Goal: Task Accomplishment & Management: Manage account settings

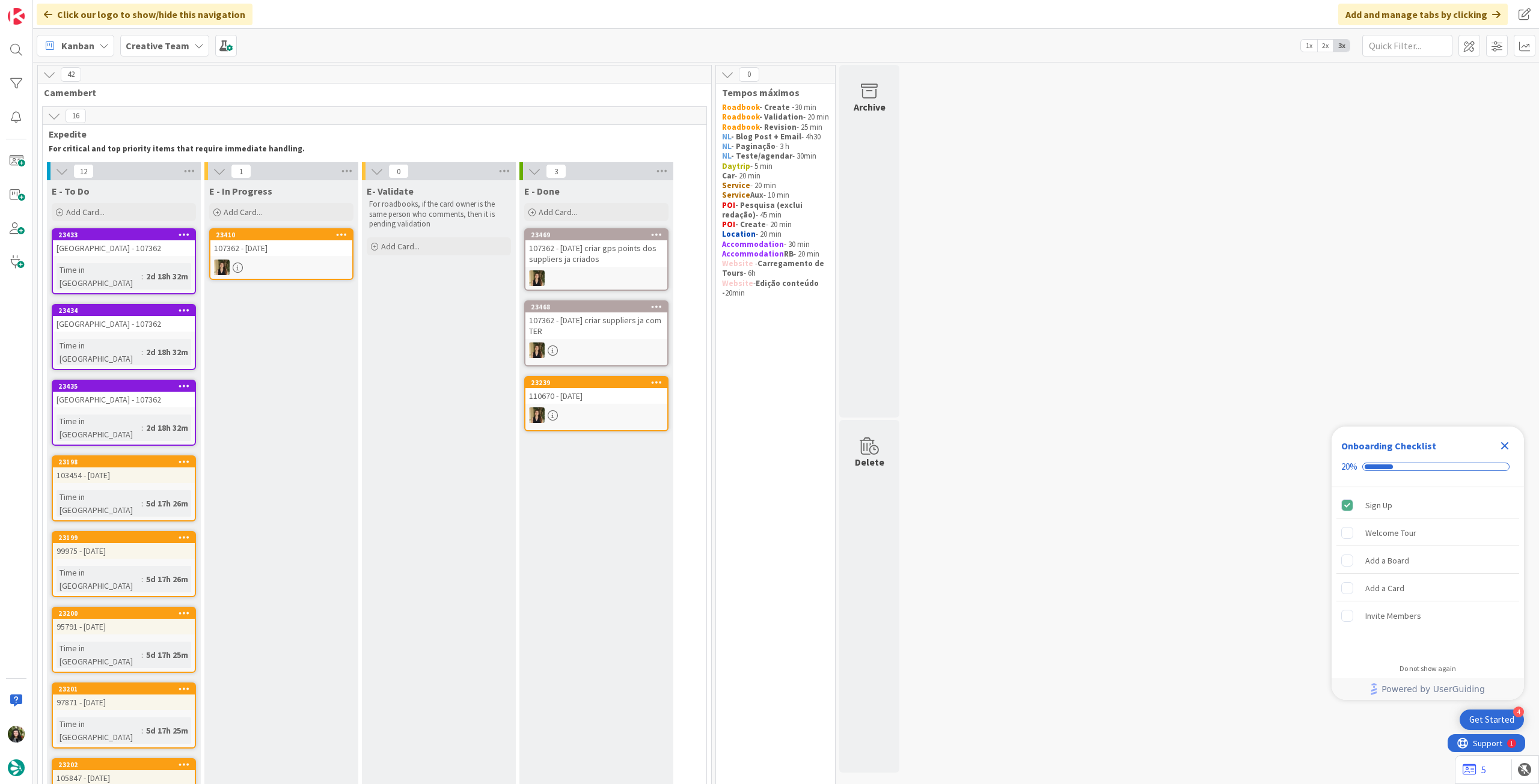
click at [165, 49] on b "Creative Team" at bounding box center [157, 45] width 64 height 12
click at [1505, 444] on icon "Close Checklist" at bounding box center [1505, 446] width 15 height 15
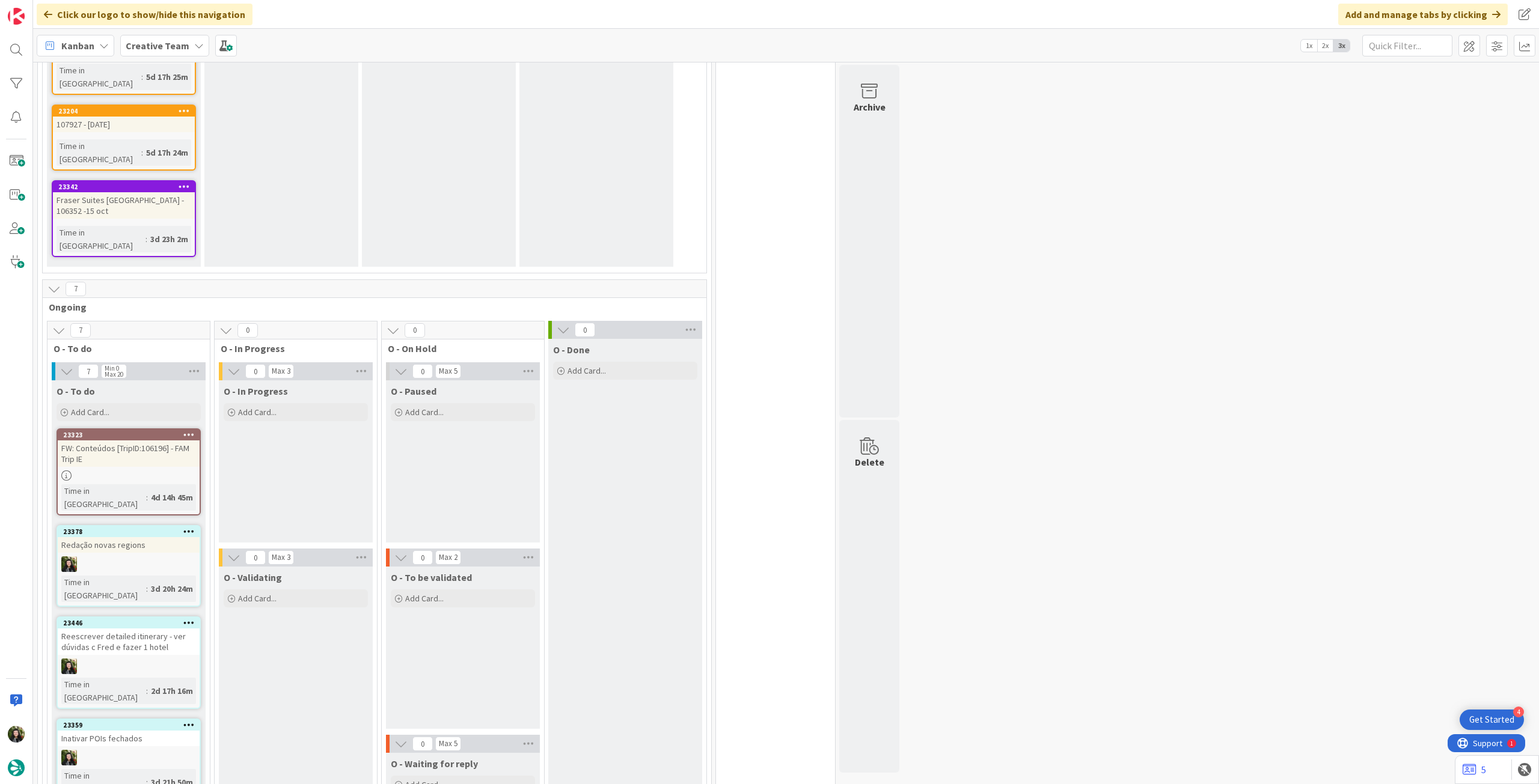
scroll to position [962, 0]
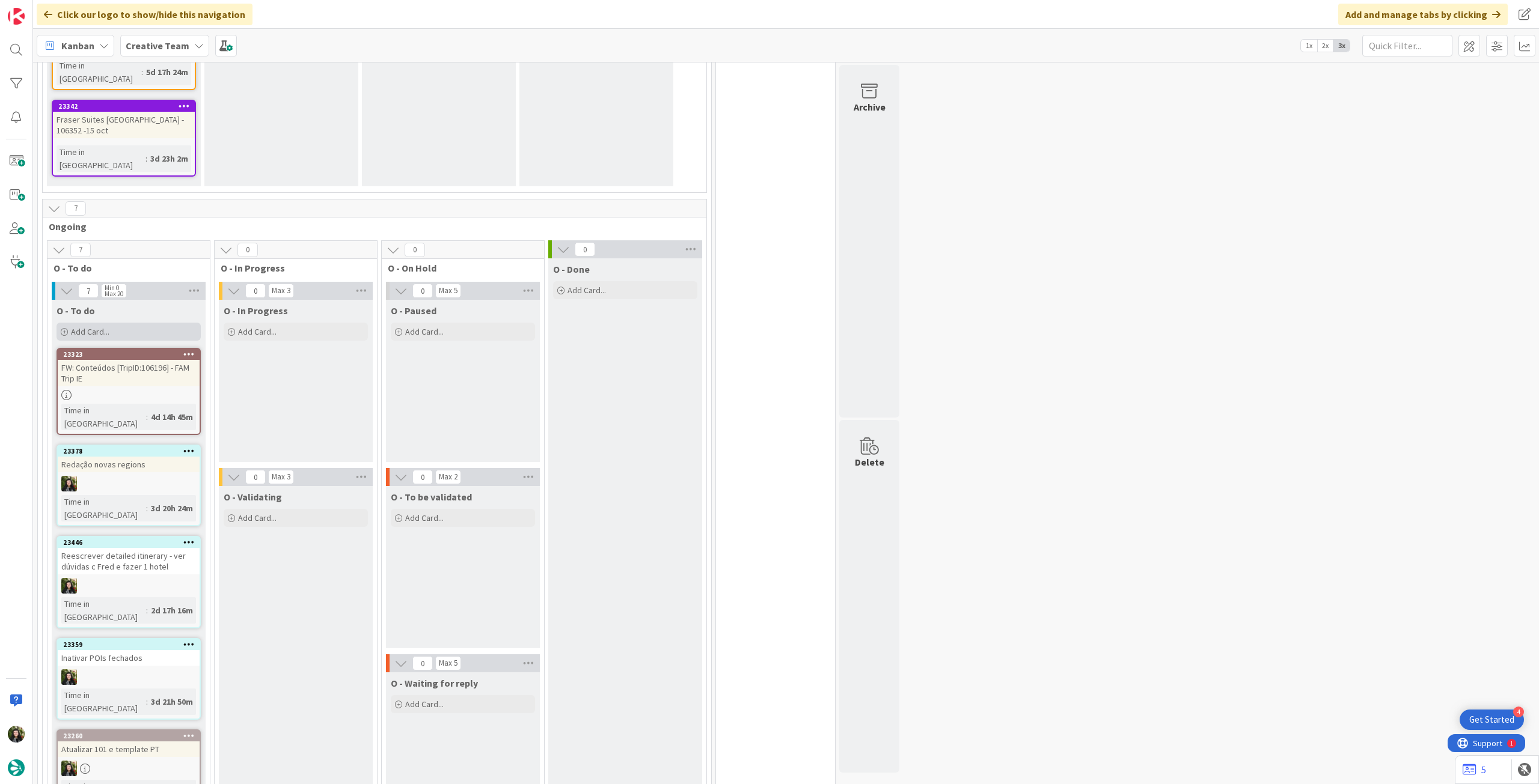
click at [172, 323] on div "Add Card..." at bounding box center [129, 331] width 144 height 18
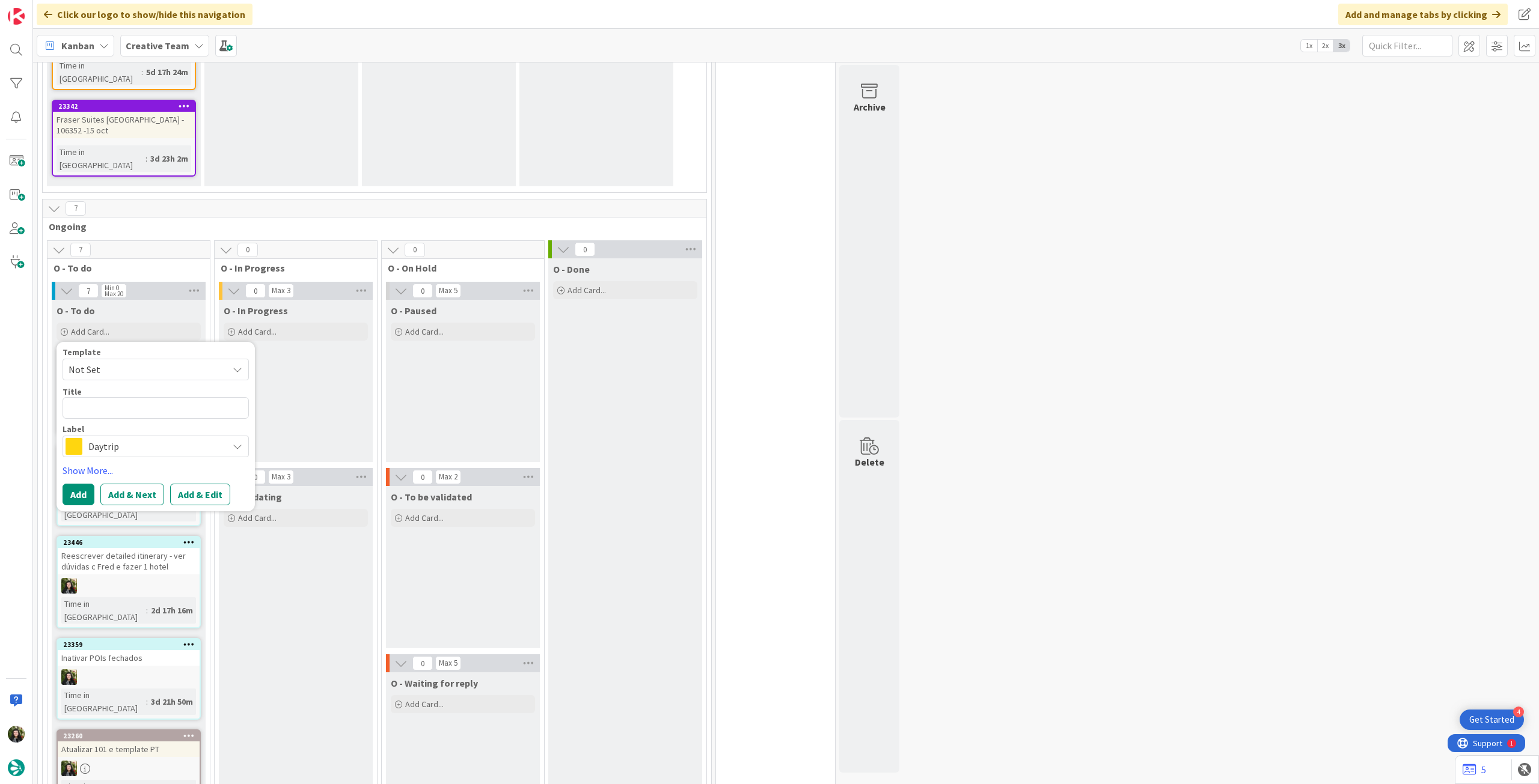
click at [157, 438] on span "Daytrip" at bounding box center [155, 447] width 133 height 17
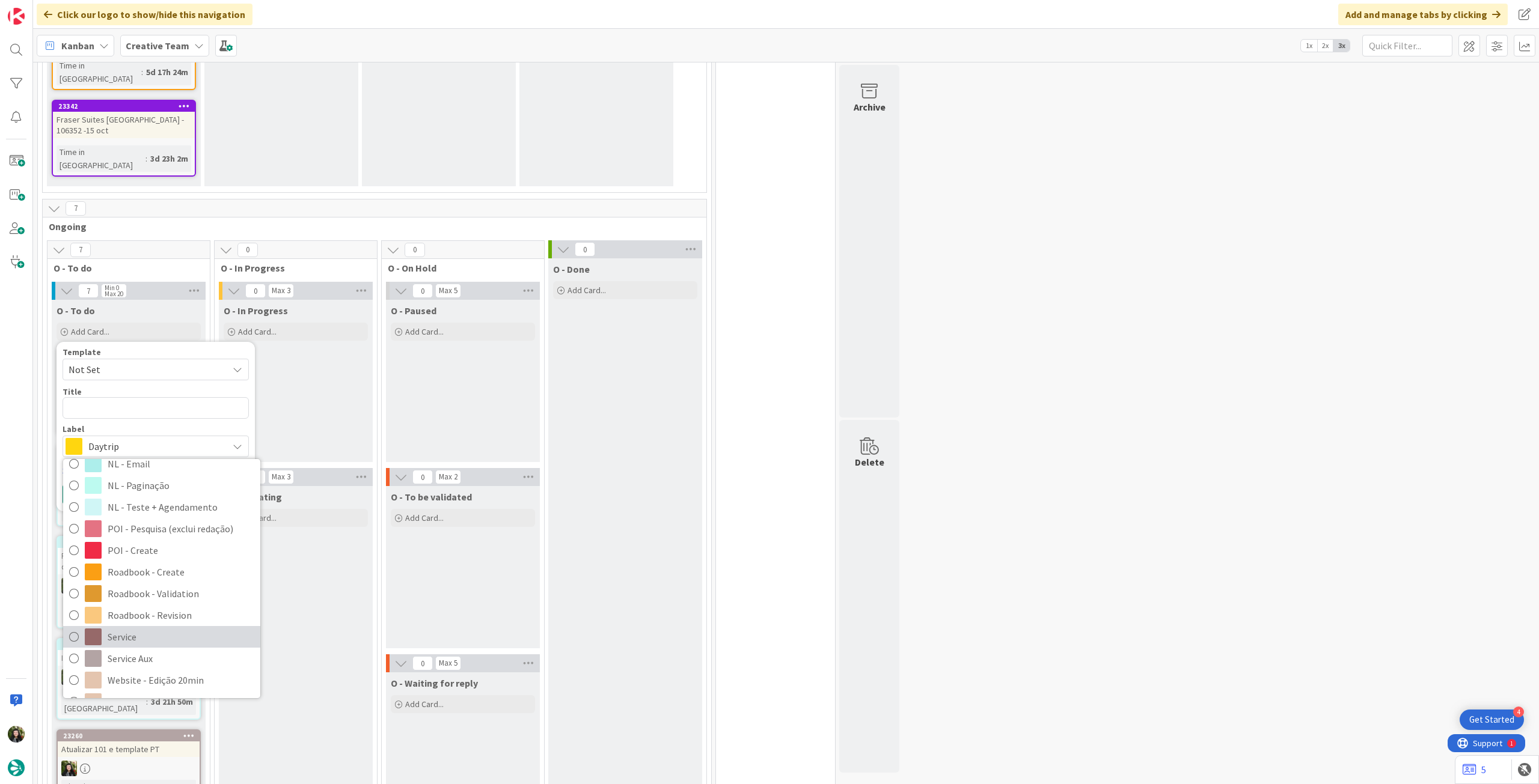
scroll to position [160, 0]
click at [164, 631] on span "Service Aux" at bounding box center [180, 639] width 147 height 18
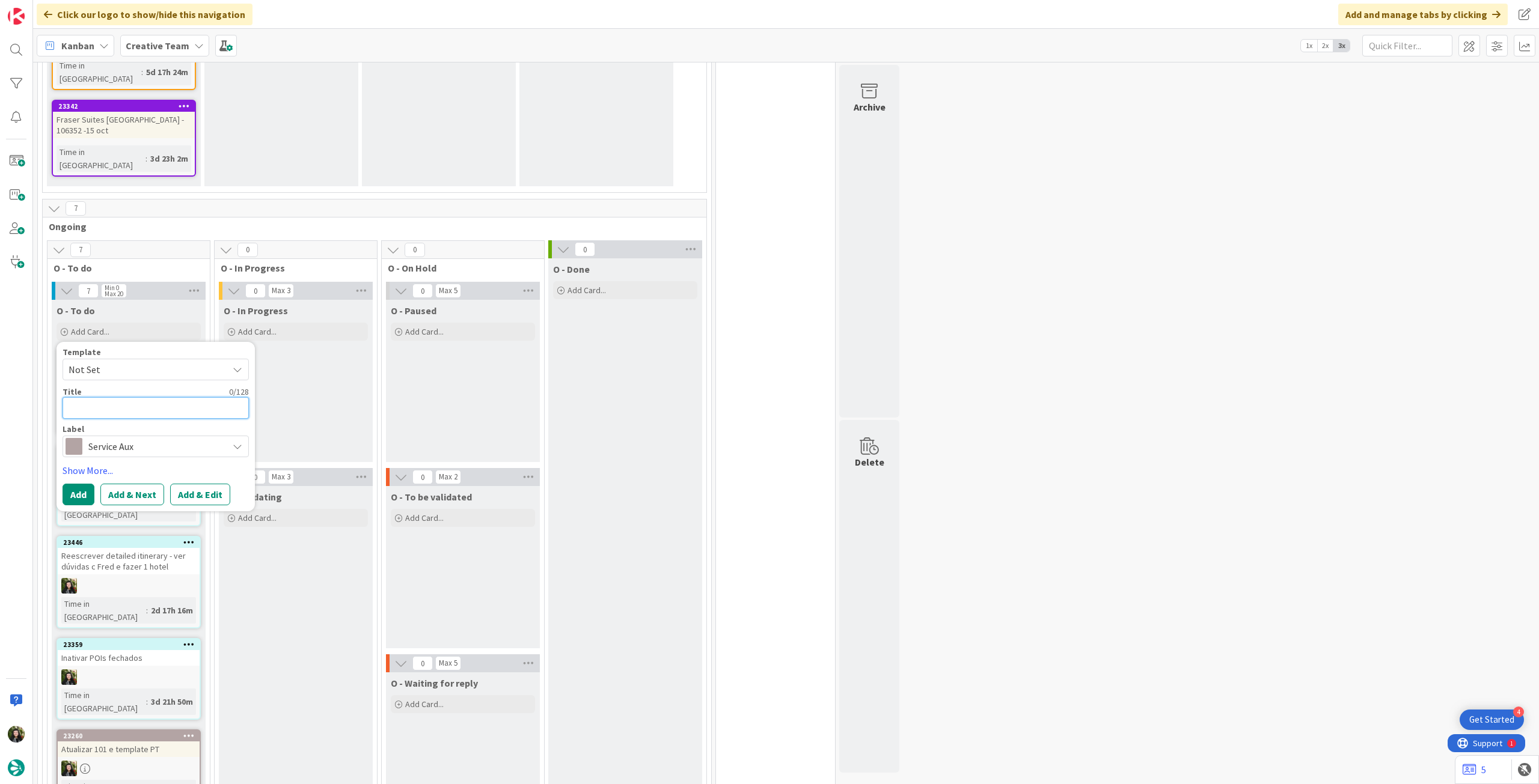
click at [166, 398] on textarea at bounding box center [155, 408] width 186 height 21
type textarea "x"
type textarea "A"
type textarea "x"
type textarea "Ag"
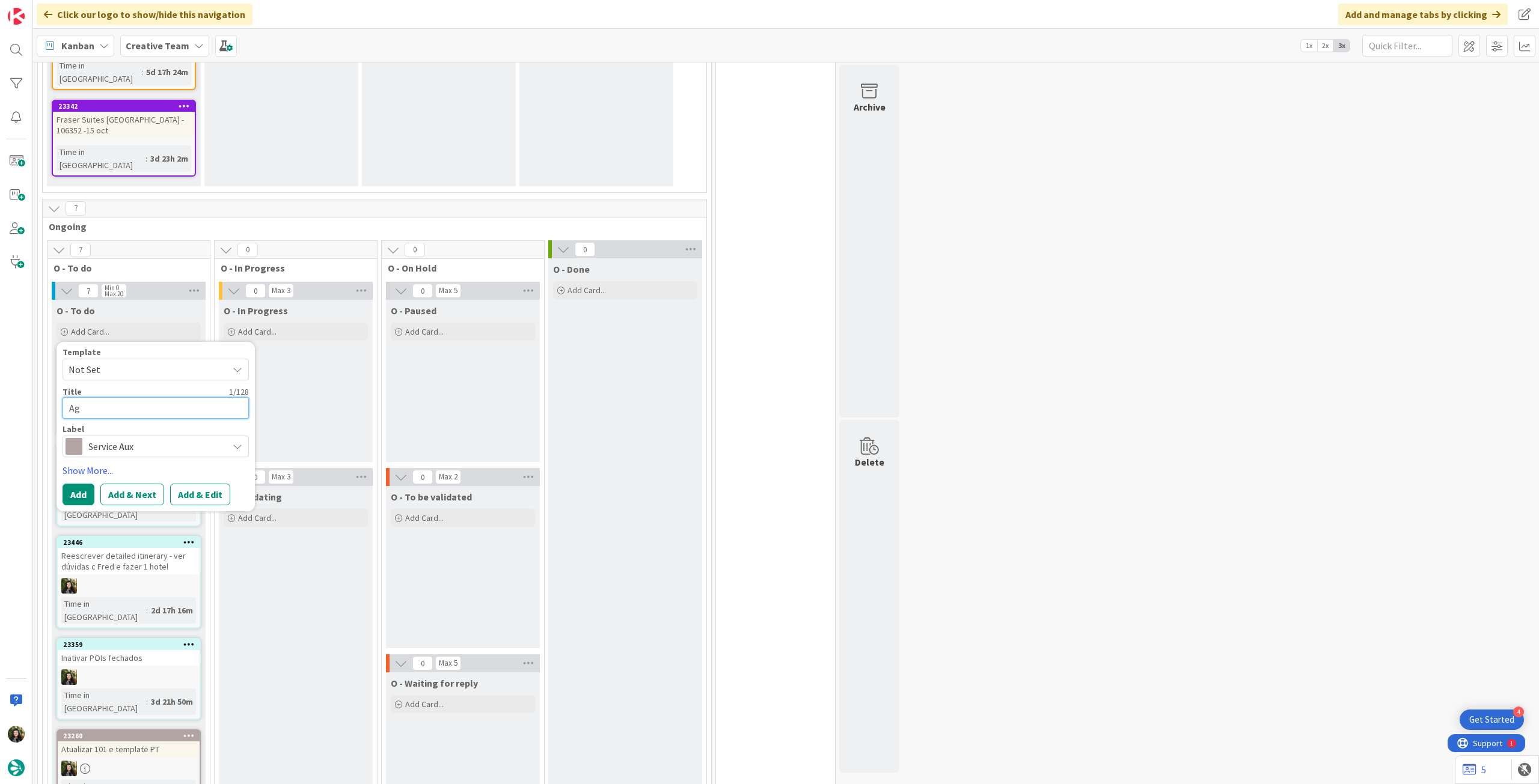
type textarea "x"
type textarea "Agen"
type textarea "x"
type textarea "Agend"
type textarea "x"
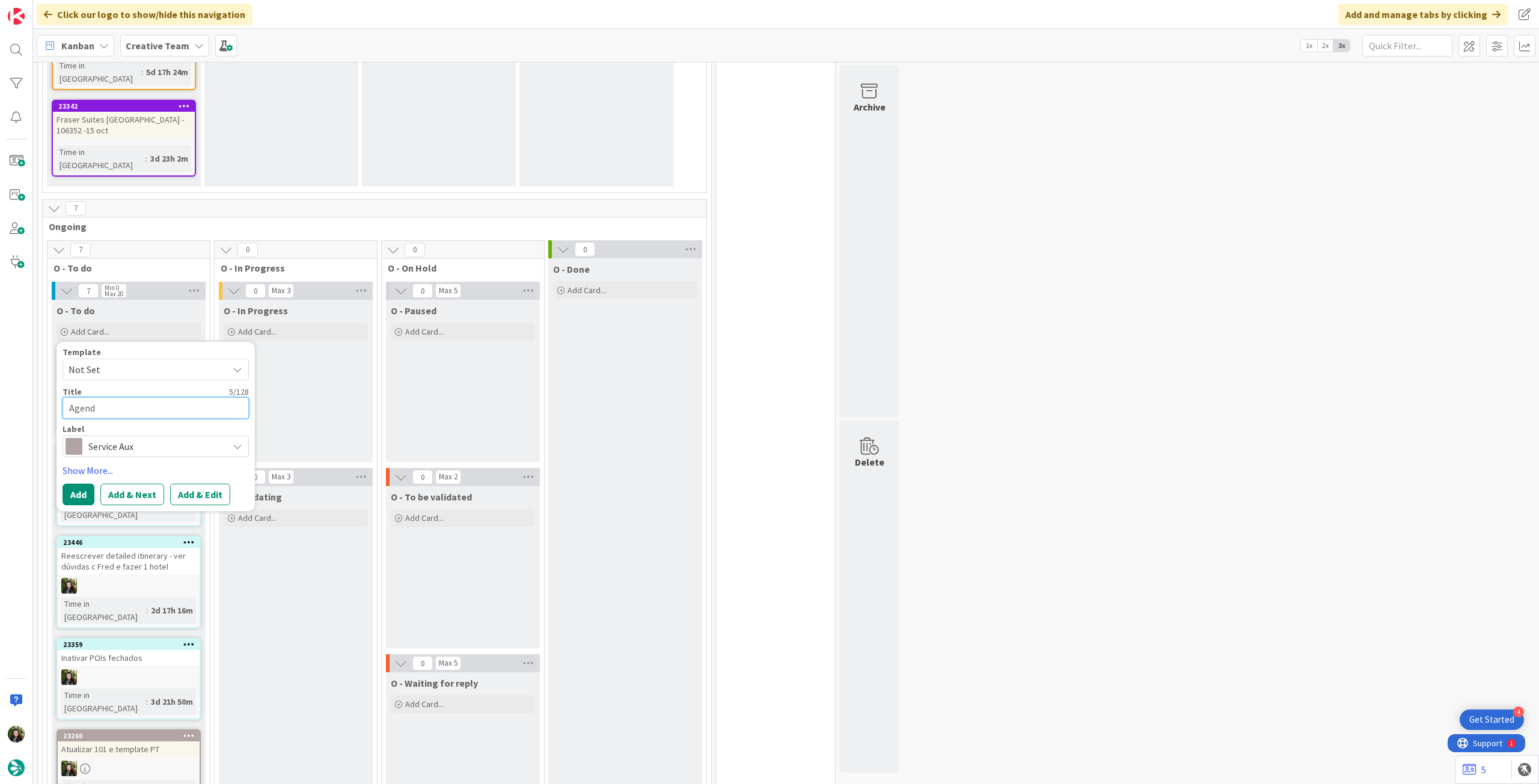
type textarea "Agenda"
type textarea "x"
type textarea "Agendar"
type textarea "x"
type textarea "Agendar"
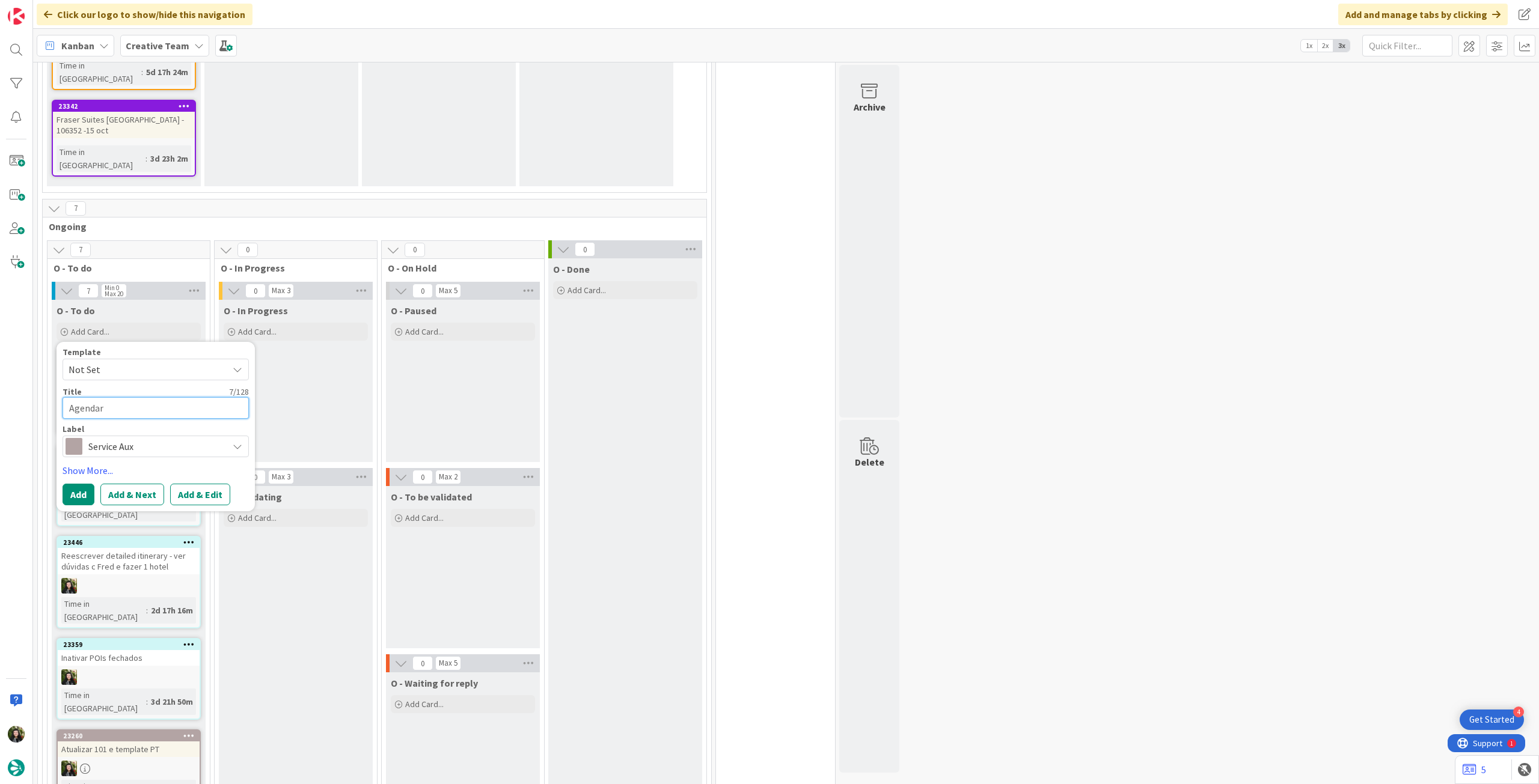
type textarea "x"
type textarea "Agendar N"
type textarea "x"
type textarea "Agendar NL"
click at [88, 484] on button "Add" at bounding box center [79, 494] width 31 height 21
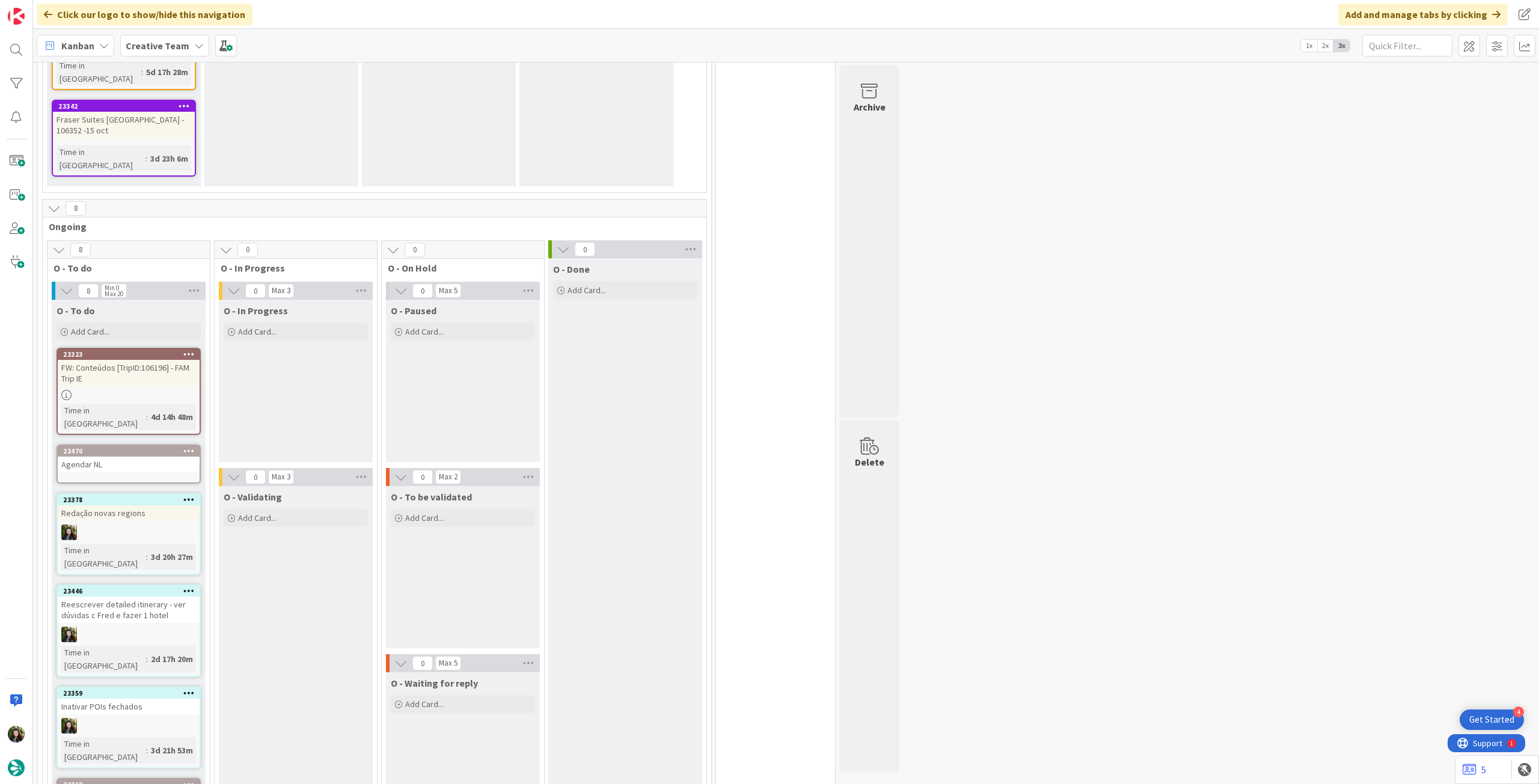
click at [127, 445] on link "23470 Agendar NL" at bounding box center [129, 464] width 144 height 39
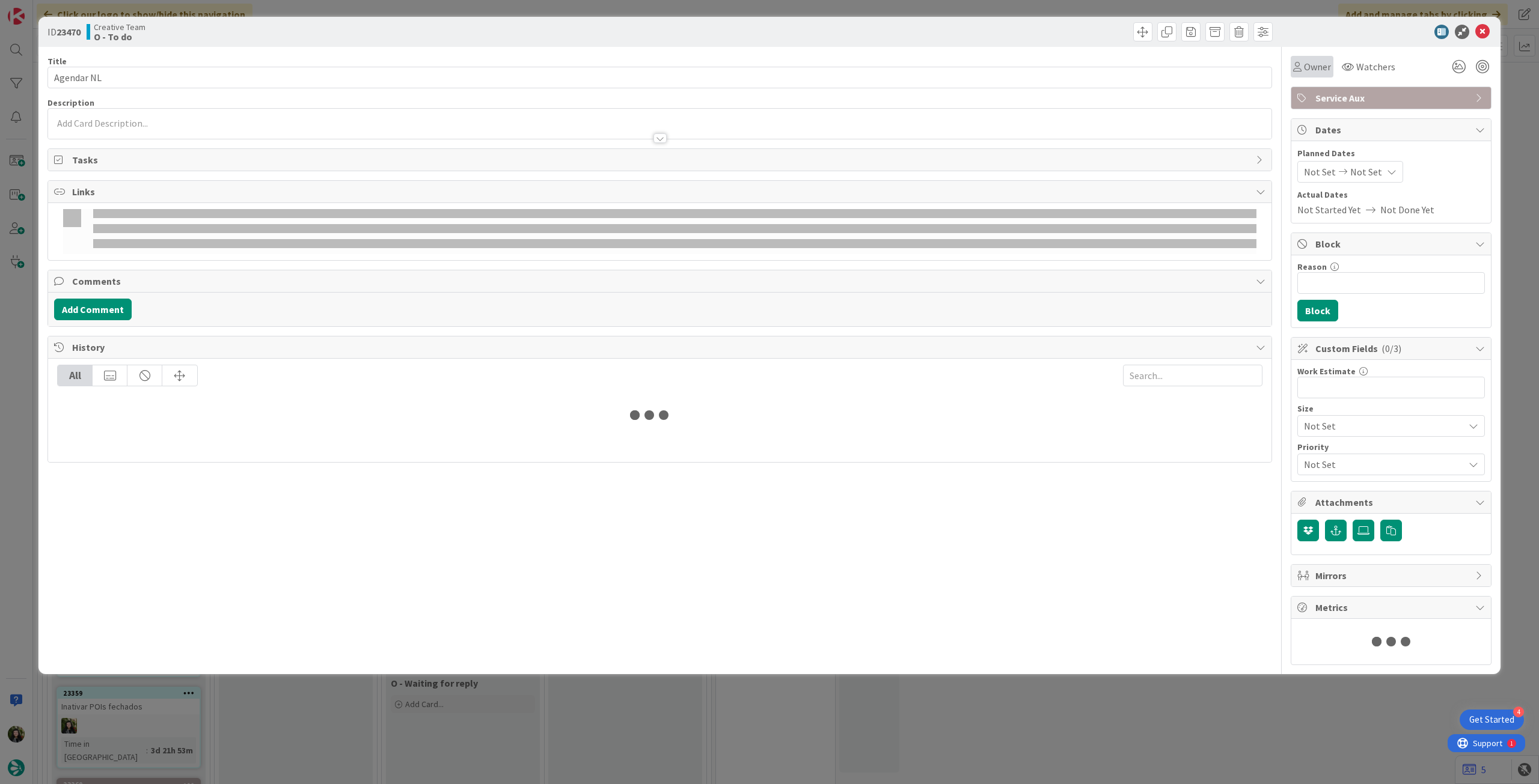
click at [1303, 64] on span "Owner" at bounding box center [1316, 67] width 27 height 15
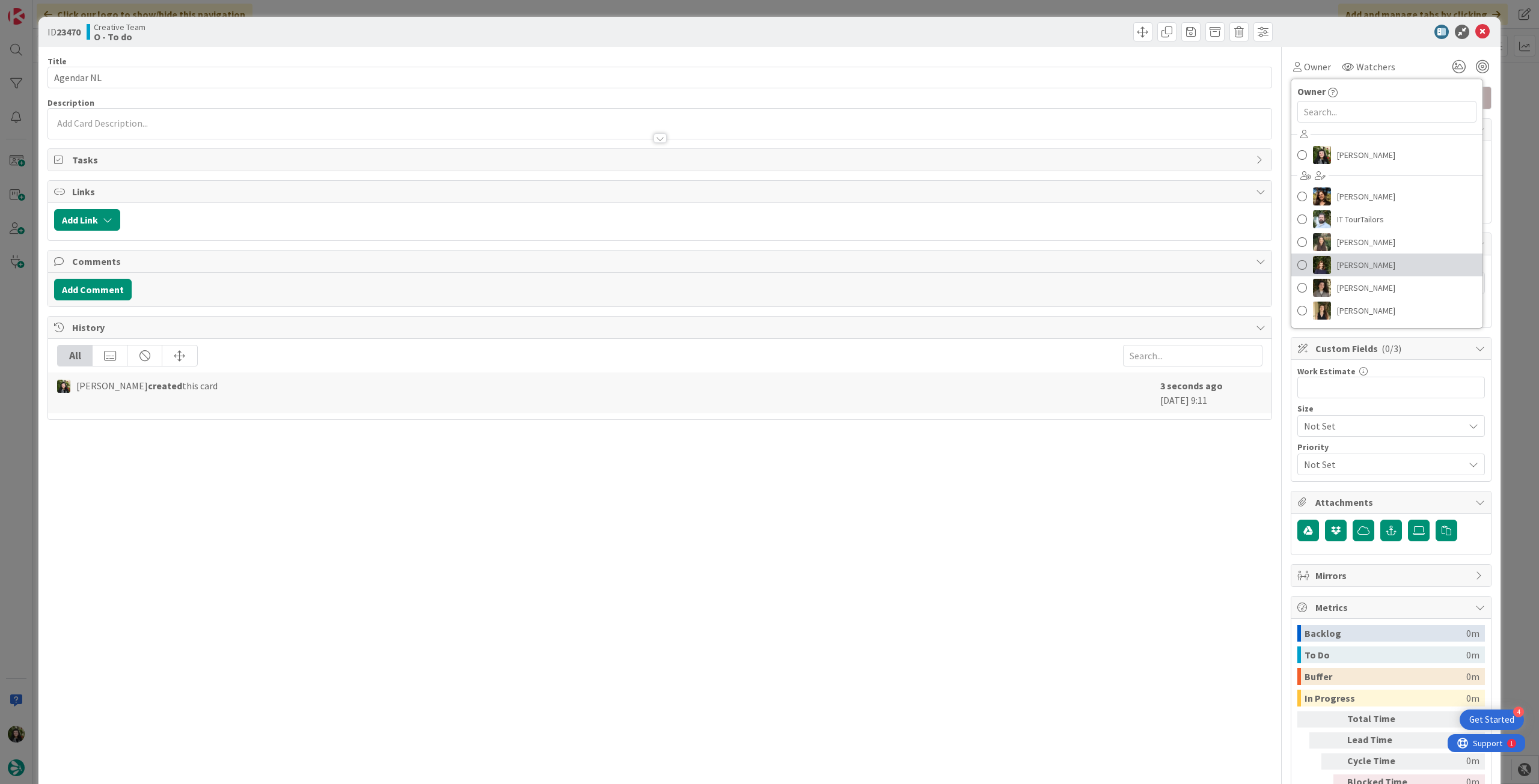
click at [1399, 258] on link "[PERSON_NAME]" at bounding box center [1386, 264] width 191 height 23
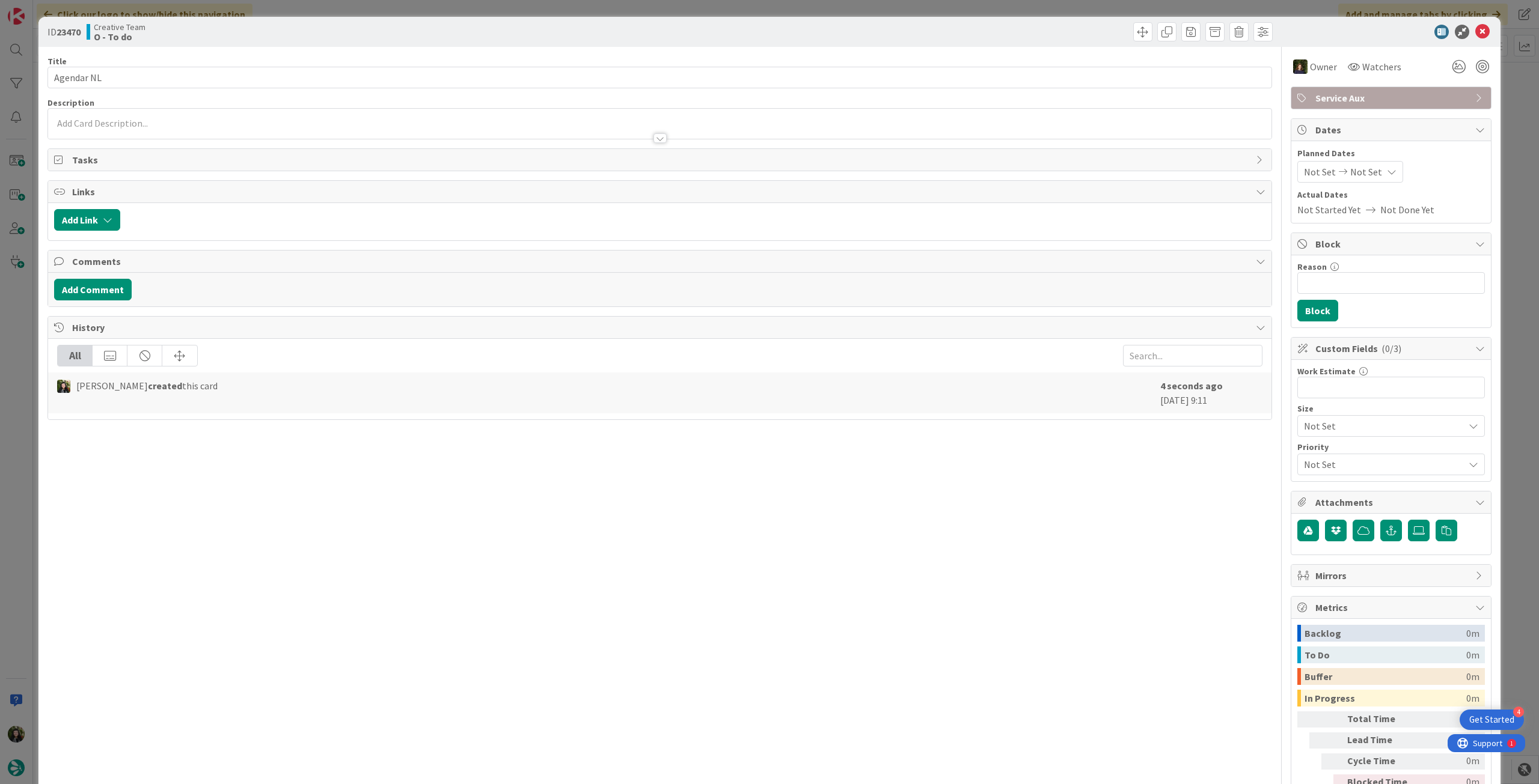
click at [1369, 167] on div "Not Set Not Set" at bounding box center [1349, 171] width 105 height 21
click at [1365, 318] on td "23" at bounding box center [1369, 322] width 23 height 23
type input "[DATE]"
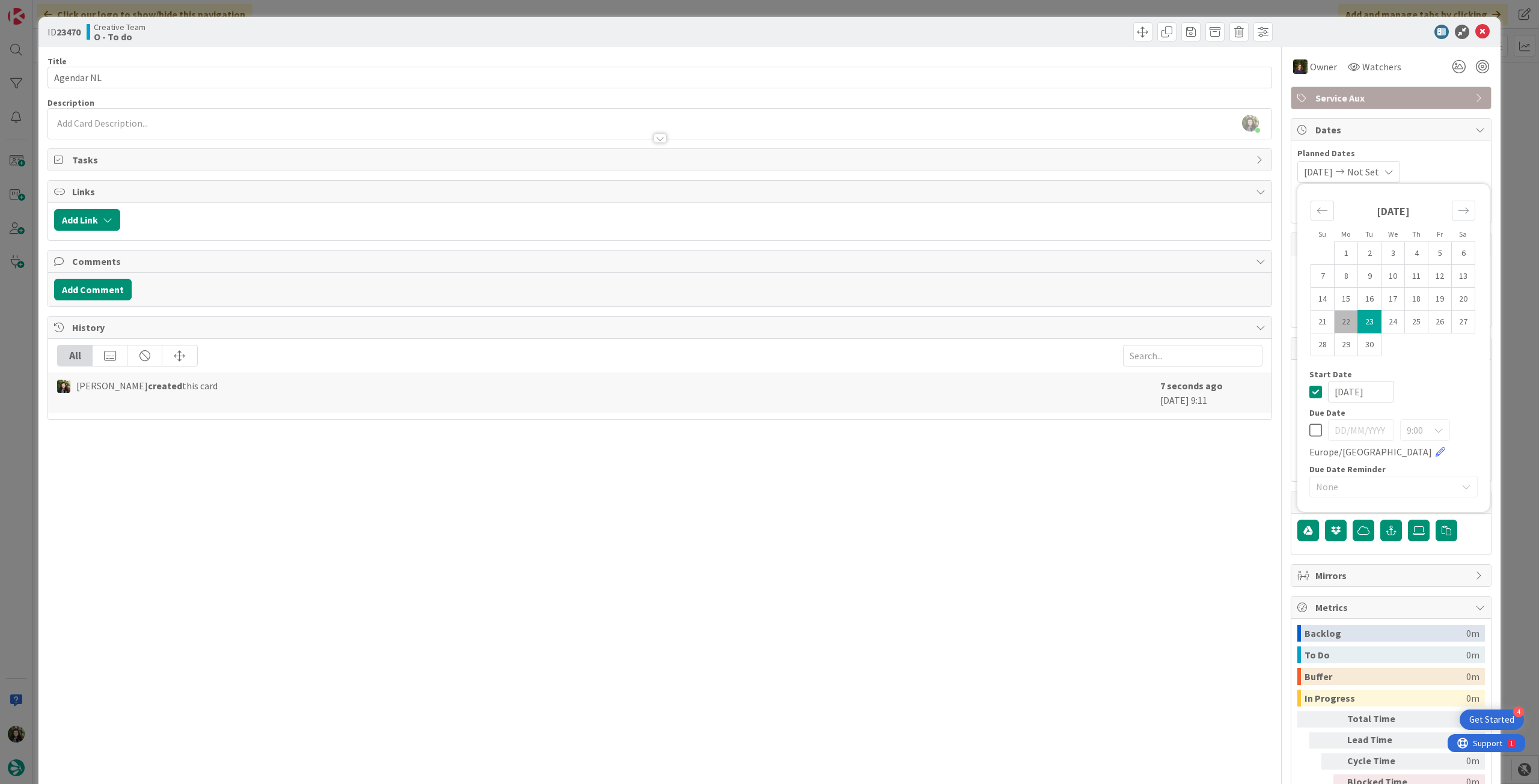
click at [1309, 392] on icon at bounding box center [1315, 392] width 13 height 15
click at [1309, 428] on icon at bounding box center [1315, 430] width 13 height 15
click at [1365, 313] on td "23" at bounding box center [1369, 322] width 23 height 23
type input "[DATE]"
click at [1475, 33] on icon at bounding box center [1483, 32] width 15 height 15
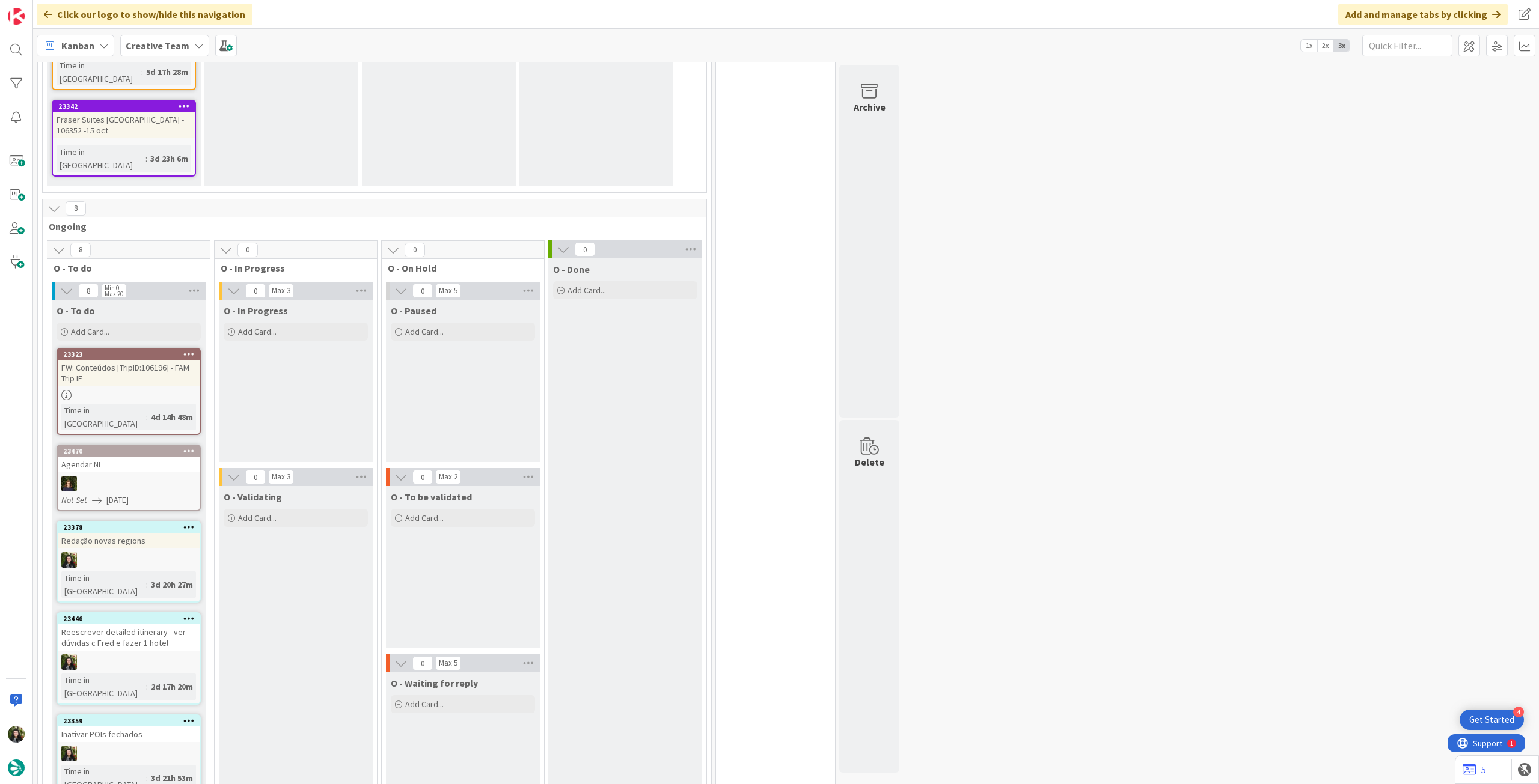
click at [144, 52] on span "Creative Team" at bounding box center [157, 46] width 64 height 15
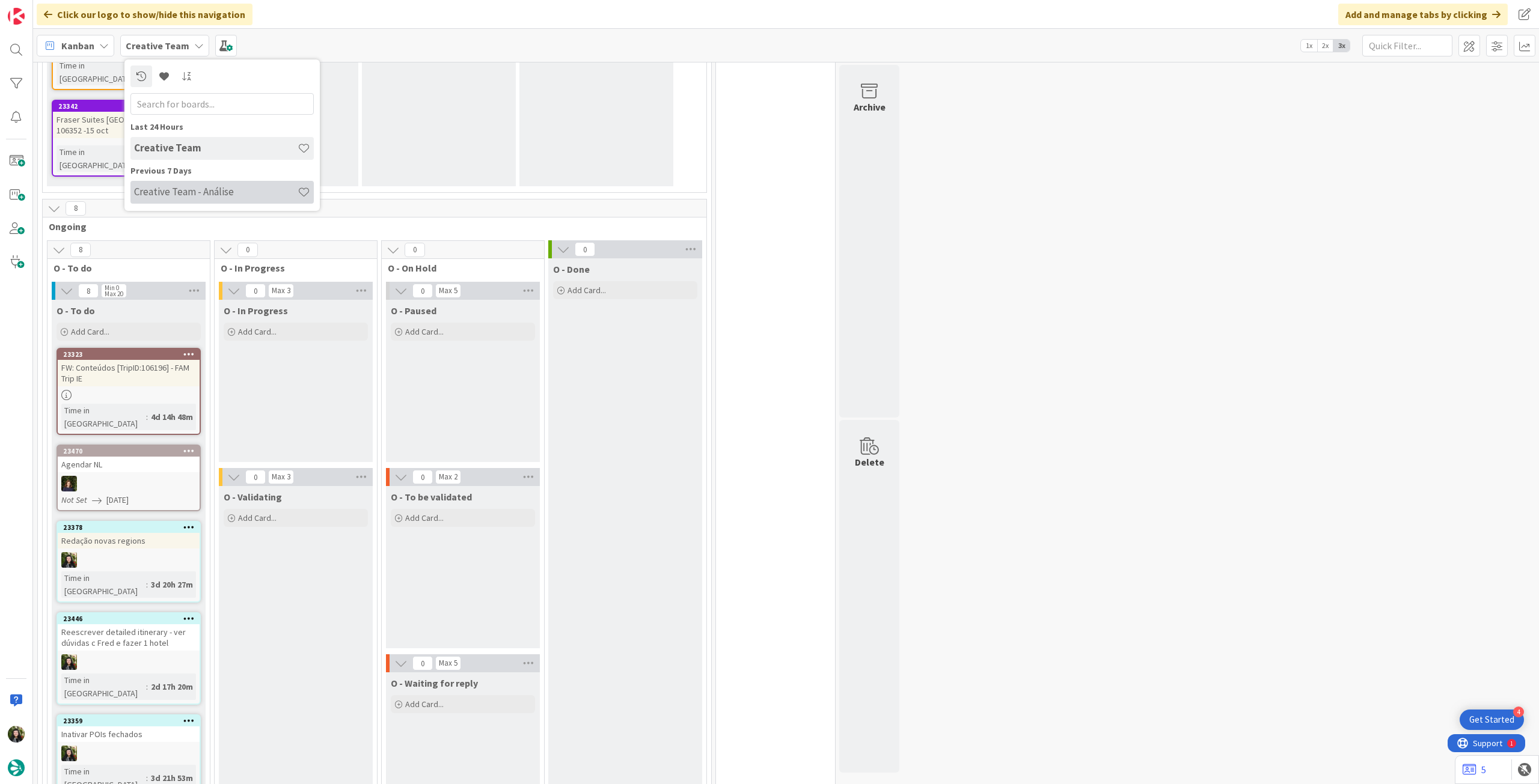
click at [177, 192] on h4 "Creative Team - Análise" at bounding box center [215, 191] width 164 height 12
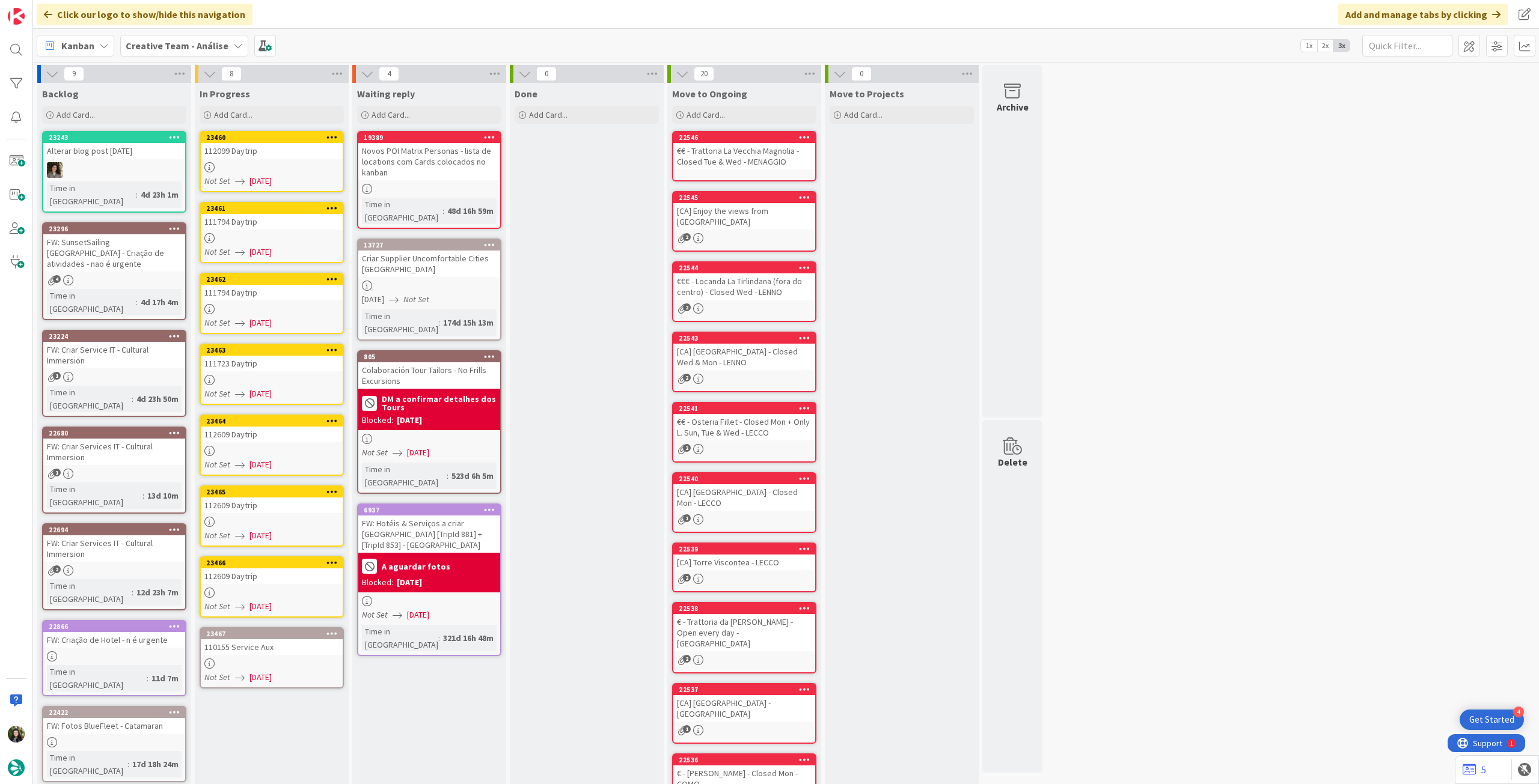
click at [255, 170] on div at bounding box center [271, 166] width 142 height 10
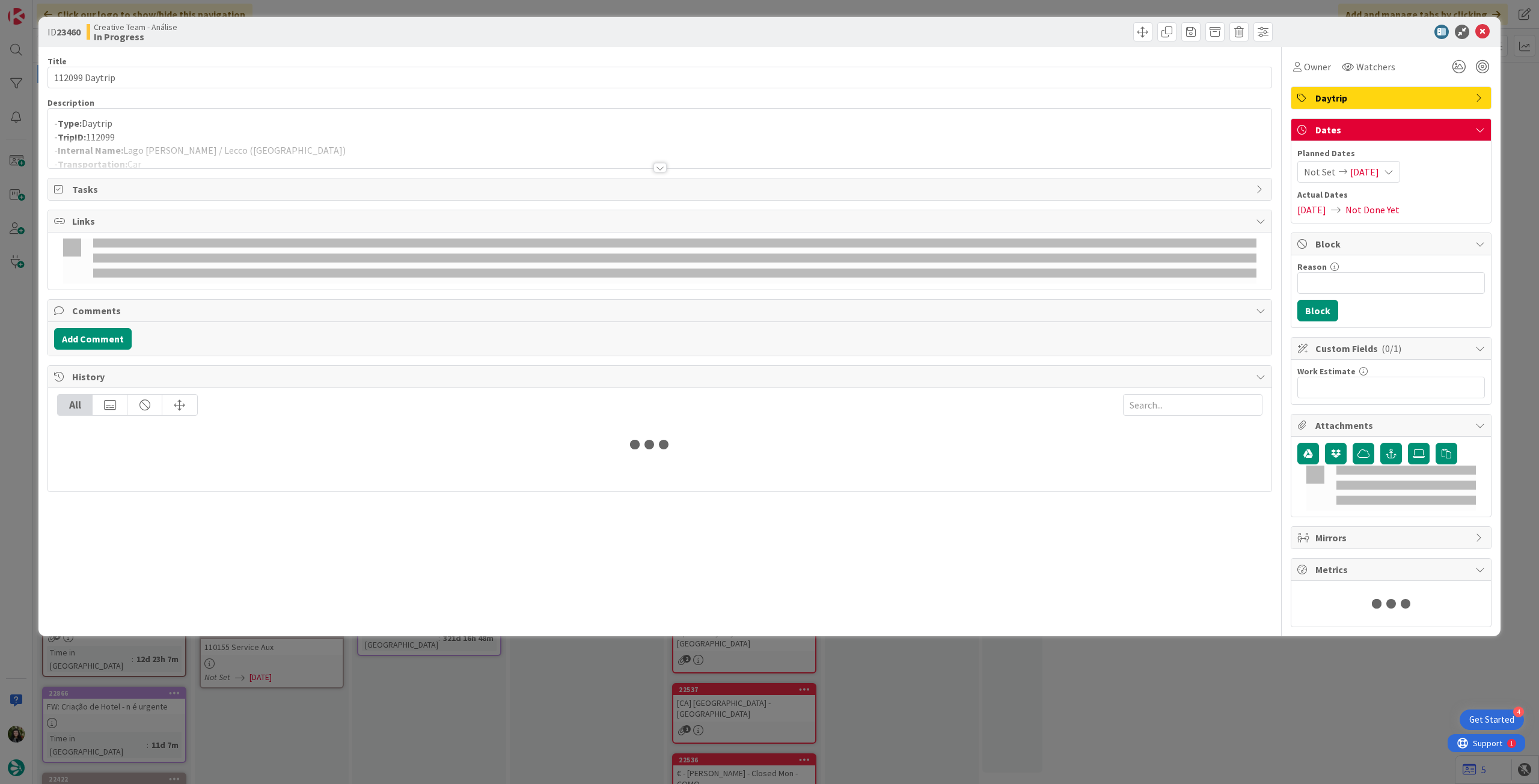
click at [281, 134] on p "- TripID: 112099" at bounding box center [659, 137] width 1211 height 14
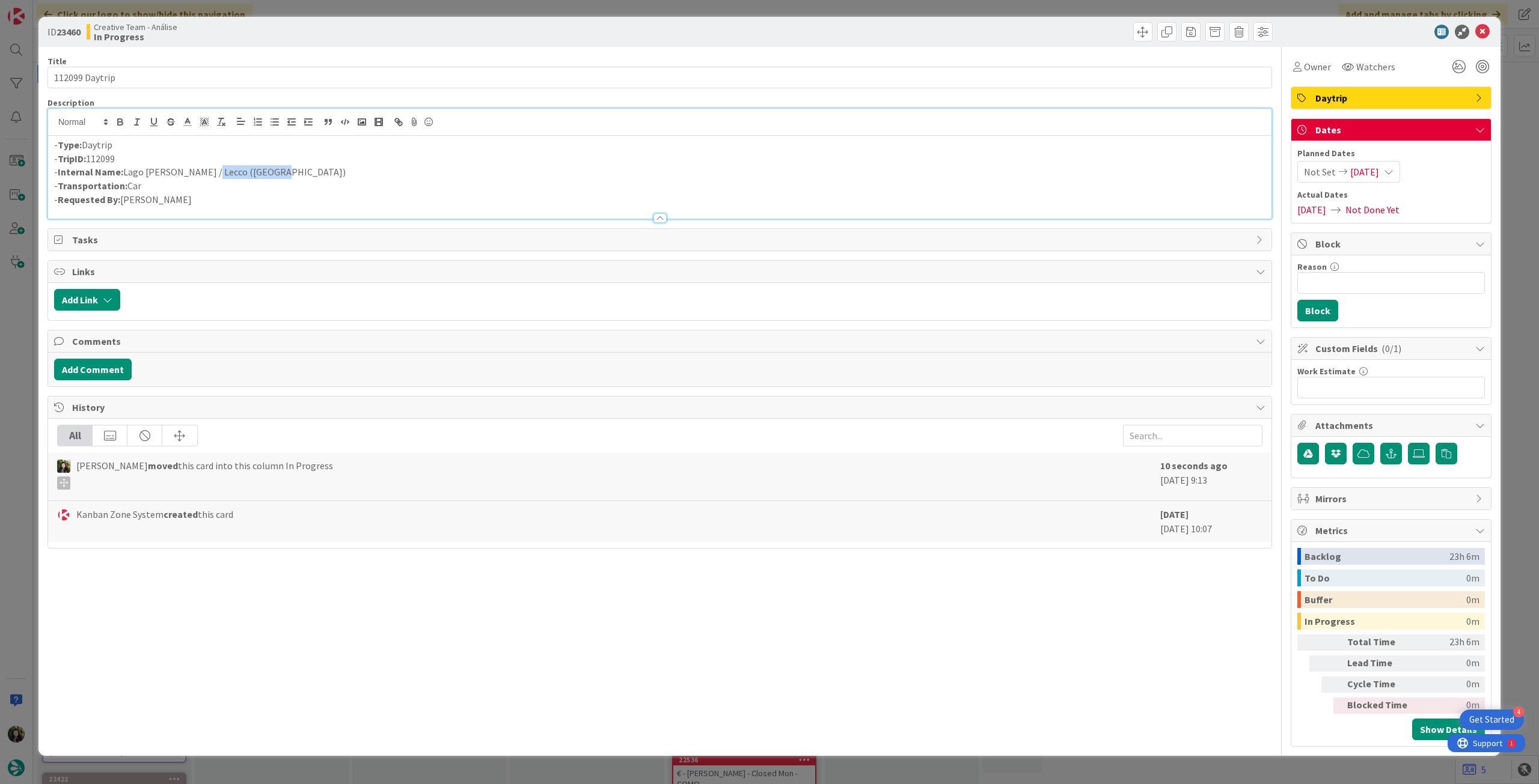
drag, startPoint x: 252, startPoint y: 175, endPoint x: 201, endPoint y: 173, distance: 51.0
click at [201, 173] on p "- Internal Name: Lago [PERSON_NAME] / [GEOGRAPHIC_DATA] ([GEOGRAPHIC_DATA])" at bounding box center [659, 172] width 1211 height 14
click at [1481, 26] on icon at bounding box center [1483, 32] width 15 height 15
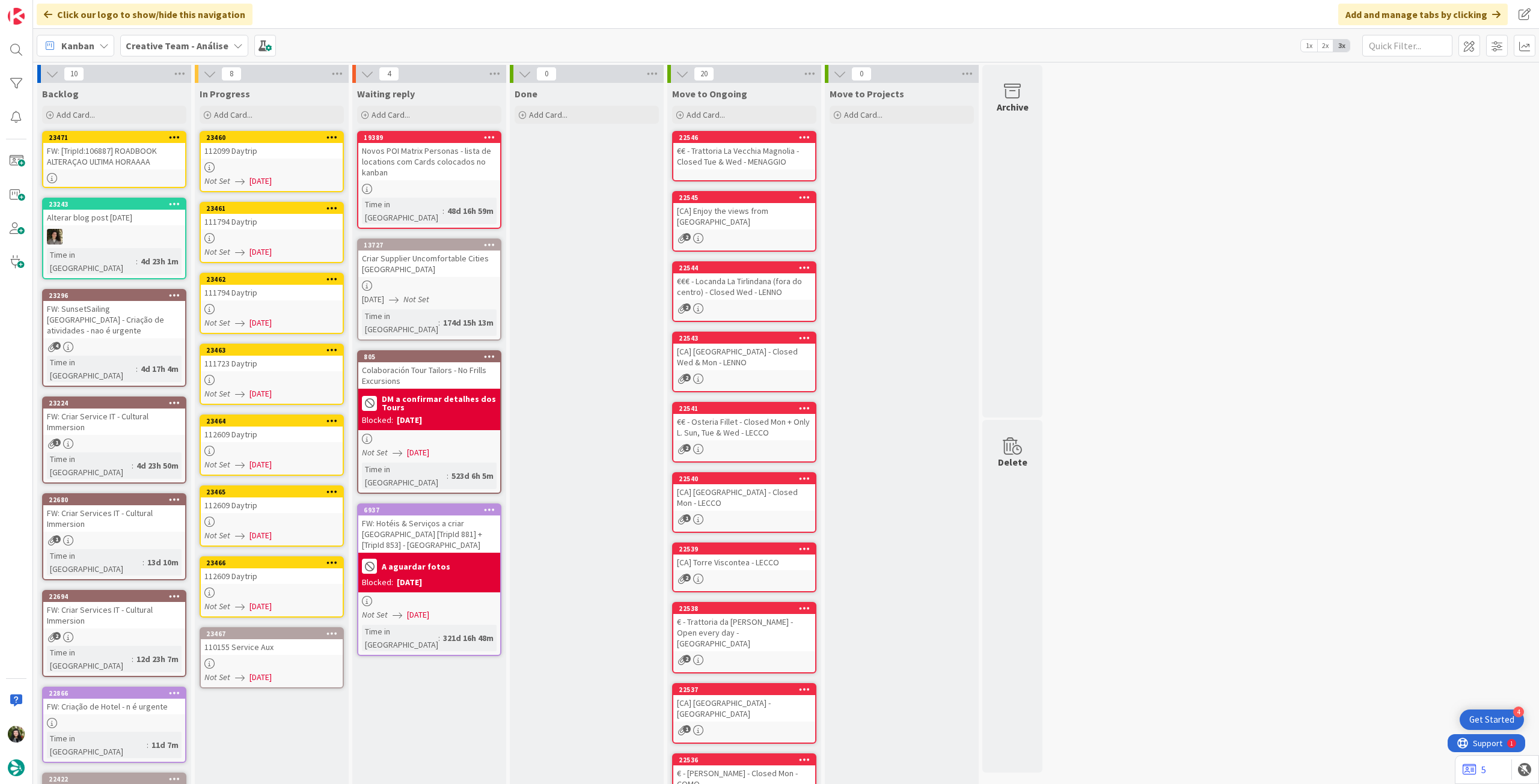
click at [336, 133] on icon at bounding box center [332, 137] width 11 height 8
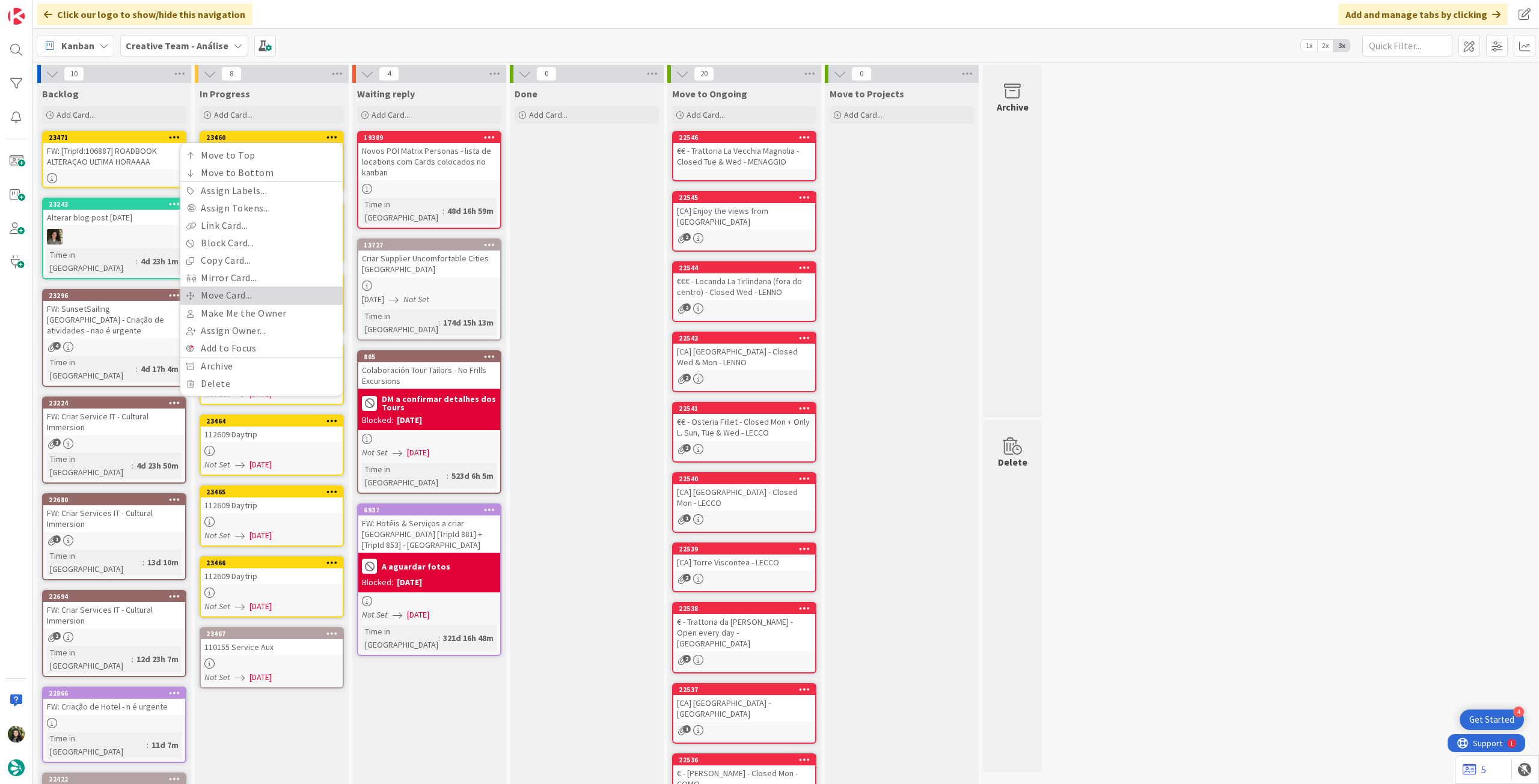
click at [267, 295] on link "Move Card..." at bounding box center [261, 295] width 162 height 18
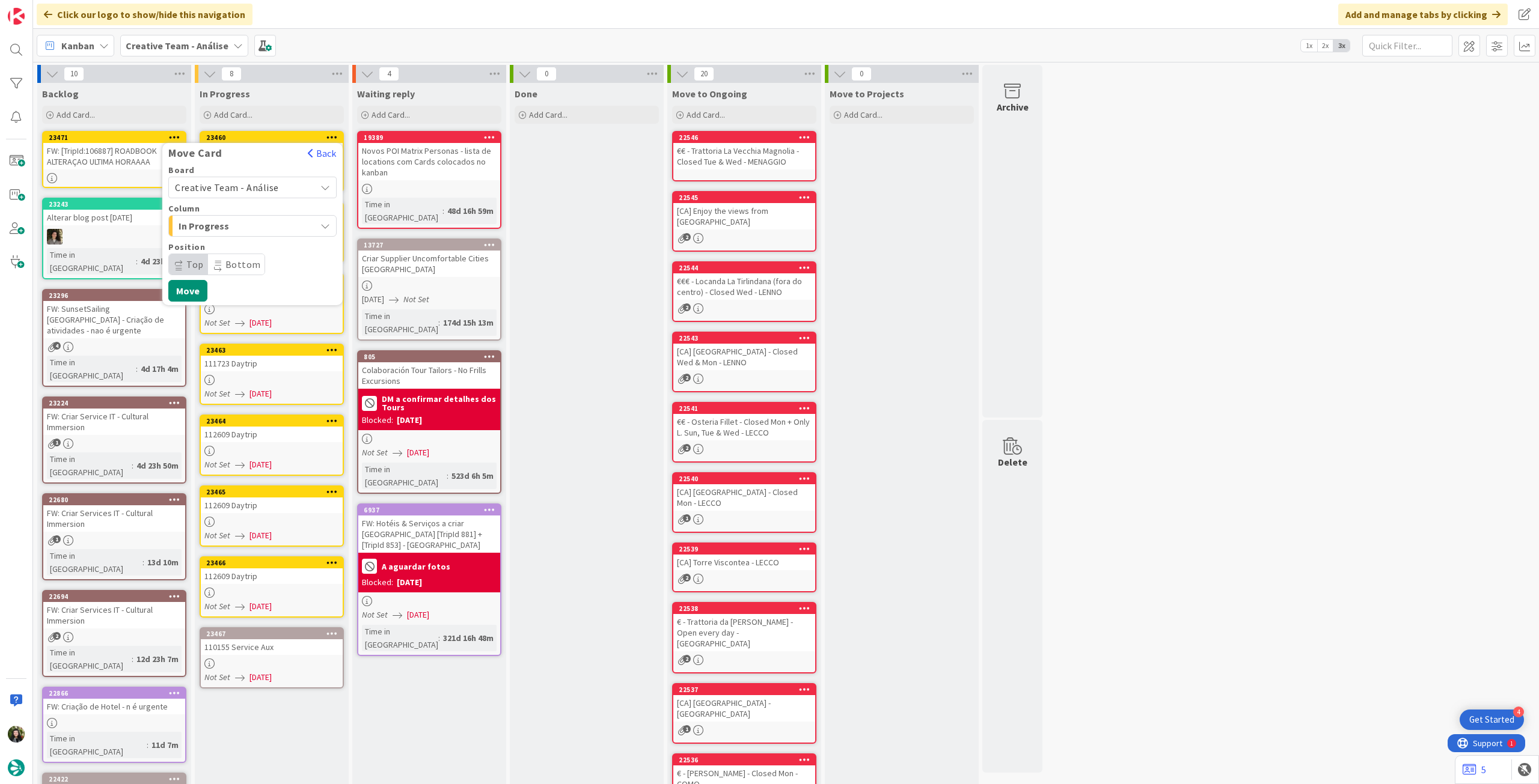
click at [250, 190] on span "Creative Team - Análise" at bounding box center [227, 187] width 104 height 12
click at [252, 244] on span "Creative Team" at bounding box center [260, 243] width 140 height 18
click at [243, 223] on span "Select a Column..." at bounding box center [219, 226] width 90 height 16
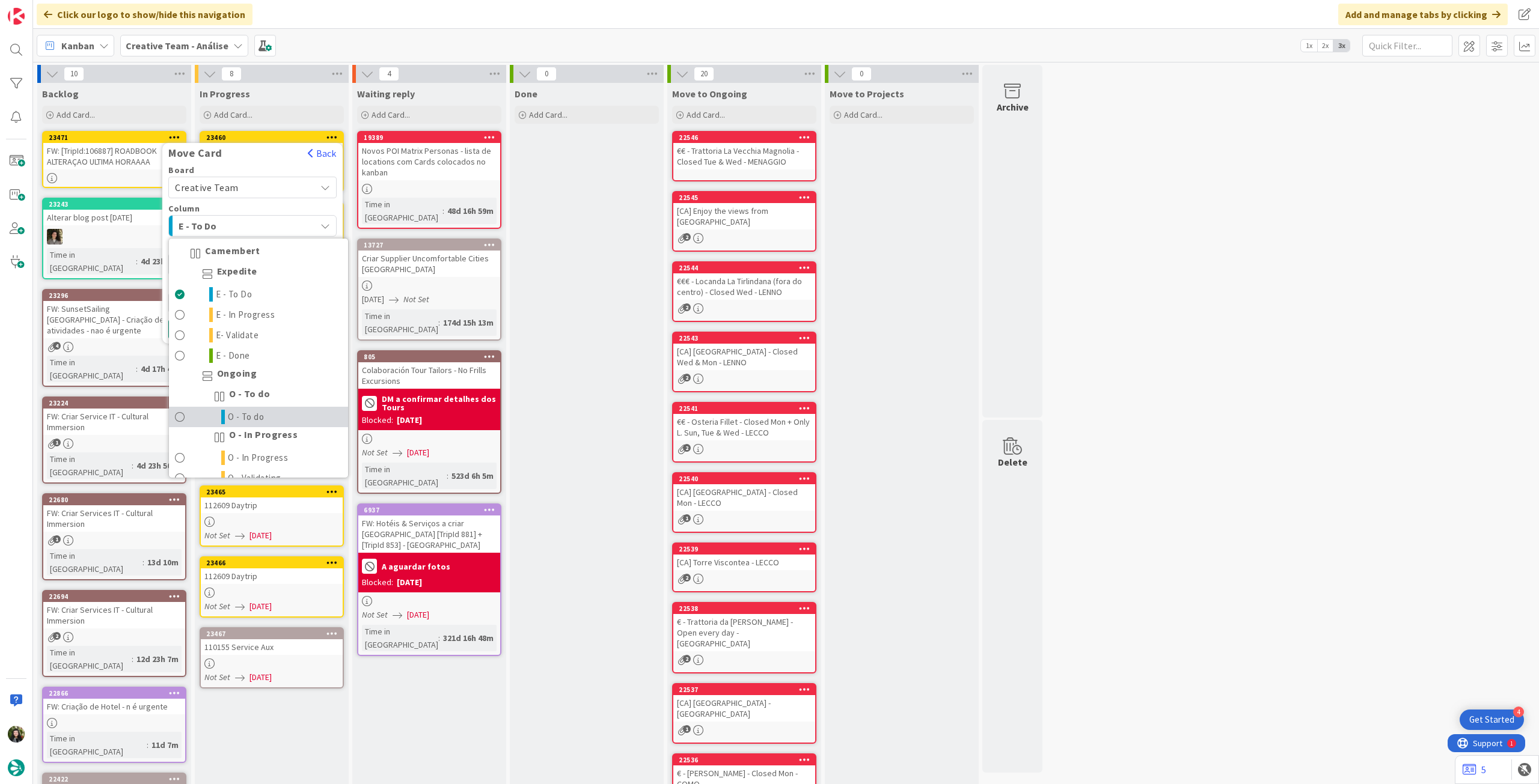
click at [272, 414] on link "O - To do" at bounding box center [259, 417] width 179 height 20
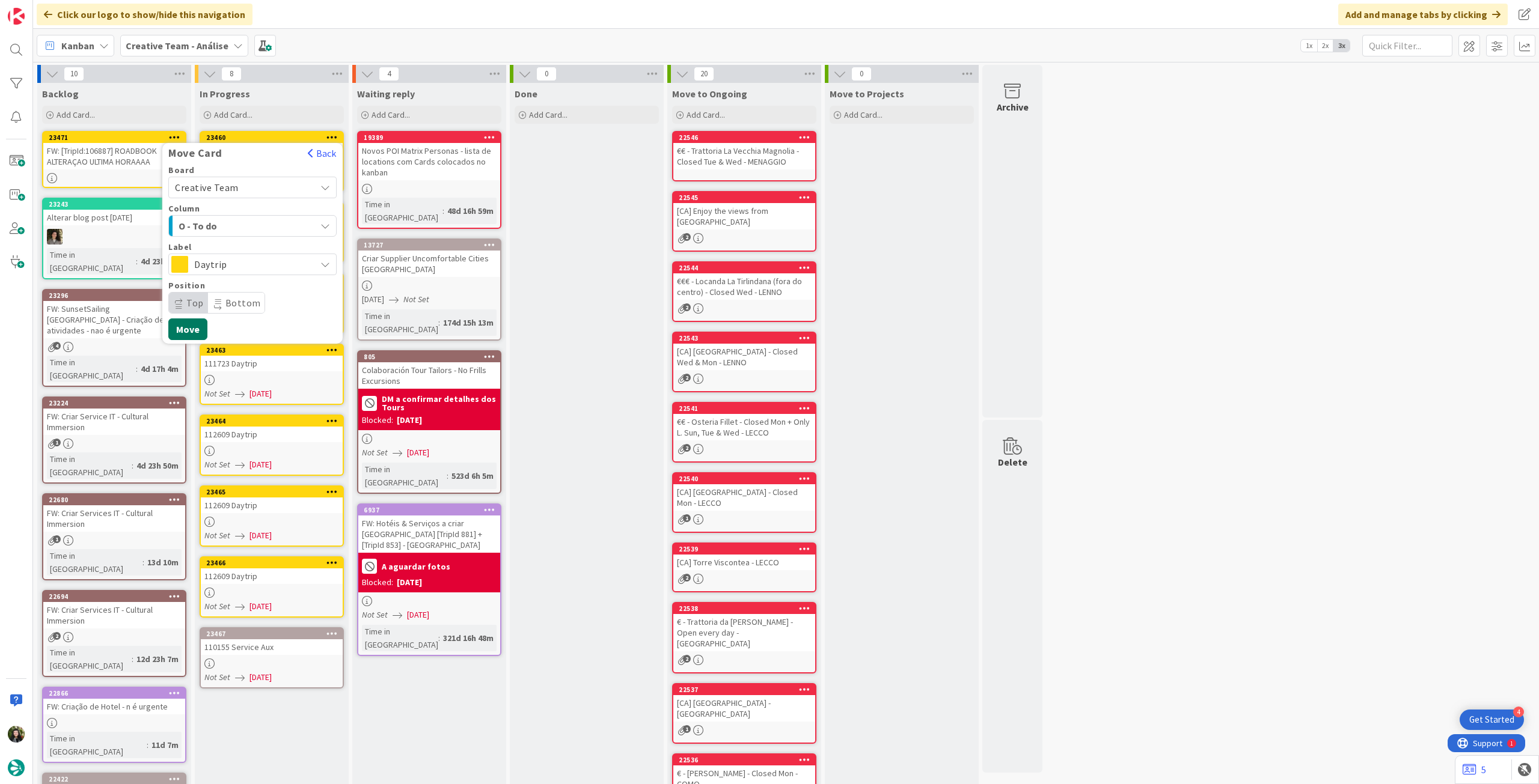
click at [204, 326] on button "Move" at bounding box center [188, 328] width 39 height 21
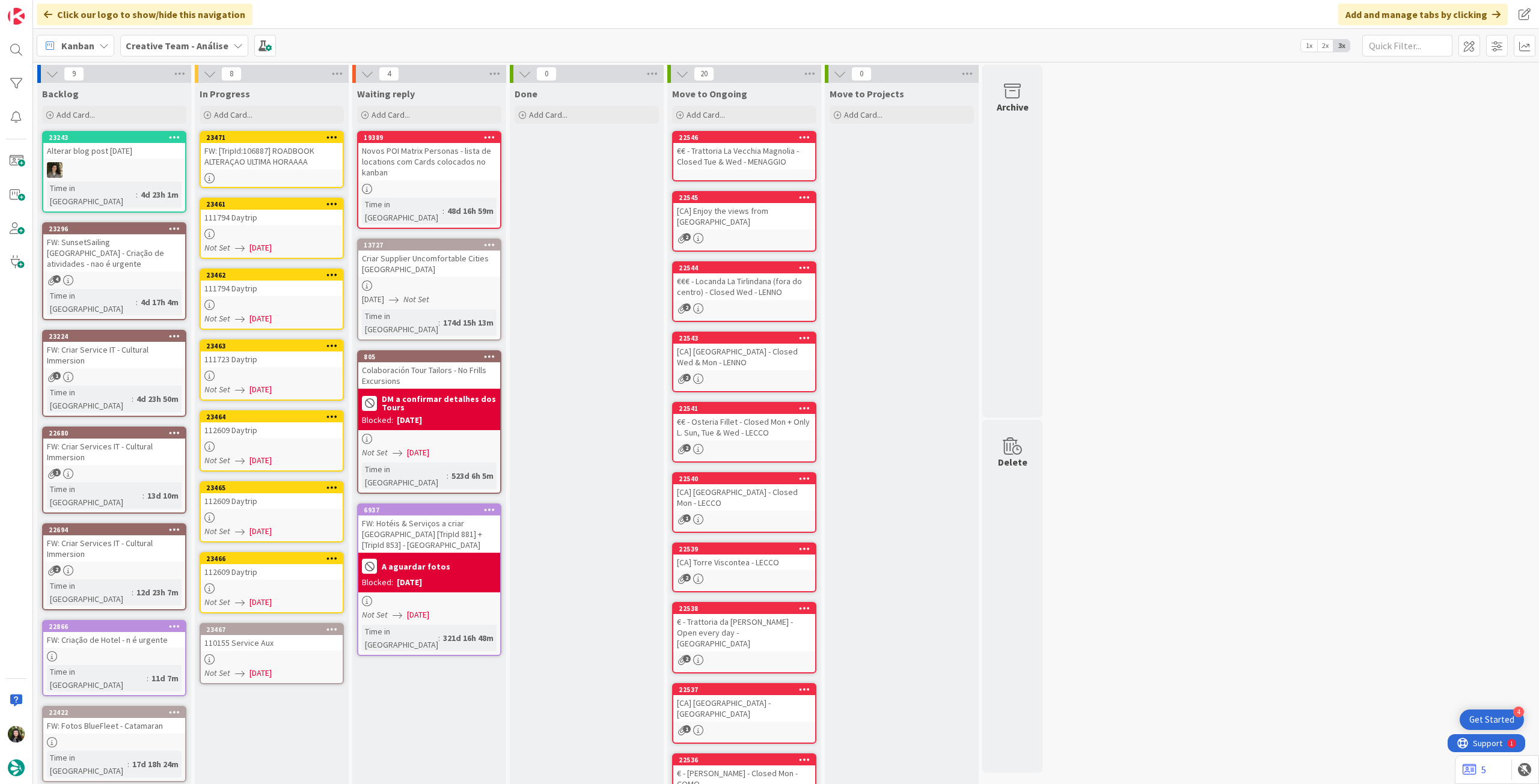
click at [274, 148] on div "FW: [TripId:106887] ROADBOOK ALTERAÇAO ULTIMA HORAAAA" at bounding box center [271, 156] width 142 height 27
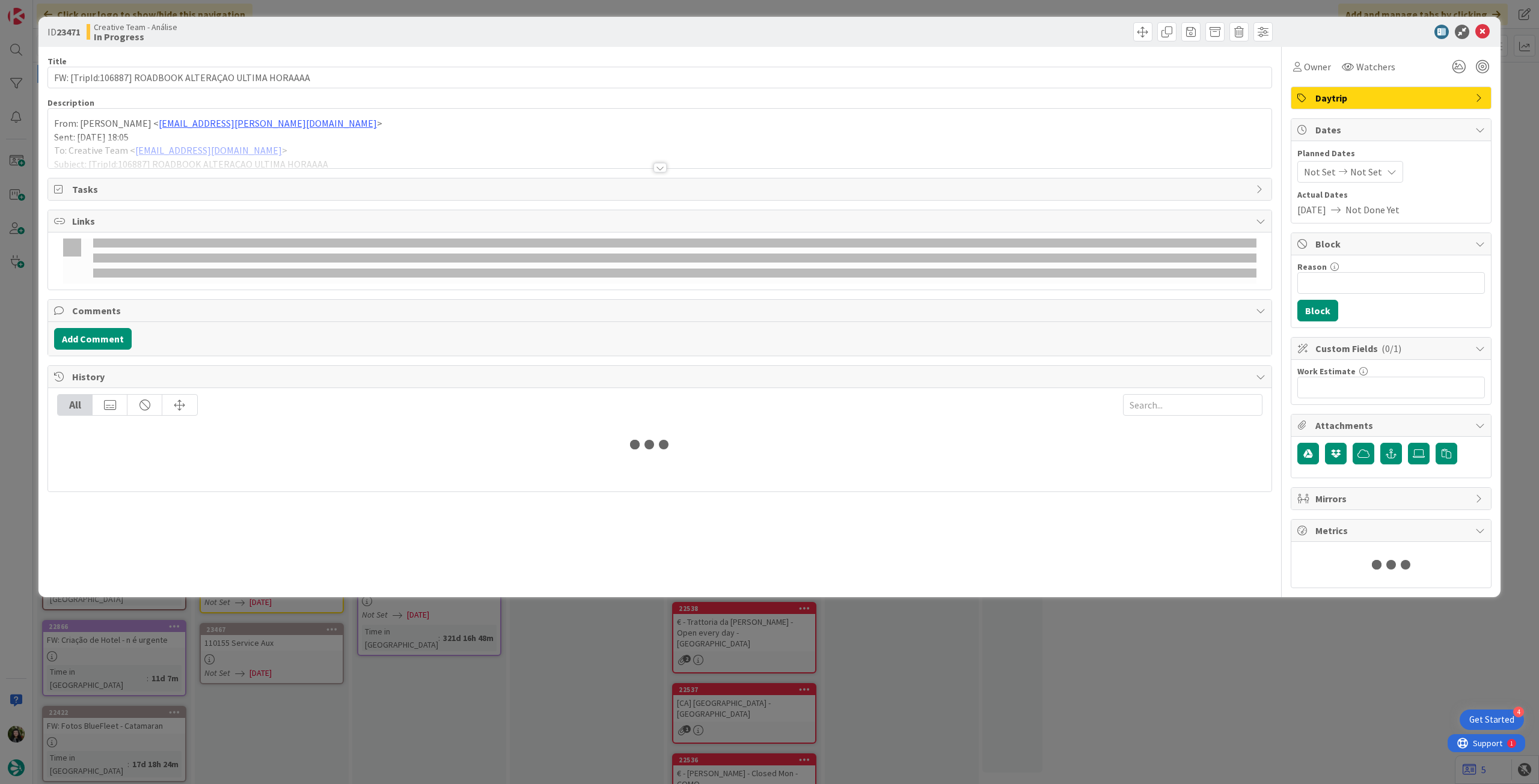
click at [308, 133] on p "Sent: [DATE] 18:05" at bounding box center [659, 137] width 1211 height 14
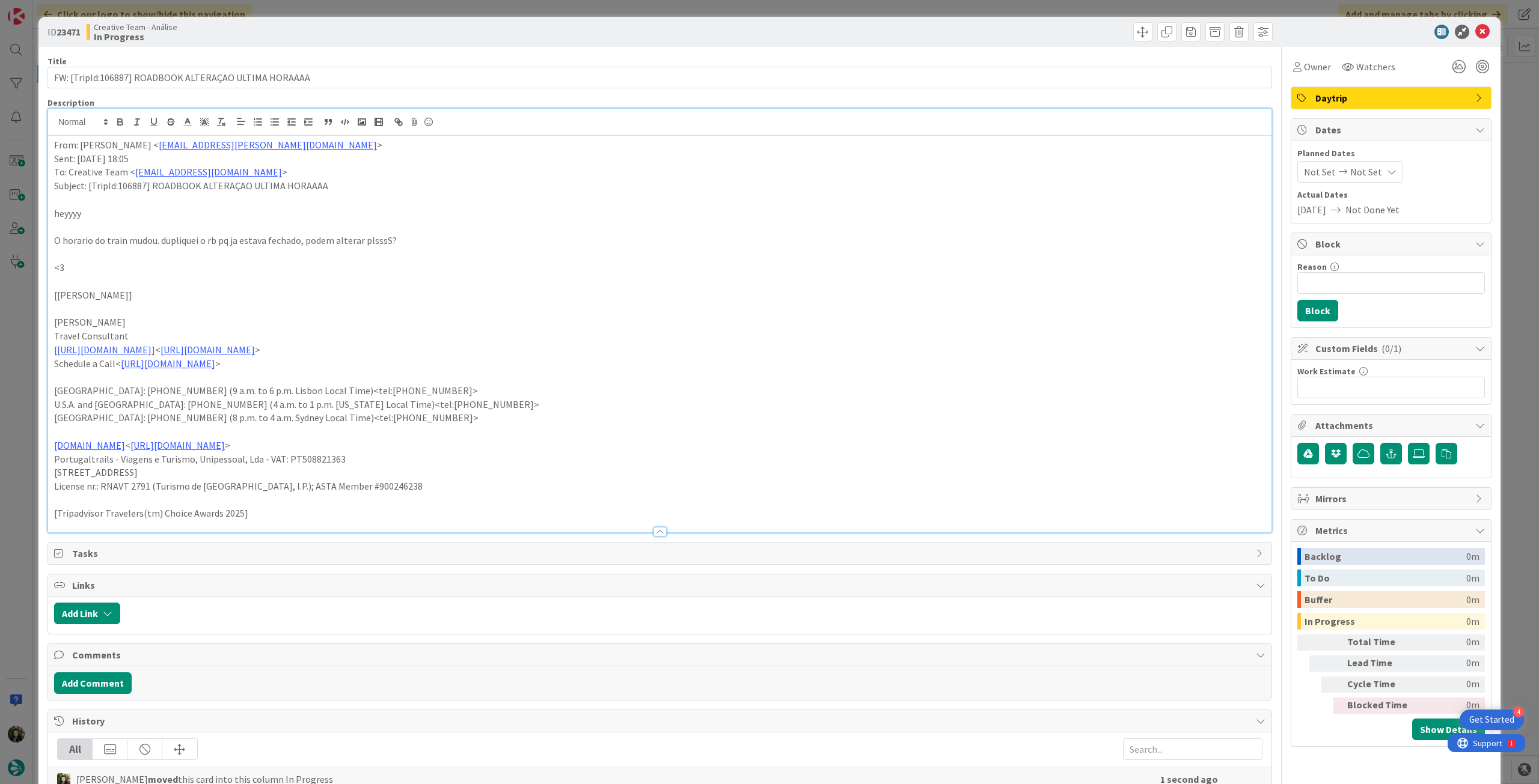
click at [49, 143] on div "From: [PERSON_NAME] < [PERSON_NAME][EMAIL_ADDRESS][PERSON_NAME][DOMAIN_NAME] > …" at bounding box center [659, 334] width 1223 height 397
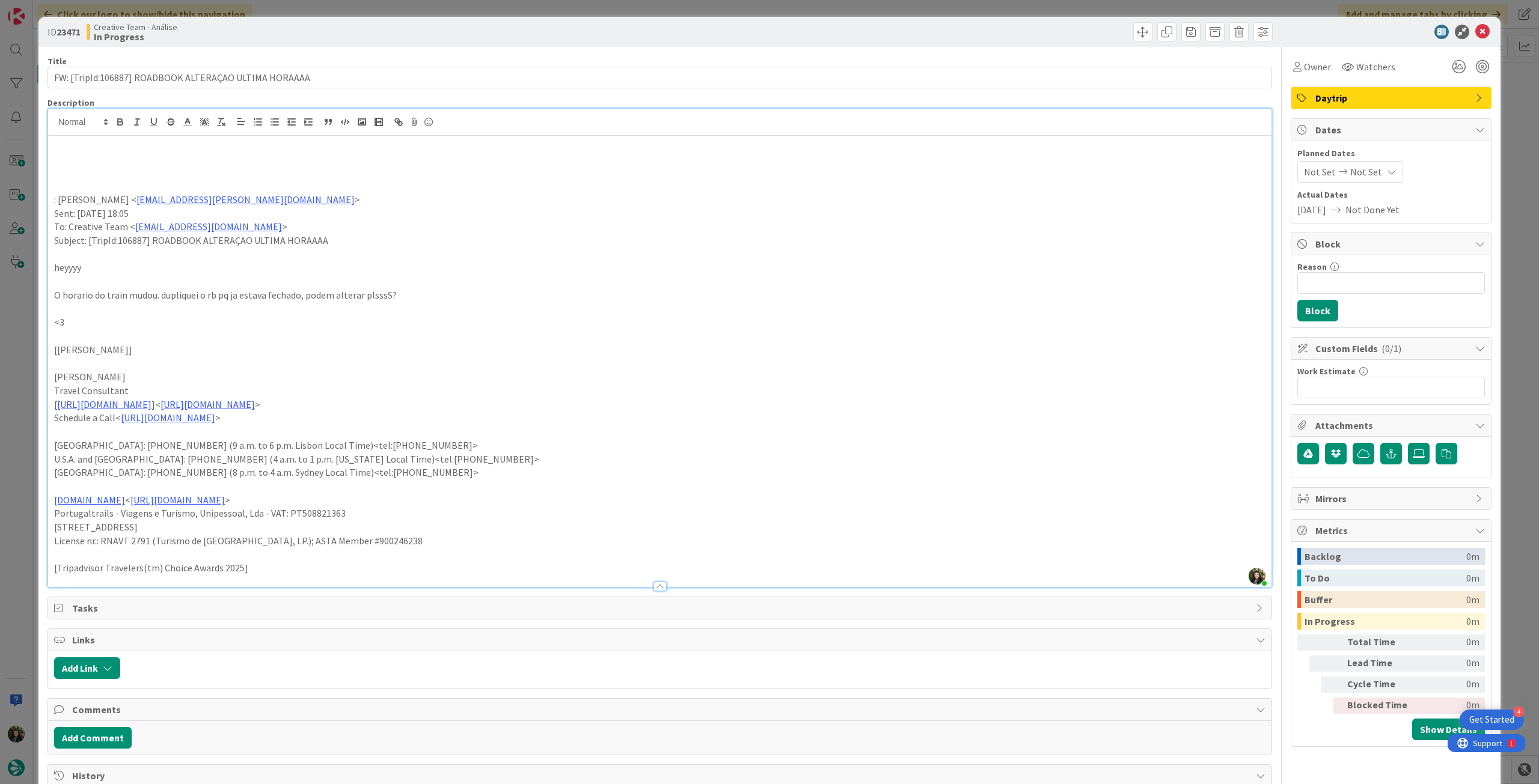
click at [84, 157] on p at bounding box center [659, 158] width 1211 height 14
click at [85, 157] on p "Já tava fechado, rever a questão que ela menciona e ver ordem dos POIs apenas" at bounding box center [659, 158] width 1211 height 14
click at [118, 126] on icon "button" at bounding box center [120, 122] width 11 height 11
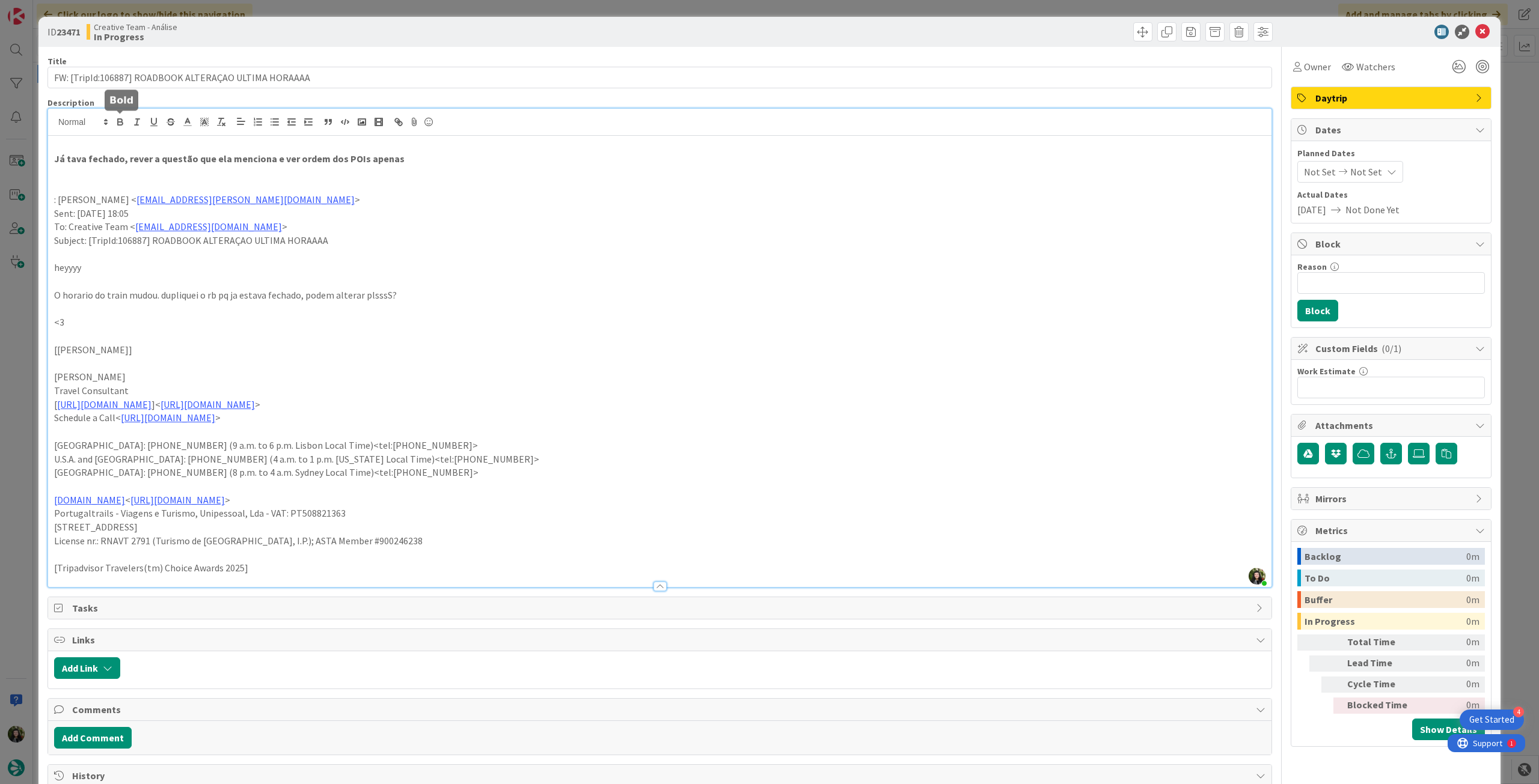
click at [518, 195] on p ": [PERSON_NAME] < [EMAIL_ADDRESS][DOMAIN_NAME] >" at bounding box center [659, 200] width 1211 height 14
click at [1475, 34] on icon at bounding box center [1483, 32] width 15 height 15
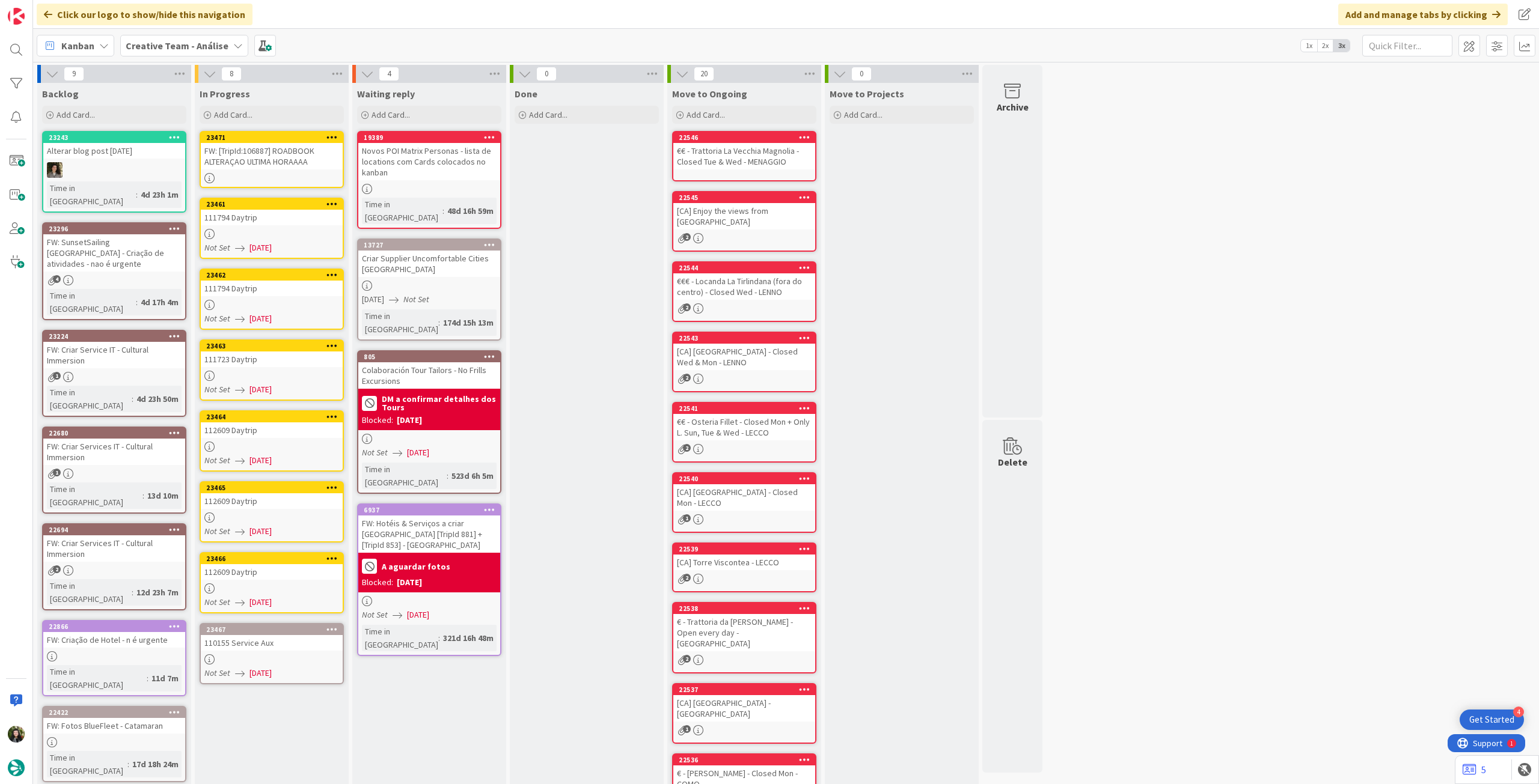
click at [331, 133] on icon at bounding box center [332, 137] width 11 height 8
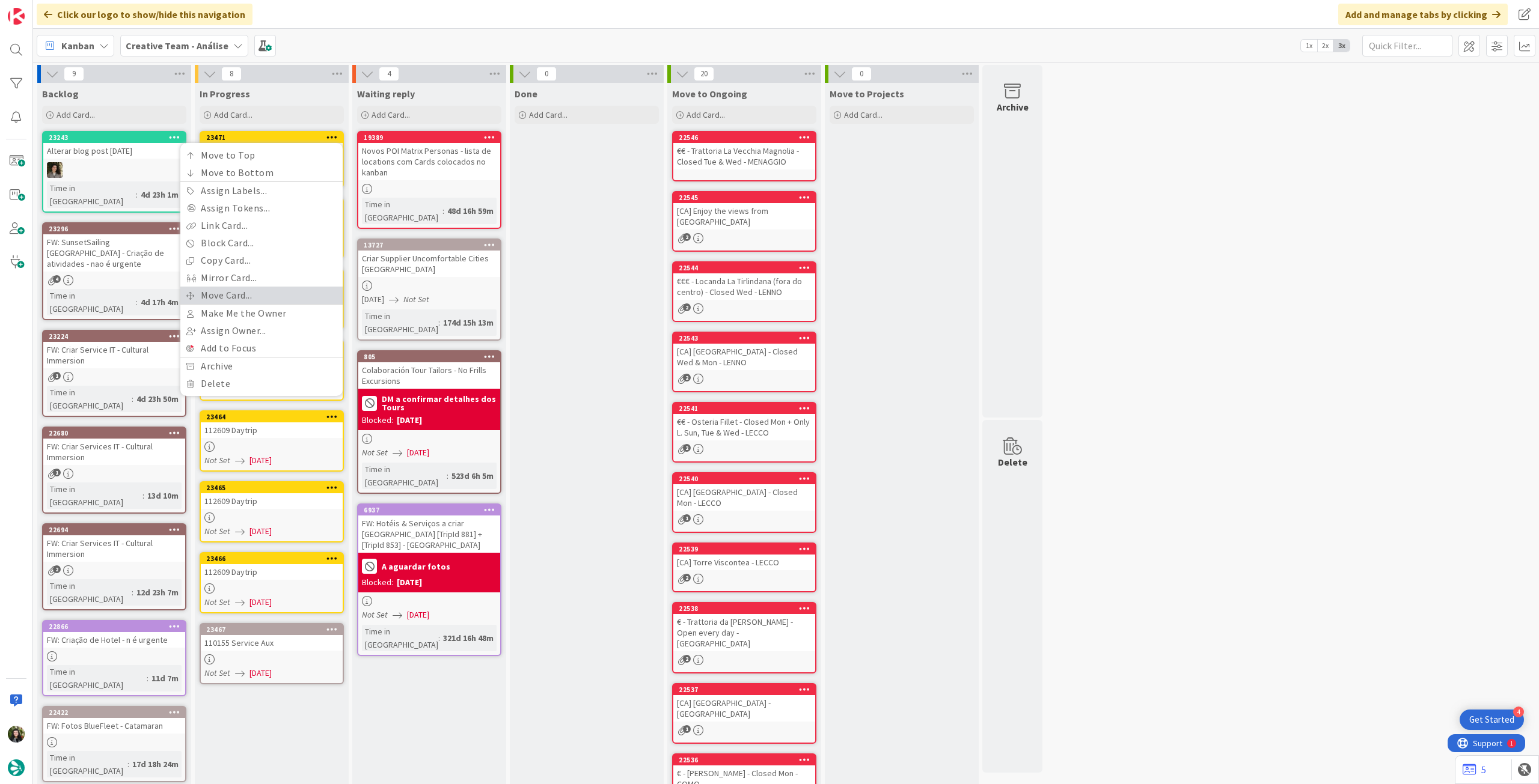
click at [293, 290] on link "Move Card..." at bounding box center [261, 295] width 162 height 18
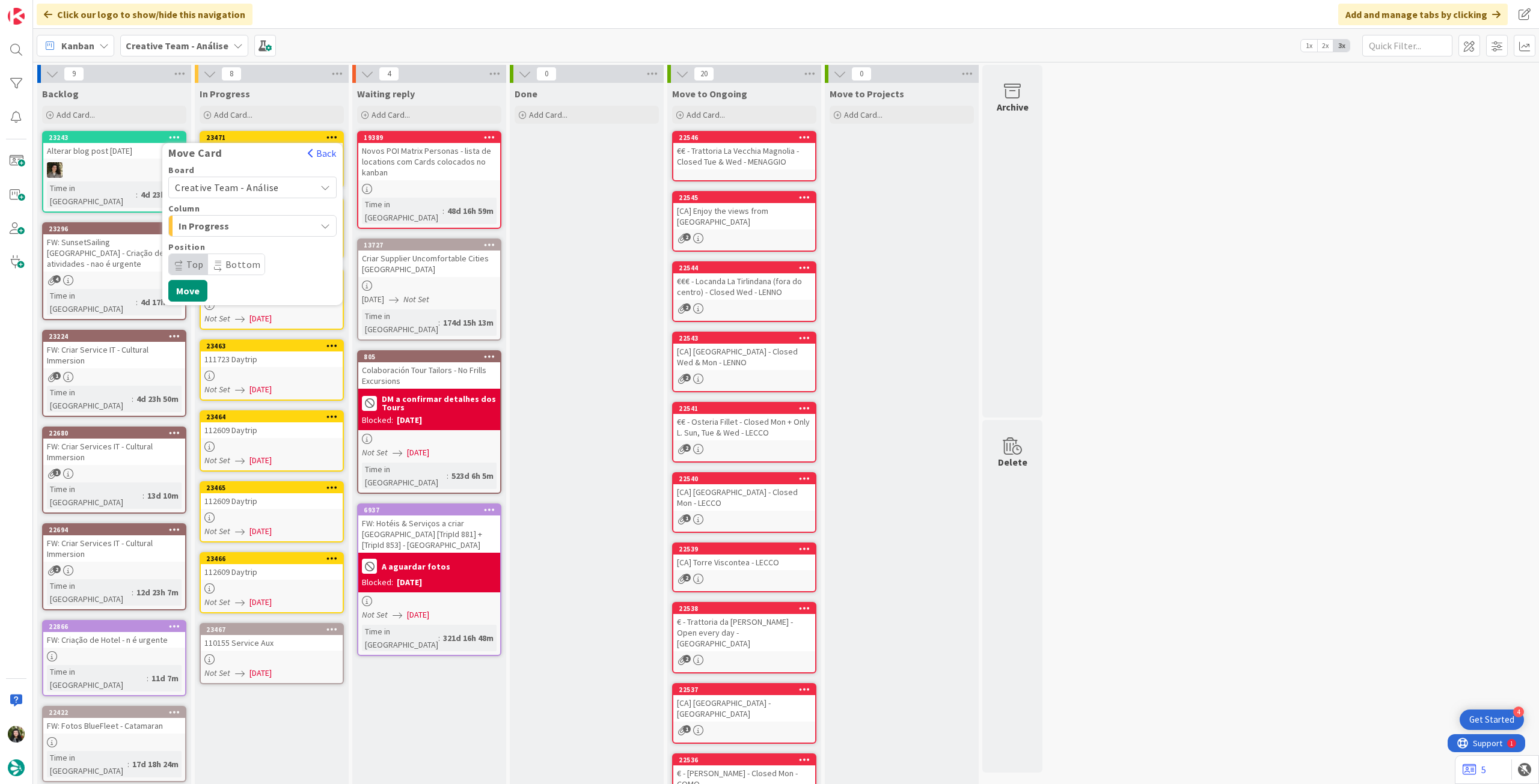
click at [270, 185] on span "Creative Team - Análise" at bounding box center [227, 187] width 104 height 12
click at [256, 252] on link "Creative Team" at bounding box center [252, 243] width 167 height 21
click at [246, 262] on span "Daytrip" at bounding box center [252, 264] width 116 height 17
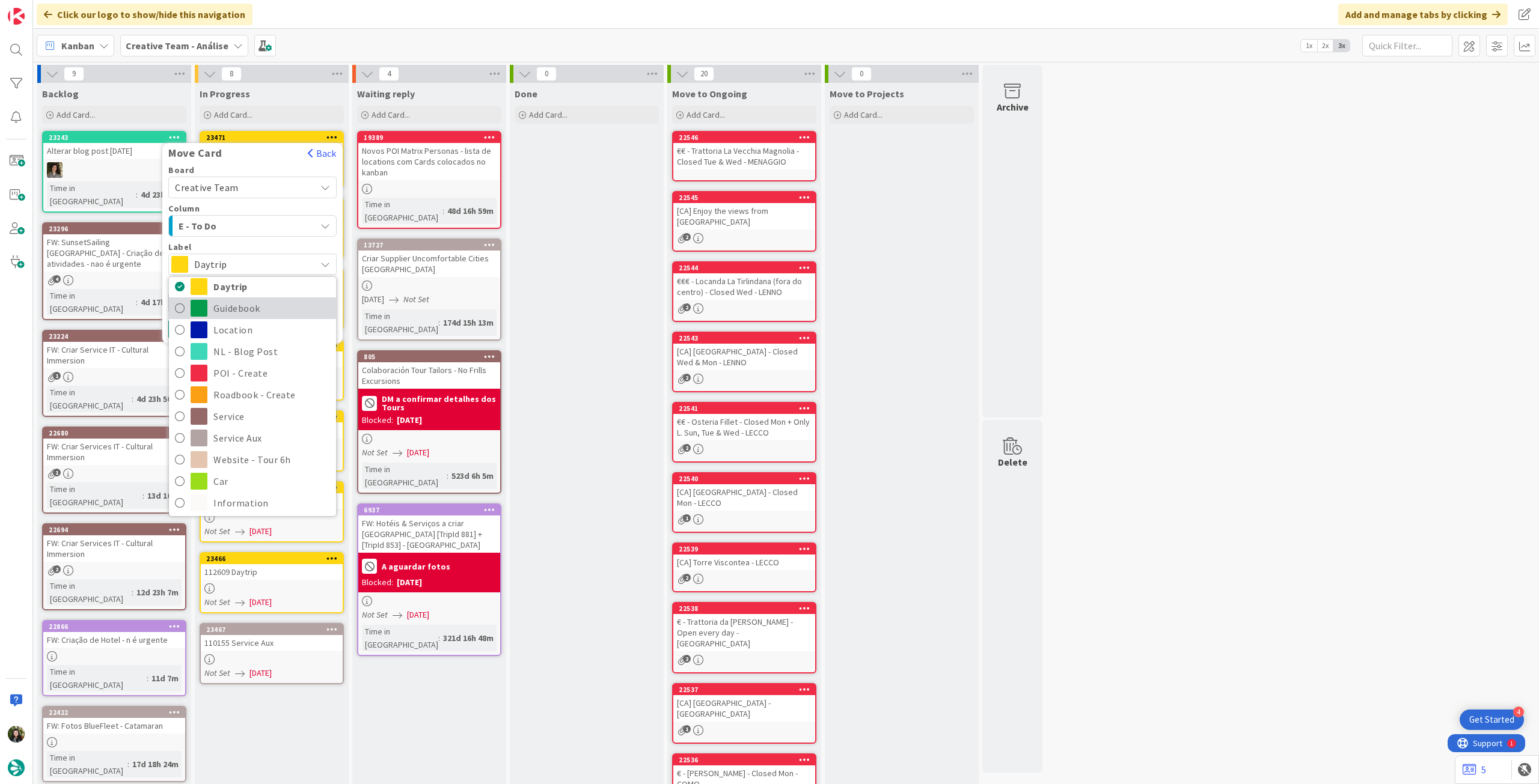
scroll to position [80, 0]
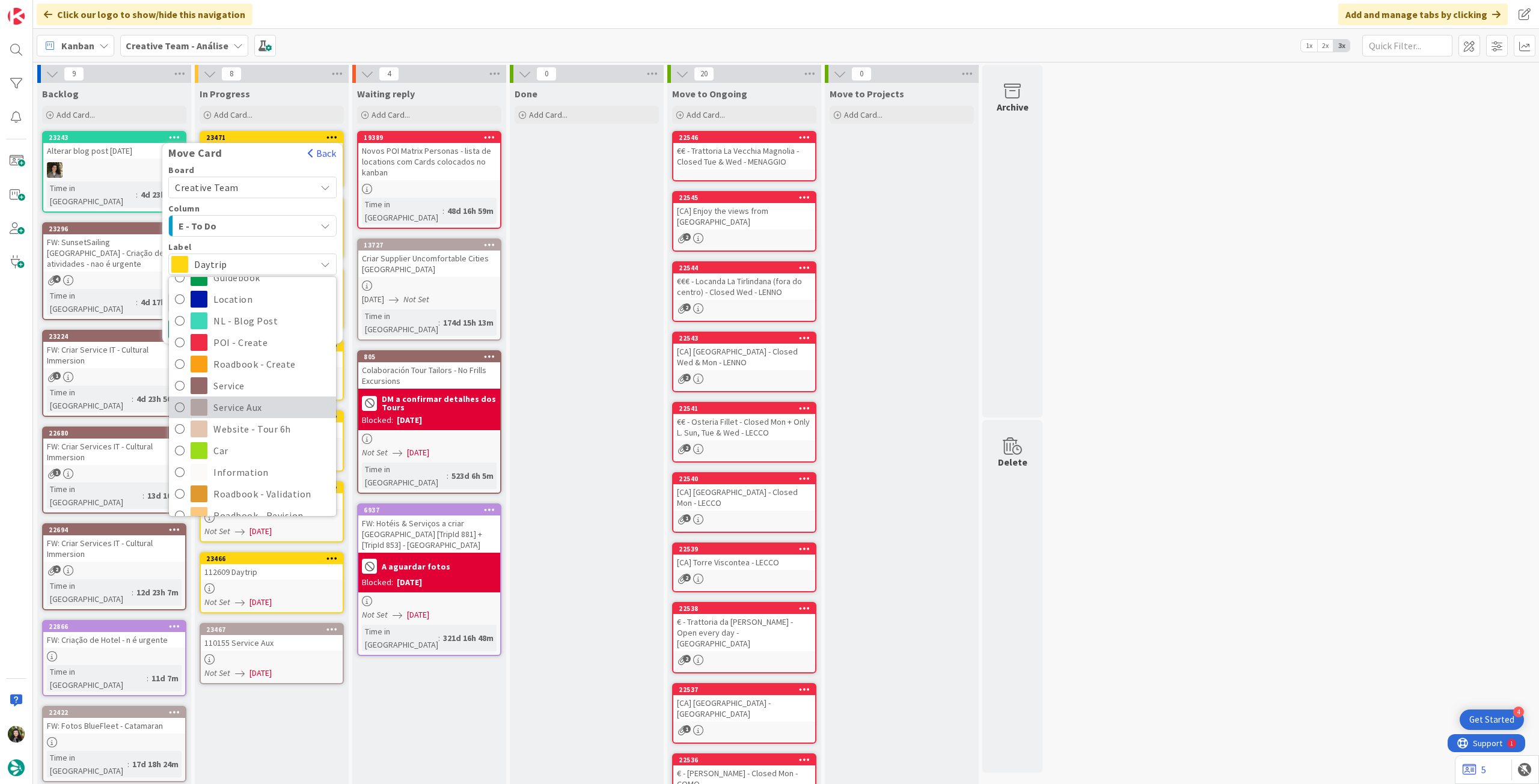
click at [255, 410] on span "Service Aux" at bounding box center [272, 407] width 117 height 18
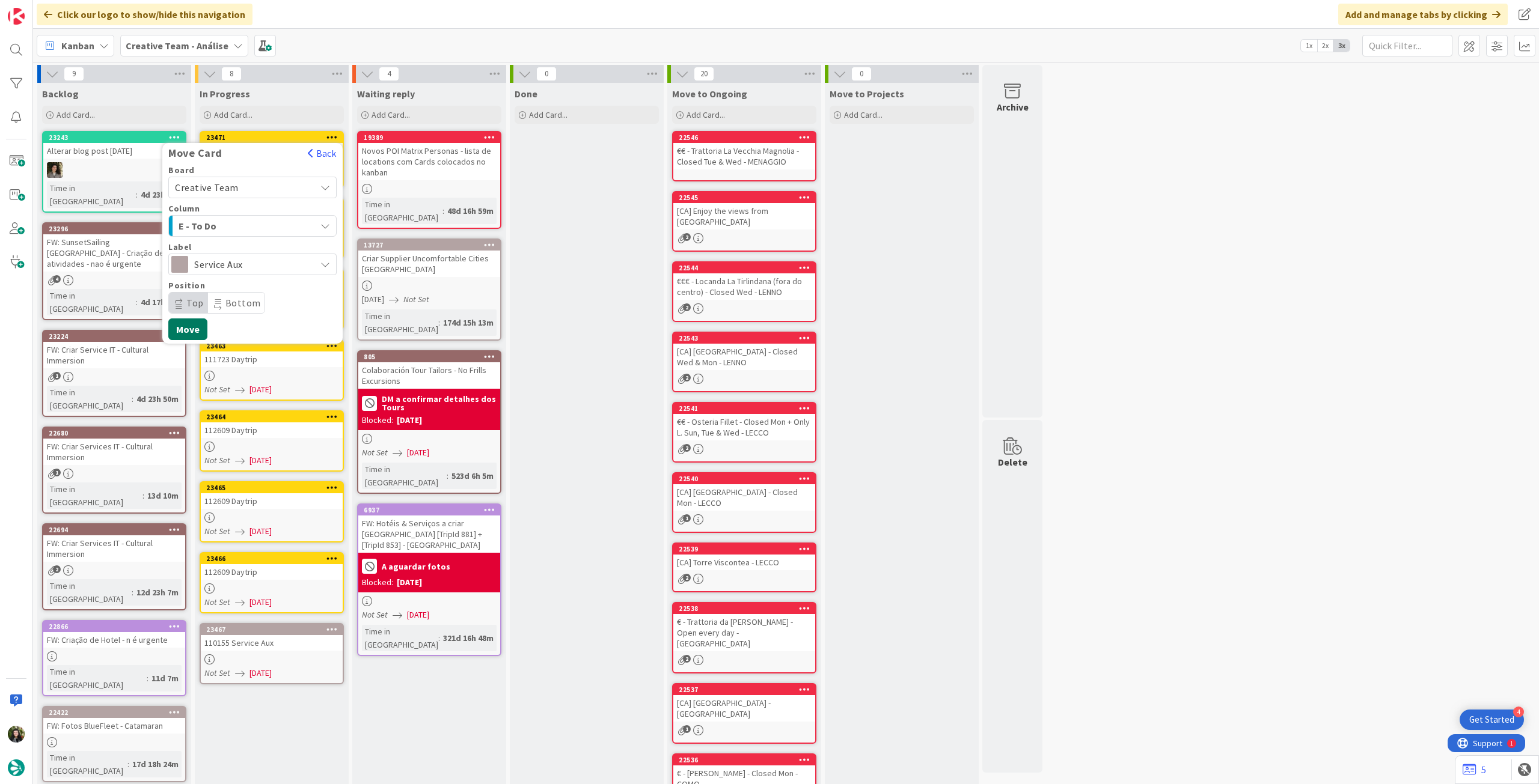
click at [198, 332] on button "Move" at bounding box center [188, 328] width 39 height 21
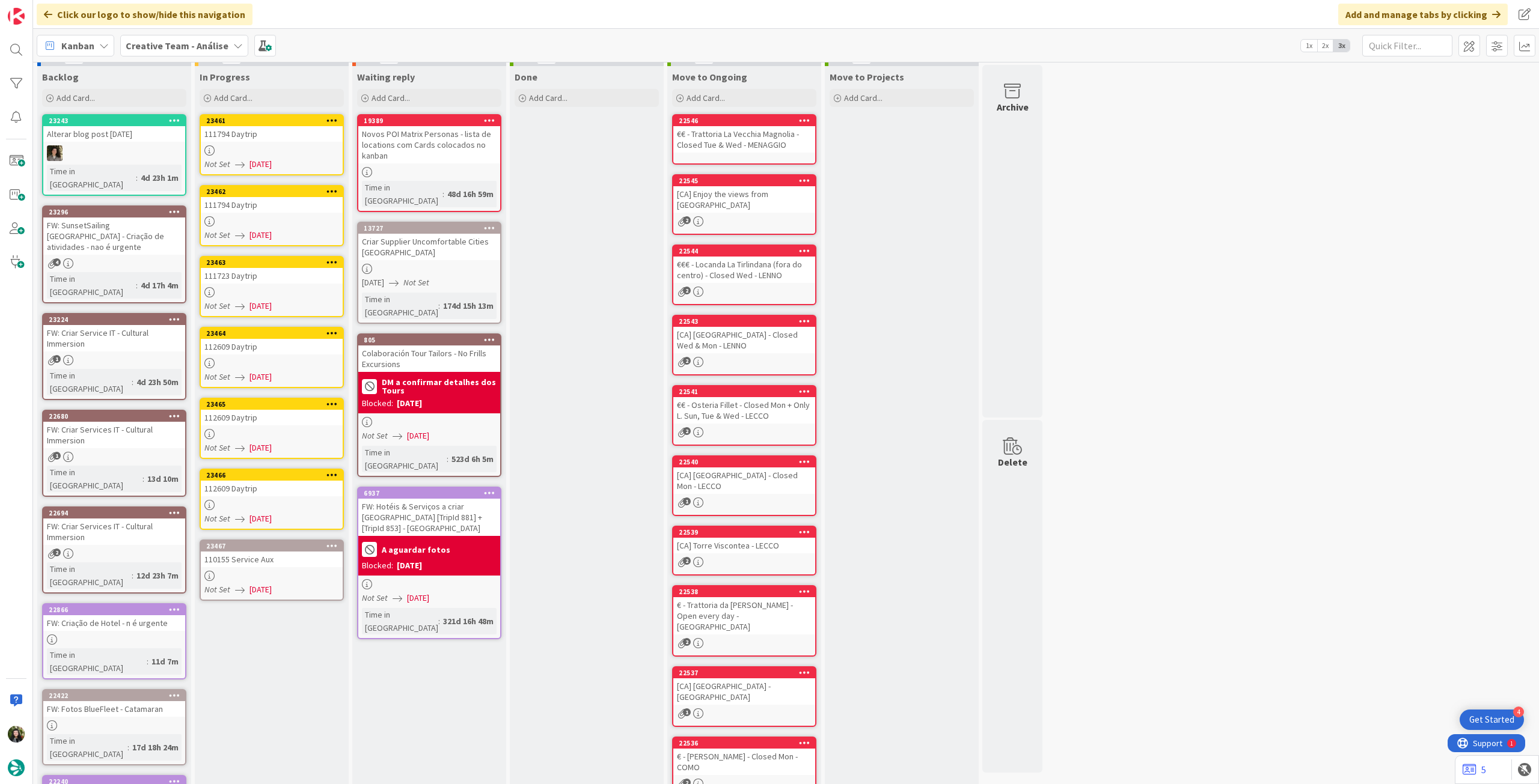
scroll to position [0, 0]
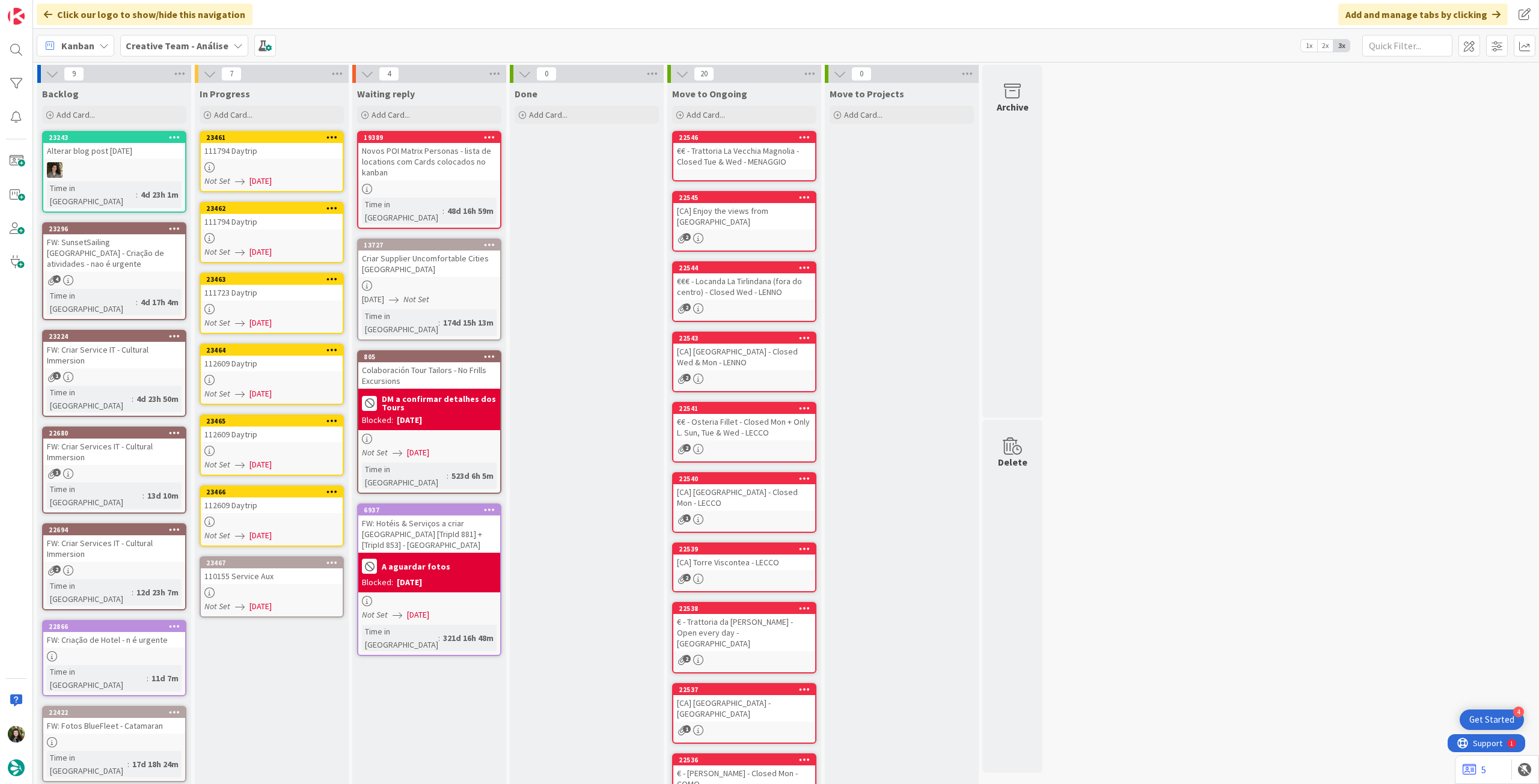
click at [281, 155] on div "111794 Daytrip" at bounding box center [271, 151] width 142 height 16
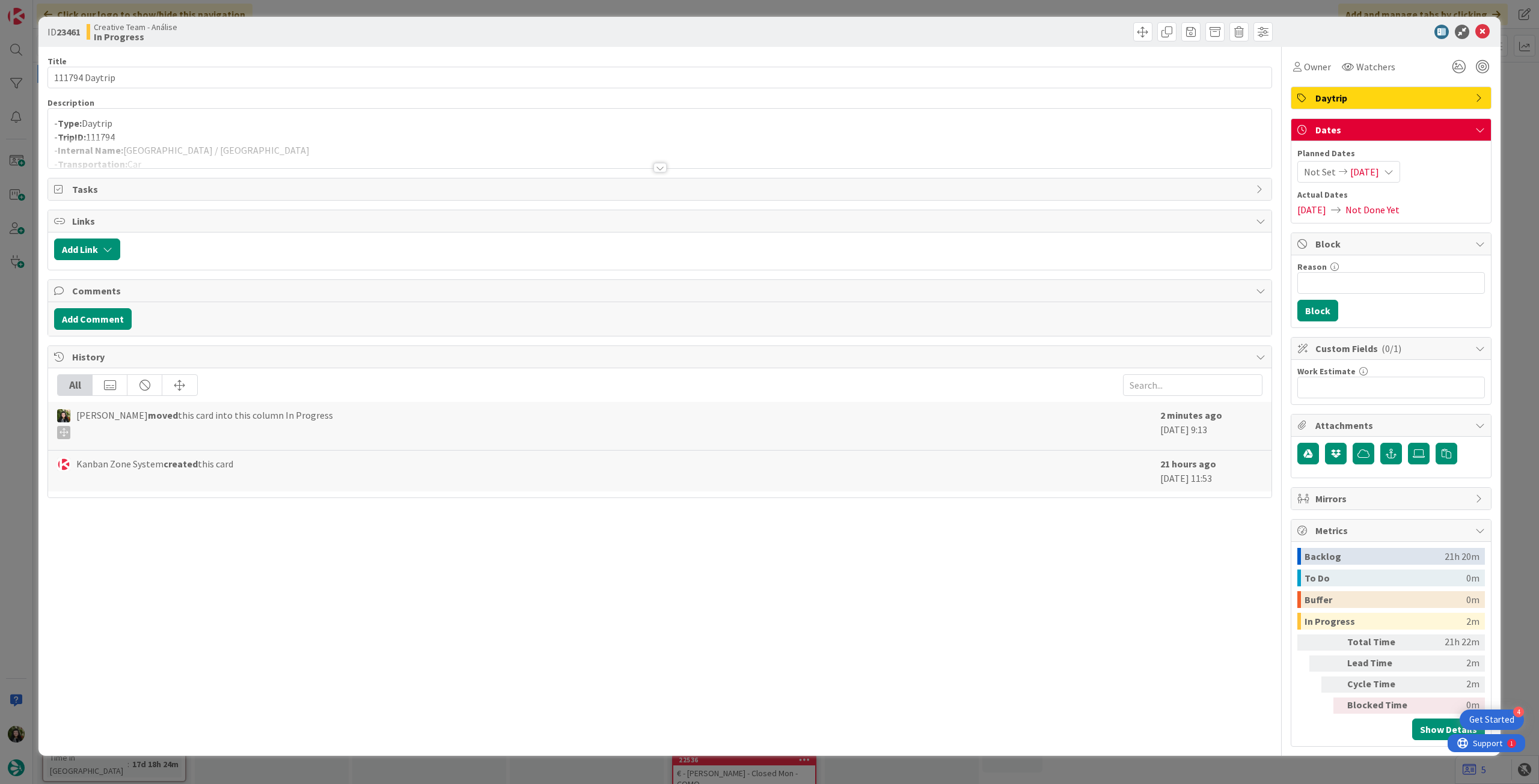
click at [300, 144] on div at bounding box center [659, 153] width 1223 height 31
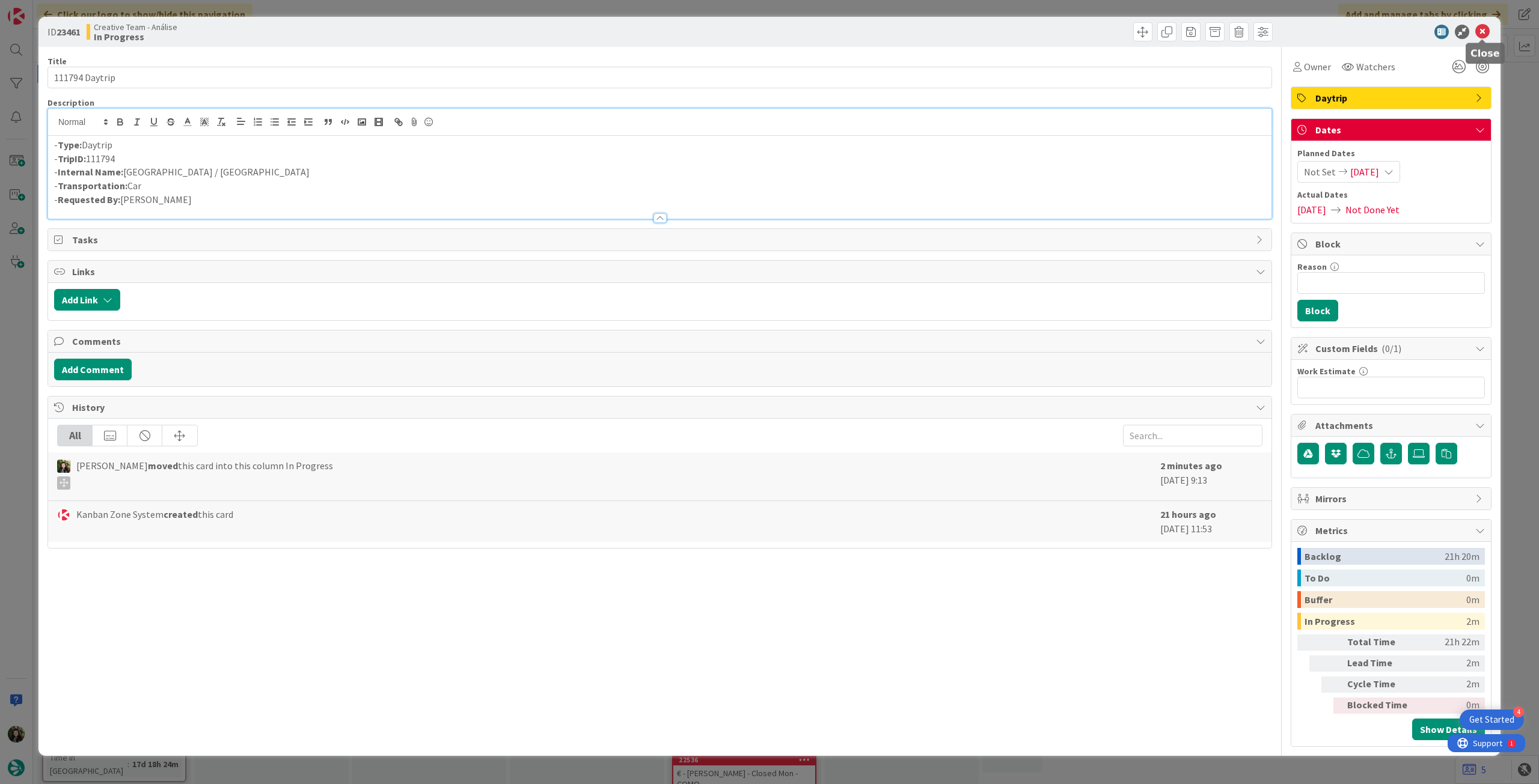
click at [1482, 29] on icon at bounding box center [1483, 32] width 15 height 15
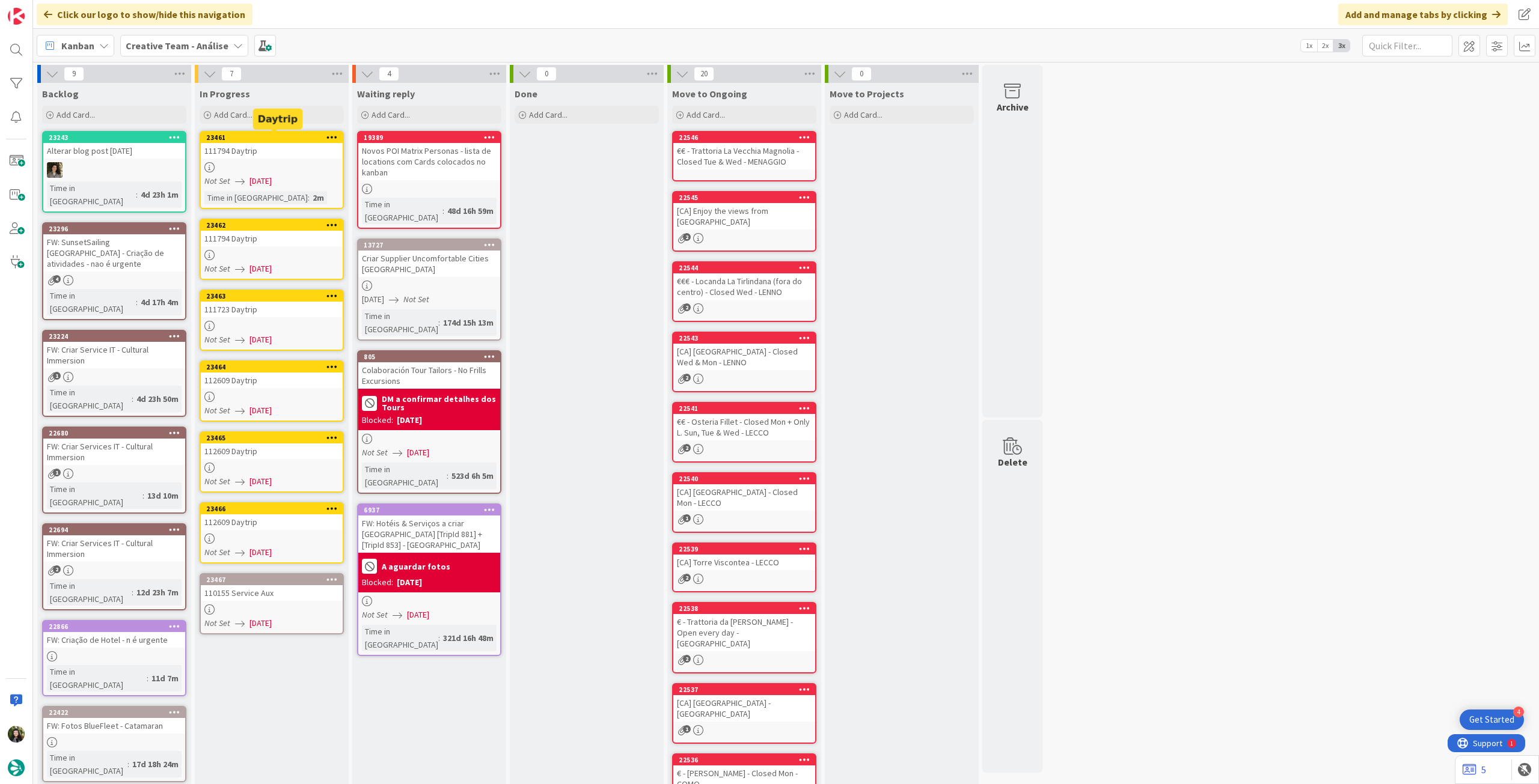
click at [268, 226] on div "23462" at bounding box center [275, 225] width 137 height 8
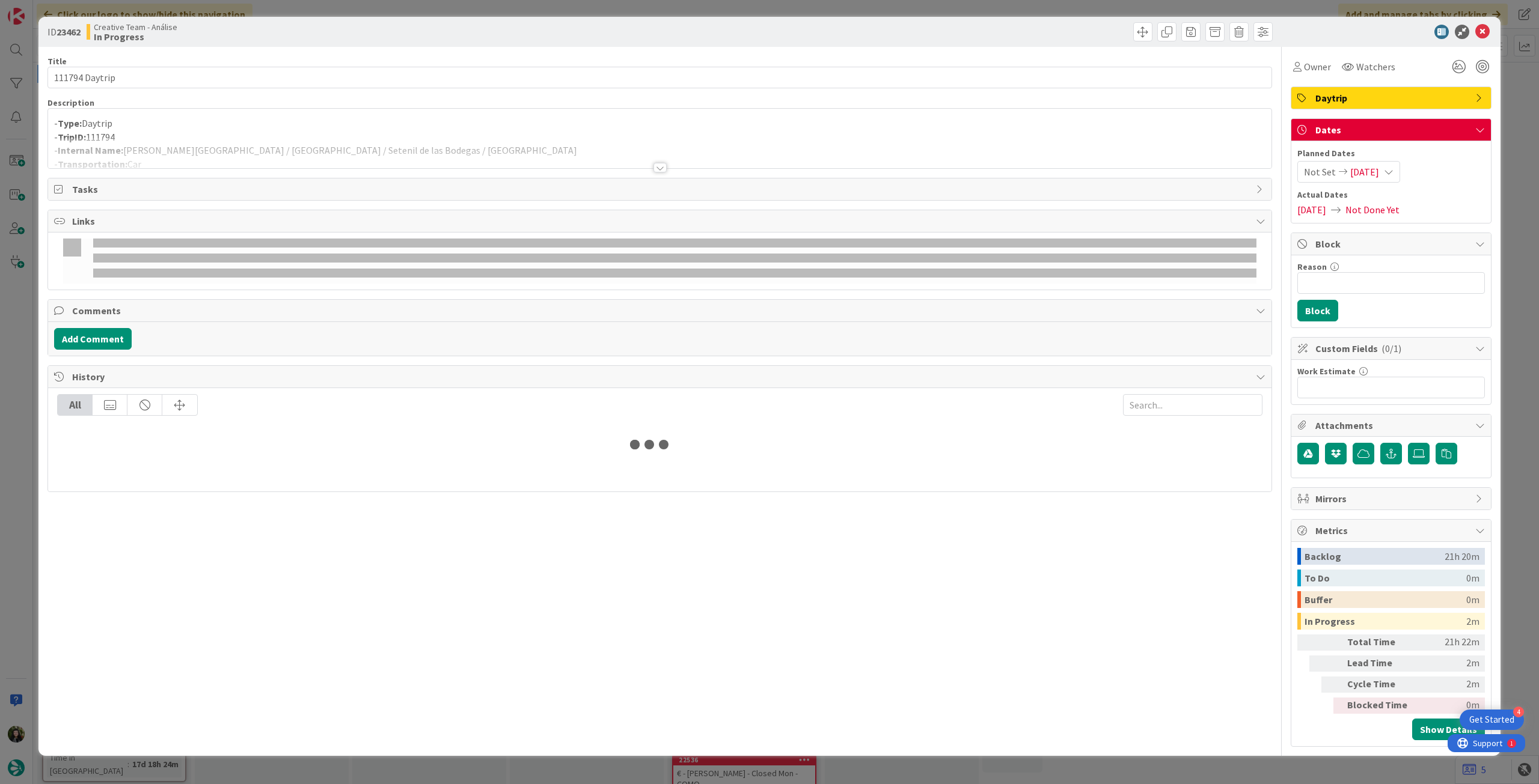
click at [303, 148] on div at bounding box center [659, 153] width 1223 height 31
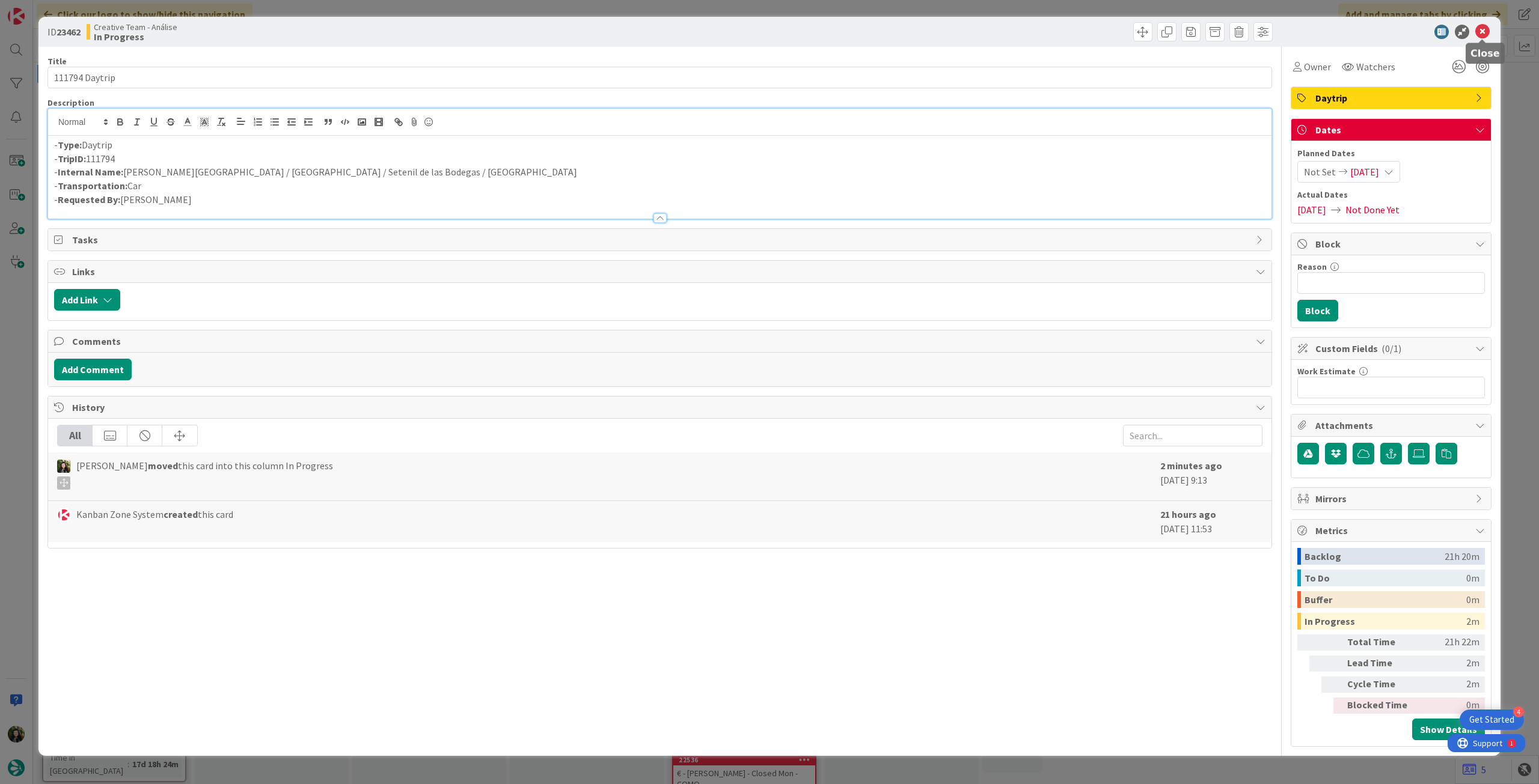
click at [1485, 38] on icon at bounding box center [1483, 32] width 15 height 15
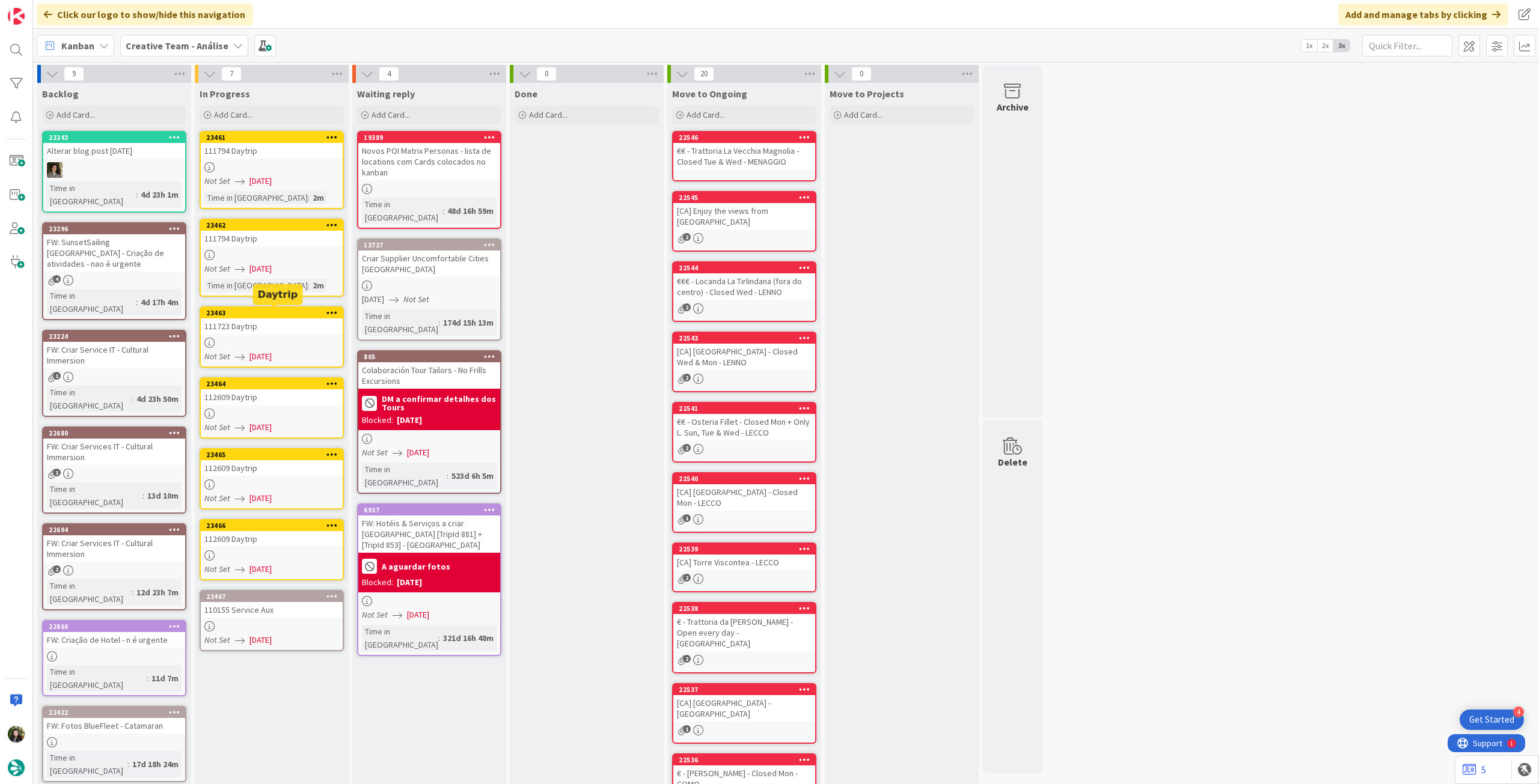
click at [293, 344] on div at bounding box center [271, 342] width 142 height 10
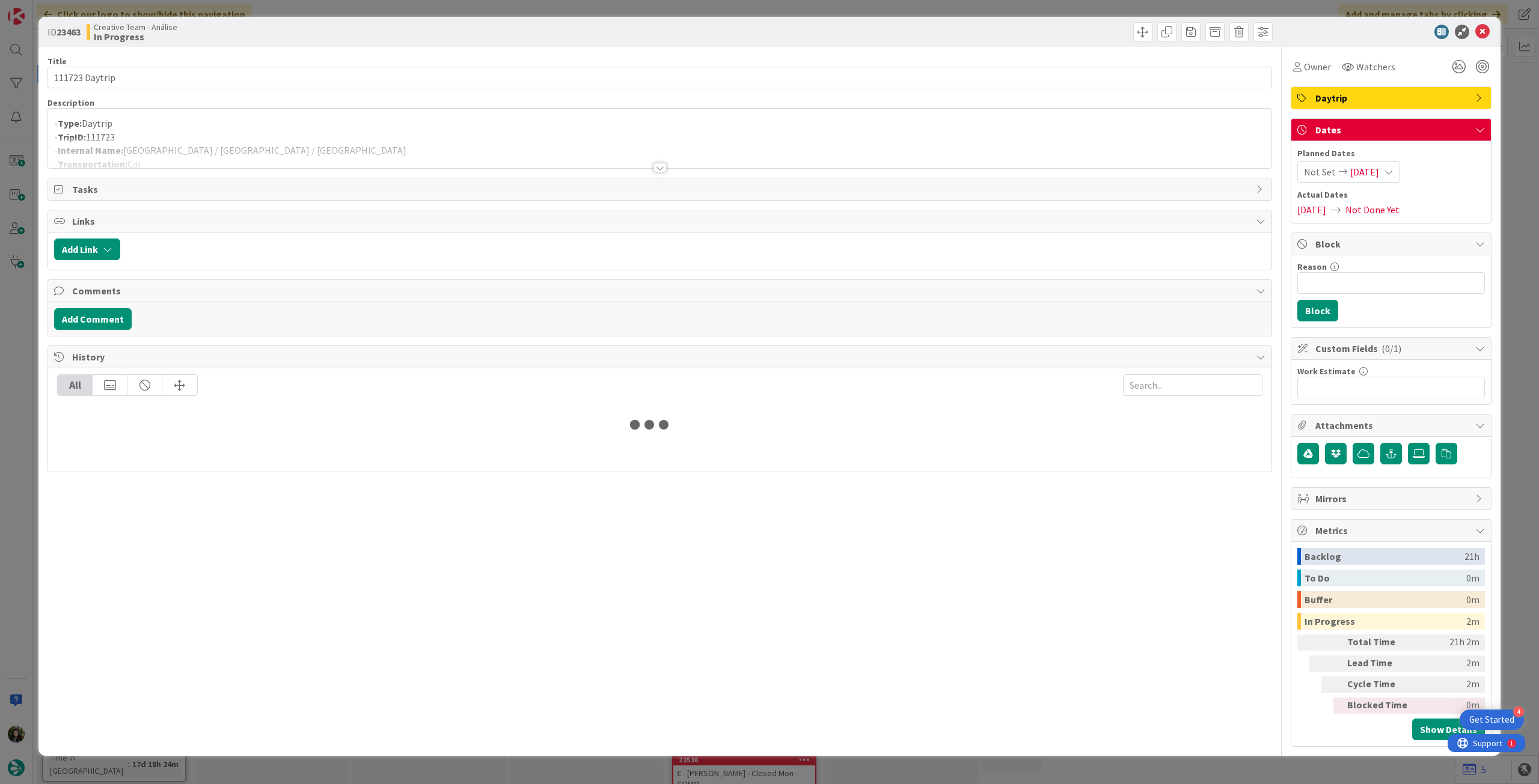
click at [283, 140] on div at bounding box center [659, 153] width 1223 height 31
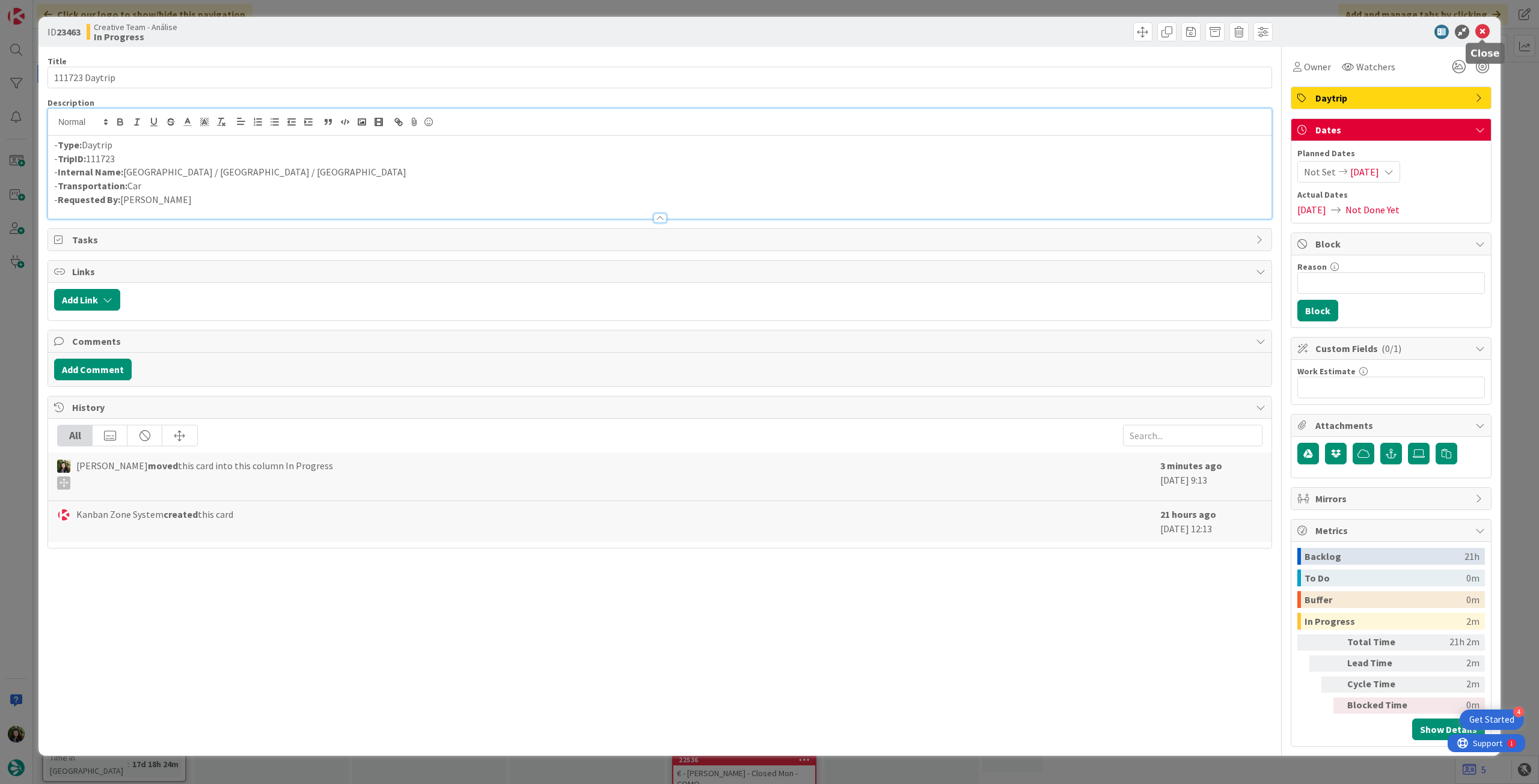
click at [1484, 31] on icon at bounding box center [1483, 32] width 15 height 15
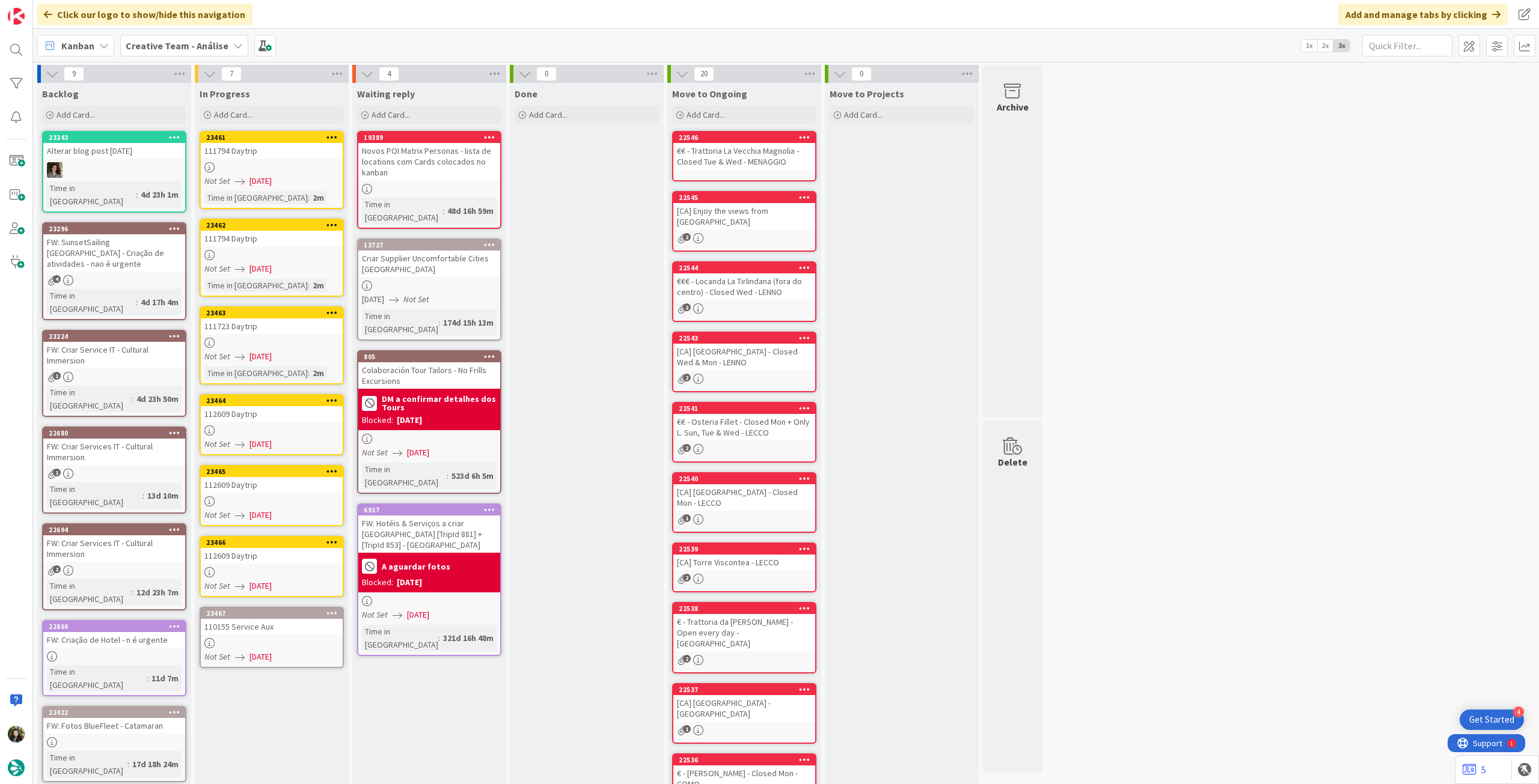
click at [252, 435] on link "23464 112609 Daytrip Not Set [DATE]" at bounding box center [272, 424] width 144 height 61
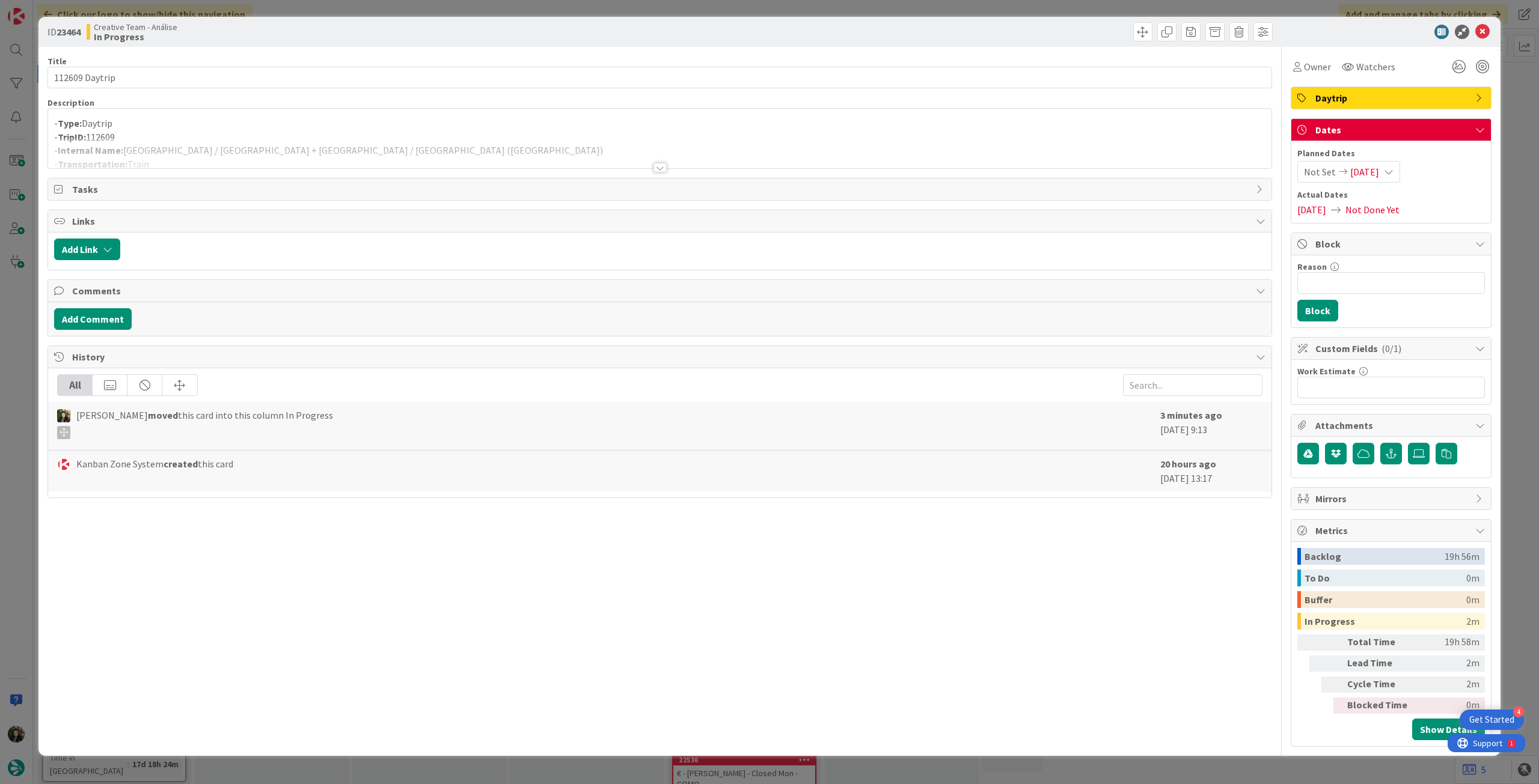
click at [256, 161] on div at bounding box center [659, 153] width 1223 height 31
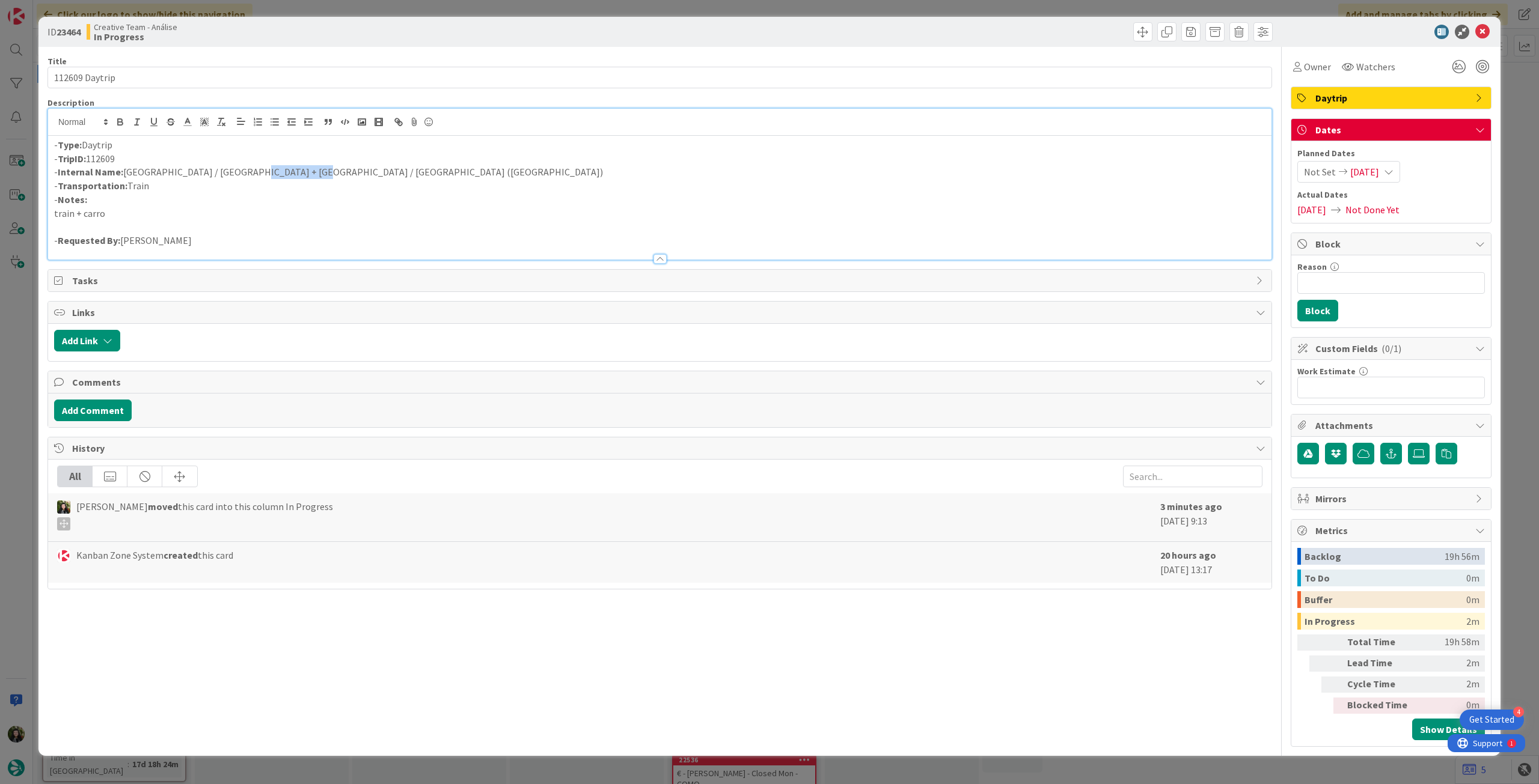
drag, startPoint x: 241, startPoint y: 174, endPoint x: 624, endPoint y: 176, distance: 383.0
click at [611, 176] on p "- Internal Name: [GEOGRAPHIC_DATA] / [GEOGRAPHIC_DATA] + [GEOGRAPHIC_DATA] / [G…" at bounding box center [659, 172] width 1211 height 14
click at [154, 167] on p "- Internal Name: [GEOGRAPHIC_DATA] / [GEOGRAPHIC_DATA] + [GEOGRAPHIC_DATA] / [G…" at bounding box center [659, 172] width 1211 height 14
click at [237, 171] on p "- Internal Name: [GEOGRAPHIC_DATA] + Train to [GEOGRAPHIC_DATA] + [GEOGRAPHIC_D…" at bounding box center [659, 172] width 1211 height 14
drag, startPoint x: 241, startPoint y: 171, endPoint x: 214, endPoint y: 171, distance: 27.0
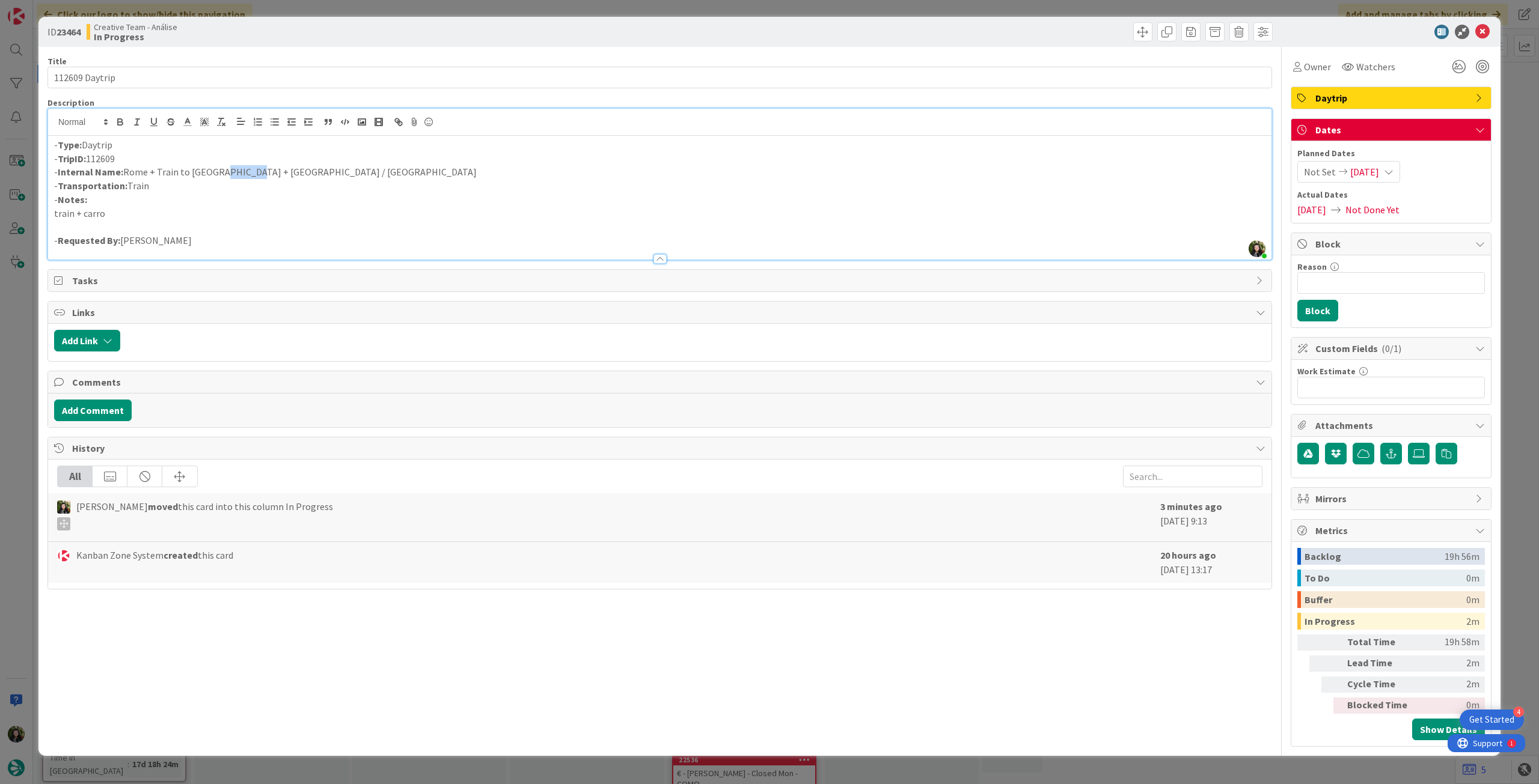
click at [213, 172] on p "- Internal Name: [GEOGRAPHIC_DATA] + Train to [GEOGRAPHIC_DATA] + [GEOGRAPHIC_D…" at bounding box center [659, 172] width 1211 height 14
click at [1485, 31] on icon at bounding box center [1483, 32] width 15 height 15
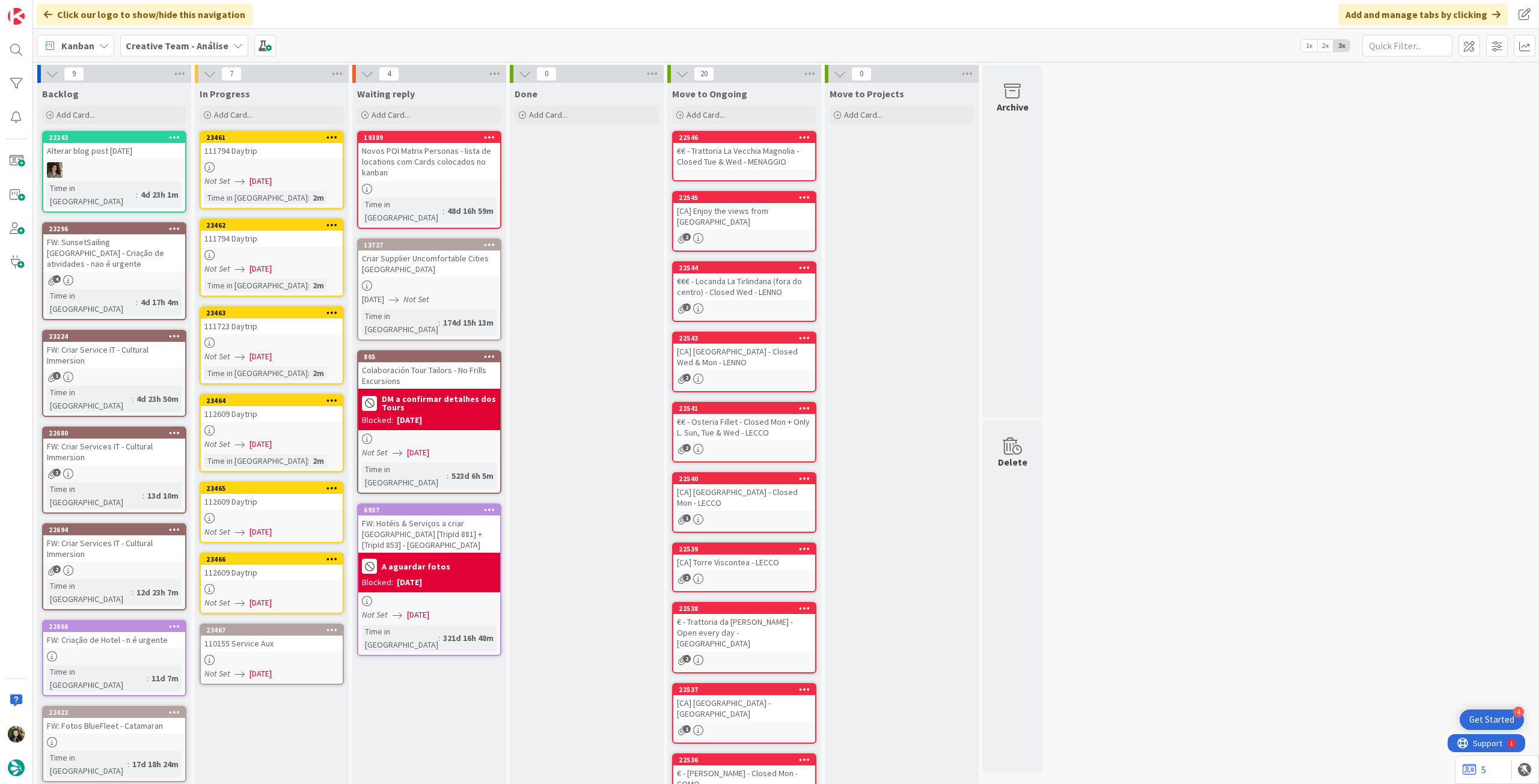
click at [273, 504] on div "112609 Daytrip" at bounding box center [271, 501] width 142 height 16
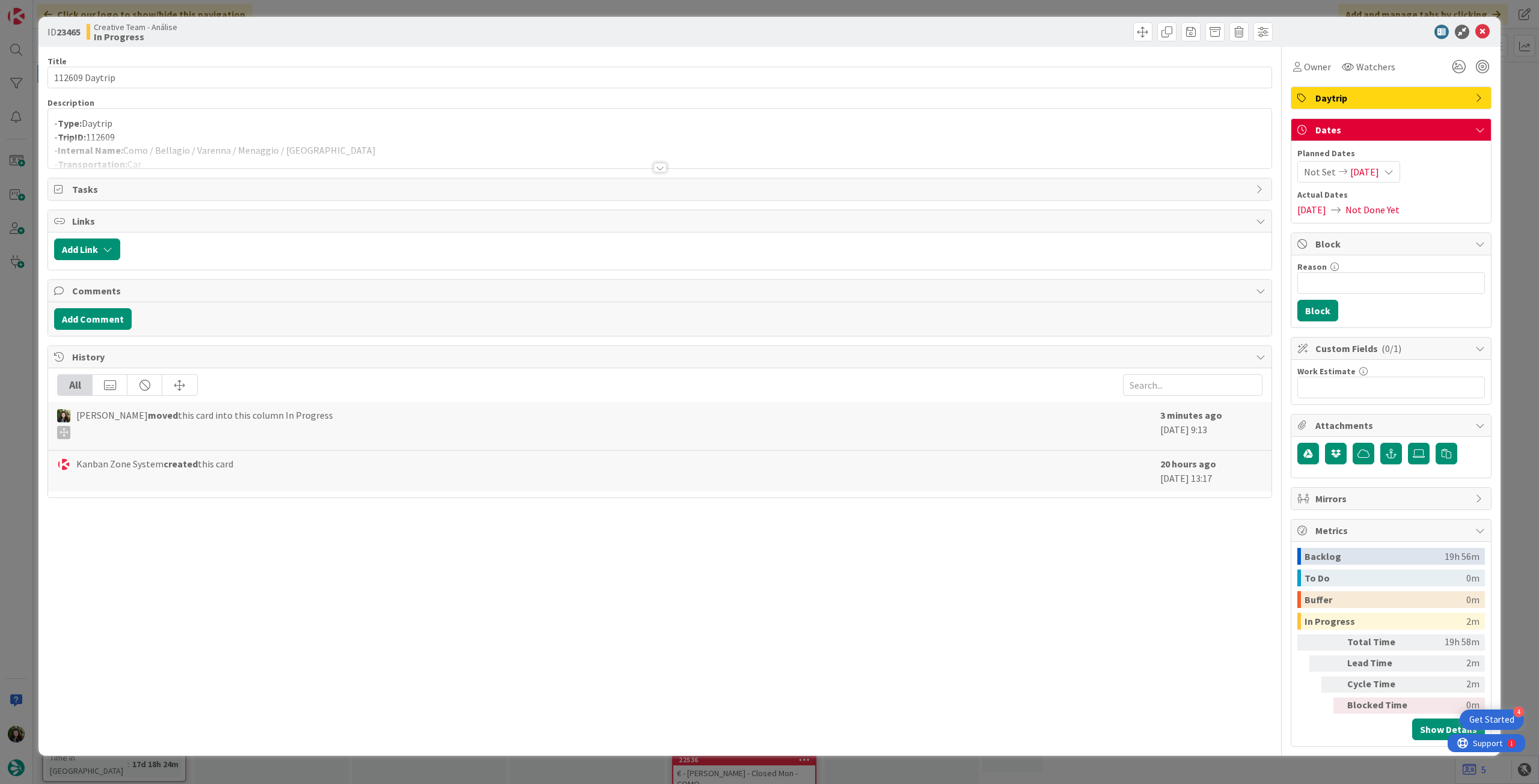
click at [326, 154] on div at bounding box center [659, 153] width 1223 height 31
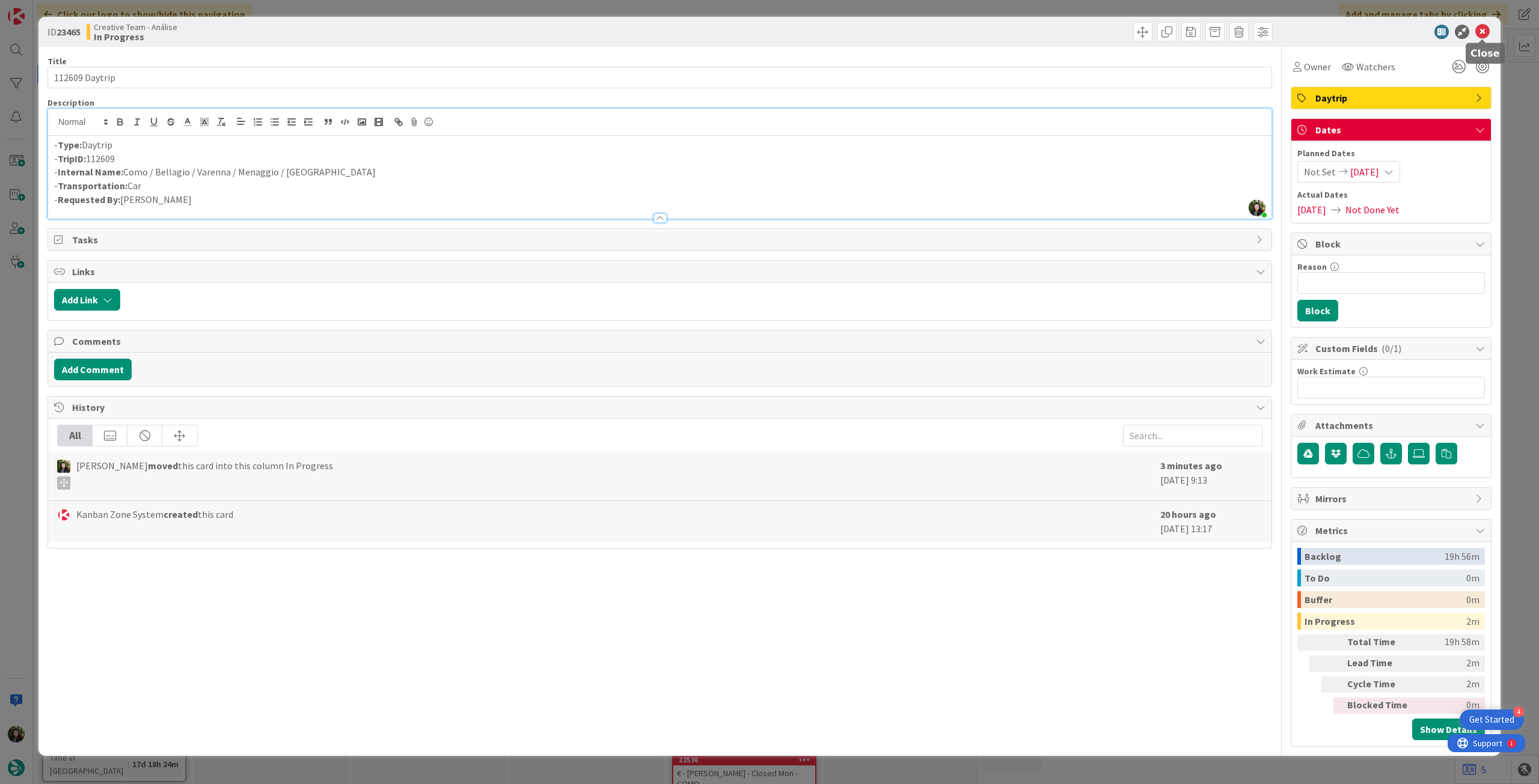
click at [1479, 29] on icon at bounding box center [1483, 32] width 15 height 15
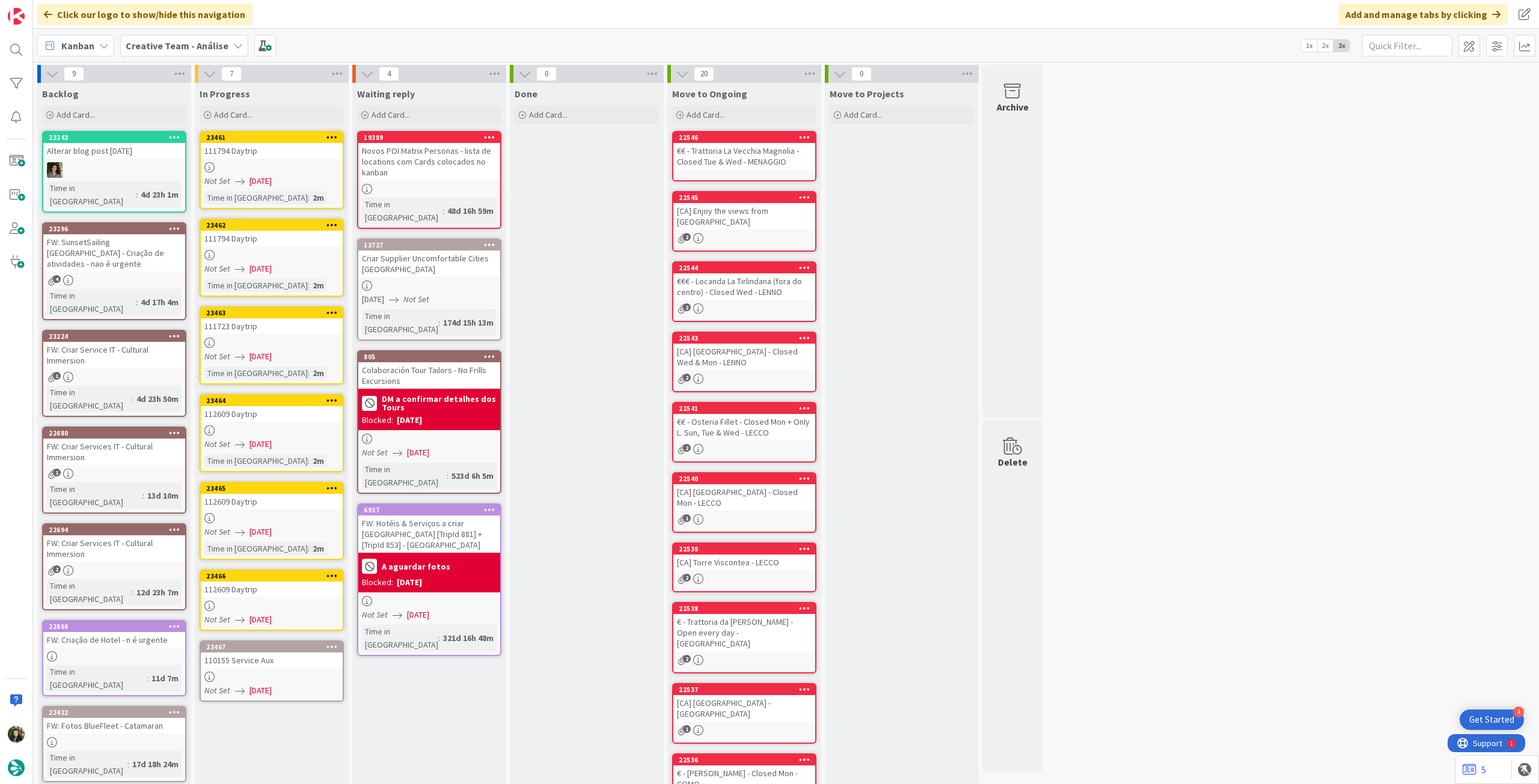
click at [280, 594] on div "112609 Daytrip" at bounding box center [271, 589] width 142 height 16
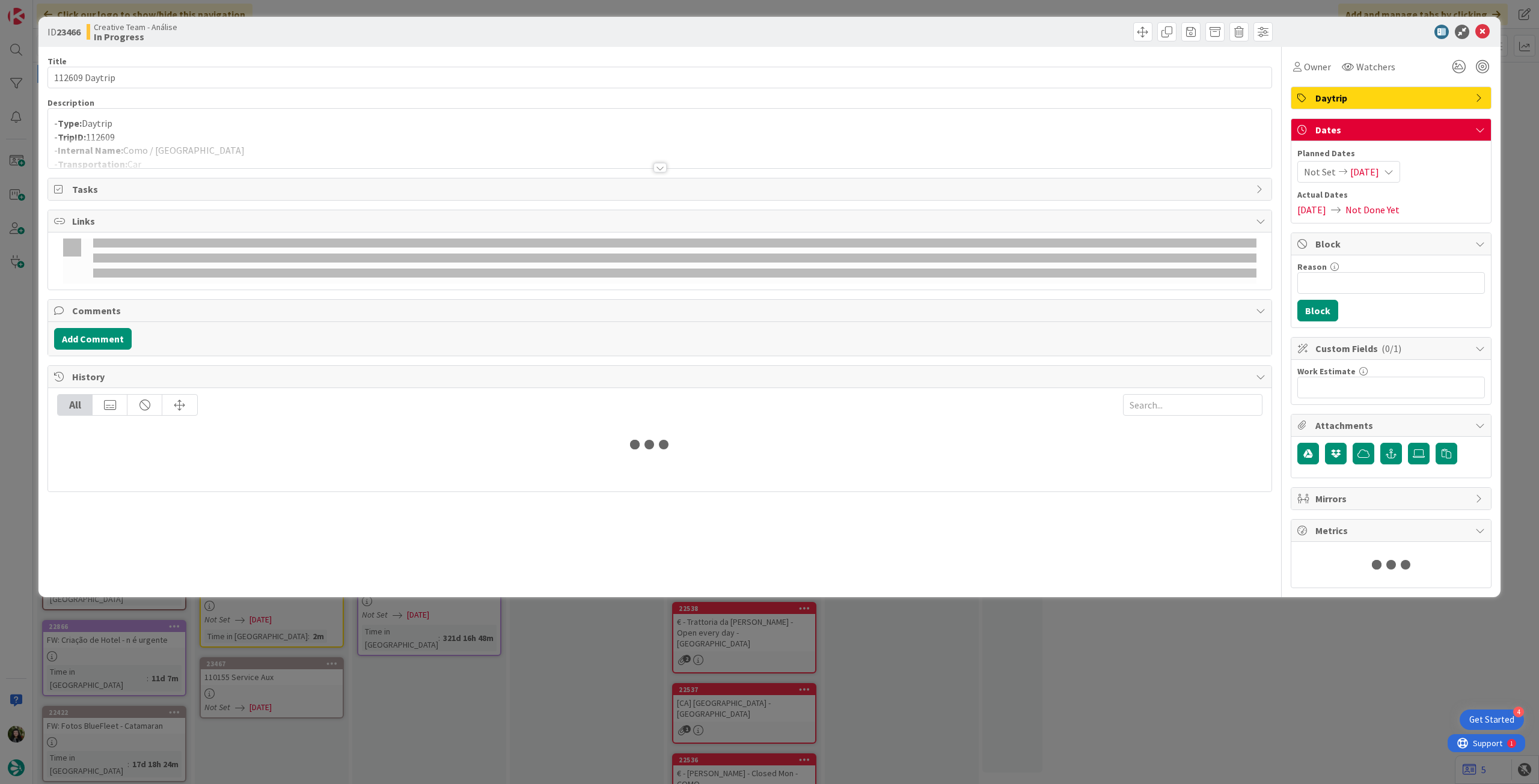
click at [381, 157] on div at bounding box center [659, 153] width 1223 height 31
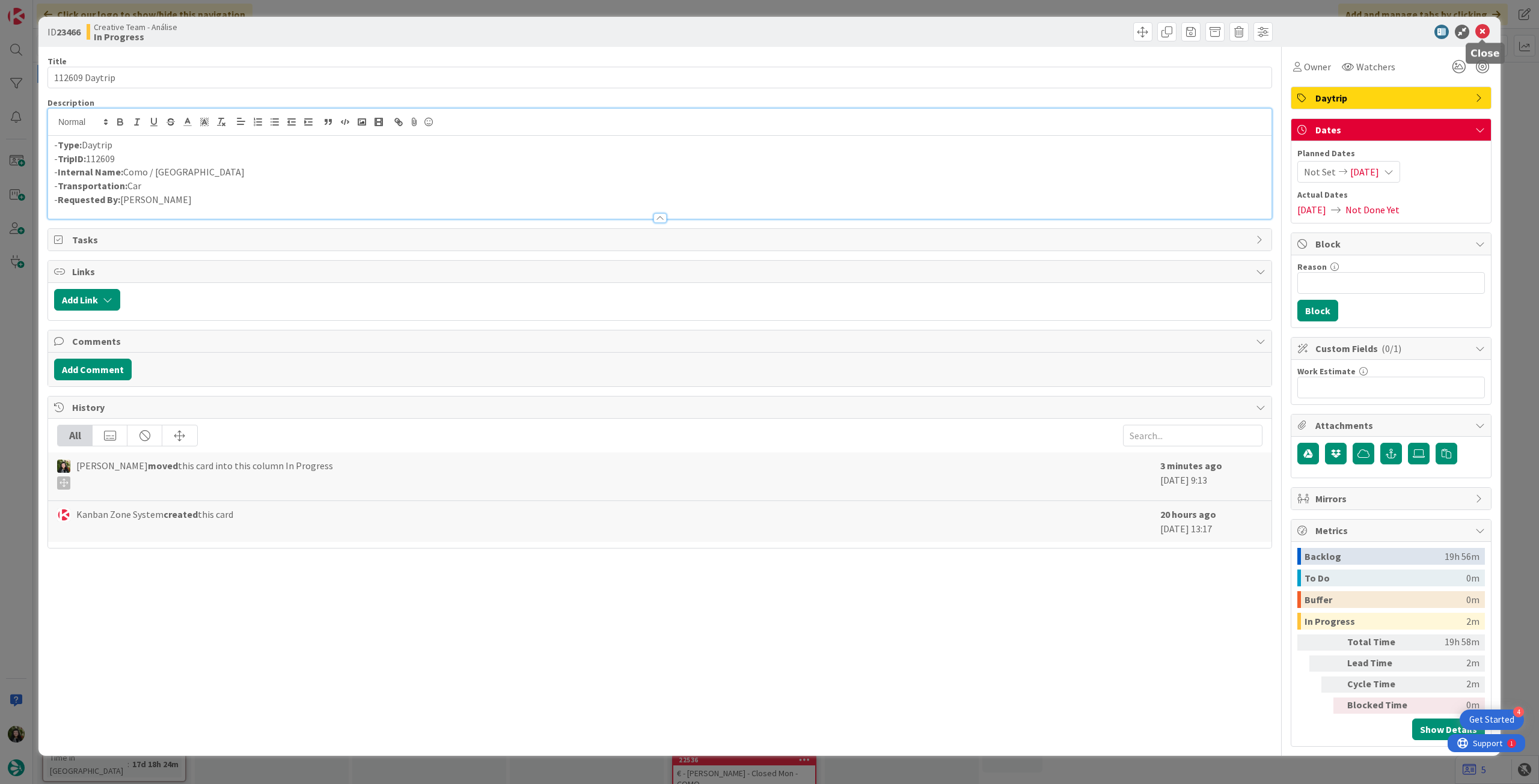
click at [1487, 31] on icon at bounding box center [1483, 32] width 15 height 15
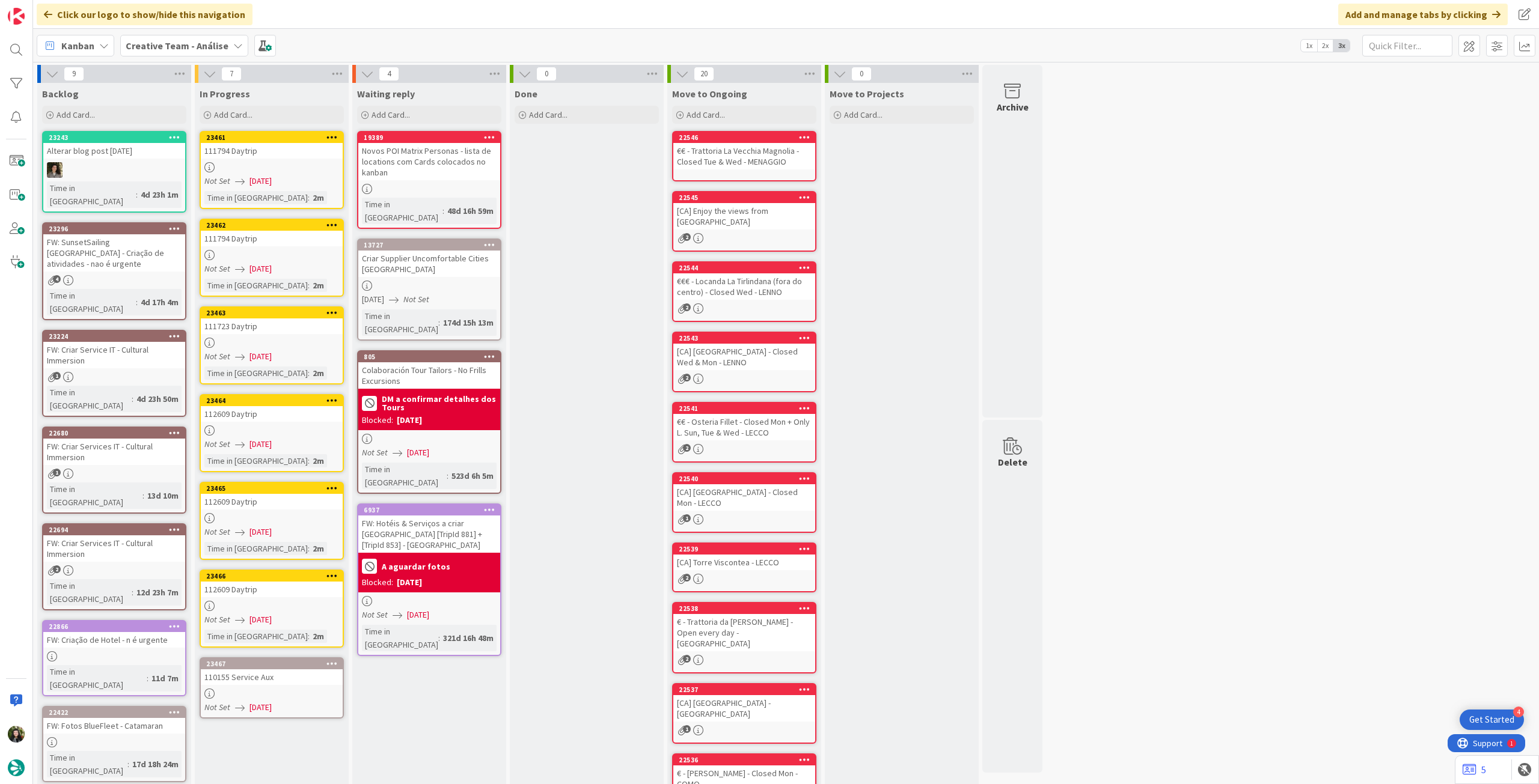
click at [272, 708] on span "[DATE]" at bounding box center [261, 707] width 22 height 13
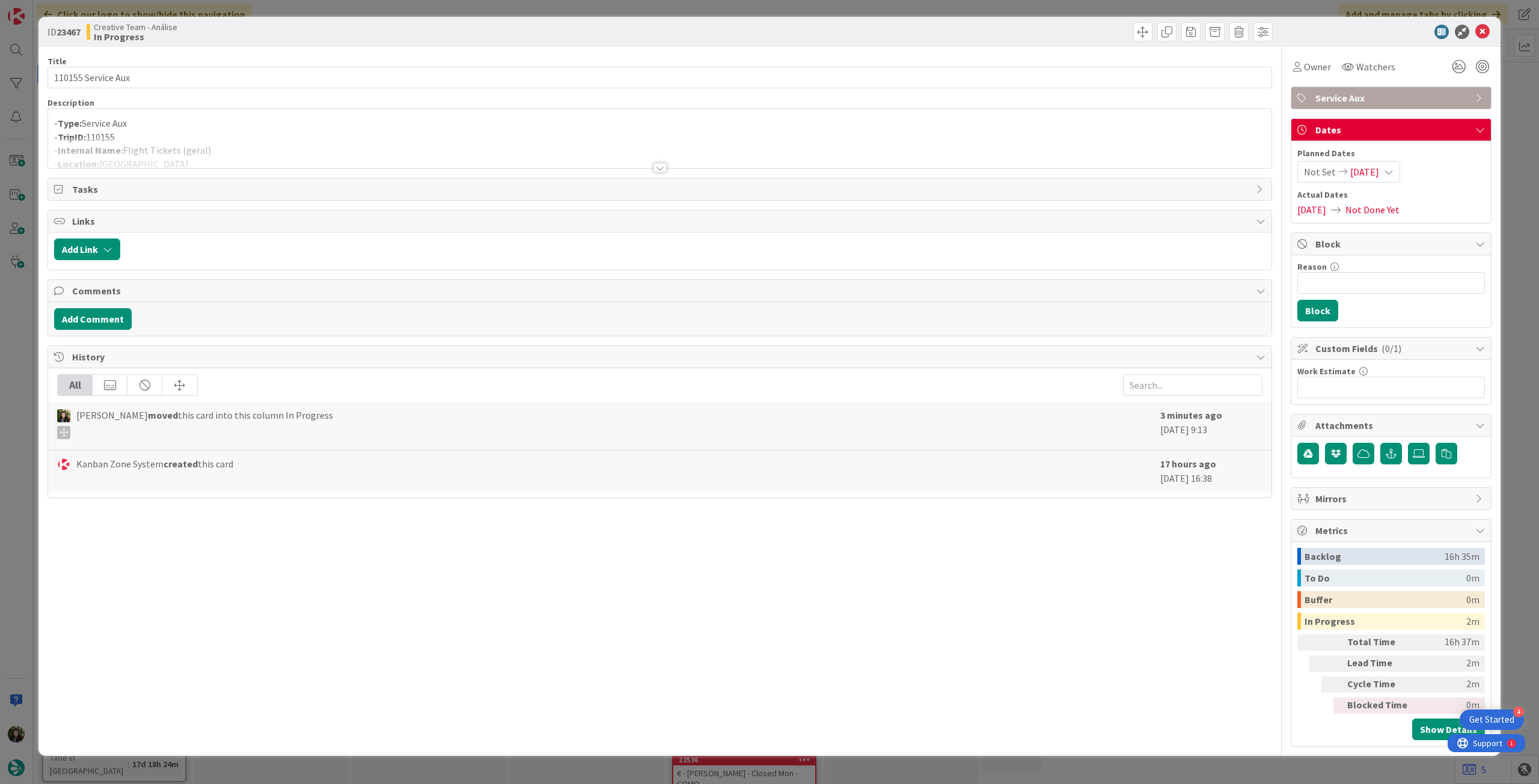
click at [345, 153] on div at bounding box center [659, 153] width 1223 height 31
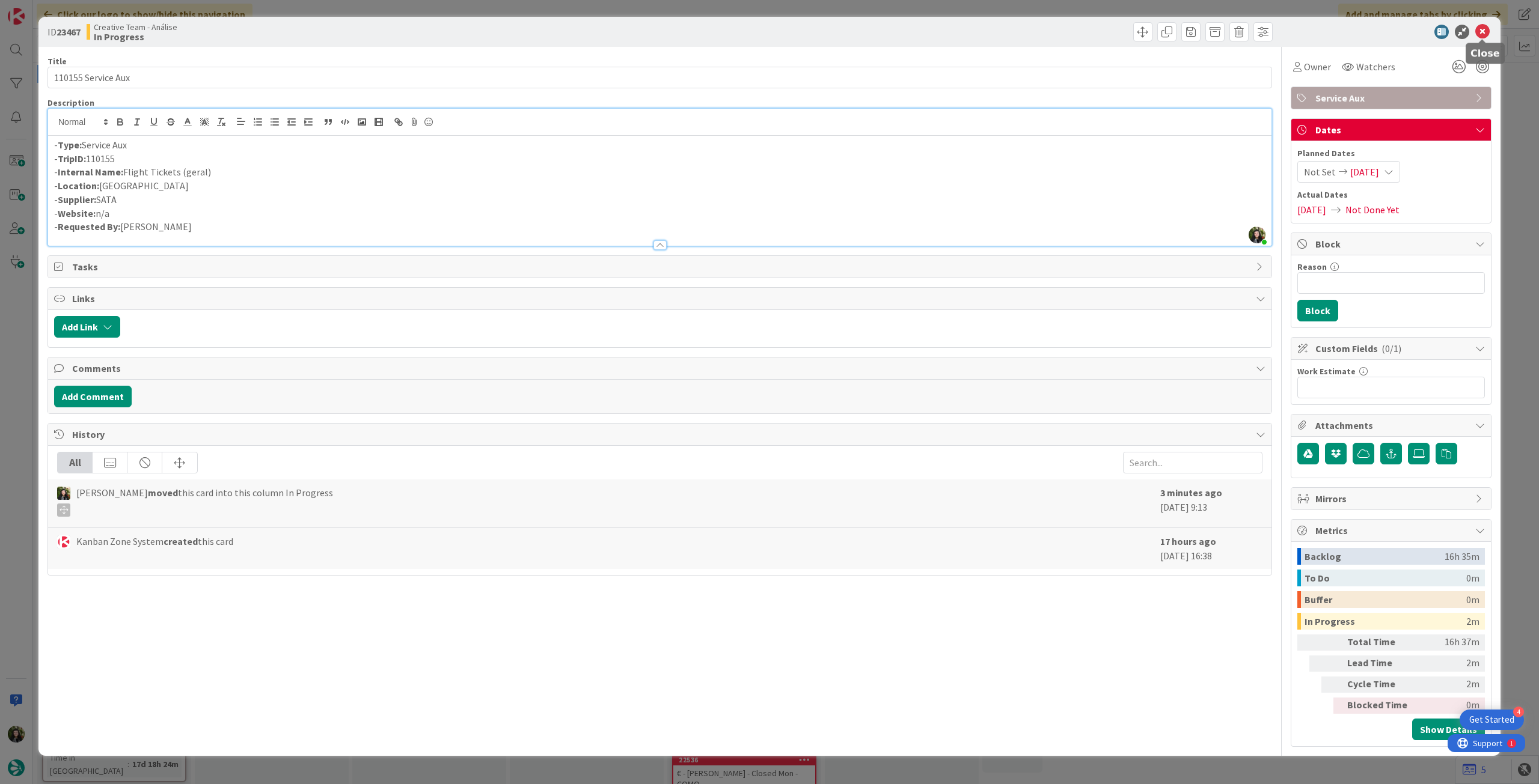
click at [1484, 30] on icon at bounding box center [1483, 32] width 15 height 15
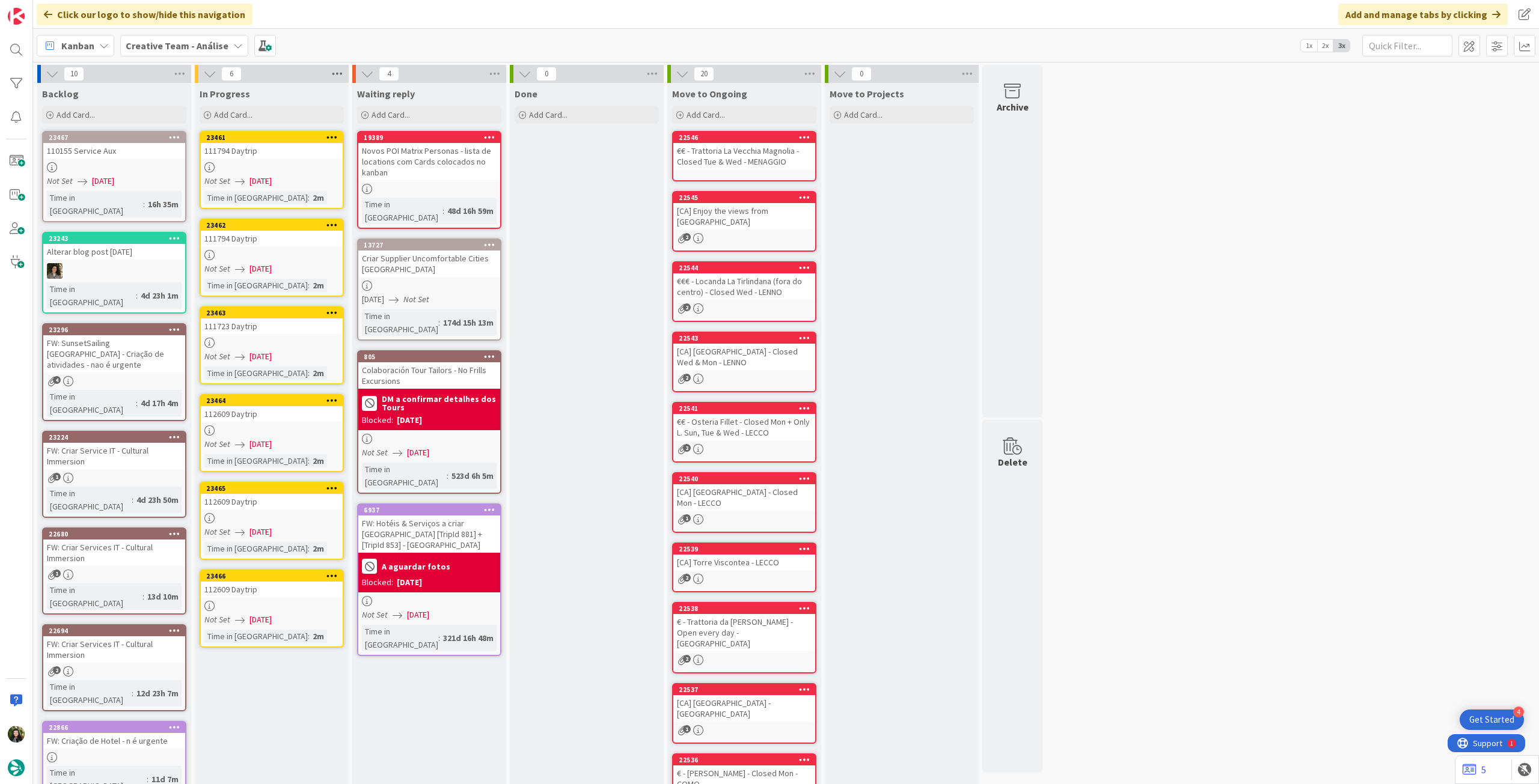
click at [338, 78] on icon at bounding box center [337, 73] width 16 height 18
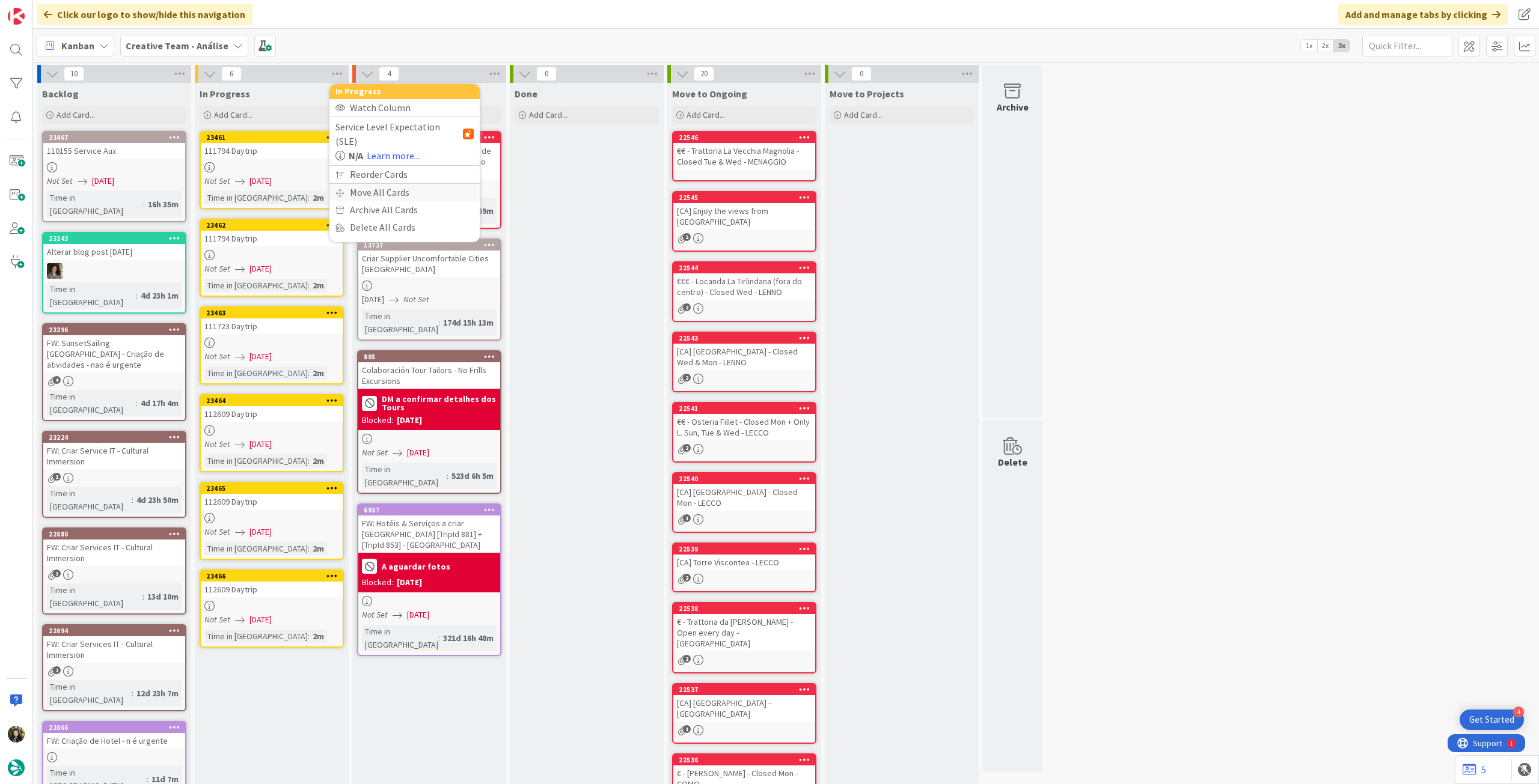
click at [375, 184] on div "Move All Cards" at bounding box center [404, 192] width 150 height 18
click at [407, 133] on span "Creative Team - Análise" at bounding box center [390, 130] width 97 height 12
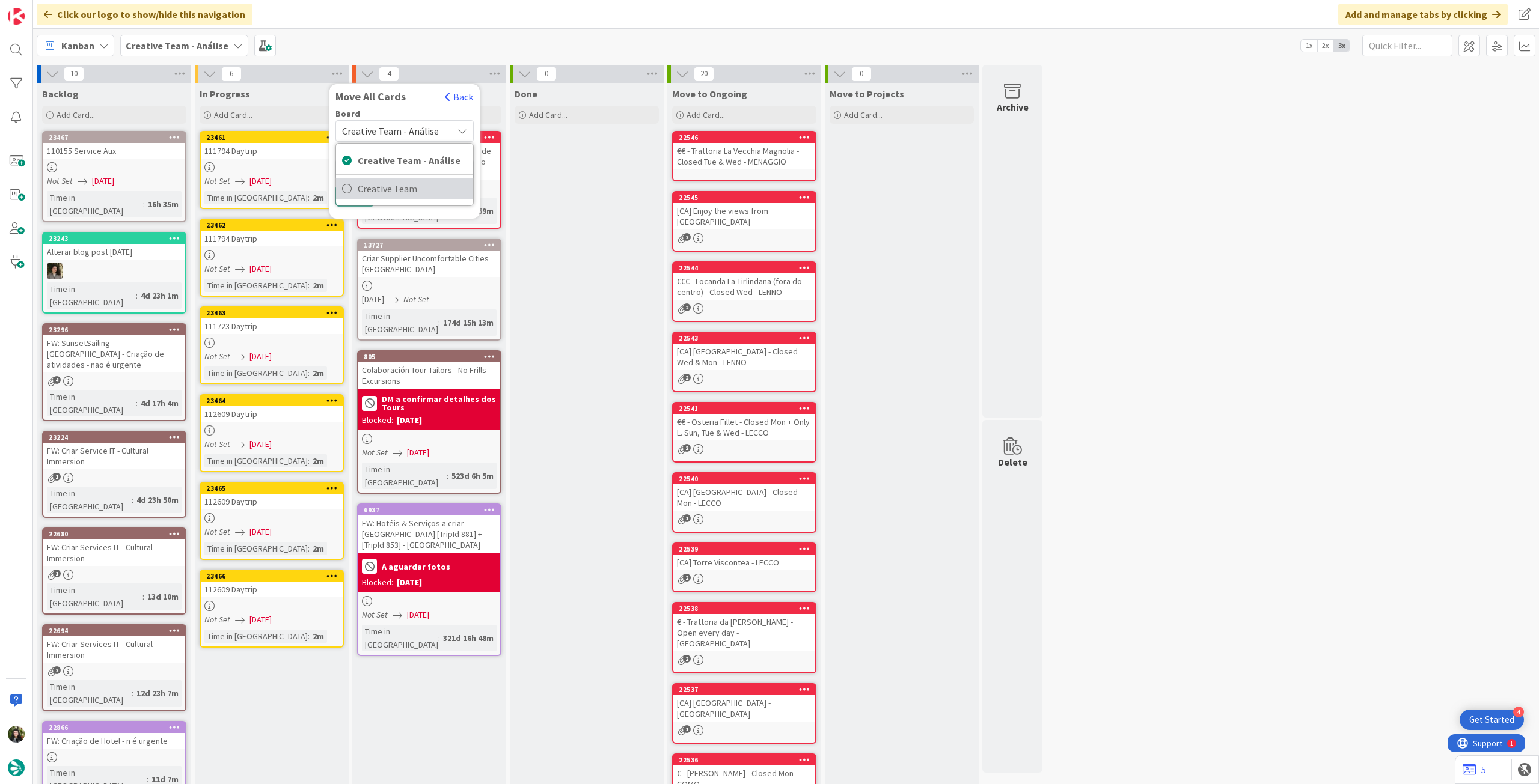
click at [396, 187] on span "Creative Team" at bounding box center [412, 188] width 109 height 18
click at [399, 175] on div "E - To Do" at bounding box center [397, 169] width 110 height 19
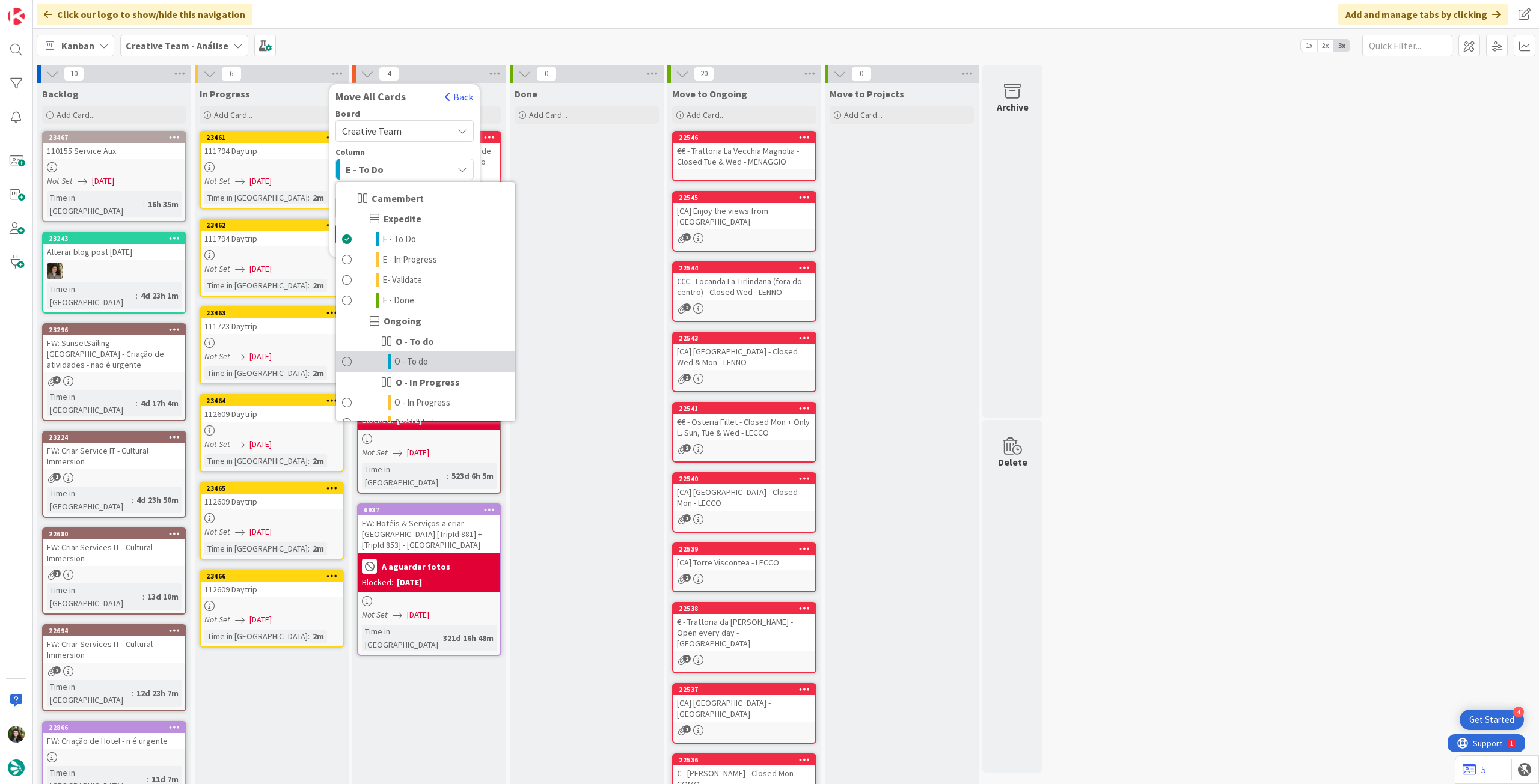
click at [434, 363] on link "O - To do" at bounding box center [425, 361] width 179 height 20
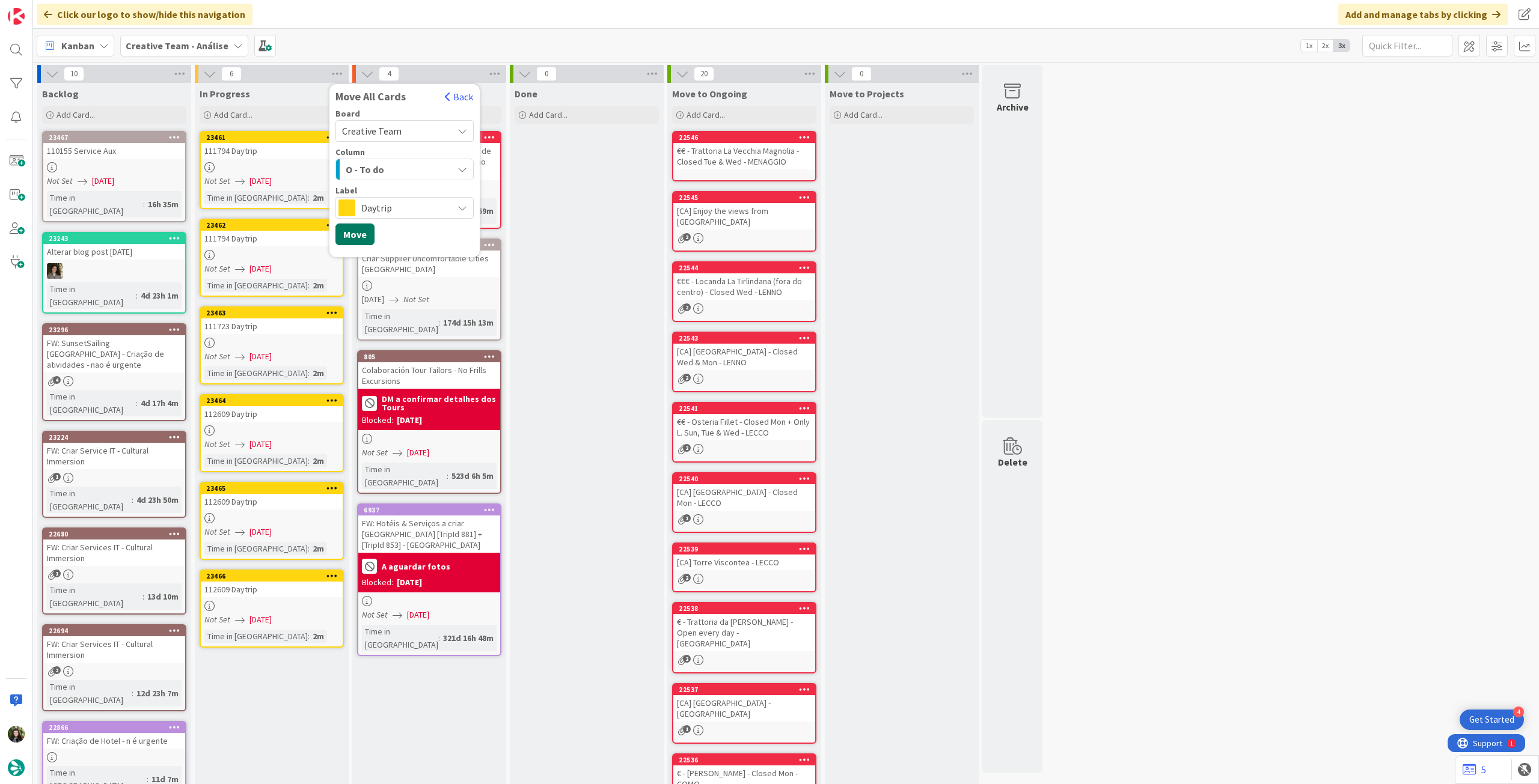
click at [356, 230] on button "Move" at bounding box center [355, 234] width 39 height 21
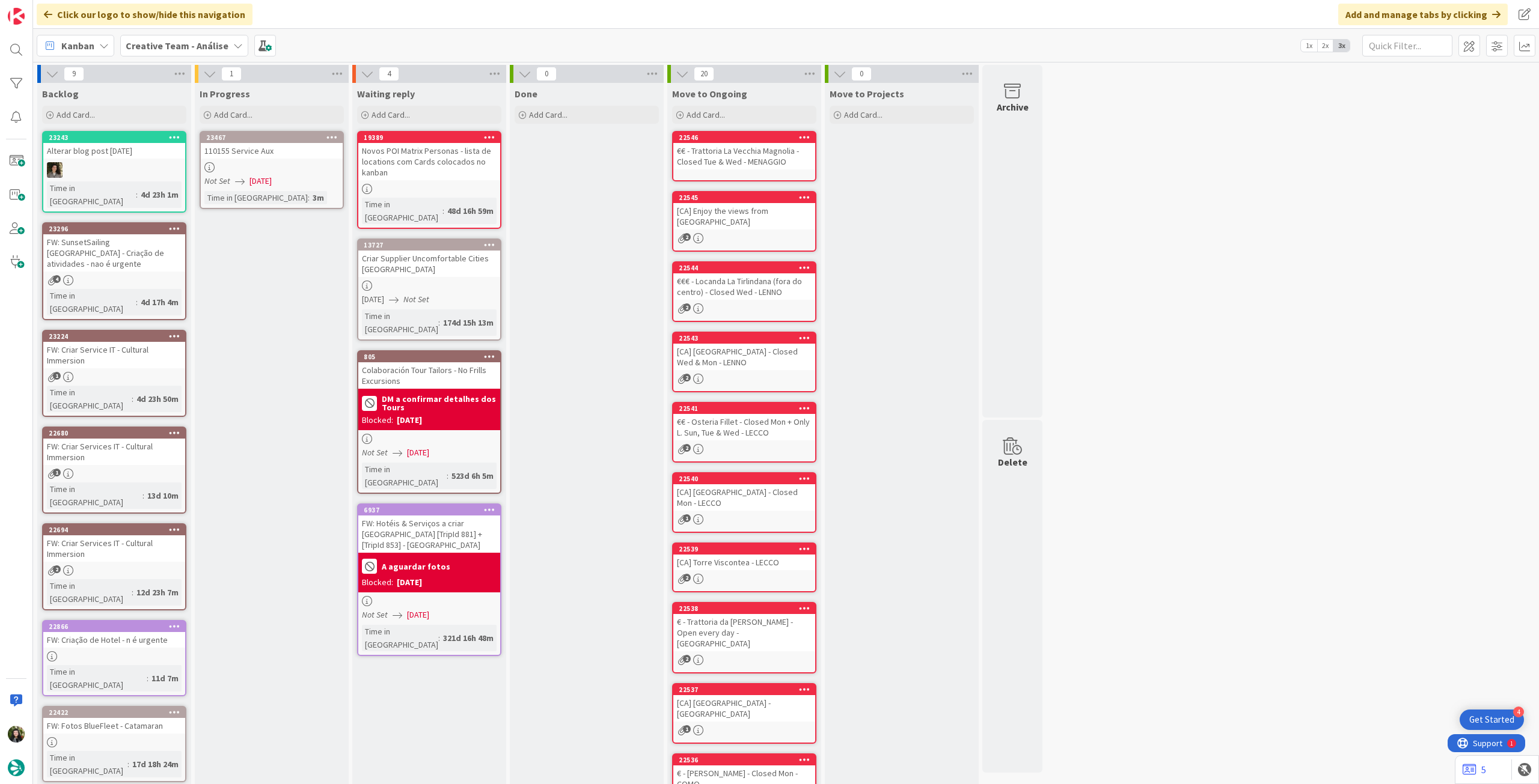
click at [335, 136] on icon at bounding box center [332, 137] width 11 height 8
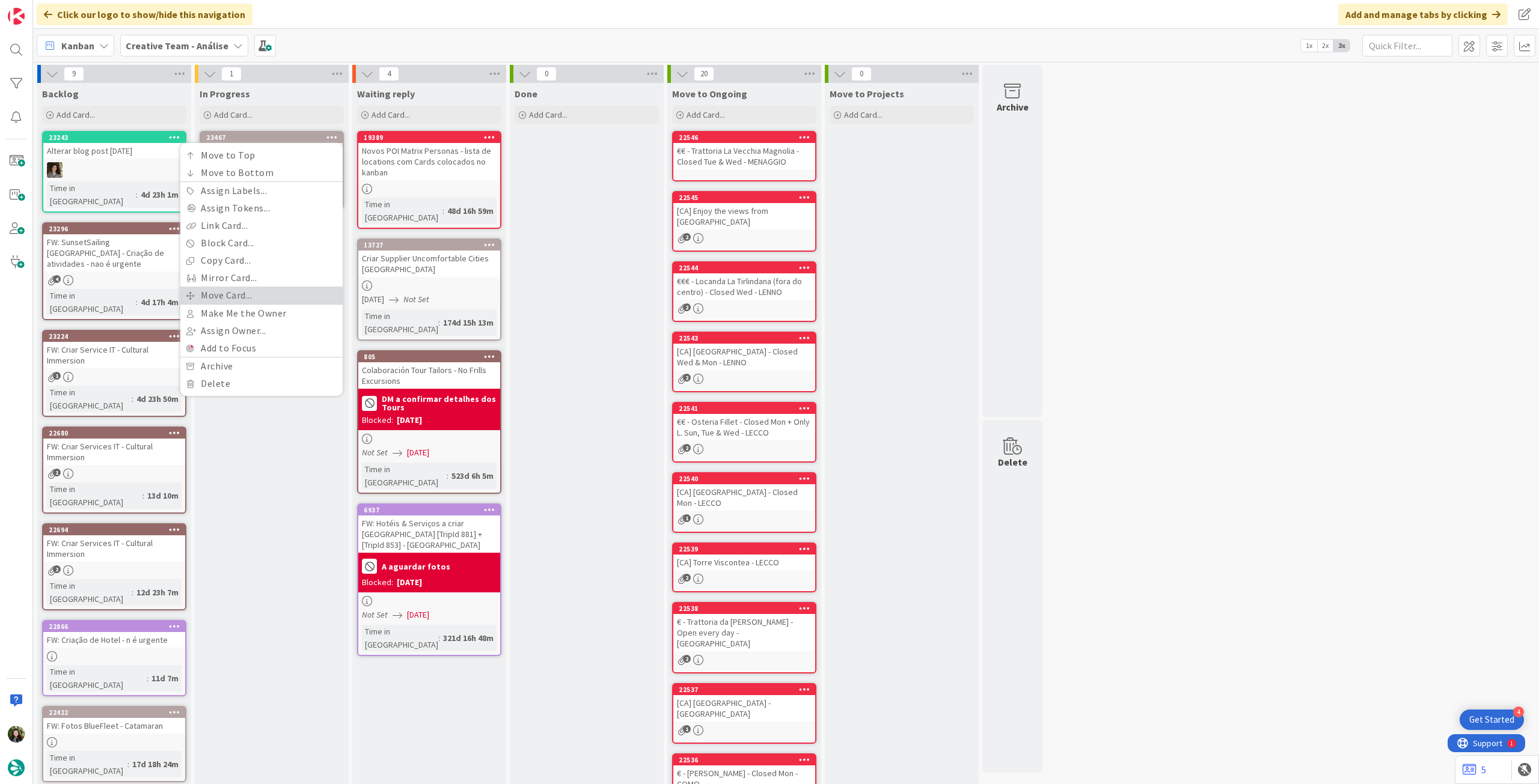
click at [265, 291] on link "Move Card..." at bounding box center [261, 295] width 162 height 18
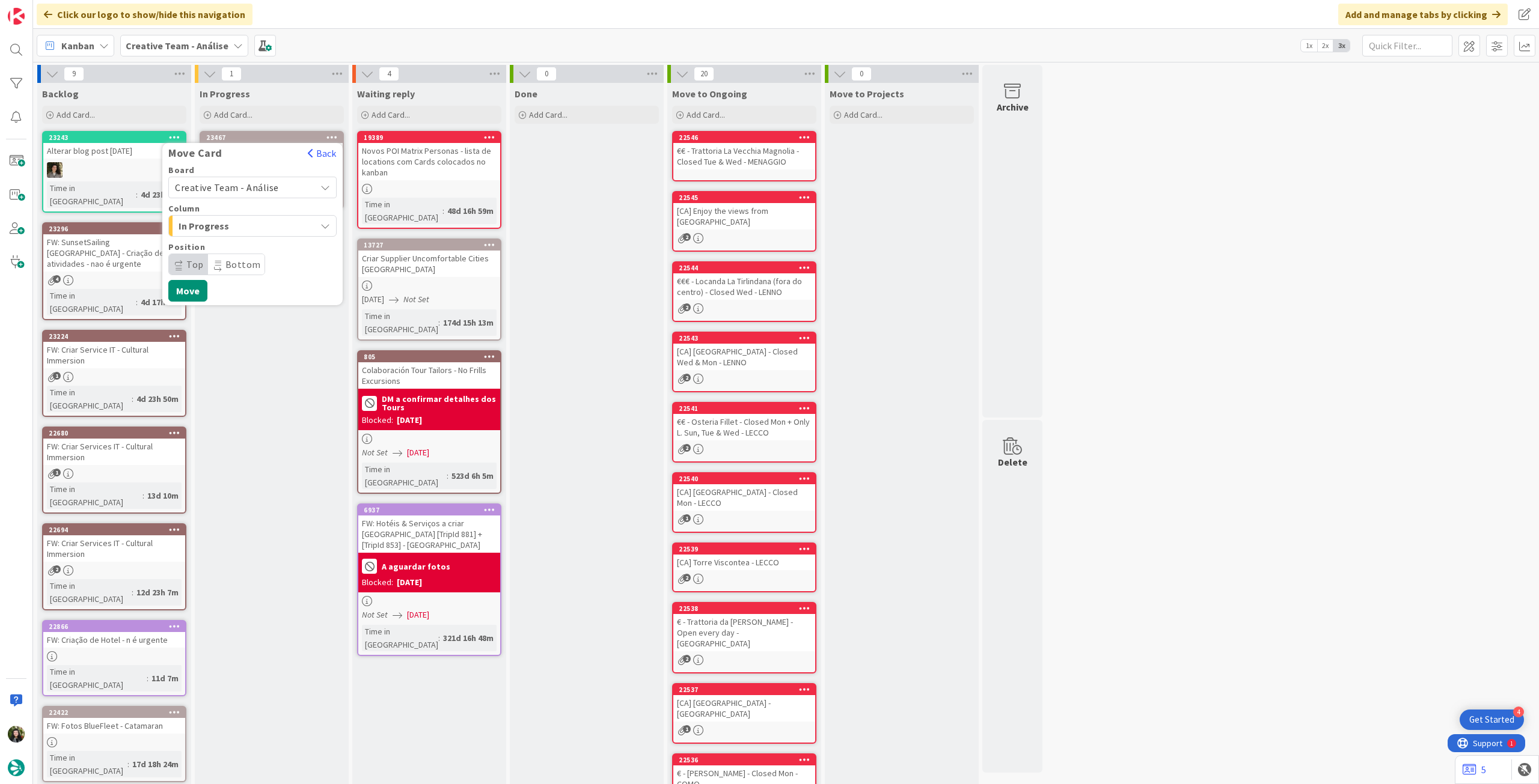
click at [241, 189] on span "Creative Team - Análise" at bounding box center [227, 187] width 104 height 12
click at [241, 241] on span "Creative Team" at bounding box center [260, 243] width 140 height 18
click at [250, 227] on span "E - To Do" at bounding box center [223, 226] width 90 height 16
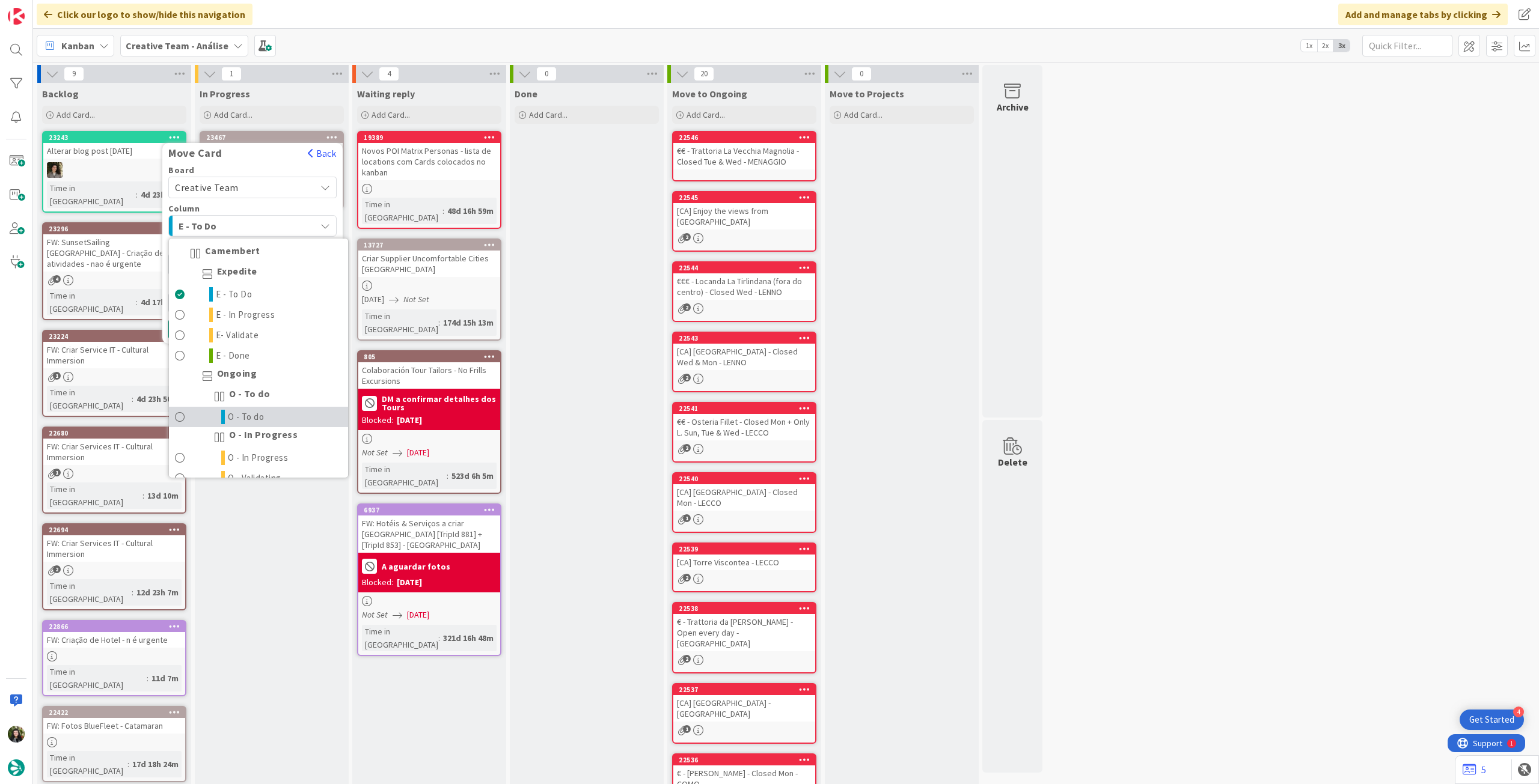
click at [254, 412] on span "O - To do" at bounding box center [246, 417] width 37 height 15
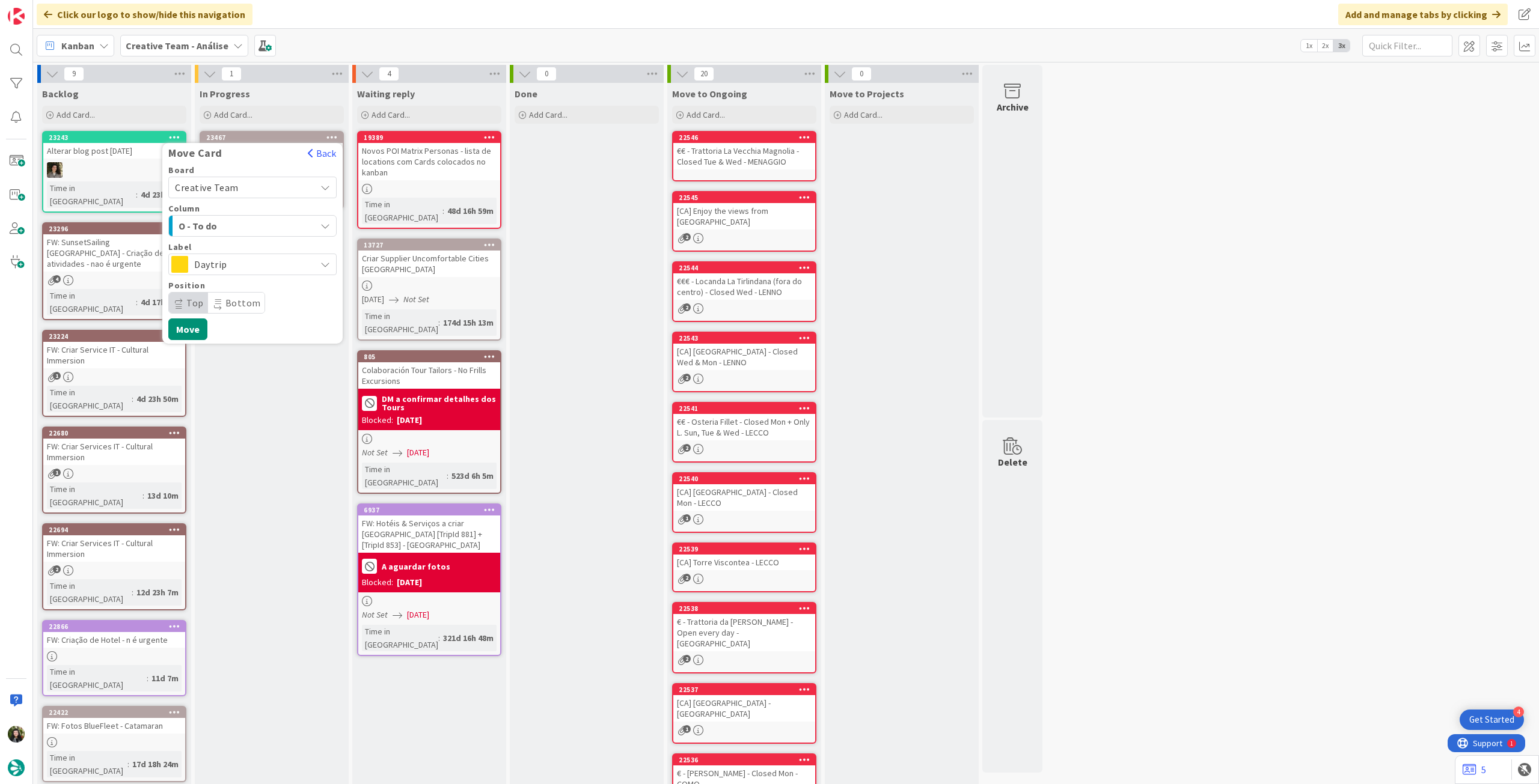
click at [207, 266] on span "Daytrip" at bounding box center [252, 264] width 116 height 17
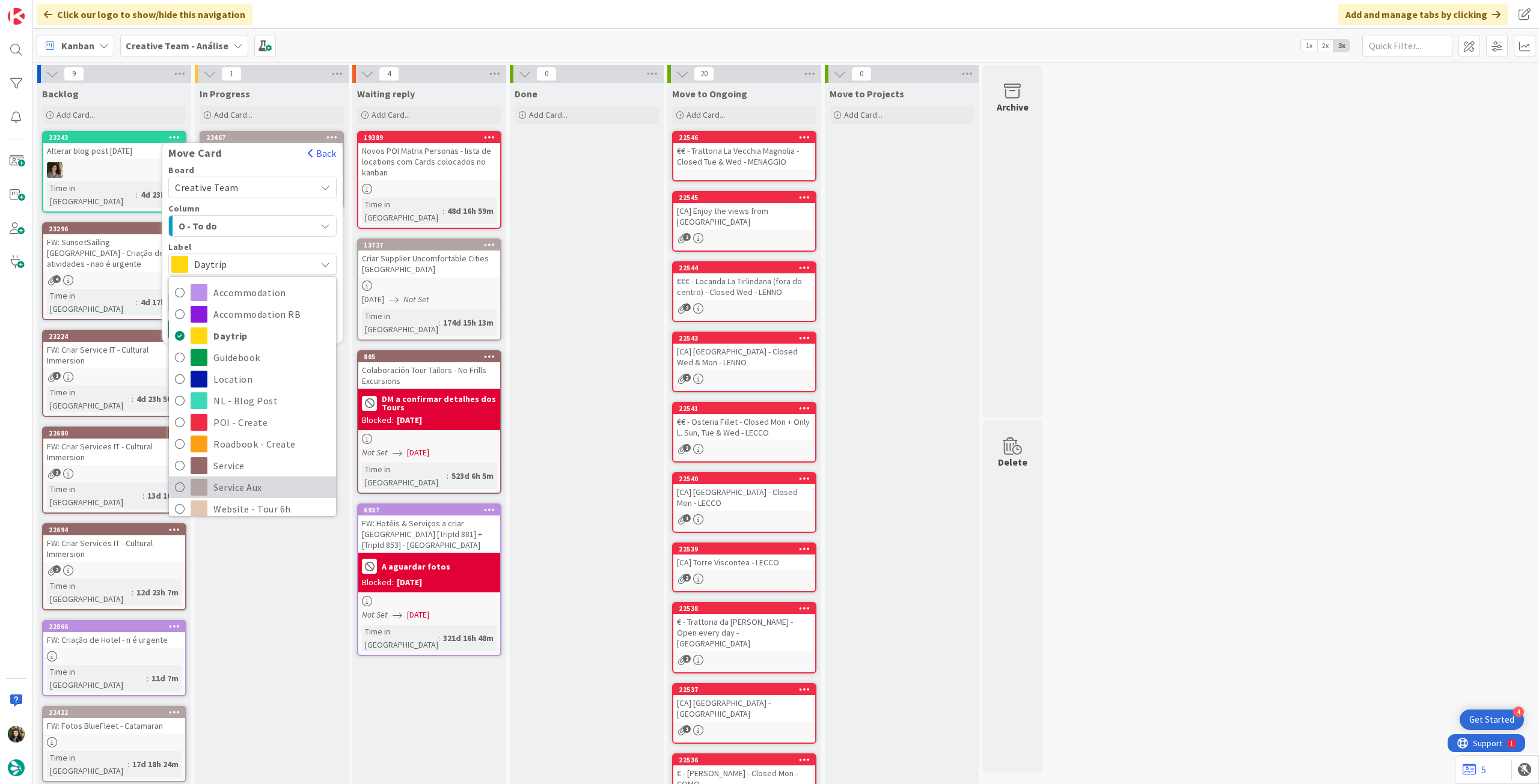
click at [253, 481] on span "Service Aux" at bounding box center [272, 486] width 117 height 18
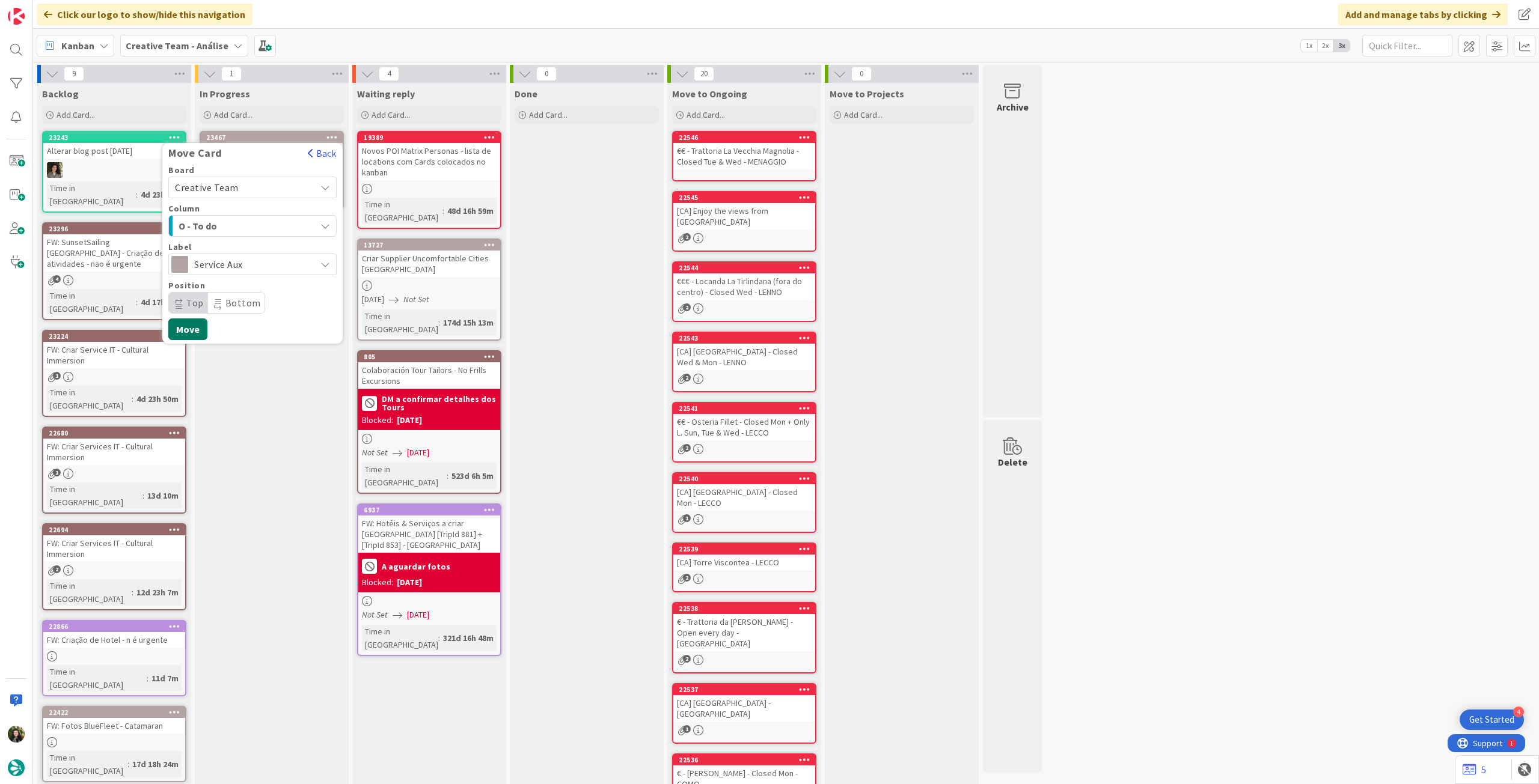
click at [197, 327] on button "Move" at bounding box center [188, 328] width 39 height 21
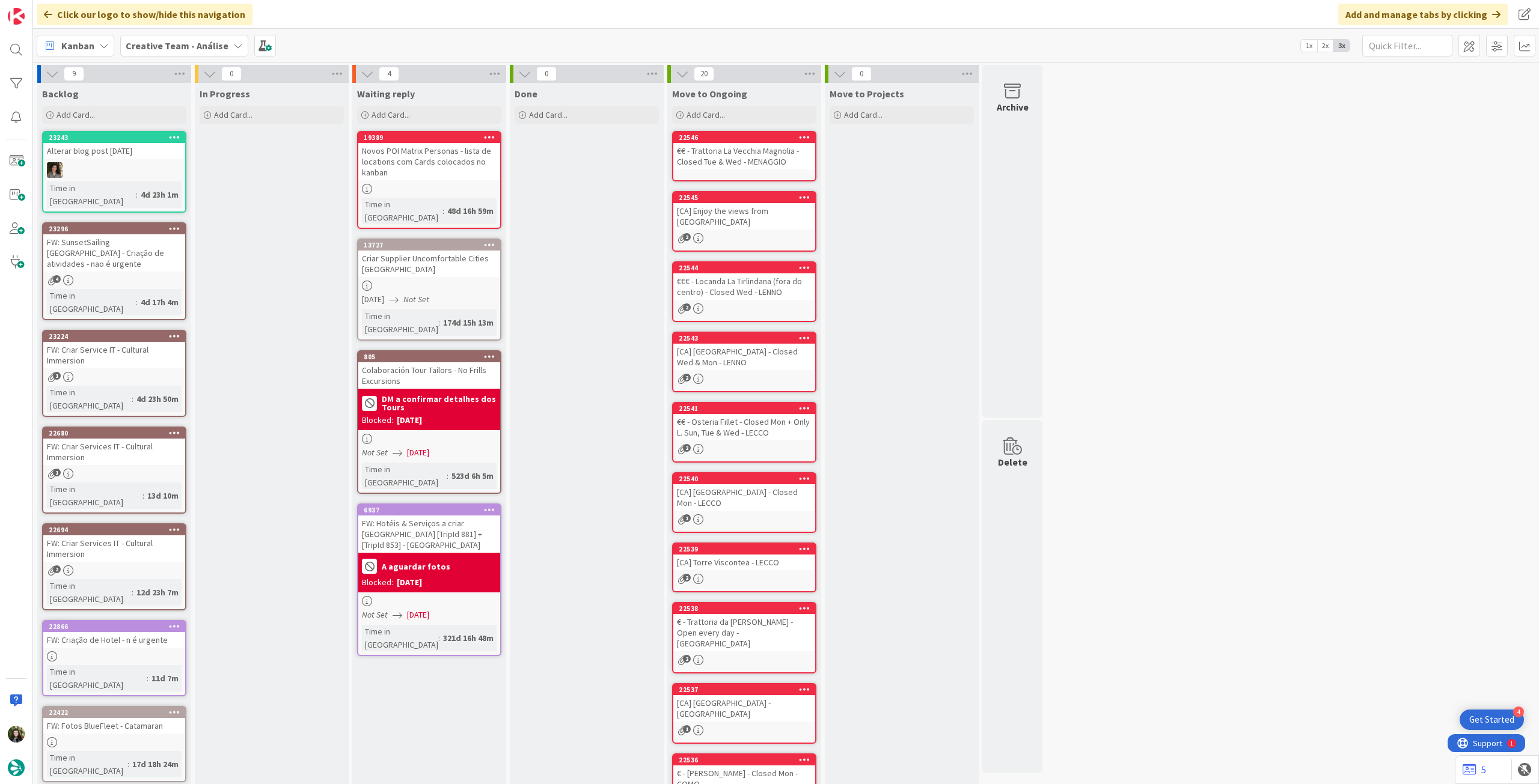
click at [188, 47] on b "Creative Team - Análise" at bounding box center [177, 45] width 103 height 12
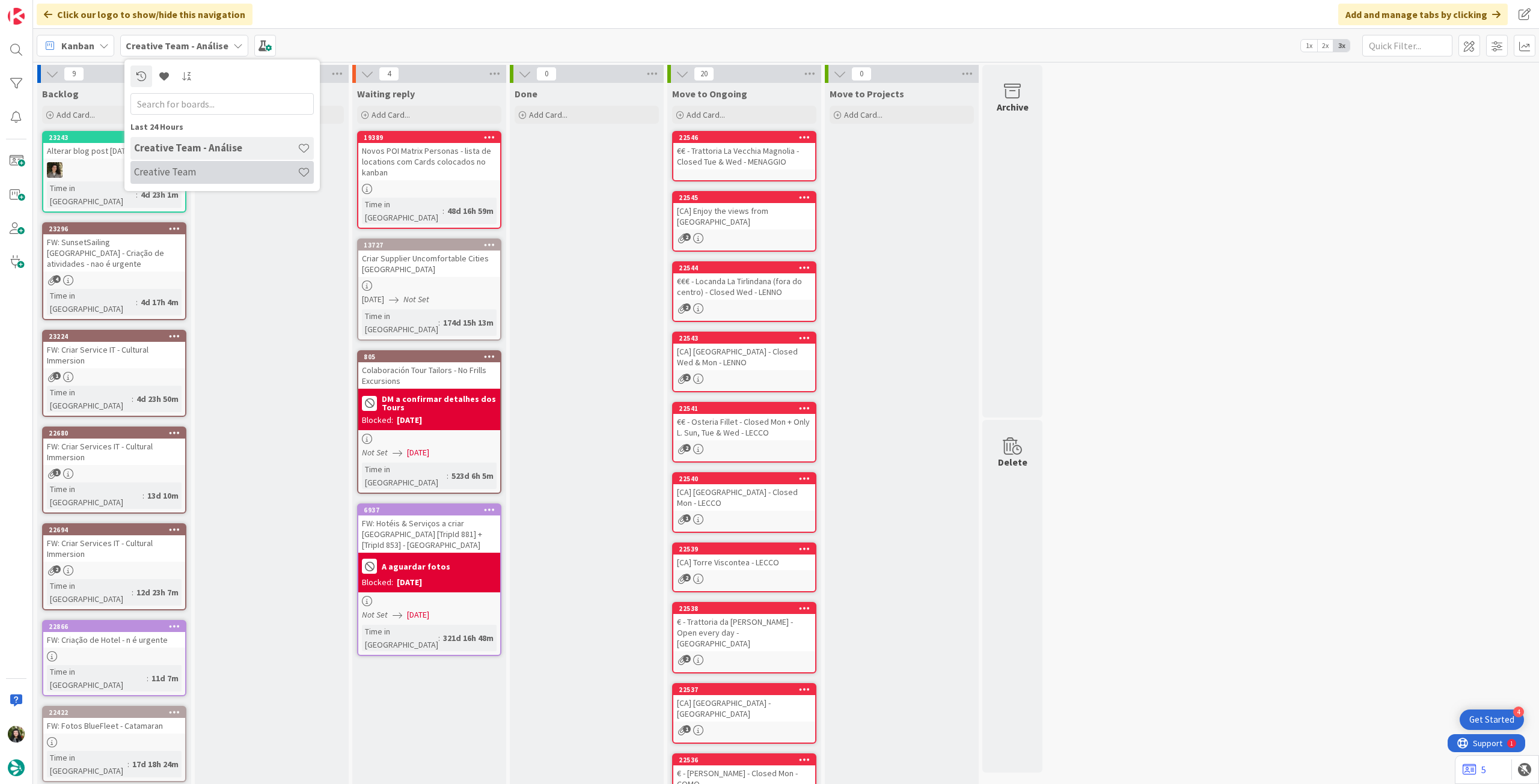
click at [208, 180] on div "Creative Team" at bounding box center [222, 172] width 183 height 23
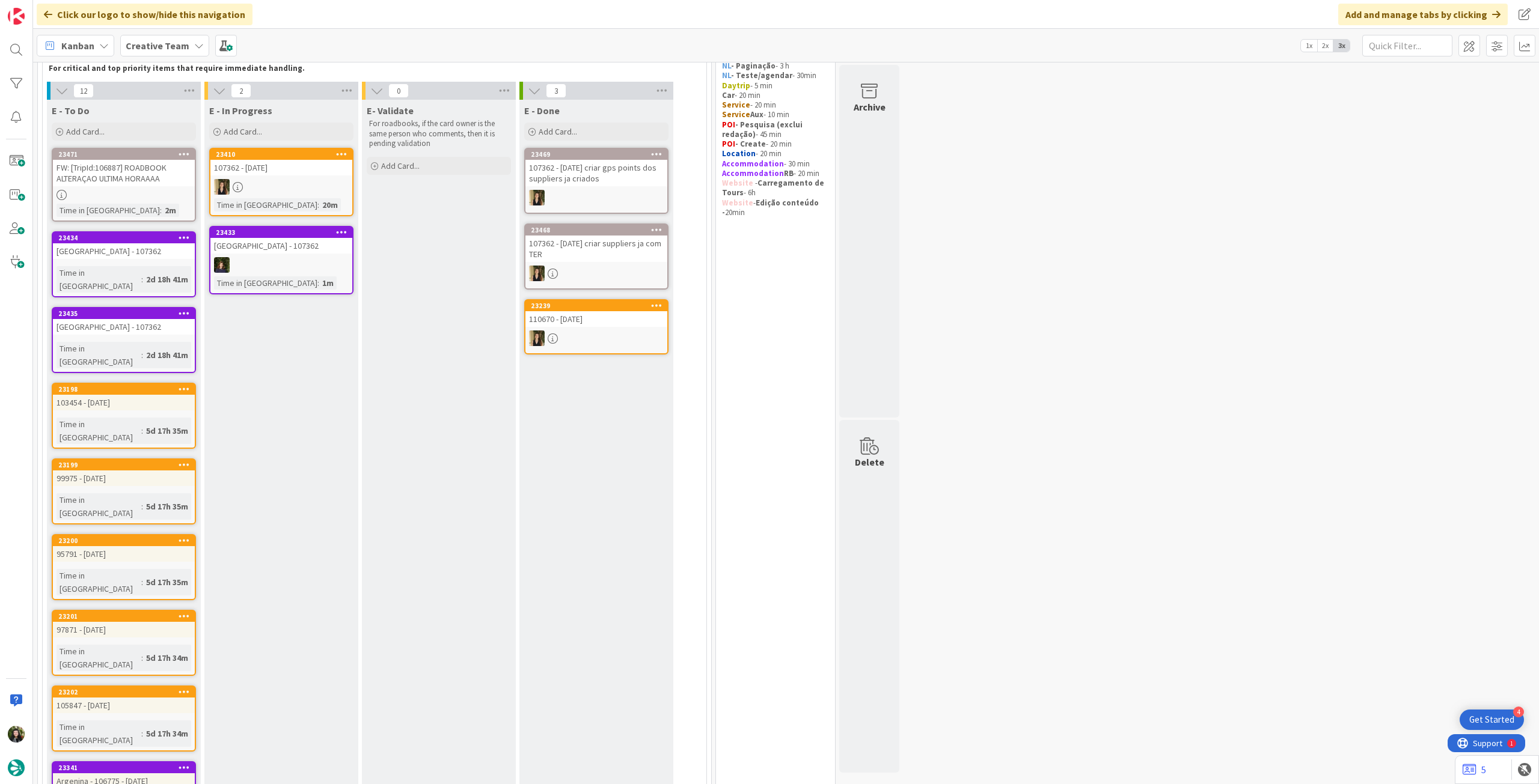
scroll to position [80, 0]
click at [306, 184] on div at bounding box center [280, 187] width 142 height 16
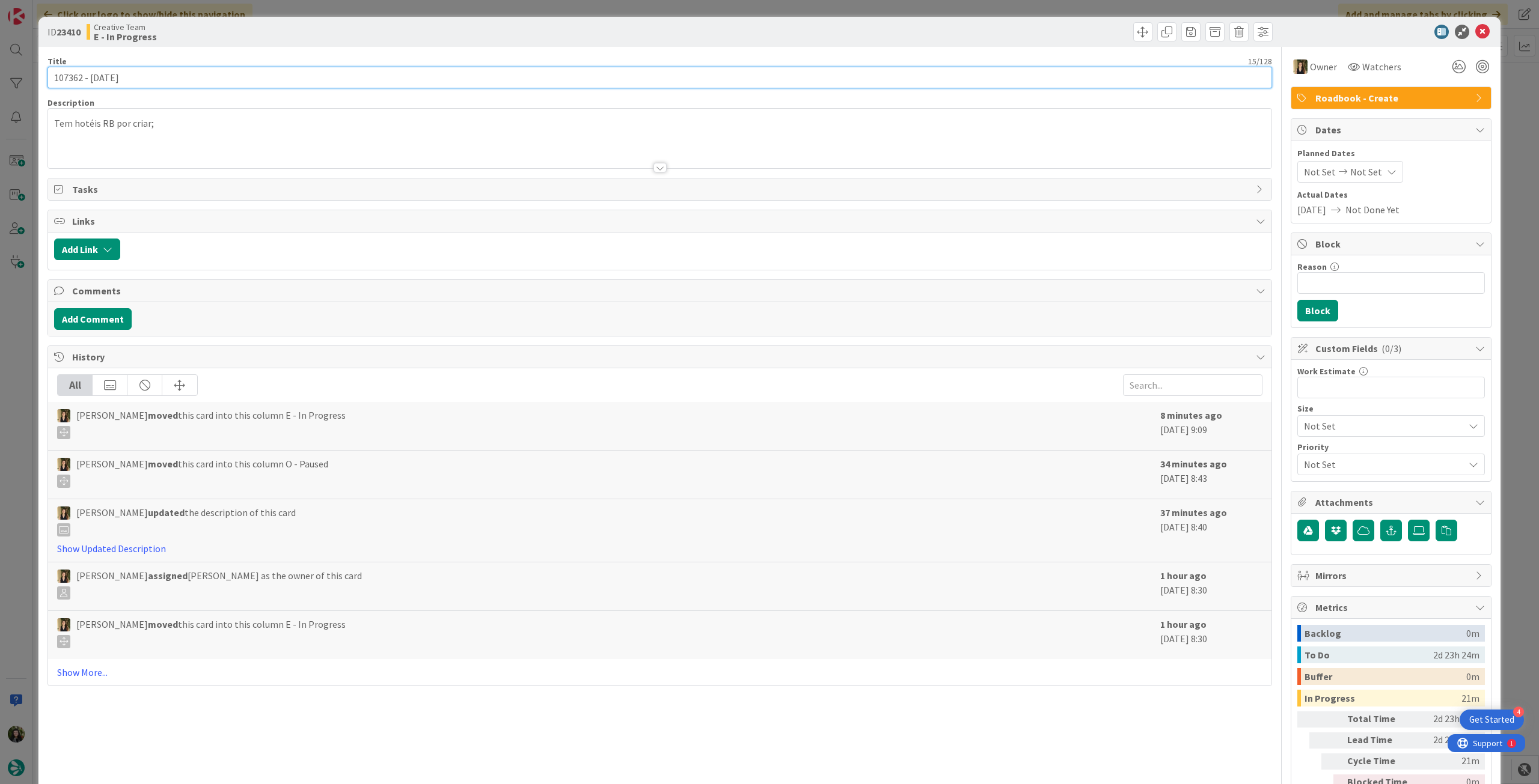
drag, startPoint x: 82, startPoint y: 77, endPoint x: 0, endPoint y: 75, distance: 82.0
click at [0, 75] on div "ID 23410 Creative Team E - In Progress Title 15 / 128 107362 - [DATE] Descripti…" at bounding box center [770, 392] width 1539 height 784
click at [1479, 30] on icon at bounding box center [1483, 32] width 15 height 15
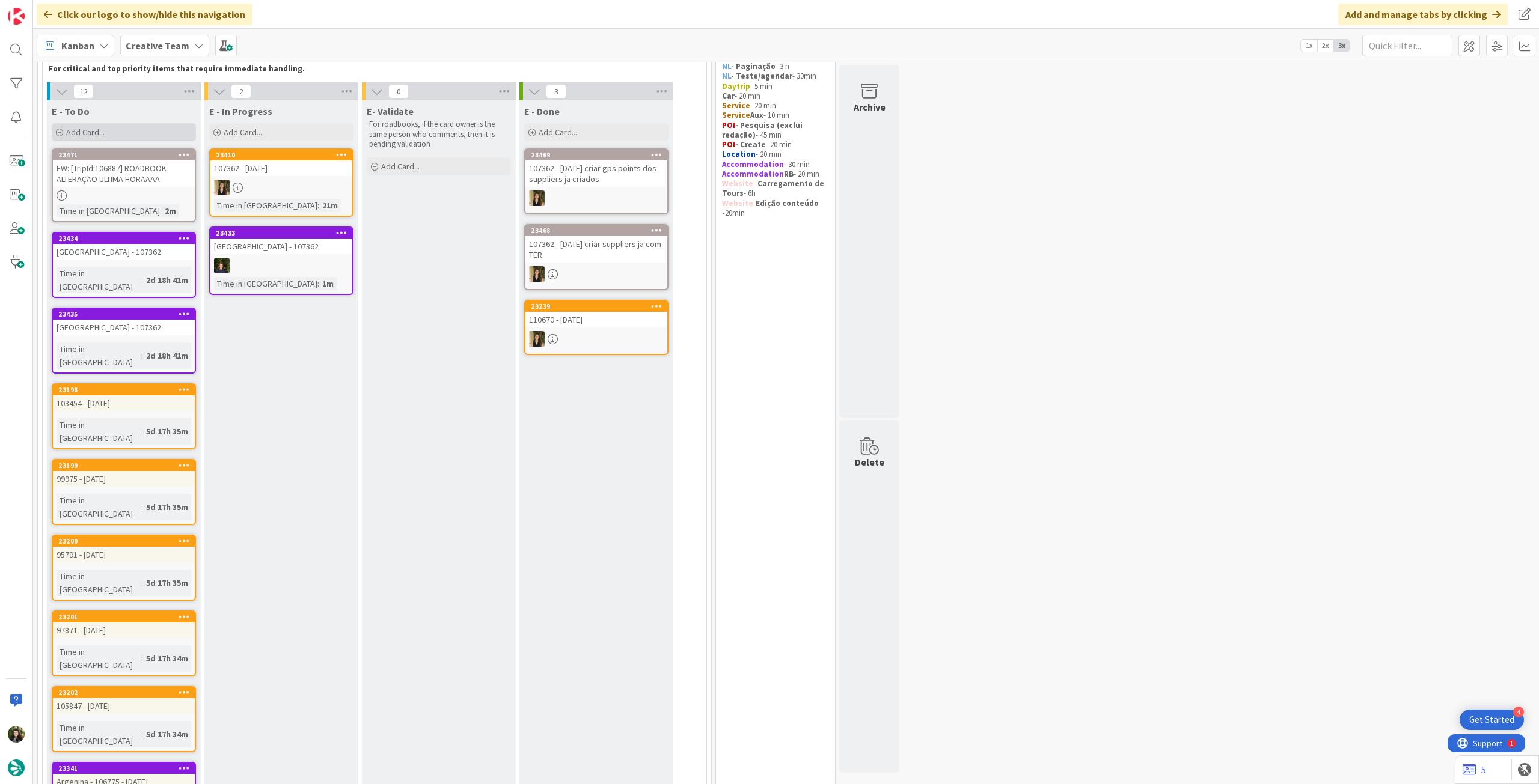
click at [114, 133] on div "Add Card..." at bounding box center [124, 131] width 144 height 18
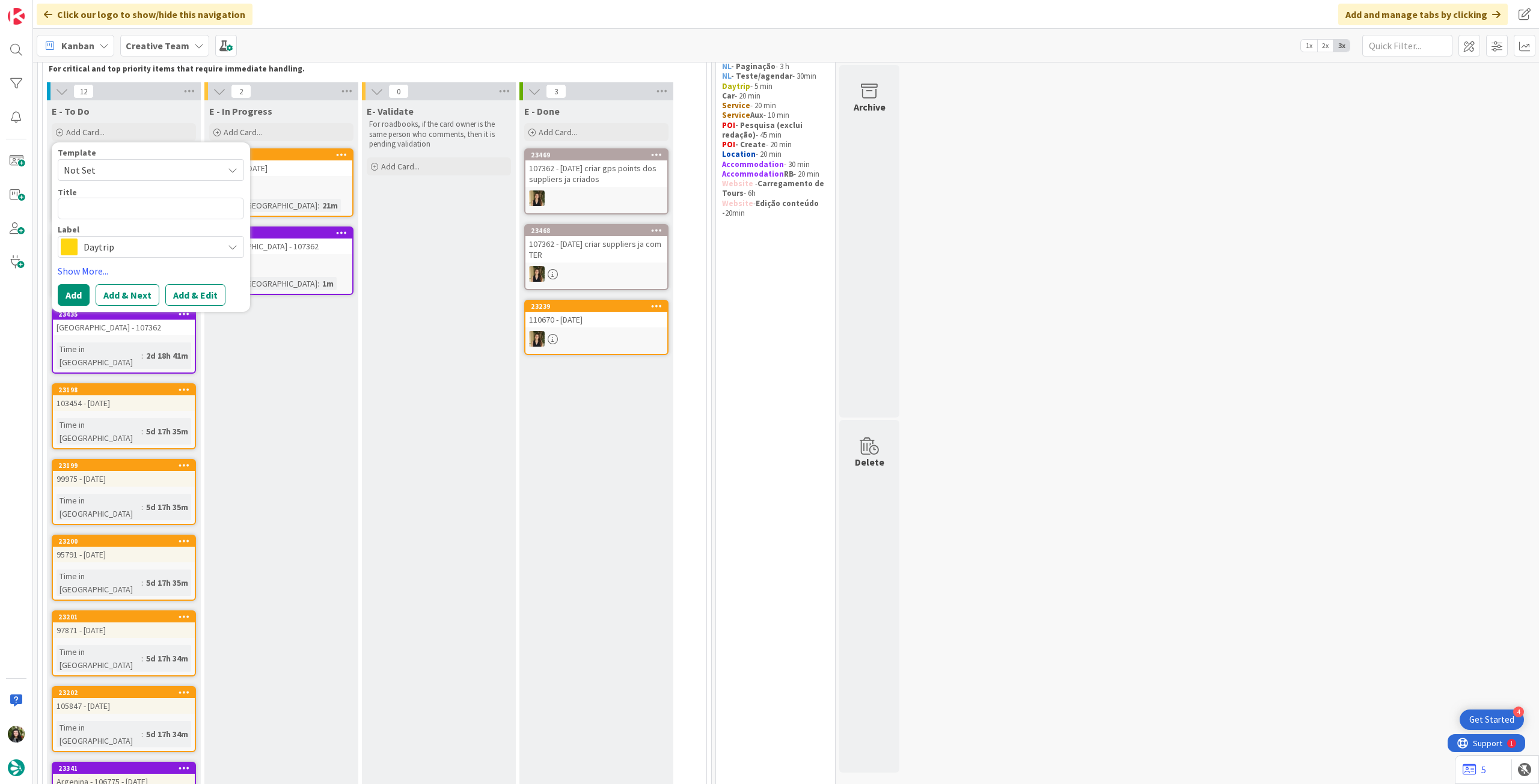
click at [125, 246] on span "Daytrip" at bounding box center [150, 247] width 133 height 17
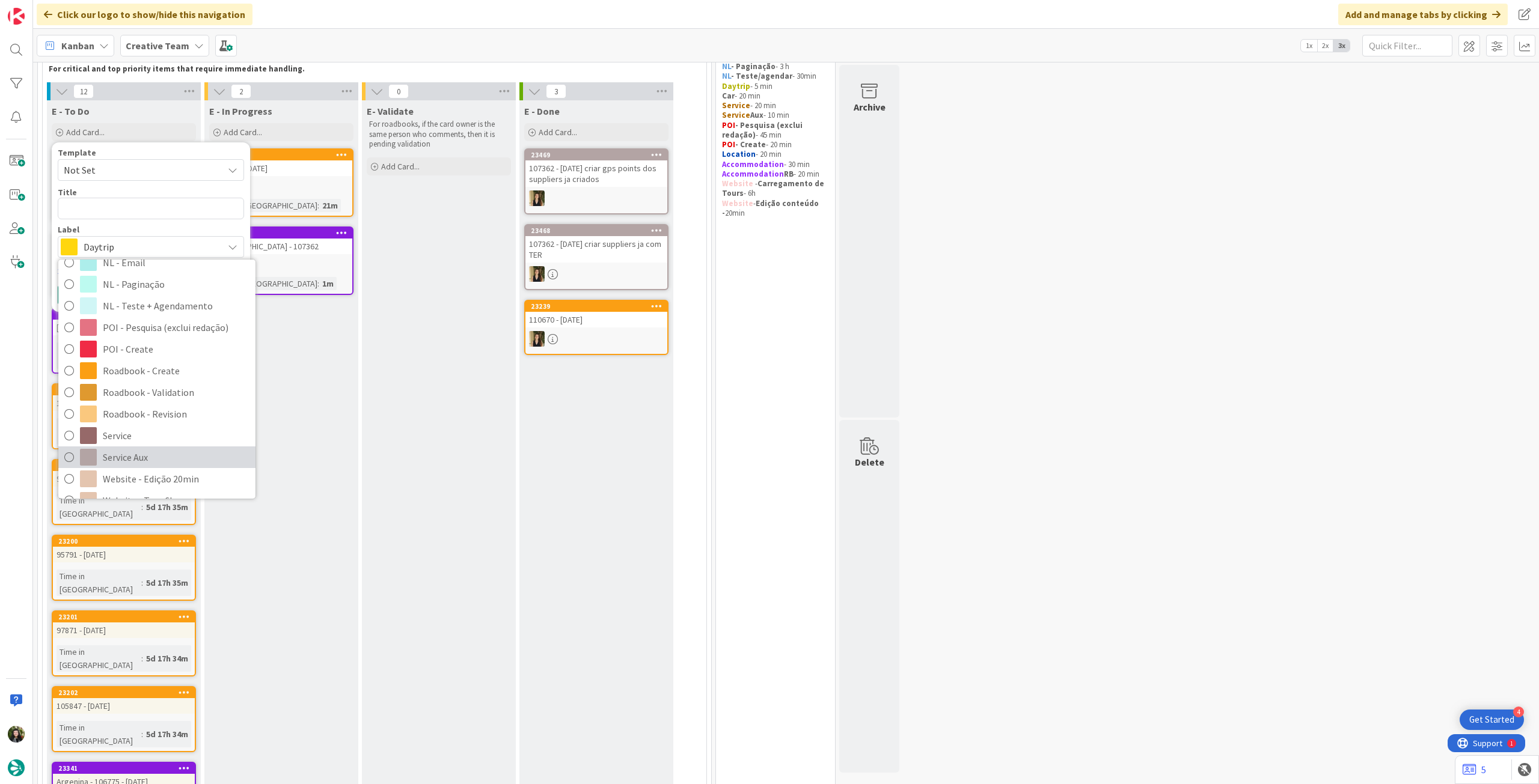
scroll to position [160, 0]
click at [181, 439] on span "Service Aux" at bounding box center [176, 439] width 147 height 18
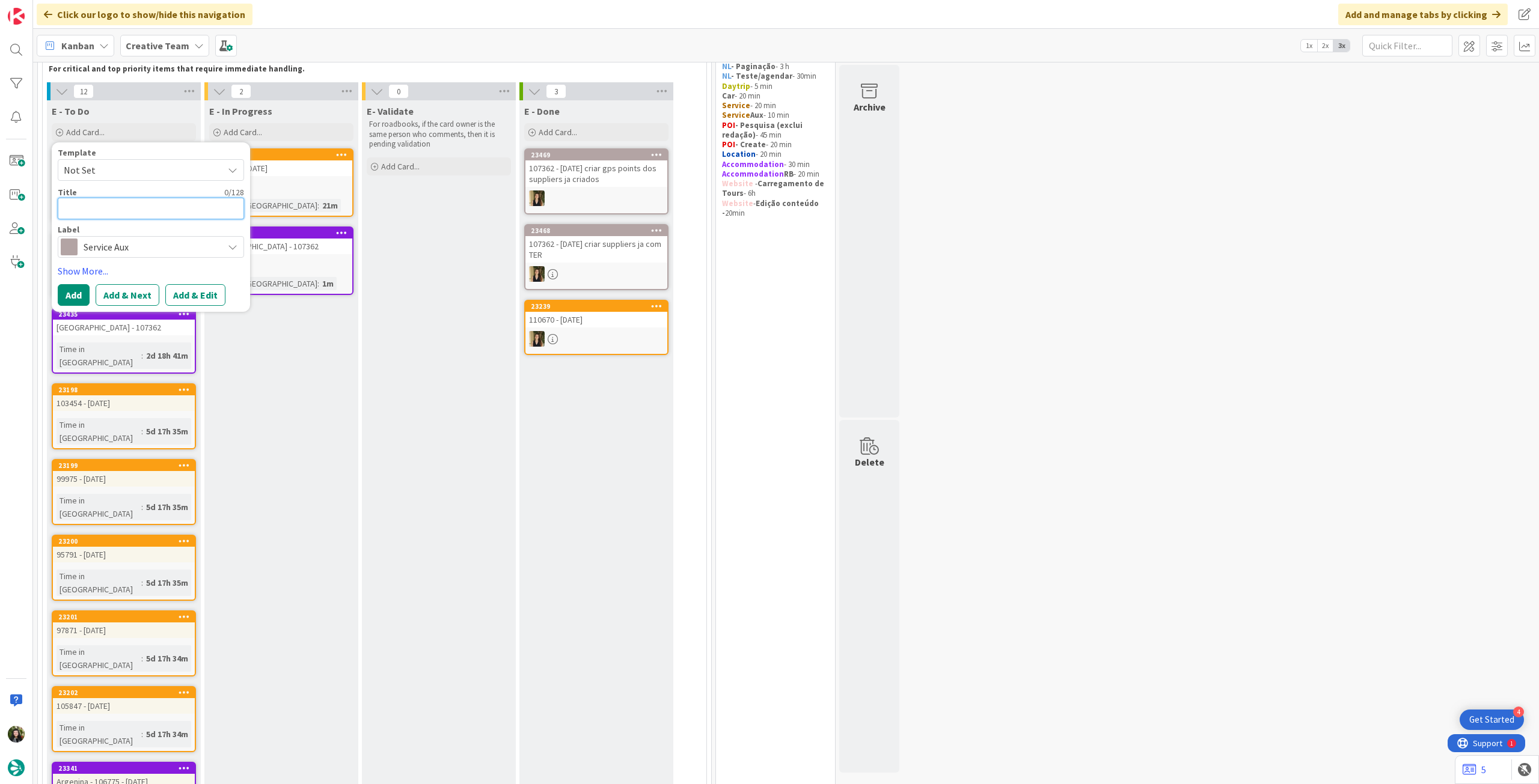
click at [149, 200] on textarea at bounding box center [150, 208] width 186 height 21
paste textarea "107362"
type textarea "x"
type textarea "107362"
type textarea "x"
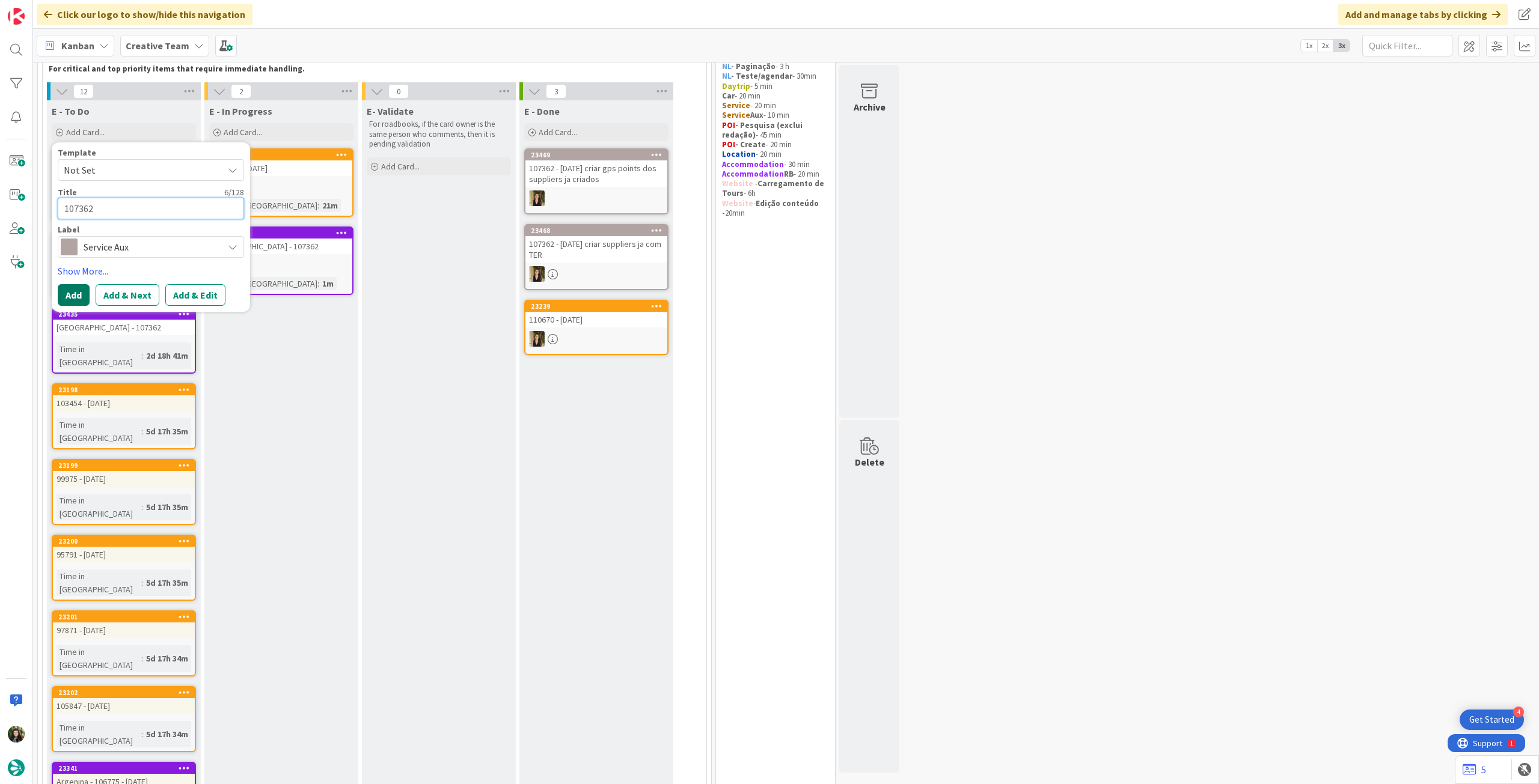
type textarea "107362"
click at [73, 296] on button "Add" at bounding box center [73, 294] width 31 height 21
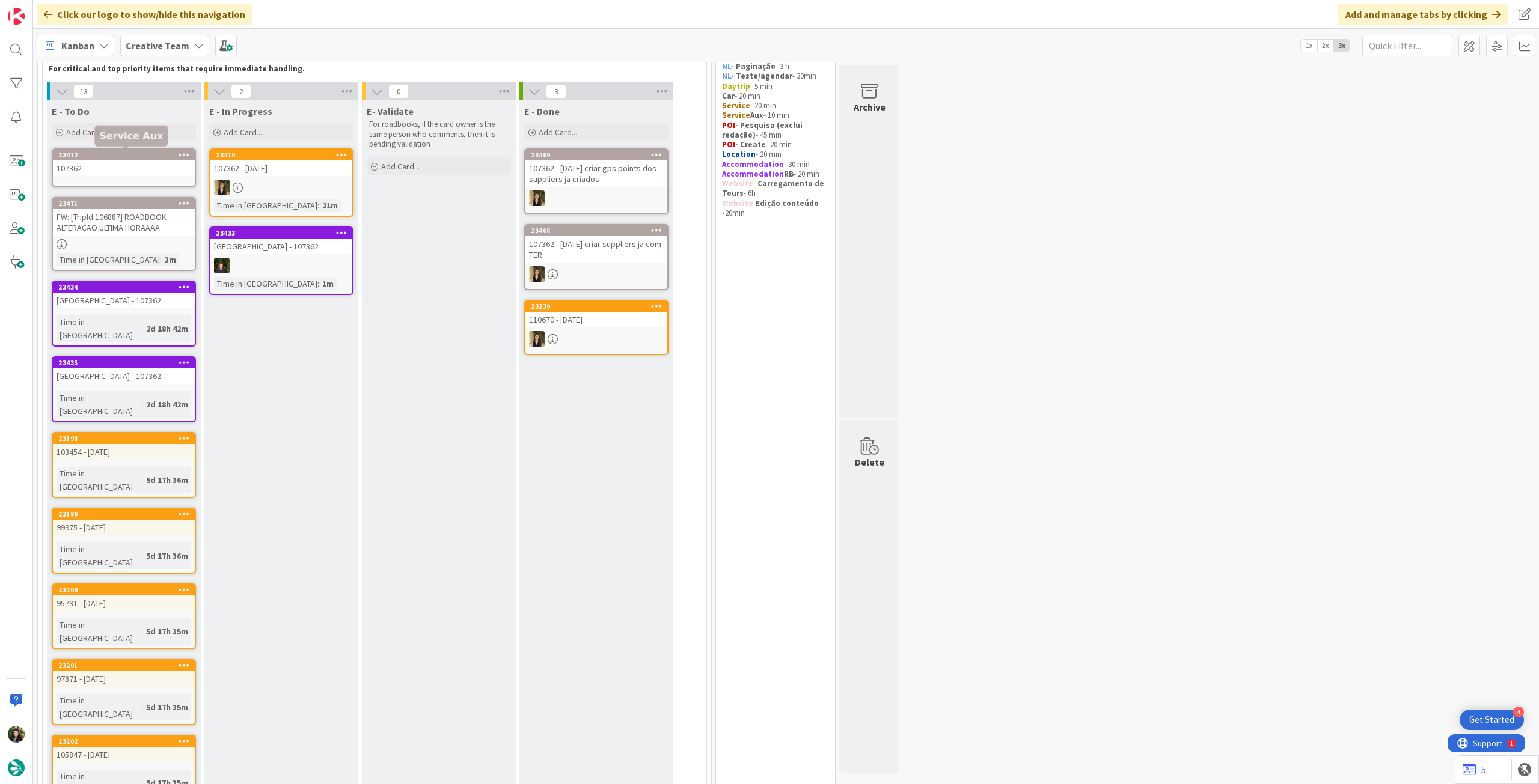
click at [162, 158] on div "23472" at bounding box center [127, 154] width 137 height 8
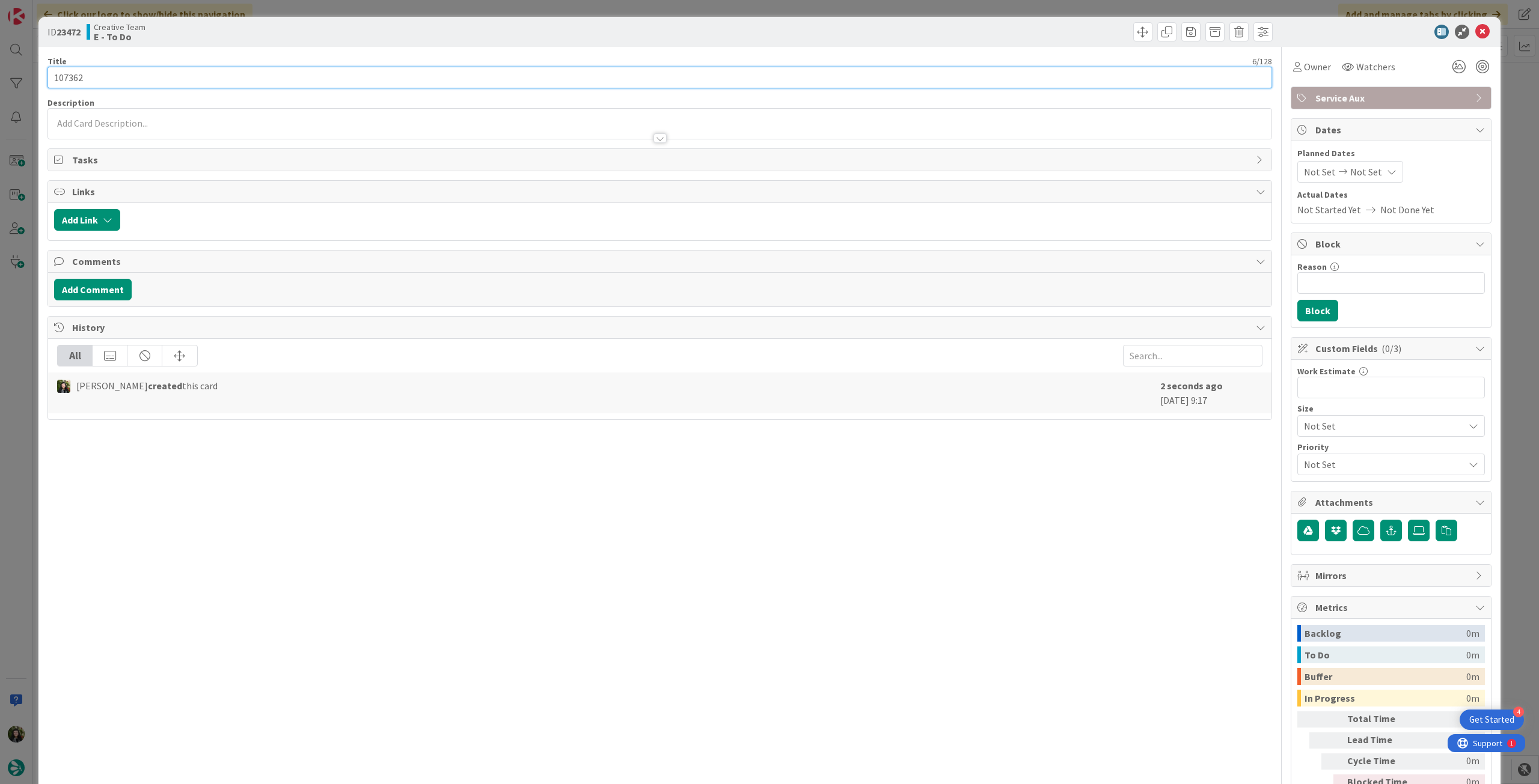
click at [51, 73] on input "107362" at bounding box center [659, 77] width 1225 height 21
type input "Pesquisa restaurante 107362"
click at [191, 134] on div at bounding box center [659, 132] width 1223 height 13
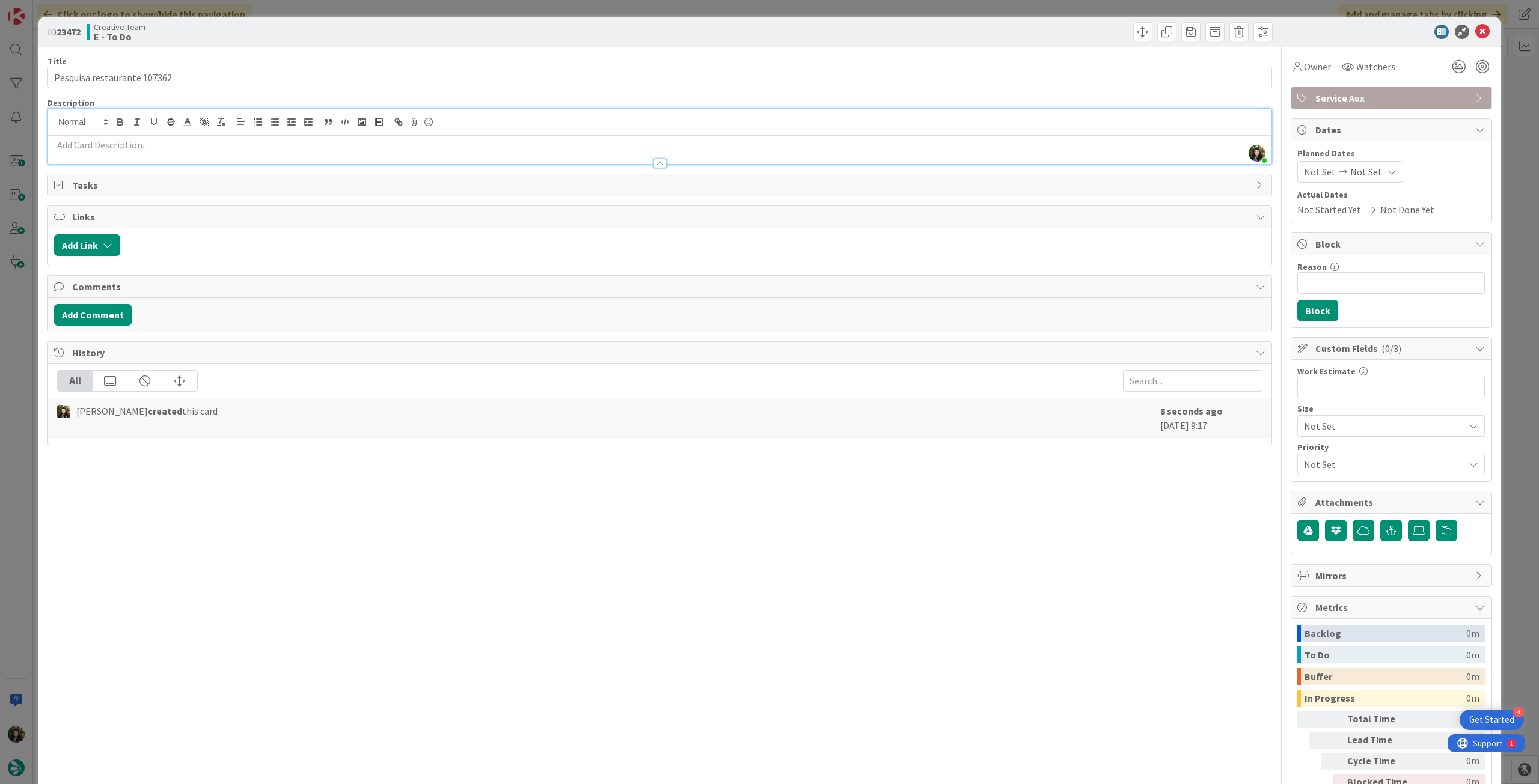
click at [186, 153] on div at bounding box center [659, 158] width 1223 height 13
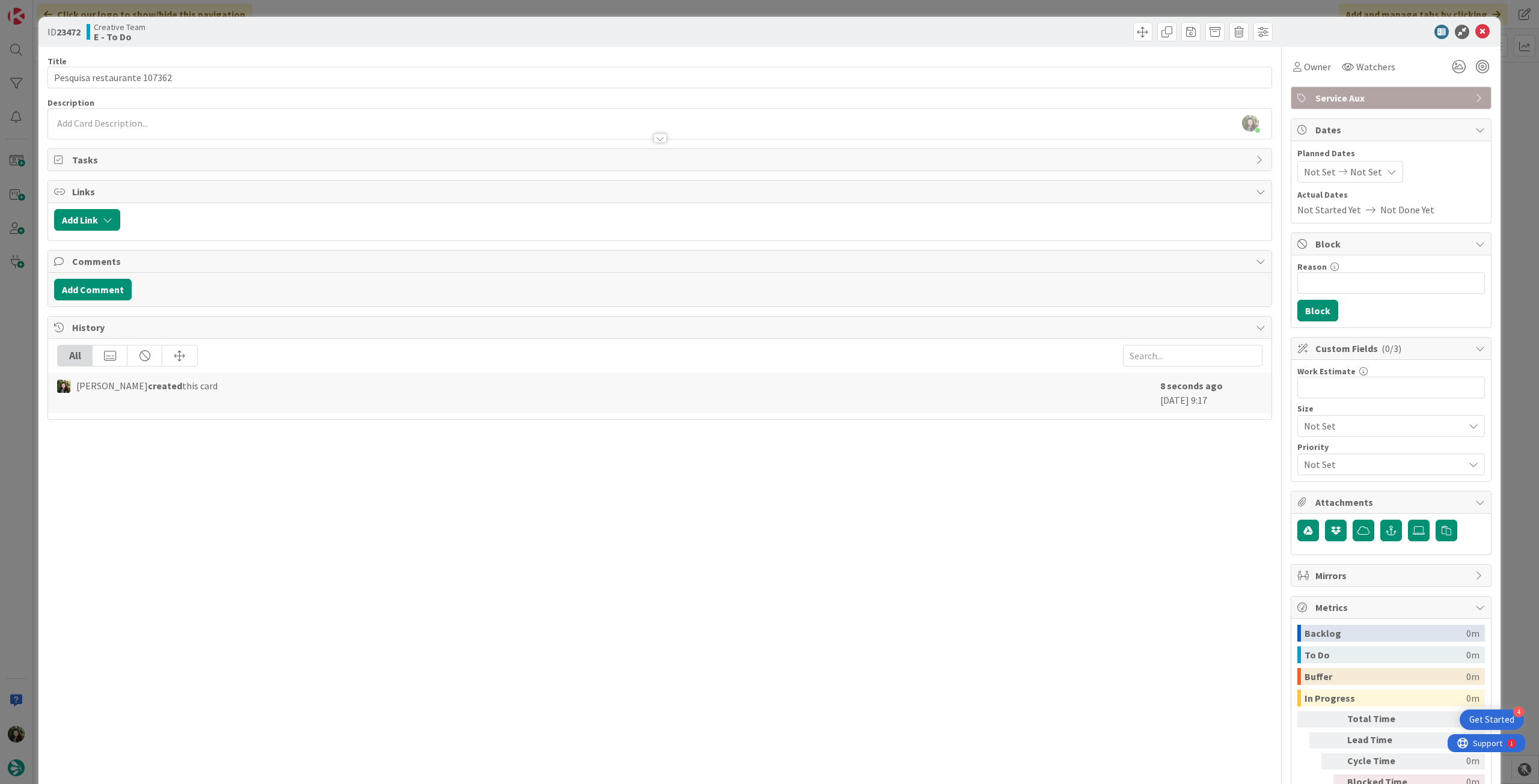
click at [186, 131] on div at bounding box center [659, 132] width 1223 height 13
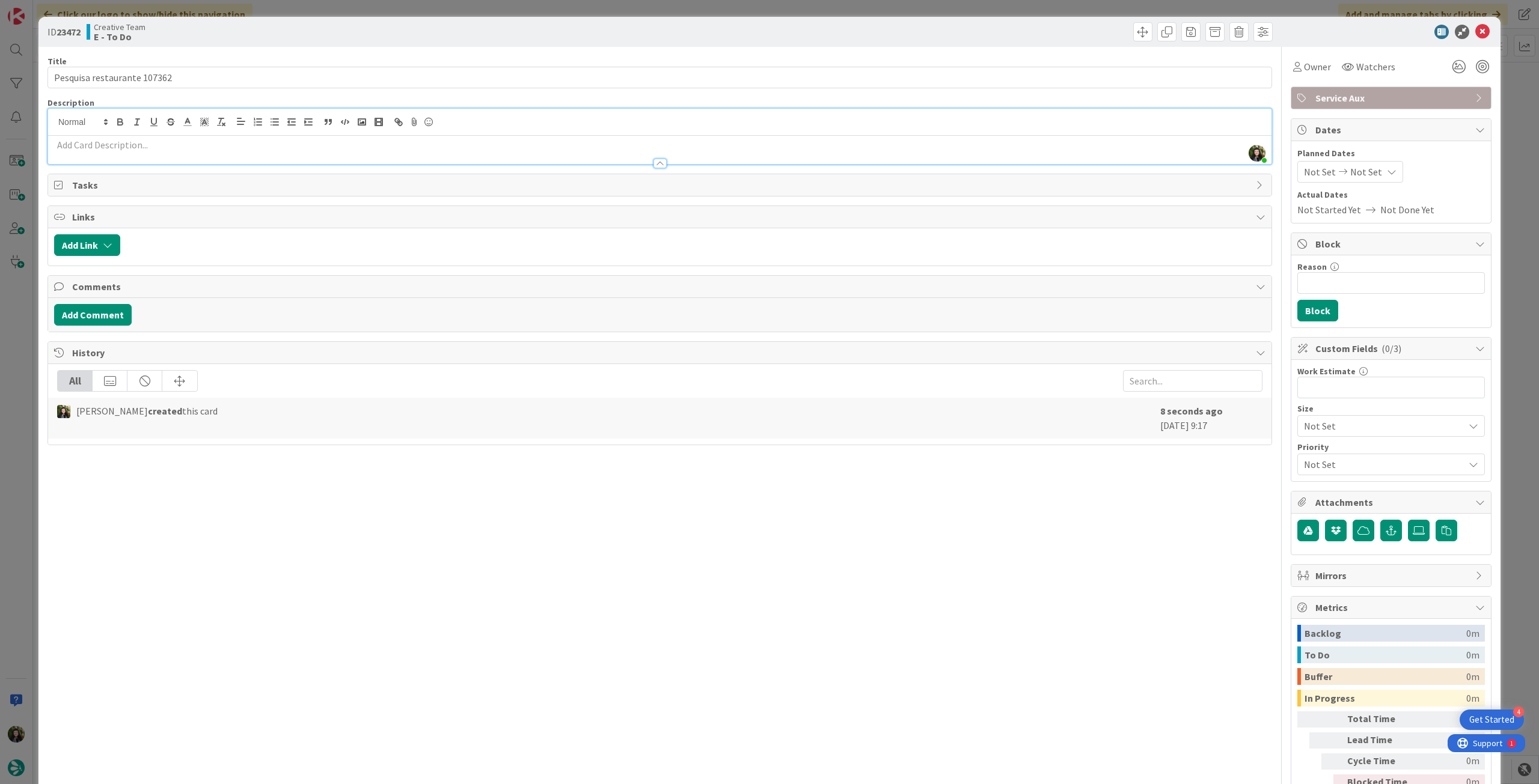
click at [184, 146] on p at bounding box center [659, 144] width 1211 height 14
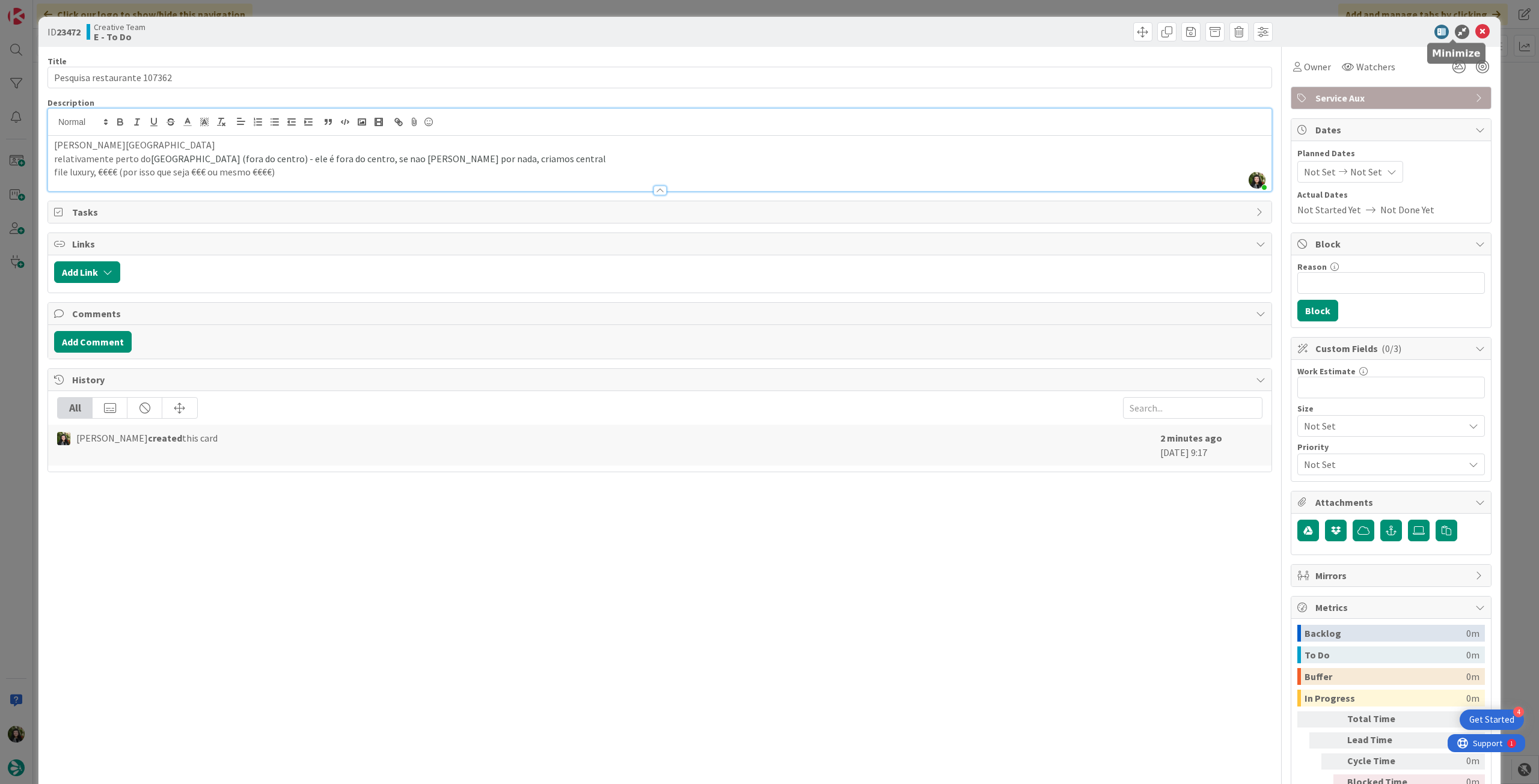
click at [1465, 31] on div at bounding box center [1385, 32] width 213 height 15
click at [1475, 31] on icon at bounding box center [1483, 32] width 15 height 15
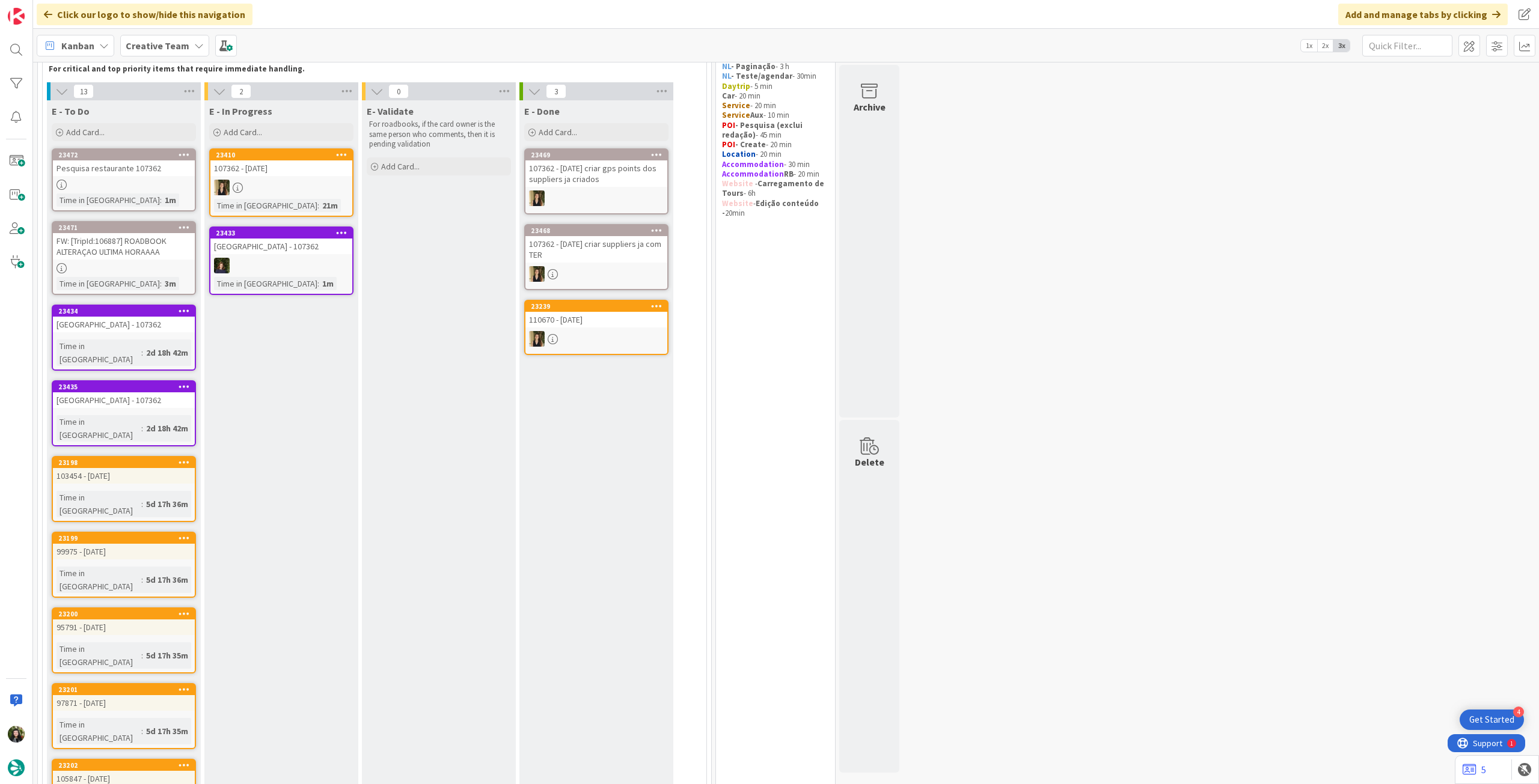
click at [136, 189] on div at bounding box center [123, 184] width 142 height 10
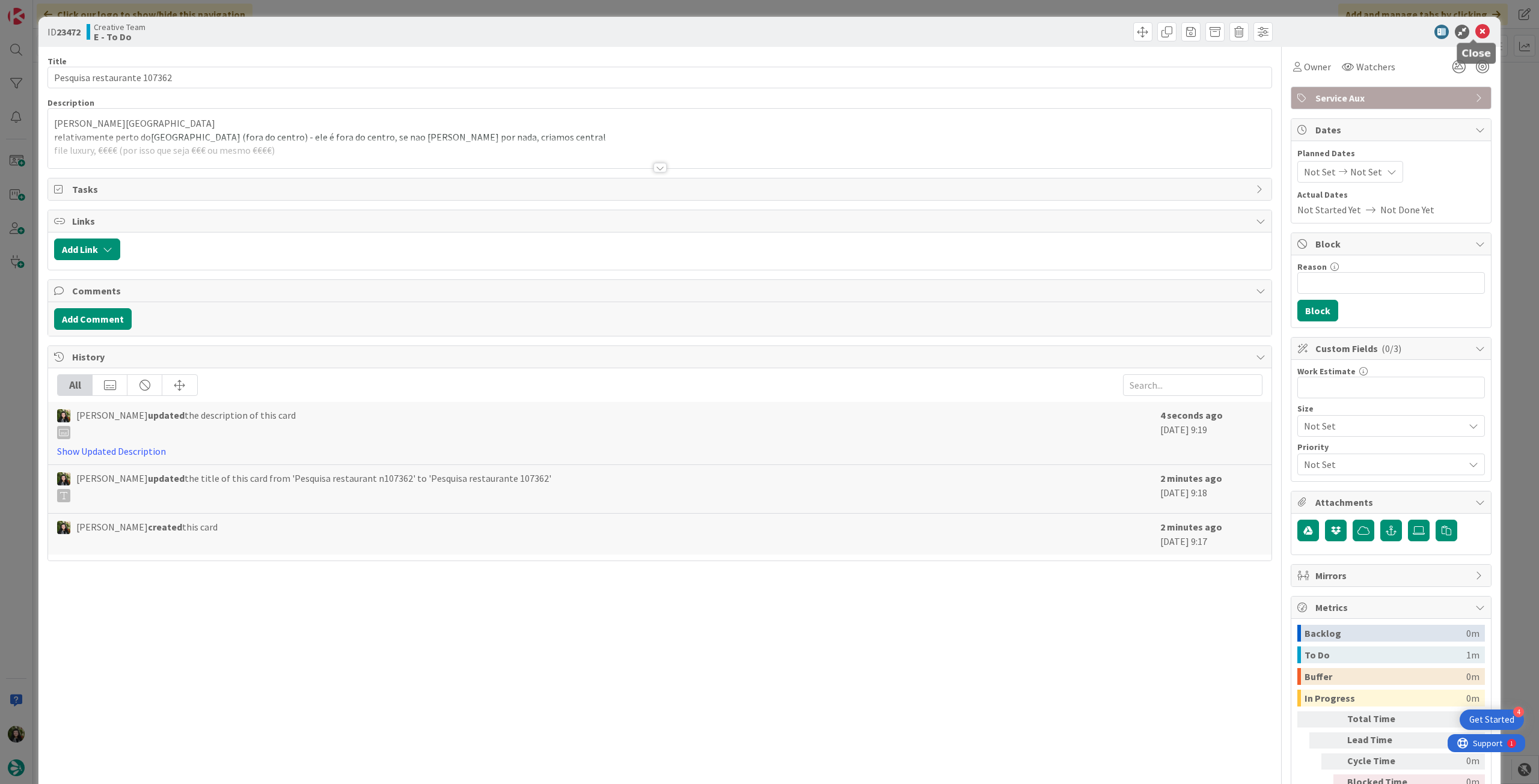
click at [1475, 35] on icon at bounding box center [1483, 32] width 15 height 15
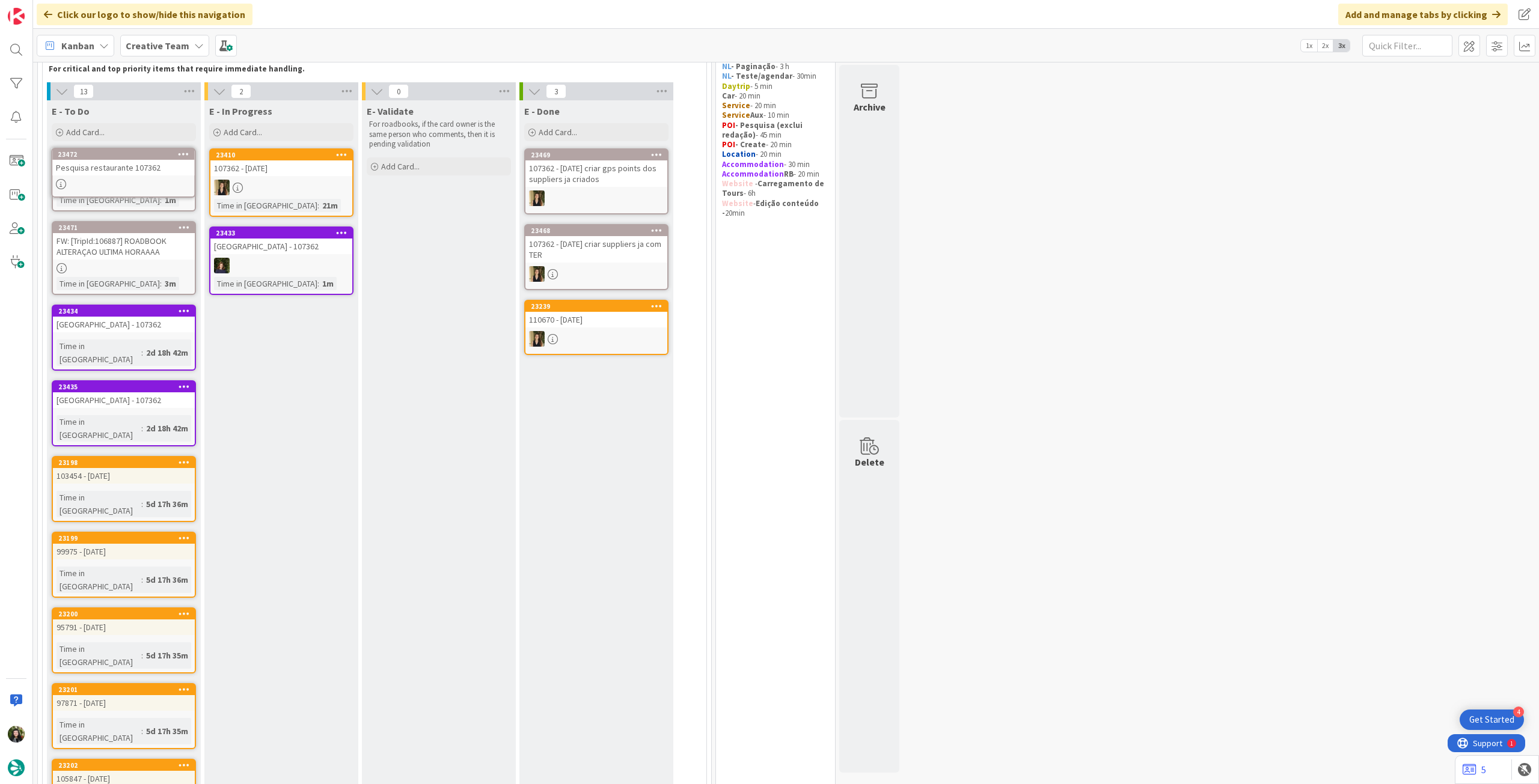
scroll to position [77, 0]
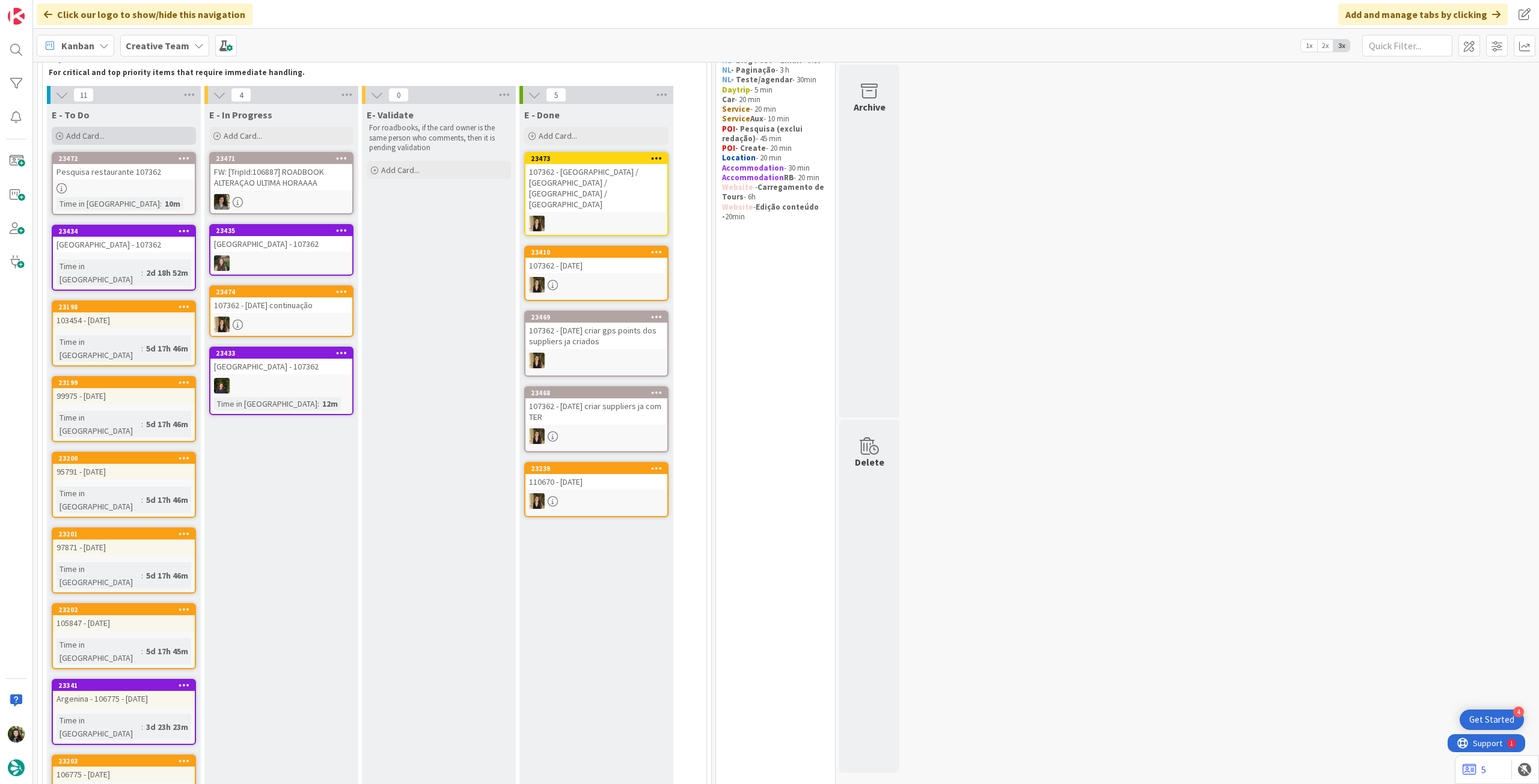
click at [150, 138] on div "Add Card..." at bounding box center [124, 135] width 144 height 18
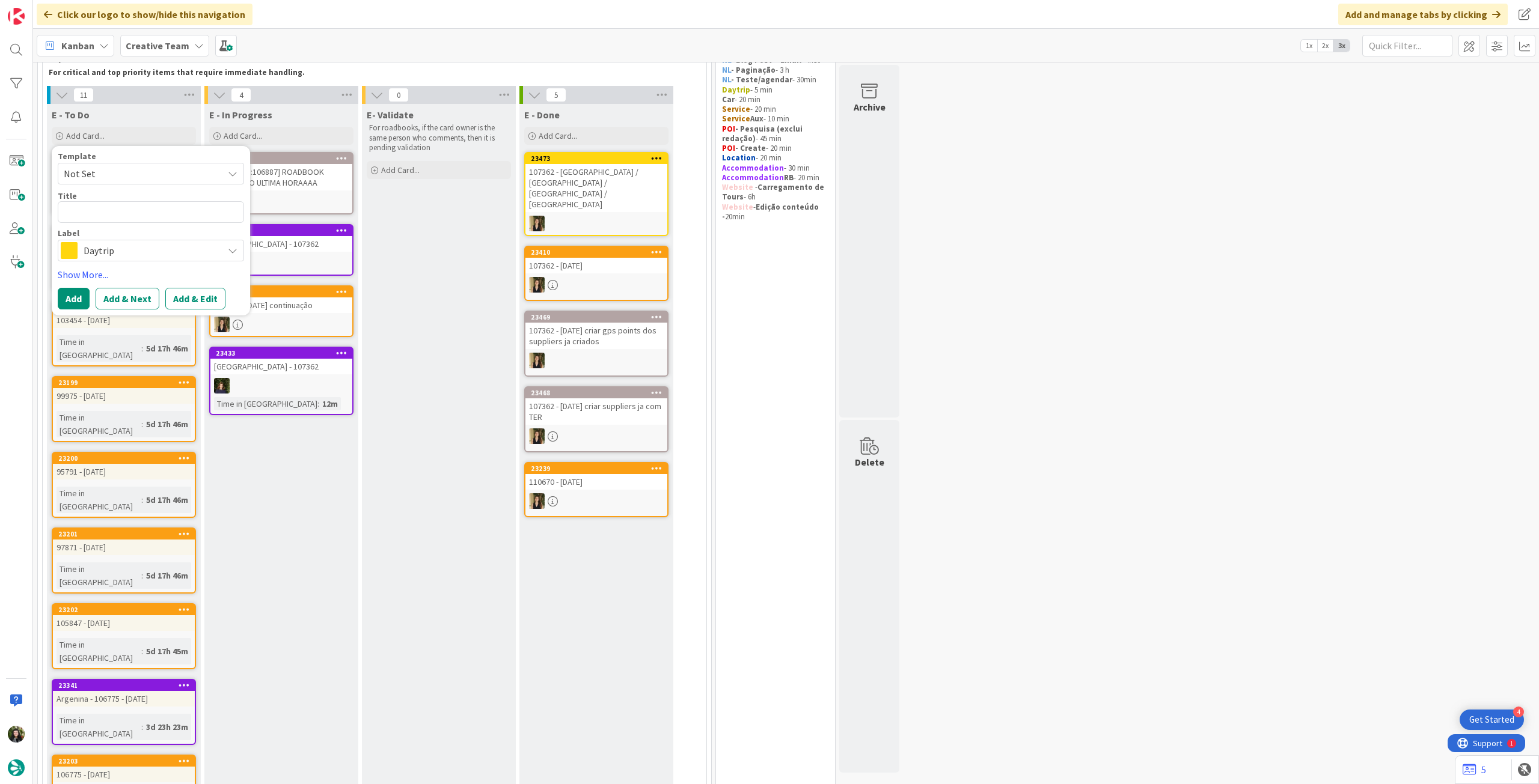
click at [108, 246] on span "Daytrip" at bounding box center [150, 251] width 133 height 17
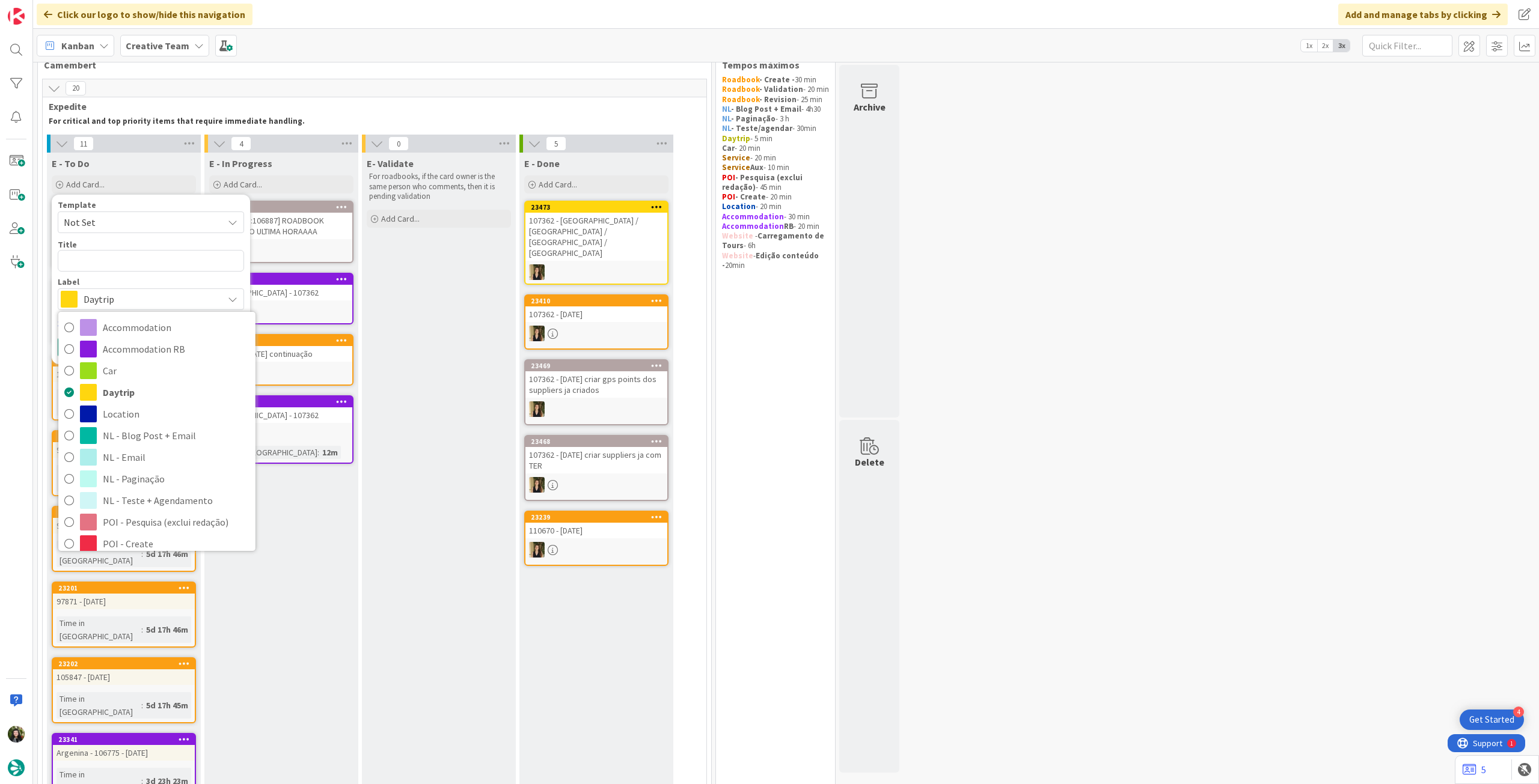
scroll to position [0, 0]
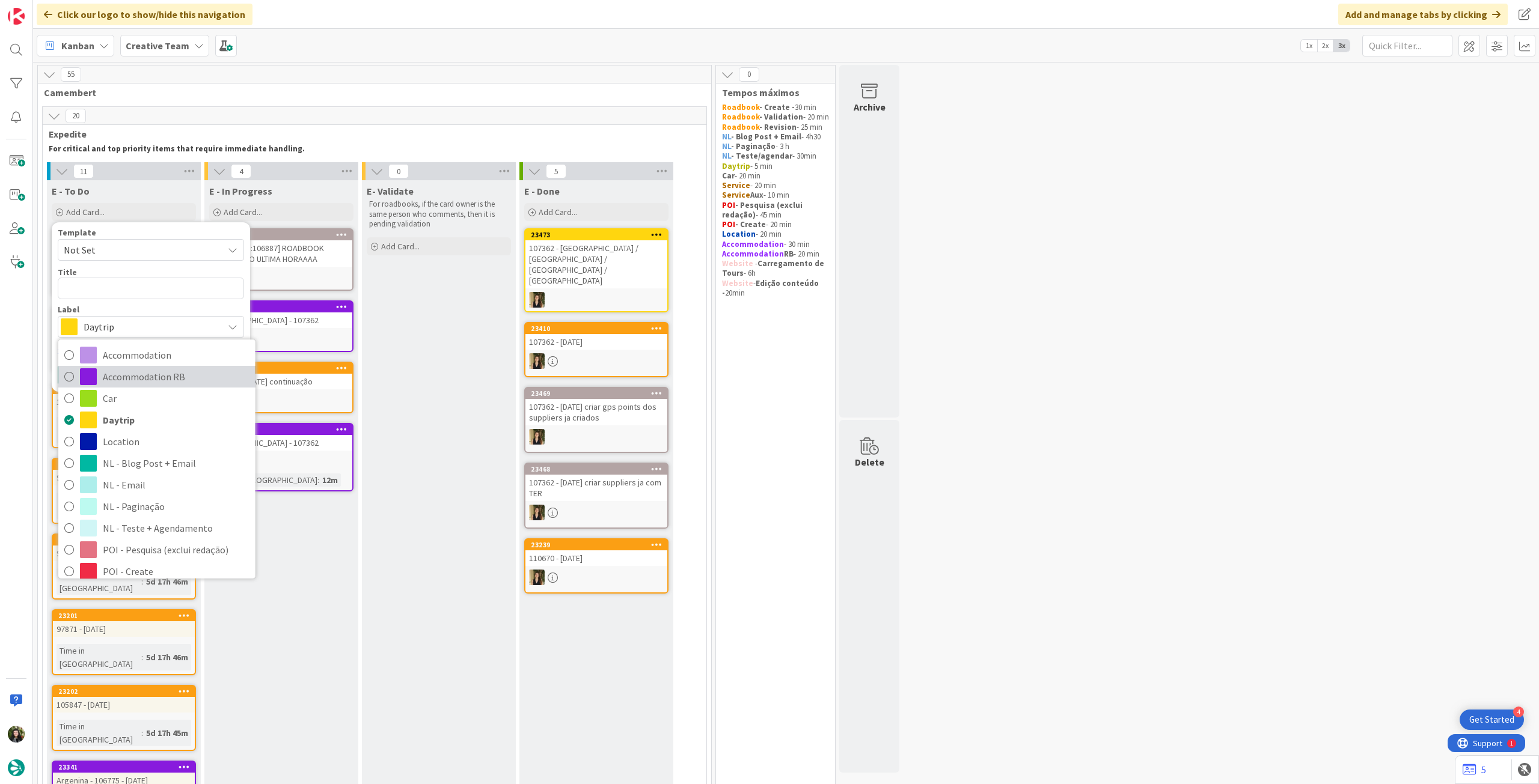
click at [136, 375] on span "Accommodation RB" at bounding box center [176, 376] width 147 height 18
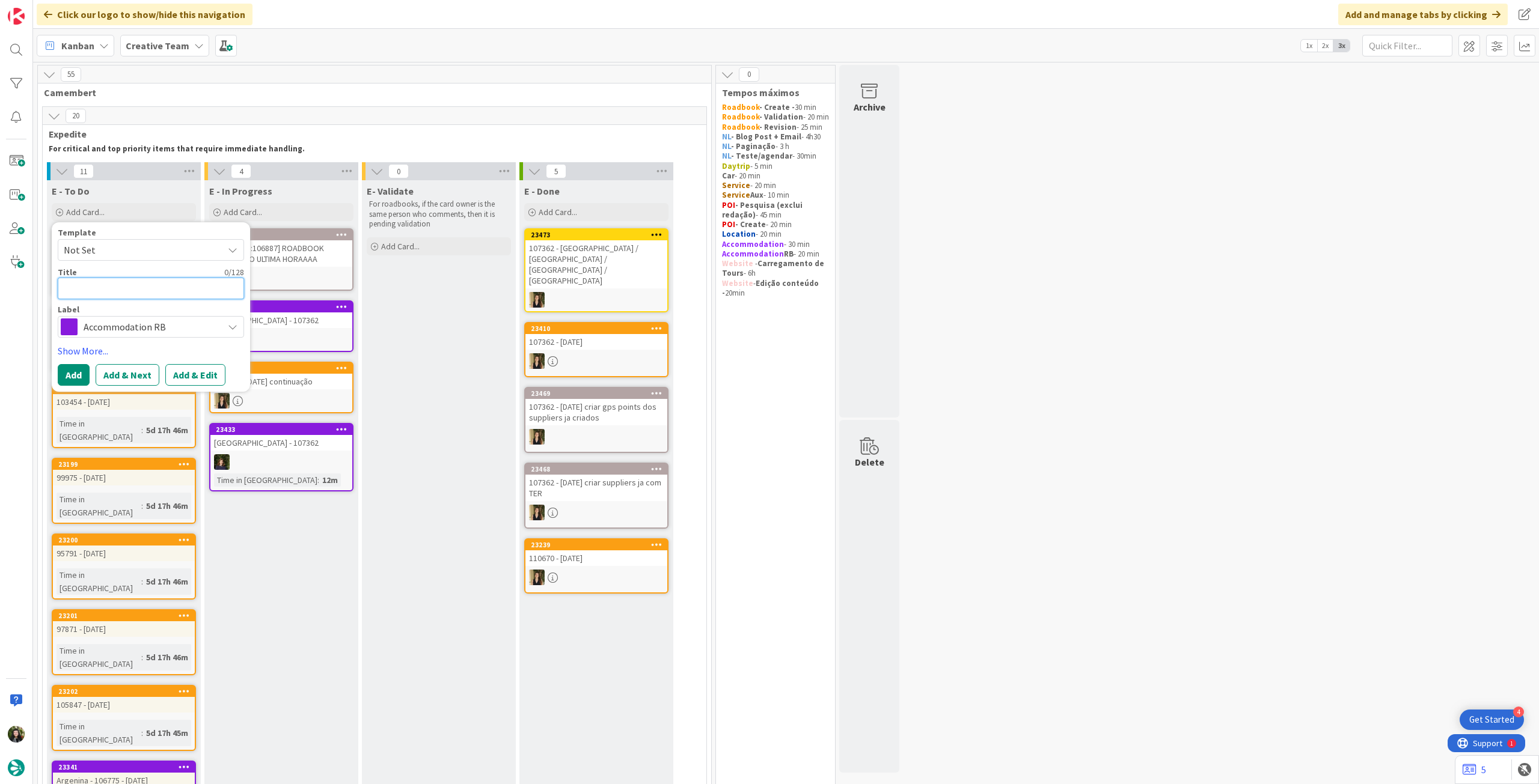
click at [108, 284] on textarea at bounding box center [150, 288] width 186 height 21
paste textarea "[GEOGRAPHIC_DATA]"
type textarea "x"
type textarea "[GEOGRAPHIC_DATA]"
type textarea "x"
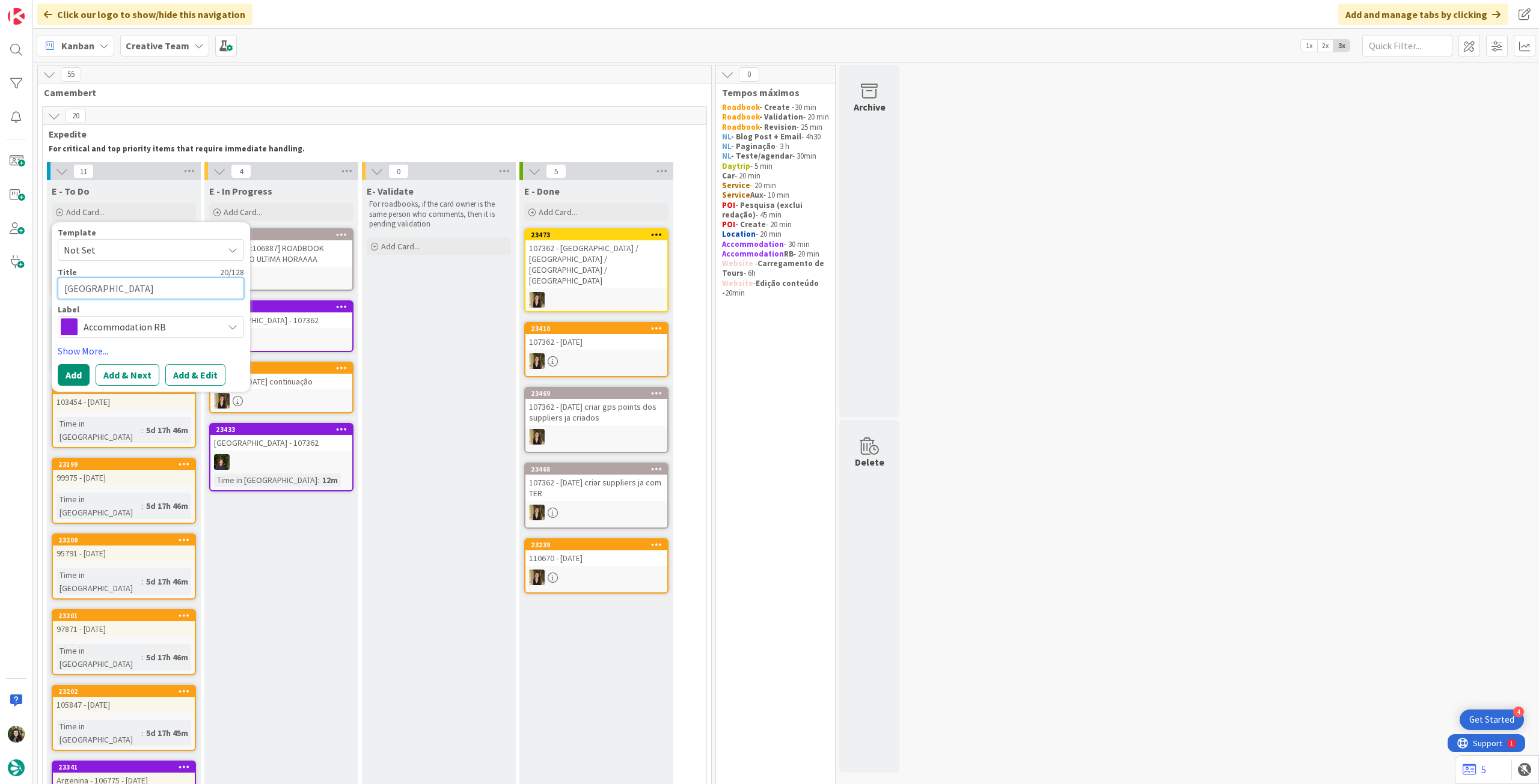
type textarea "[GEOGRAPHIC_DATA]"
type textarea "x"
type textarea "[GEOGRAPHIC_DATA] -"
type textarea "x"
type textarea "[GEOGRAPHIC_DATA] -"
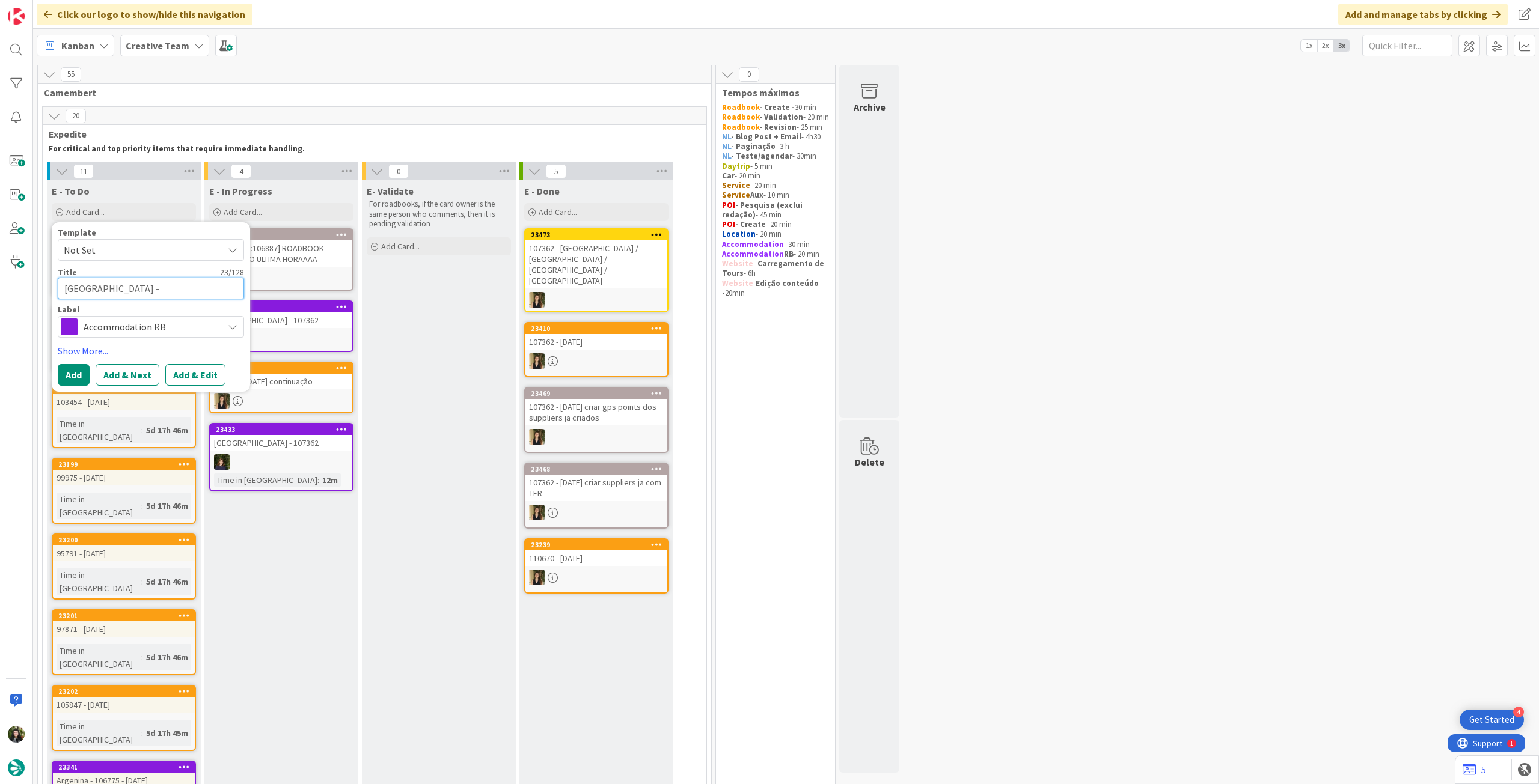
type textarea "x"
type textarea "[GEOGRAPHIC_DATA] - 1"
type textarea "x"
type textarea "[GEOGRAPHIC_DATA] - 1"
type textarea "x"
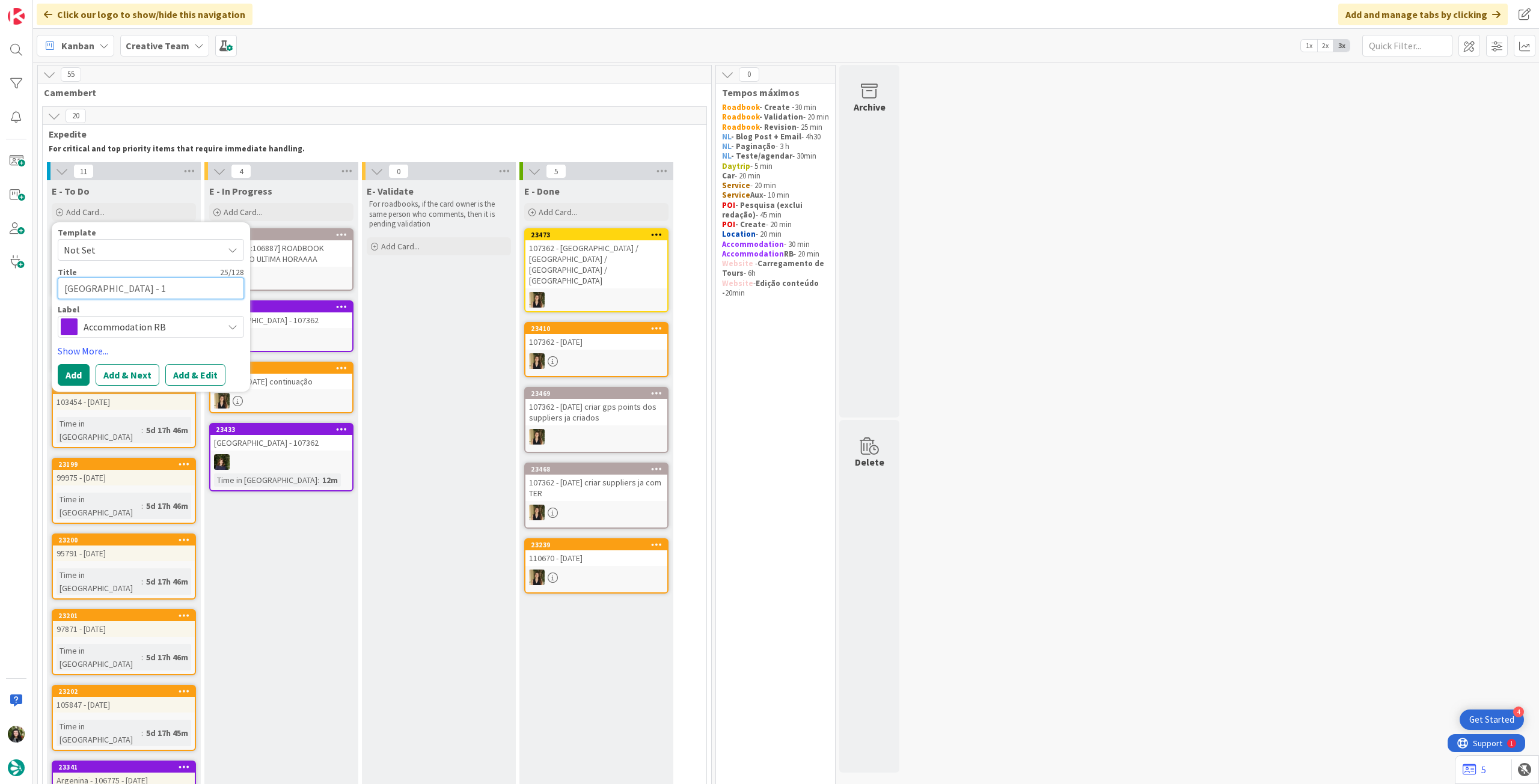
type textarea "[GEOGRAPHIC_DATA] - 1"
type textarea "x"
type textarea "[GEOGRAPHIC_DATA] - 1 o"
type textarea "x"
type textarea "[GEOGRAPHIC_DATA] - 1 oc"
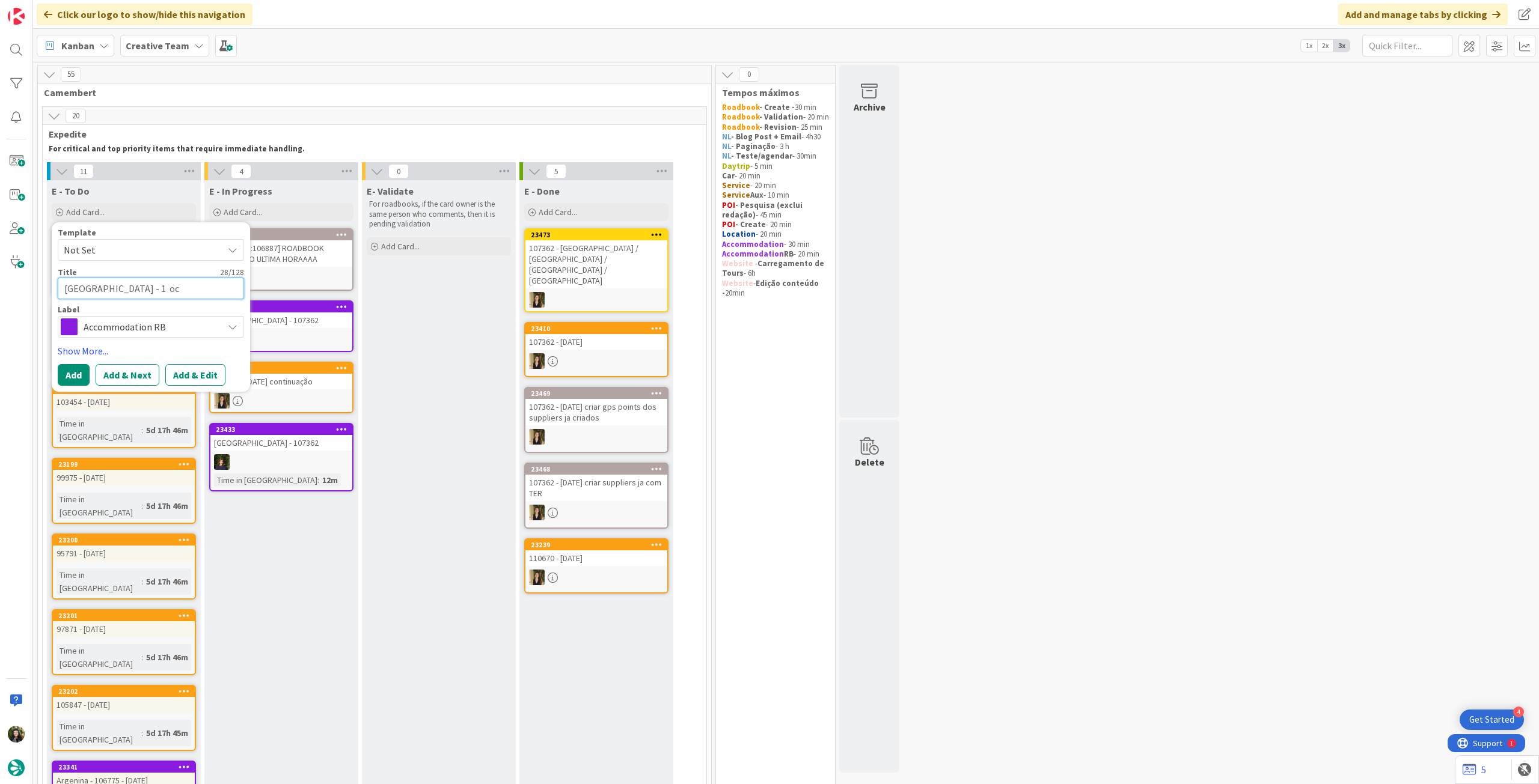
type textarea "x"
type textarea "[GEOGRAPHIC_DATA] - [DATE]"
type textarea "x"
type textarea "[GEOGRAPHIC_DATA] - [DATE]"
type textarea "x"
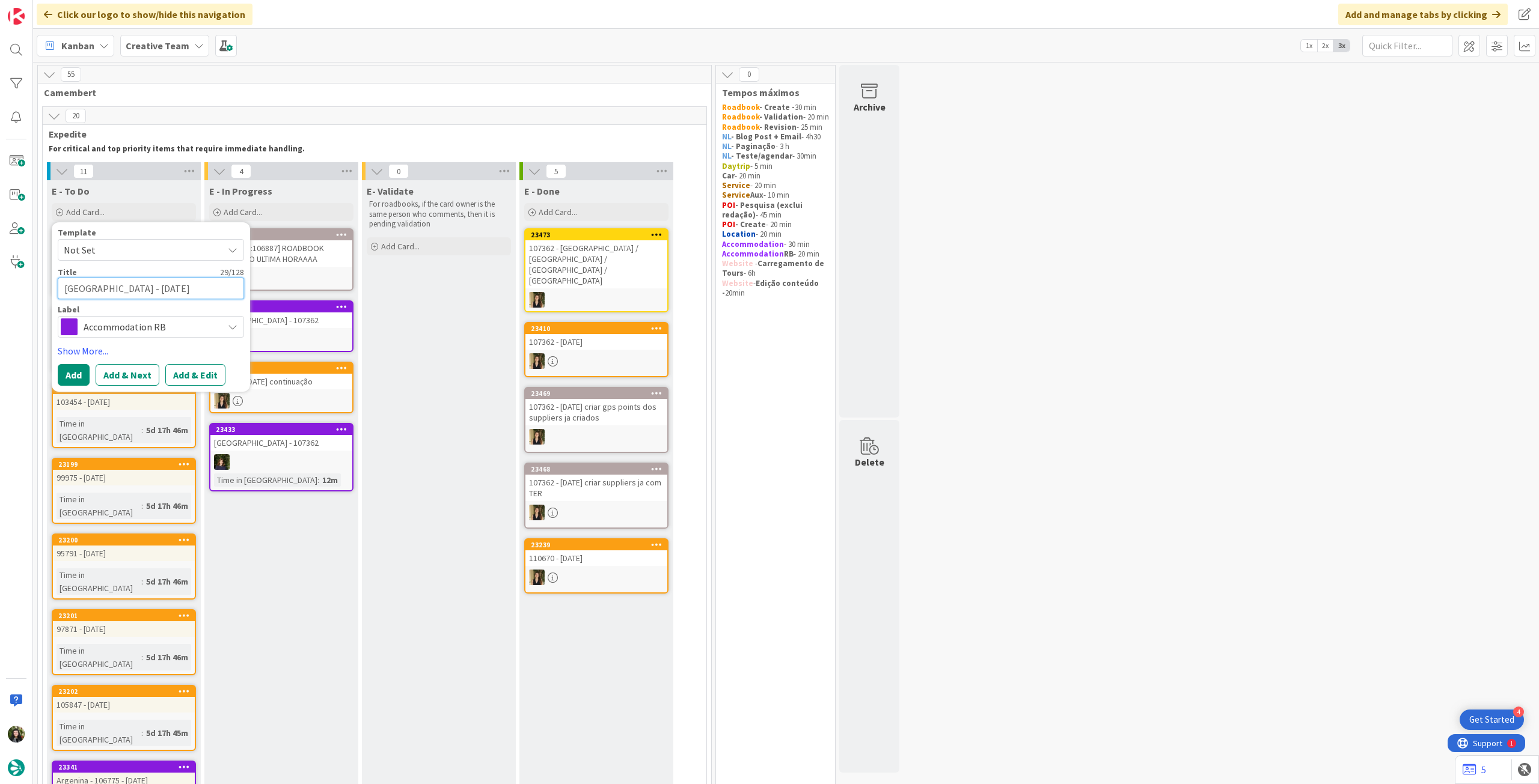
type textarea "[GEOGRAPHIC_DATA] - [DATE]"
type textarea "x"
type textarea "[GEOGRAPHIC_DATA] - [DATE]"
type textarea "x"
type textarea "[GEOGRAPHIC_DATA] - [DATE] -"
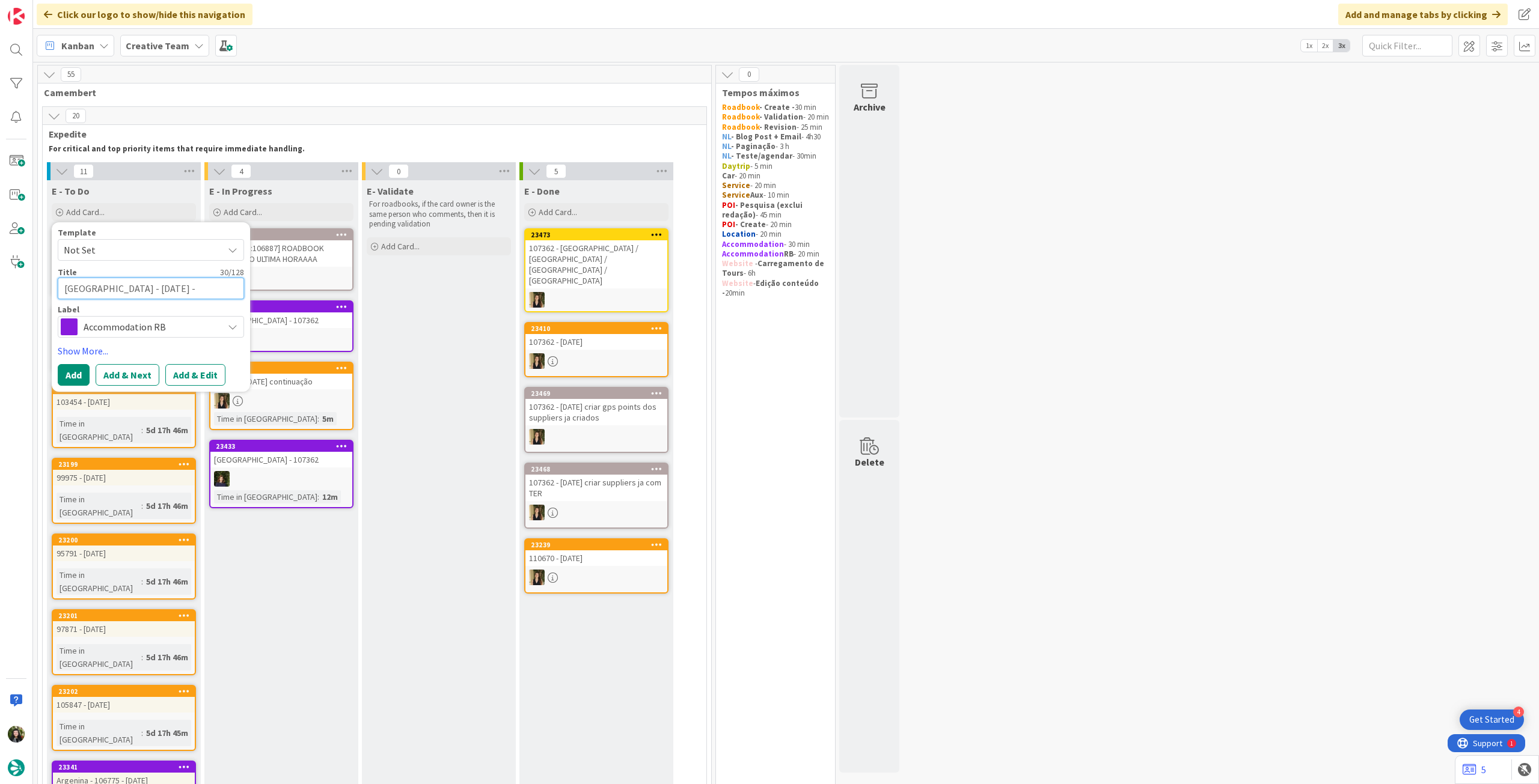
type textarea "x"
type textarea "[GEOGRAPHIC_DATA] - [DATE] -"
paste textarea "101191"
type textarea "x"
type textarea "[GEOGRAPHIC_DATA] - [DATE] - 101191"
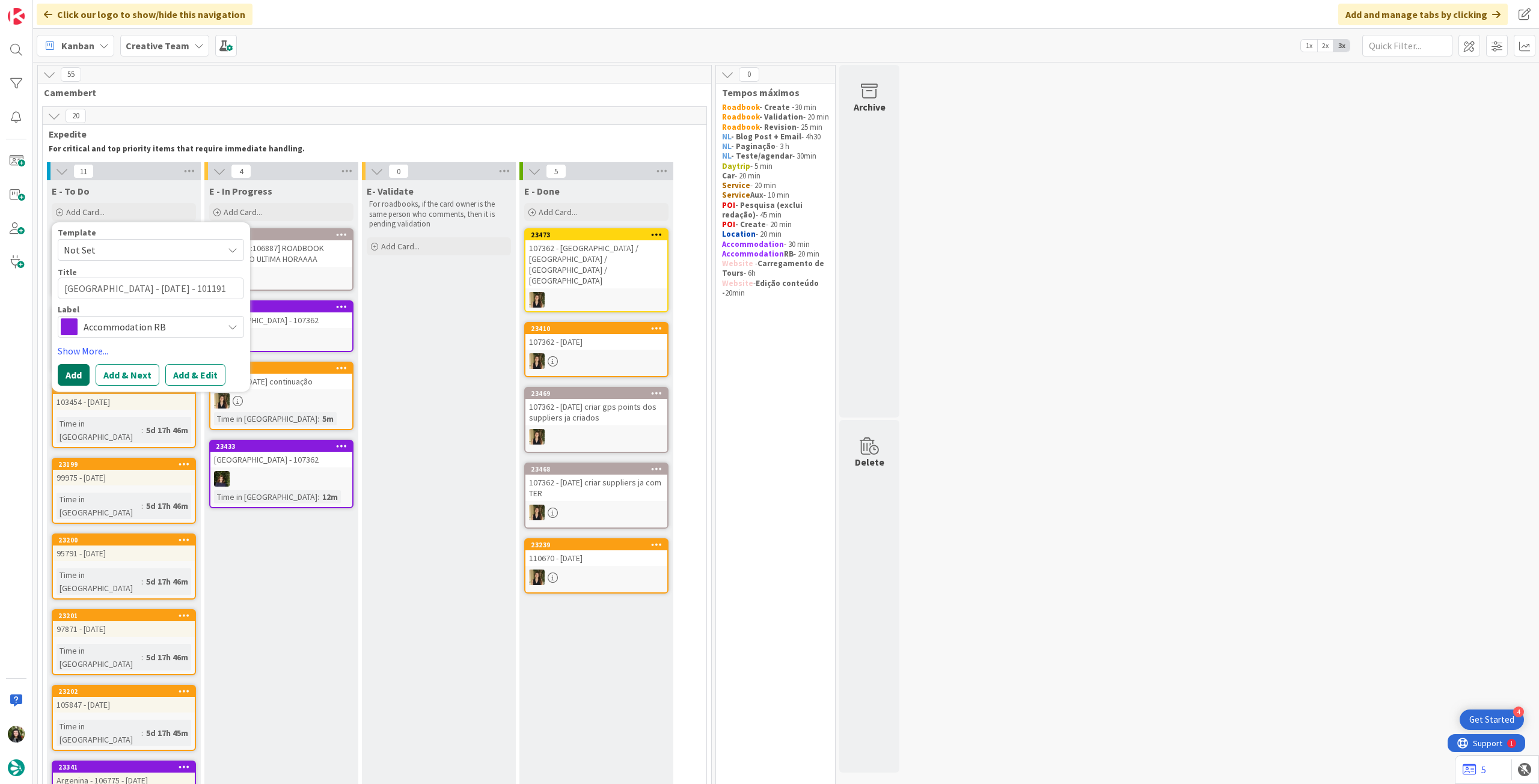
click at [80, 379] on button "Add" at bounding box center [73, 374] width 31 height 21
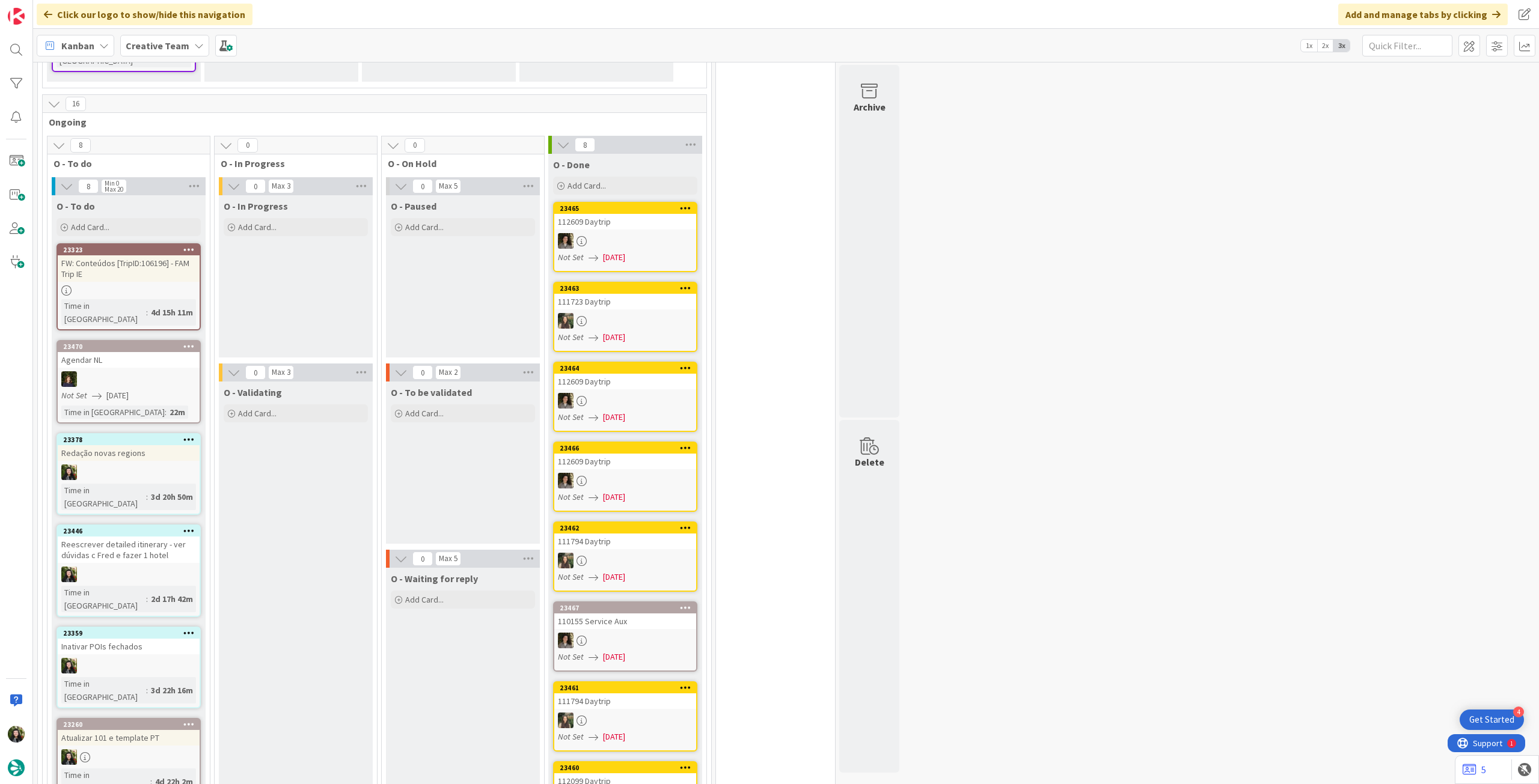
scroll to position [881, 0]
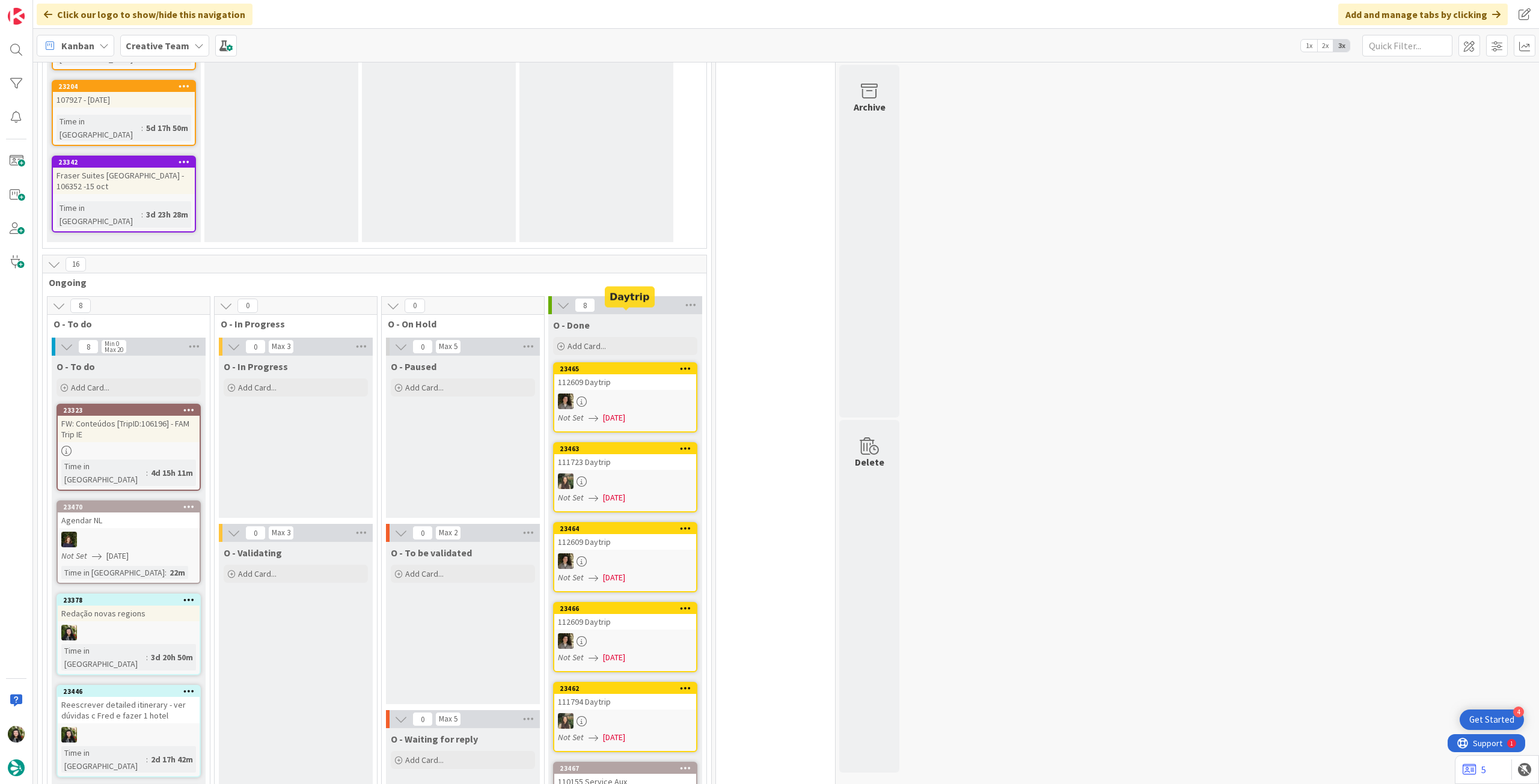
click at [622, 362] on link "23465 112609 Daytrip Not Set [DATE]" at bounding box center [625, 398] width 144 height 70
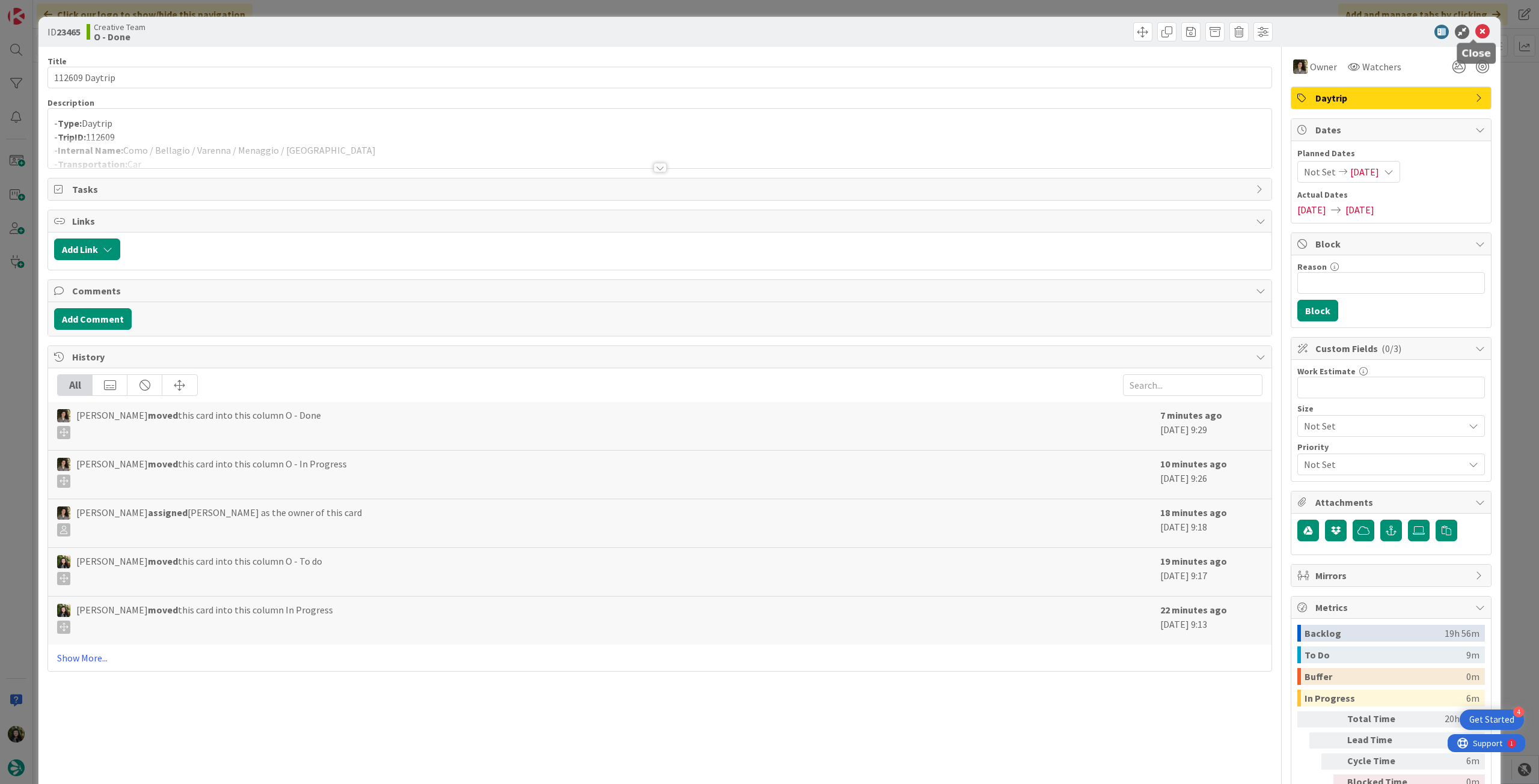
click at [1477, 31] on icon at bounding box center [1483, 32] width 15 height 15
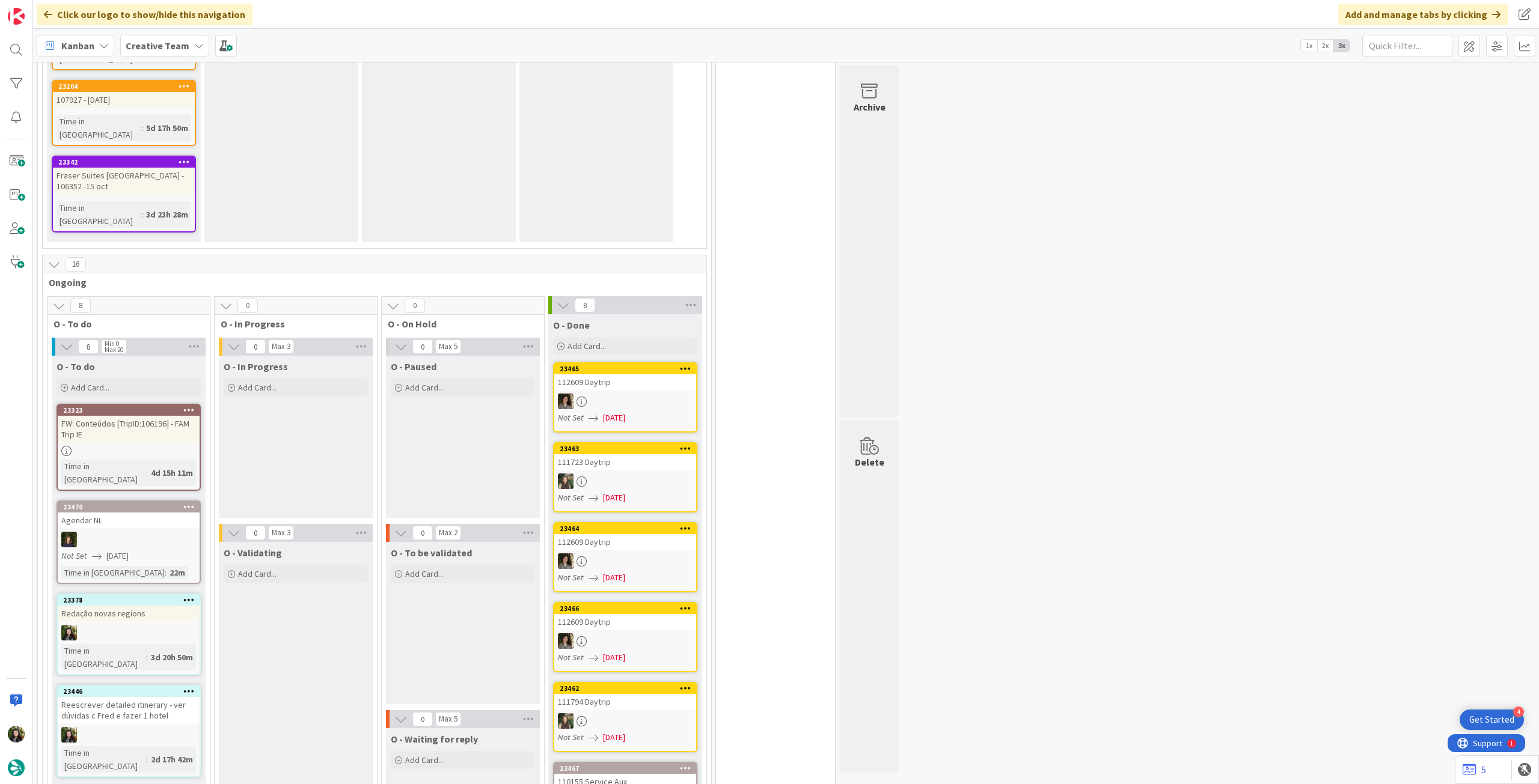
click at [604, 473] on div at bounding box center [624, 481] width 142 height 16
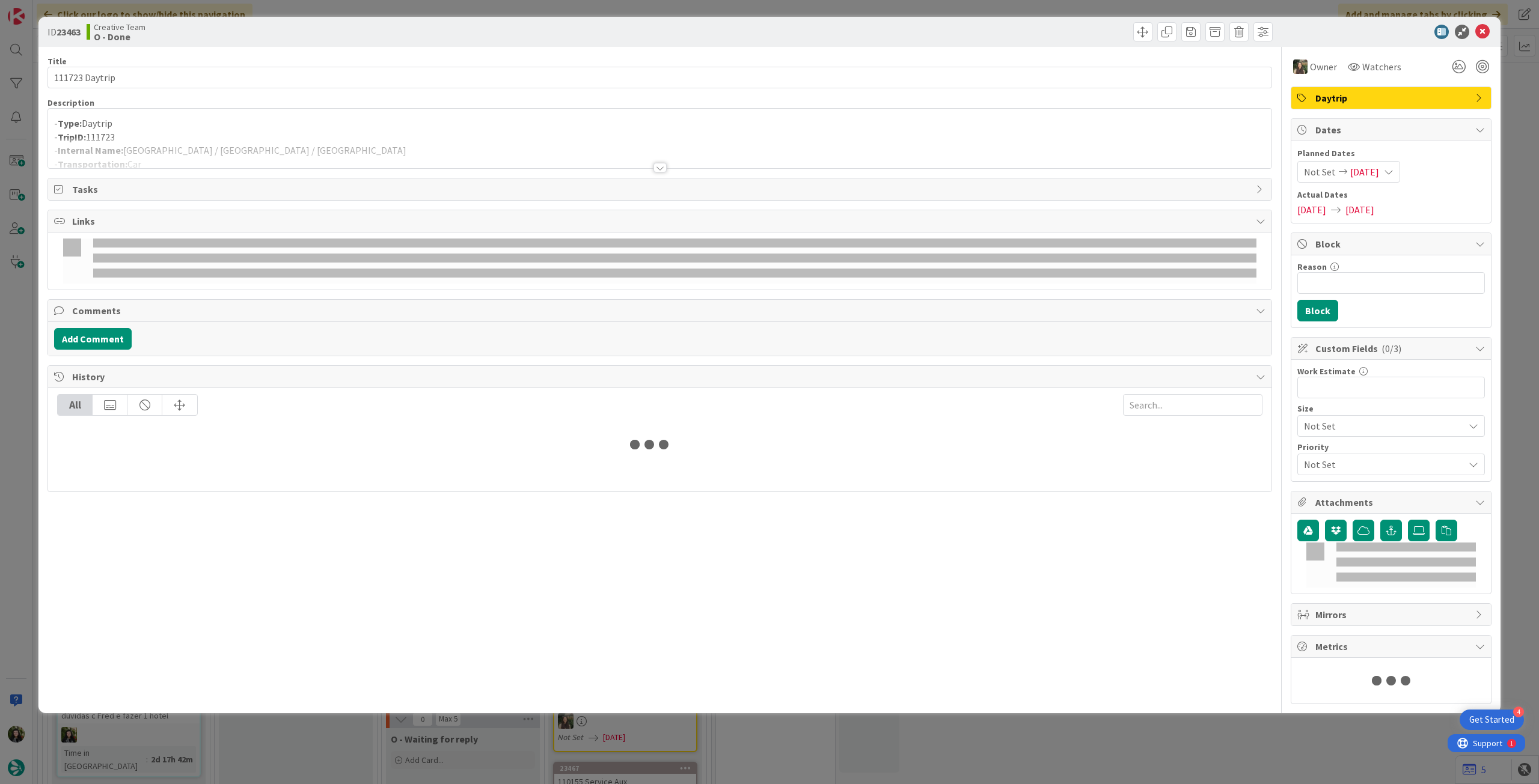
click at [408, 130] on p "- TripID: 111723" at bounding box center [659, 137] width 1211 height 14
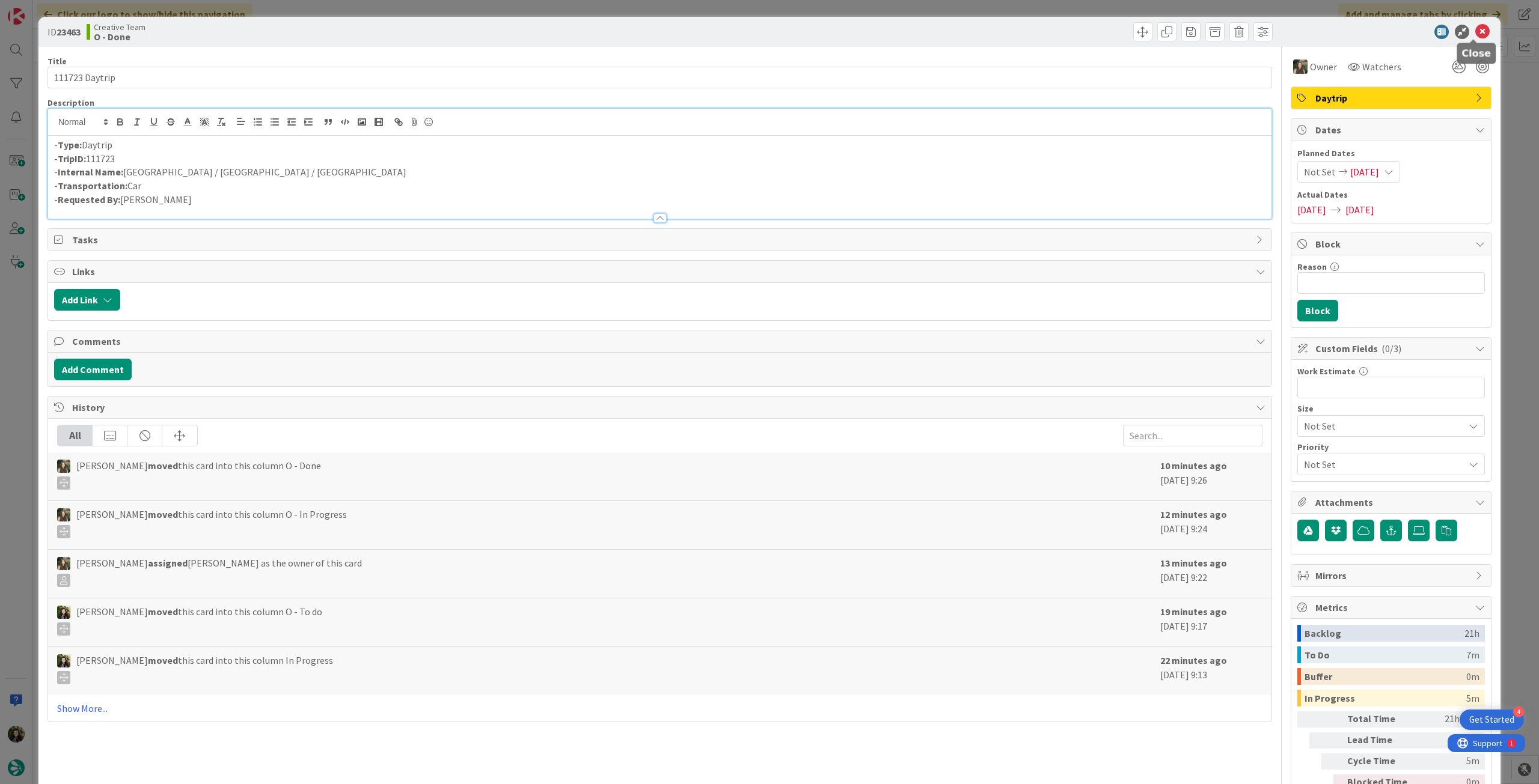
click at [1475, 27] on icon at bounding box center [1483, 32] width 15 height 15
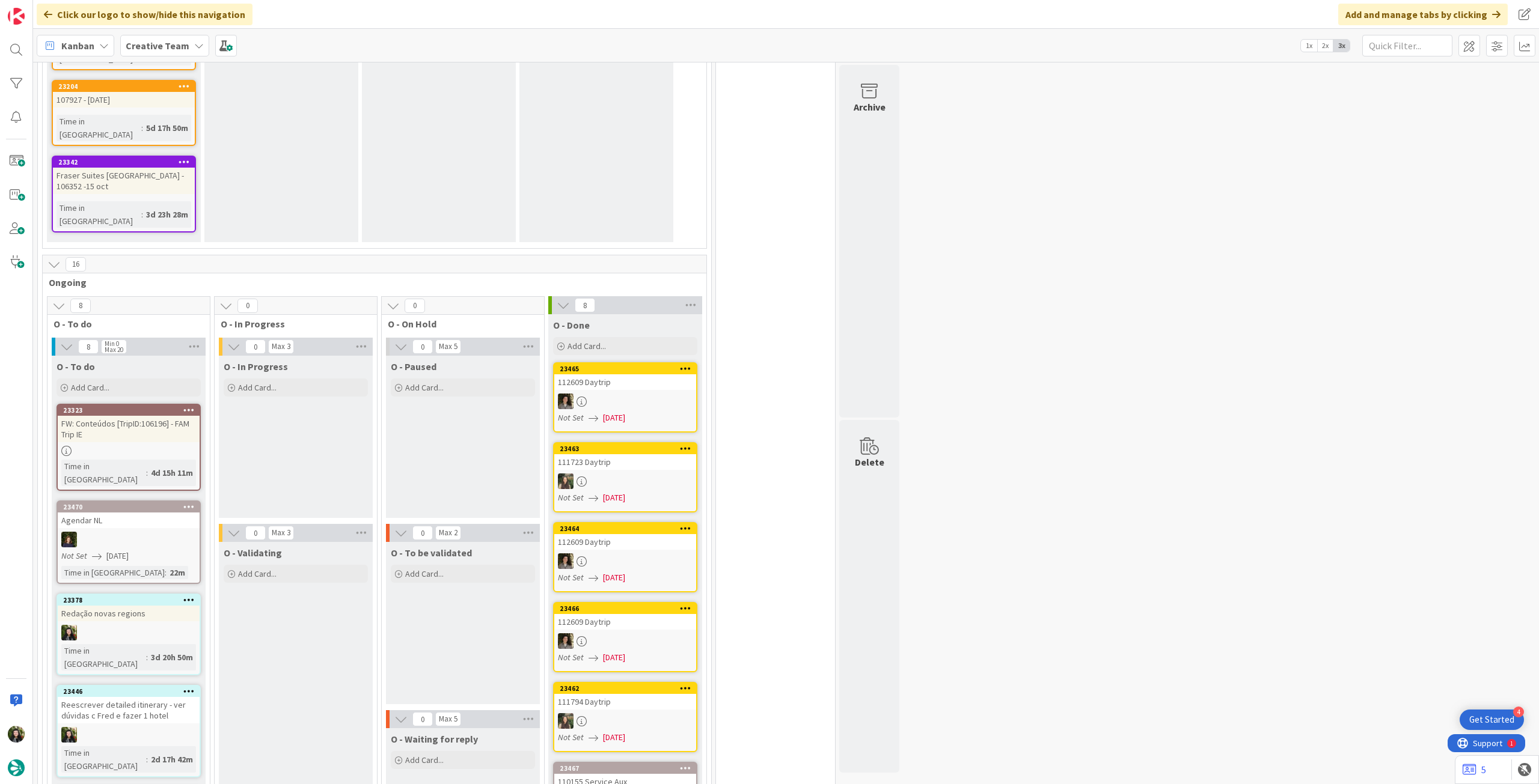
click at [670, 534] on div "112609 Daytrip" at bounding box center [624, 542] width 142 height 16
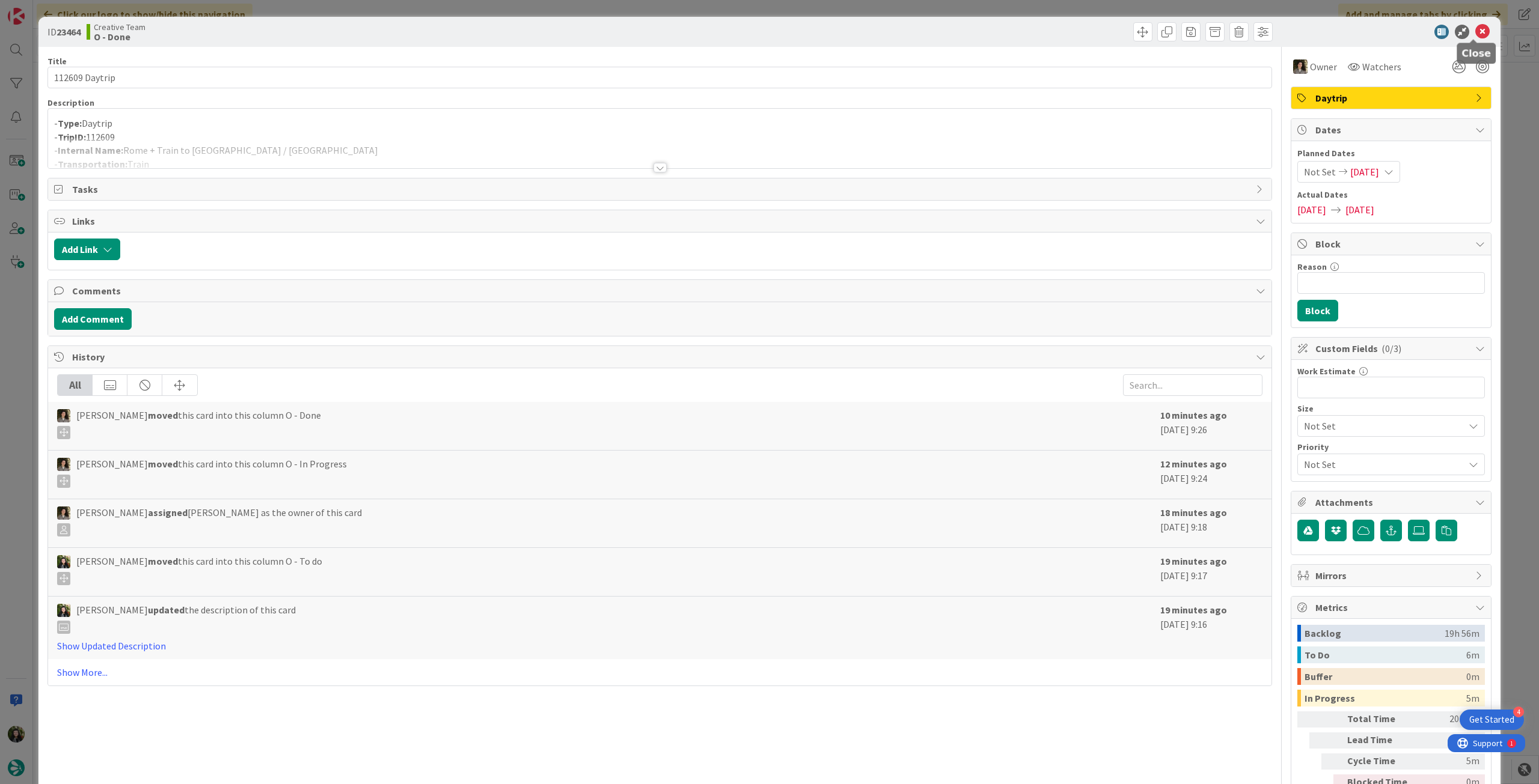
click at [1475, 30] on icon at bounding box center [1483, 32] width 15 height 15
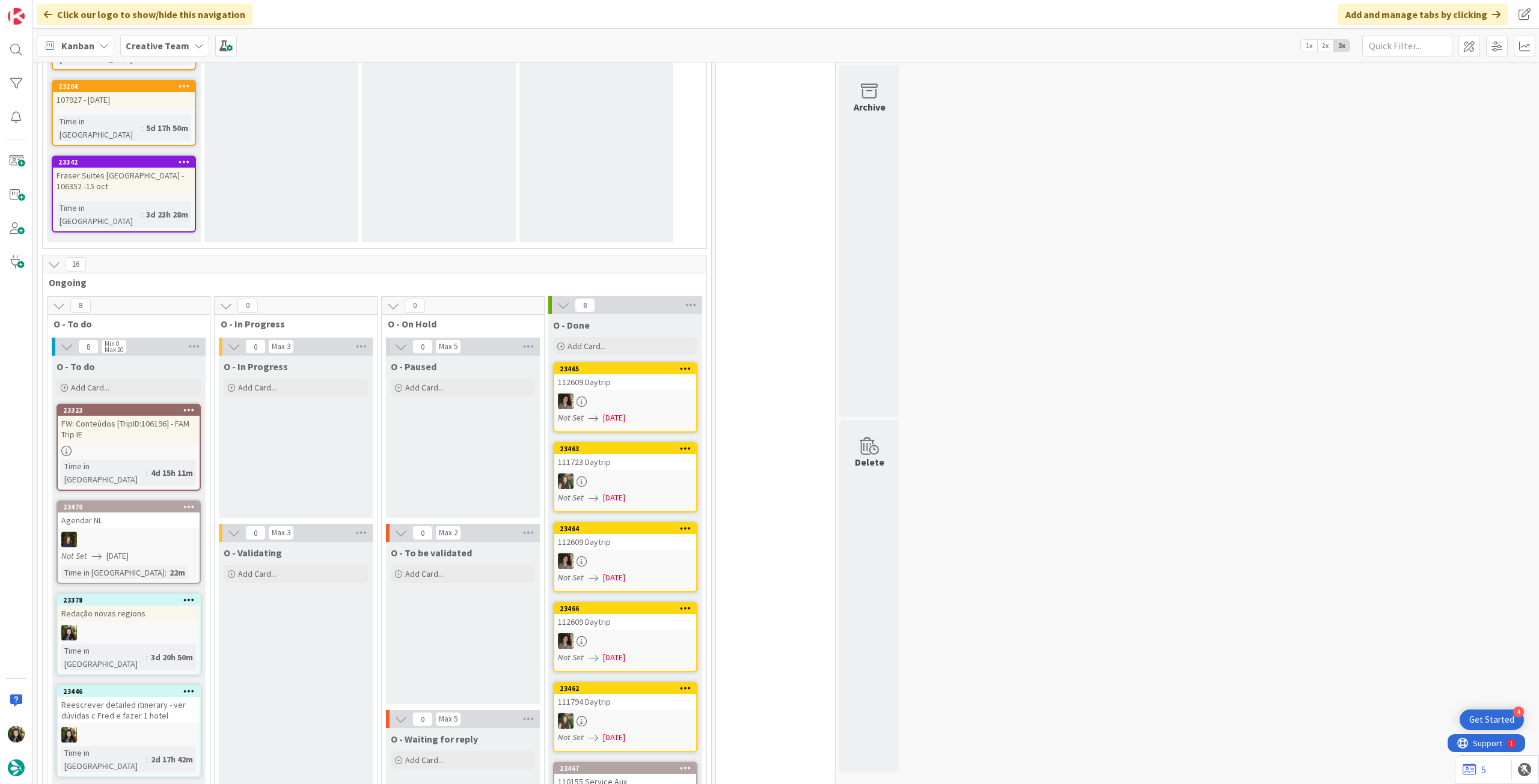
click at [659, 633] on div at bounding box center [624, 641] width 142 height 16
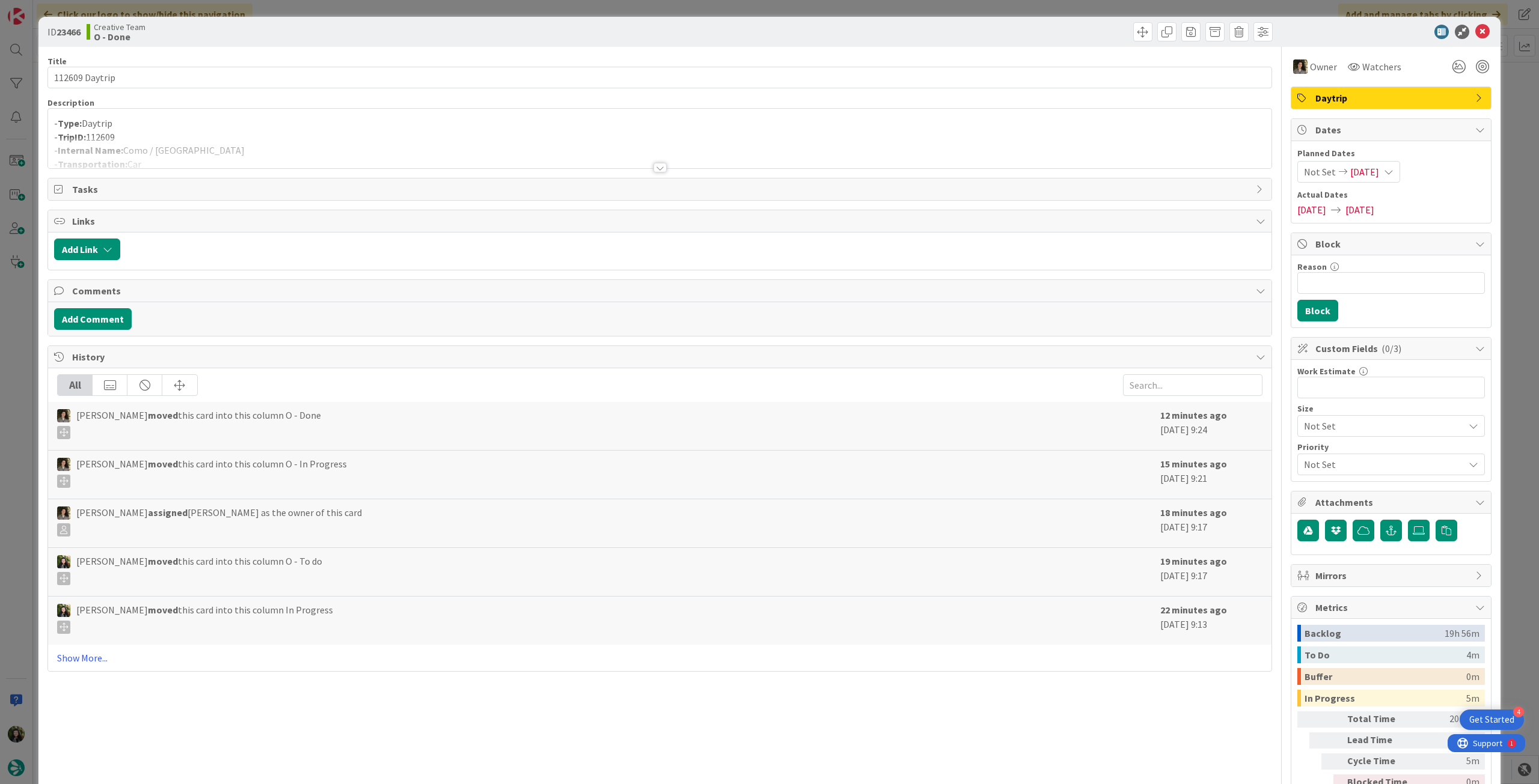
click at [1476, 30] on icon at bounding box center [1483, 32] width 15 height 15
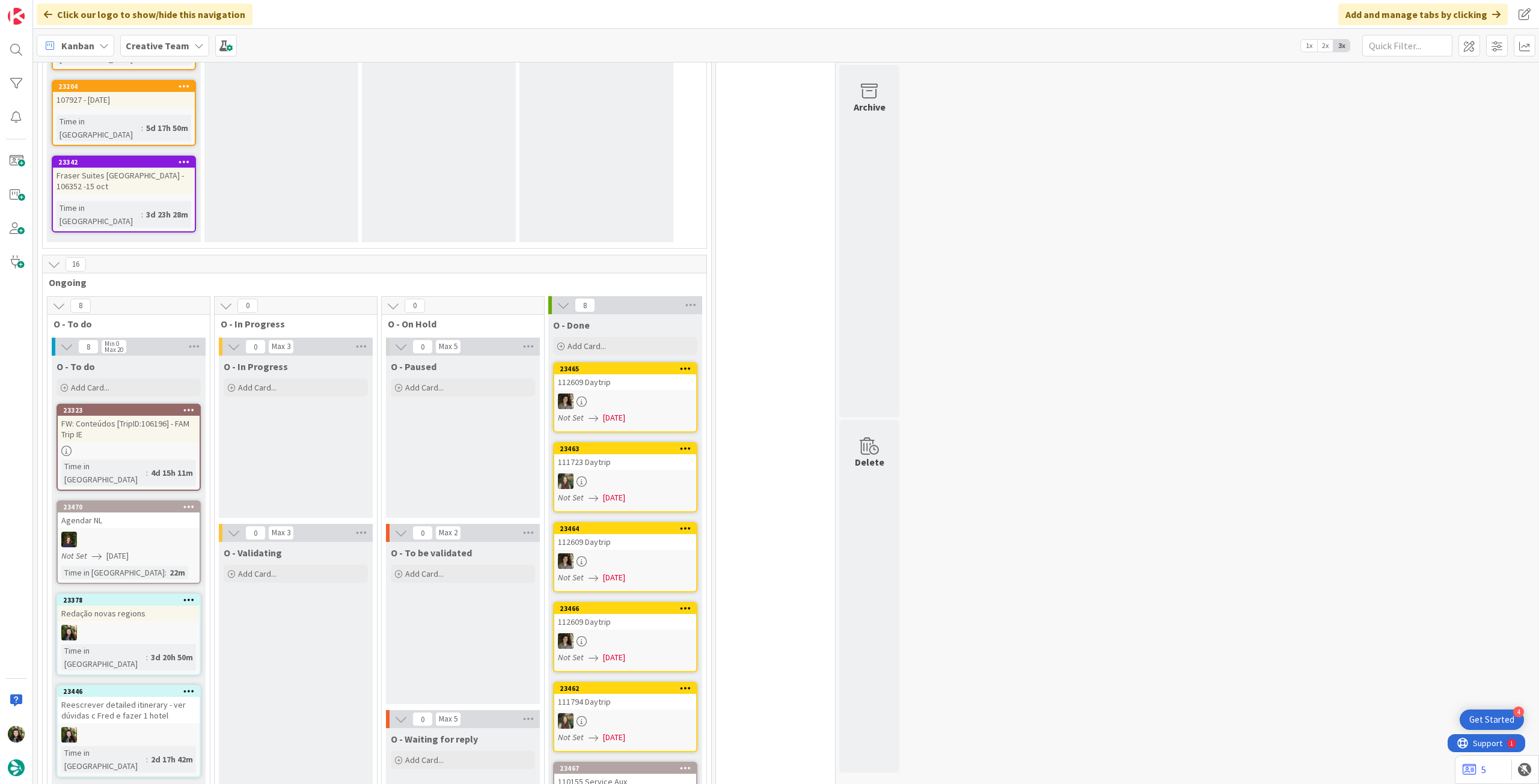
click at [657, 713] on div at bounding box center [624, 720] width 142 height 16
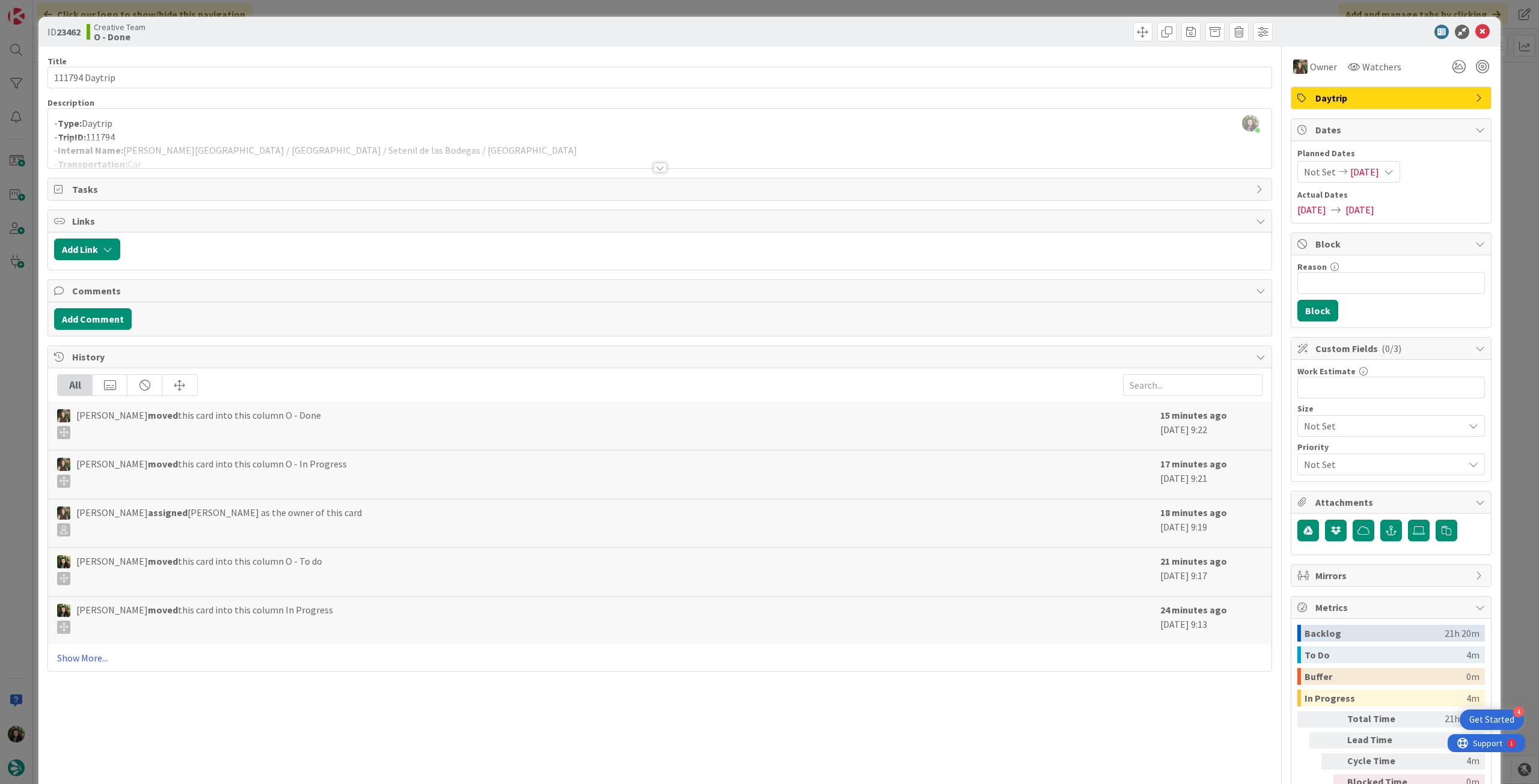
scroll to position [895, 0]
click at [1475, 35] on icon at bounding box center [1483, 32] width 15 height 15
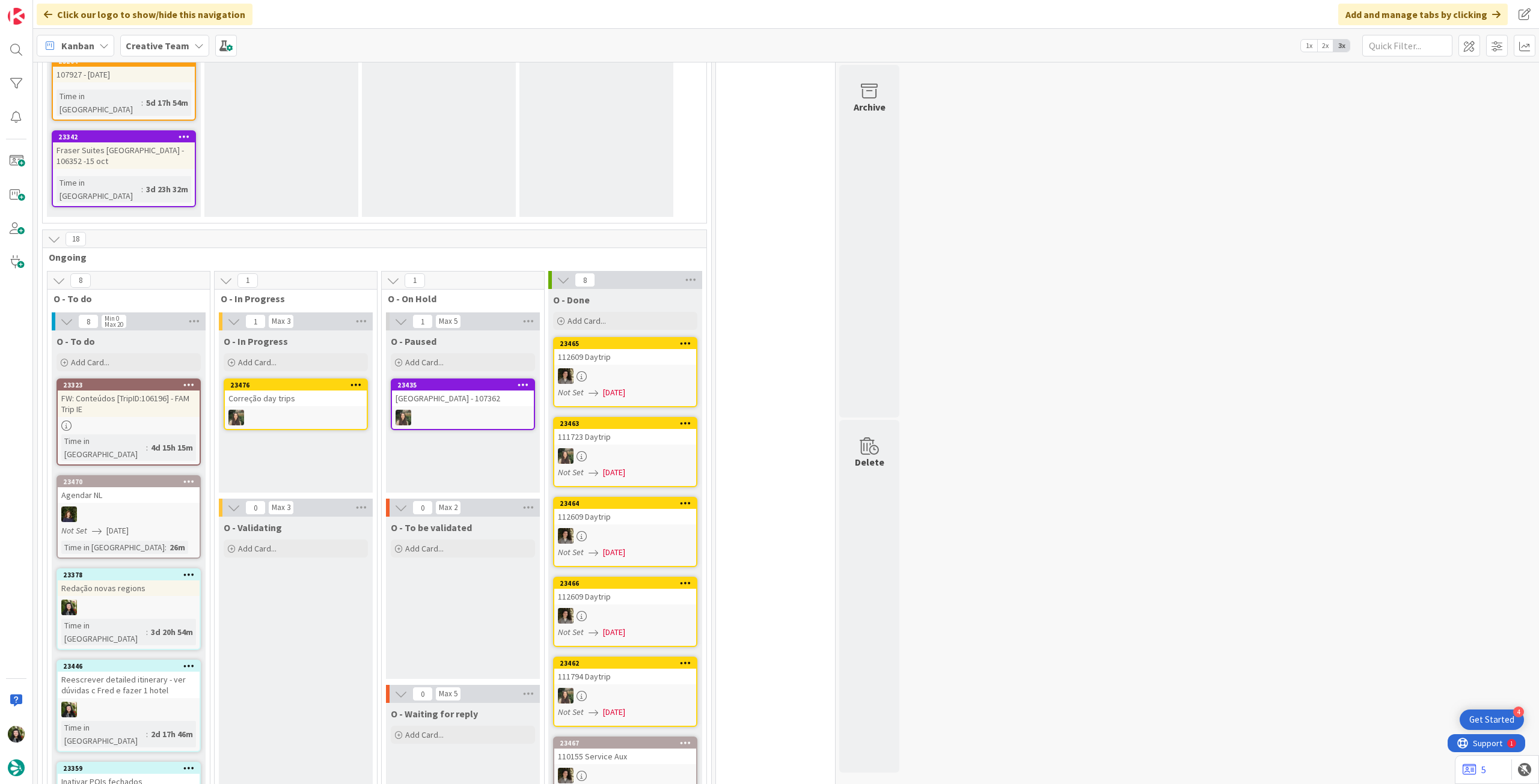
scroll to position [672, 0]
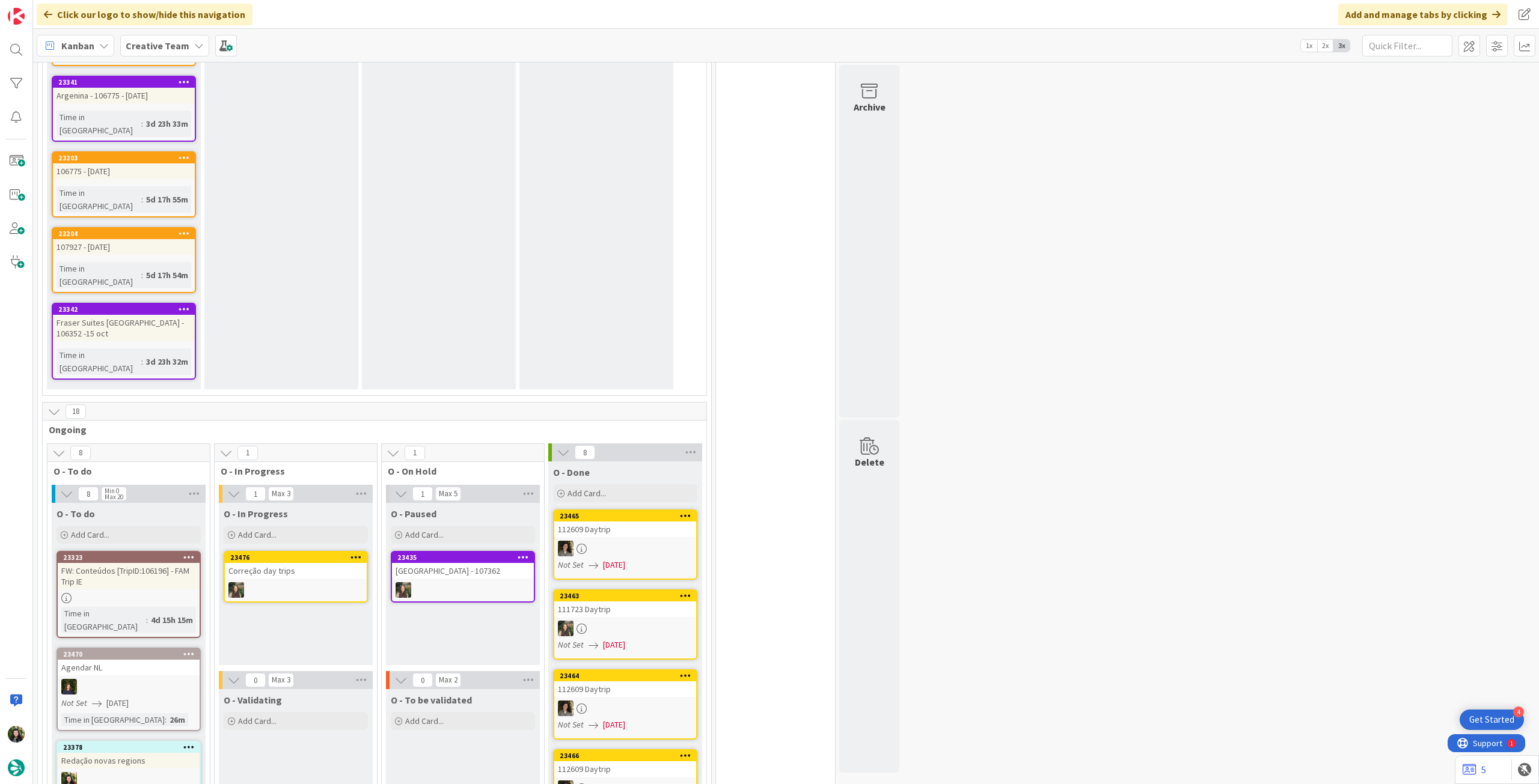
click at [167, 45] on b "Creative Team" at bounding box center [157, 45] width 64 height 12
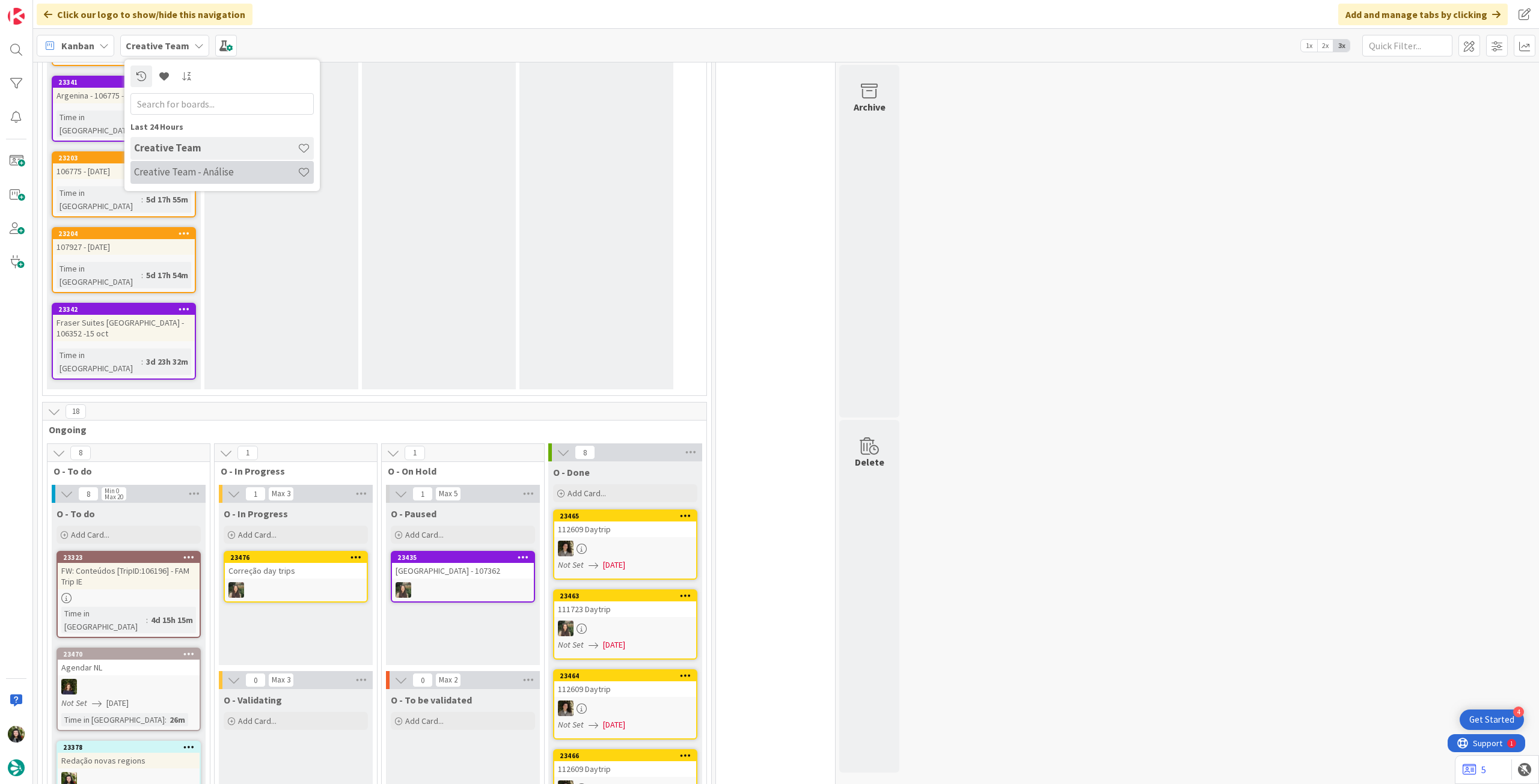
click at [182, 176] on h4 "Creative Team - Análise" at bounding box center [215, 171] width 164 height 12
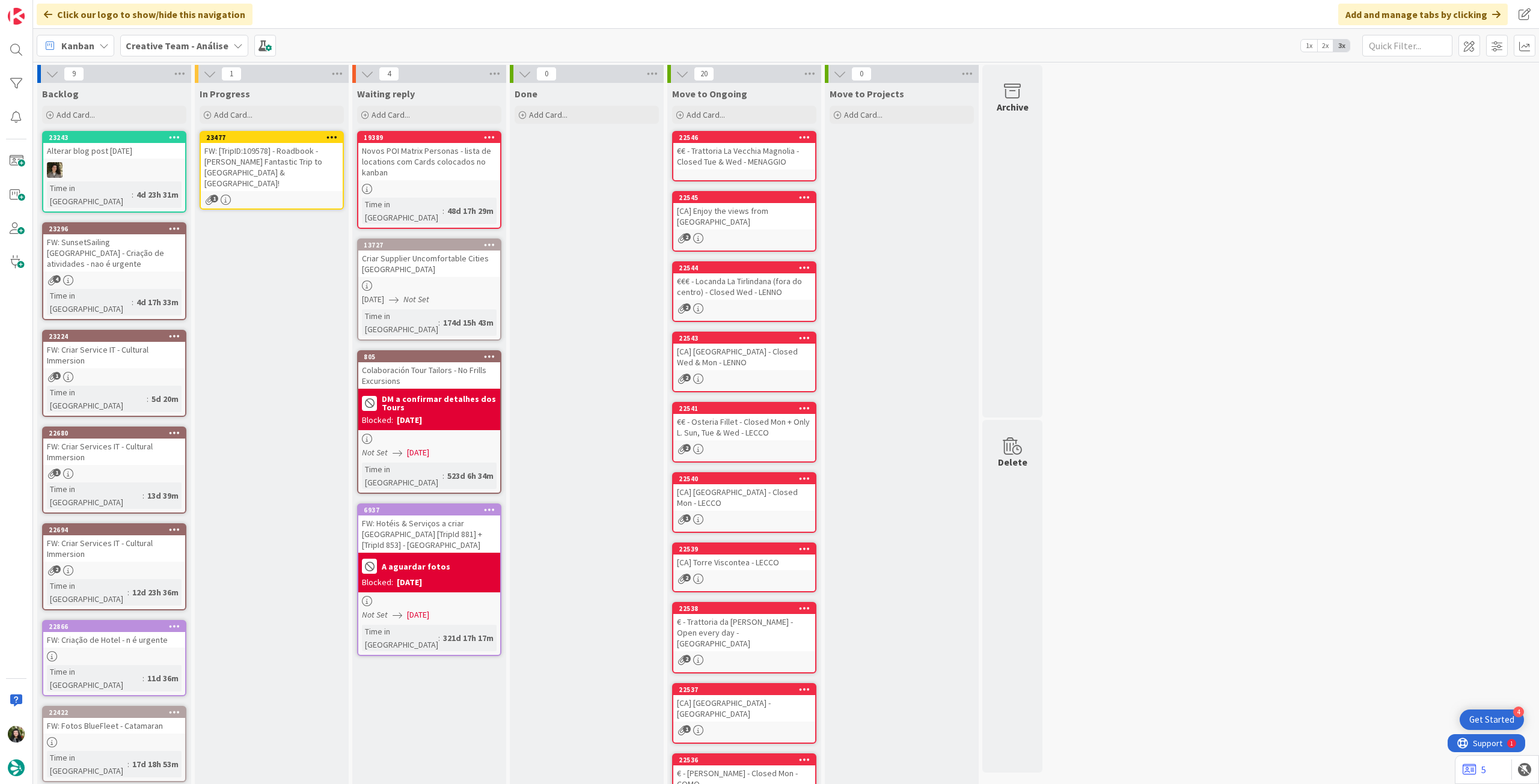
click at [251, 170] on div "FW: [TripID:109578] - Roadbook - [PERSON_NAME] Fantastic Trip to [GEOGRAPHIC_DA…" at bounding box center [271, 167] width 142 height 48
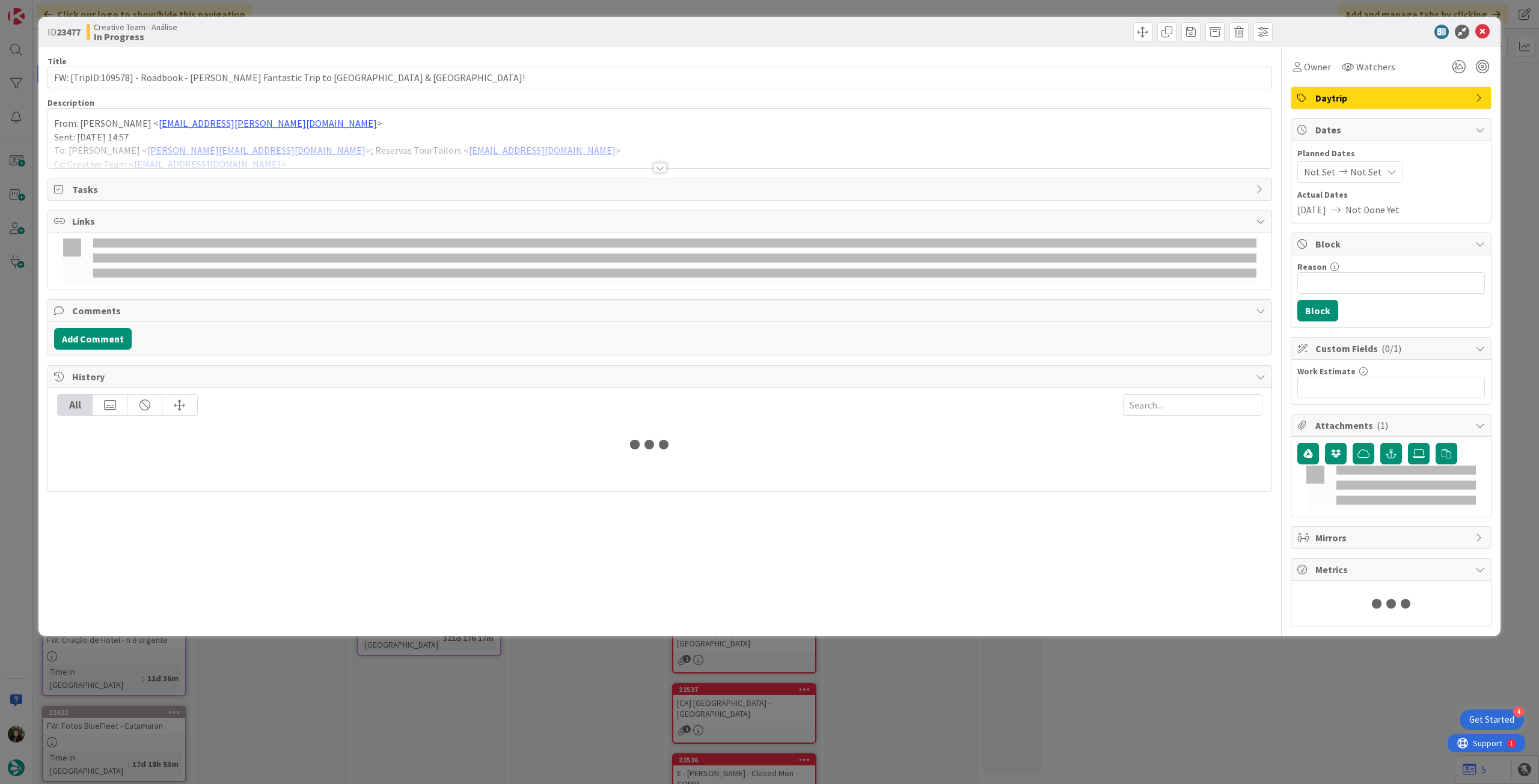
click at [245, 159] on div at bounding box center [659, 153] width 1223 height 31
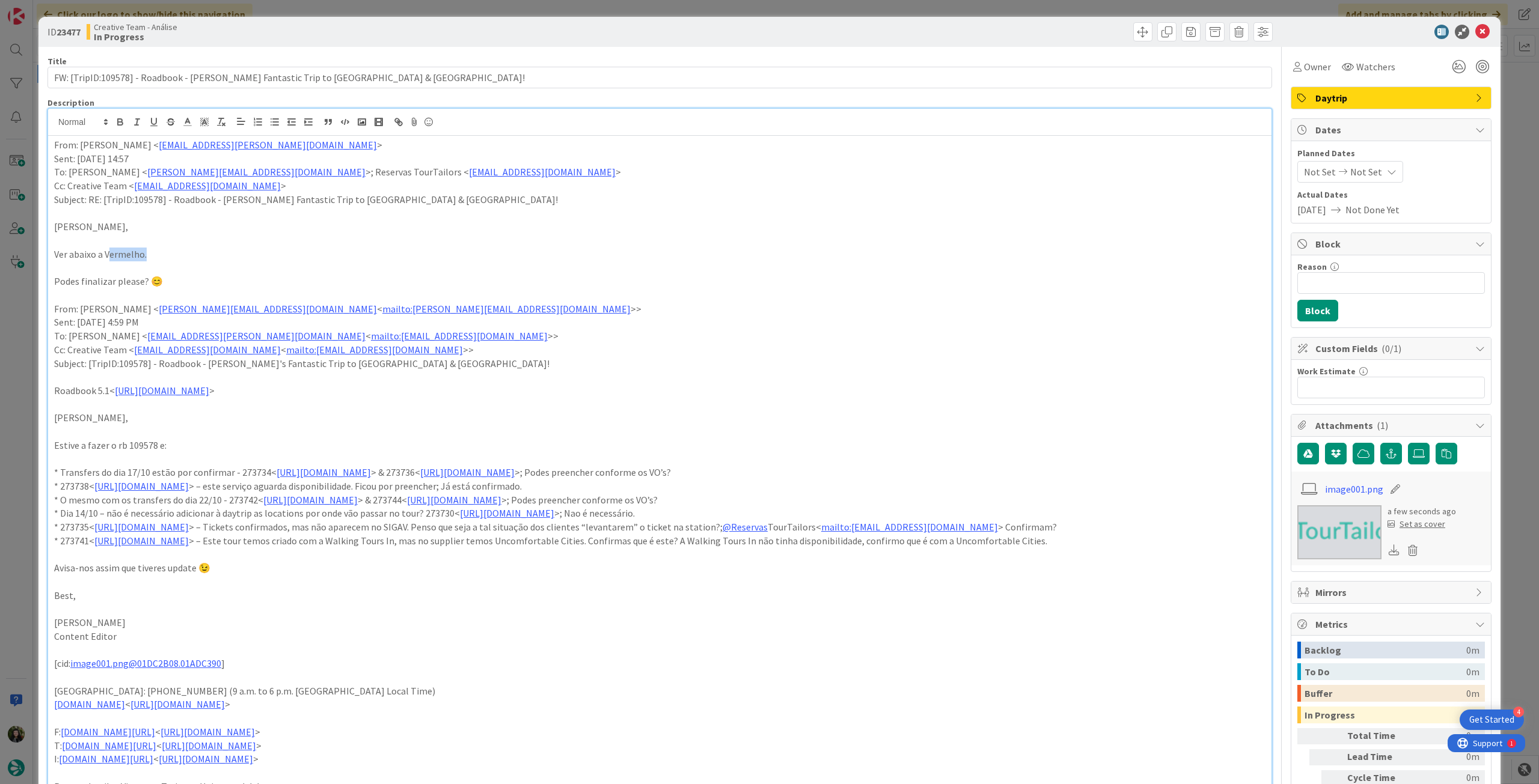
drag, startPoint x: 167, startPoint y: 251, endPoint x: 105, endPoint y: 250, distance: 62.0
click at [105, 250] on p "Ver abaixo a Vermelho." at bounding box center [659, 254] width 1211 height 14
drag, startPoint x: 979, startPoint y: 468, endPoint x: 815, endPoint y: 469, distance: 164.0
click at [815, 469] on p "* Transfers do dia 17/10 estão por confirmar - 273734< [URL][DOMAIN_NAME] > & 2…" at bounding box center [659, 472] width 1211 height 14
drag, startPoint x: 653, startPoint y: 483, endPoint x: 591, endPoint y: 487, distance: 62.1
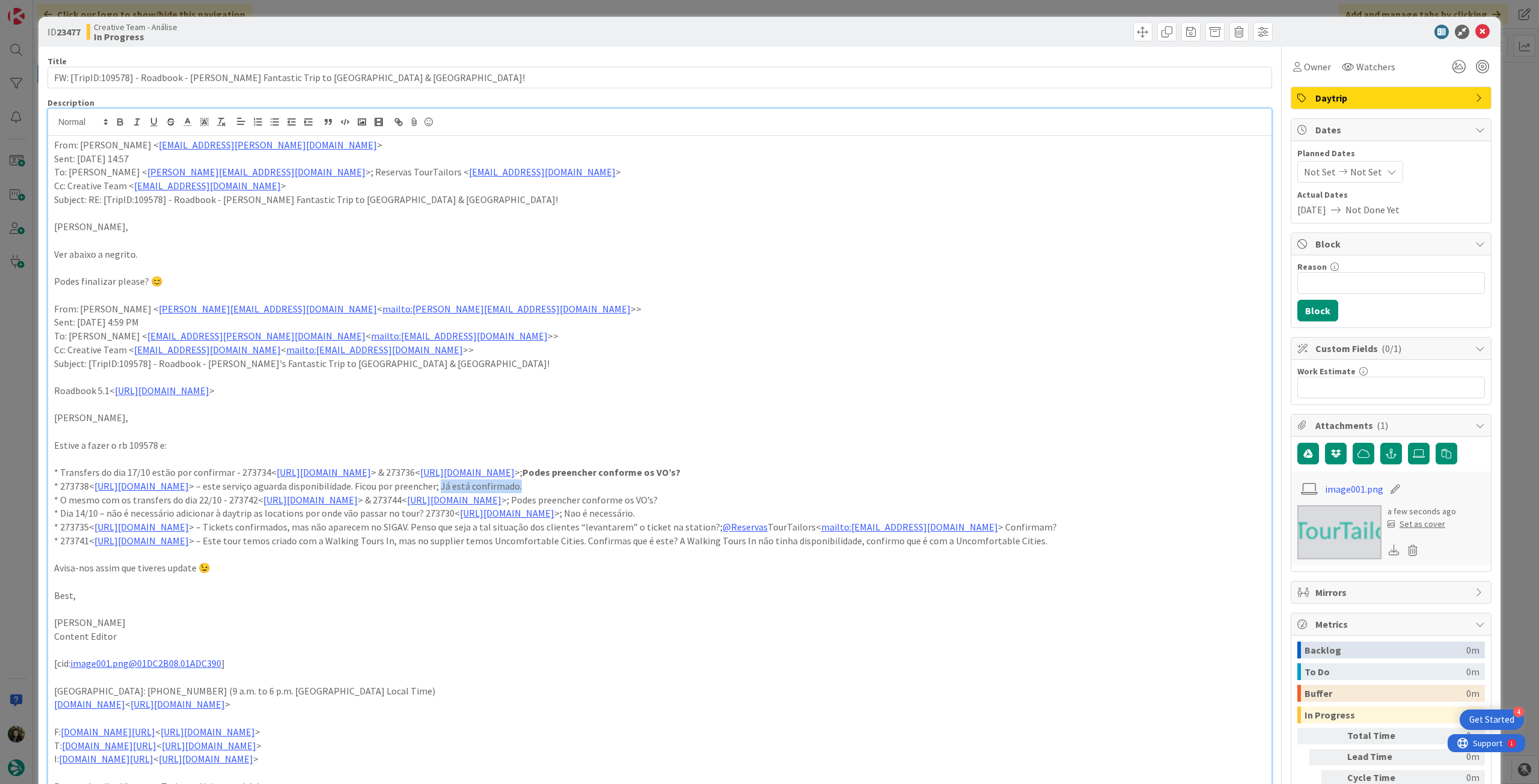
click at [589, 486] on p "* 273738< [URL][DOMAIN_NAME] > – este serviço aguarda disponibilidade. Ficou po…" at bounding box center [659, 486] width 1211 height 14
drag, startPoint x: 954, startPoint y: 492, endPoint x: 806, endPoint y: 498, distance: 148.1
click at [806, 498] on p "* O mesmo com os transfers do dia 22/10 - 273742< [URL][DOMAIN_NAME] > & 273744…" at bounding box center [659, 500] width 1211 height 14
drag, startPoint x: 783, startPoint y: 508, endPoint x: 708, endPoint y: 512, distance: 75.1
click at [708, 512] on p "* Dia 14/10 – não é necessário adicionar à daytrip as locations por onde vão pa…" at bounding box center [659, 513] width 1211 height 14
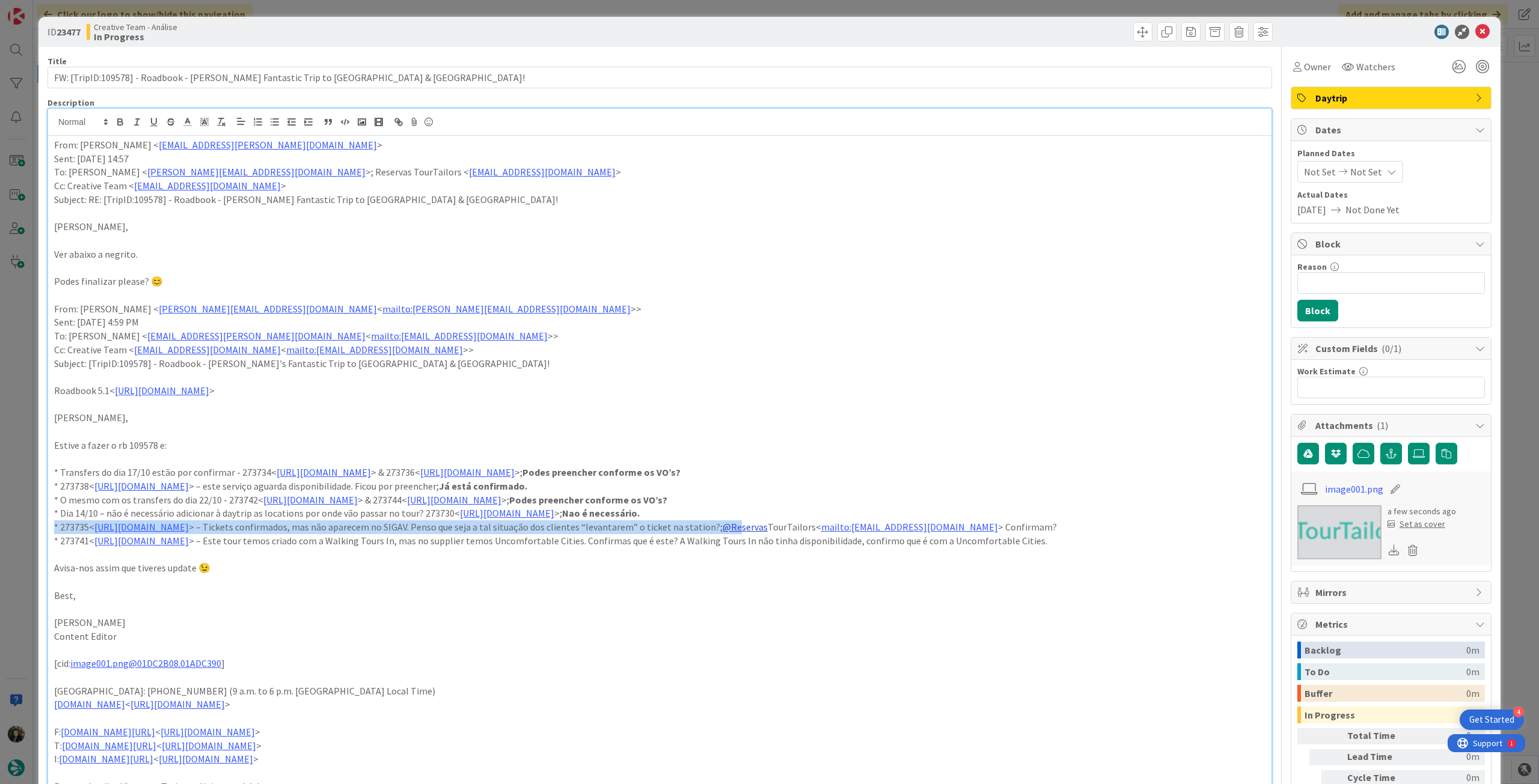
drag, startPoint x: 1152, startPoint y: 518, endPoint x: 873, endPoint y: 521, distance: 279.0
click at [873, 521] on div "From: [PERSON_NAME] < [EMAIL_ADDRESS][DOMAIN_NAME] > Sent: [DATE] 14:57 To: [PE…" at bounding box center [659, 491] width 1223 height 711
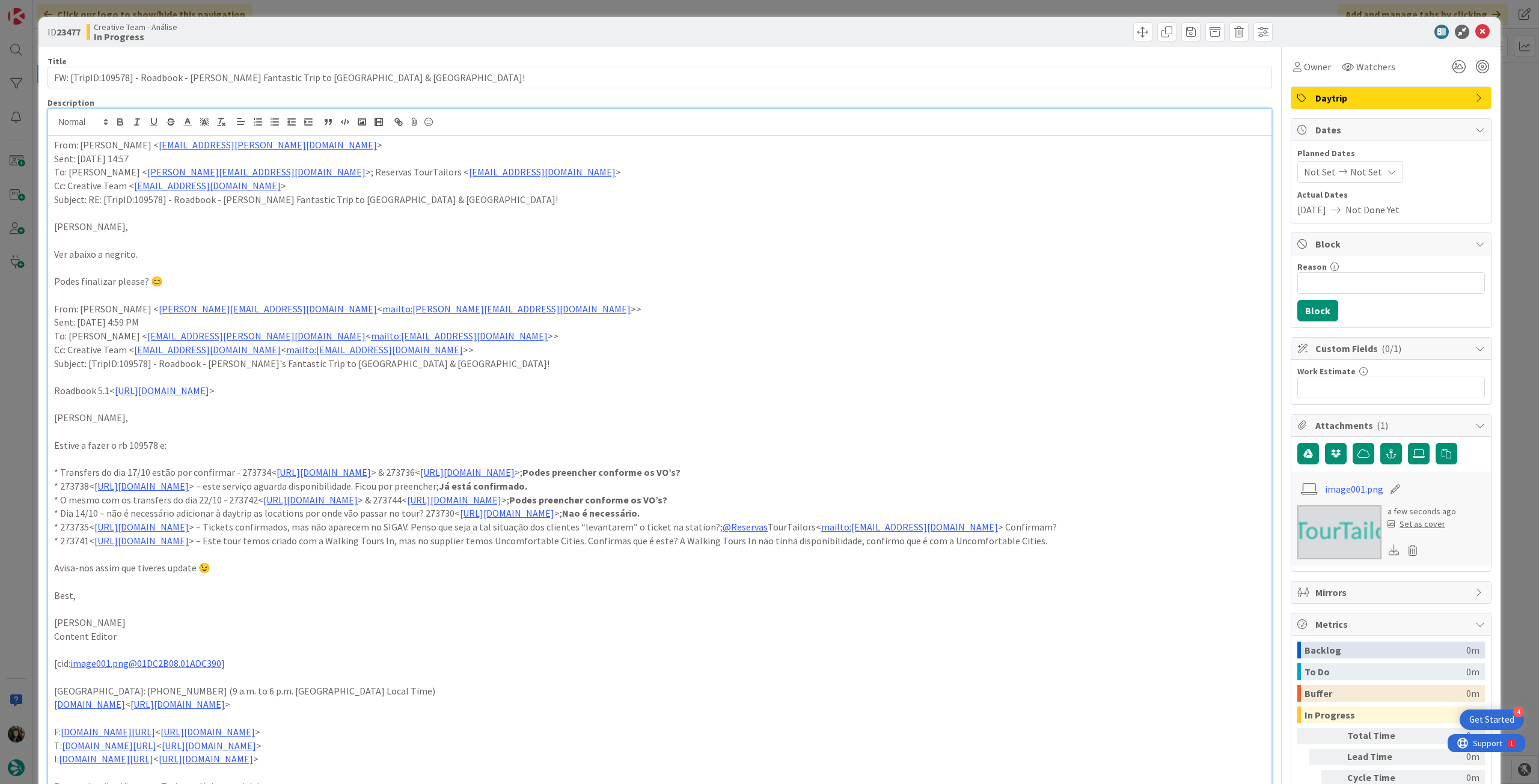
click at [1191, 512] on p "* Dia 14/10 – não é necessário adicionar à daytrip as locations por onde vão pa…" at bounding box center [659, 513] width 1211 height 14
drag, startPoint x: 1144, startPoint y: 524, endPoint x: 858, endPoint y: 526, distance: 286.0
click at [858, 526] on p "* 273735< [URL][DOMAIN_NAME] > – Tickets confirmados, mas não aparecem no SIGAV…" at bounding box center [659, 527] width 1211 height 14
click at [982, 487] on p "* 273738< [URL][DOMAIN_NAME] > – este serviço aguarda disponibilidade. Ficou po…" at bounding box center [659, 486] width 1211 height 14
click at [966, 507] on p "* Dia 14/10 – não é necessário adicionar à daytrip as locations por onde vão pa…" at bounding box center [659, 513] width 1211 height 14
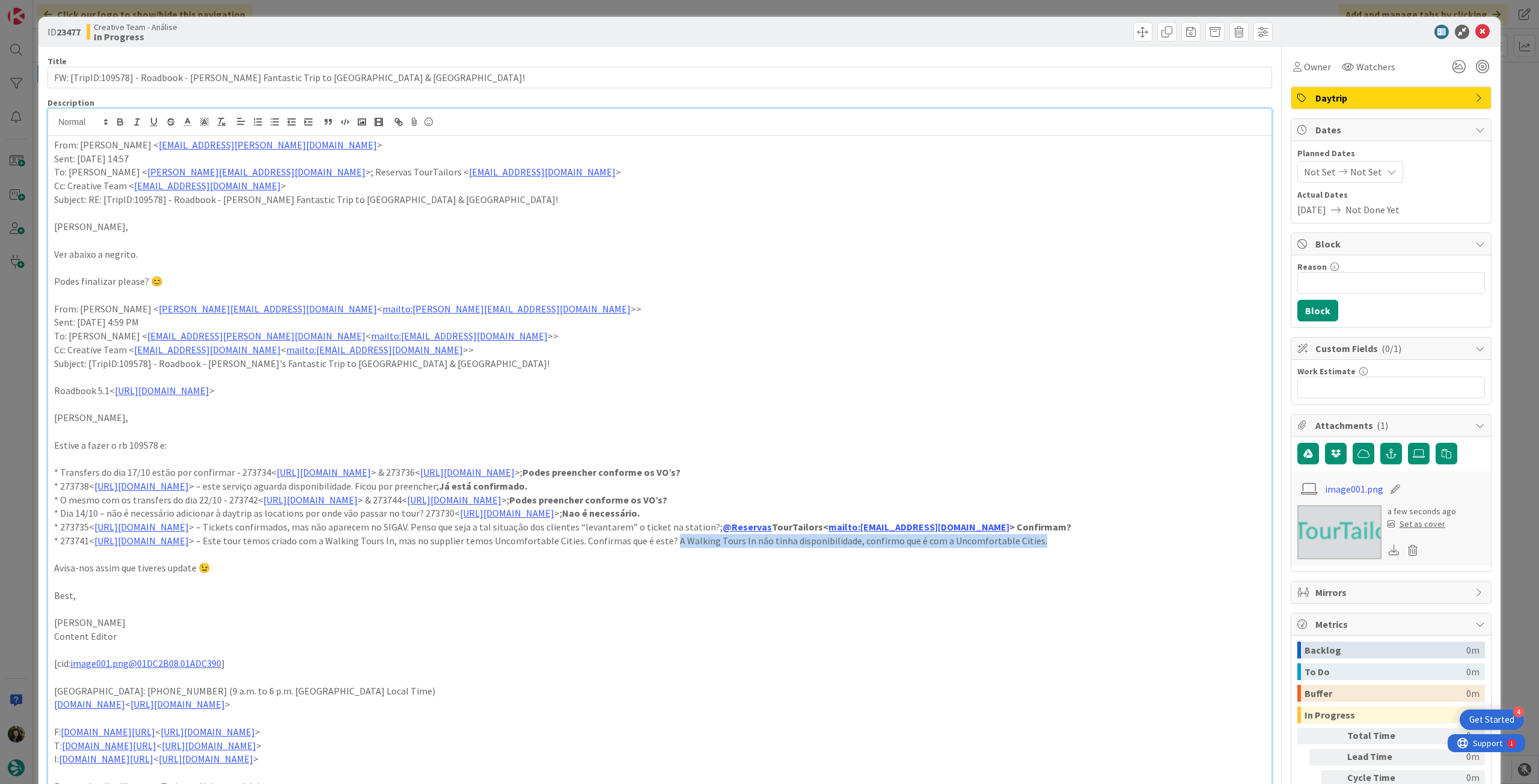
drag, startPoint x: 813, startPoint y: 543, endPoint x: 1196, endPoint y: 543, distance: 383.0
click at [1196, 543] on p "* 273741< [URL][DOMAIN_NAME] > – Este tour temos criado com a Walking Tours In,…" at bounding box center [659, 541] width 1211 height 14
click at [996, 408] on p at bounding box center [659, 404] width 1211 height 14
click at [1475, 30] on icon at bounding box center [1483, 32] width 15 height 15
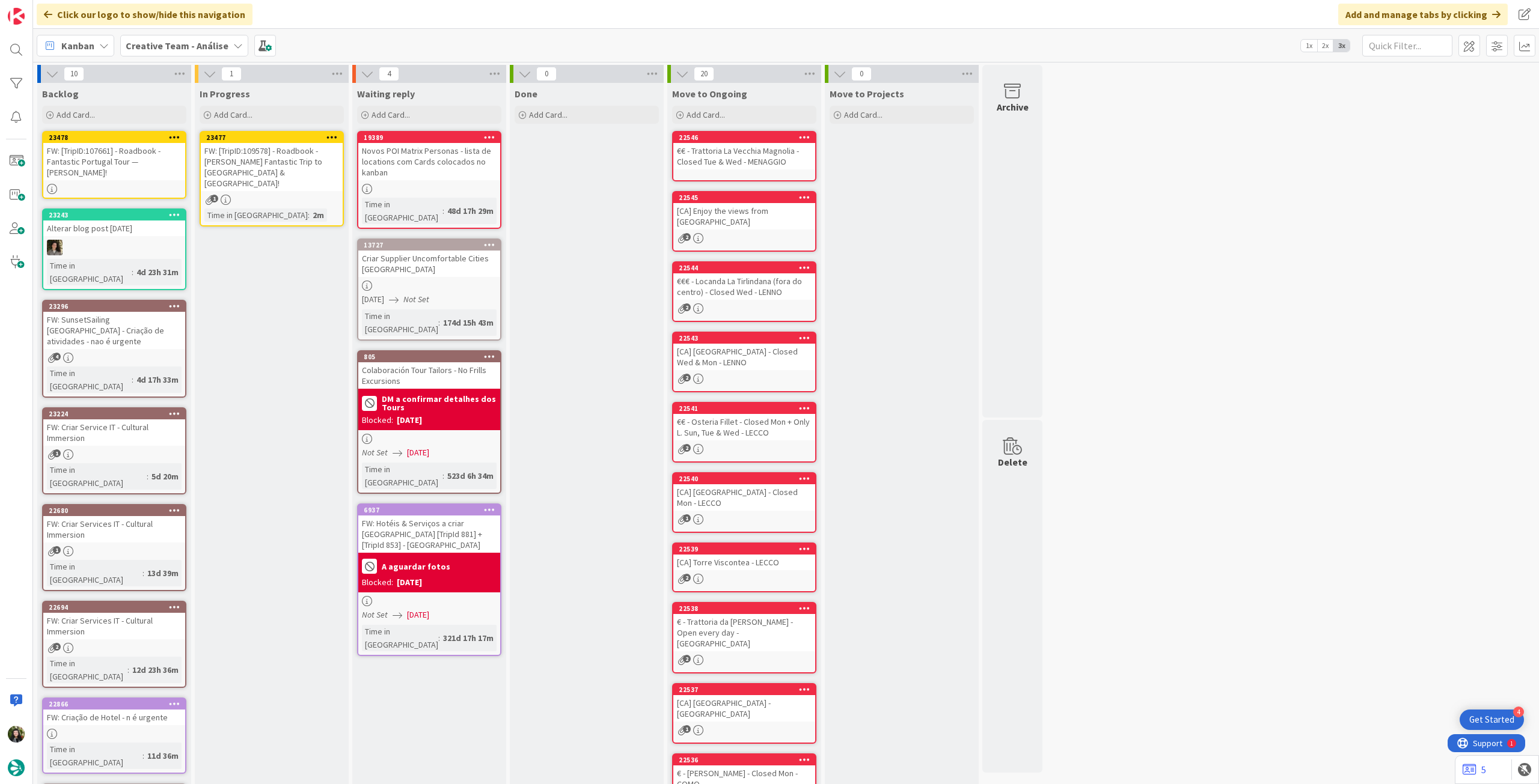
click at [293, 171] on div "FW: [TripID:109578] - Roadbook - [PERSON_NAME] Fantastic Trip to [GEOGRAPHIC_DA…" at bounding box center [271, 167] width 142 height 48
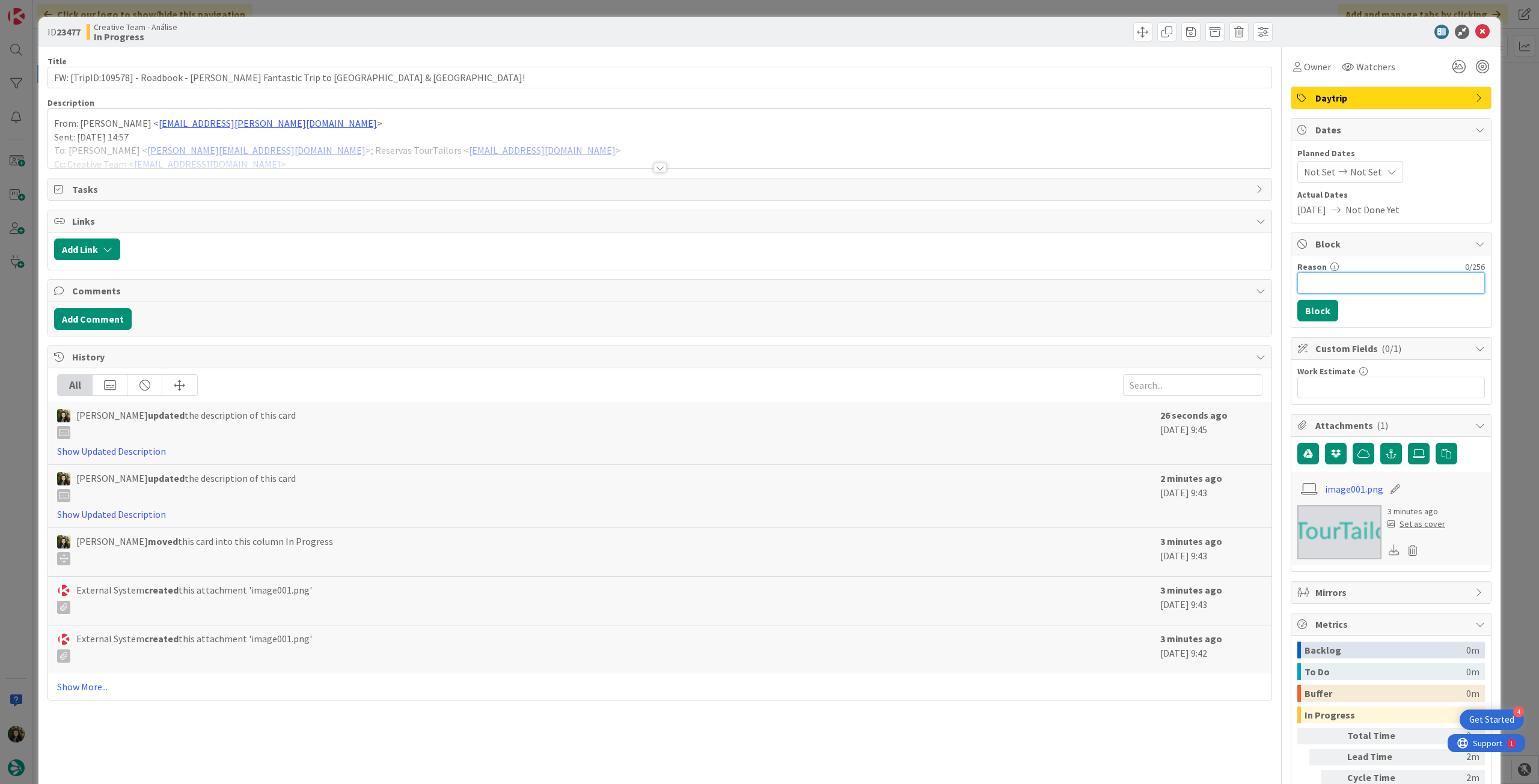
click at [1361, 286] on input "Reason" at bounding box center [1390, 282] width 188 height 21
click at [1326, 242] on span "Block" at bounding box center [1392, 244] width 154 height 15
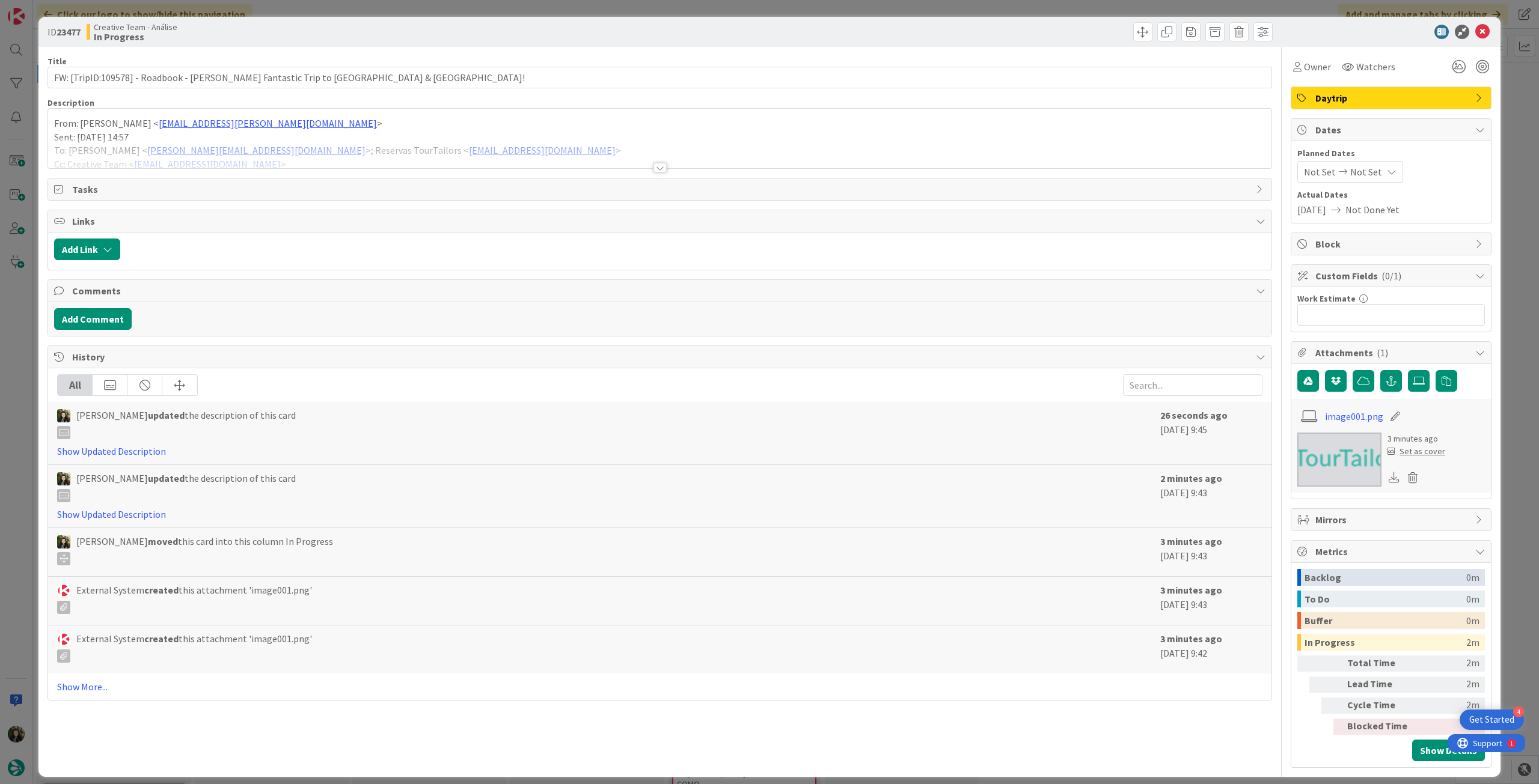
click at [1350, 240] on span "Block" at bounding box center [1392, 244] width 154 height 15
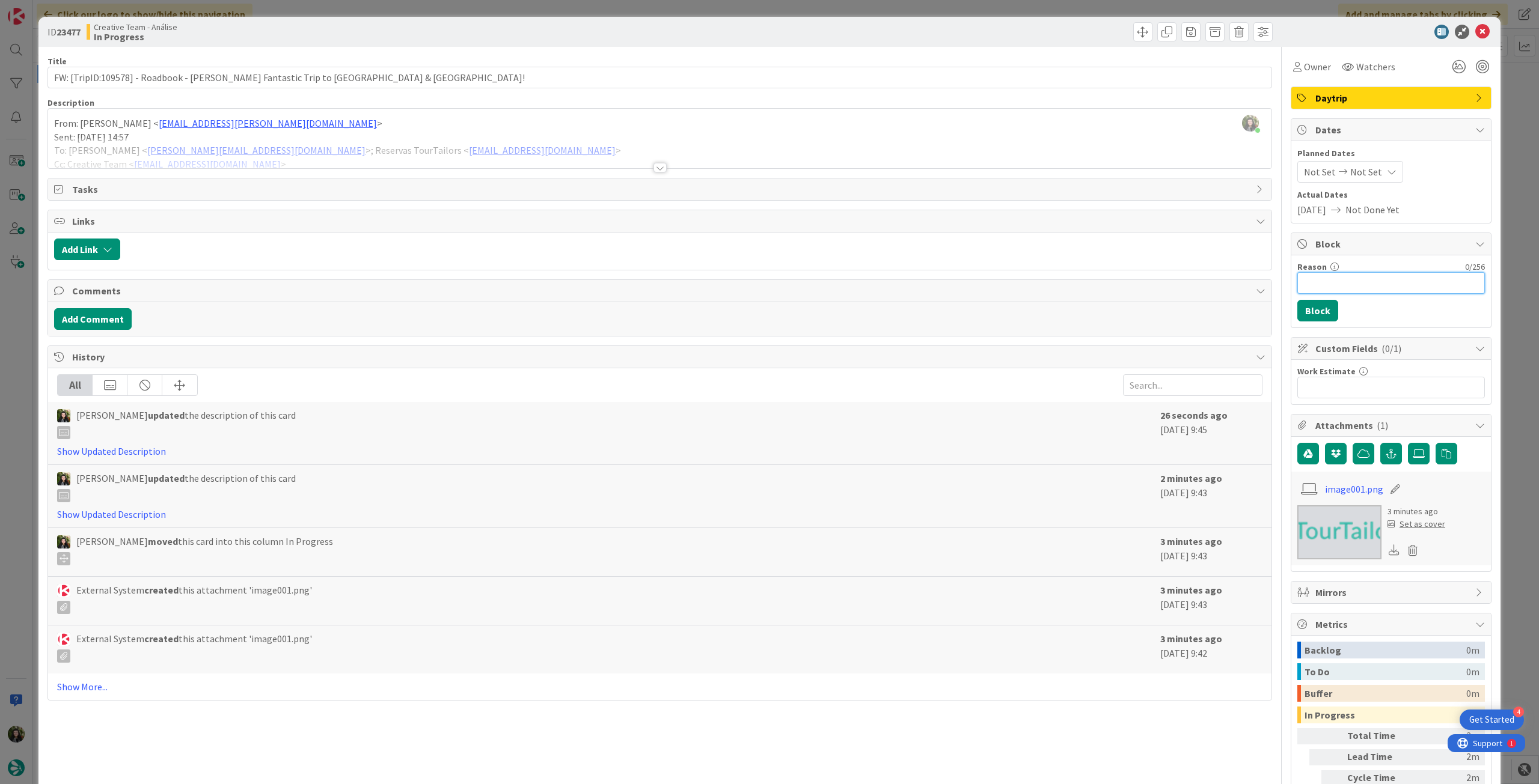
click at [1351, 282] on input "Reason" at bounding box center [1390, 282] width 188 height 21
type input "pendente proc"
click at [1315, 311] on button "Block" at bounding box center [1317, 310] width 41 height 21
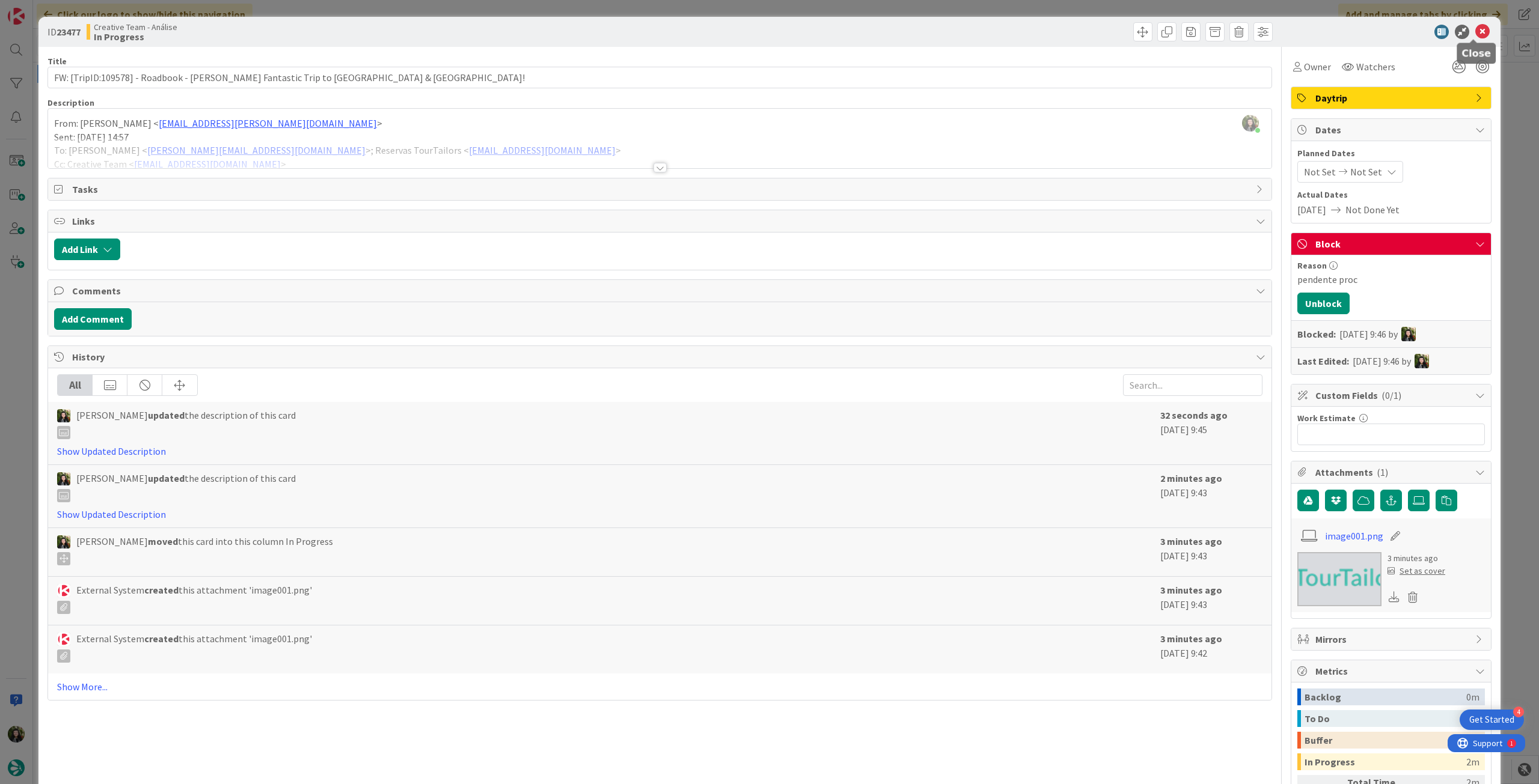
click at [1475, 31] on icon at bounding box center [1483, 32] width 15 height 15
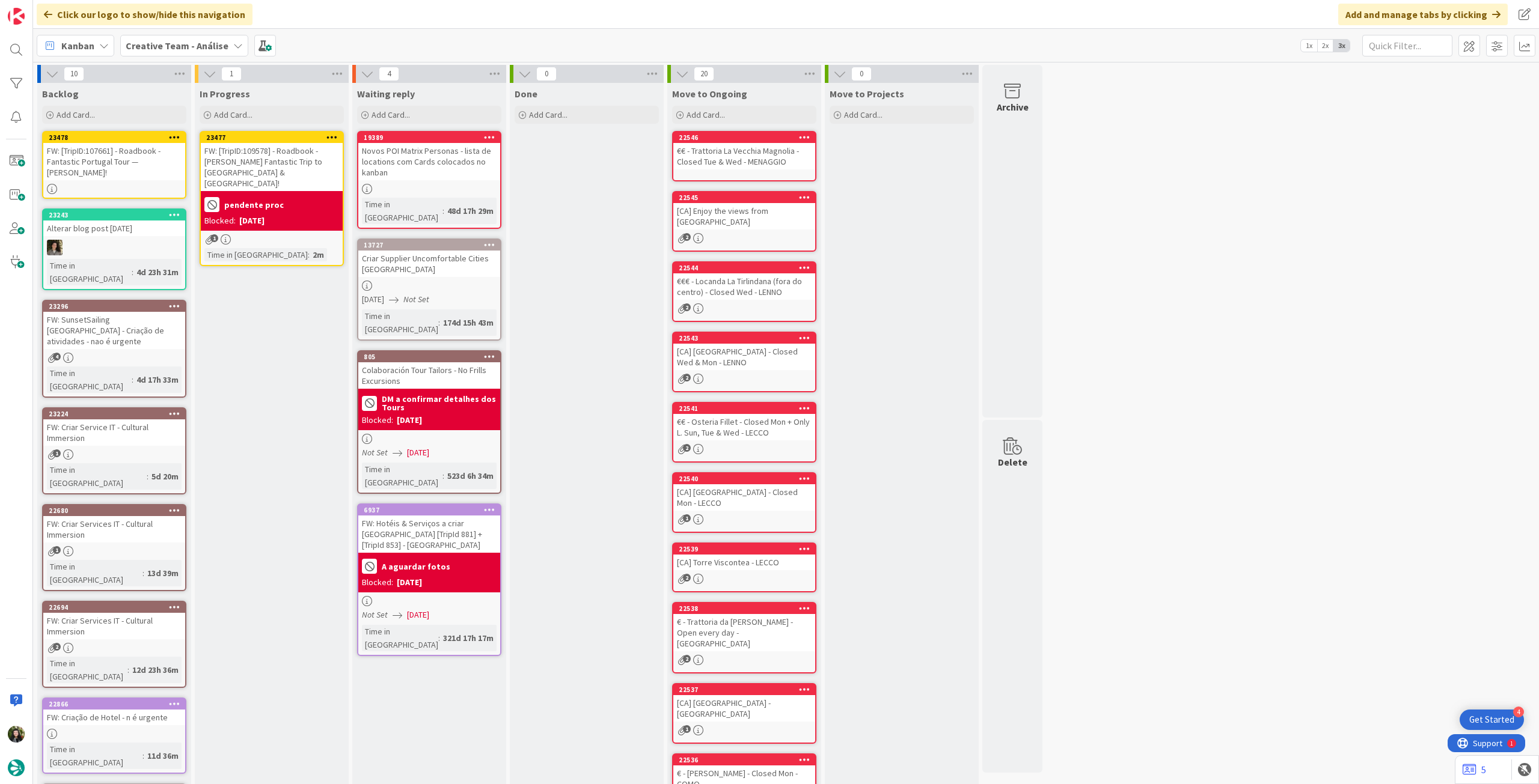
click at [336, 134] on icon at bounding box center [332, 137] width 11 height 8
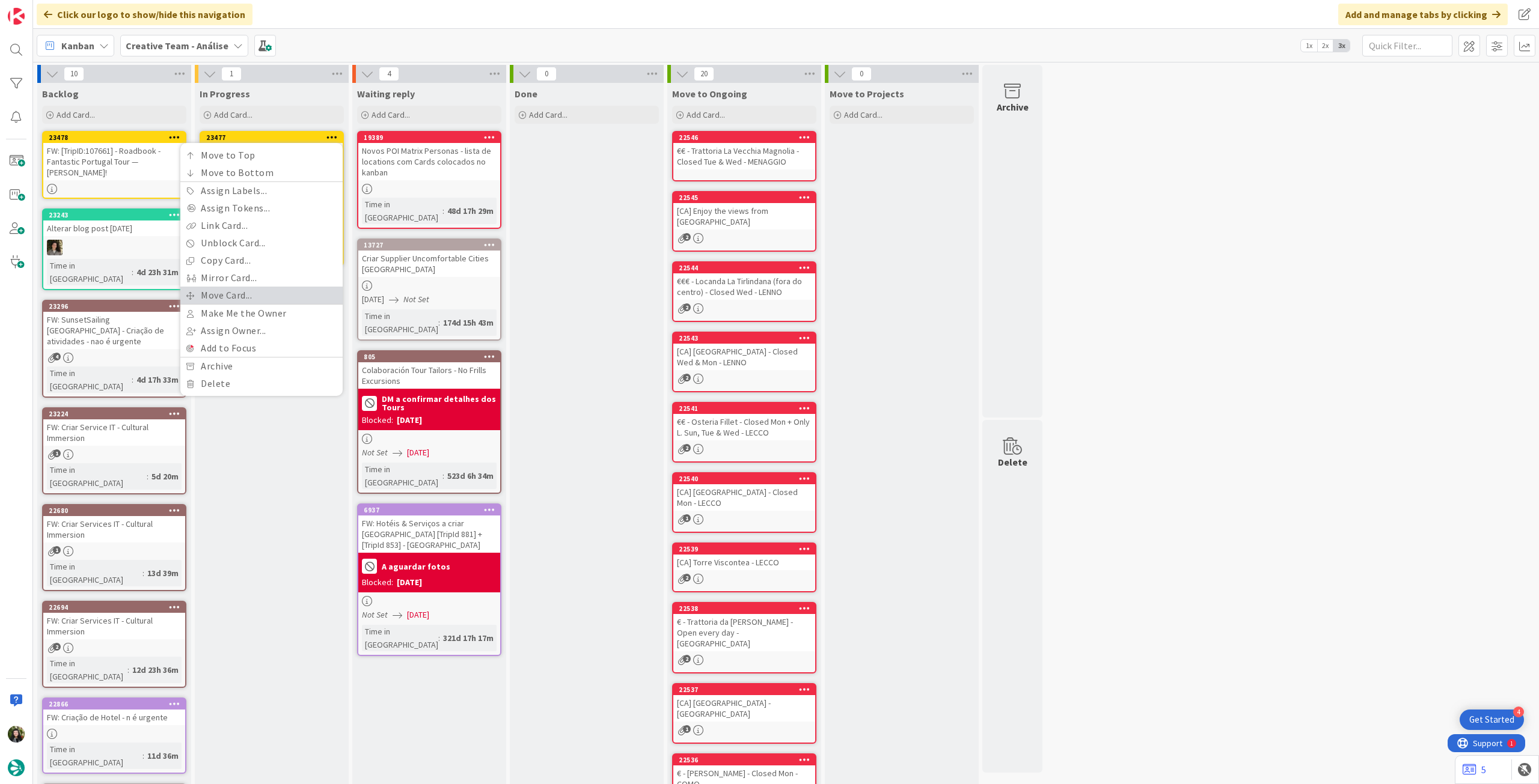
click at [285, 292] on link "Move Card..." at bounding box center [261, 295] width 162 height 18
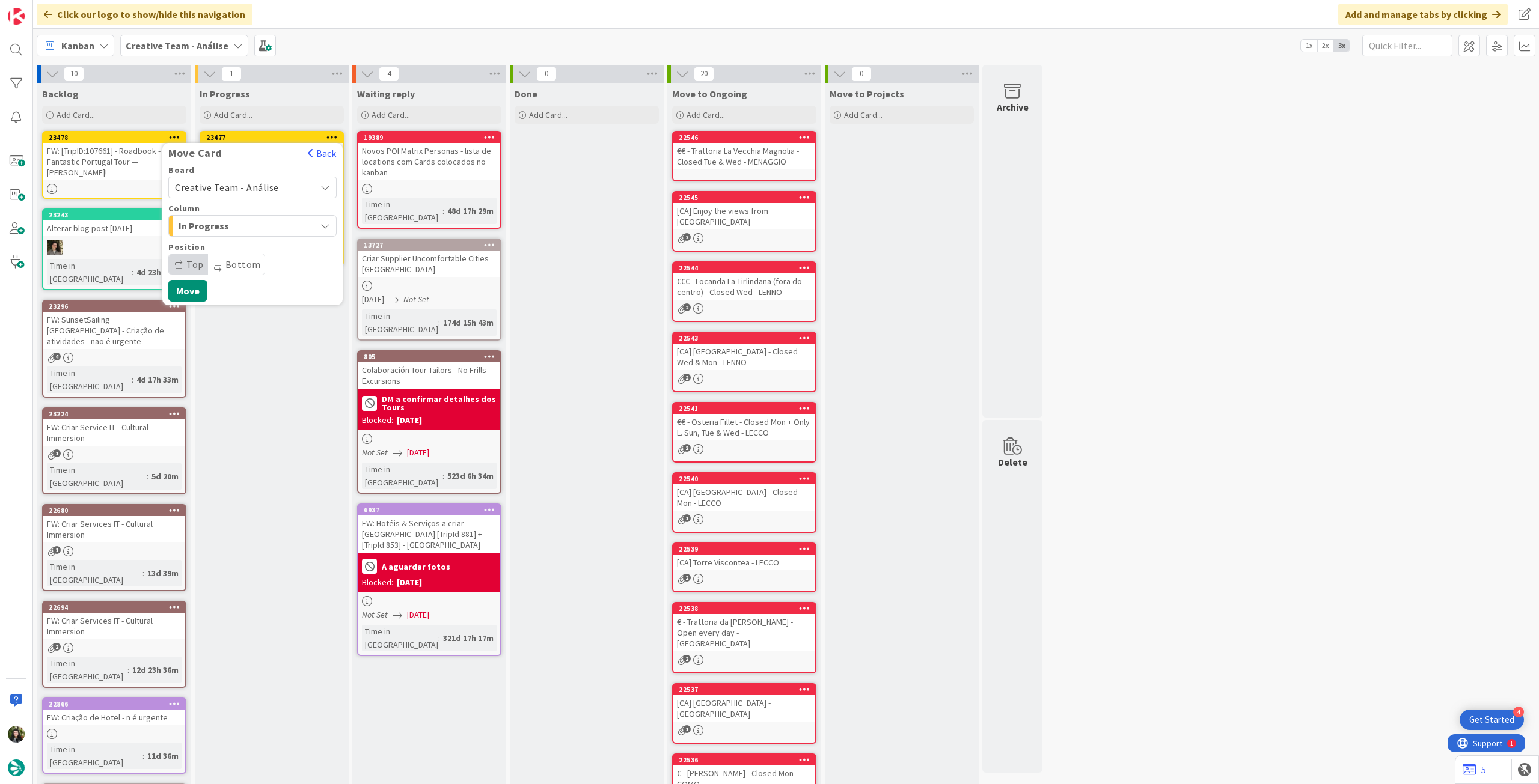
click at [237, 186] on span "Creative Team - Análise" at bounding box center [227, 187] width 104 height 12
click at [228, 239] on span "Creative Team" at bounding box center [260, 243] width 140 height 18
click at [220, 267] on span "Daytrip" at bounding box center [252, 264] width 116 height 17
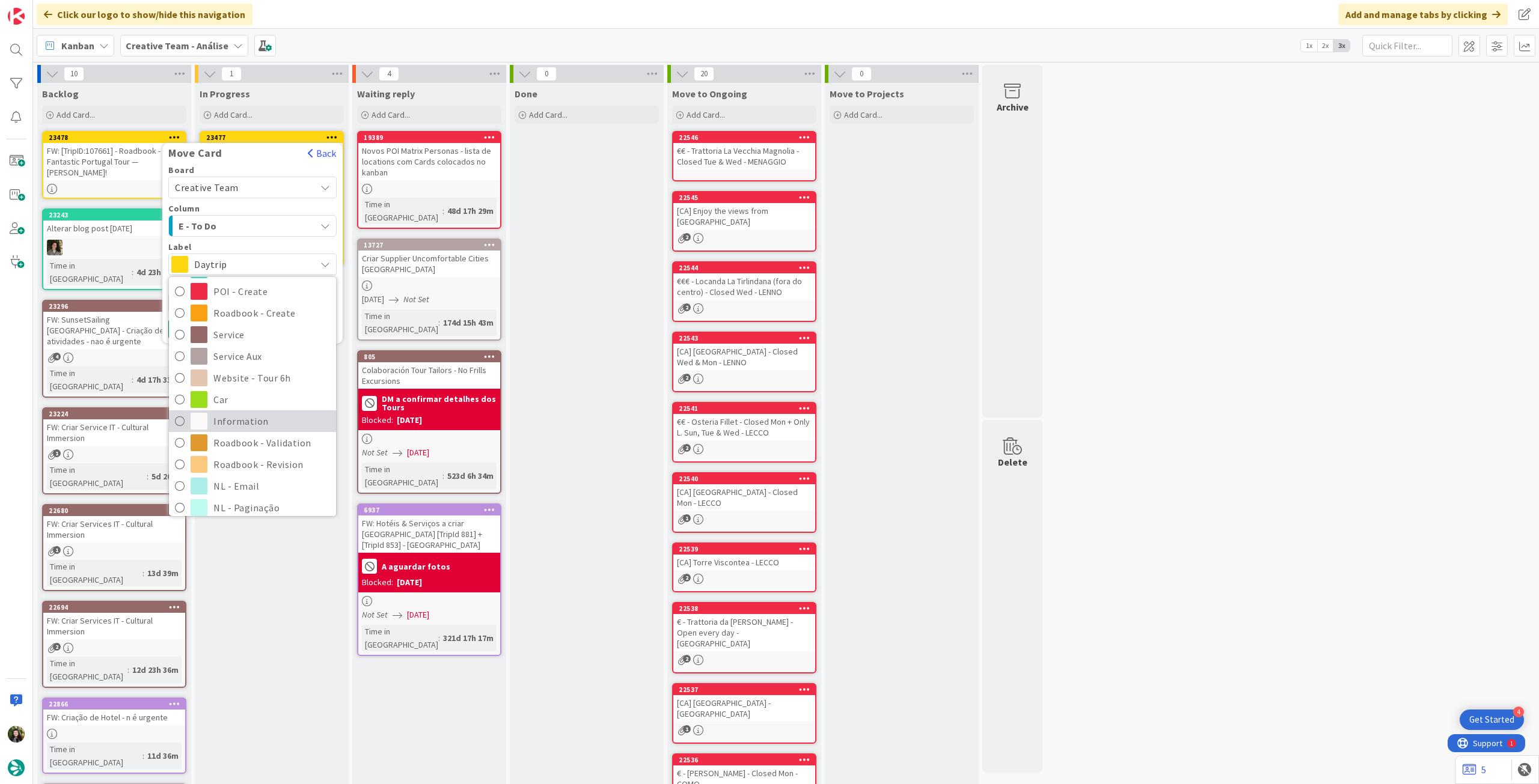
scroll to position [160, 0]
click at [264, 439] on span "Roadbook - Revision" at bounding box center [272, 435] width 117 height 18
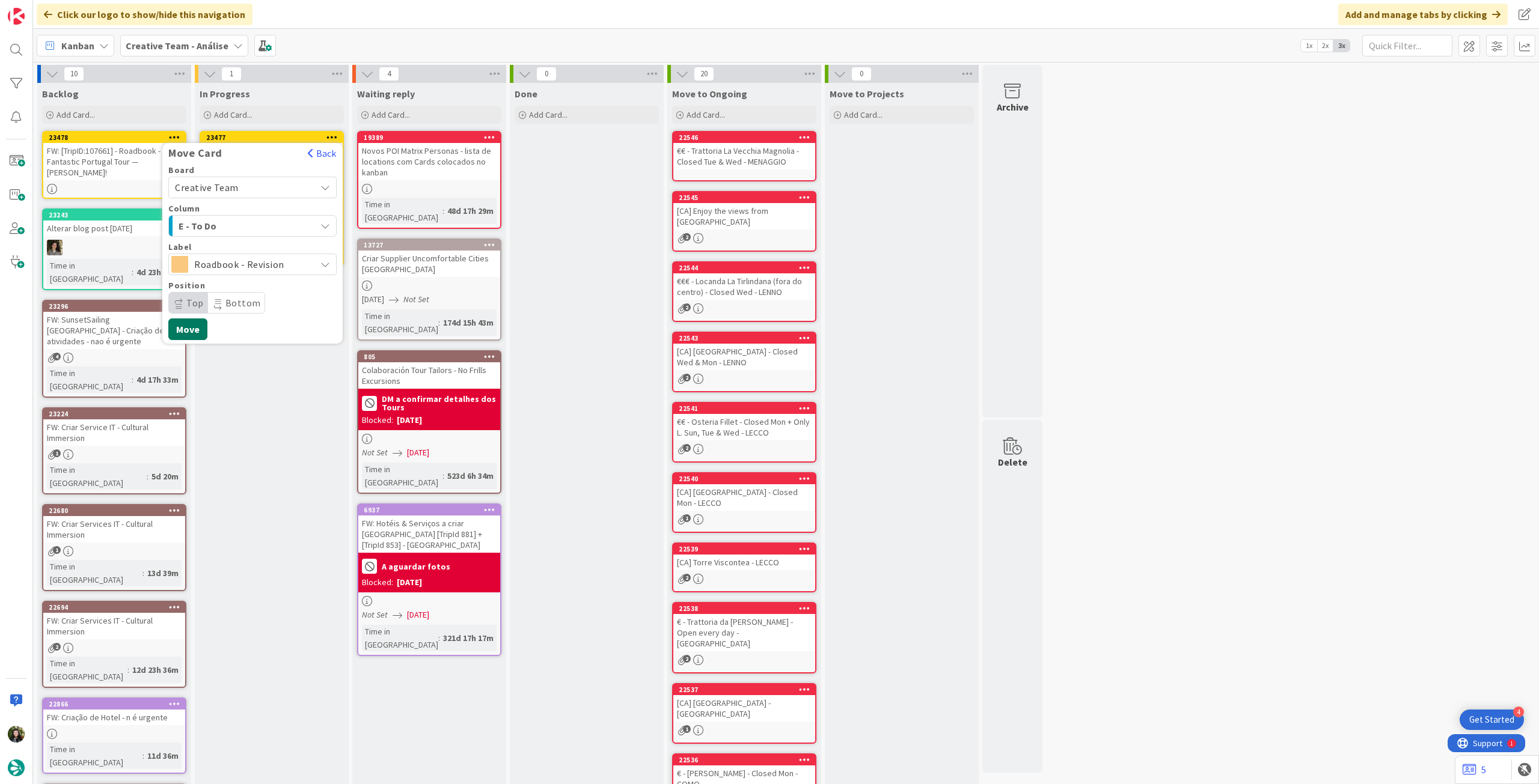
click at [186, 327] on button "Move" at bounding box center [188, 328] width 39 height 21
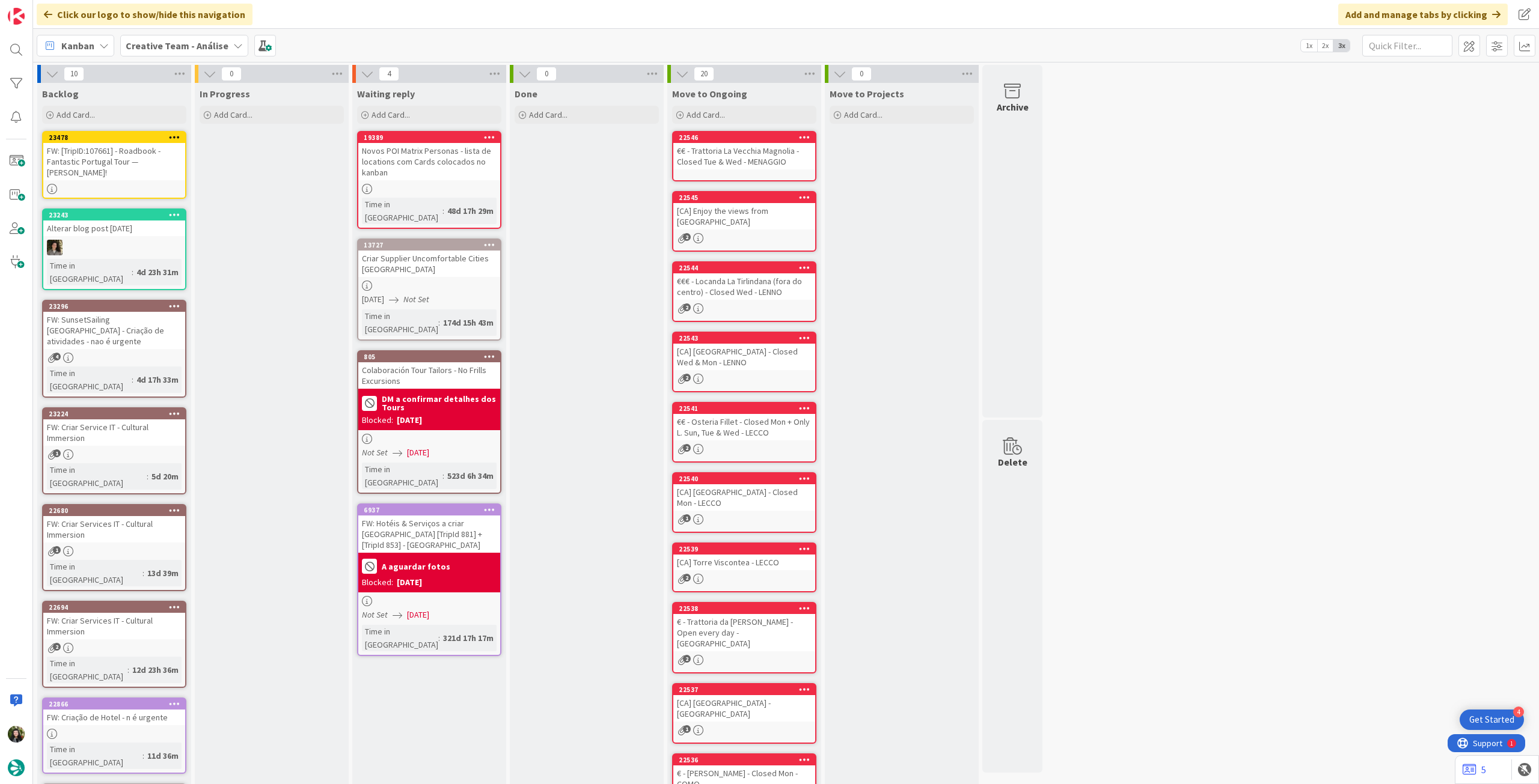
click at [169, 42] on b "Creative Team - Análise" at bounding box center [177, 45] width 103 height 12
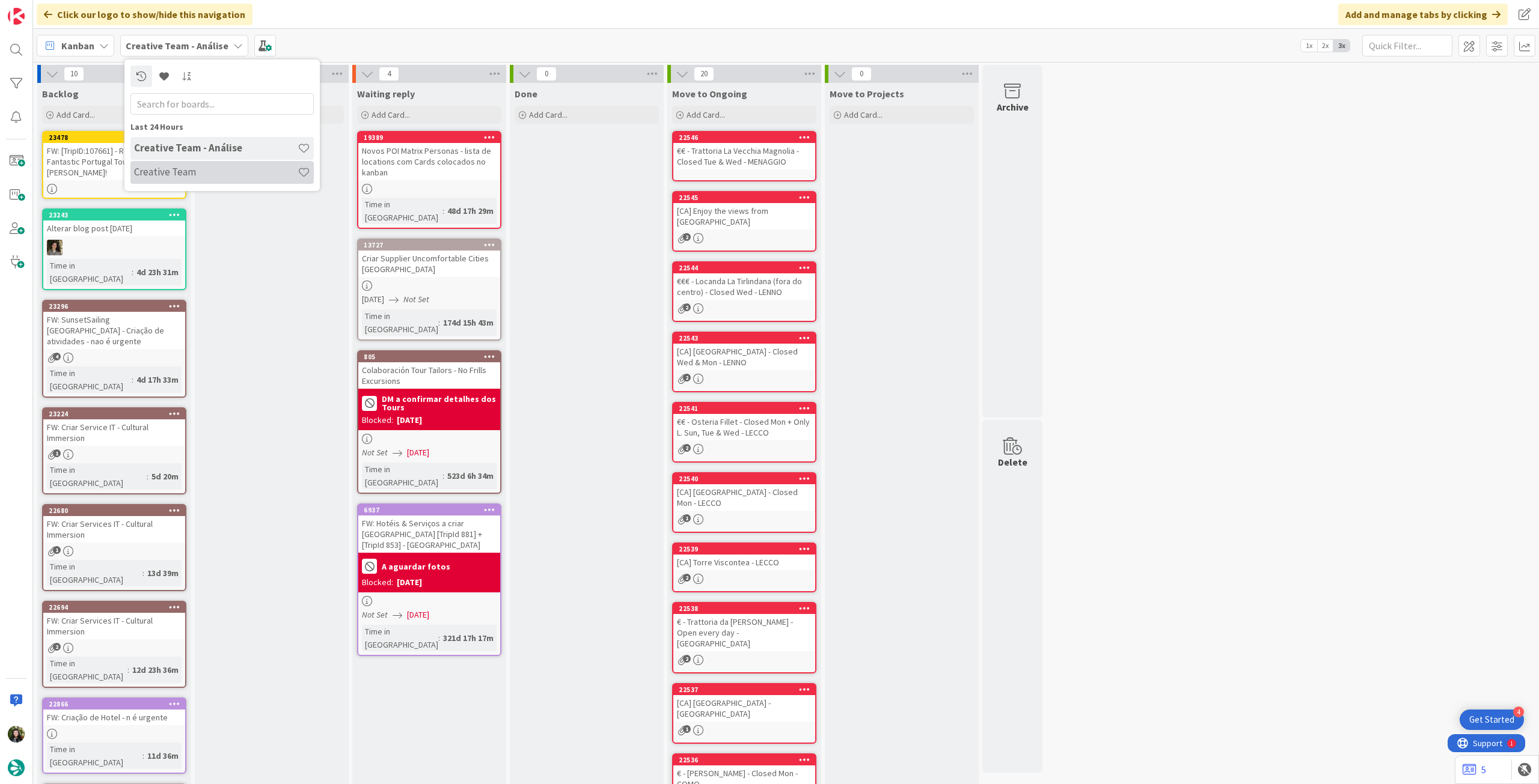
click at [191, 170] on h4 "Creative Team" at bounding box center [215, 171] width 164 height 12
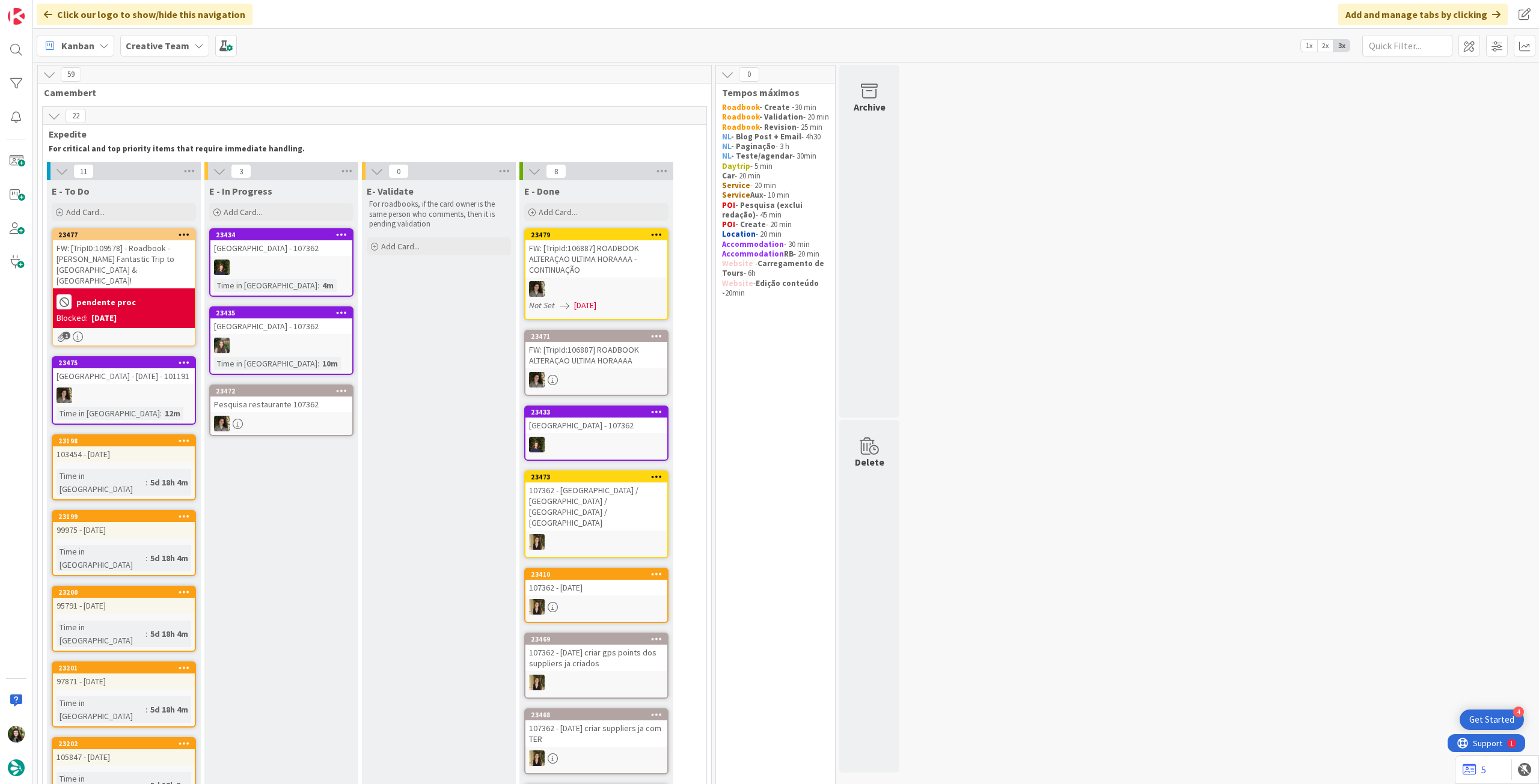
click at [134, 51] on b "Creative Team" at bounding box center [157, 45] width 64 height 12
click at [196, 175] on h4 "Creative Team - Análise" at bounding box center [215, 171] width 164 height 12
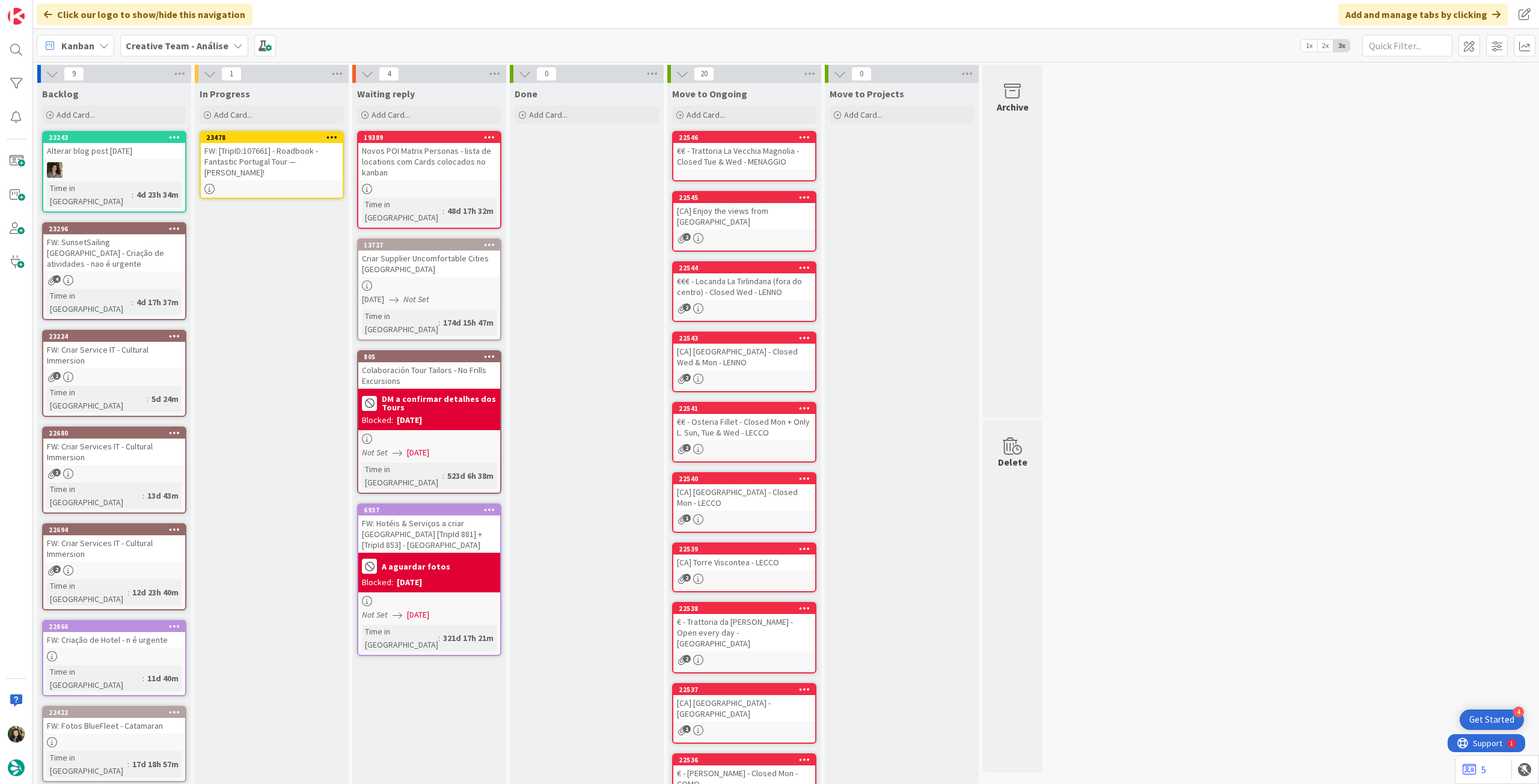
click at [273, 165] on div "FW: [TripID:107661] - Roadbook - Fantastic Portugal Tour — [PERSON_NAME]!" at bounding box center [271, 162] width 142 height 37
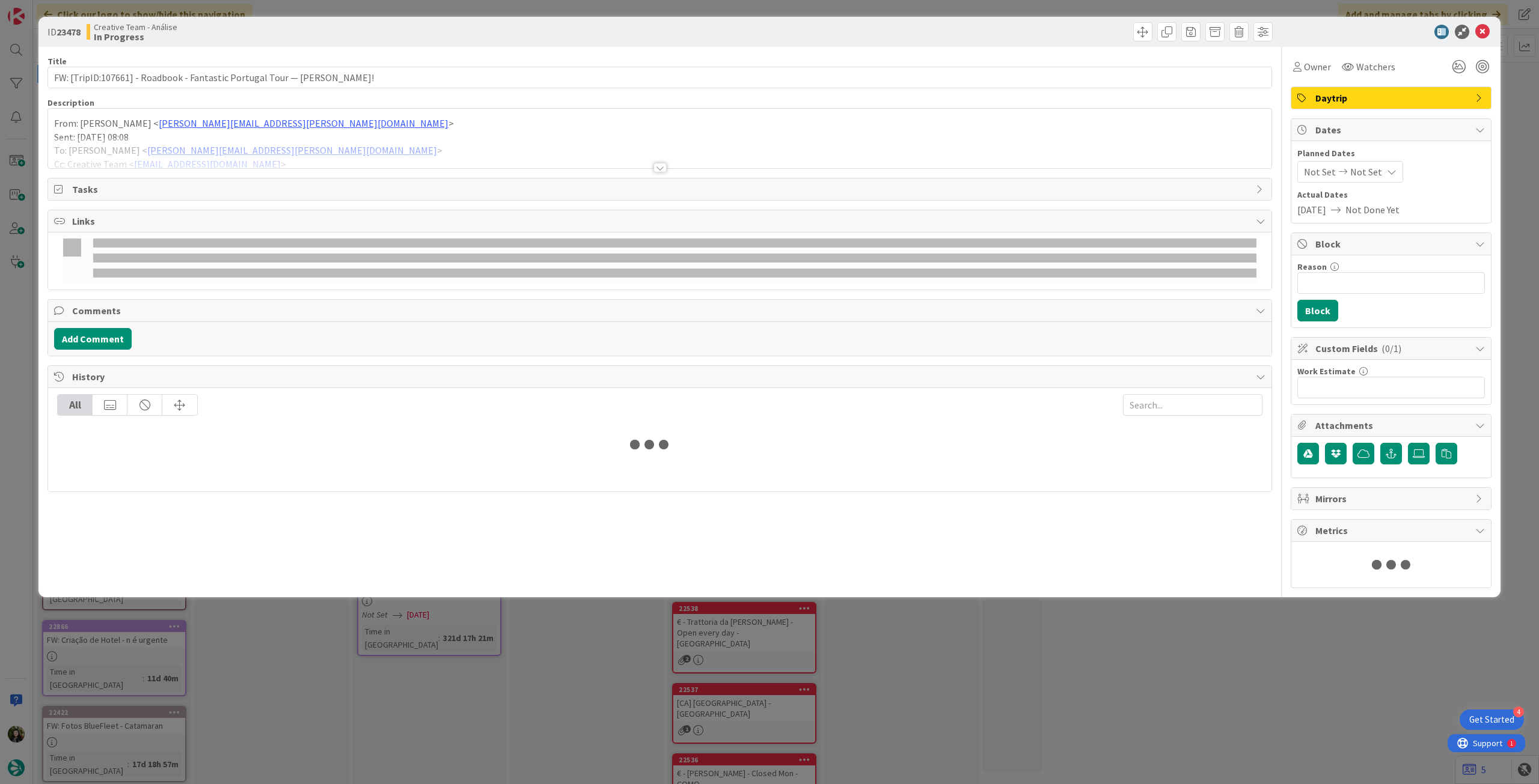
click at [265, 129] on p "From: [PERSON_NAME] < [PERSON_NAME][EMAIL_ADDRESS][DOMAIN_NAME] >" at bounding box center [659, 123] width 1211 height 14
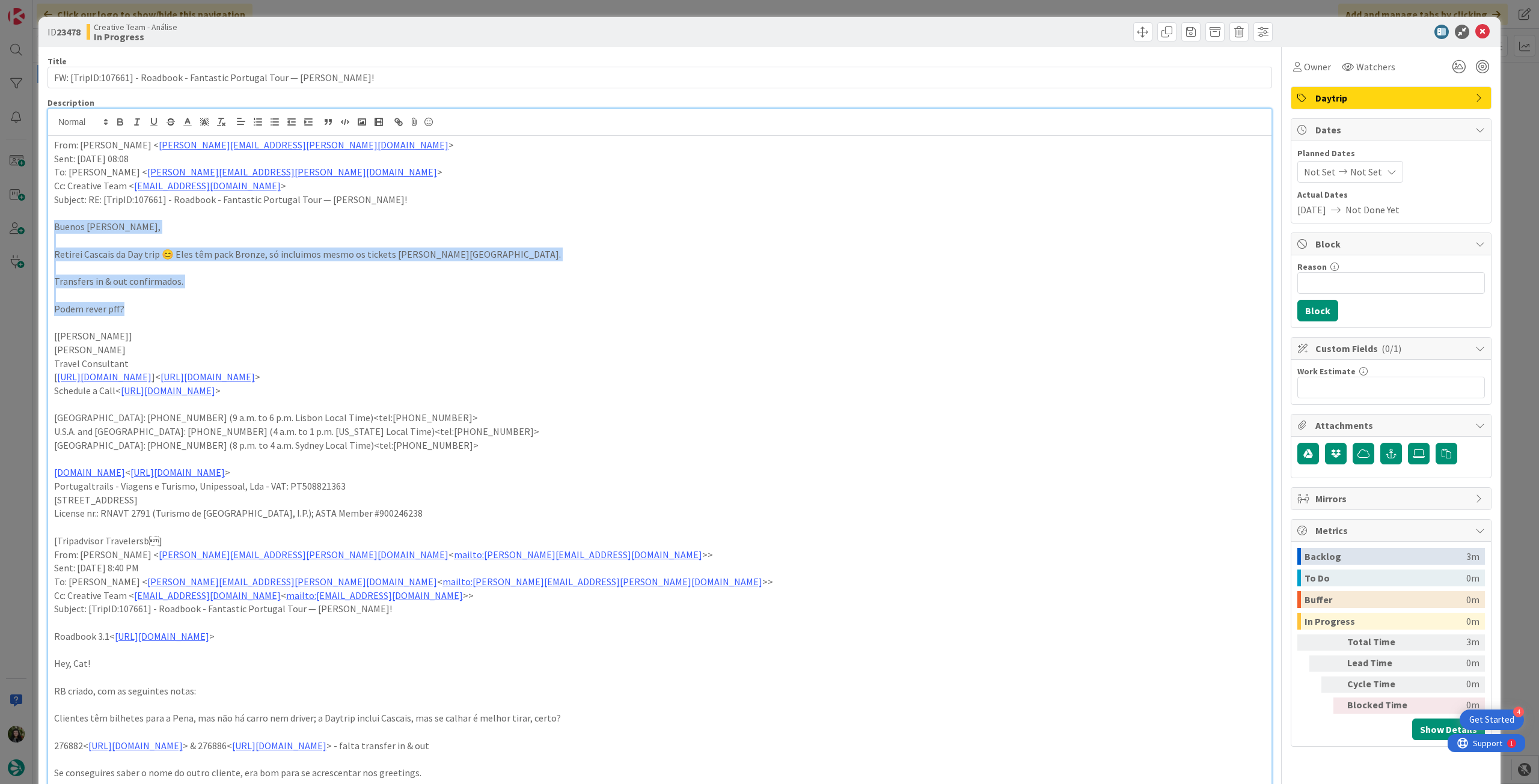
drag, startPoint x: 130, startPoint y: 301, endPoint x: 30, endPoint y: 224, distance: 126.2
click at [30, 224] on div "ID 23478 Creative Team - Análise In Progress Title 71 / 128 FW: [TripID:107661]…" at bounding box center [770, 392] width 1539 height 784
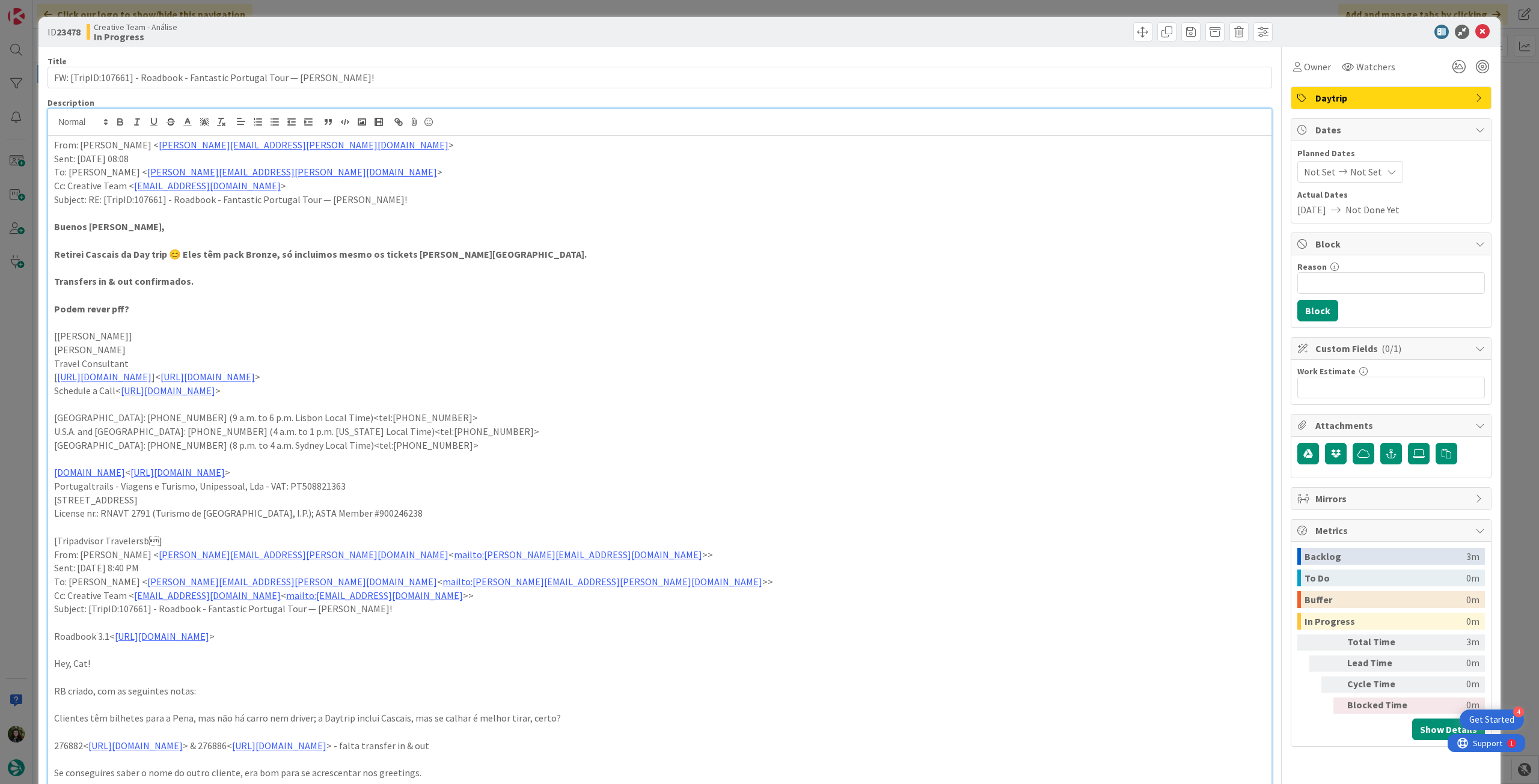
click at [706, 210] on p at bounding box center [659, 214] width 1211 height 14
click at [1475, 26] on icon at bounding box center [1483, 32] width 15 height 15
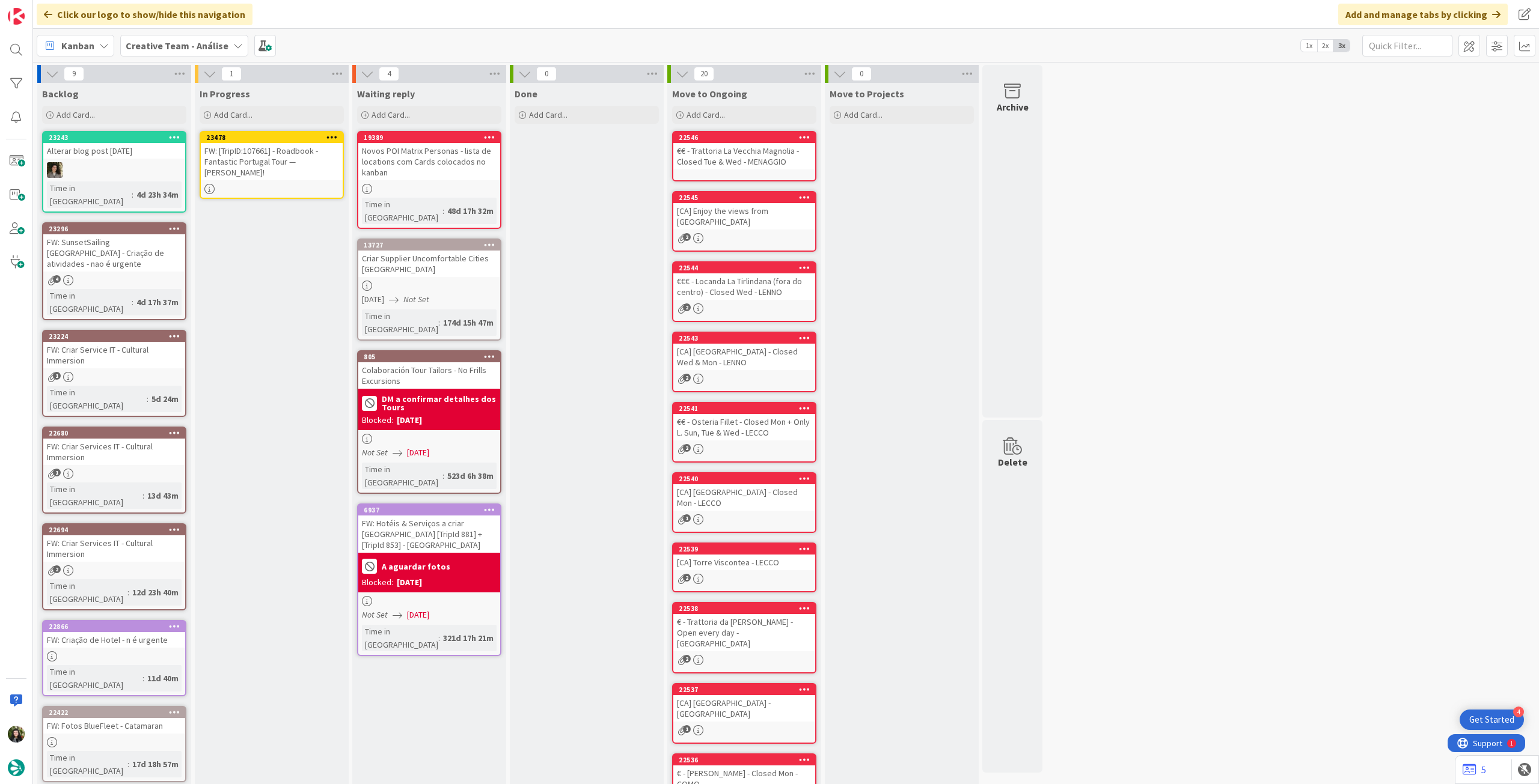
click at [328, 135] on icon at bounding box center [332, 137] width 11 height 8
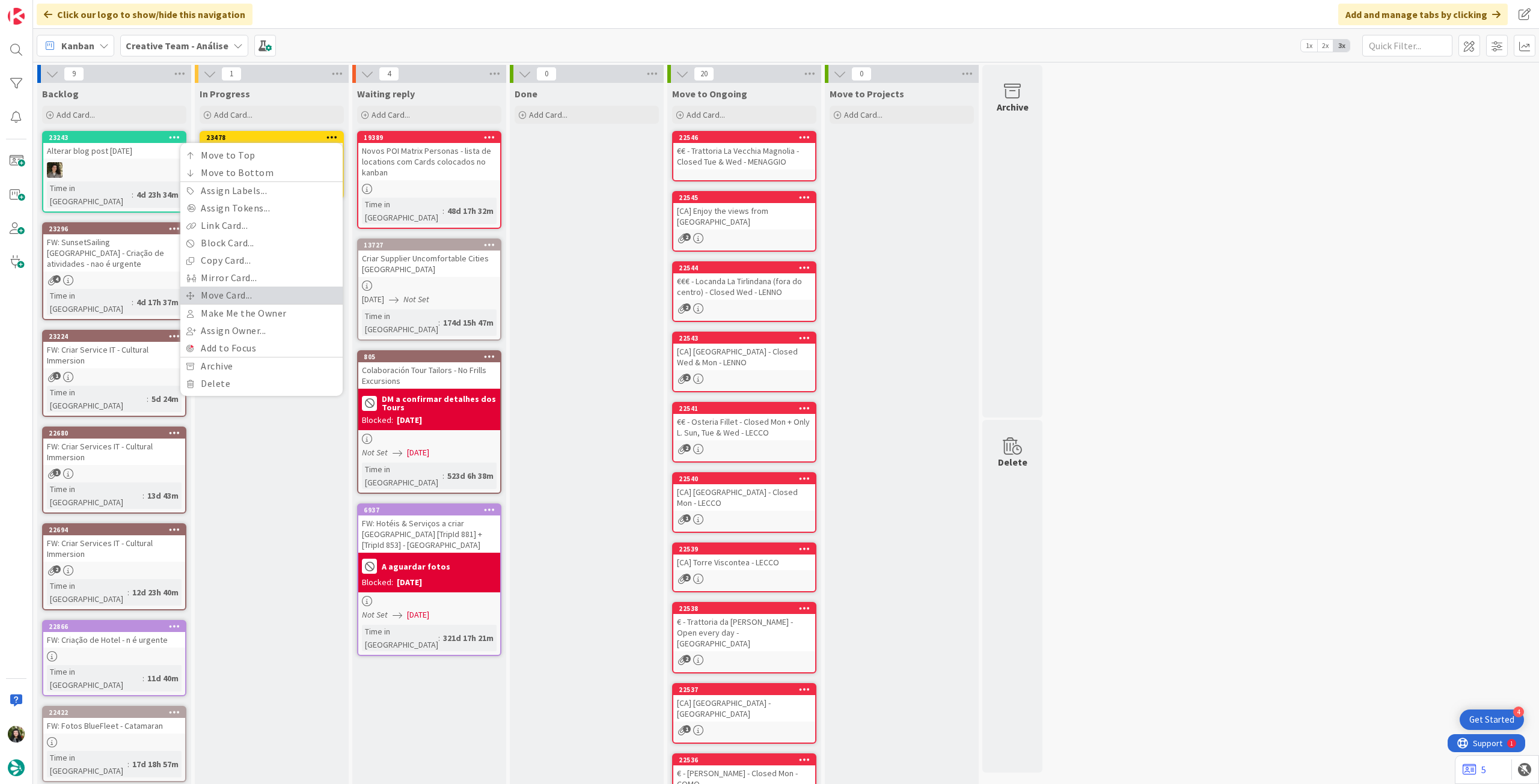
click at [265, 292] on link "Move Card..." at bounding box center [261, 295] width 162 height 18
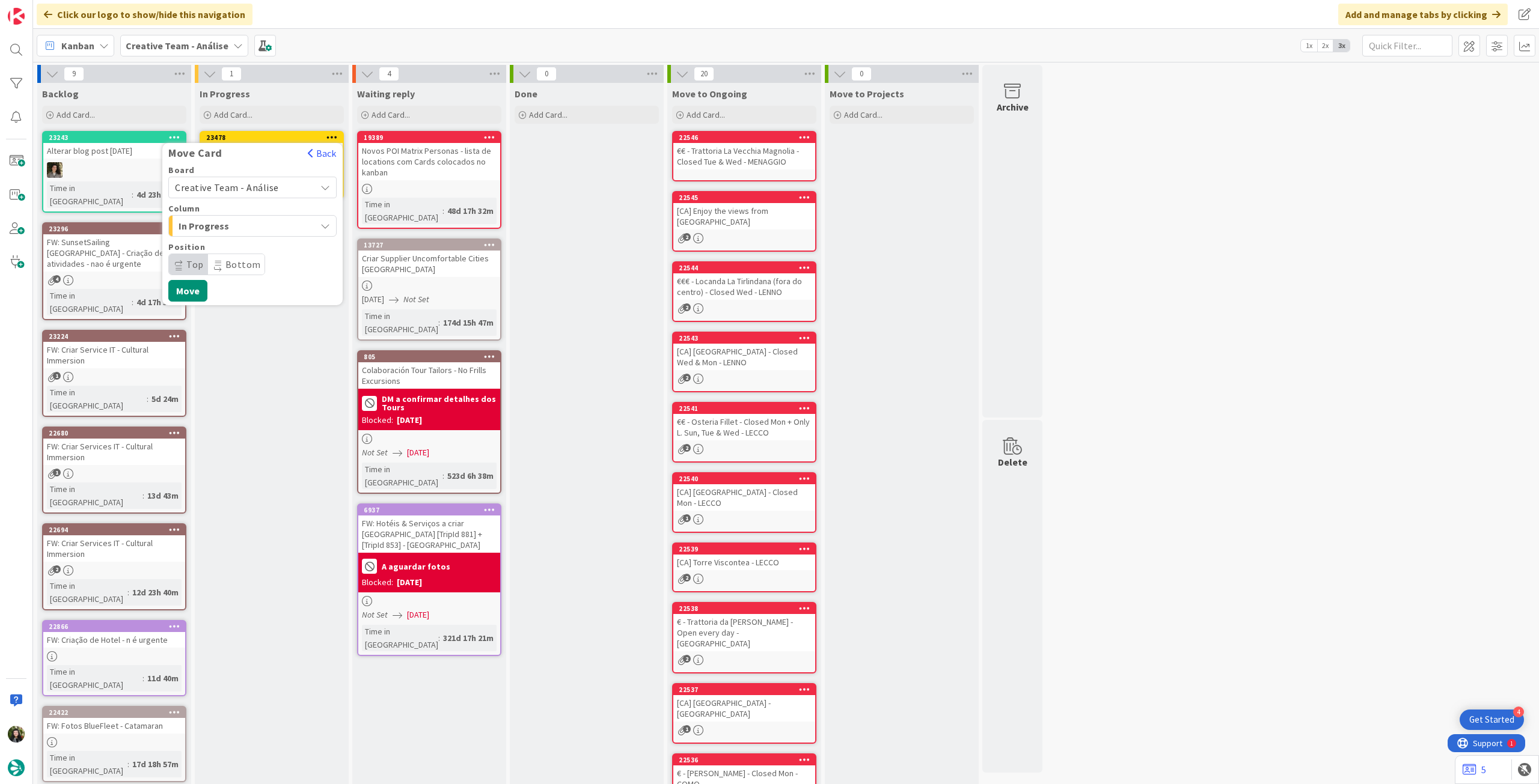
click at [234, 191] on span "Creative Team - Análise" at bounding box center [227, 187] width 104 height 12
click at [224, 248] on span "Creative Team" at bounding box center [260, 243] width 140 height 18
click at [219, 262] on span "Daytrip" at bounding box center [252, 264] width 116 height 17
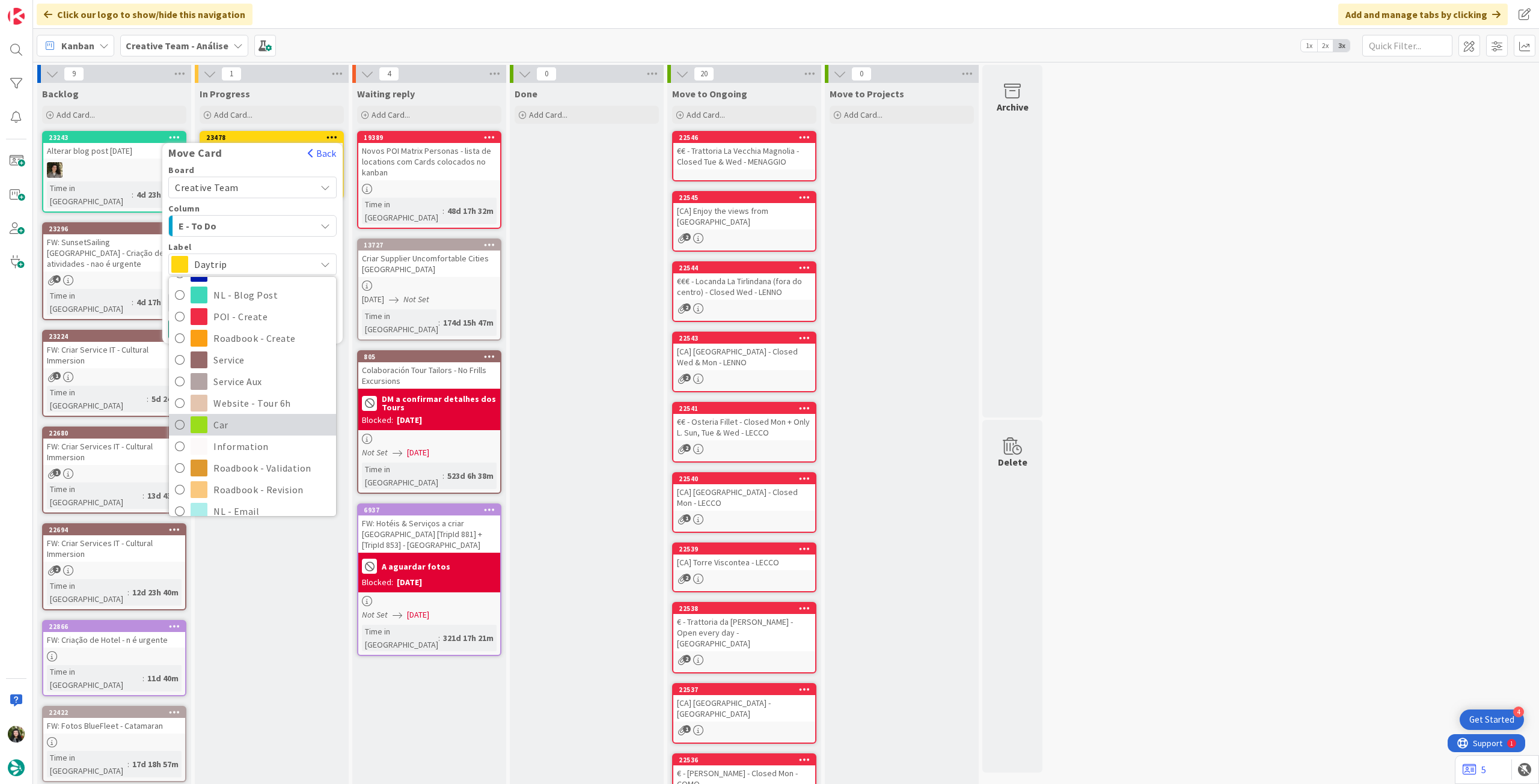
scroll to position [160, 0]
click at [253, 430] on span "Roadbook - Revision" at bounding box center [272, 435] width 117 height 18
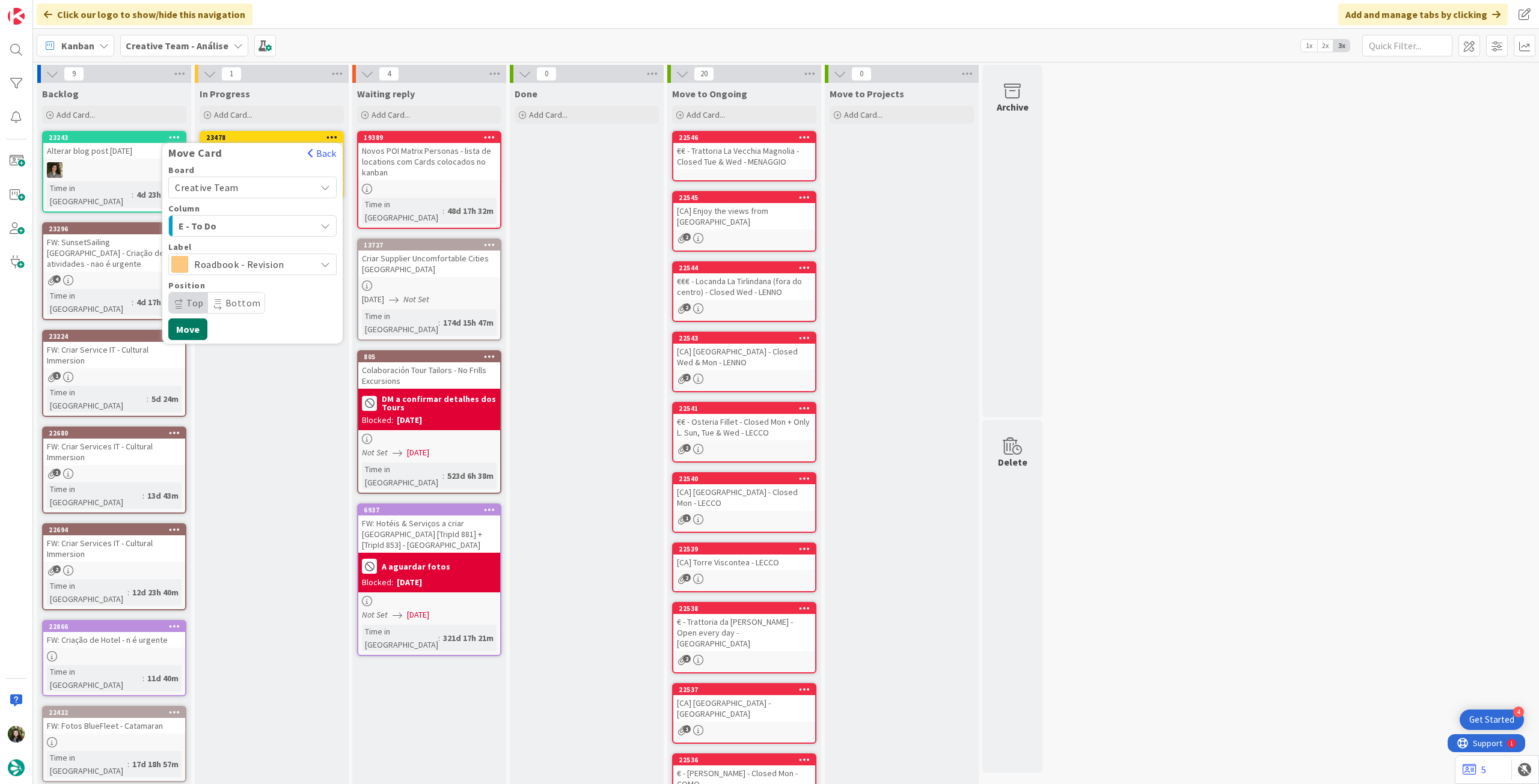
click at [195, 328] on button "Move" at bounding box center [188, 328] width 39 height 21
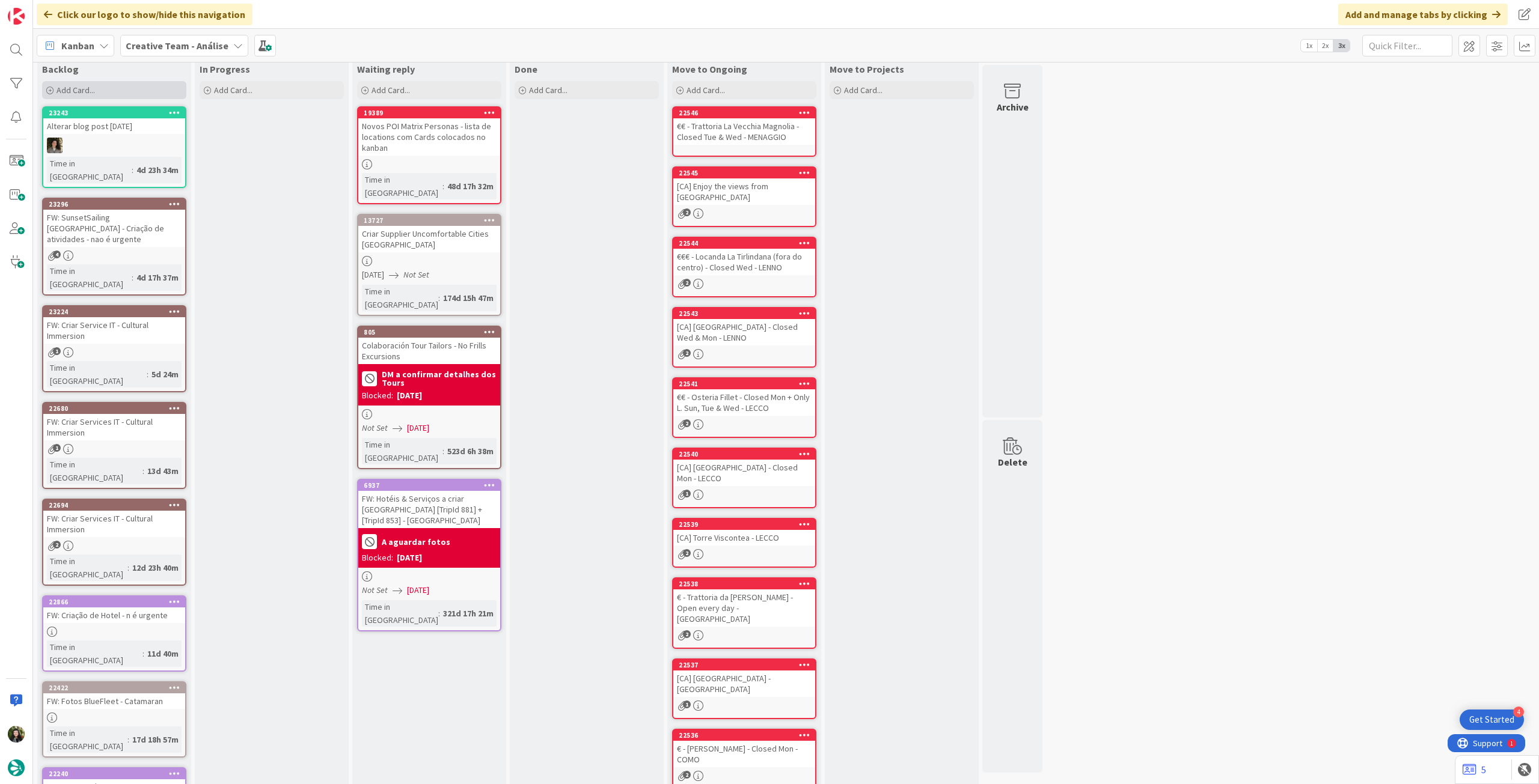
scroll to position [0, 0]
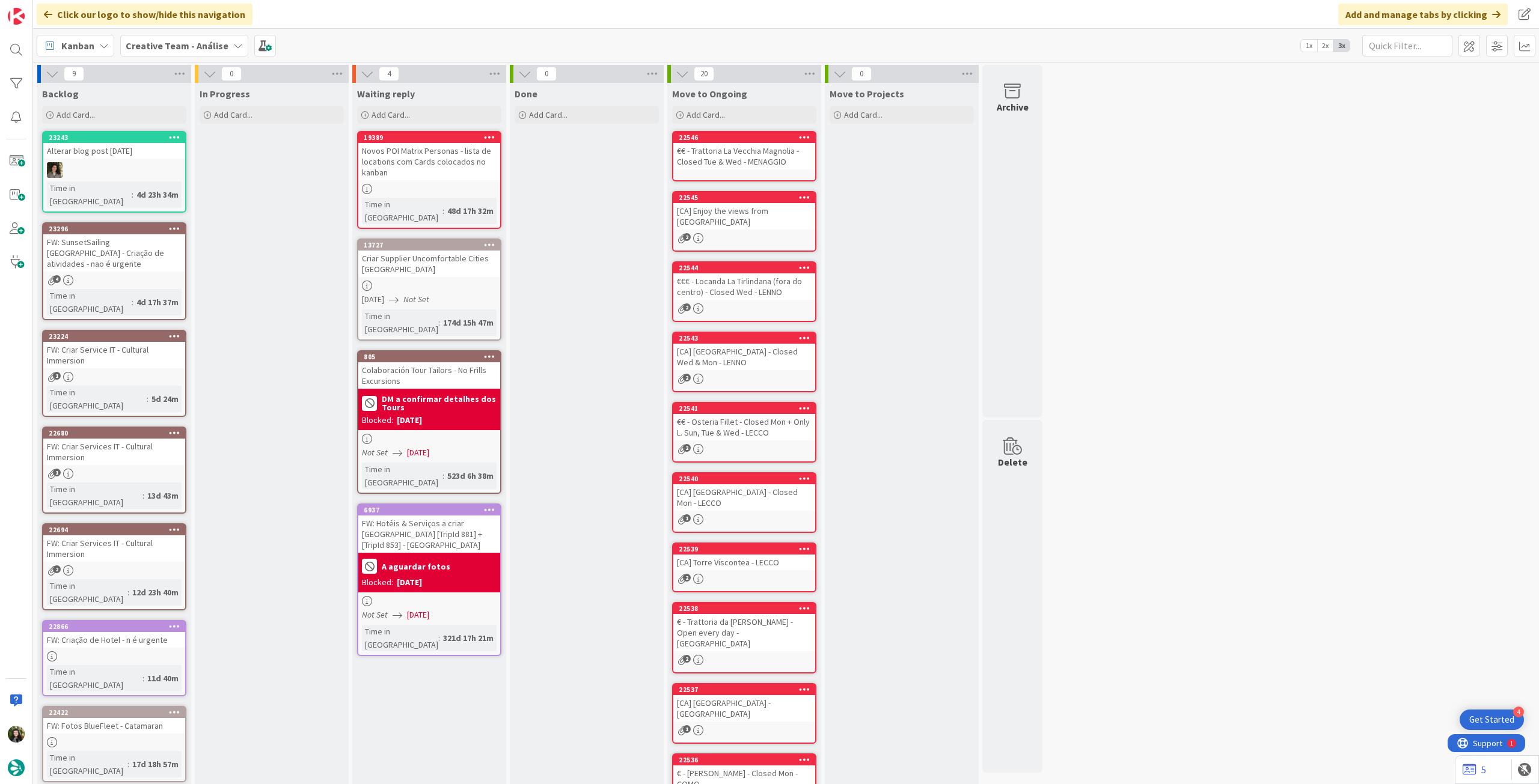
click at [174, 52] on span "Creative Team - Análise" at bounding box center [177, 46] width 103 height 15
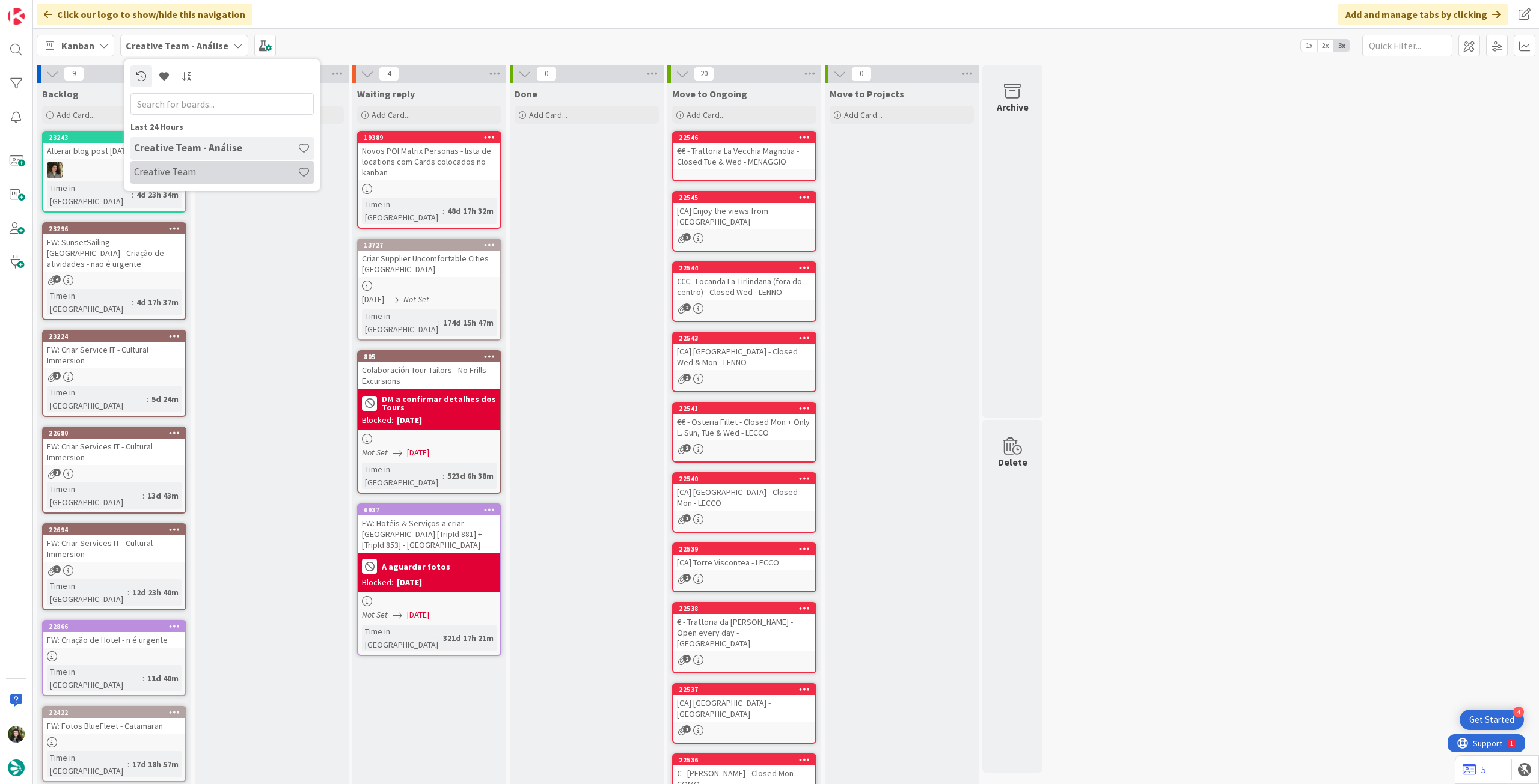
click at [193, 163] on div "Creative Team" at bounding box center [222, 172] width 183 height 23
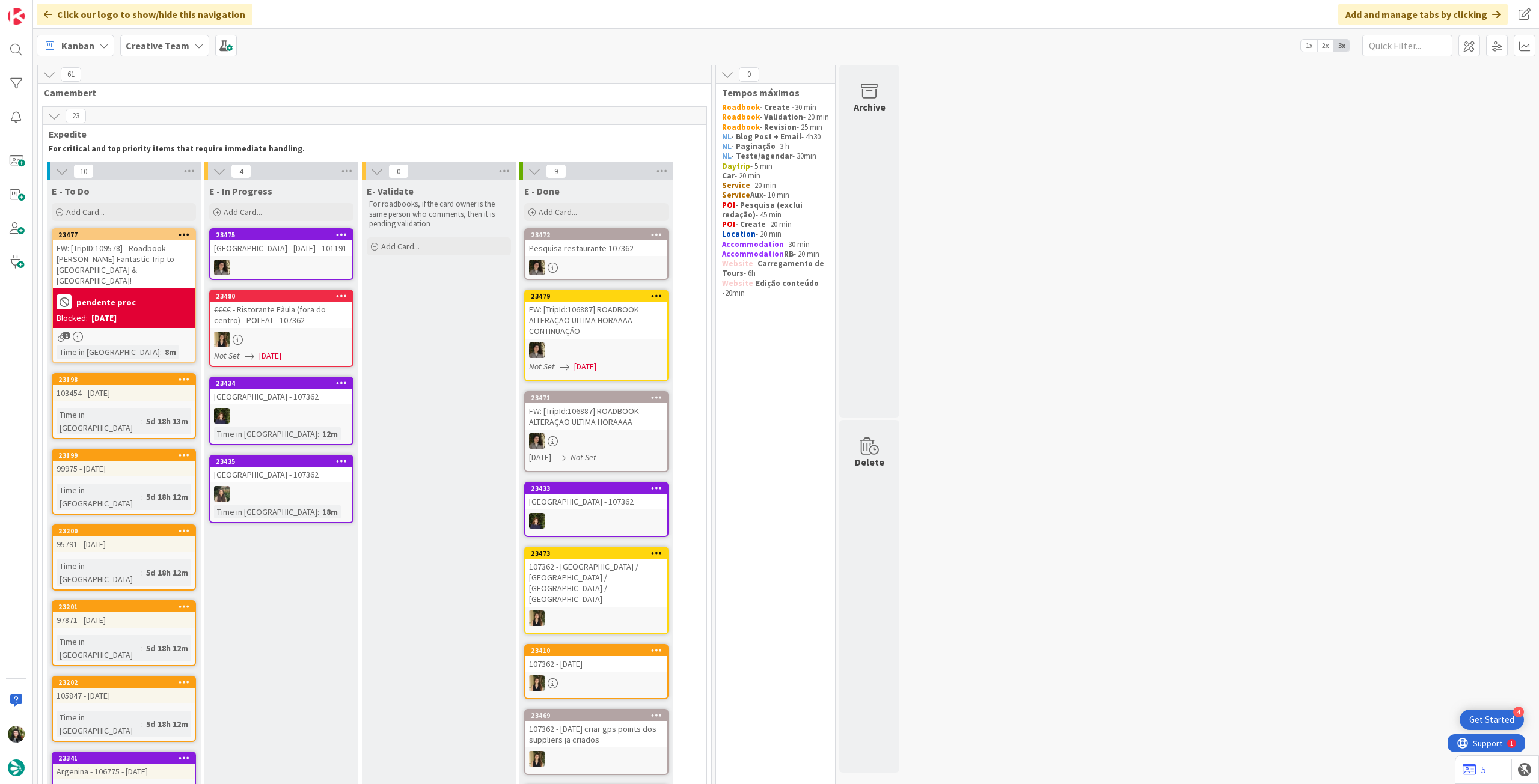
click at [138, 39] on span "Creative Team" at bounding box center [157, 46] width 64 height 15
click at [204, 157] on div "Creative Team" at bounding box center [222, 148] width 183 height 23
drag, startPoint x: 204, startPoint y: 168, endPoint x: 201, endPoint y: 157, distance: 11.4
click at [204, 169] on div at bounding box center [206, 170] width 4 height 18
click at [154, 41] on b "Creative Team" at bounding box center [157, 45] width 64 height 12
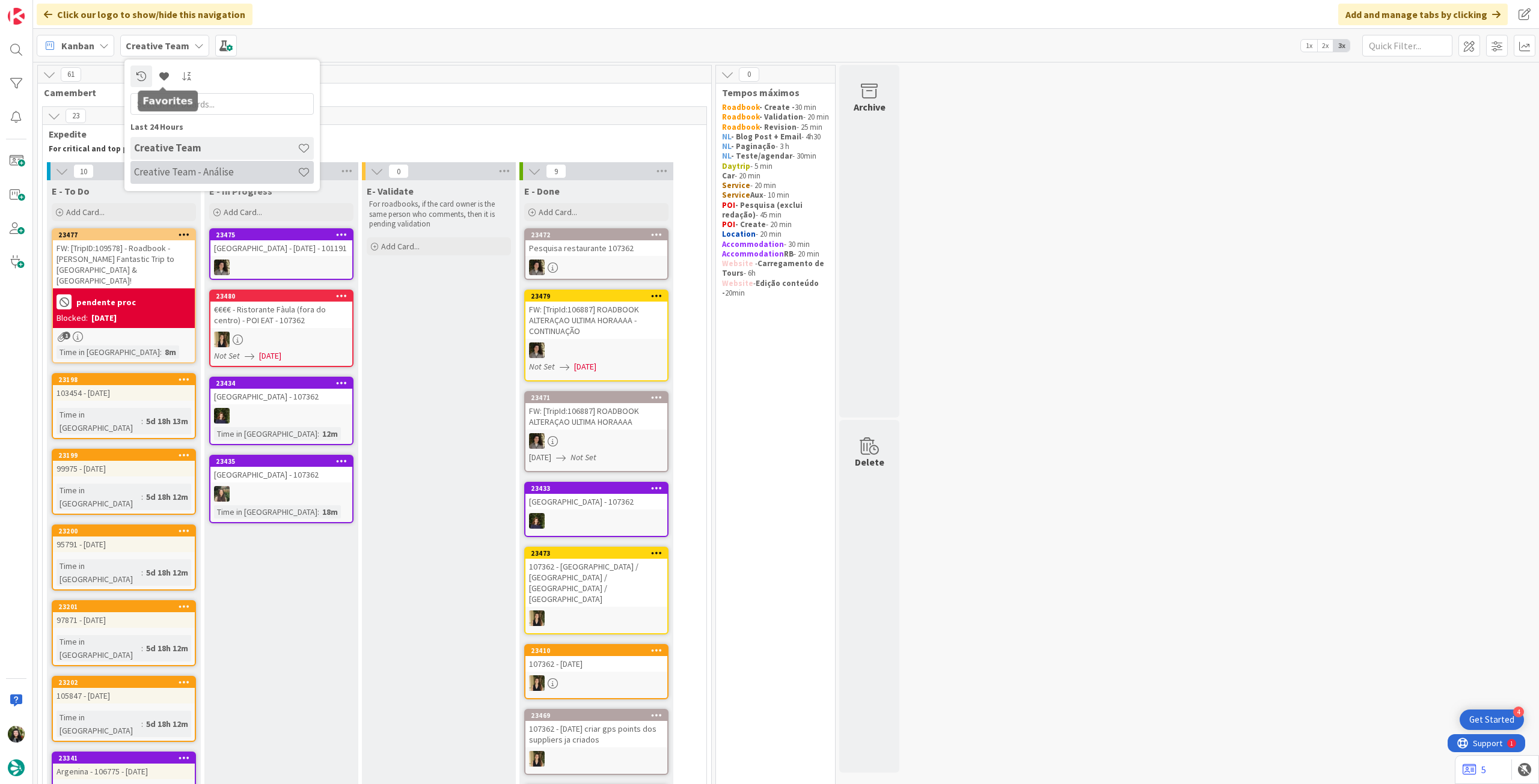
click at [200, 167] on h4 "Creative Team - Análise" at bounding box center [215, 171] width 164 height 12
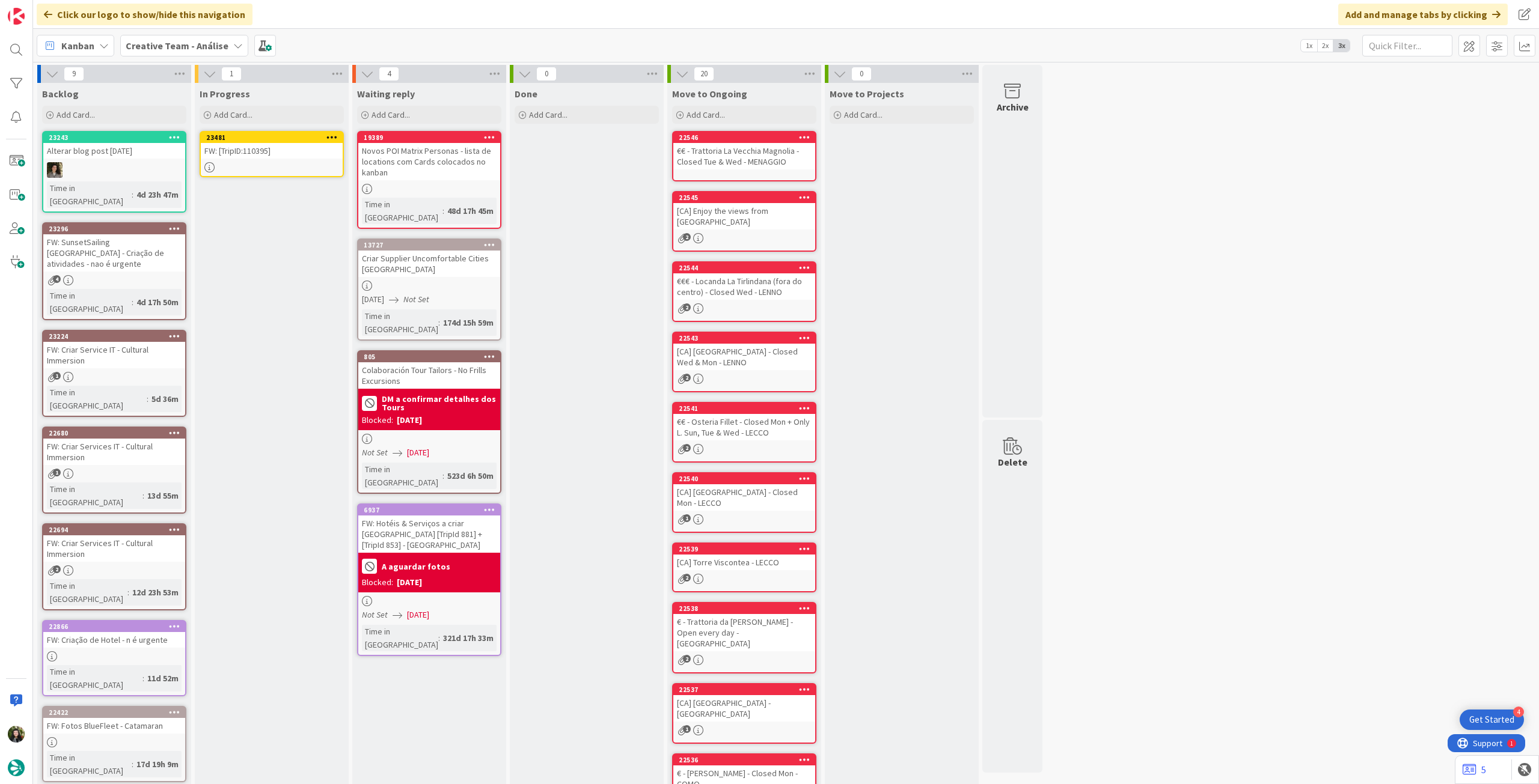
click at [246, 165] on div at bounding box center [271, 166] width 142 height 10
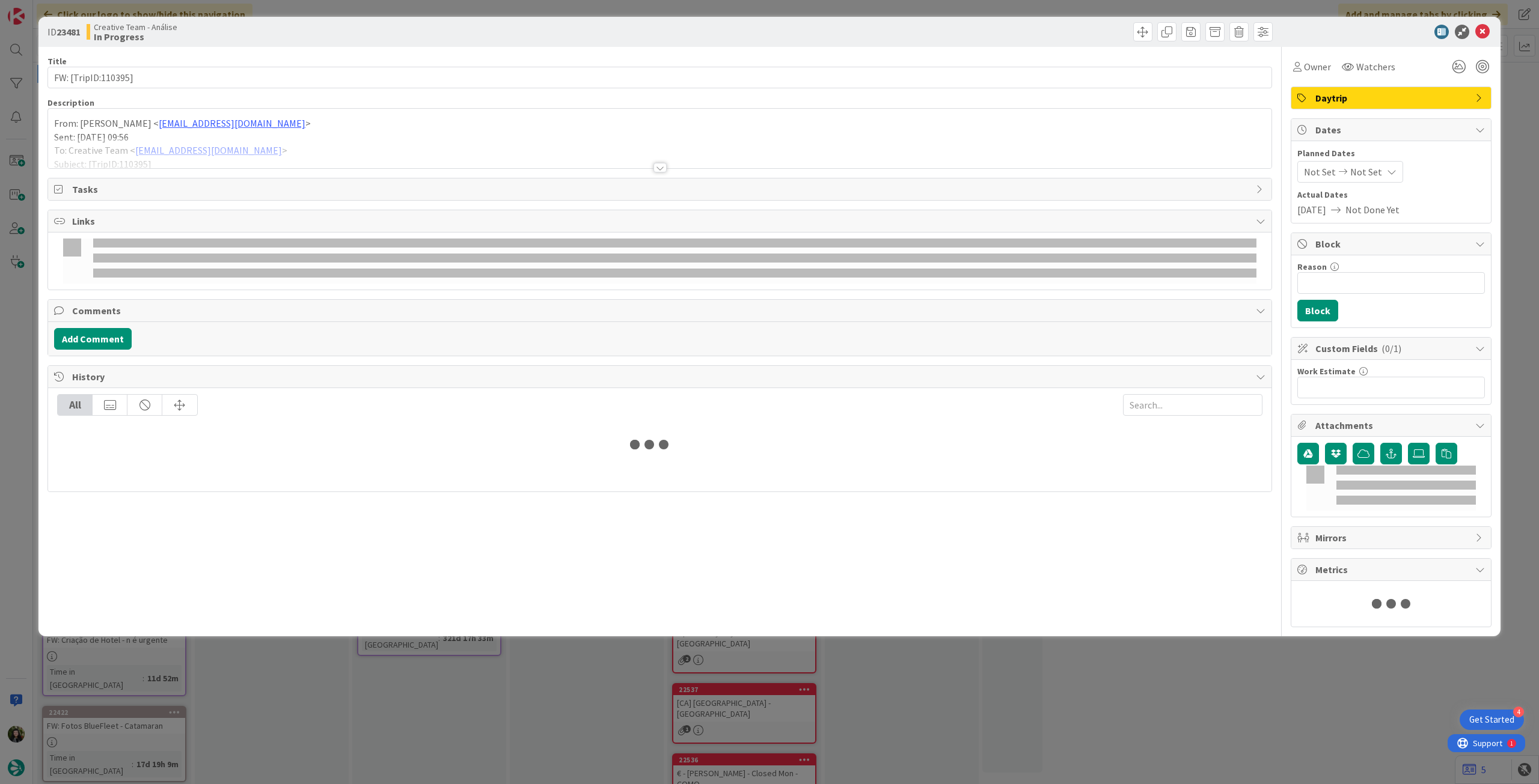
click at [290, 144] on div at bounding box center [659, 153] width 1223 height 31
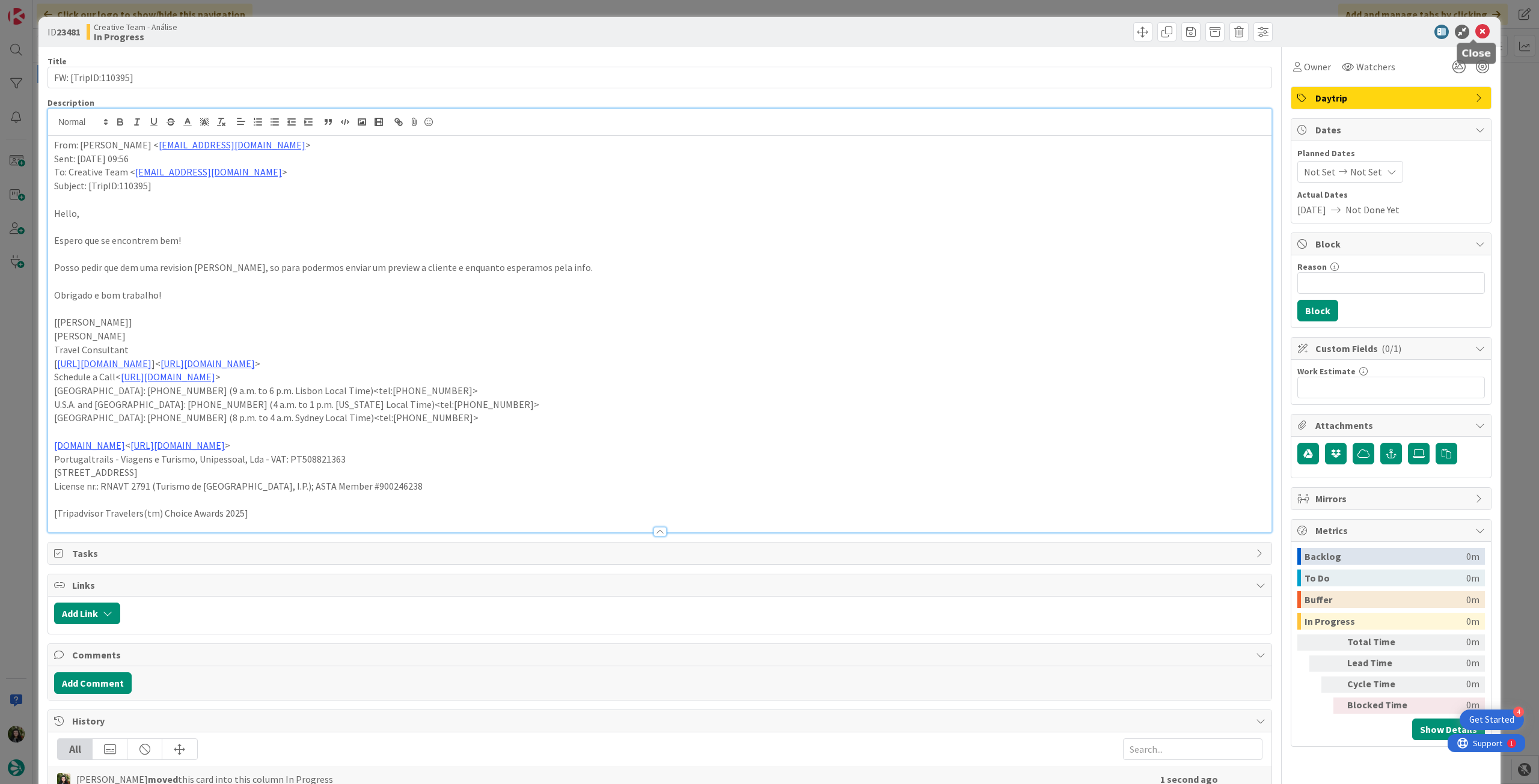
click at [1475, 29] on icon at bounding box center [1483, 32] width 15 height 15
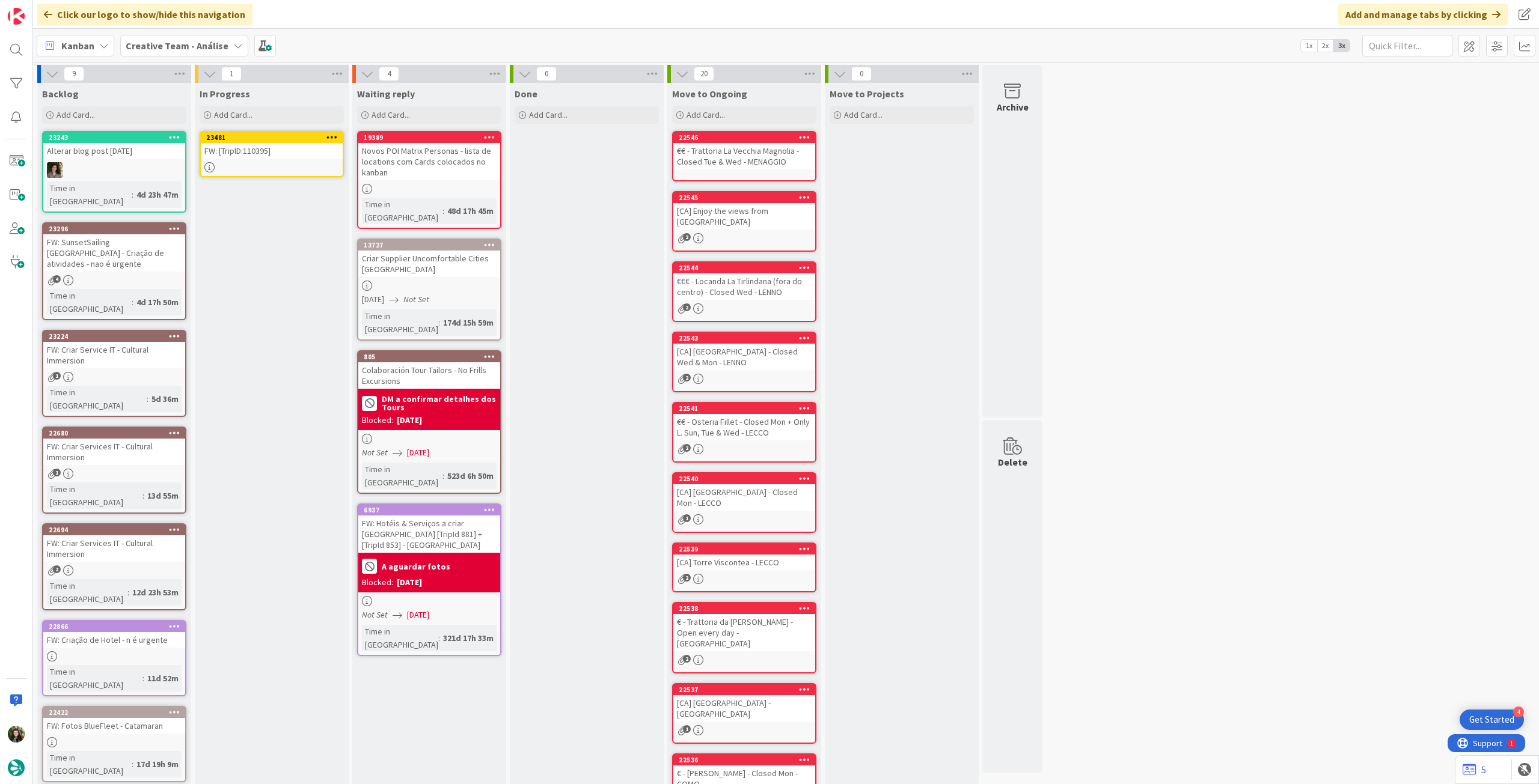
click at [331, 135] on icon at bounding box center [332, 137] width 11 height 8
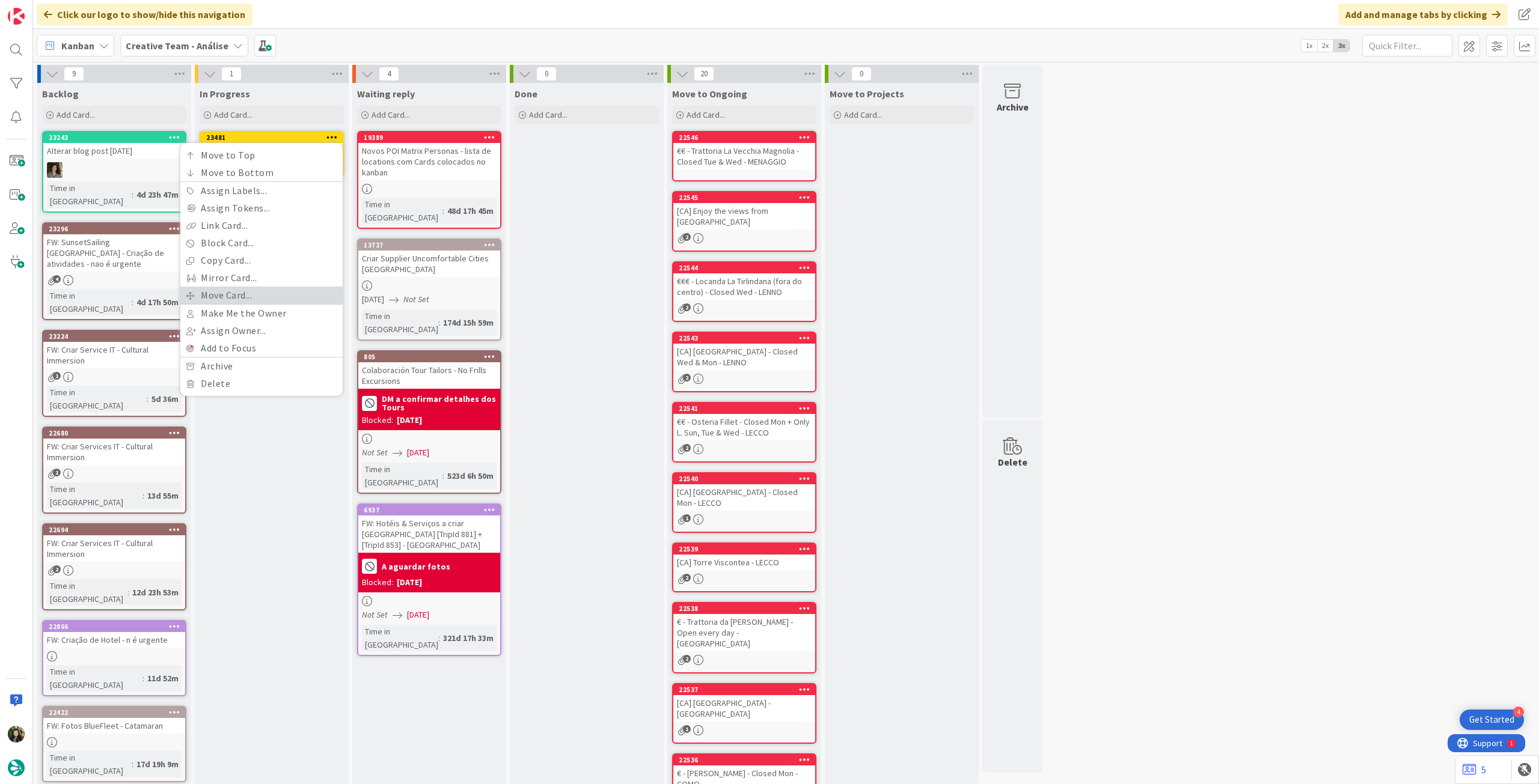
click at [246, 298] on link "Move Card..." at bounding box center [261, 295] width 162 height 18
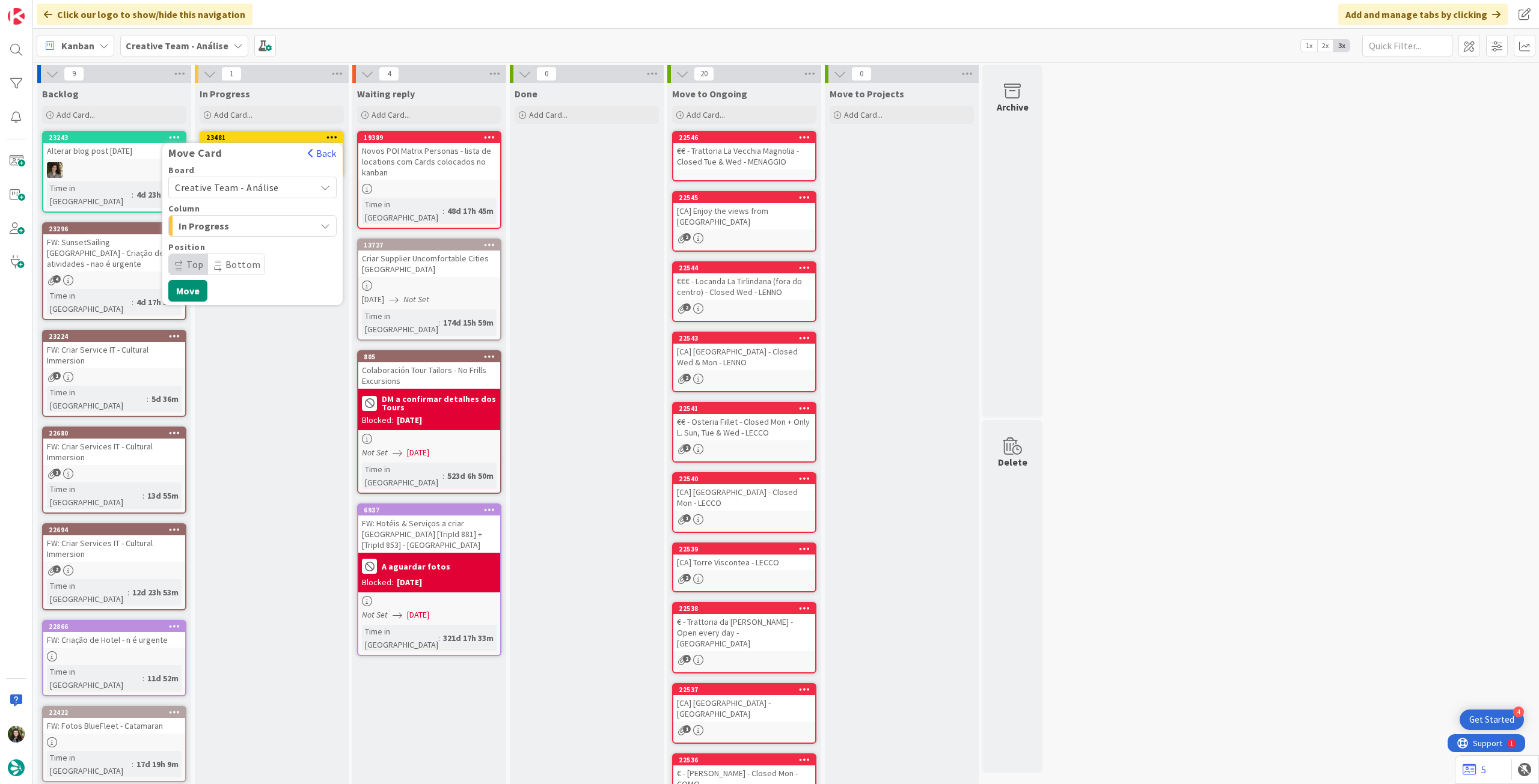
click at [251, 184] on span "Creative Team - Análise" at bounding box center [227, 187] width 104 height 12
click at [233, 239] on span "Creative Team" at bounding box center [260, 243] width 140 height 18
click at [245, 220] on span "E - To Do" at bounding box center [223, 226] width 90 height 16
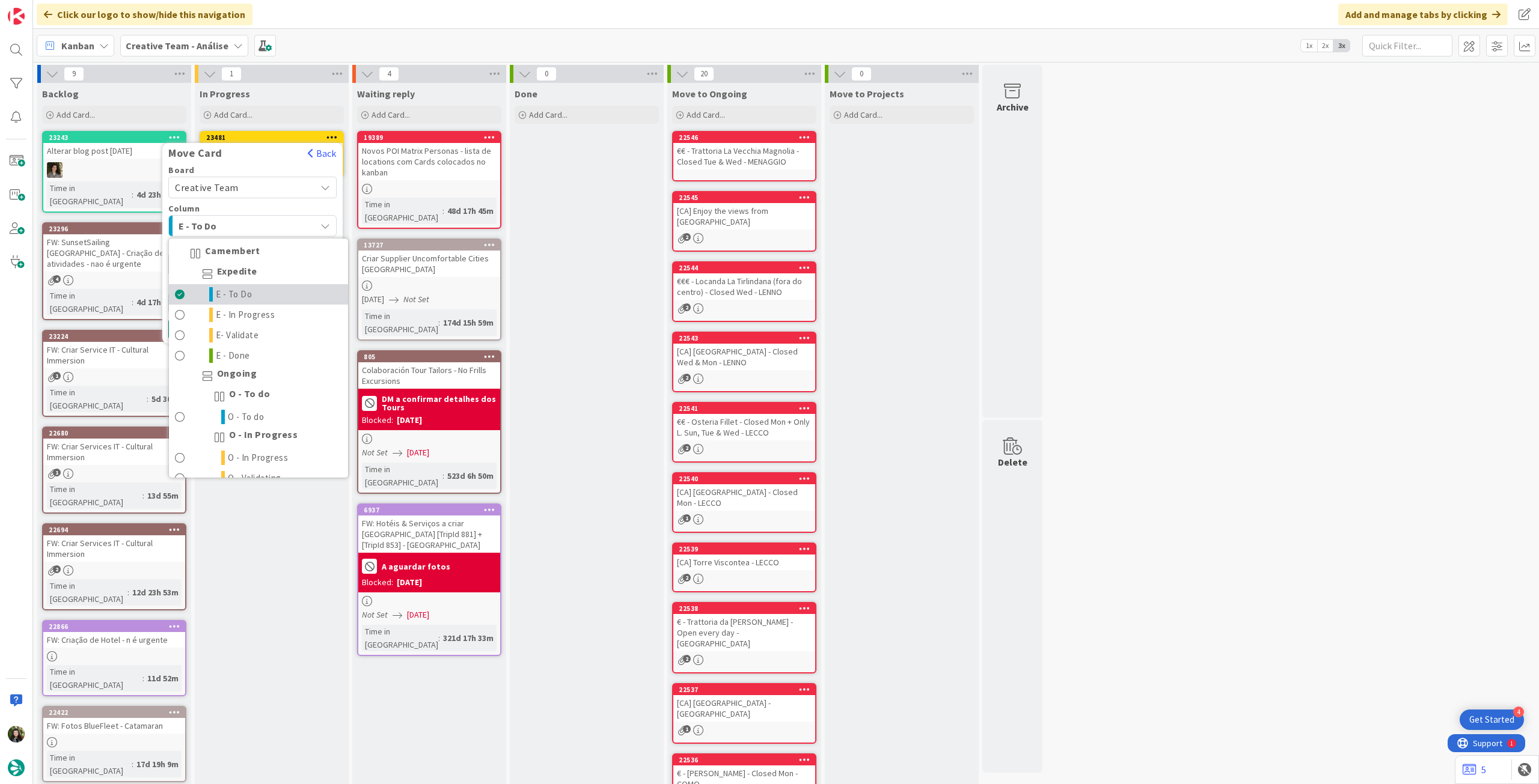
click at [253, 295] on link "E - To Do" at bounding box center [259, 294] width 179 height 20
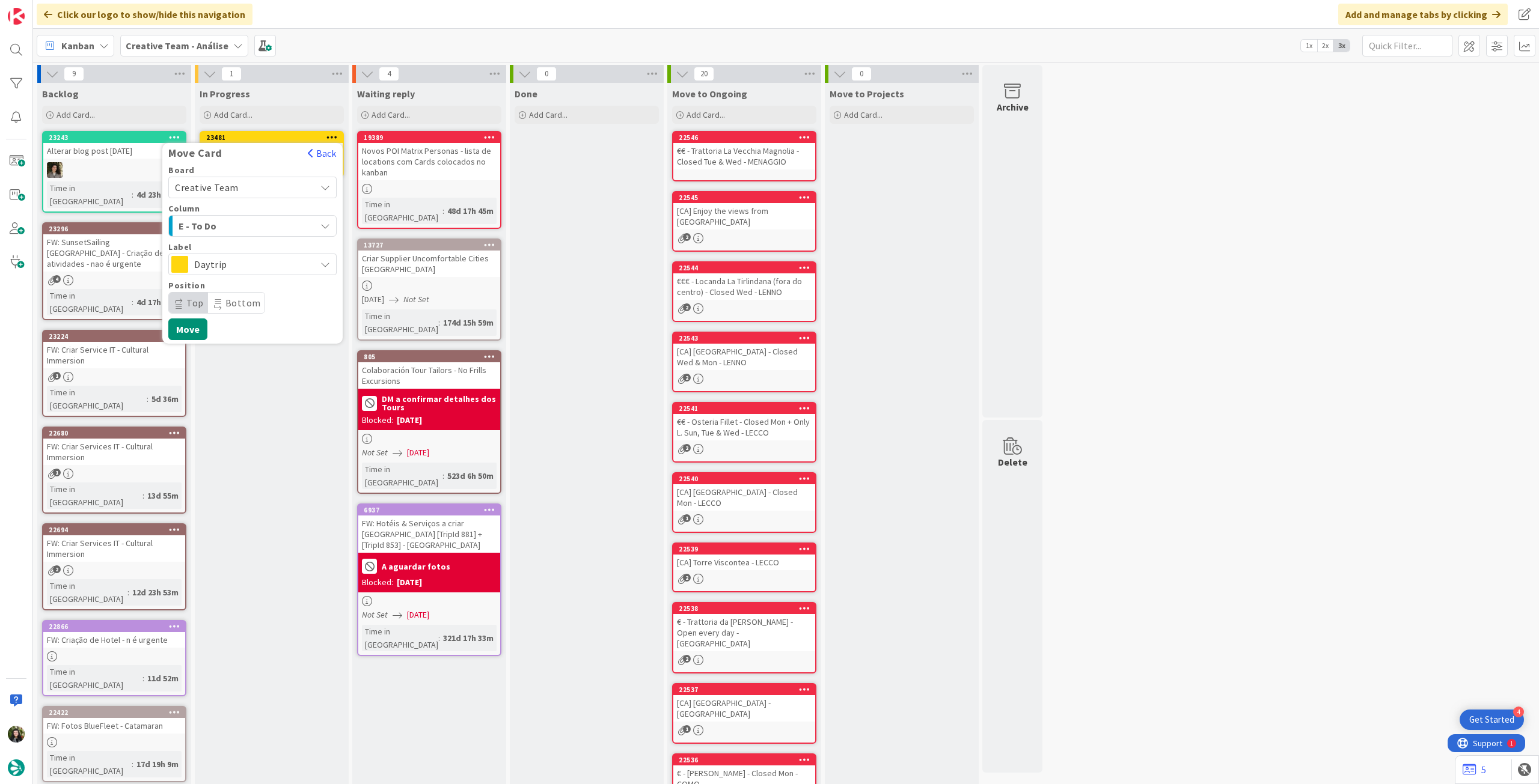
click at [234, 272] on div "Daytrip" at bounding box center [252, 263] width 168 height 21
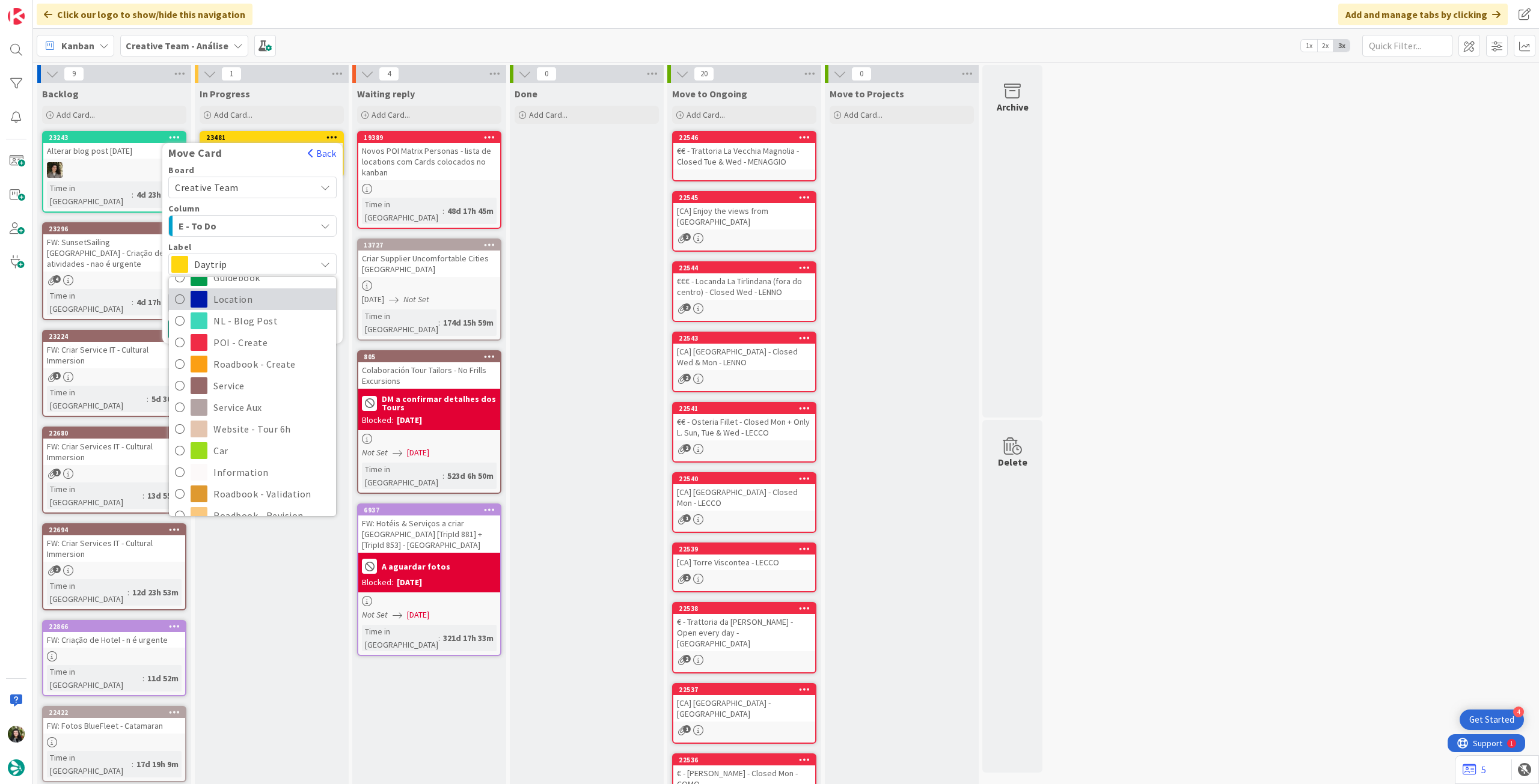
scroll to position [160, 0]
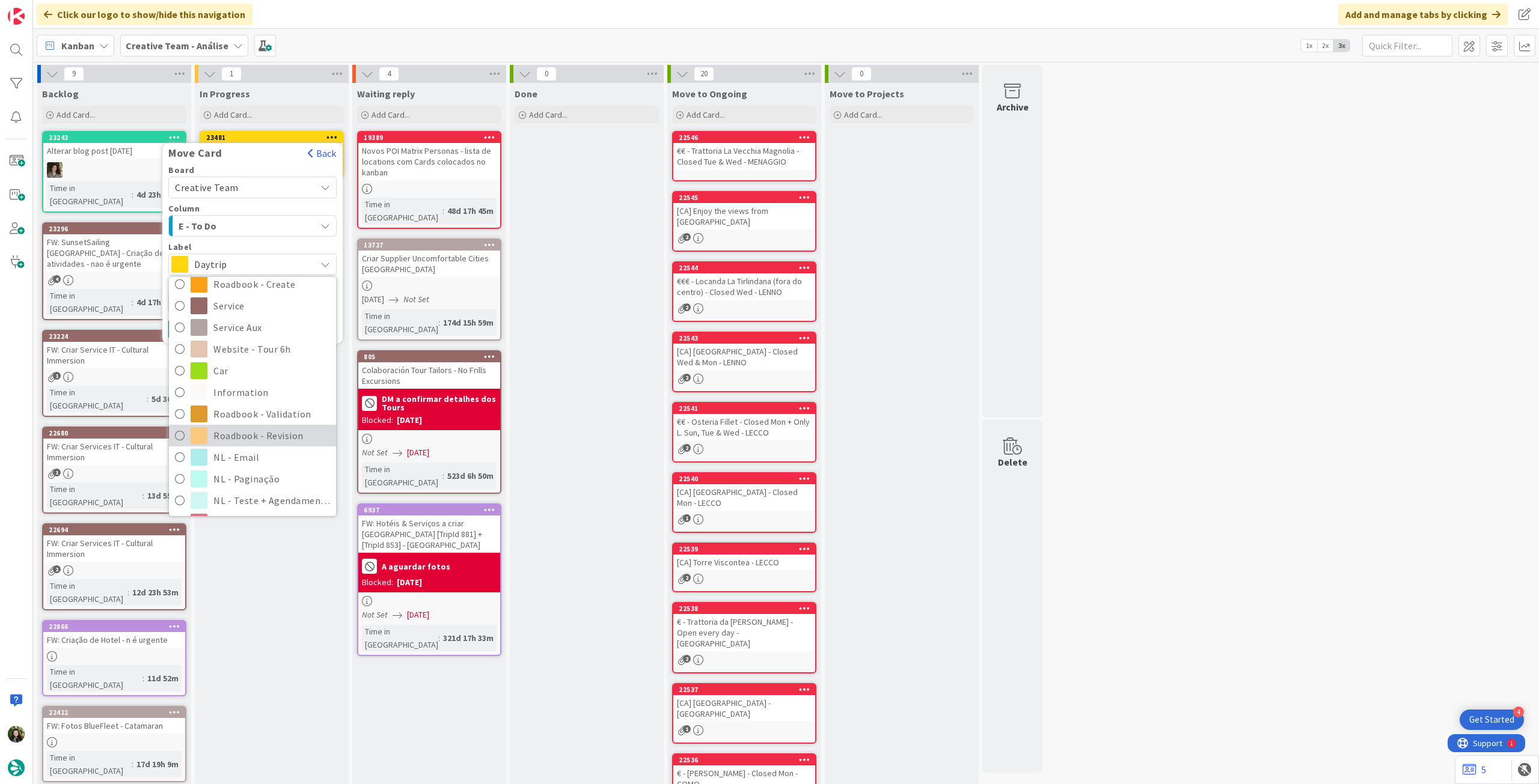
click at [237, 432] on span "Roadbook - Revision" at bounding box center [272, 435] width 117 height 18
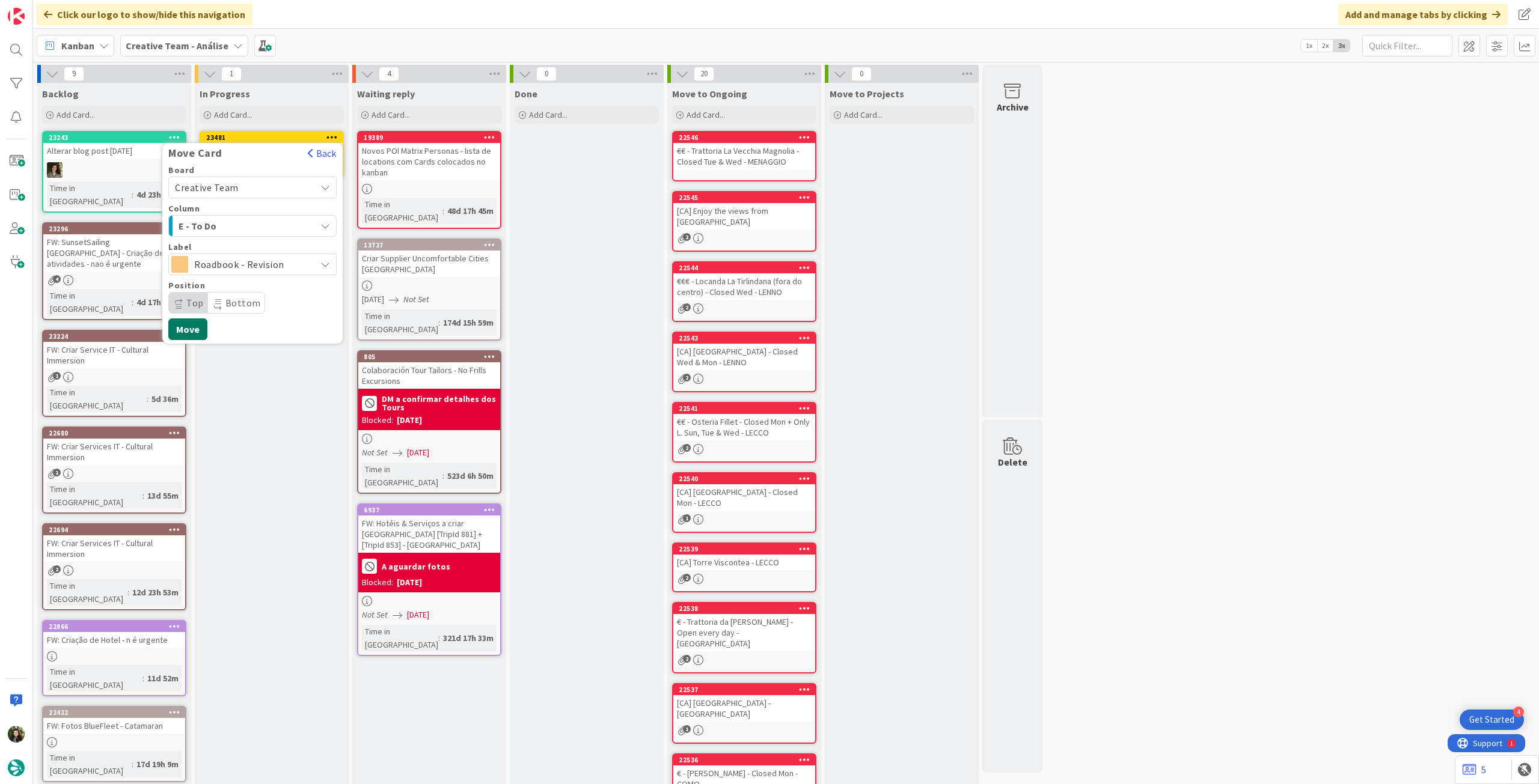
click at [191, 331] on button "Move" at bounding box center [188, 328] width 39 height 21
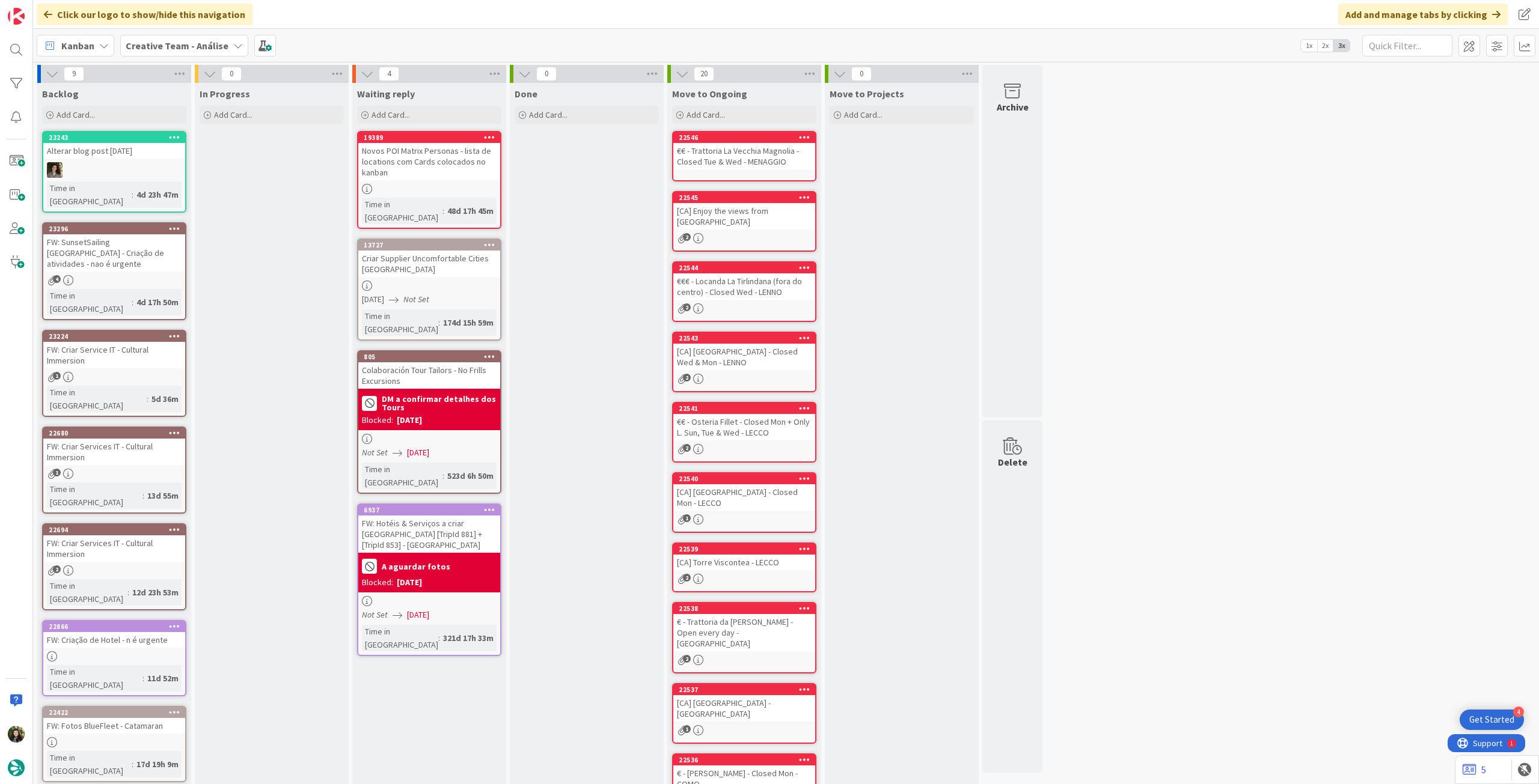
click at [158, 46] on b "Creative Team - Análise" at bounding box center [177, 45] width 103 height 12
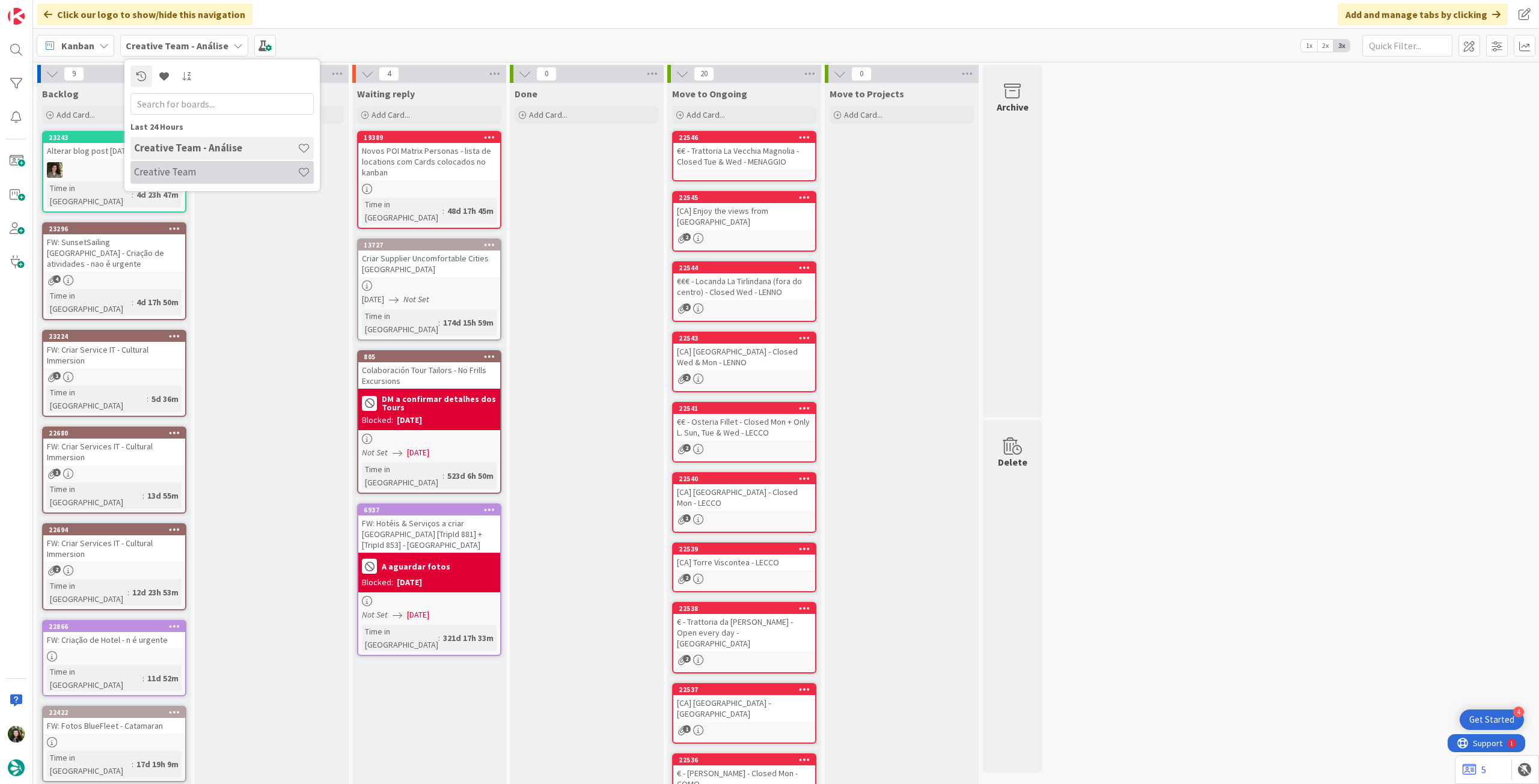
click at [196, 174] on h4 "Creative Team" at bounding box center [215, 171] width 164 height 12
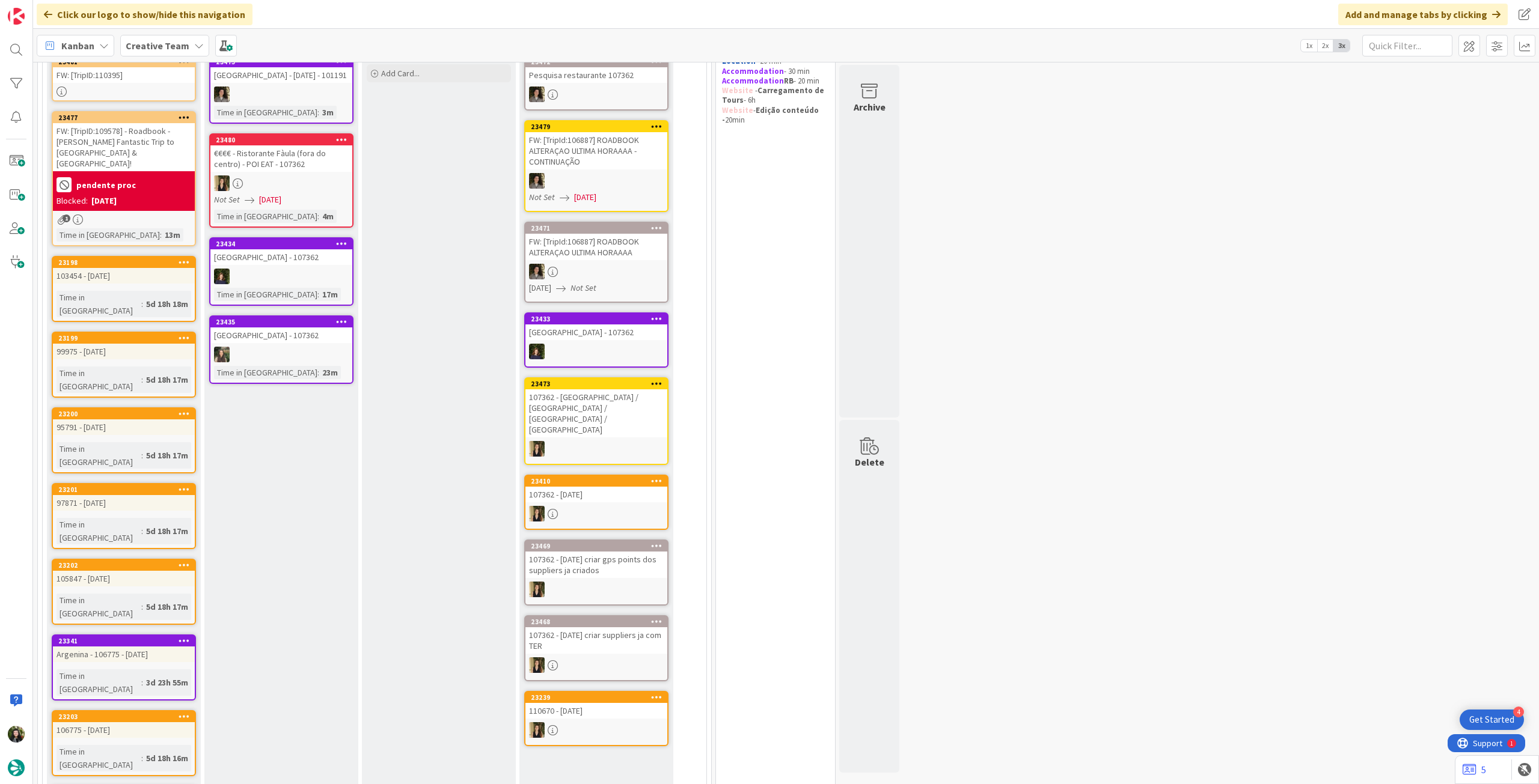
scroll to position [80, 0]
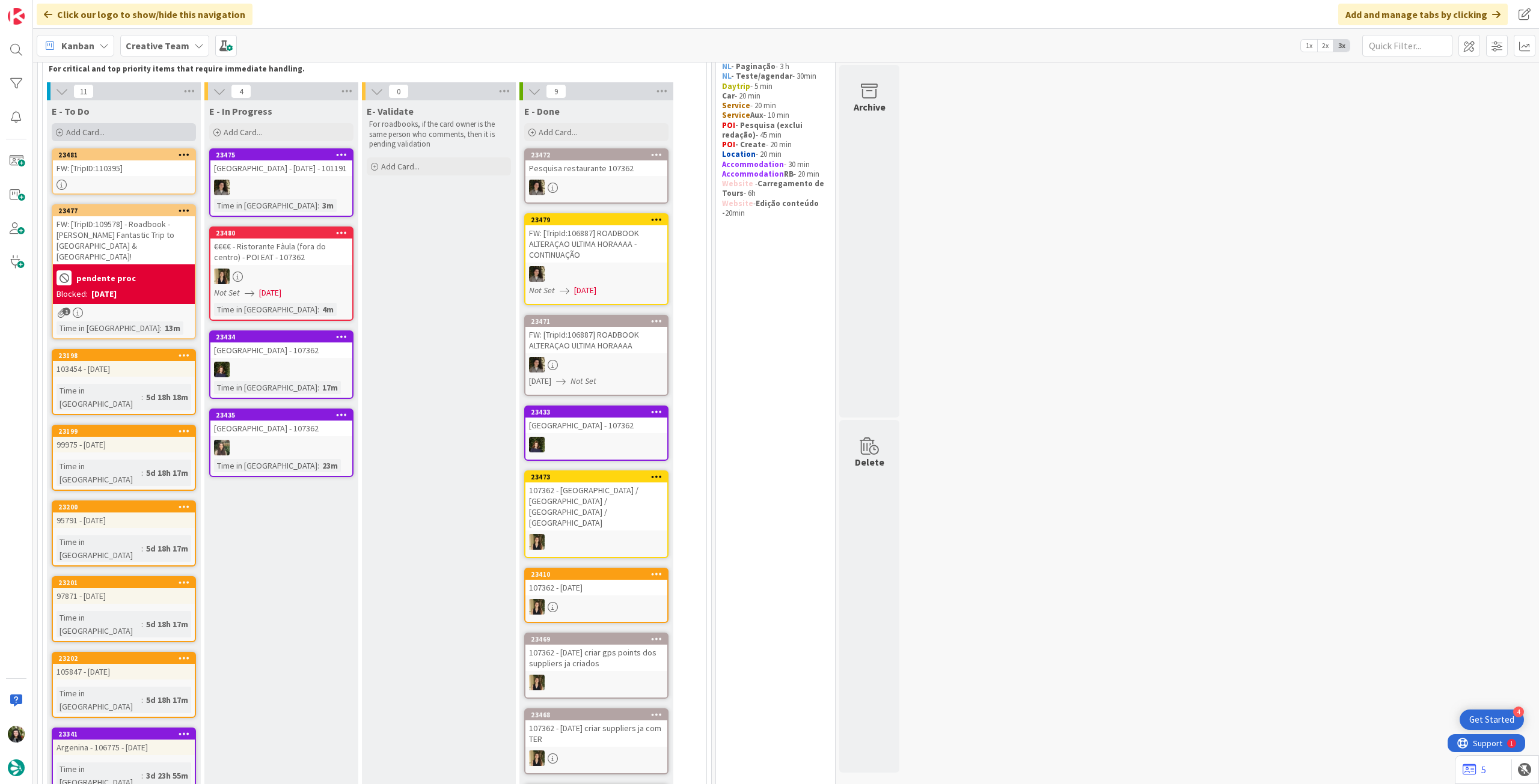
click at [129, 130] on div "Add Card..." at bounding box center [124, 131] width 144 height 18
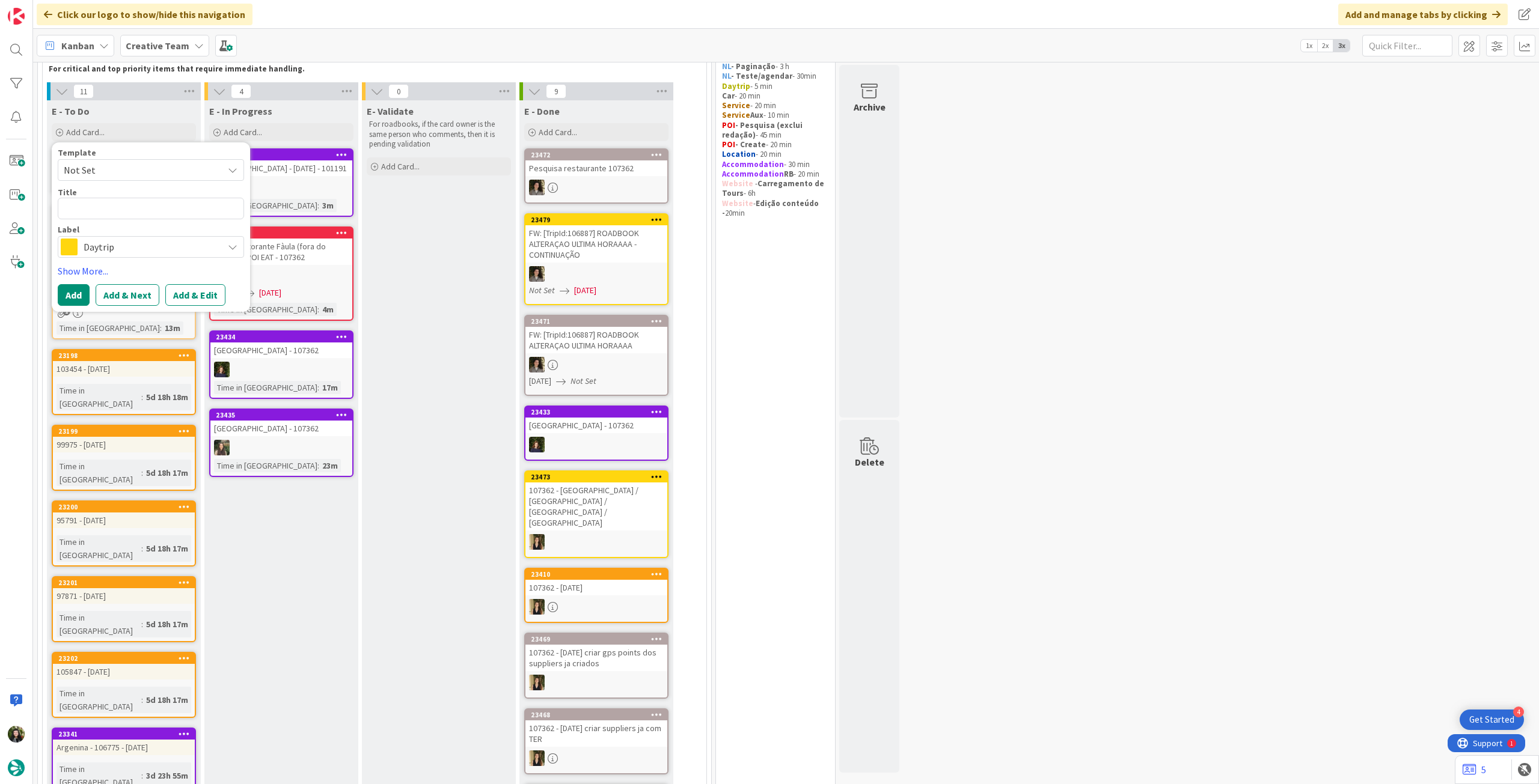
click at [142, 256] on div "Daytrip" at bounding box center [150, 246] width 186 height 21
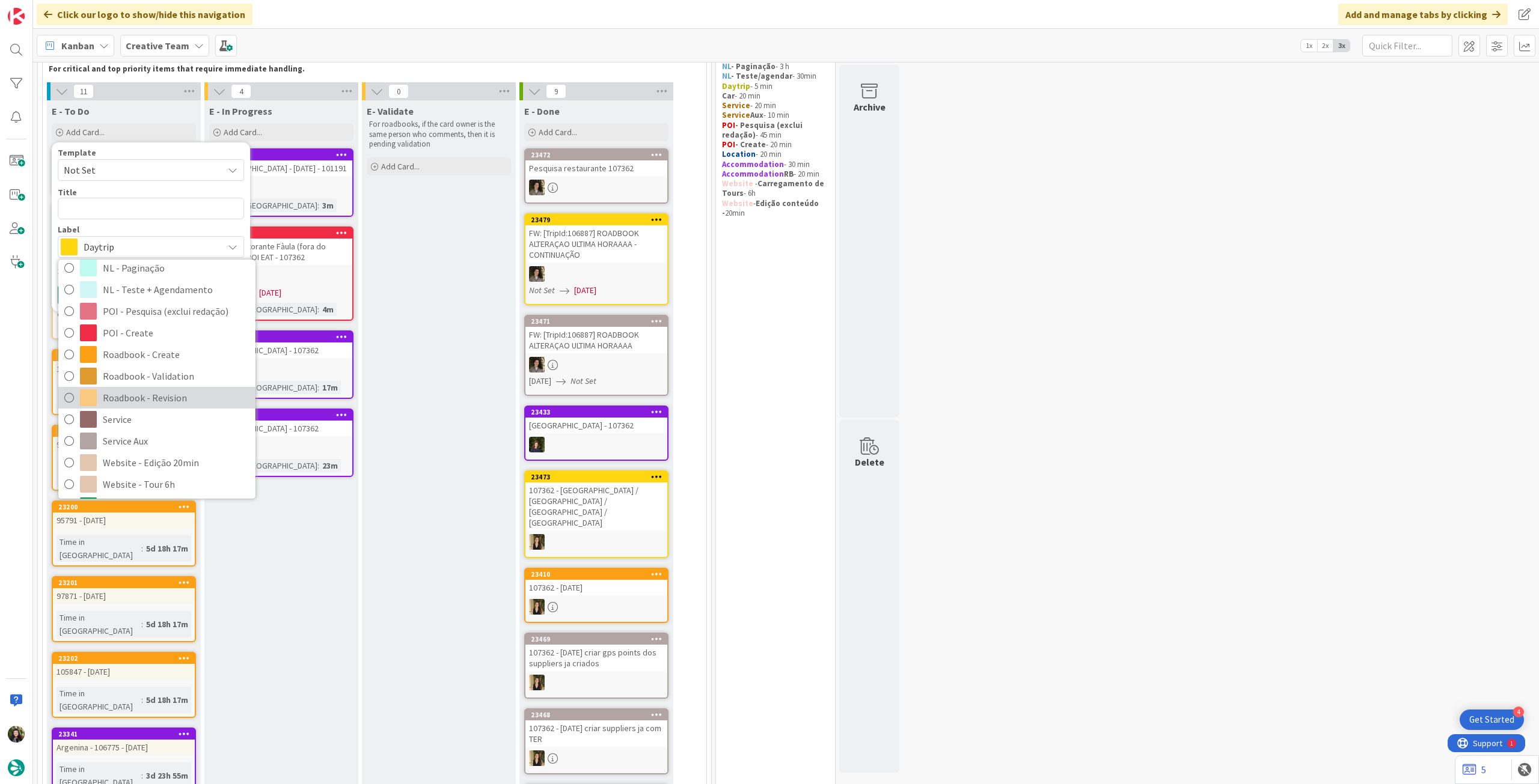
scroll to position [160, 0]
drag, startPoint x: 177, startPoint y: 353, endPoint x: 163, endPoint y: 310, distance: 45.2
click at [177, 353] on span "Roadbook - Create" at bounding box center [176, 352] width 147 height 18
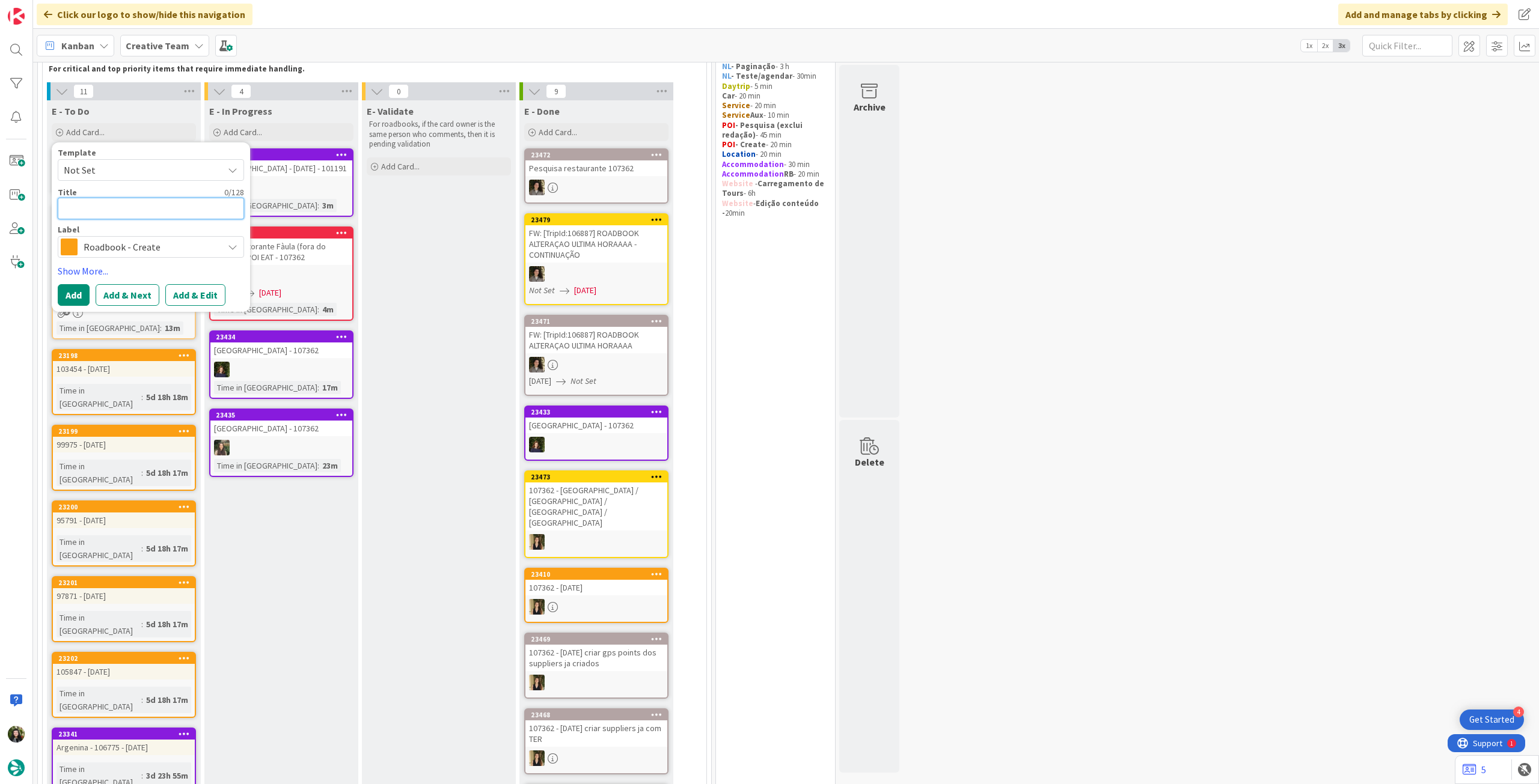
click at [160, 206] on textarea at bounding box center [150, 208] width 186 height 21
paste textarea "101191"
type textarea "x"
type textarea "101191"
type textarea "x"
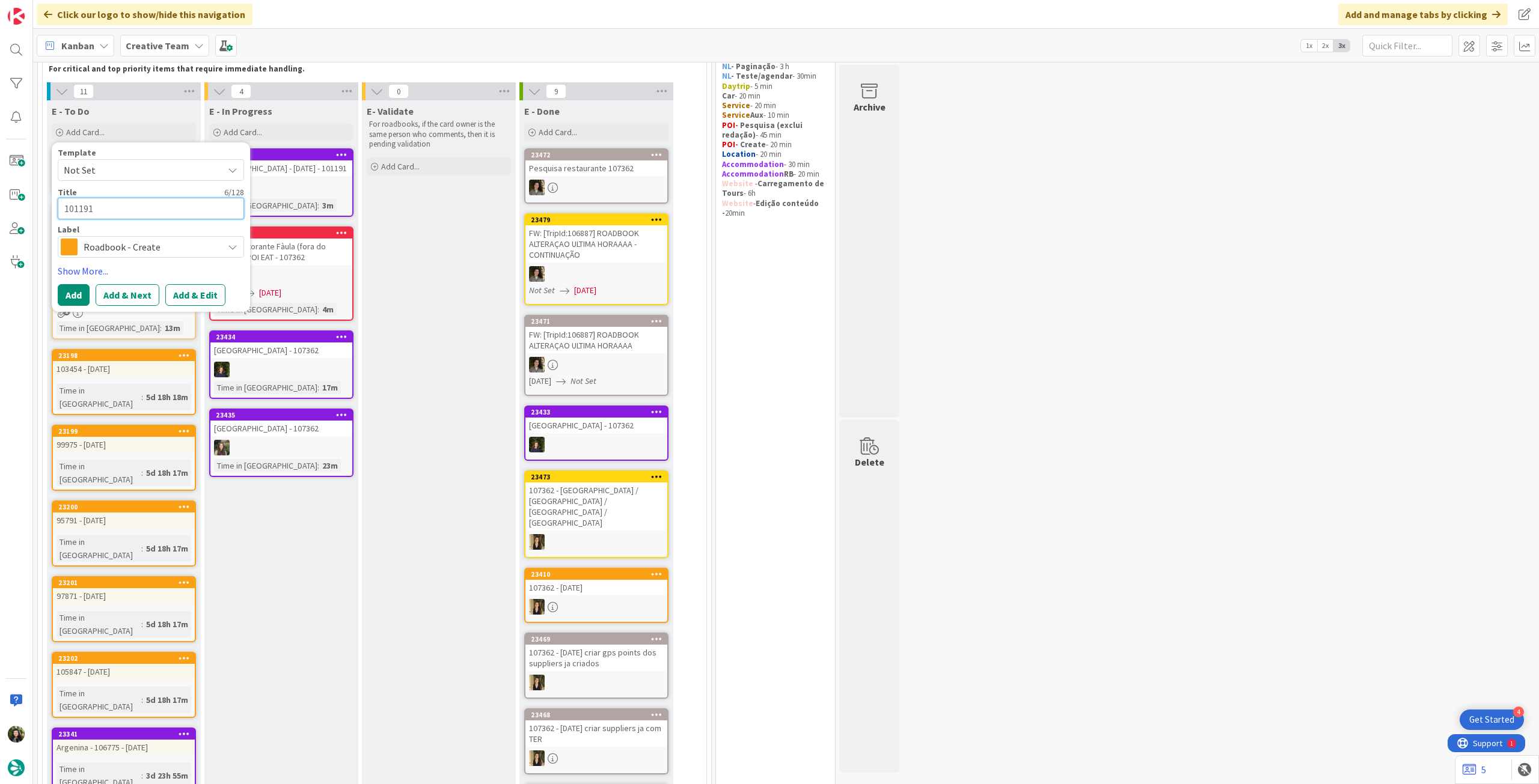
type textarea "101191"
type textarea "x"
type textarea "101191 -"
type textarea "x"
type textarea "101191 - 1"
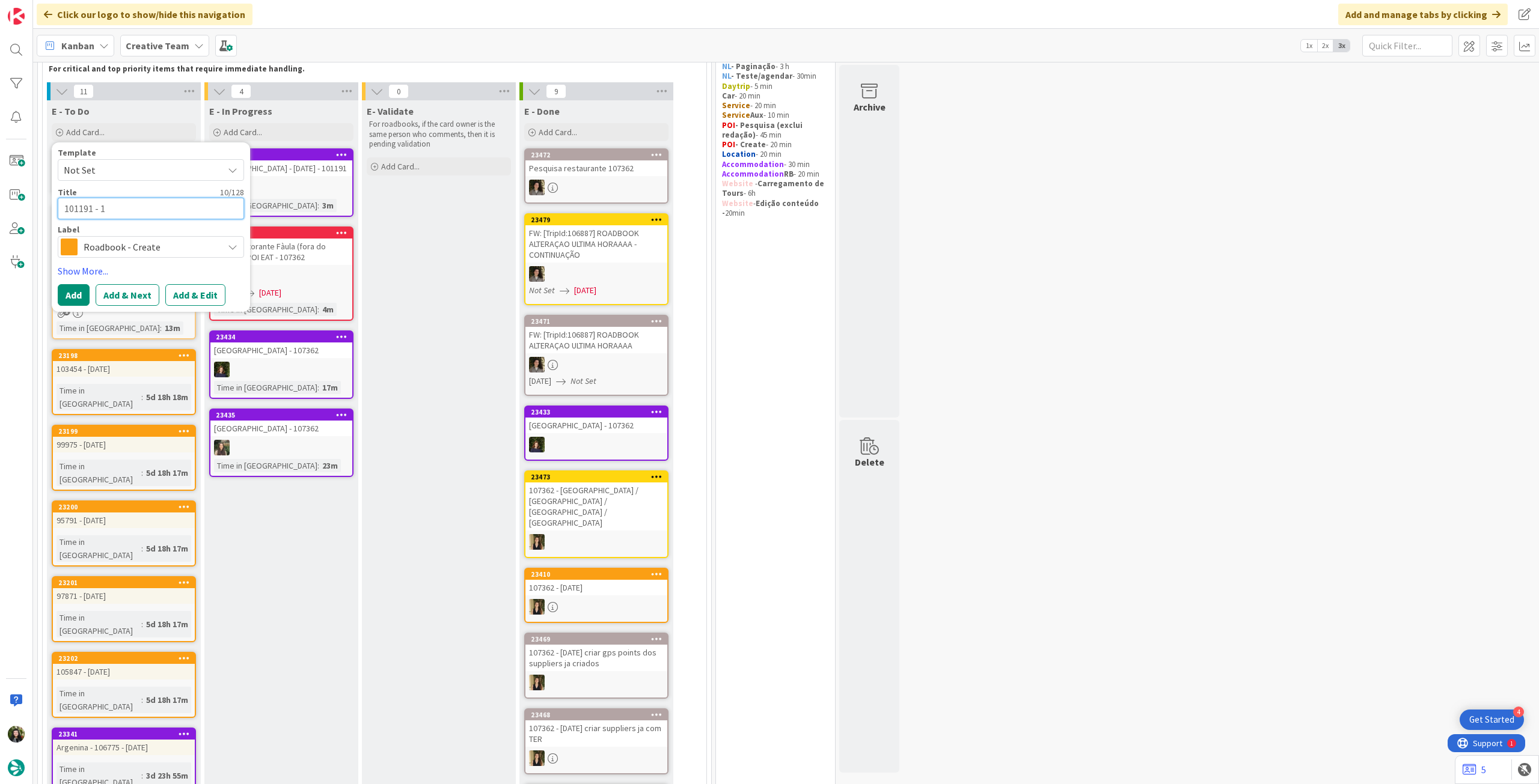
type textarea "x"
type textarea "101191 - 1"
type textarea "x"
type textarea "101191 - 1 o"
type textarea "x"
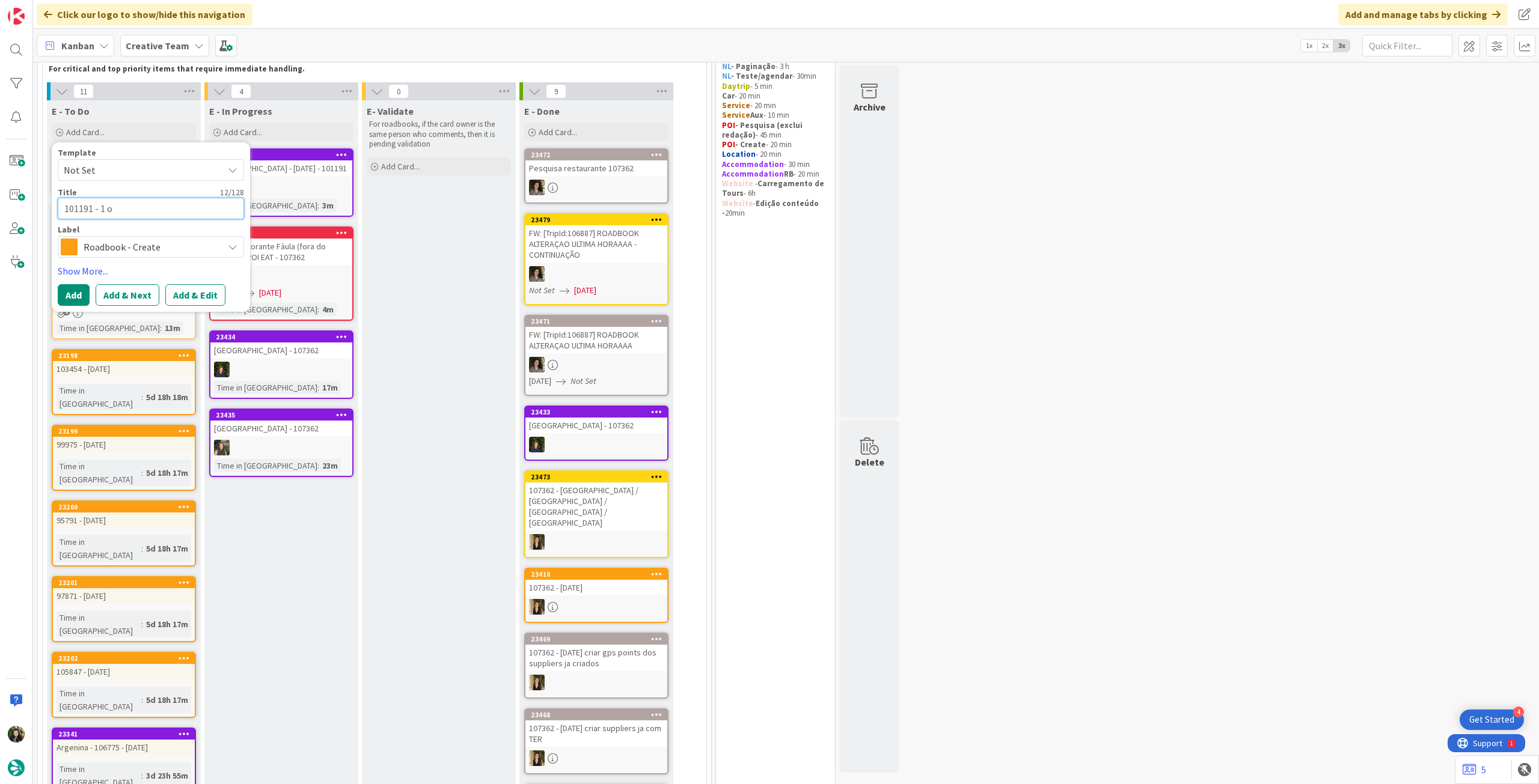
type textarea "101191 - 1 oc"
type textarea "x"
type textarea "101191 - [DATE]"
click at [73, 288] on button "Add" at bounding box center [73, 294] width 31 height 21
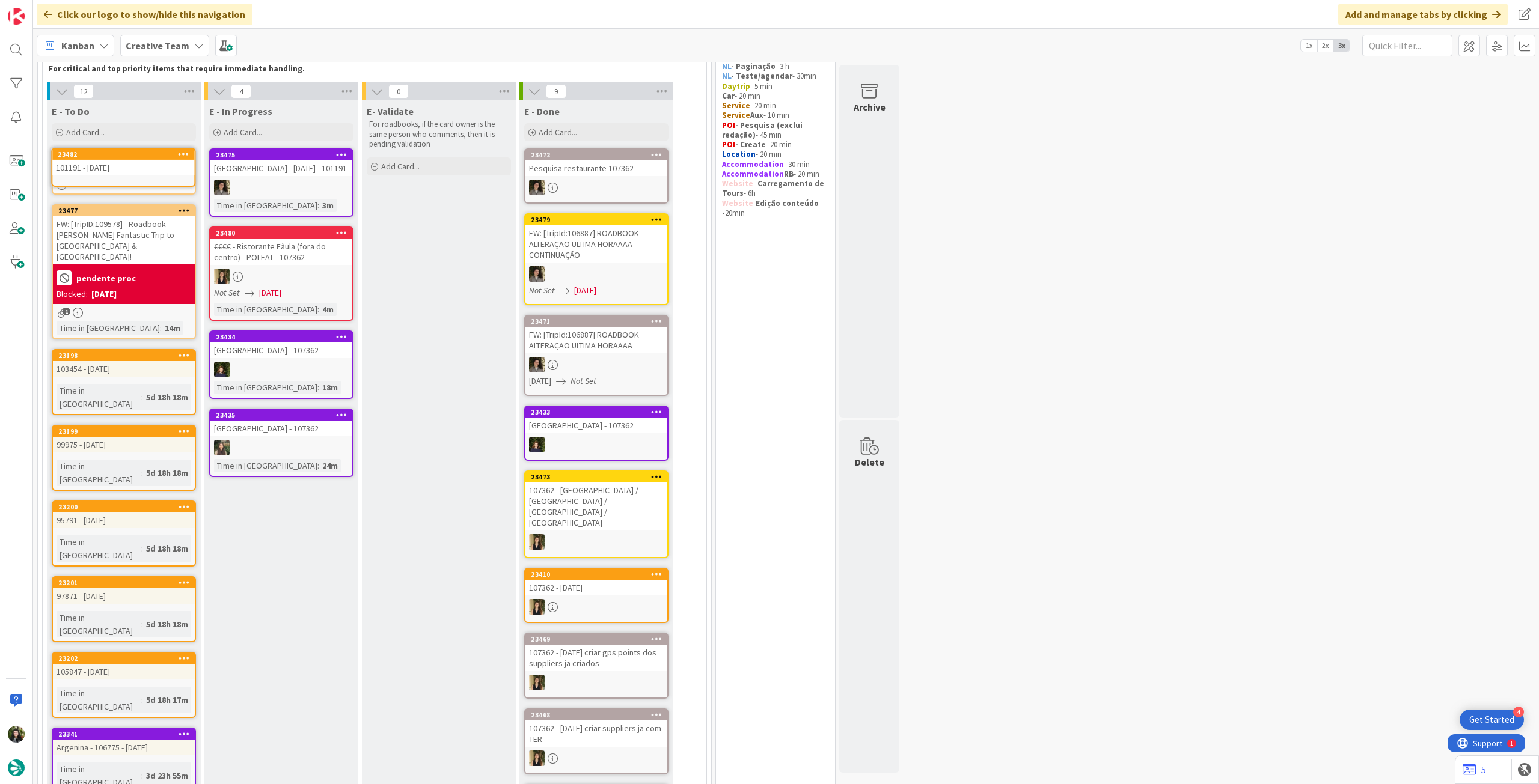
scroll to position [66, 0]
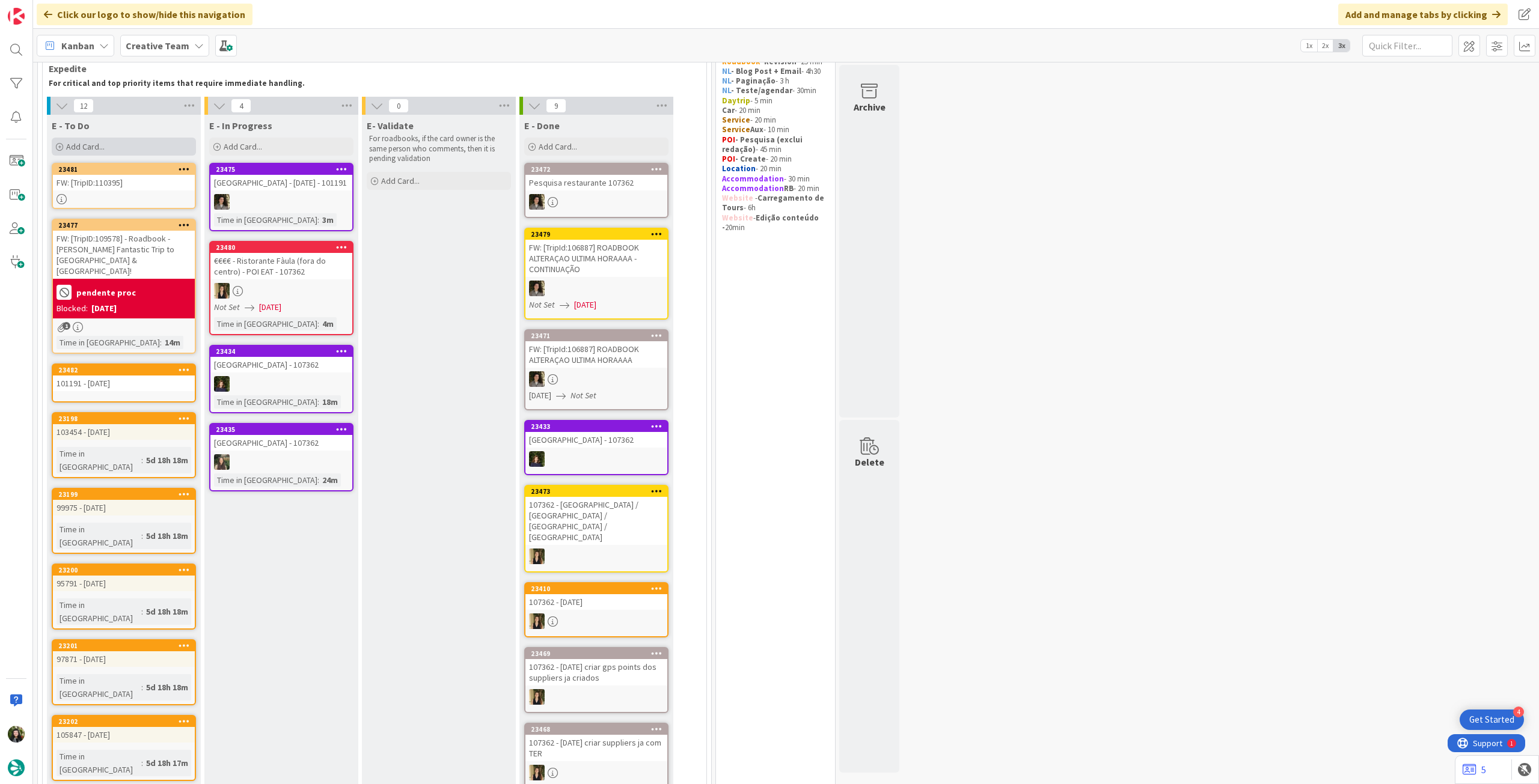
click at [104, 143] on span "Add Card..." at bounding box center [85, 147] width 39 height 11
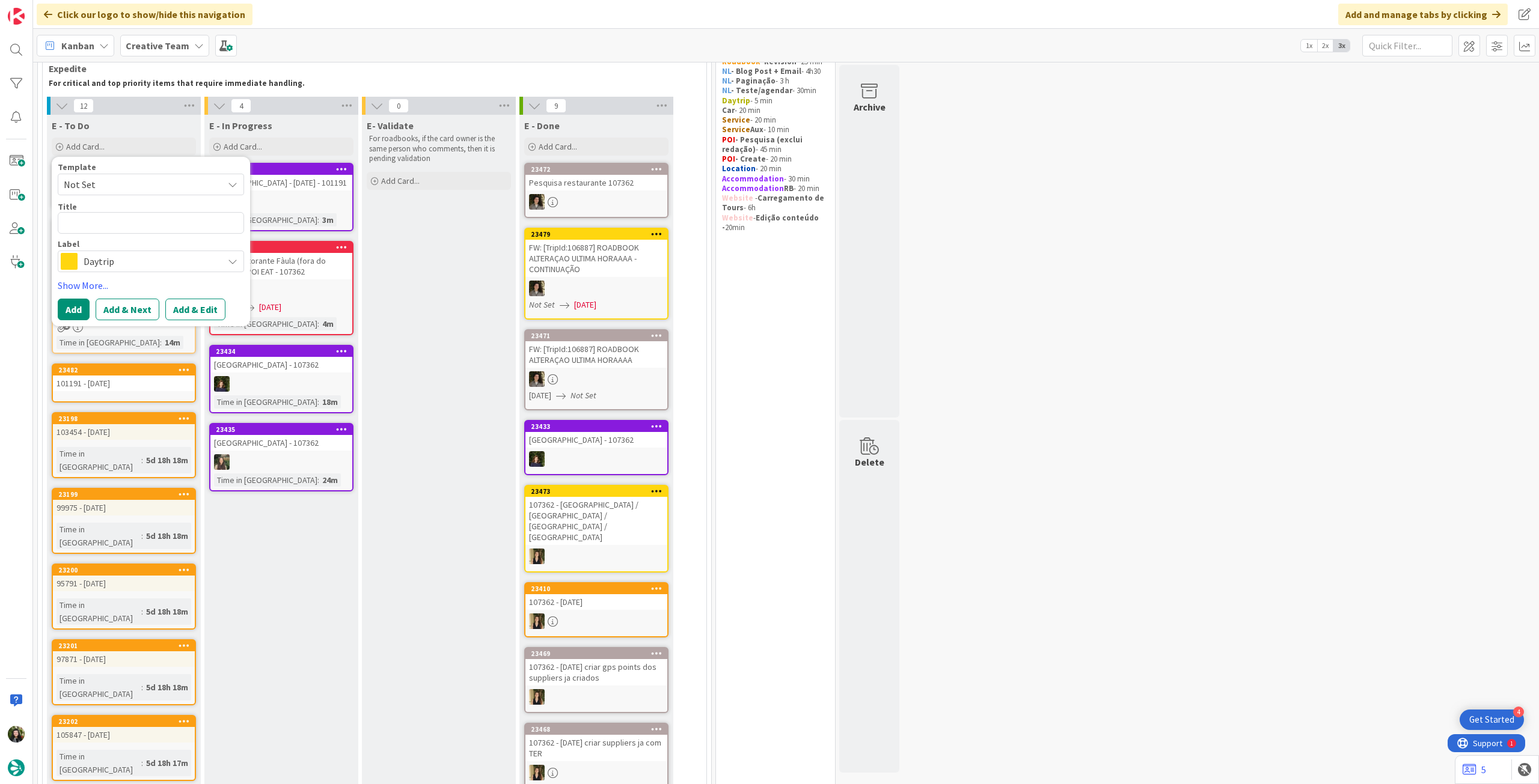
click at [136, 260] on span "Daytrip" at bounding box center [150, 262] width 133 height 17
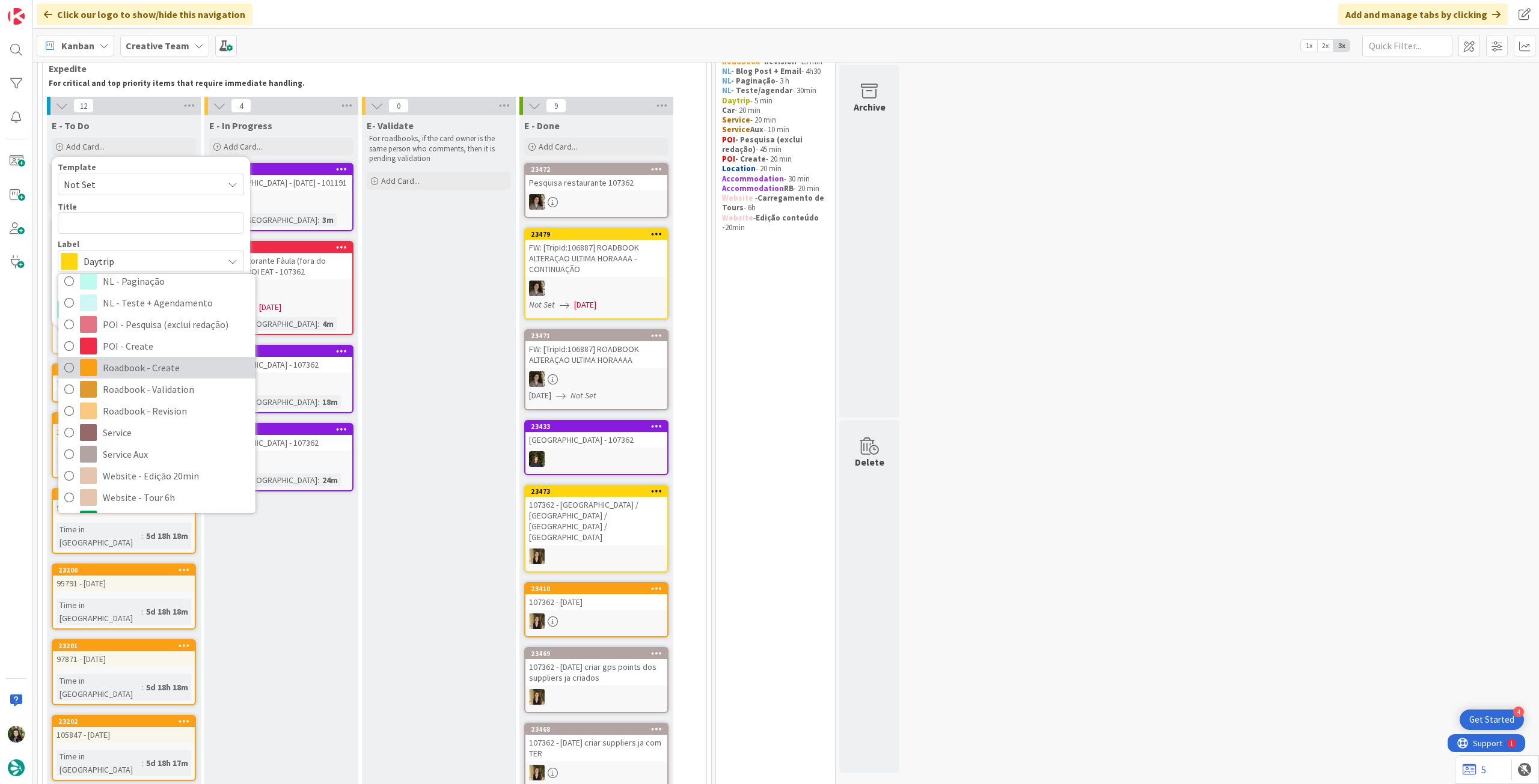
drag, startPoint x: 153, startPoint y: 368, endPoint x: 147, endPoint y: 329, distance: 39.5
click at [153, 368] on span "Roadbook - Create" at bounding box center [176, 367] width 147 height 18
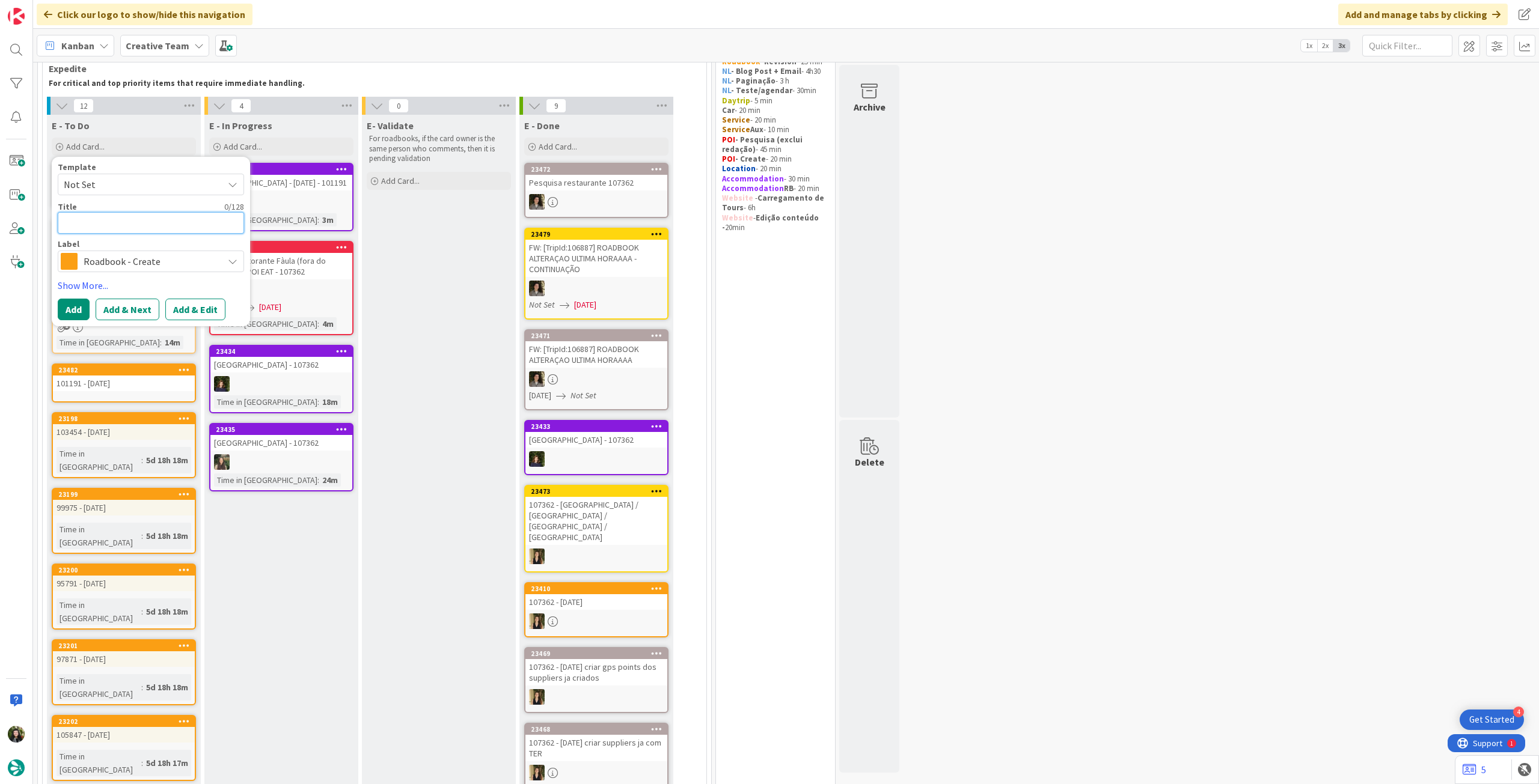
click at [147, 220] on textarea at bounding box center [150, 222] width 186 height 21
paste textarea "110922"
type textarea "x"
type textarea "110922"
type textarea "x"
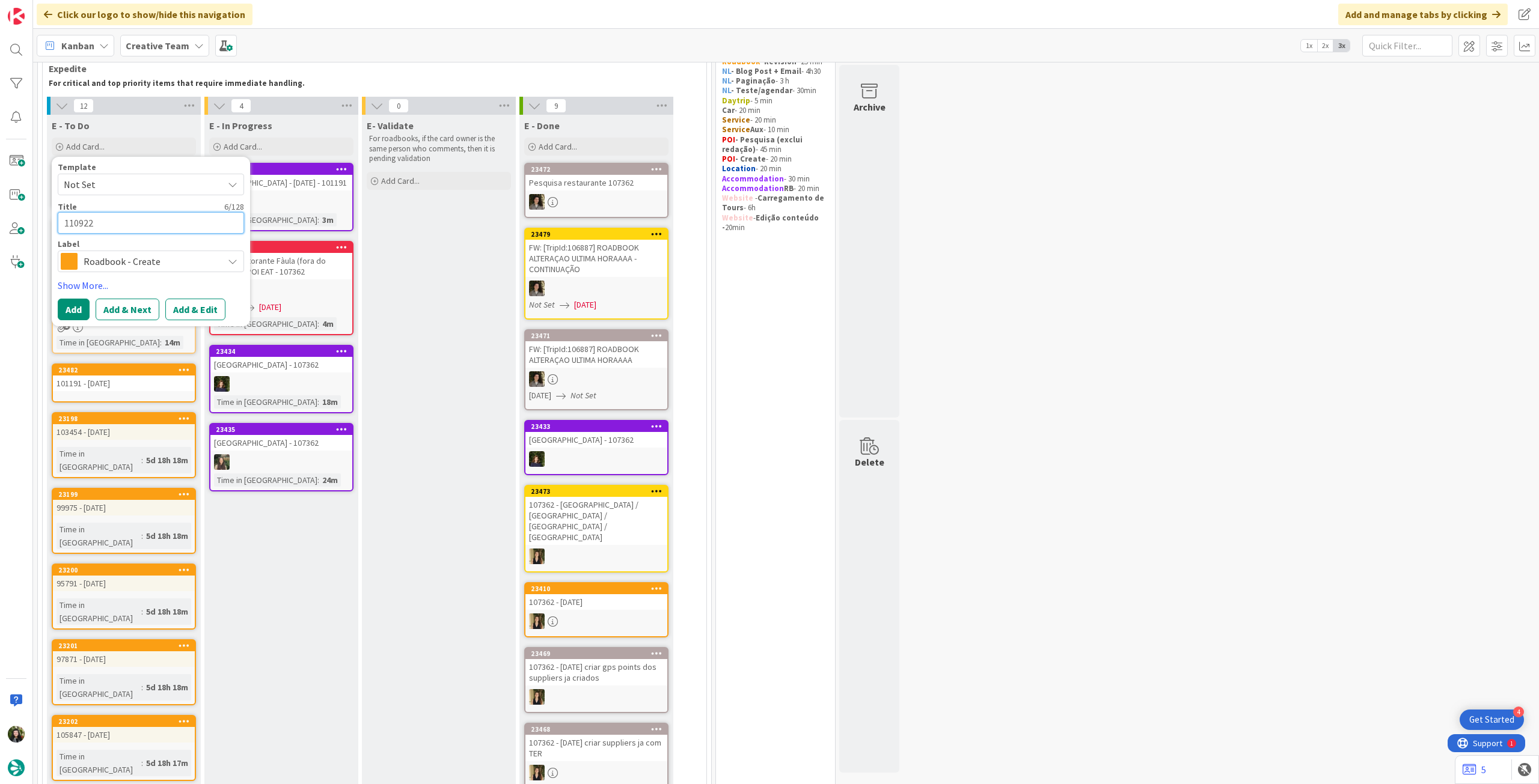
type textarea "110922"
type textarea "x"
type textarea "110922 -"
type textarea "x"
type textarea "110922 -"
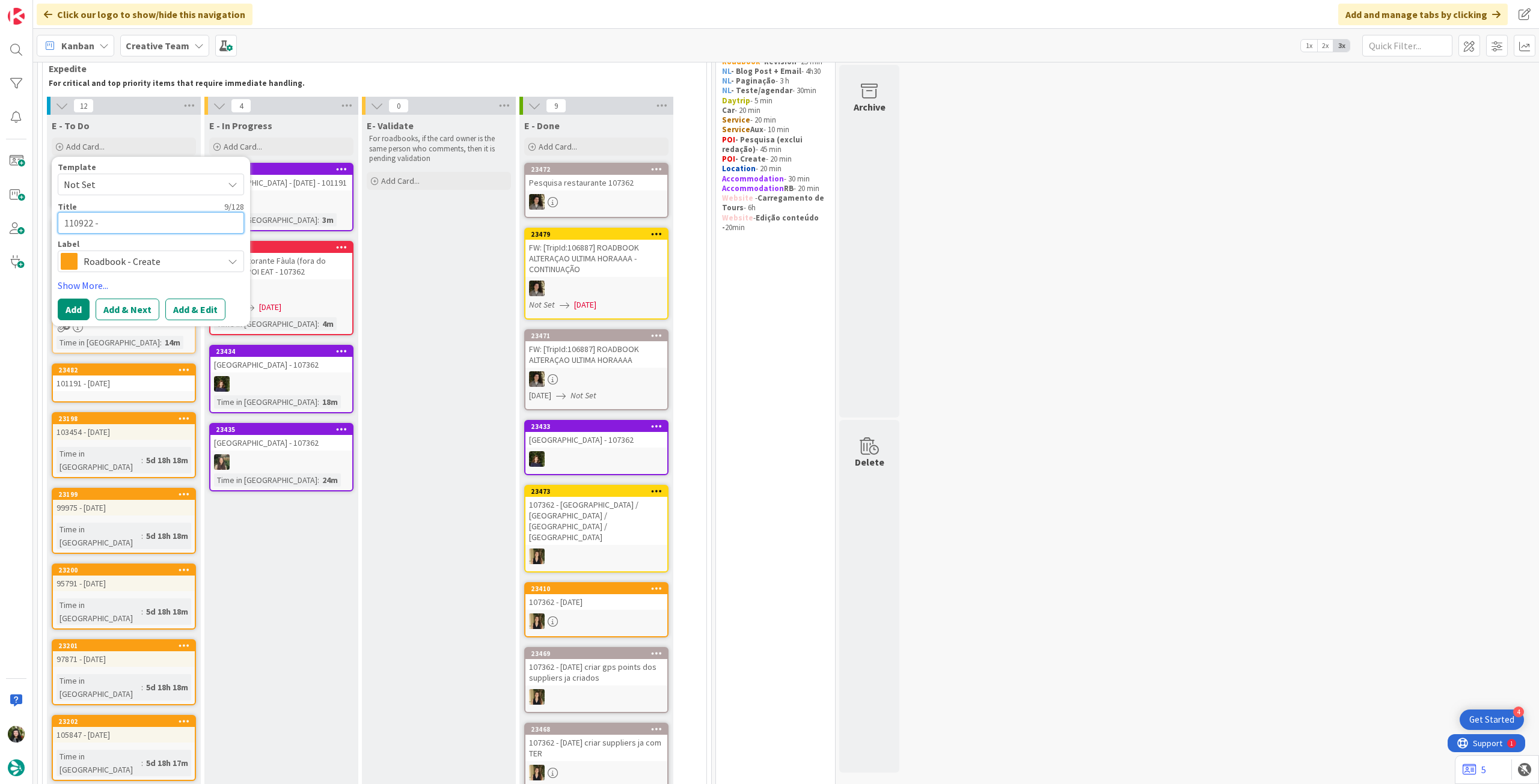
type textarea "x"
type textarea "110922 - 8"
type textarea "x"
type textarea "110922 - 8"
type textarea "x"
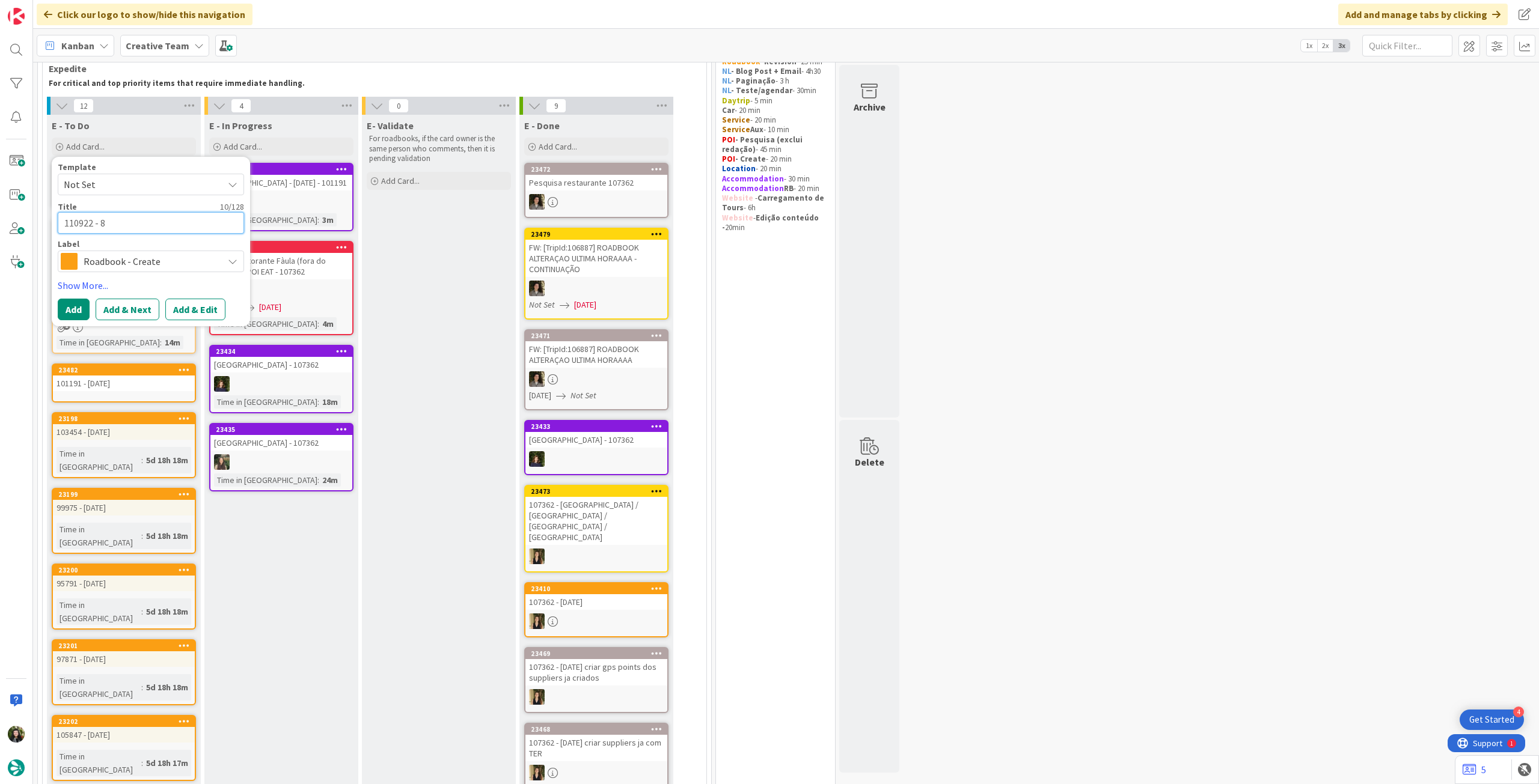
type textarea "110922 - 8 o"
type textarea "x"
type textarea "110922 - 8 oc"
type textarea "x"
type textarea "110922 - [DATE]"
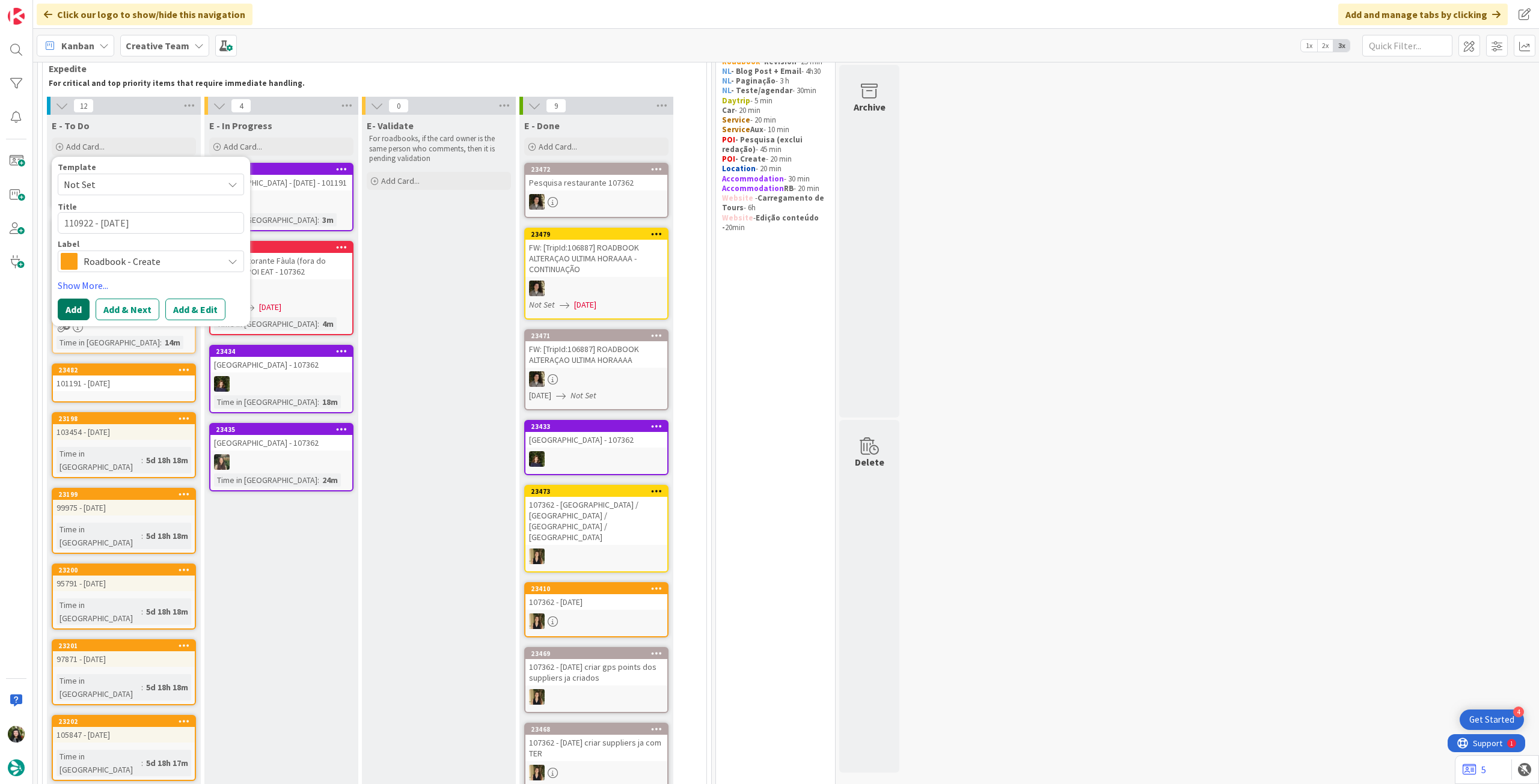
click at [68, 302] on button "Add" at bounding box center [73, 309] width 31 height 21
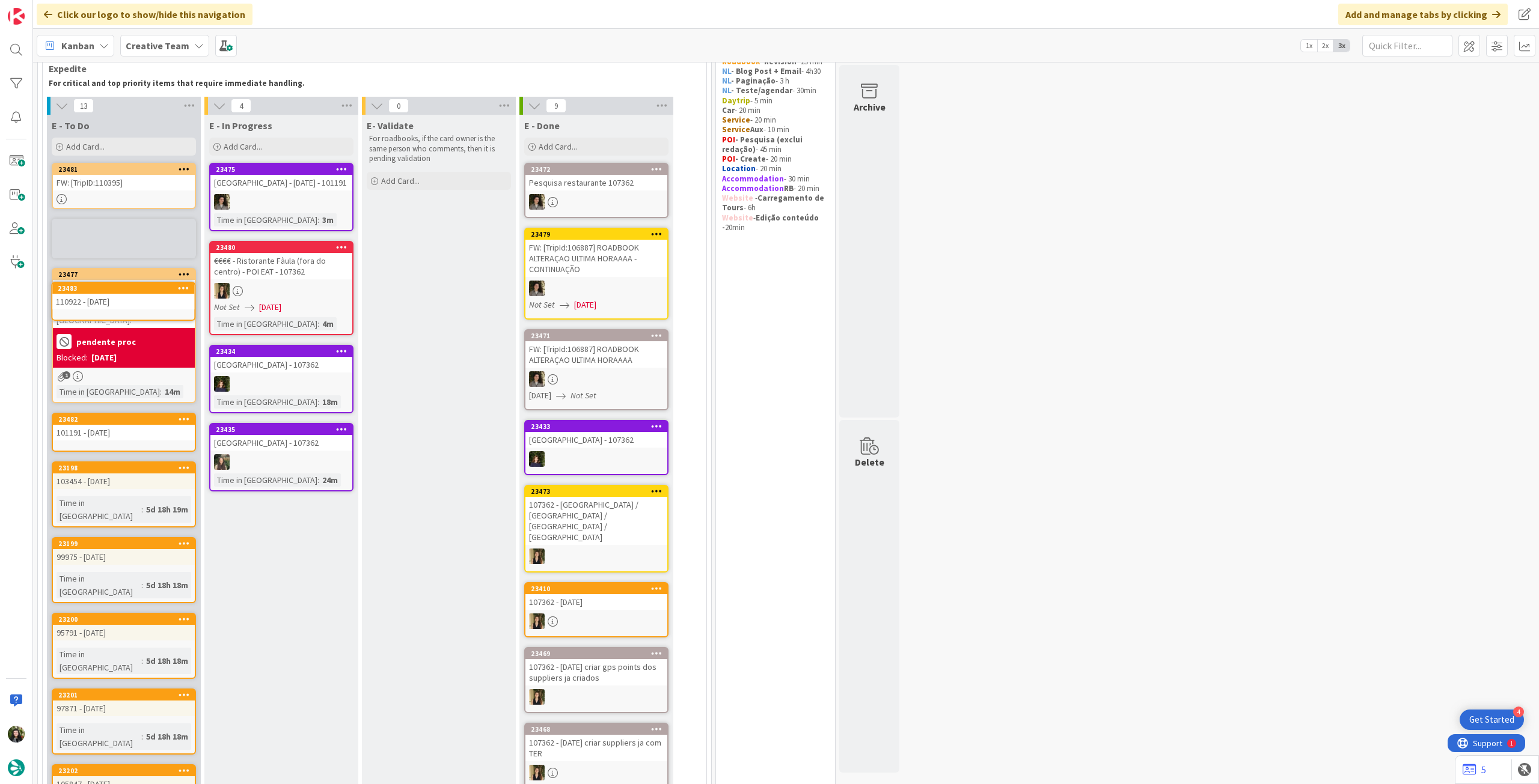
scroll to position [64, 0]
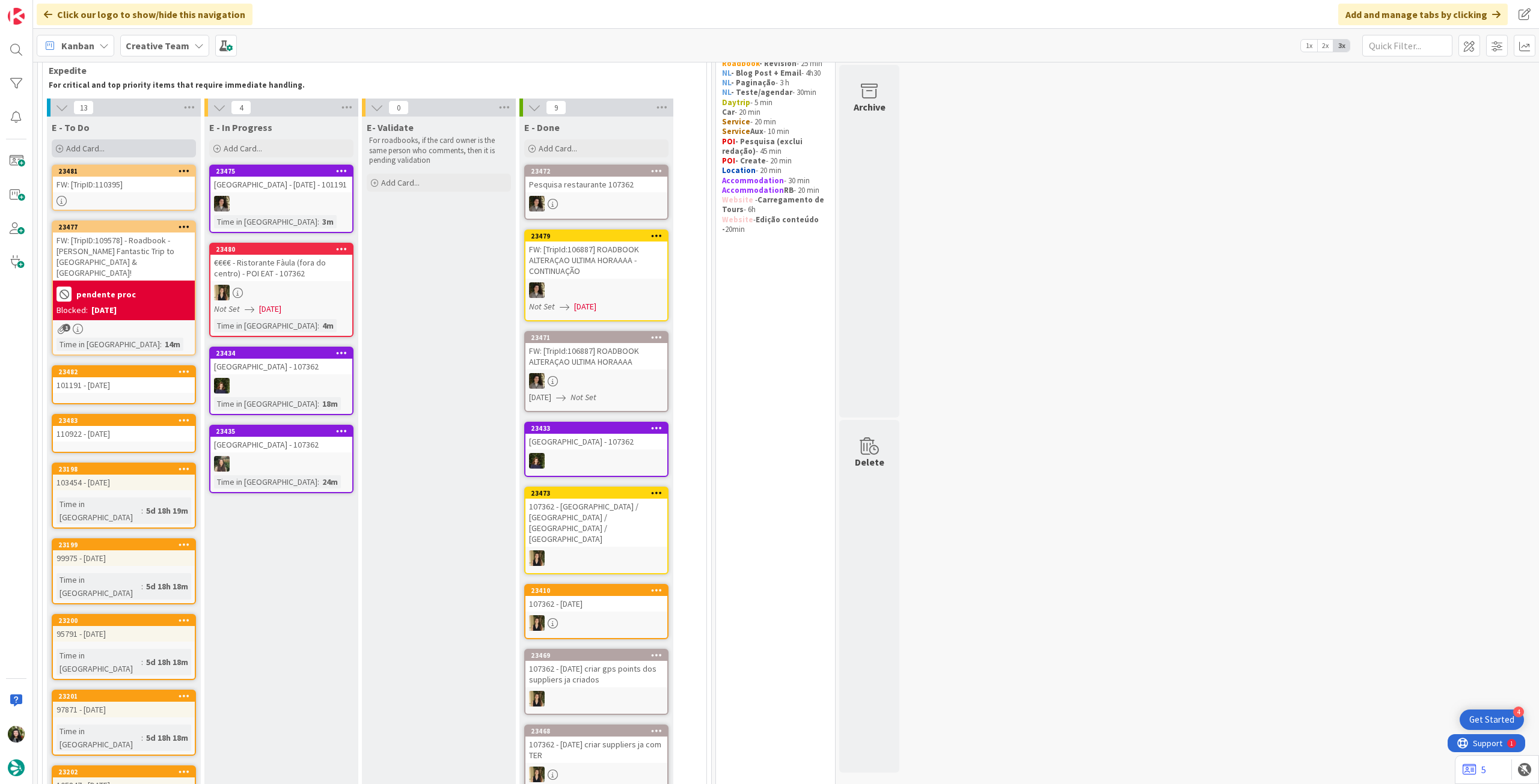
click at [114, 147] on div "Add Card..." at bounding box center [124, 148] width 144 height 18
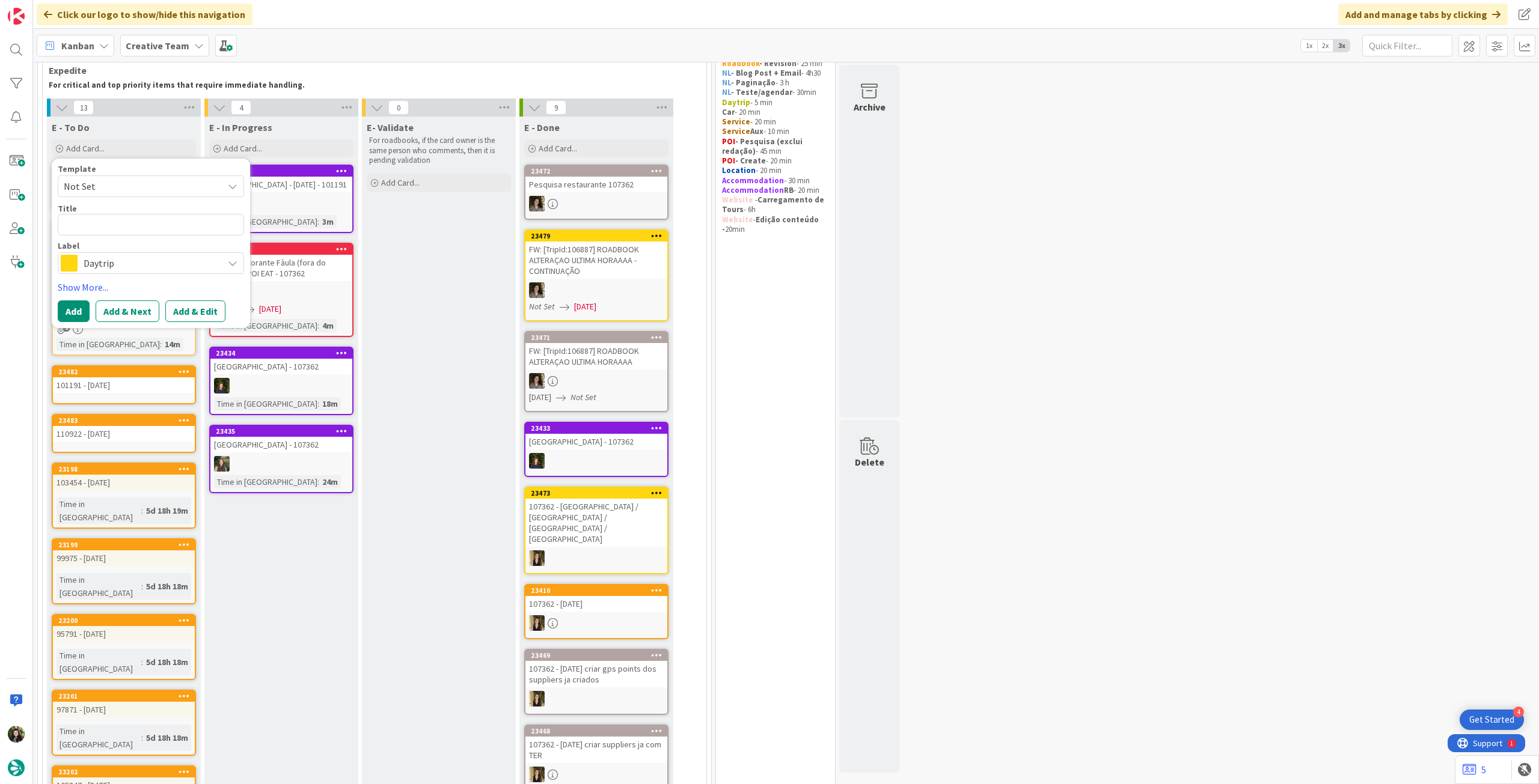
click at [105, 260] on span "Daytrip" at bounding box center [150, 263] width 133 height 17
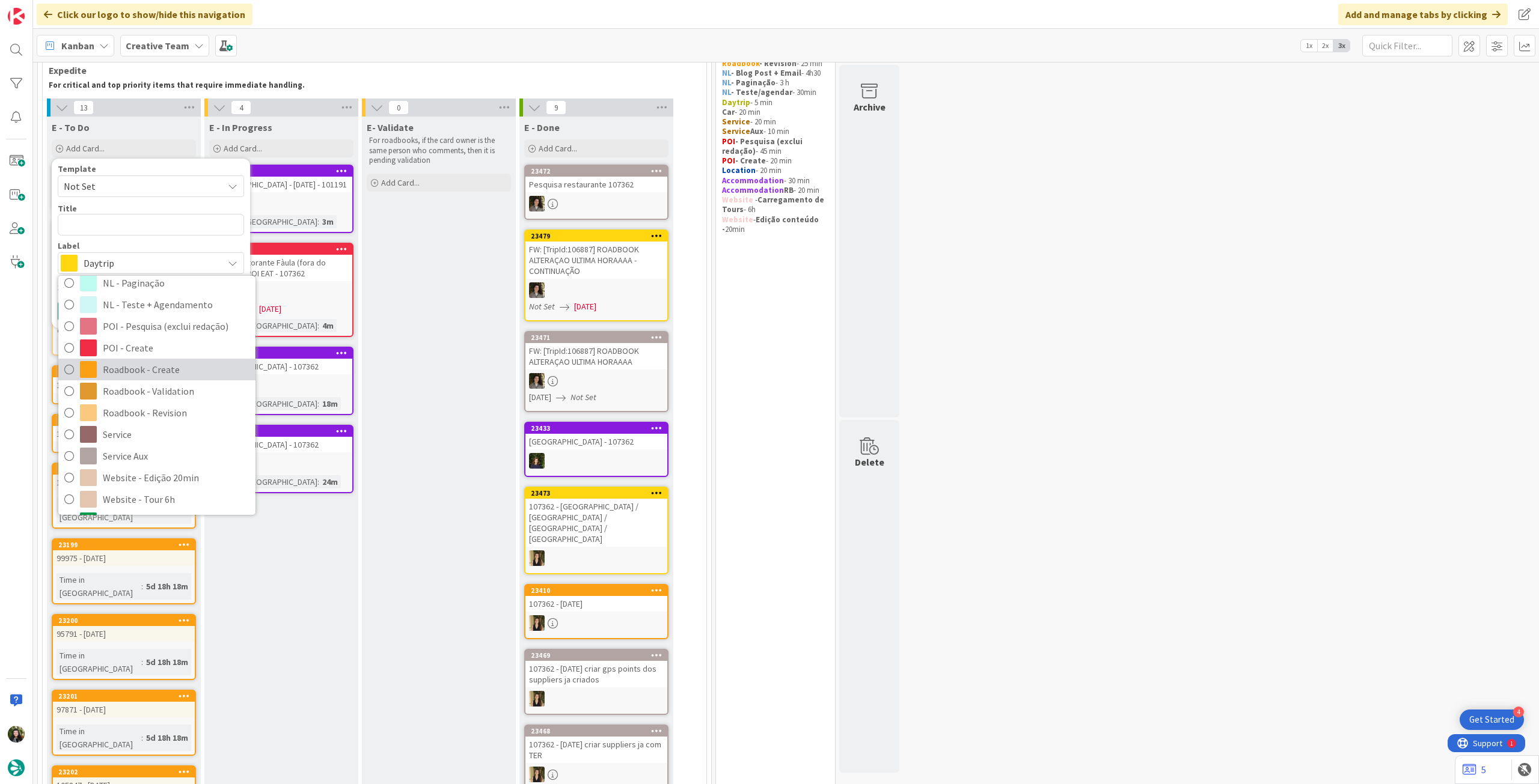
click at [191, 374] on span "Roadbook - Create" at bounding box center [176, 369] width 147 height 18
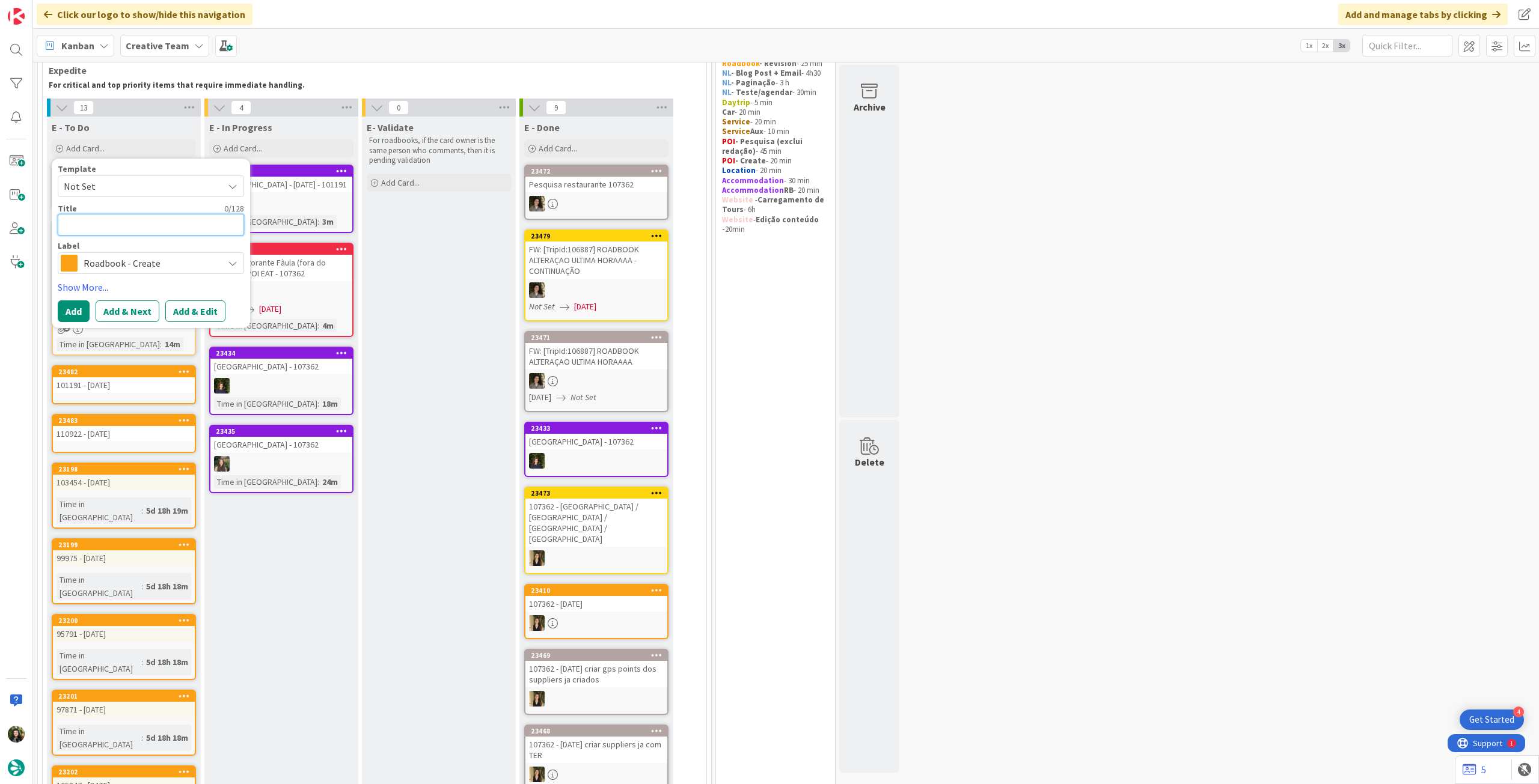
click at [153, 217] on textarea at bounding box center [150, 224] width 186 height 21
paste textarea "110894"
type textarea "x"
type textarea "110894"
type textarea "x"
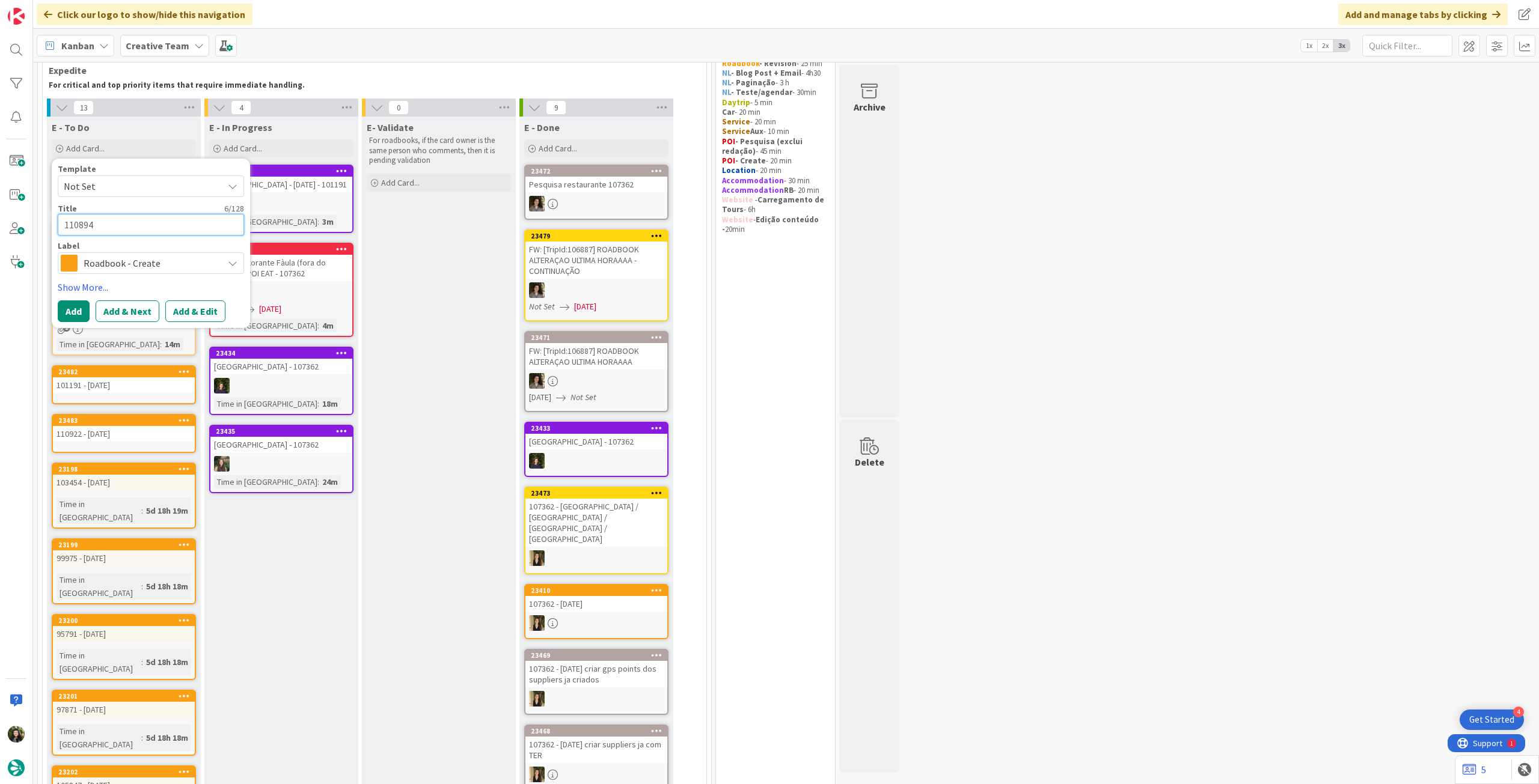
type textarea "110894"
type textarea "x"
type textarea "110894 -"
type textarea "x"
type textarea "110894 -"
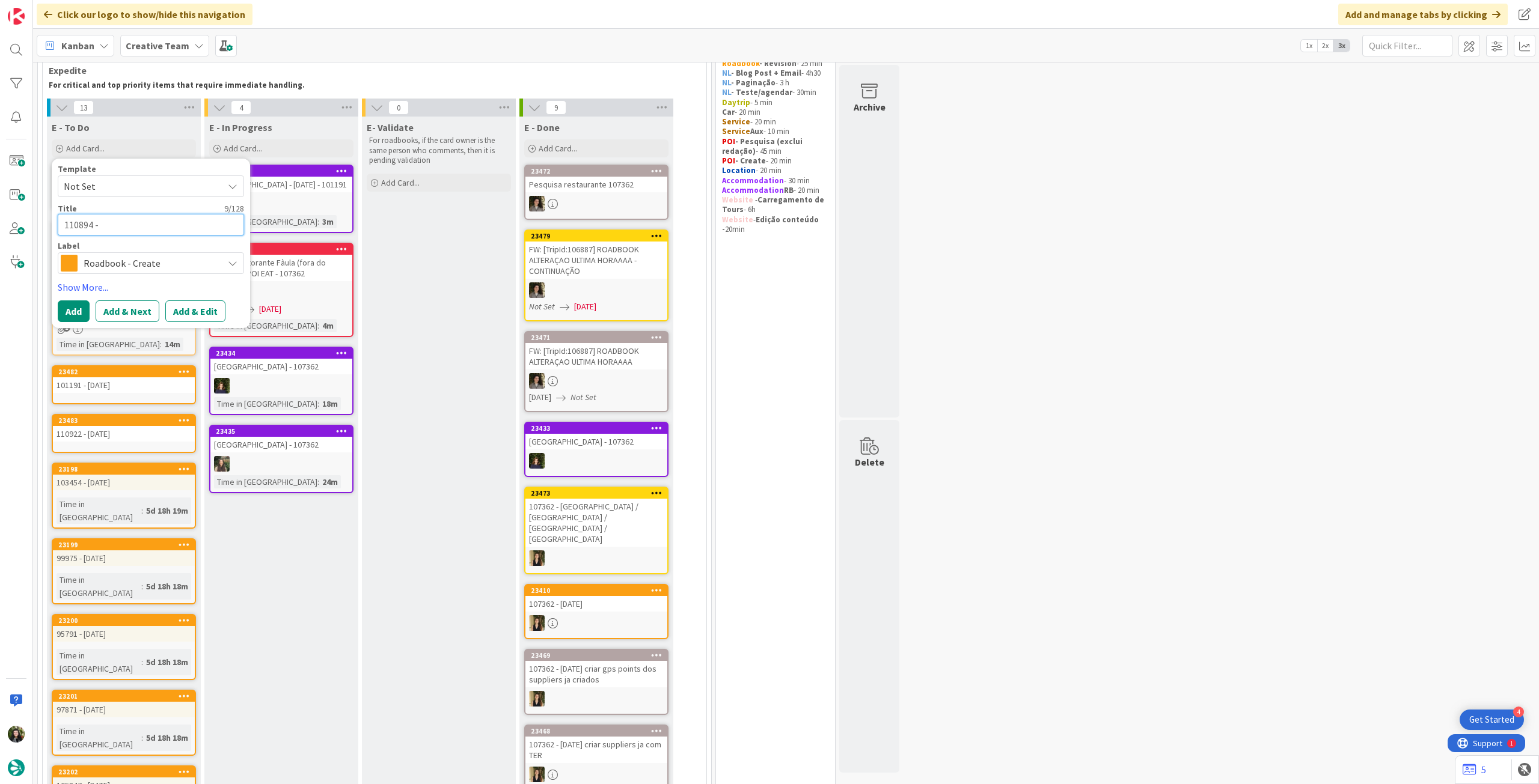
type textarea "x"
type textarea "110894 - 1"
type textarea "x"
type textarea "110894 - 11"
type textarea "x"
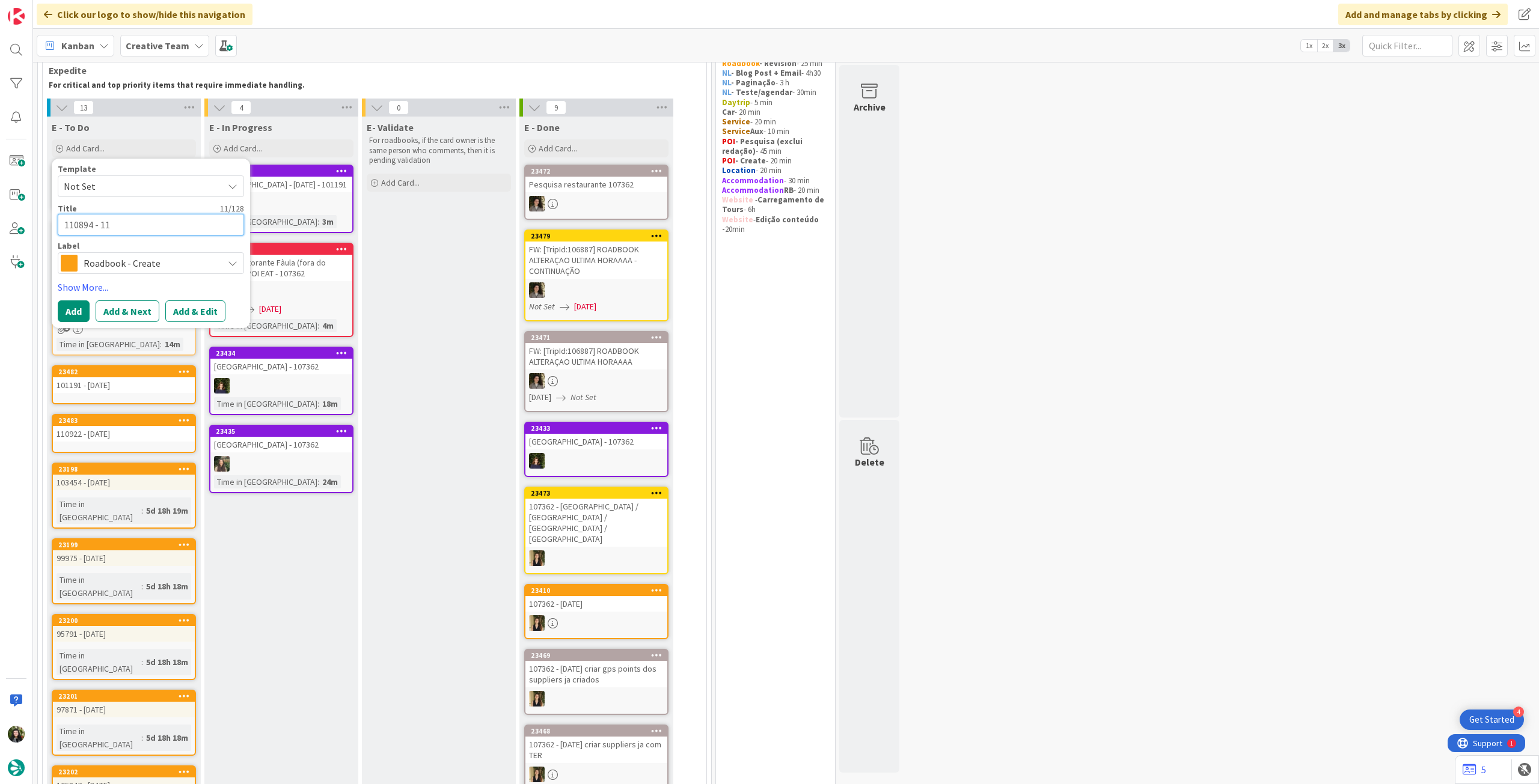
type textarea "110894 - 11"
type textarea "x"
type textarea "110894 - 11 o"
type textarea "x"
type textarea "110894 - 11 oc"
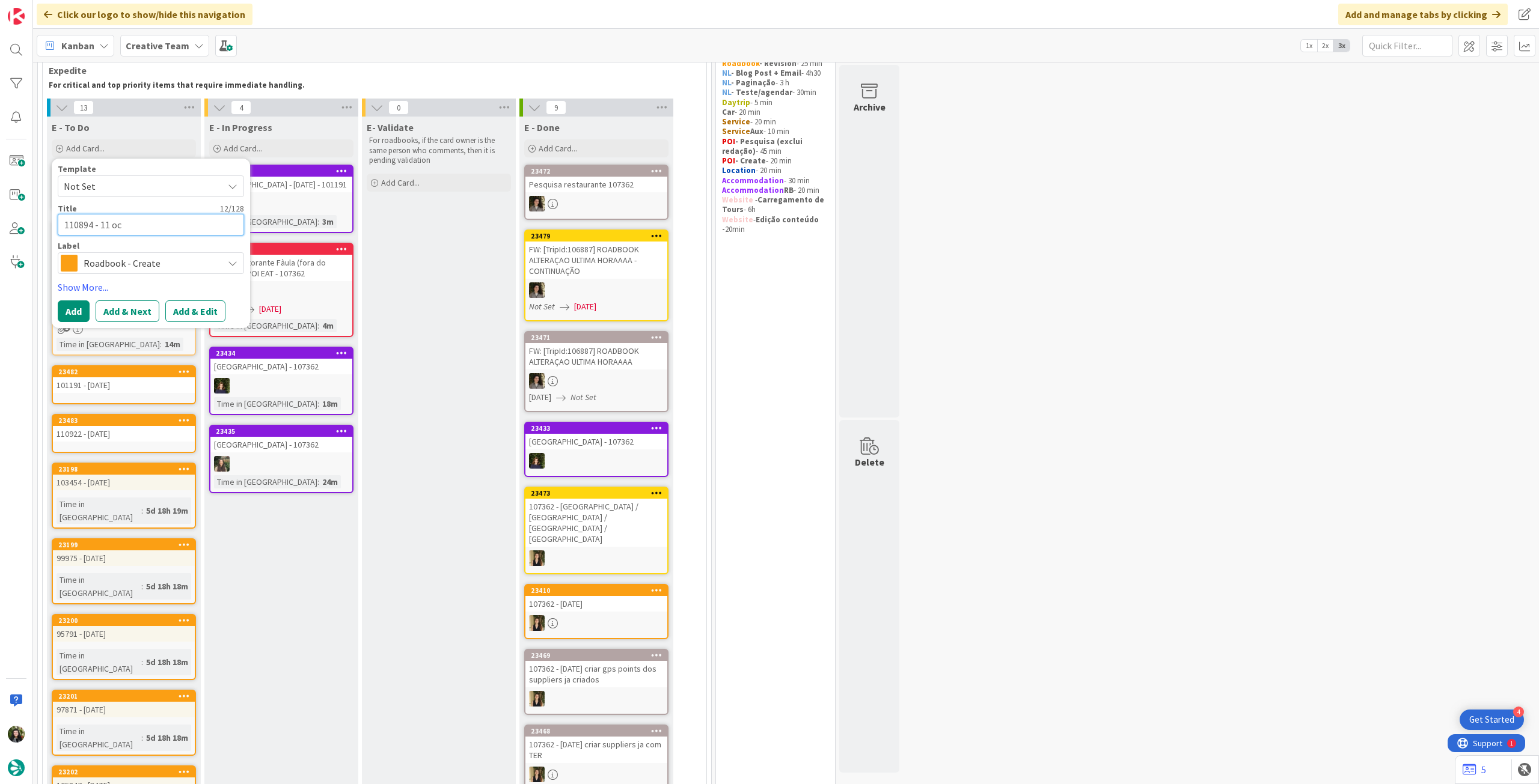
type textarea "x"
type textarea "110894 - [DATE]"
click at [81, 302] on button "Add" at bounding box center [73, 311] width 31 height 21
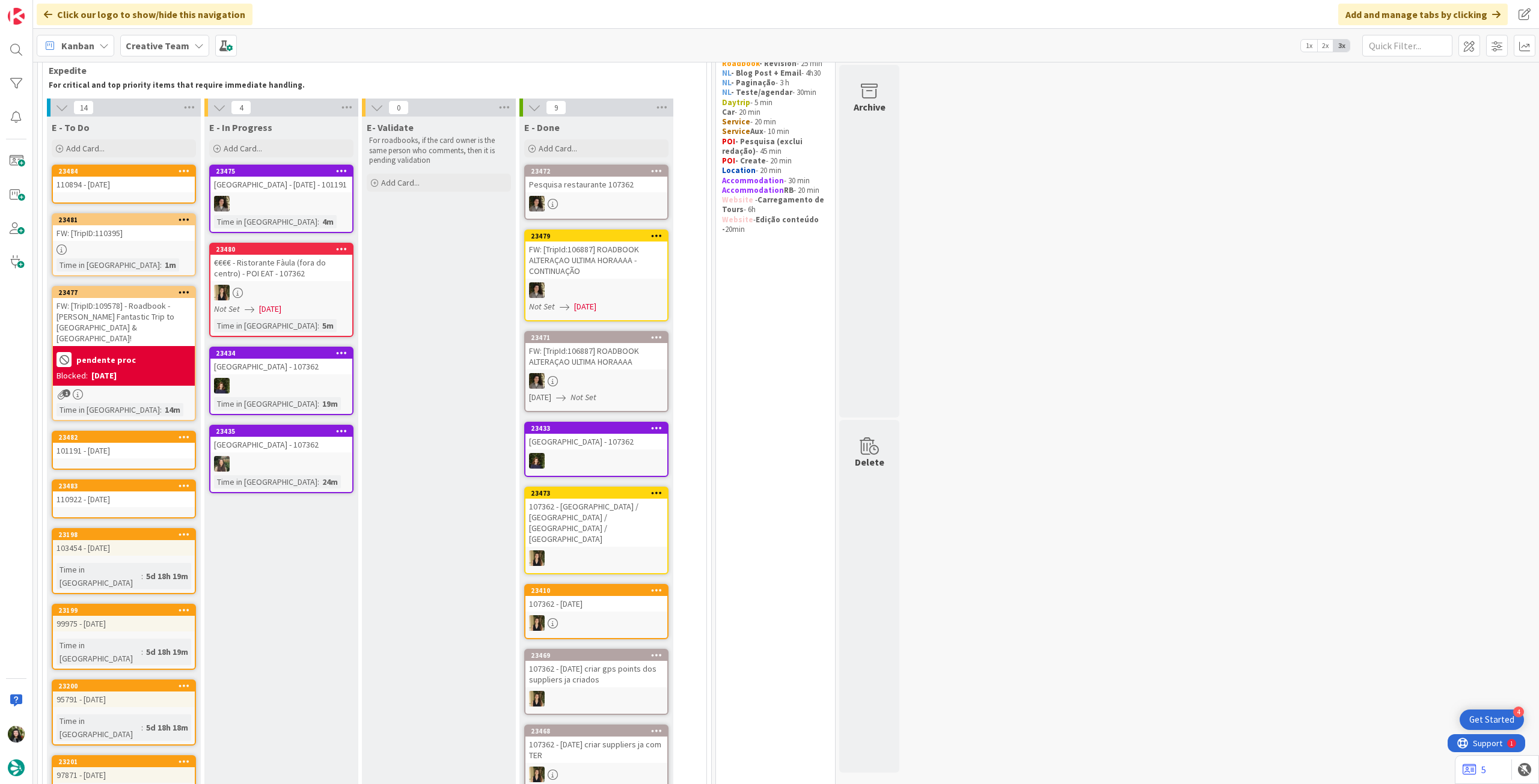
scroll to position [60, 0]
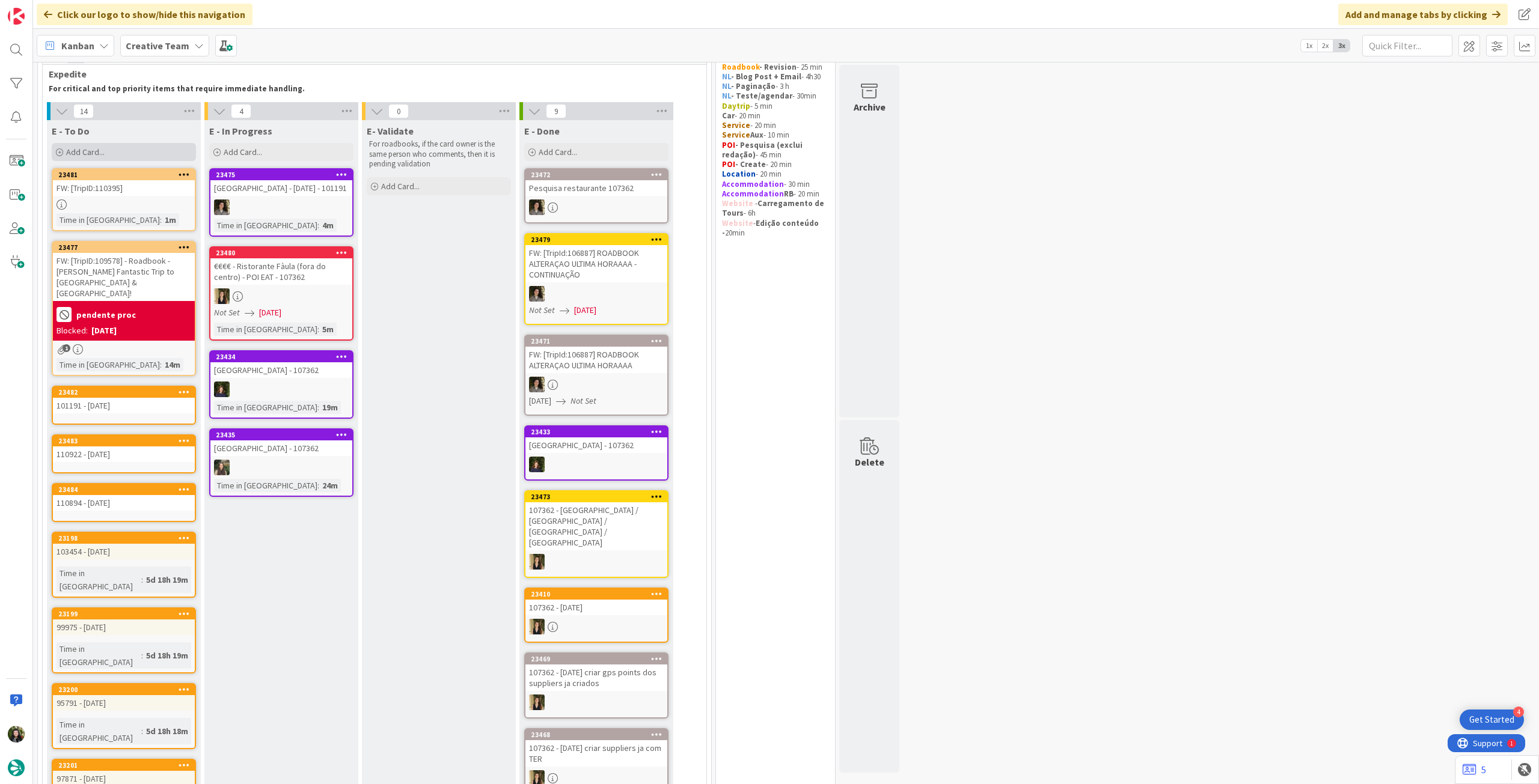
click at [120, 149] on div "Add Card..." at bounding box center [124, 152] width 144 height 18
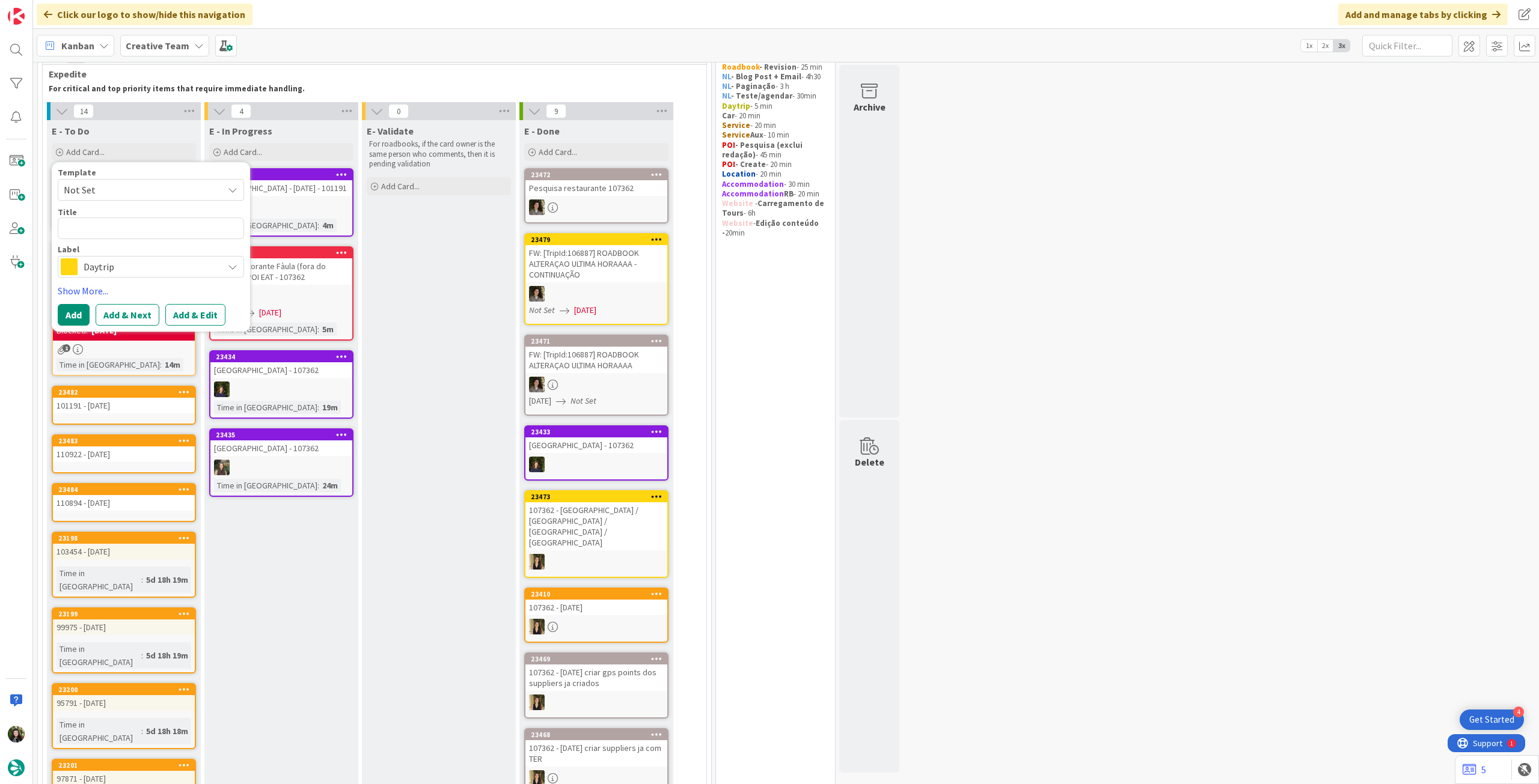
click at [152, 248] on div "Label" at bounding box center [150, 249] width 186 height 8
click at [154, 271] on span "Daytrip" at bounding box center [150, 266] width 133 height 17
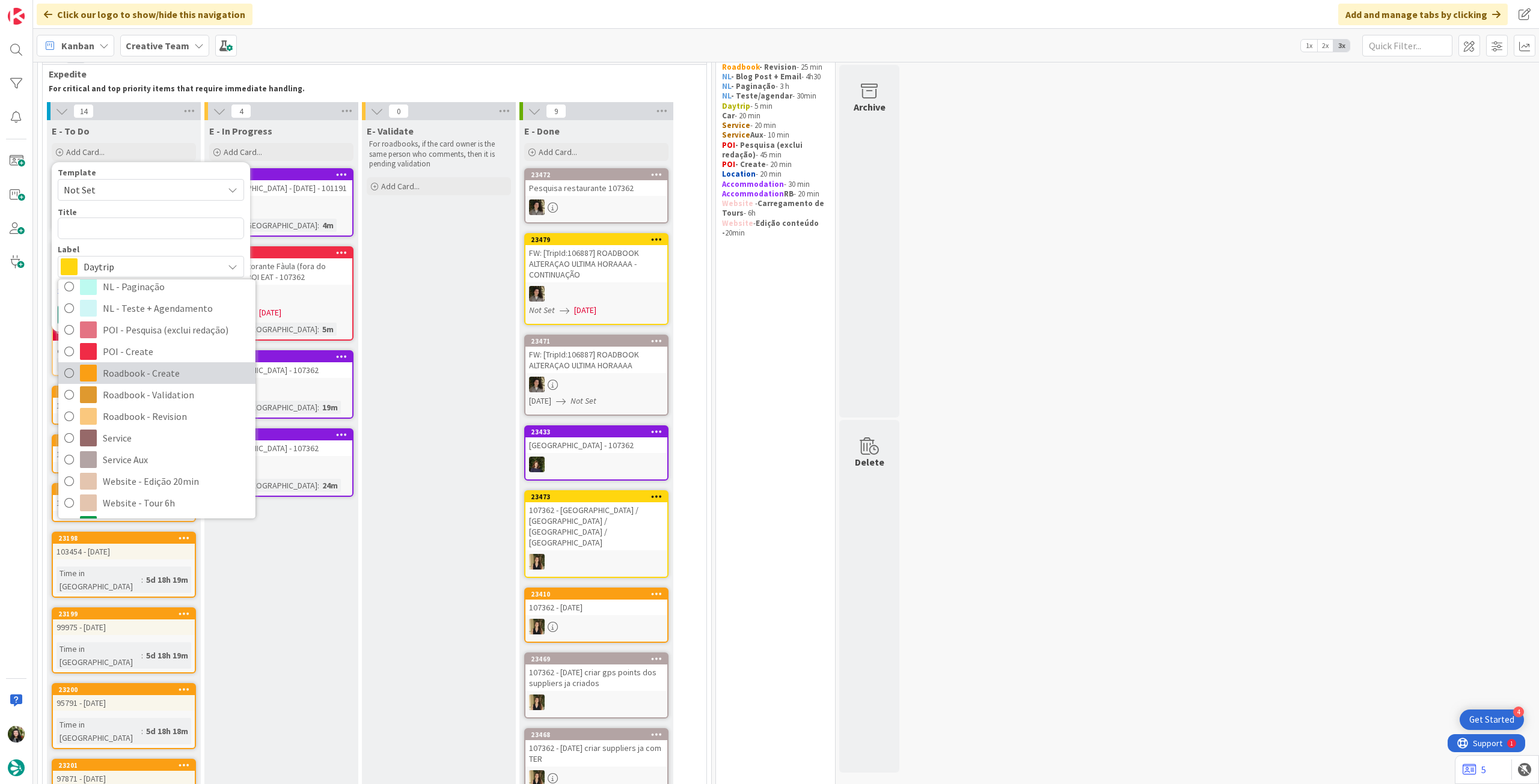
click at [142, 371] on span "Roadbook - Create" at bounding box center [176, 373] width 147 height 18
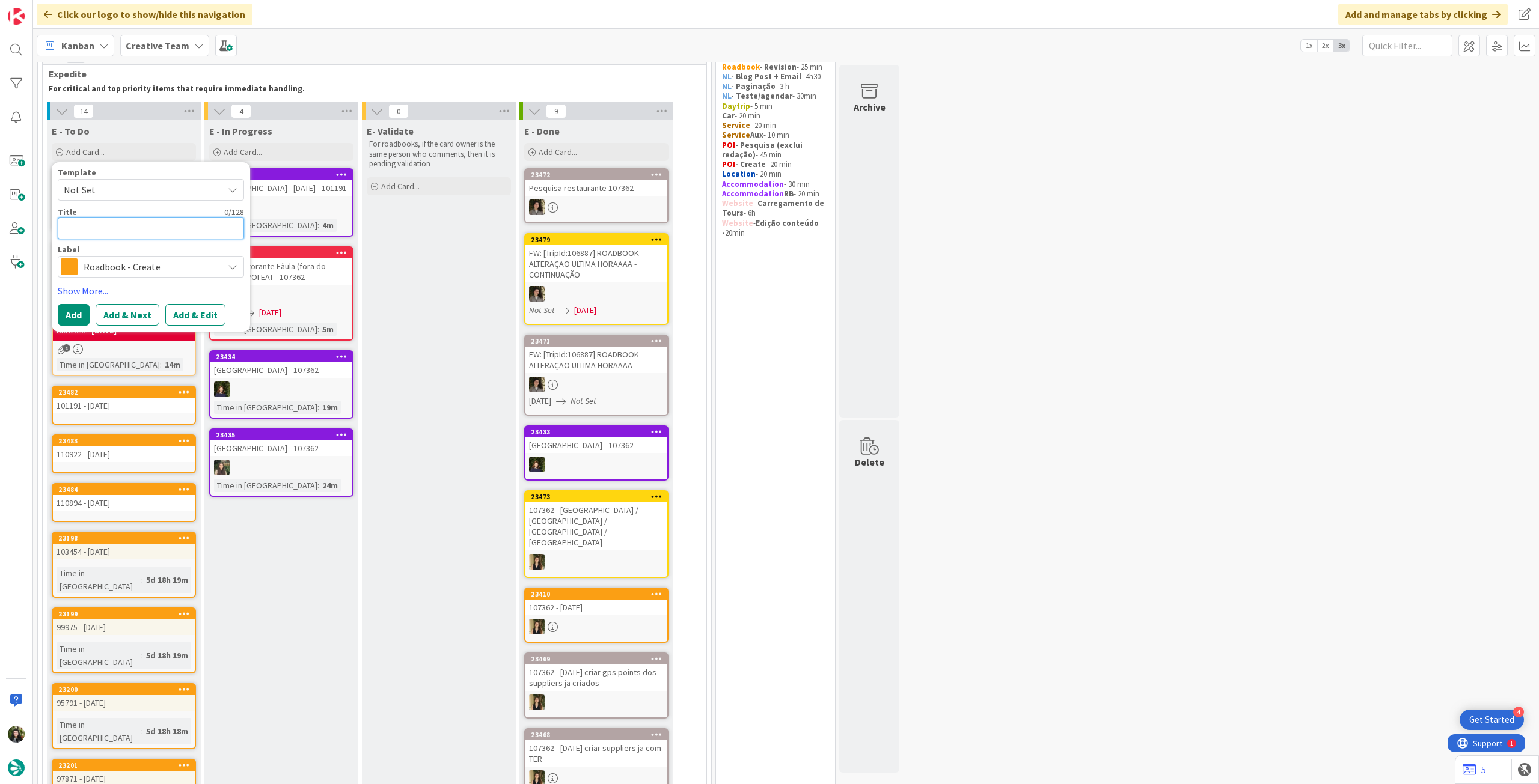
click at [136, 231] on textarea at bounding box center [150, 227] width 186 height 21
paste textarea "110475"
type textarea "x"
type textarea "110475"
type textarea "x"
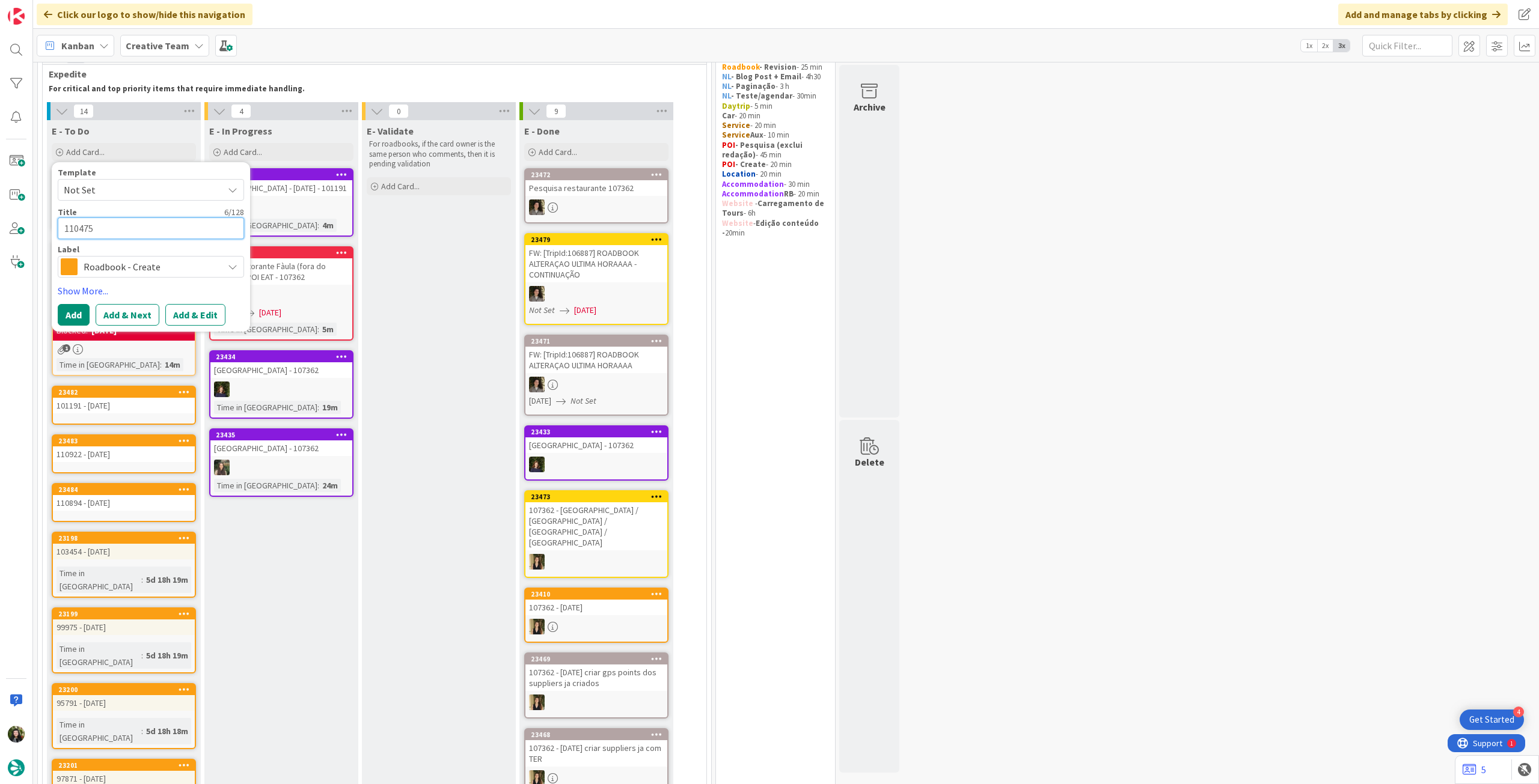
type textarea "110475"
type textarea "x"
type textarea "110475 -"
type textarea "x"
type textarea "110475 - 1"
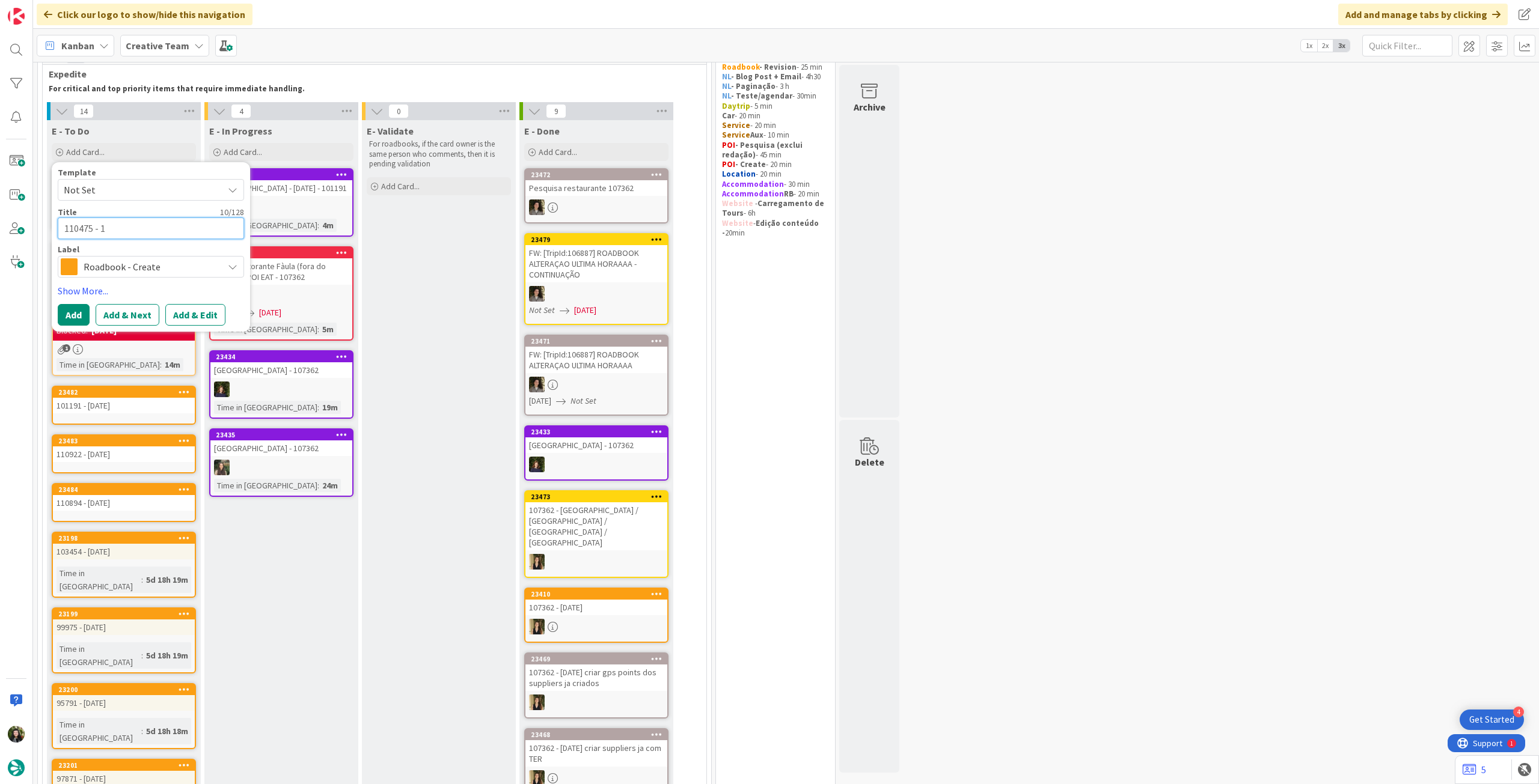
type textarea "x"
type textarea "110475 - 14"
type textarea "x"
type textarea "110475 - 14"
type textarea "x"
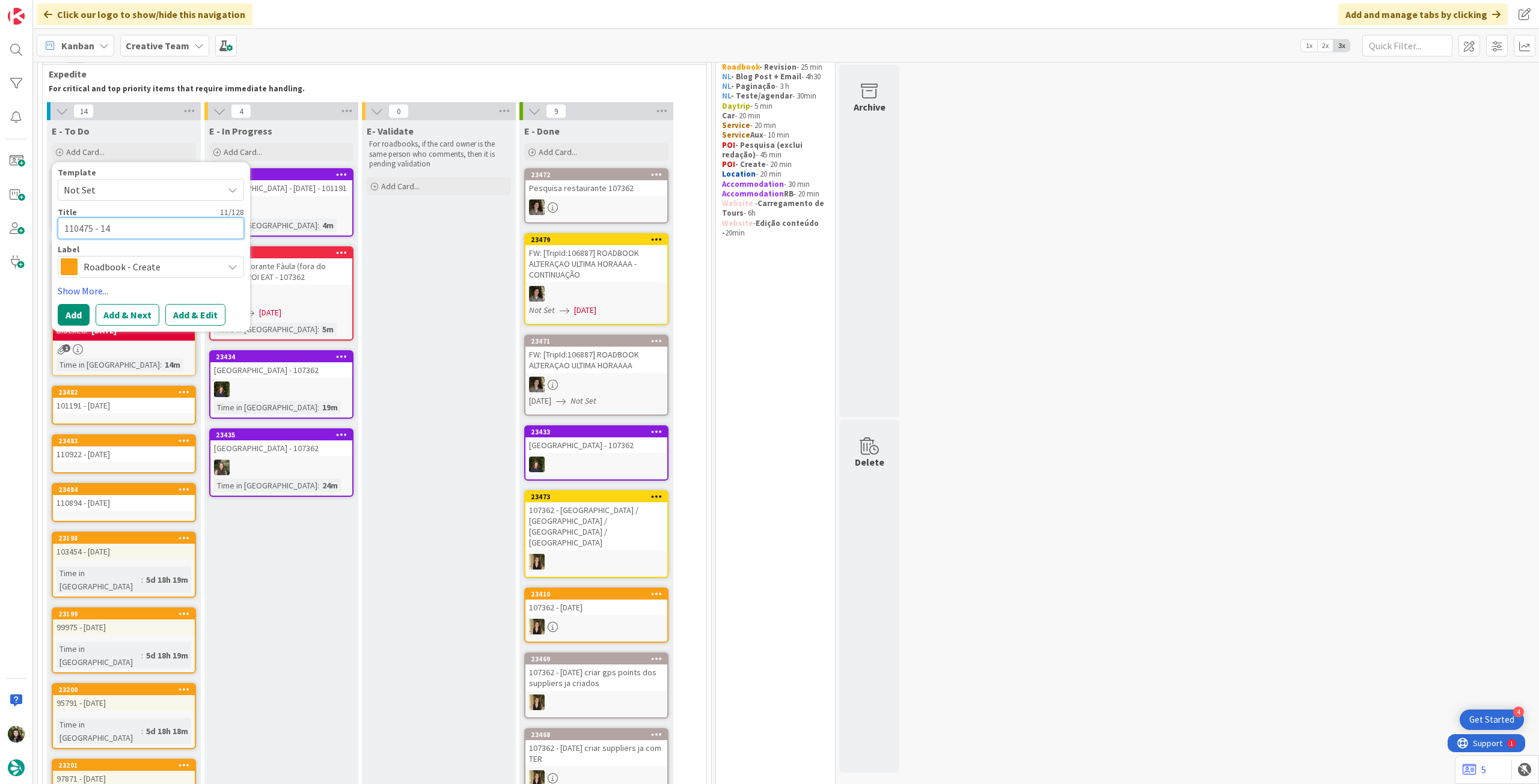
type textarea "110475 - 14 o"
type textarea "x"
type textarea "110475 - 14 oc"
type textarea "x"
type textarea "110475 - [DATE]"
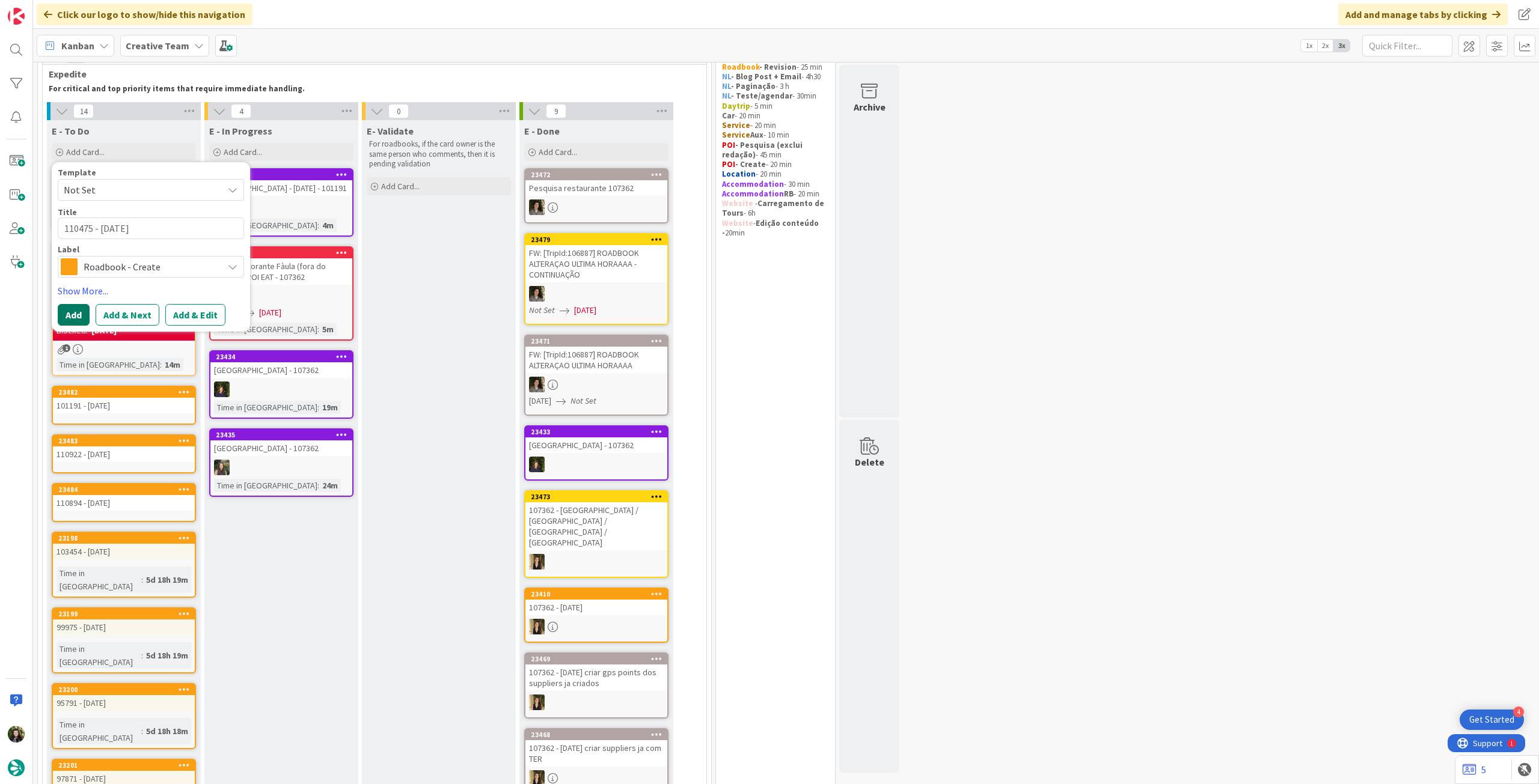
click at [65, 311] on button "Add" at bounding box center [73, 314] width 31 height 21
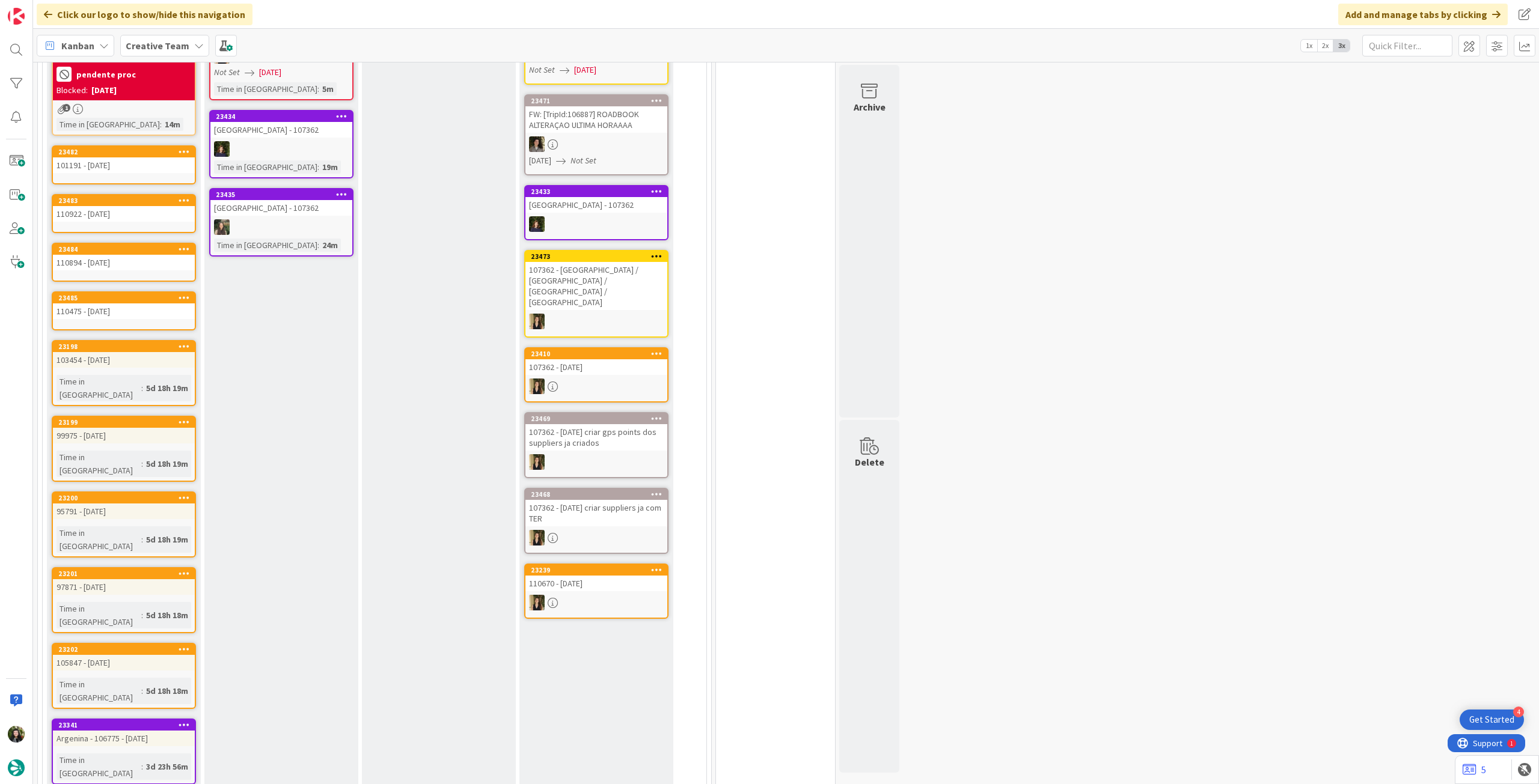
scroll to position [0, 0]
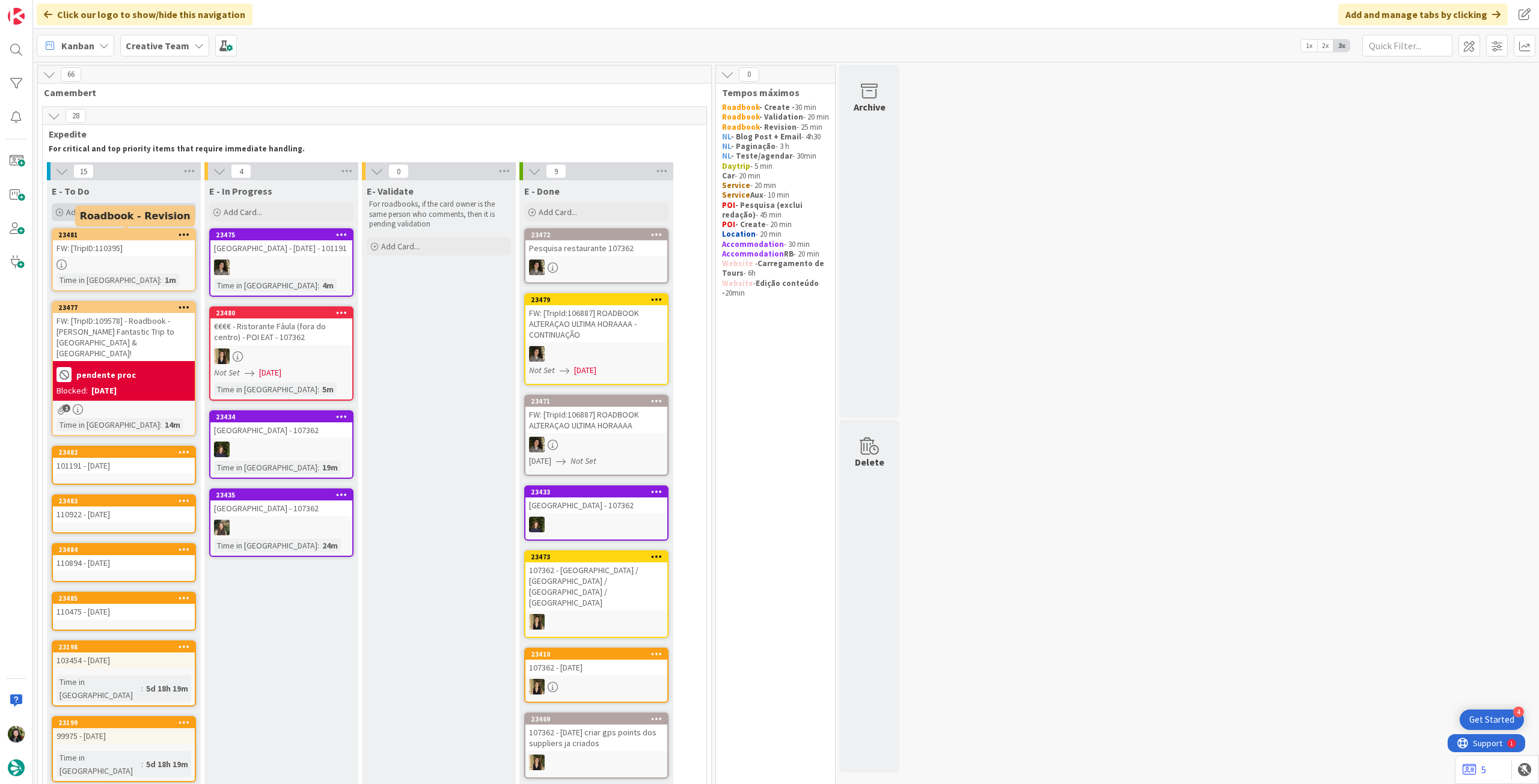
click at [101, 209] on span "Add Card..." at bounding box center [85, 213] width 39 height 11
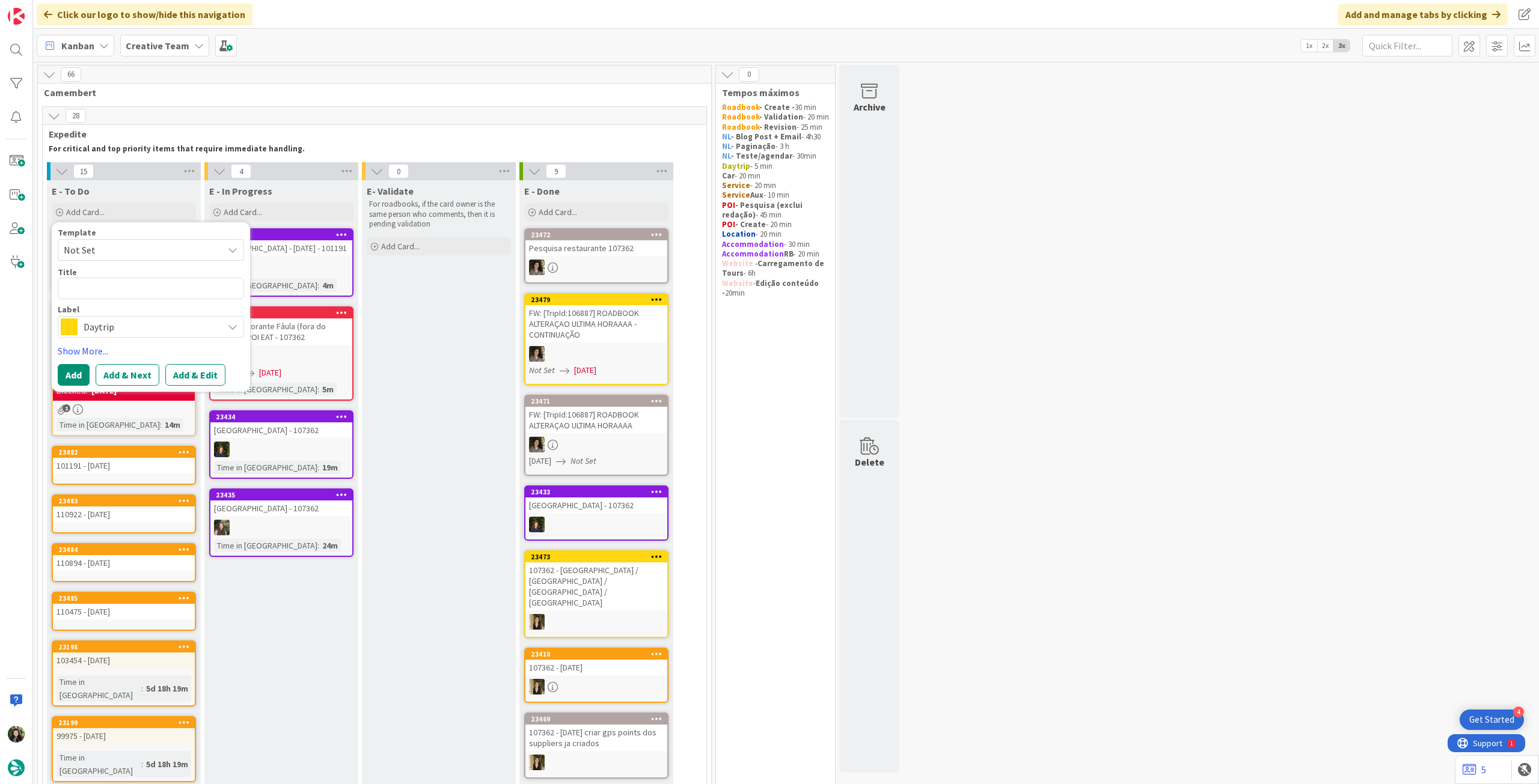
click at [131, 339] on div "Template Not Set Title 0 / 128 Label Daytrip Accommodation Accommodation RB Car…" at bounding box center [150, 307] width 186 height 157
click at [116, 336] on div "Daytrip" at bounding box center [150, 326] width 186 height 21
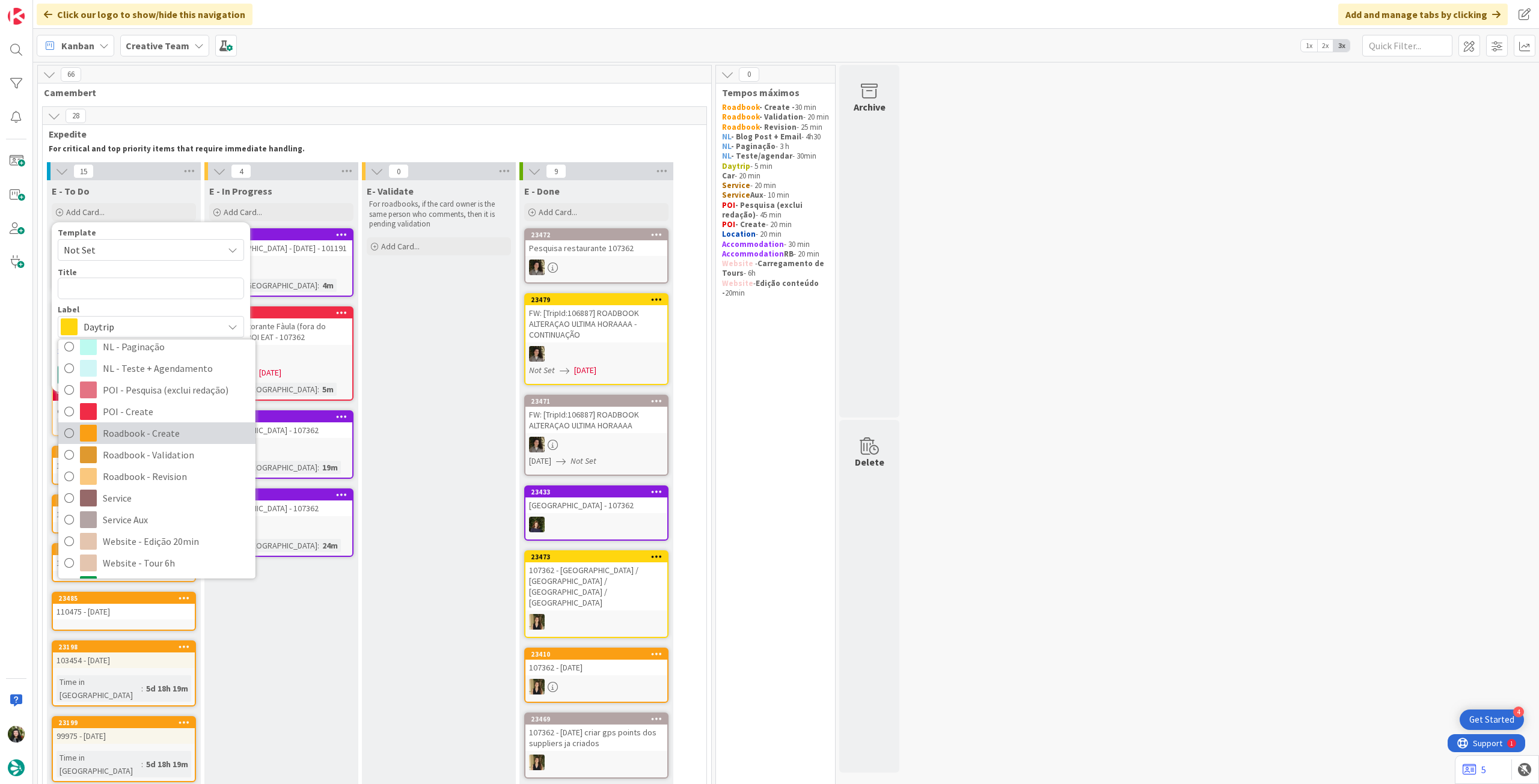
click at [123, 426] on span "Roadbook - Create" at bounding box center [176, 433] width 147 height 18
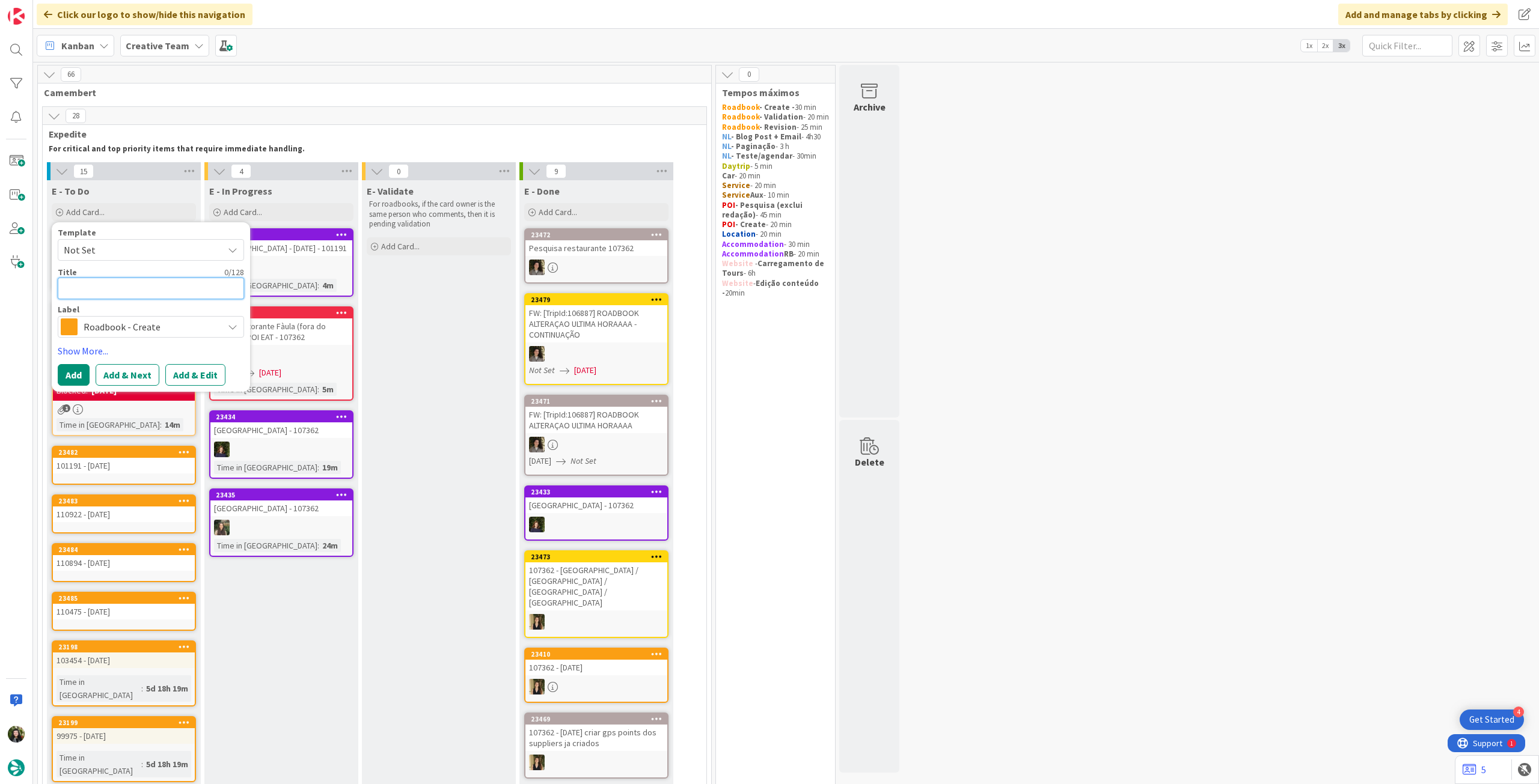
click at [116, 283] on textarea at bounding box center [150, 288] width 186 height 21
paste textarea "111228"
type textarea "x"
type textarea "111228"
type textarea "x"
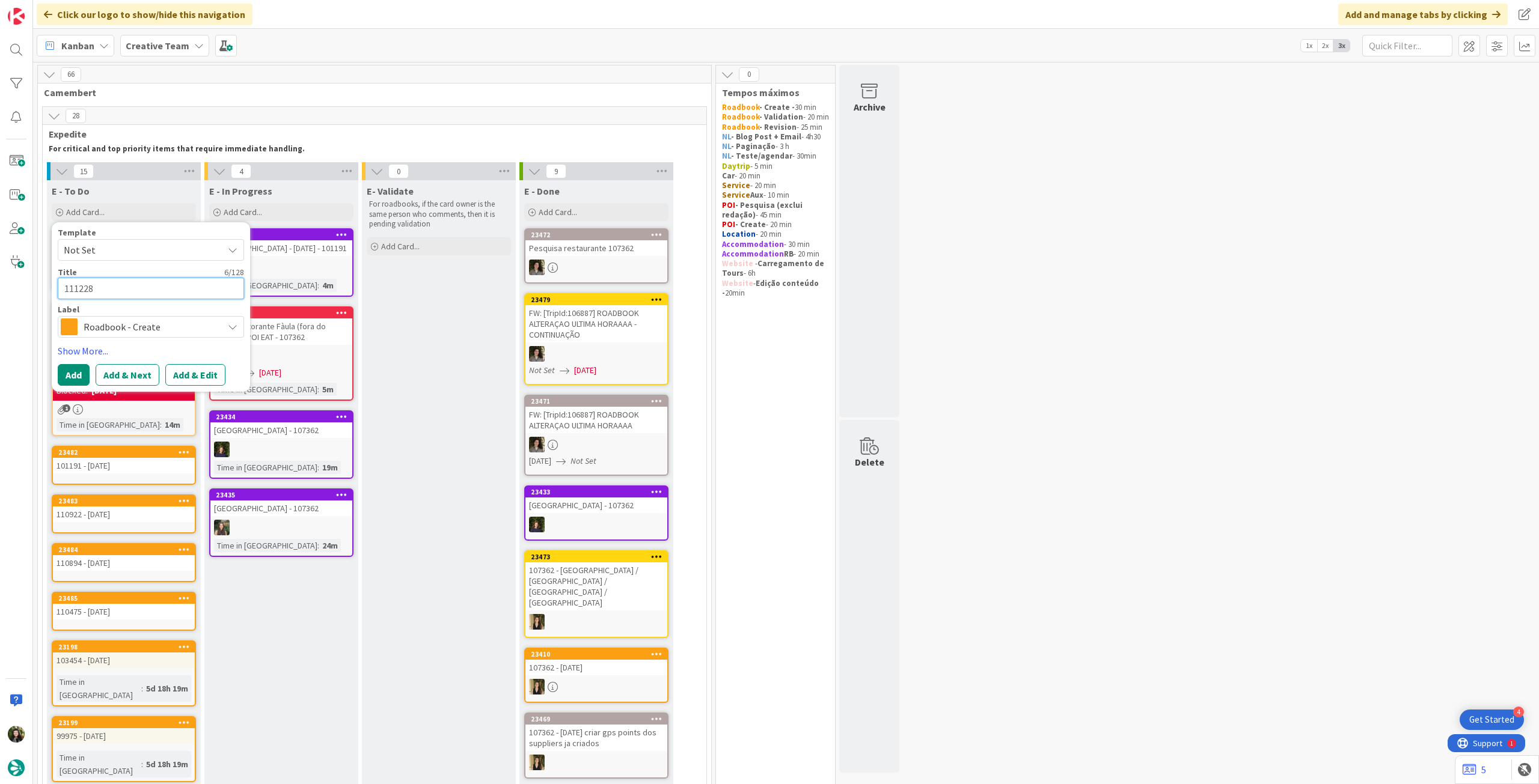
type textarea "111228"
type textarea "x"
type textarea "111228 -"
type textarea "x"
type textarea "111228 - 1"
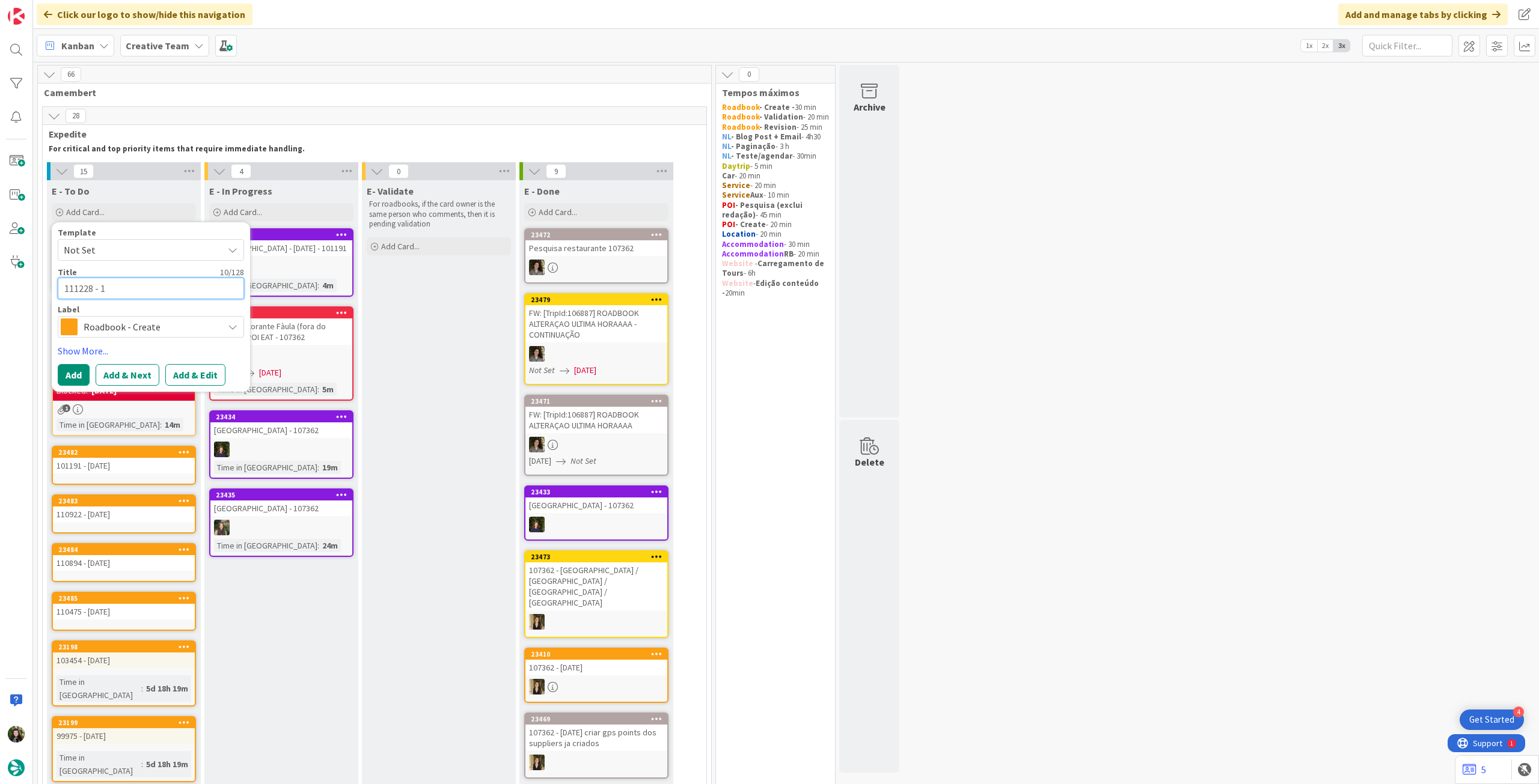
type textarea "x"
type textarea "111228 - 15"
type textarea "x"
type textarea "111228 - 15 o"
type textarea "x"
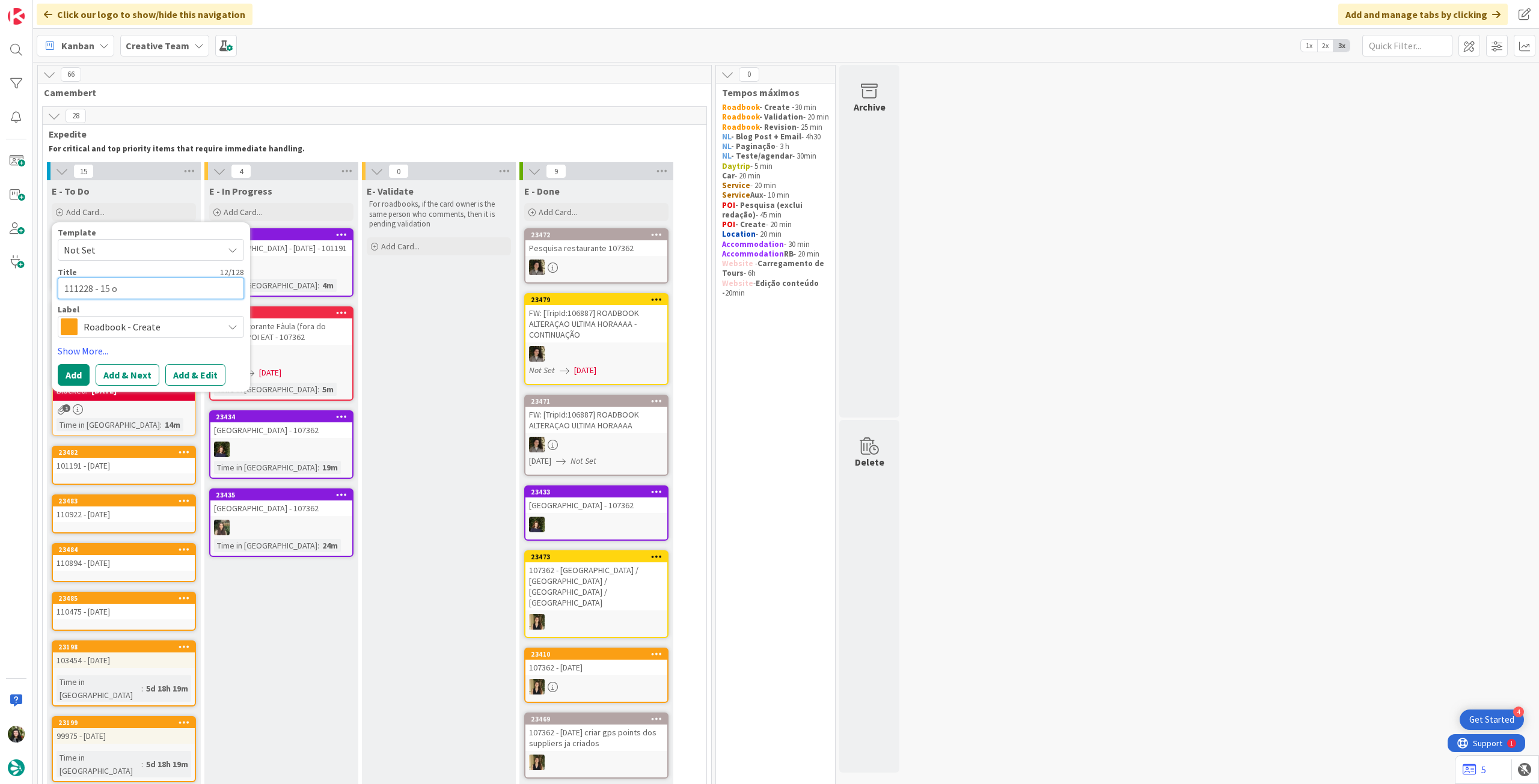
type textarea "111228 - 15 oc"
type textarea "x"
type textarea "111228 - [DATE]"
click at [73, 368] on button "Add" at bounding box center [73, 374] width 31 height 21
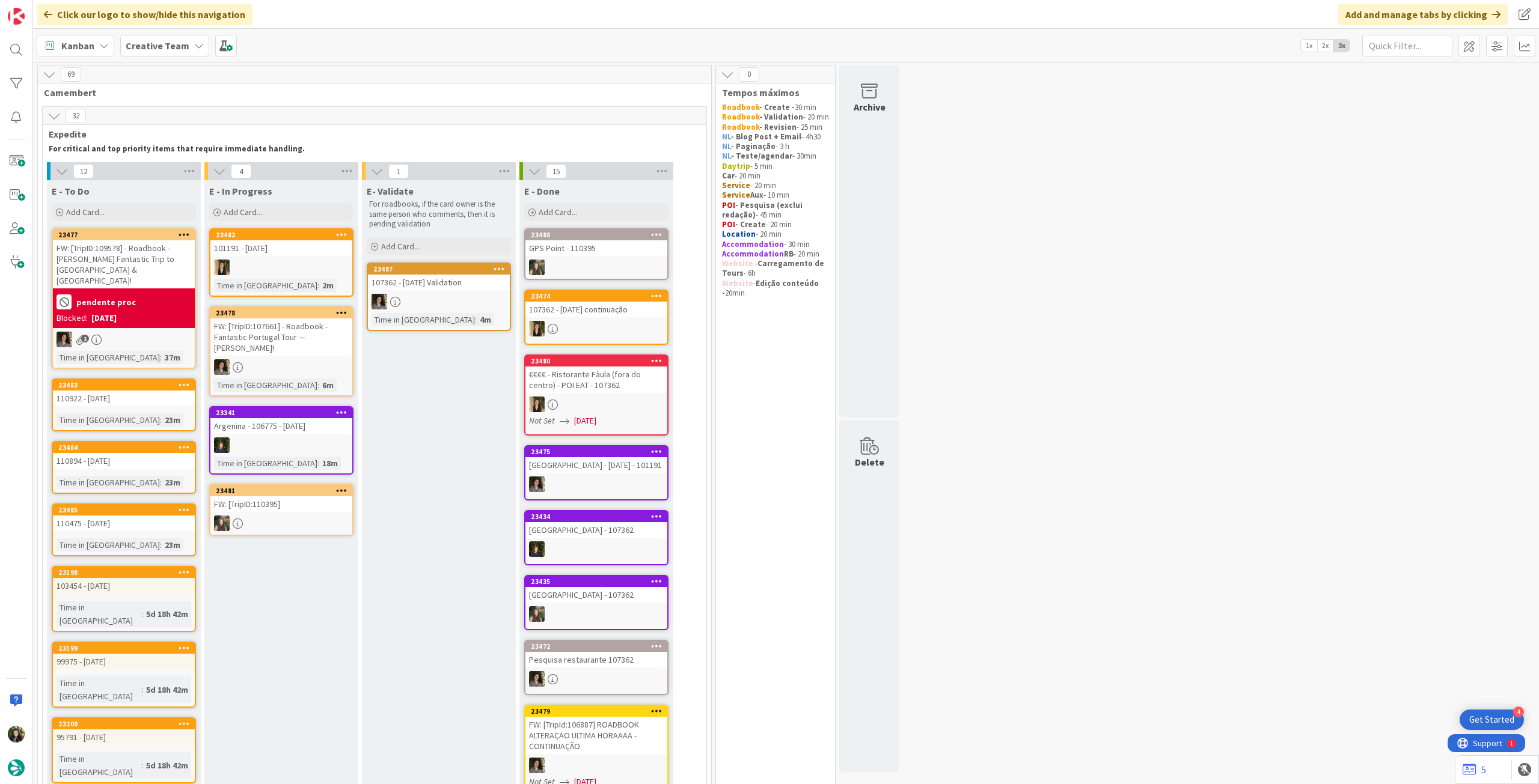
scroll to position [80, 0]
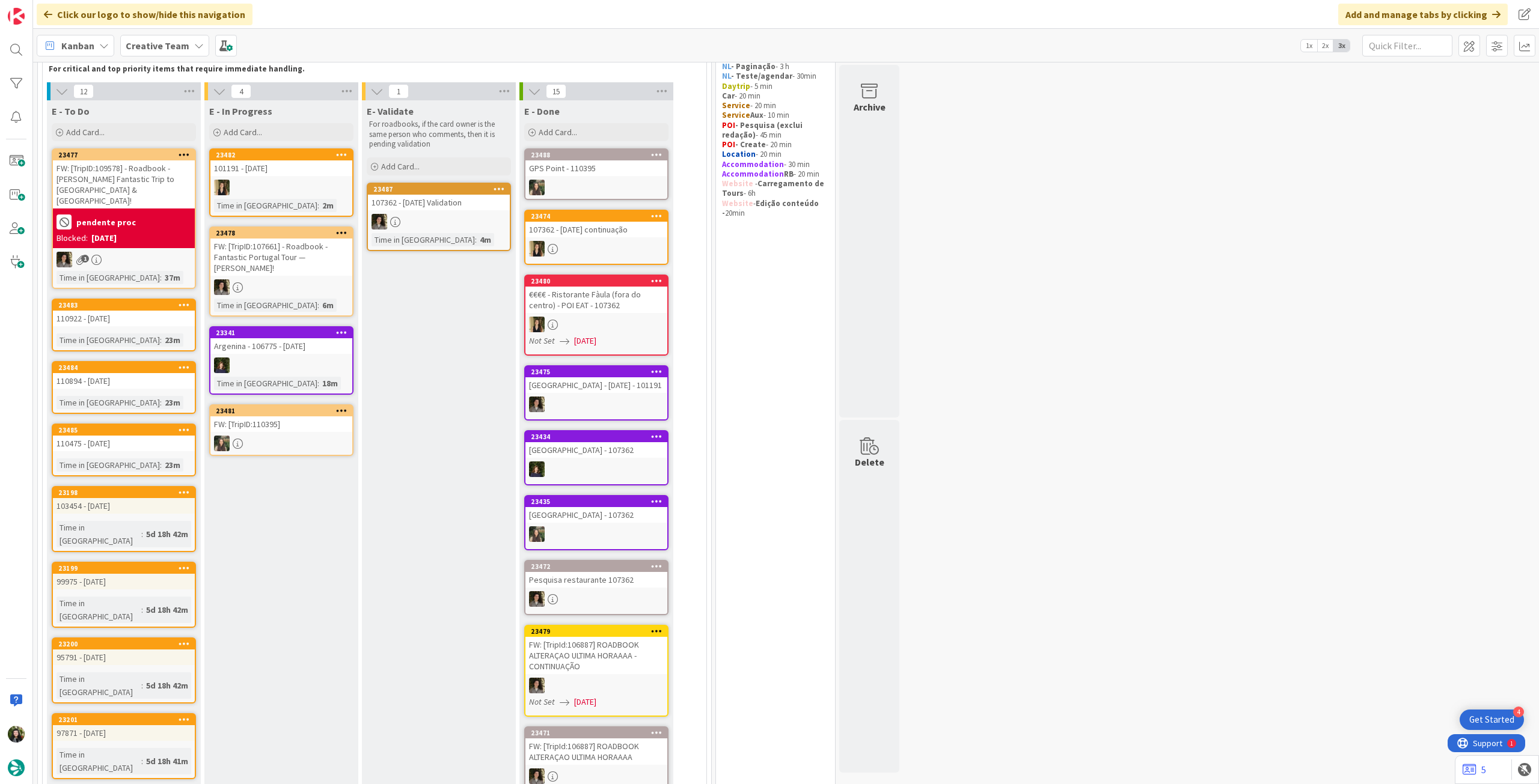
click at [160, 37] on div "Creative Team" at bounding box center [165, 45] width 89 height 21
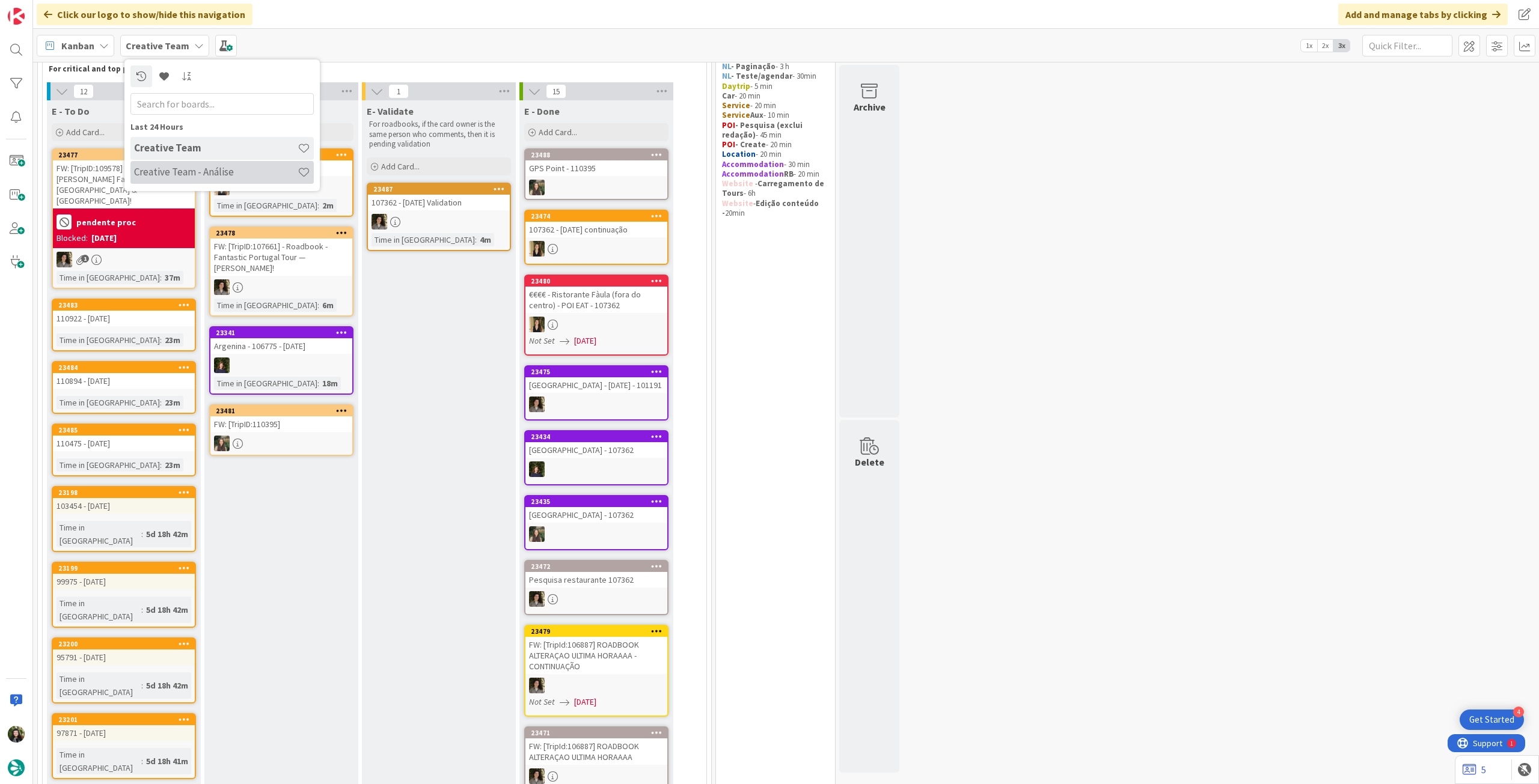
click at [181, 165] on h4 "Creative Team - Análise" at bounding box center [215, 171] width 164 height 12
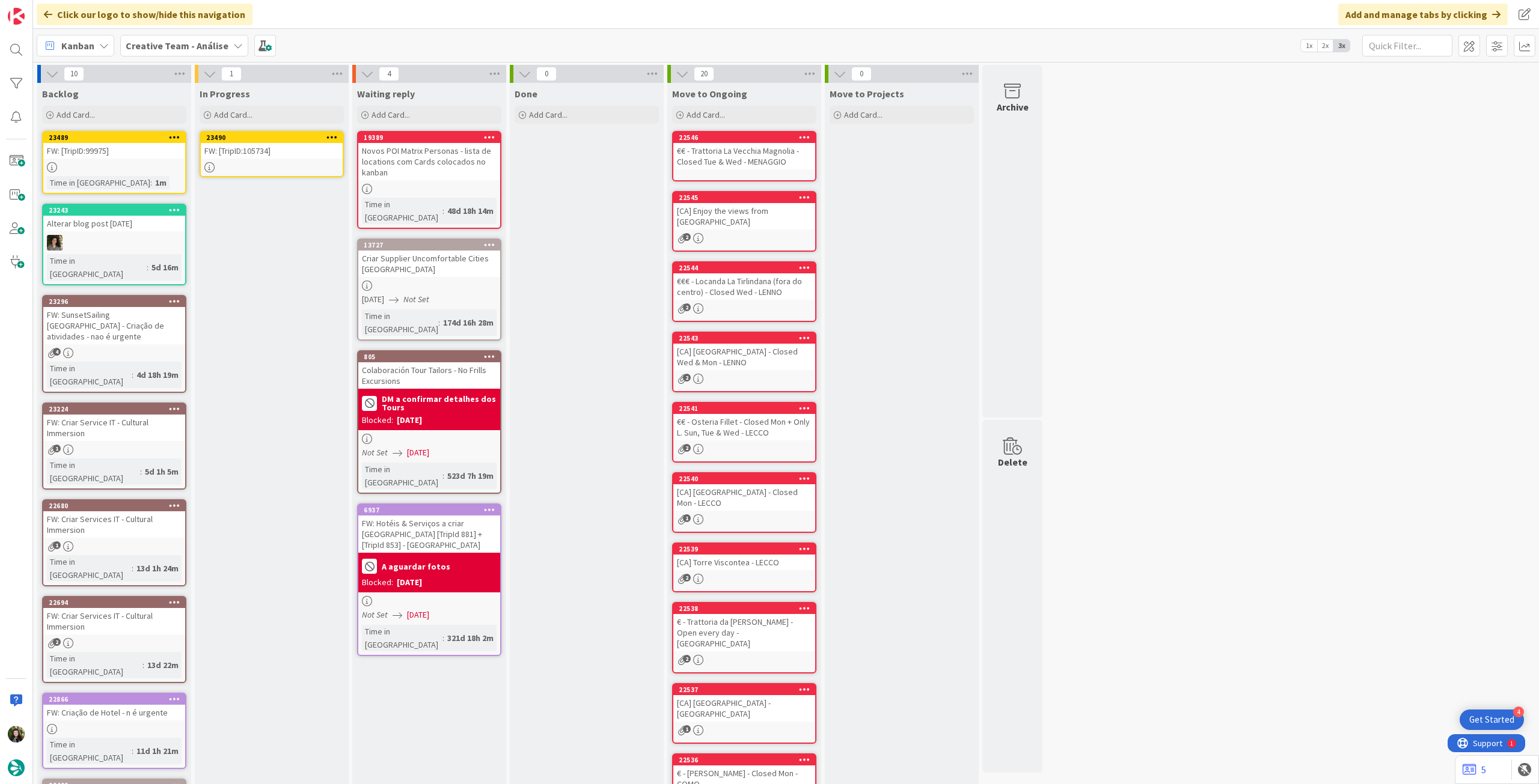
click at [277, 154] on div "FW: [TripID:105734]" at bounding box center [271, 151] width 142 height 16
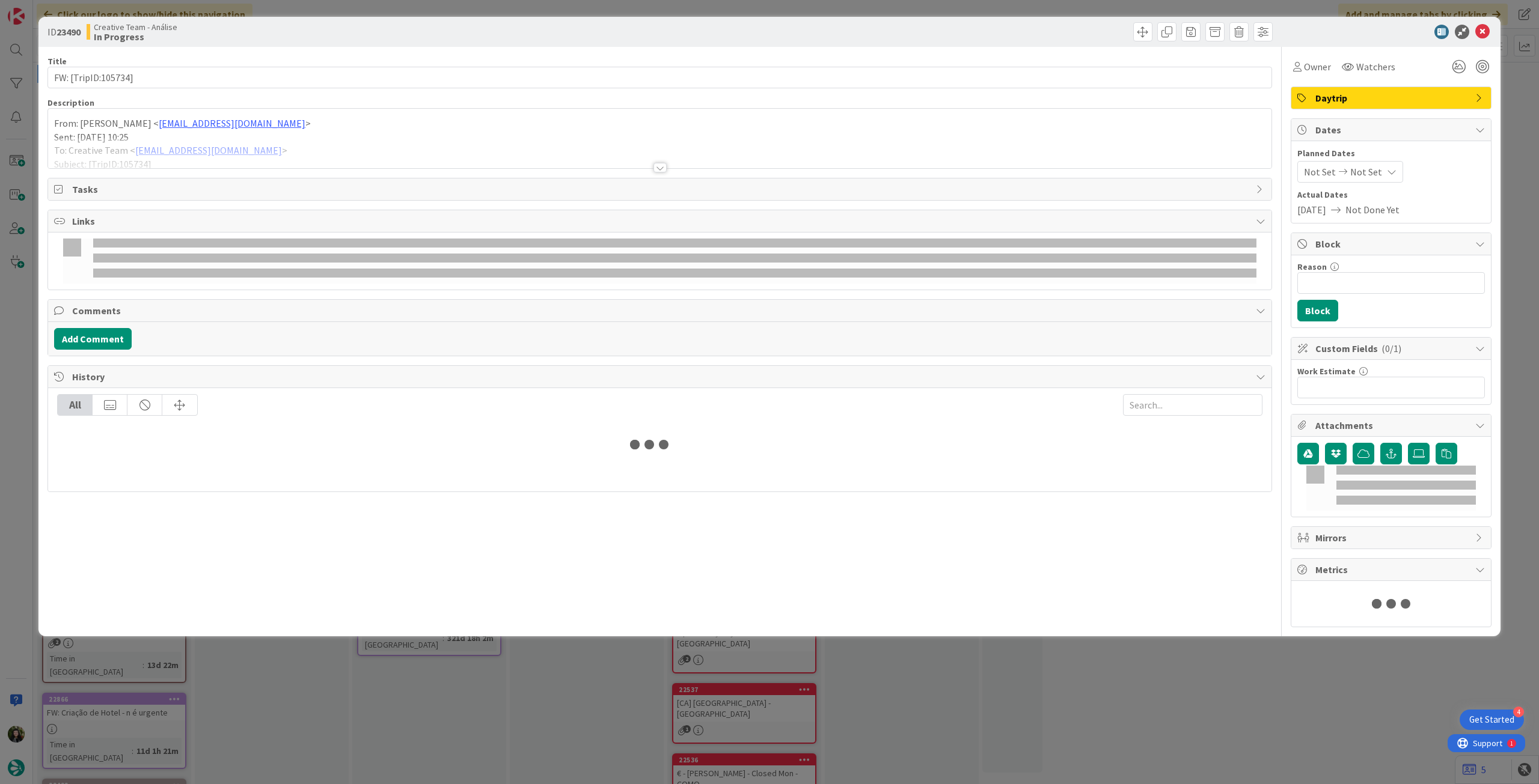
click at [101, 117] on p "From: [PERSON_NAME] < [PERSON_NAME][EMAIL_ADDRESS][PERSON_NAME][DOMAIN_NAME] >" at bounding box center [659, 123] width 1211 height 14
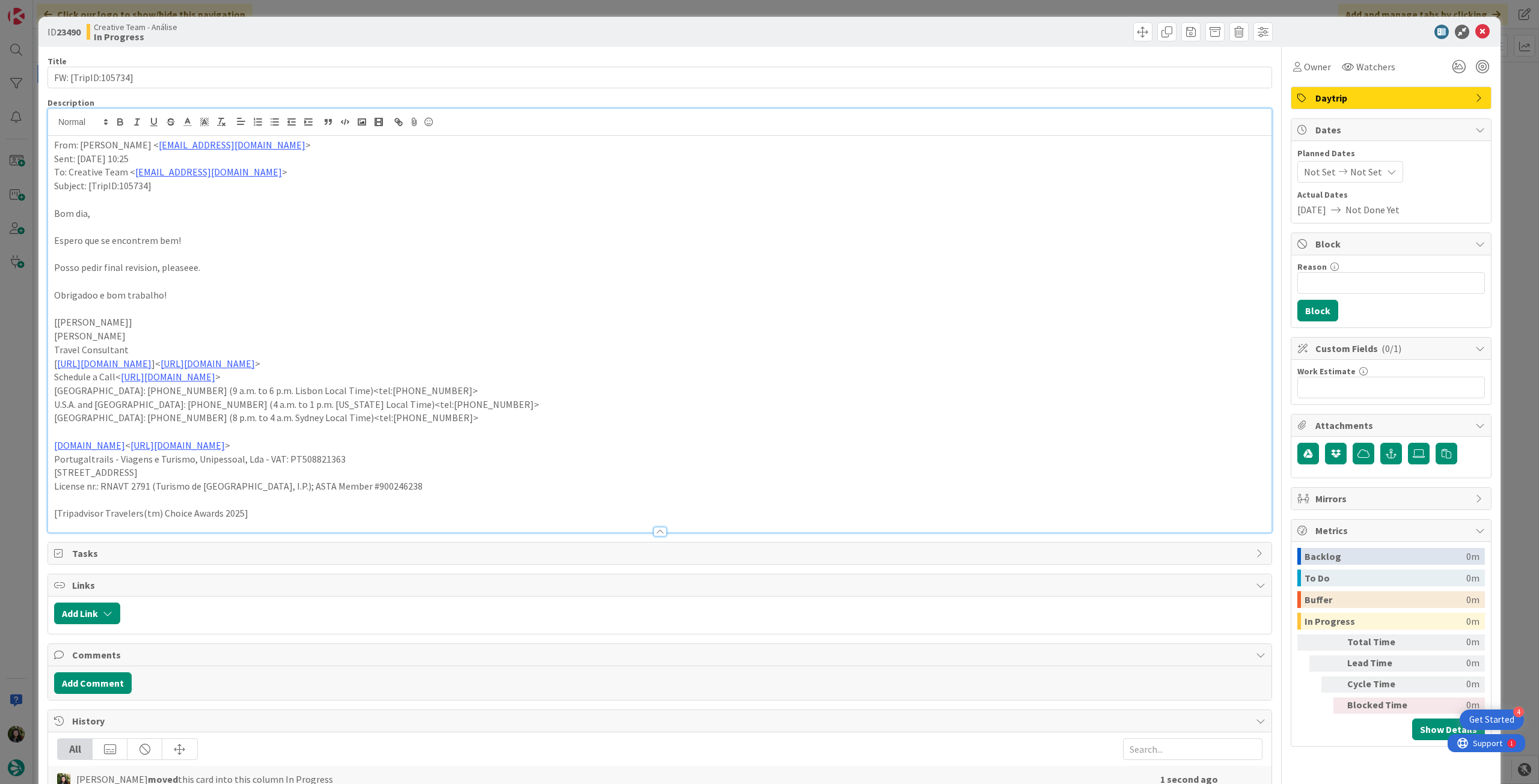
click at [50, 141] on div "From: [PERSON_NAME] < [EMAIL_ADDRESS][DOMAIN_NAME] > Sent: [DATE] 10:25 To: Cre…" at bounding box center [659, 334] width 1223 height 397
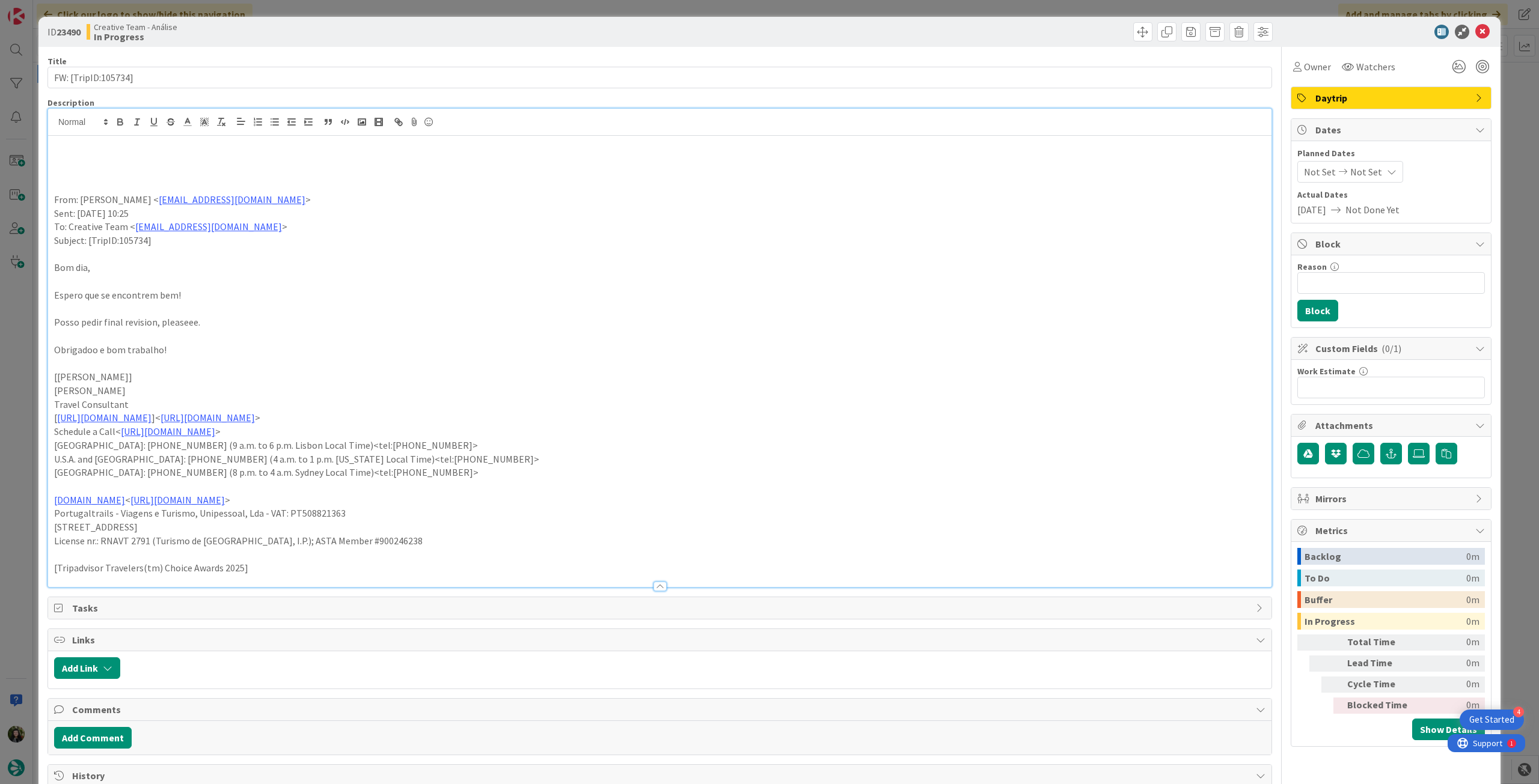
click at [104, 159] on p at bounding box center [659, 158] width 1211 height 14
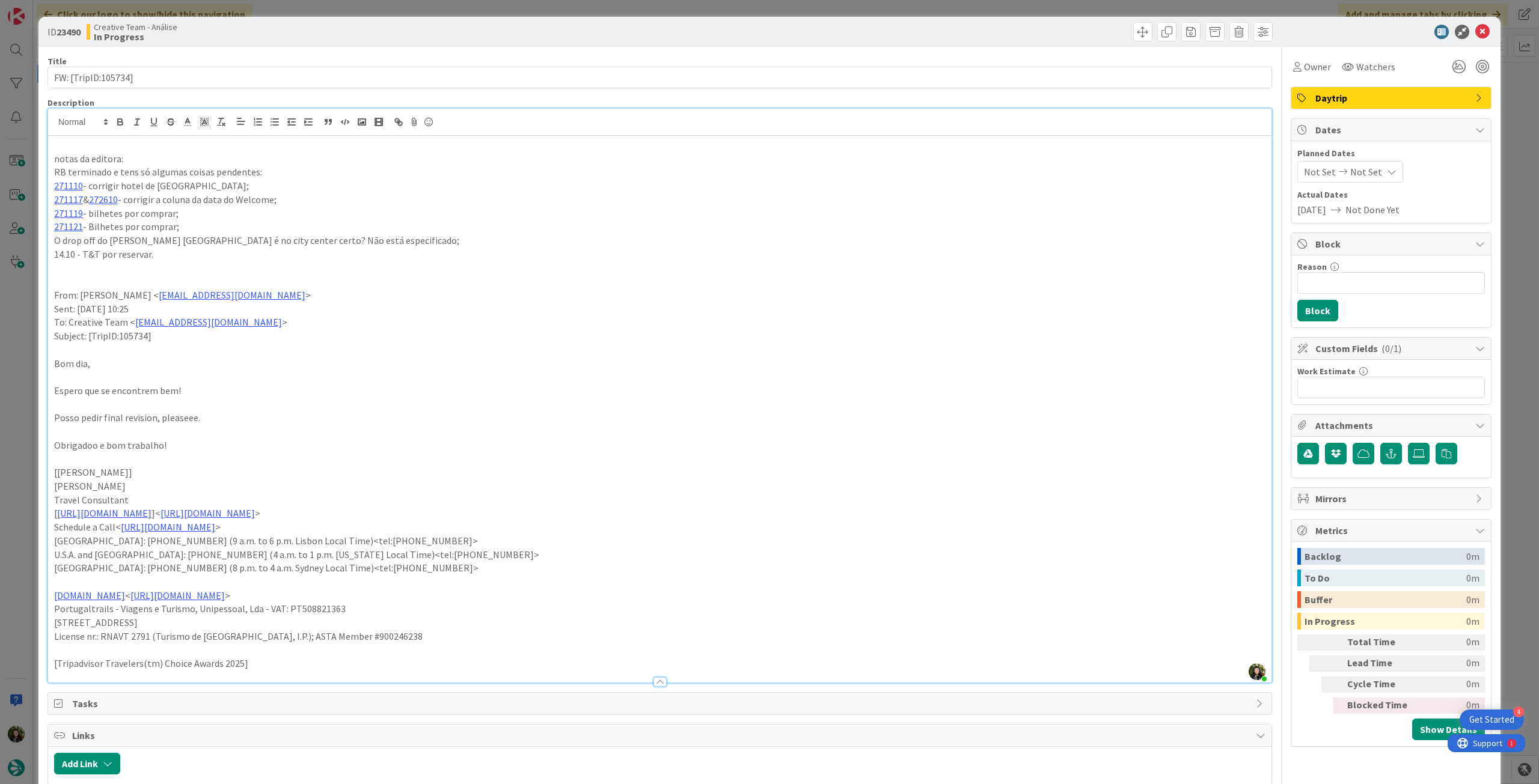
click at [377, 242] on p "O drop off do [PERSON_NAME] [GEOGRAPHIC_DATA] é no city center certo? Não está …" at bounding box center [659, 240] width 1211 height 14
drag, startPoint x: 469, startPoint y: 232, endPoint x: 382, endPoint y: 236, distance: 87.1
click at [382, 236] on div "notas da editora: RB terminado e tens só algumas coisas pendentes: 271110 - [GE…" at bounding box center [659, 409] width 1223 height 546
click at [382, 237] on p "O drop off do [PERSON_NAME] [GEOGRAPHIC_DATA] é no city center certo? Não está …" at bounding box center [659, 240] width 1211 height 14
drag, startPoint x: 364, startPoint y: 239, endPoint x: 462, endPoint y: 239, distance: 98.0
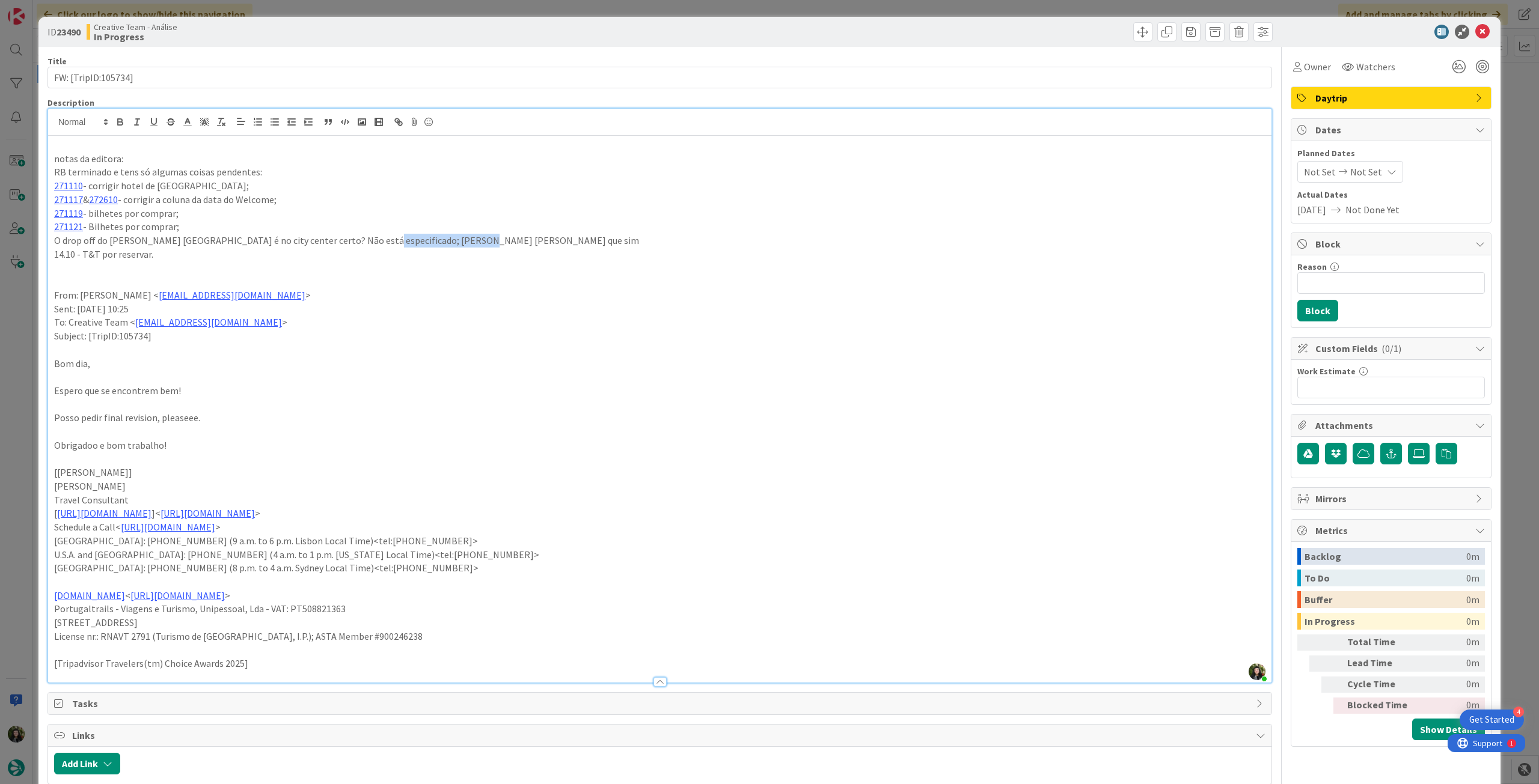
click at [462, 239] on p "O drop off do [PERSON_NAME] [GEOGRAPHIC_DATA] é no city center certo? Não está …" at bounding box center [659, 240] width 1211 height 14
click at [126, 118] on button "button" at bounding box center [120, 122] width 17 height 15
drag, startPoint x: 534, startPoint y: 284, endPoint x: 544, endPoint y: 288, distance: 10.8
click at [544, 288] on div "notas da editora: RB terminado e tens só algumas coisas pendentes: 271110 - [GE…" at bounding box center [659, 409] width 1223 height 546
drag, startPoint x: 687, startPoint y: 337, endPoint x: 657, endPoint y: 337, distance: 30.0
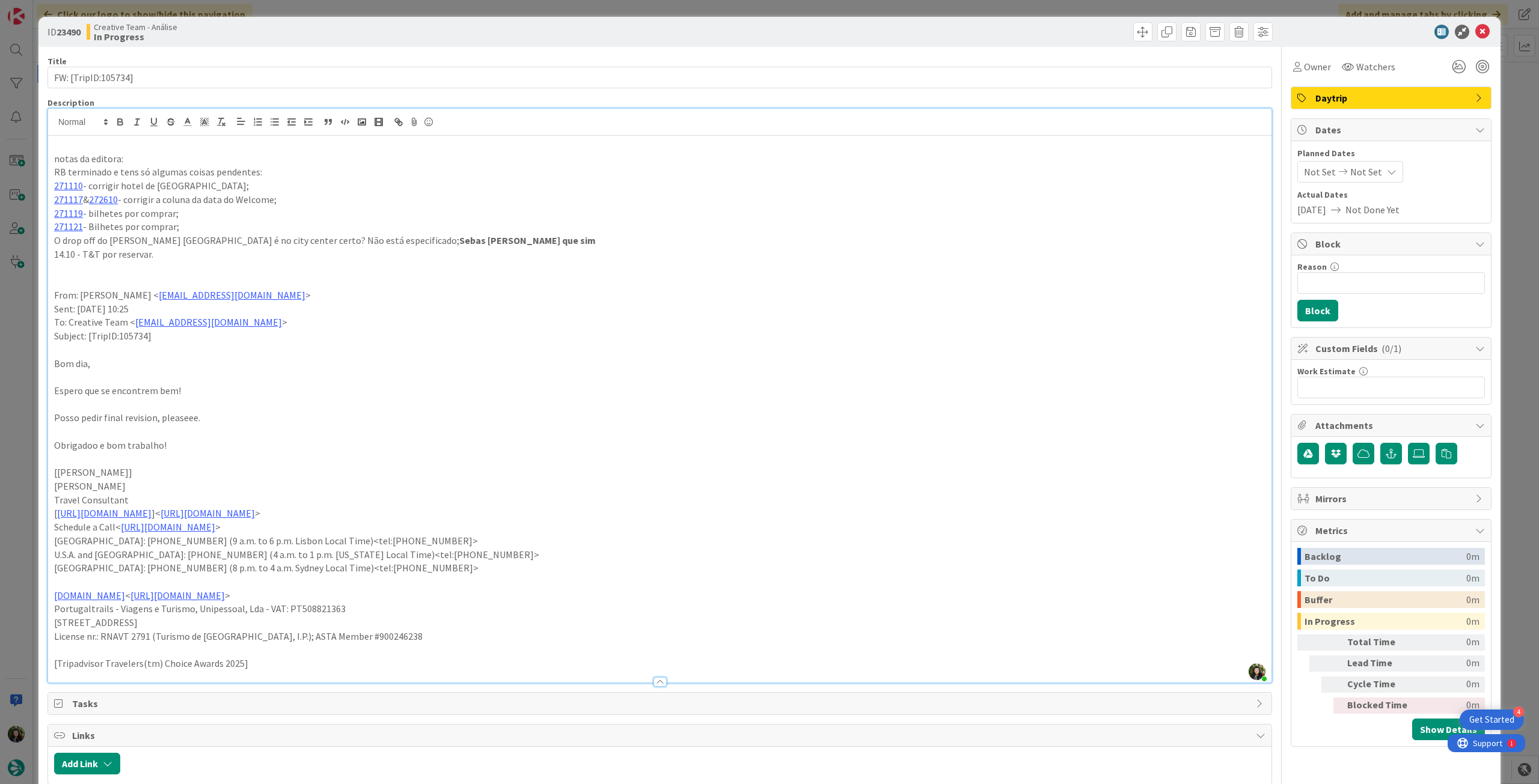
click at [657, 337] on p "Subject: [TripID:105734]" at bounding box center [659, 336] width 1211 height 14
click at [1475, 31] on icon at bounding box center [1483, 32] width 15 height 15
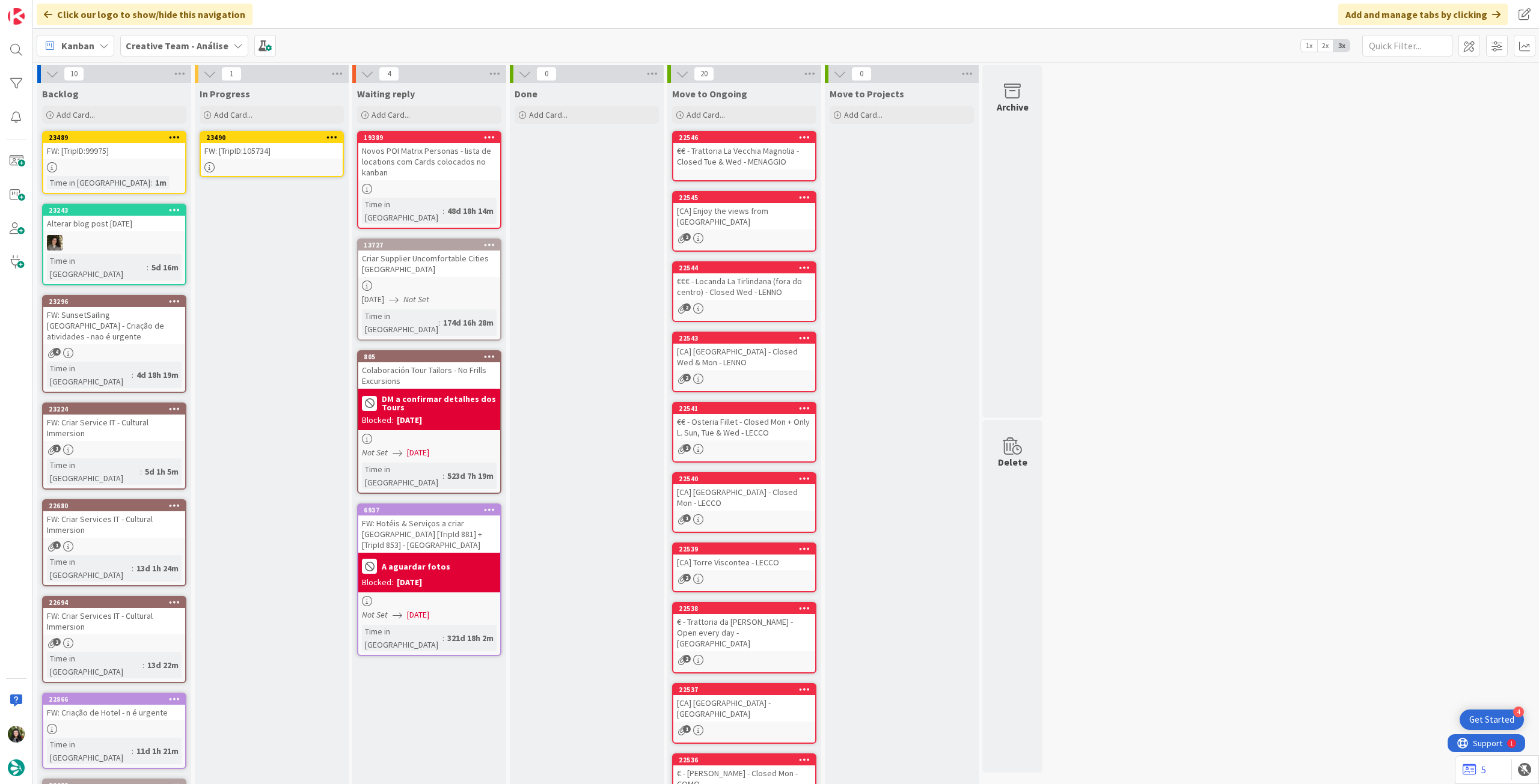
click at [334, 137] on icon at bounding box center [332, 137] width 11 height 8
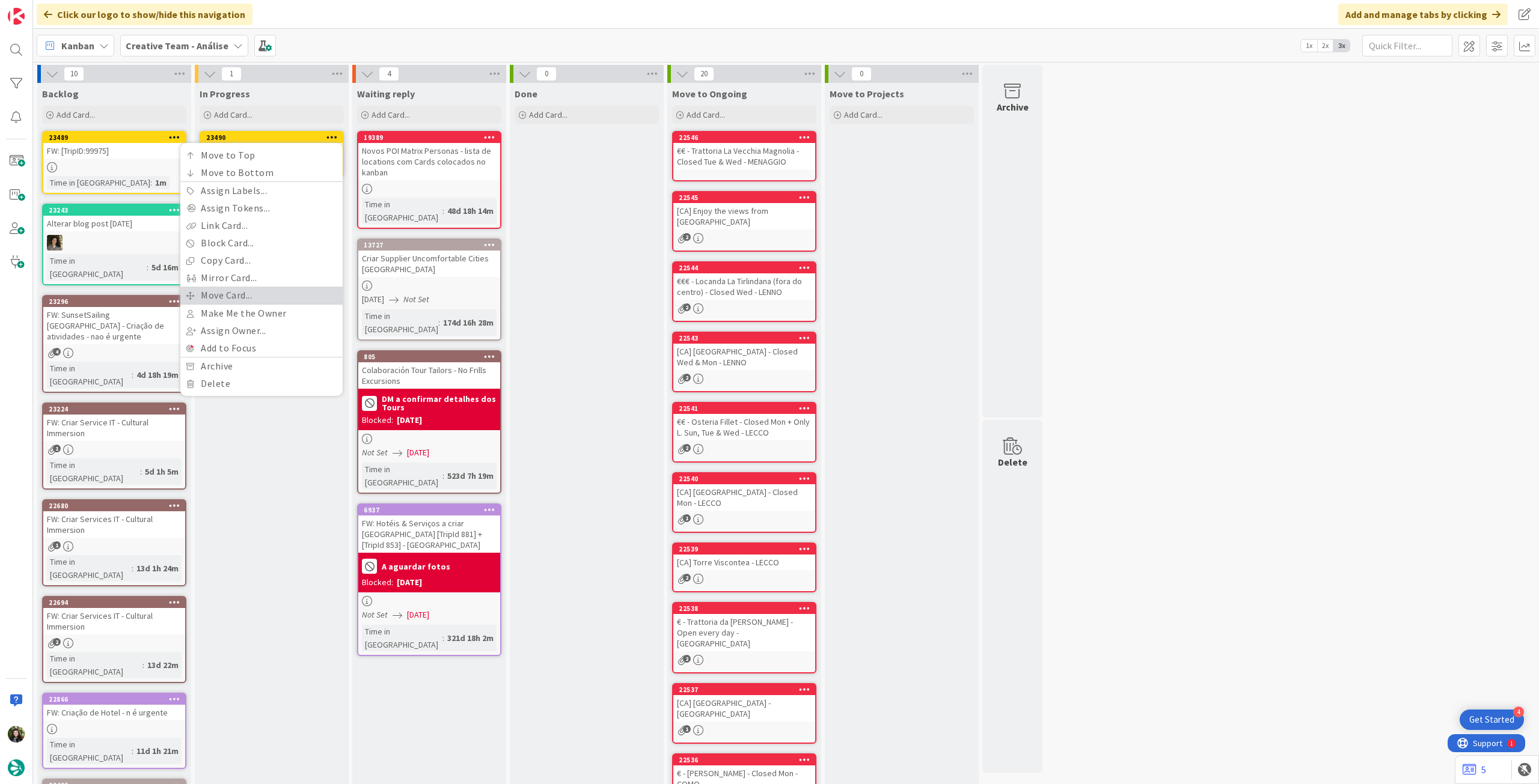
click at [300, 290] on link "Move Card..." at bounding box center [261, 295] width 162 height 18
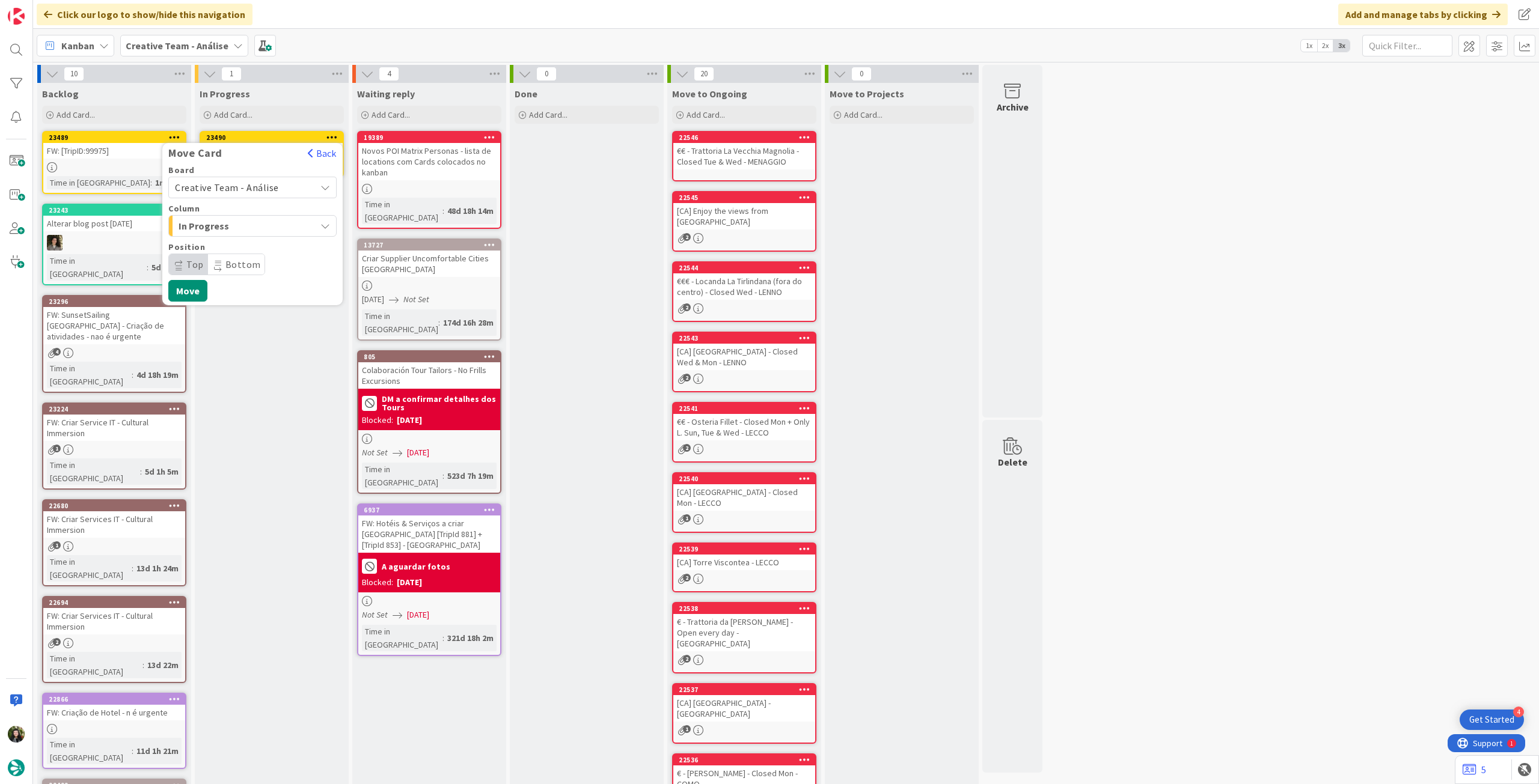
click at [250, 189] on span "Creative Team - Análise" at bounding box center [227, 187] width 104 height 12
click at [252, 250] on span "Creative Team" at bounding box center [260, 243] width 140 height 18
click at [248, 265] on span "Daytrip" at bounding box center [252, 264] width 116 height 17
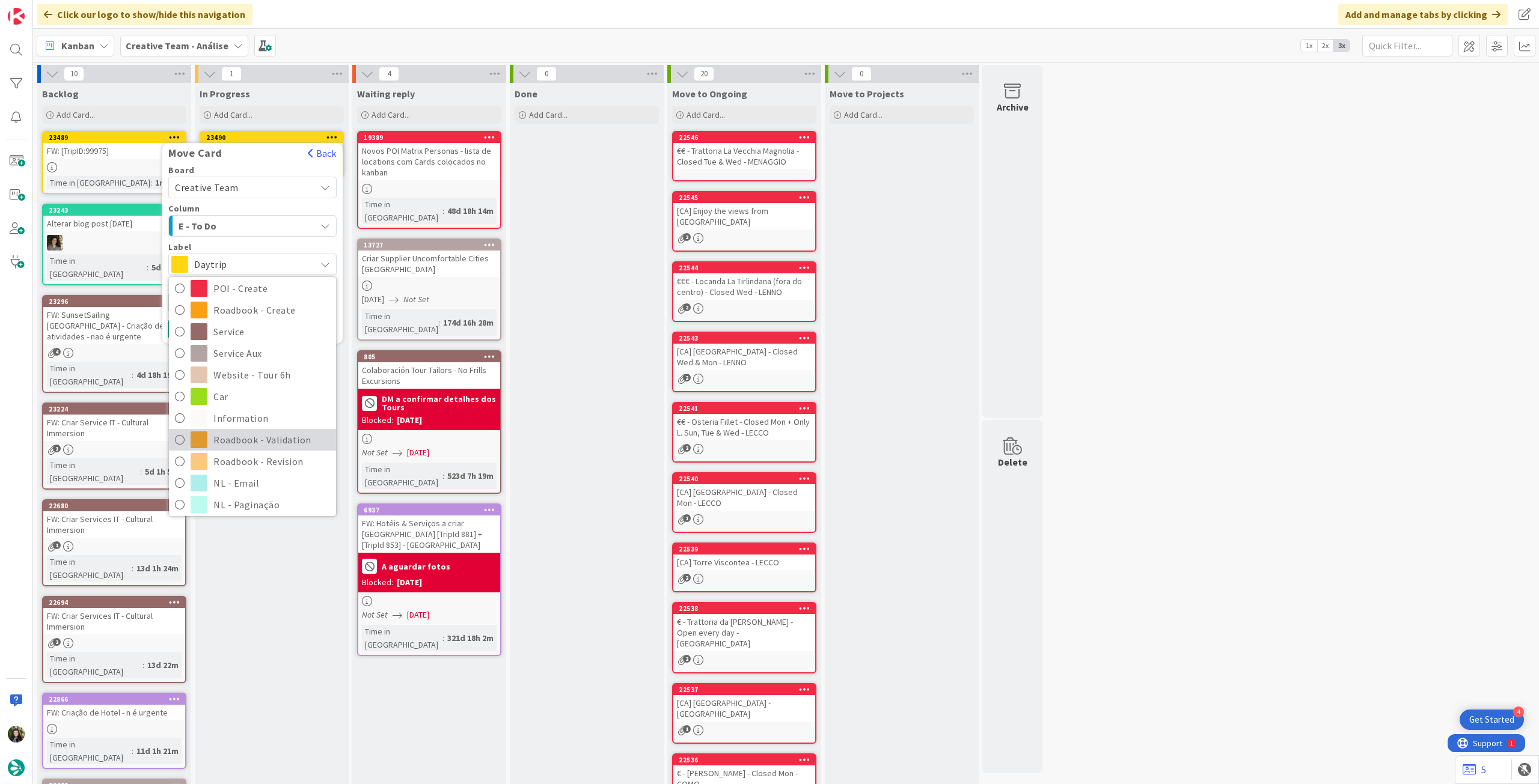
scroll to position [160, 0]
click at [268, 434] on span "Roadbook - Revision" at bounding box center [272, 435] width 117 height 18
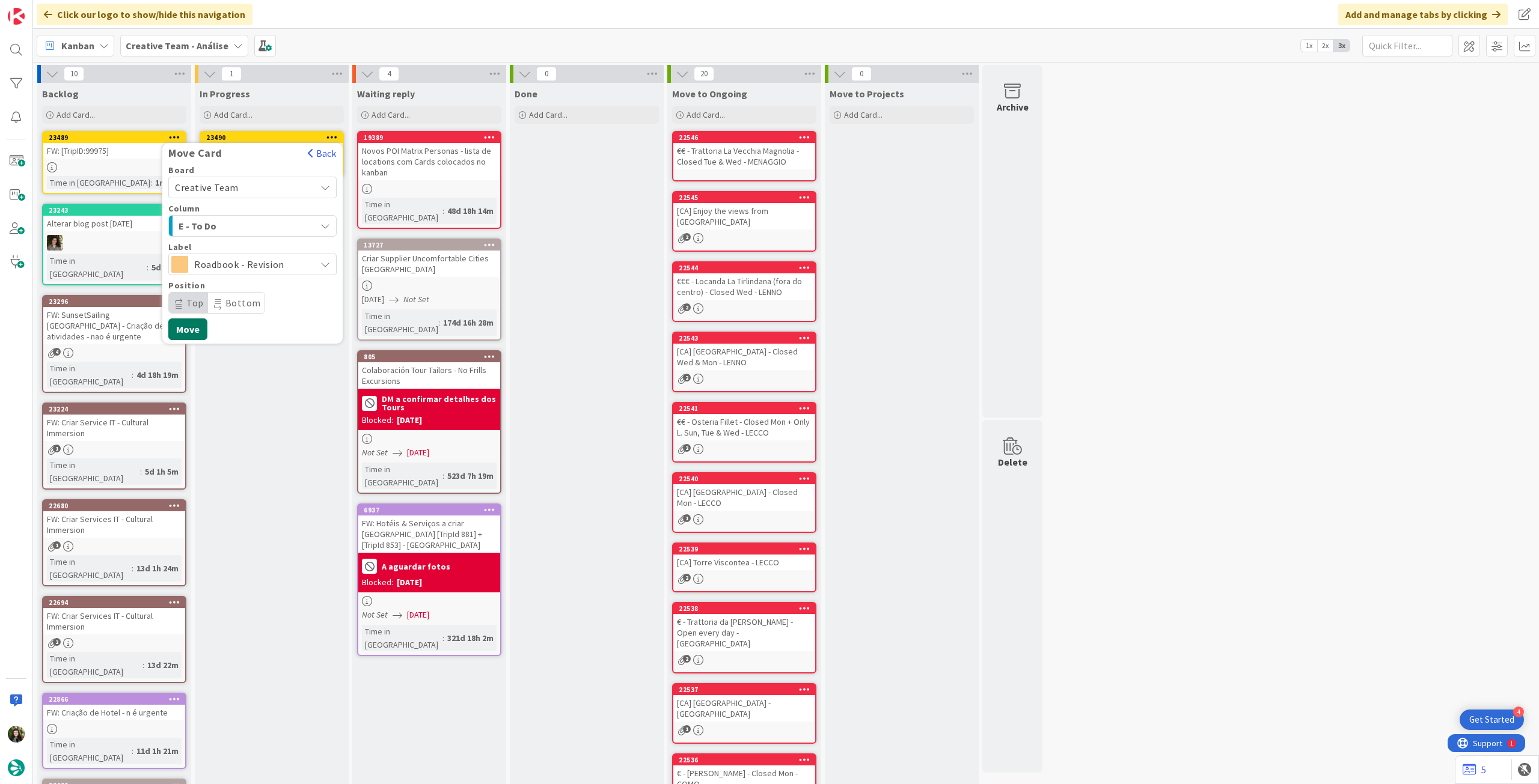
click at [190, 328] on button "Move" at bounding box center [188, 328] width 39 height 21
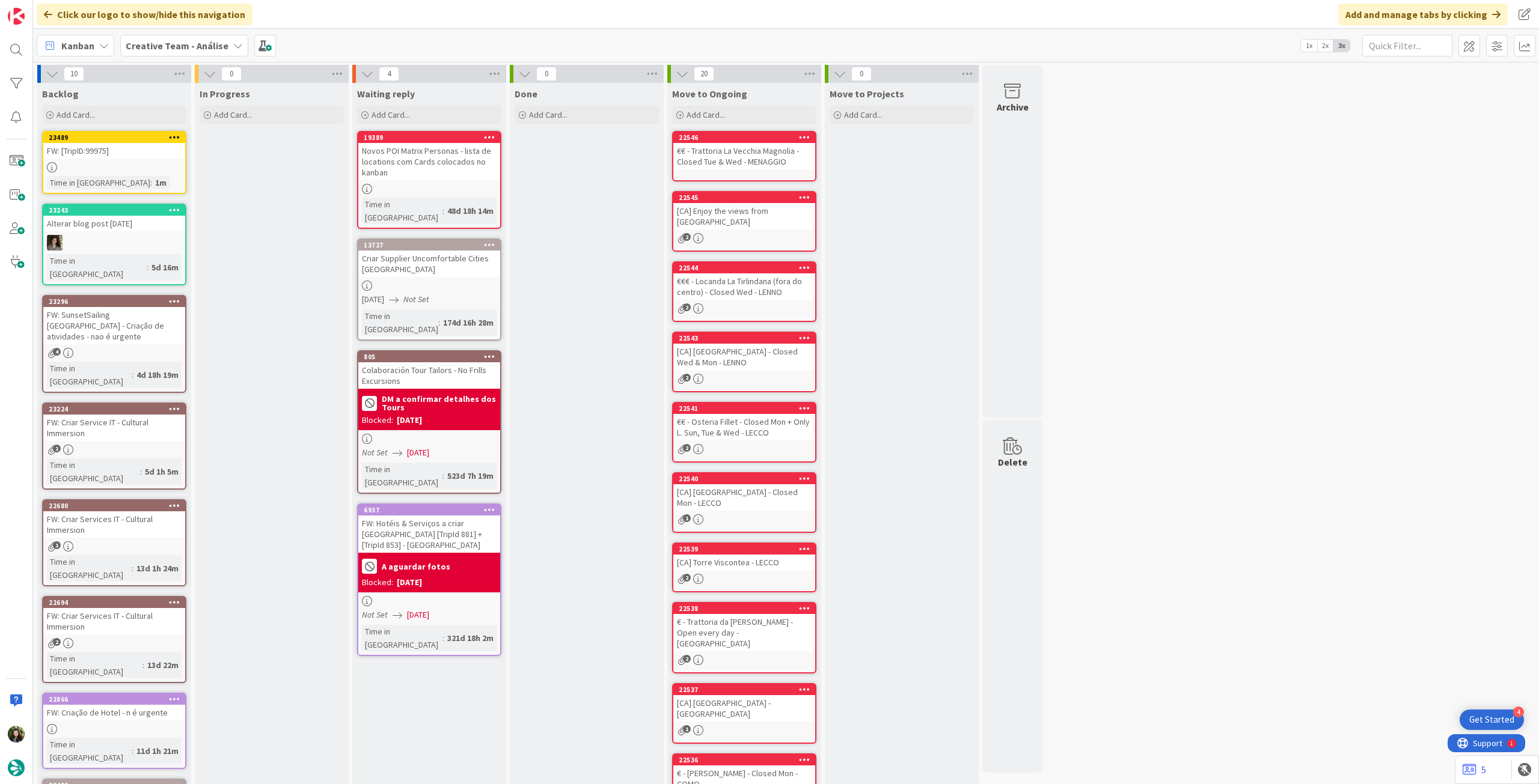
click at [167, 135] on div at bounding box center [174, 137] width 21 height 8
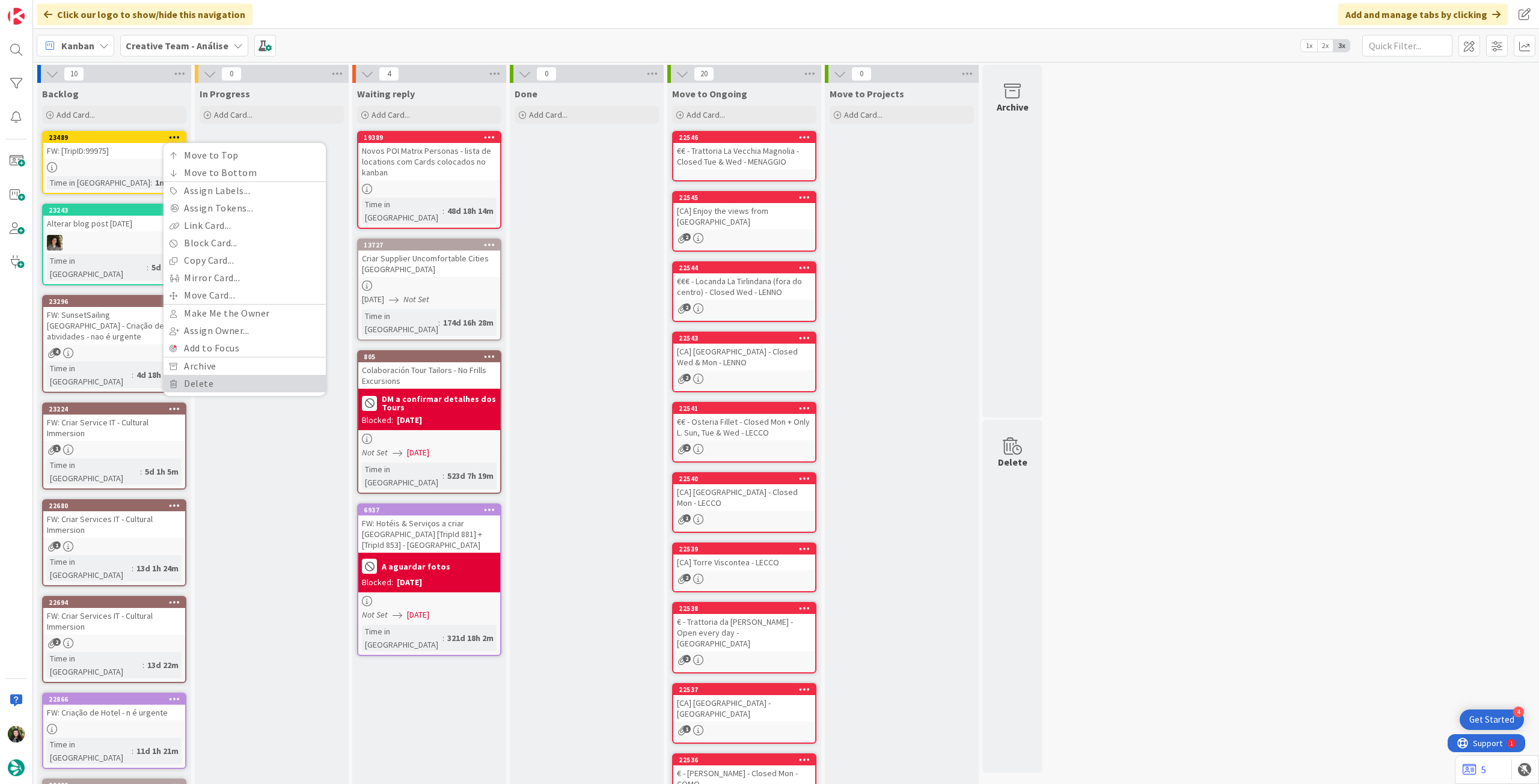
click at [196, 386] on link "Delete" at bounding box center [244, 383] width 162 height 18
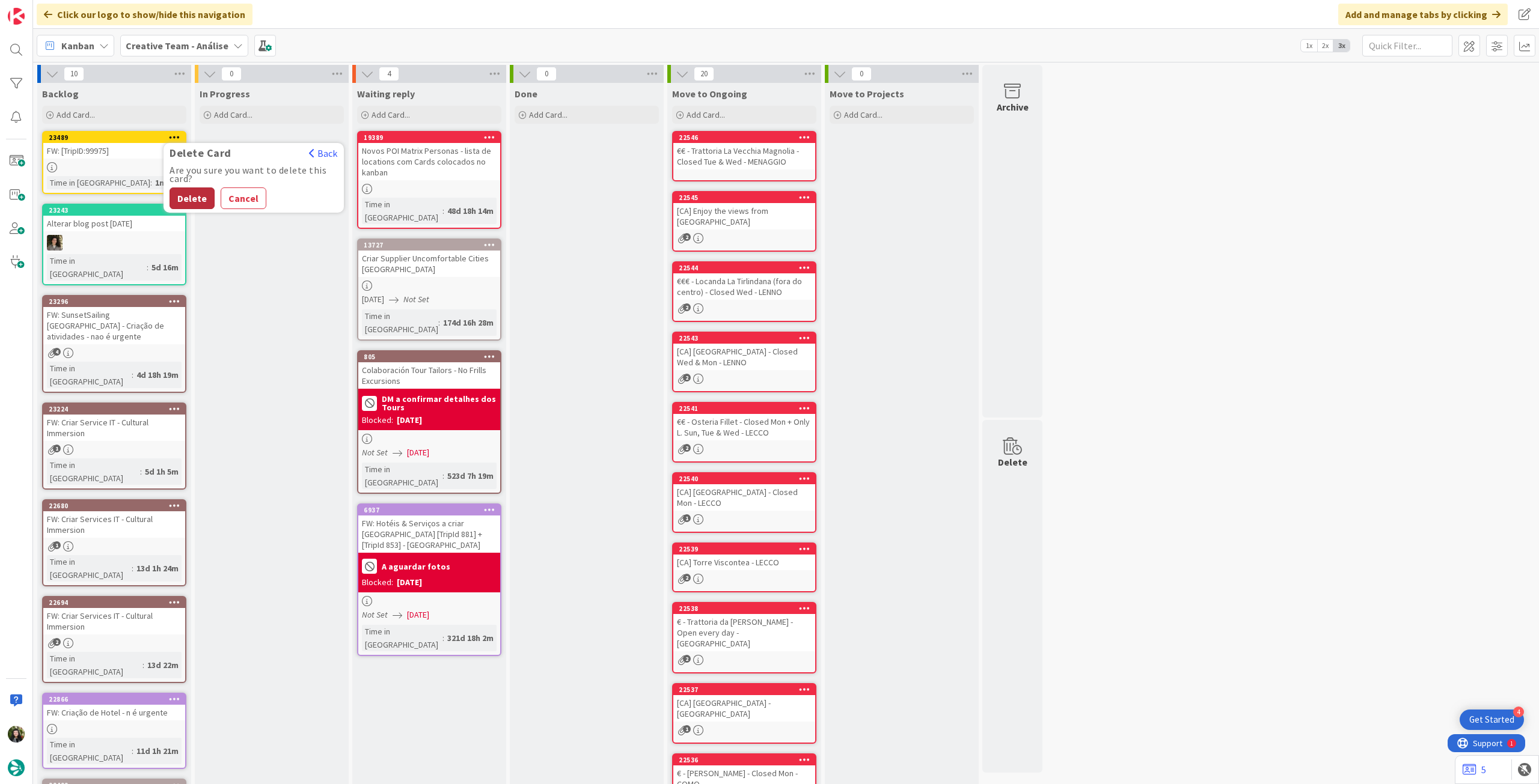
click at [203, 198] on button "Delete" at bounding box center [191, 198] width 45 height 21
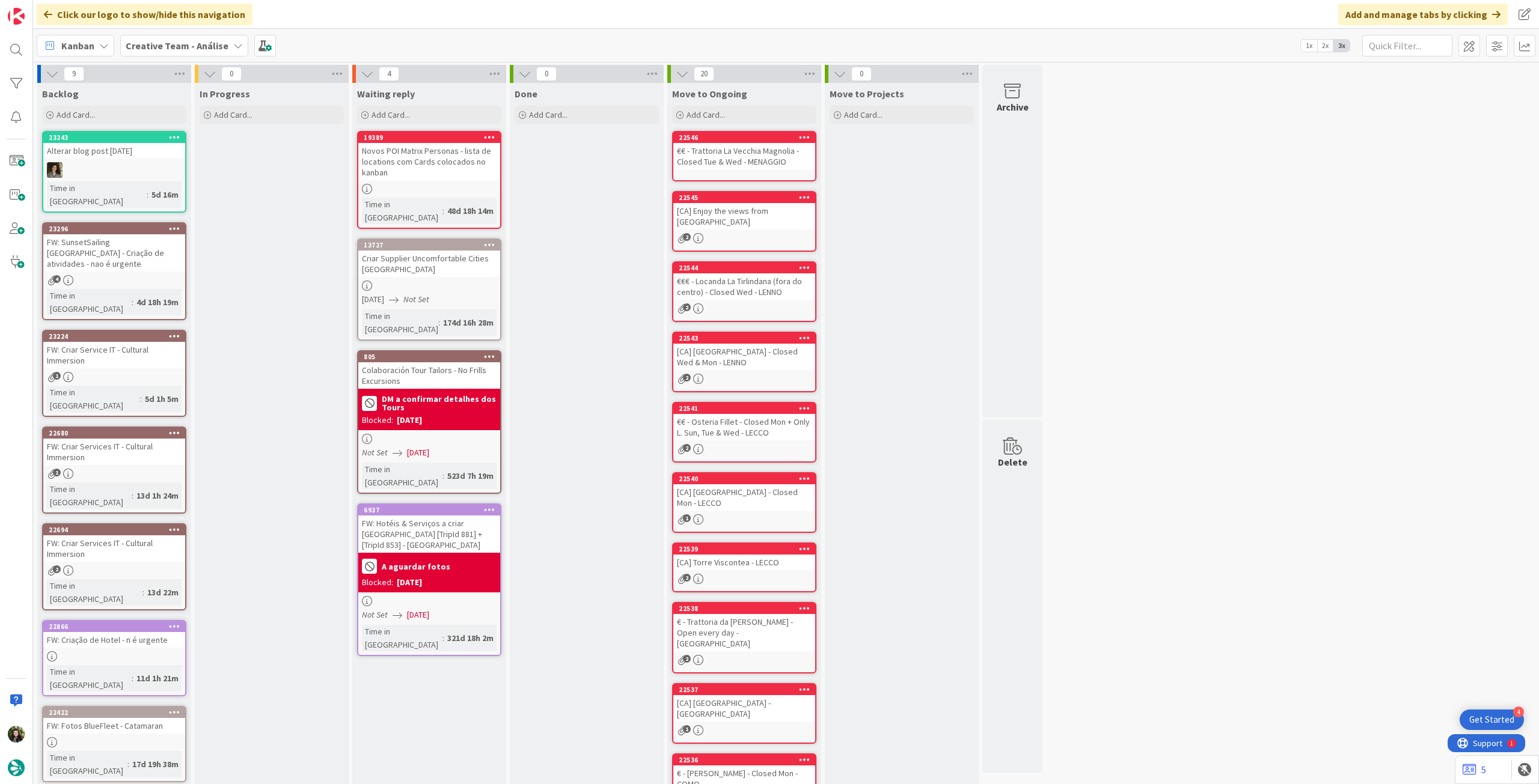
click at [149, 45] on b "Creative Team - Análise" at bounding box center [177, 45] width 103 height 12
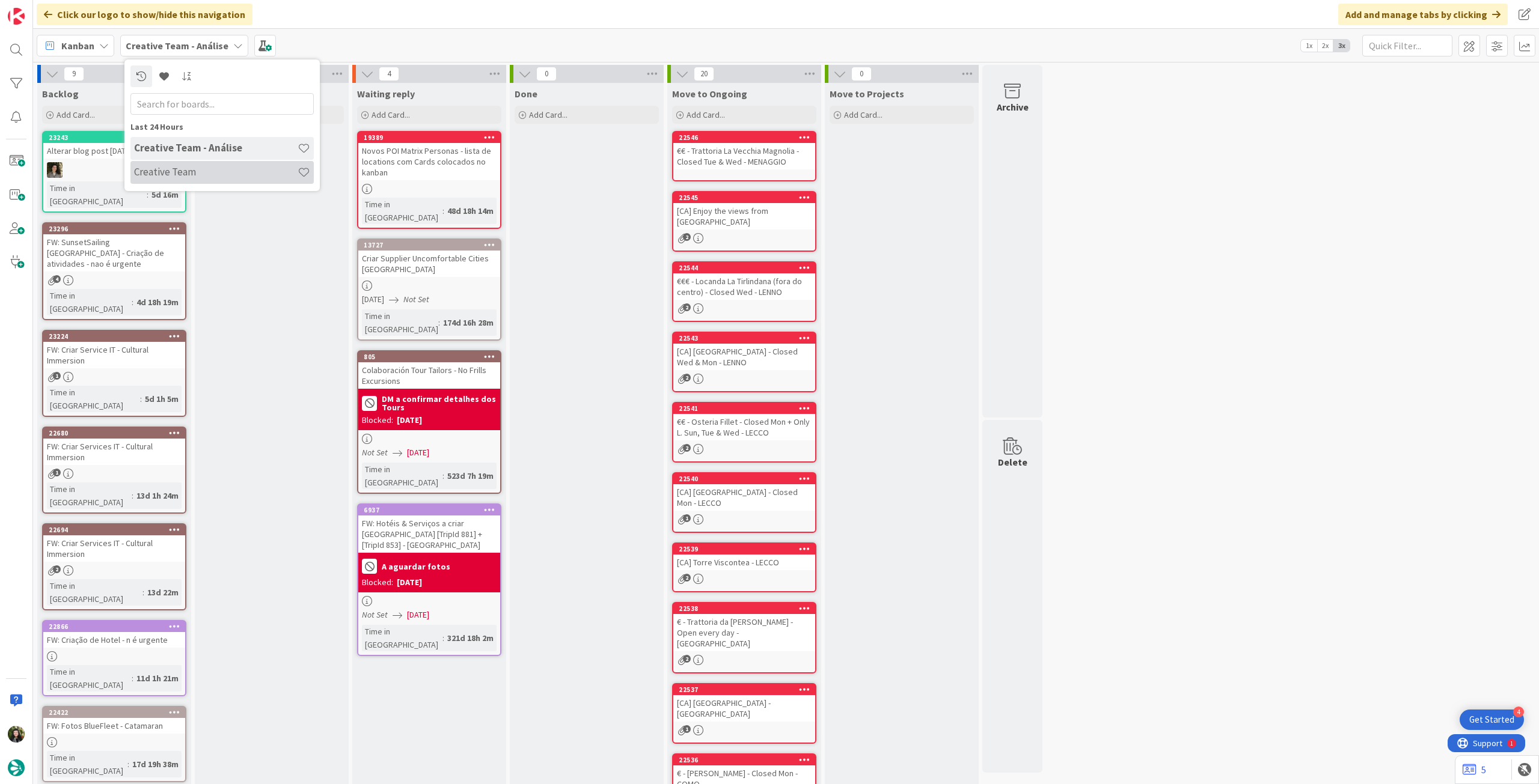
click at [178, 174] on h4 "Creative Team" at bounding box center [215, 171] width 164 height 12
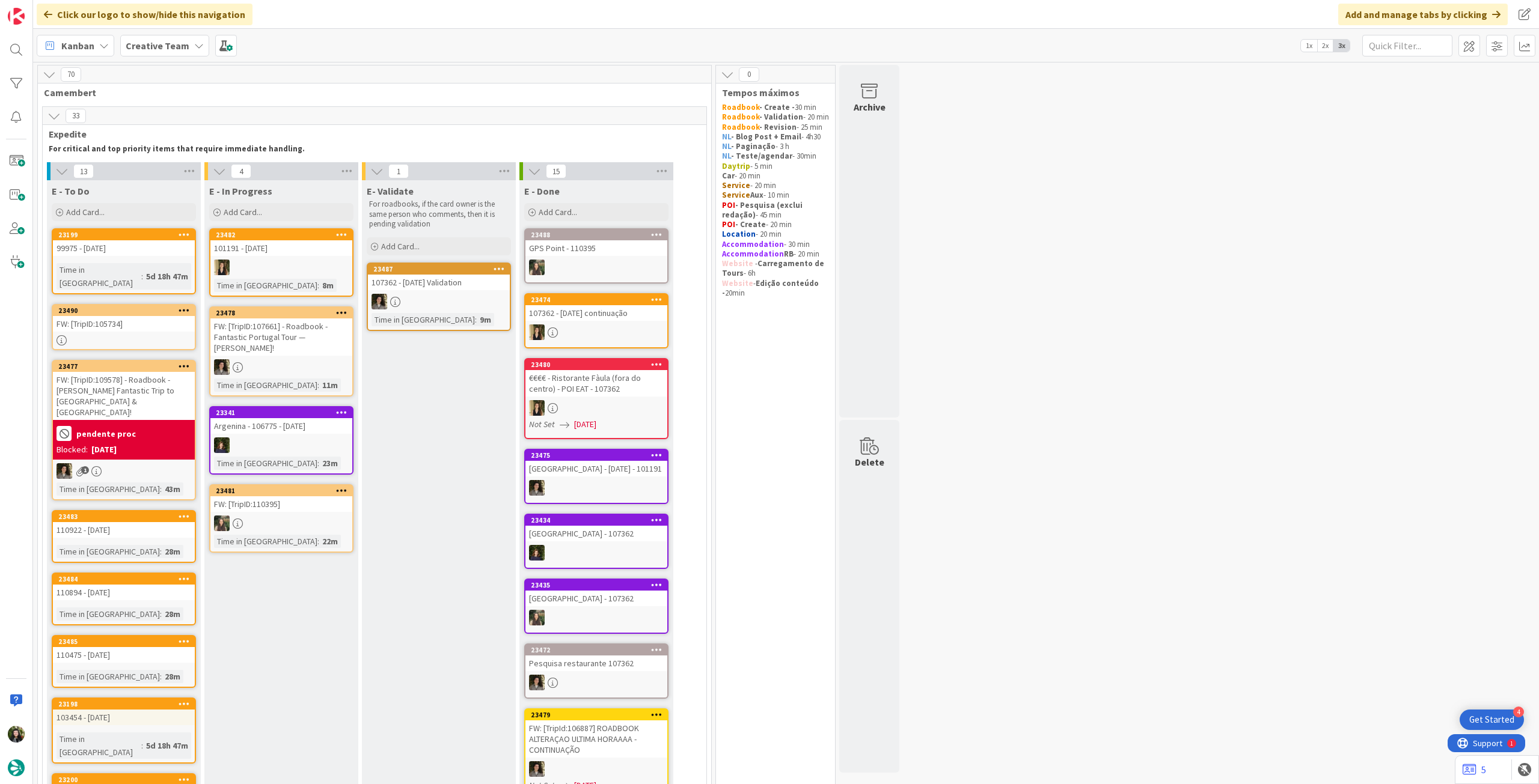
click at [144, 257] on link "23199 99975 - [DATE] Time in [GEOGRAPHIC_DATA] : 5d 18h 47m" at bounding box center [124, 261] width 144 height 66
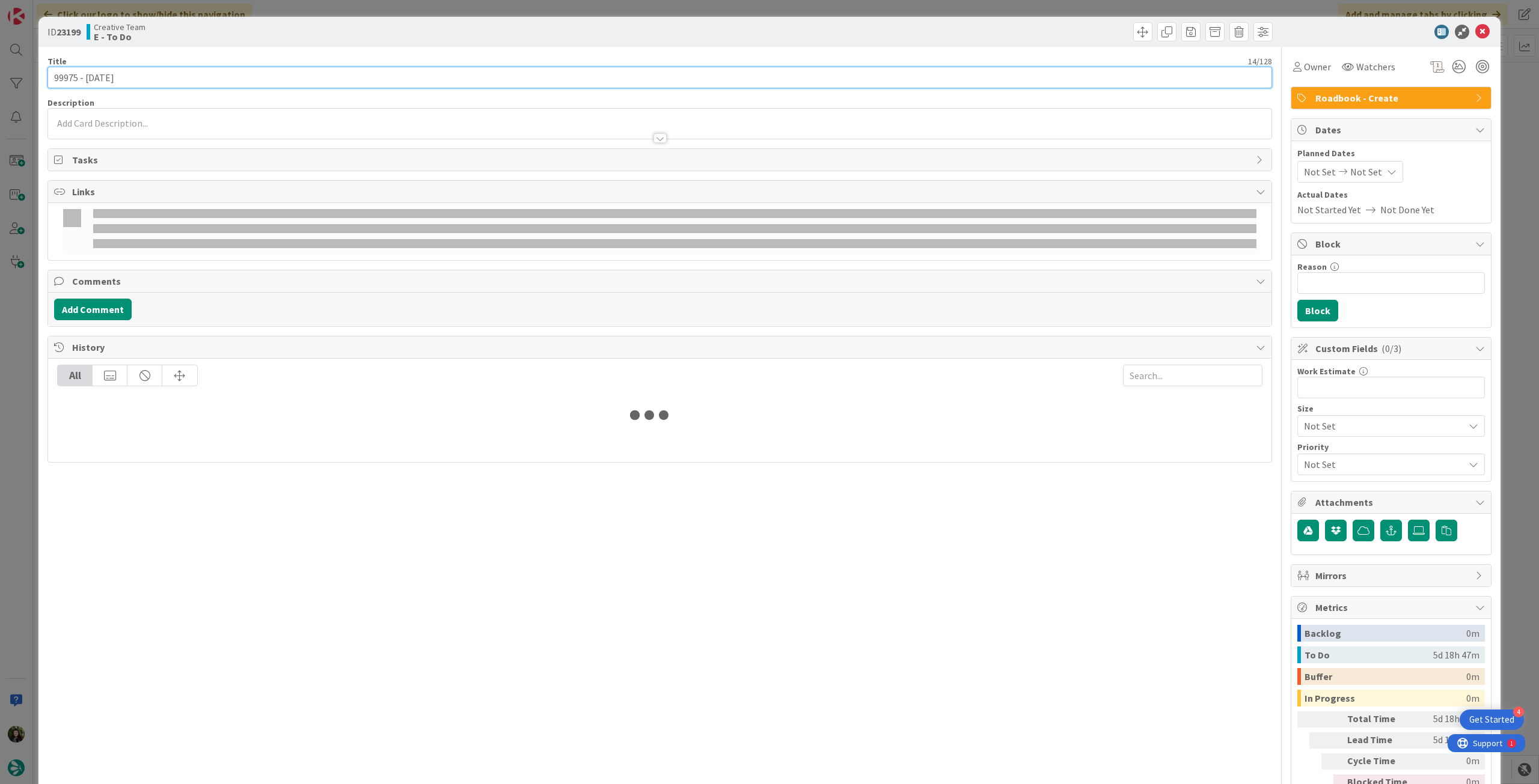
click at [191, 75] on input "99975 - [DATE]" at bounding box center [659, 77] width 1225 height 21
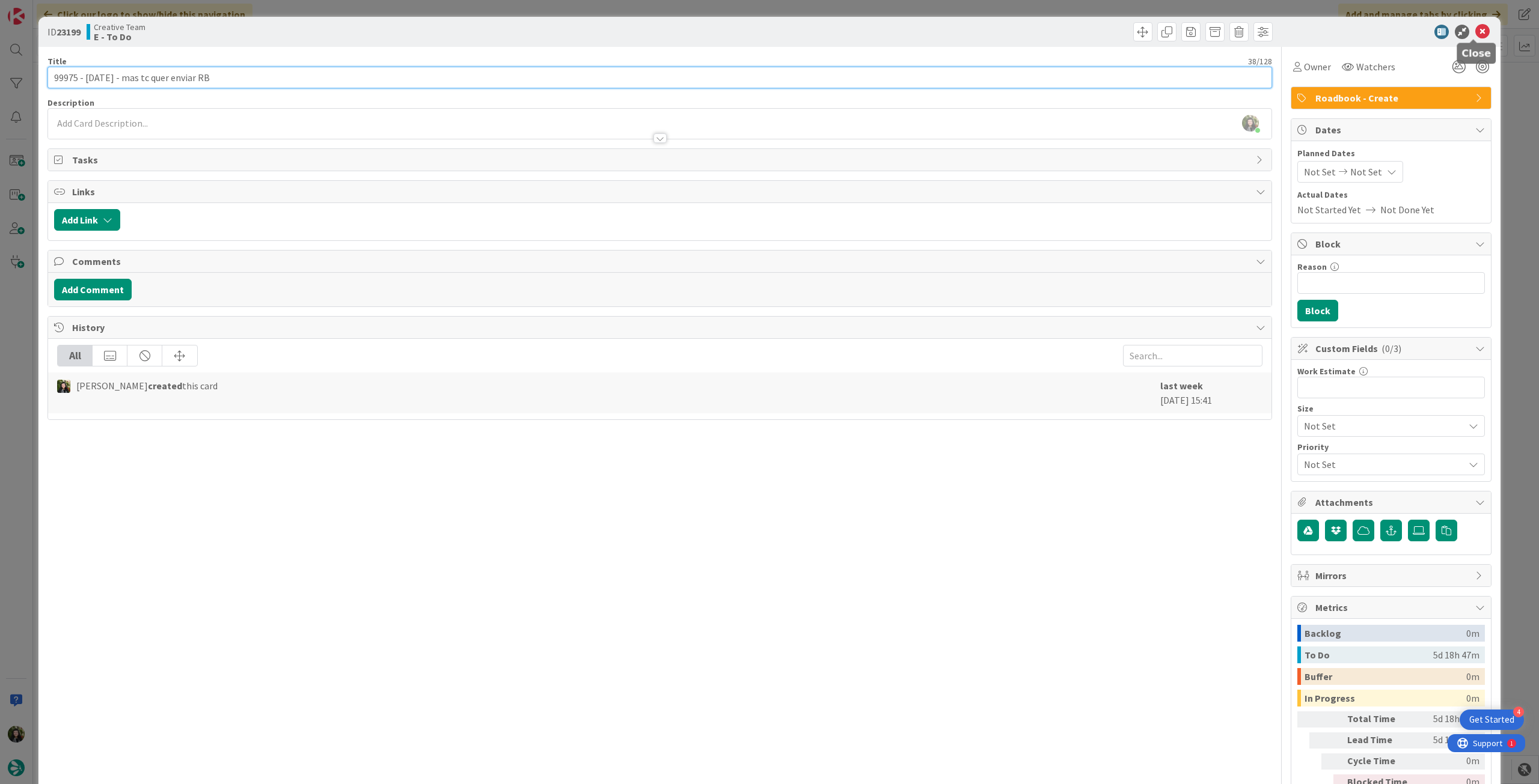
type input "99975 - [DATE] - mas tc quer enviar RB"
click at [1475, 31] on icon at bounding box center [1483, 32] width 15 height 15
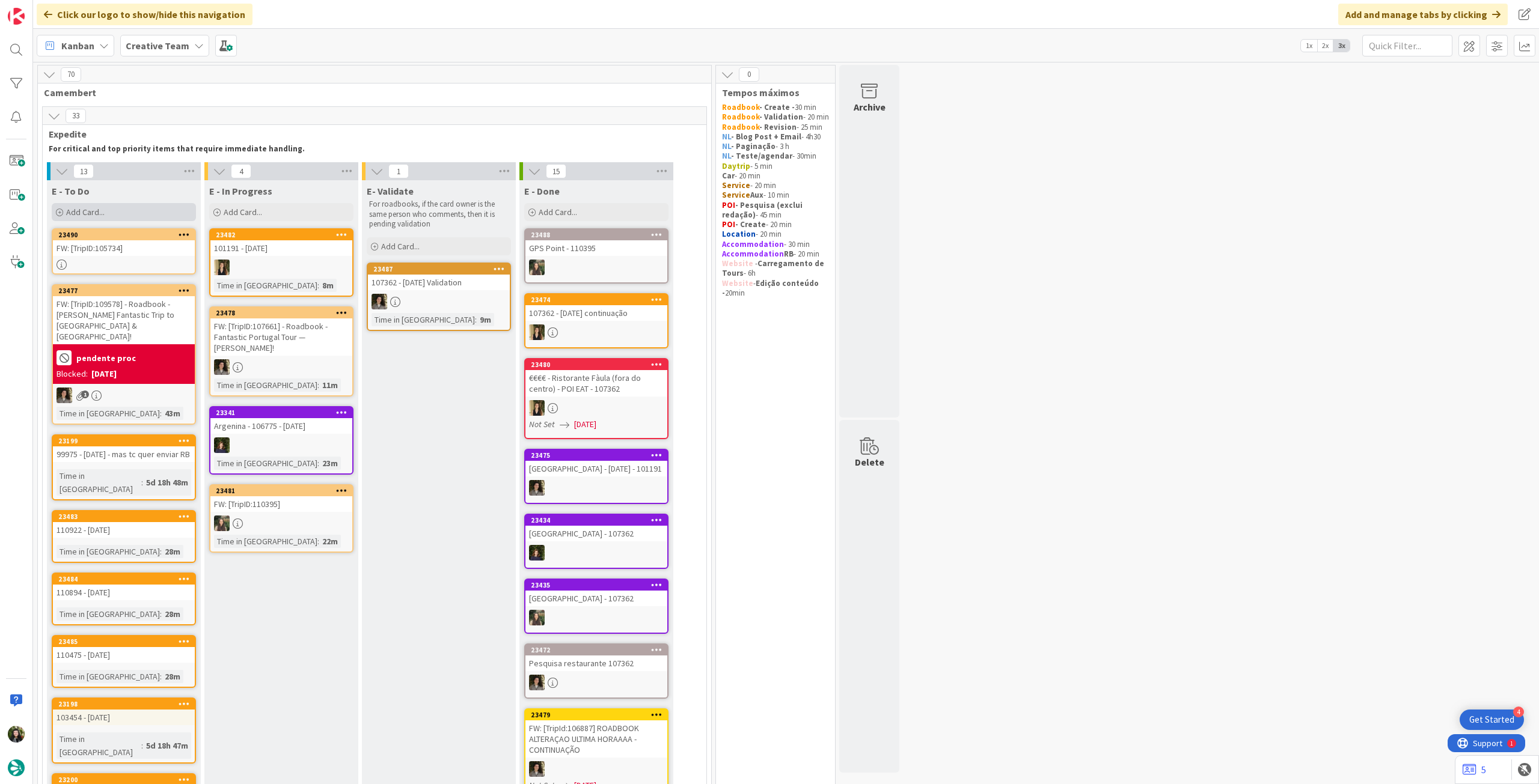
click at [158, 207] on div "Add Card..." at bounding box center [124, 212] width 144 height 18
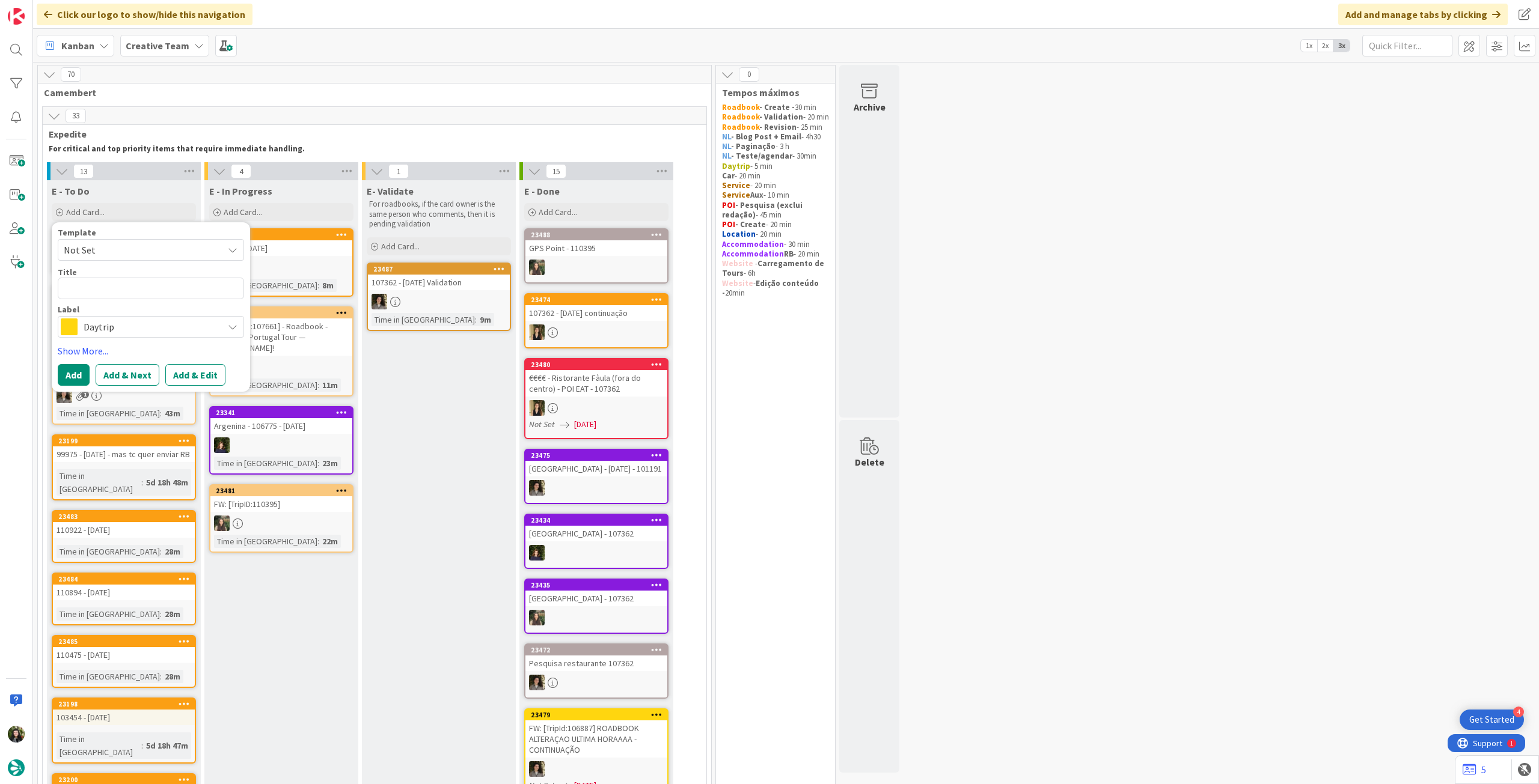
click at [127, 326] on span "Daytrip" at bounding box center [150, 326] width 133 height 17
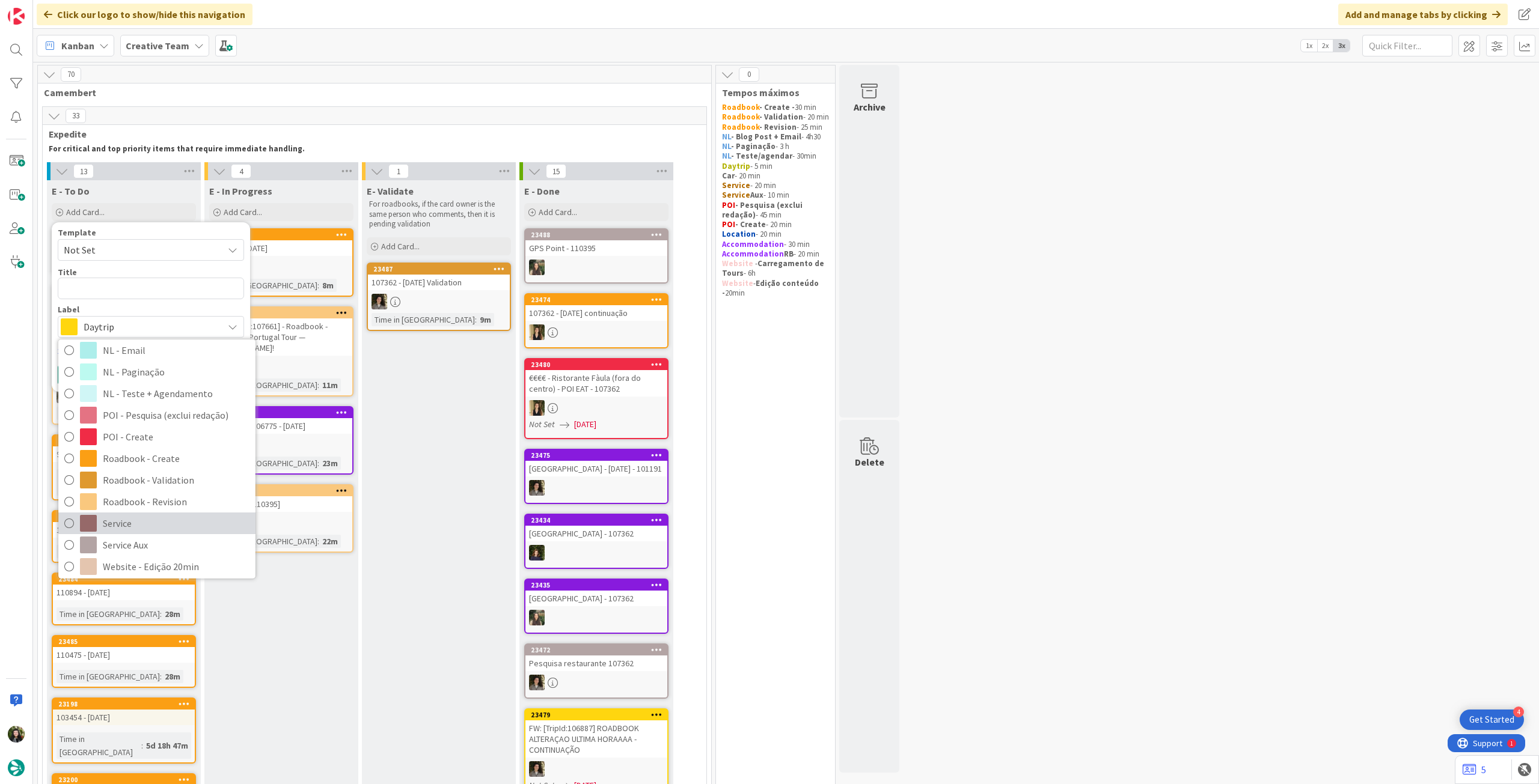
scroll to position [160, 0]
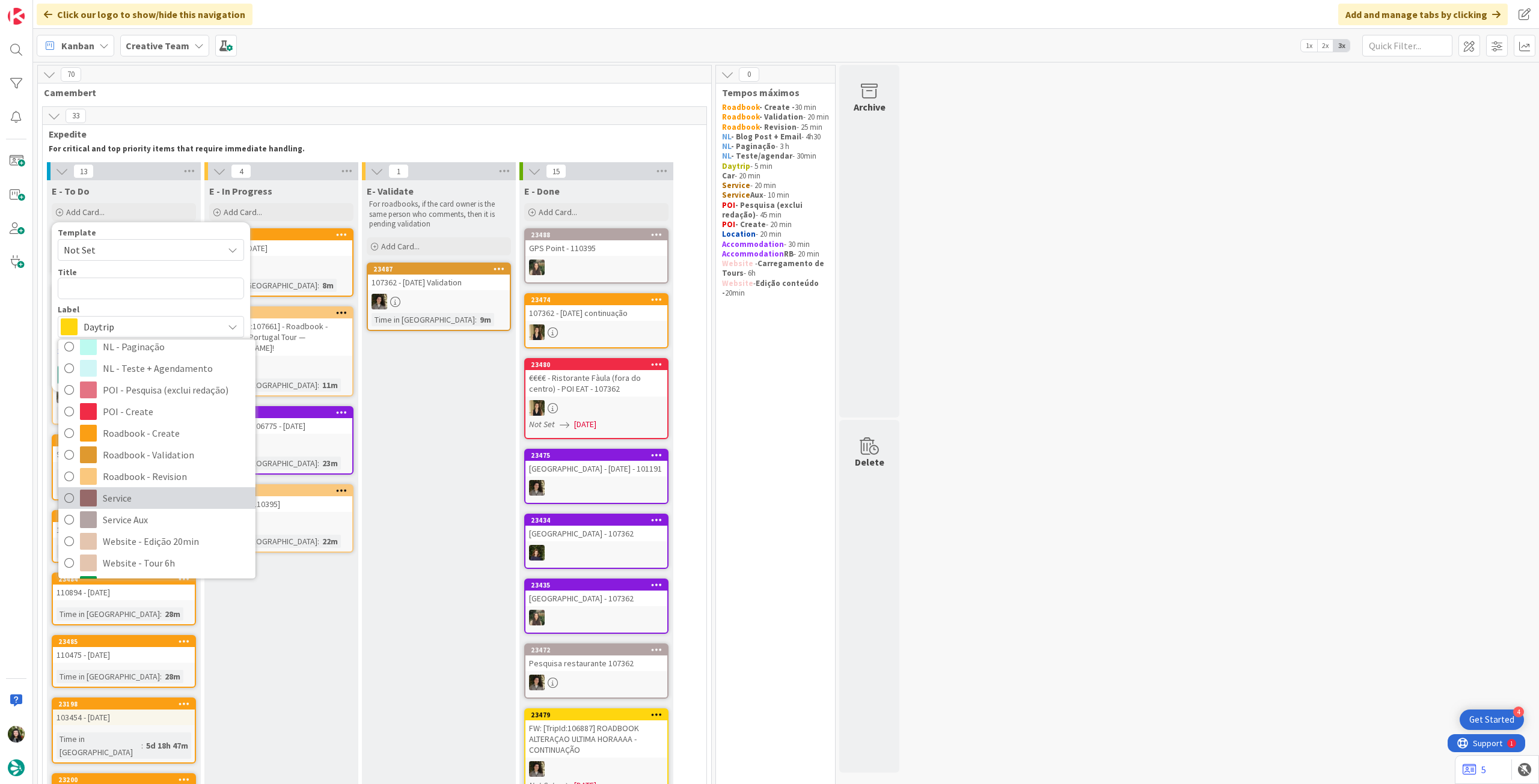
click at [154, 500] on span "Service" at bounding box center [176, 497] width 147 height 18
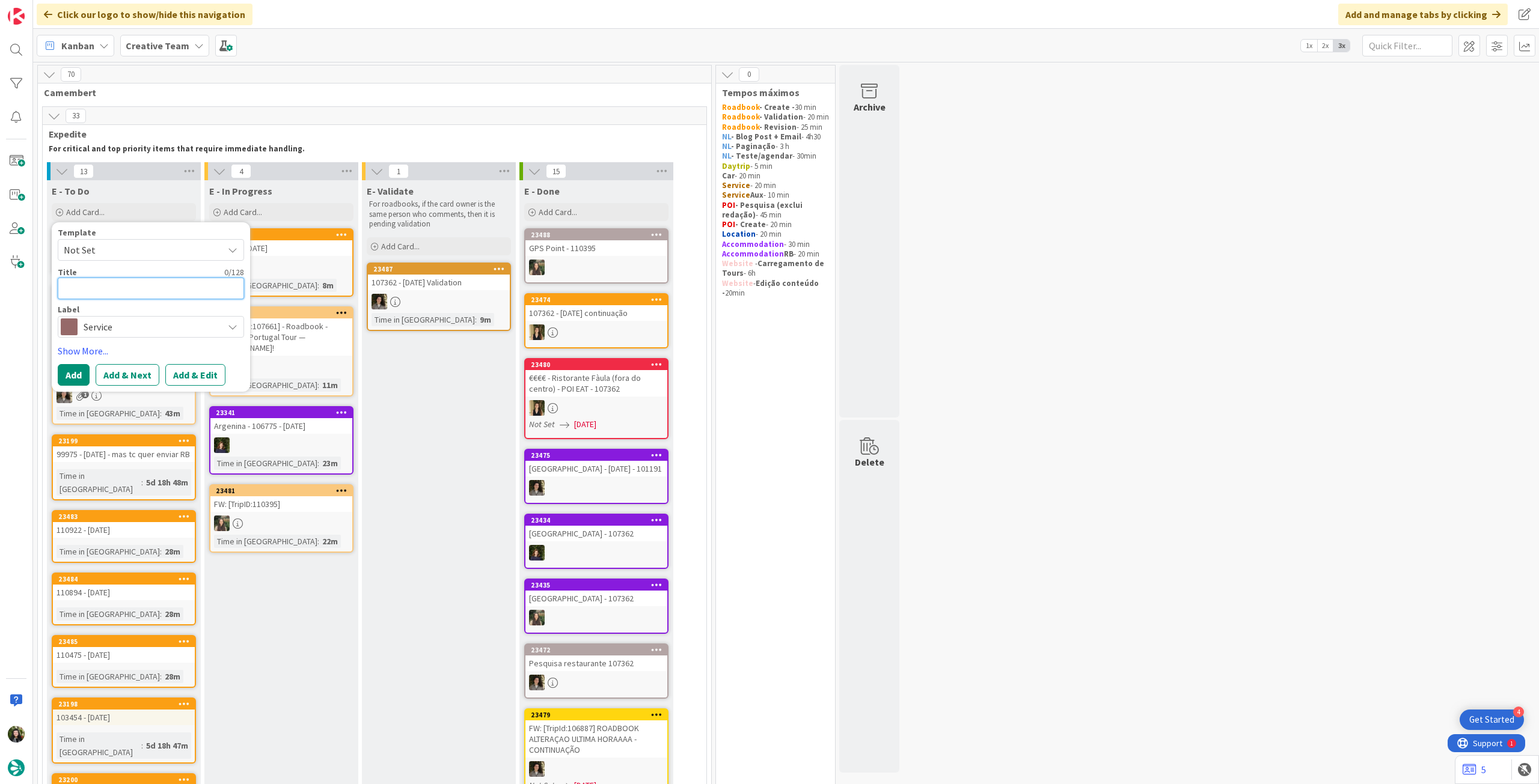
click at [125, 290] on textarea at bounding box center [150, 288] width 186 height 21
paste textarea "1h30 Private Walking Tour of [GEOGRAPHIC_DATA]"
type textarea "x"
type textarea "1h30 Private Walking Tour of [GEOGRAPHIC_DATA]"
type textarea "x"
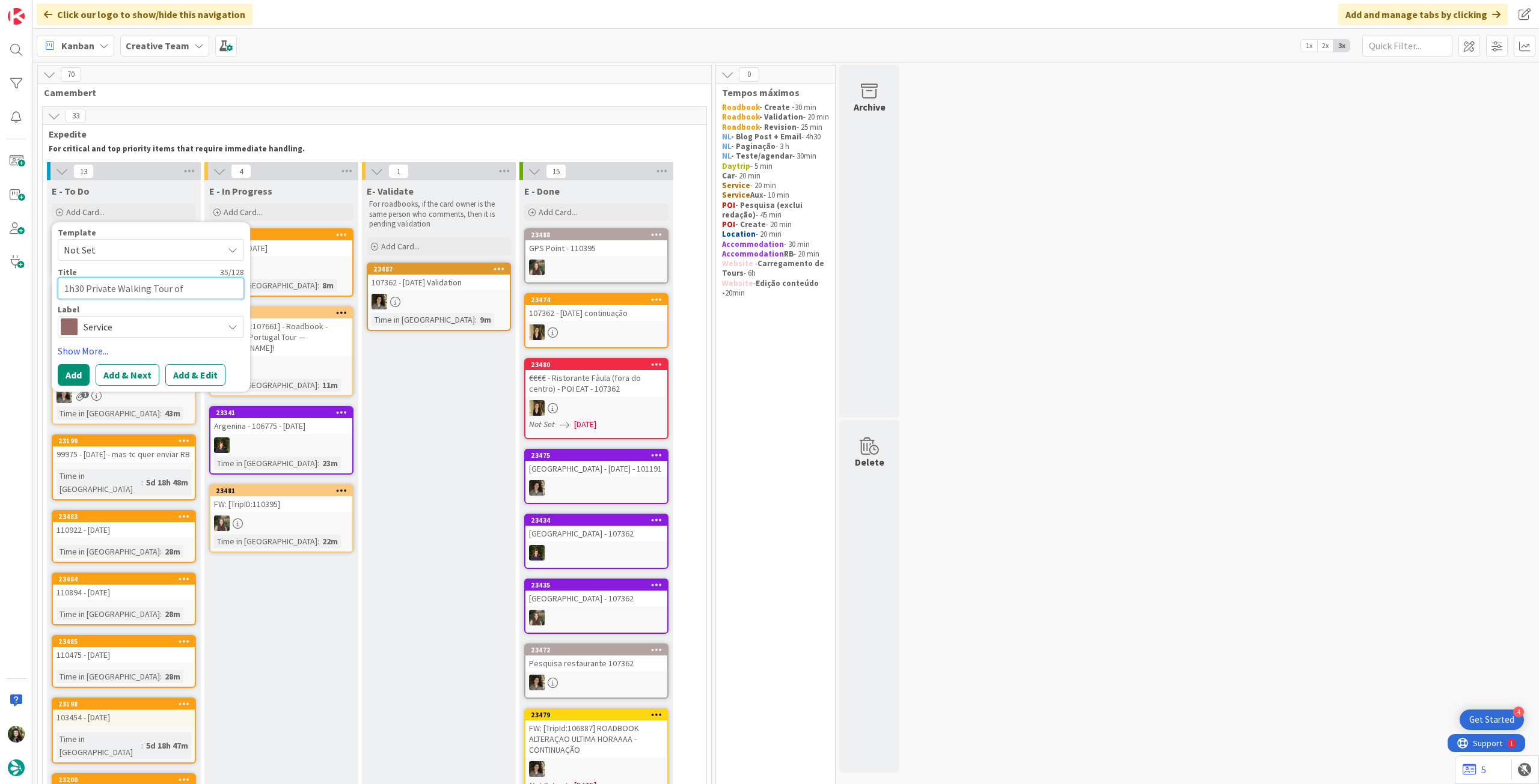
type textarea "1h30 Private Walking Tour of [GEOGRAPHIC_DATA]"
type textarea "x"
type textarea "1h30 Private Walking Tour of [GEOGRAPHIC_DATA] ("
paste textarea "Uncomfortable Cities - [GEOGRAPHIC_DATA]"
type textarea "x"
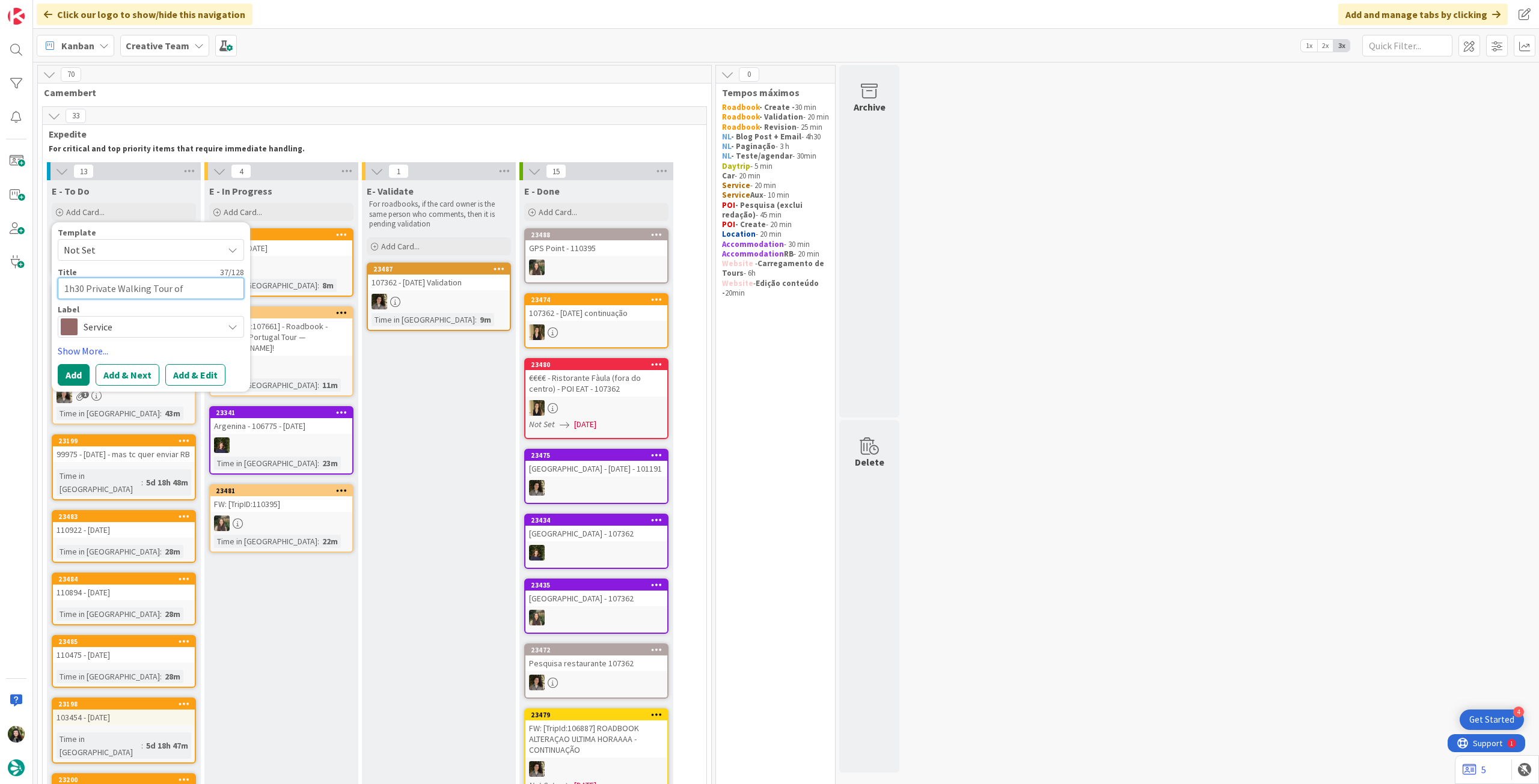
type textarea "1h30 Private Walking Tour of [GEOGRAPHIC_DATA] (Uncomfortable Cities - [GEOGRAP…"
type textarea "x"
type textarea "1h30 Private Walking Tour of [GEOGRAPHIC_DATA] (Uncomfortable Cities - [GEOGRAP…"
click at [69, 384] on button "Add" at bounding box center [73, 388] width 31 height 21
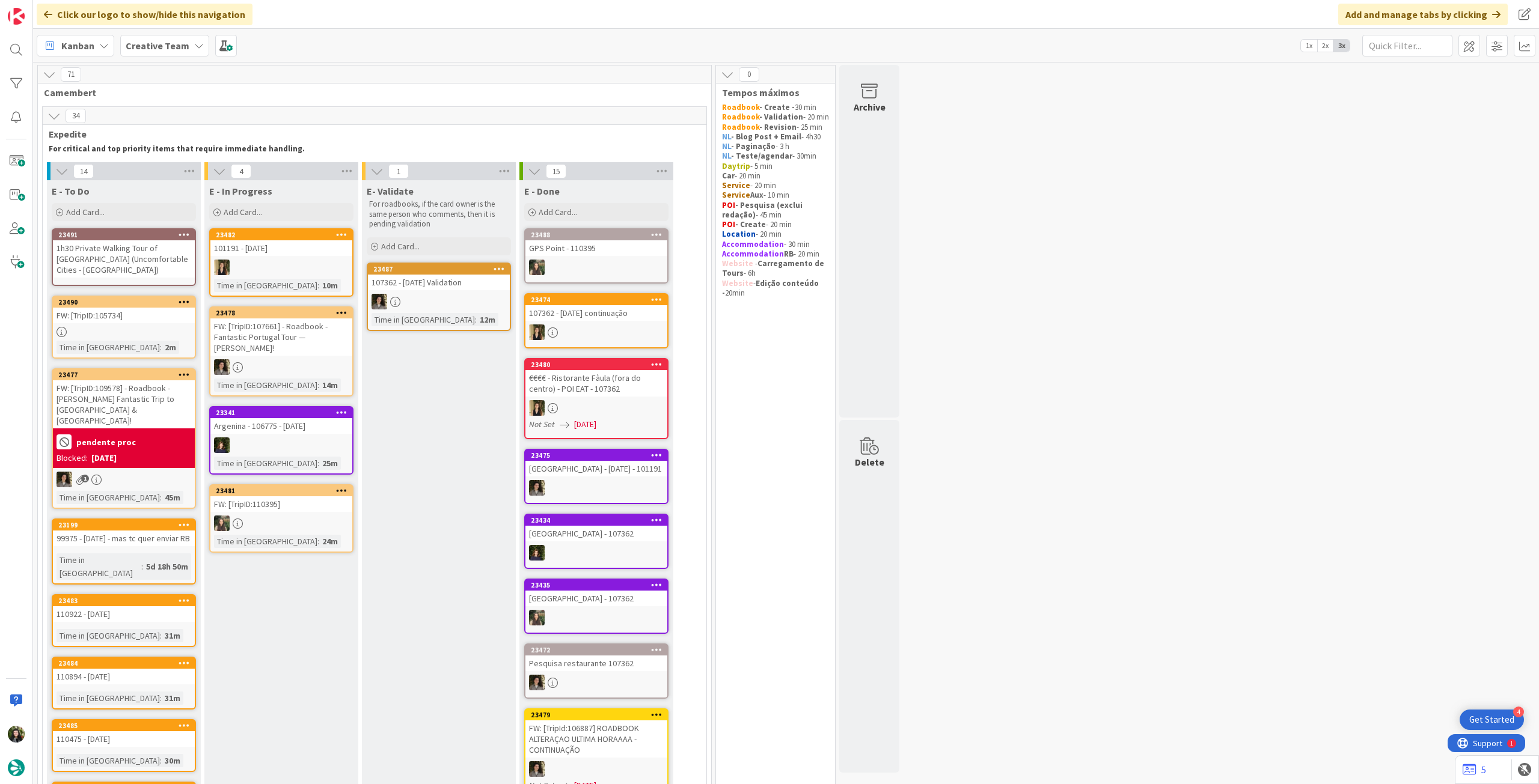
click at [129, 263] on div "1h30 Private Walking Tour of [GEOGRAPHIC_DATA] (Uncomfortable Cities - [GEOGRAP…" at bounding box center [123, 259] width 142 height 37
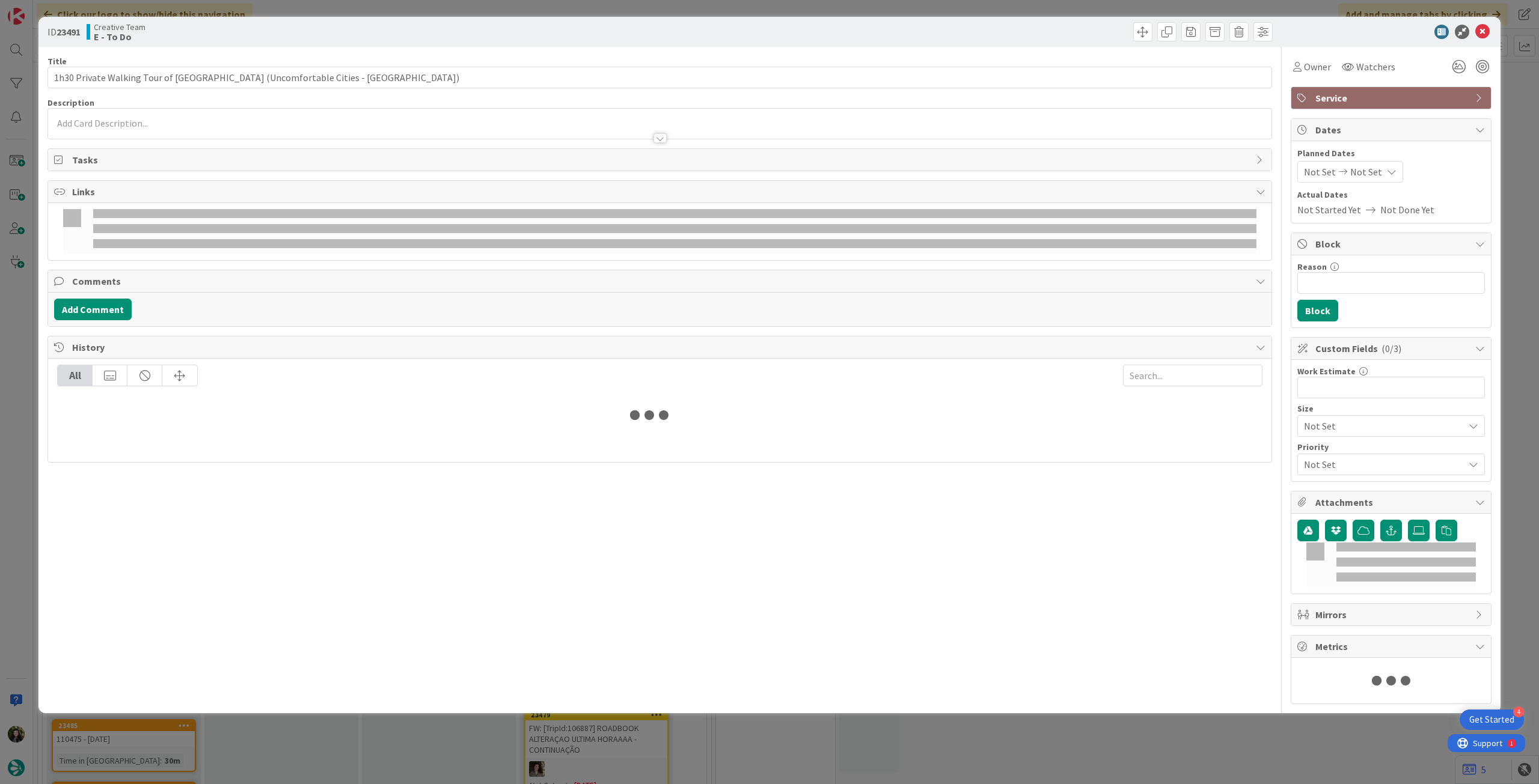
click at [123, 129] on div at bounding box center [659, 132] width 1223 height 13
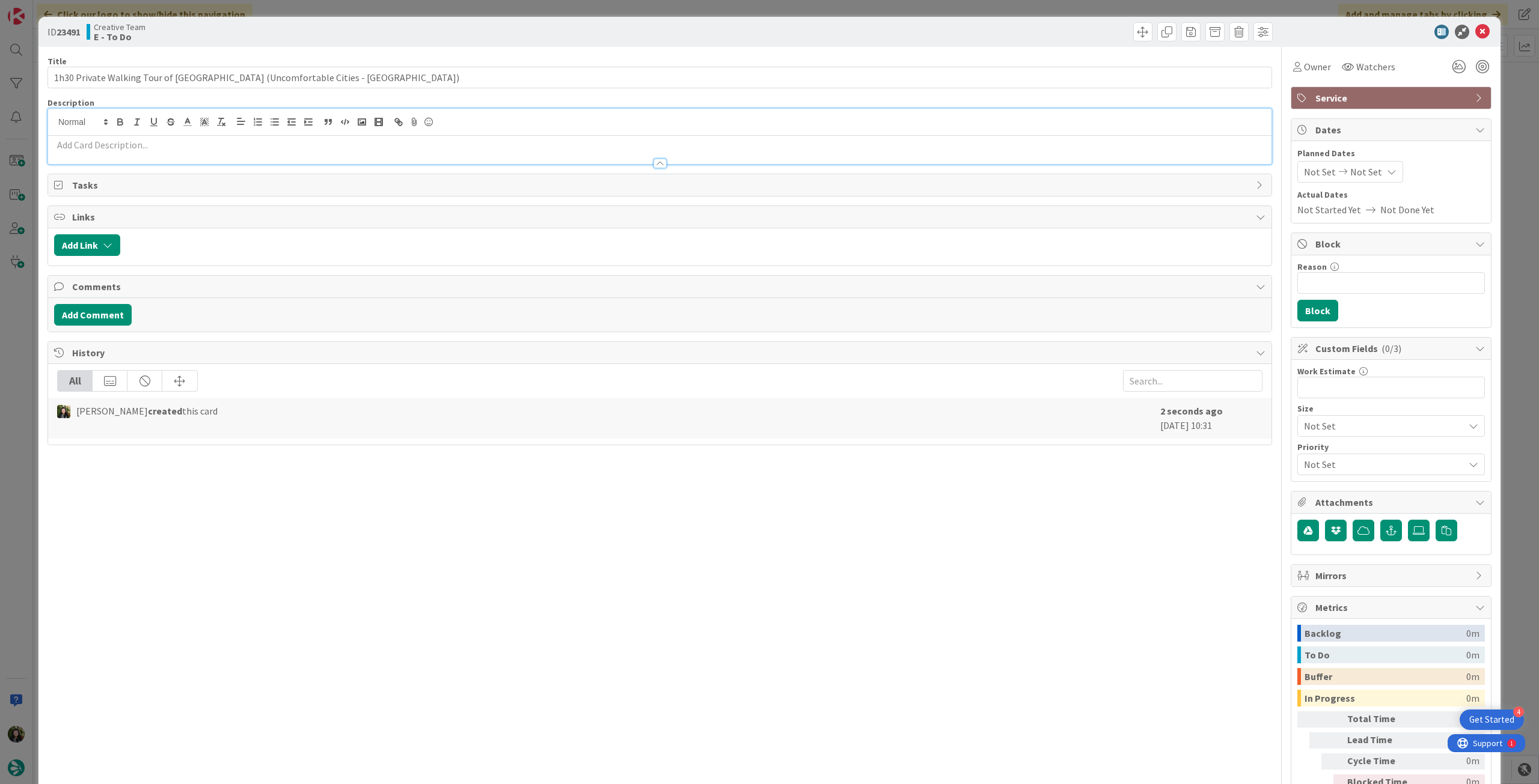
click at [123, 139] on p at bounding box center [659, 144] width 1211 height 14
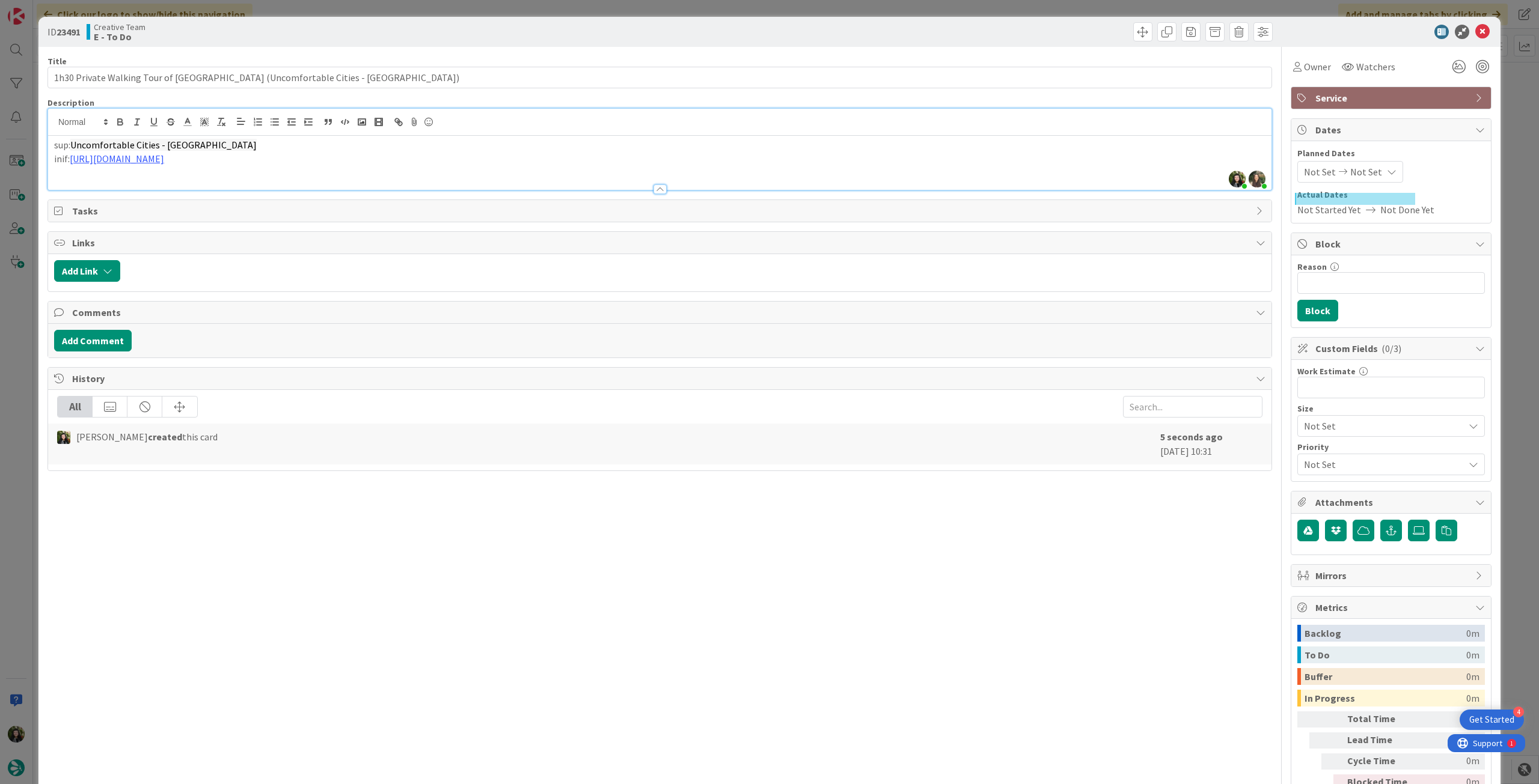
click at [63, 153] on p "inif: [URL][DOMAIN_NAME]" at bounding box center [659, 158] width 1211 height 14
drag, startPoint x: 470, startPoint y: 158, endPoint x: 68, endPoint y: 158, distance: 402.0
click at [68, 158] on p "inf: [URL][DOMAIN_NAME]" at bounding box center [659, 158] width 1211 height 14
click at [279, 143] on p "sup: Uncomfortable Cities - [GEOGRAPHIC_DATA]" at bounding box center [659, 144] width 1211 height 14
click at [563, 83] on input "1h30 Private Walking Tour of [GEOGRAPHIC_DATA] (Uncomfortable Cities - [GEOGRAP…" at bounding box center [659, 77] width 1225 height 21
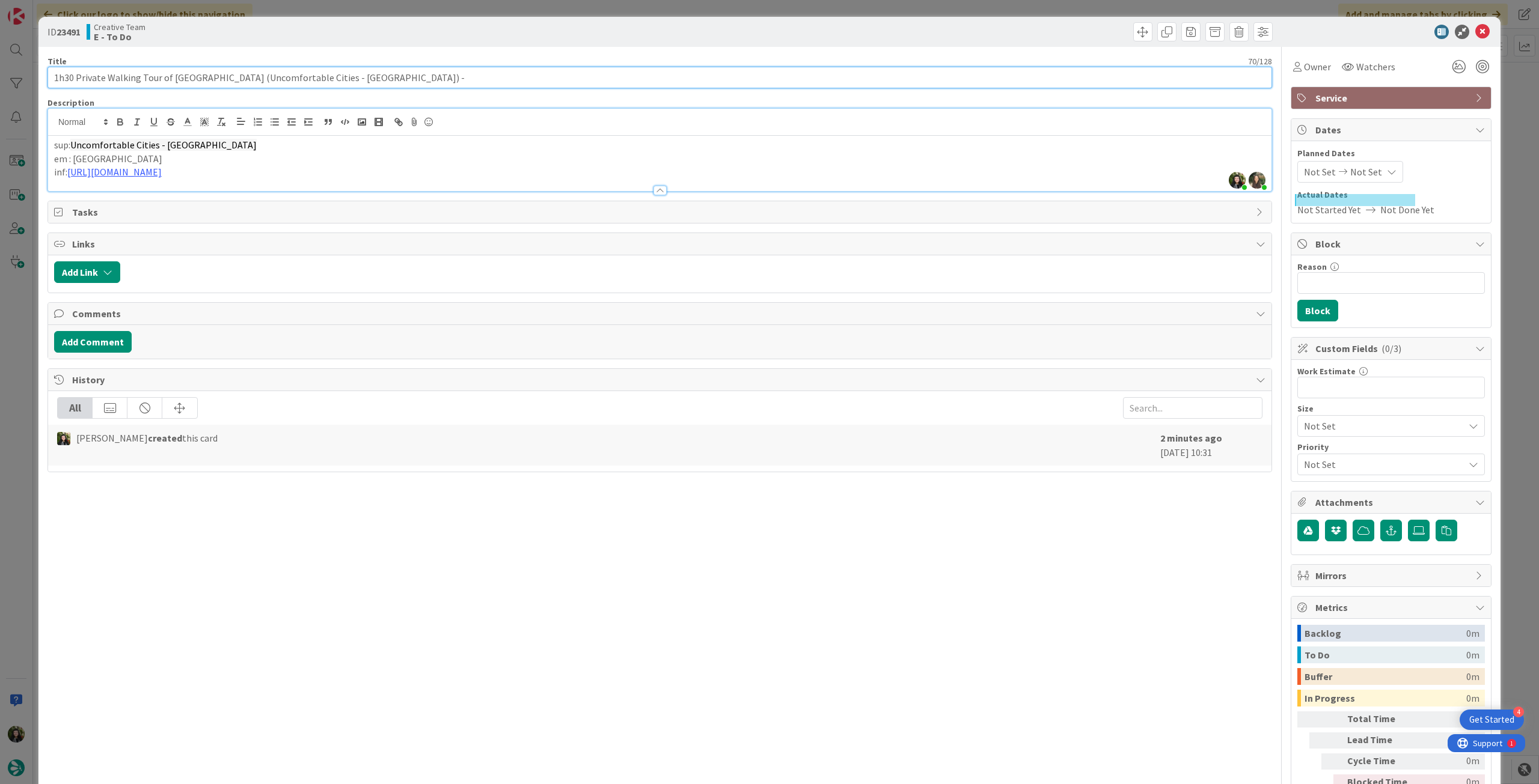
paste input "TripID:109578"
type input "1h30 Private Walking Tour of [GEOGRAPHIC_DATA] (Uncomfortable Cities - [GEOGRAP…"
click at [1475, 35] on icon at bounding box center [1483, 32] width 15 height 15
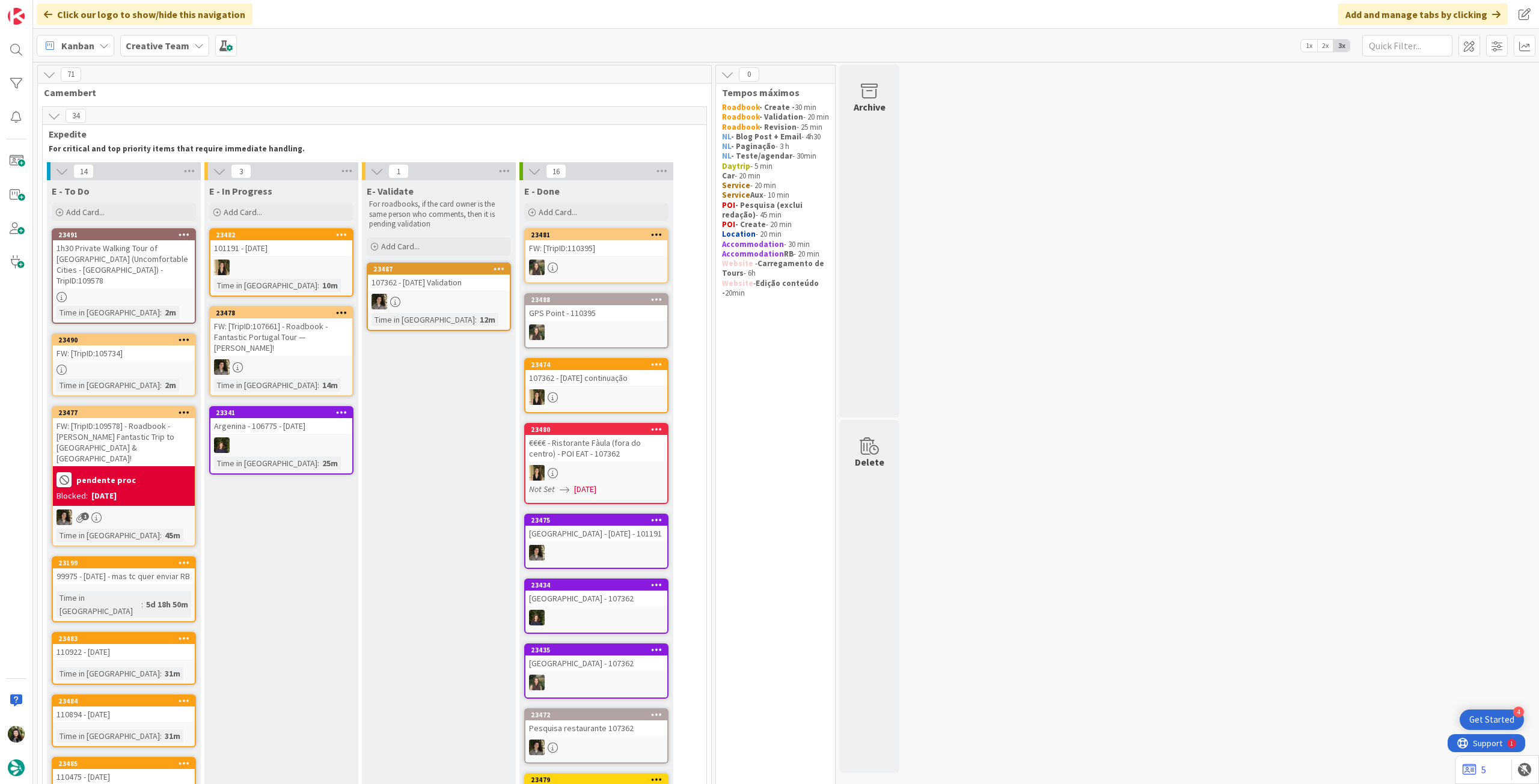
click at [161, 483] on div "pendente proc Blocked: [DATE]" at bounding box center [123, 485] width 142 height 40
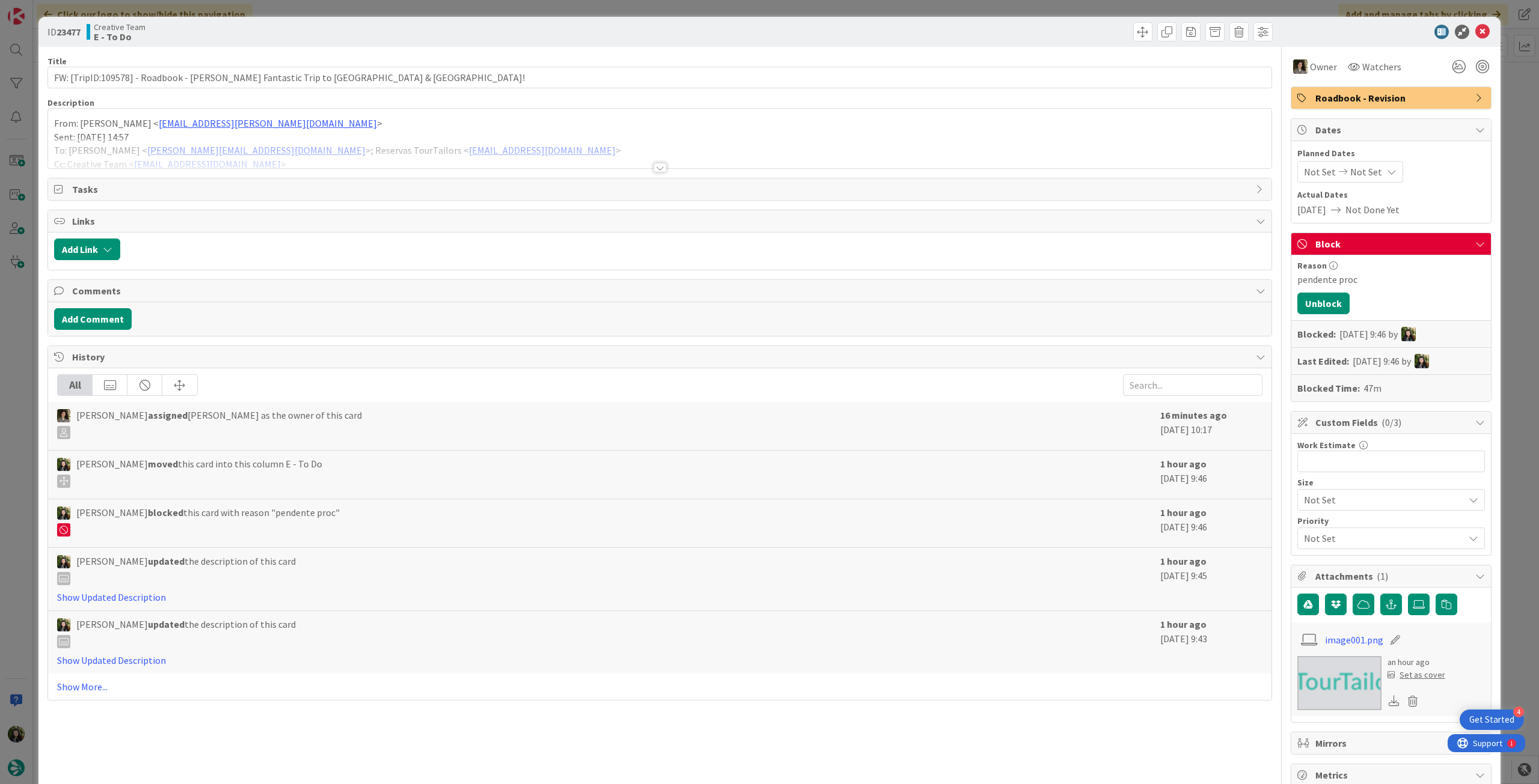
click at [504, 150] on div at bounding box center [659, 153] width 1223 height 31
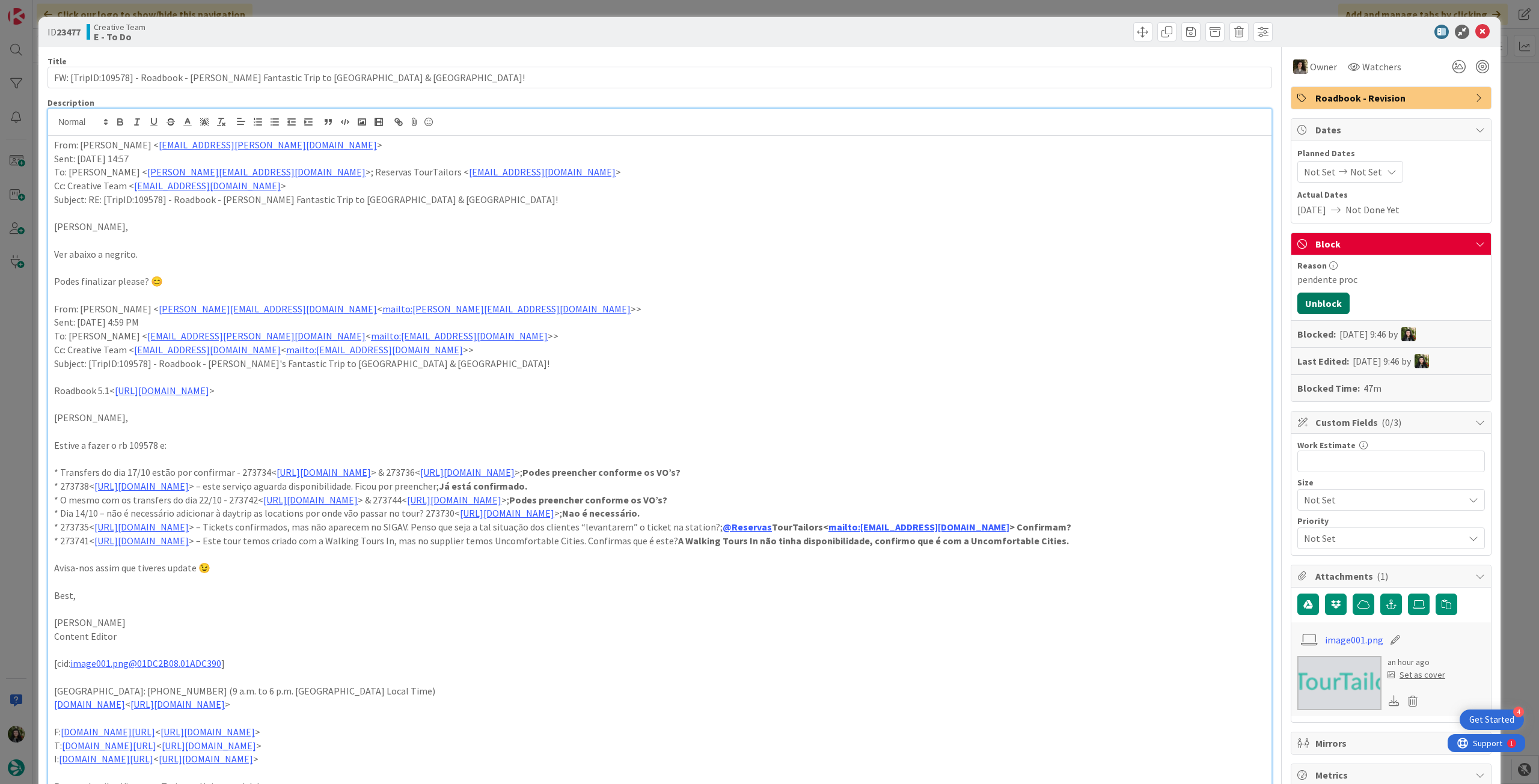
click at [1309, 303] on button "Unblock" at bounding box center [1323, 302] width 53 height 21
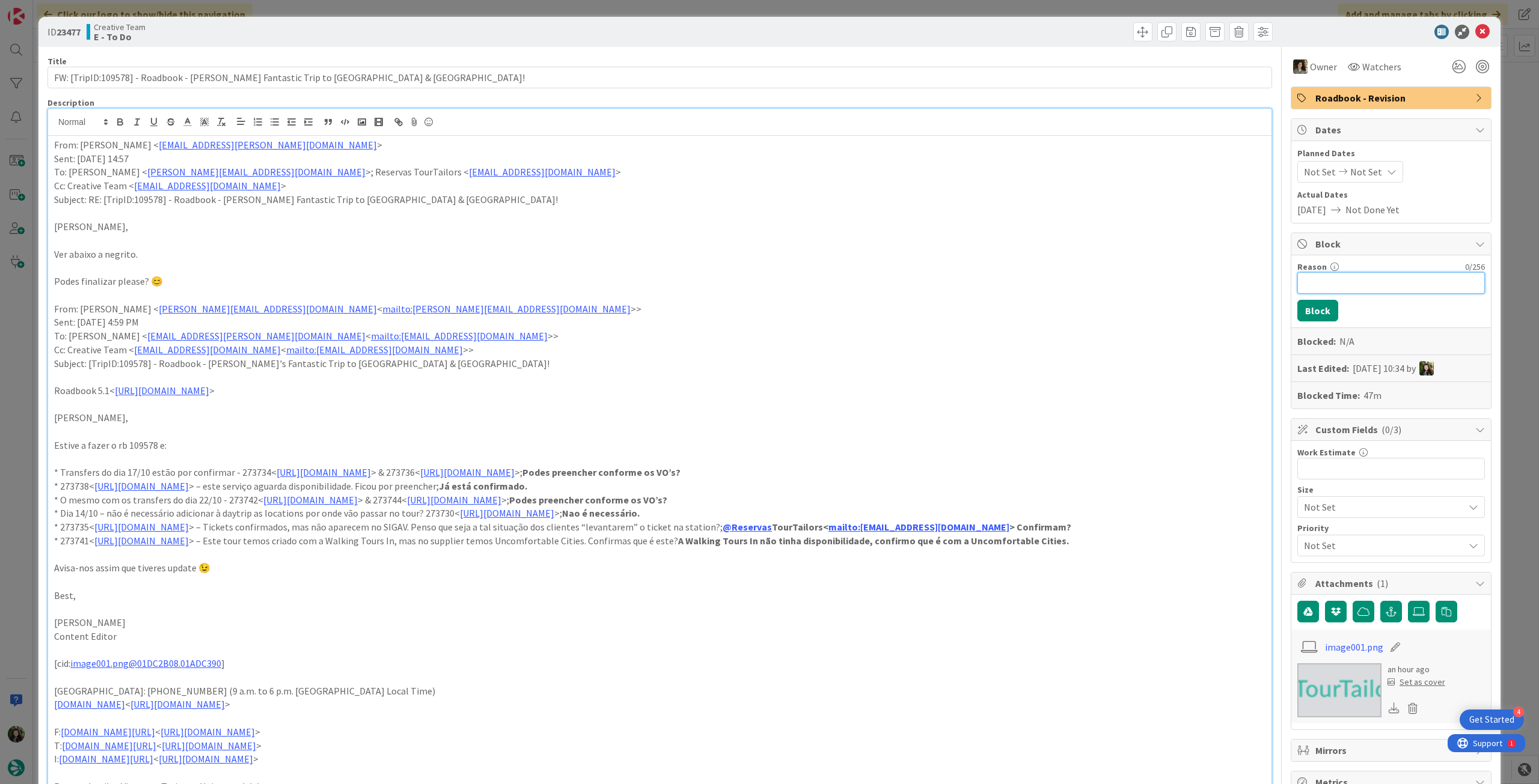
click at [1335, 276] on input "Reason" at bounding box center [1390, 282] width 188 height 21
type input "pendente service"
click at [1322, 304] on button "Block" at bounding box center [1317, 310] width 41 height 21
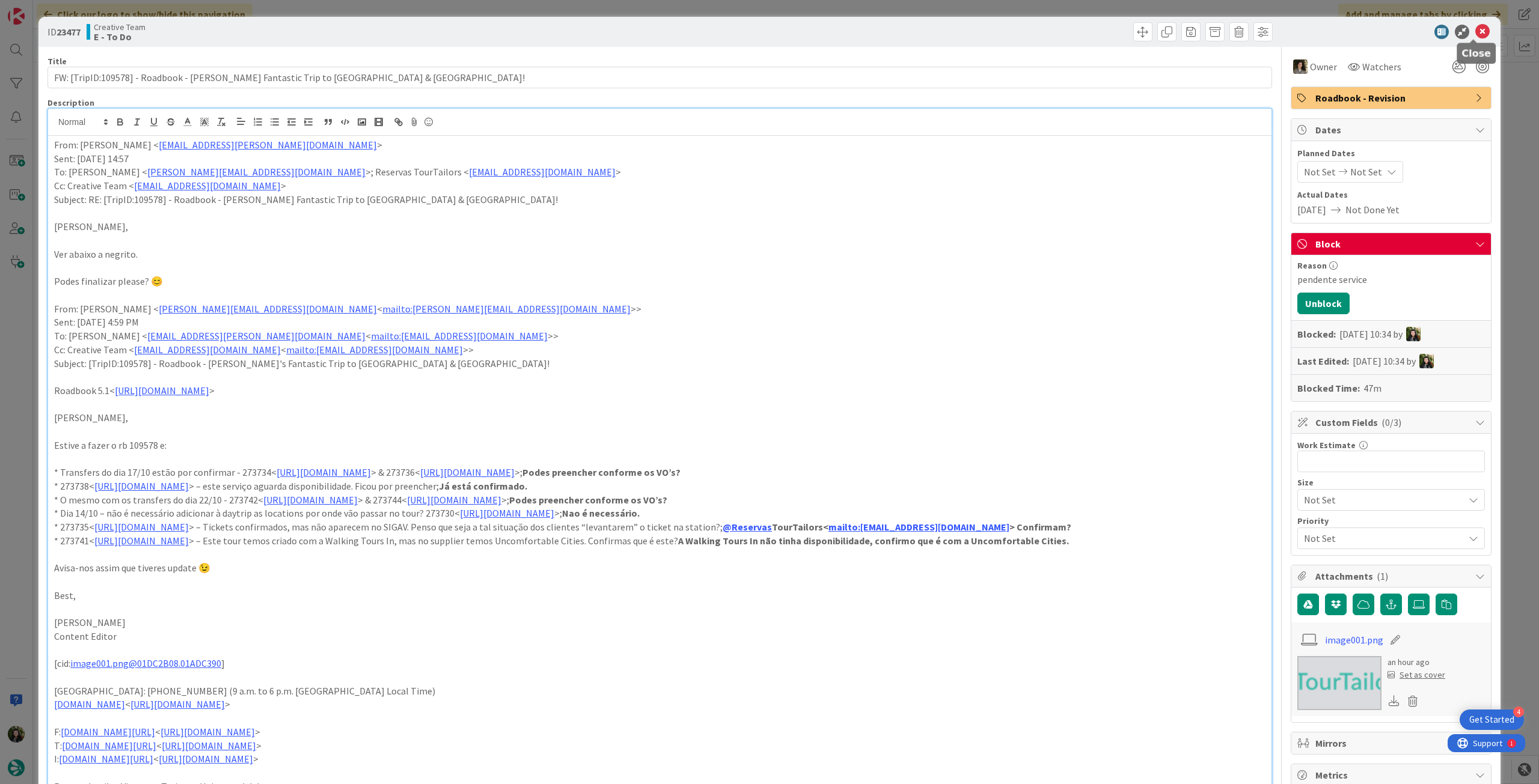
click at [1477, 33] on icon at bounding box center [1483, 32] width 15 height 15
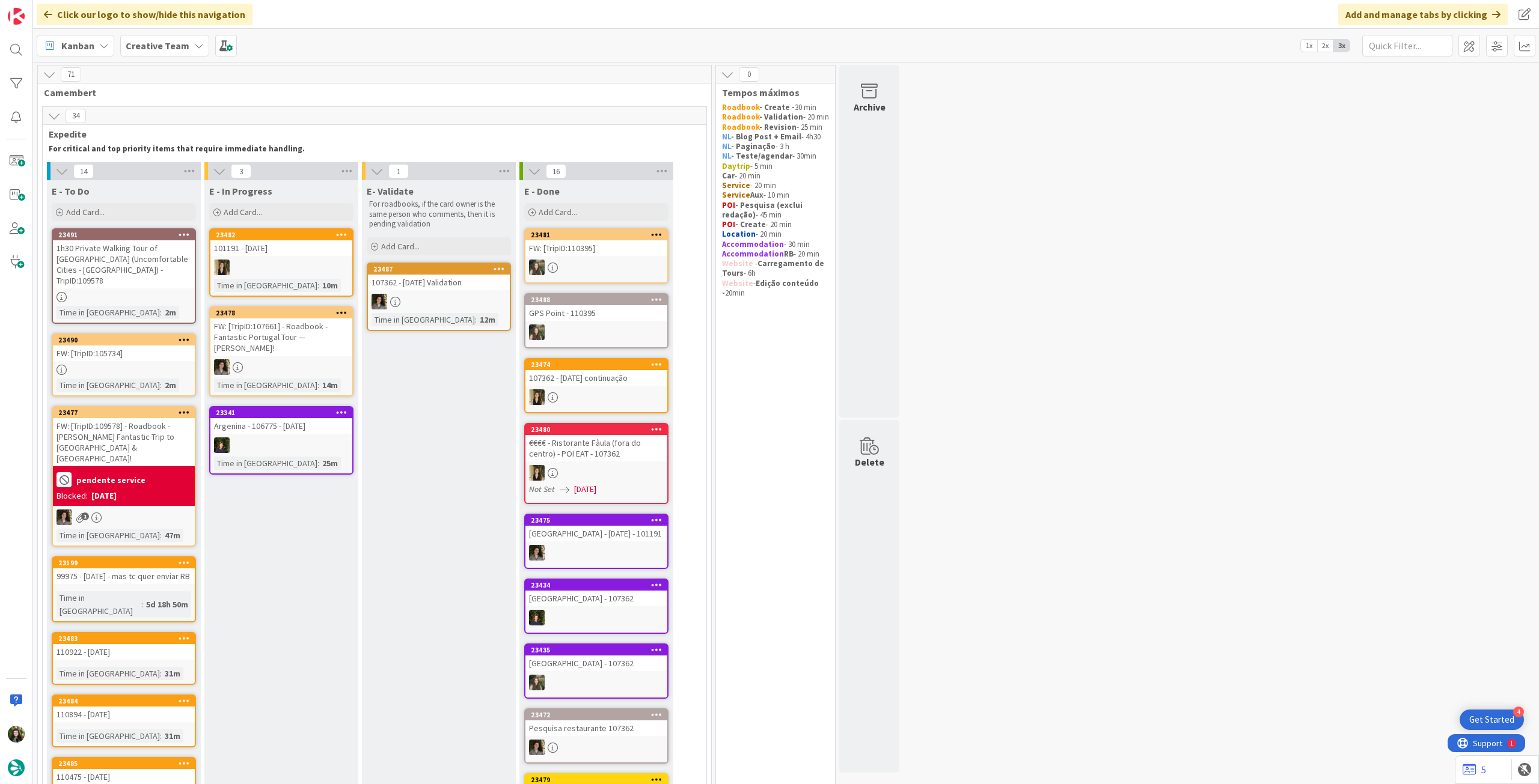
click at [85, 276] on div "1h30 Private Walking Tour of [GEOGRAPHIC_DATA] (Uncomfortable Cities - [GEOGRAP…" at bounding box center [123, 264] width 142 height 48
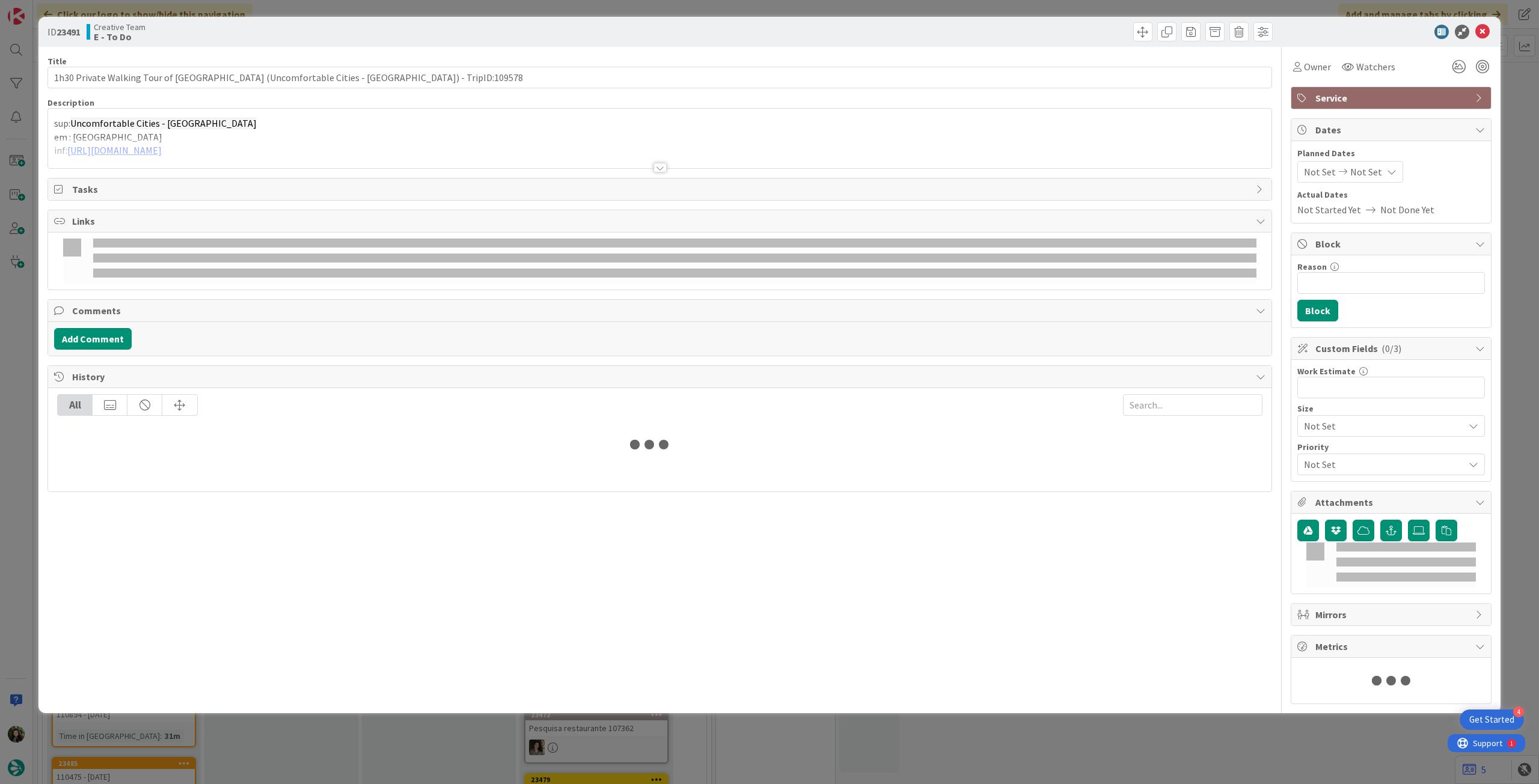
click at [128, 134] on p "em : [GEOGRAPHIC_DATA]" at bounding box center [659, 137] width 1211 height 14
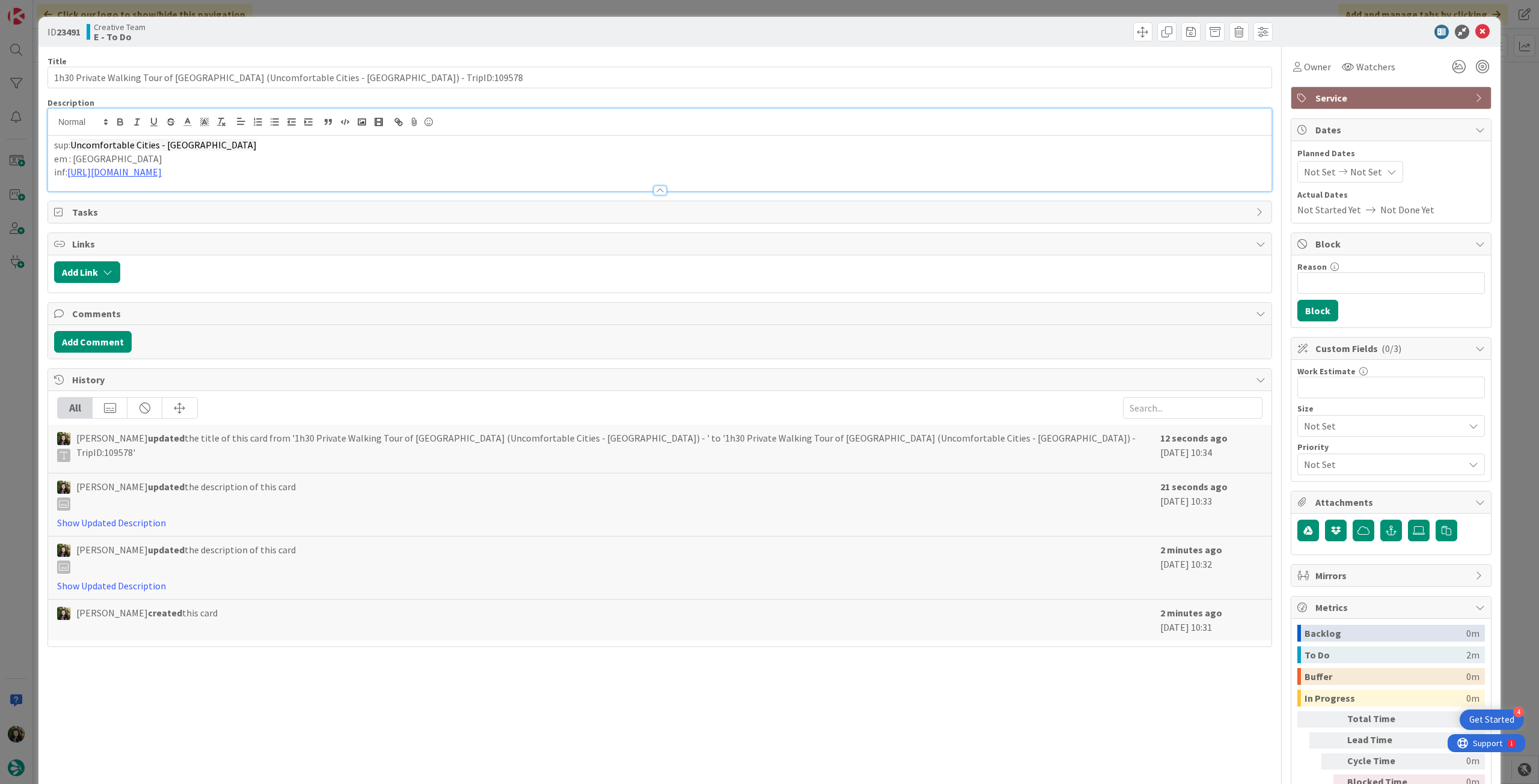
click at [430, 166] on p "inf: [URL][DOMAIN_NAME]" at bounding box center [659, 172] width 1211 height 14
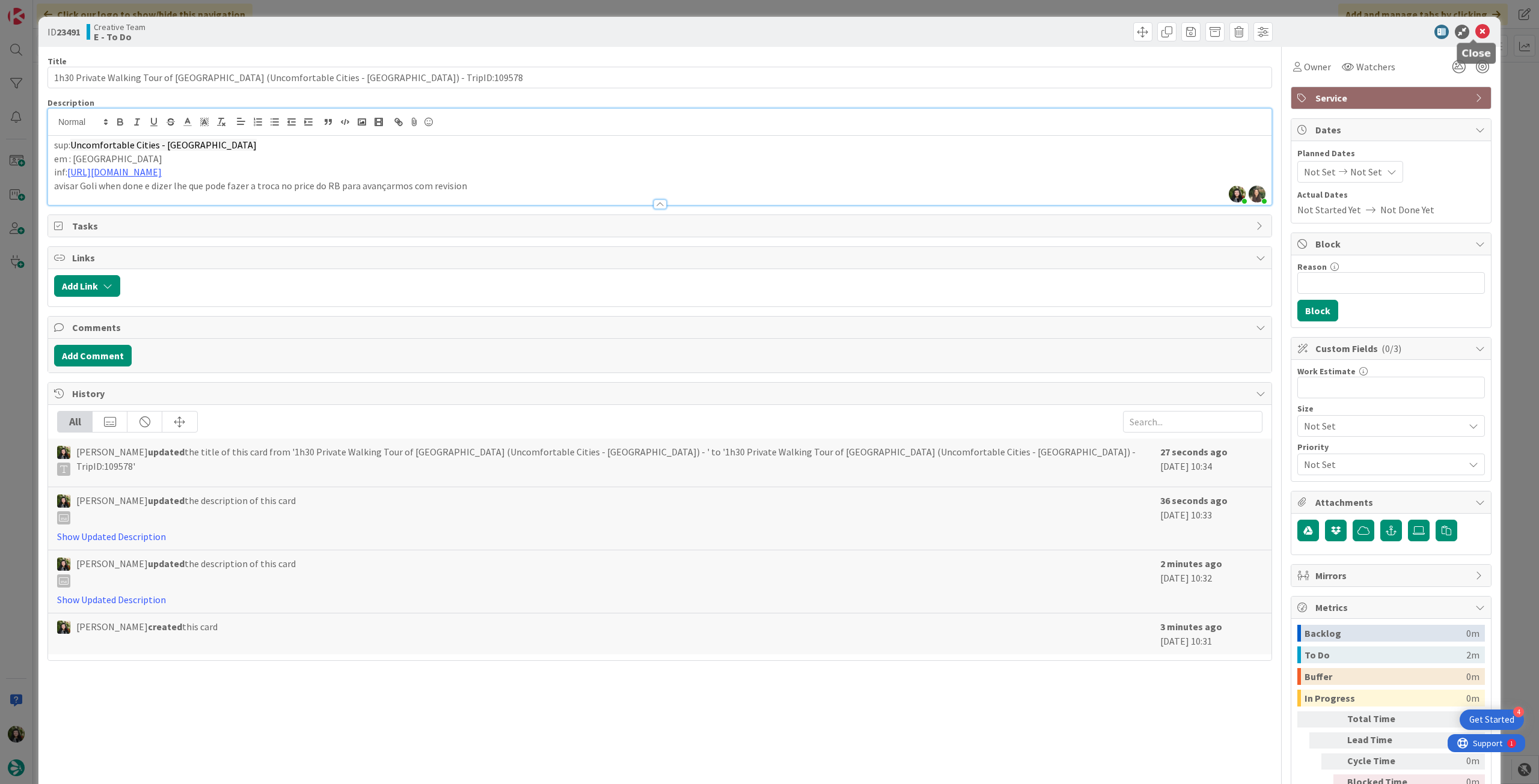
click at [1475, 31] on icon at bounding box center [1483, 32] width 15 height 15
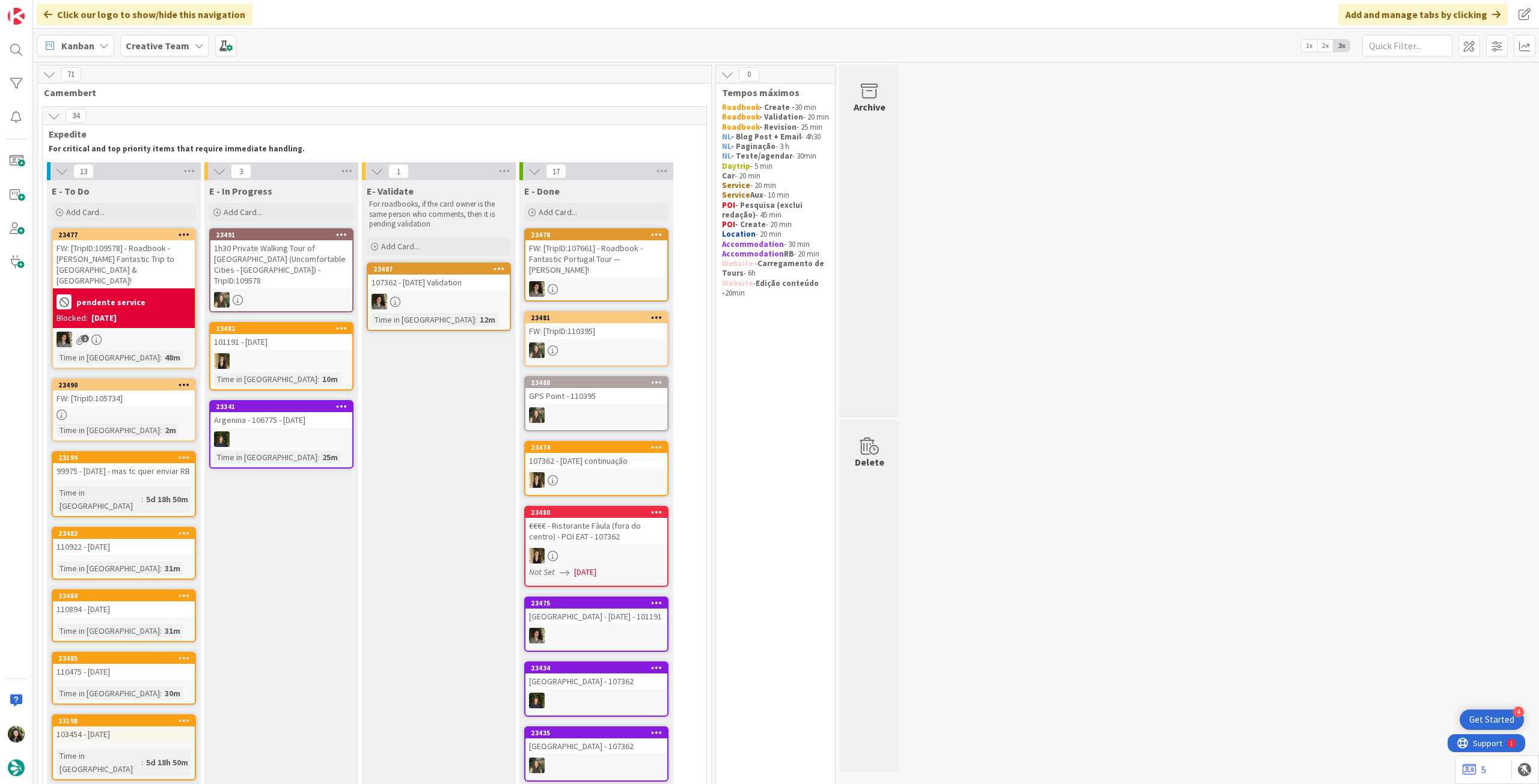
click at [326, 277] on div "1h30 Private Walking Tour of [GEOGRAPHIC_DATA] (Uncomfortable Cities - [GEOGRAP…" at bounding box center [280, 264] width 142 height 48
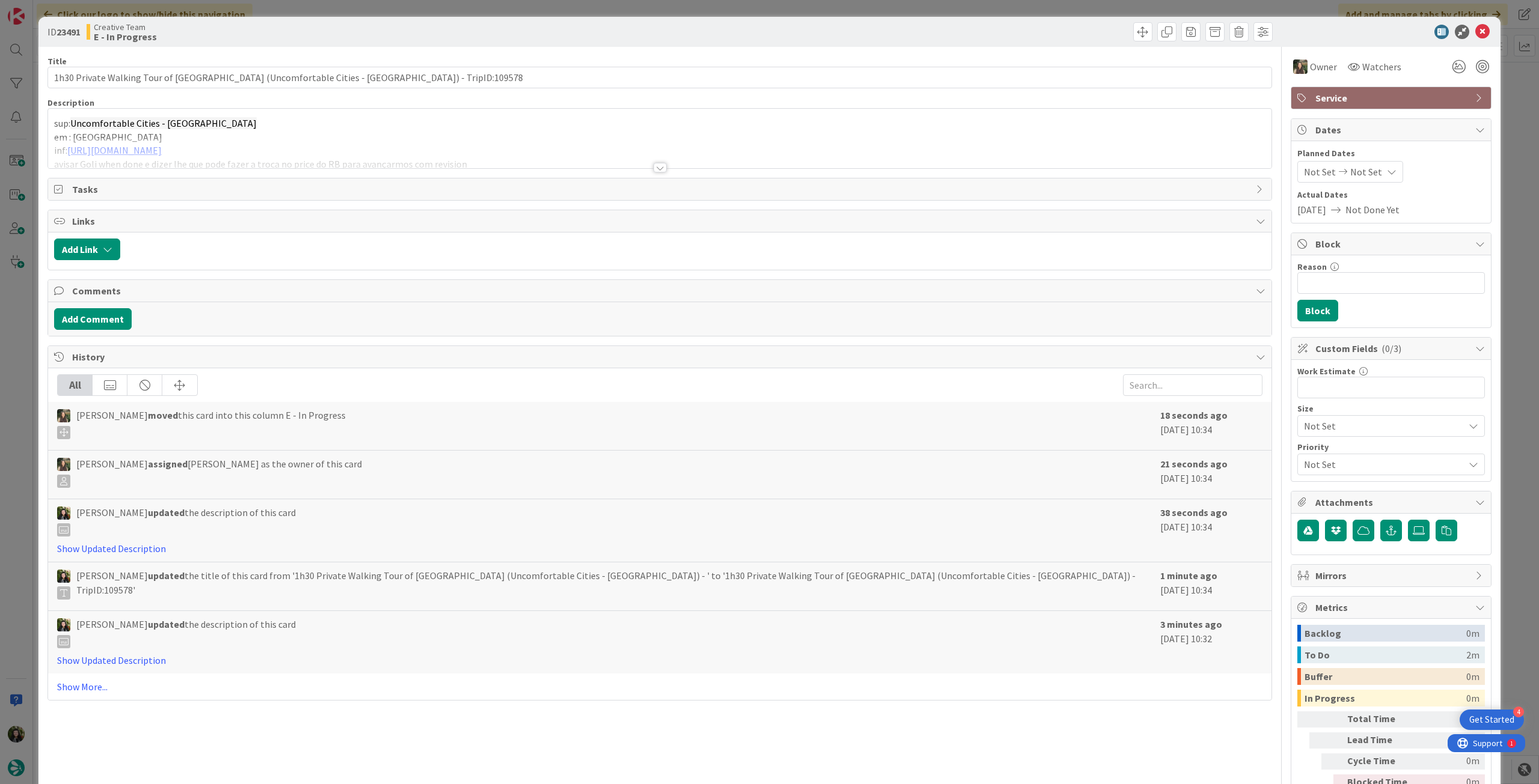
click at [542, 159] on div at bounding box center [659, 153] width 1223 height 31
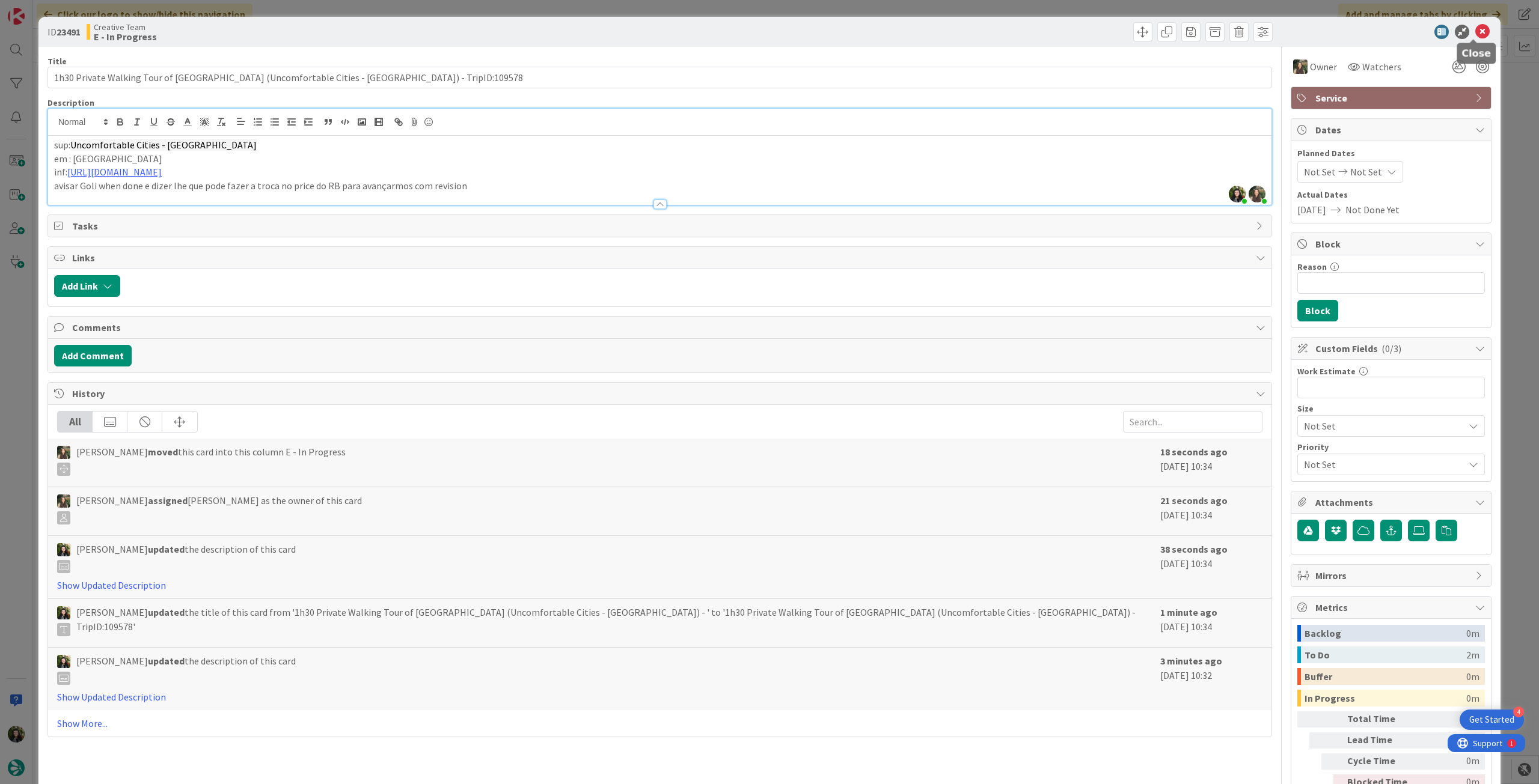
click at [1475, 32] on icon at bounding box center [1483, 32] width 15 height 15
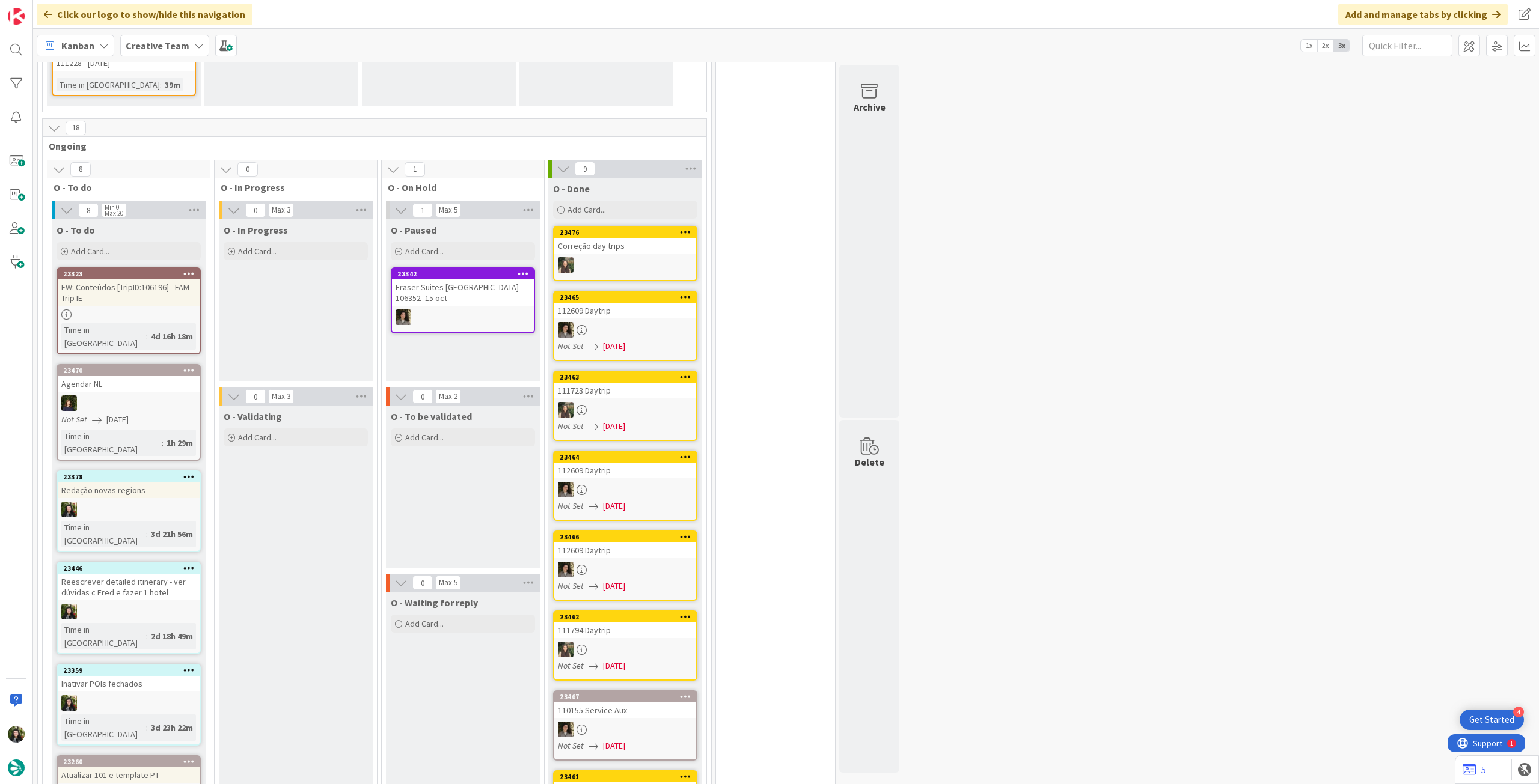
scroll to position [962, 0]
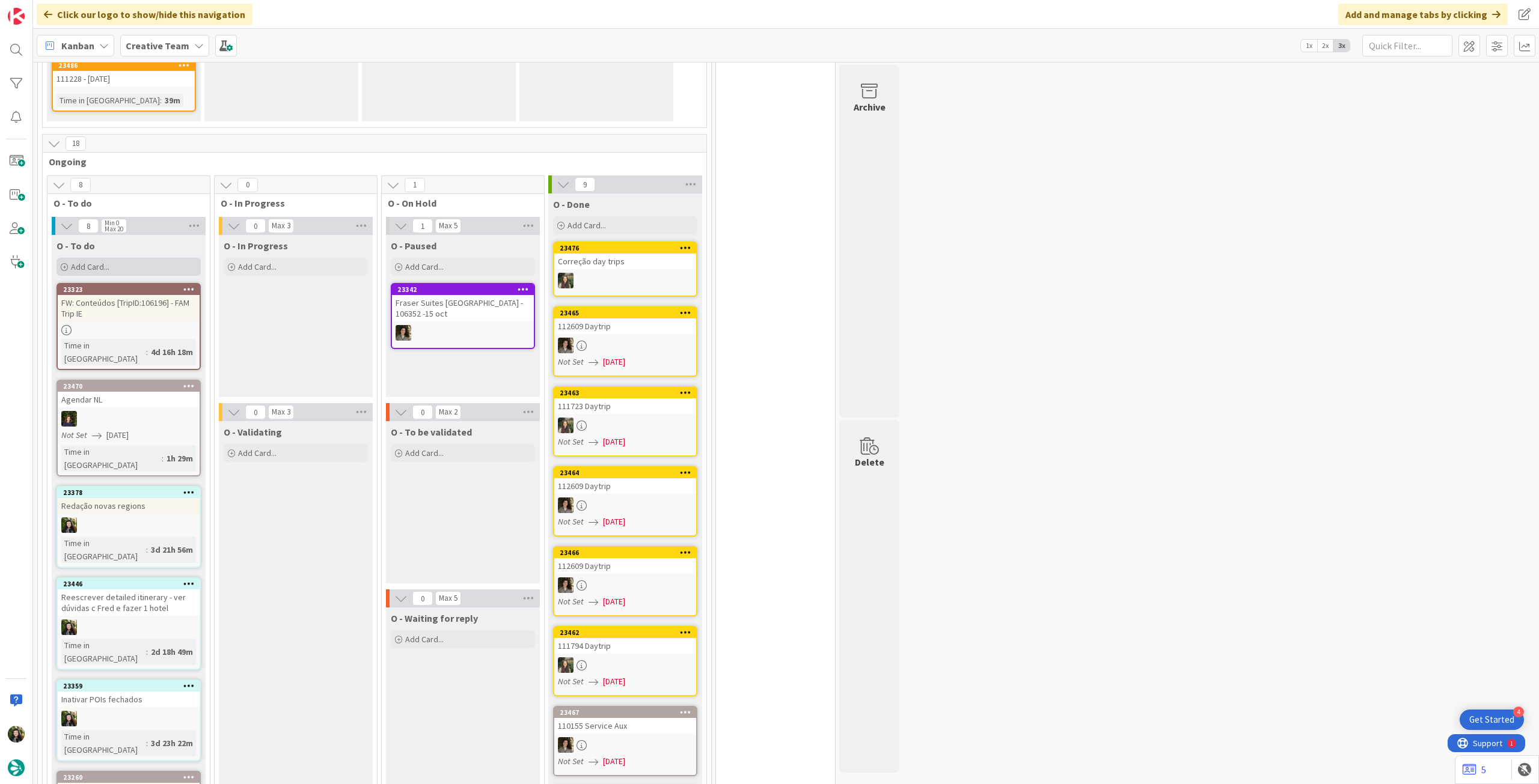
click at [102, 258] on div "Add Card..." at bounding box center [129, 266] width 144 height 18
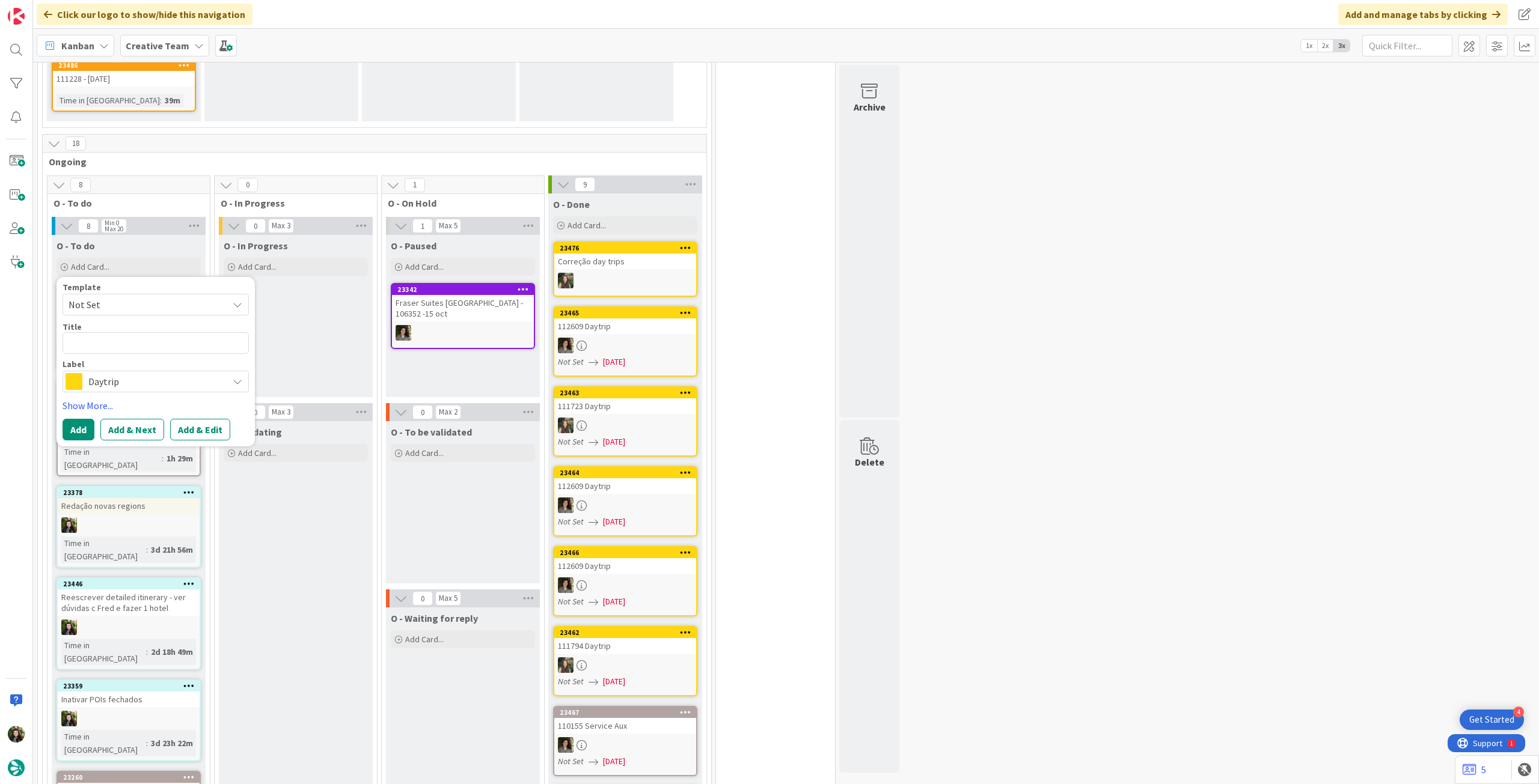
type textarea "x"
type textarea "1 briefing"
click at [143, 374] on span "Daytrip" at bounding box center [155, 382] width 133 height 17
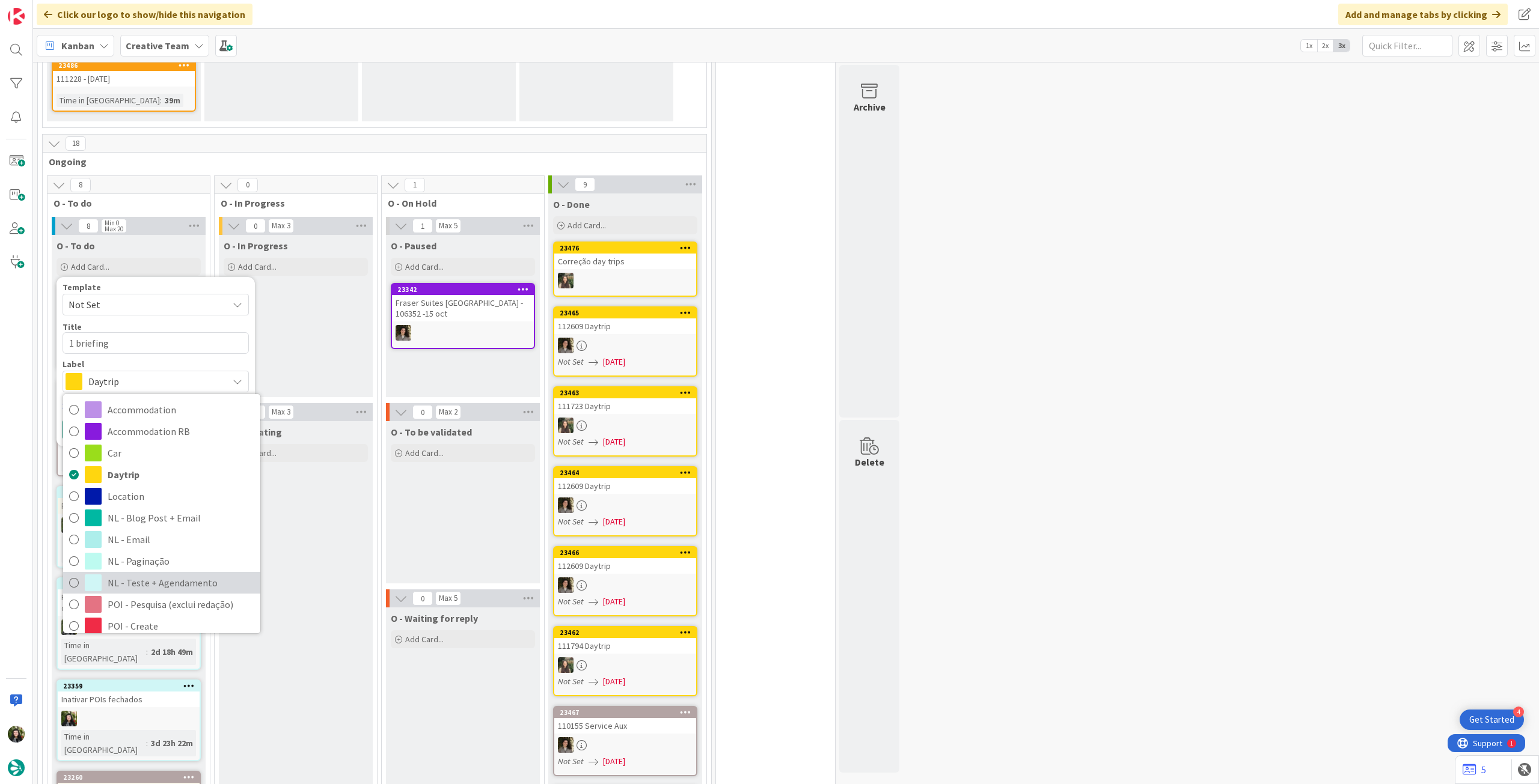
click at [171, 574] on span "NL - Teste + Agendamento" at bounding box center [180, 582] width 147 height 18
type textarea "x"
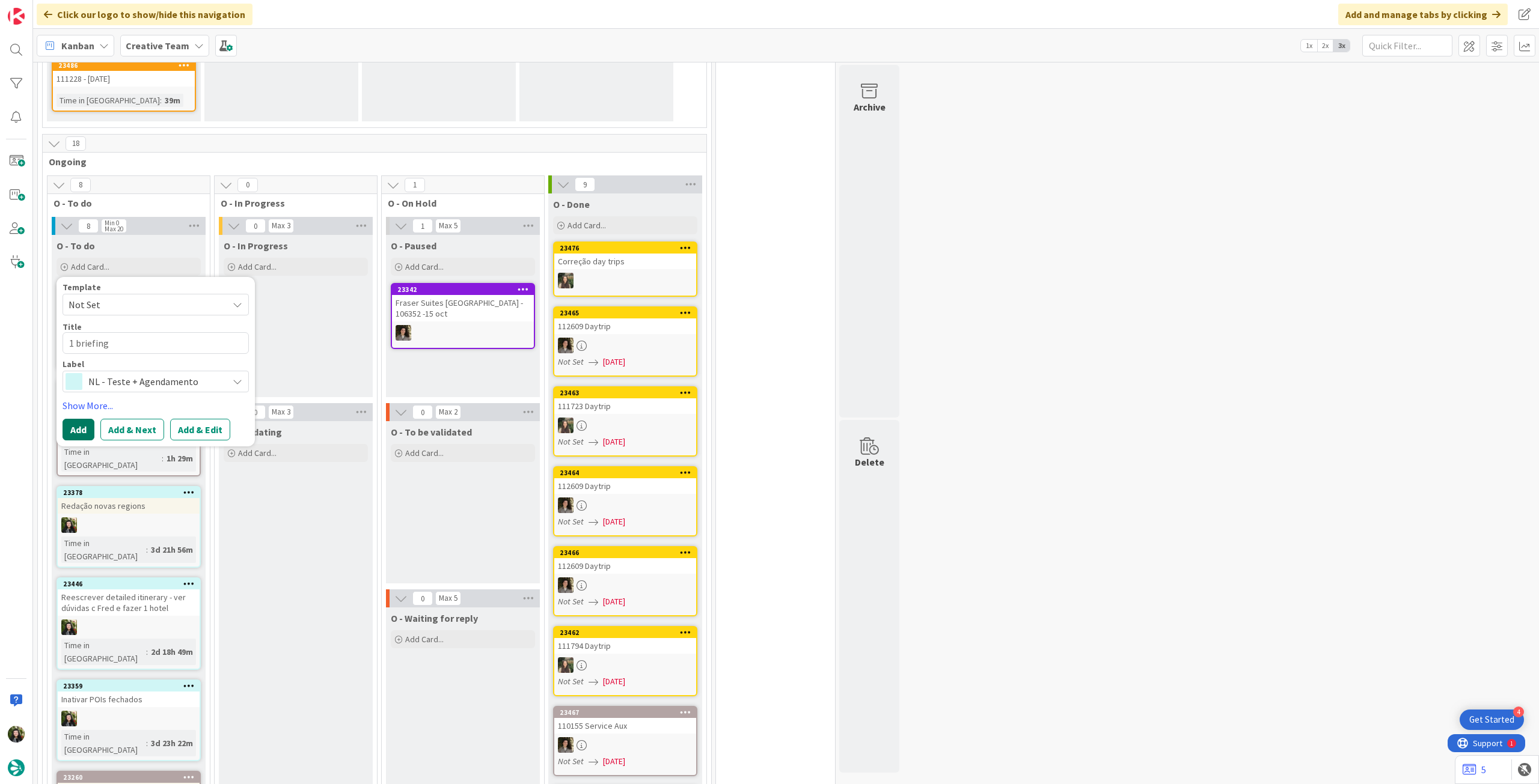
click at [75, 419] on button "Add" at bounding box center [79, 429] width 31 height 21
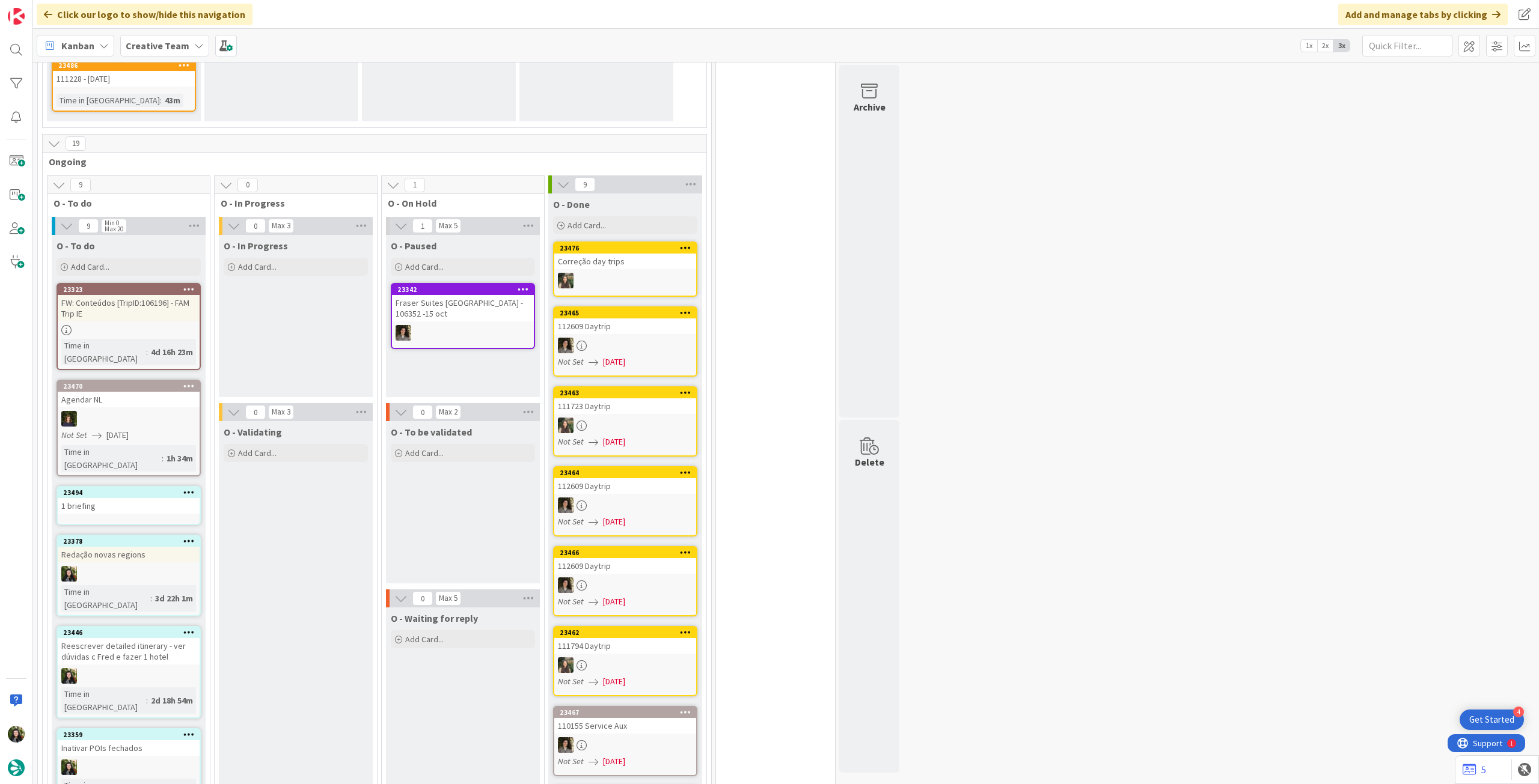
click at [133, 498] on div "1 briefing" at bounding box center [128, 506] width 142 height 16
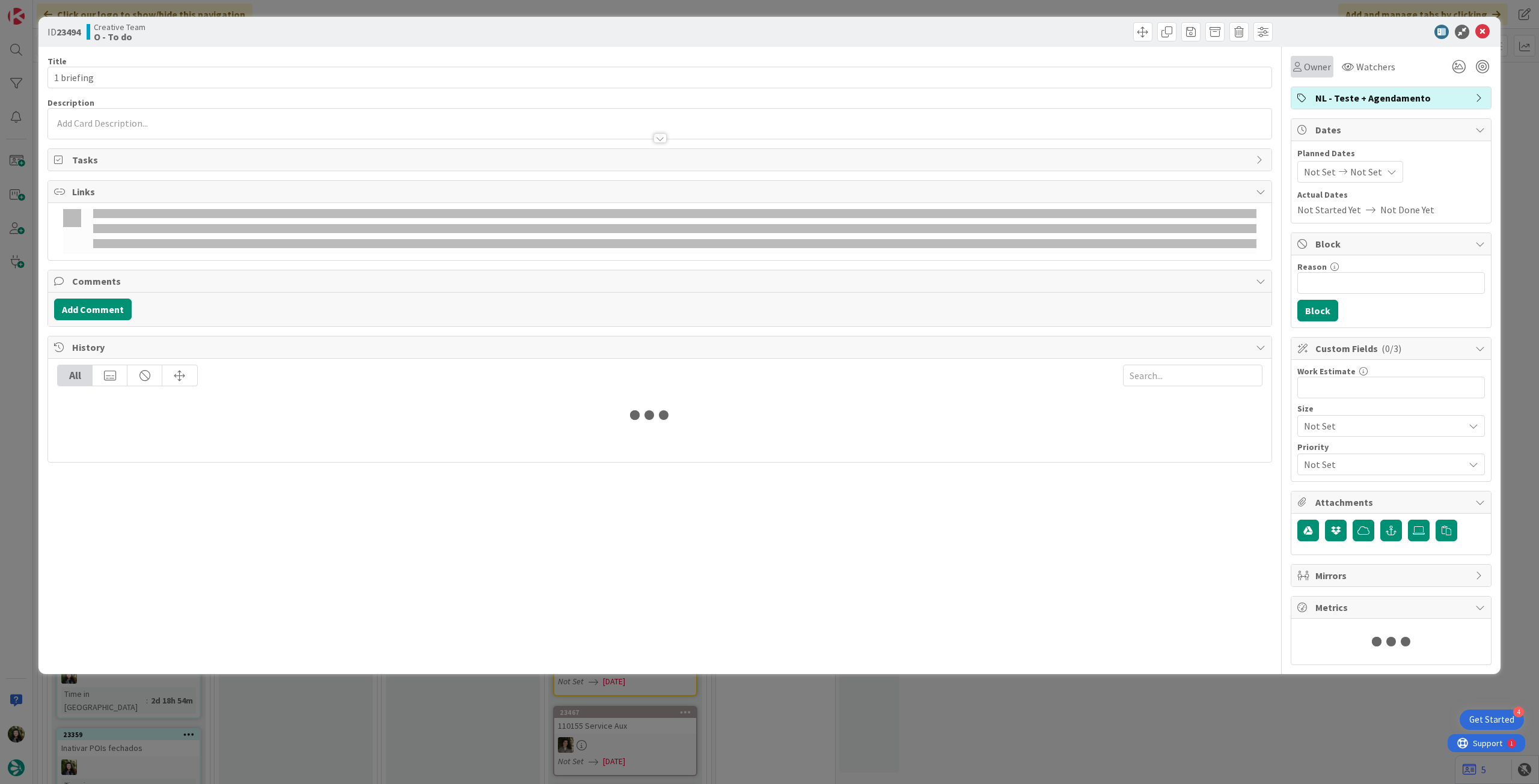
click at [1307, 68] on span "Owner" at bounding box center [1316, 67] width 27 height 15
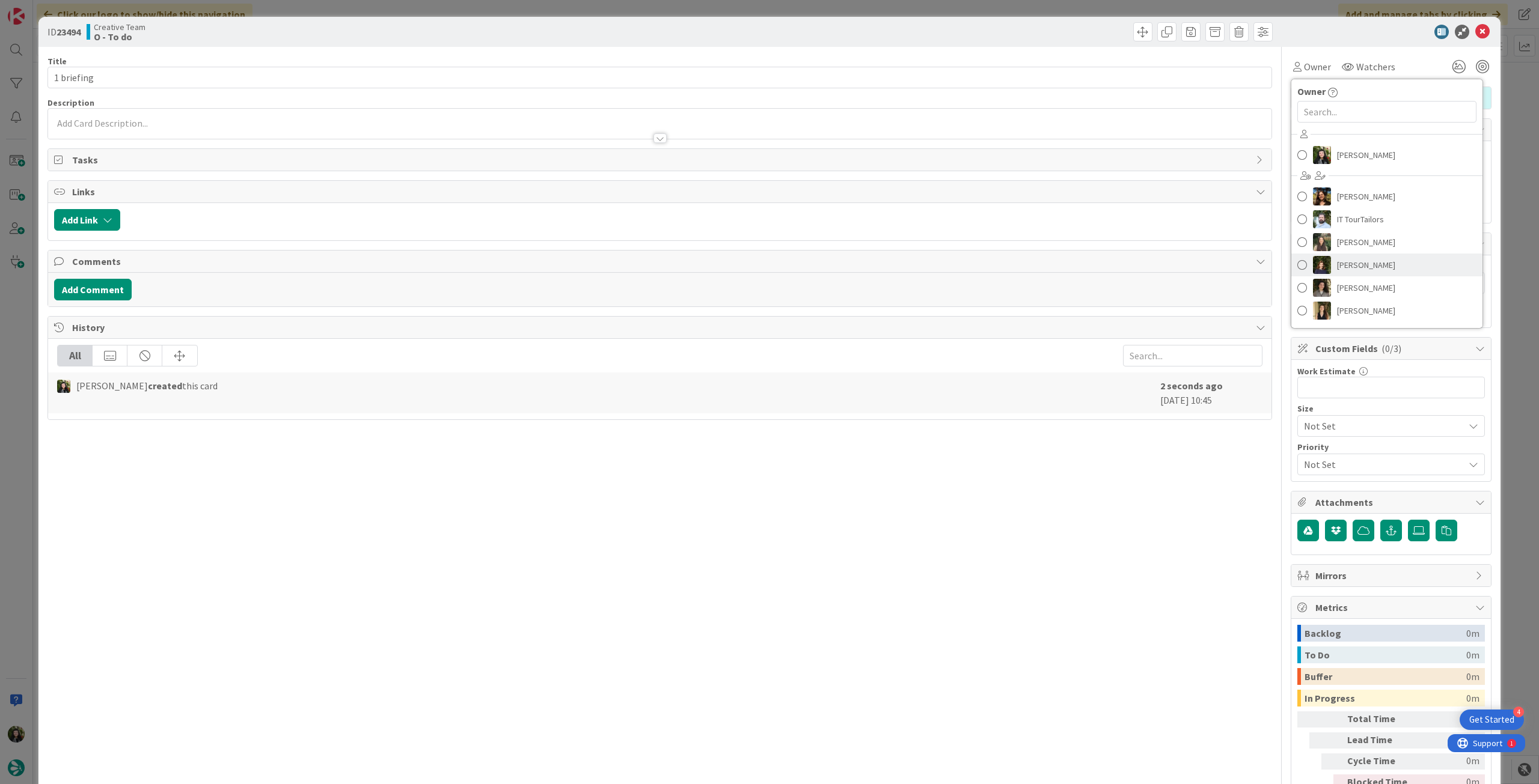
click at [1361, 260] on span "[PERSON_NAME]" at bounding box center [1365, 264] width 58 height 18
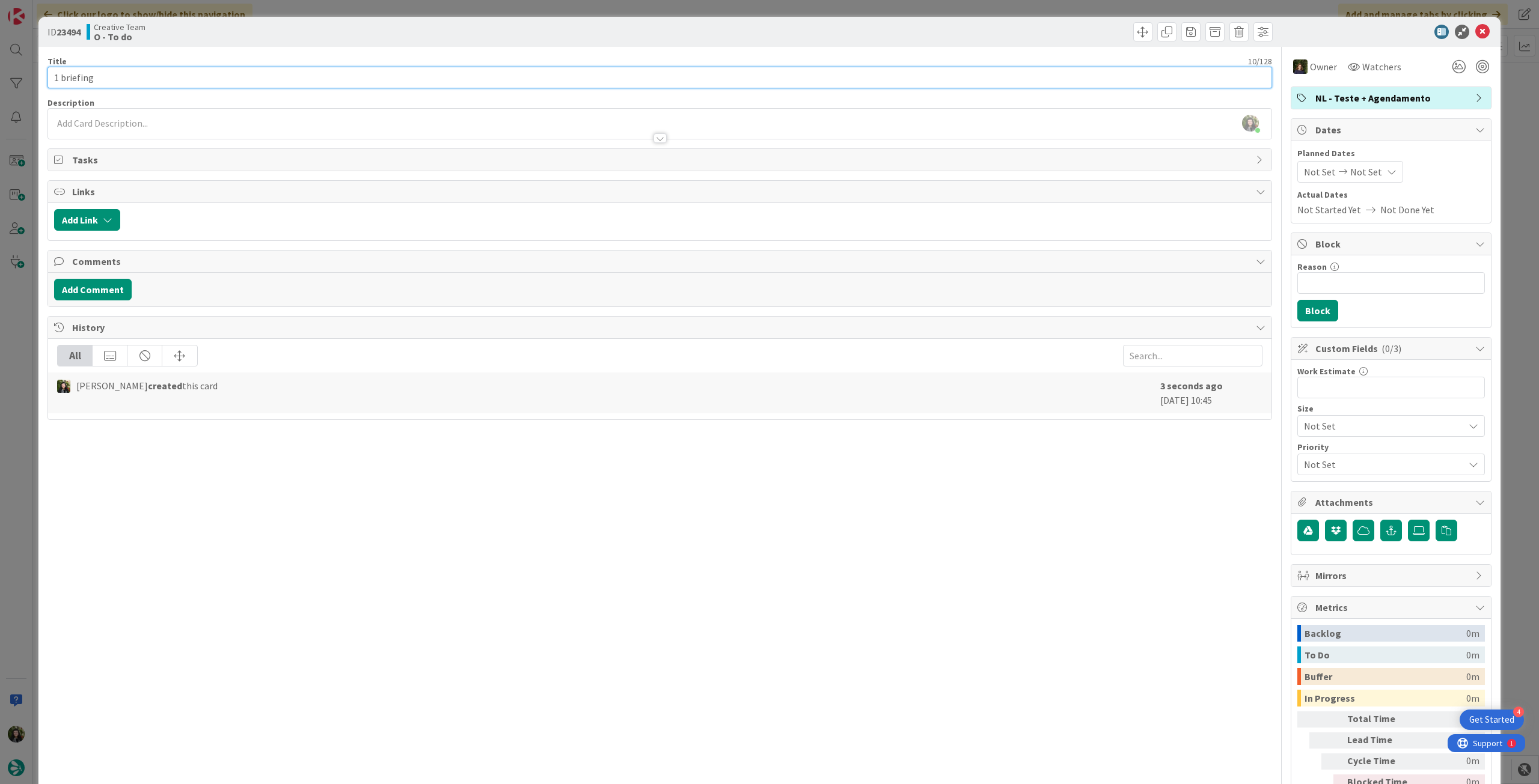
click at [196, 83] on input "1 briefing" at bounding box center [659, 77] width 1225 height 21
type input "1 briefing - quarta manhã"
click at [1365, 169] on span "Not Set" at bounding box center [1366, 172] width 31 height 15
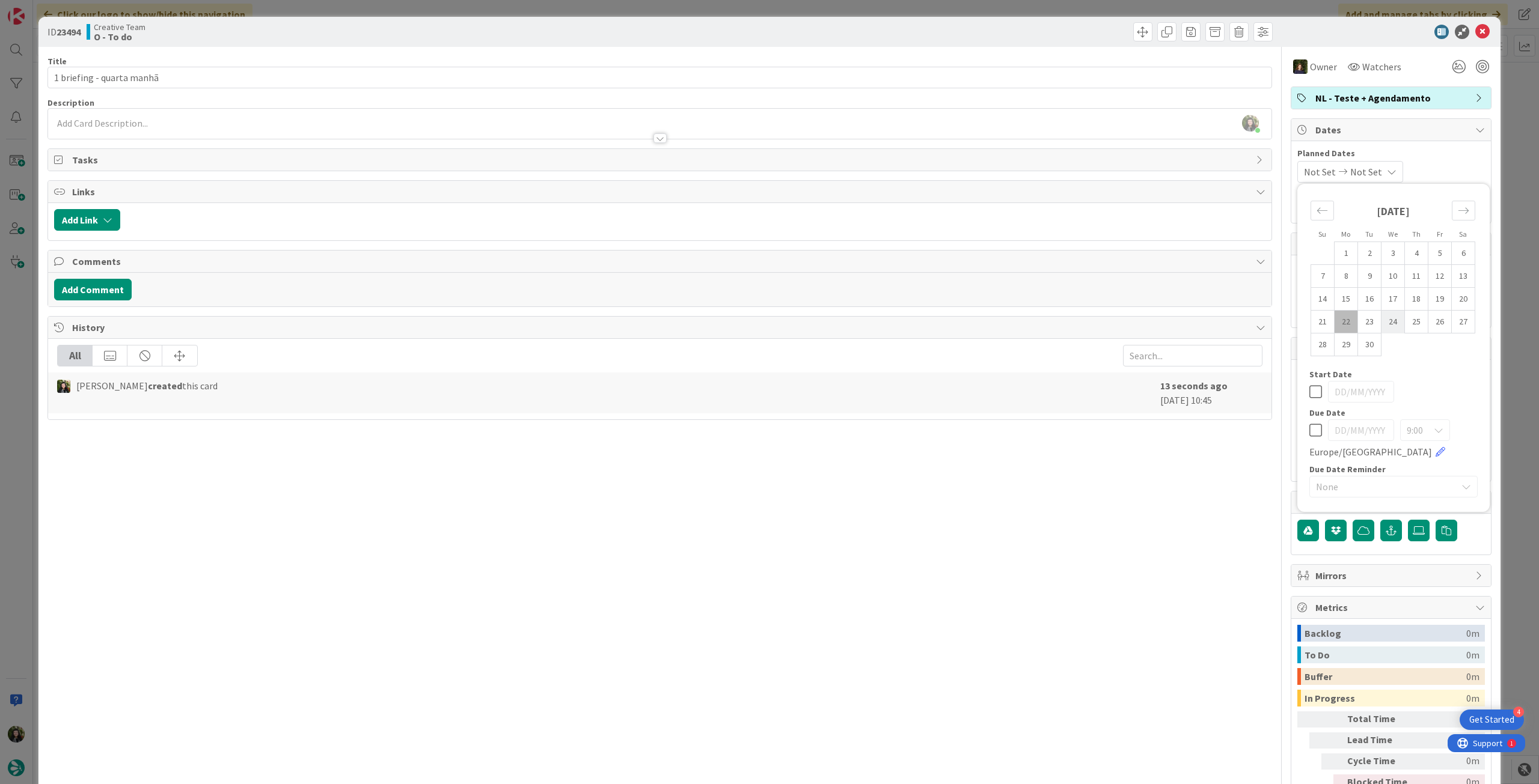
click at [1383, 318] on td "24" at bounding box center [1392, 322] width 23 height 23
type input "[DATE]"
click at [1309, 391] on icon at bounding box center [1315, 392] width 13 height 15
click at [1309, 434] on icon at bounding box center [1315, 430] width 13 height 15
click at [1382, 325] on td "24" at bounding box center [1392, 322] width 23 height 23
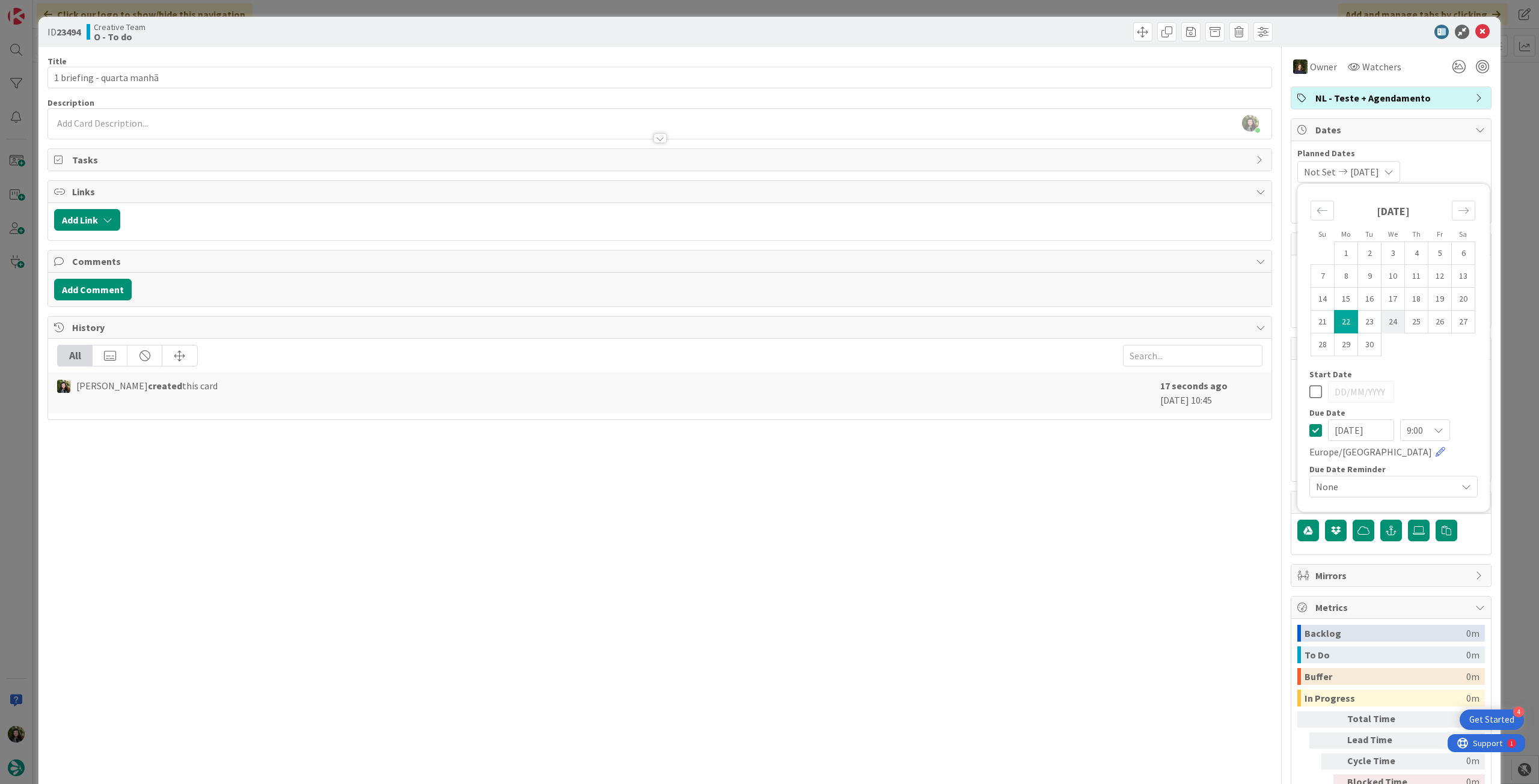
type input "[DATE]"
click at [1475, 34] on icon at bounding box center [1483, 32] width 15 height 15
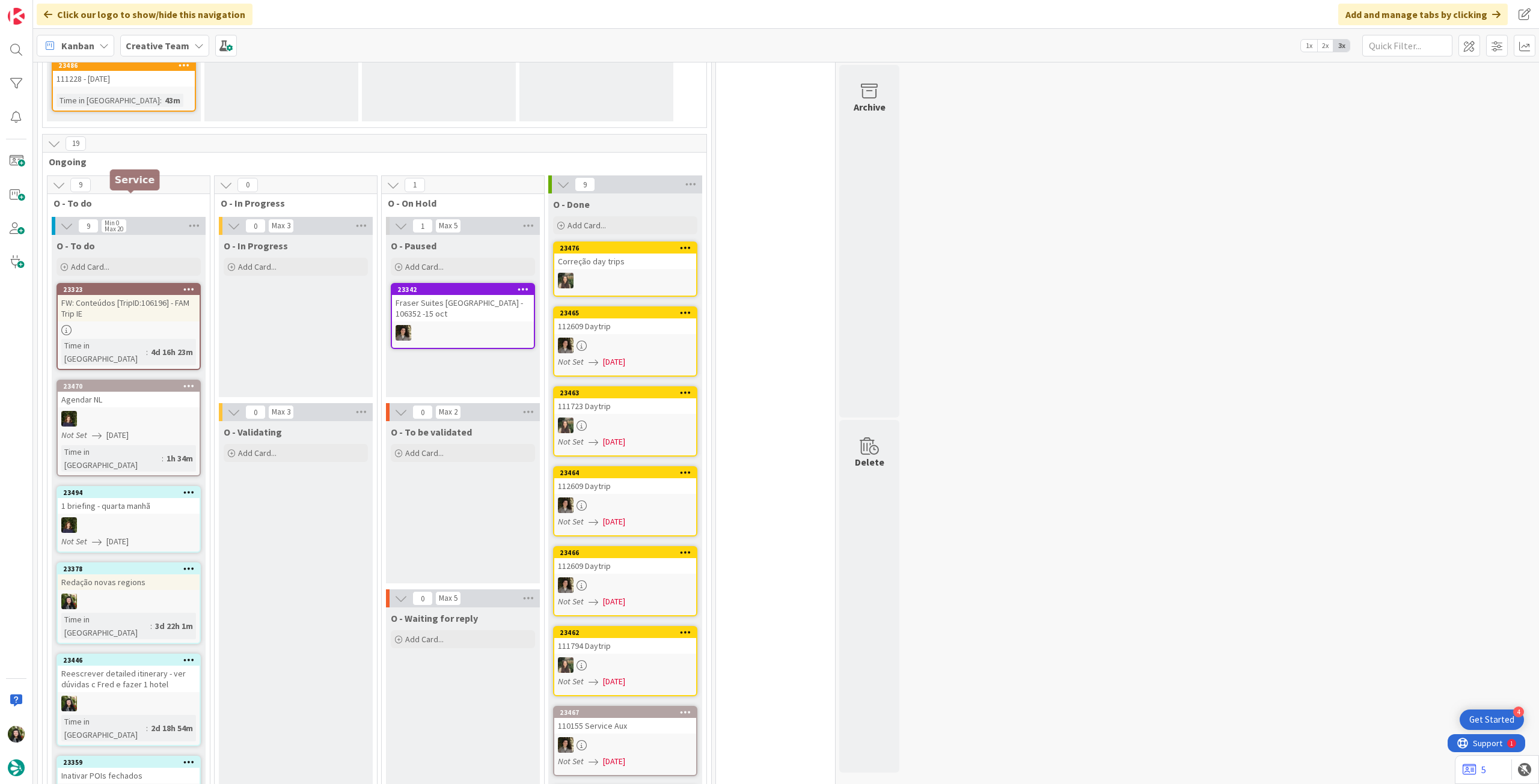
click at [123, 258] on div "Add Card..." at bounding box center [129, 266] width 144 height 18
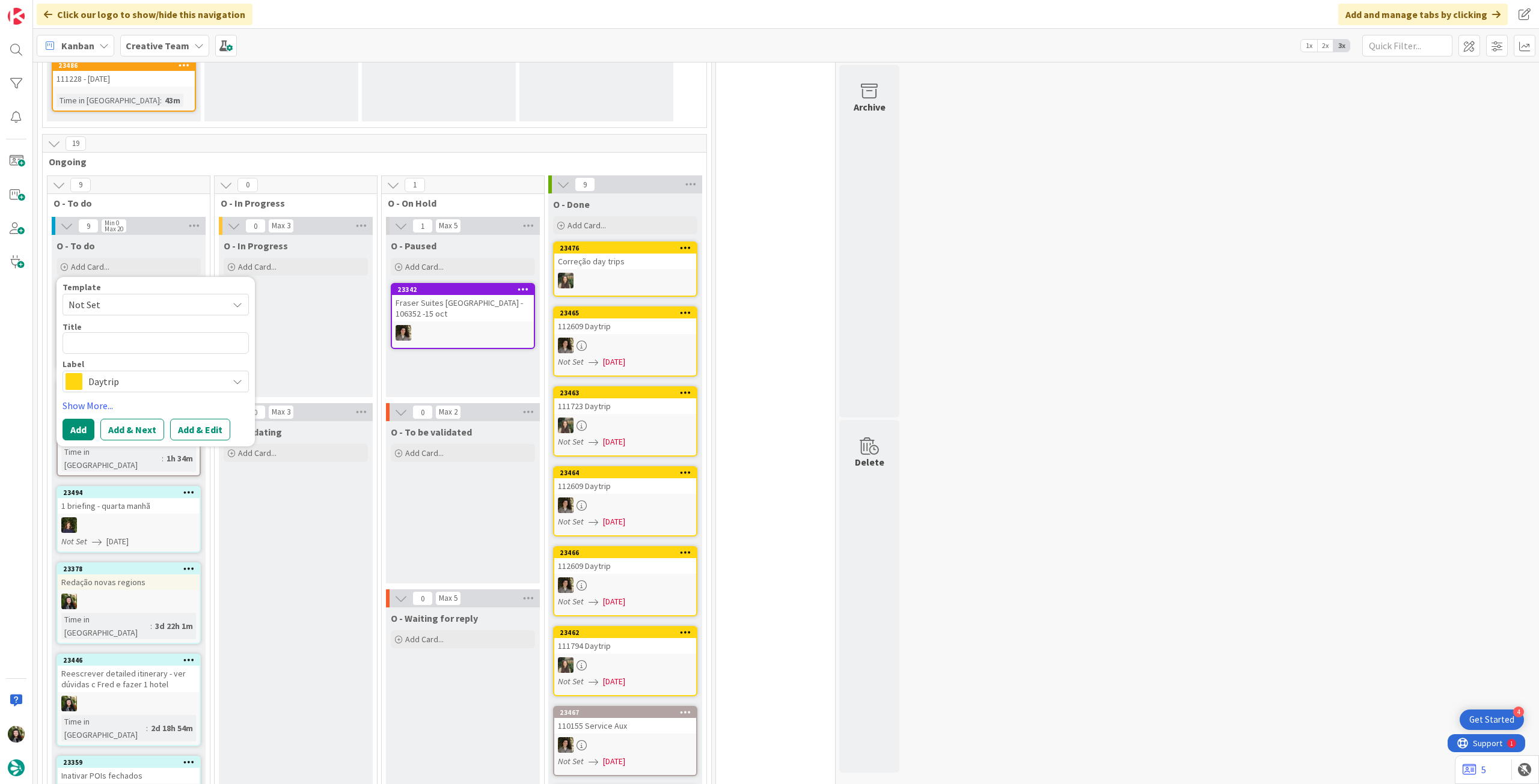
click at [138, 374] on span "Daytrip" at bounding box center [155, 382] width 133 height 17
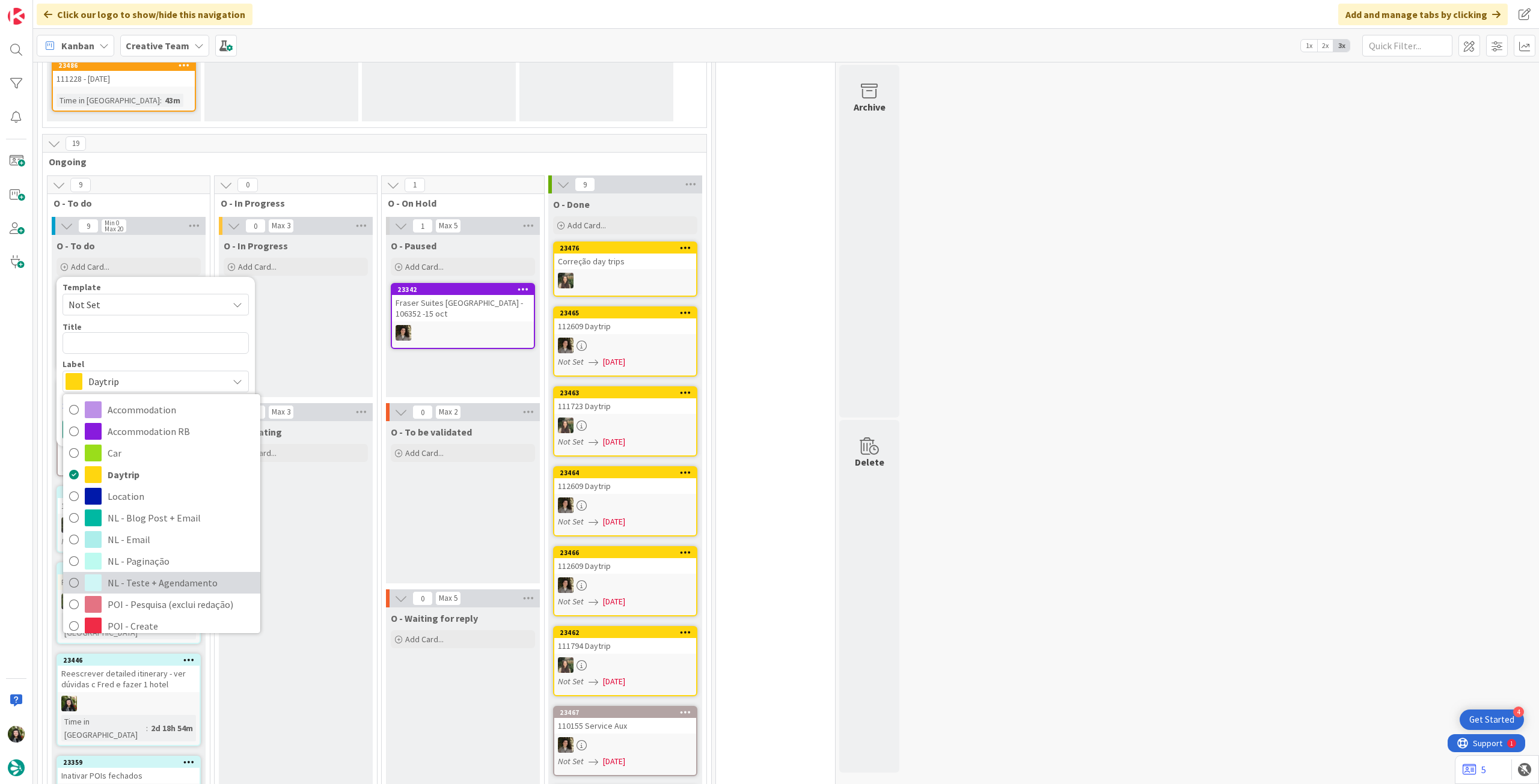
click at [176, 574] on span "NL - Teste + Agendamento" at bounding box center [180, 582] width 147 height 18
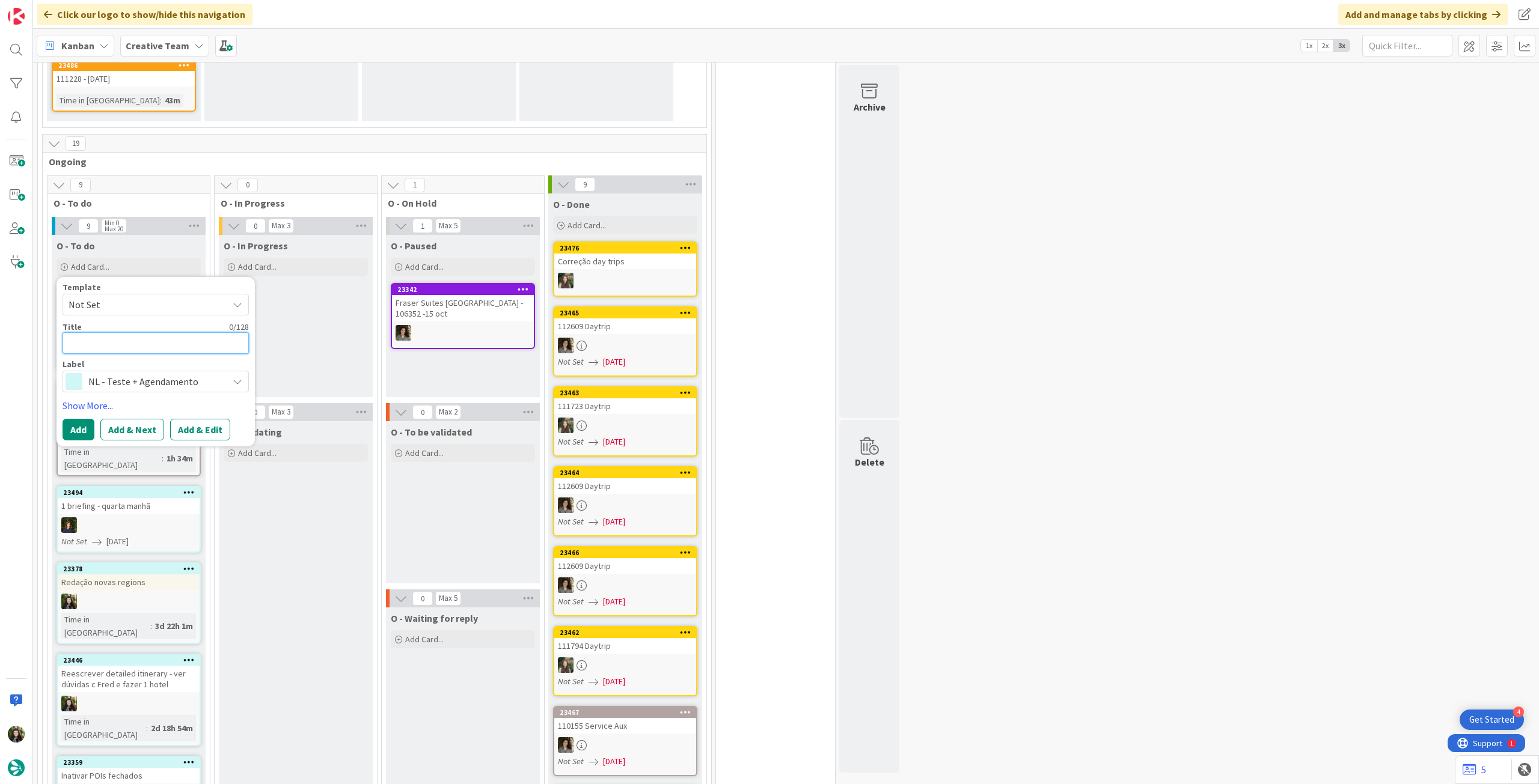
click at [152, 332] on textarea at bounding box center [155, 342] width 186 height 21
type textarea "x"
type textarea "E"
type textarea "x"
type textarea "En"
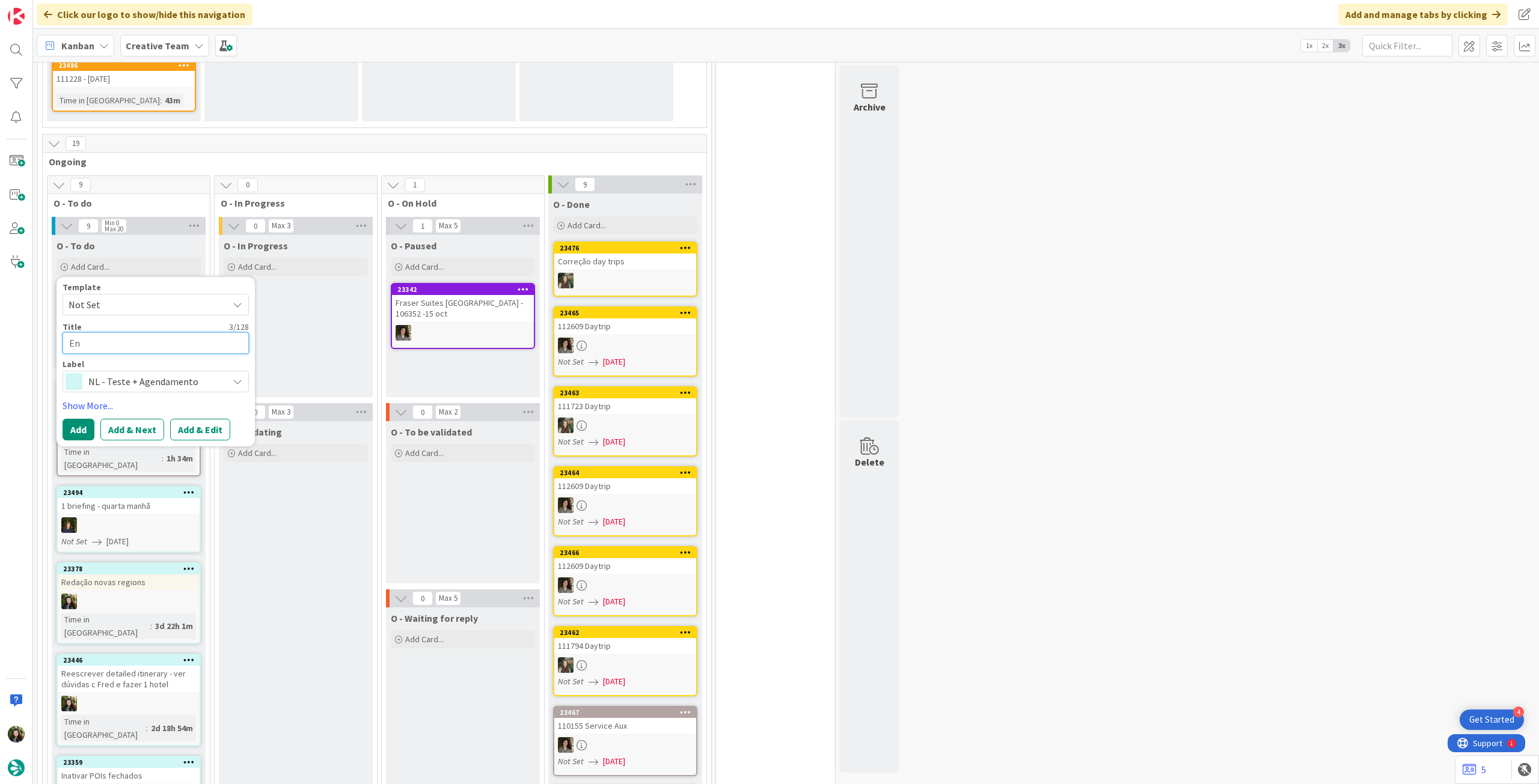
type textarea "x"
type textarea "Env"
type textarea "x"
type textarea "Envi"
type textarea "x"
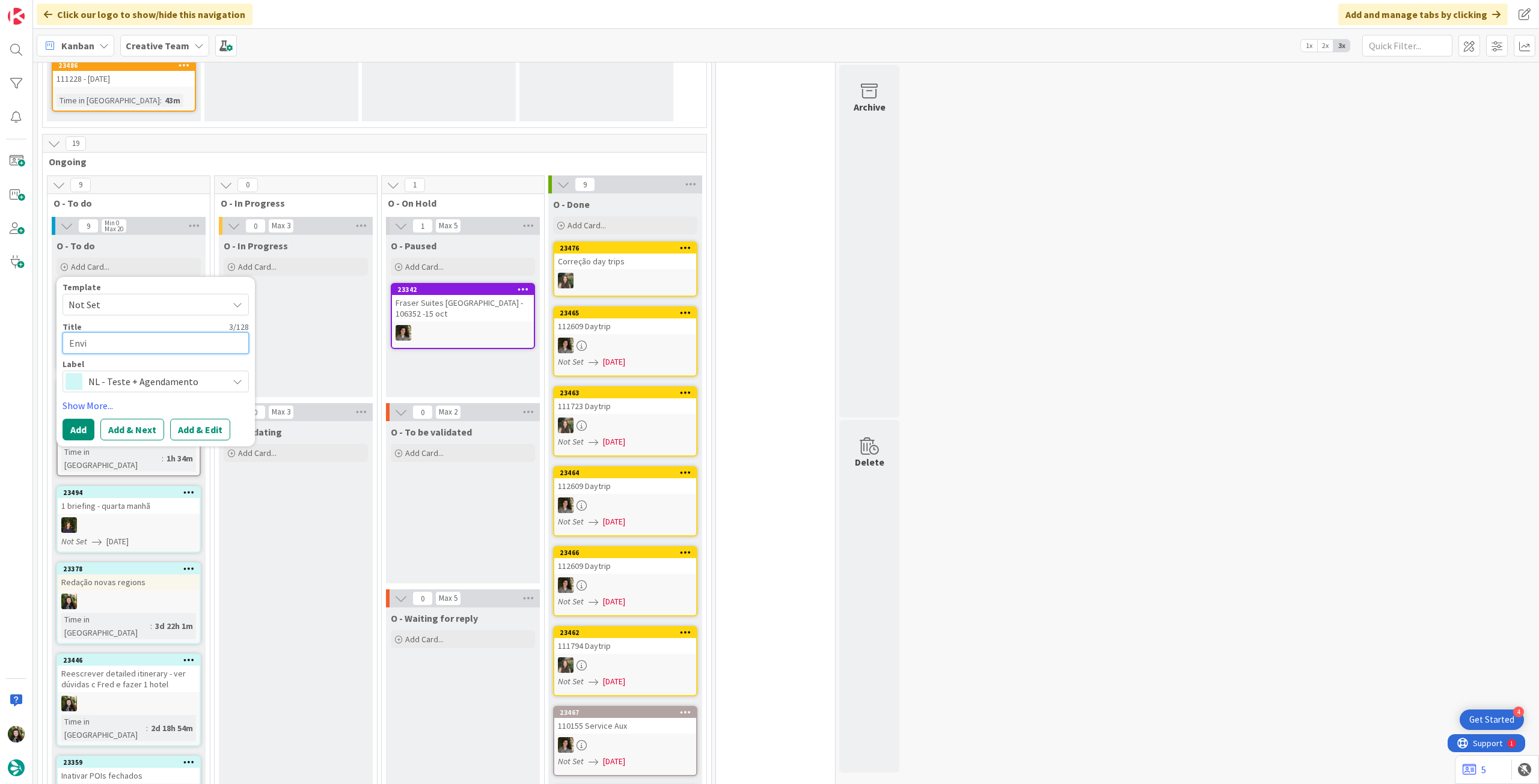
type textarea "Envio"
type textarea "x"
type textarea "Envio"
type textarea "x"
type textarea "Envio t"
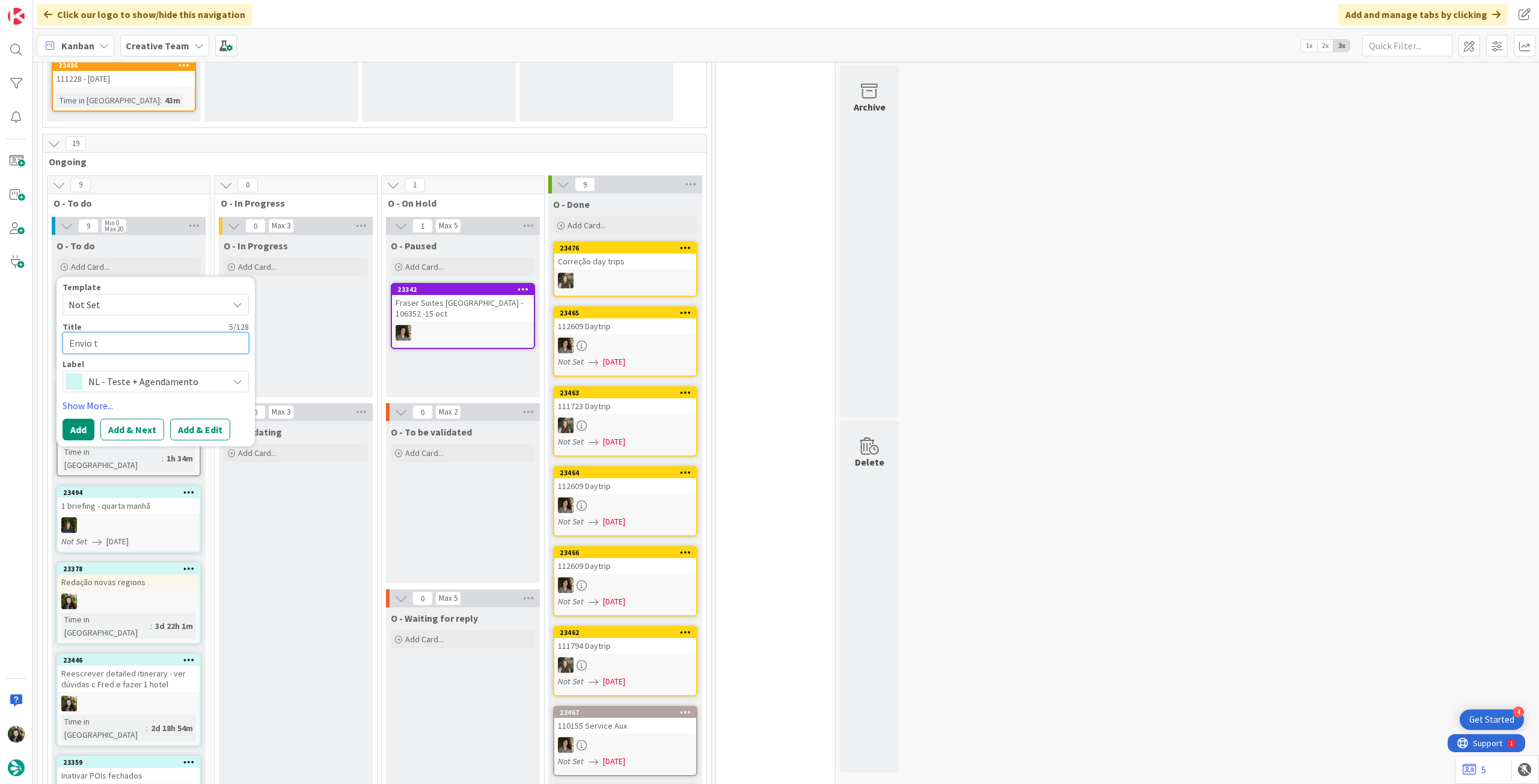
type textarea "x"
type textarea "Envio te"
type textarea "x"
type textarea "Envio tes"
type textarea "x"
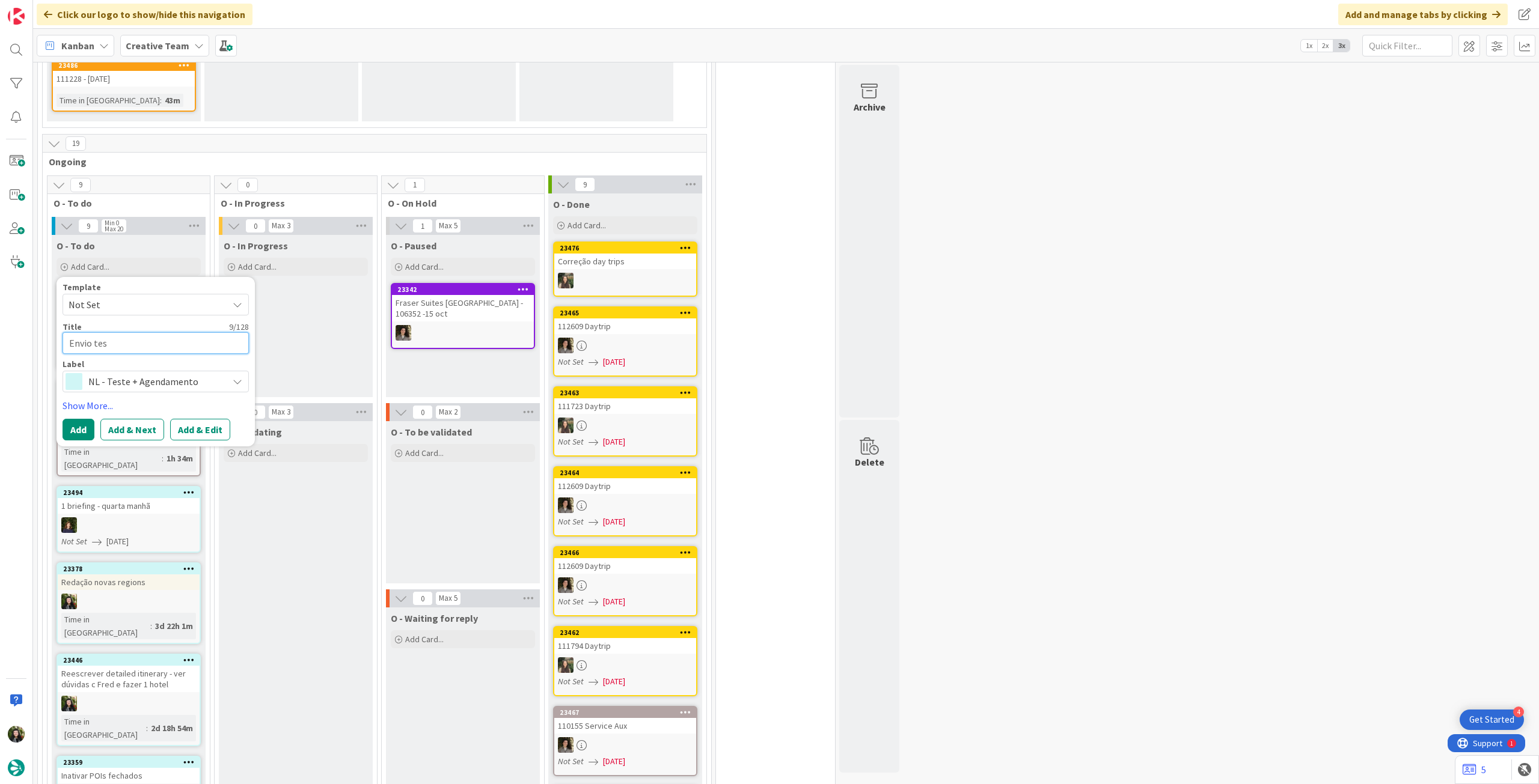
type textarea "Envio test"
type textarea "x"
type textarea "Envio teste"
paste textarea "• 331 - Dolce Far Niente: The Art of Doing Nothing in Every Italian City - envi…"
type textarea "x"
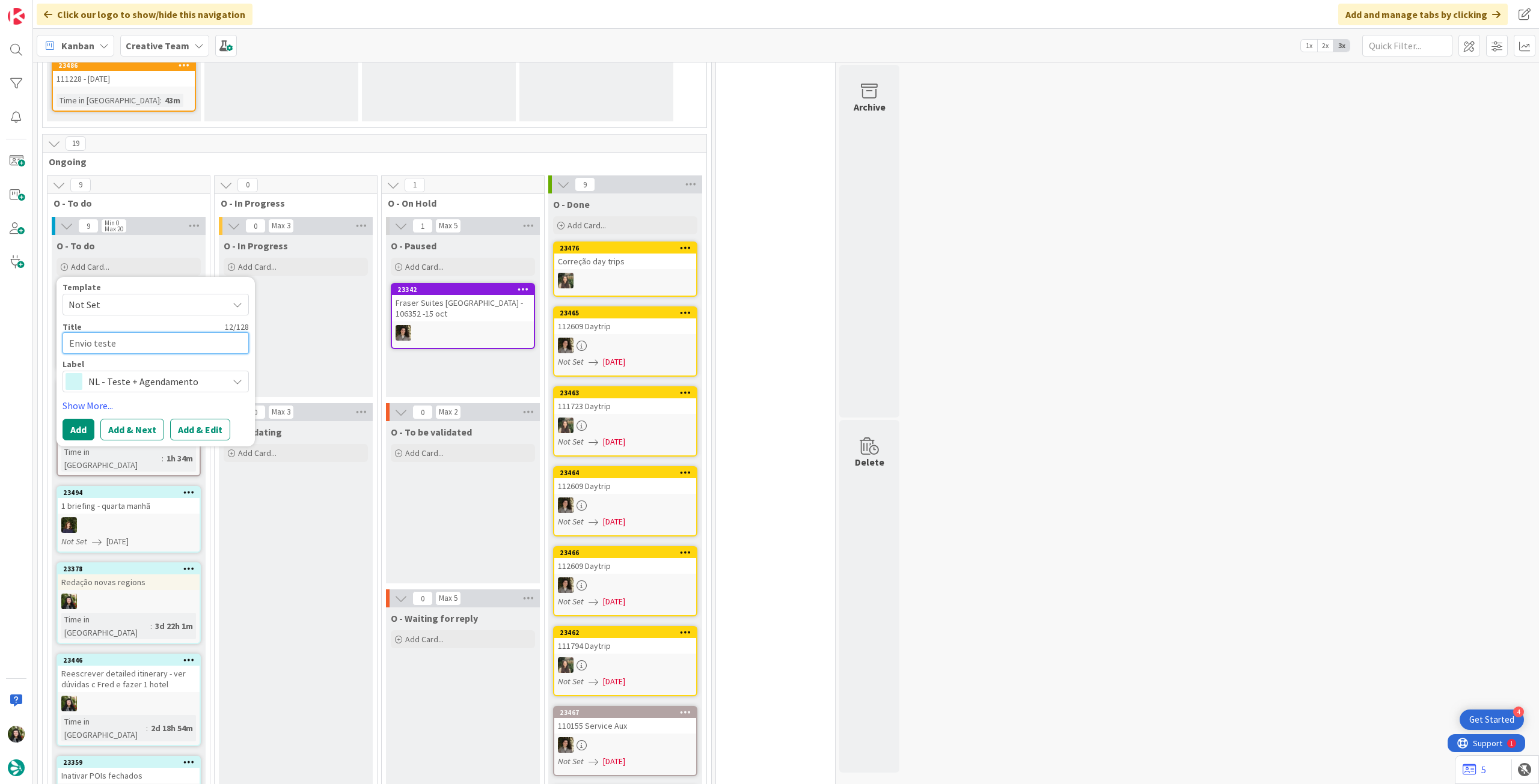
type textarea "Envio teste • 331 - Dolce Far Niente: The Art of Doing Nothing in Every Italian…"
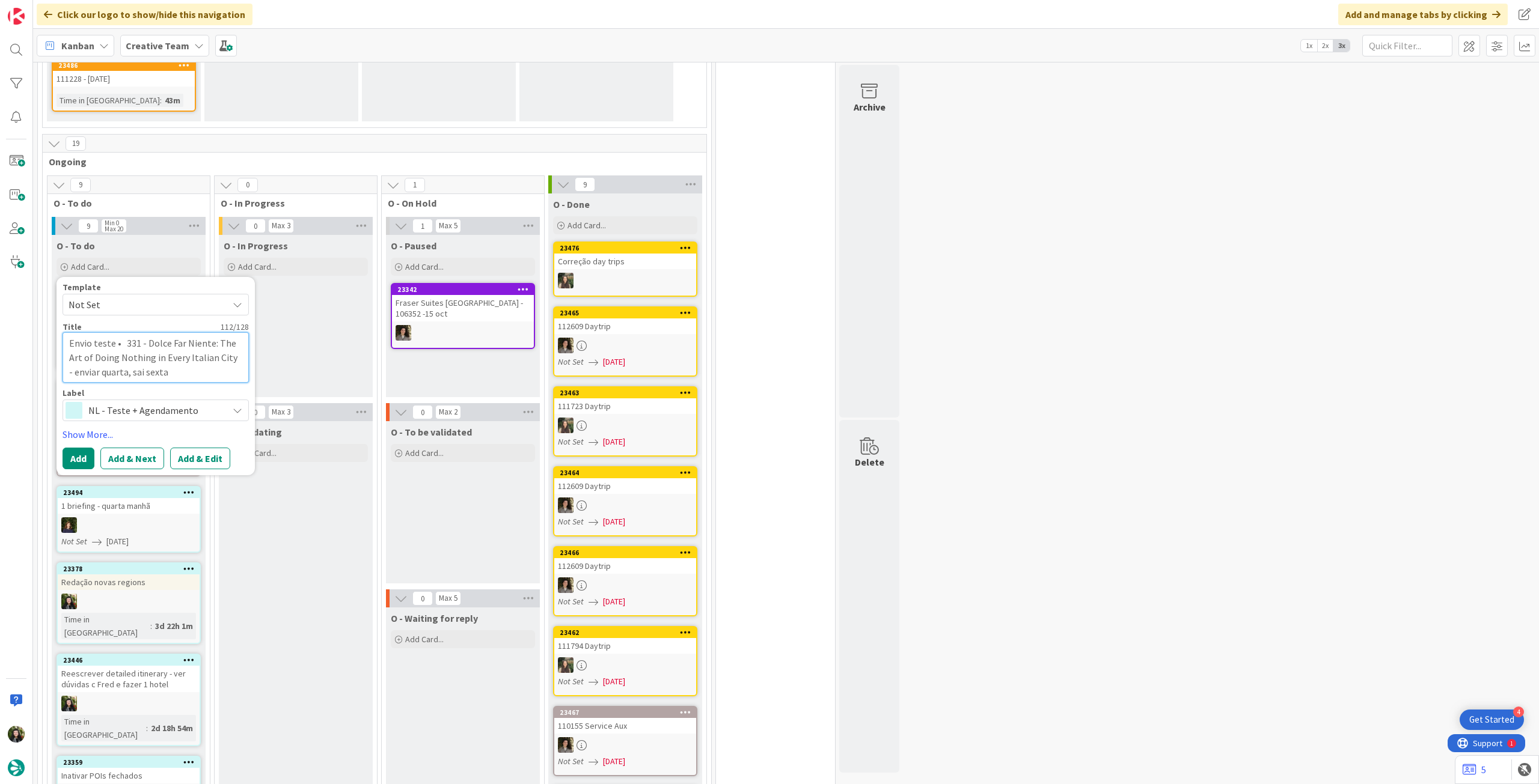
click at [128, 332] on textarea "Envio teste • 331 - Dolce Far Niente: The Art of Doing Nothing in Every Italian…" at bounding box center [155, 357] width 186 height 50
type textarea "x"
type textarea "Envio teste •331 - Dolce Far Niente: The Art of Doing Nothing in Every Italian …"
click at [77, 447] on button "Add" at bounding box center [79, 458] width 31 height 21
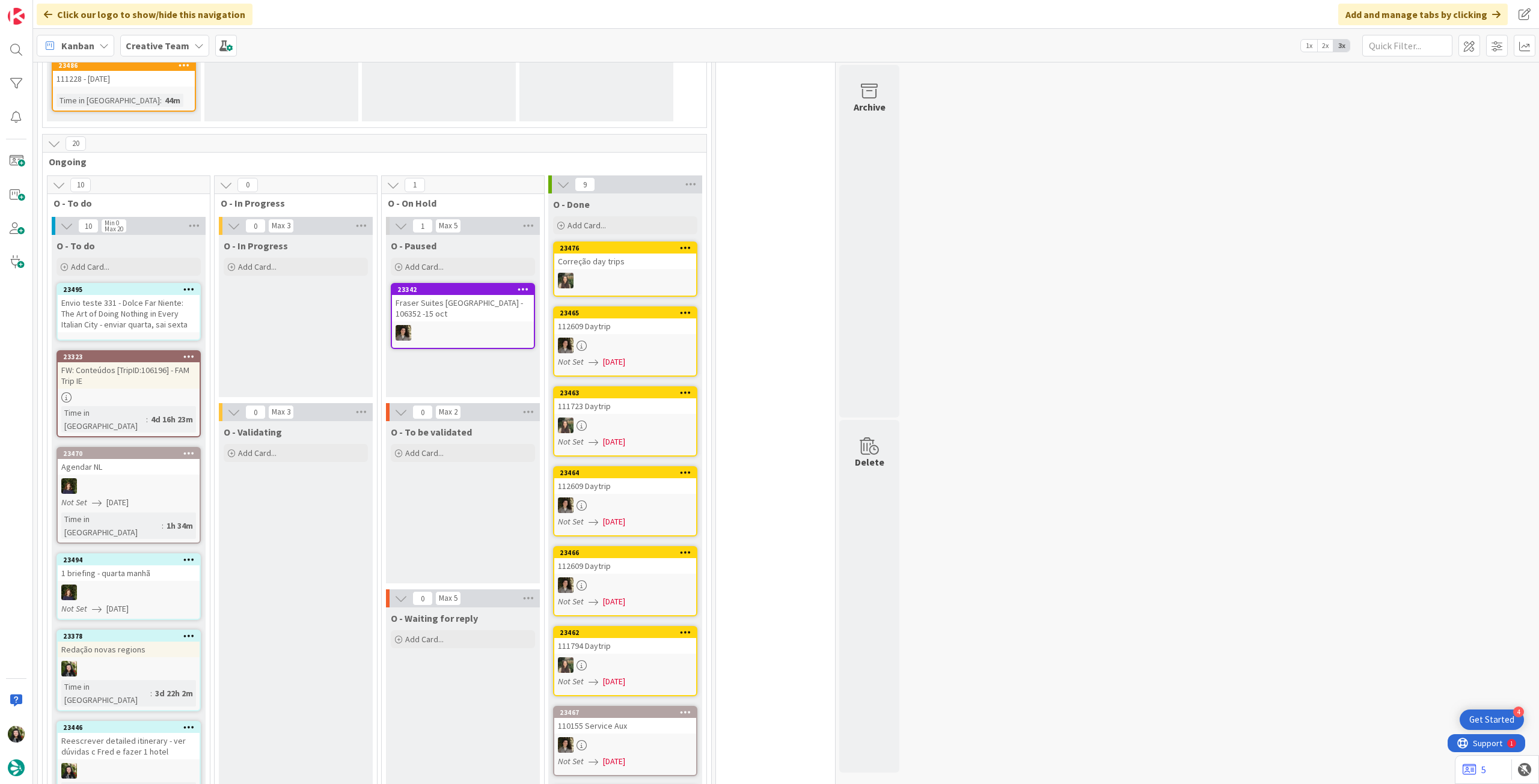
click at [140, 295] on div "Envio teste 331 - Dolce Far Niente: The Art of Doing Nothing in Every Italian C…" at bounding box center [128, 313] width 142 height 37
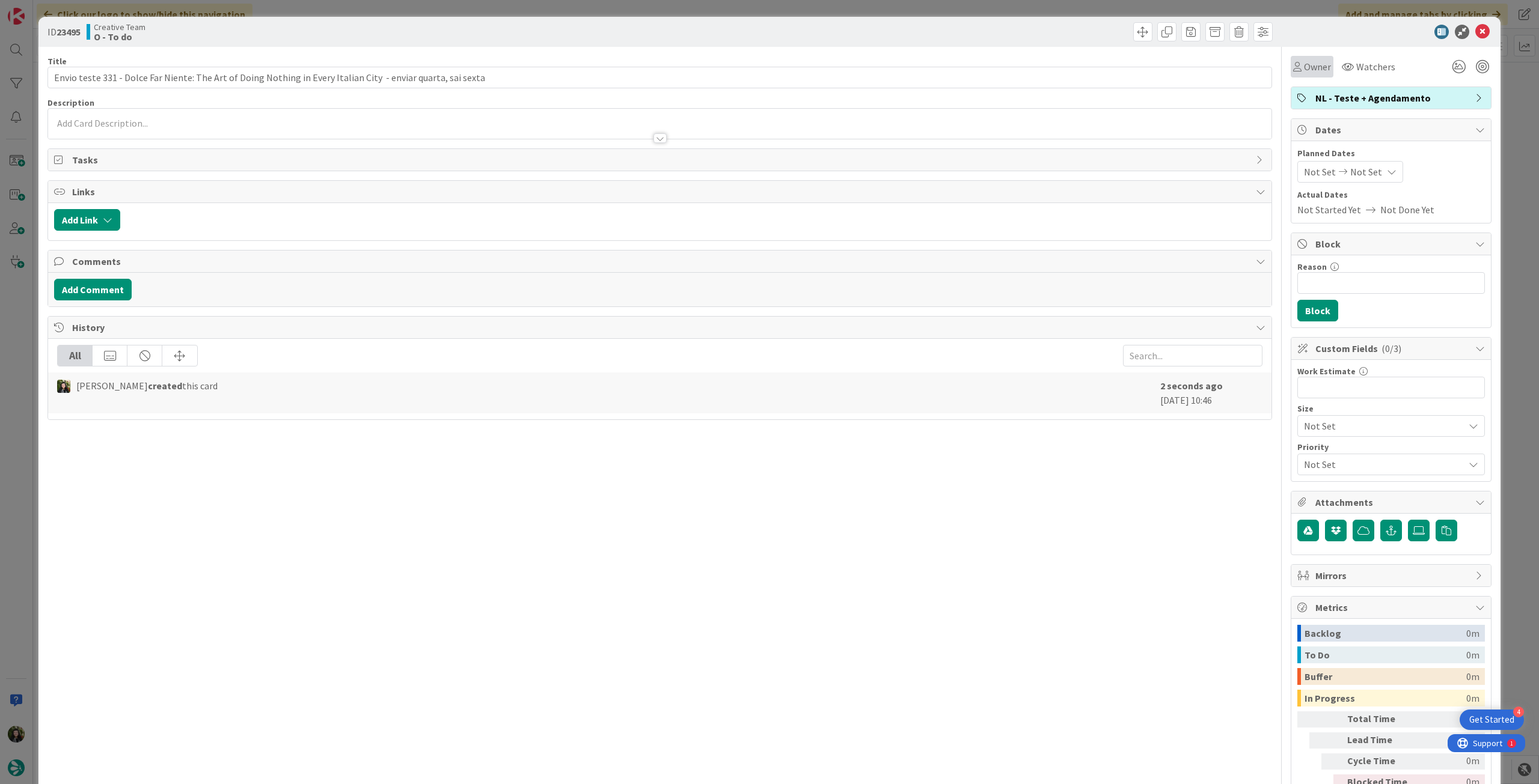
click at [1293, 66] on icon at bounding box center [1297, 67] width 8 height 9
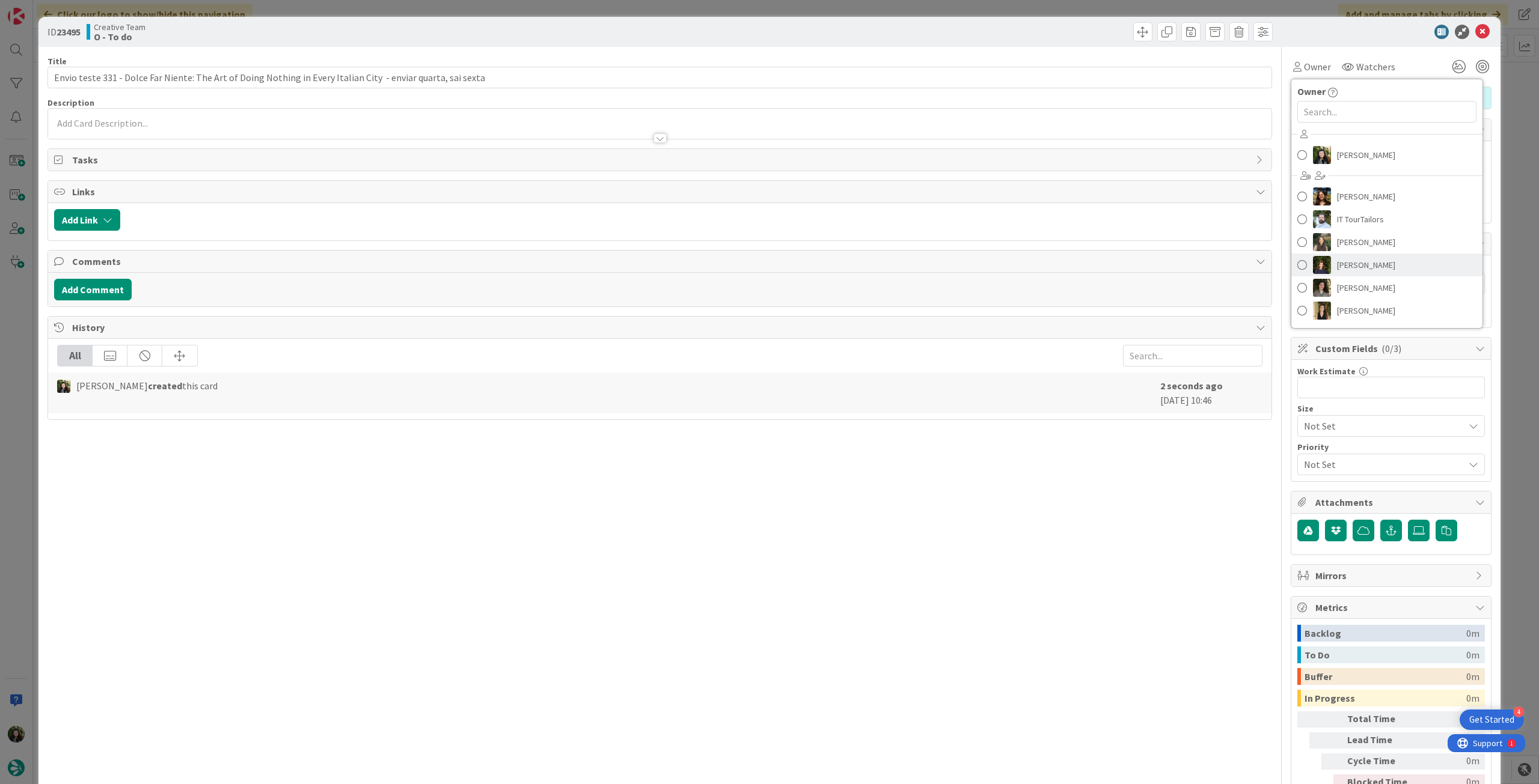
click at [1339, 260] on span "[PERSON_NAME]" at bounding box center [1365, 264] width 58 height 18
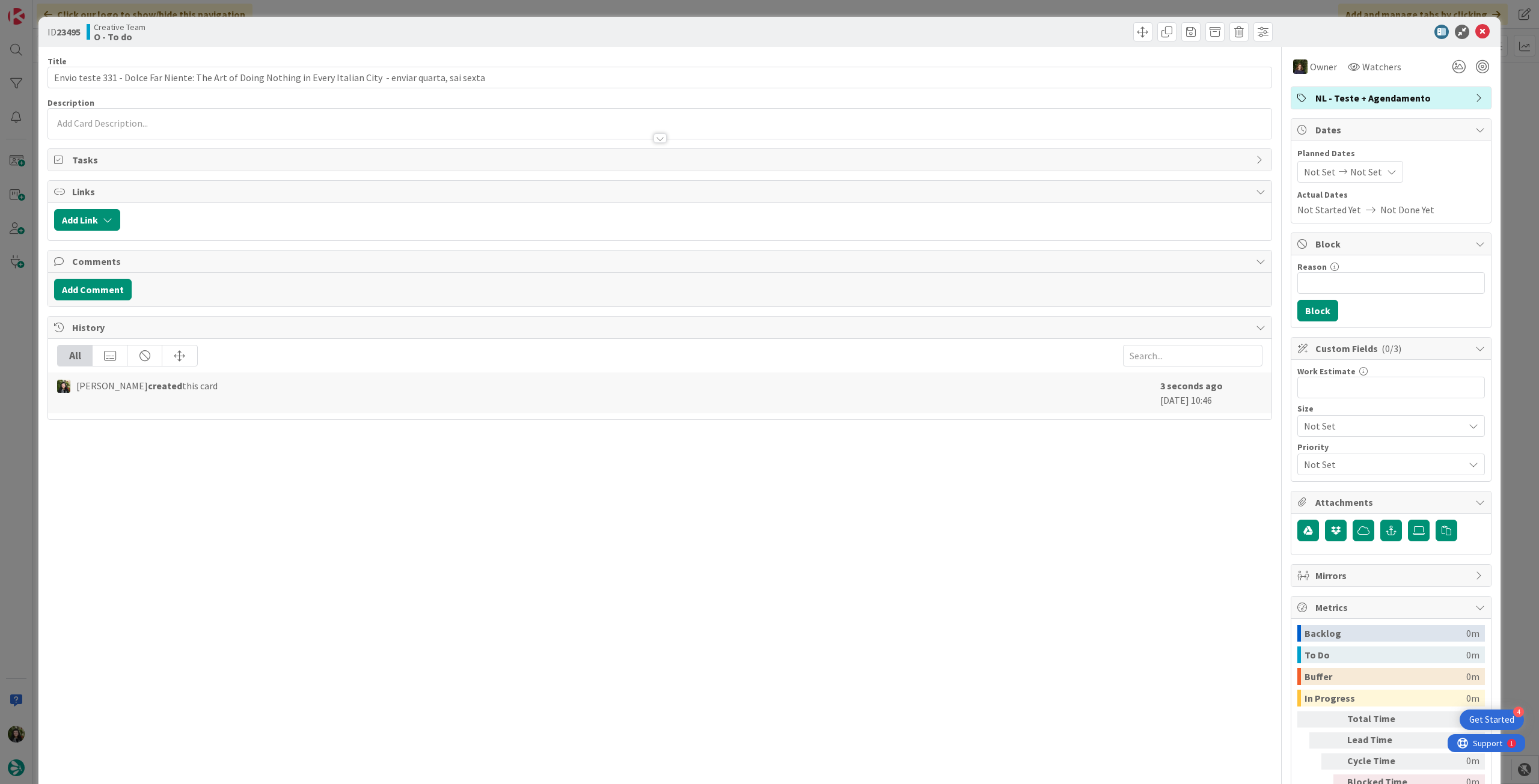
click at [1365, 173] on span "Not Set" at bounding box center [1366, 172] width 31 height 15
click at [1310, 430] on icon at bounding box center [1315, 430] width 13 height 15
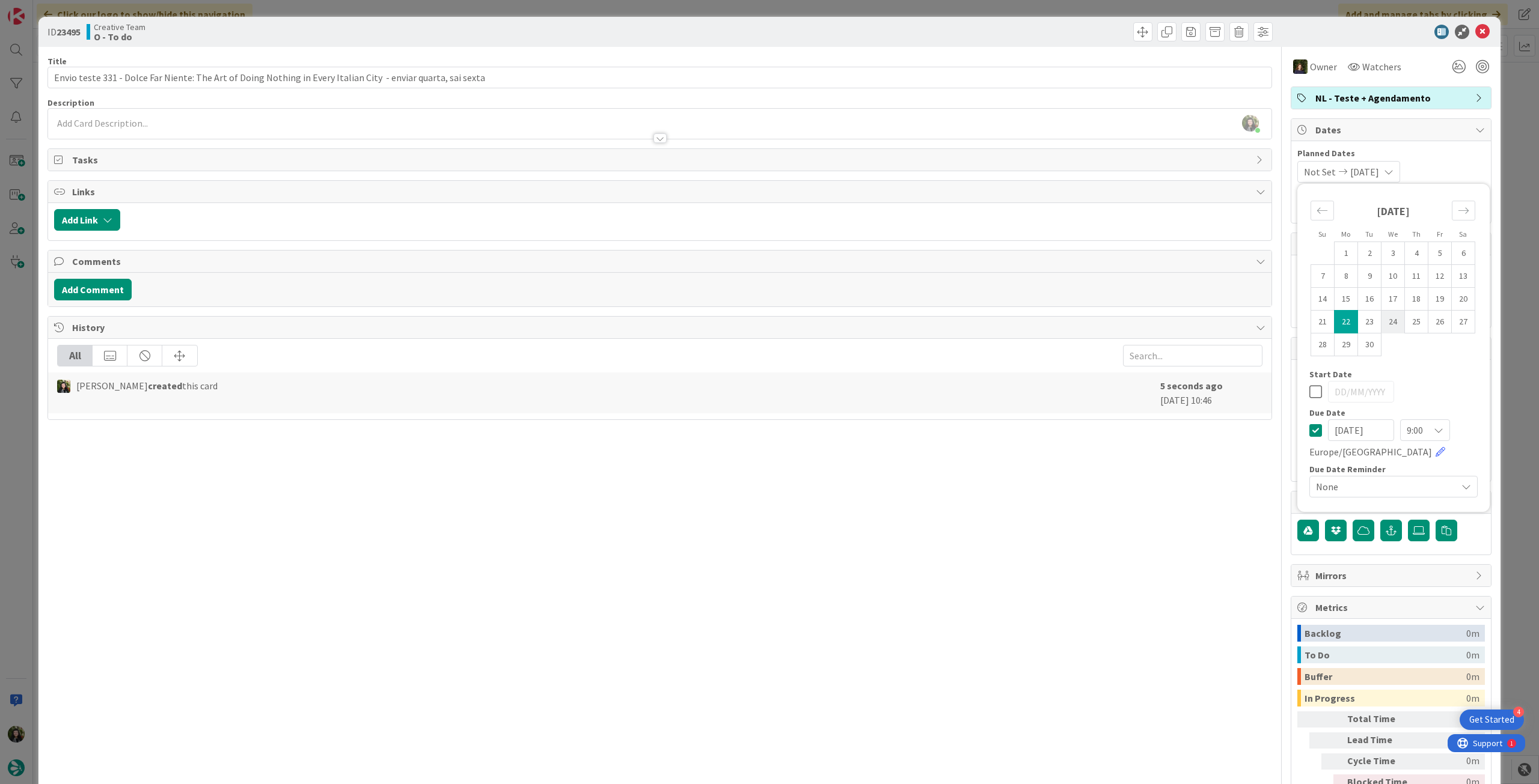
click at [1381, 324] on td "24" at bounding box center [1392, 322] width 23 height 23
click at [1309, 393] on icon at bounding box center [1315, 392] width 13 height 15
click at [1385, 324] on td "24" at bounding box center [1392, 322] width 23 height 23
click at [1475, 32] on icon at bounding box center [1483, 32] width 15 height 15
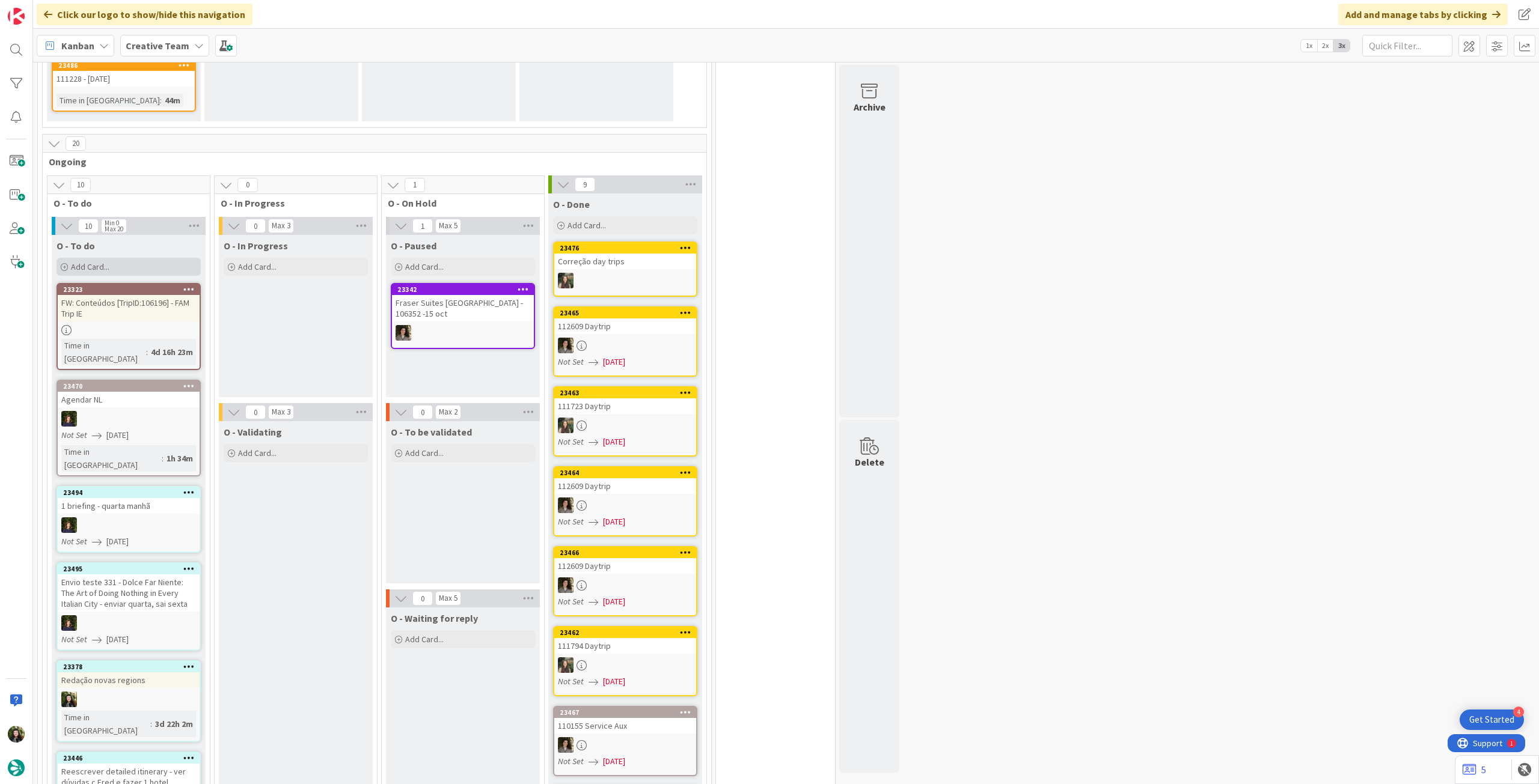
click at [154, 258] on div "Add Card..." at bounding box center [129, 266] width 144 height 18
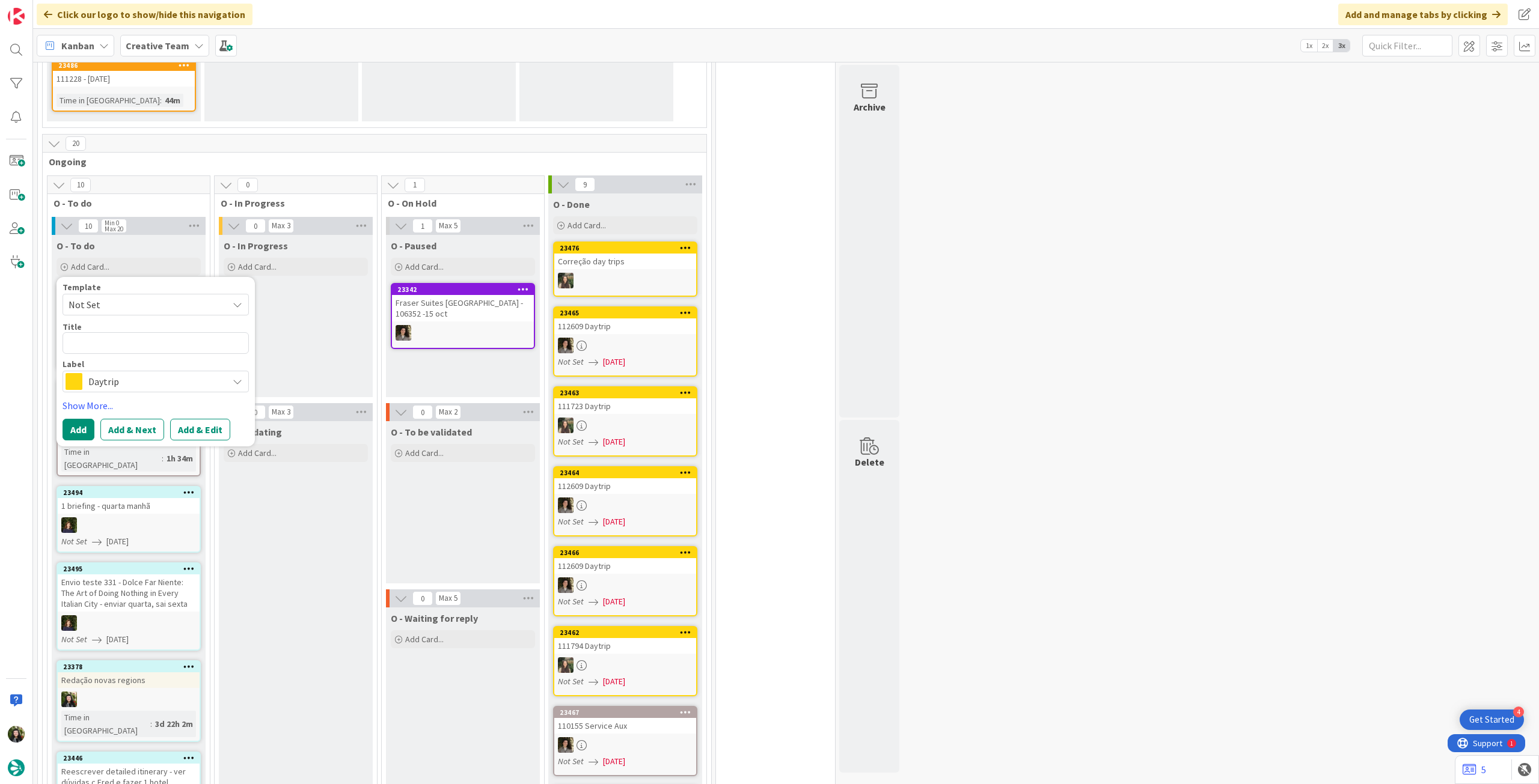
click at [140, 374] on span "Daytrip" at bounding box center [155, 382] width 133 height 17
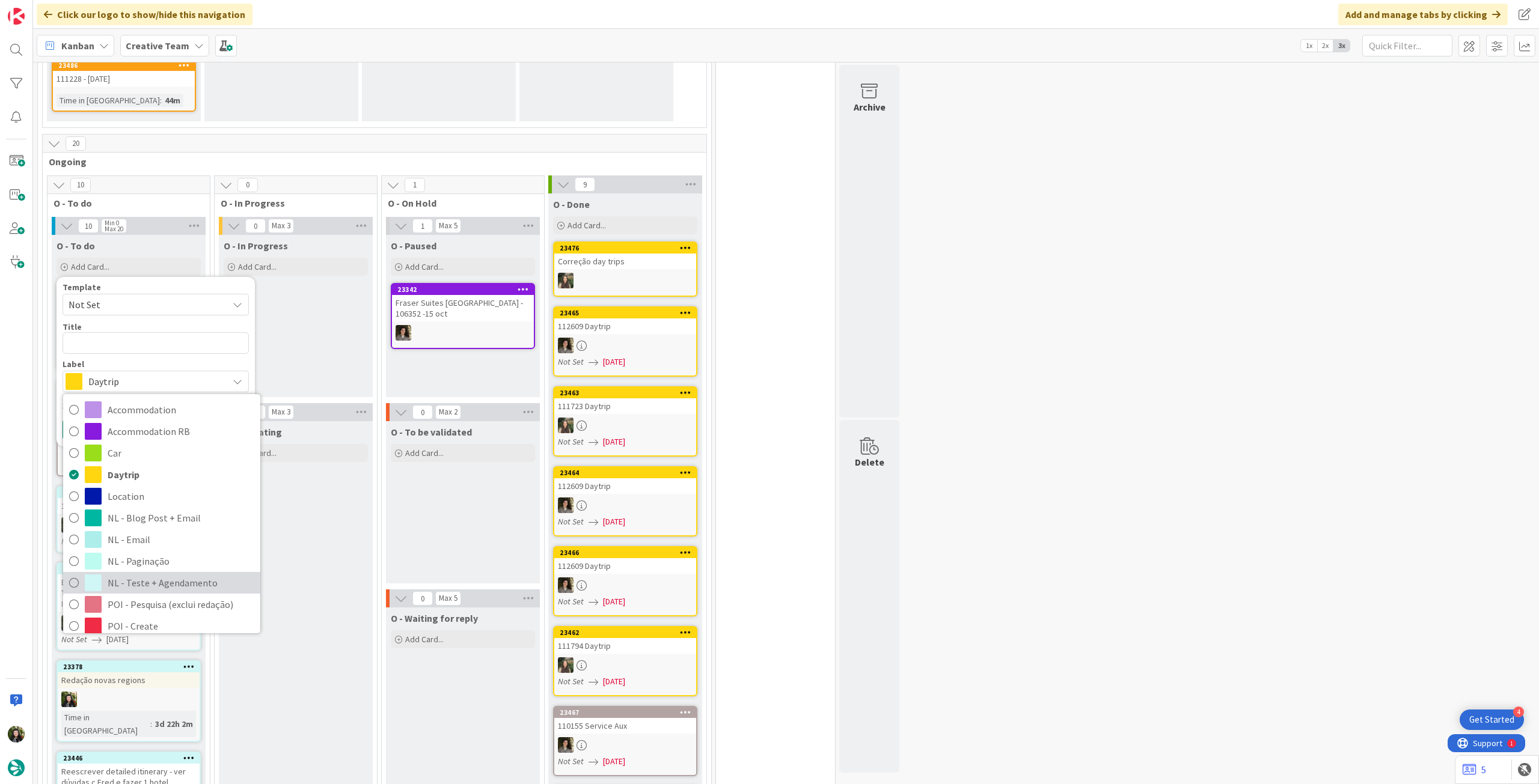
click at [170, 574] on span "NL - Teste + Agendamento" at bounding box center [180, 582] width 147 height 18
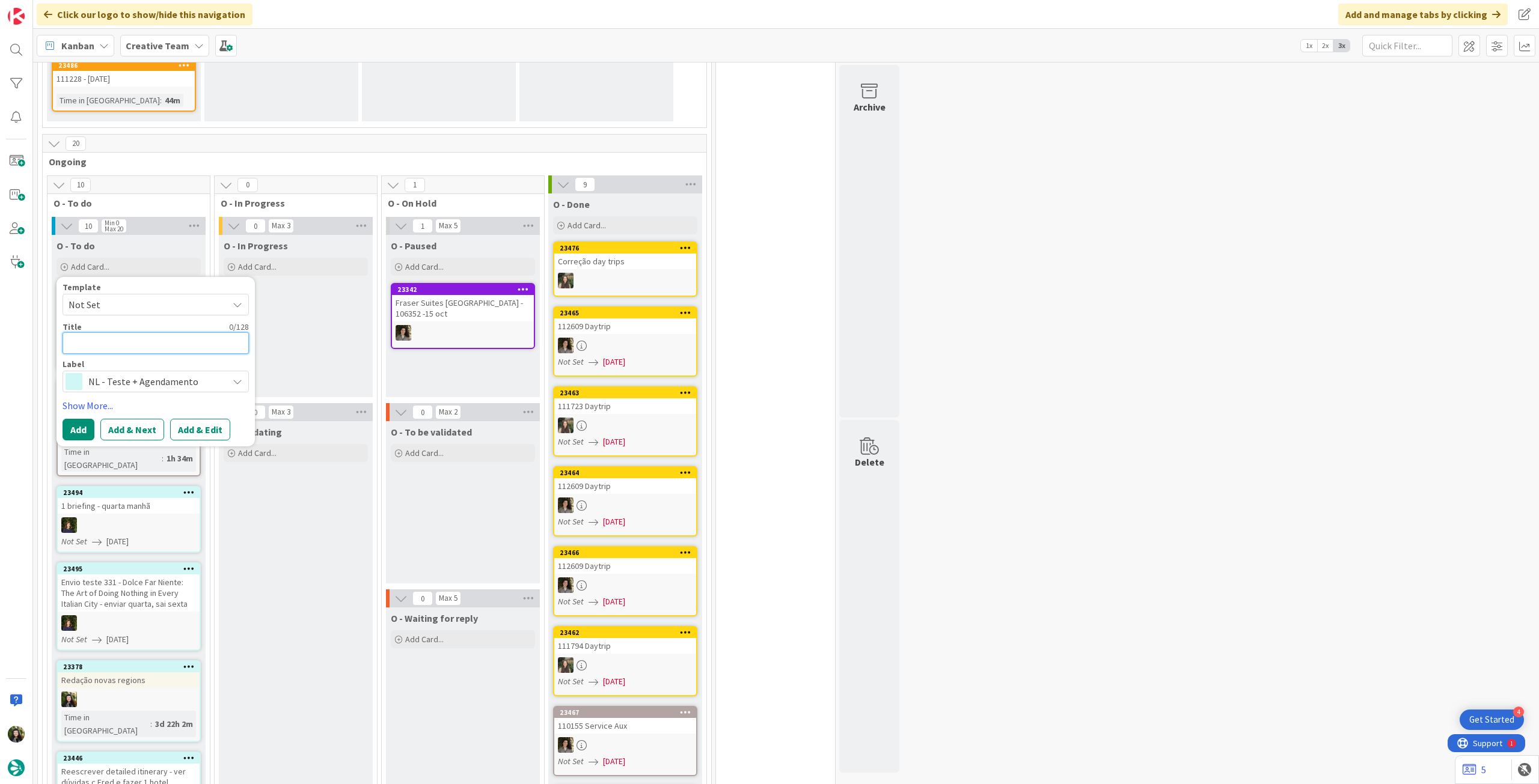
click at [166, 332] on textarea at bounding box center [155, 342] width 186 height 21
paste textarea "• 324 - [GEOGRAPHIC_DATA] & [GEOGRAPHIC_DATA]: Tour Northern Iberia - enviar se…"
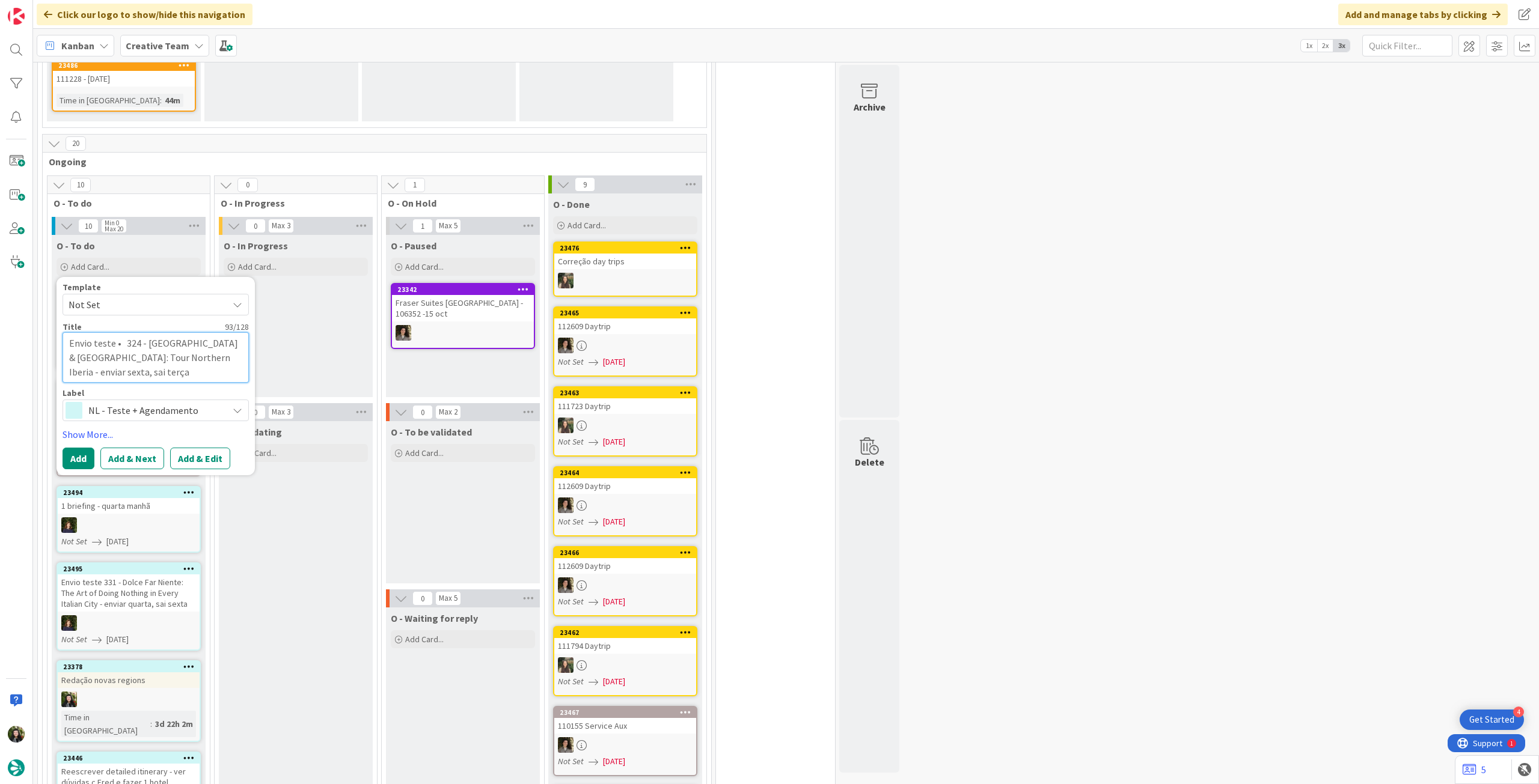
click at [125, 332] on textarea "Envio teste • 324 - [GEOGRAPHIC_DATA] & [GEOGRAPHIC_DATA]: Tour Northern Iberia…" at bounding box center [155, 357] width 186 height 50
click at [71, 447] on button "Add" at bounding box center [79, 458] width 31 height 21
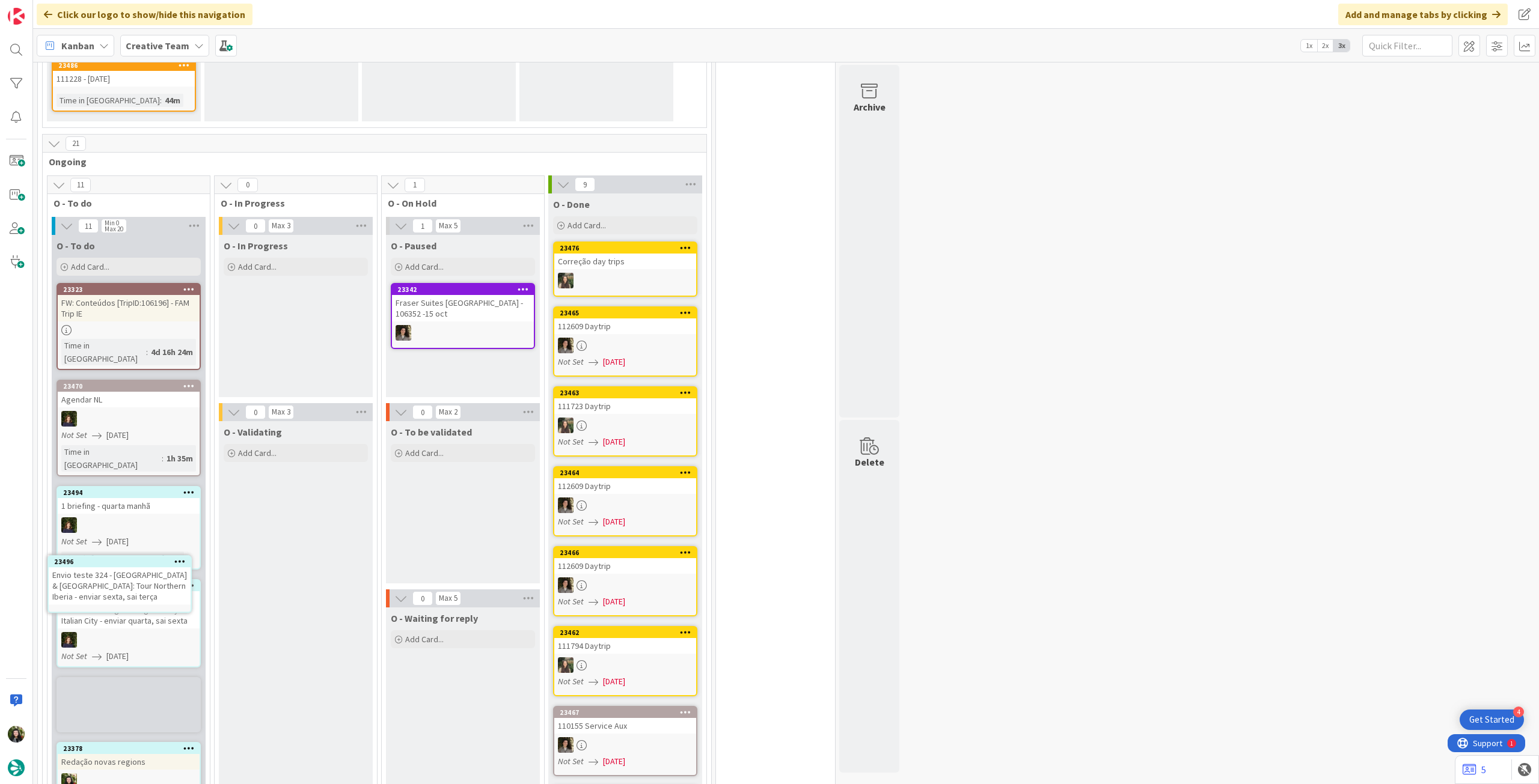
click at [0, 0] on div "Envio teste 324 - [GEOGRAPHIC_DATA] & [GEOGRAPHIC_DATA]: Tour Northern Iberia -…" at bounding box center [0, 0] width 0 height 0
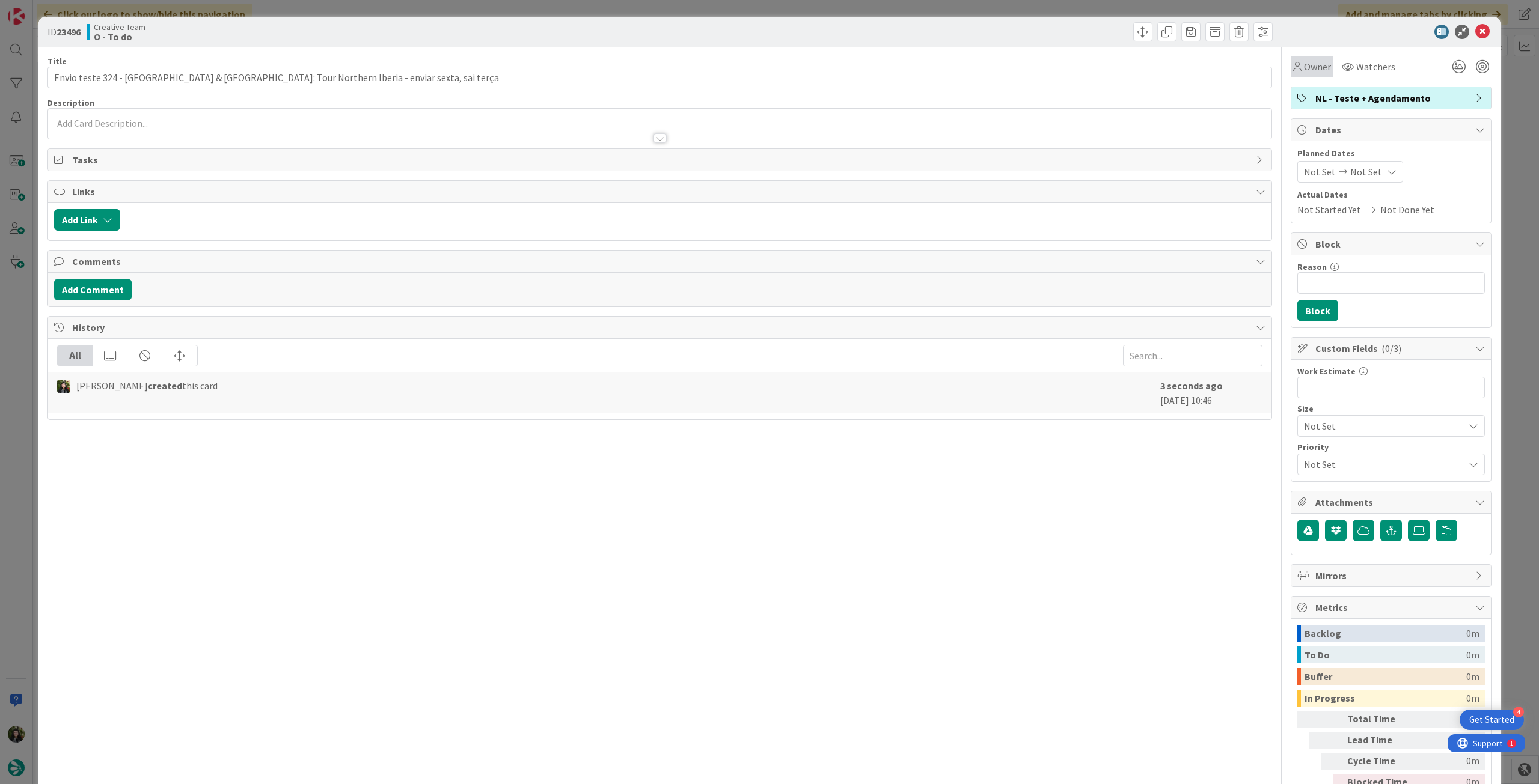
click at [1303, 71] on span "Owner" at bounding box center [1316, 67] width 27 height 15
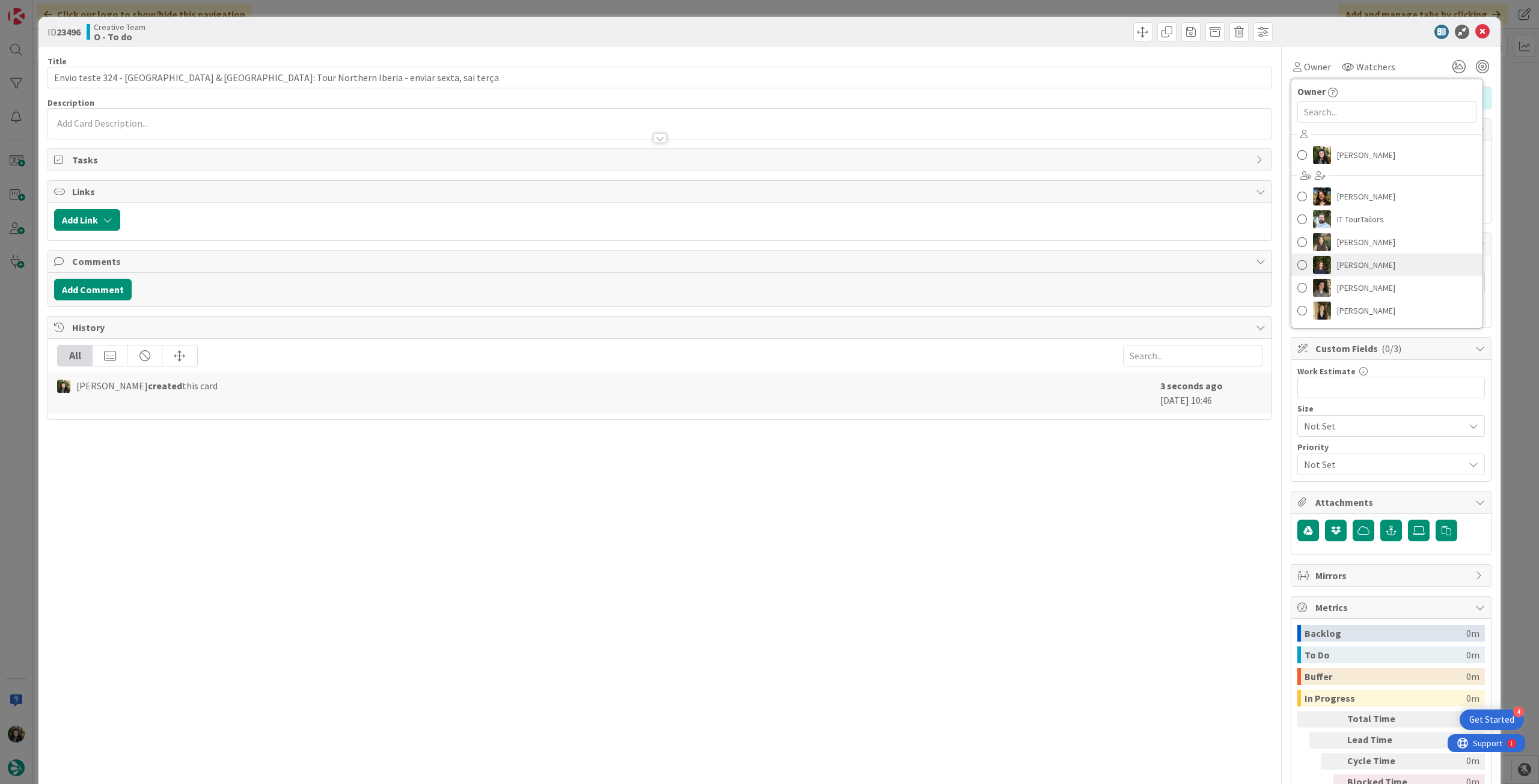
click at [1360, 264] on span "[PERSON_NAME]" at bounding box center [1365, 264] width 58 height 18
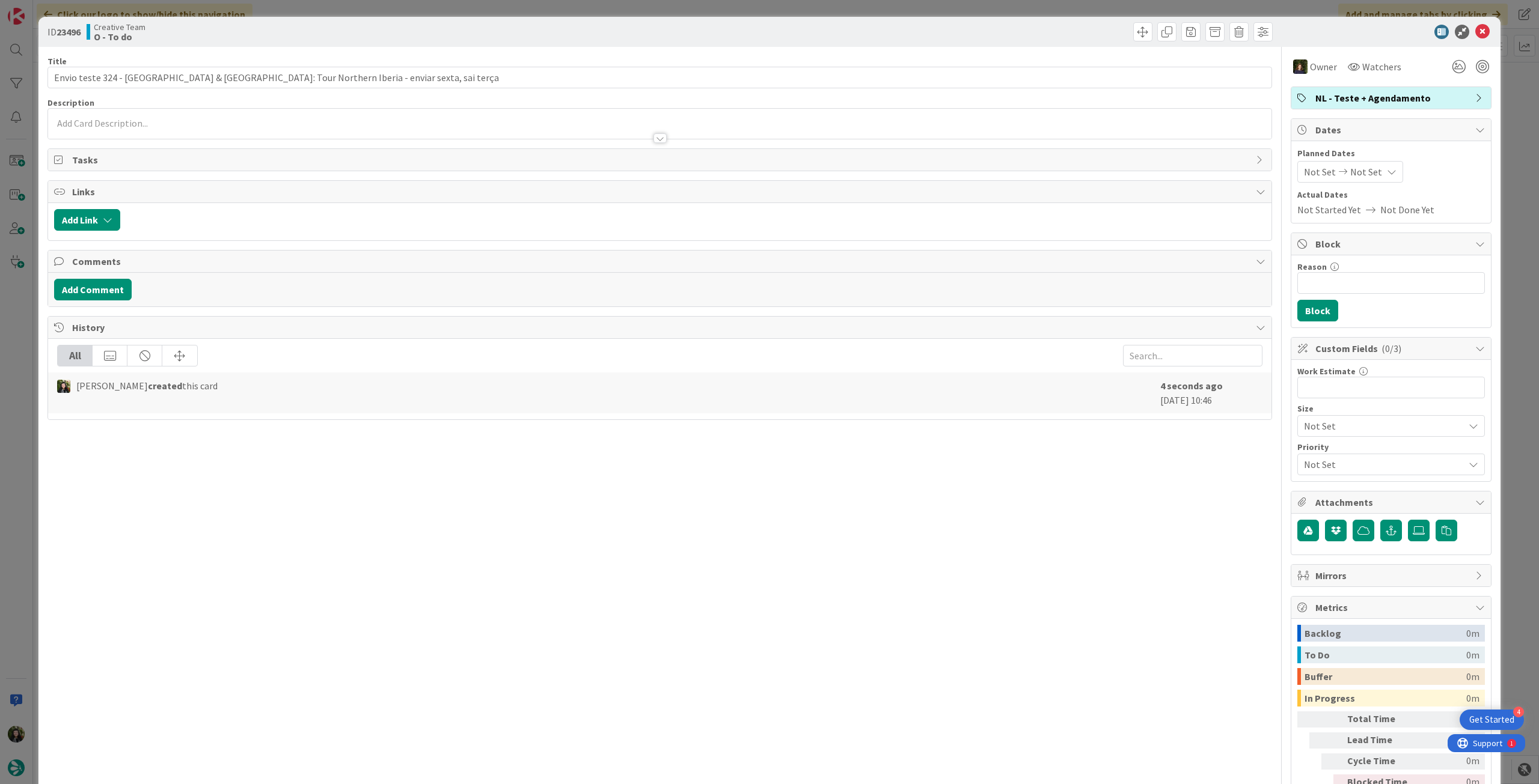
click at [1364, 175] on span "Not Set" at bounding box center [1366, 172] width 31 height 15
click at [1428, 327] on td "26" at bounding box center [1439, 322] width 23 height 23
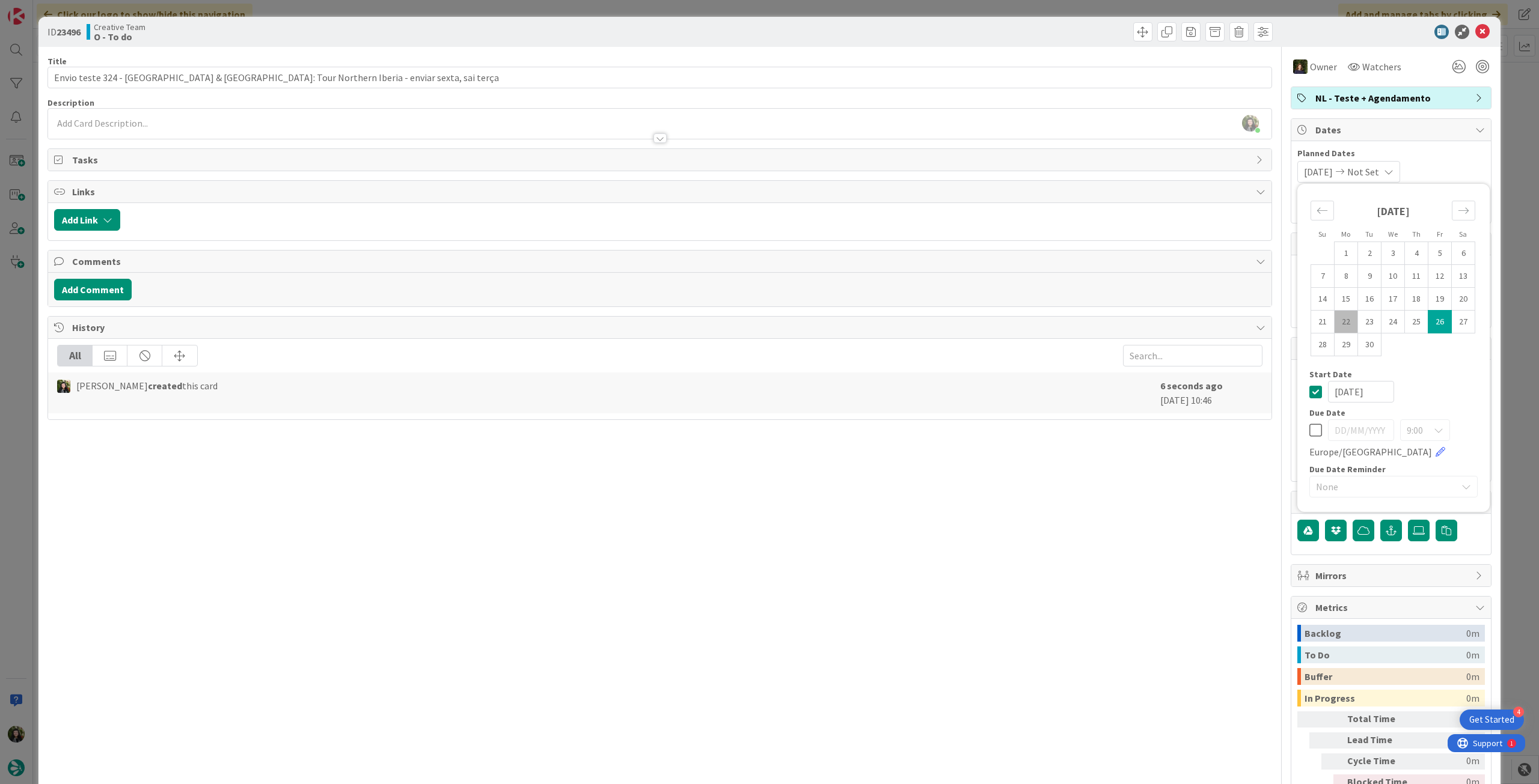
click at [1309, 386] on icon at bounding box center [1315, 392] width 13 height 15
click at [1309, 429] on icon at bounding box center [1315, 430] width 13 height 15
click at [1428, 319] on td "26" at bounding box center [1439, 322] width 23 height 23
click at [1475, 29] on icon at bounding box center [1483, 32] width 15 height 15
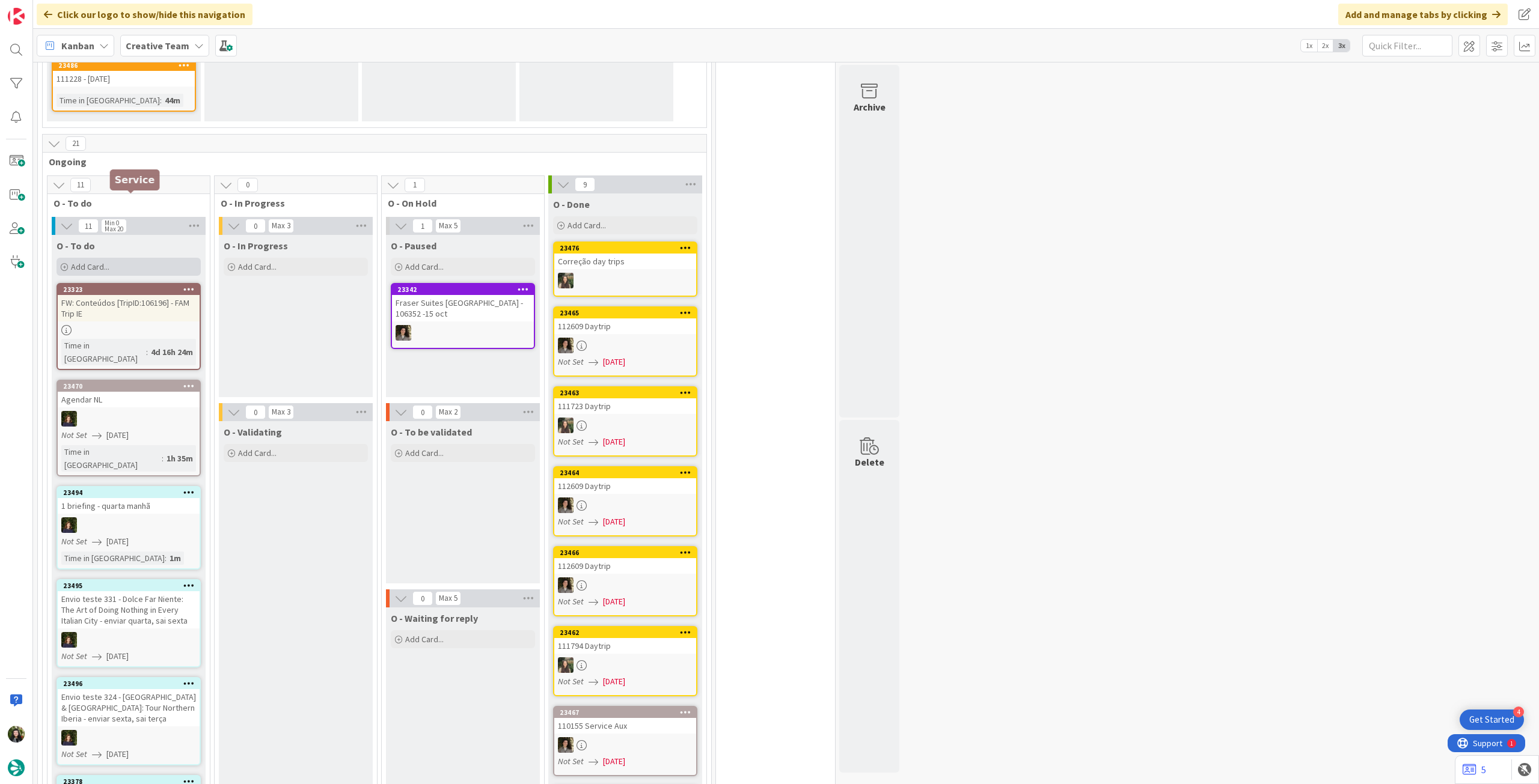
click at [92, 262] on span "Add Card..." at bounding box center [91, 267] width 39 height 11
click at [123, 258] on div "Add Card..." at bounding box center [129, 266] width 144 height 18
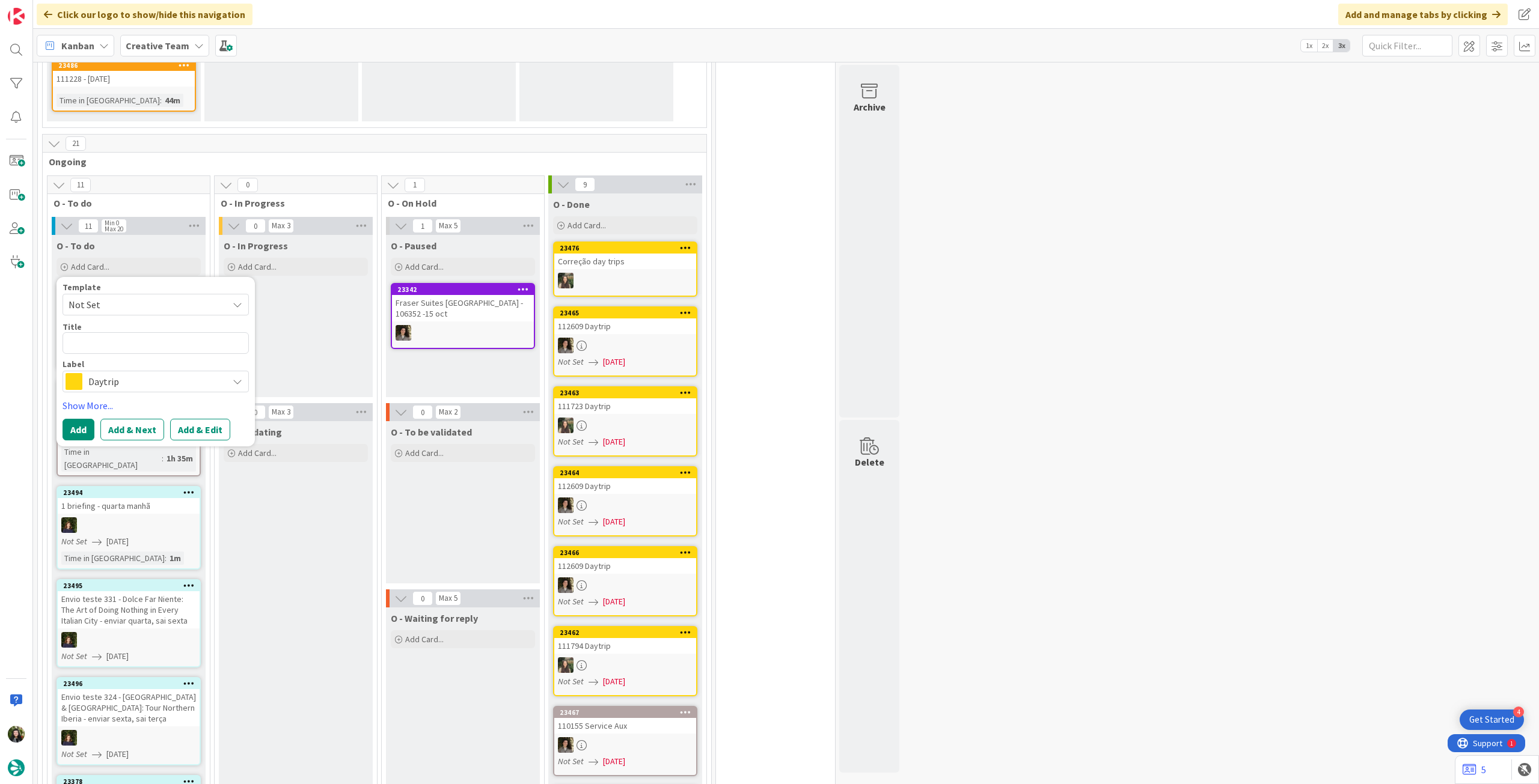
click at [145, 374] on span "Daytrip" at bounding box center [155, 382] width 133 height 17
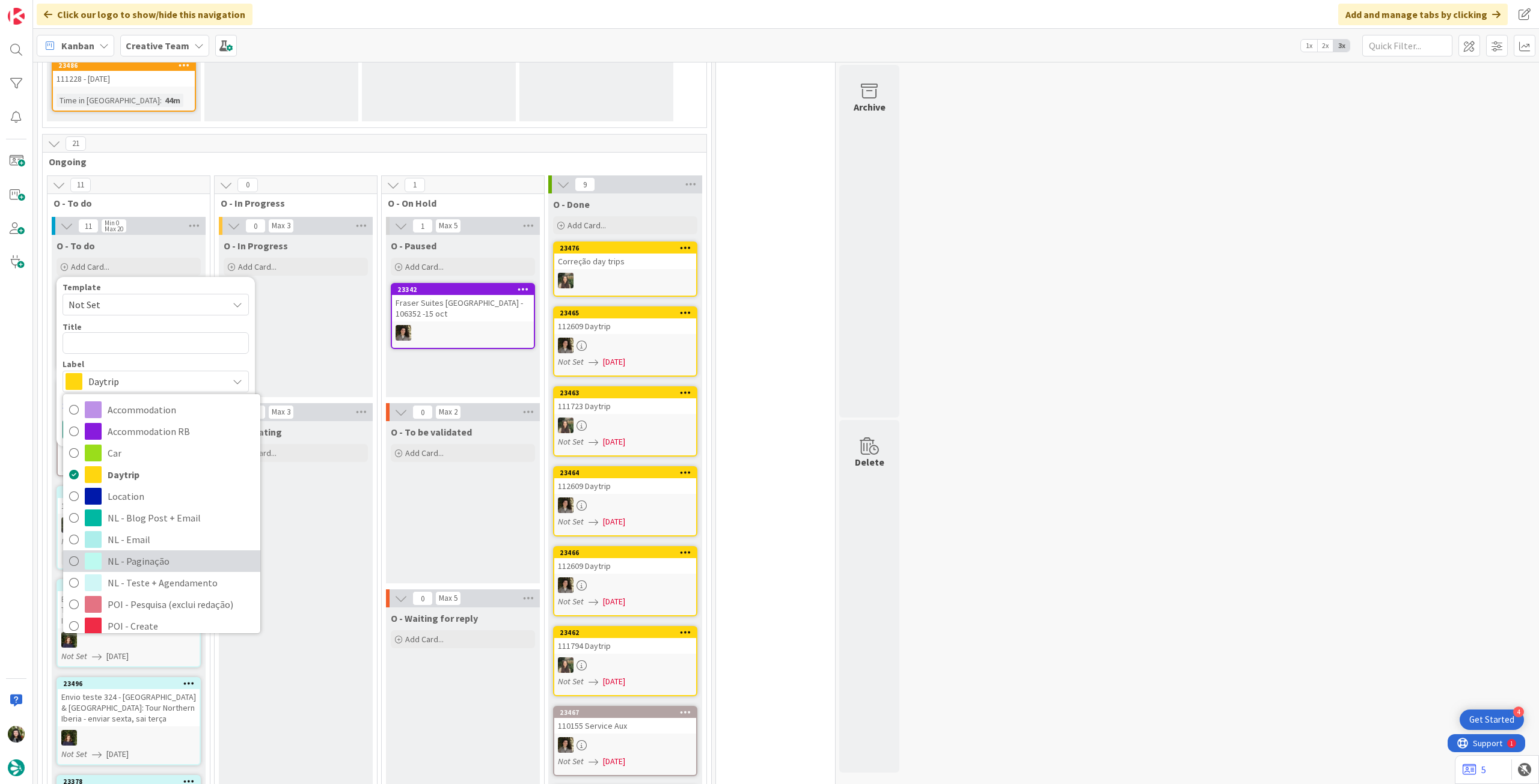
click at [164, 552] on span "NL - Paginação" at bounding box center [180, 560] width 147 height 18
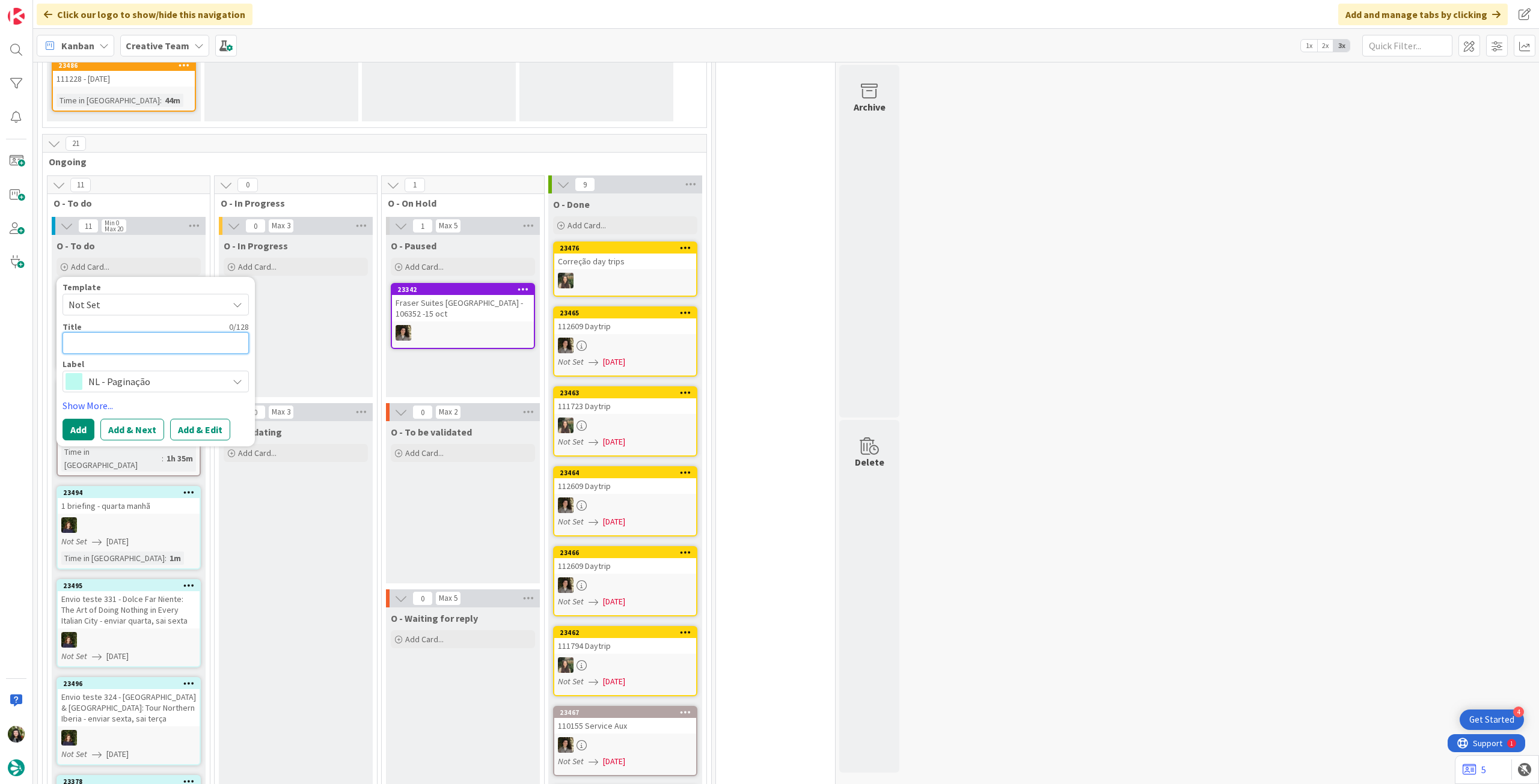
click at [125, 332] on textarea at bounding box center [155, 342] width 186 height 21
paste textarea "Paginação 331 Dolce Far Niente: The Art of Doing Nothing in Every [GEOGRAPHIC_D…"
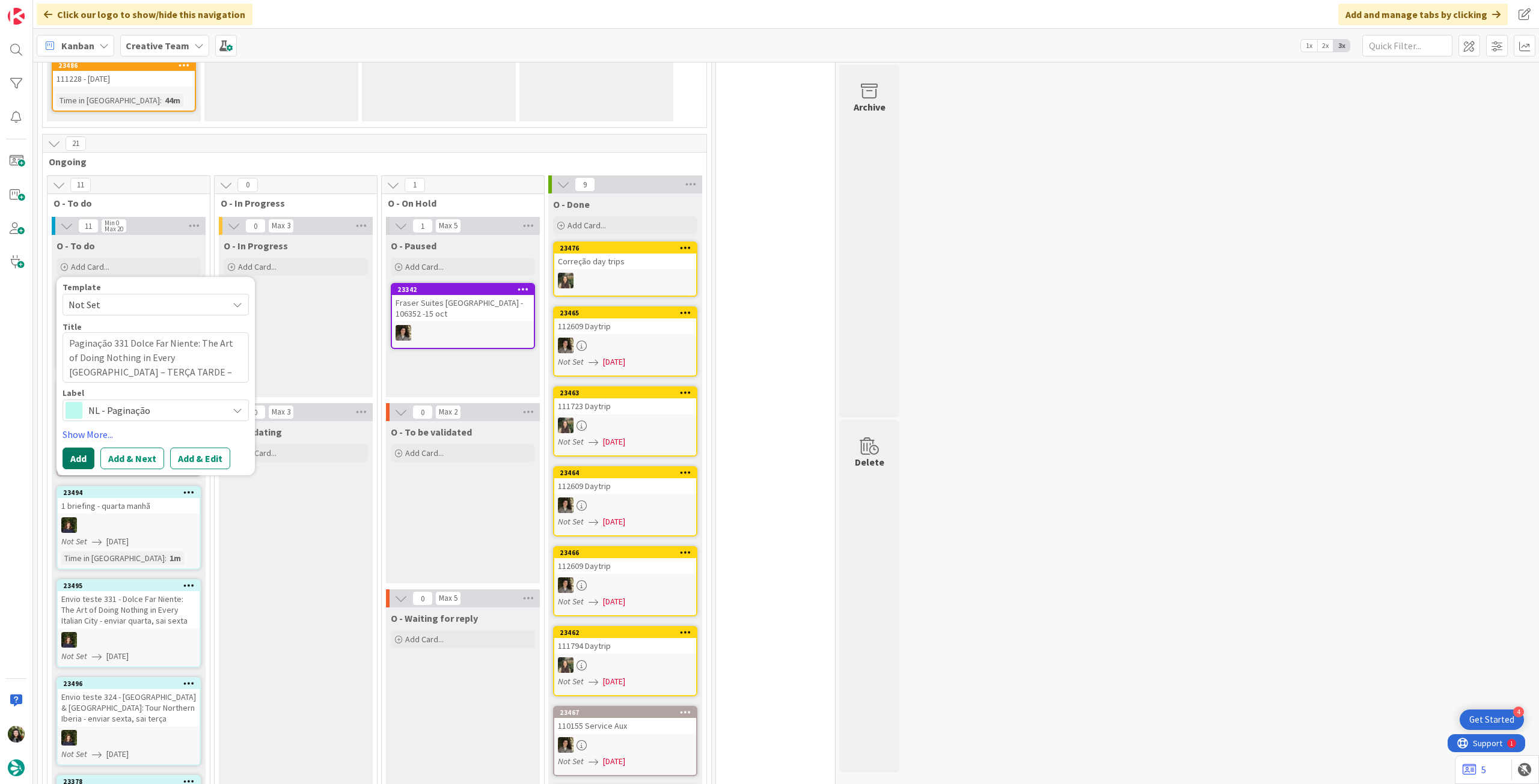
click at [75, 447] on button "Add" at bounding box center [79, 458] width 31 height 21
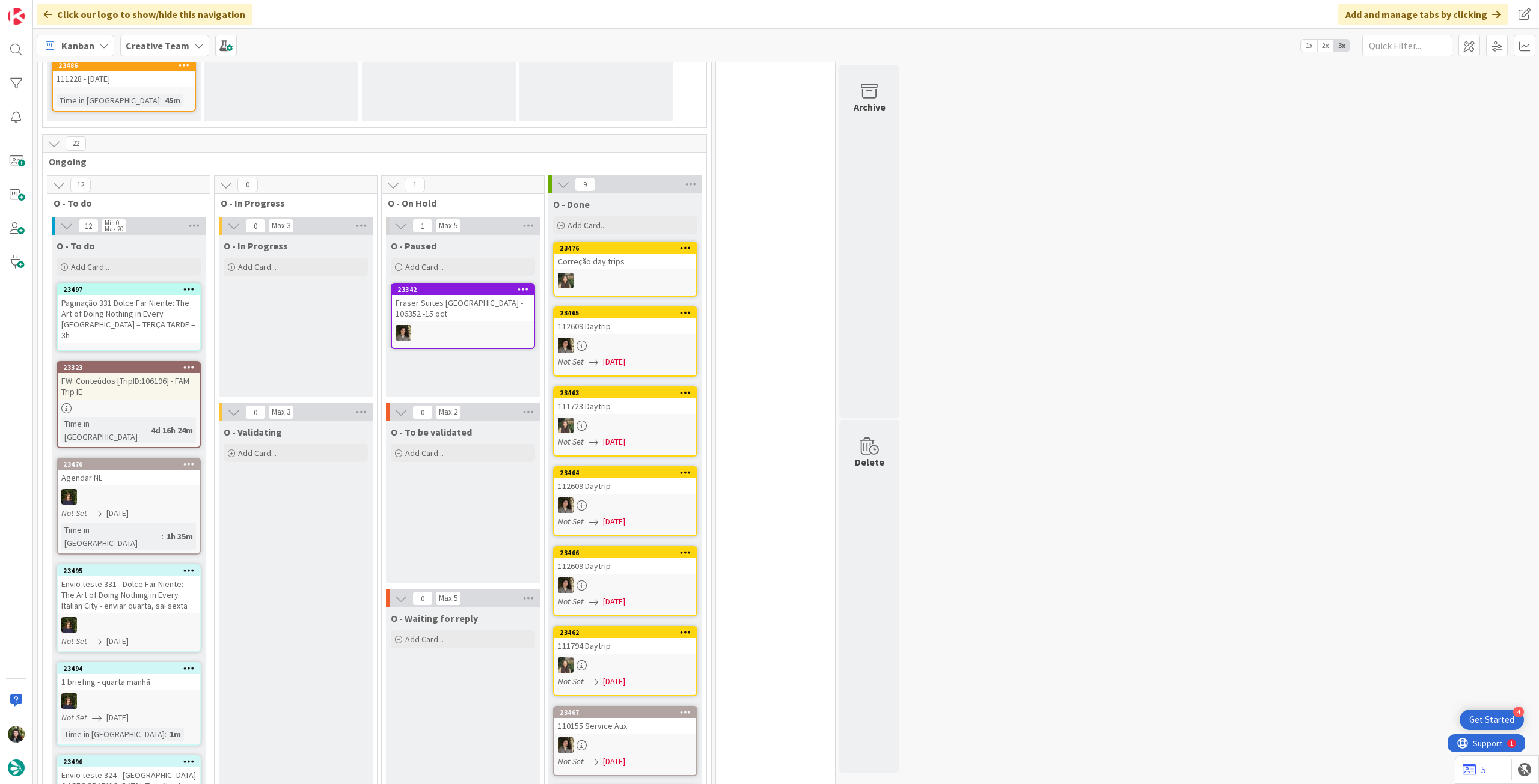
drag, startPoint x: 126, startPoint y: 414, endPoint x: 126, endPoint y: 406, distance: 8.0
click at [164, 530] on div "1h 35m" at bounding box center [179, 536] width 32 height 13
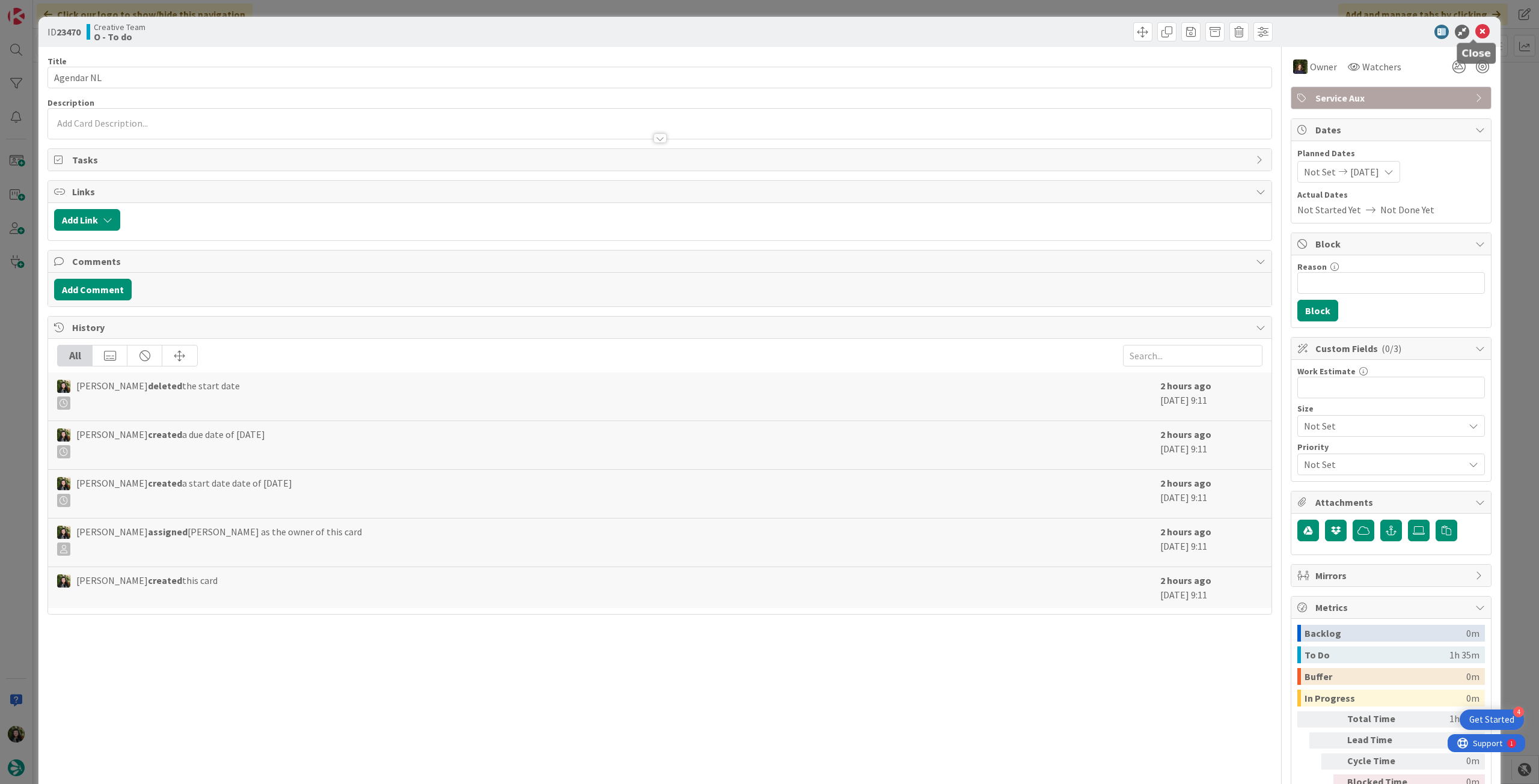
click at [1475, 34] on icon at bounding box center [1483, 32] width 15 height 15
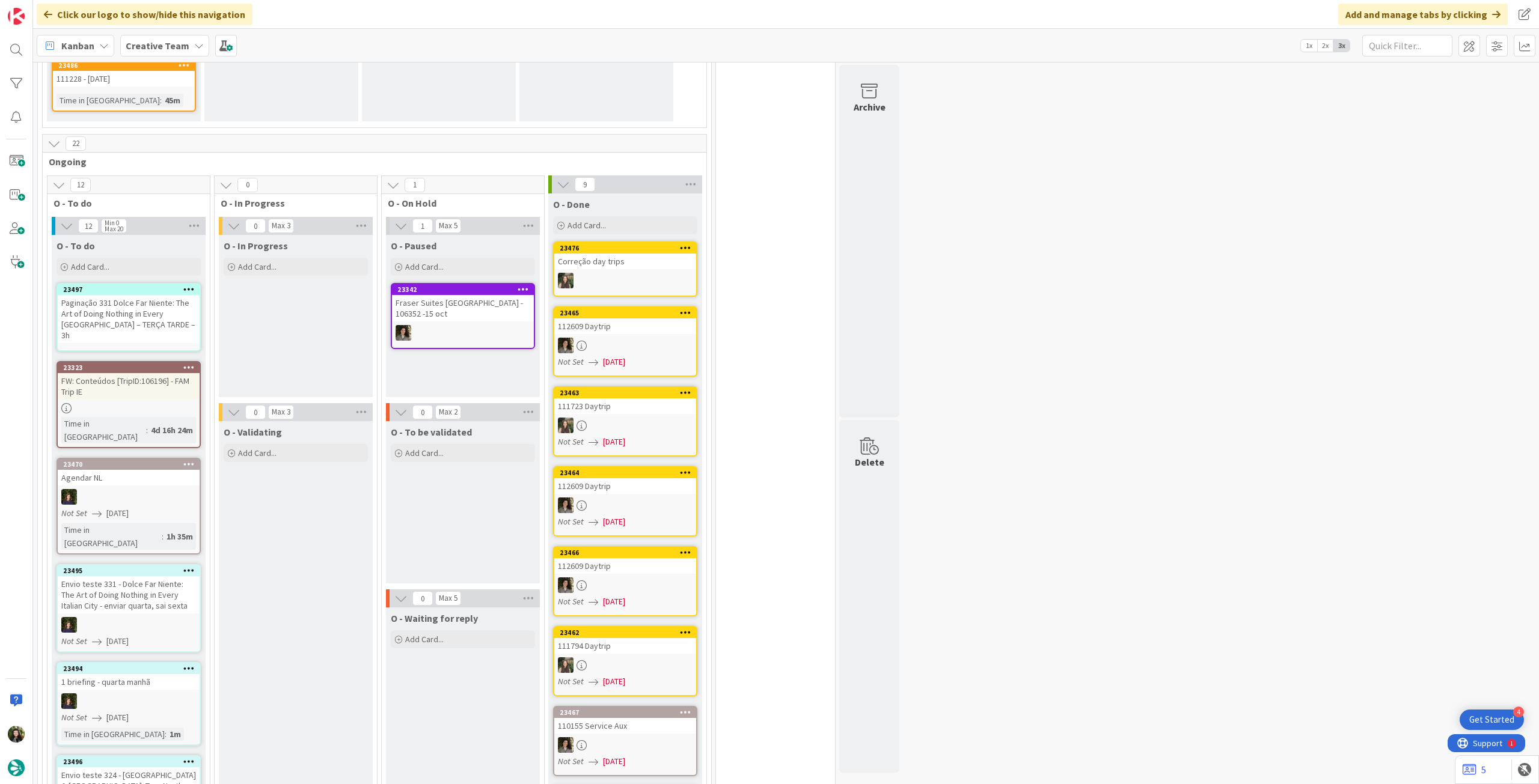
click at [164, 530] on div "1h 35m" at bounding box center [179, 536] width 32 height 13
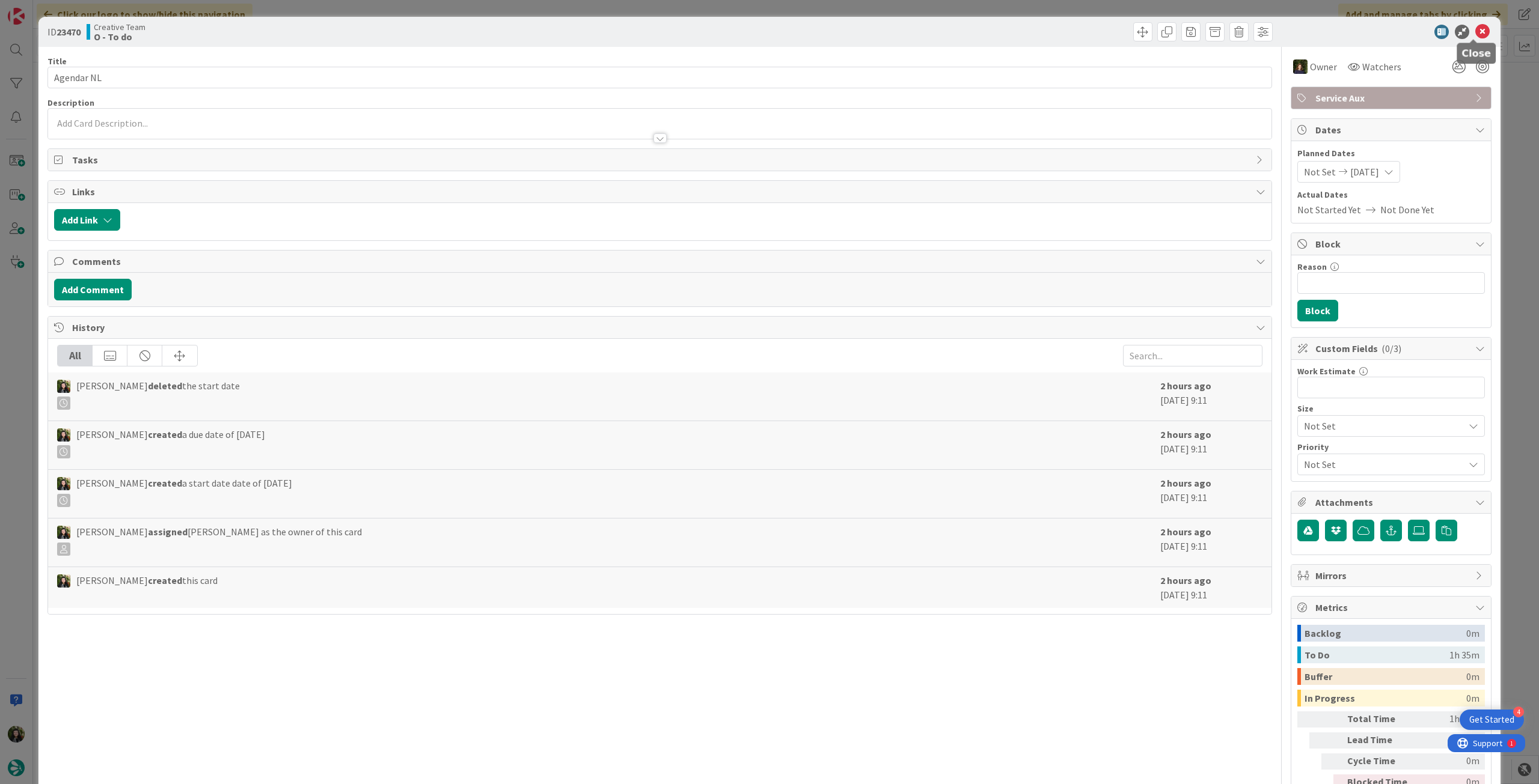
click at [1475, 31] on icon at bounding box center [1483, 32] width 15 height 15
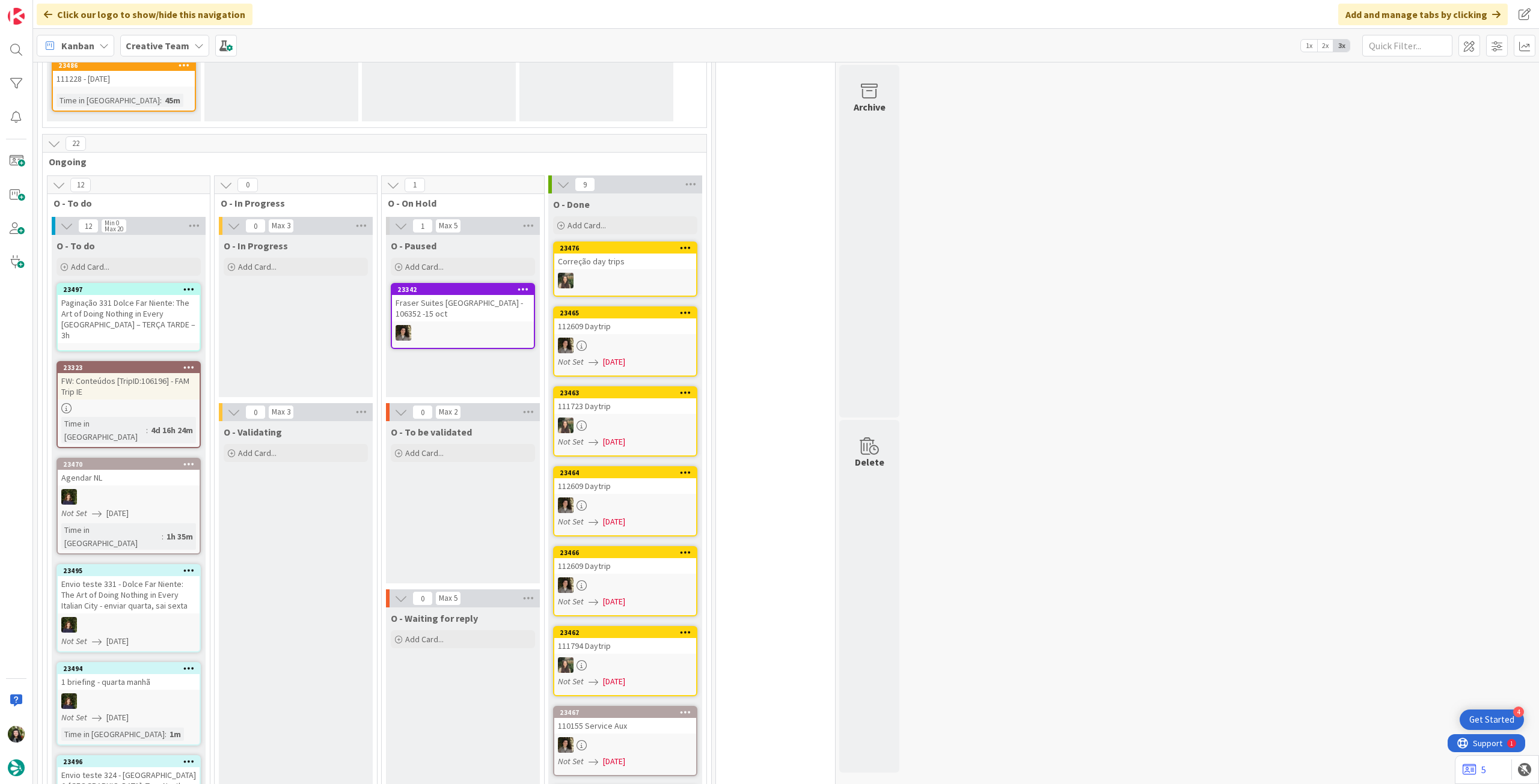
click at [119, 295] on div "Paginação 331 Dolce Far Niente: The Art of Doing Nothing in Every [GEOGRAPHIC_D…" at bounding box center [128, 319] width 142 height 48
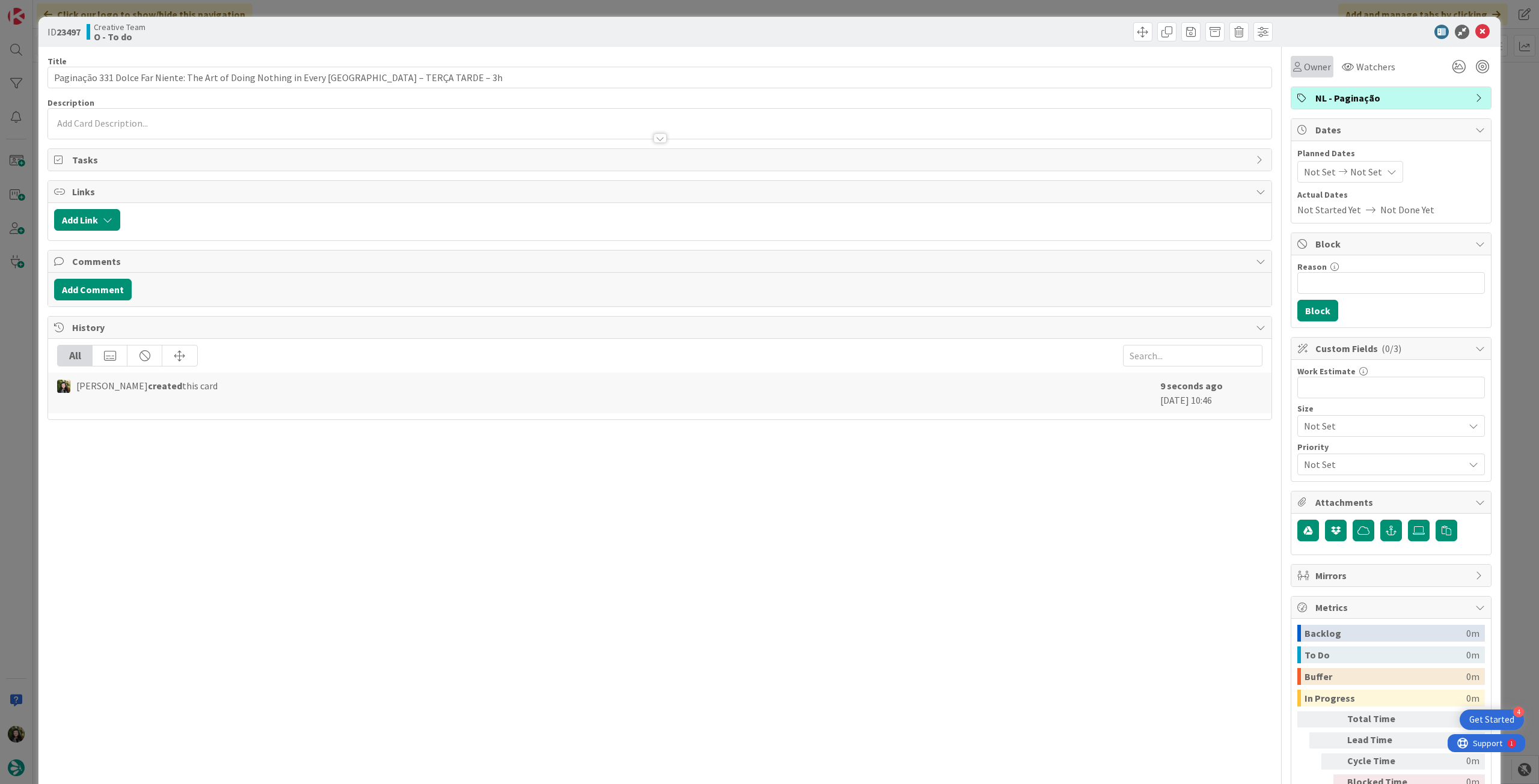
click at [1321, 61] on div "Owner" at bounding box center [1311, 66] width 43 height 21
click at [1321, 65] on div "Owner" at bounding box center [1311, 66] width 43 height 21
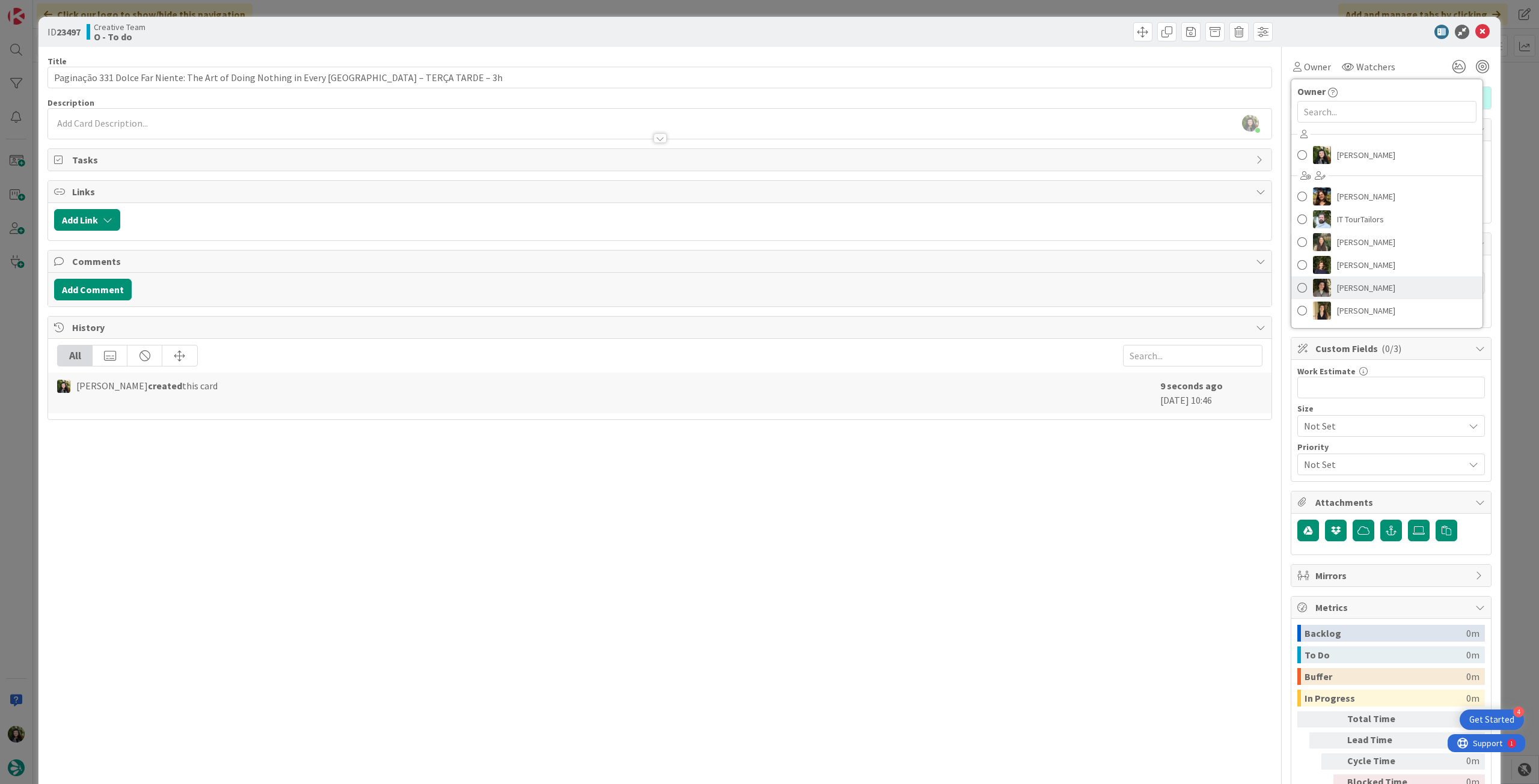
click at [1366, 288] on span "[PERSON_NAME]" at bounding box center [1365, 288] width 58 height 18
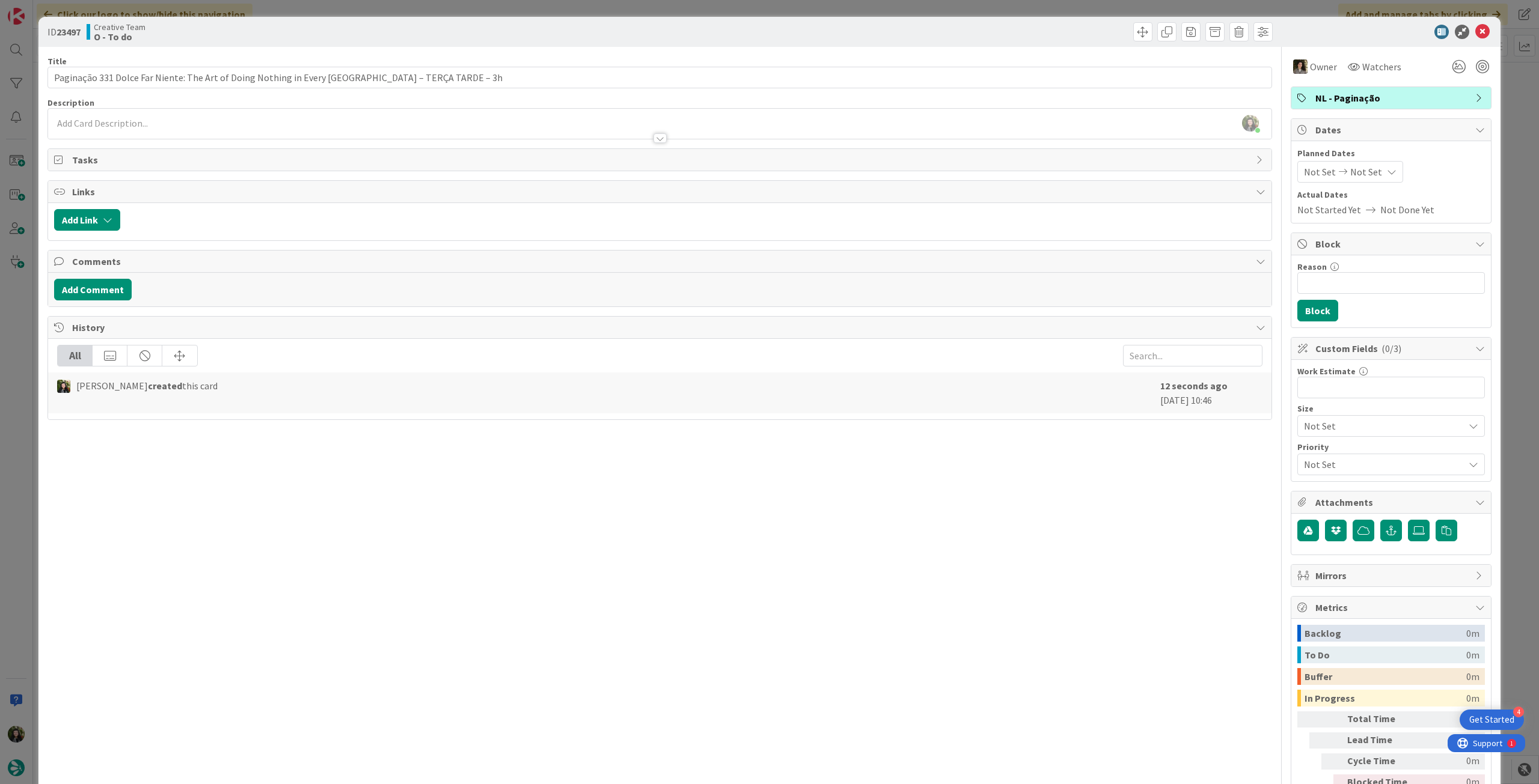
click at [1367, 177] on span "Not Set" at bounding box center [1366, 172] width 31 height 15
click at [1309, 426] on icon at bounding box center [1315, 430] width 13 height 15
click at [1309, 423] on icon at bounding box center [1315, 430] width 13 height 15
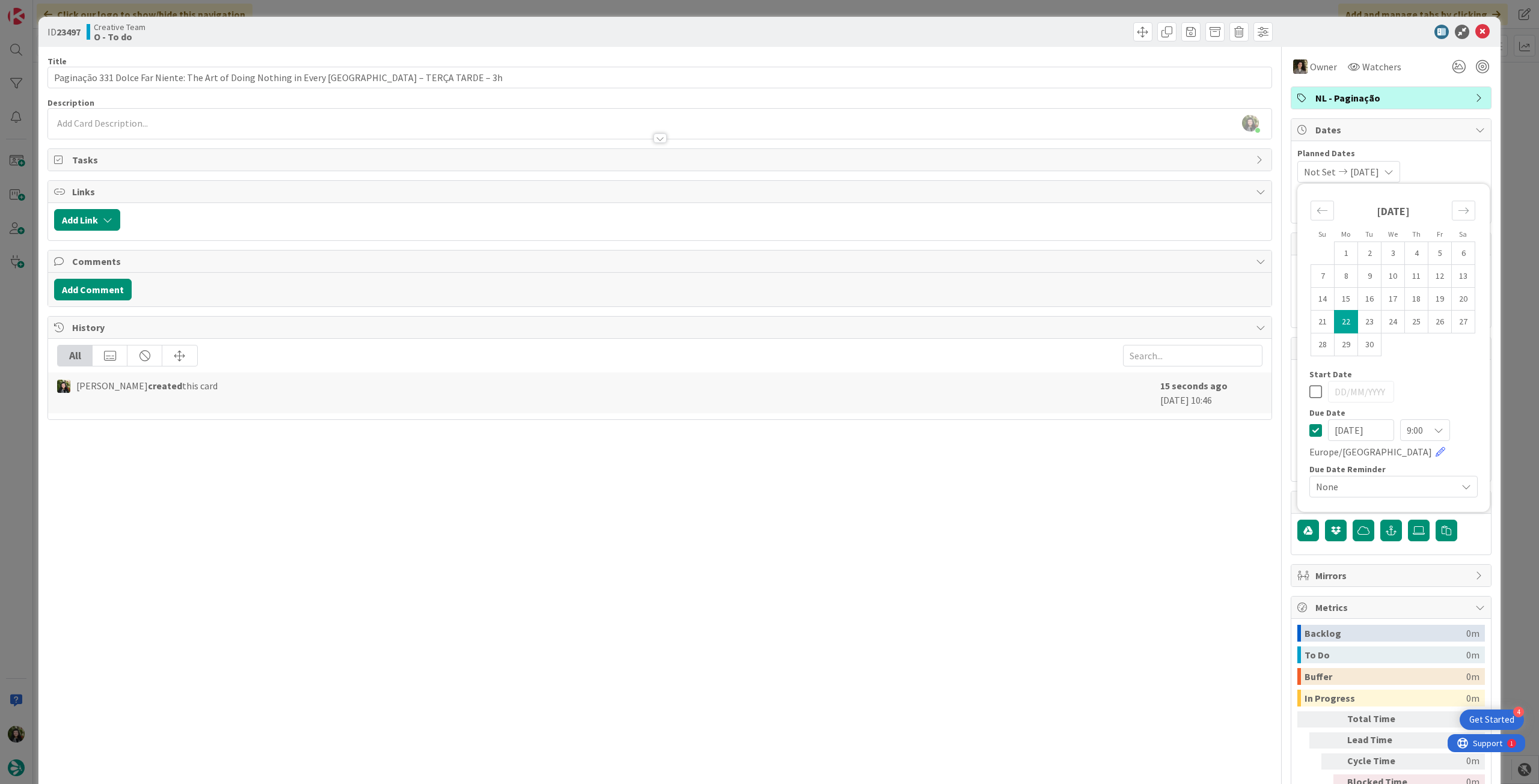
click at [1309, 428] on icon at bounding box center [1315, 430] width 13 height 15
click at [1358, 316] on td "23" at bounding box center [1369, 322] width 23 height 23
click at [1309, 386] on icon at bounding box center [1315, 392] width 13 height 15
click at [1309, 435] on icon at bounding box center [1315, 430] width 13 height 15
click at [1360, 323] on td "23" at bounding box center [1369, 322] width 23 height 23
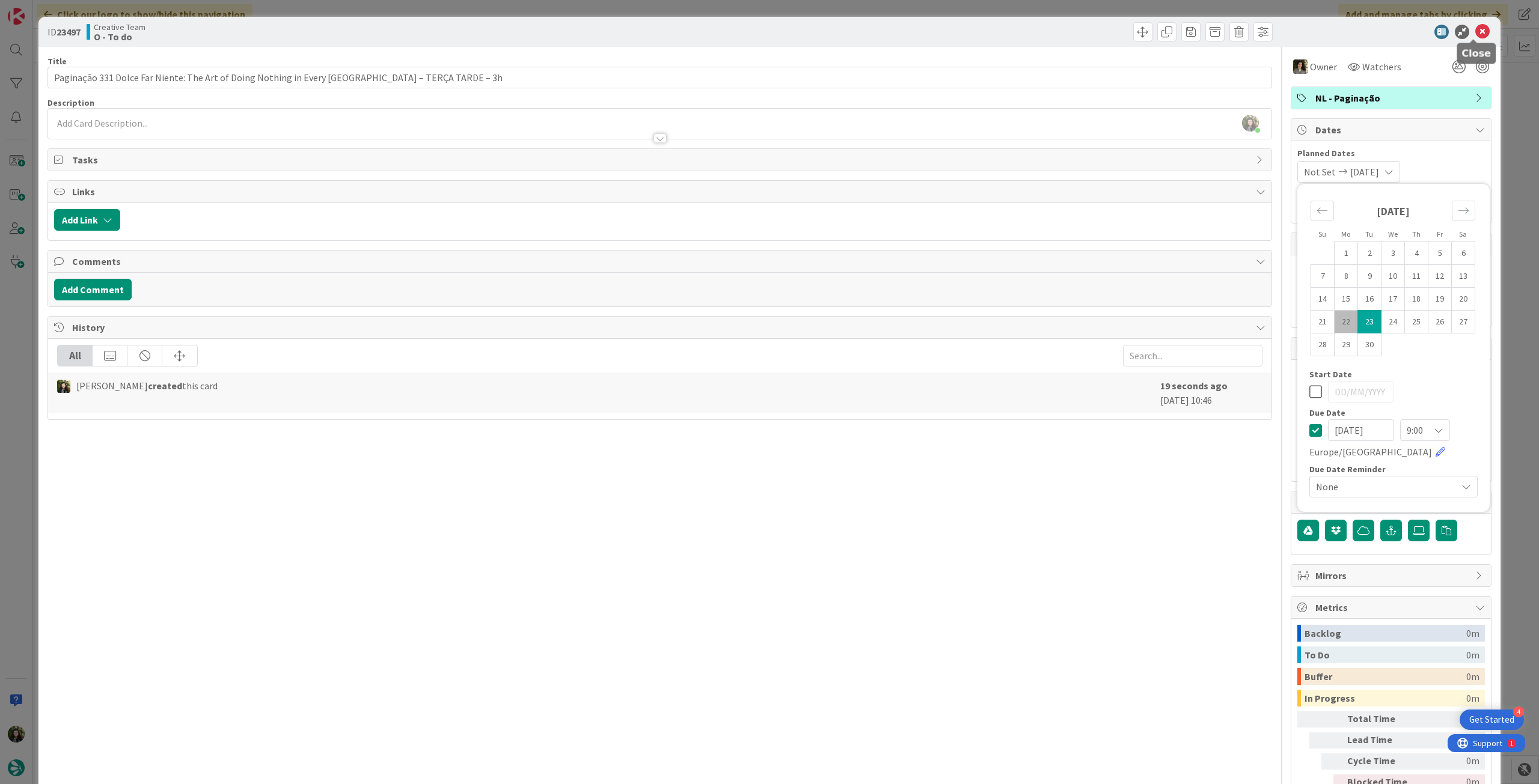
click at [1475, 37] on icon at bounding box center [1483, 32] width 15 height 15
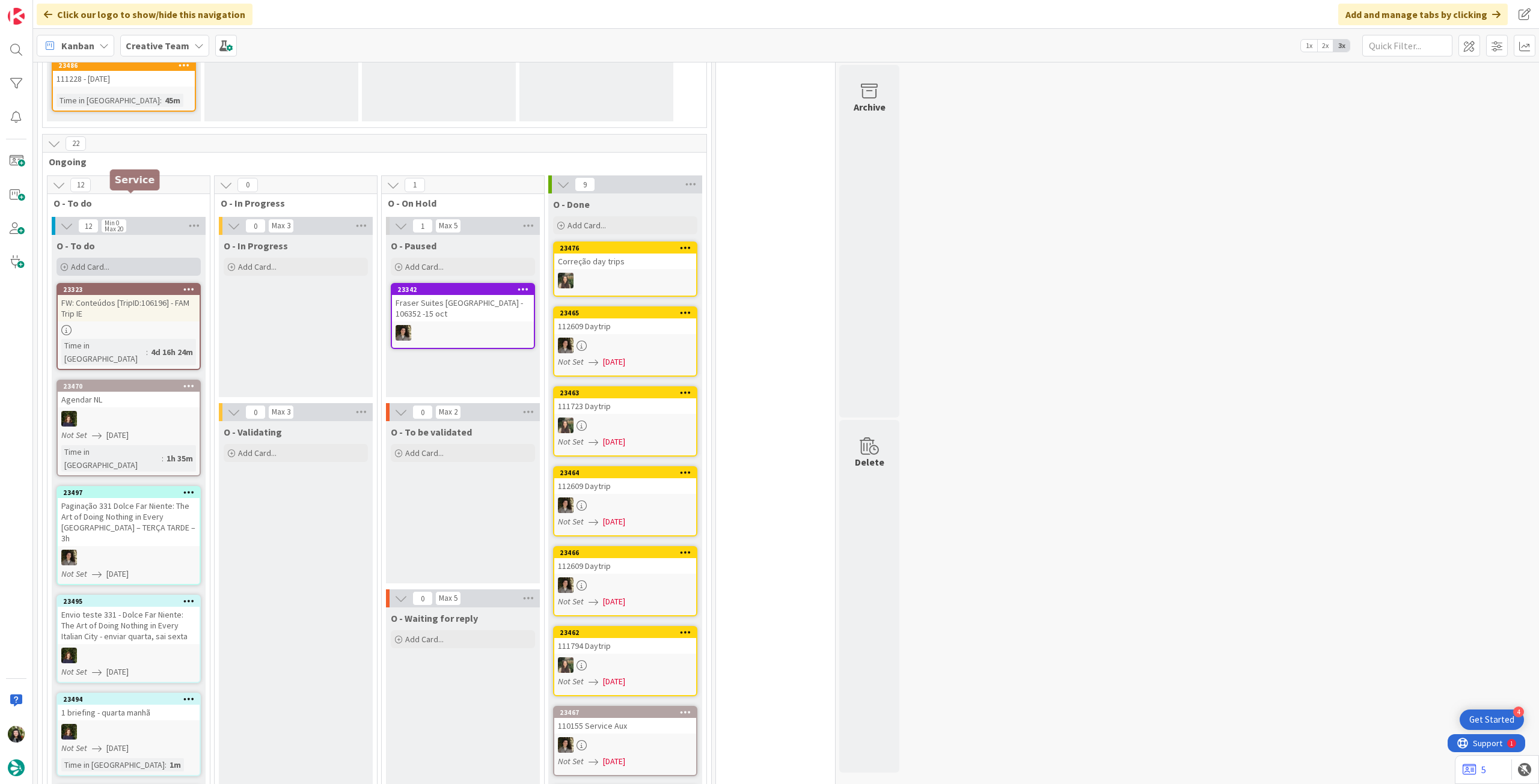
click at [129, 258] on div "Add Card..." at bounding box center [129, 266] width 144 height 18
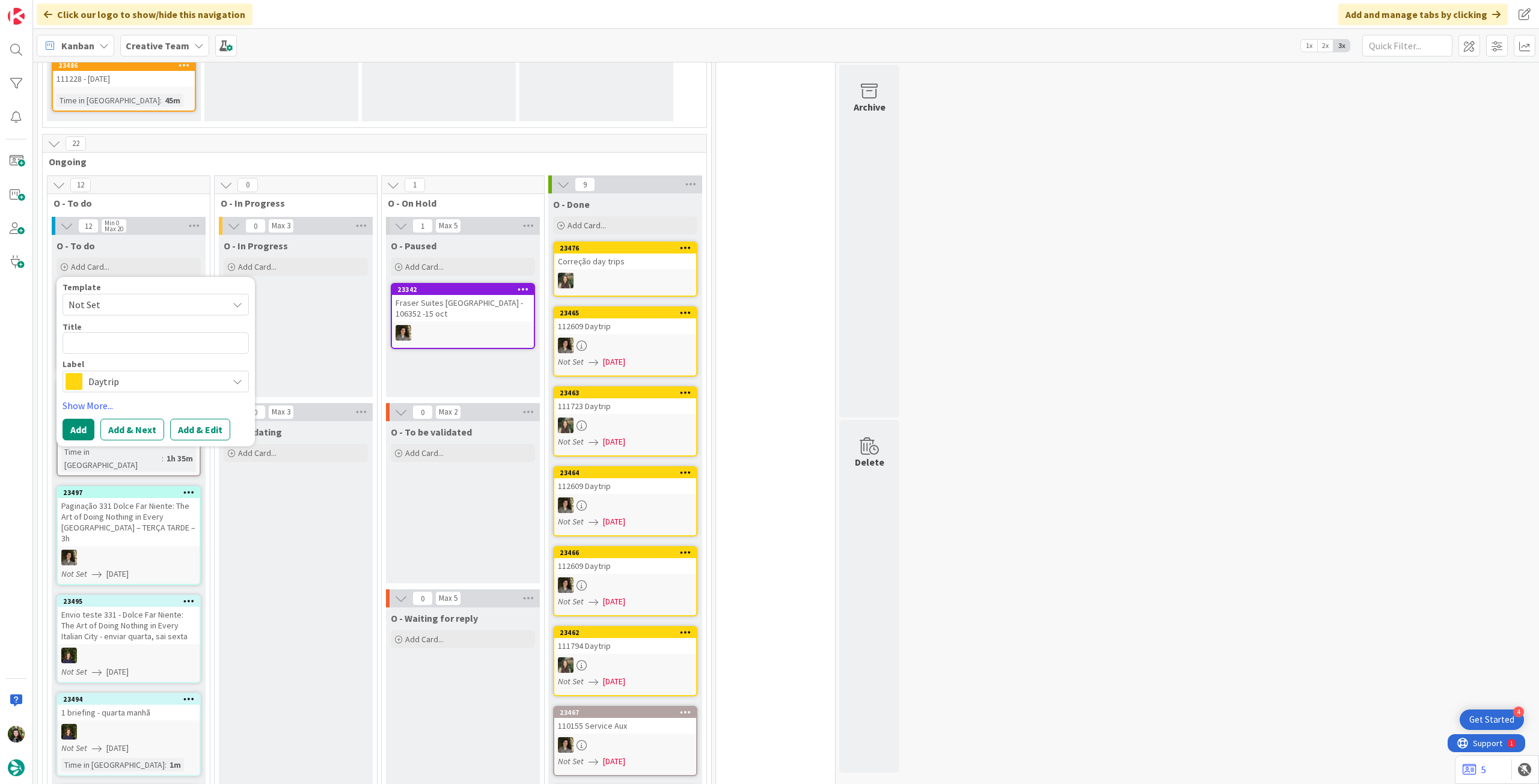
click at [163, 374] on span "Daytrip" at bounding box center [155, 382] width 133 height 17
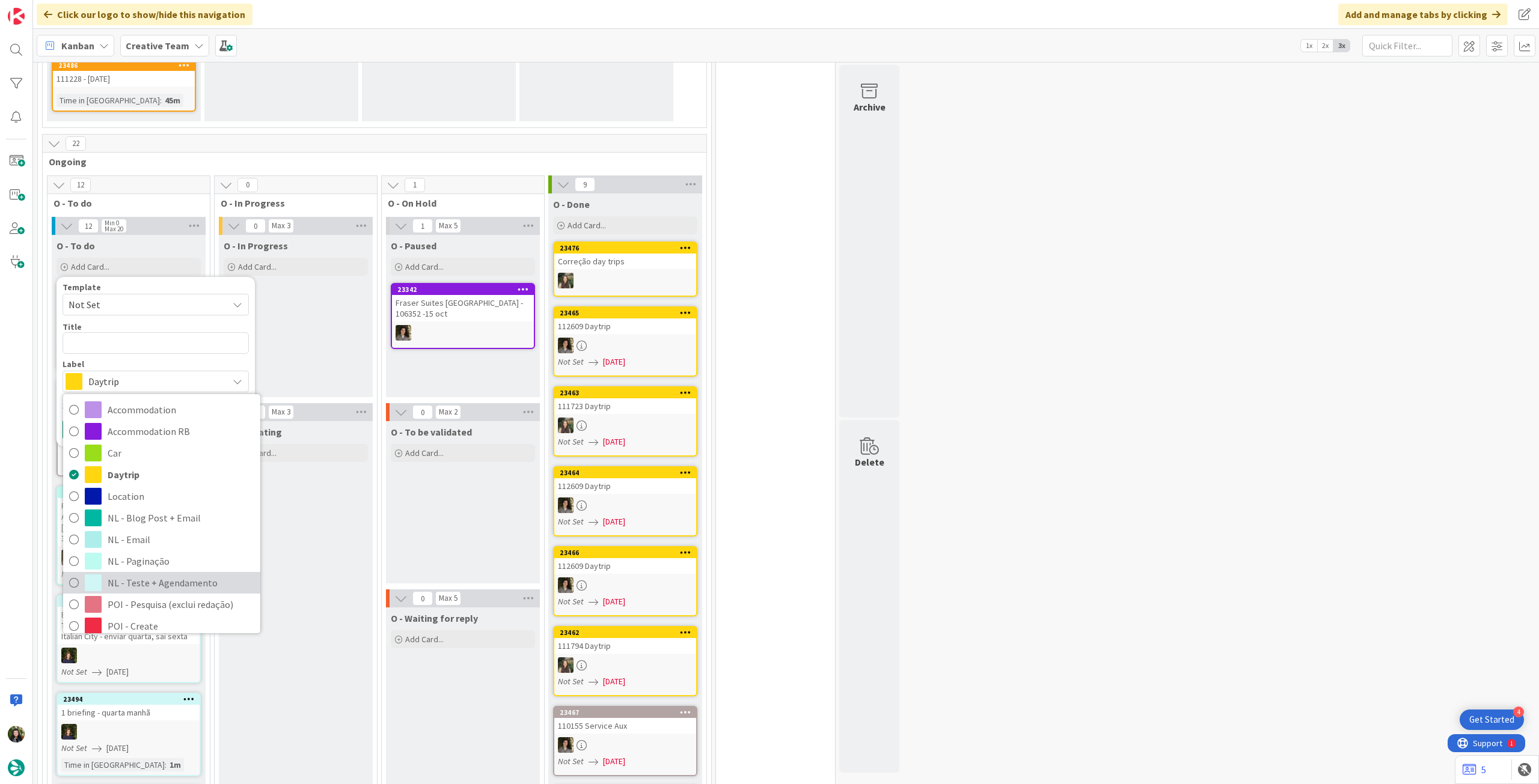
click at [154, 574] on span "NL - Teste + Agendamento" at bounding box center [180, 582] width 147 height 18
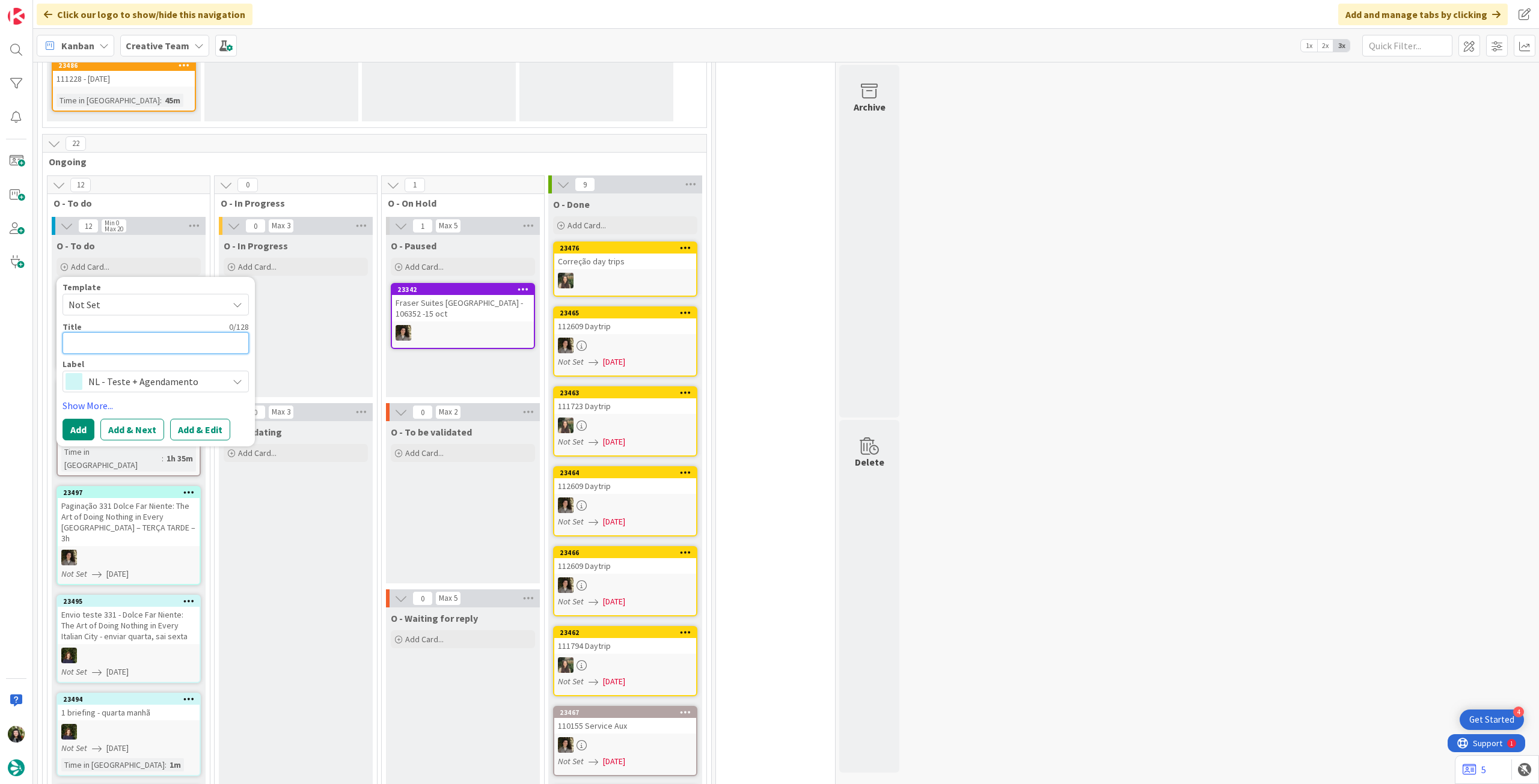
click at [148, 332] on textarea at bounding box center [155, 342] width 186 height 21
paste textarea "Alterar blog post Tour [DATE] – 1h"
click at [80, 349] on div "Template Not Set Title 33 / 128 Alterar blog post Tour [DATE] – 1h Label NL - T…" at bounding box center [155, 361] width 198 height 169
click at [80, 419] on button "Add" at bounding box center [79, 429] width 31 height 21
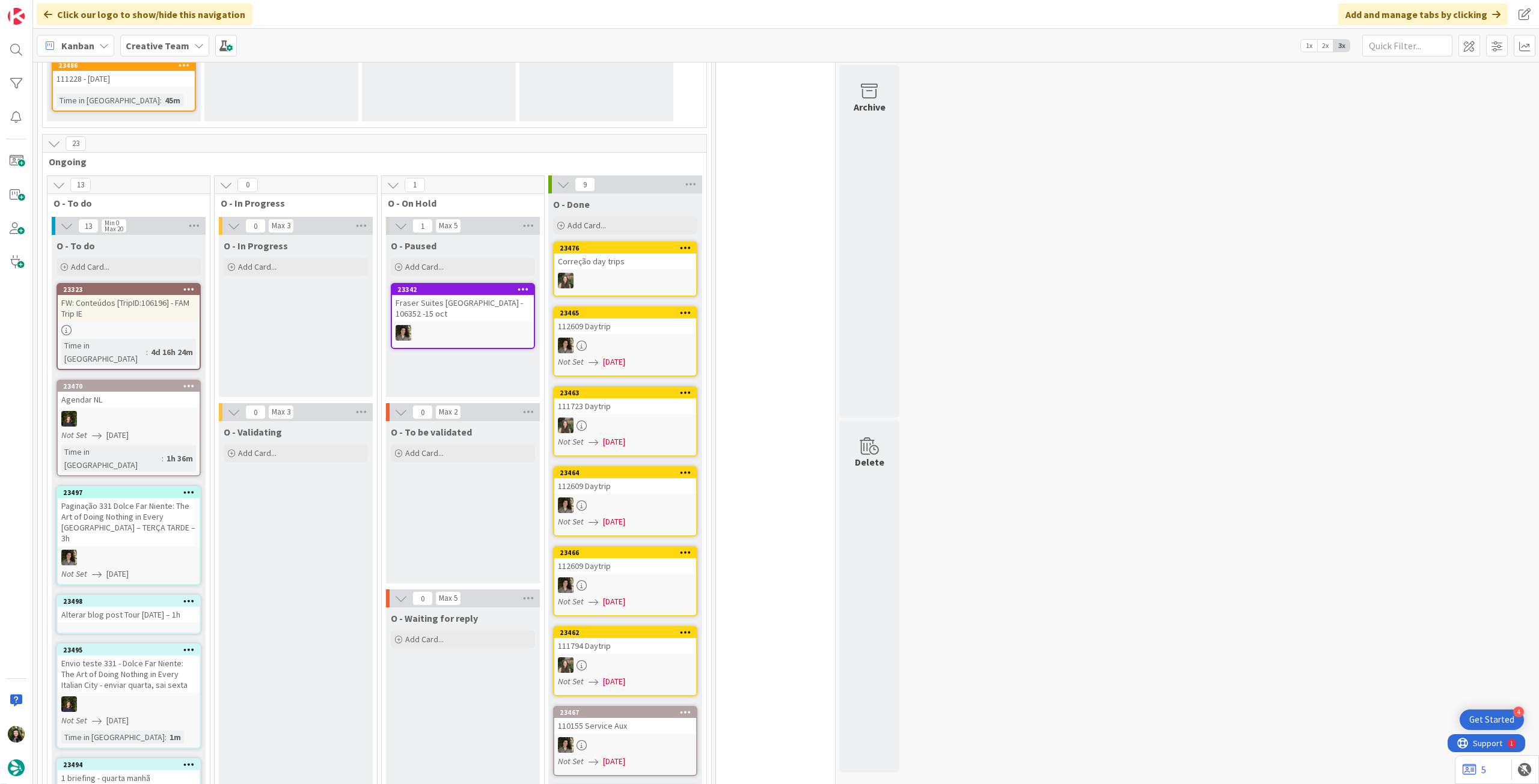
click at [116, 597] on div "23498" at bounding box center [131, 601] width 137 height 8
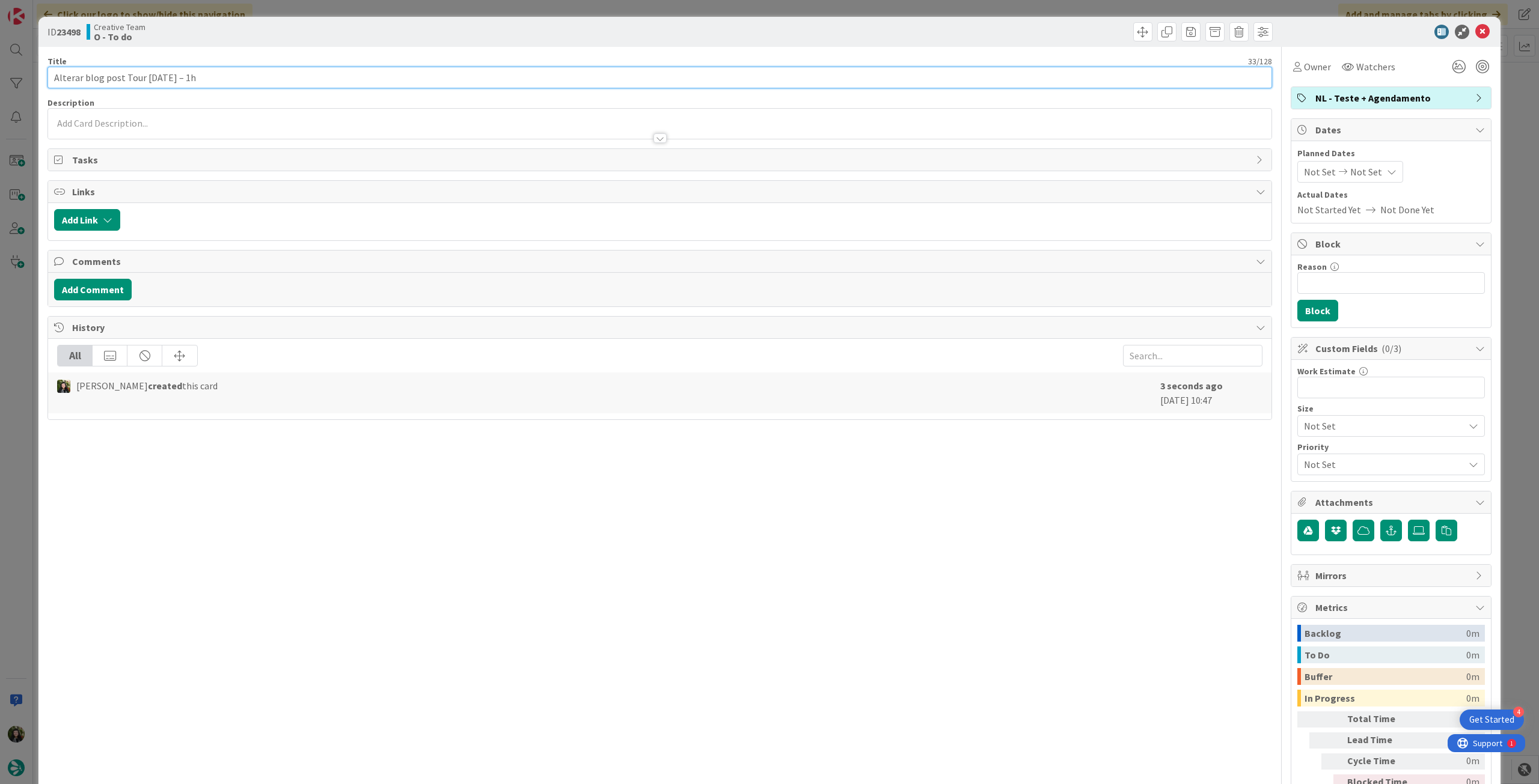
click at [236, 71] on input "Alterar blog post Tour [DATE] – 1h" at bounding box center [659, 77] width 1225 height 21
click at [1303, 66] on span "Owner" at bounding box center [1316, 67] width 27 height 15
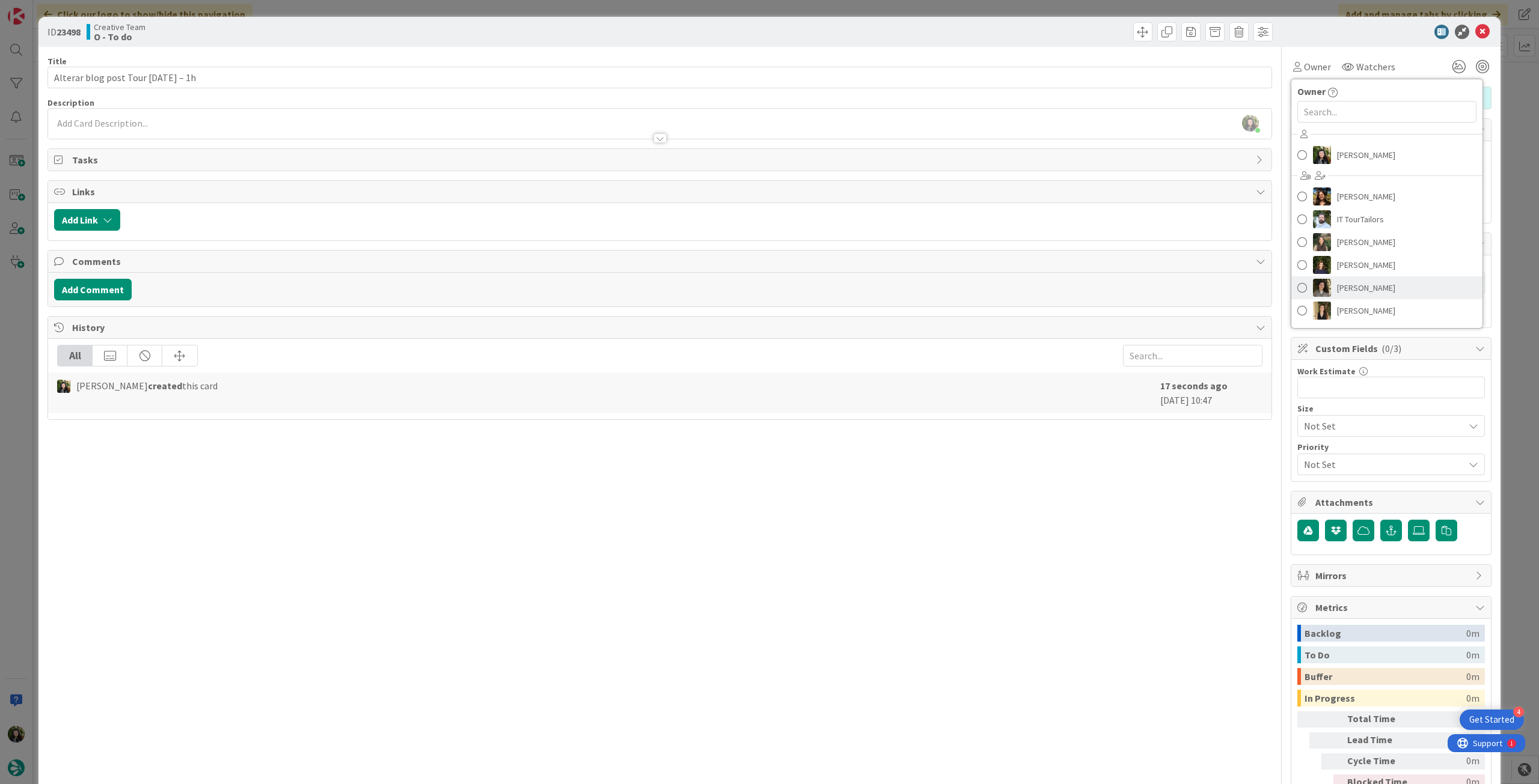
click at [1382, 289] on link "[PERSON_NAME]" at bounding box center [1386, 288] width 191 height 23
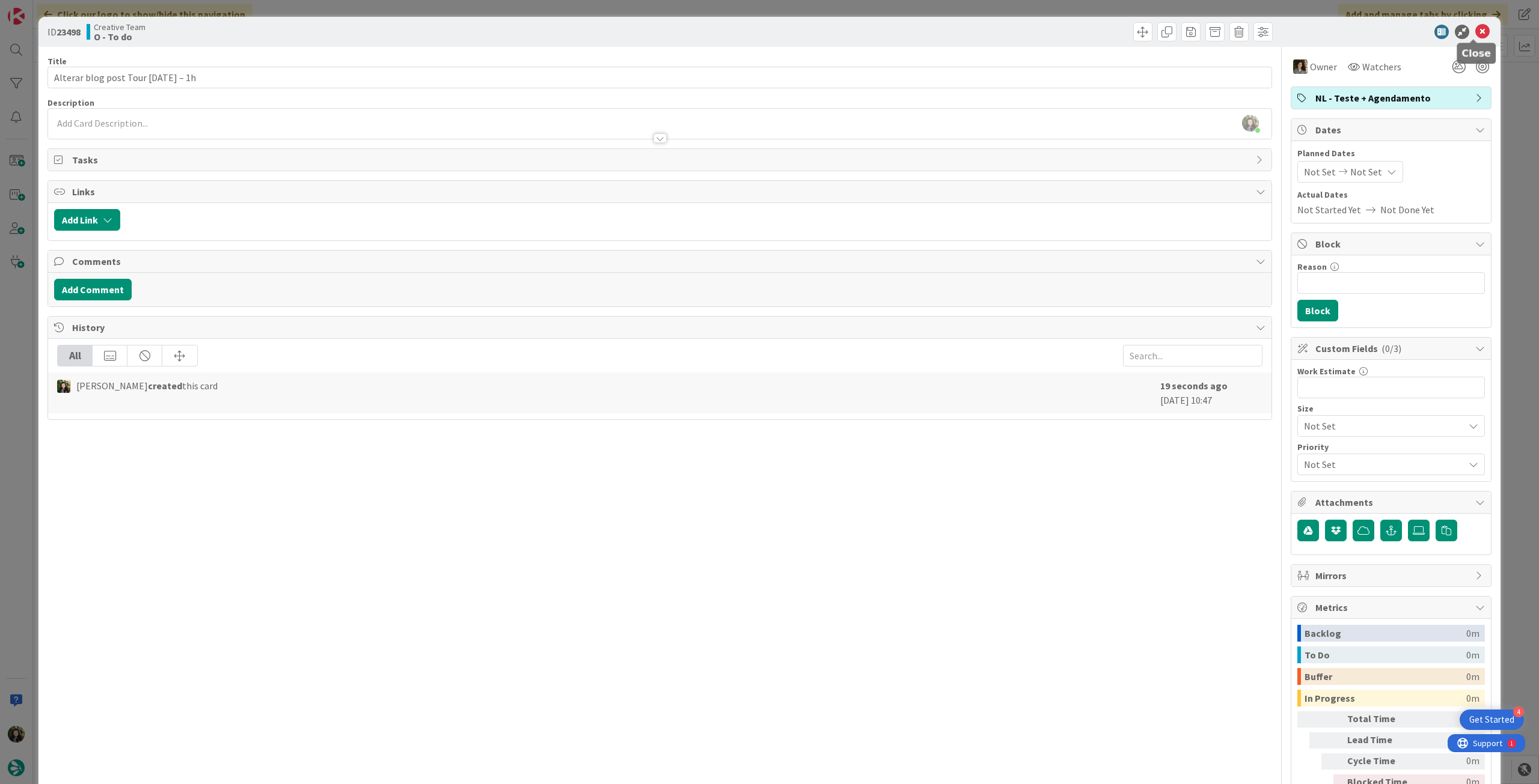
click at [1475, 38] on icon at bounding box center [1483, 32] width 15 height 15
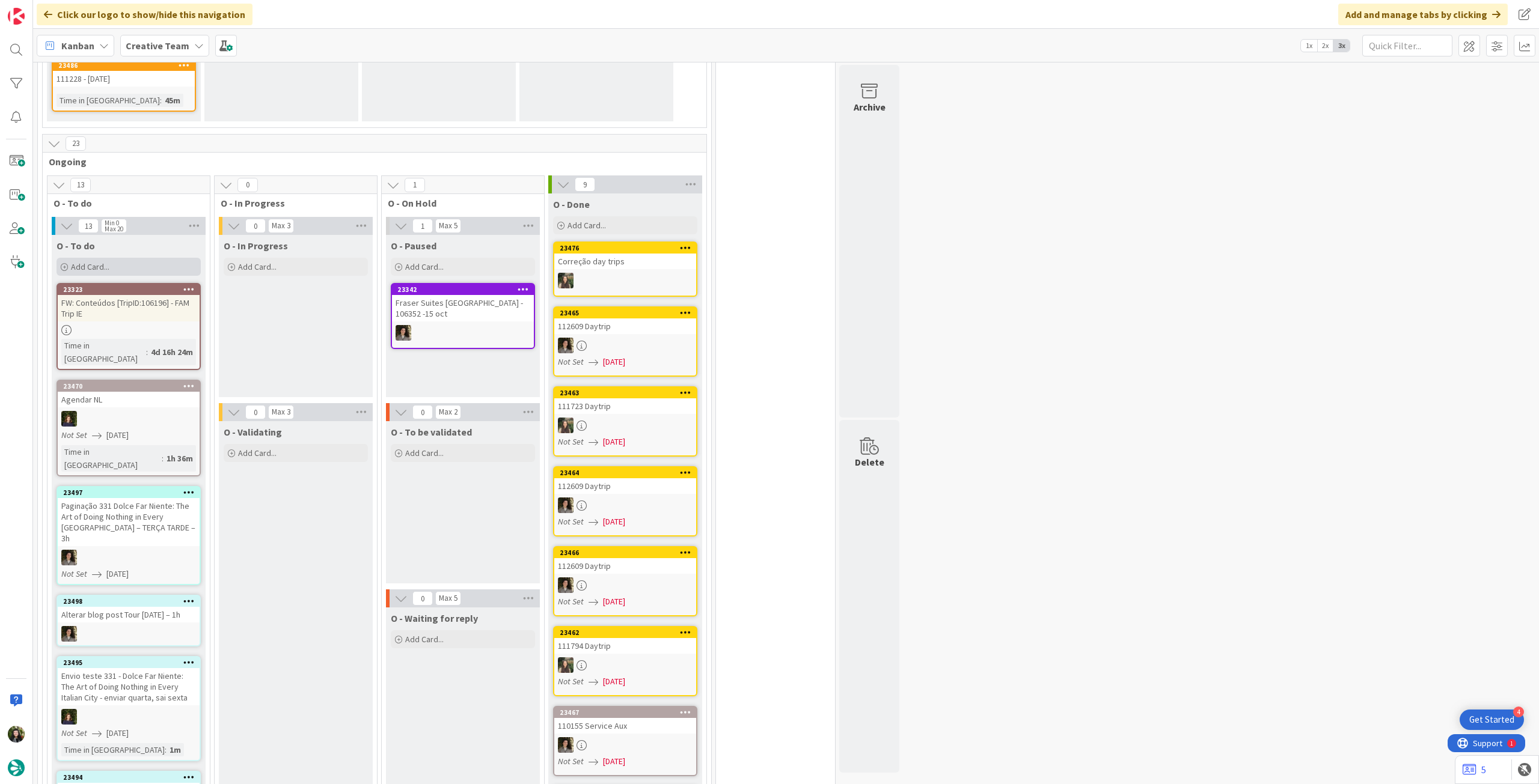
click at [112, 258] on div "Add Card..." at bounding box center [129, 266] width 144 height 18
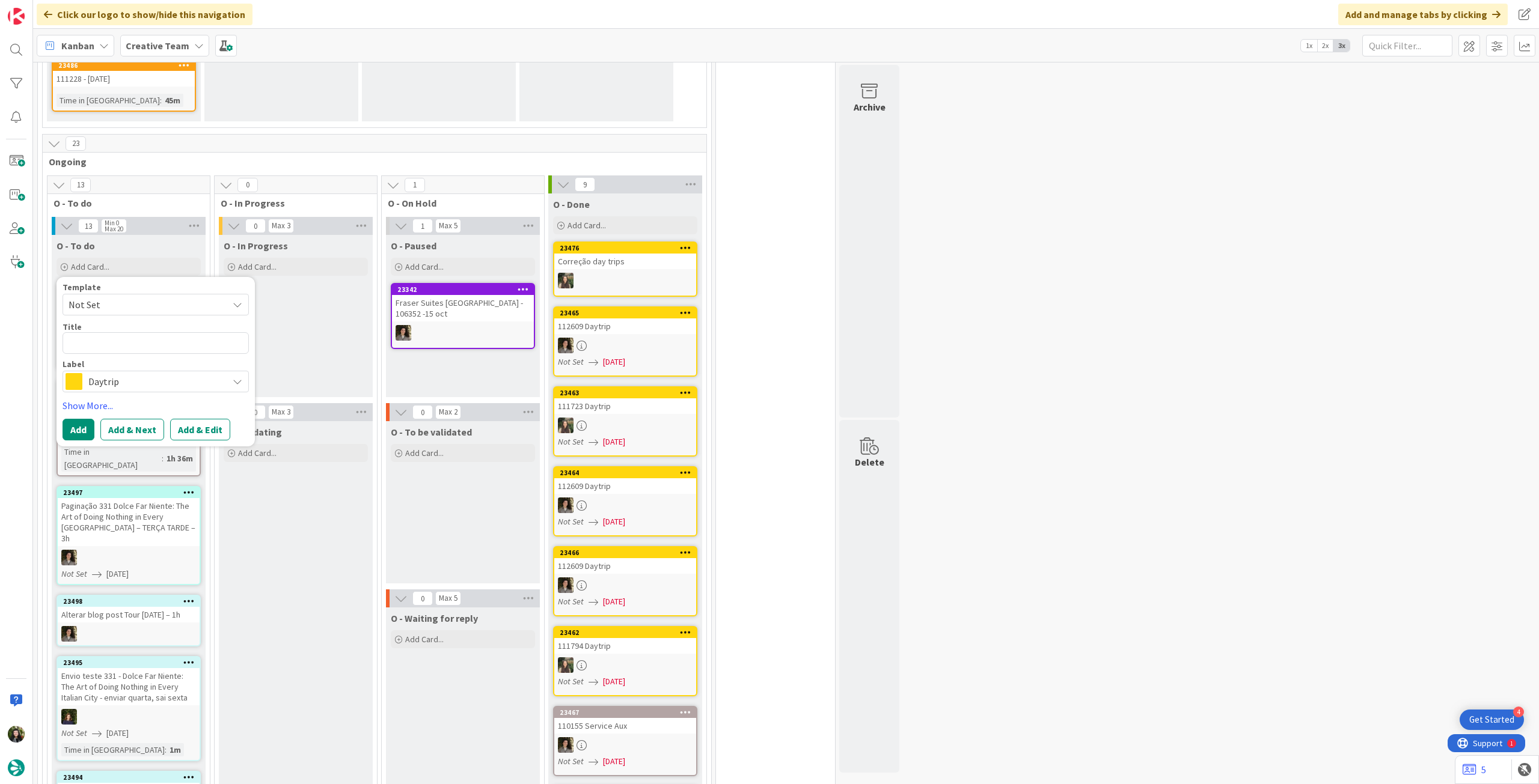
click at [125, 374] on span "Daytrip" at bounding box center [155, 382] width 133 height 17
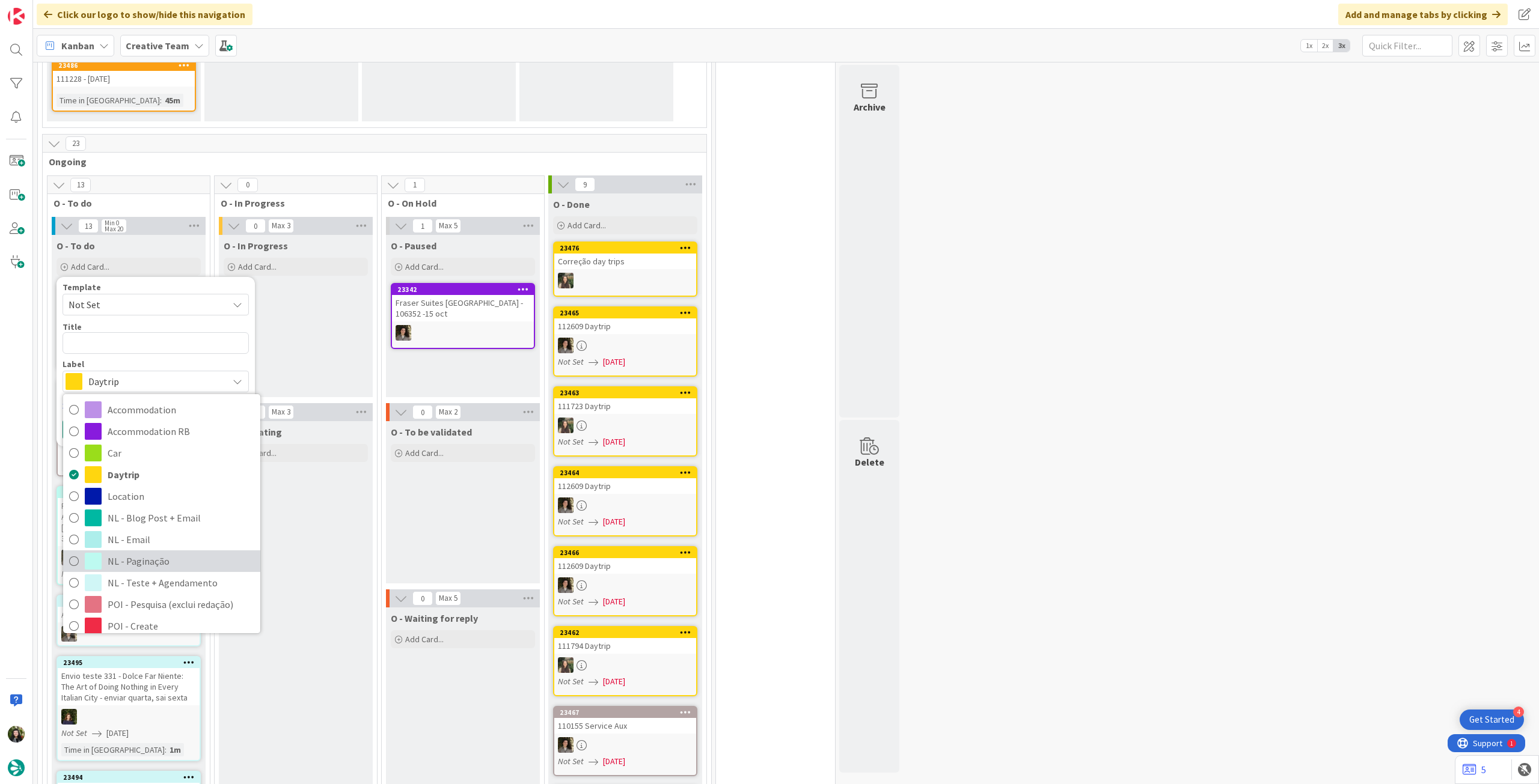
click at [161, 552] on span "NL - Paginação" at bounding box center [180, 560] width 147 height 18
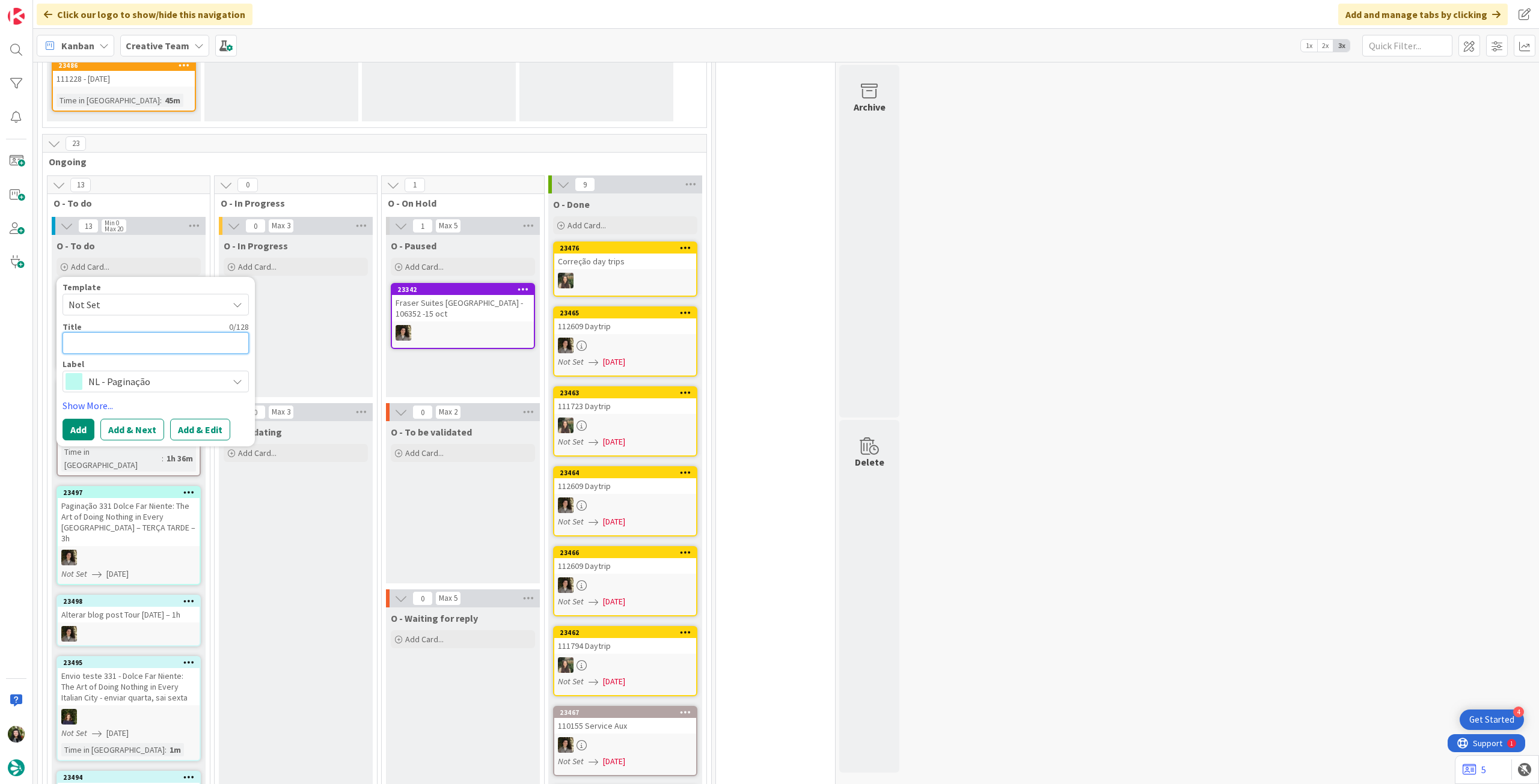
click at [145, 332] on textarea at bounding box center [155, 342] width 186 height 21
paste textarea "Paginação 324 [GEOGRAPHIC_DATA] & [GEOGRAPHIC_DATA]: Tour Northern Iberia – [GE…"
click at [70, 434] on button "Add" at bounding box center [79, 444] width 31 height 21
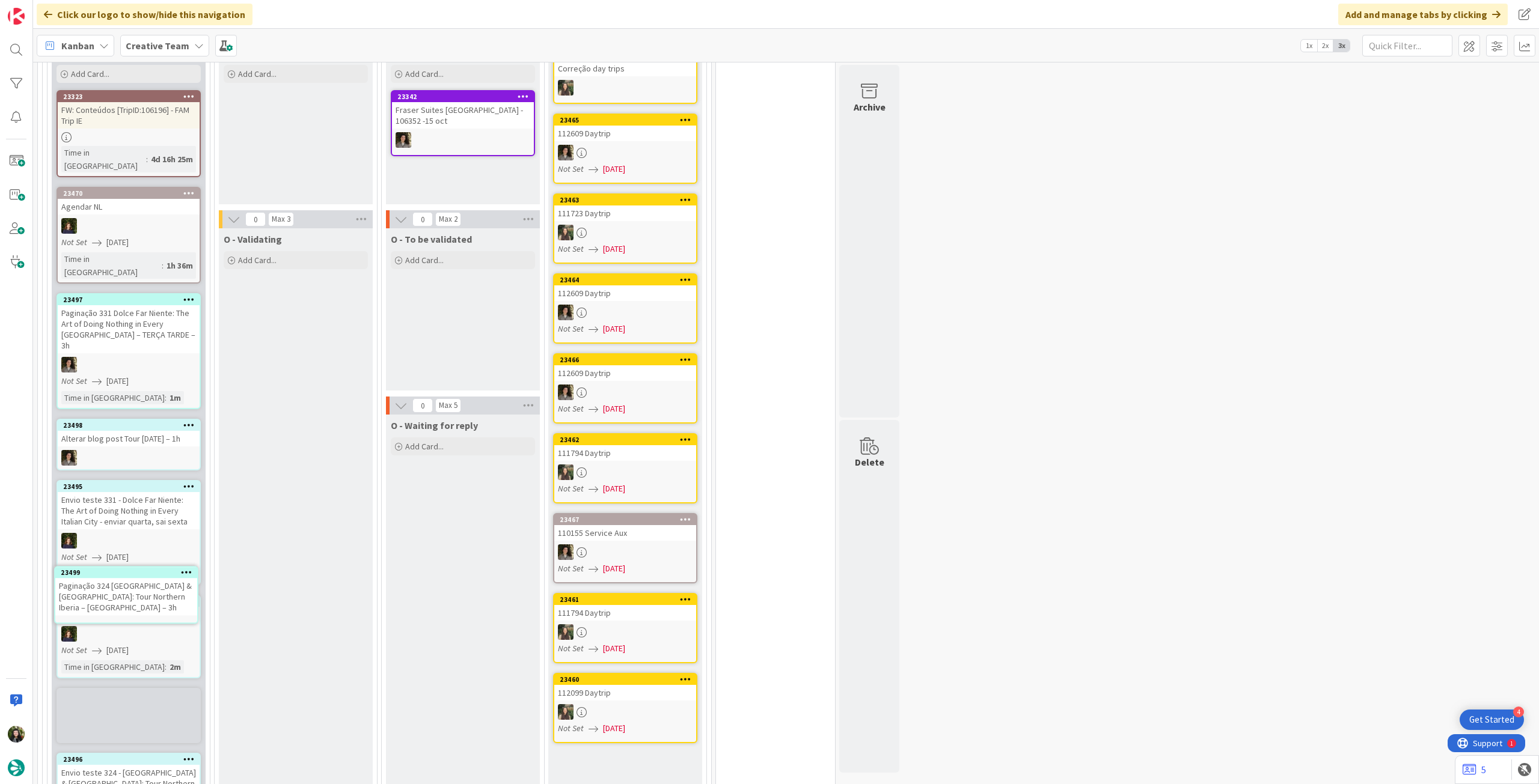
scroll to position [1158, 0]
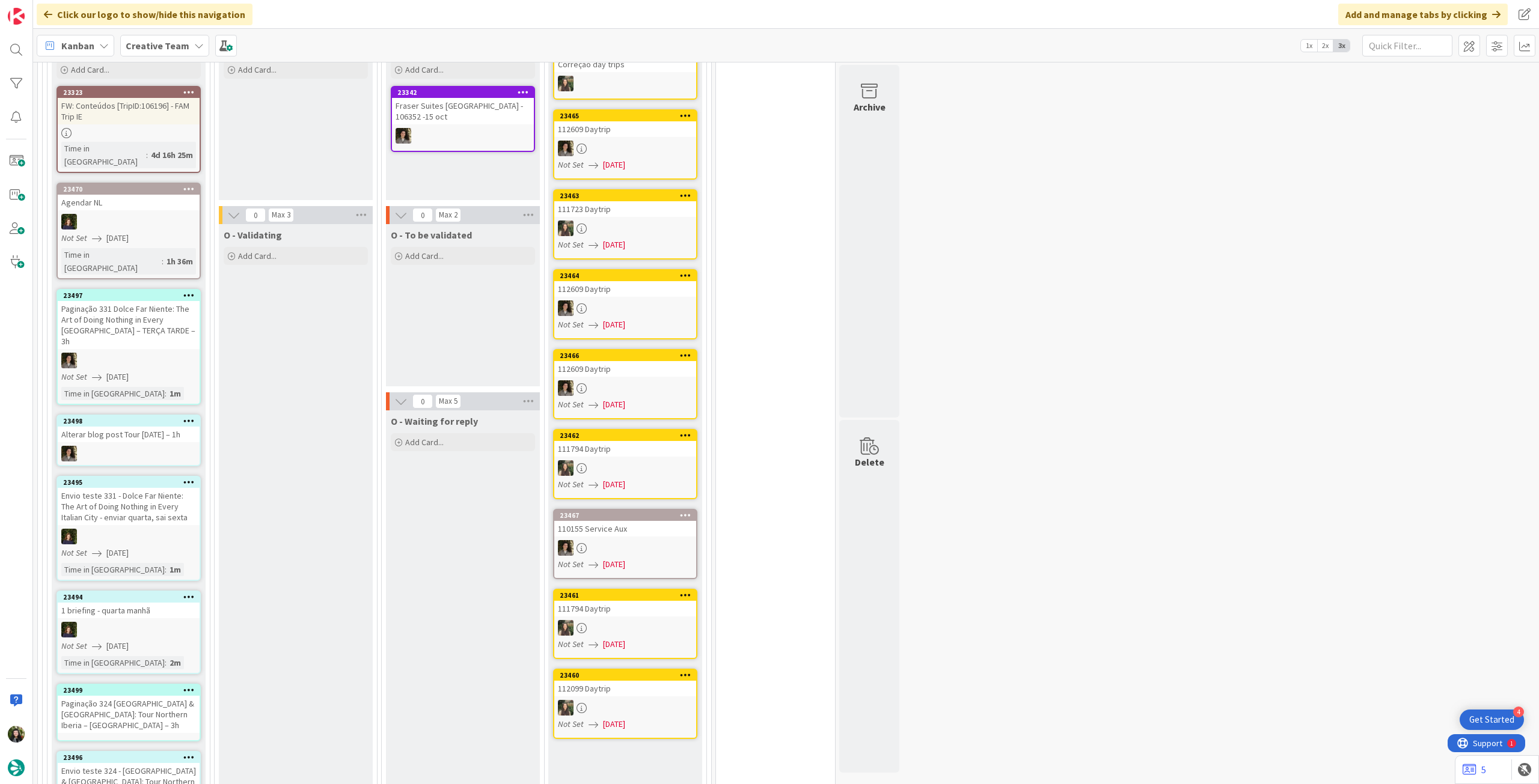
click at [121, 696] on div "Paginação 324 [GEOGRAPHIC_DATA] & [GEOGRAPHIC_DATA]: Tour Northern Iberia – [GE…" at bounding box center [128, 715] width 142 height 37
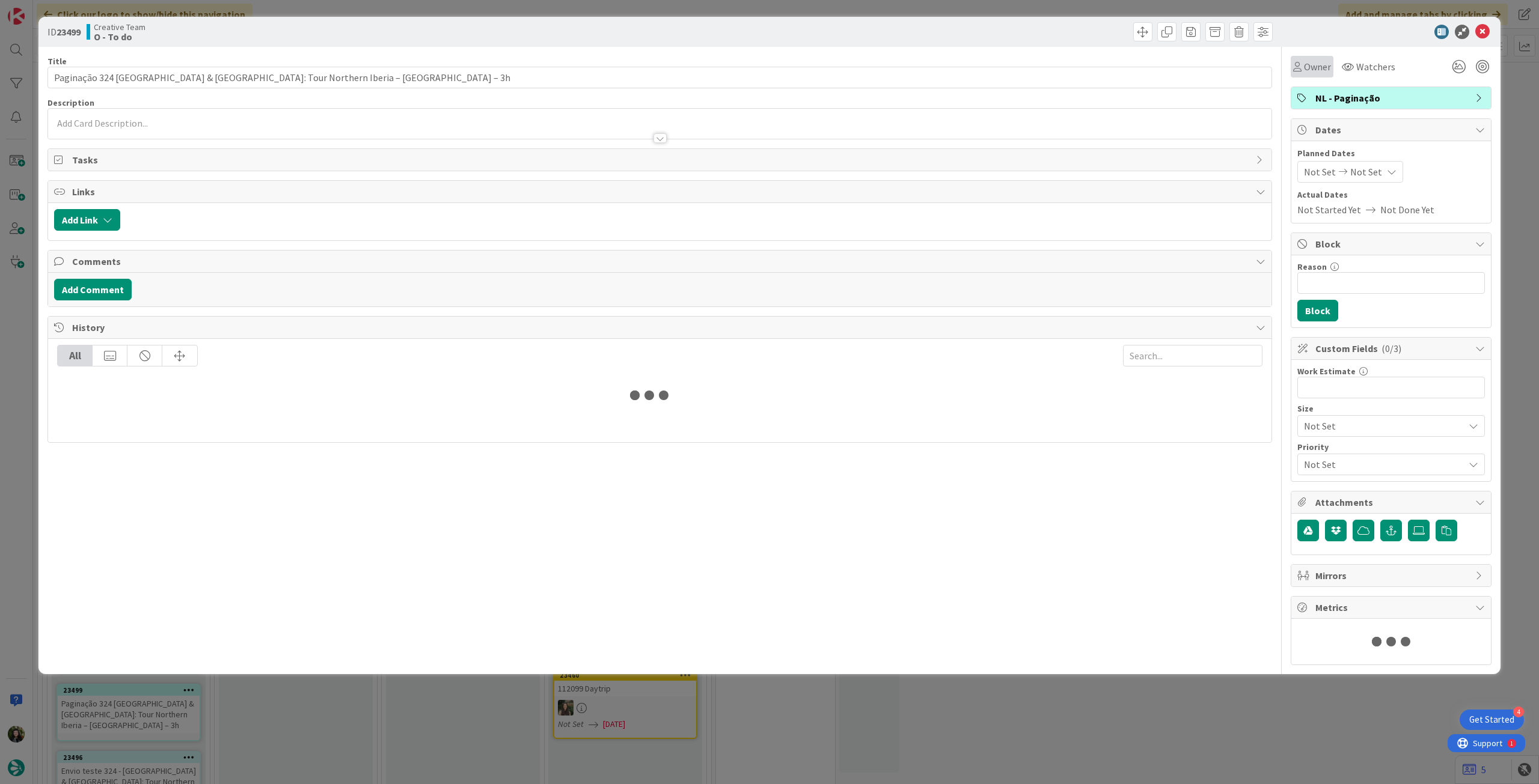
click at [1303, 69] on span "Owner" at bounding box center [1316, 67] width 27 height 15
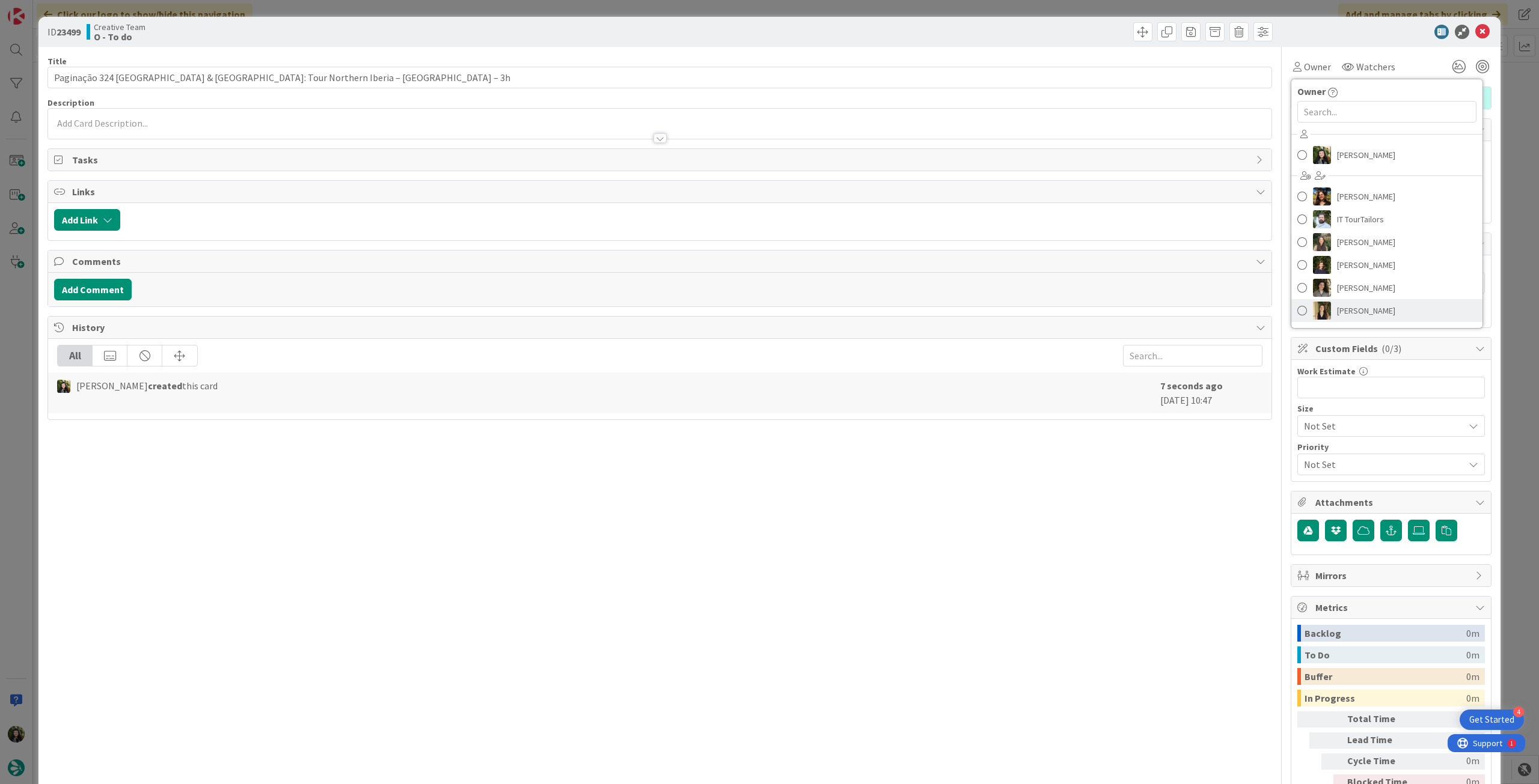
click at [1363, 318] on span "[PERSON_NAME]" at bounding box center [1365, 310] width 58 height 18
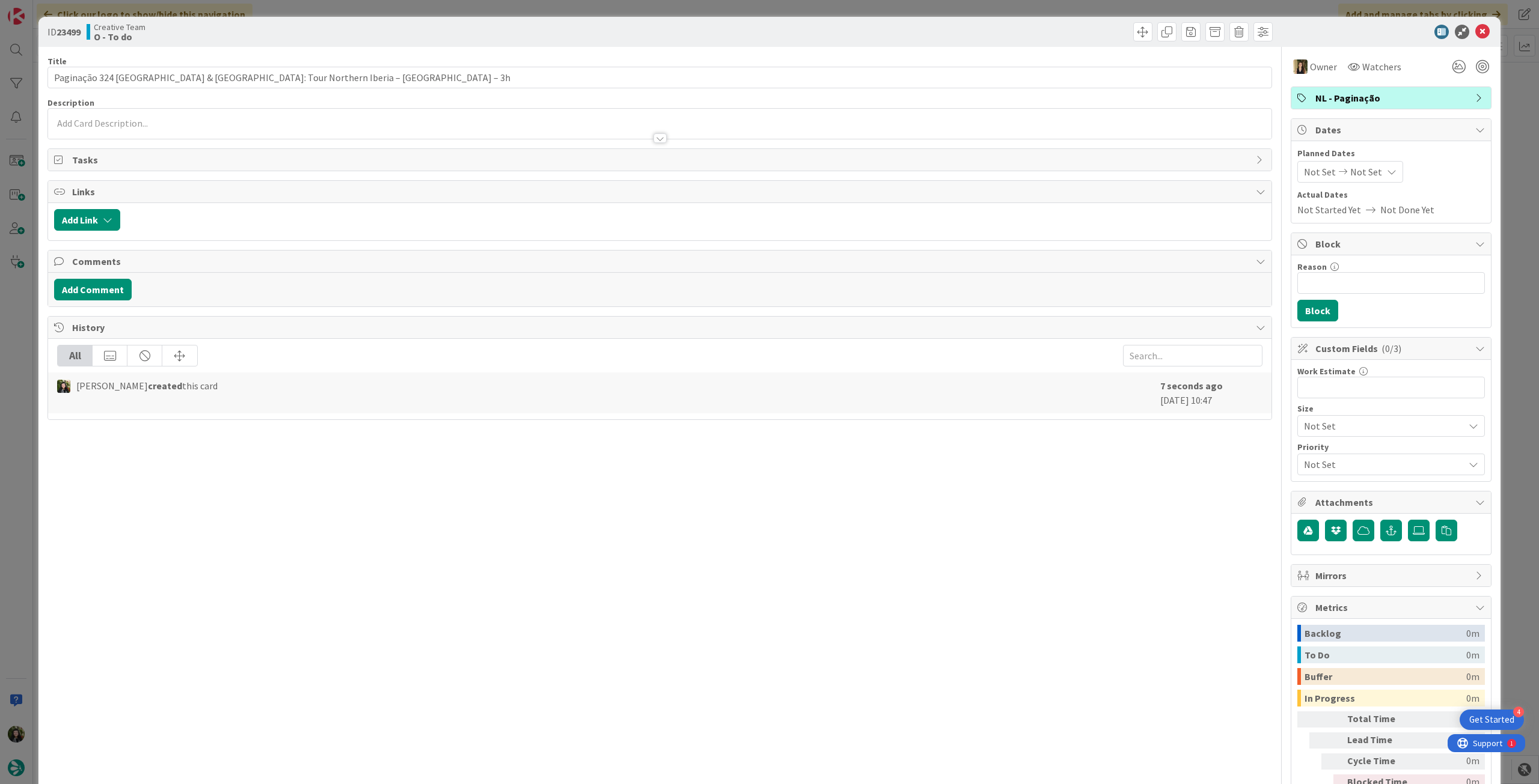
click at [1352, 182] on div "Planned Dates Not Set Not Set Actual Dates Not Started Yet Not Done Yet" at bounding box center [1390, 181] width 188 height 69
click at [1353, 178] on div "Not Set Not Set" at bounding box center [1349, 171] width 105 height 21
click at [1303, 431] on div "Su Mo Tu We Th Fr Sa [DATE] 1 2 3 4 5 6 7 8 9 10 11 12 13 14 15 16 17 18 19 20 …" at bounding box center [1393, 348] width 180 height 316
click at [1309, 430] on icon at bounding box center [1315, 430] width 13 height 15
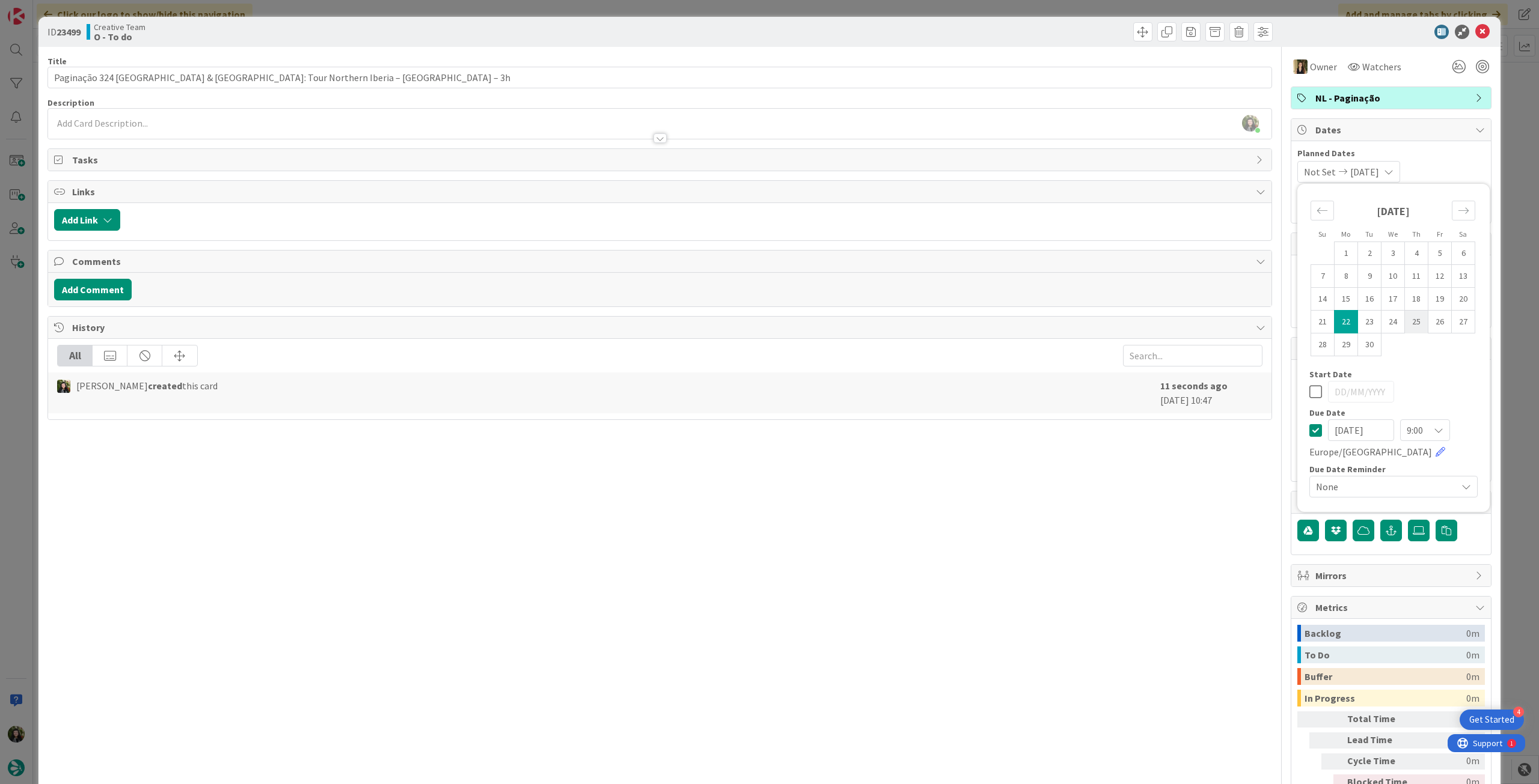
click at [1405, 323] on td "25" at bounding box center [1416, 322] width 23 height 23
click at [1303, 393] on div "Su Mo Tu We Th Fr Sa [DATE] 1 2 3 4 5 6 7 8 9 10 11 12 13 14 15 16 17 18 19 20 …" at bounding box center [1393, 348] width 180 height 316
click at [1309, 391] on icon at bounding box center [1315, 392] width 13 height 15
click at [1309, 430] on icon at bounding box center [1315, 430] width 13 height 15
click at [1409, 326] on td "25" at bounding box center [1416, 322] width 23 height 23
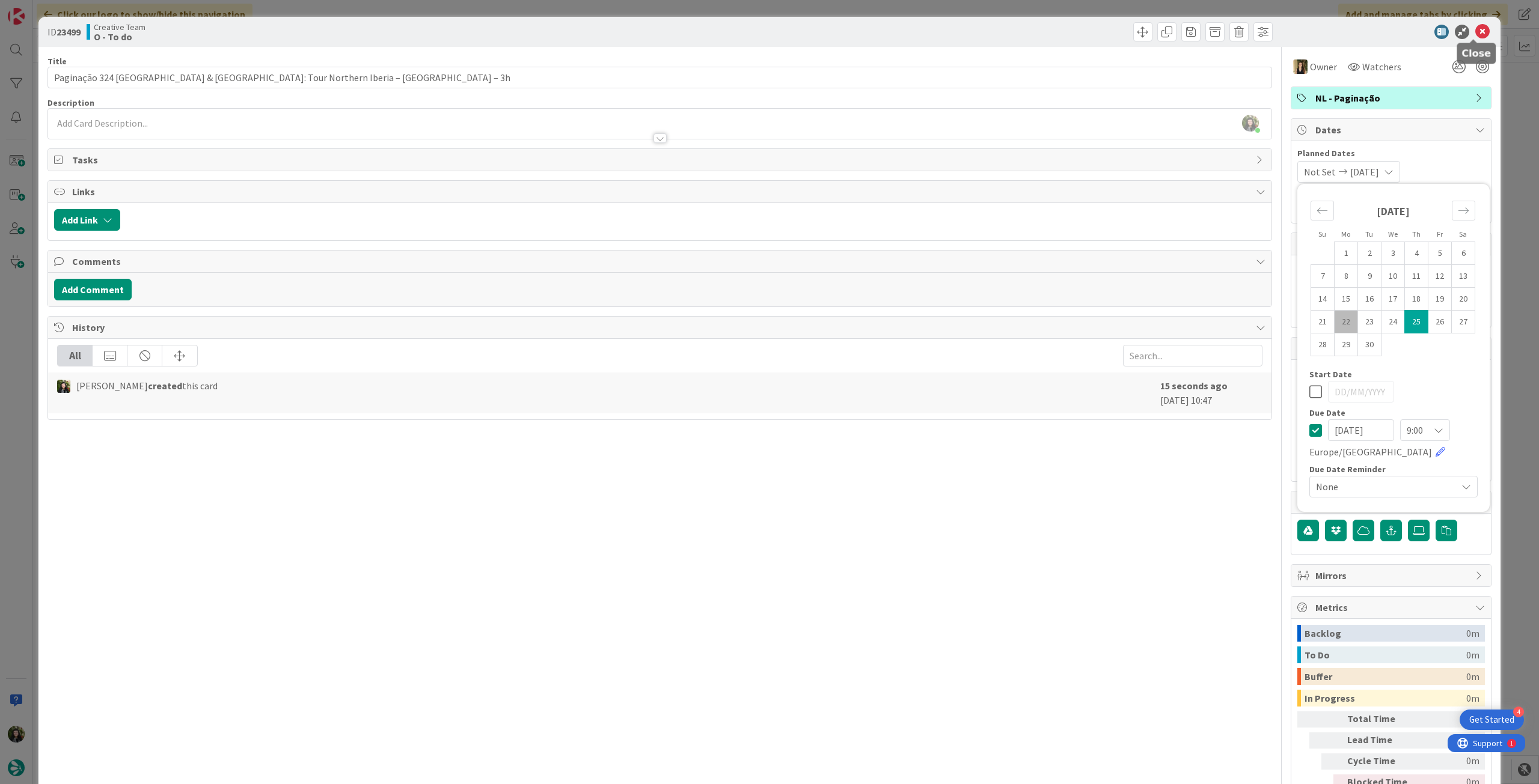
click at [1475, 31] on icon at bounding box center [1483, 32] width 15 height 15
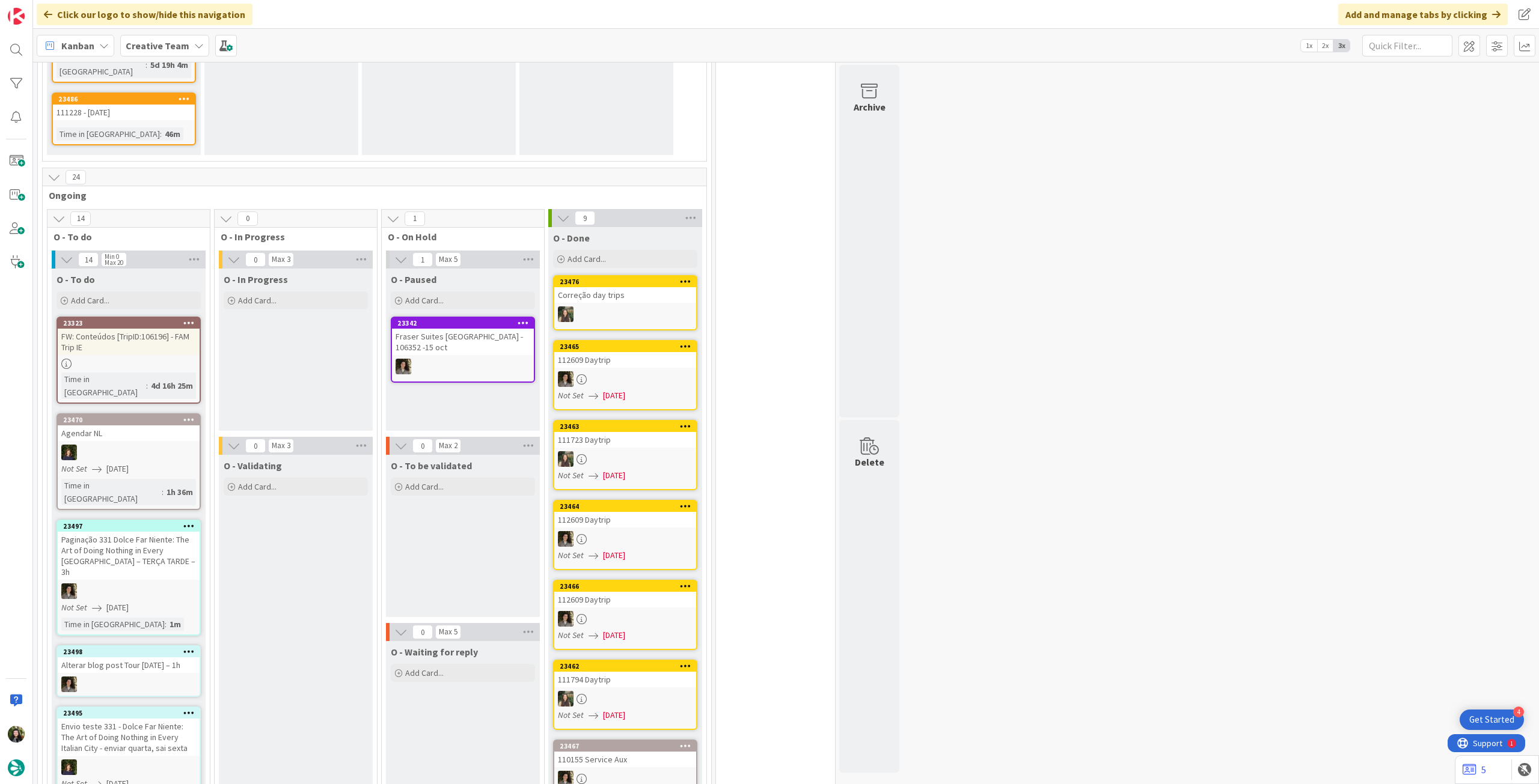
scroll to position [918, 0]
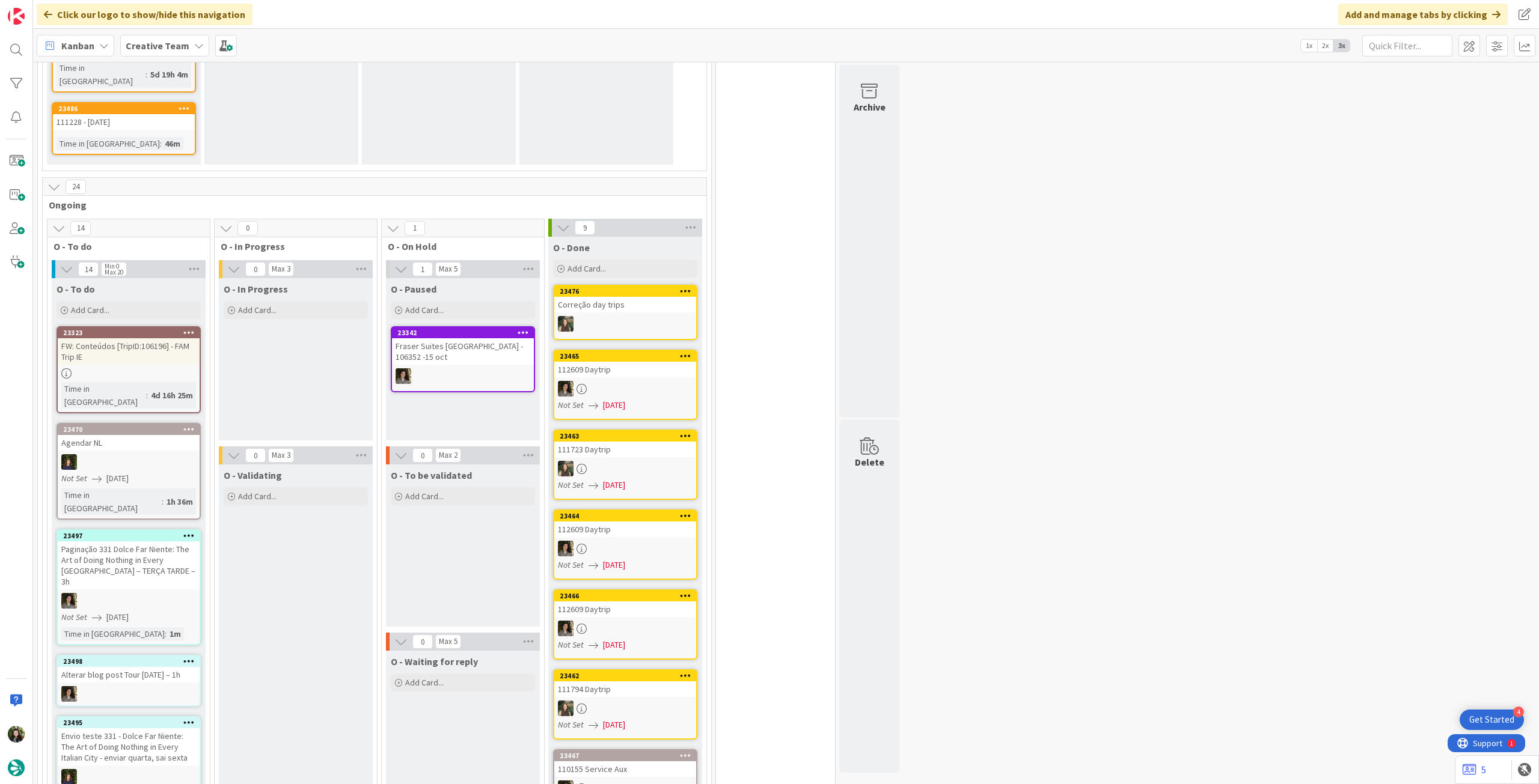
drag, startPoint x: 132, startPoint y: 215, endPoint x: 133, endPoint y: 247, distance: 32.0
click at [132, 301] on div "Add Card..." at bounding box center [129, 310] width 144 height 18
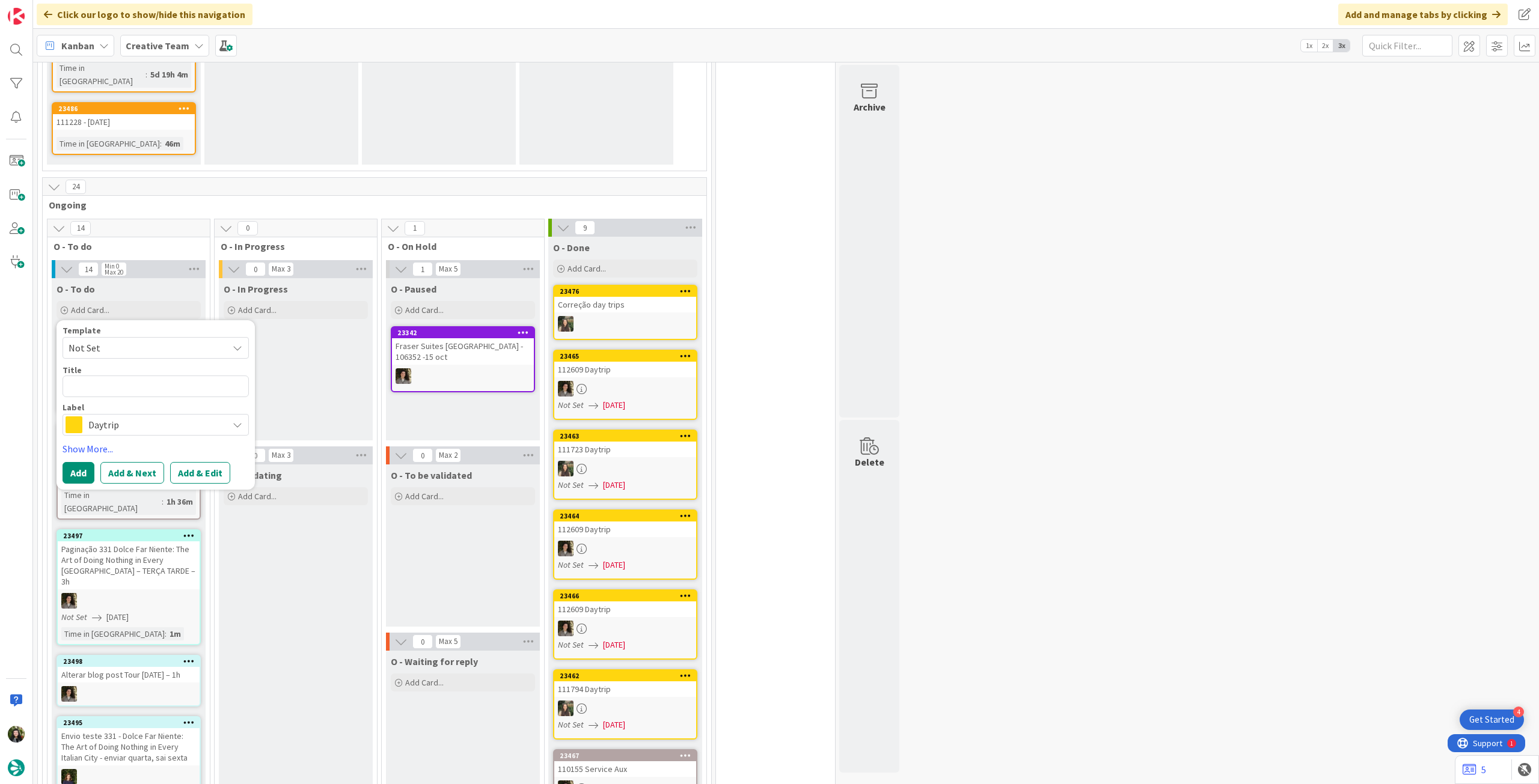
click at [142, 416] on span "Daytrip" at bounding box center [155, 424] width 133 height 17
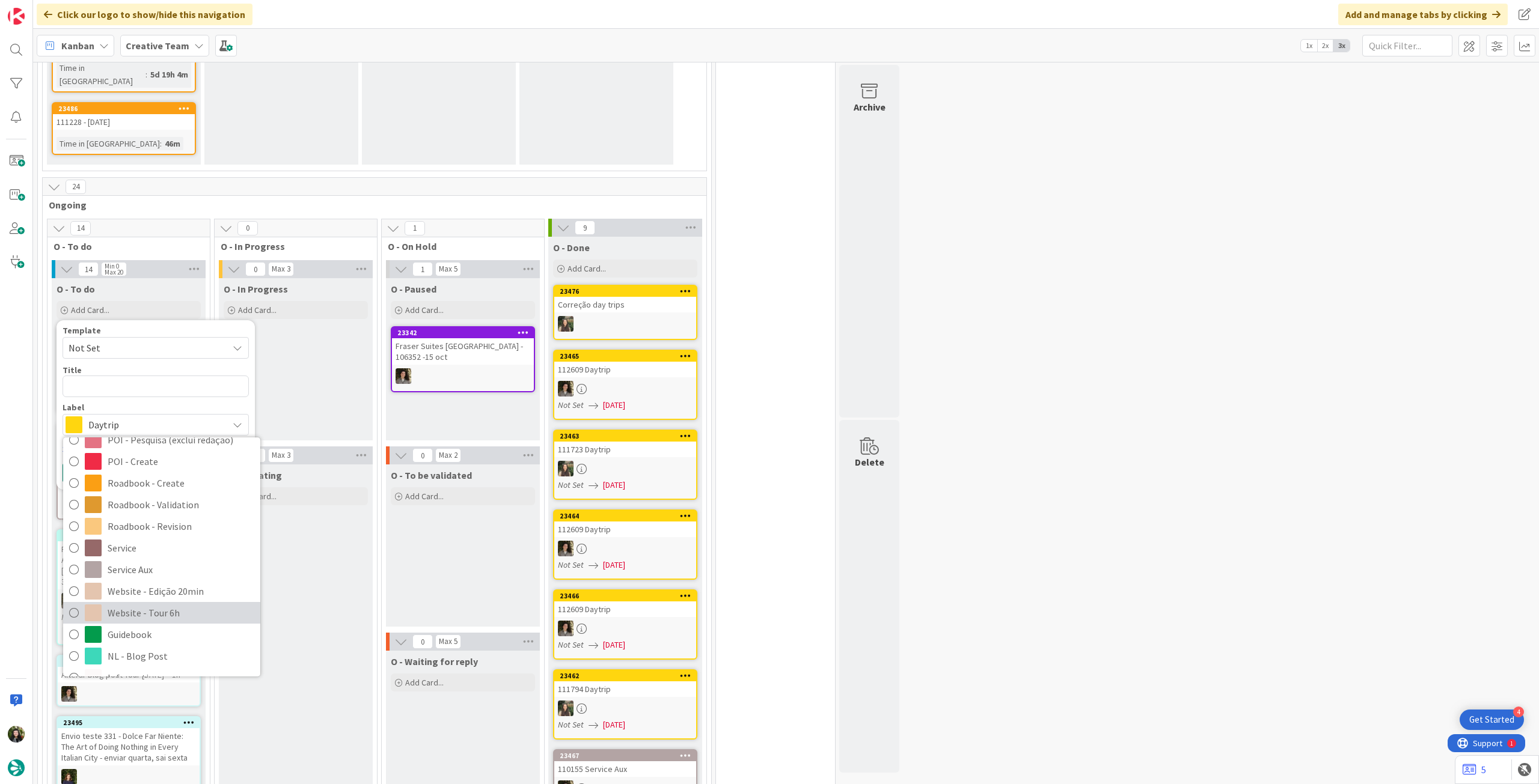
scroll to position [240, 0]
click at [162, 615] on span "NL - Blog Post" at bounding box center [180, 623] width 147 height 18
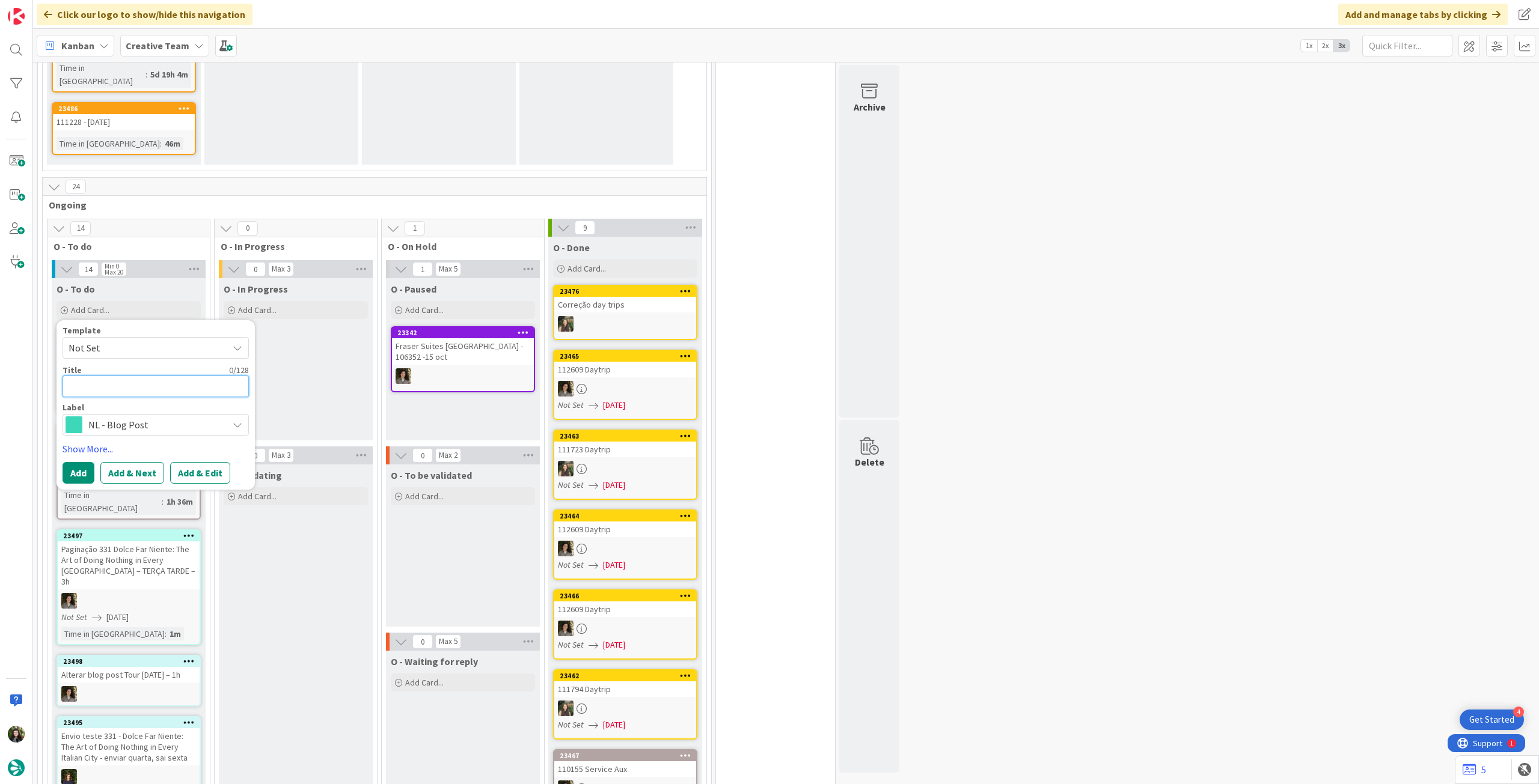
click at [138, 375] on textarea at bounding box center [155, 386] width 186 height 21
paste textarea "Redação 346 - 10 Rome Experiences That Make the Trip Worth It – 4h – QUARTA TAR…"
click at [74, 491] on button "Add" at bounding box center [79, 501] width 31 height 21
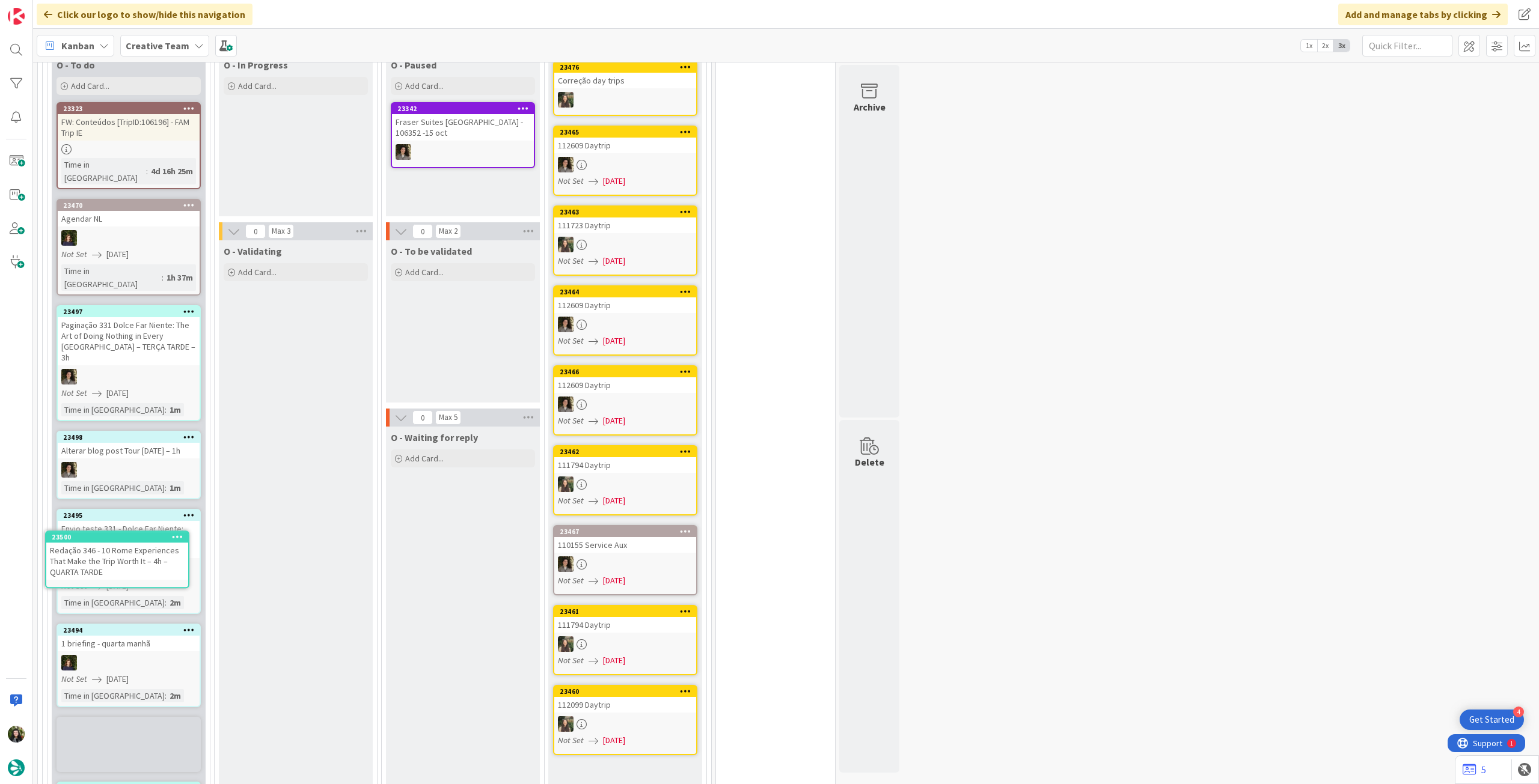
scroll to position [1145, 0]
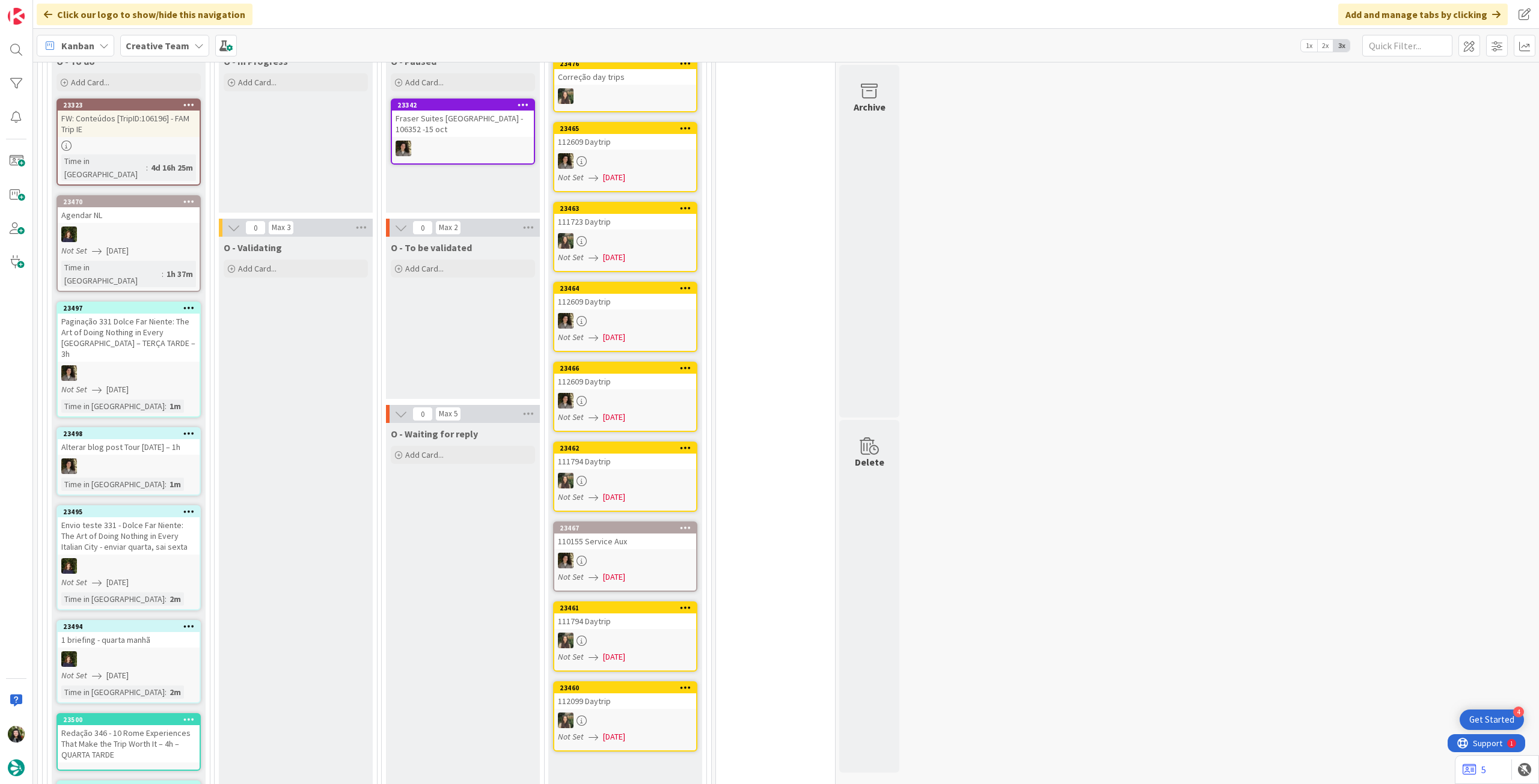
click at [128, 725] on div "Redação 346 - 10 Rome Experiences That Make the Trip Worth It – 4h – QUARTA TAR…" at bounding box center [128, 743] width 142 height 37
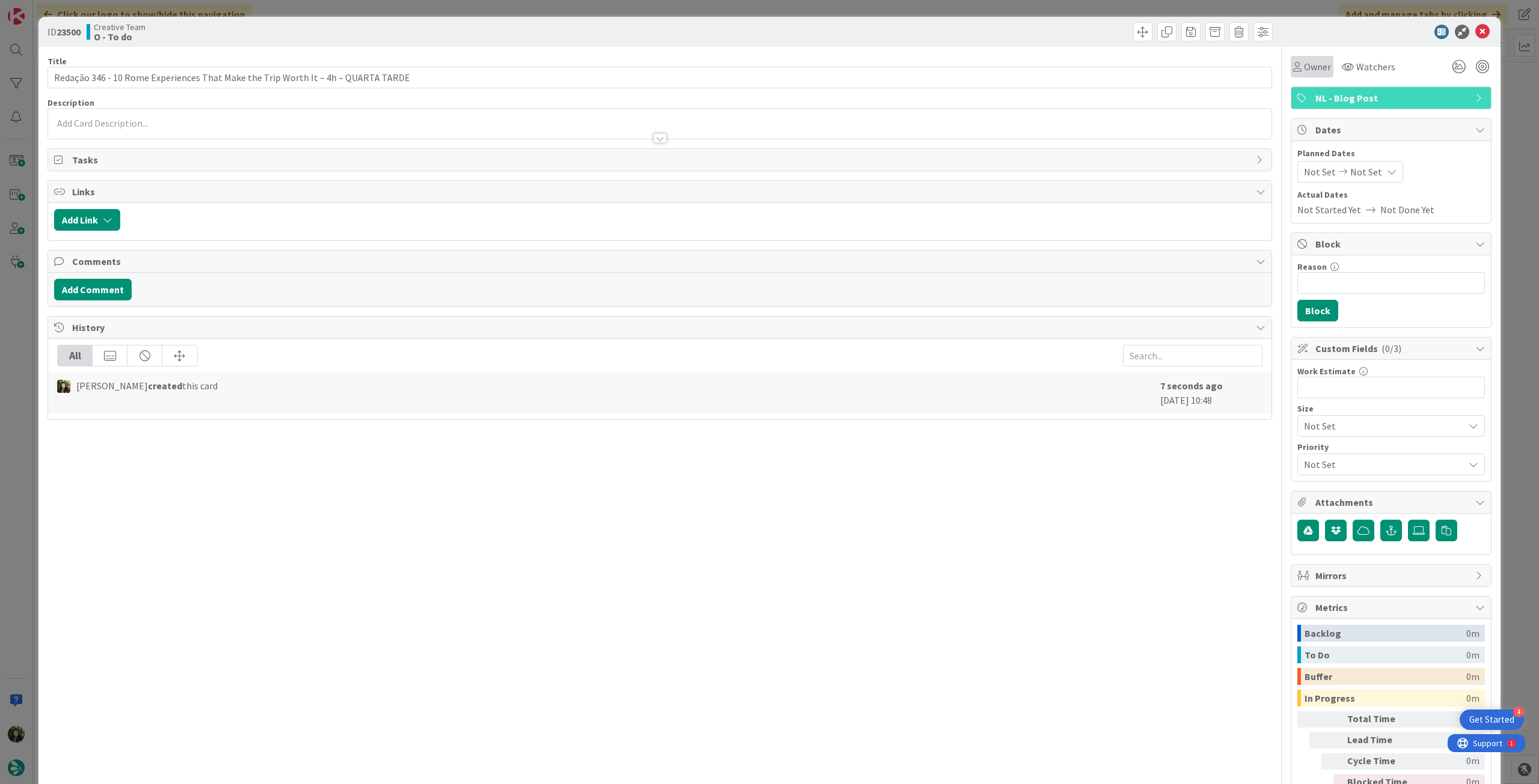
click at [1302, 74] on div "Owner" at bounding box center [1311, 66] width 43 height 21
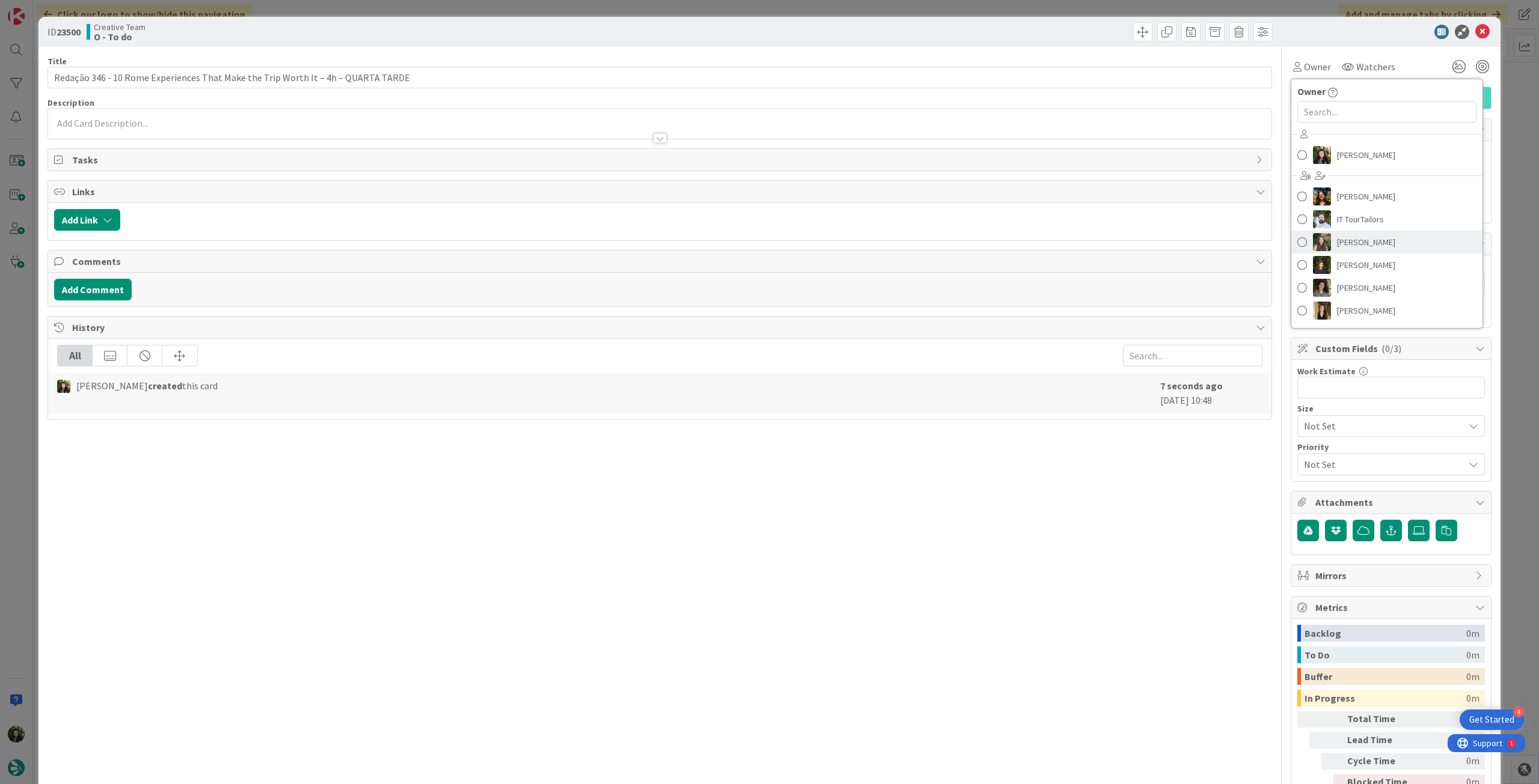
click at [1376, 249] on span "[PERSON_NAME]" at bounding box center [1365, 241] width 58 height 18
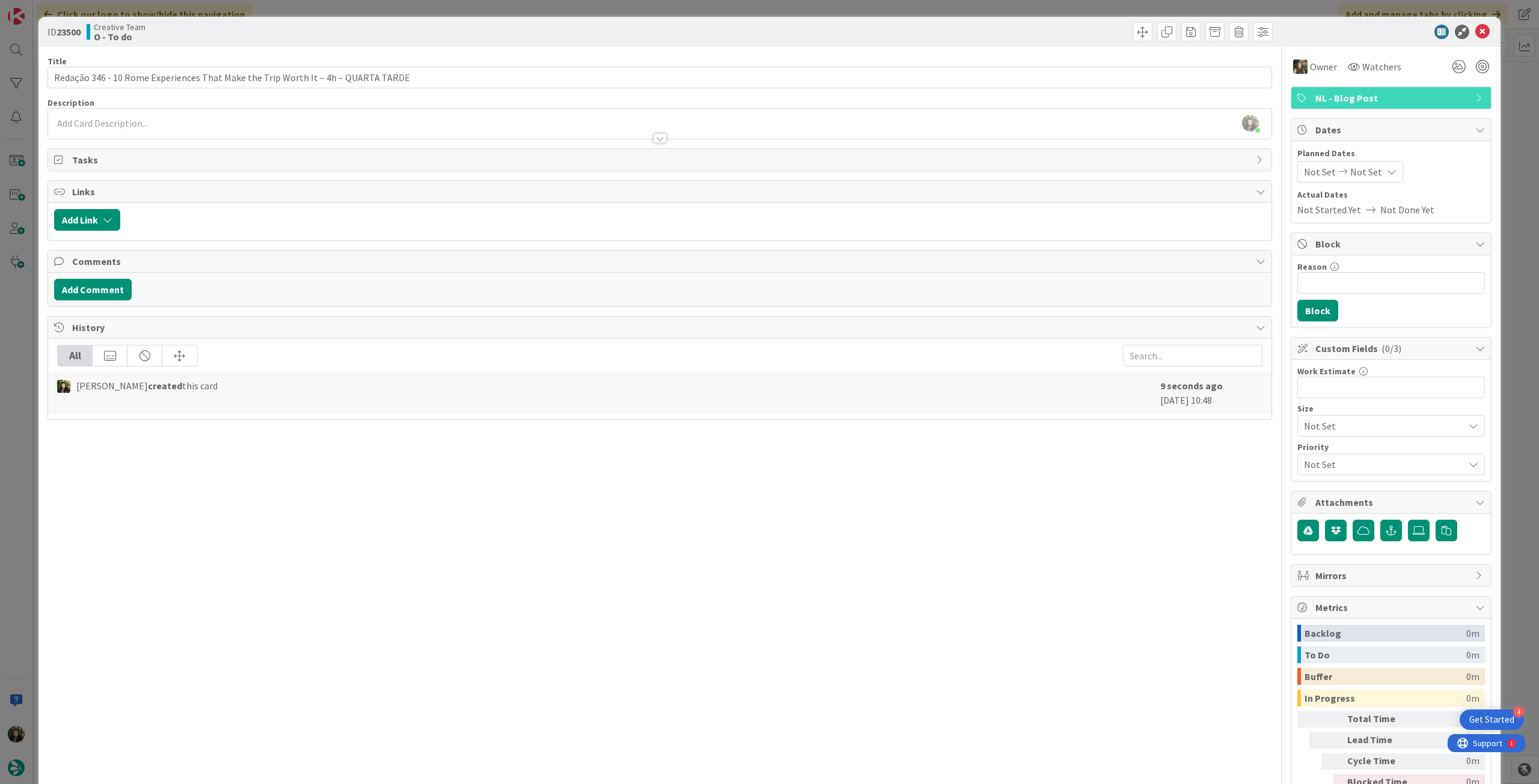
click at [1362, 161] on div "Not Set Not Set" at bounding box center [1349, 171] width 105 height 21
click at [1381, 323] on td "24" at bounding box center [1392, 322] width 23 height 23
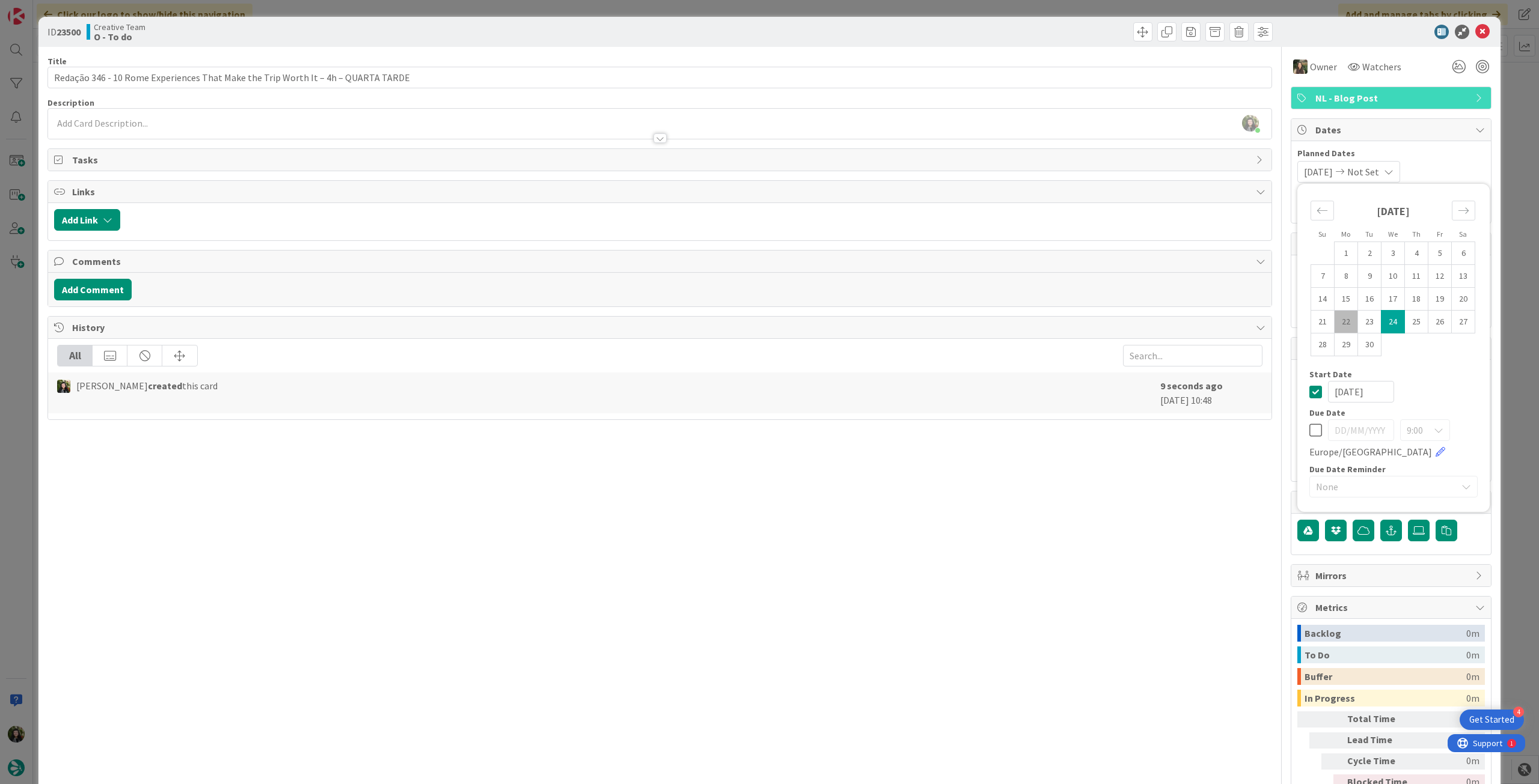
click at [1309, 388] on icon at bounding box center [1315, 392] width 13 height 15
click at [1309, 429] on icon at bounding box center [1315, 430] width 13 height 15
click at [1381, 322] on td "24" at bounding box center [1392, 322] width 23 height 23
click at [1475, 26] on icon at bounding box center [1483, 32] width 15 height 15
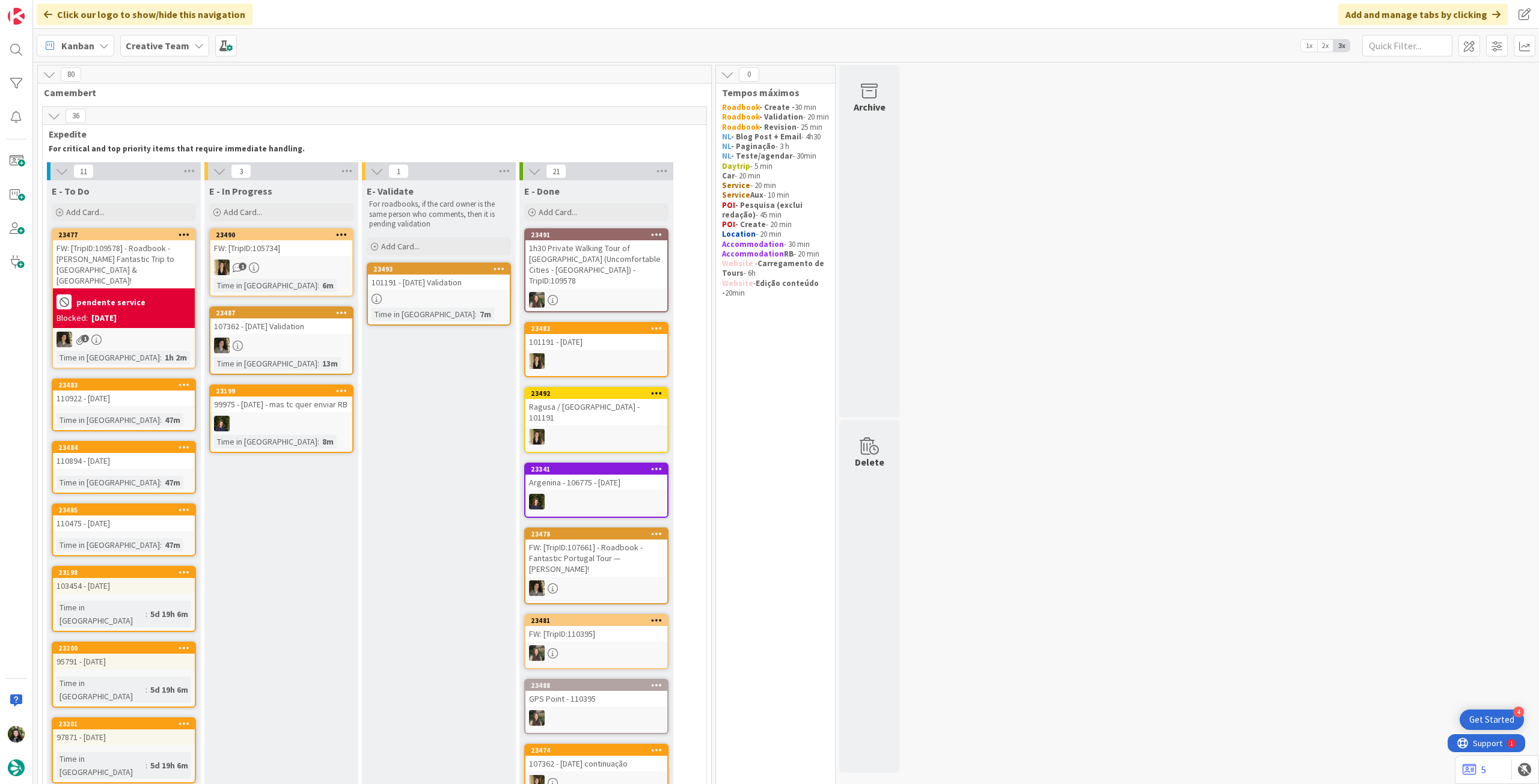
click at [147, 313] on div "pendente service Blocked: [DATE]" at bounding box center [123, 308] width 142 height 40
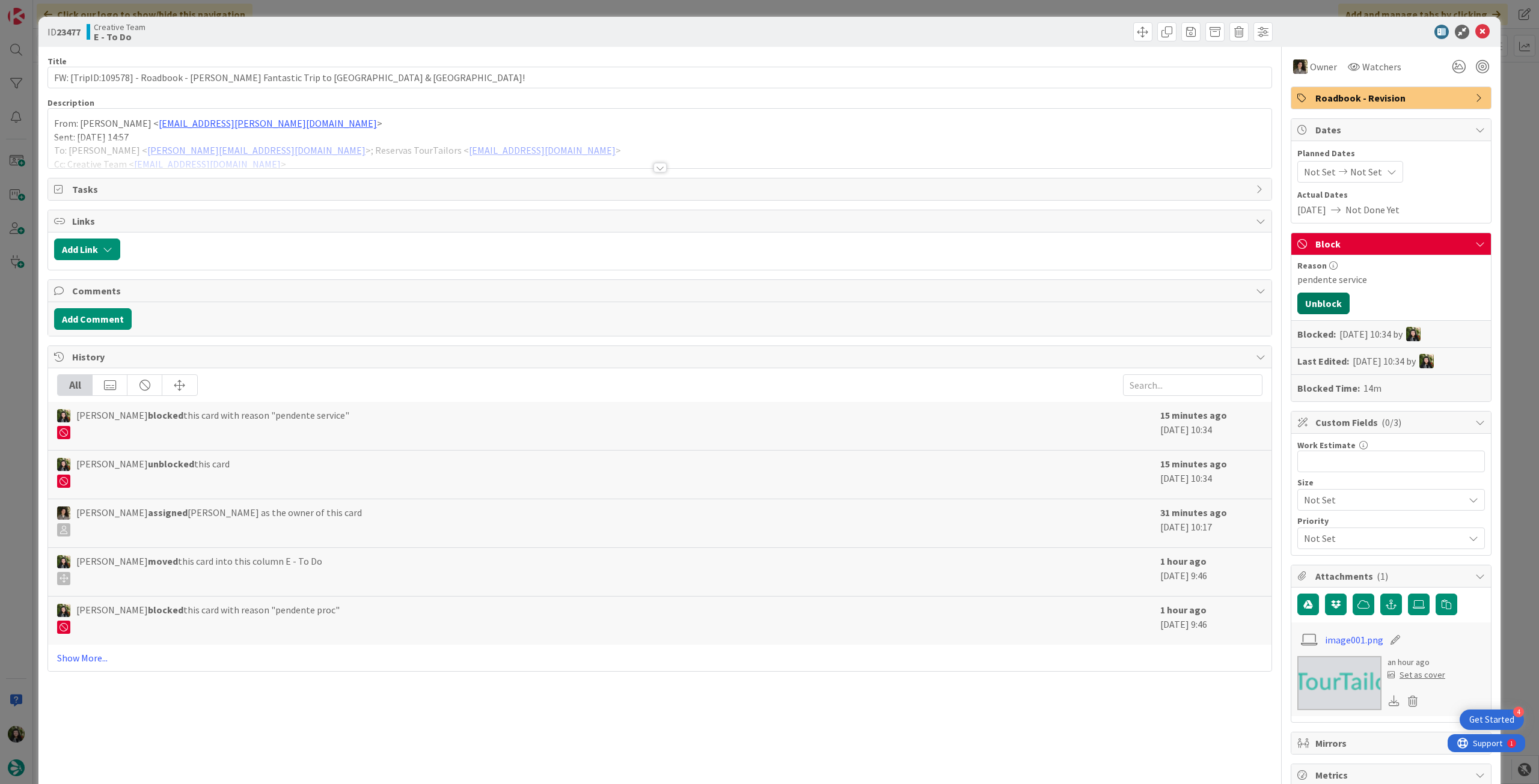
click at [1317, 300] on button "Unblock" at bounding box center [1323, 302] width 53 height 21
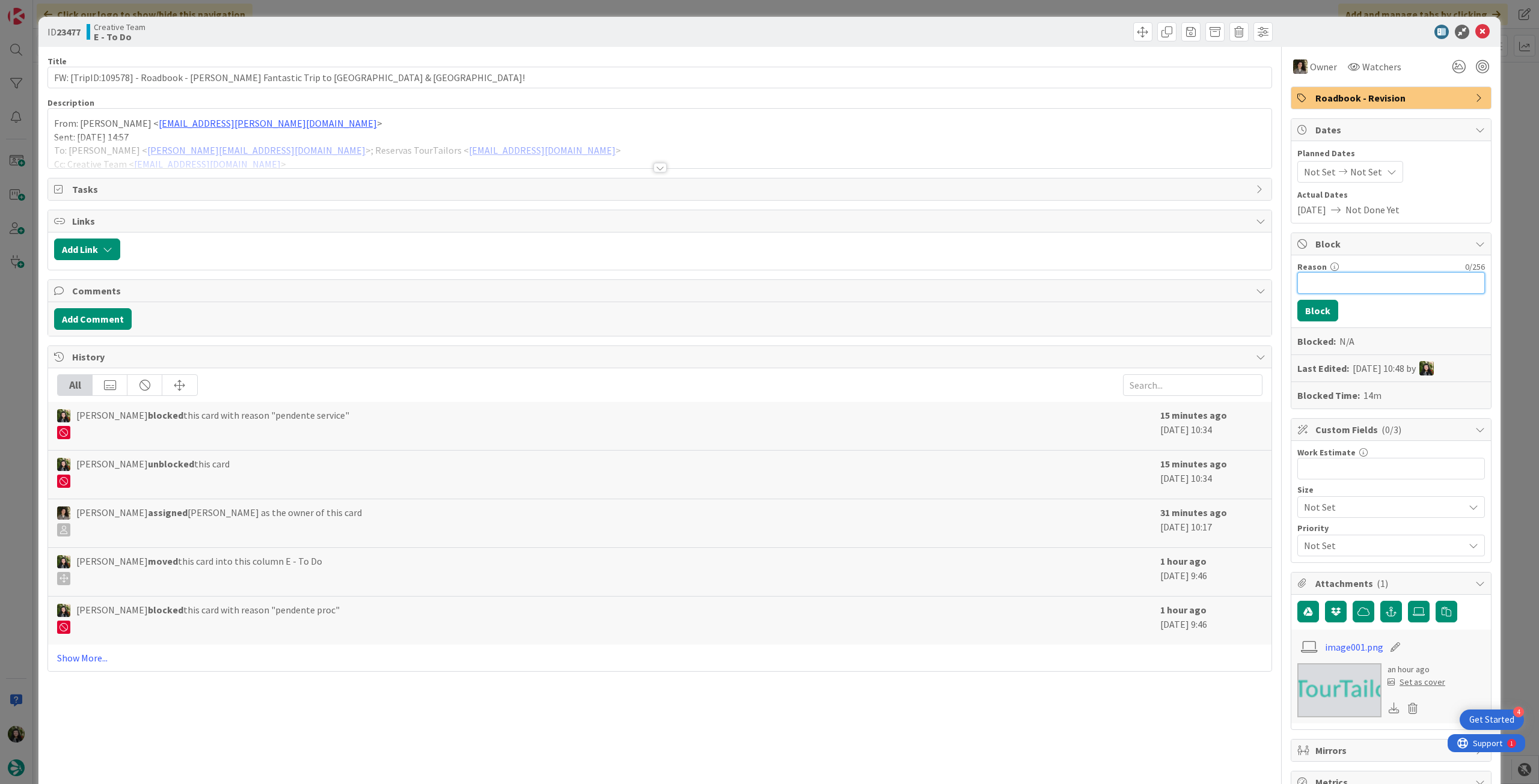
click at [1336, 282] on input "Reason" at bounding box center [1390, 282] width 188 height 21
click at [1353, 280] on input "pendente troca TC" at bounding box center [1390, 282] width 188 height 21
click at [1319, 305] on button "Block" at bounding box center [1317, 310] width 41 height 21
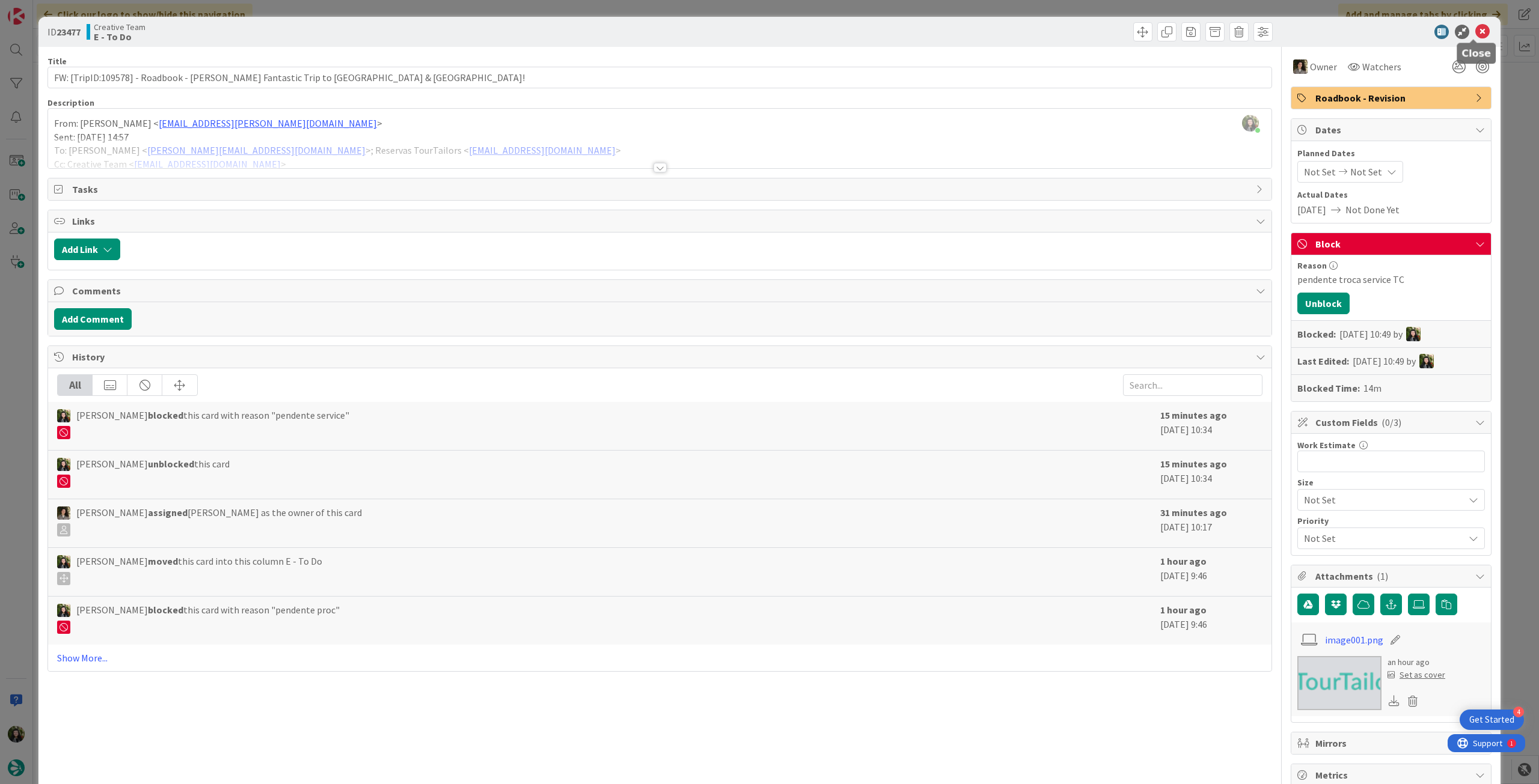
click at [1475, 36] on icon at bounding box center [1483, 32] width 15 height 15
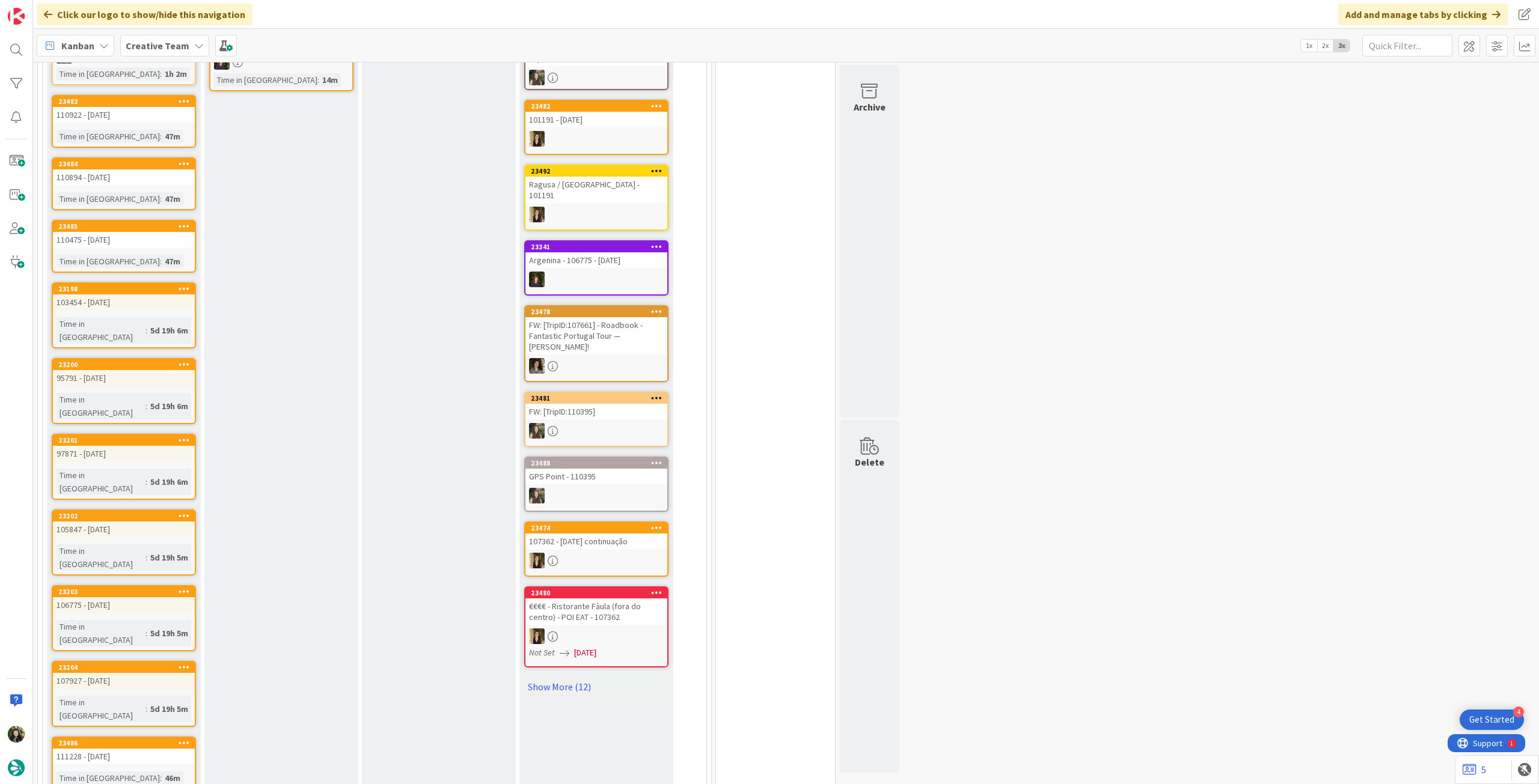
scroll to position [801, 0]
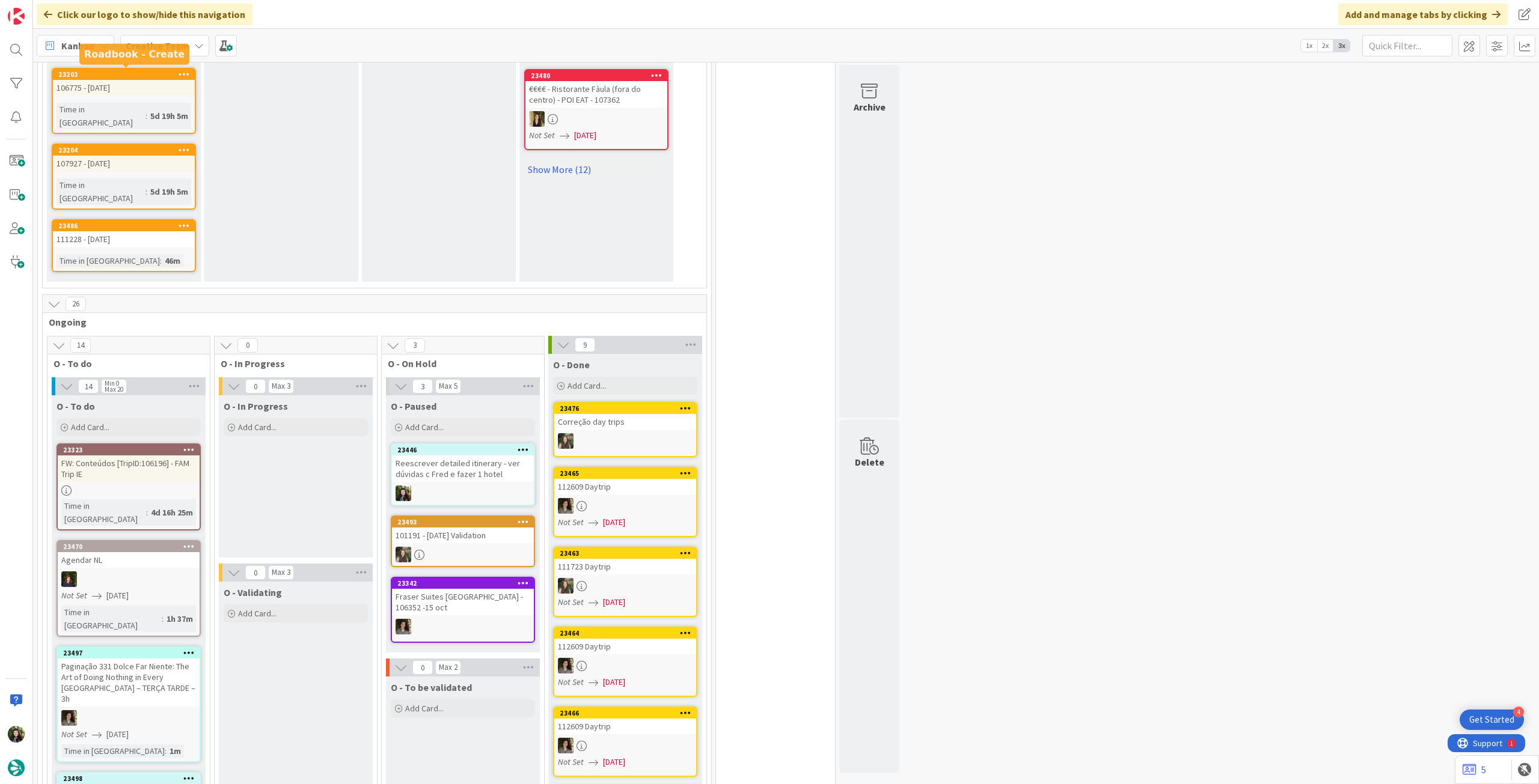
click at [134, 55] on div "Kanban Creative Team 1x 2x 3x" at bounding box center [786, 45] width 1506 height 33
click at [141, 48] on b "Creative Team" at bounding box center [157, 45] width 64 height 12
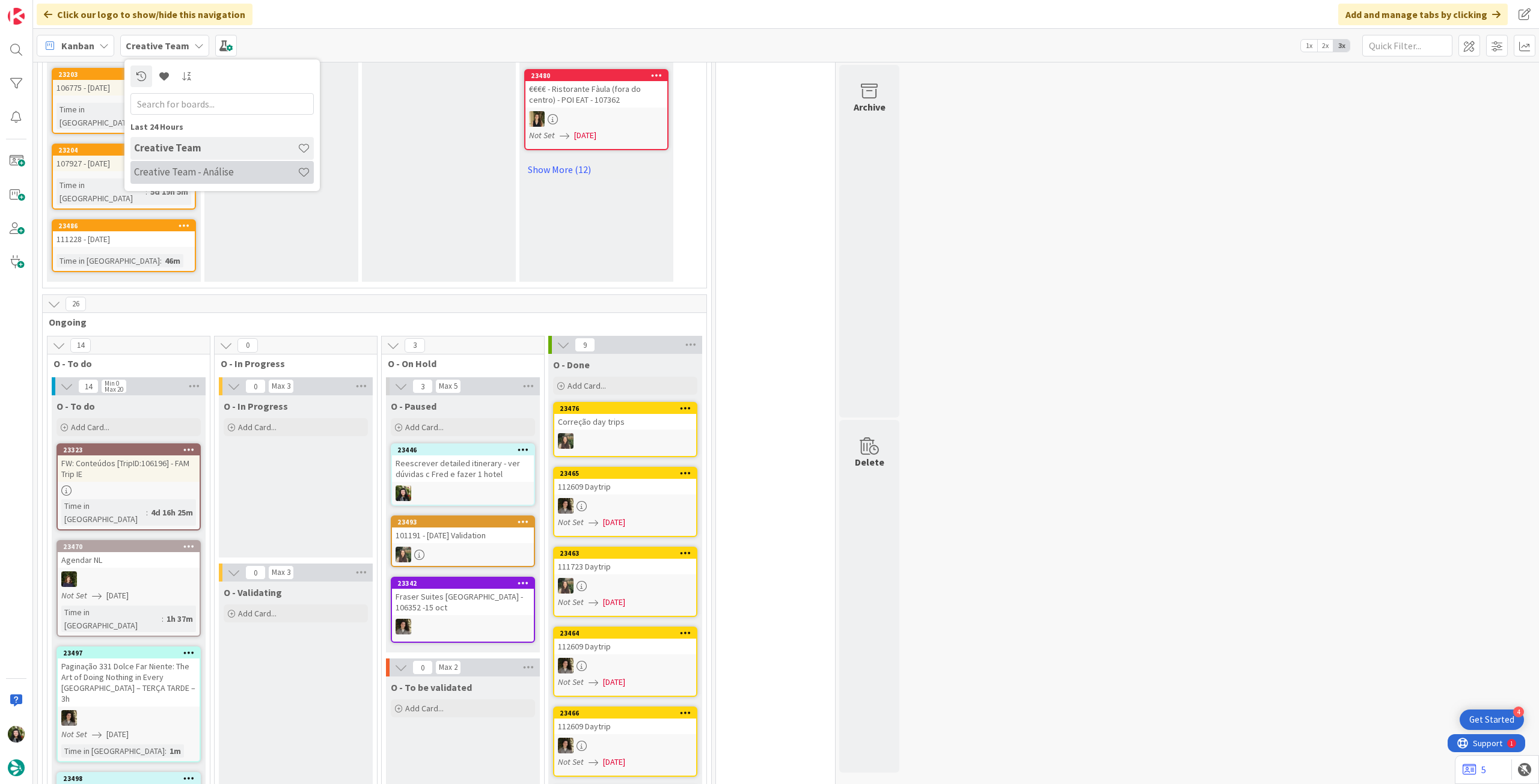
click at [190, 169] on h4 "Creative Team - Análise" at bounding box center [215, 171] width 164 height 12
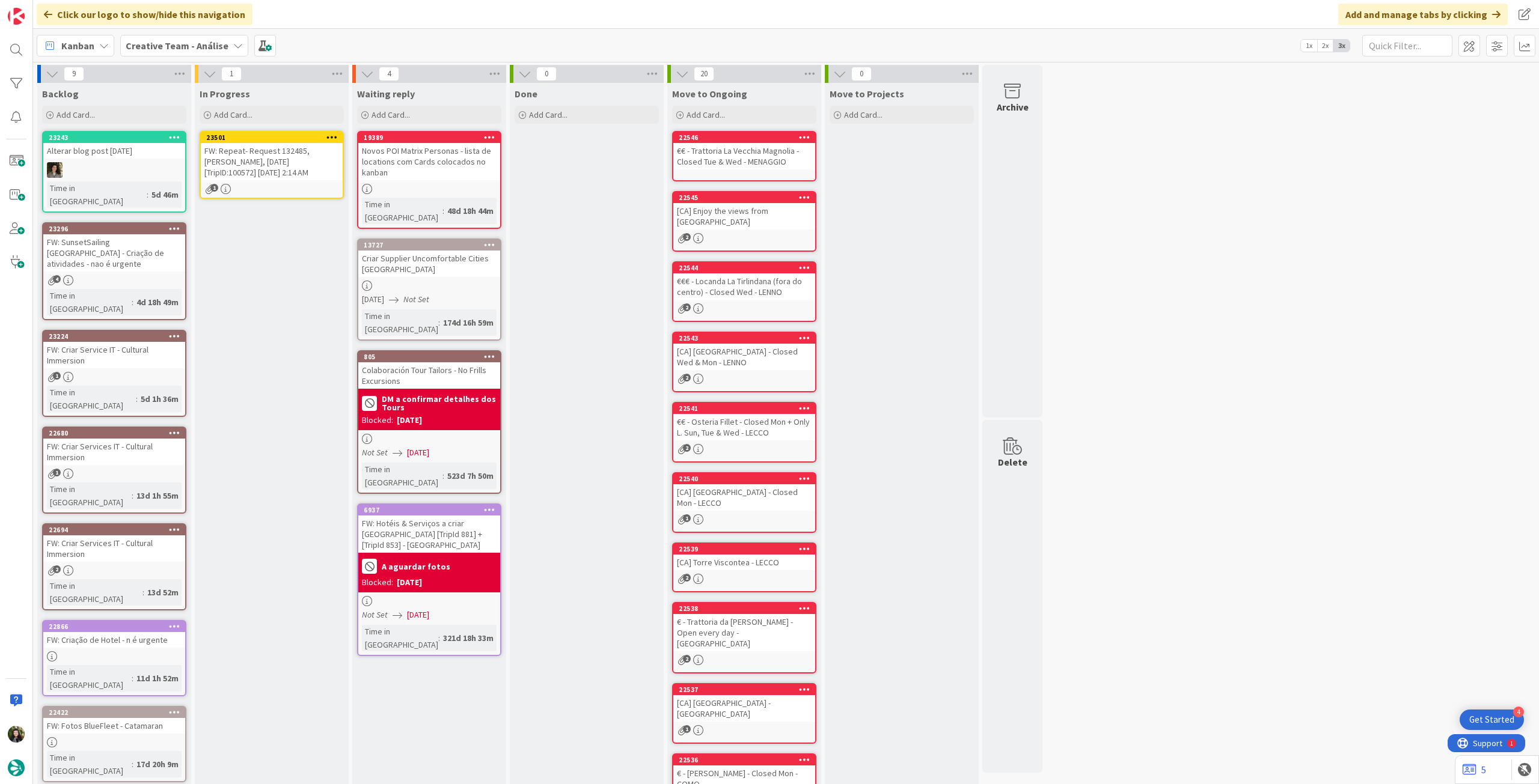
click at [295, 168] on div "FW: Repeat- Request 132485, [PERSON_NAME], [DATE] [TripID:100572] [DATE] 2:14 AM" at bounding box center [271, 162] width 142 height 37
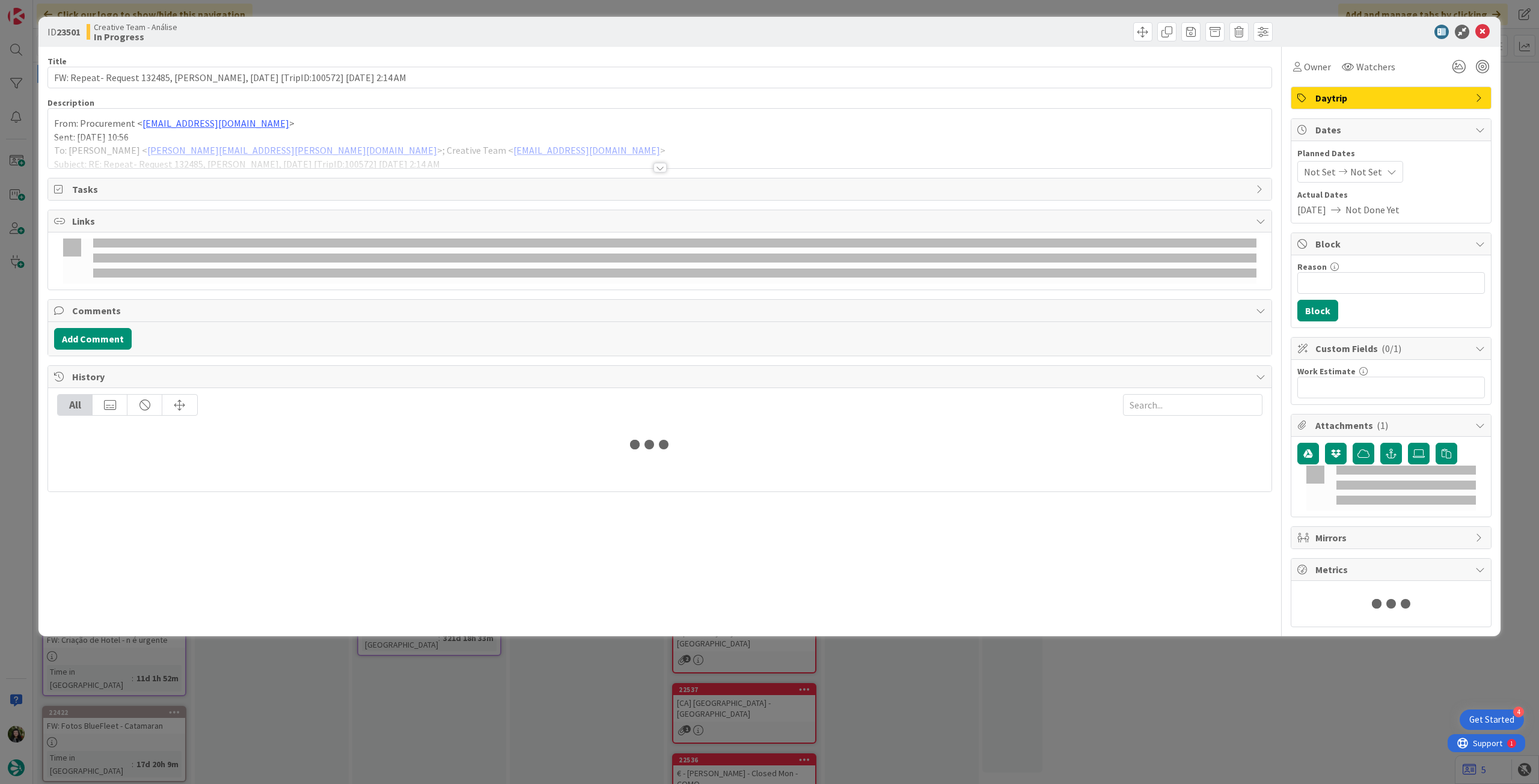
click at [307, 153] on div at bounding box center [659, 153] width 1223 height 31
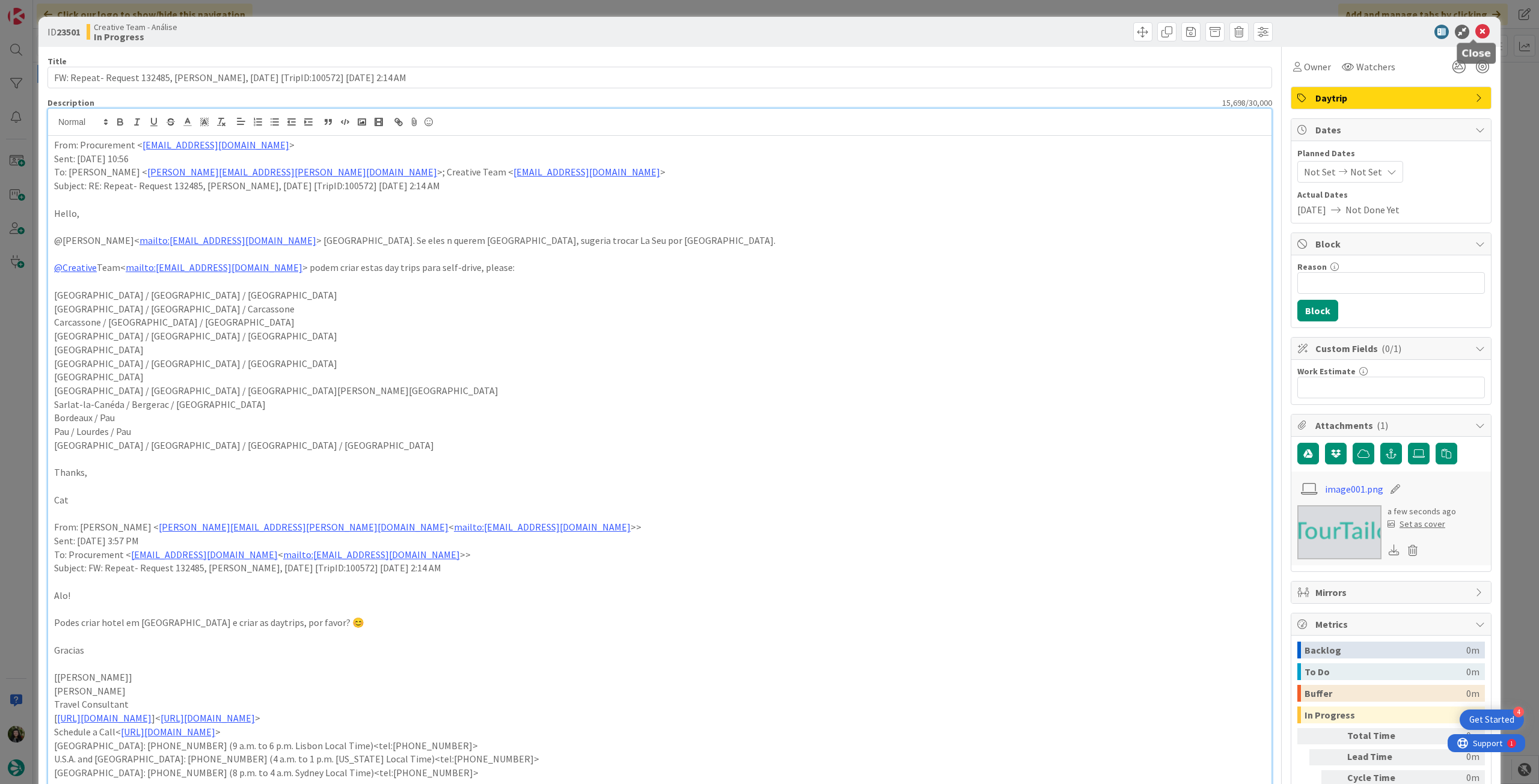
click at [1475, 34] on icon at bounding box center [1483, 32] width 15 height 15
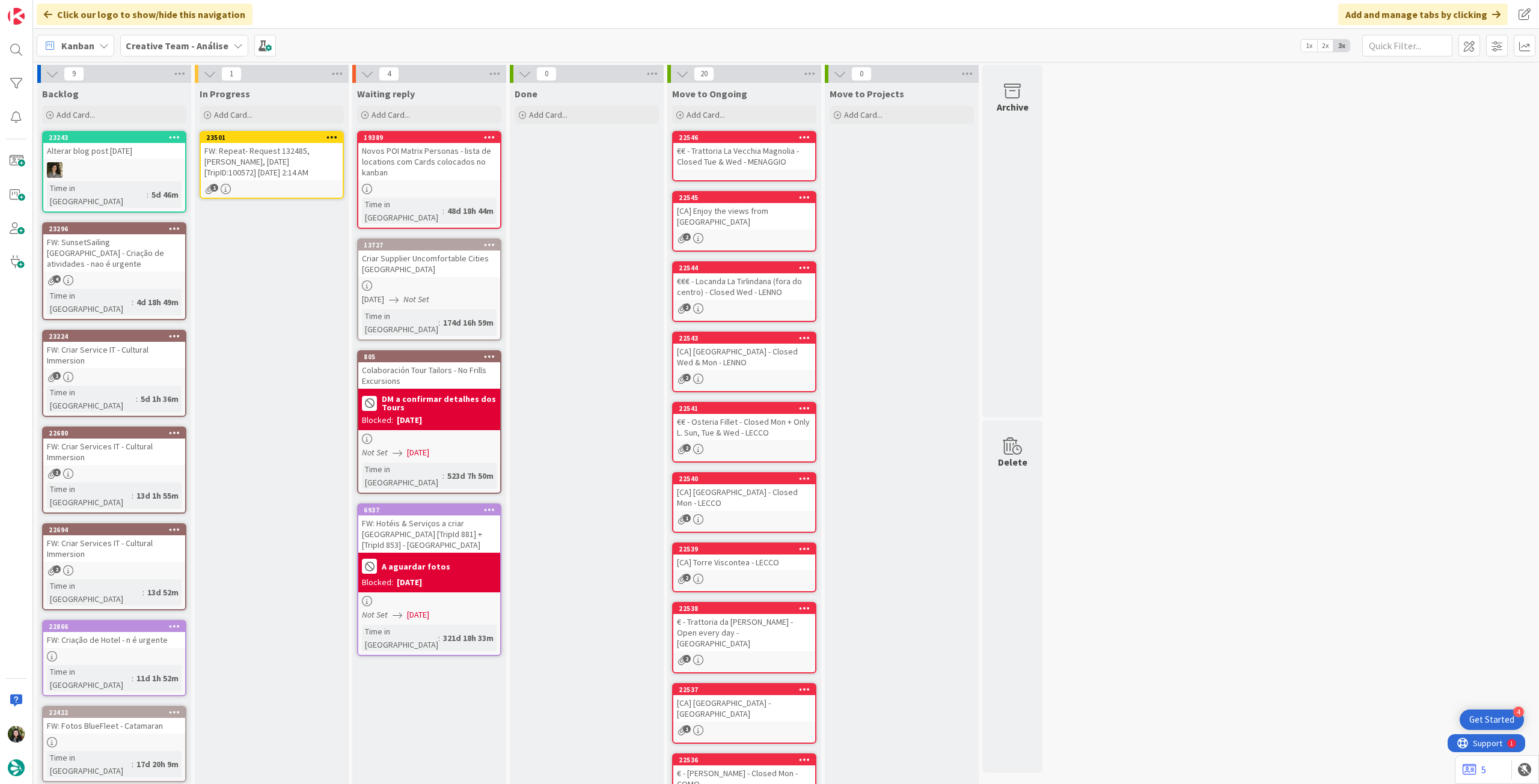
click at [294, 184] on div "1" at bounding box center [271, 189] width 142 height 10
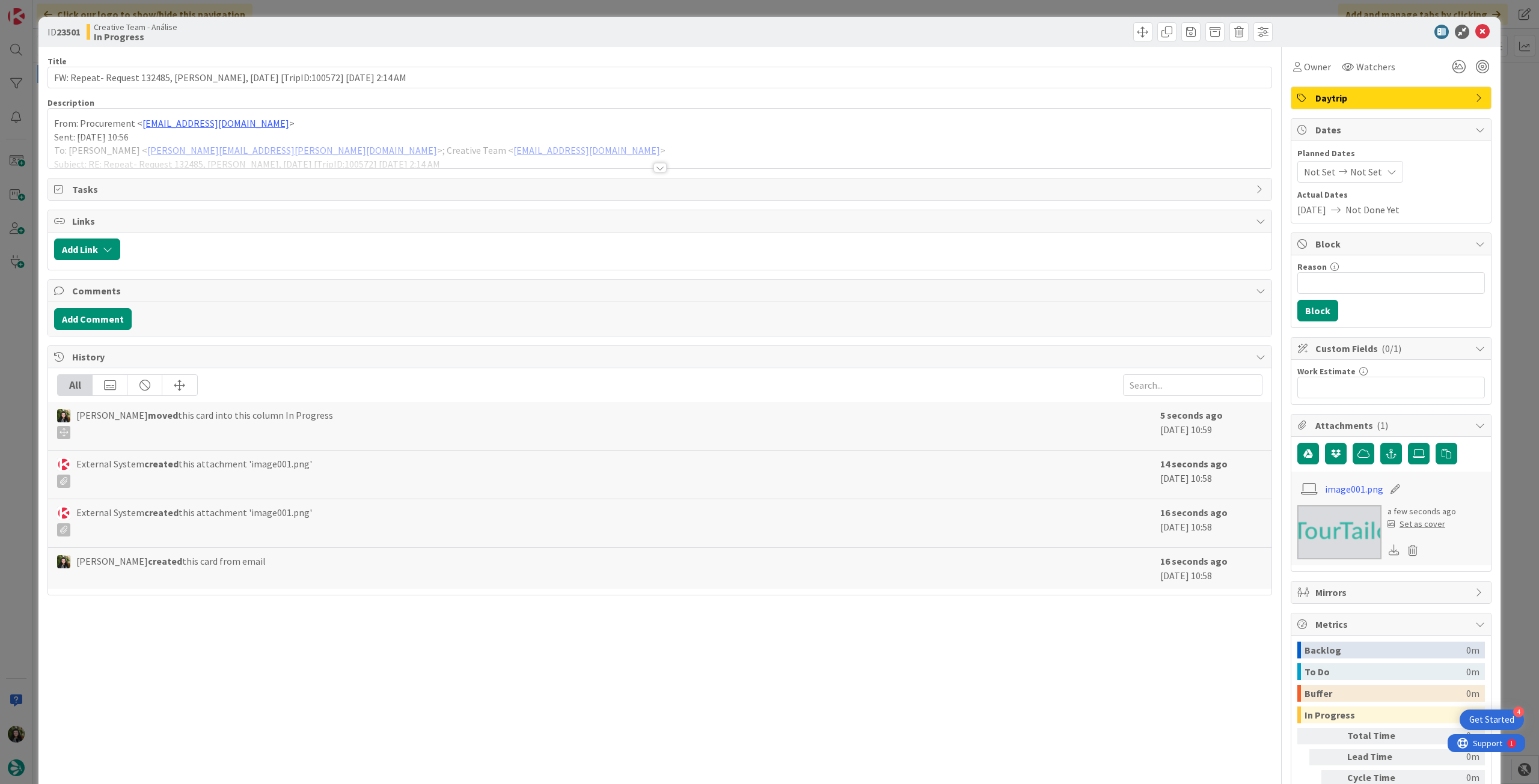
click at [274, 144] on div at bounding box center [659, 153] width 1223 height 31
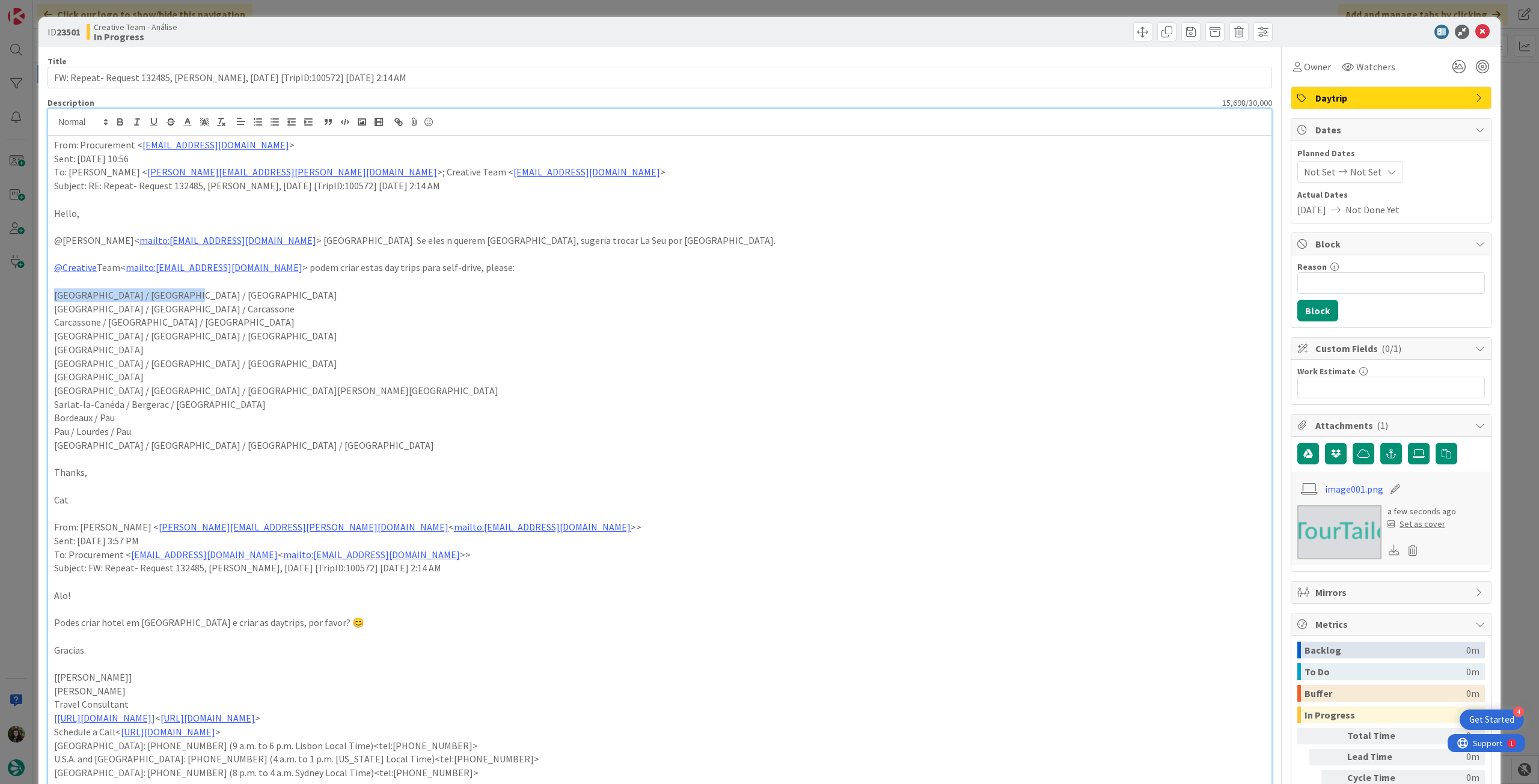
drag, startPoint x: 180, startPoint y: 296, endPoint x: 107, endPoint y: 279, distance: 75.0
click at [24, 296] on div "ID 23501 Creative Team - Análise In Progress Title 89 / 128 FW: Repeat- Request…" at bounding box center [770, 392] width 1539 height 784
copy p "[GEOGRAPHIC_DATA] / [GEOGRAPHIC_DATA] / [GEOGRAPHIC_DATA]"
click at [1475, 33] on icon at bounding box center [1483, 32] width 15 height 15
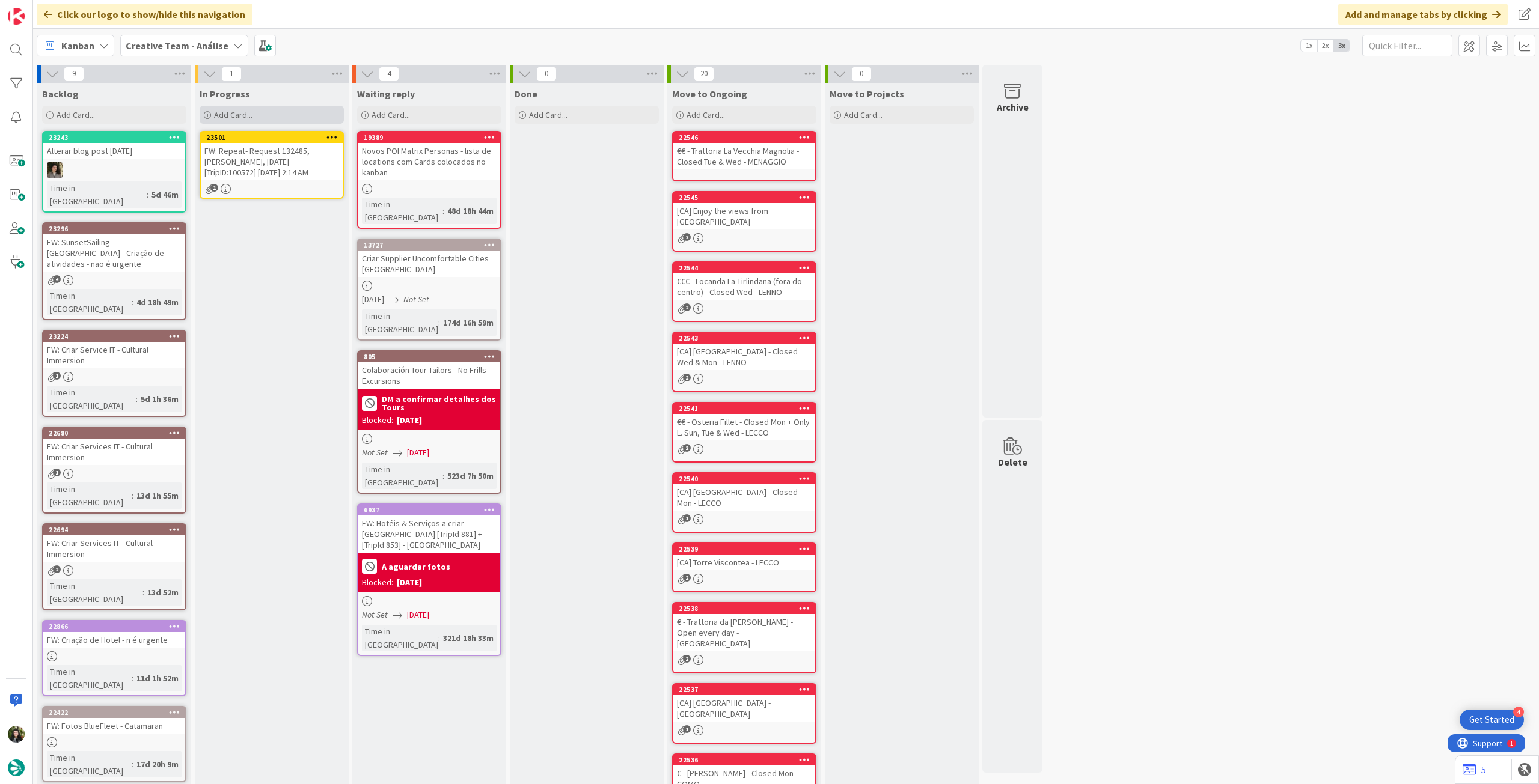
click at [280, 116] on div "Add Card..." at bounding box center [272, 114] width 144 height 18
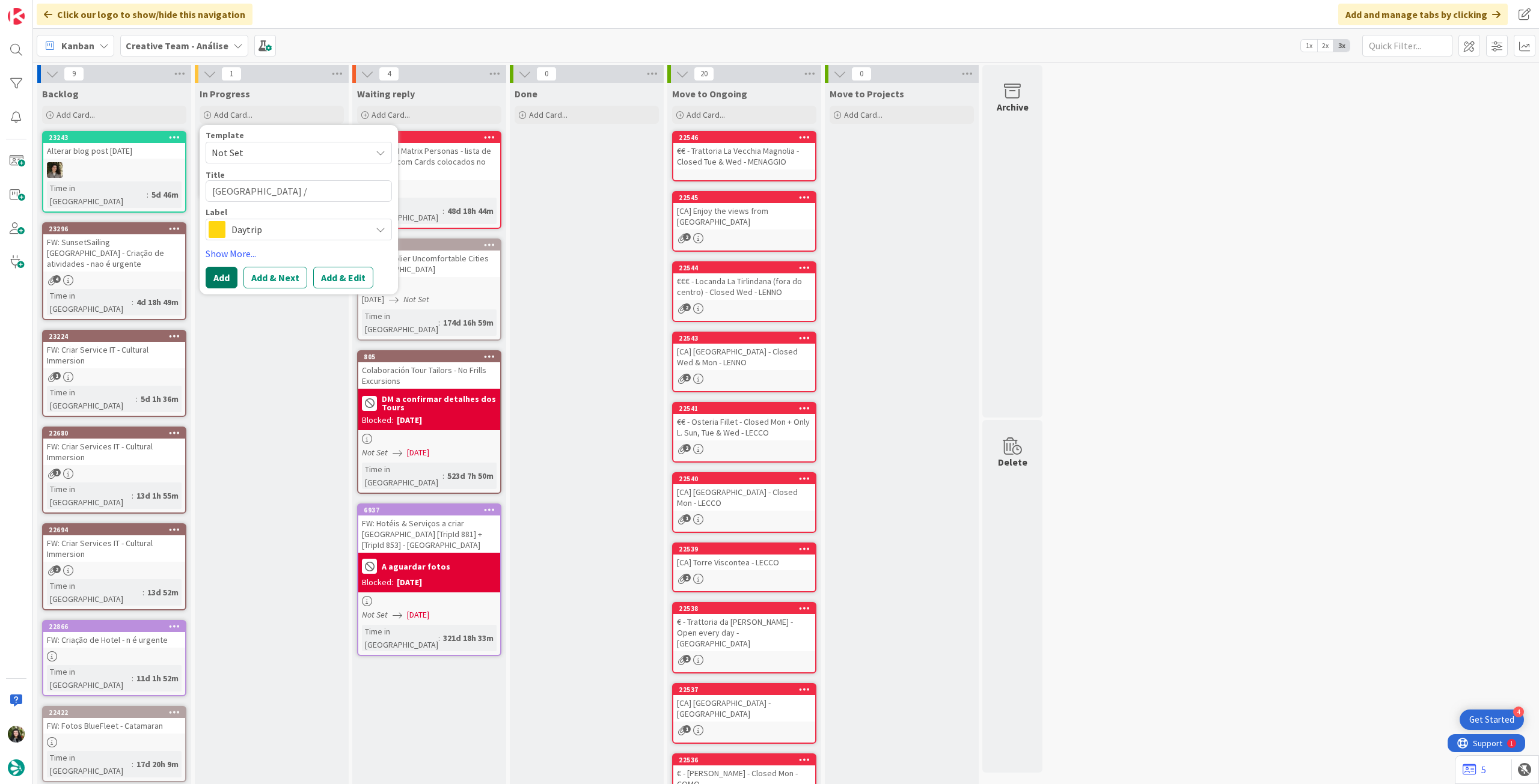
click at [223, 275] on button "Add" at bounding box center [221, 277] width 31 height 21
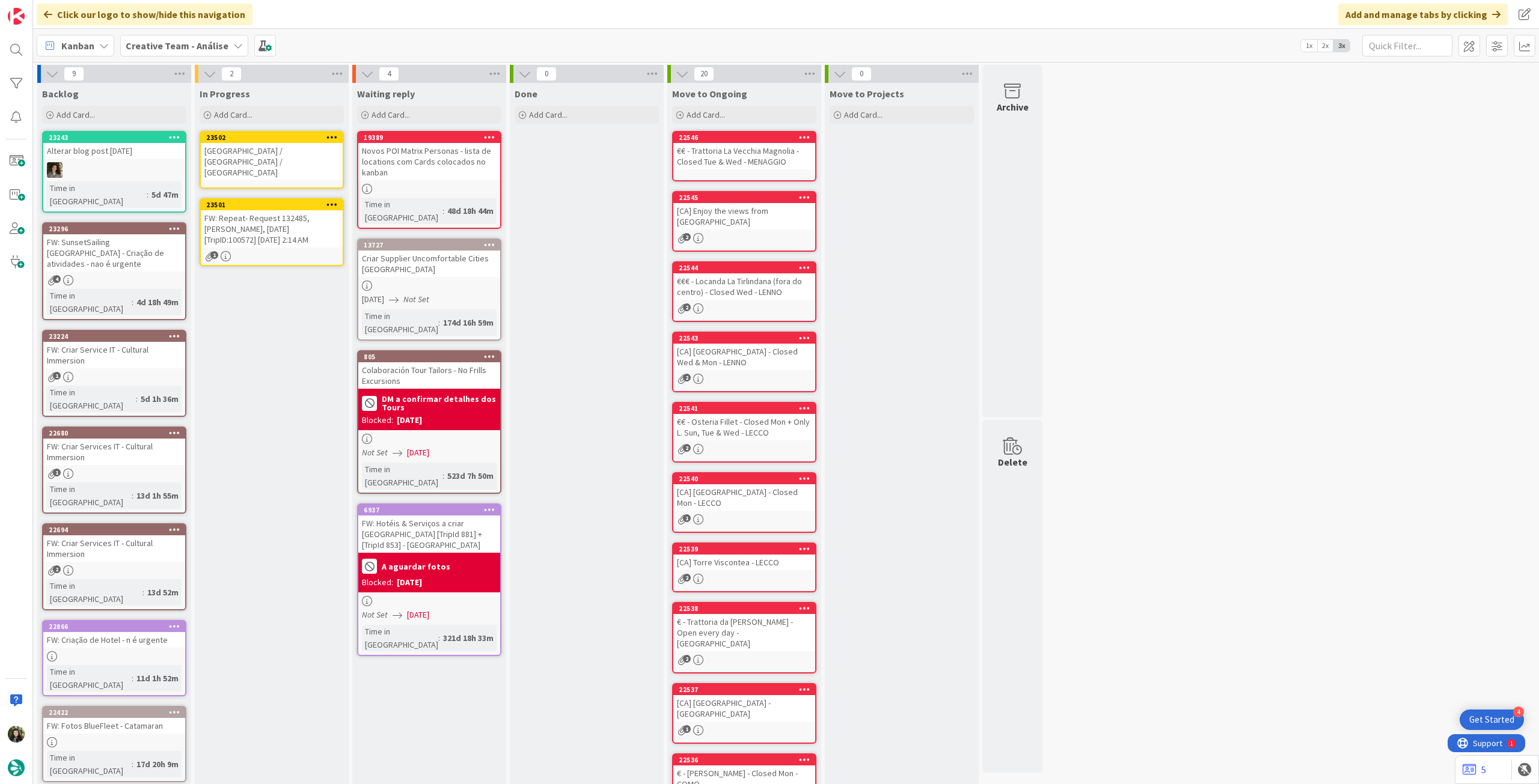
click at [268, 214] on div "FW: Repeat- Request 132485, [PERSON_NAME], [DATE] [TripID:100572] [DATE] 2:14 AM" at bounding box center [271, 228] width 142 height 37
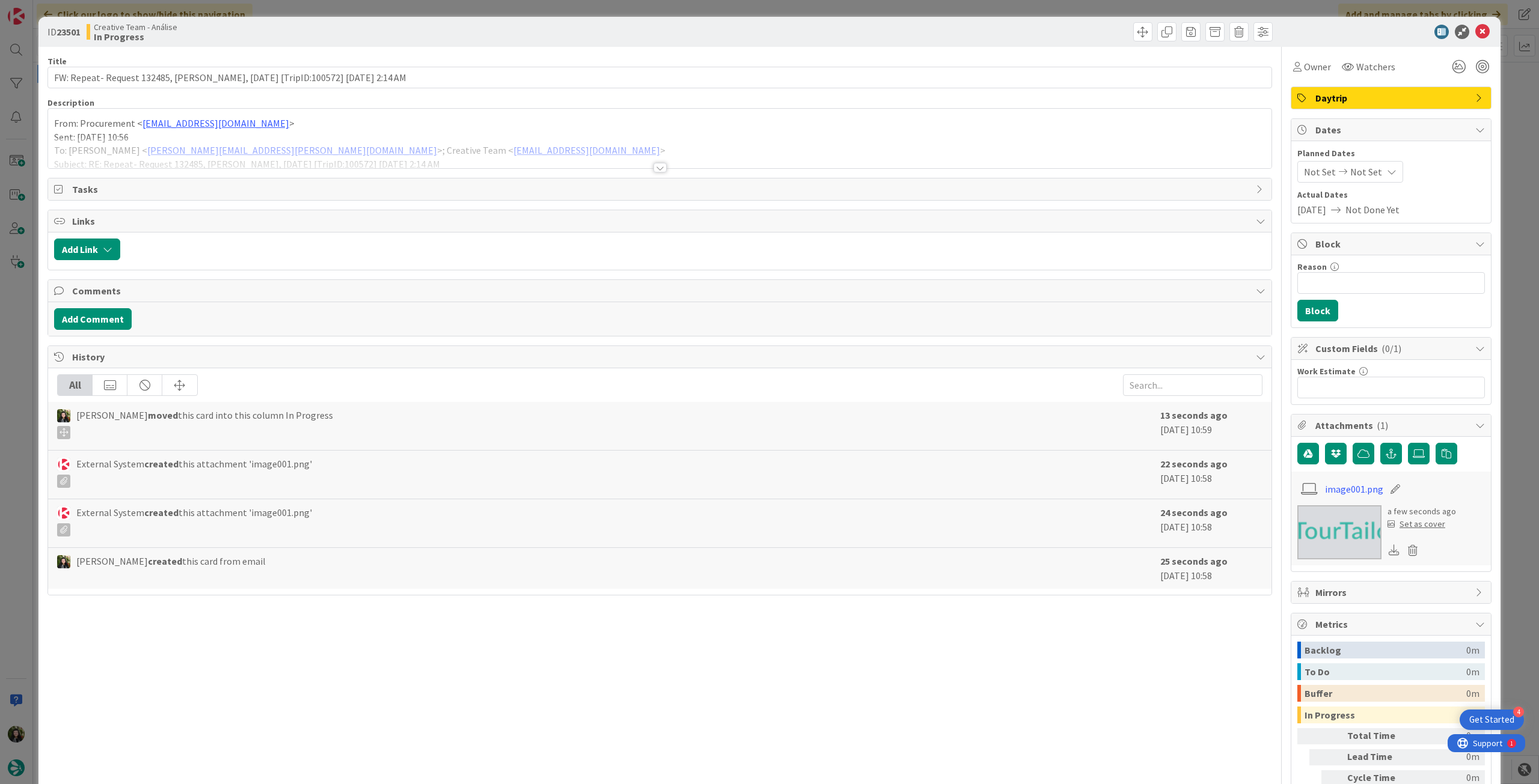
click at [220, 155] on div at bounding box center [659, 153] width 1223 height 31
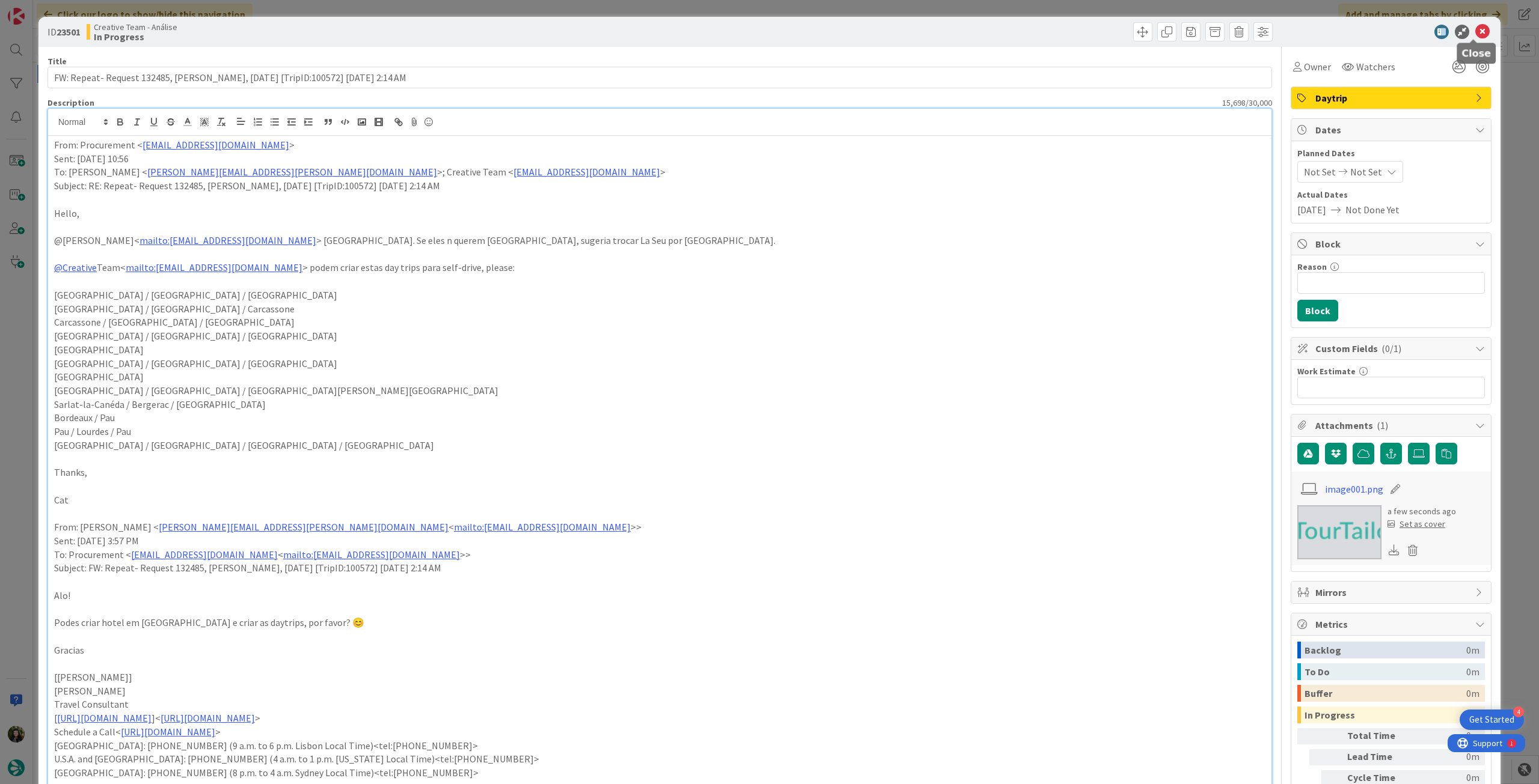
click at [1478, 31] on icon at bounding box center [1483, 32] width 15 height 15
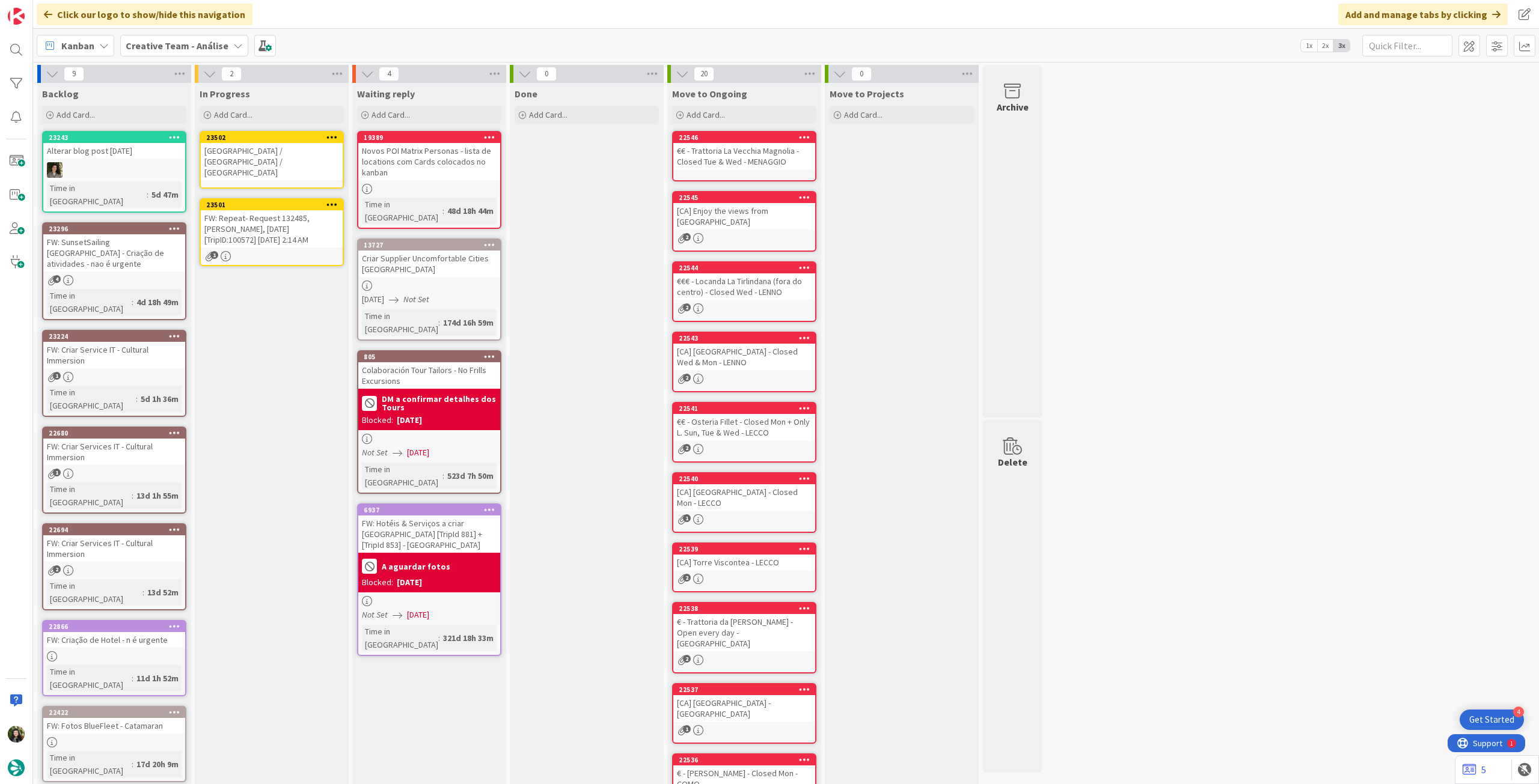
click at [316, 162] on link "23502 [GEOGRAPHIC_DATA] / [GEOGRAPHIC_DATA] / [GEOGRAPHIC_DATA]" at bounding box center [272, 160] width 144 height 57
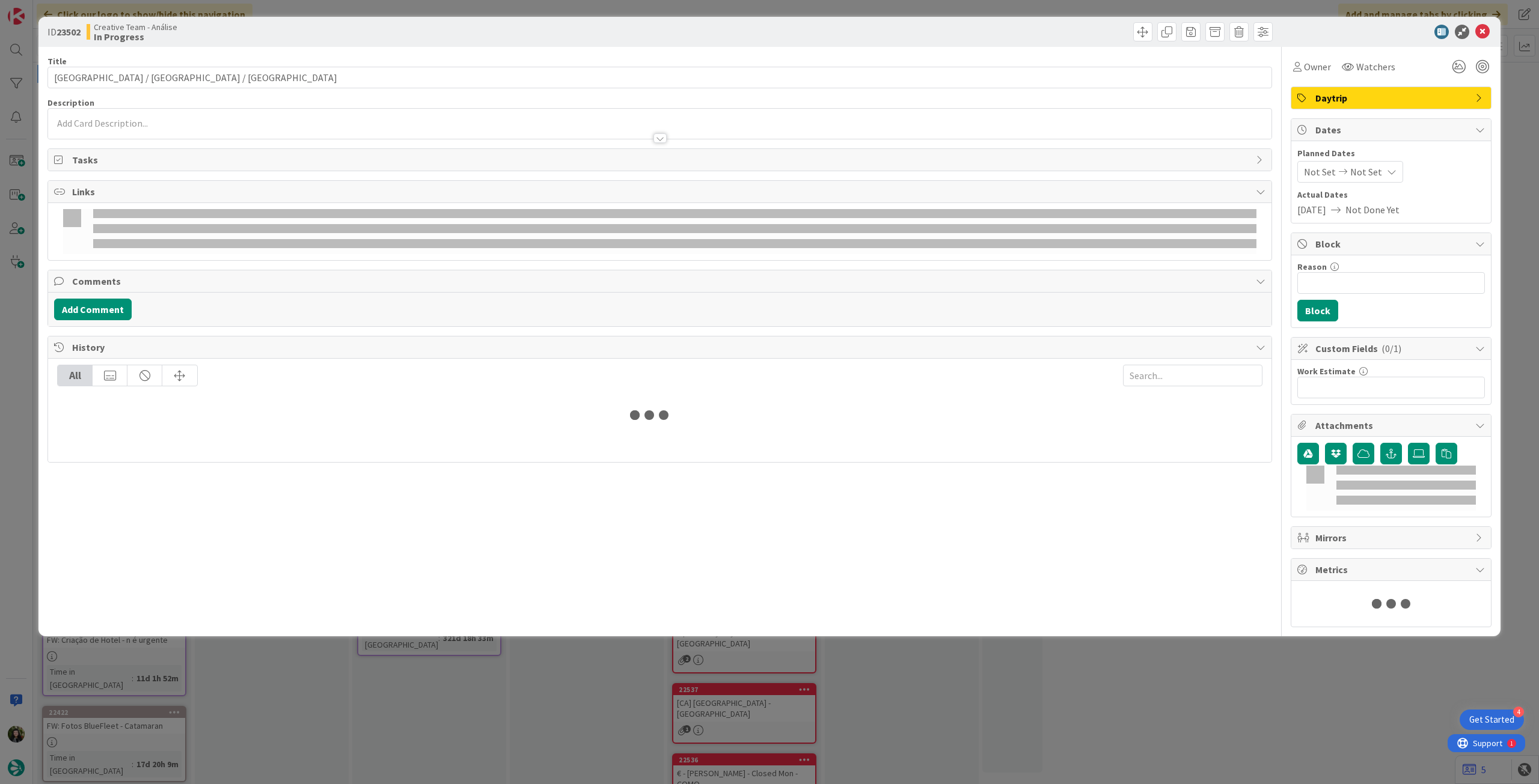
click at [252, 138] on div at bounding box center [659, 132] width 1223 height 13
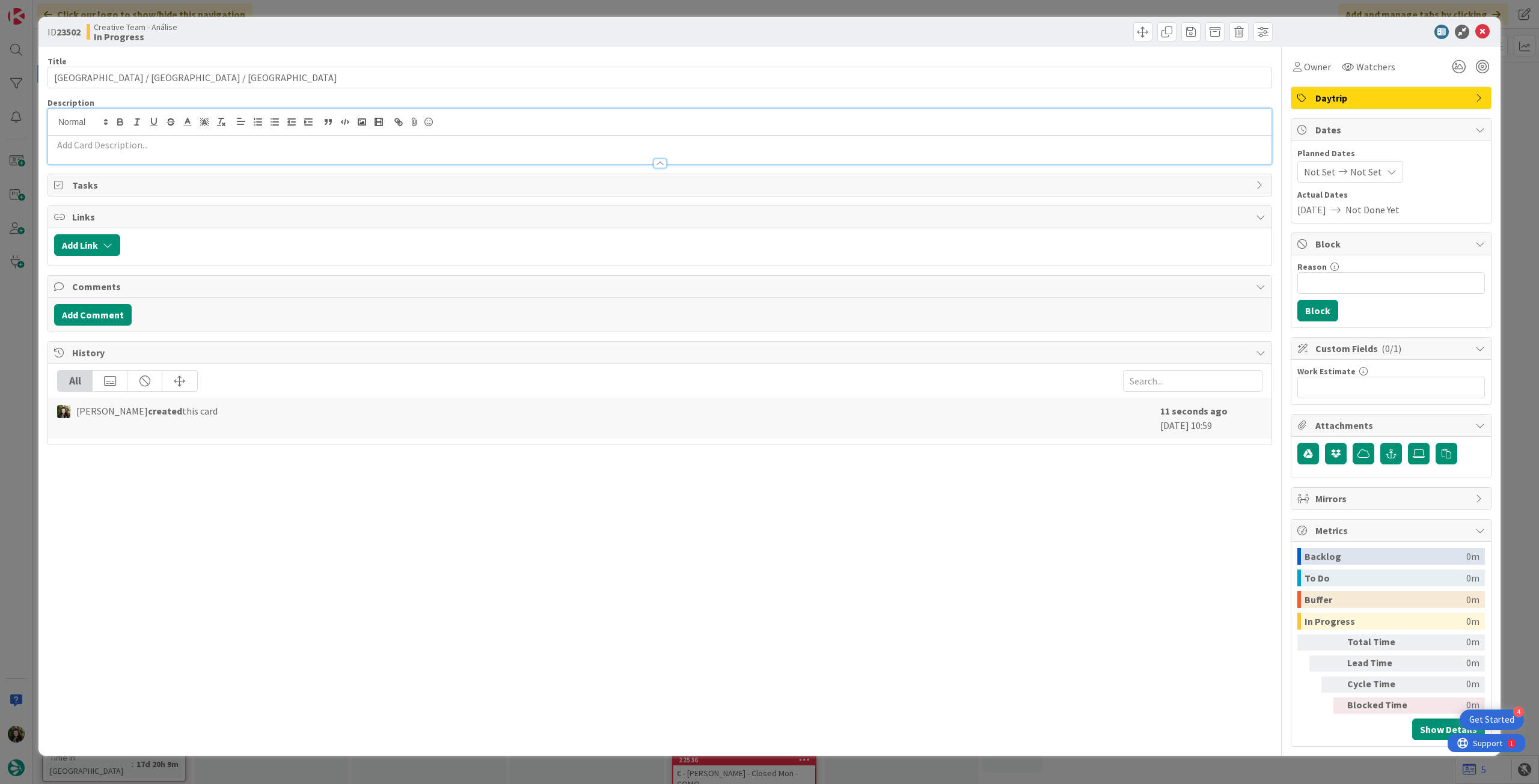
click at [250, 141] on p at bounding box center [659, 144] width 1211 height 14
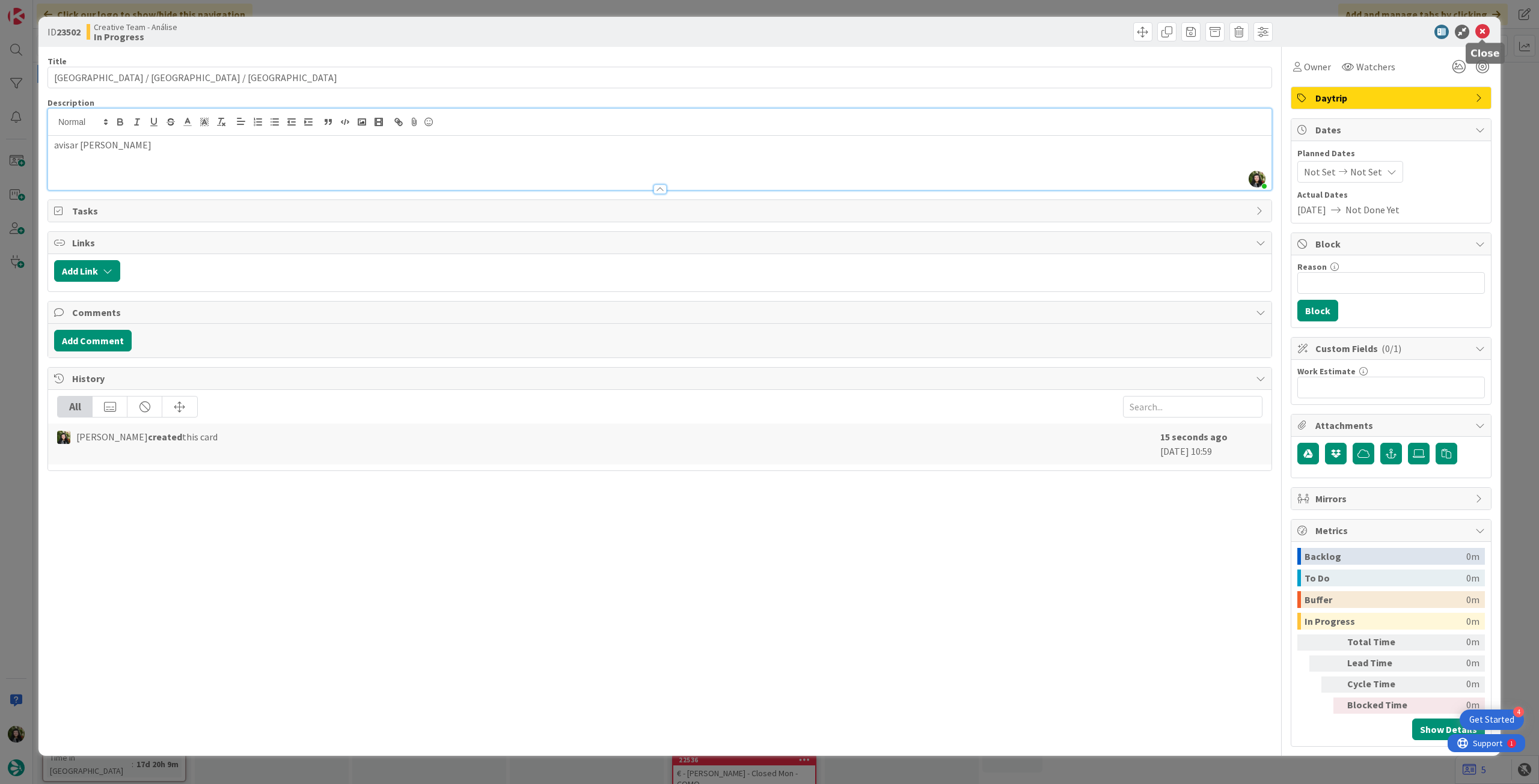
click at [1481, 31] on icon at bounding box center [1483, 32] width 15 height 15
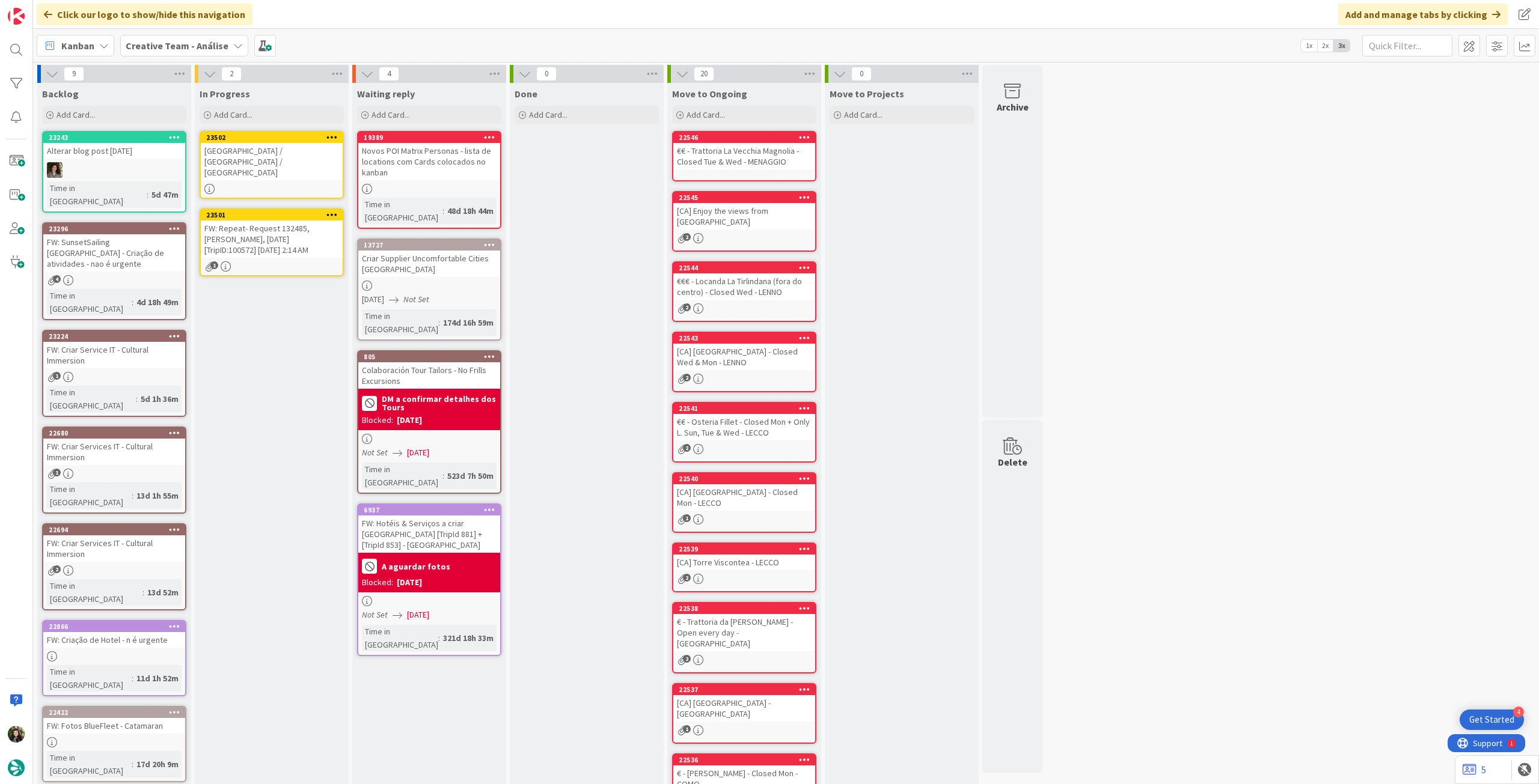
click at [295, 220] on div "FW: Repeat- Request 132485, [PERSON_NAME], [DATE] [TripID:100572] [DATE] 2:14 AM" at bounding box center [271, 239] width 142 height 37
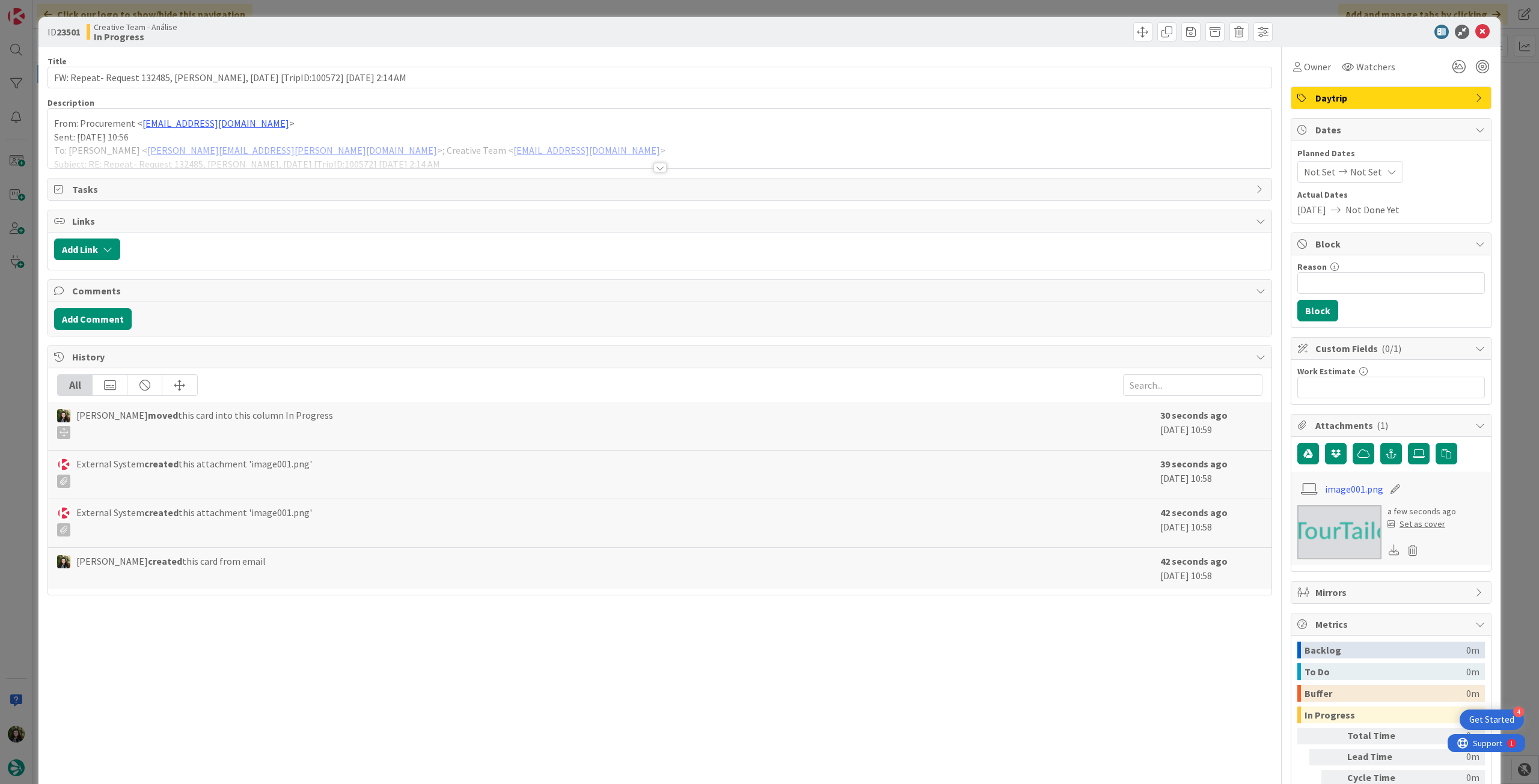
click at [92, 140] on div at bounding box center [659, 153] width 1223 height 31
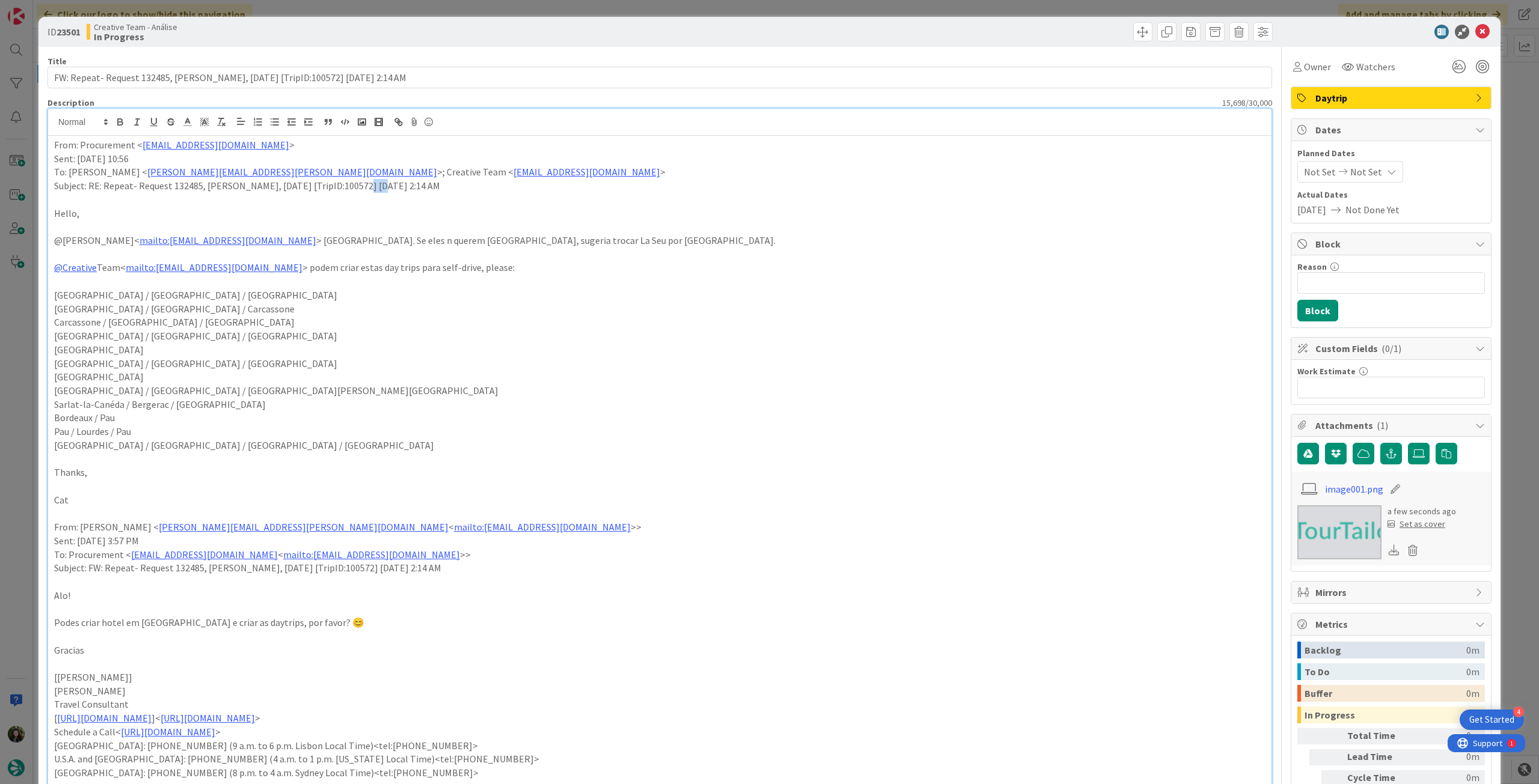
drag, startPoint x: 353, startPoint y: 183, endPoint x: 372, endPoint y: 183, distance: 19.0
click at [372, 183] on p "Subject: RE: Repeat- Request 132485, [PERSON_NAME], [DATE] [TripID:100572] [DAT…" at bounding box center [659, 186] width 1211 height 14
drag, startPoint x: 327, startPoint y: 186, endPoint x: 379, endPoint y: 185, distance: 52.0
click at [378, 185] on p "Subject: RE: Repeat- Request 132485, [PERSON_NAME], [DATE] [TripID:100572] [DAT…" at bounding box center [659, 186] width 1211 height 14
click at [359, 208] on p "Hello," at bounding box center [659, 214] width 1211 height 14
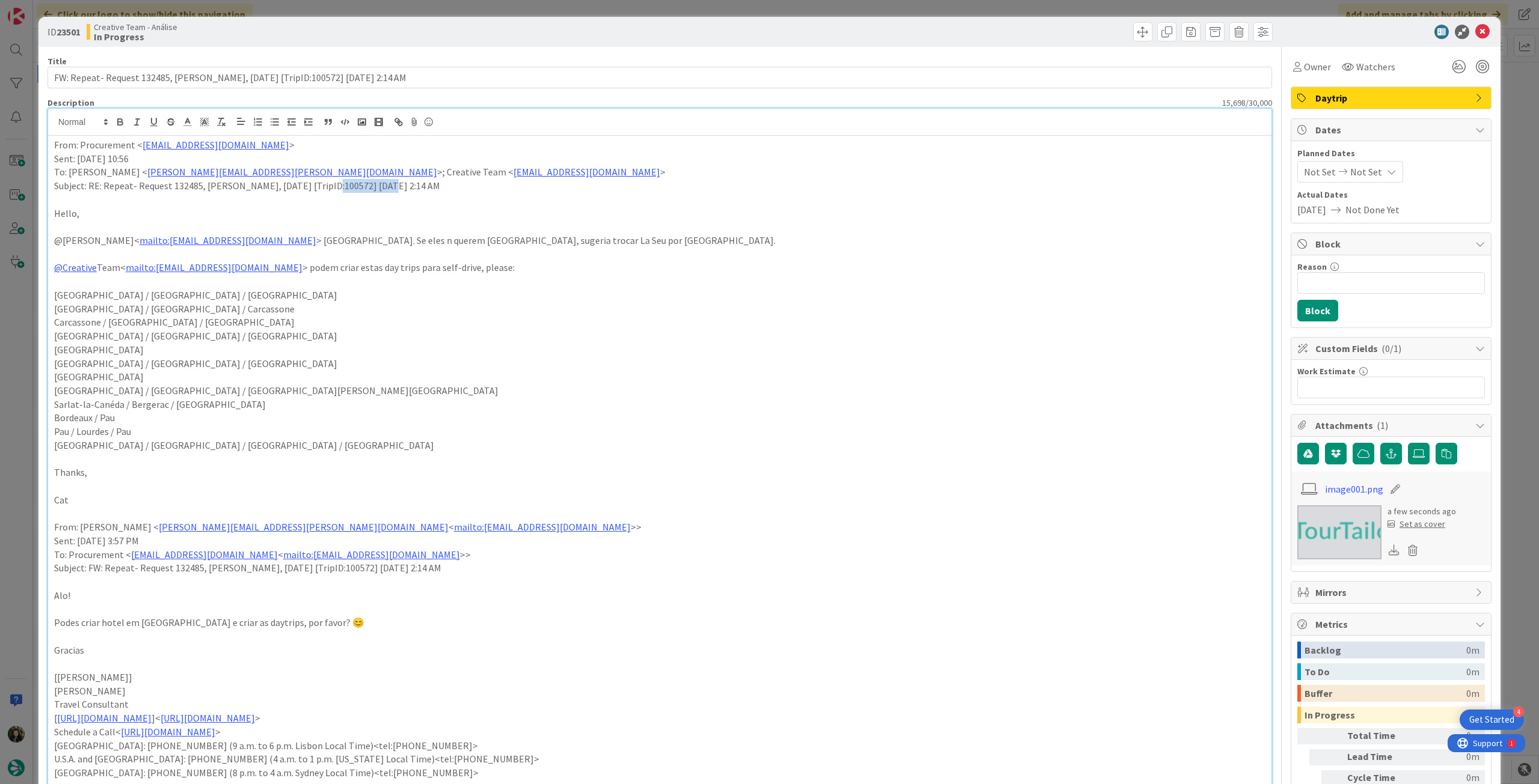
drag, startPoint x: 326, startPoint y: 186, endPoint x: 380, endPoint y: 183, distance: 54.1
click at [380, 183] on p "Subject: RE: Repeat- Request 132485, [PERSON_NAME], [DATE] [TripID:100572] [DAT…" at bounding box center [659, 186] width 1211 height 14
copy p "TripID:100572"
click at [1475, 26] on icon at bounding box center [1483, 32] width 15 height 15
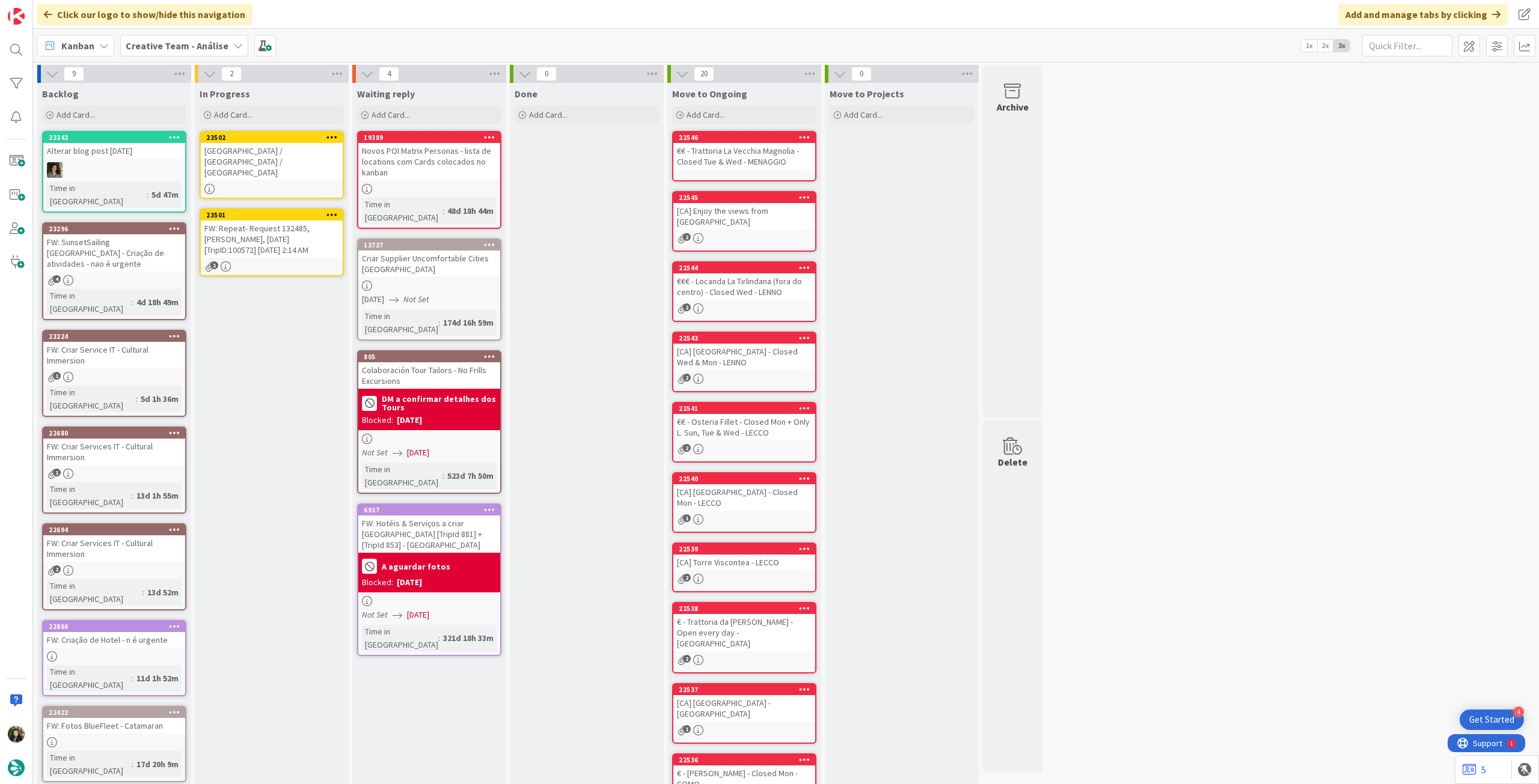
click at [268, 153] on div "[GEOGRAPHIC_DATA] / [GEOGRAPHIC_DATA] / [GEOGRAPHIC_DATA]" at bounding box center [271, 162] width 142 height 37
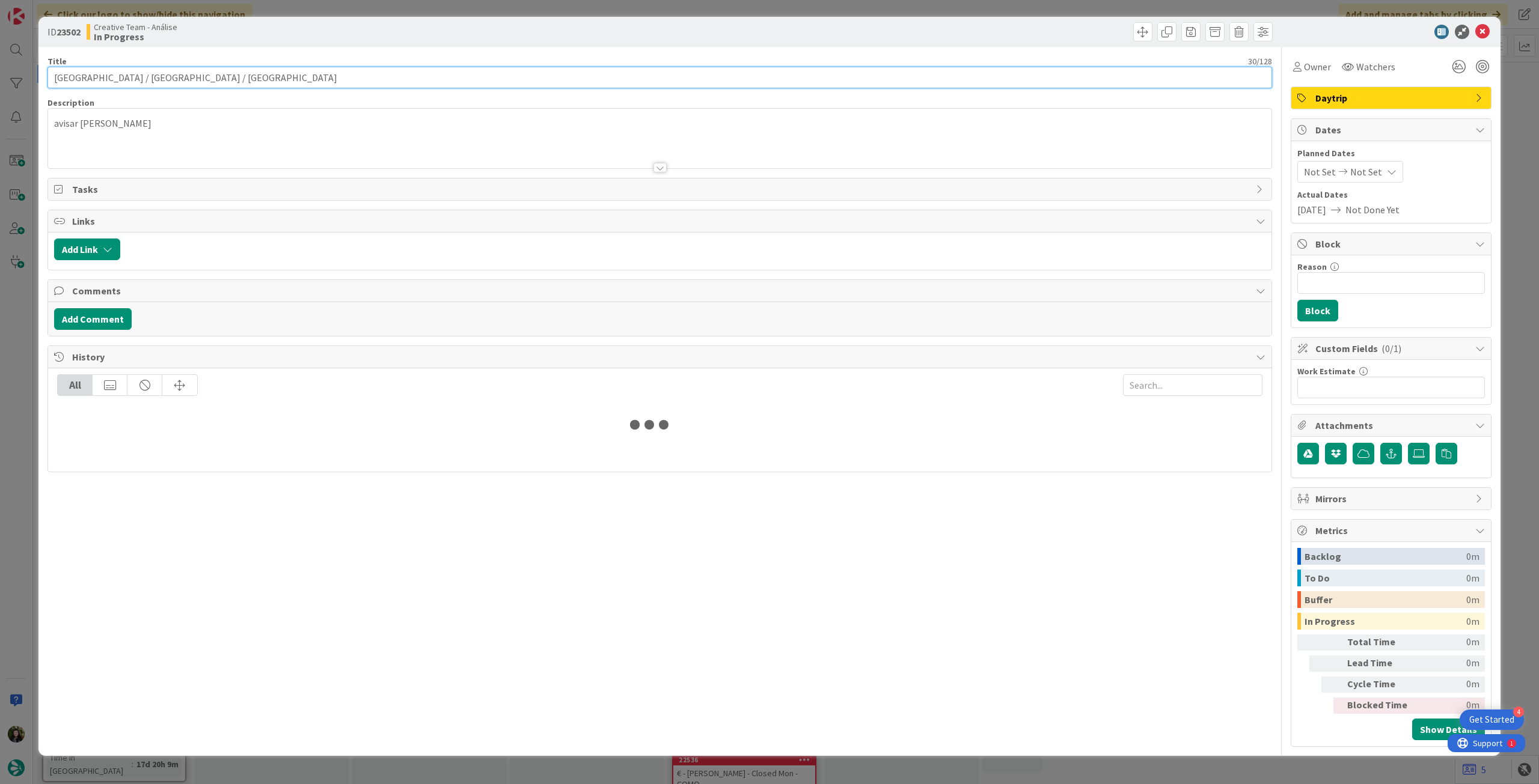
click at [318, 73] on input "[GEOGRAPHIC_DATA] / [GEOGRAPHIC_DATA] / [GEOGRAPHIC_DATA]" at bounding box center [659, 77] width 1225 height 21
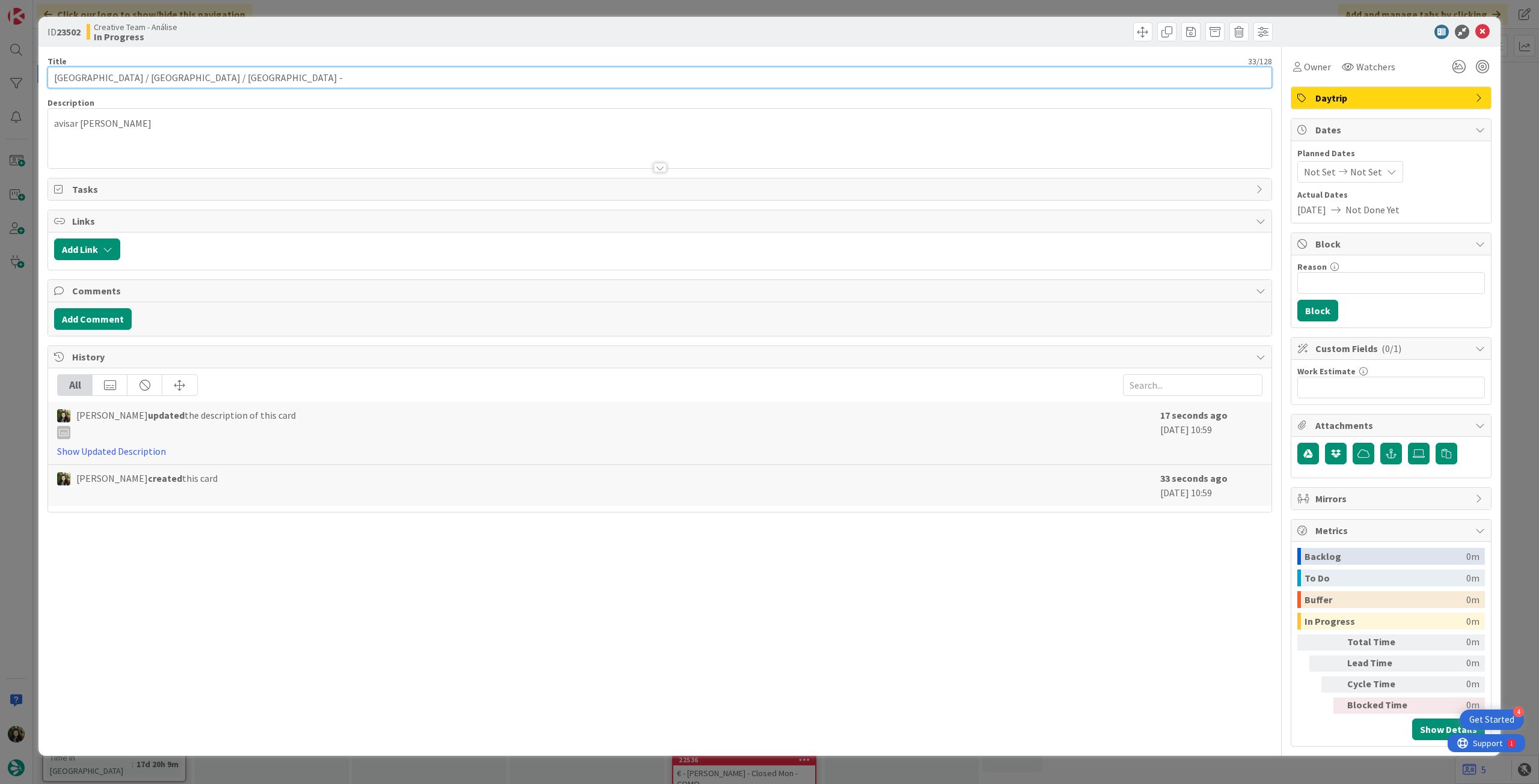
paste input "TripID:100572"
click at [1482, 27] on icon at bounding box center [1483, 32] width 15 height 15
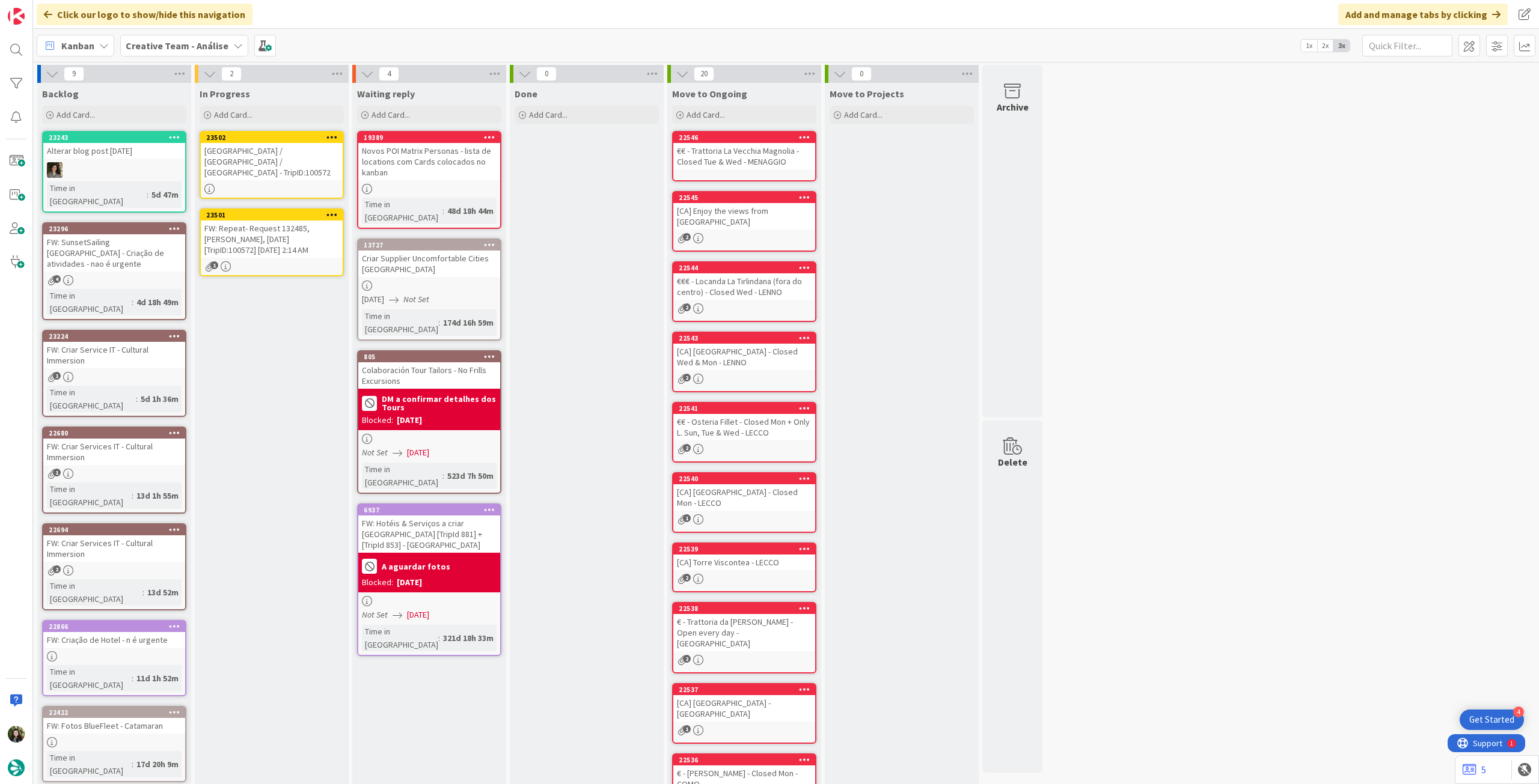
click at [338, 135] on div at bounding box center [331, 137] width 21 height 8
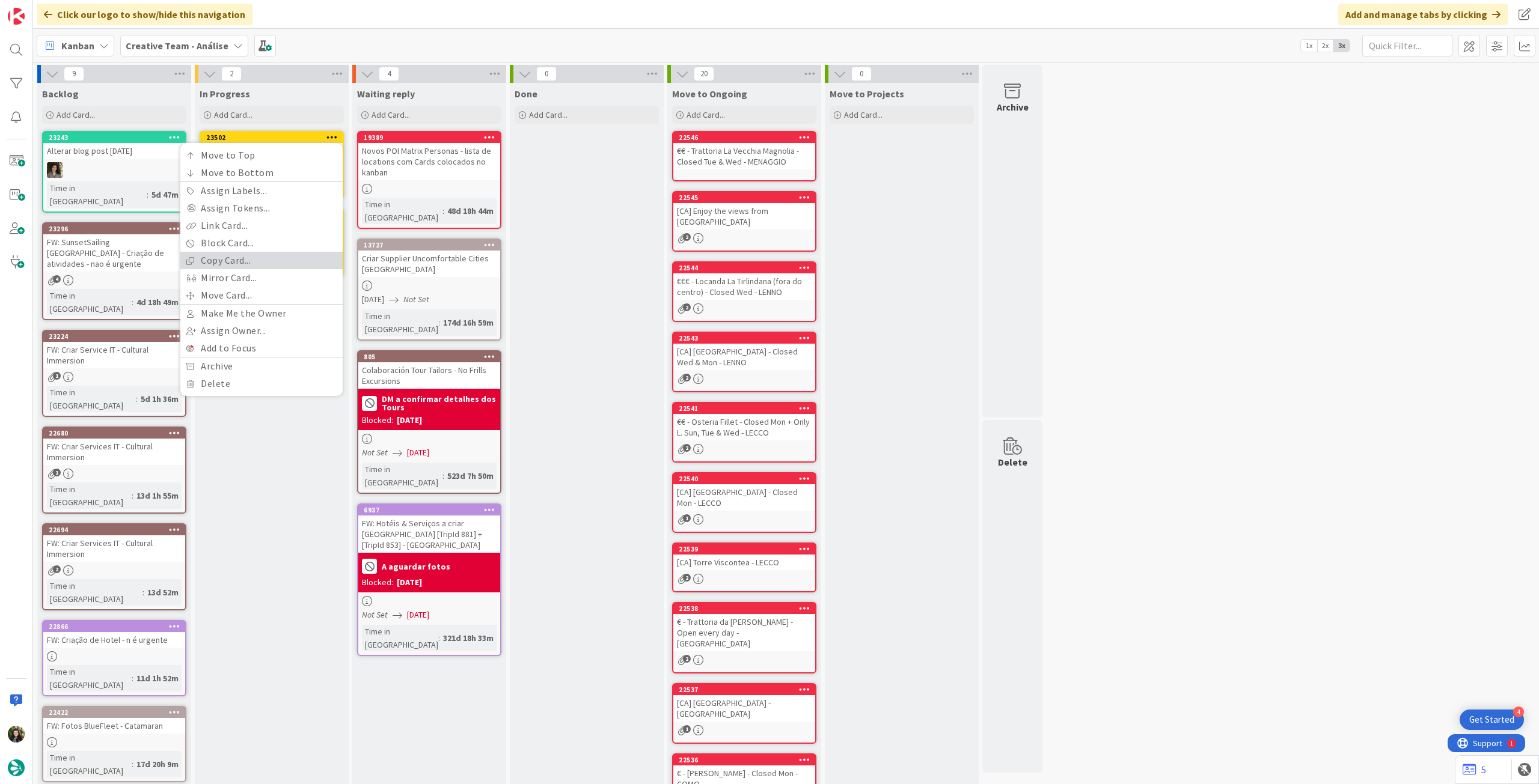
click at [262, 258] on link "Copy Card..." at bounding box center [261, 260] width 162 height 18
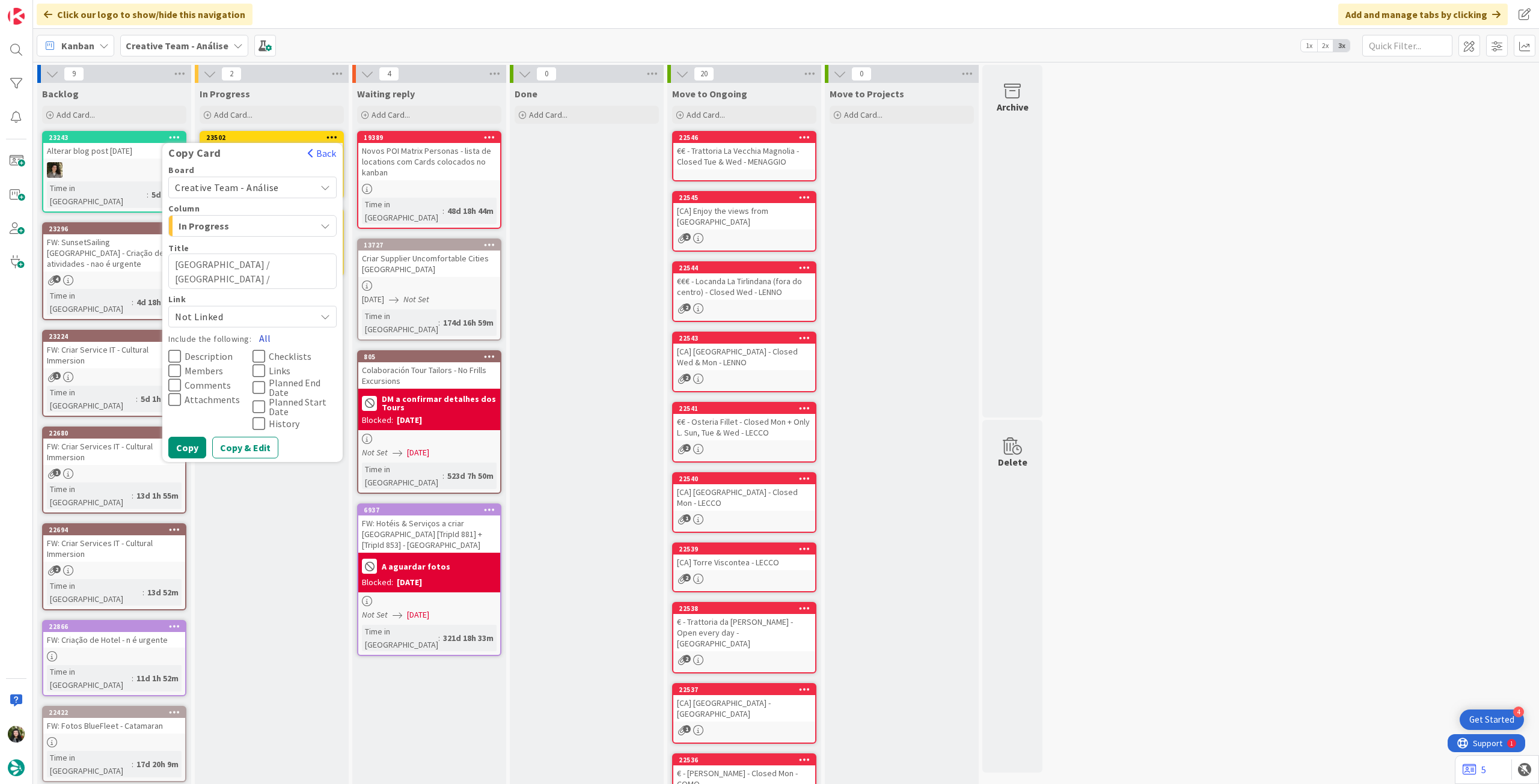
click at [262, 335] on button "All" at bounding box center [265, 337] width 27 height 21
click at [193, 439] on button "Copy" at bounding box center [187, 447] width 38 height 21
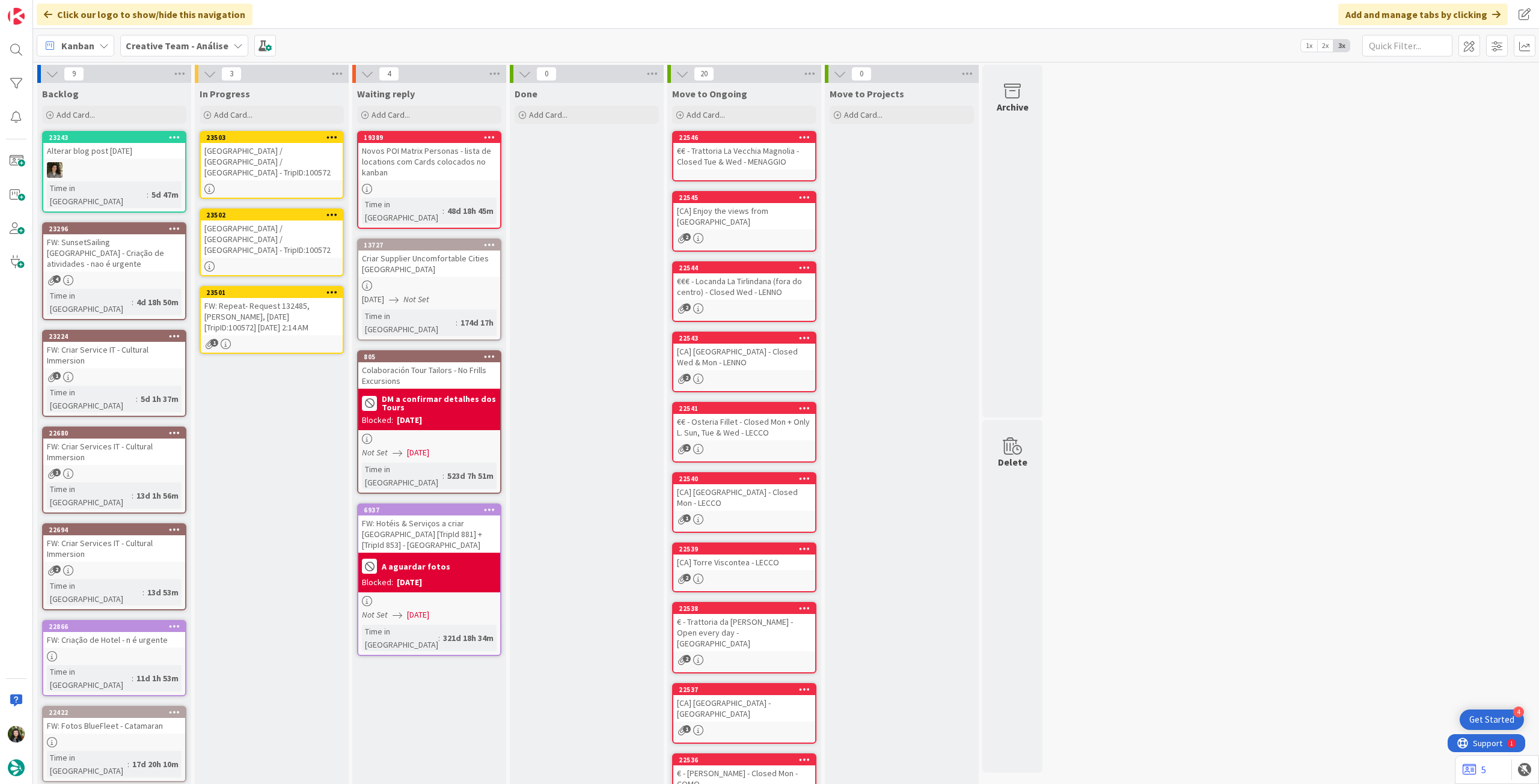
click at [288, 298] on div "FW: Repeat- Request 132485, [PERSON_NAME], [DATE] [TripID:100572] [DATE] 2:14 AM" at bounding box center [271, 316] width 142 height 37
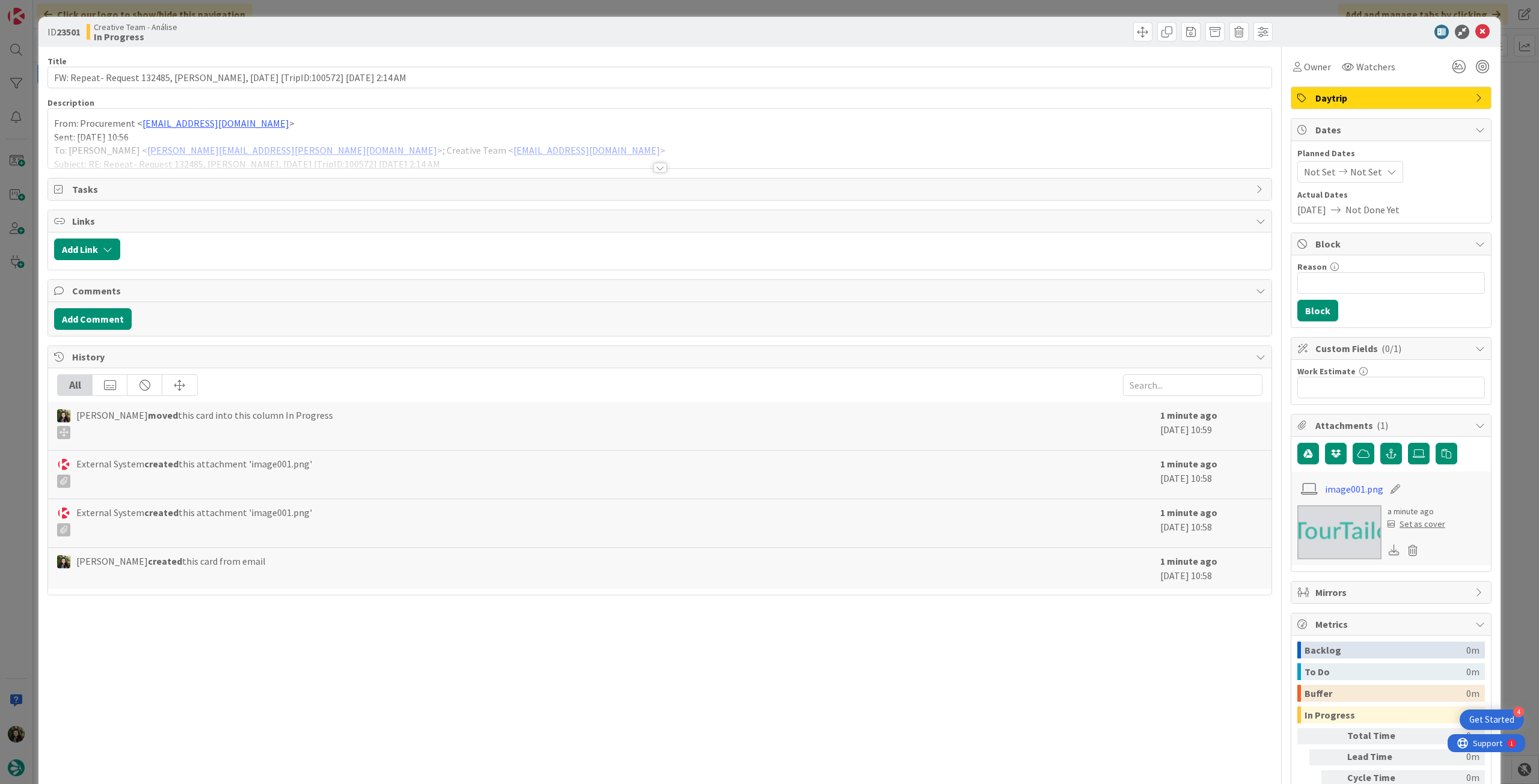
click at [184, 162] on div at bounding box center [659, 153] width 1223 height 31
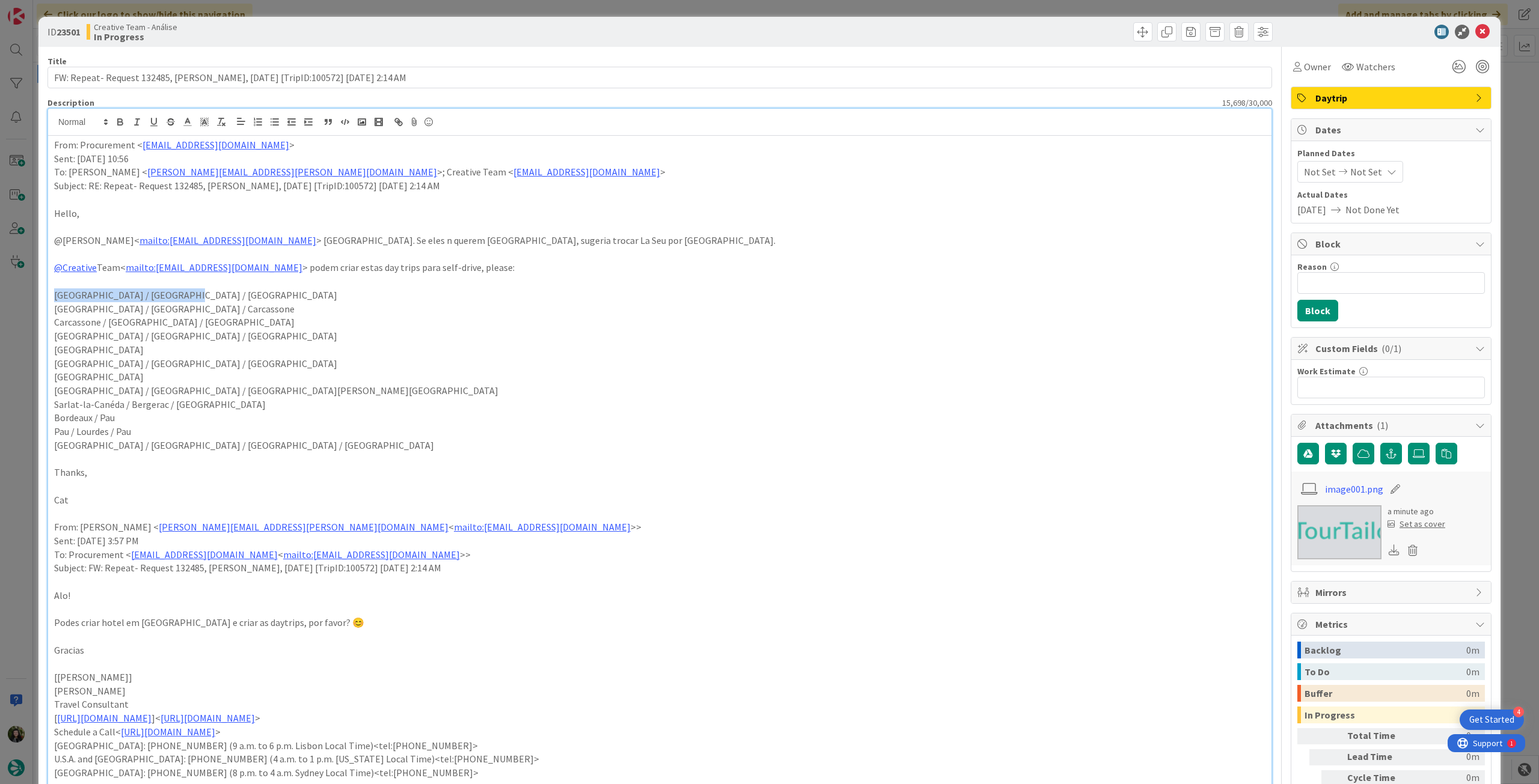
drag, startPoint x: 190, startPoint y: 294, endPoint x: 7, endPoint y: 292, distance: 183.0
click at [7, 292] on div "ID 23501 Creative Team - Análise In Progress Title 89 / 128 FW: Repeat- Request…" at bounding box center [770, 392] width 1539 height 784
drag, startPoint x: 188, startPoint y: 308, endPoint x: 59, endPoint y: 307, distance: 129.0
click at [32, 307] on div "ID 23501 Creative Team - Análise In Progress Title 89 / 128 FW: Repeat- Request…" at bounding box center [770, 392] width 1539 height 784
copy p "[GEOGRAPHIC_DATA] / [GEOGRAPHIC_DATA] / Carcassone"
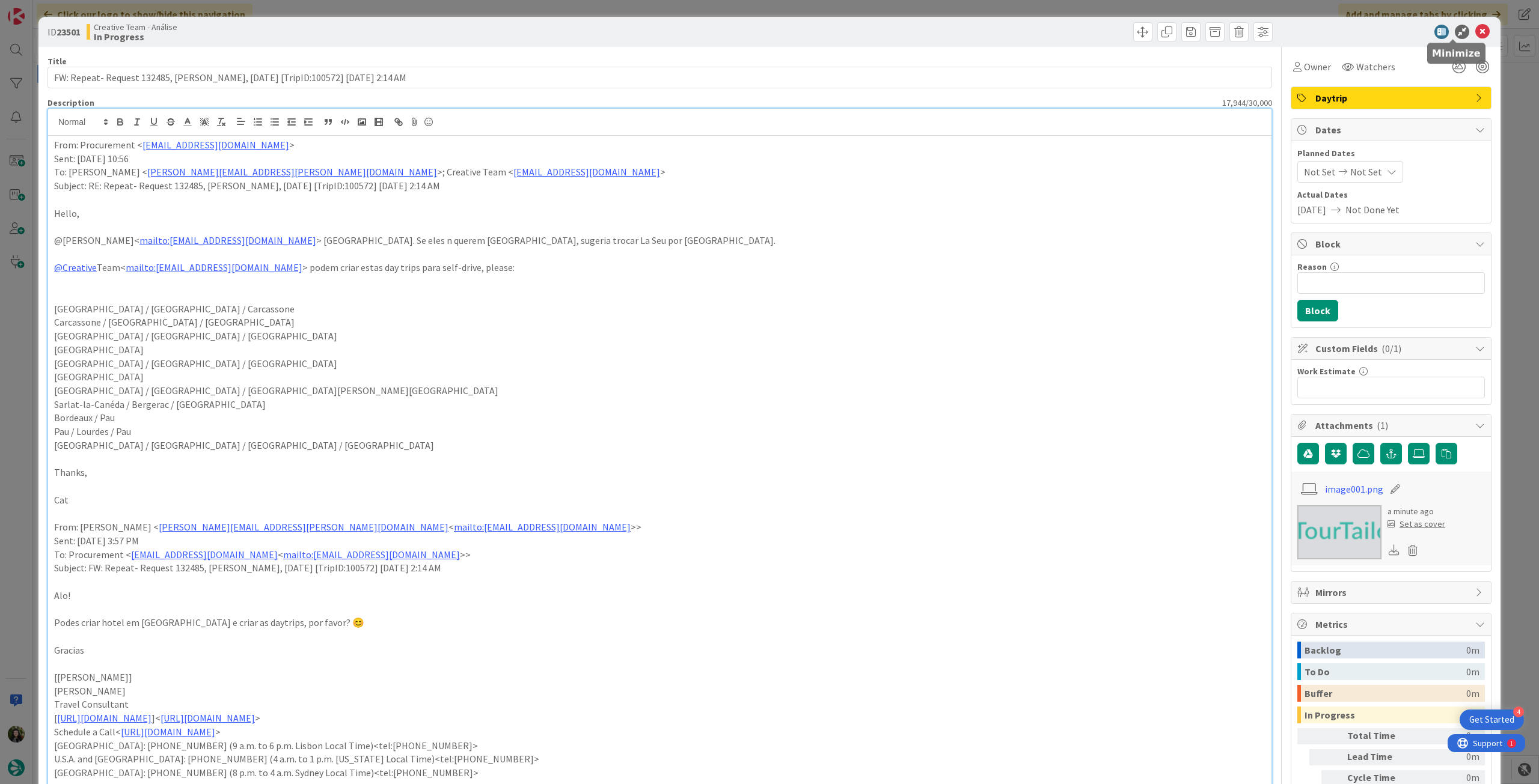
click at [1475, 31] on icon at bounding box center [1483, 32] width 15 height 15
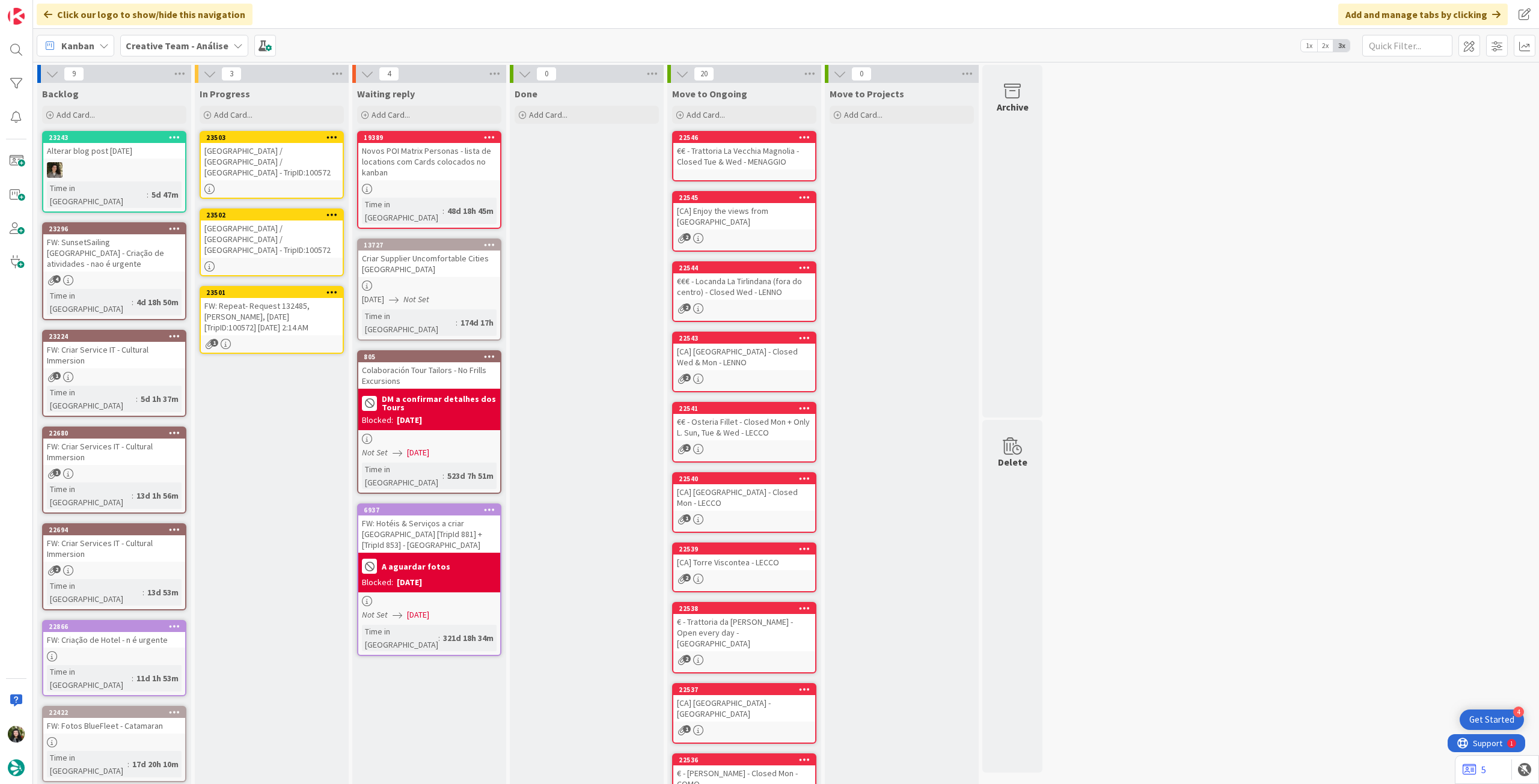
click at [285, 220] on div "[GEOGRAPHIC_DATA] / [GEOGRAPHIC_DATA] / [GEOGRAPHIC_DATA] - TripID:100572" at bounding box center [271, 239] width 142 height 37
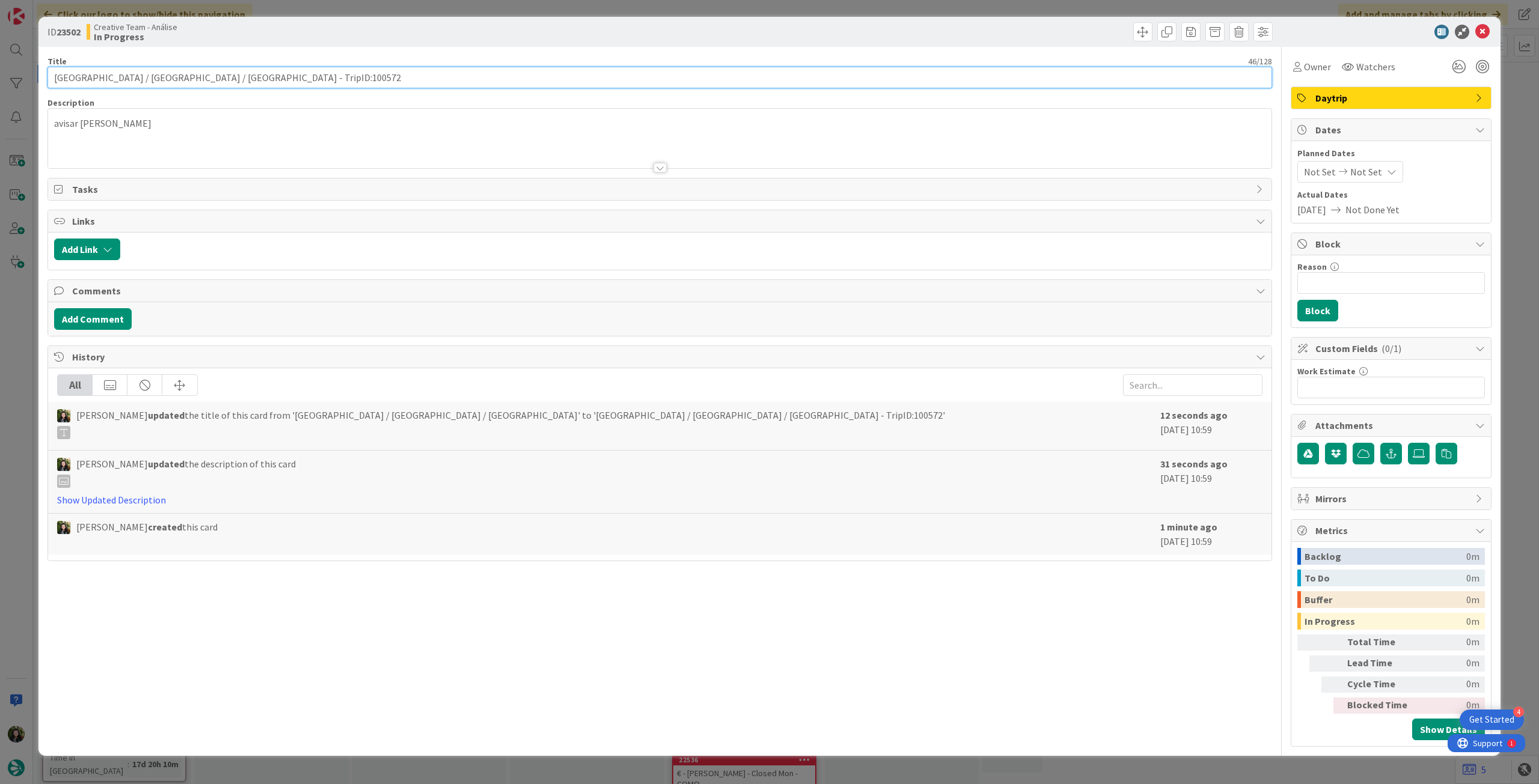
drag, startPoint x: 176, startPoint y: 77, endPoint x: 466, endPoint y: 77, distance: 290.0
click at [5, 77] on div "ID 23502 Creative Team - Análise In Progress Title 46 / 128 [GEOGRAPHIC_DATA] /…" at bounding box center [770, 392] width 1539 height 784
paste input "[GEOGRAPHIC_DATA] / [GEOGRAPHIC_DATA] / Carcassone"
click at [1484, 27] on icon at bounding box center [1483, 32] width 15 height 15
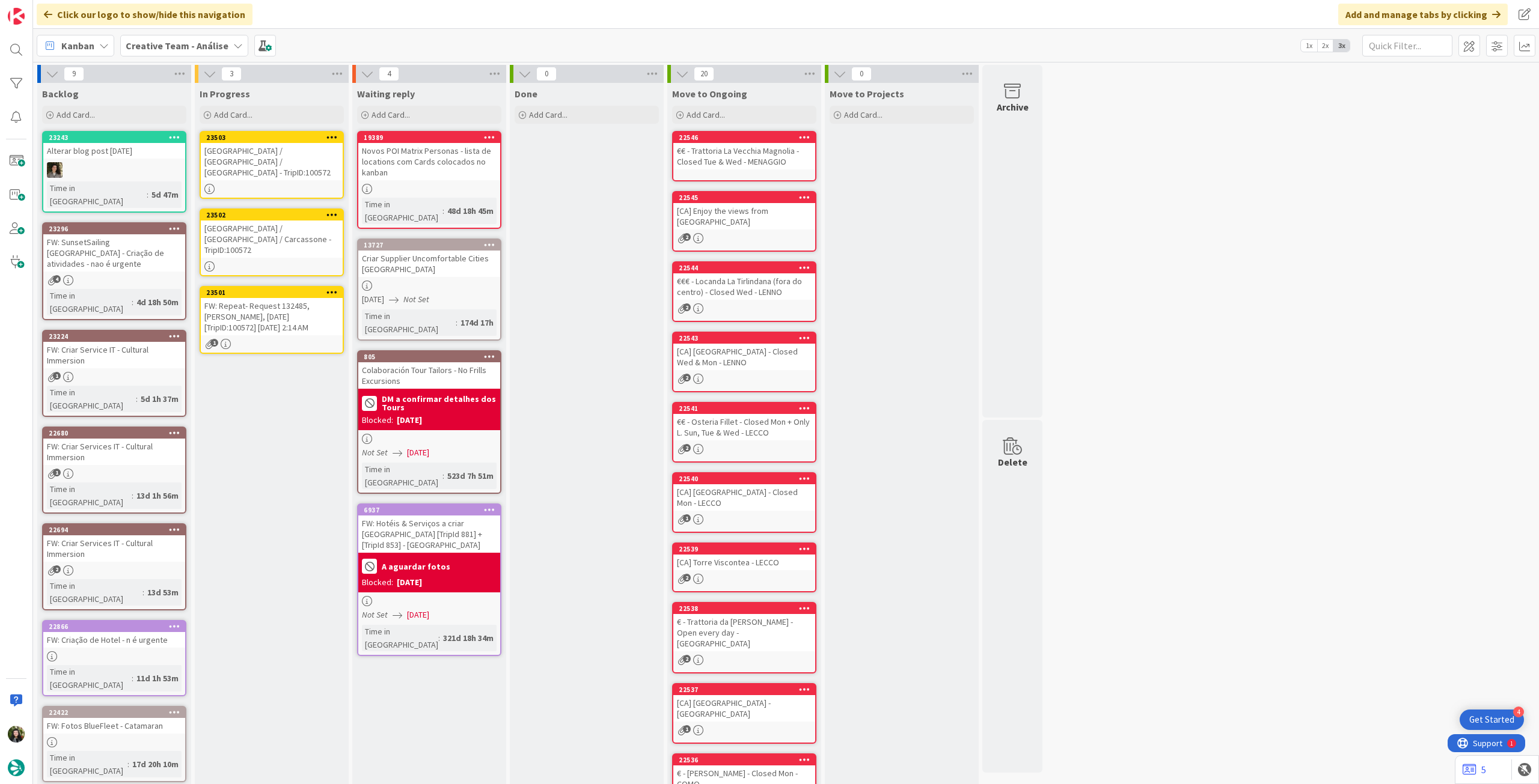
click at [328, 210] on icon at bounding box center [332, 214] width 11 height 8
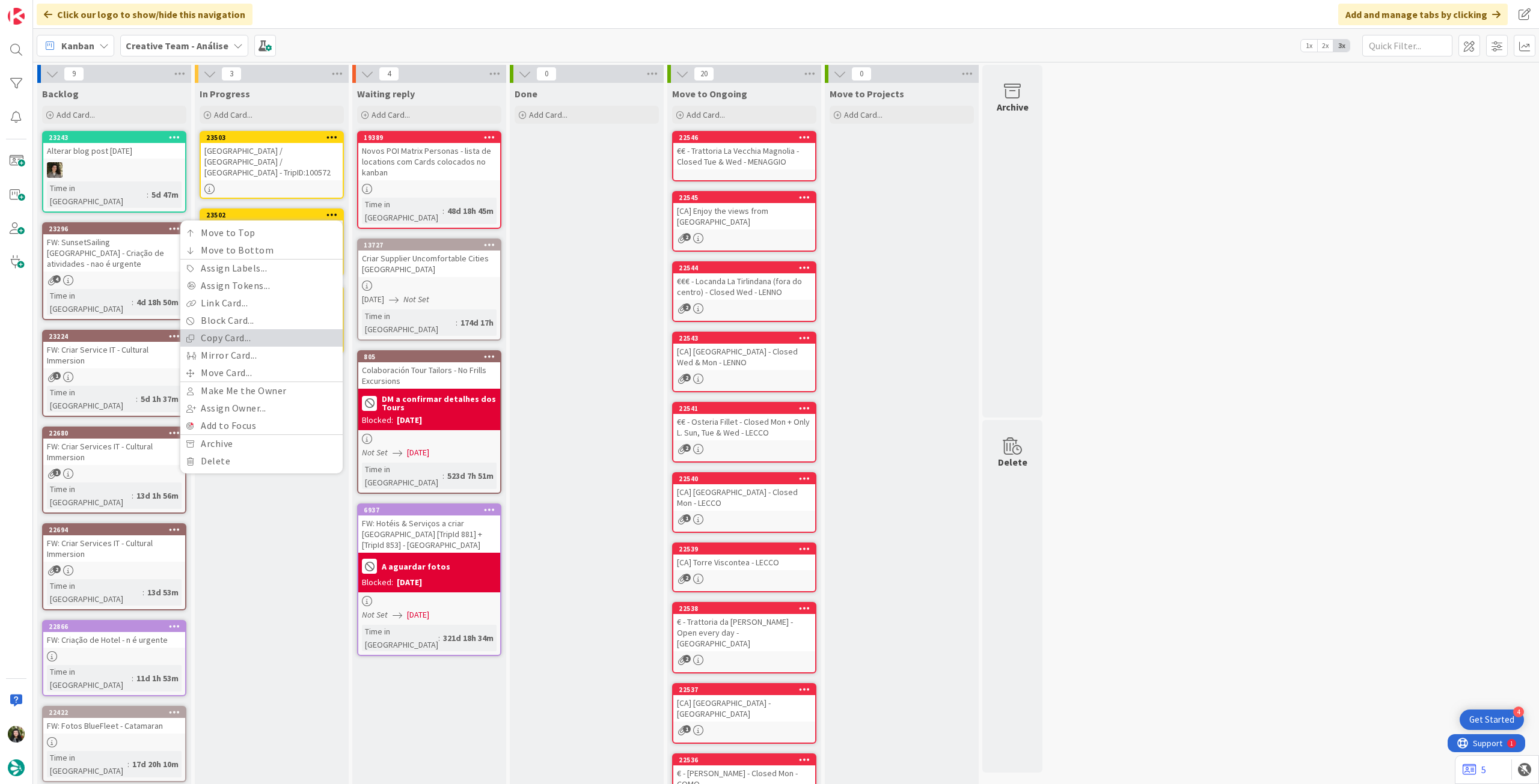
click at [264, 329] on link "Copy Card..." at bounding box center [261, 337] width 162 height 18
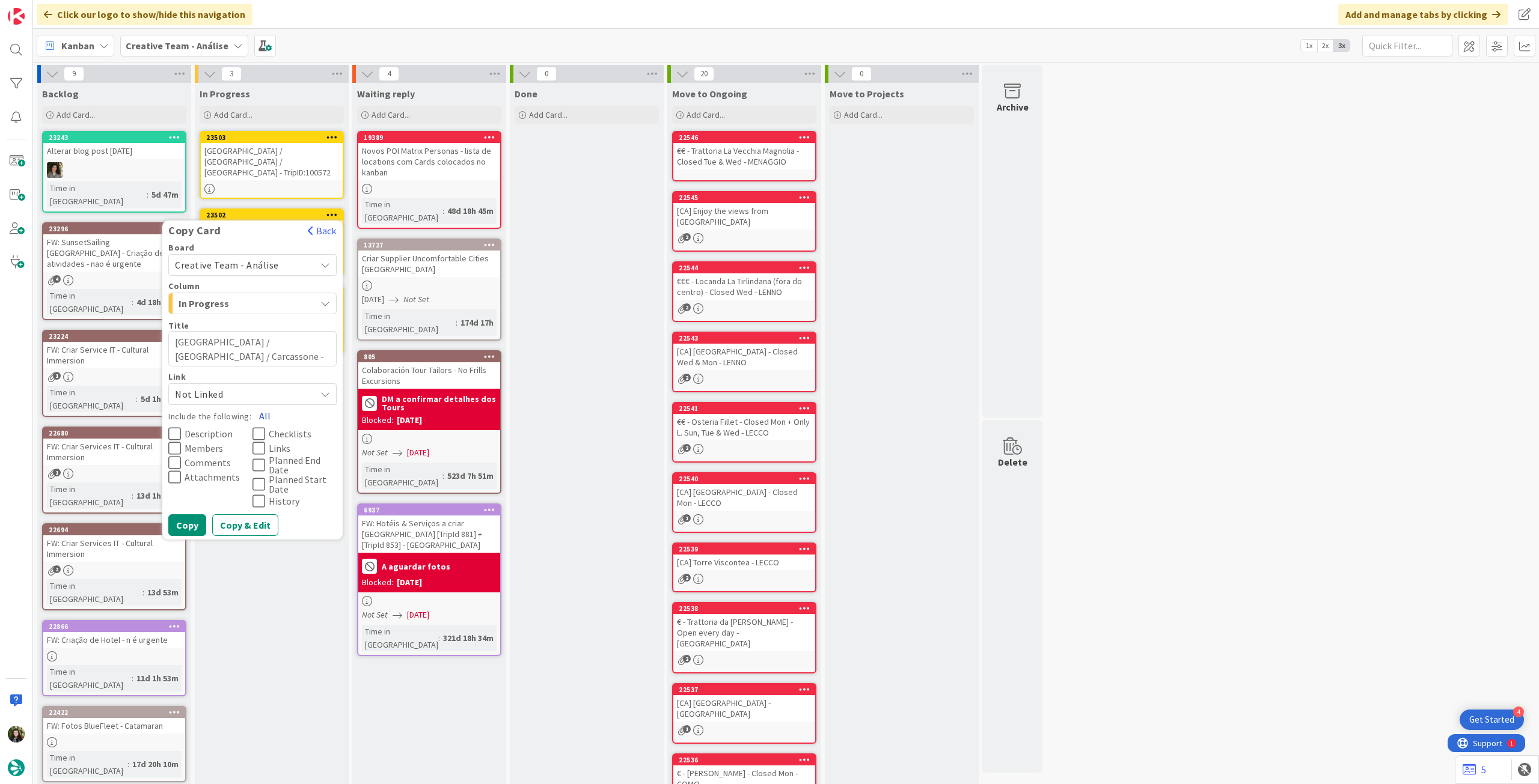
click at [262, 405] on button "All" at bounding box center [265, 415] width 27 height 21
click at [185, 514] on button "Copy" at bounding box center [187, 524] width 38 height 21
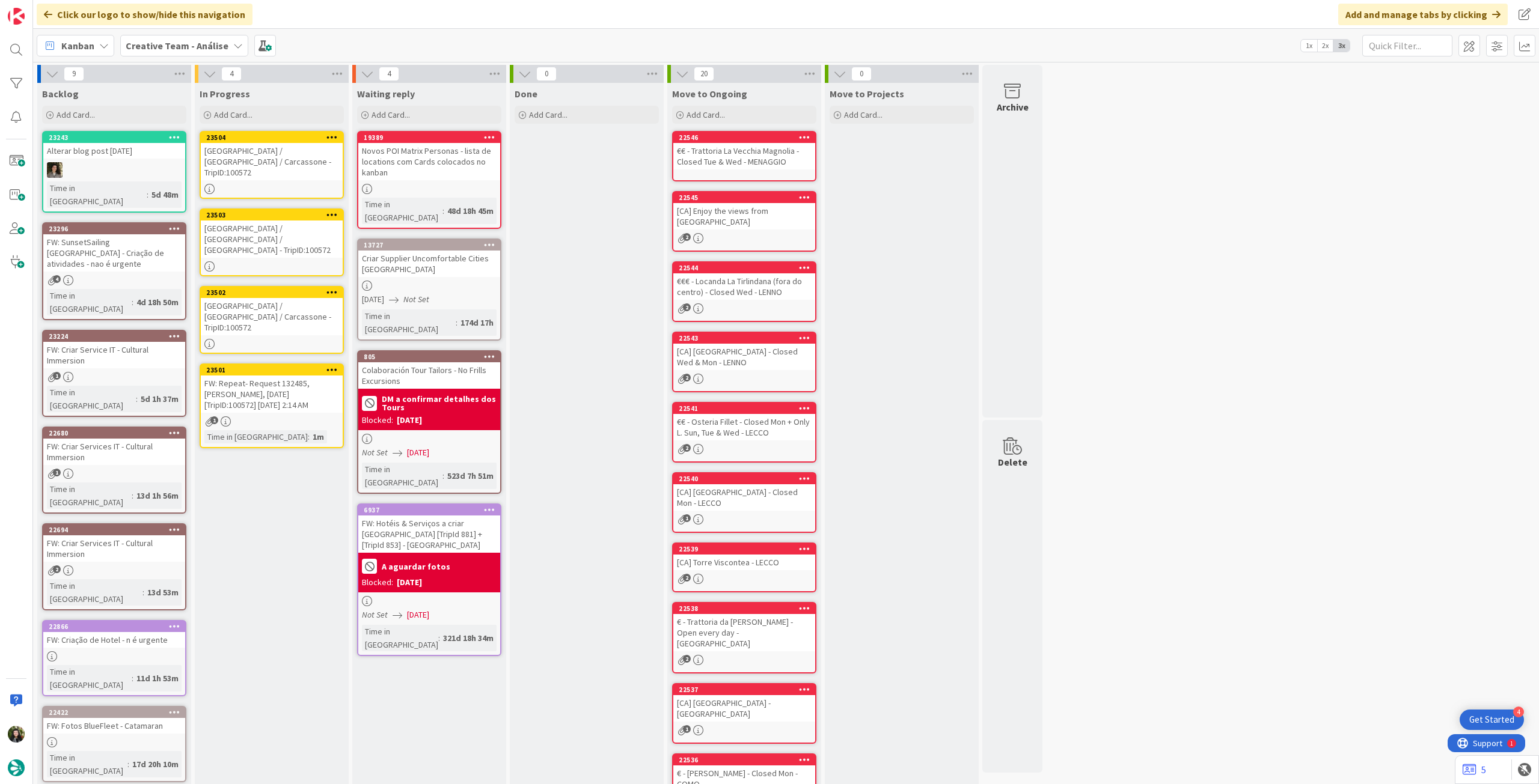
click at [289, 300] on div "[GEOGRAPHIC_DATA] / [GEOGRAPHIC_DATA] / Carcassone - TripID:100572" at bounding box center [271, 316] width 142 height 37
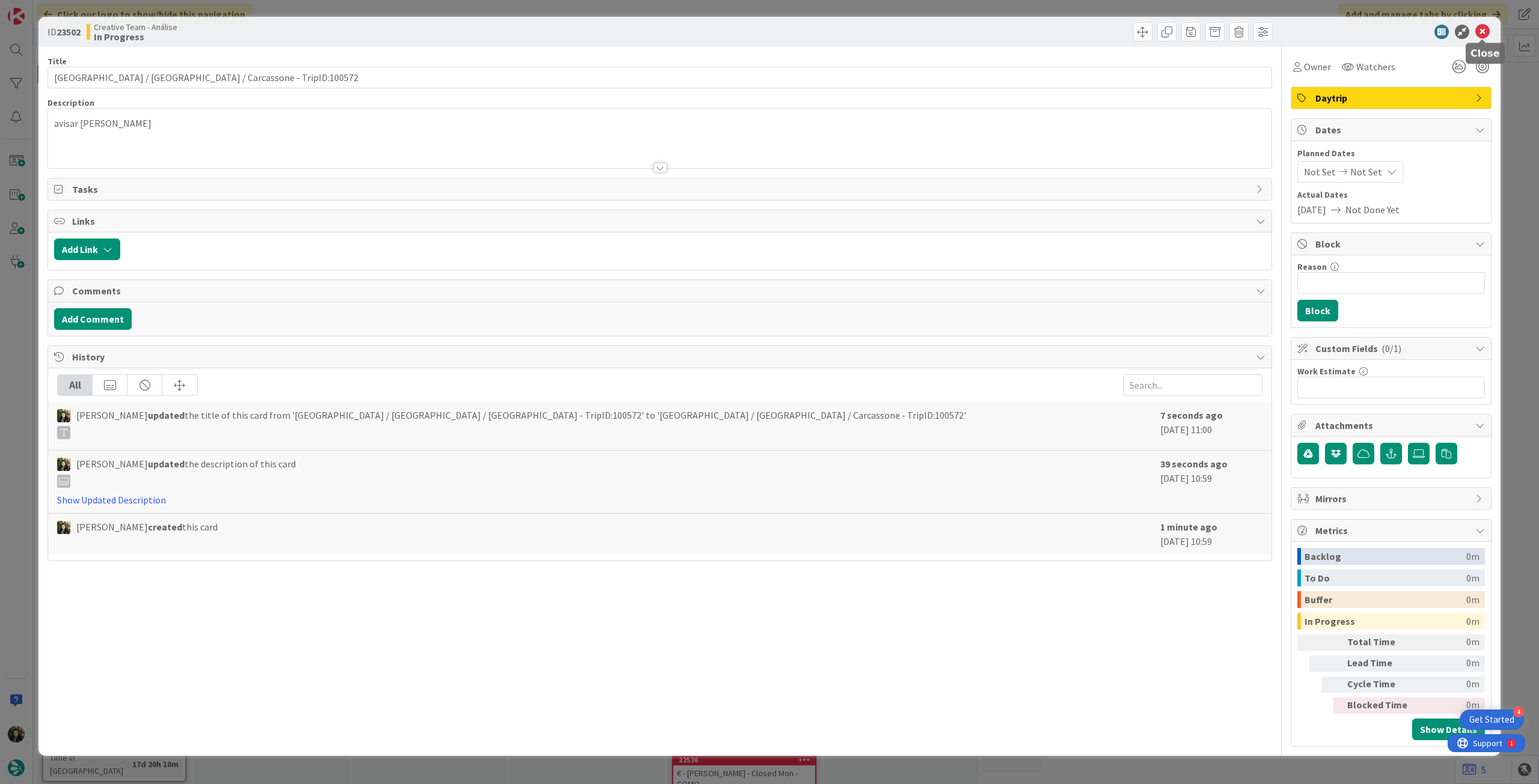
click at [1481, 28] on icon at bounding box center [1483, 32] width 15 height 15
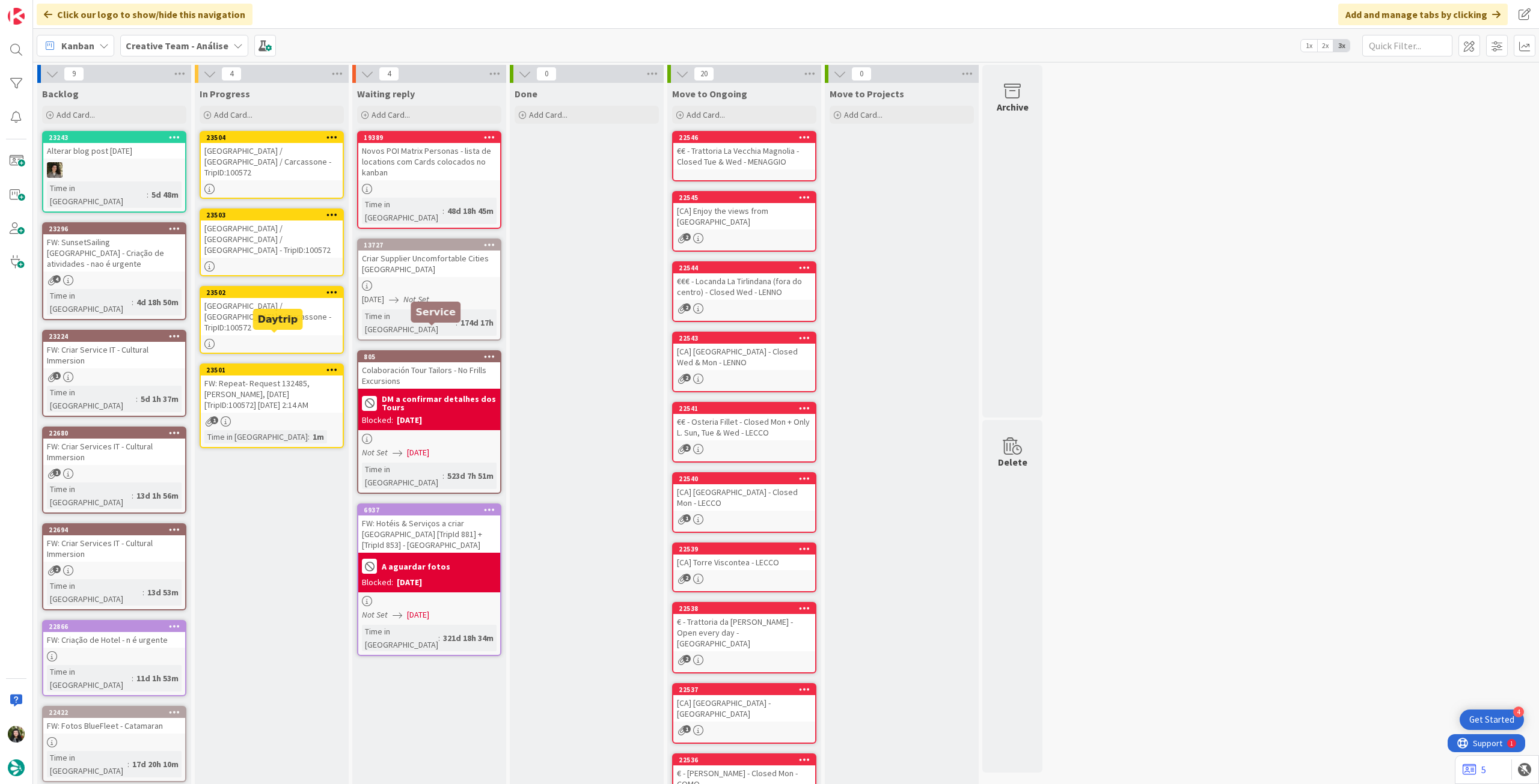
click at [267, 375] on div "FW: Repeat- Request 132485, [PERSON_NAME], [DATE] [TripID:100572] [DATE] 2:14 AM" at bounding box center [271, 394] width 142 height 37
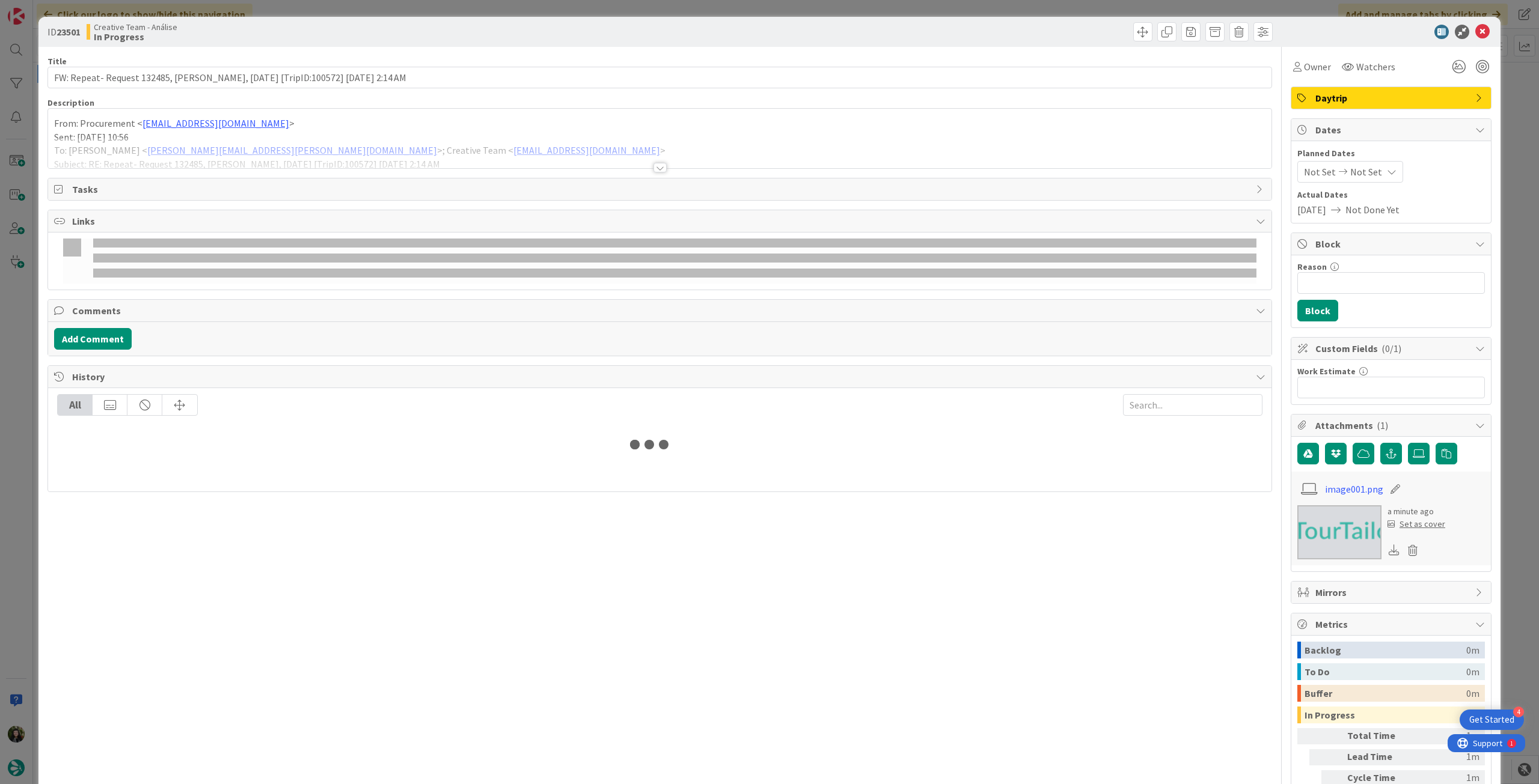
click at [160, 182] on span "Tasks" at bounding box center [660, 190] width 1177 height 15
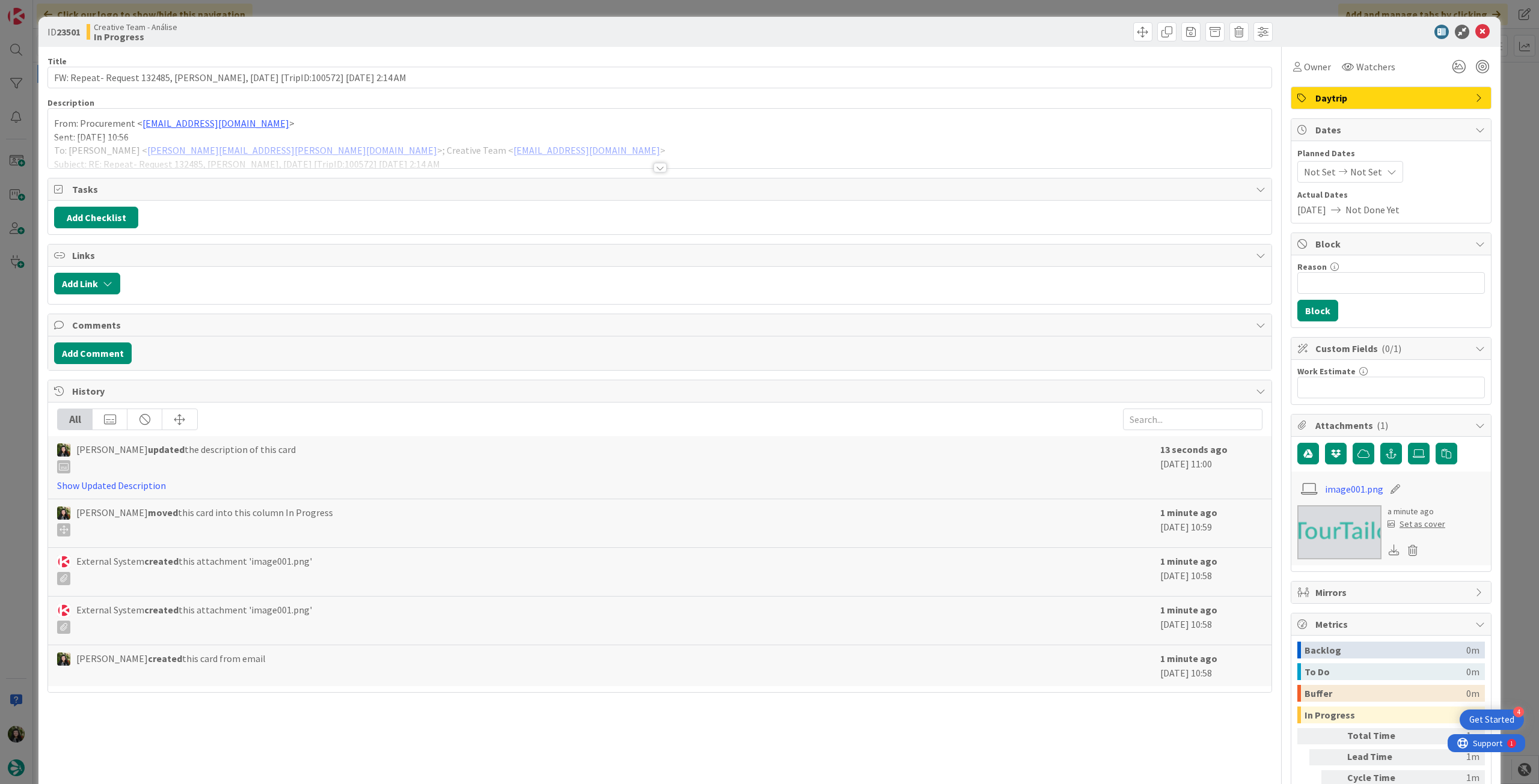
click at [166, 162] on div at bounding box center [659, 153] width 1223 height 31
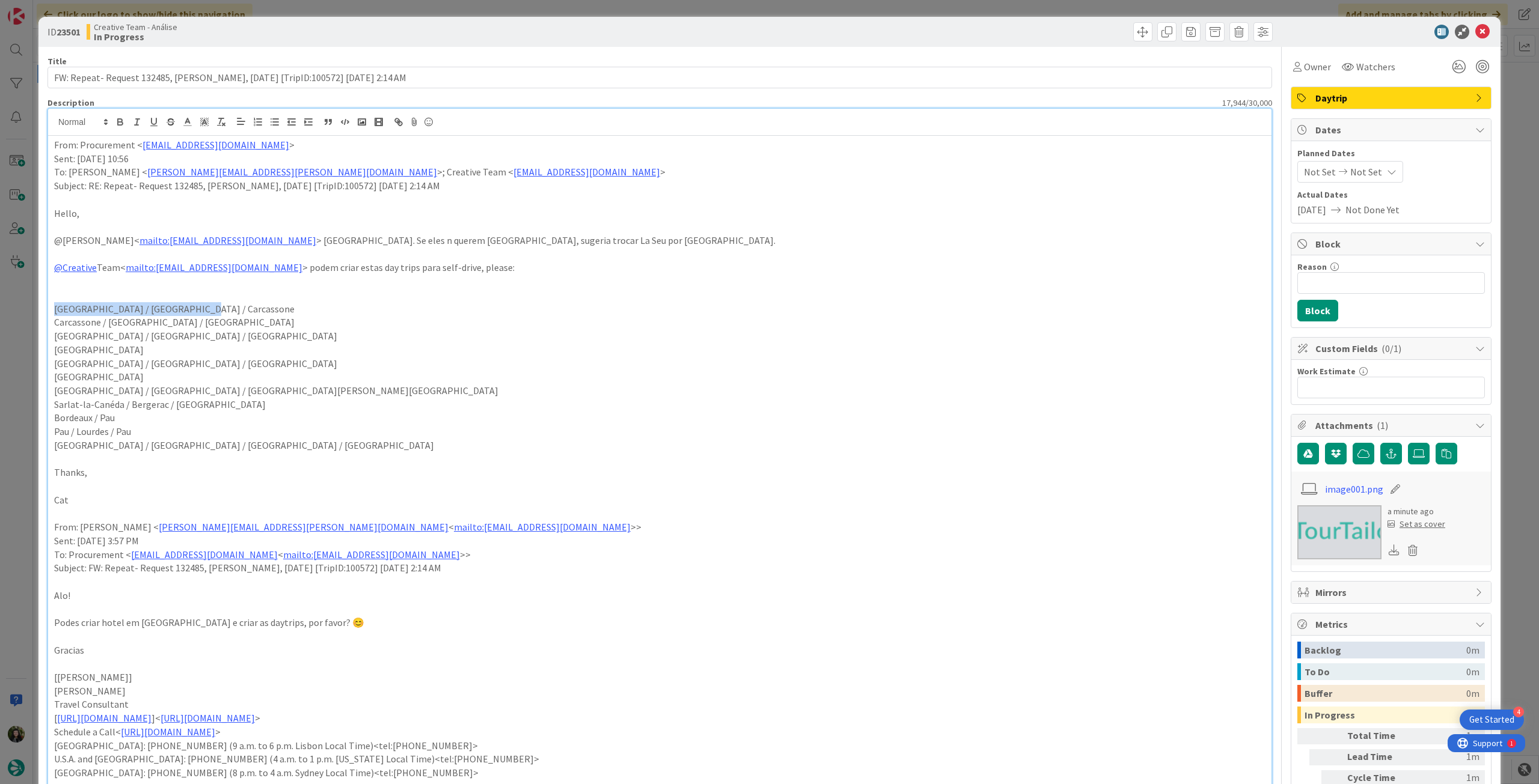
drag, startPoint x: 123, startPoint y: 306, endPoint x: 32, endPoint y: 306, distance: 91.0
click at [32, 306] on div "ID 23501 Creative Team - Análise In Progress Title 89 / 128 FW: Repeat- Request…" at bounding box center [770, 392] width 1539 height 784
drag, startPoint x: 198, startPoint y: 321, endPoint x: 30, endPoint y: 324, distance: 168.0
click at [30, 324] on div "ID 23501 Creative Team - Análise In Progress Title 89 / 128 FW: Repeat- Request…" at bounding box center [770, 392] width 1539 height 784
copy p "Carcassone / [GEOGRAPHIC_DATA] / [GEOGRAPHIC_DATA]"
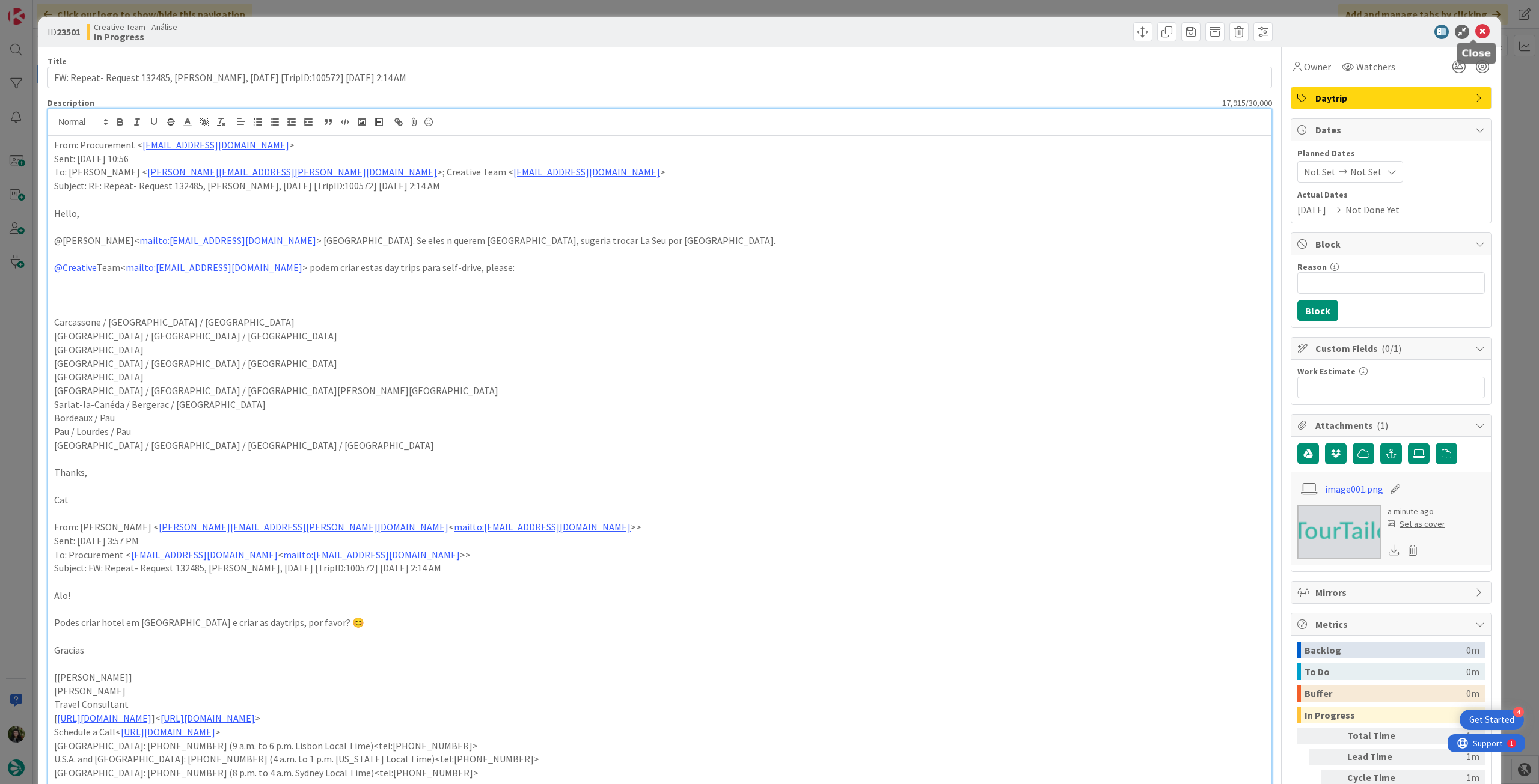
click at [1475, 35] on icon at bounding box center [1483, 32] width 15 height 15
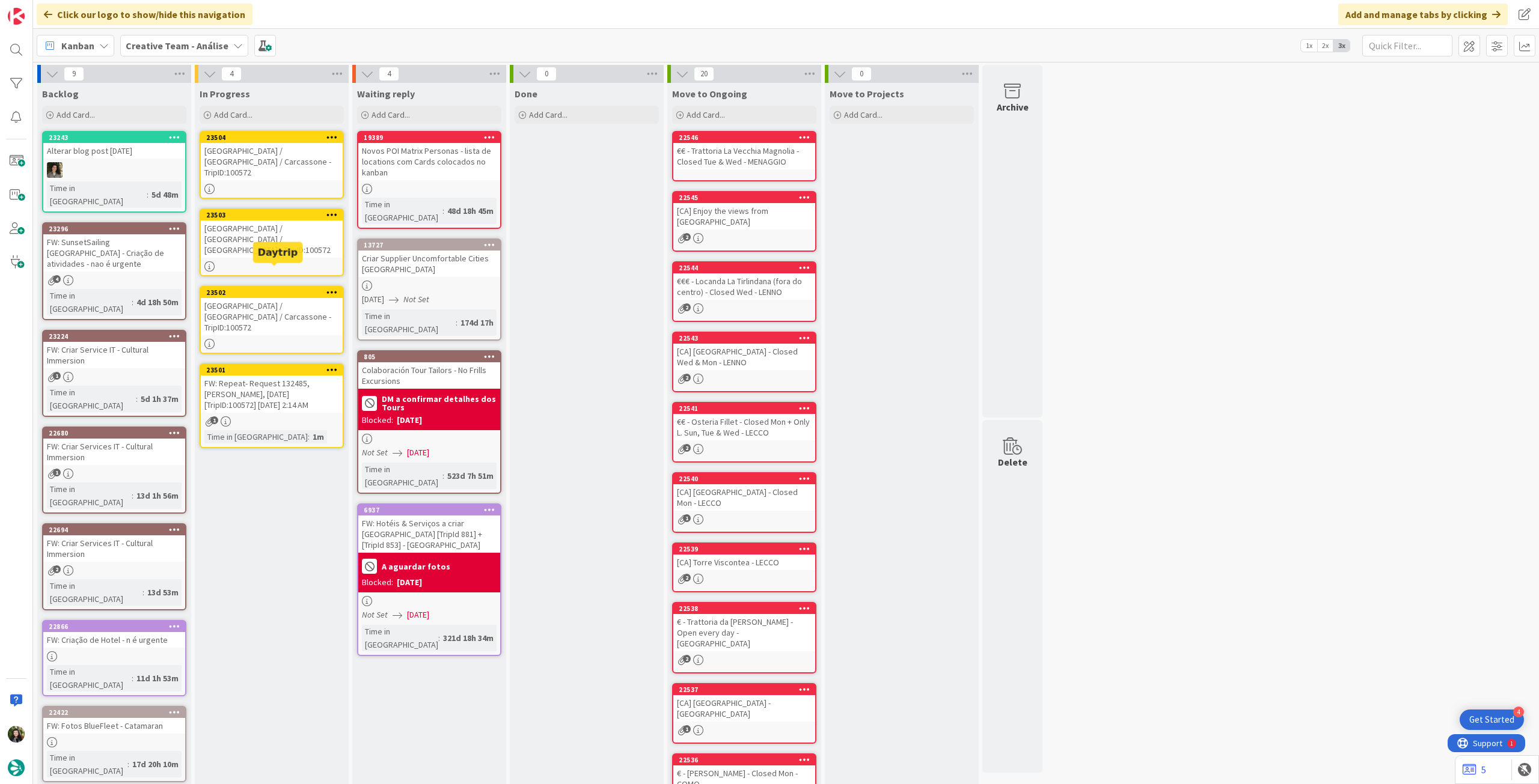
click at [272, 298] on div "[GEOGRAPHIC_DATA] / [GEOGRAPHIC_DATA] / Carcassone - TripID:100572" at bounding box center [271, 316] width 142 height 37
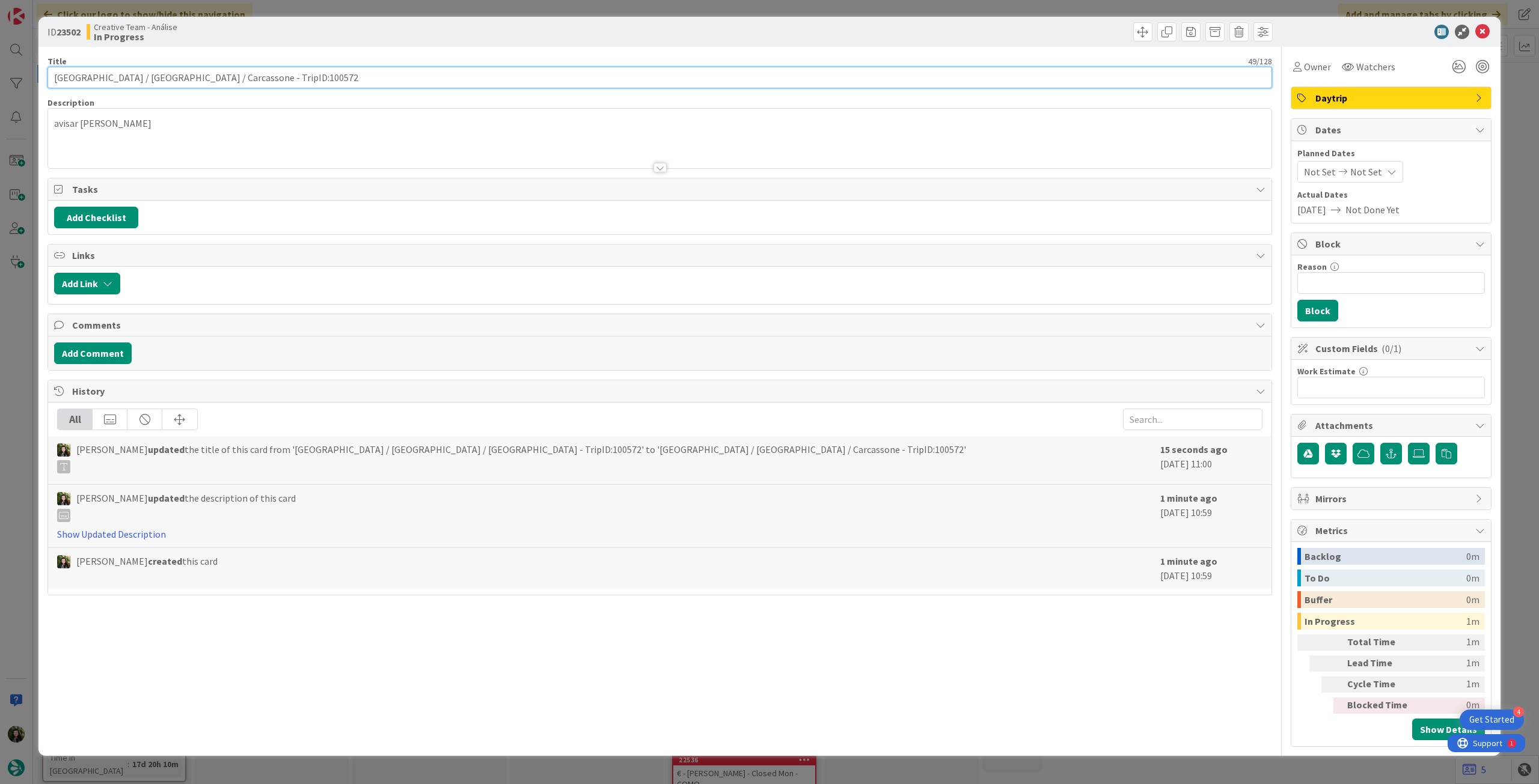
drag, startPoint x: 197, startPoint y: 78, endPoint x: 0, endPoint y: 78, distance: 197.0
click at [0, 78] on div "ID 23502 Creative Team - Análise In Progress Title 49 / 128 [GEOGRAPHIC_DATA] /…" at bounding box center [770, 392] width 1539 height 784
paste input "Carcassone / [GEOGRAPHIC_DATA] / [GEOGRAPHIC_DATA]"
click at [1482, 34] on icon at bounding box center [1483, 32] width 15 height 15
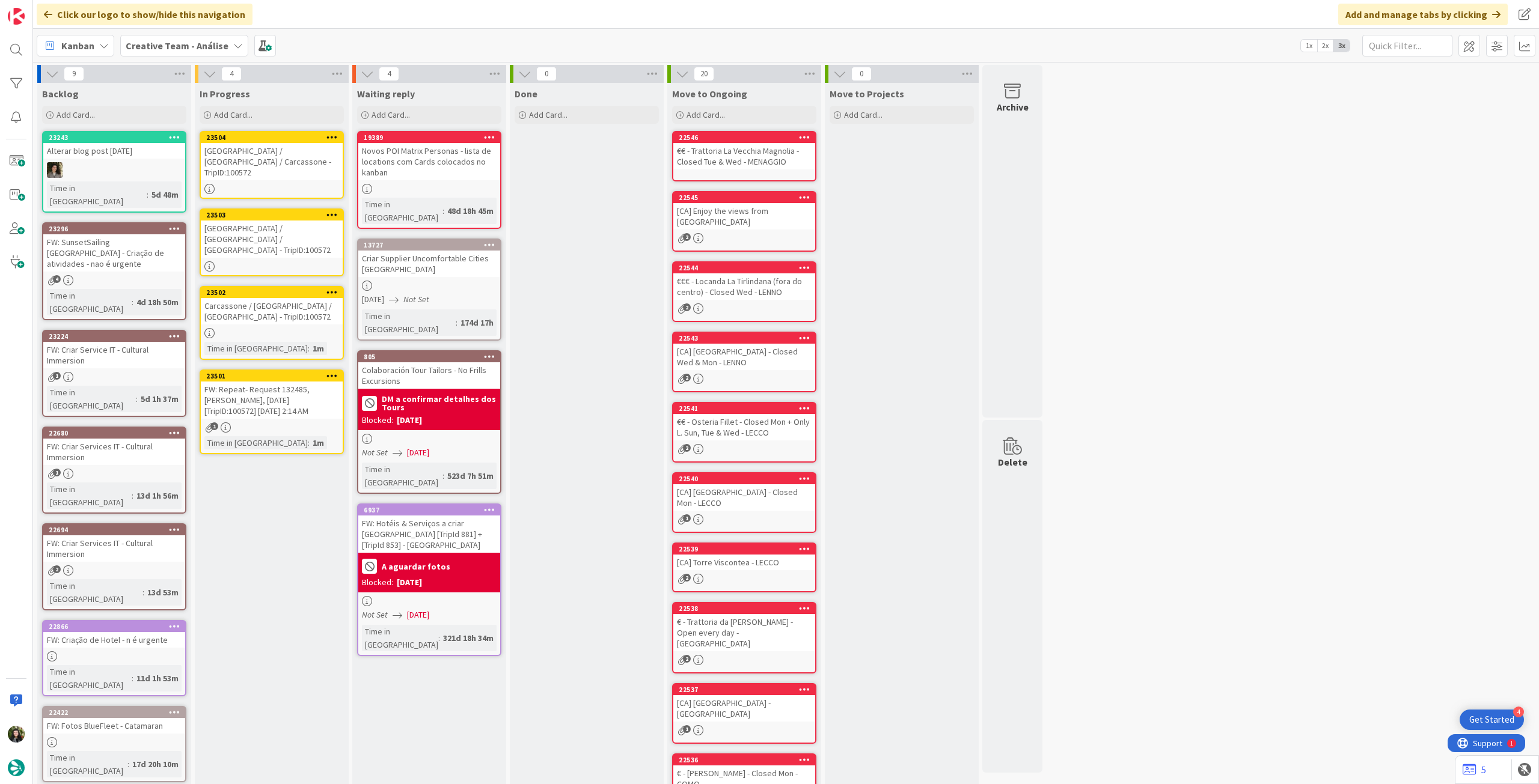
click at [336, 288] on icon at bounding box center [332, 291] width 11 height 8
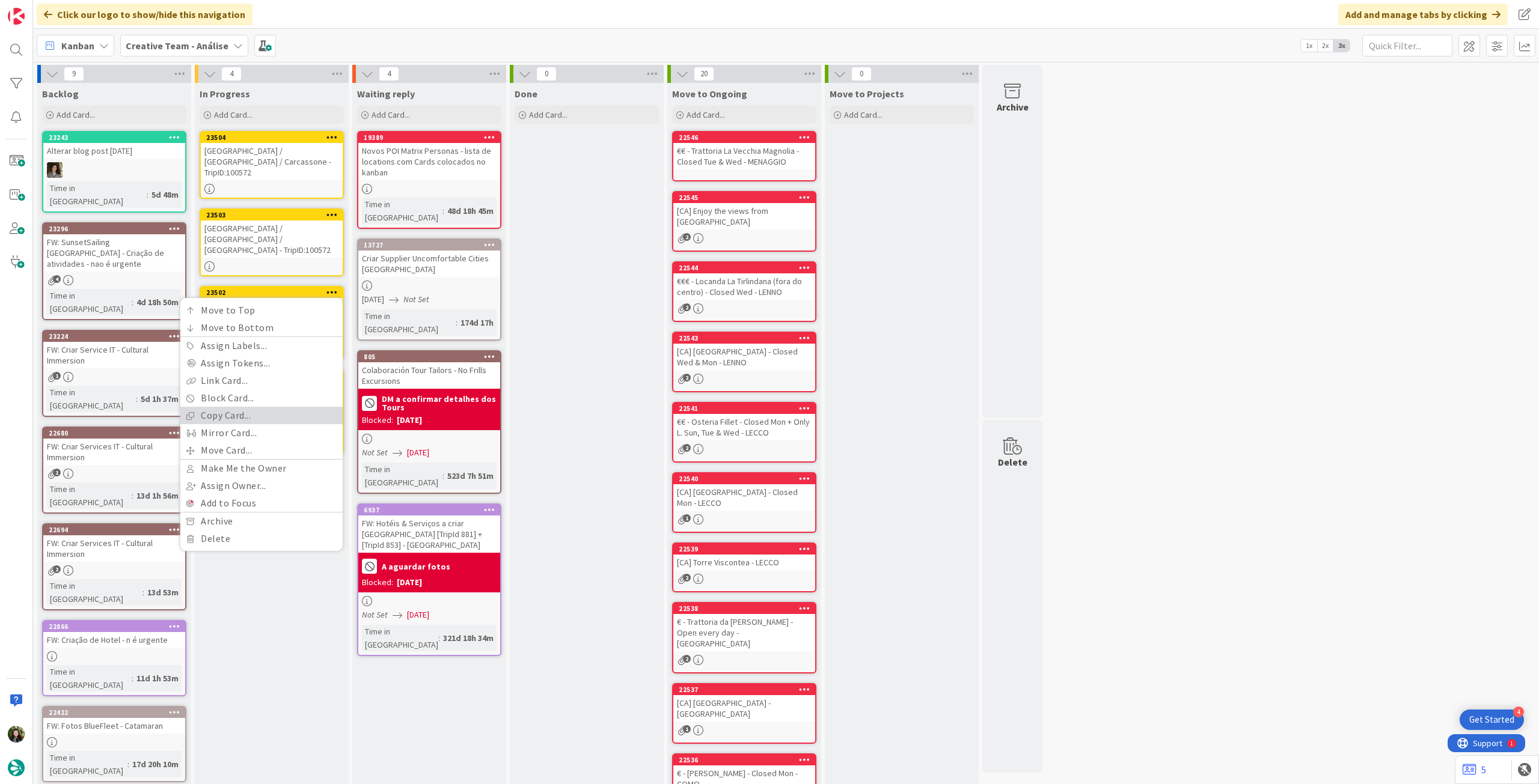
click at [270, 407] on link "Copy Card..." at bounding box center [261, 415] width 162 height 18
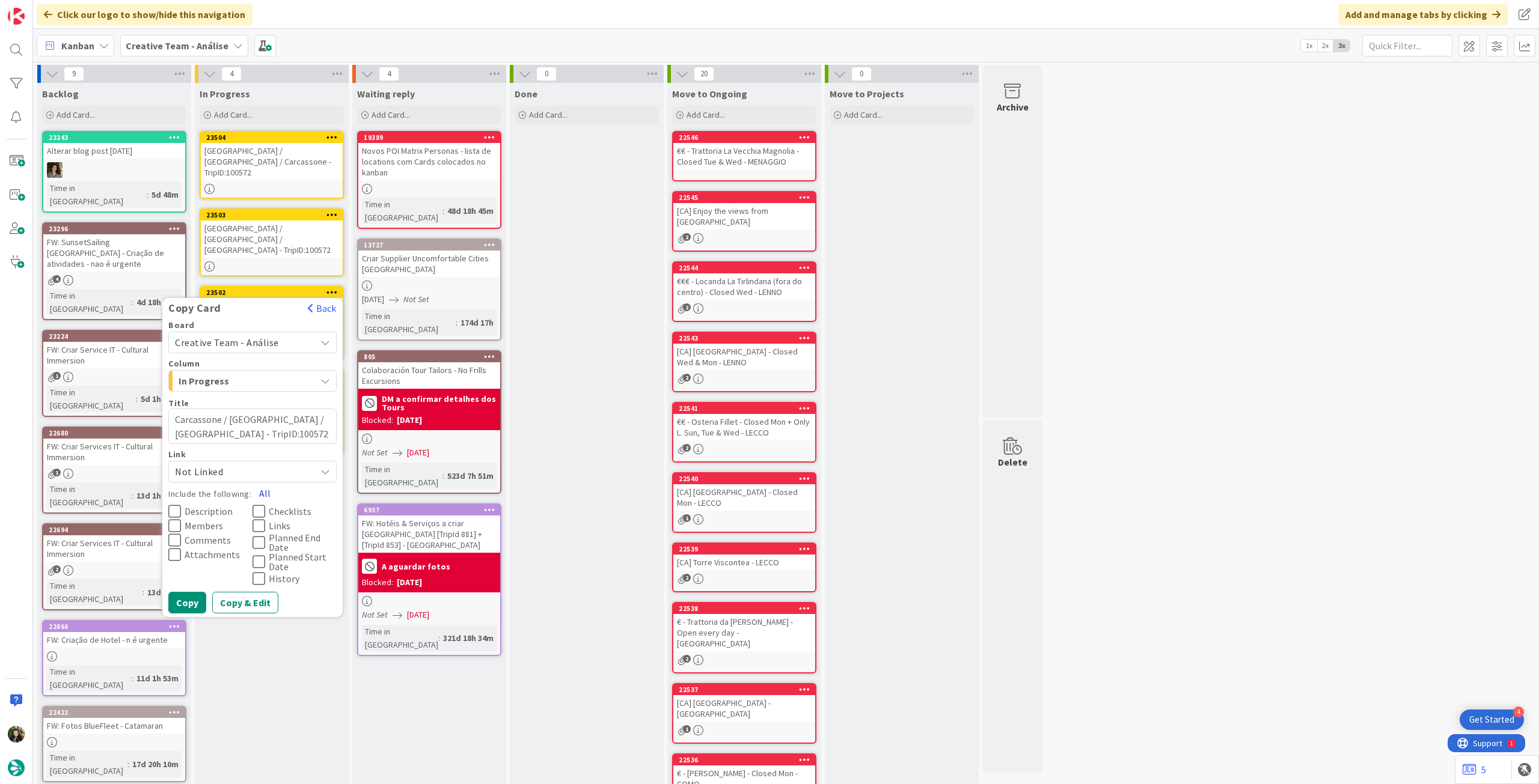
click at [268, 483] on button "All" at bounding box center [265, 493] width 27 height 21
click at [190, 592] on button "Copy" at bounding box center [187, 602] width 38 height 21
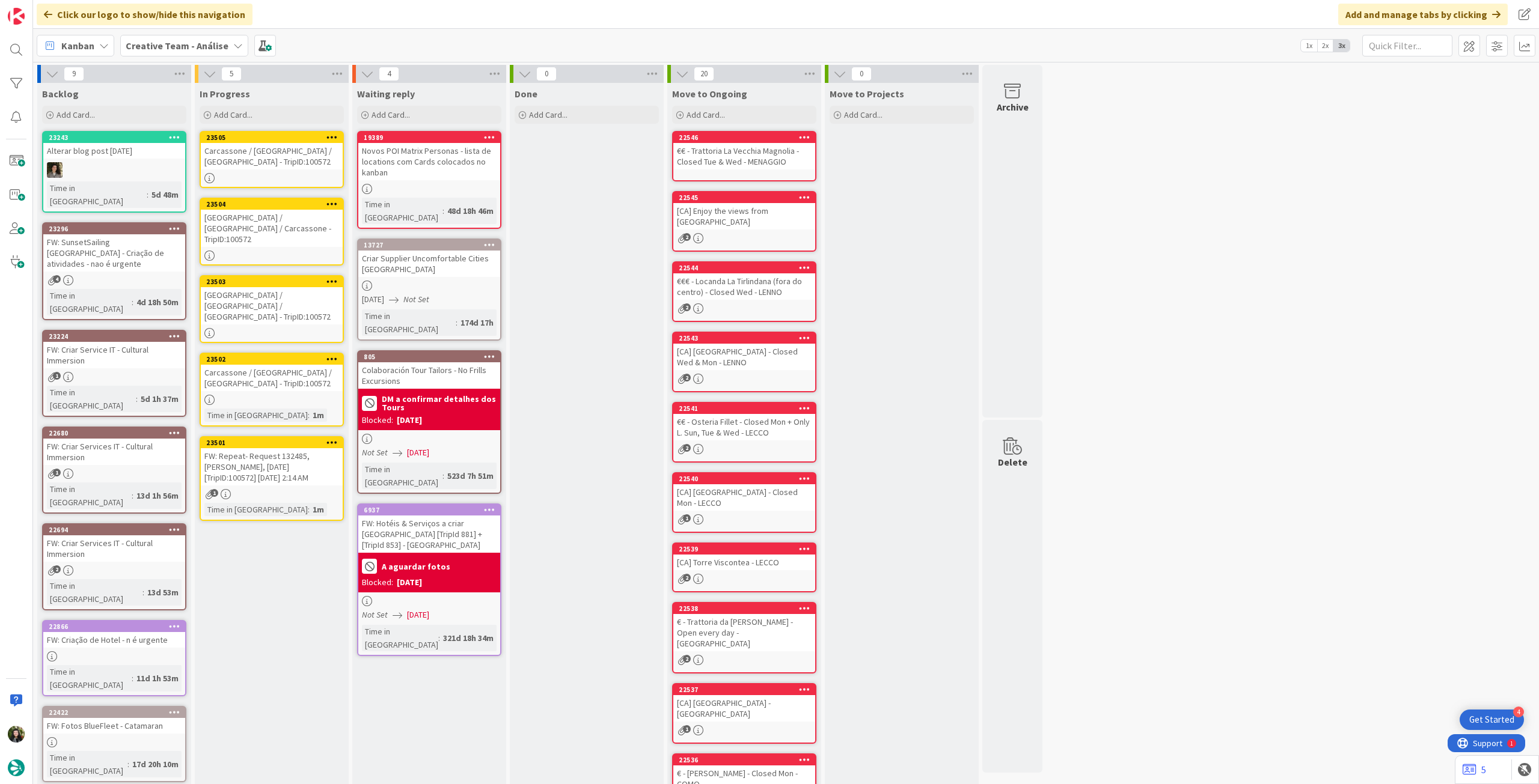
click at [289, 169] on link "23505 Carcassone / [GEOGRAPHIC_DATA] / [GEOGRAPHIC_DATA] - TripID:100572" at bounding box center [272, 160] width 144 height 57
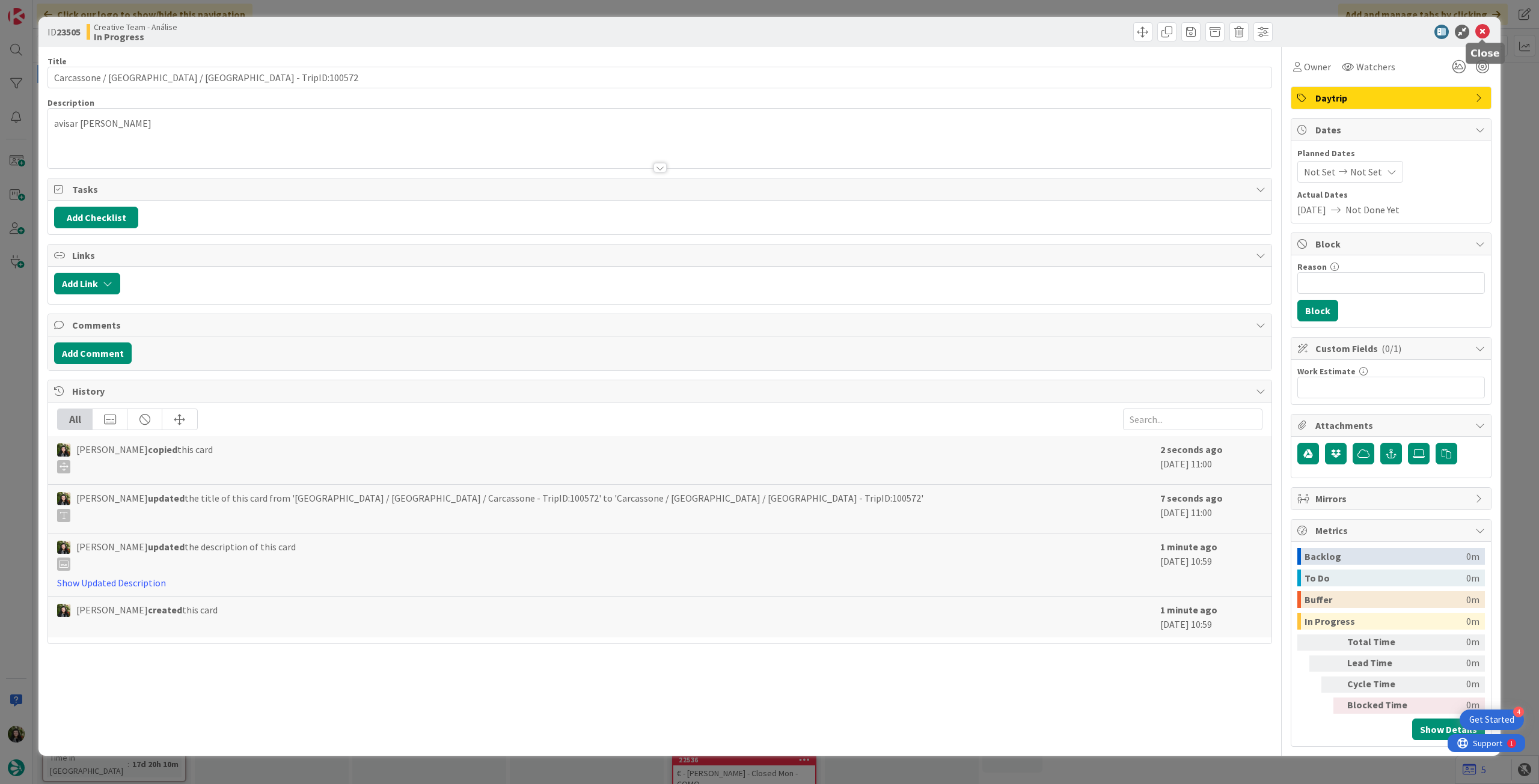
click at [1487, 29] on icon at bounding box center [1483, 32] width 15 height 15
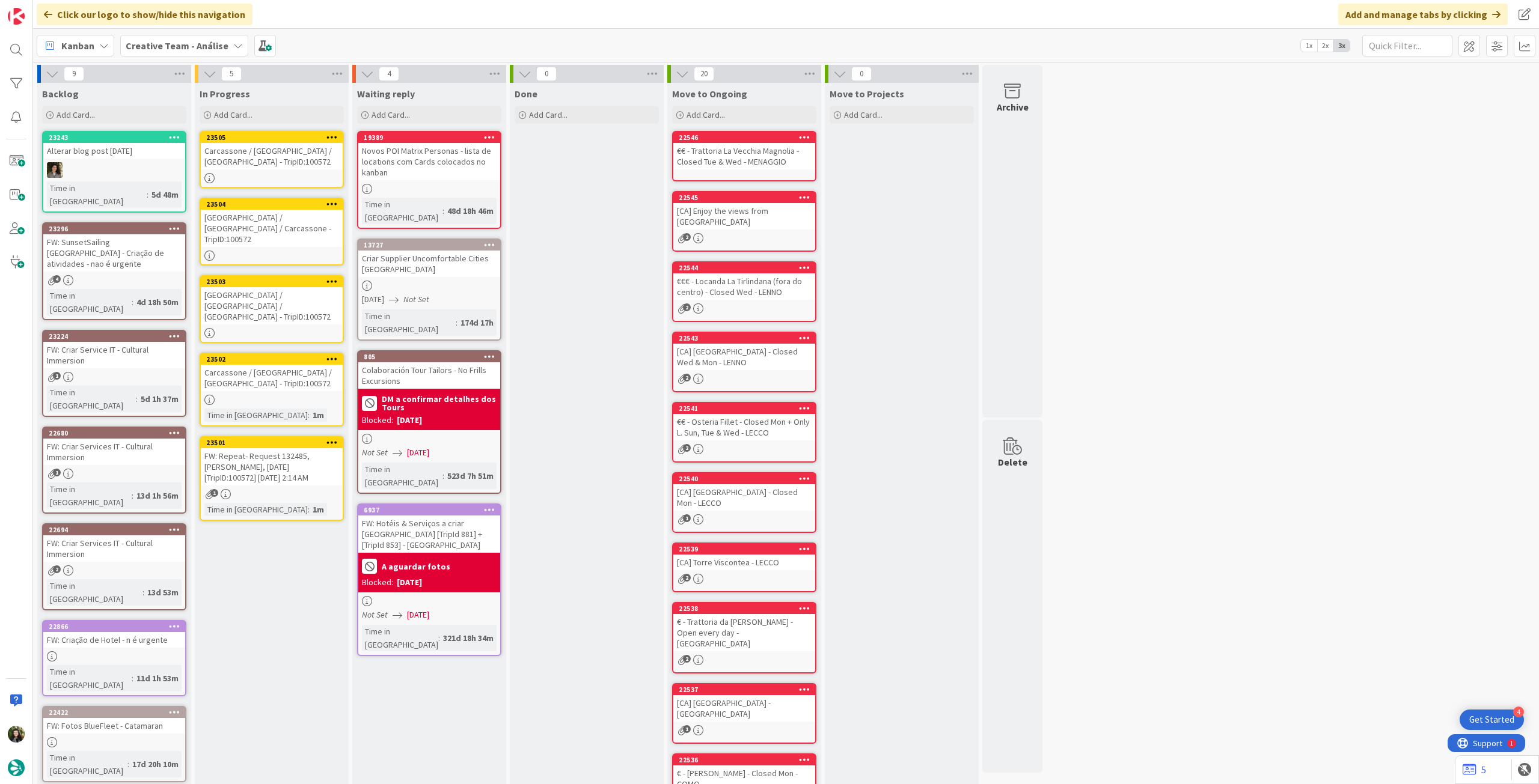
click at [238, 489] on div "1" at bounding box center [271, 494] width 142 height 10
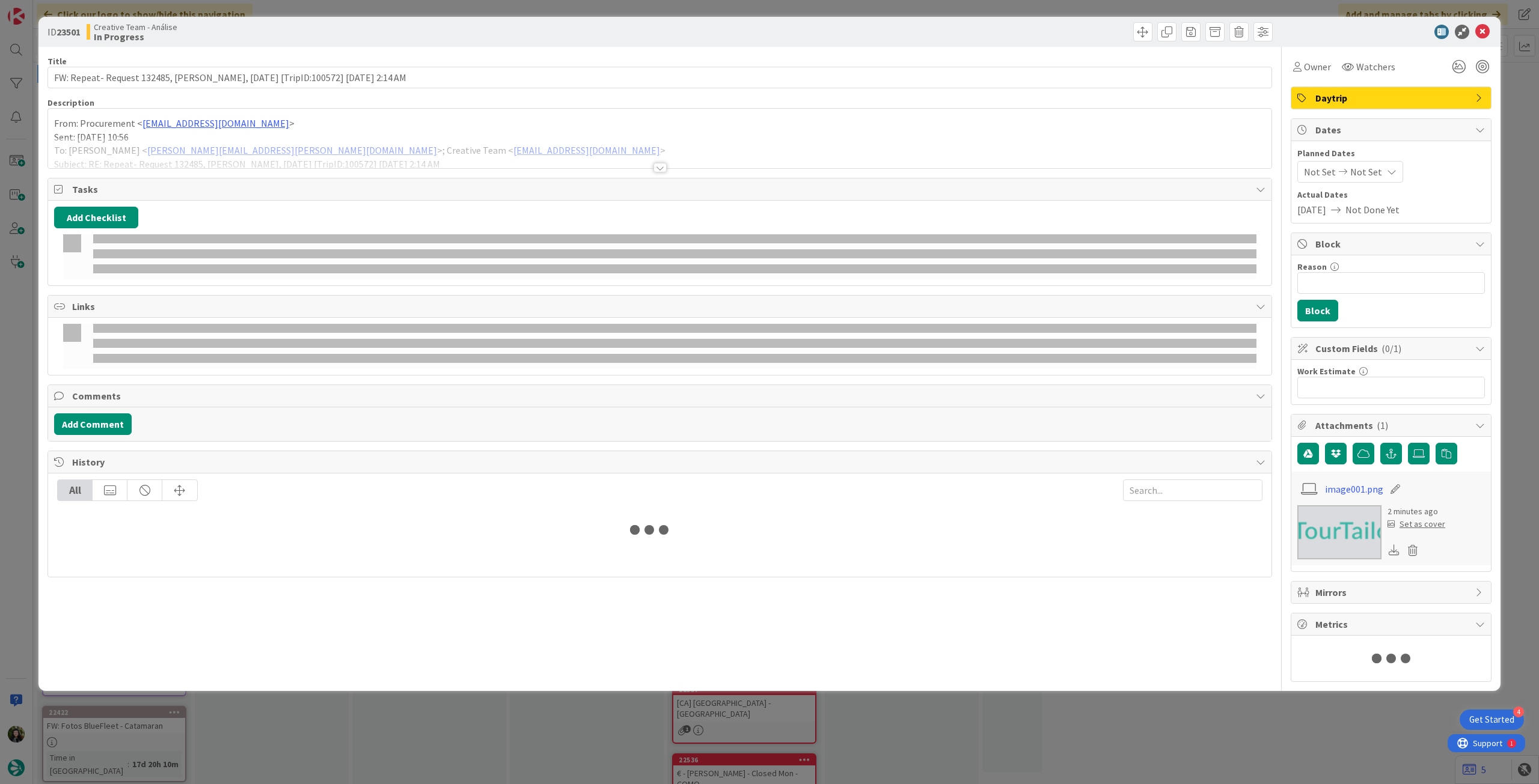
click at [162, 138] on div at bounding box center [659, 153] width 1223 height 31
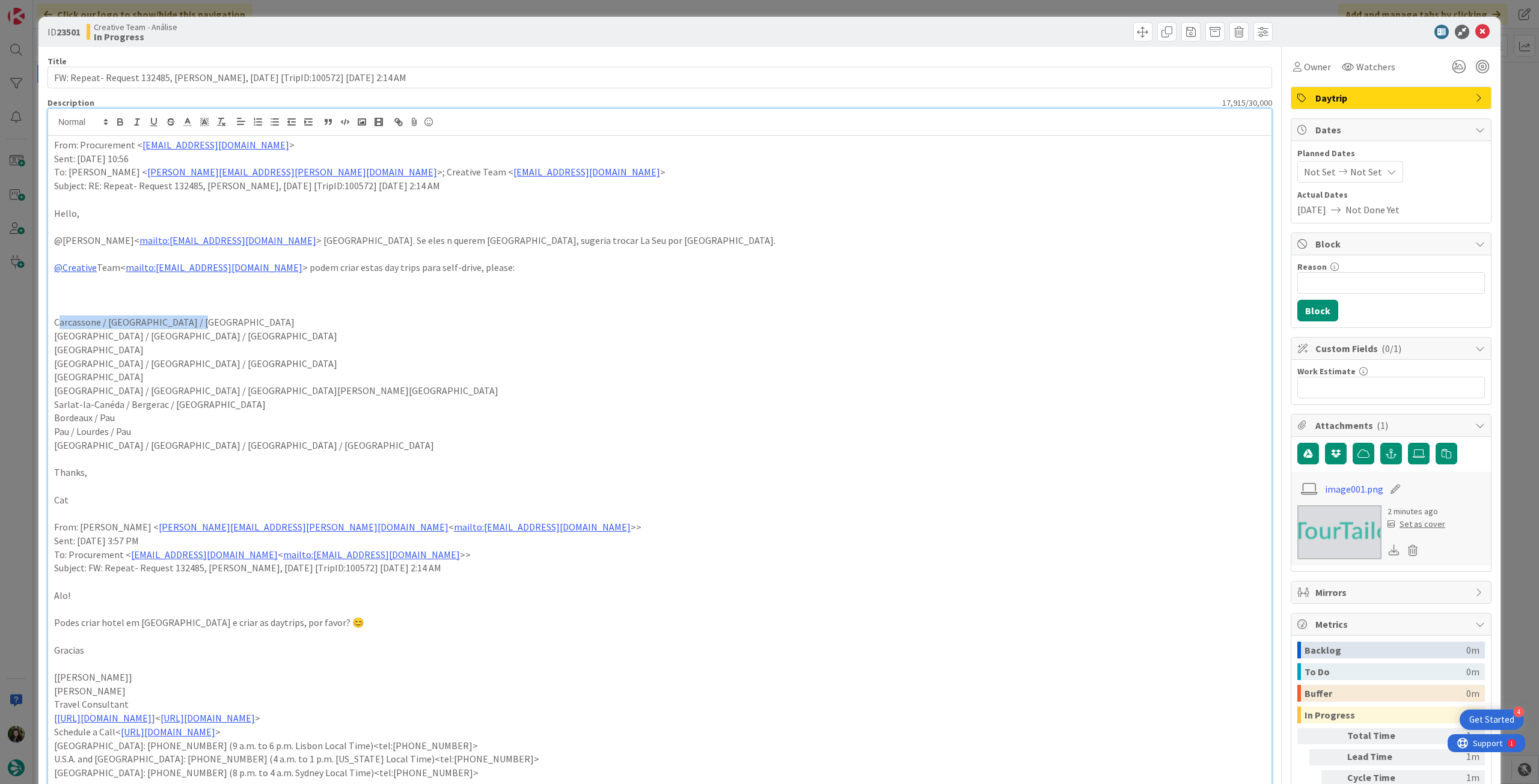
drag, startPoint x: 60, startPoint y: 318, endPoint x: 42, endPoint y: 316, distance: 18.1
click at [0, 318] on div "ID 23501 Creative Team - Análise In Progress Title 89 / 128 FW: Repeat- Request…" at bounding box center [770, 392] width 1539 height 784
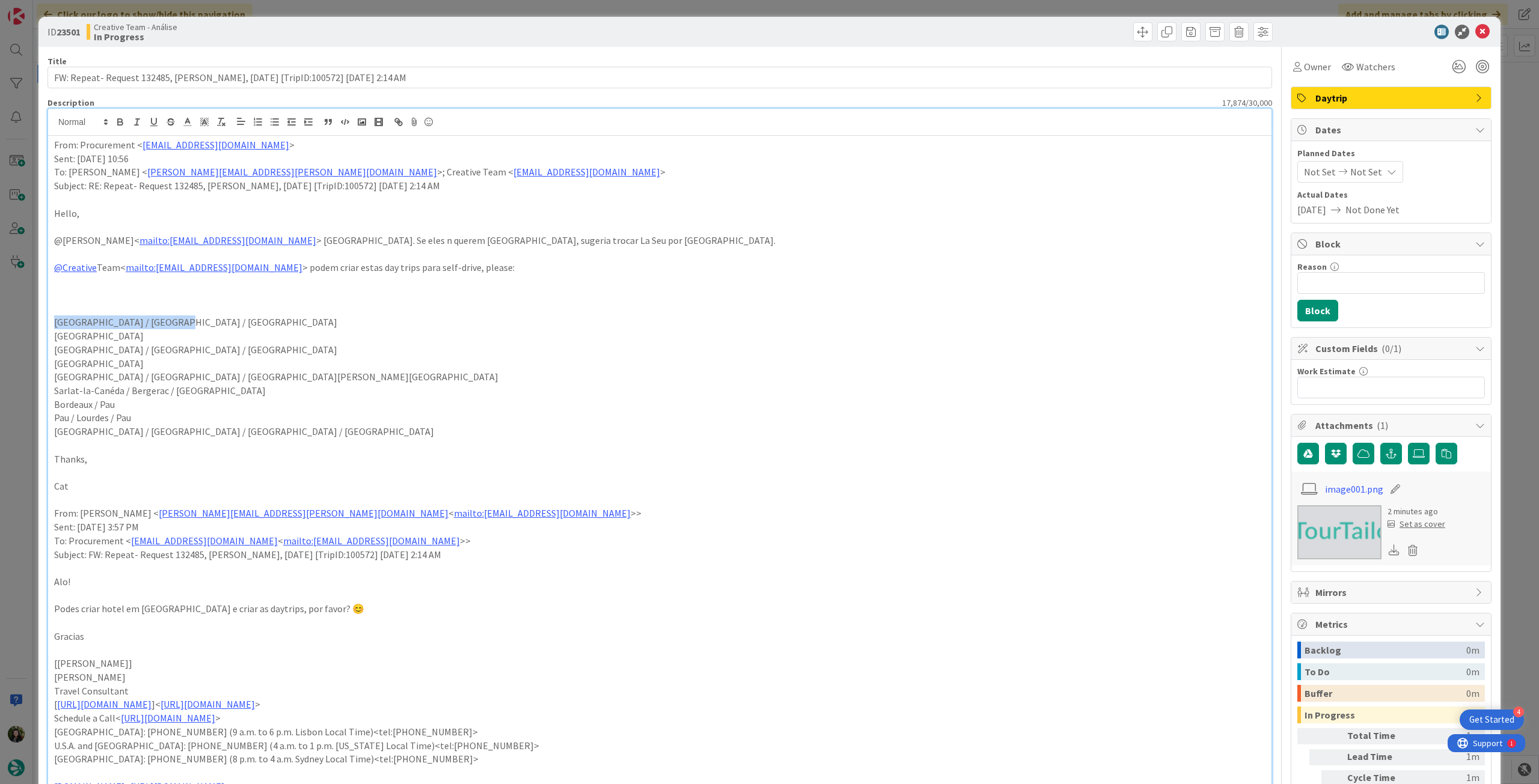
drag, startPoint x: 168, startPoint y: 318, endPoint x: 35, endPoint y: 320, distance: 133.0
click at [35, 320] on div "ID 23501 Creative Team - Análise In Progress Title 89 / 128 FW: Repeat- Request…" at bounding box center [770, 392] width 1539 height 784
copy p "[GEOGRAPHIC_DATA] / [GEOGRAPHIC_DATA] / [GEOGRAPHIC_DATA]"
click at [1475, 31] on icon at bounding box center [1483, 32] width 15 height 15
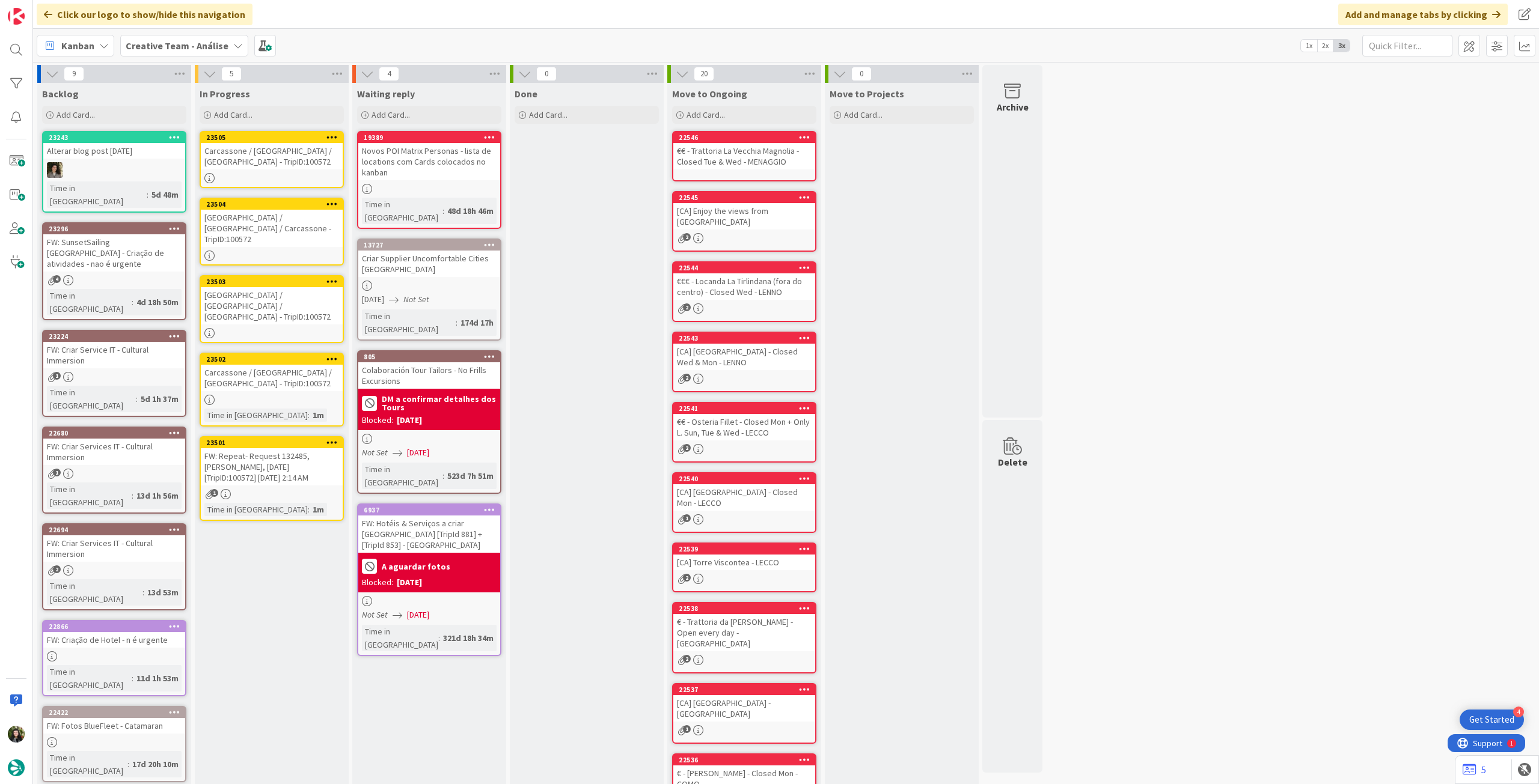
click at [326, 168] on div "Carcassone / [GEOGRAPHIC_DATA] / [GEOGRAPHIC_DATA] - TripID:100572" at bounding box center [271, 156] width 142 height 27
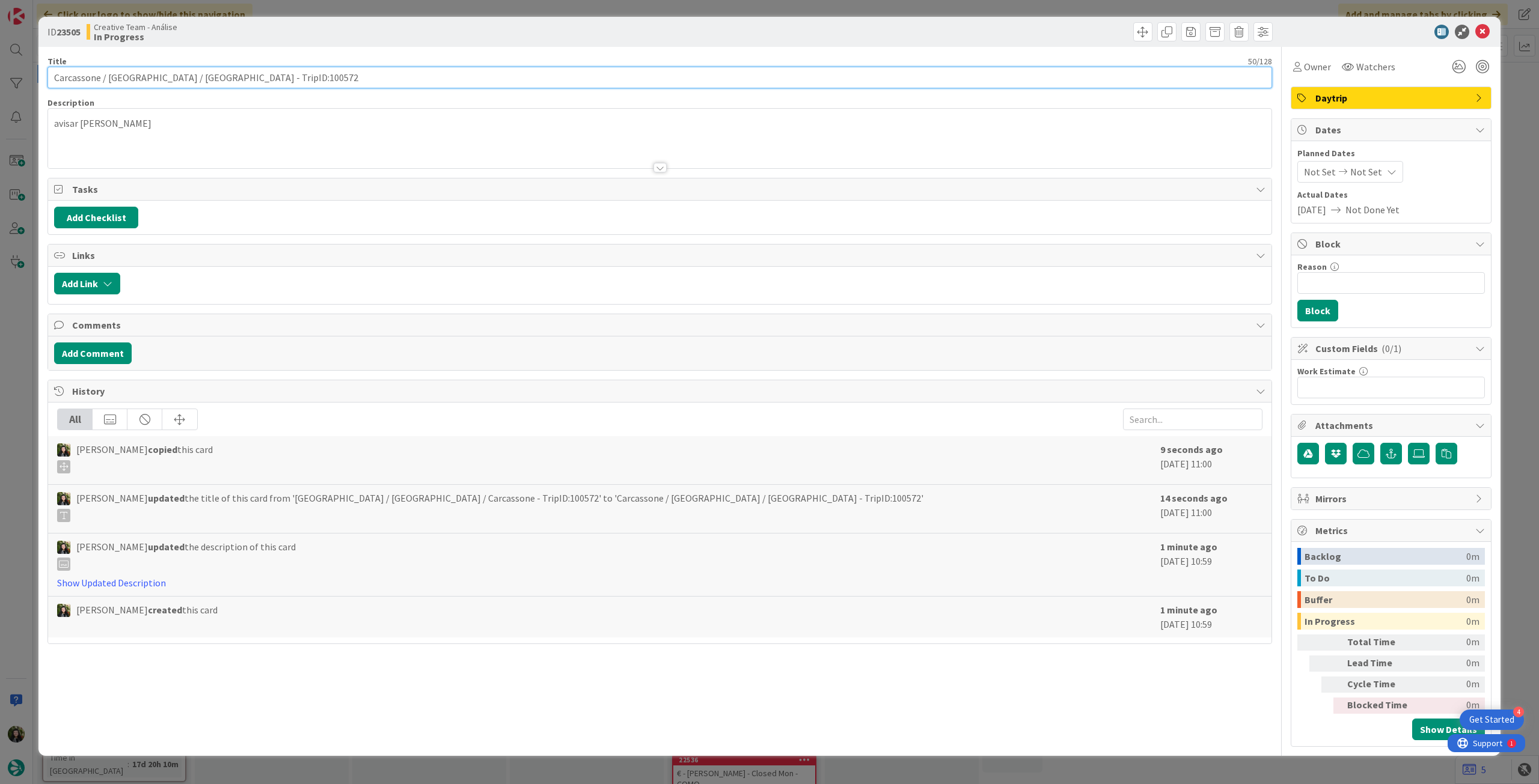
drag, startPoint x: 192, startPoint y: 72, endPoint x: 0, endPoint y: 78, distance: 192.1
click at [0, 78] on div "ID 23505 Creative Team - Análise In Progress Title 50 / 128 Carcassone / [GEOGR…" at bounding box center [770, 392] width 1539 height 784
paste input "[GEOGRAPHIC_DATA] / [GEOGRAPHIC_DATA] / [GEOGRAPHIC_DATA]"
drag, startPoint x: 94, startPoint y: 78, endPoint x: 124, endPoint y: 81, distance: 30.1
click at [124, 81] on input "[GEOGRAPHIC_DATA] / [GEOGRAPHIC_DATA] / [GEOGRAPHIC_DATA] - TripID:100572" at bounding box center [659, 77] width 1225 height 21
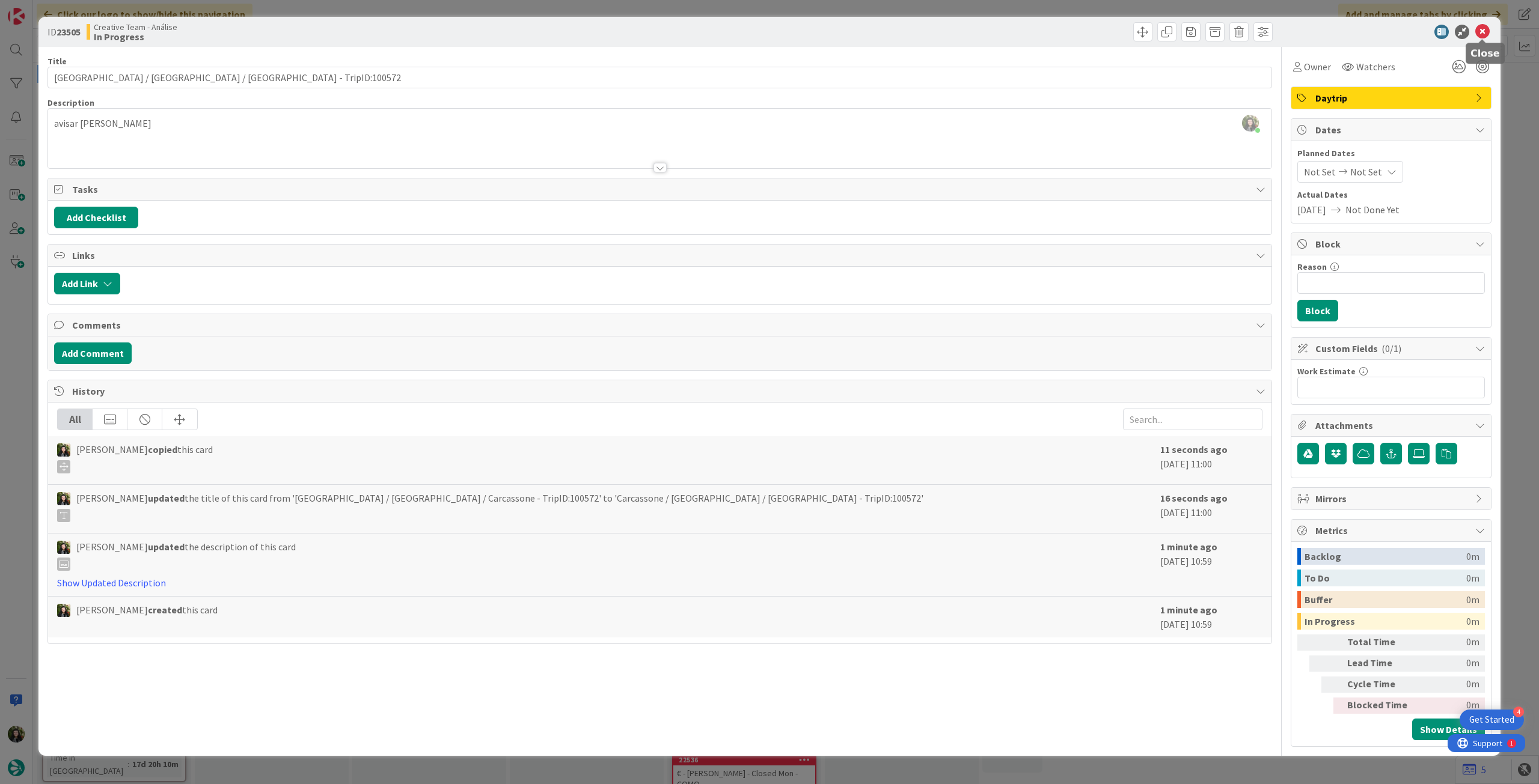
click at [1477, 31] on icon at bounding box center [1483, 32] width 15 height 15
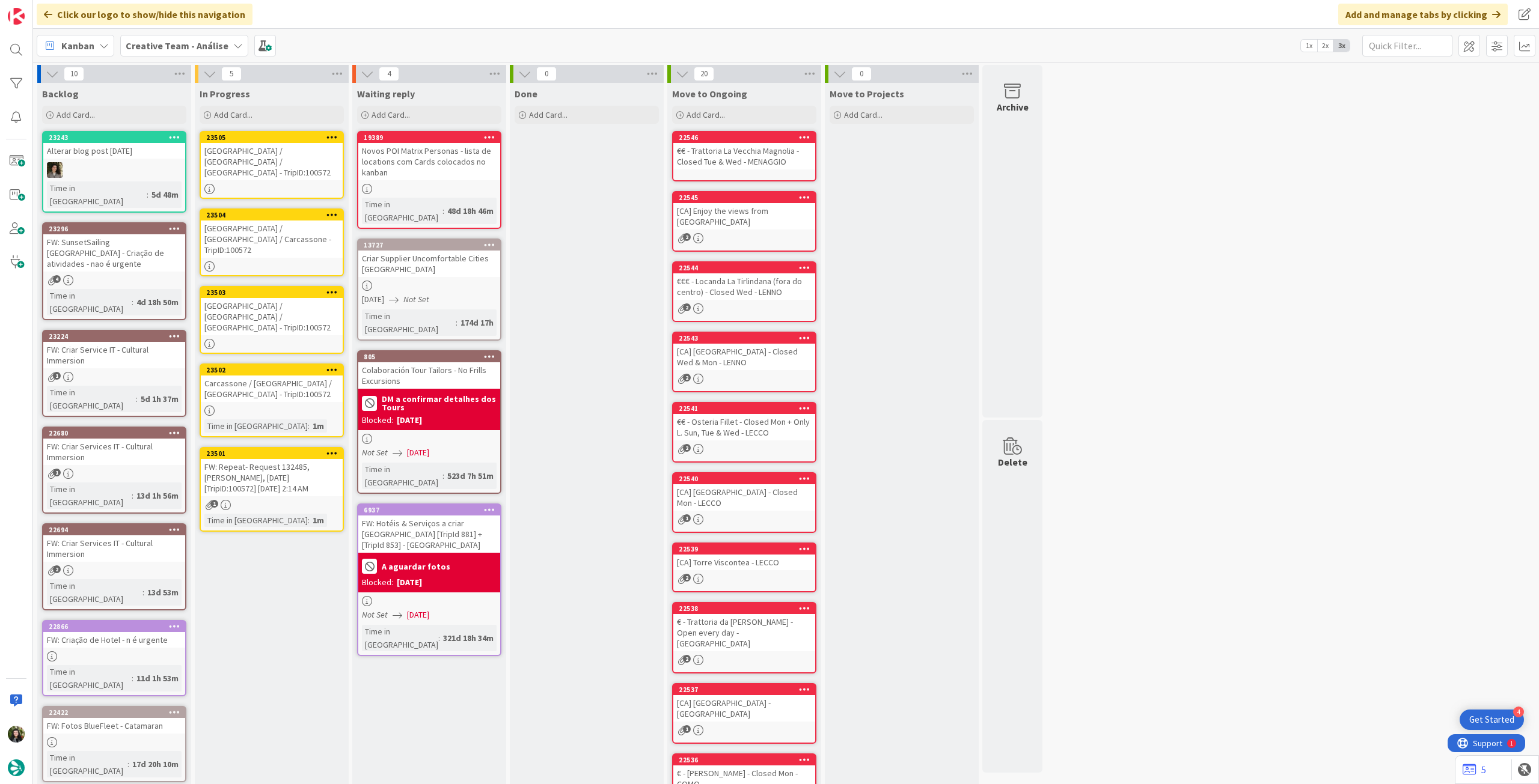
click at [303, 459] on div "FW: Repeat- Request 132485, [PERSON_NAME], [DATE] [TripID:100572] [DATE] 2:14 AM" at bounding box center [271, 477] width 142 height 37
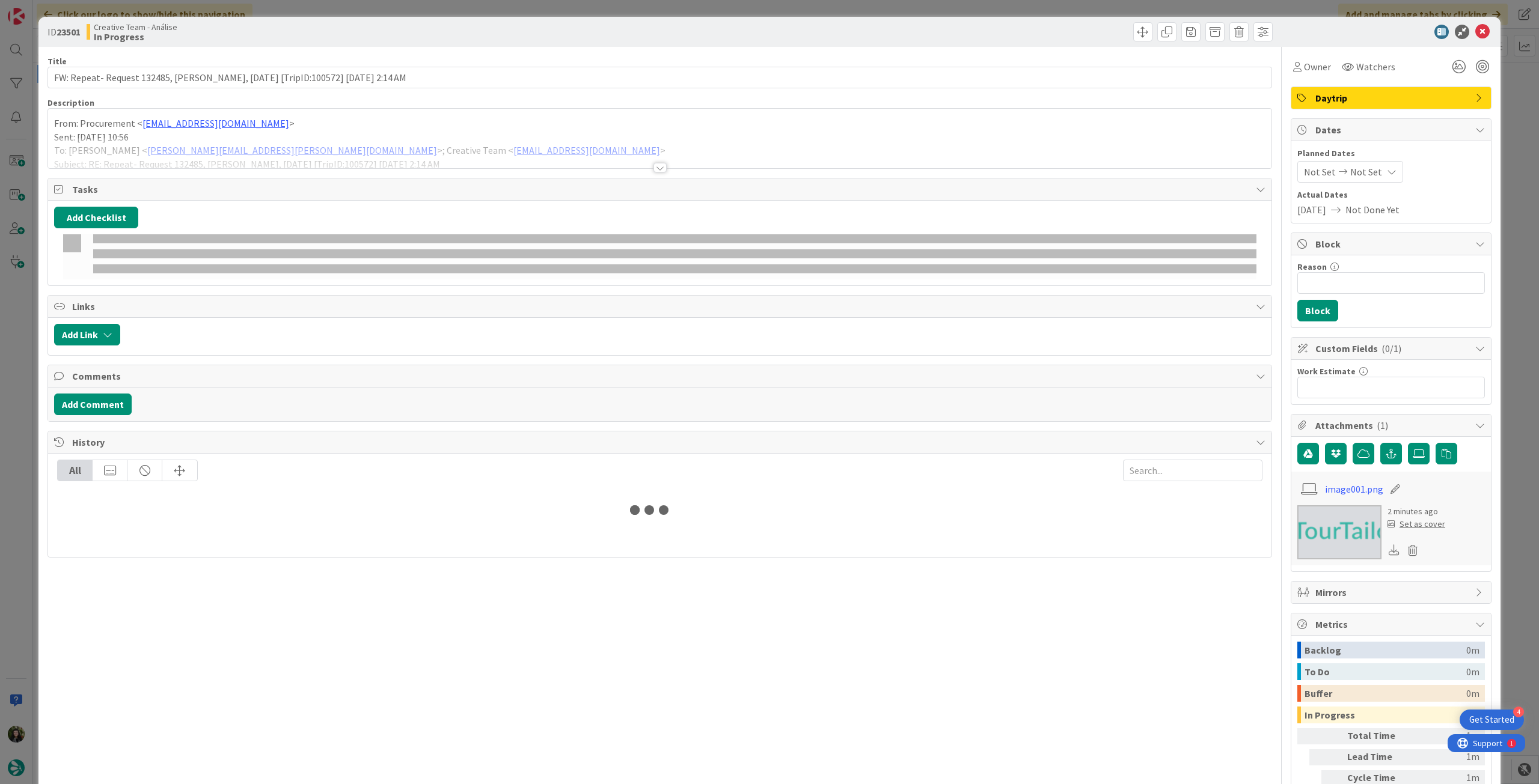
click at [167, 143] on div at bounding box center [659, 153] width 1223 height 31
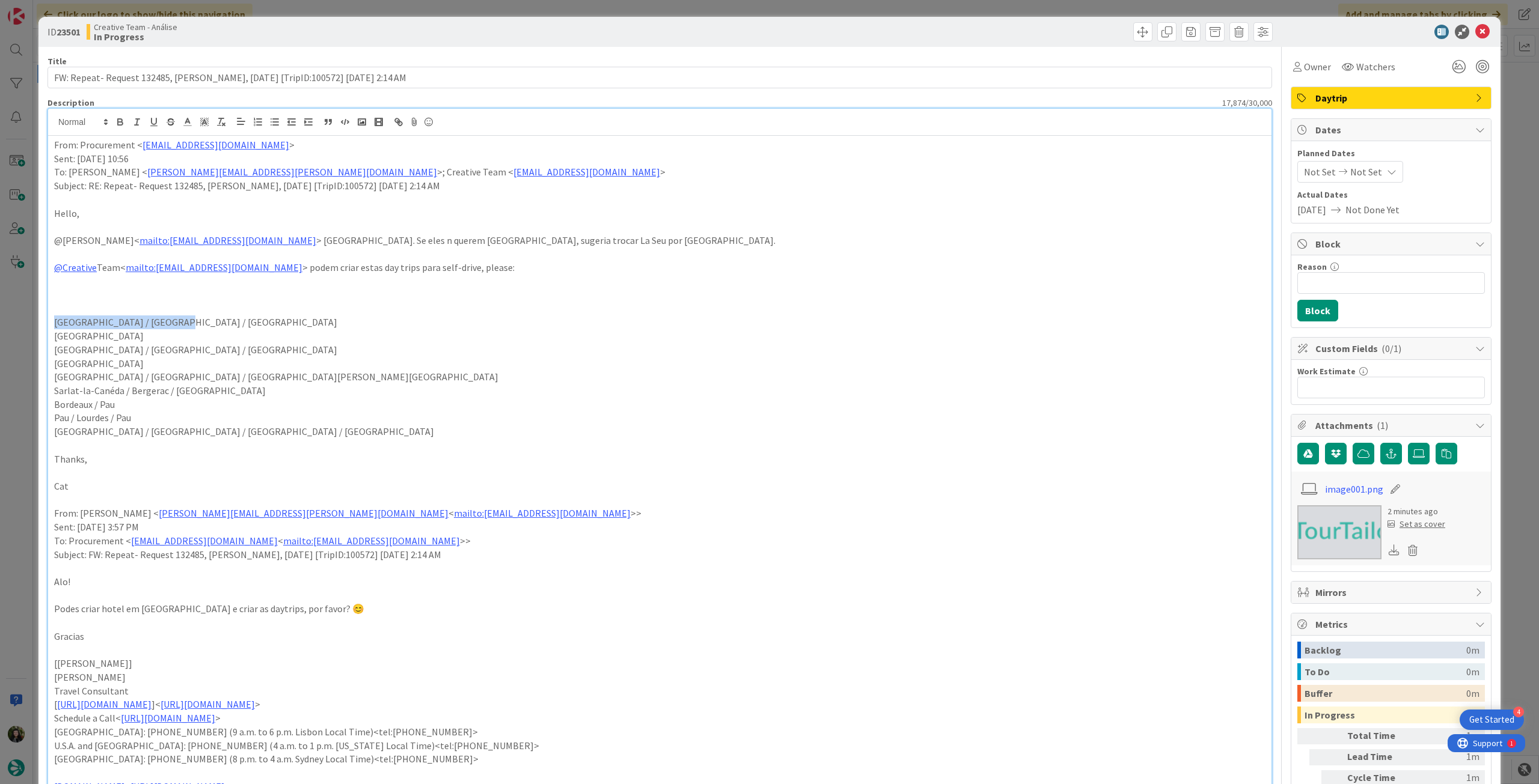
drag, startPoint x: 181, startPoint y: 321, endPoint x: 58, endPoint y: 322, distance: 123.0
click at [33, 322] on div "ID 23501 Creative Team - Análise In Progress Title 89 / 128 FW: Repeat- Request…" at bounding box center [770, 392] width 1539 height 784
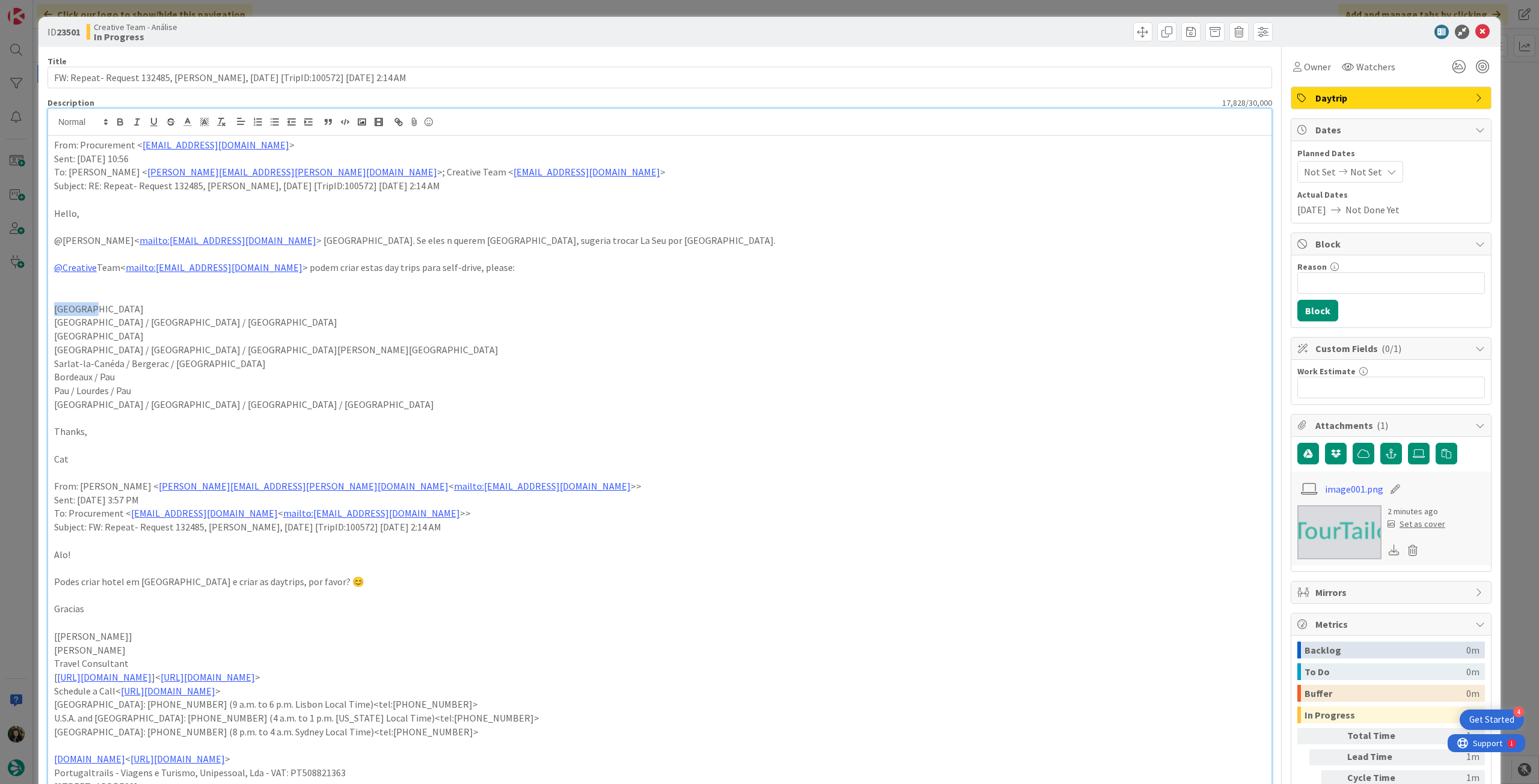
drag, startPoint x: 93, startPoint y: 307, endPoint x: 31, endPoint y: 308, distance: 62.0
click at [31, 308] on div "ID 23501 Creative Team - Análise In Progress Title 89 / 128 FW: Repeat- Request…" at bounding box center [770, 392] width 1539 height 784
copy p "[GEOGRAPHIC_DATA]"
click at [1475, 30] on icon at bounding box center [1483, 32] width 15 height 15
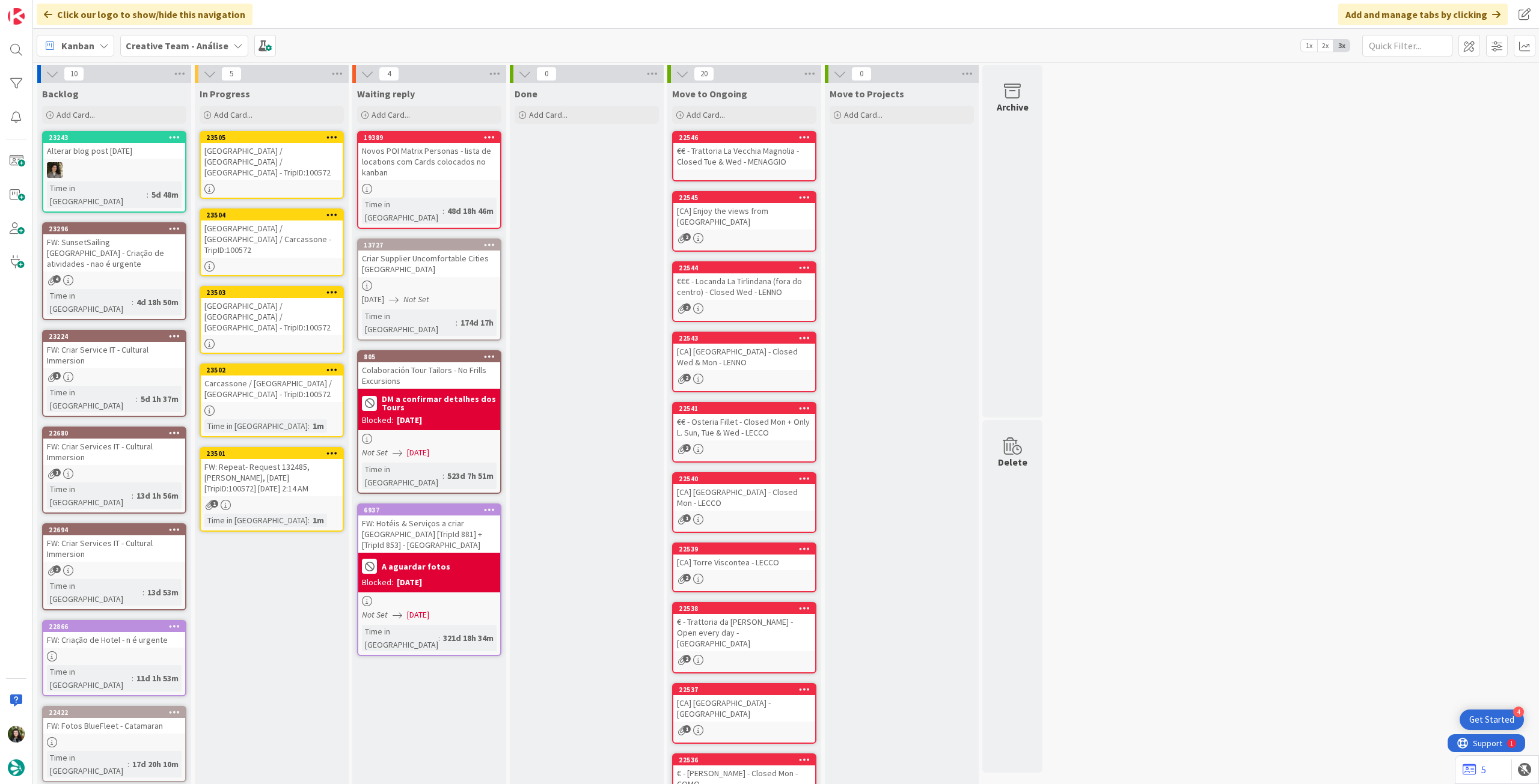
click at [332, 138] on icon at bounding box center [332, 137] width 11 height 8
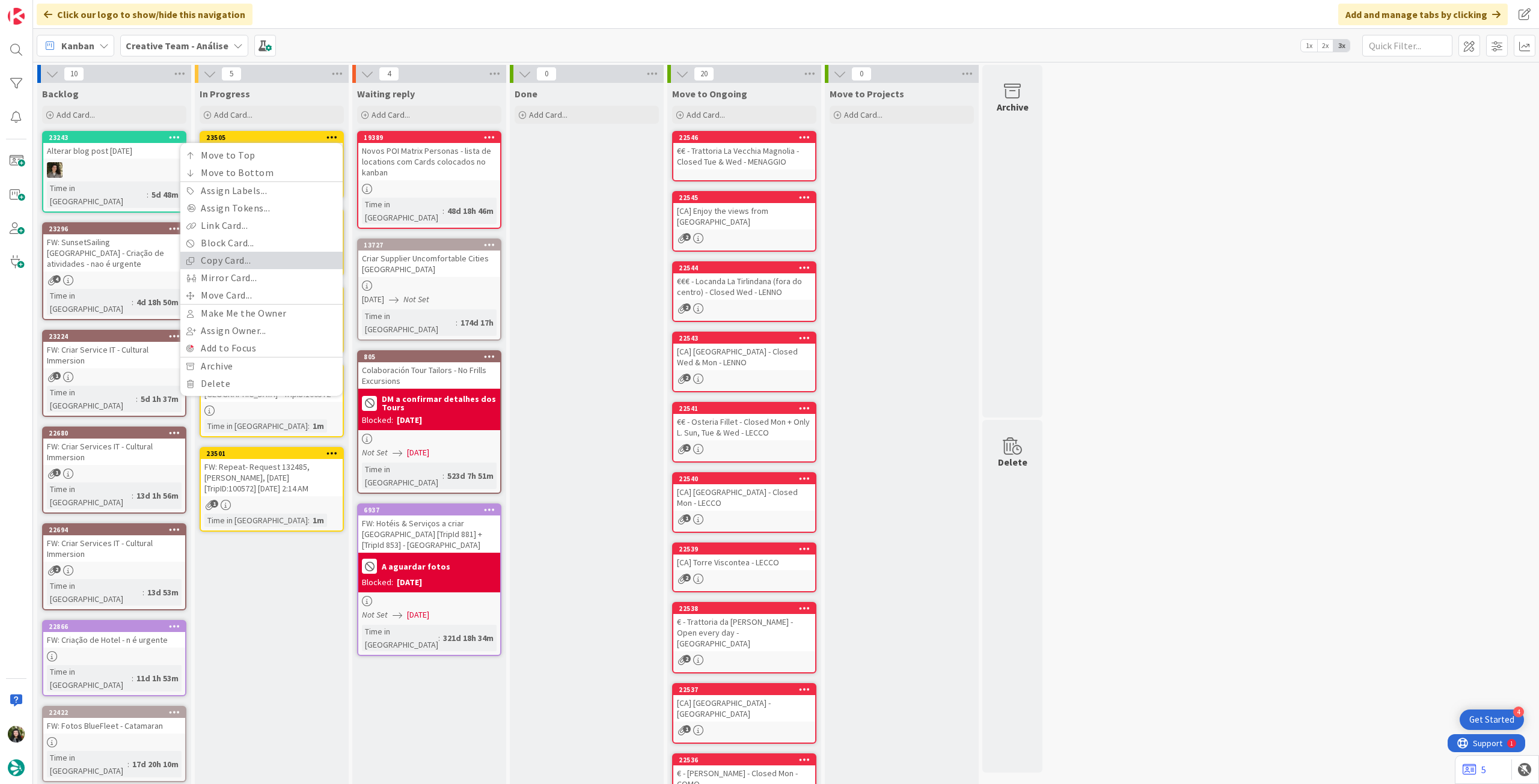
click at [252, 258] on link "Copy Card..." at bounding box center [261, 260] width 162 height 18
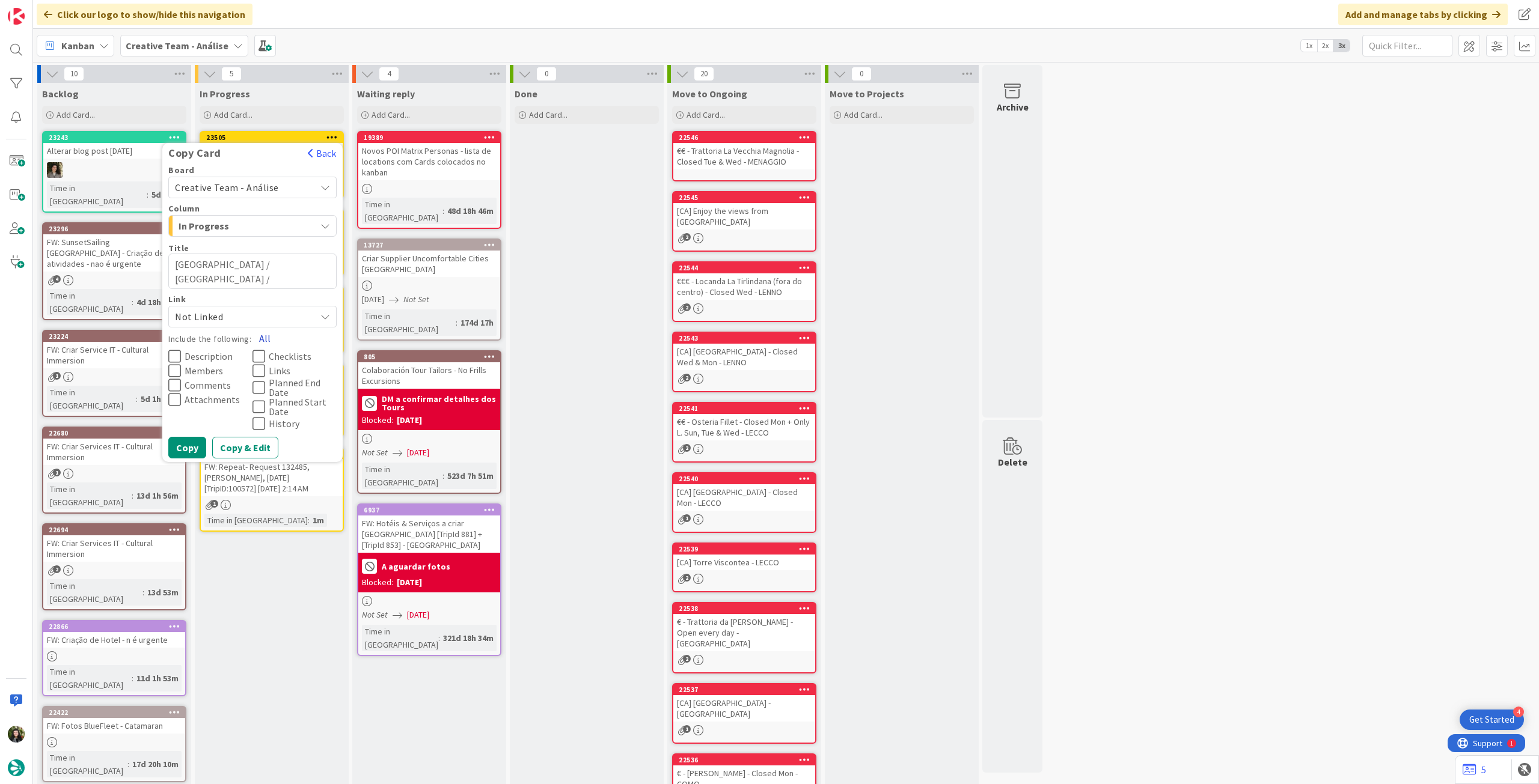
click at [260, 332] on button "All" at bounding box center [265, 337] width 27 height 21
click at [180, 448] on button "Copy" at bounding box center [187, 447] width 38 height 21
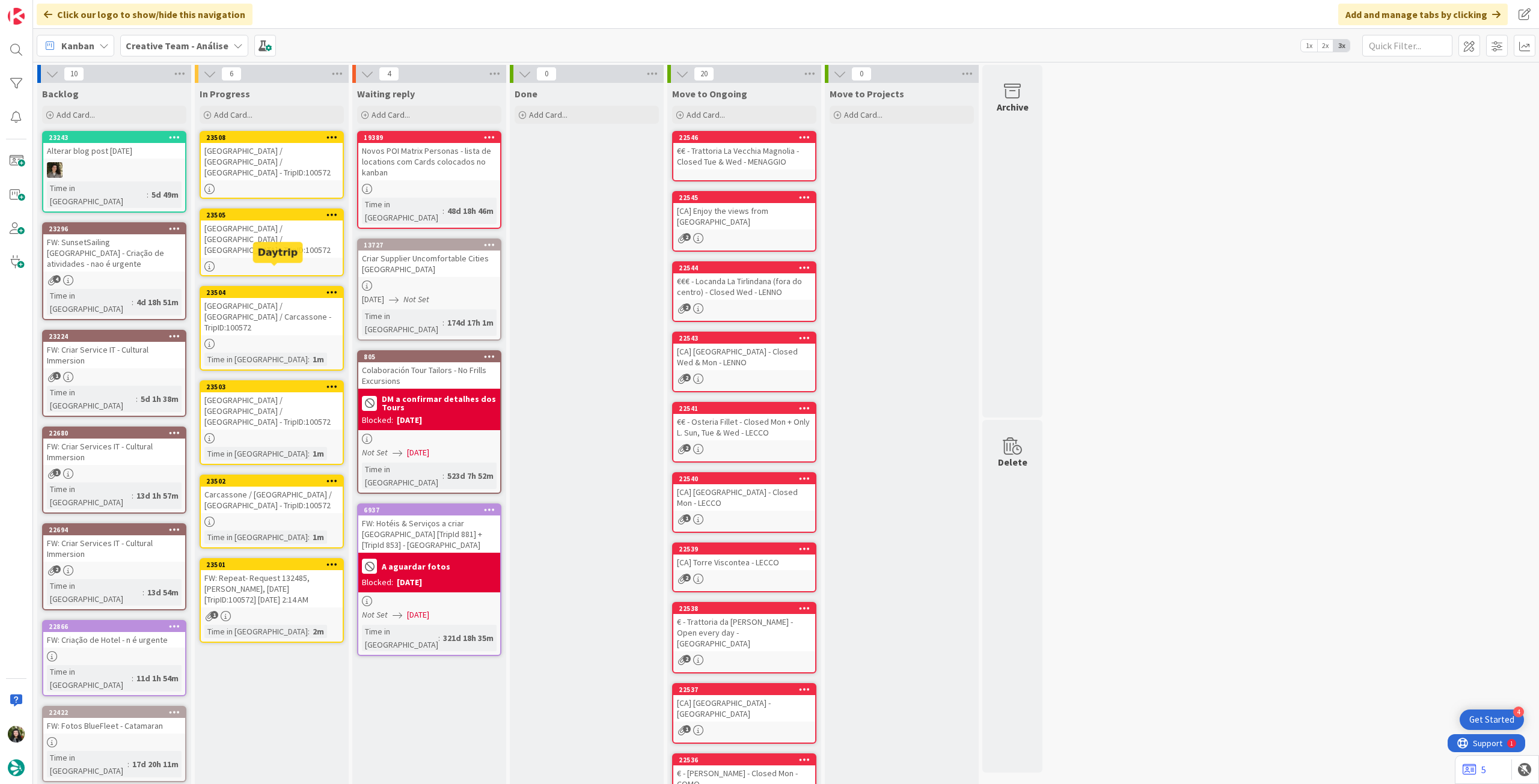
click at [285, 262] on div at bounding box center [271, 266] width 142 height 10
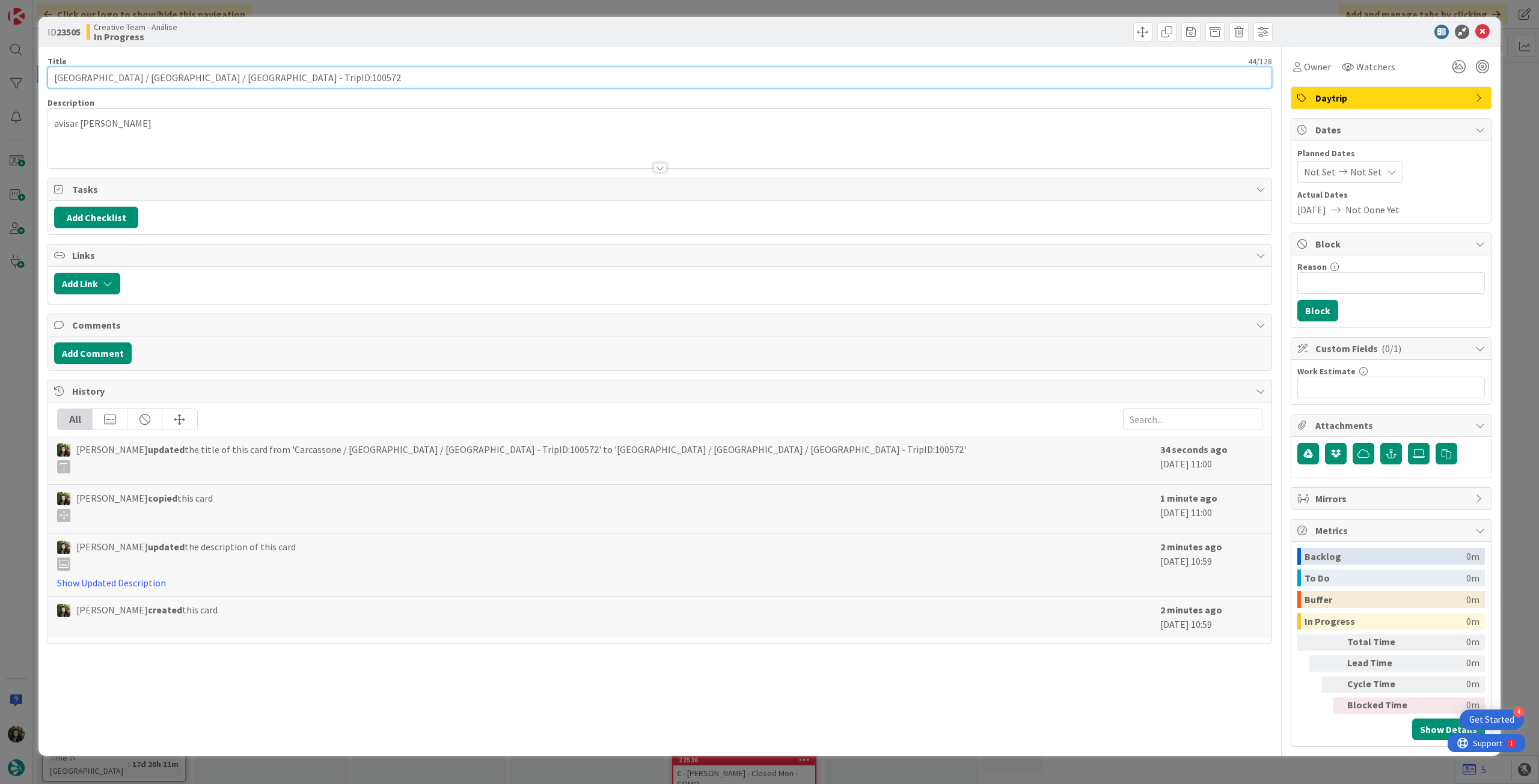
drag, startPoint x: 167, startPoint y: 79, endPoint x: 2, endPoint y: 78, distance: 165.0
click at [0, 78] on div "ID 23505 Creative Team - Análise In Progress Title 44 / 128 [GEOGRAPHIC_DATA] /…" at bounding box center [770, 392] width 1539 height 784
paste input "text"
click at [1484, 32] on icon at bounding box center [1483, 32] width 15 height 15
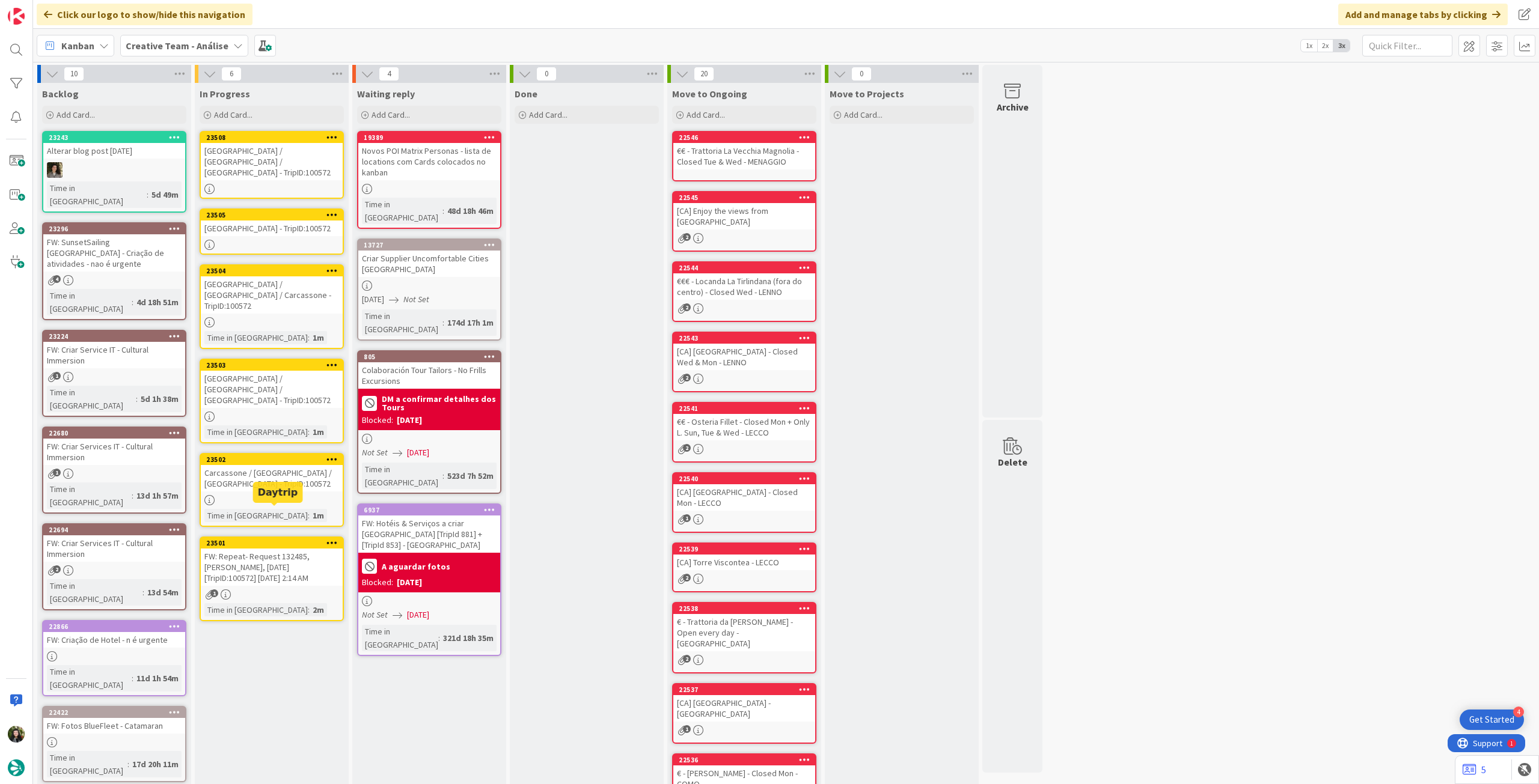
click at [216, 589] on span "1" at bounding box center [214, 593] width 7 height 7
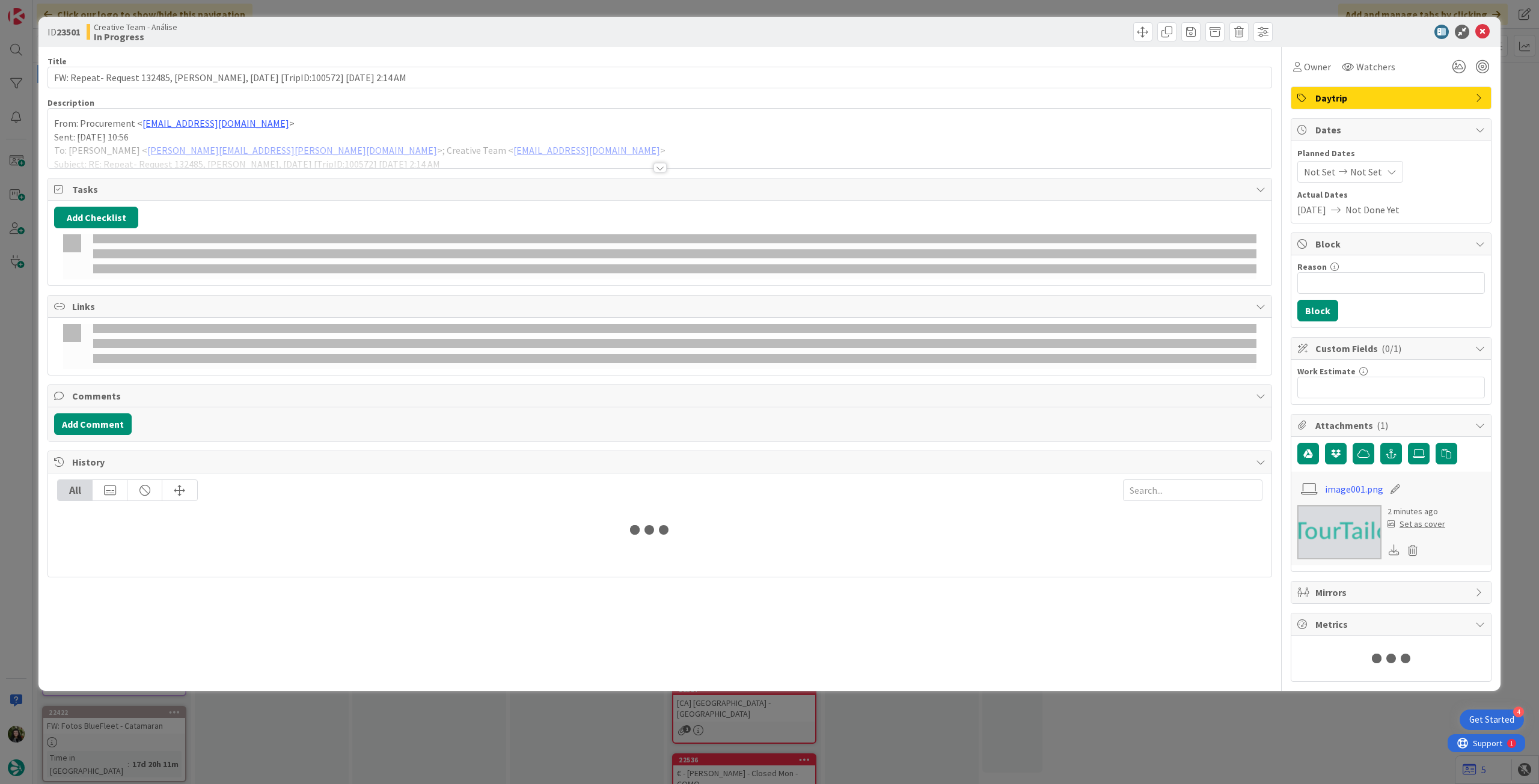
click at [213, 125] on div "From: Procurement < [EMAIL_ADDRESS][DOMAIN_NAME] > Sent: [DATE] 10:56 To: [PERS…" at bounding box center [659, 139] width 1223 height 59
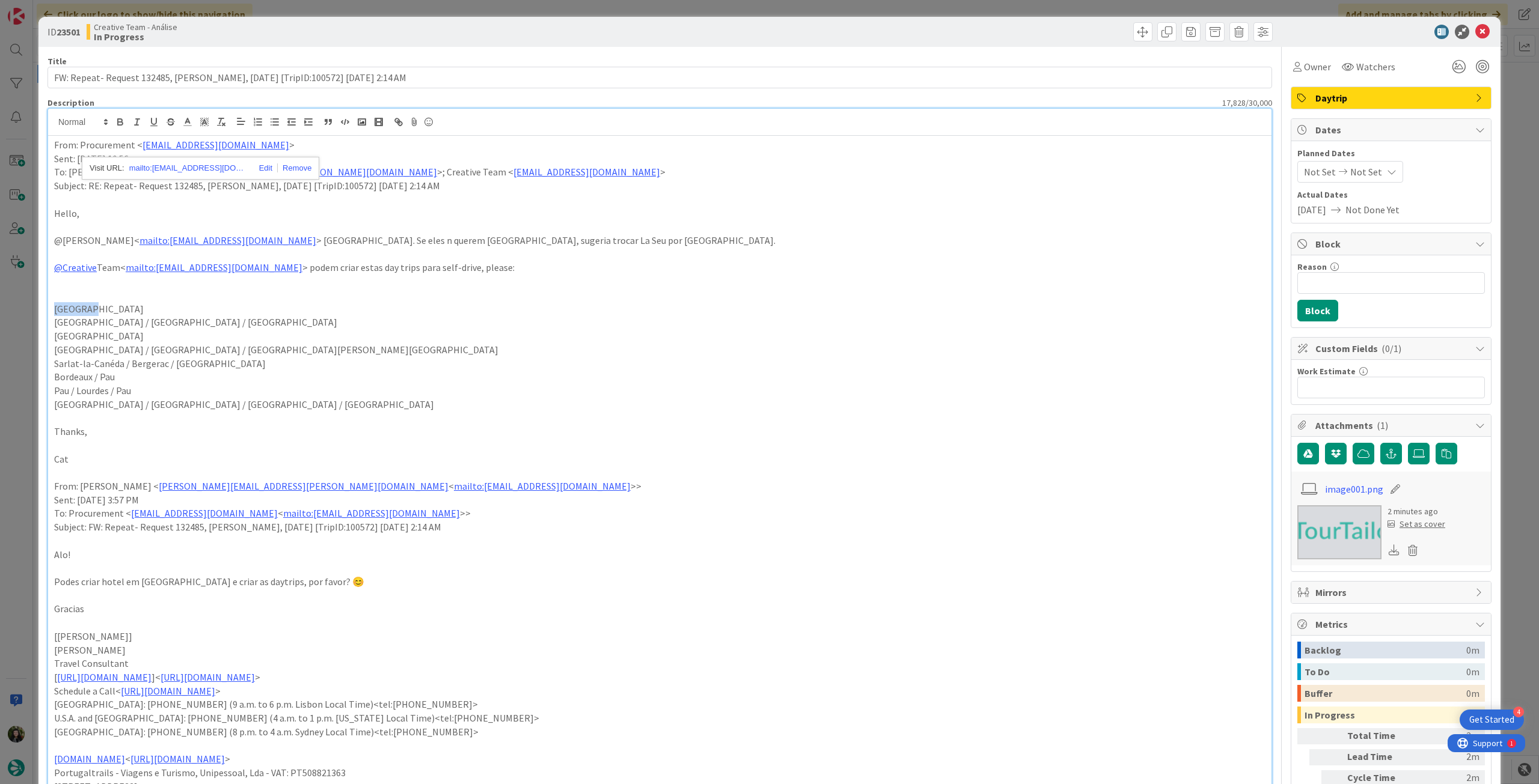
drag, startPoint x: 102, startPoint y: 308, endPoint x: 32, endPoint y: 308, distance: 70.0
click at [32, 308] on div "ID 23501 Creative Team - Análise In Progress Title 89 / 128 FW: Repeat- Request…" at bounding box center [770, 392] width 1539 height 784
drag, startPoint x: 212, startPoint y: 320, endPoint x: 30, endPoint y: 318, distance: 182.0
click at [30, 319] on div "ID 23501 Creative Team - Análise In Progress Title 89 / 128 FW: Repeat- Request…" at bounding box center [770, 392] width 1539 height 784
copy p "[GEOGRAPHIC_DATA] / [GEOGRAPHIC_DATA] / [GEOGRAPHIC_DATA]"
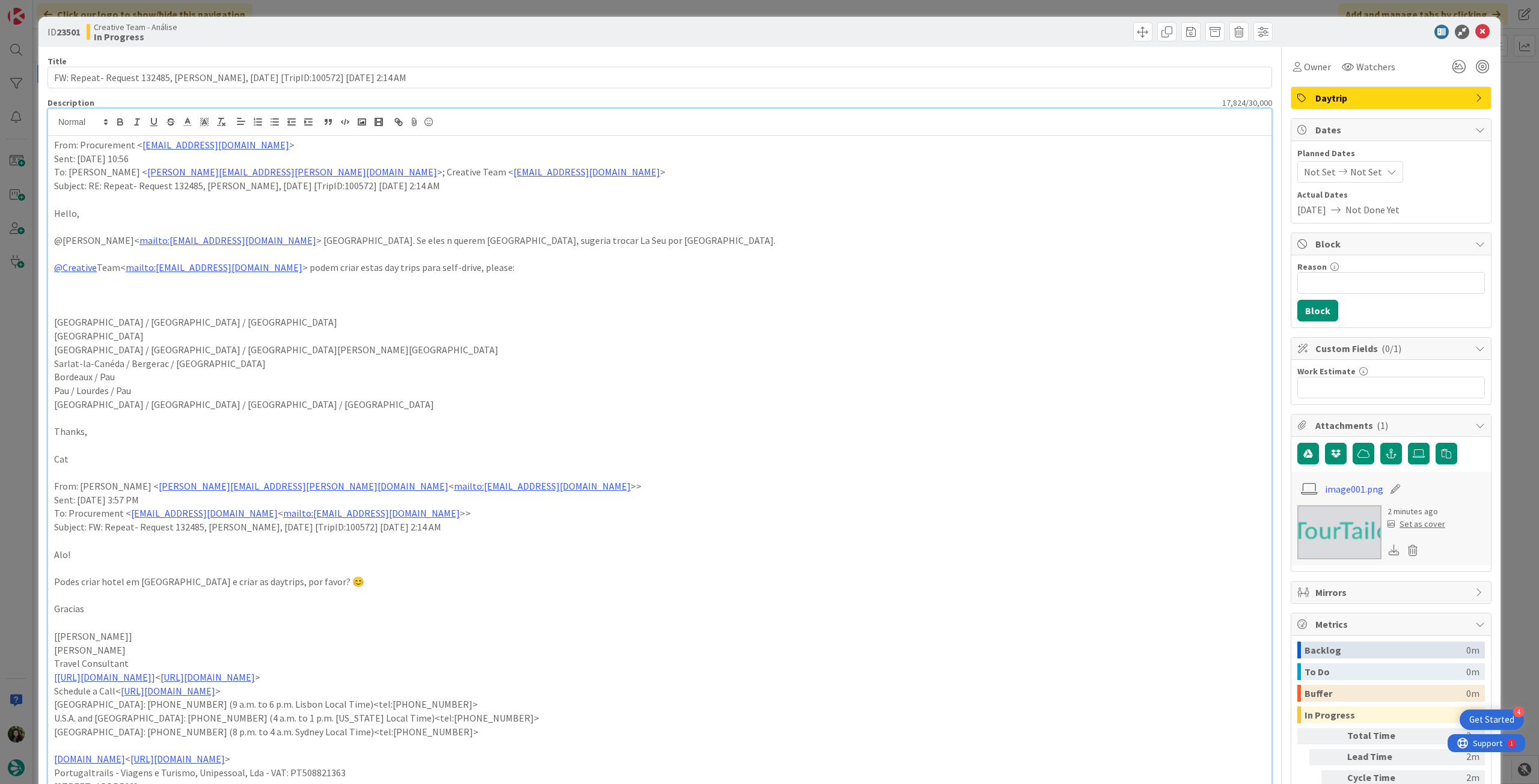
click at [1475, 29] on icon at bounding box center [1483, 32] width 15 height 15
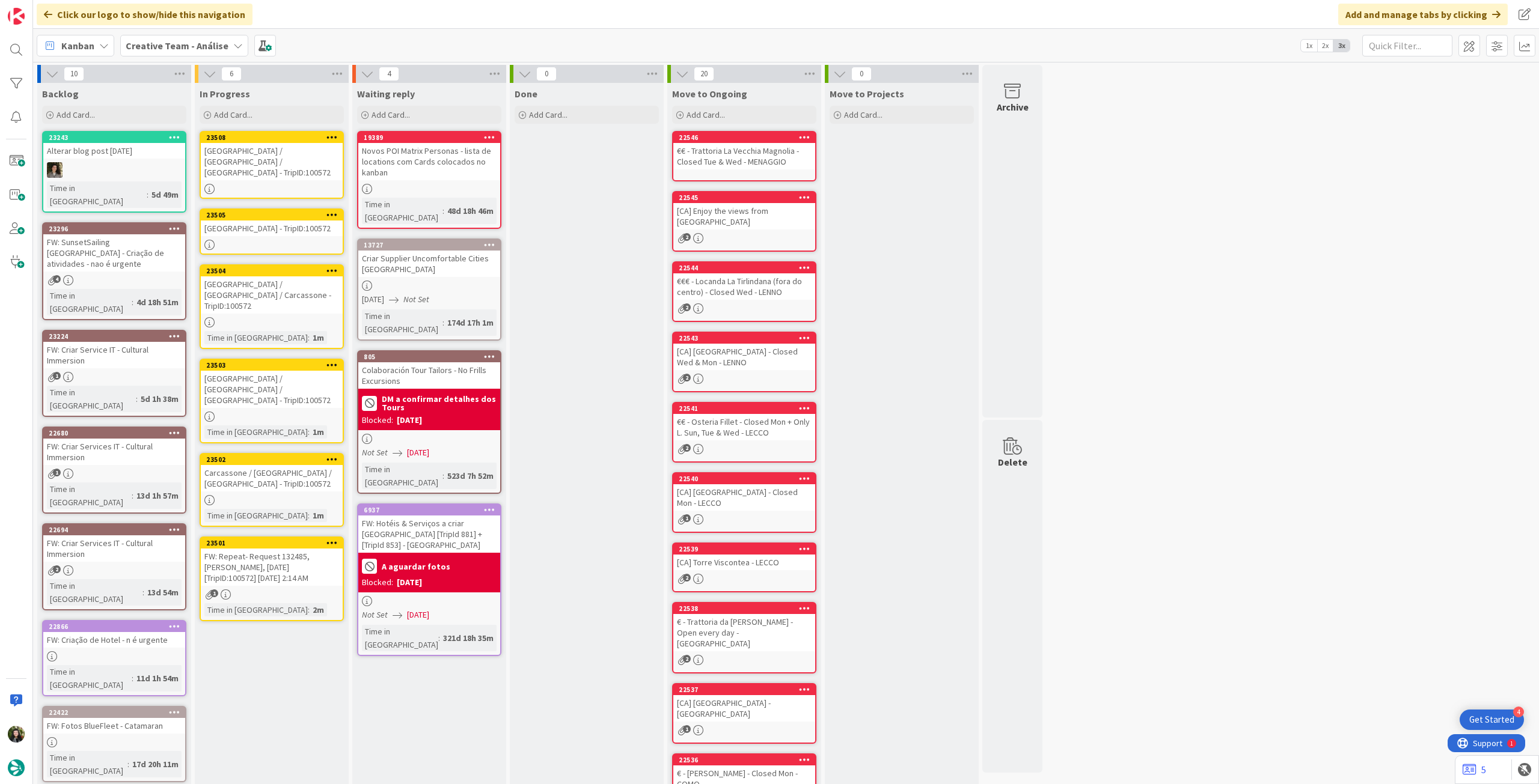
click at [338, 138] on div at bounding box center [331, 137] width 21 height 8
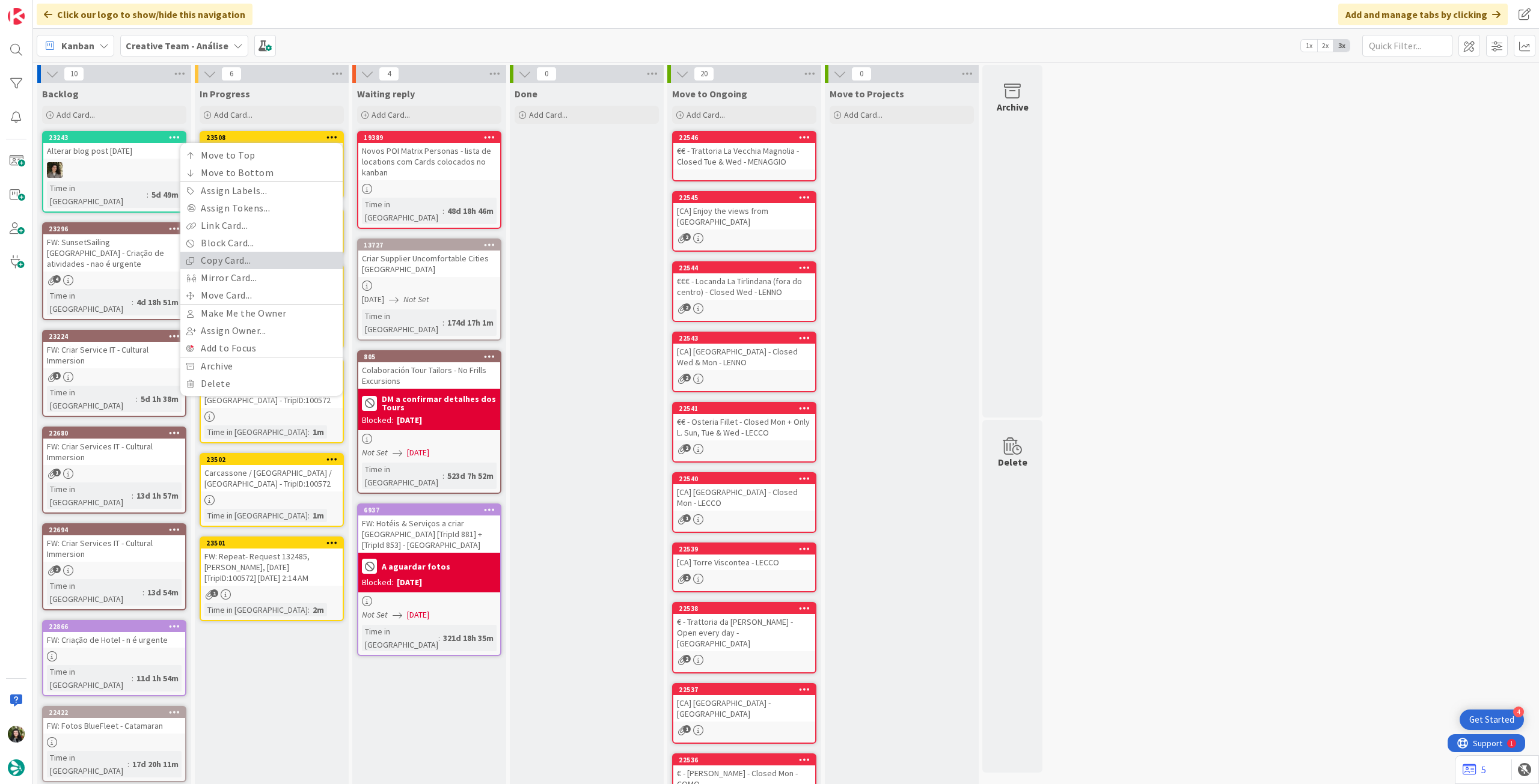
click at [252, 265] on link "Copy Card..." at bounding box center [261, 260] width 162 height 18
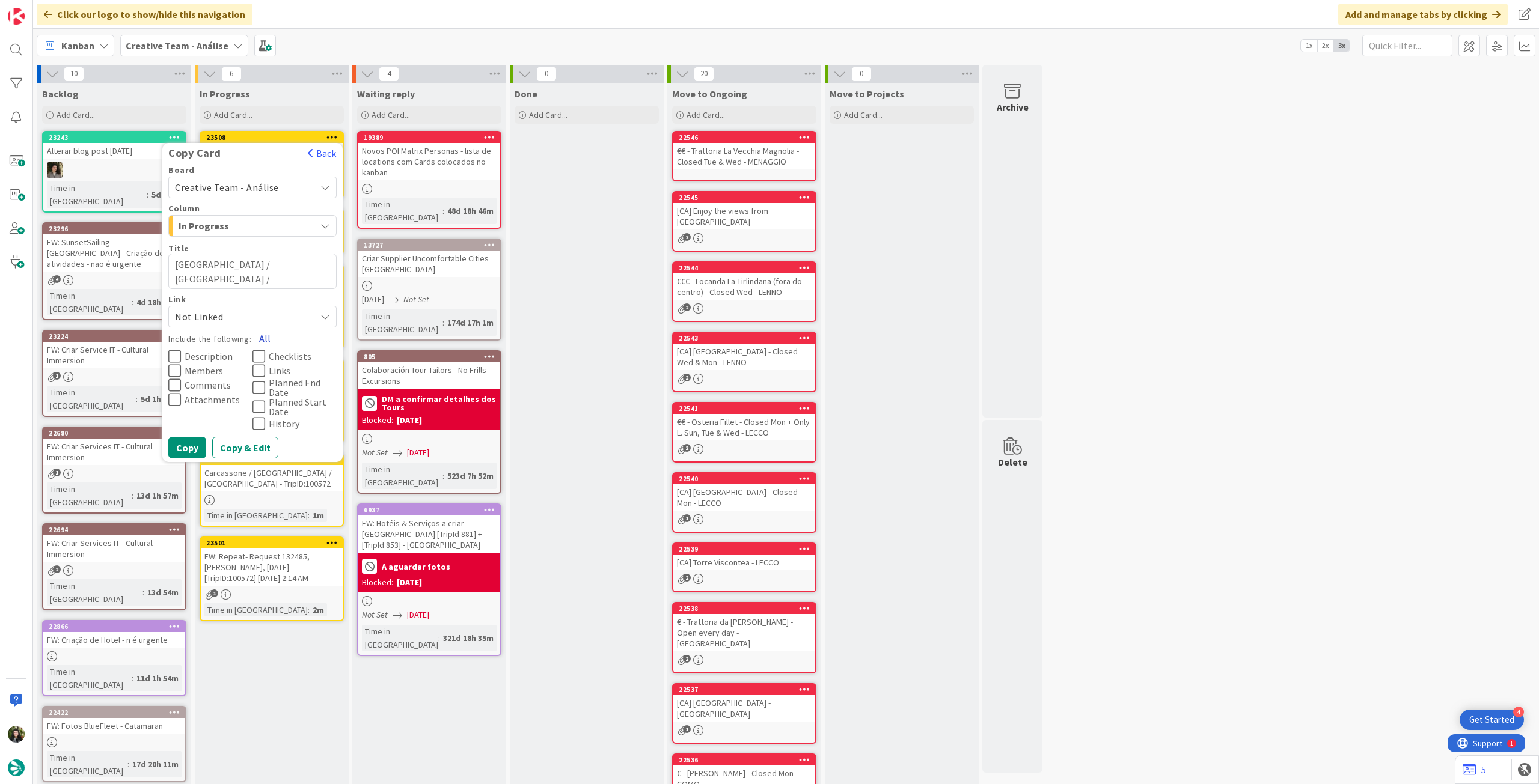
click at [265, 339] on button "All" at bounding box center [265, 337] width 27 height 21
click at [174, 442] on button "Copy" at bounding box center [187, 447] width 38 height 21
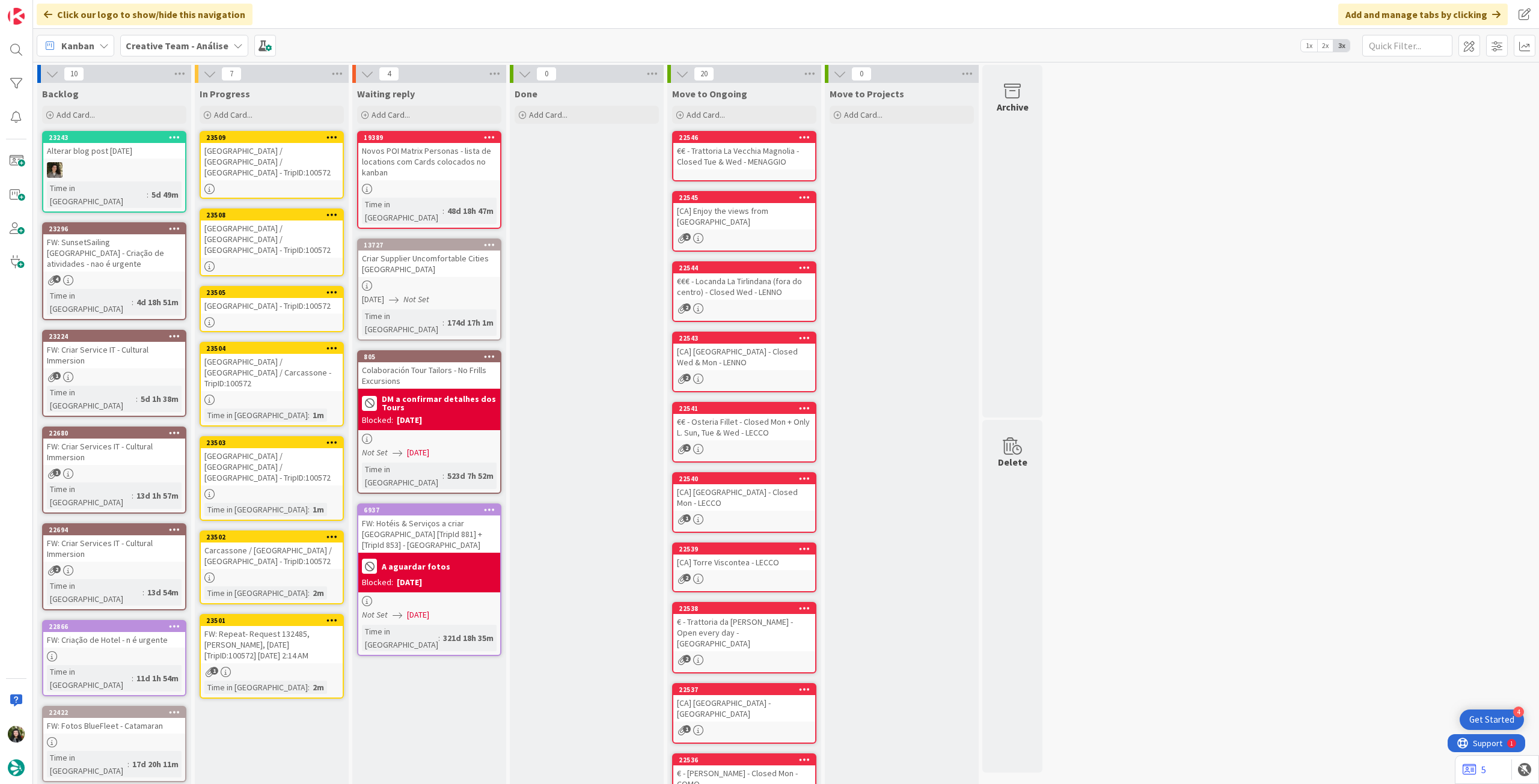
click at [285, 221] on div "[GEOGRAPHIC_DATA] / [GEOGRAPHIC_DATA] / [GEOGRAPHIC_DATA] - TripID:100572" at bounding box center [271, 239] width 142 height 37
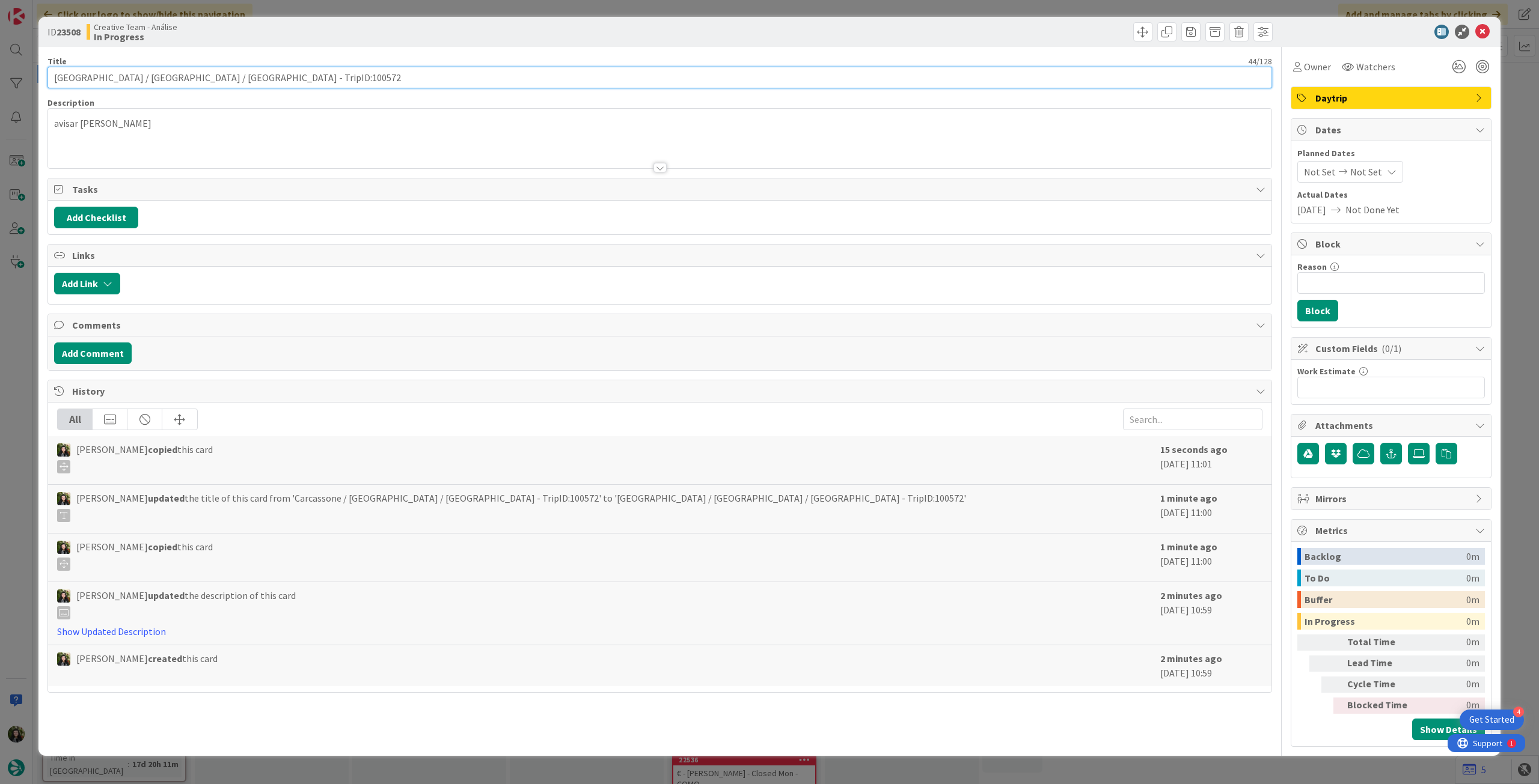
drag, startPoint x: 168, startPoint y: 77, endPoint x: 0, endPoint y: 77, distance: 168.0
click at [0, 77] on div "ID 23508 Creative Team - Análise In Progress Title 44 / 128 [GEOGRAPHIC_DATA] /…" at bounding box center [770, 392] width 1539 height 784
paste input "[GEOGRAPHIC_DATA] / [GEOGRAPHIC_DATA] / [GEOGRAPHIC_DATA]"
click at [1482, 35] on icon at bounding box center [1483, 32] width 15 height 15
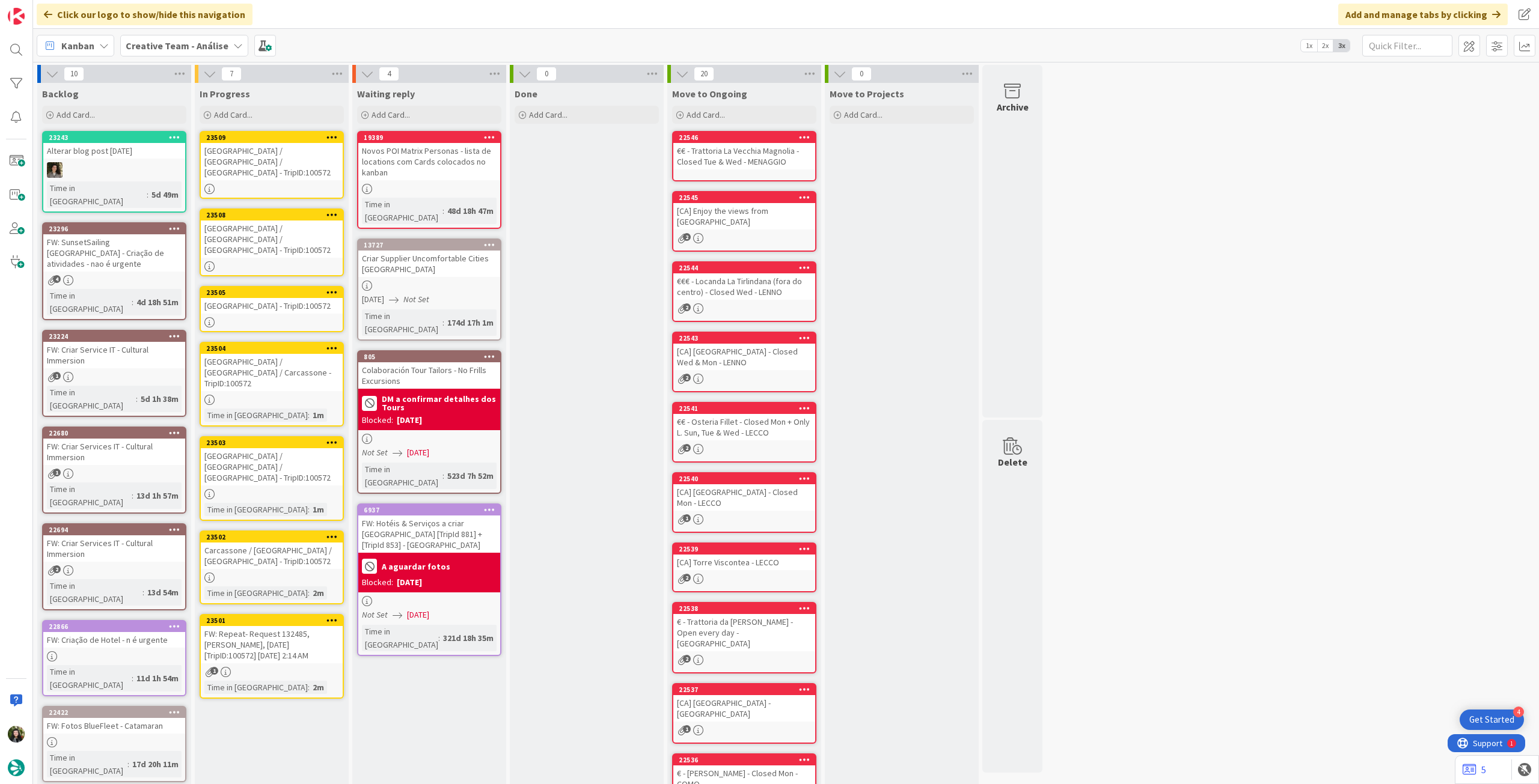
click at [287, 619] on link "23501 FW: Repeat- Request 132485, [PERSON_NAME], [DATE] [TripID:100572] [DATE] …" at bounding box center [272, 656] width 144 height 85
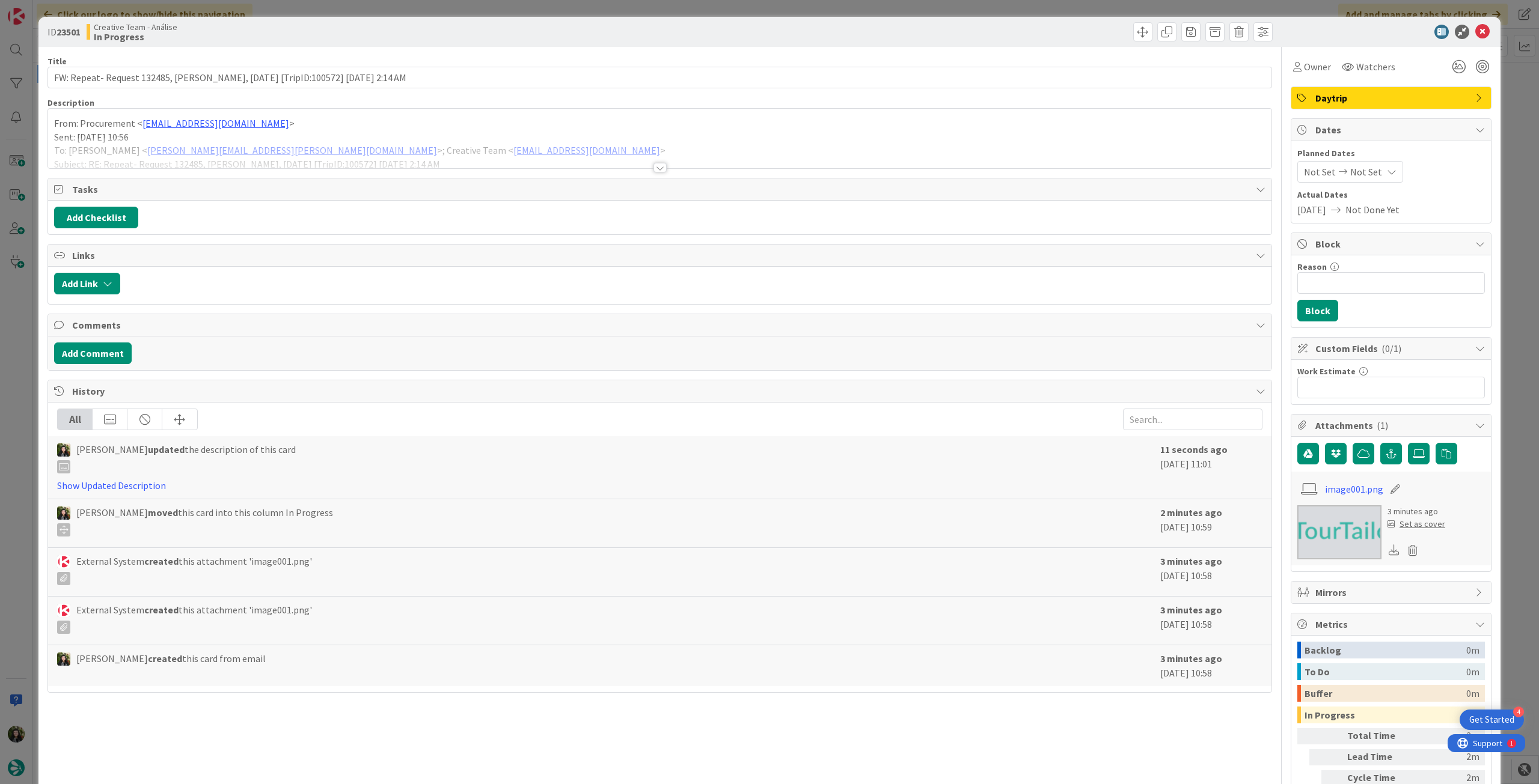
click at [194, 139] on div at bounding box center [659, 153] width 1223 height 31
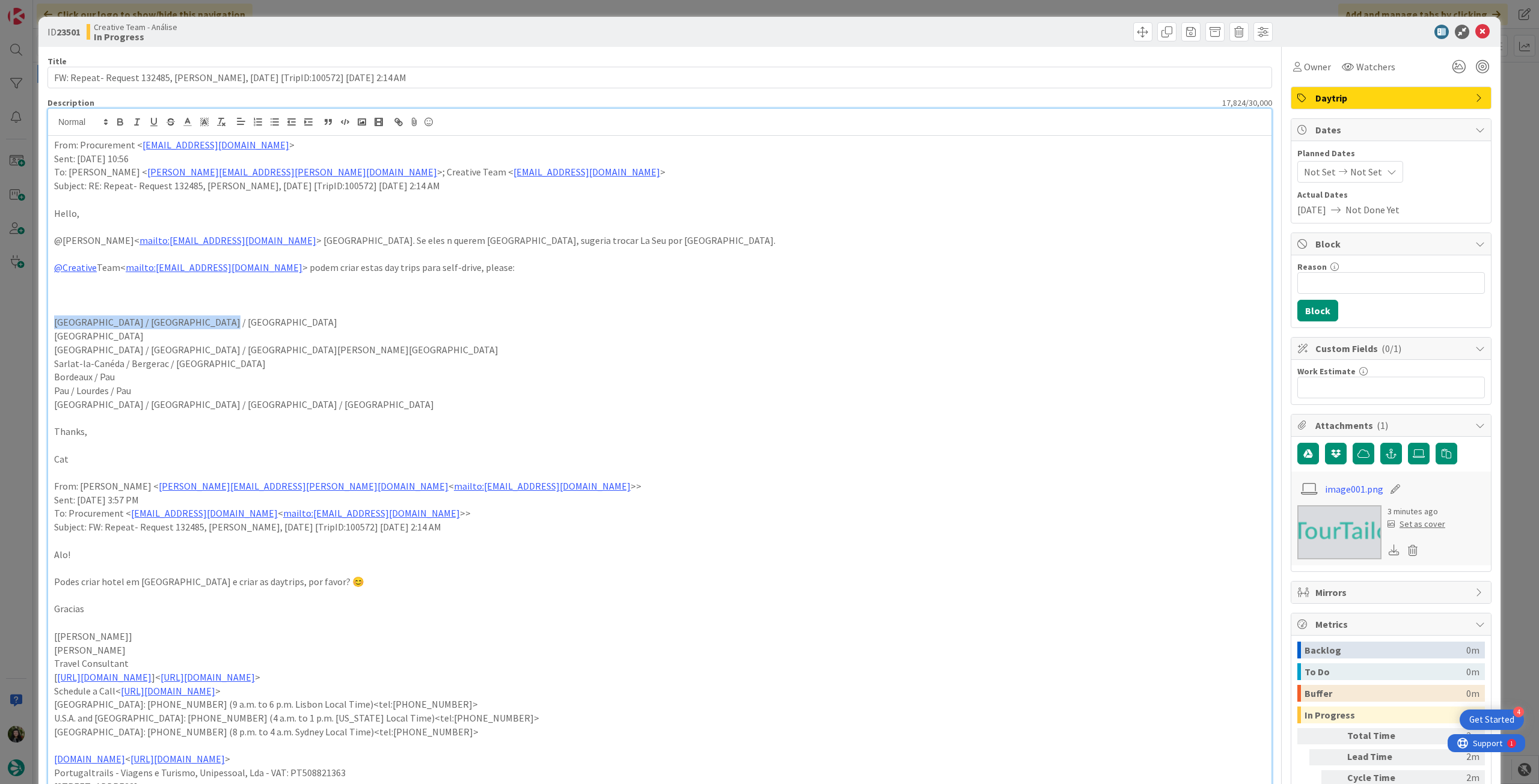
drag, startPoint x: 219, startPoint y: 325, endPoint x: 12, endPoint y: 325, distance: 207.0
click at [12, 325] on div "ID 23501 Creative Team - Análise In Progress Title 89 / 128 FW: Repeat- Request…" at bounding box center [770, 392] width 1539 height 784
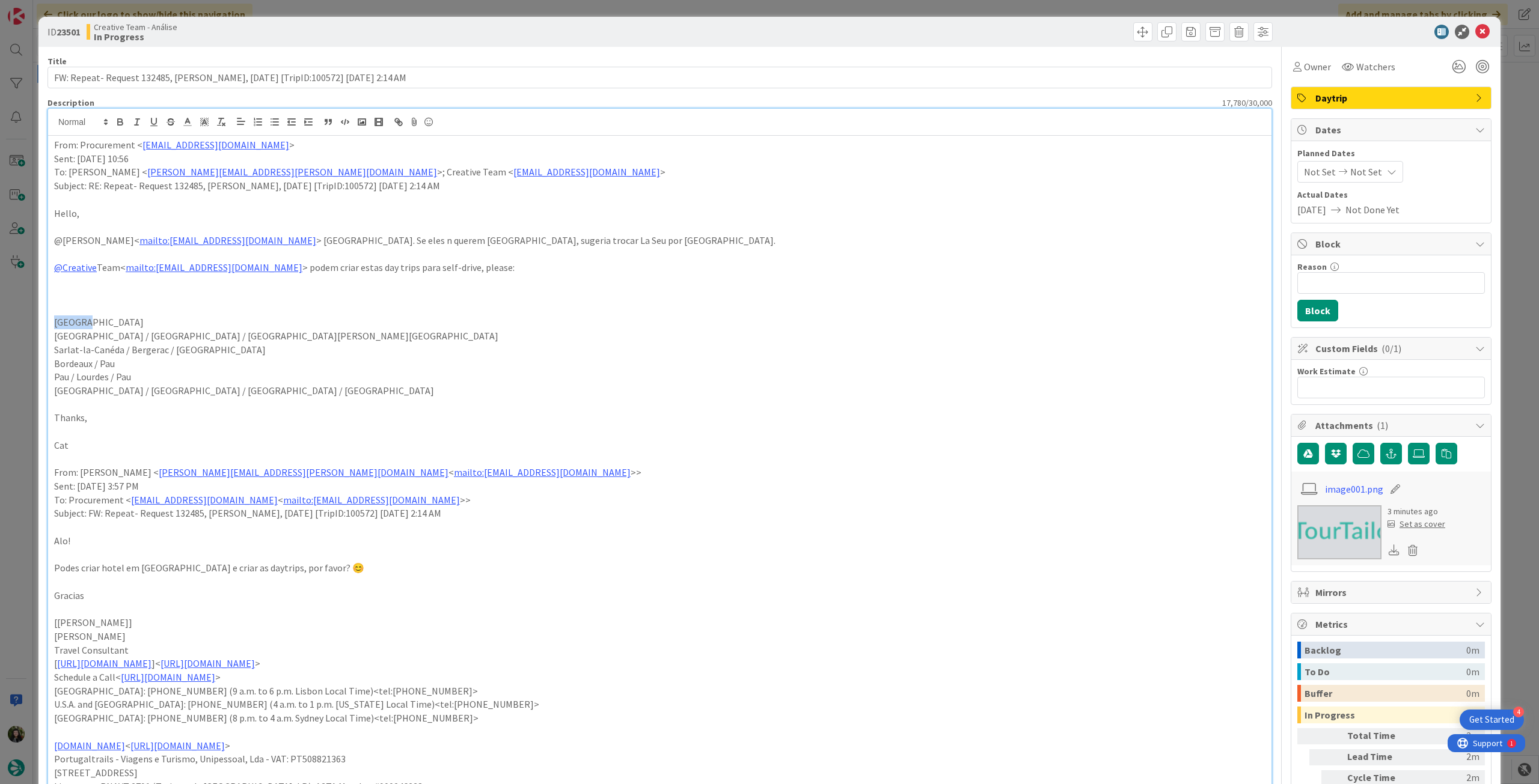
drag, startPoint x: 97, startPoint y: 318, endPoint x: 33, endPoint y: 318, distance: 64.0
click at [32, 320] on div "ID 23501 Creative Team - Análise In Progress Title 89 / 128 FW: Repeat- Request…" at bounding box center [770, 392] width 1539 height 784
copy p "[GEOGRAPHIC_DATA]"
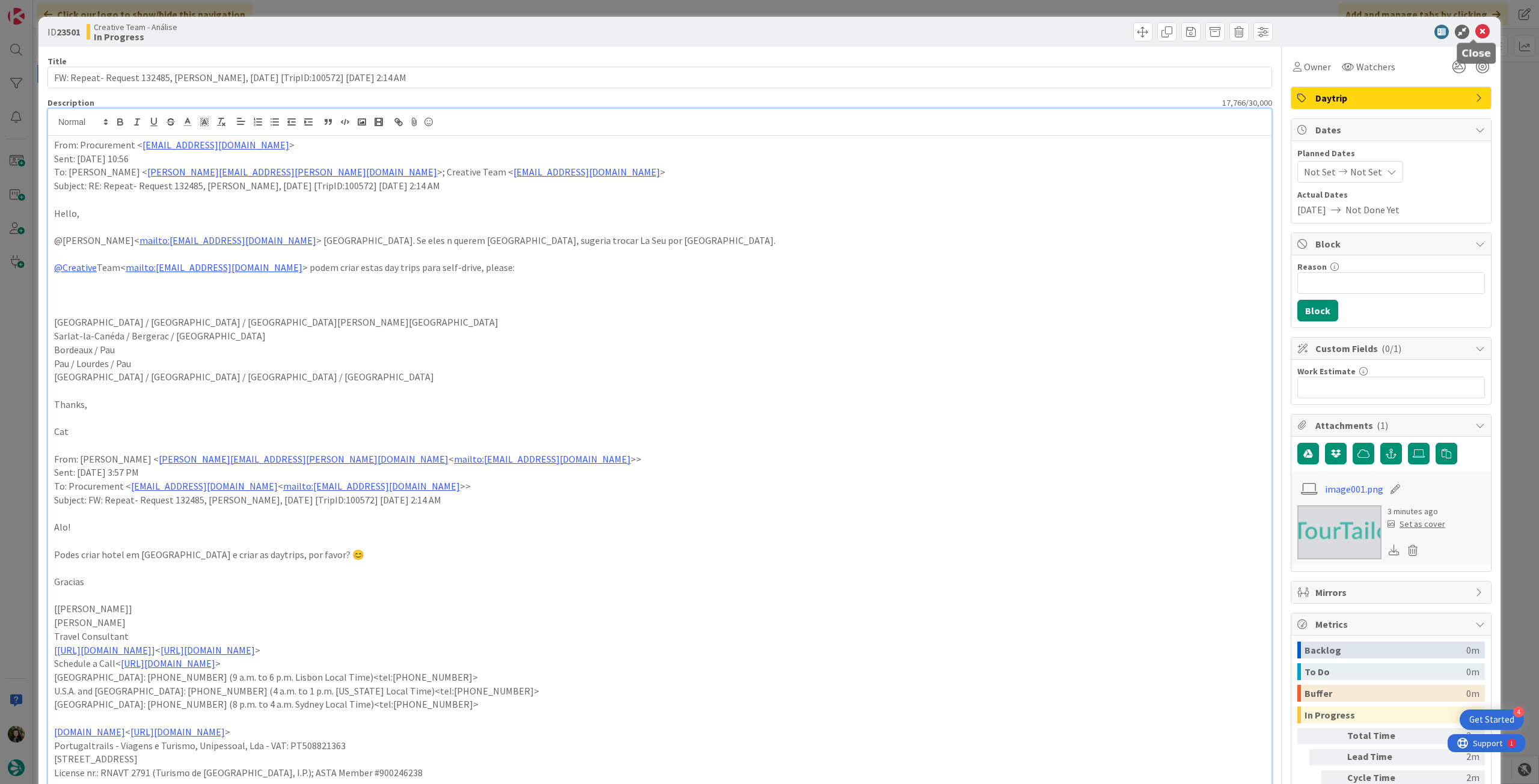
click at [1475, 29] on icon at bounding box center [1483, 32] width 15 height 15
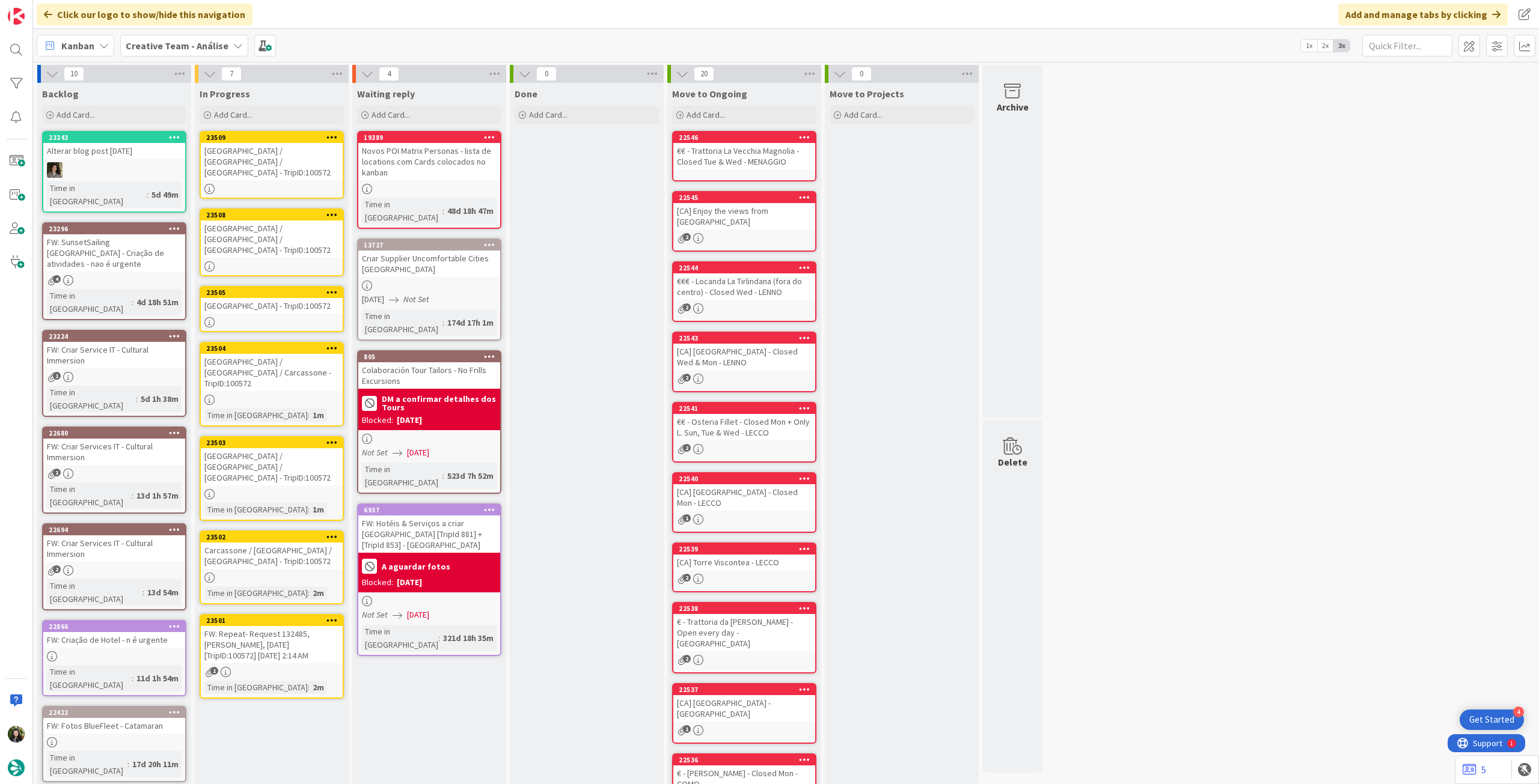
click at [293, 163] on div "[GEOGRAPHIC_DATA] / [GEOGRAPHIC_DATA] / [GEOGRAPHIC_DATA] - TripID:100572" at bounding box center [271, 162] width 142 height 37
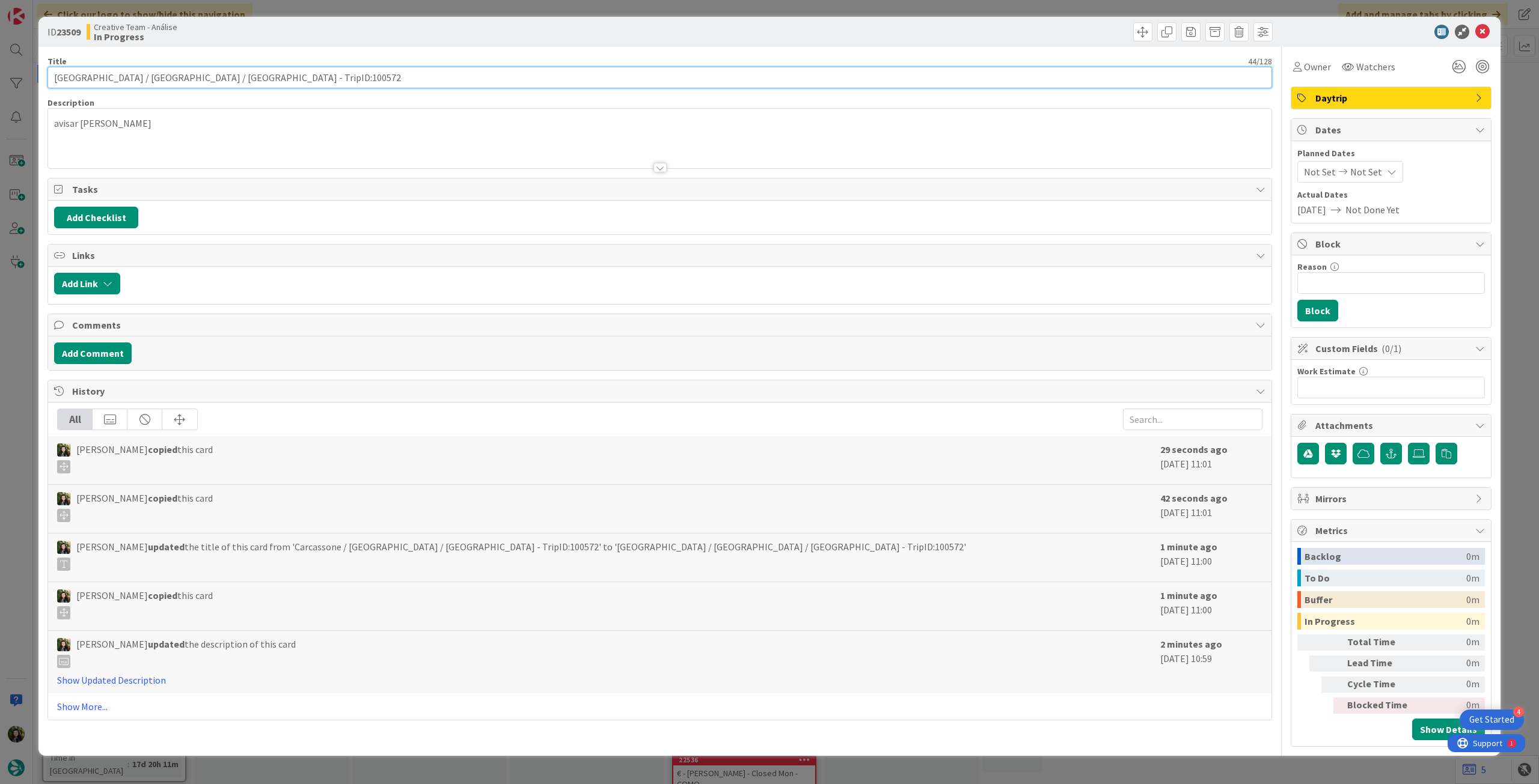
drag, startPoint x: 167, startPoint y: 77, endPoint x: 65, endPoint y: 27, distance: 113.6
click at [0, 76] on div "ID 23509 Creative Team - Análise In Progress Title 44 / 128 [GEOGRAPHIC_DATA] /…" at bounding box center [770, 392] width 1539 height 784
click at [1484, 30] on icon at bounding box center [1483, 32] width 15 height 15
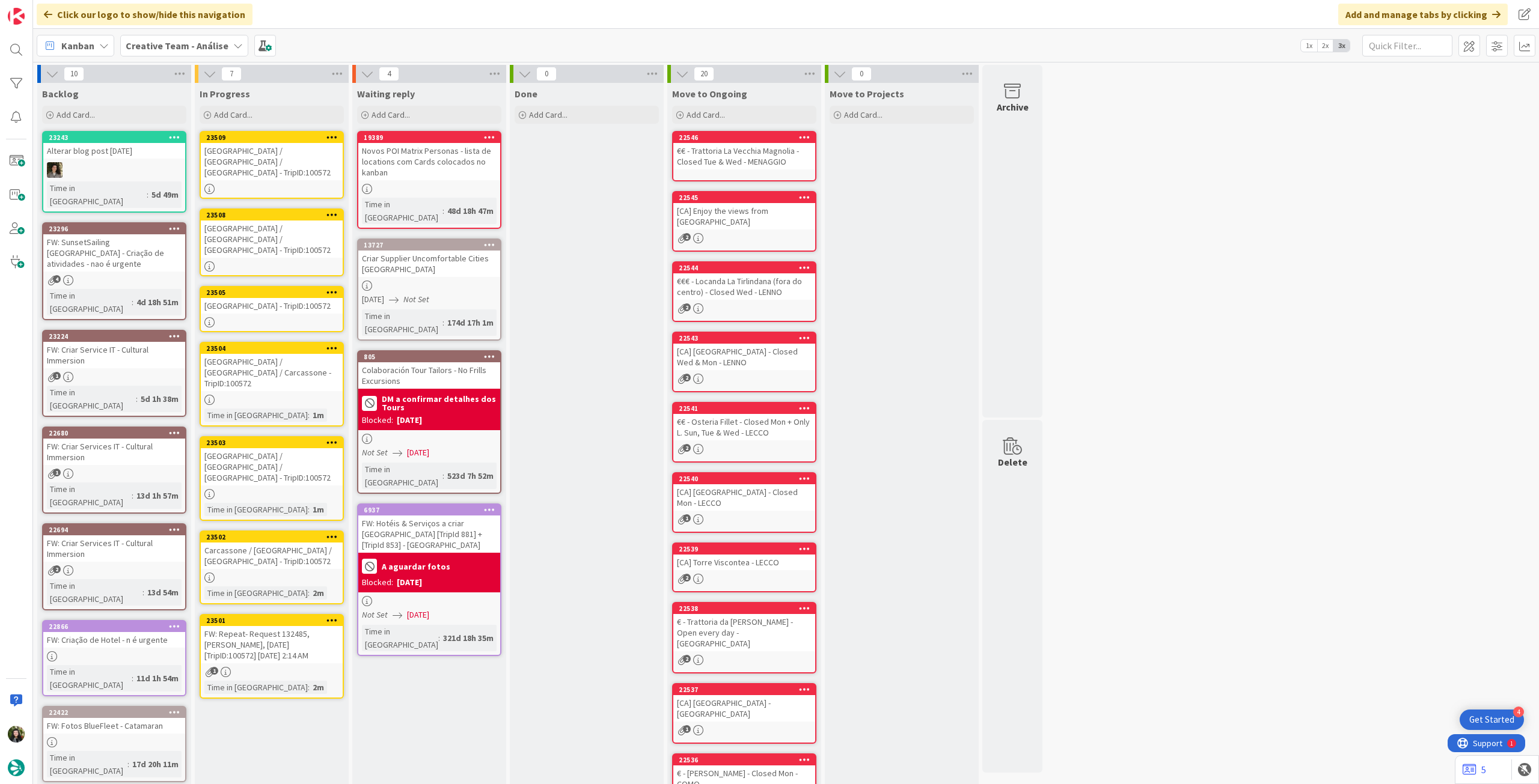
click at [247, 226] on div "[GEOGRAPHIC_DATA] / [GEOGRAPHIC_DATA] / [GEOGRAPHIC_DATA] - TripID:100572" at bounding box center [271, 239] width 142 height 37
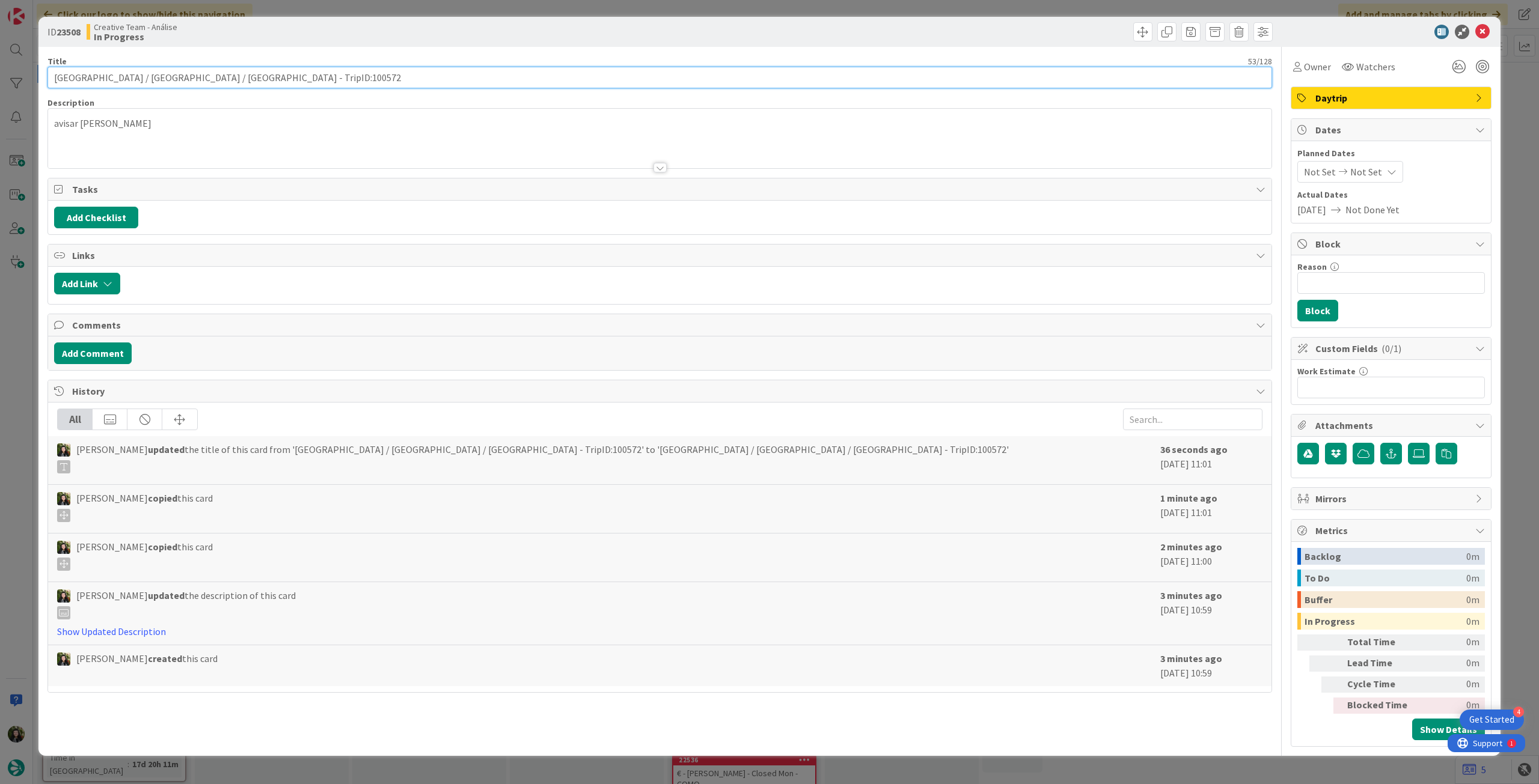
drag, startPoint x: 211, startPoint y: 75, endPoint x: 0, endPoint y: 74, distance: 211.0
click at [0, 75] on div "ID 23508 Creative Team - Análise In Progress Title 53 / 128 [GEOGRAPHIC_DATA] /…" at bounding box center [770, 392] width 1539 height 784
click at [1480, 35] on icon at bounding box center [1483, 32] width 15 height 15
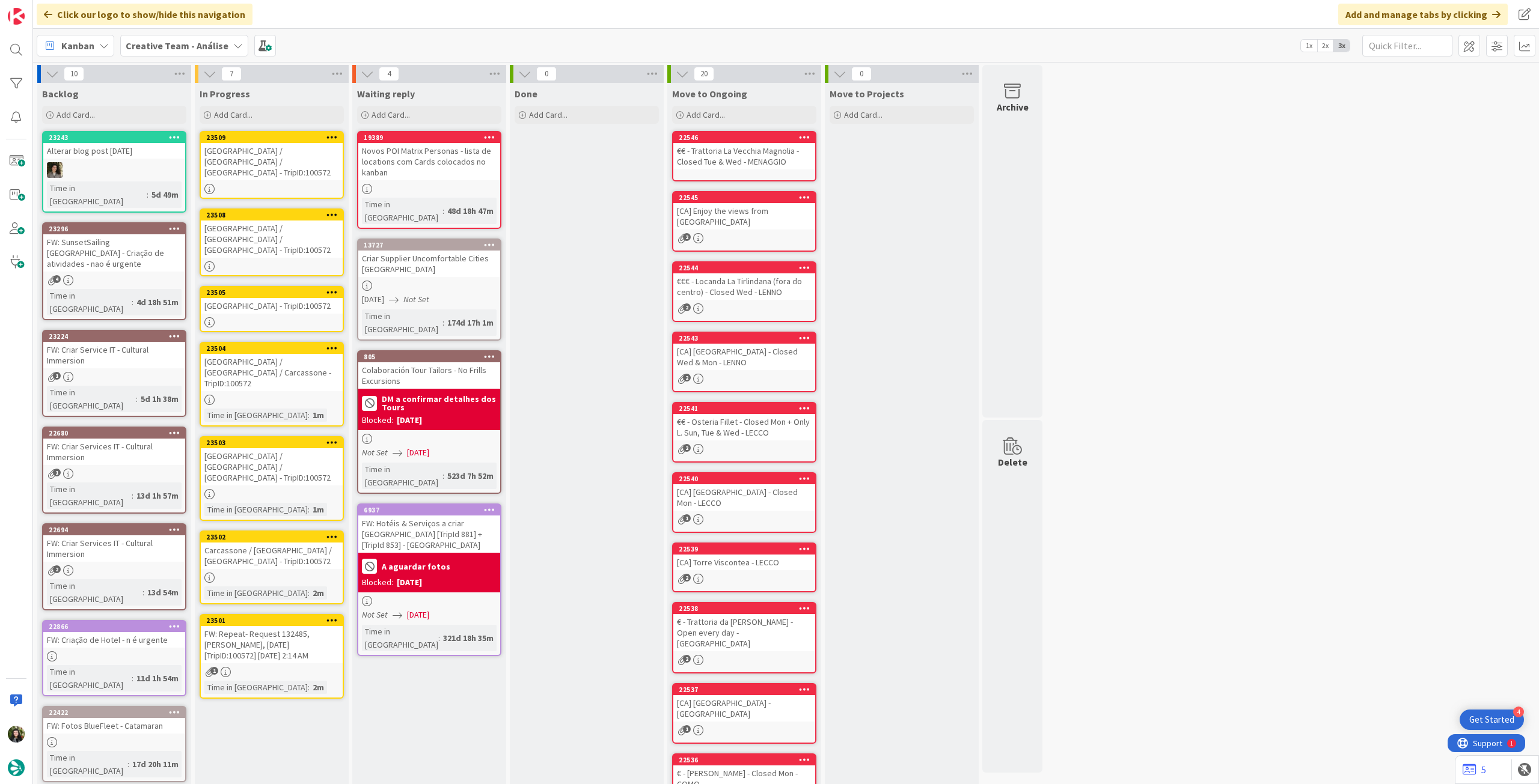
click at [277, 298] on div "[GEOGRAPHIC_DATA] - TripID:100572" at bounding box center [271, 305] width 142 height 16
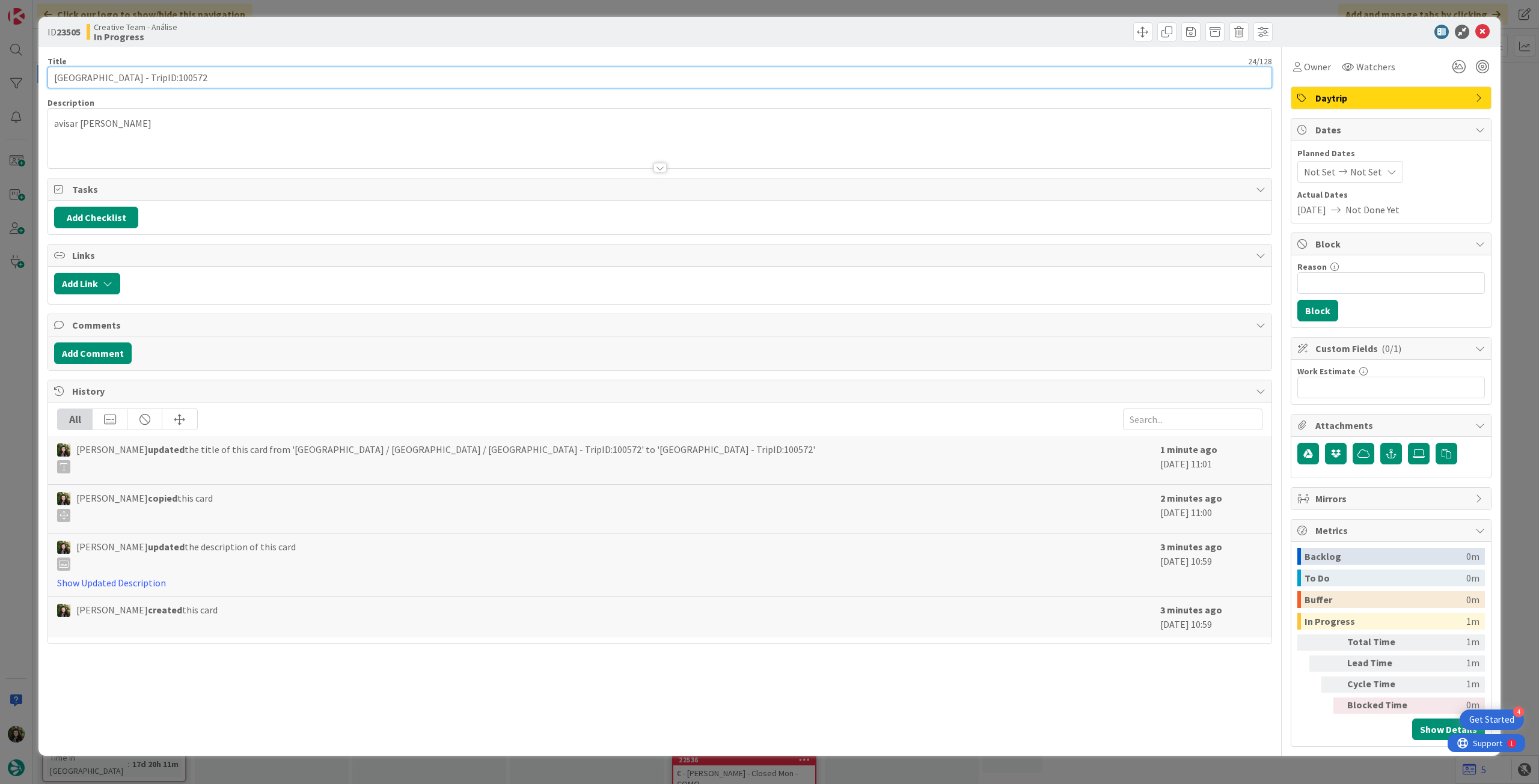
drag, startPoint x: 89, startPoint y: 78, endPoint x: 0, endPoint y: 73, distance: 89.1
click at [0, 73] on div "ID 23505 Creative Team - Análise In Progress Title 24 / 128 [GEOGRAPHIC_DATA] -…" at bounding box center [770, 392] width 1539 height 784
click at [1483, 30] on icon at bounding box center [1483, 32] width 15 height 15
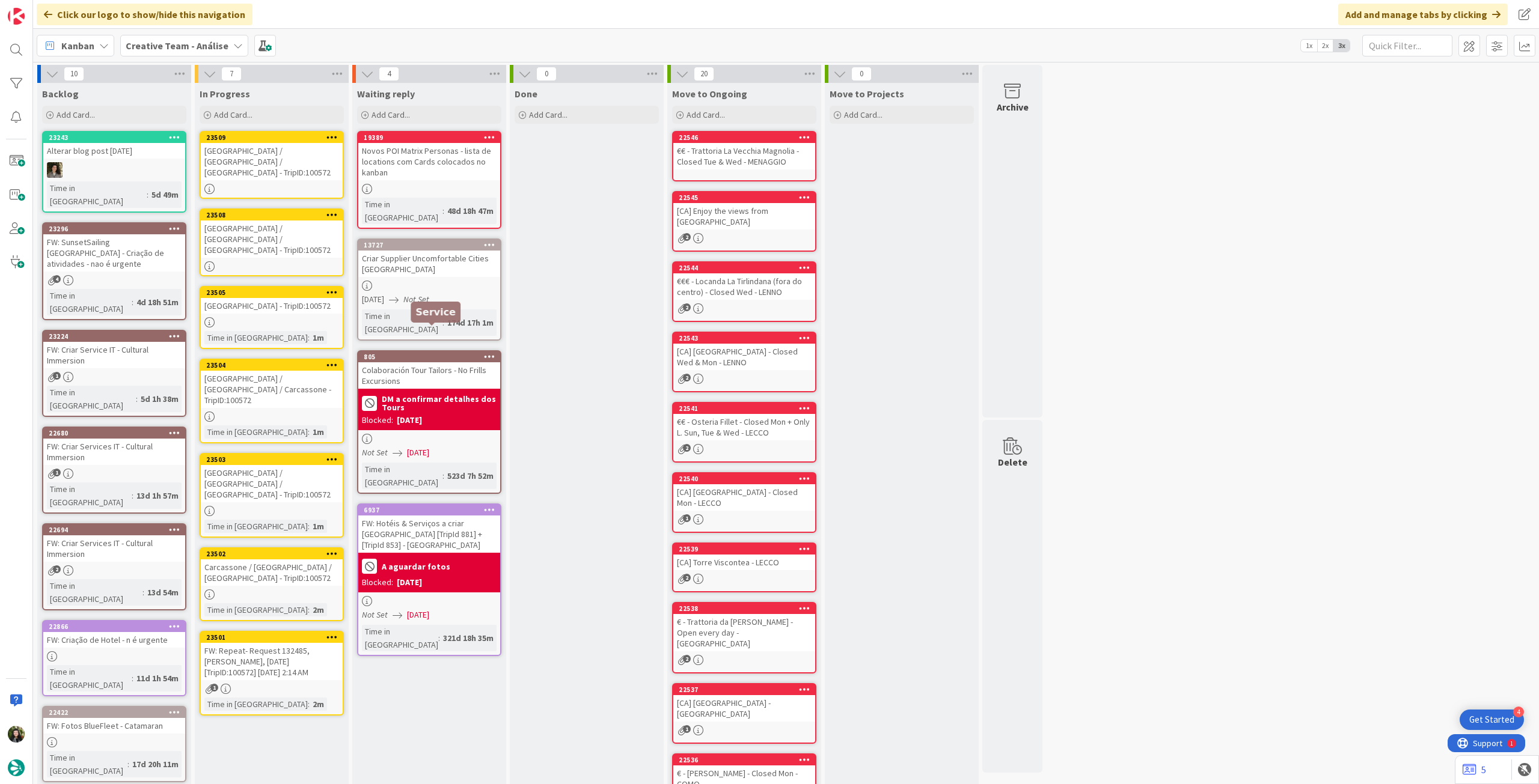
click at [284, 390] on link "23504 [GEOGRAPHIC_DATA] / [GEOGRAPHIC_DATA] / Carcassone - TripID:100572 Time i…" at bounding box center [272, 401] width 144 height 85
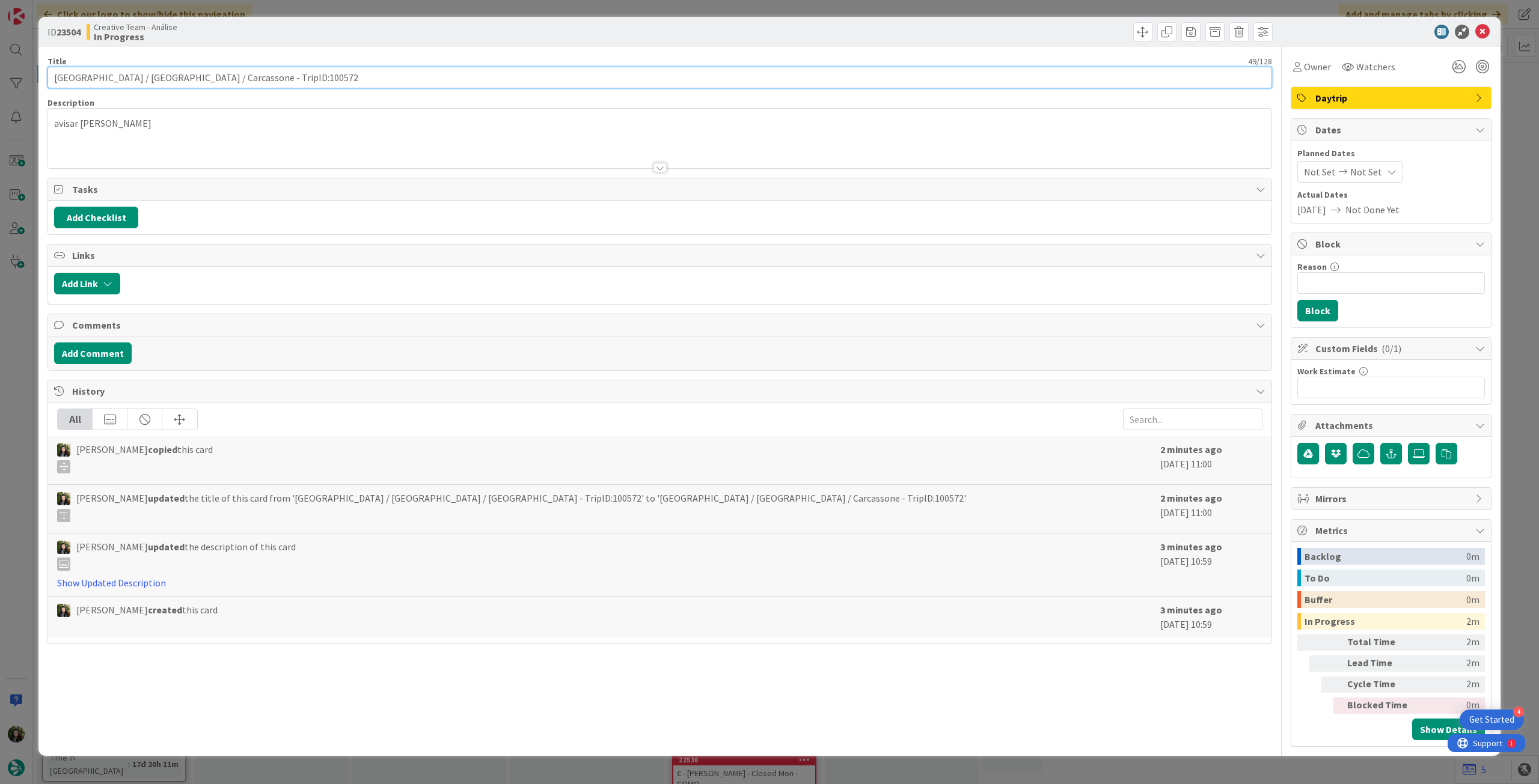
drag, startPoint x: 197, startPoint y: 73, endPoint x: 23, endPoint y: 42, distance: 176.7
click at [0, 67] on div "ID 23504 Creative Team - Análise In Progress Title 49 / 128 [GEOGRAPHIC_DATA] /…" at bounding box center [770, 392] width 1539 height 784
click at [1477, 30] on icon at bounding box center [1483, 32] width 15 height 15
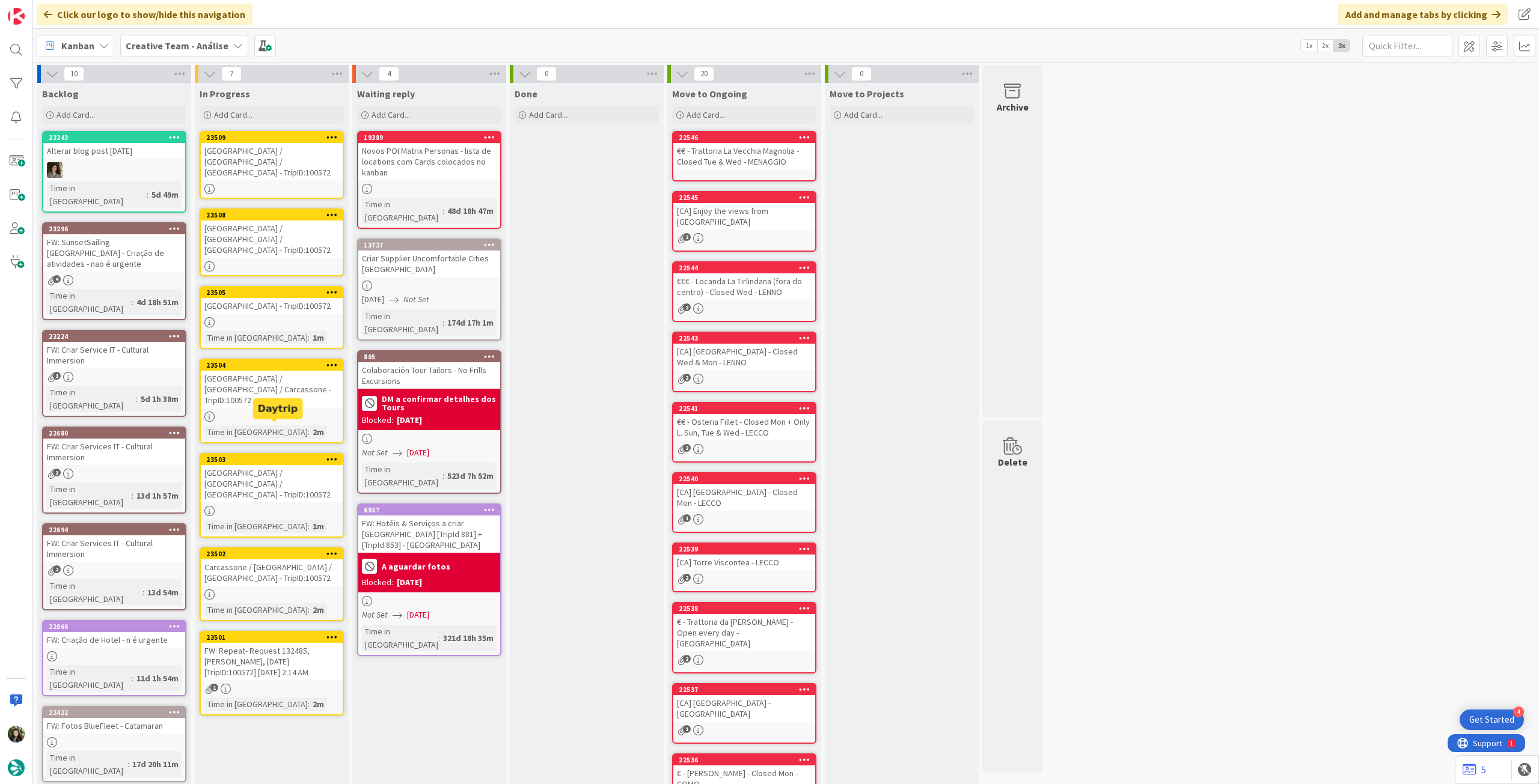
click at [284, 520] on div "Time in Column : 1m" at bounding box center [272, 526] width 135 height 13
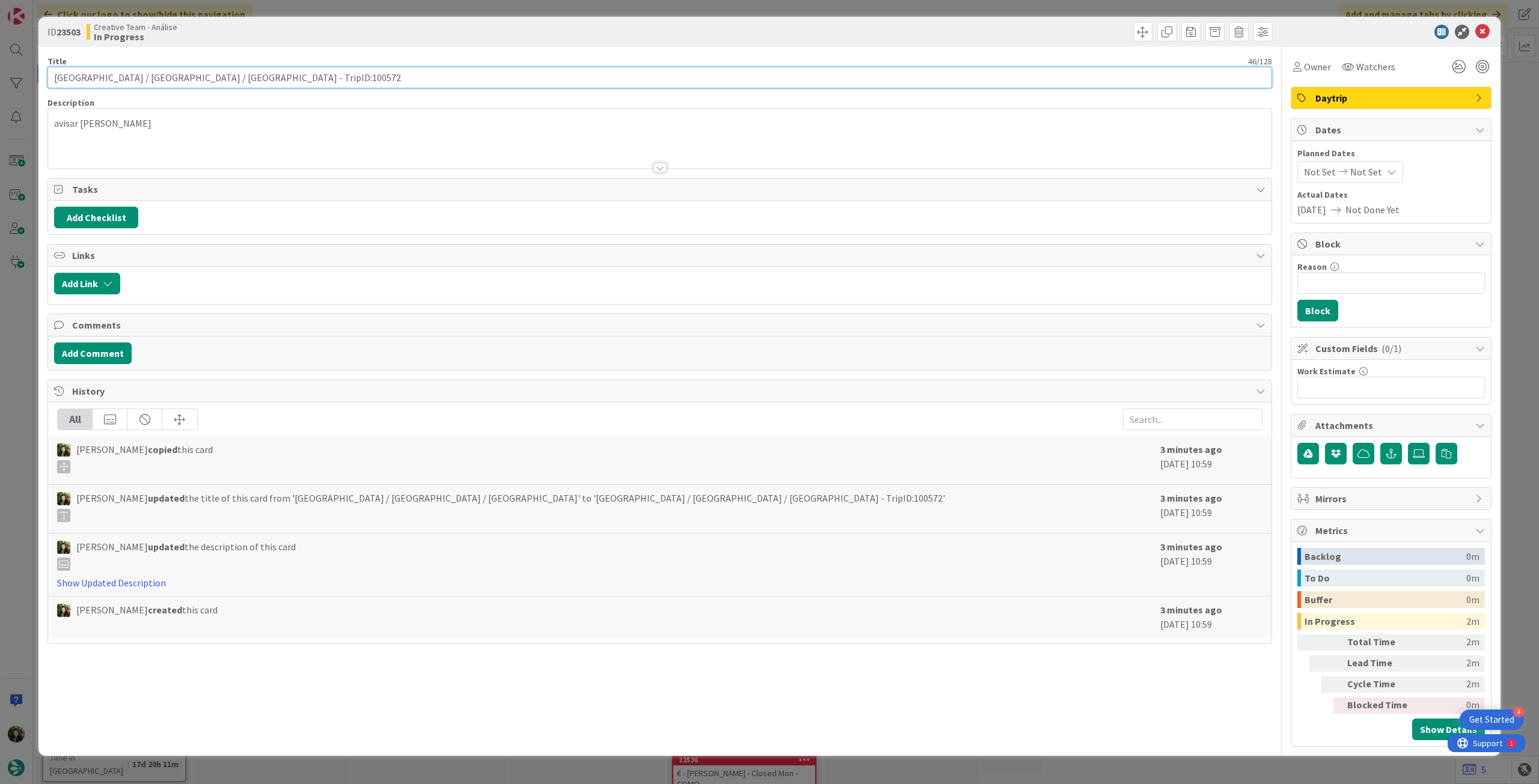
drag, startPoint x: 177, startPoint y: 74, endPoint x: 41, endPoint y: 43, distance: 139.5
click at [0, 63] on div "ID 23503 Creative Team - Análise In Progress Title 46 / 128 [GEOGRAPHIC_DATA] /…" at bounding box center [770, 392] width 1539 height 784
click at [1487, 35] on icon at bounding box center [1483, 32] width 15 height 15
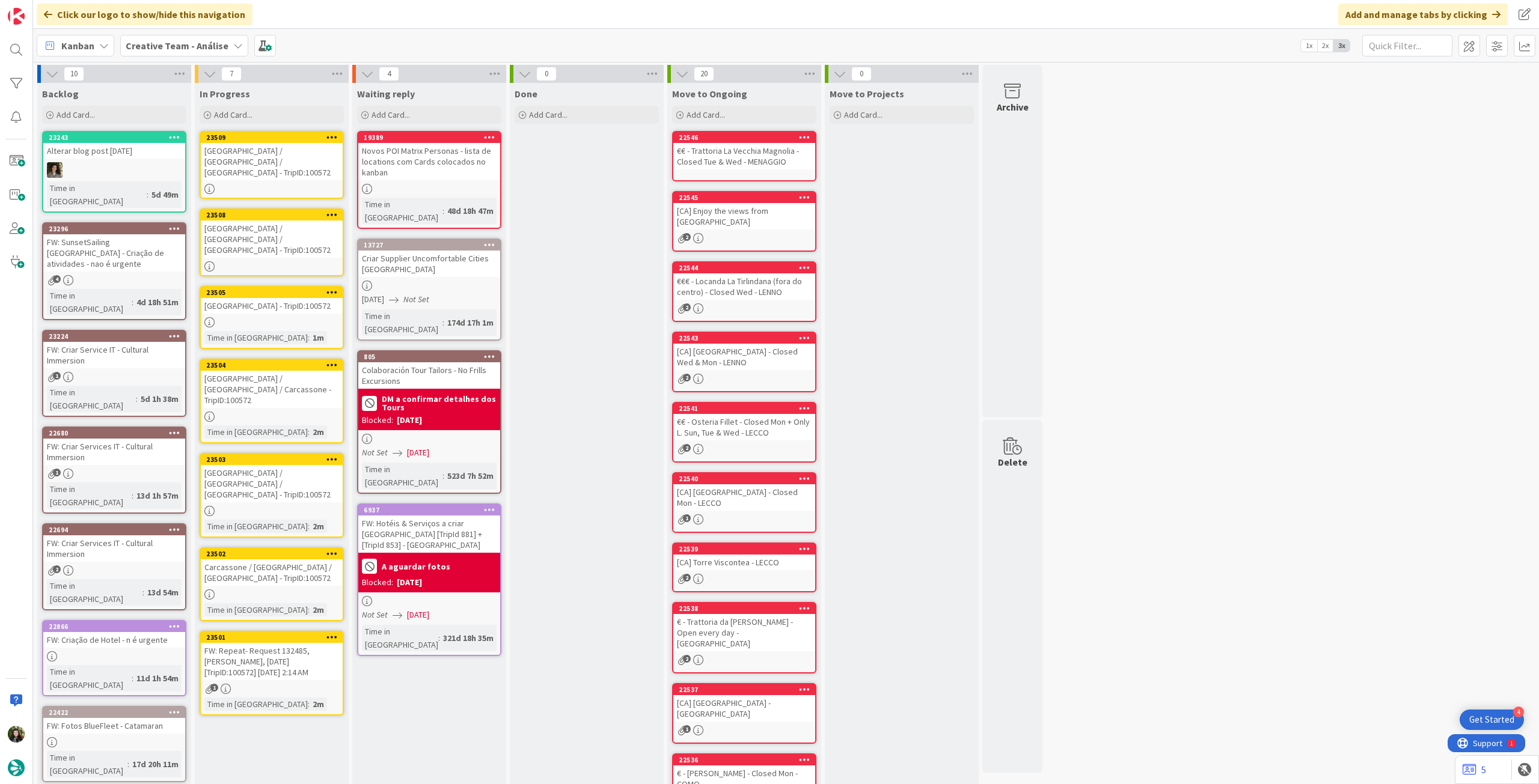
click at [292, 559] on div "Carcassone / [GEOGRAPHIC_DATA] / [GEOGRAPHIC_DATA] - TripID:100572" at bounding box center [271, 572] width 142 height 27
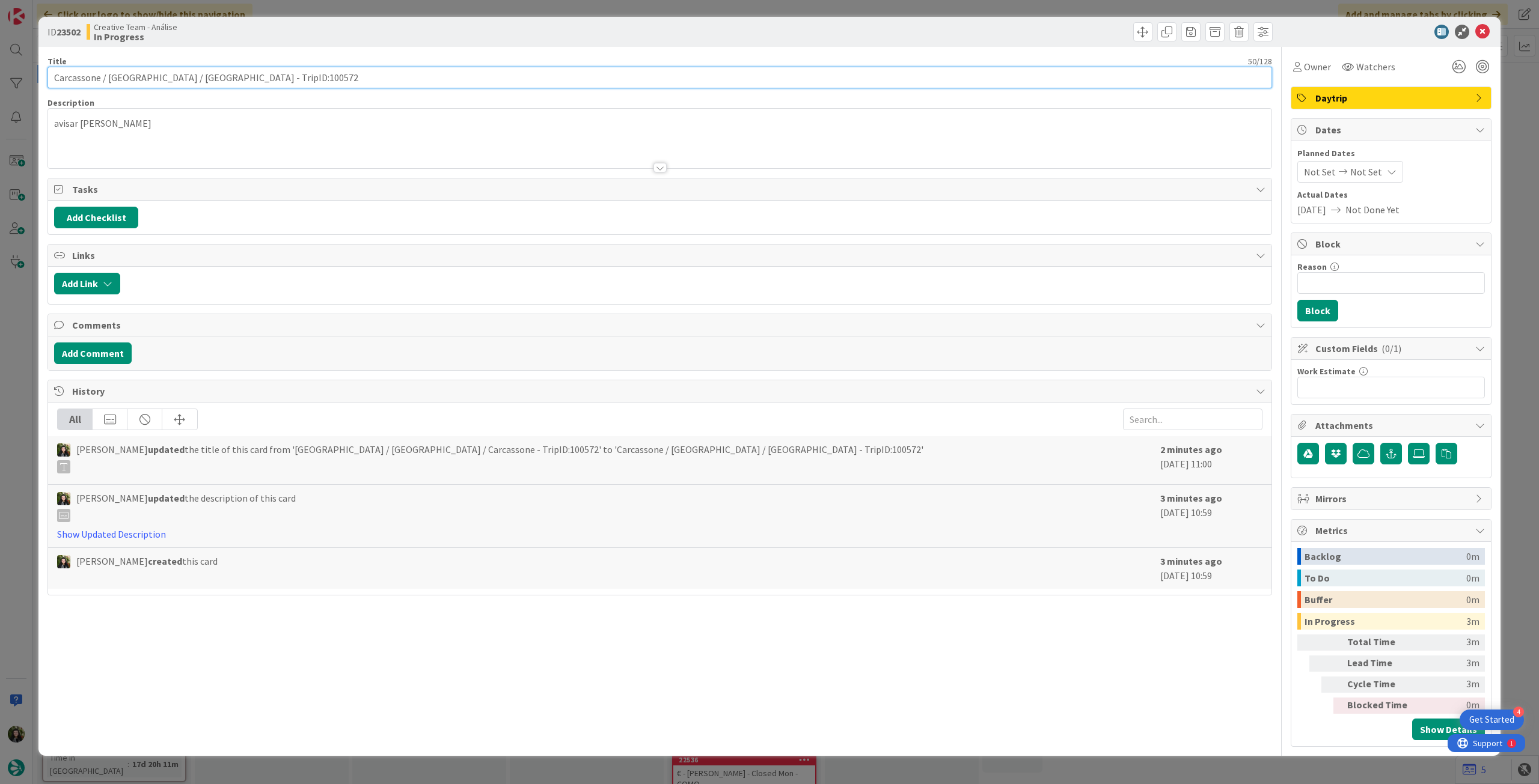
drag, startPoint x: 193, startPoint y: 80, endPoint x: 5, endPoint y: 52, distance: 190.1
click at [0, 61] on div "ID 23502 Creative Team - Análise In Progress Title 50 / 128 Carcassone / [GEOGR…" at bounding box center [770, 392] width 1539 height 784
click at [1481, 31] on icon at bounding box center [1483, 32] width 15 height 15
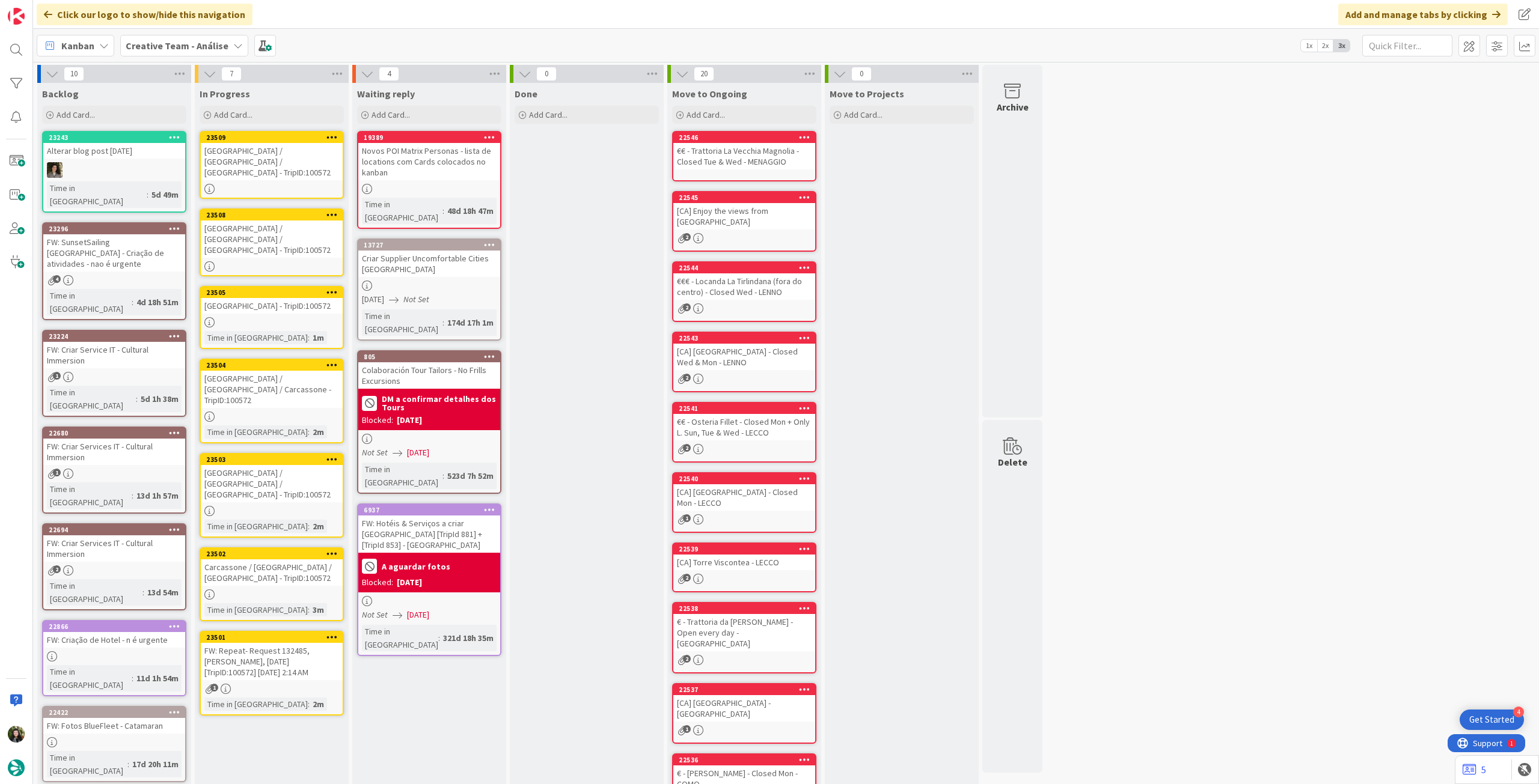
click at [289, 640] on link "23501 FW: Repeat- Request 132485, [PERSON_NAME], [DATE] [TripID:100572] [DATE] …" at bounding box center [272, 673] width 144 height 85
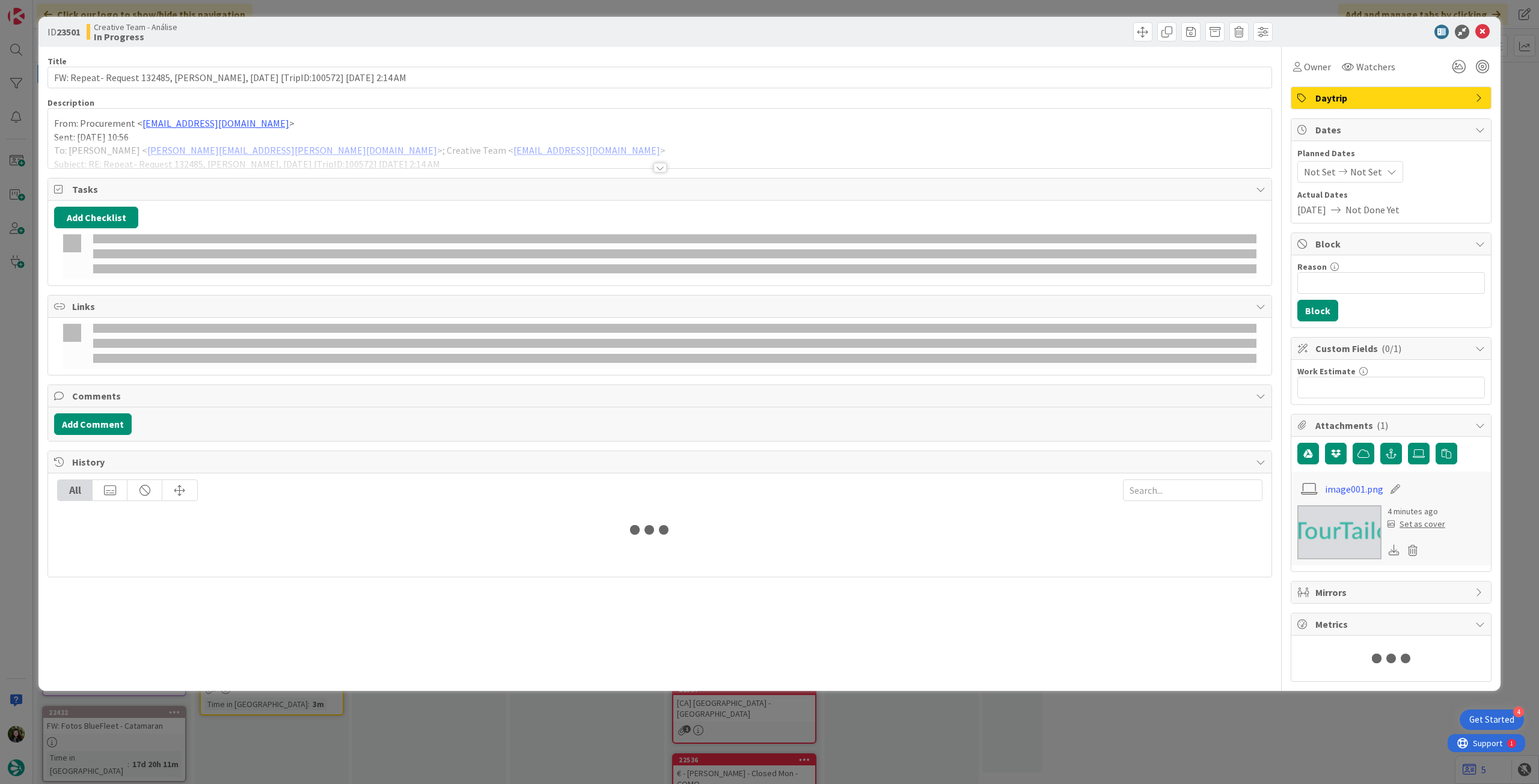
click at [179, 142] on div at bounding box center [659, 153] width 1223 height 31
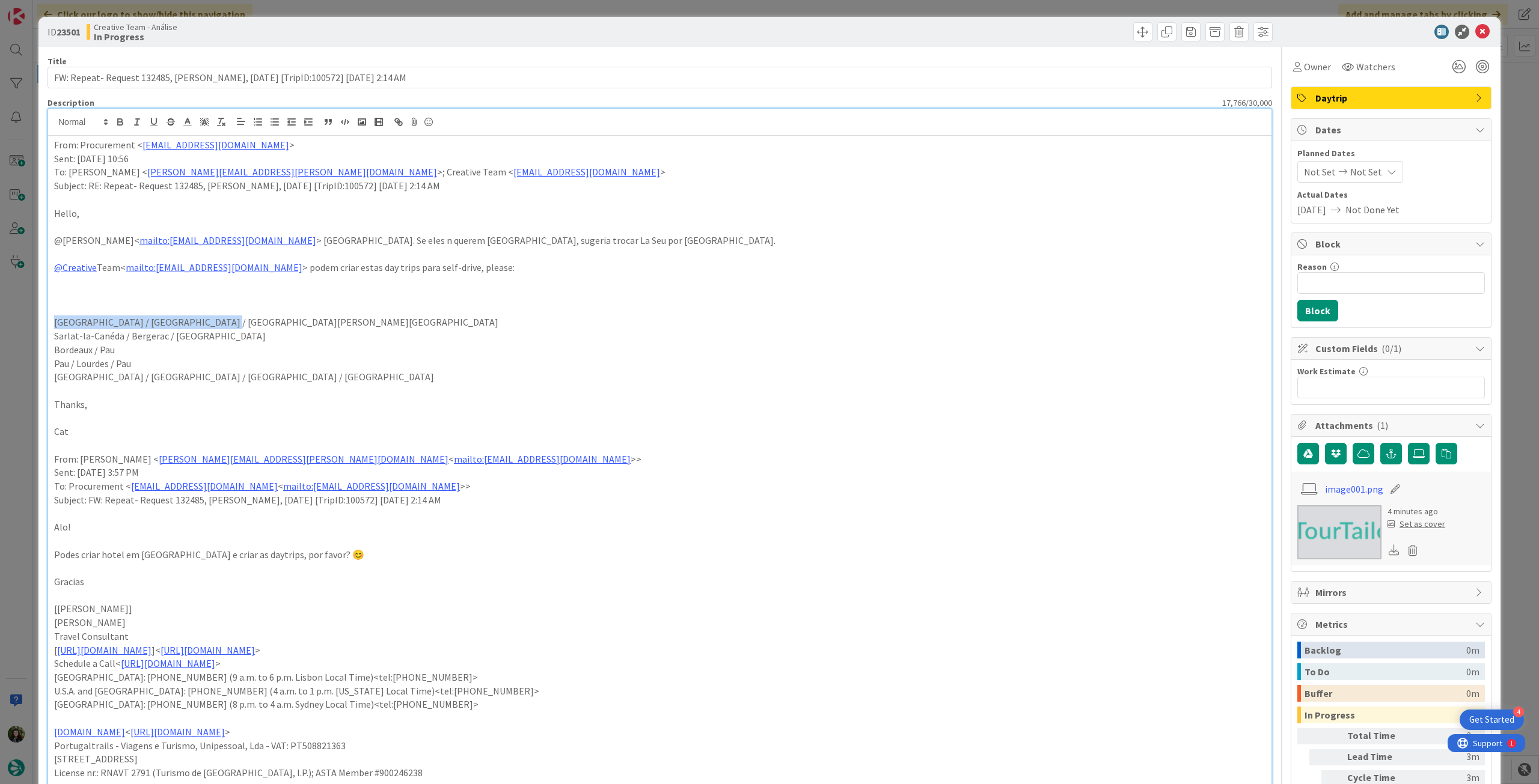
drag, startPoint x: 219, startPoint y: 324, endPoint x: 13, endPoint y: 323, distance: 206.0
click at [13, 323] on div "ID 23501 Creative Team - Análise In Progress Title 89 / 128 FW: Repeat- Request…" at bounding box center [770, 392] width 1539 height 784
copy p "[GEOGRAPHIC_DATA] / [GEOGRAPHIC_DATA] / [GEOGRAPHIC_DATA][PERSON_NAME][GEOGRAPH…"
click at [1475, 28] on icon at bounding box center [1483, 32] width 15 height 15
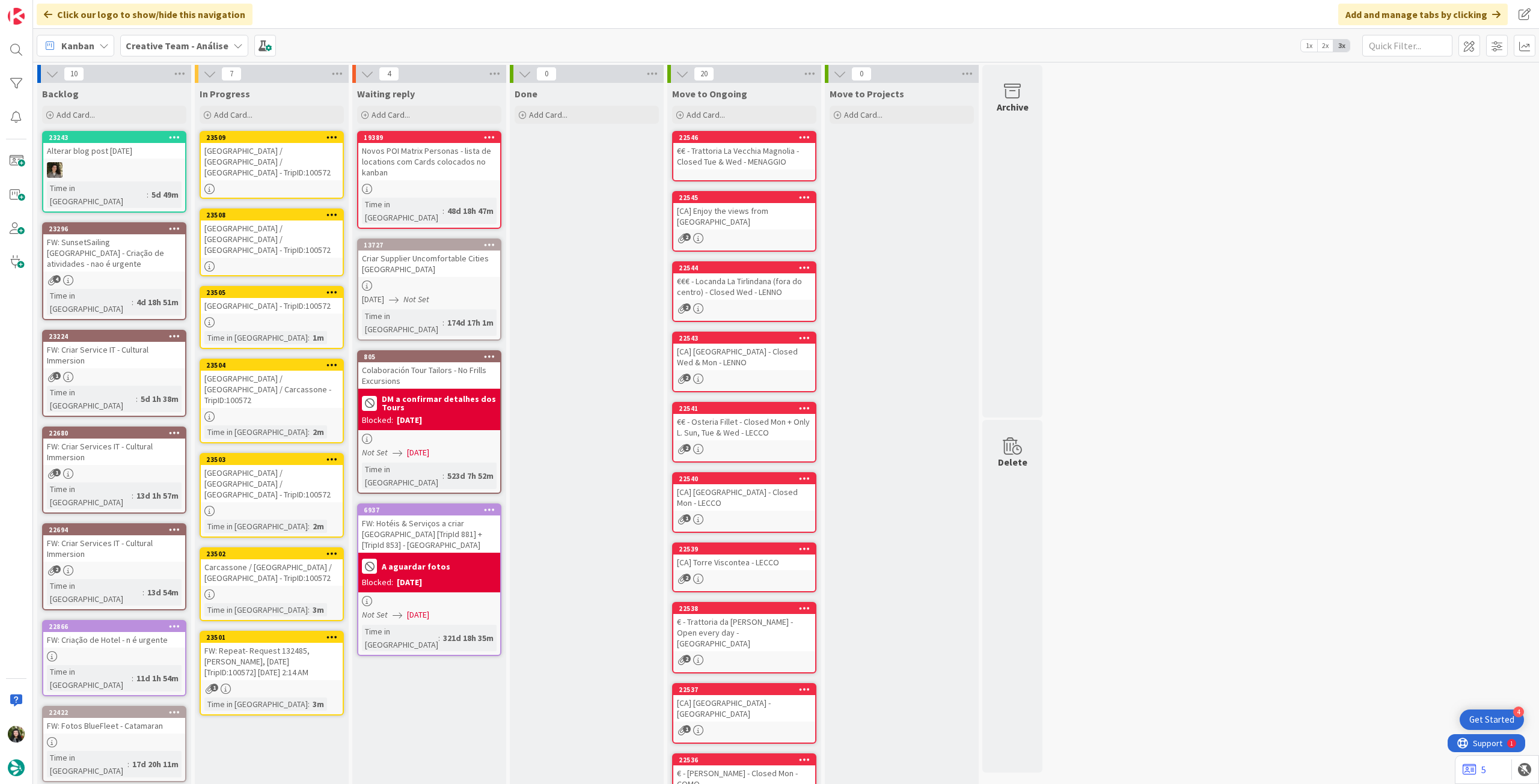
click at [329, 135] on icon at bounding box center [332, 137] width 11 height 8
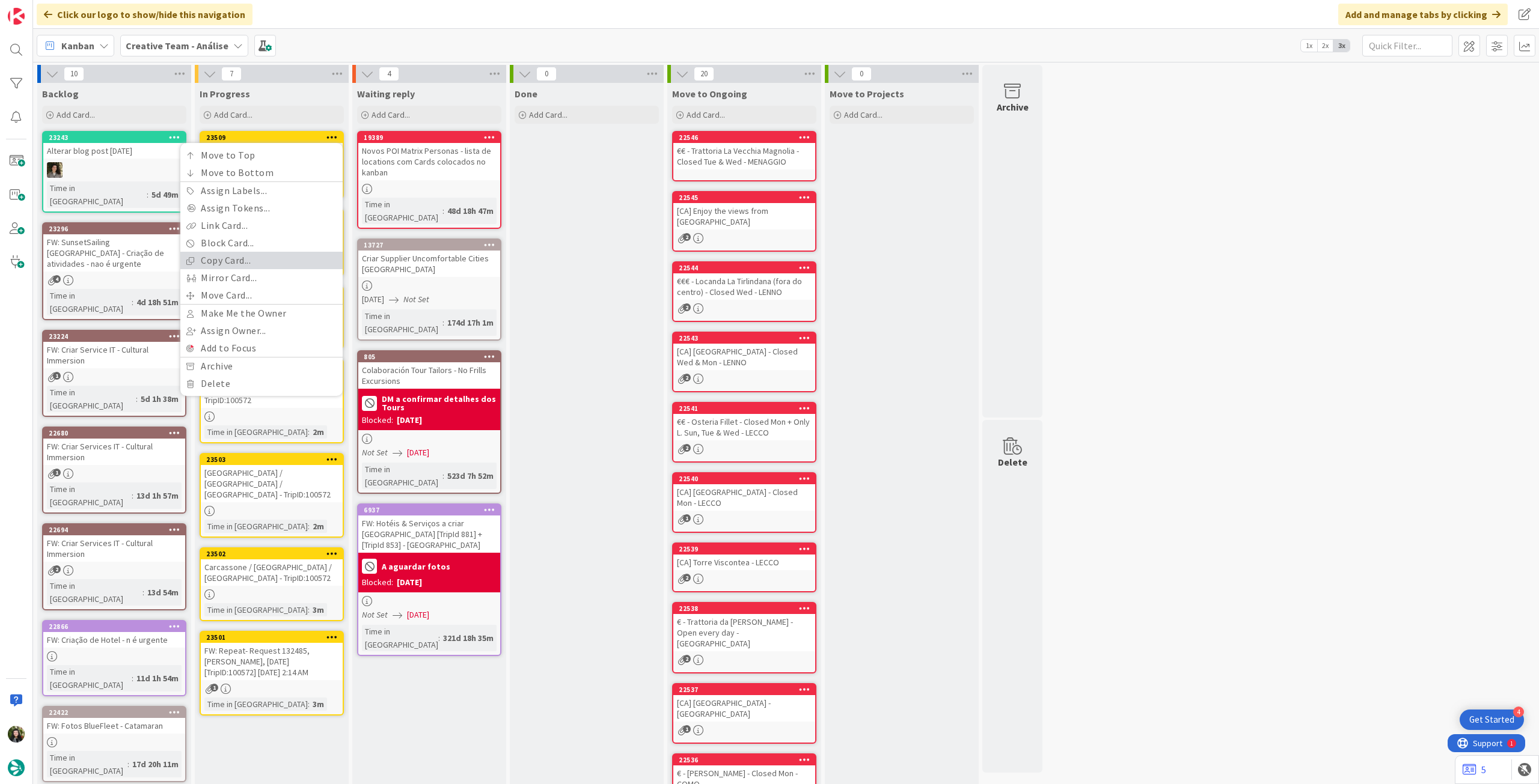
click at [238, 266] on link "Copy Card..." at bounding box center [261, 260] width 162 height 18
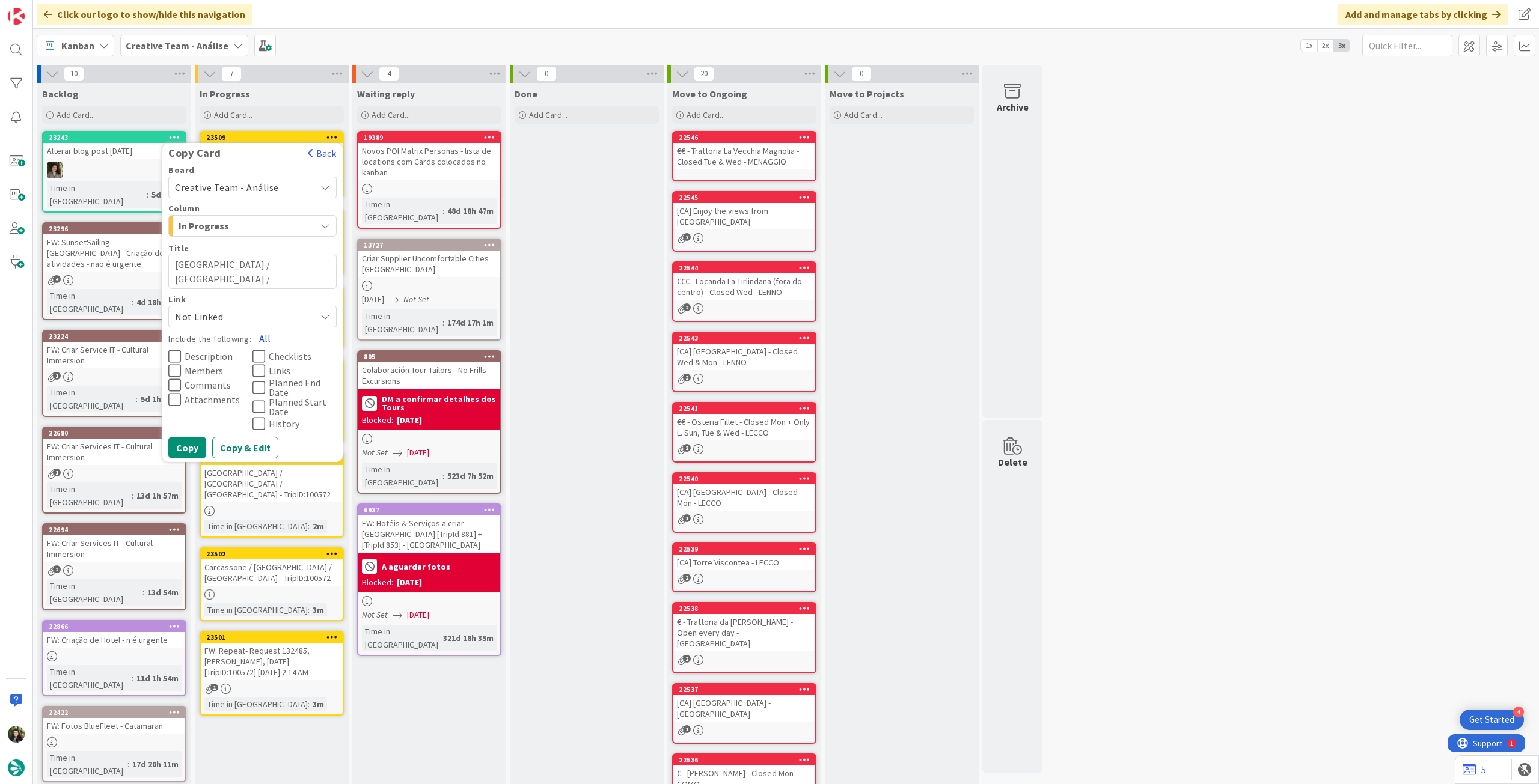
click at [259, 334] on button "All" at bounding box center [265, 337] width 27 height 21
click at [186, 449] on button "Copy" at bounding box center [187, 447] width 38 height 21
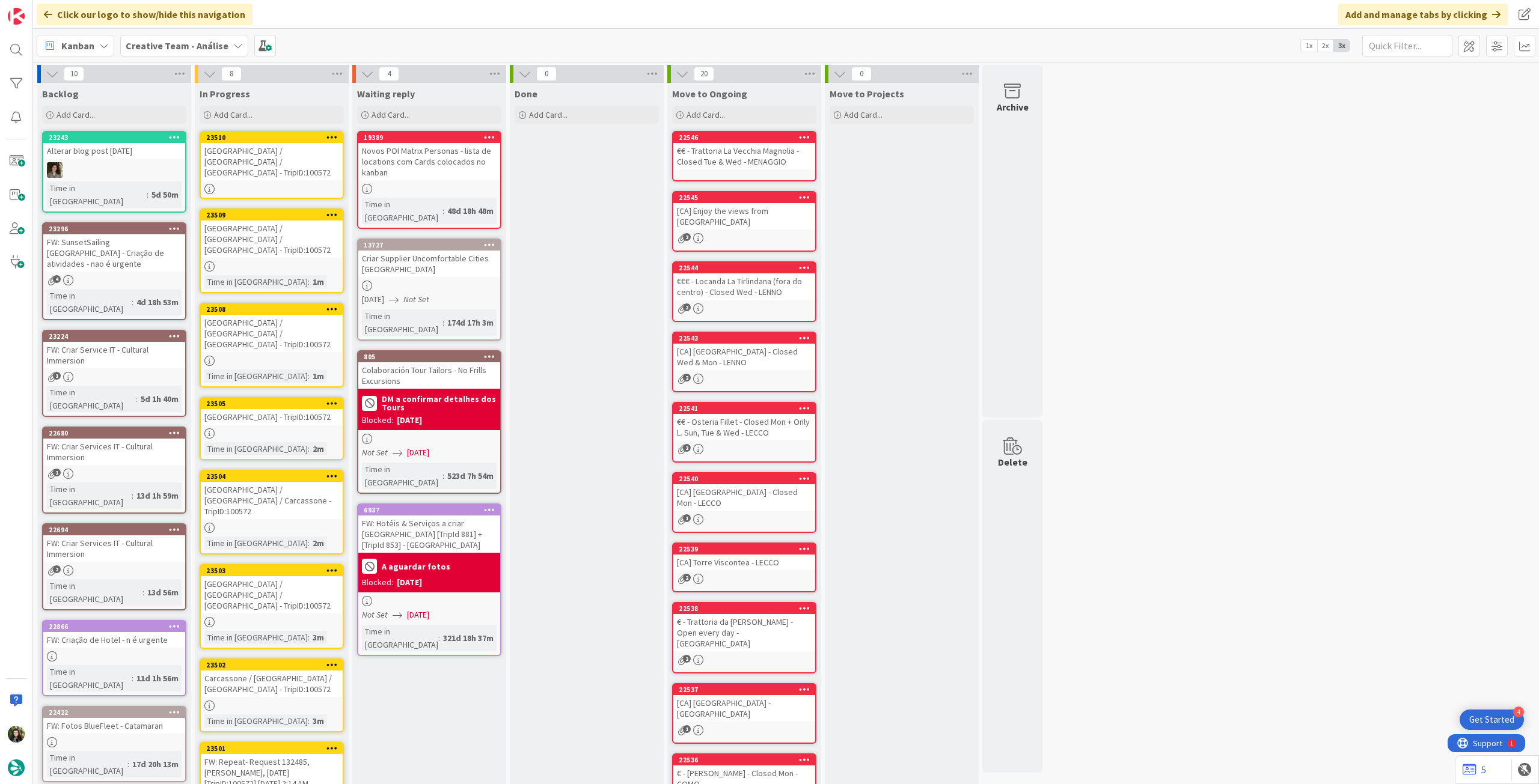
click at [284, 161] on div "[GEOGRAPHIC_DATA] / [GEOGRAPHIC_DATA] / [GEOGRAPHIC_DATA] - TripID:100572" at bounding box center [271, 162] width 142 height 37
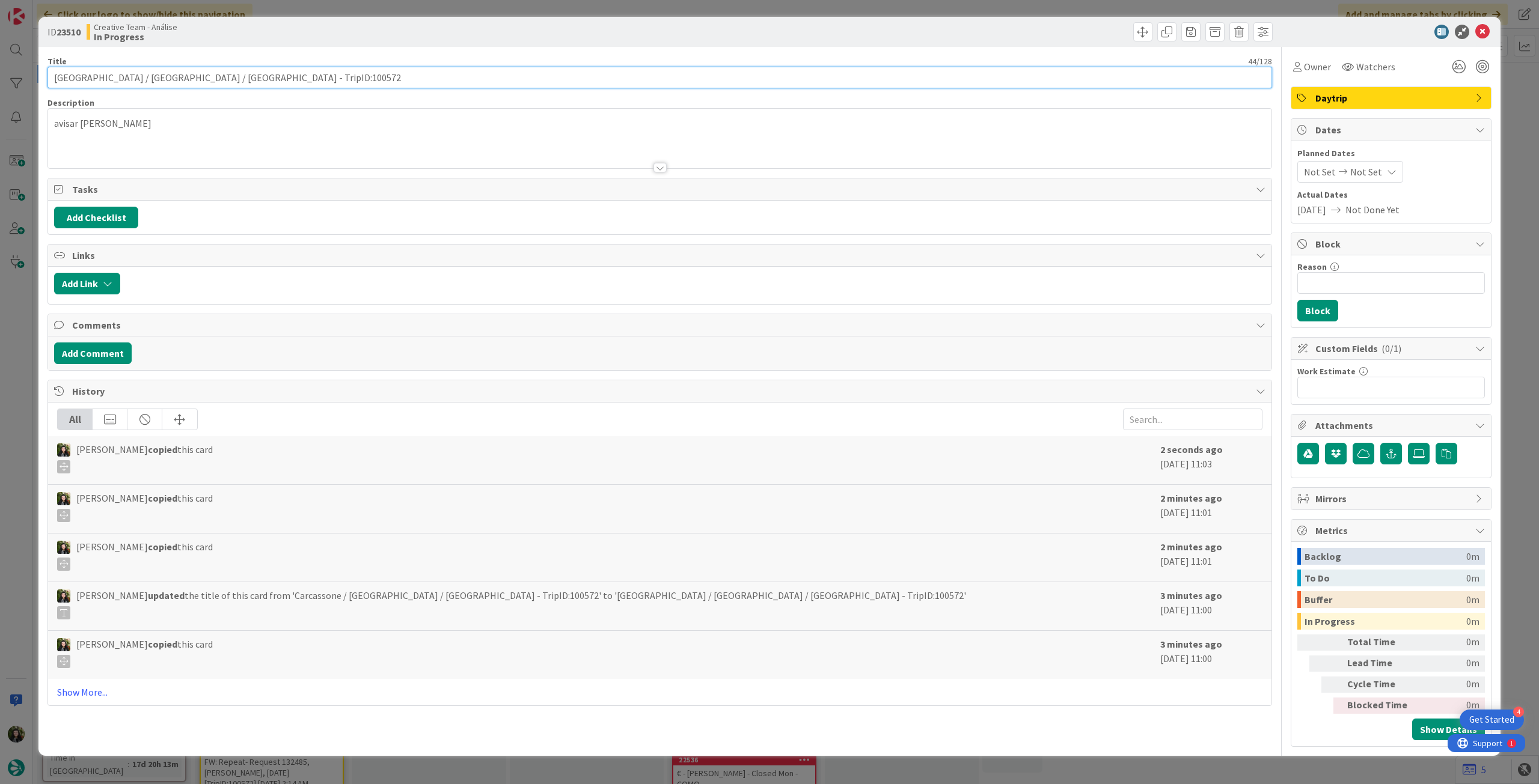
drag, startPoint x: 169, startPoint y: 79, endPoint x: 0, endPoint y: 75, distance: 169.0
click at [0, 76] on div "ID 23510 Creative Team - Análise In Progress Title 44 / 128 [GEOGRAPHIC_DATA] /…" at bounding box center [770, 392] width 1539 height 784
paste input "[GEOGRAPHIC_DATA] / [GEOGRAPHIC_DATA] / [GEOGRAPHIC_DATA][PERSON_NAME][GEOGRAPH…"
click at [1491, 30] on div "ID 23510 Creative Team - Análise In Progress" at bounding box center [770, 31] width 1461 height 30
click at [1486, 30] on icon at bounding box center [1483, 32] width 15 height 15
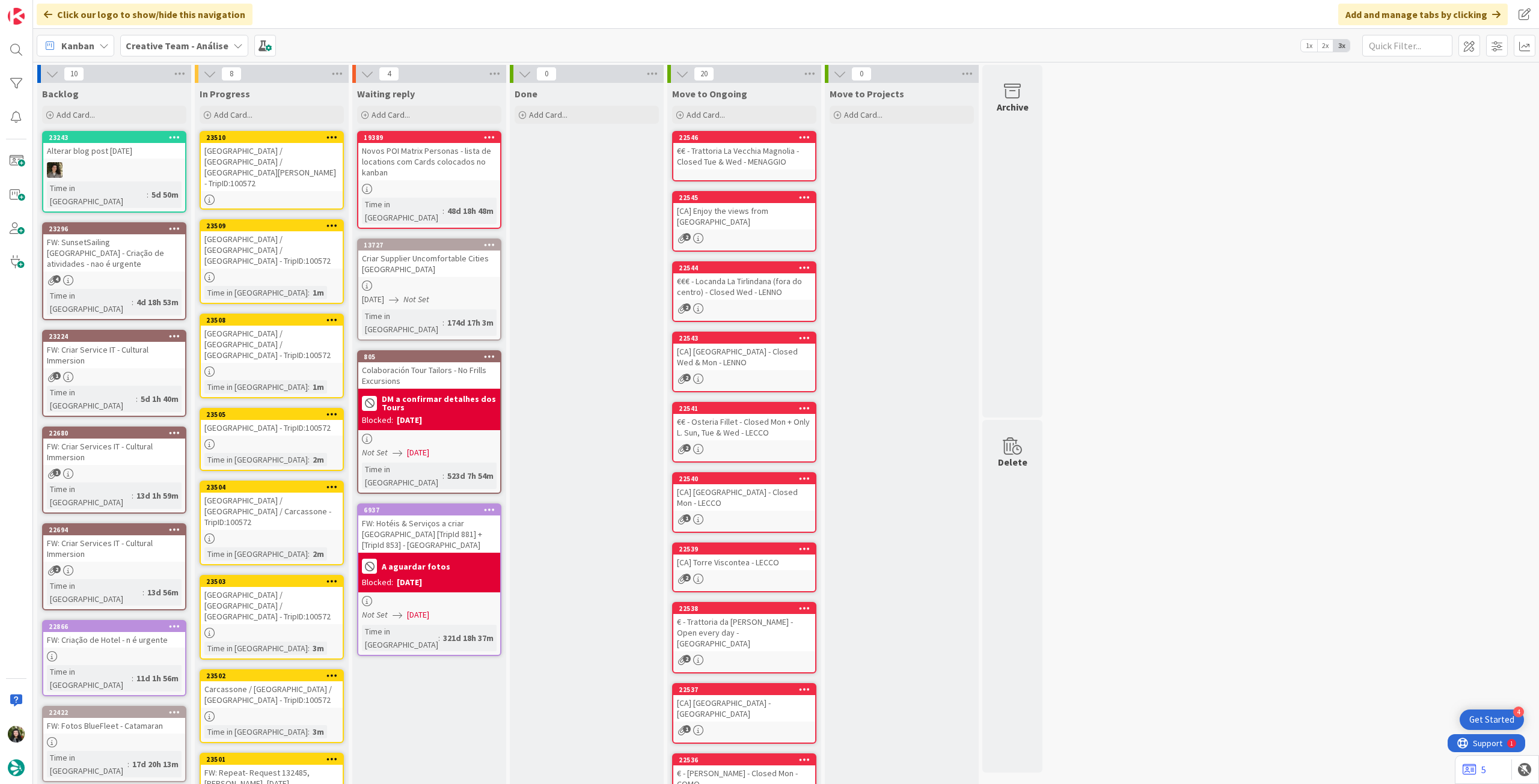
scroll to position [153, 0]
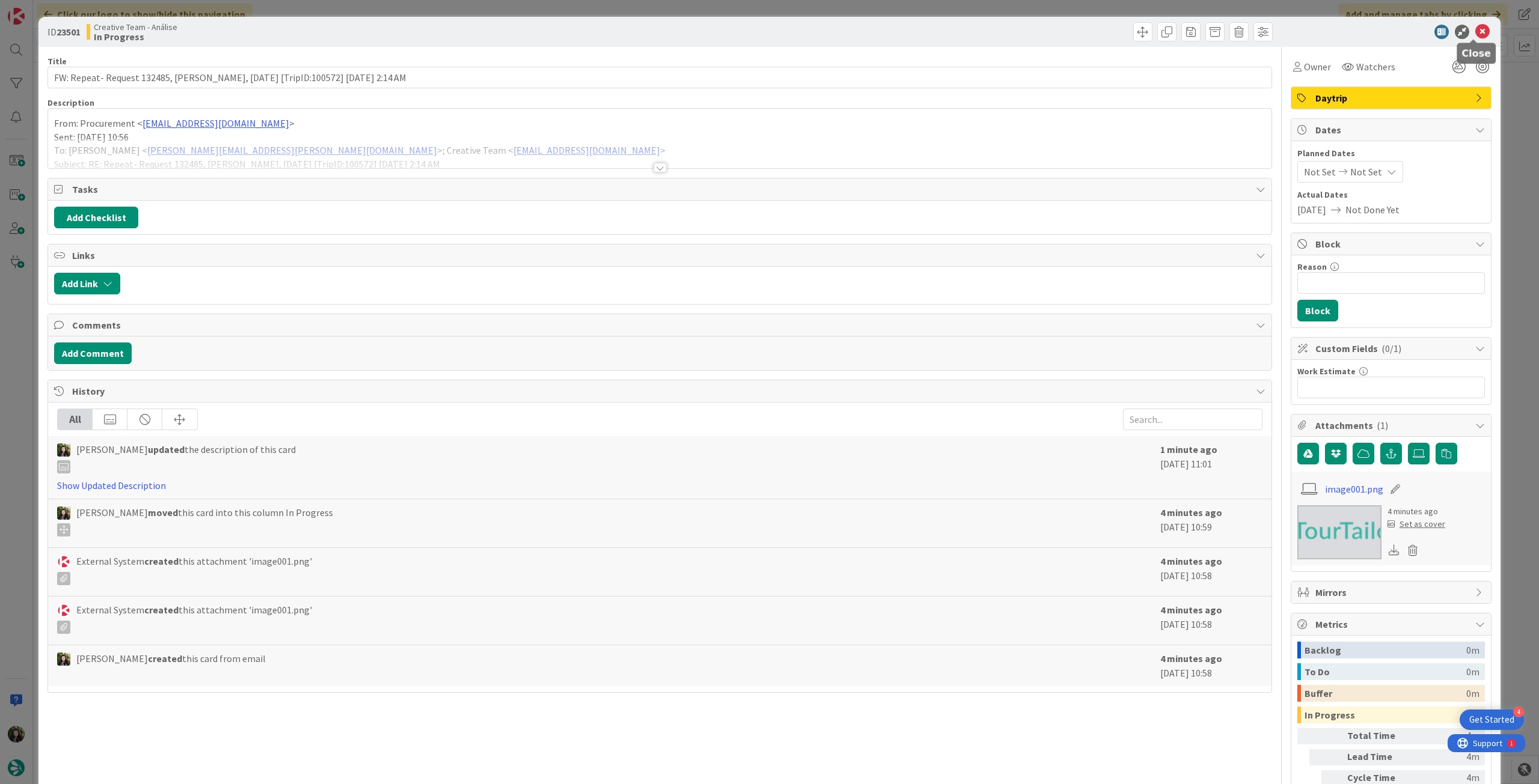
click at [1475, 31] on icon at bounding box center [1483, 32] width 15 height 15
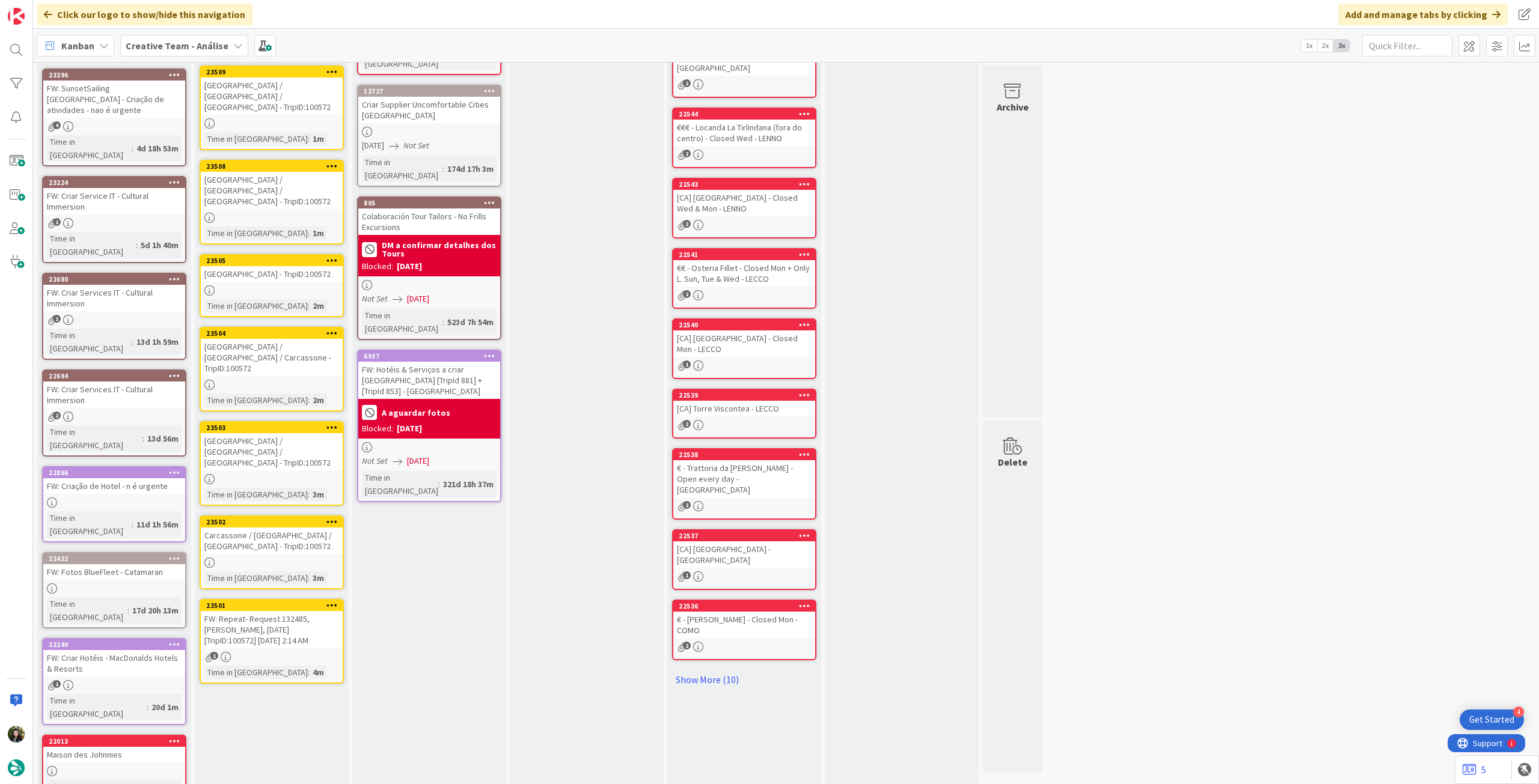
click at [257, 599] on link "23501 FW: Repeat- Request 132485, [PERSON_NAME], [DATE] [TripID:100572] [DATE] …" at bounding box center [272, 642] width 144 height 85
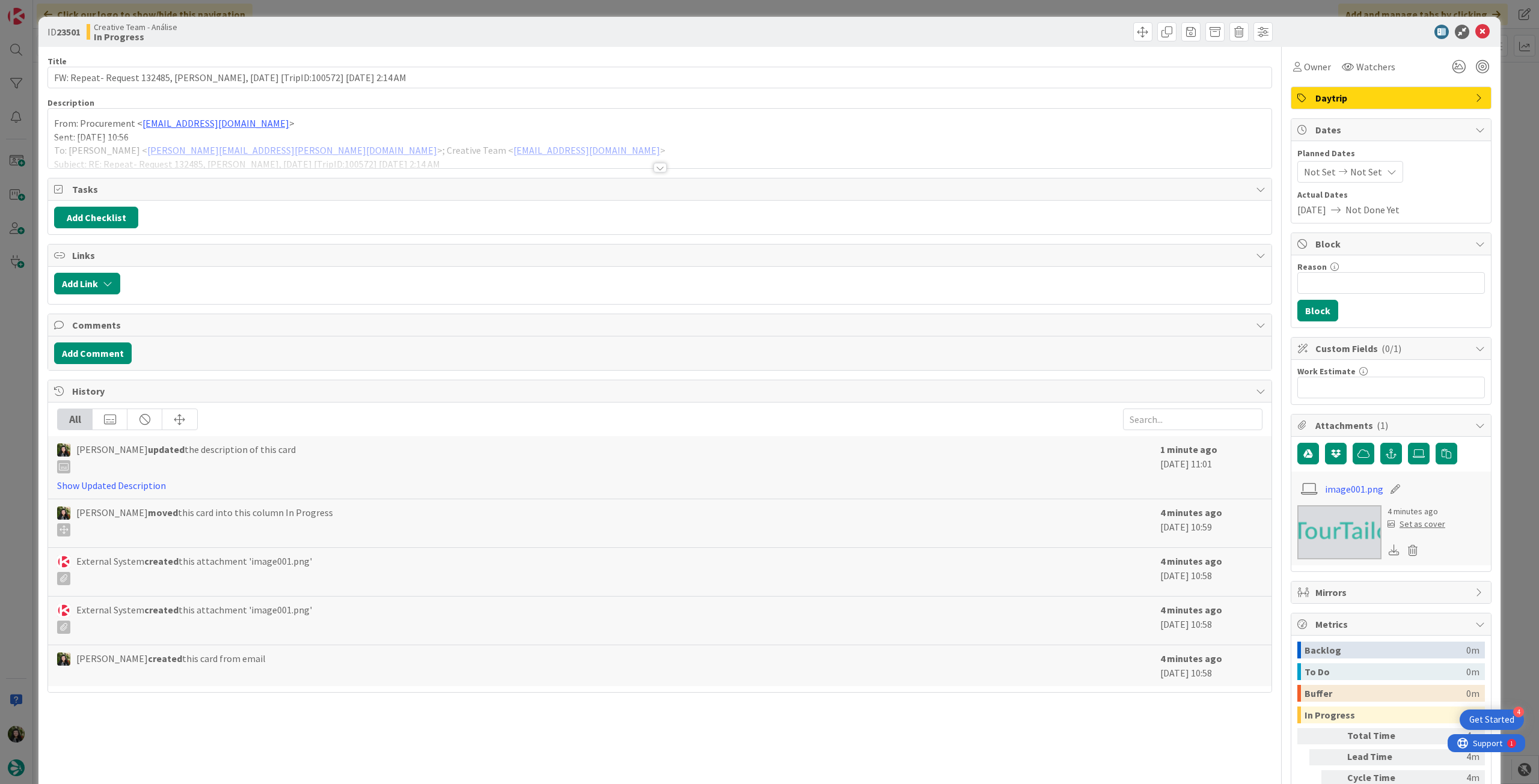
click at [129, 156] on div at bounding box center [659, 153] width 1223 height 31
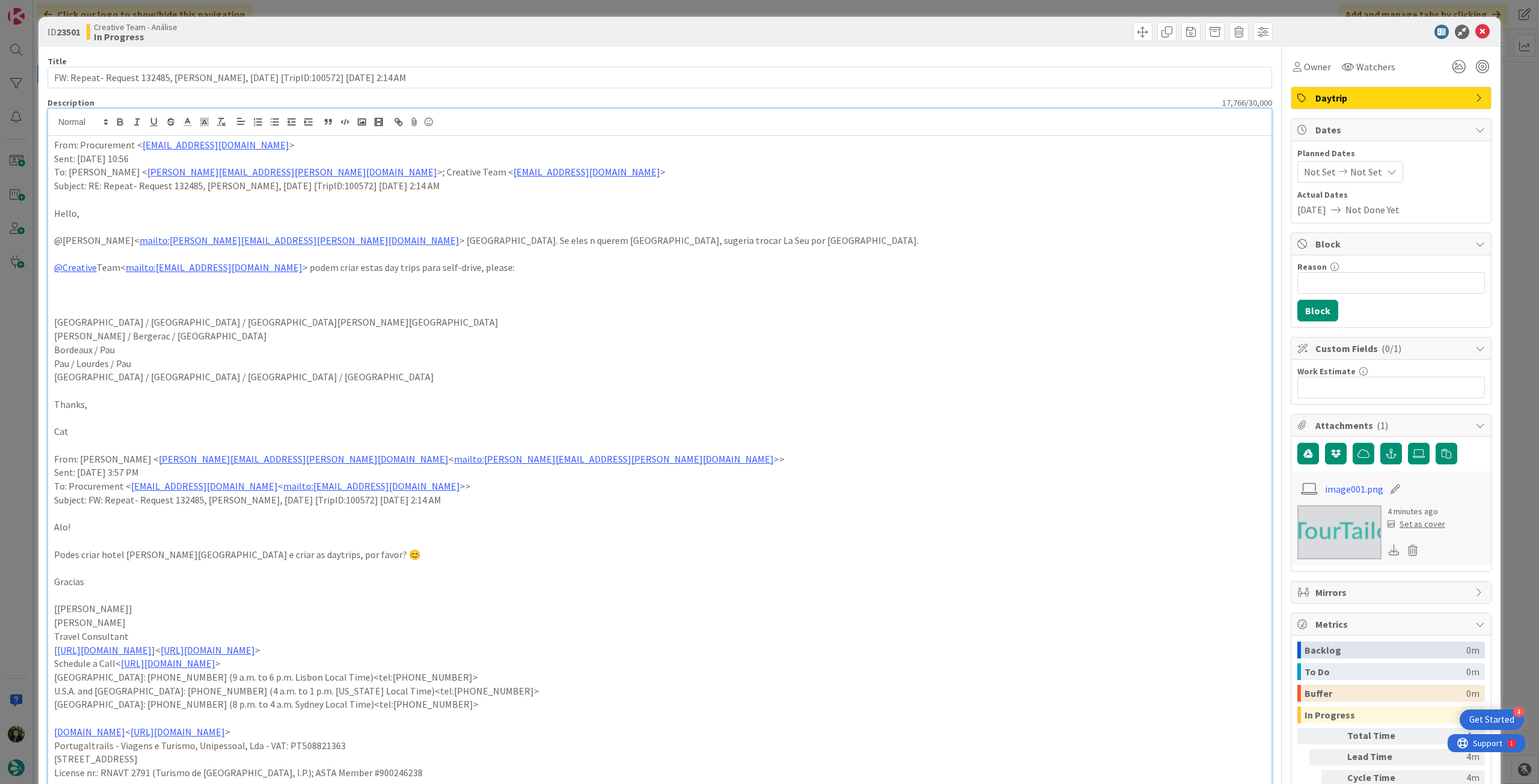
scroll to position [153, 0]
click at [1475, 30] on icon at bounding box center [1483, 32] width 15 height 15
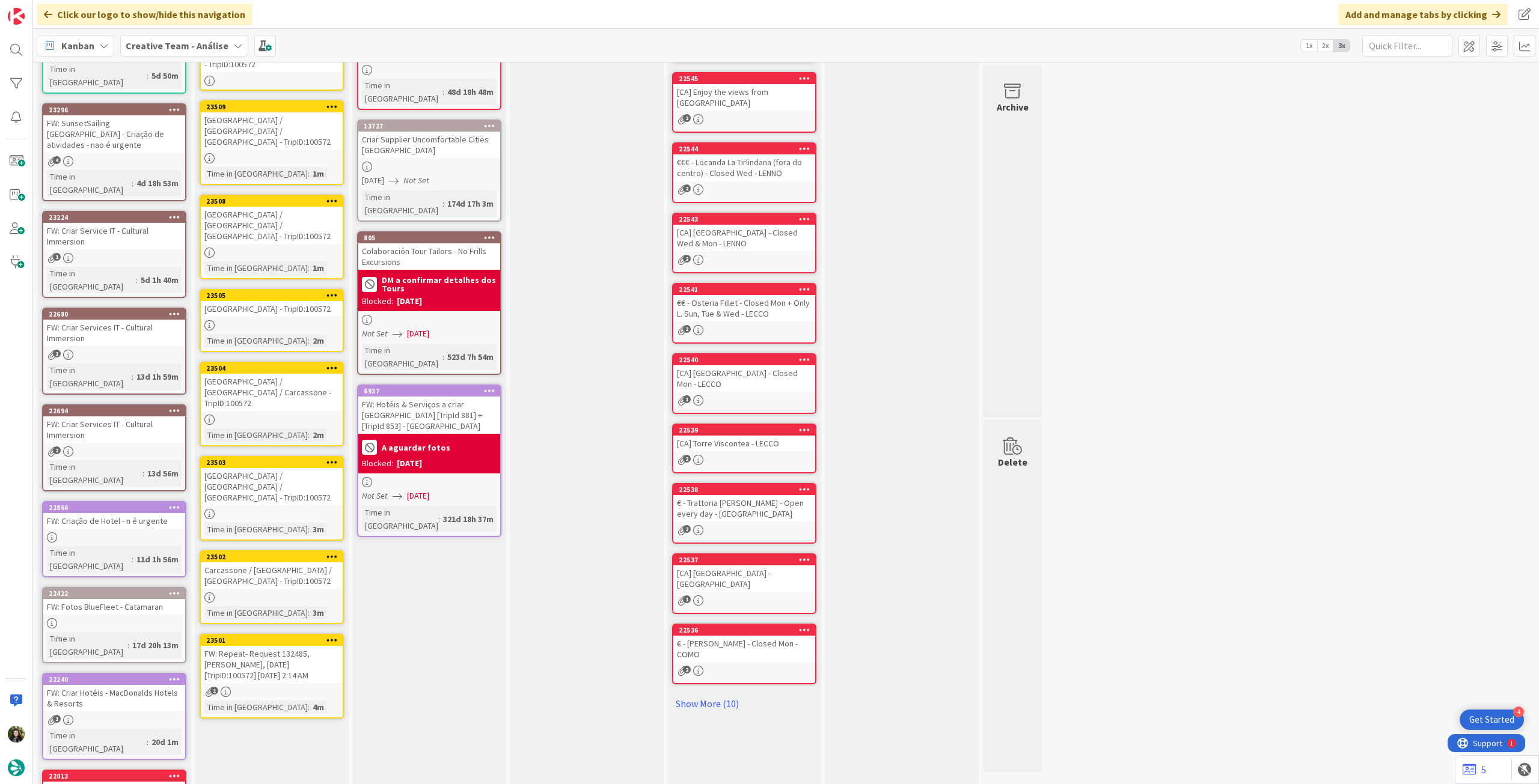
scroll to position [153, 0]
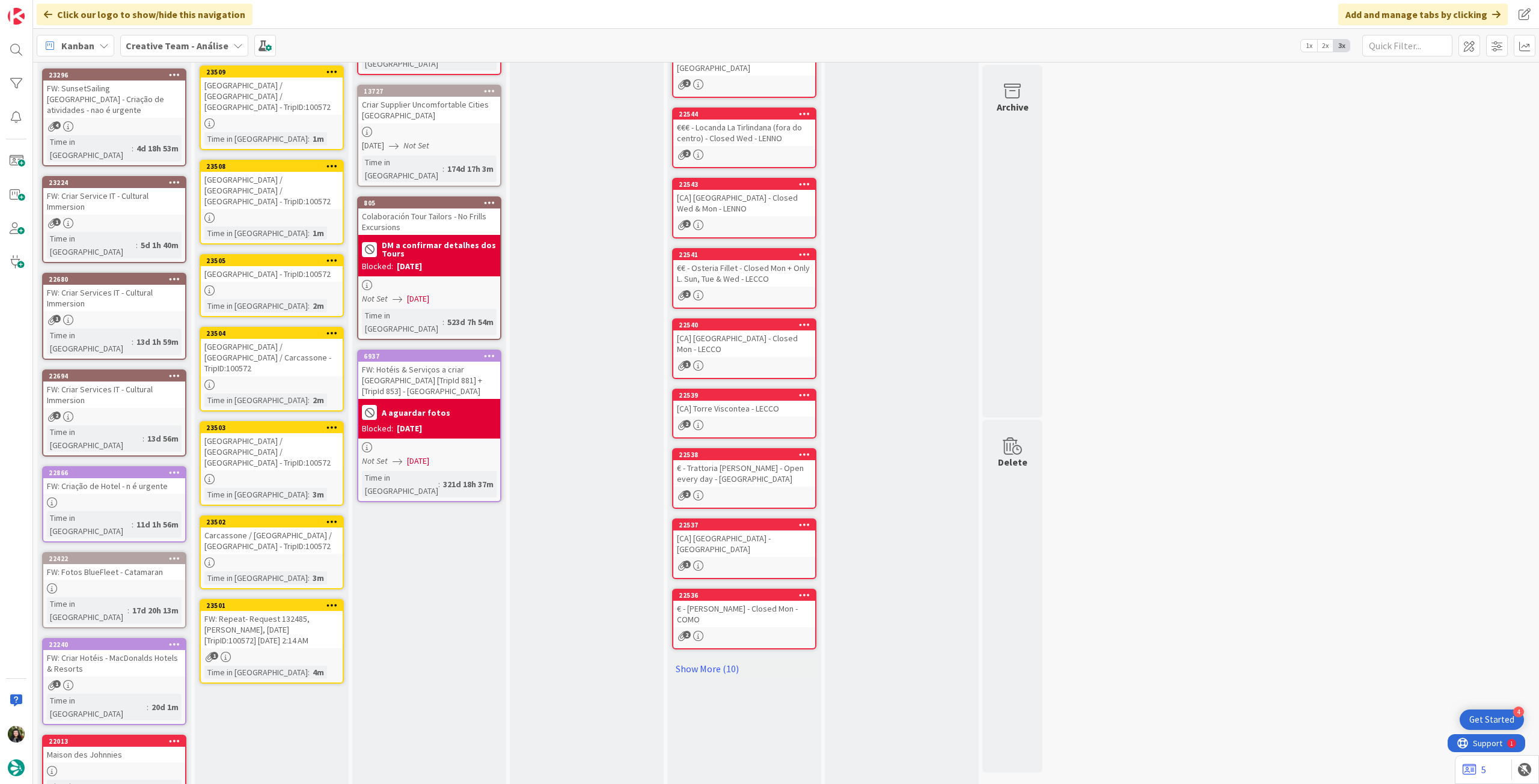
click at [303, 620] on div "In Progress Add Card... Template Not Set Title 0 / 128 Label Daytrip Show More.…" at bounding box center [272, 418] width 154 height 979
click at [318, 666] on div "Time in Column : 4m" at bounding box center [272, 672] width 135 height 13
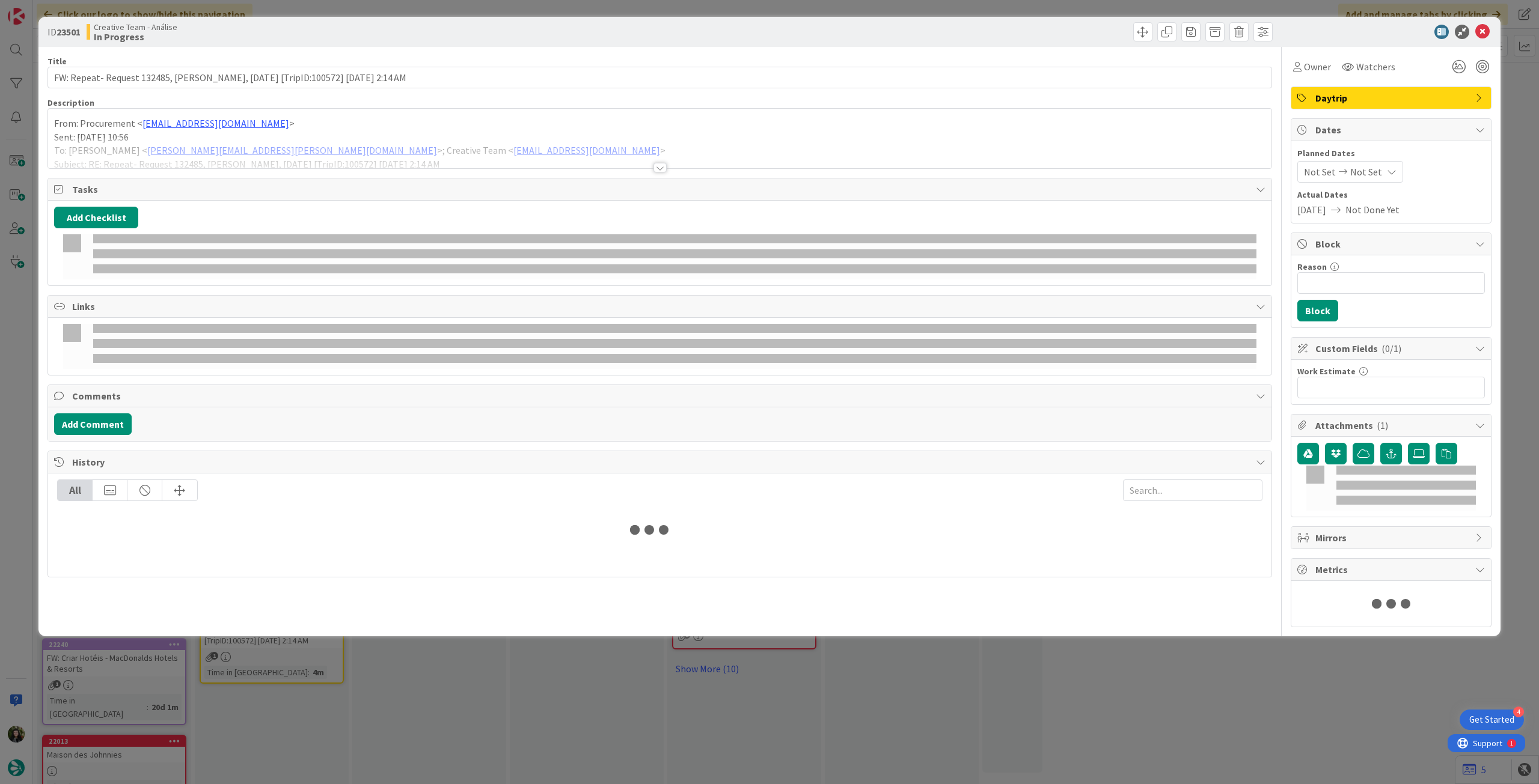
click at [208, 157] on div at bounding box center [659, 153] width 1223 height 31
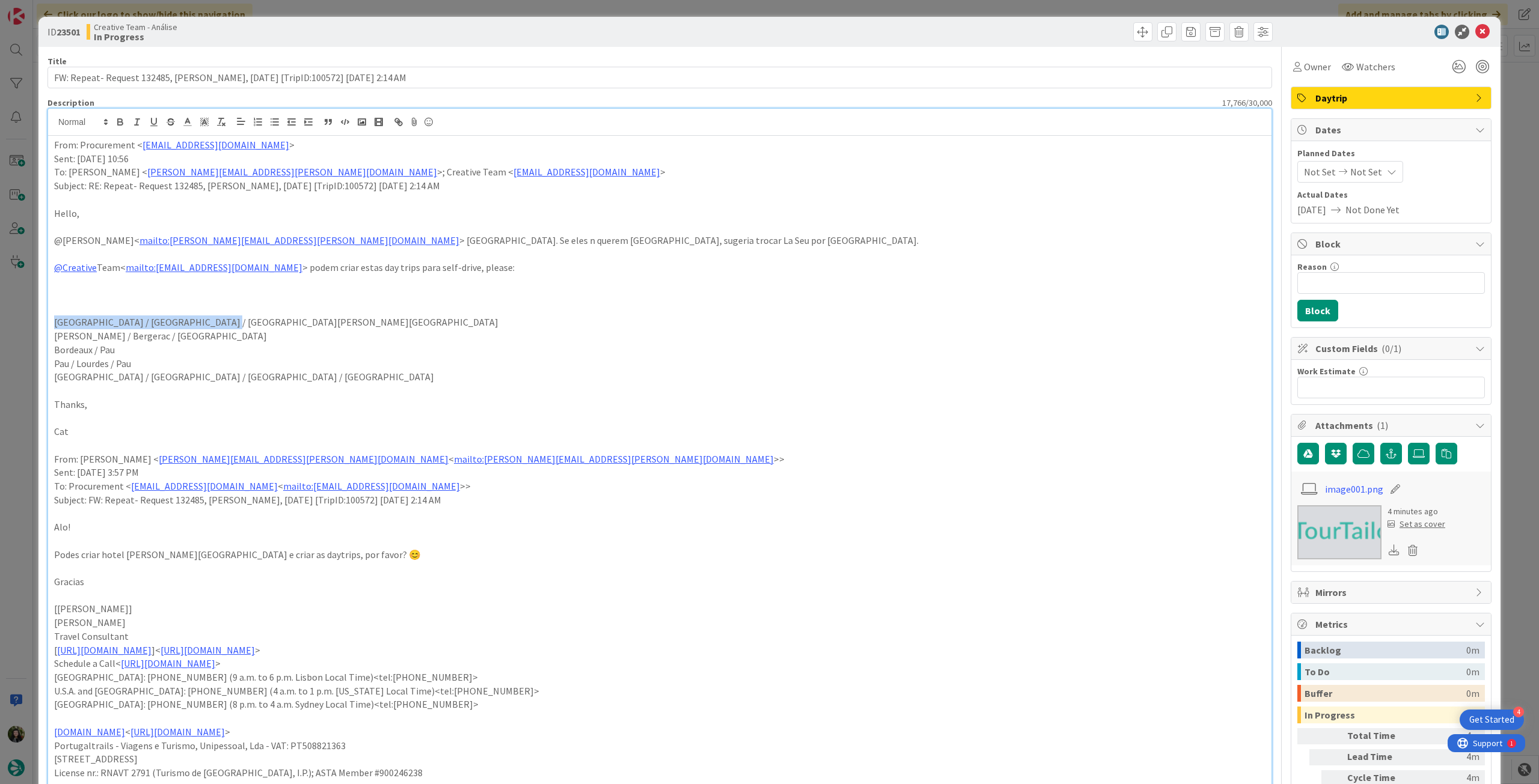
drag, startPoint x: 214, startPoint y: 319, endPoint x: 47, endPoint y: 319, distance: 167.0
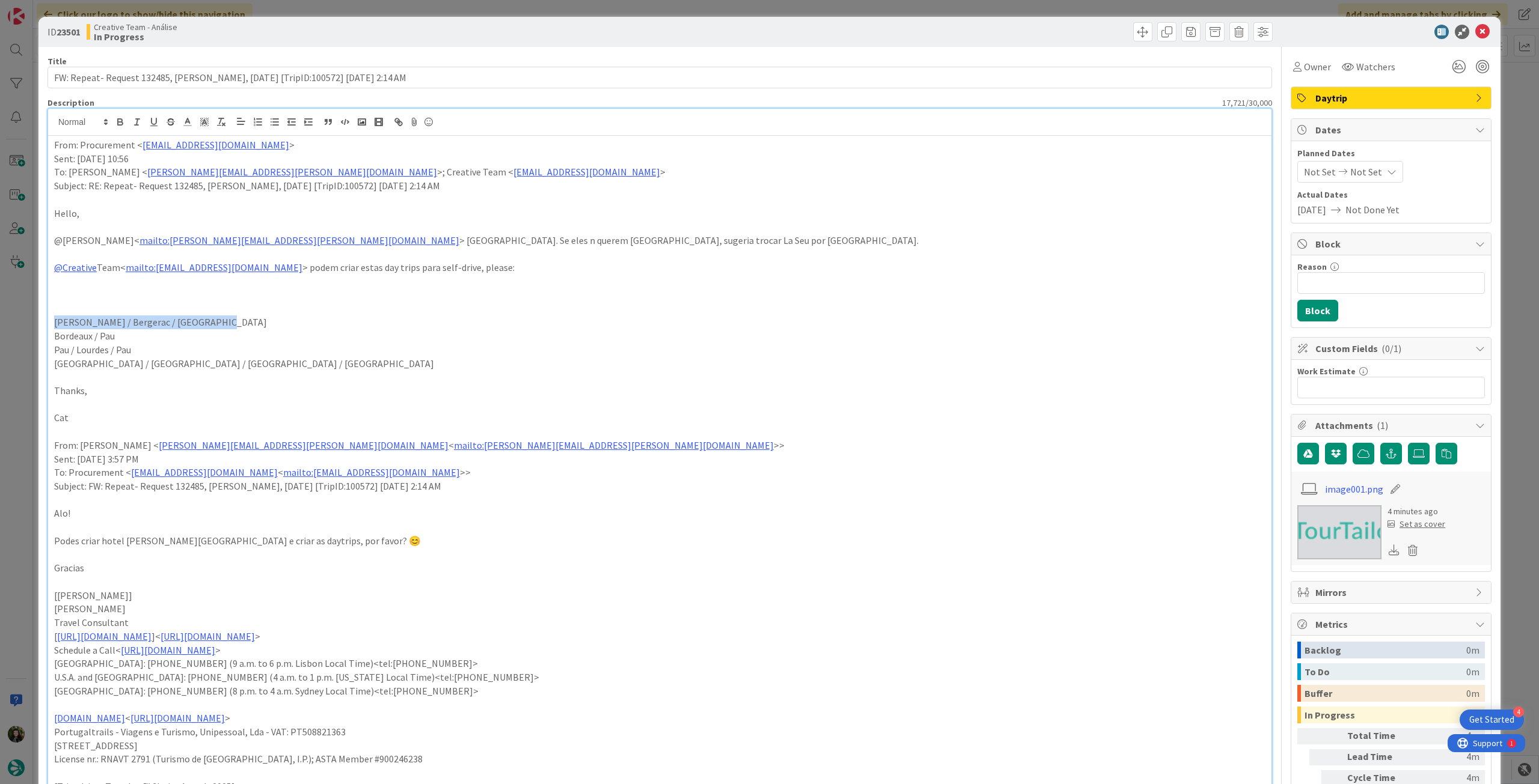
drag, startPoint x: 220, startPoint y: 320, endPoint x: 37, endPoint y: 320, distance: 183.0
click at [37, 320] on div "ID 23501 Creative Team - Análise In Progress Title 89 / 128 FW: Repeat- Request…" at bounding box center [770, 392] width 1539 height 784
copy p "Sarlat-la-Canéda / Bergerac / [GEOGRAPHIC_DATA]"
click at [1475, 36] on icon at bounding box center [1483, 32] width 15 height 15
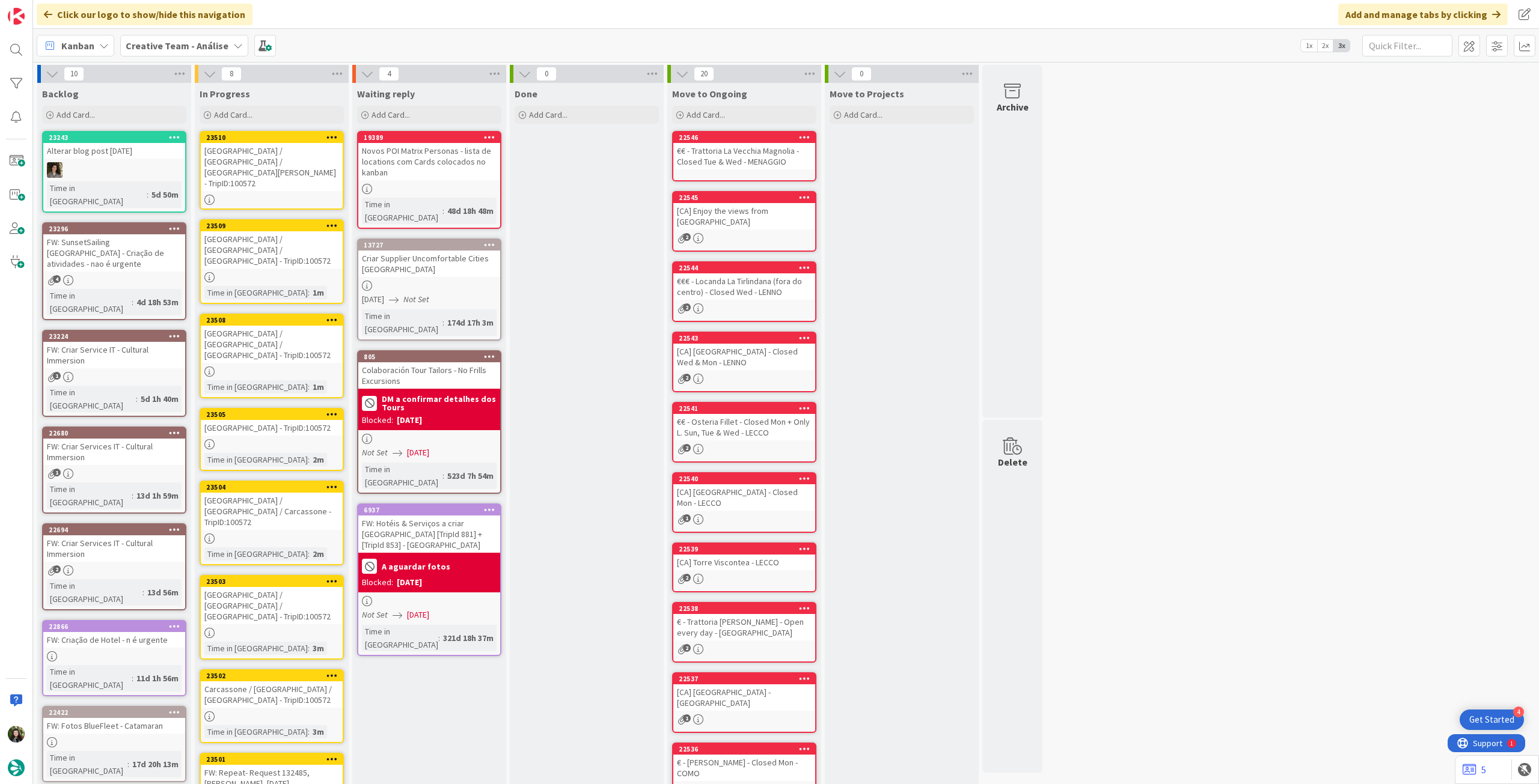
click at [332, 138] on icon at bounding box center [332, 137] width 11 height 8
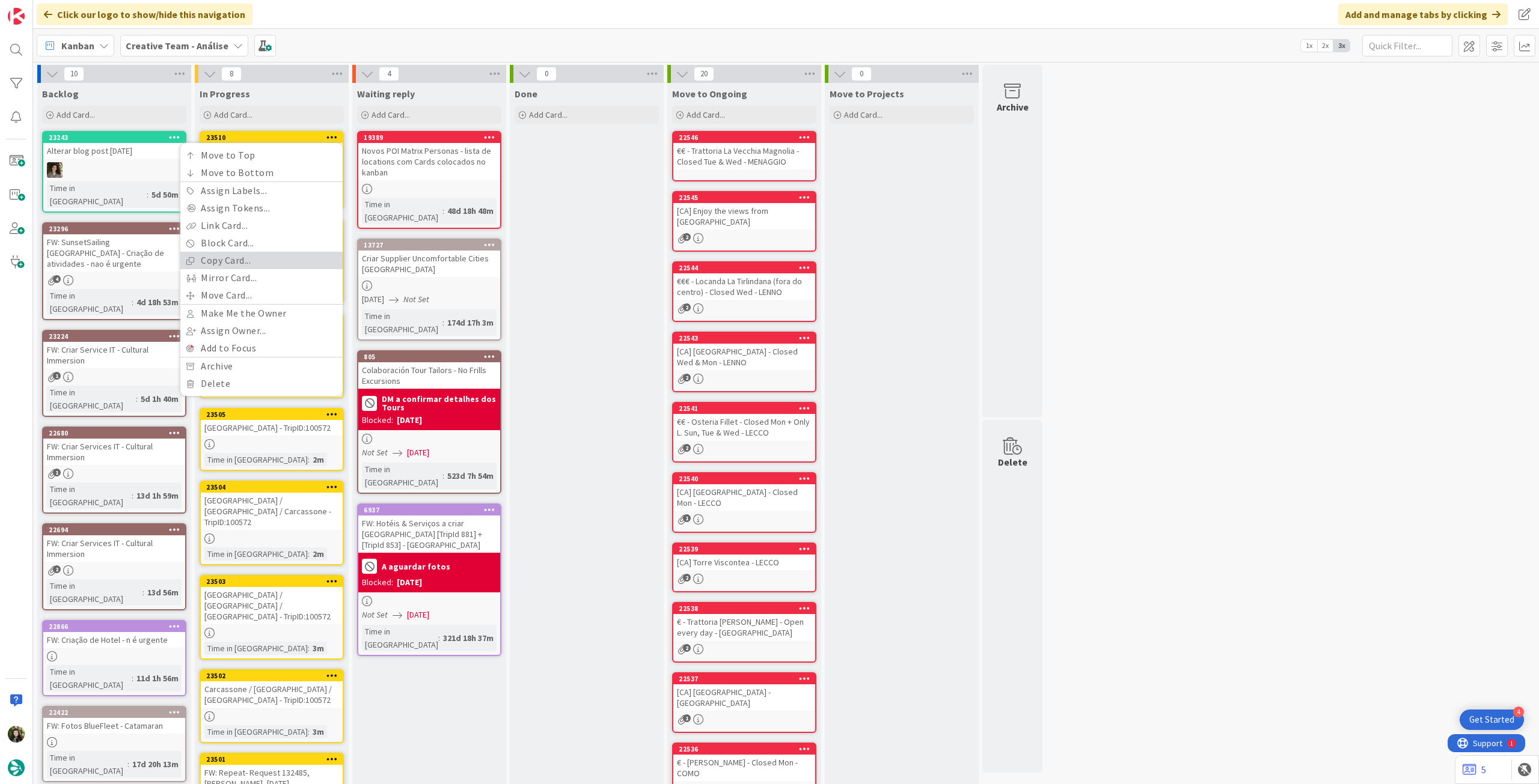
click at [268, 265] on link "Copy Card..." at bounding box center [261, 260] width 162 height 18
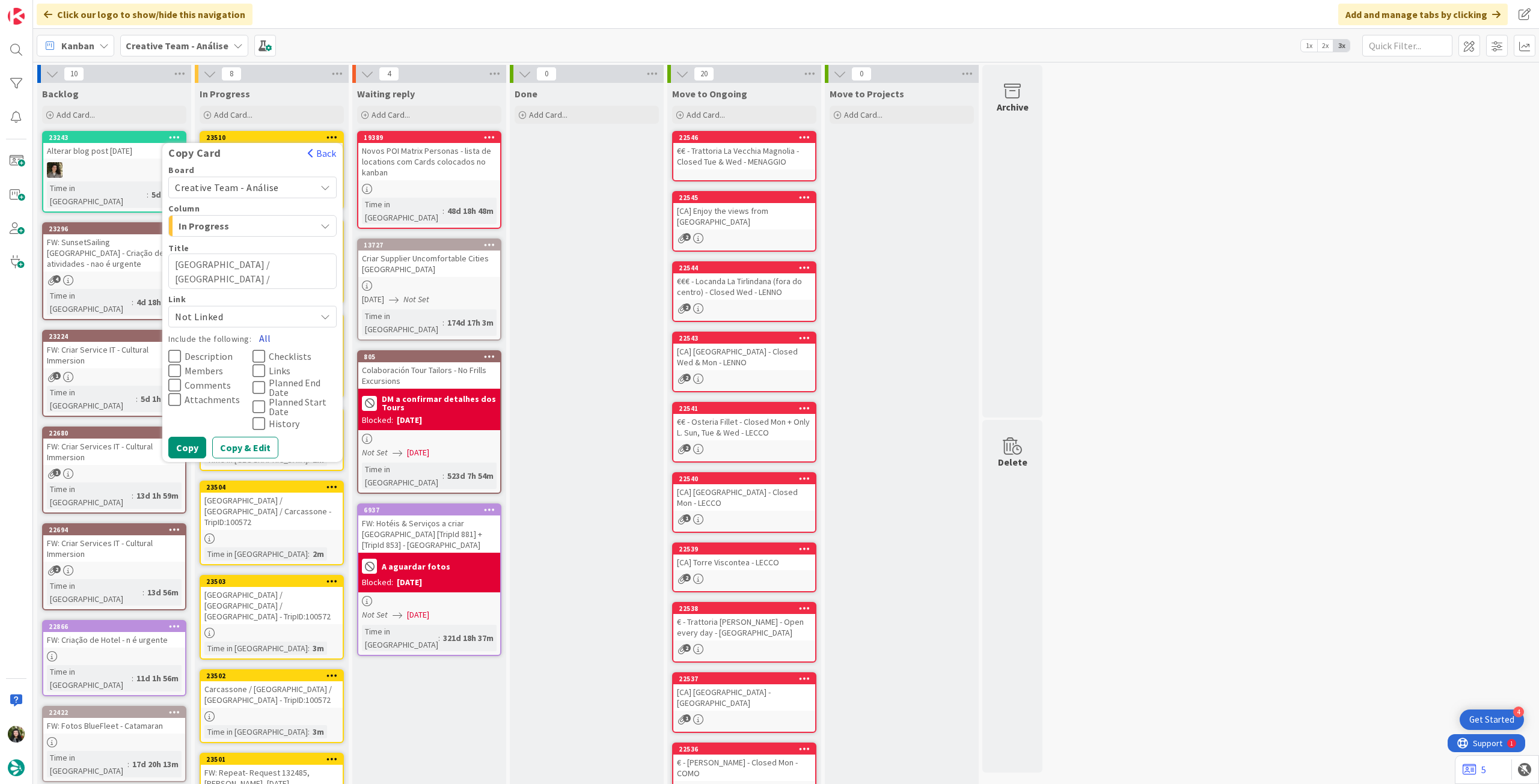
click at [259, 336] on button "All" at bounding box center [265, 337] width 27 height 21
click at [188, 454] on button "Copy" at bounding box center [187, 447] width 38 height 21
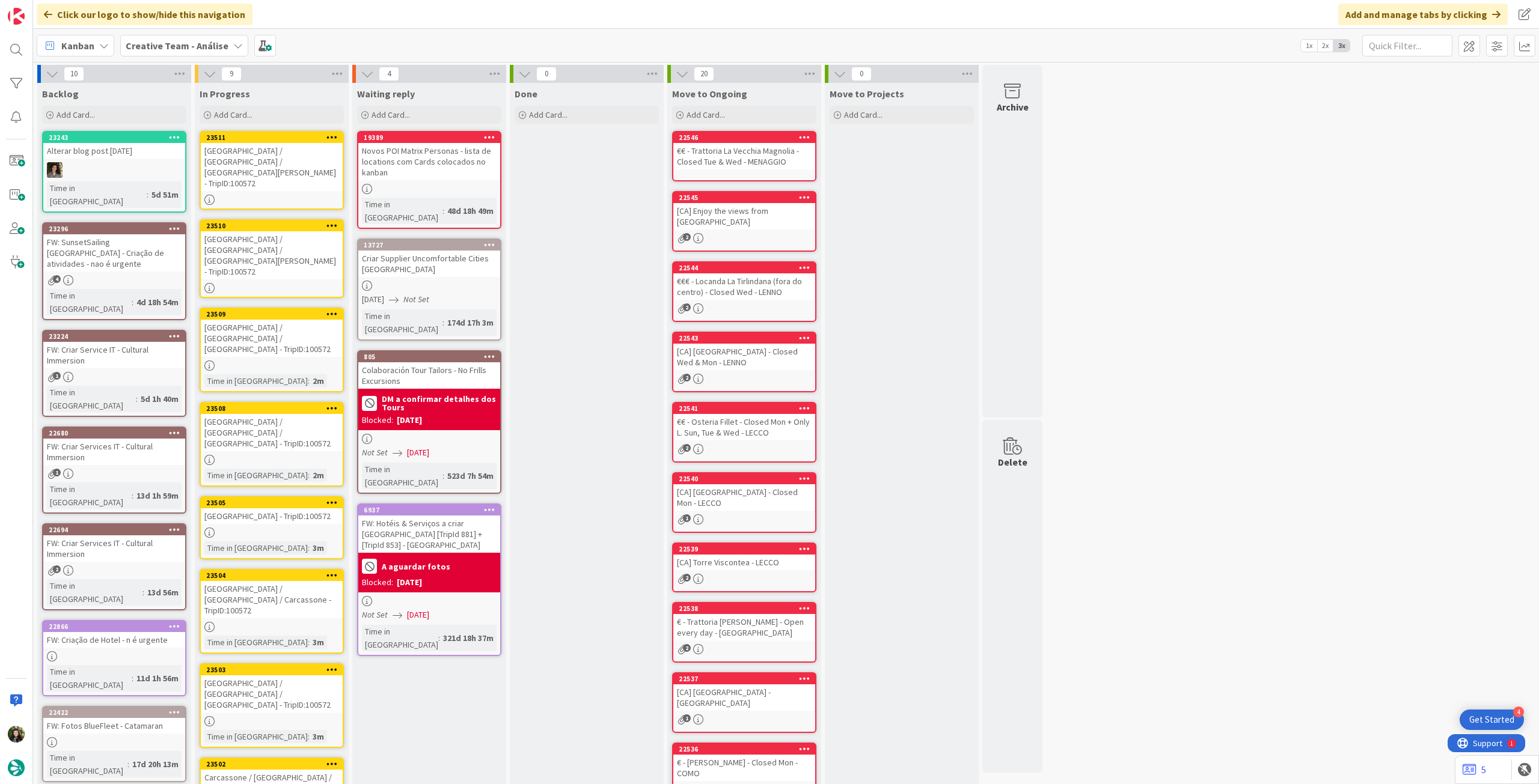
click at [274, 231] on div "[GEOGRAPHIC_DATA] / [GEOGRAPHIC_DATA] / [GEOGRAPHIC_DATA][PERSON_NAME] - TripID…" at bounding box center [271, 255] width 142 height 48
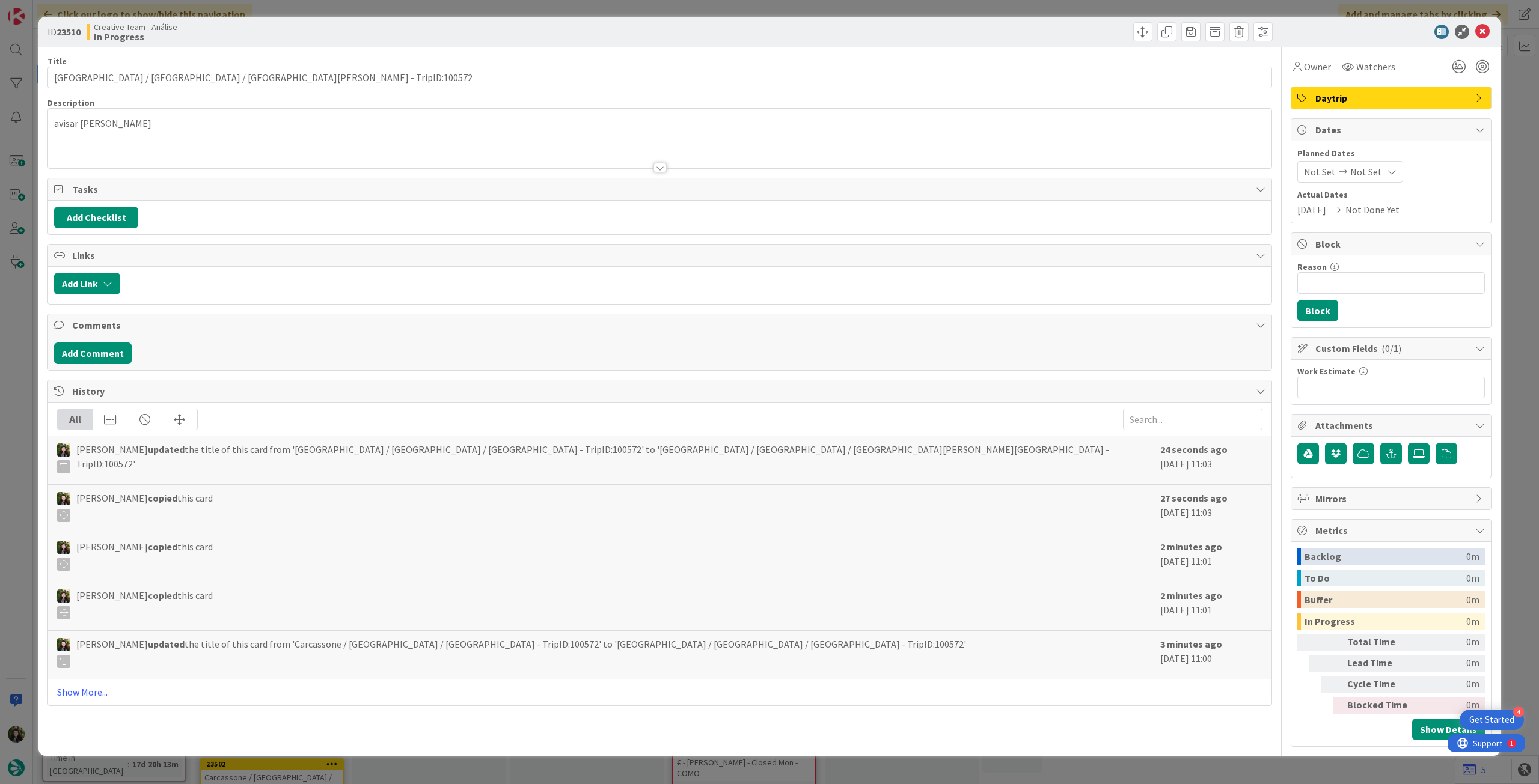
type textarea "x"
drag, startPoint x: 212, startPoint y: 73, endPoint x: 0, endPoint y: 73, distance: 212.0
click at [0, 73] on div "ID 23510 Creative Team - Análise In Progress Title 54 / 128 Limoges / Montignac…" at bounding box center [770, 392] width 1539 height 784
paste input "Sarlat-la-Canéda / Bergerac / [GEOGRAPHIC_DATA]"
type input "Sarlat-la-Canéda / Bergerac / Bordeaux - TripID:100572"
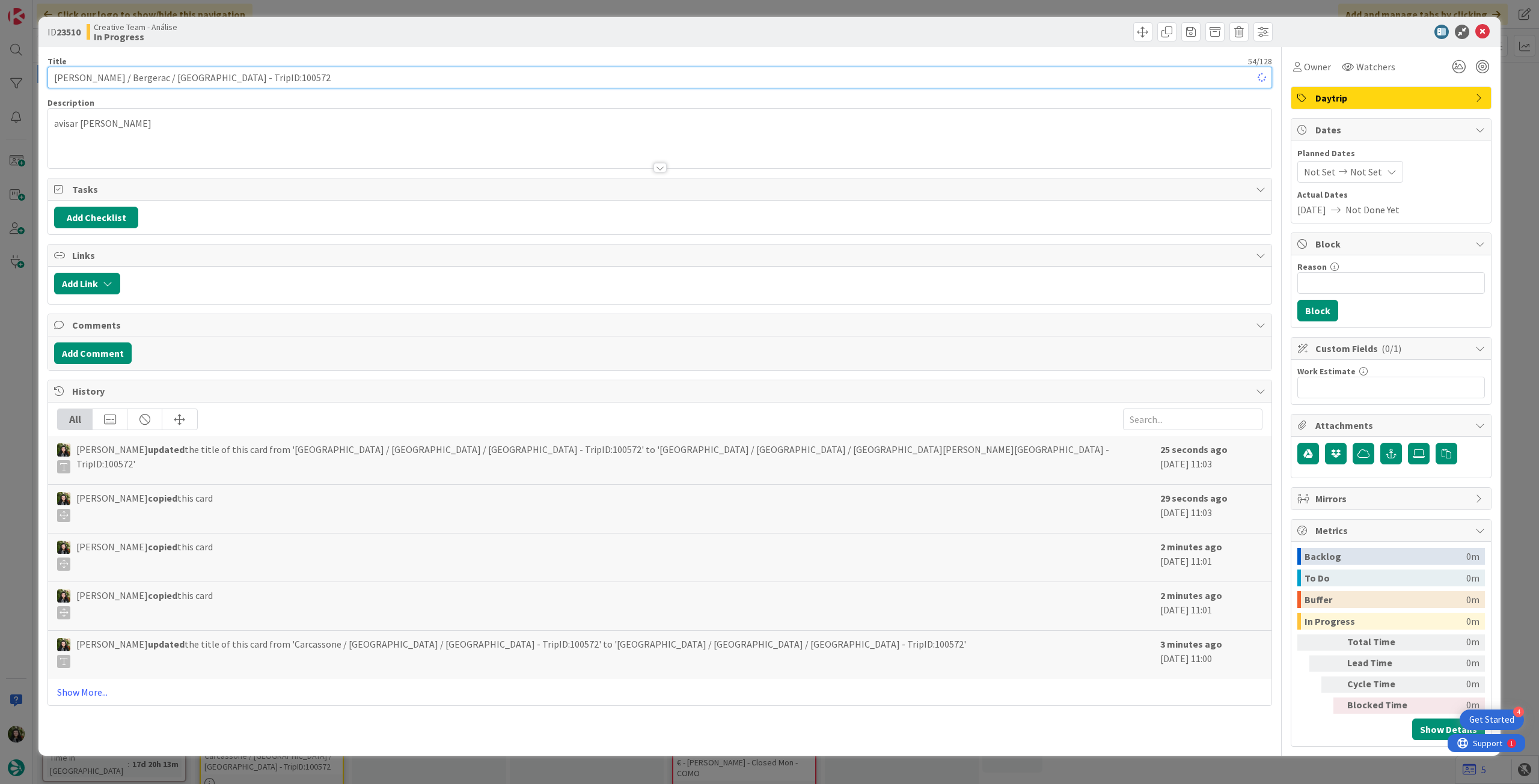
type textarea "x"
type input "Sarlat-la-Canéda / Bergerac / Bordeaux - TripID:100572"
click at [1479, 31] on icon at bounding box center [1483, 32] width 15 height 15
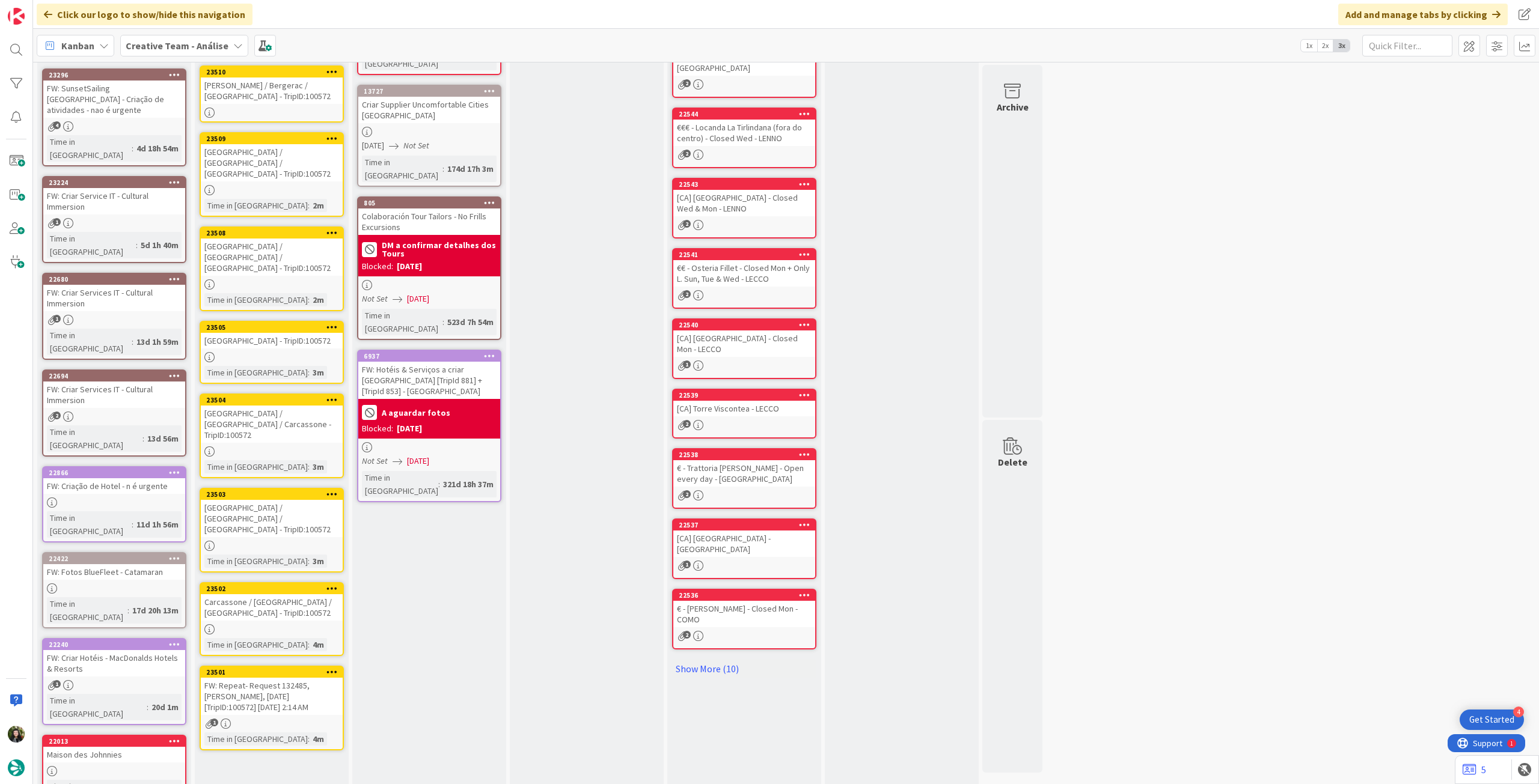
click at [310, 678] on div "FW: Repeat- Request 132485, [PERSON_NAME], [DATE] [TripID:100572] [DATE] 2:14 AM" at bounding box center [271, 696] width 142 height 37
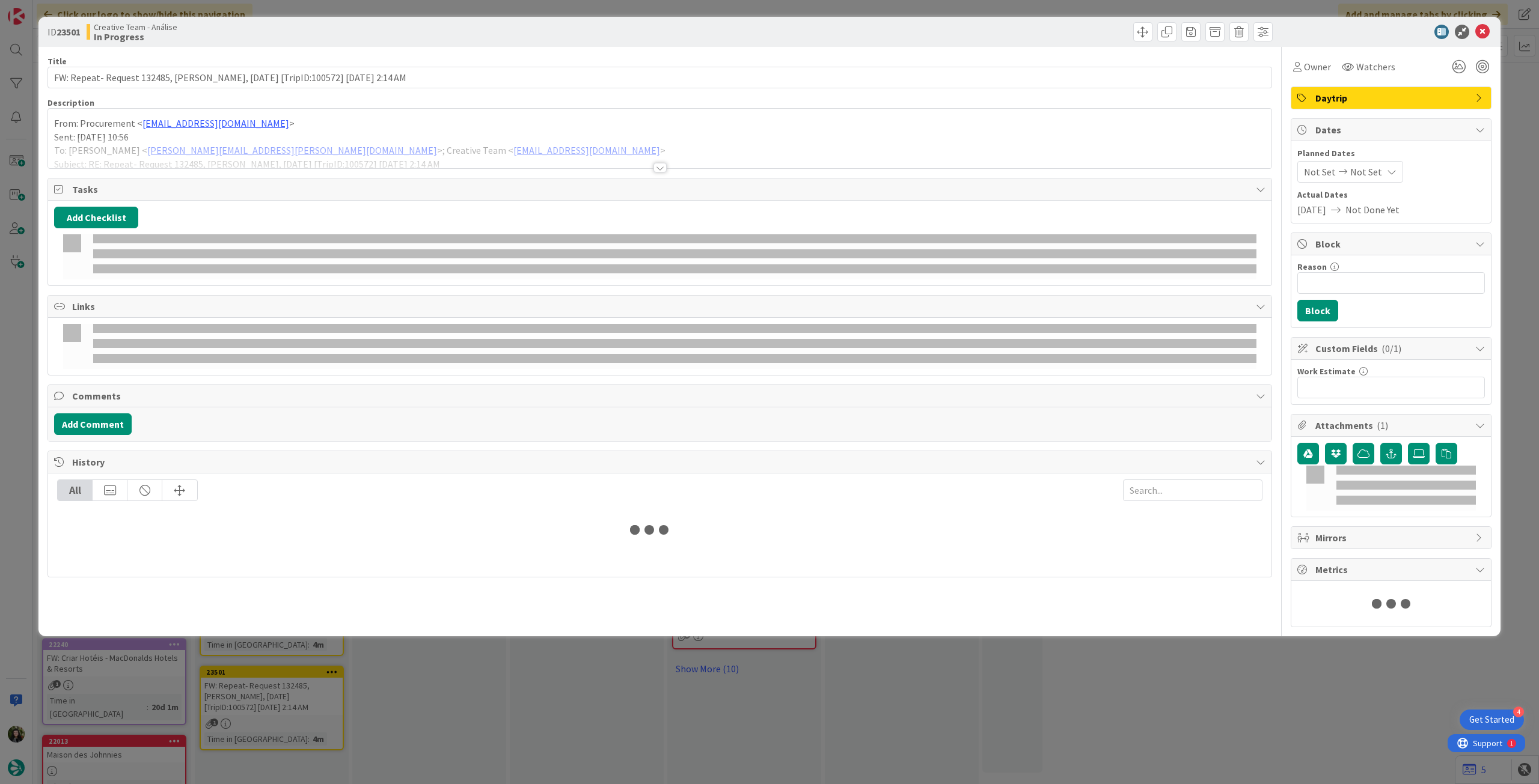
click at [189, 141] on div at bounding box center [659, 153] width 1223 height 31
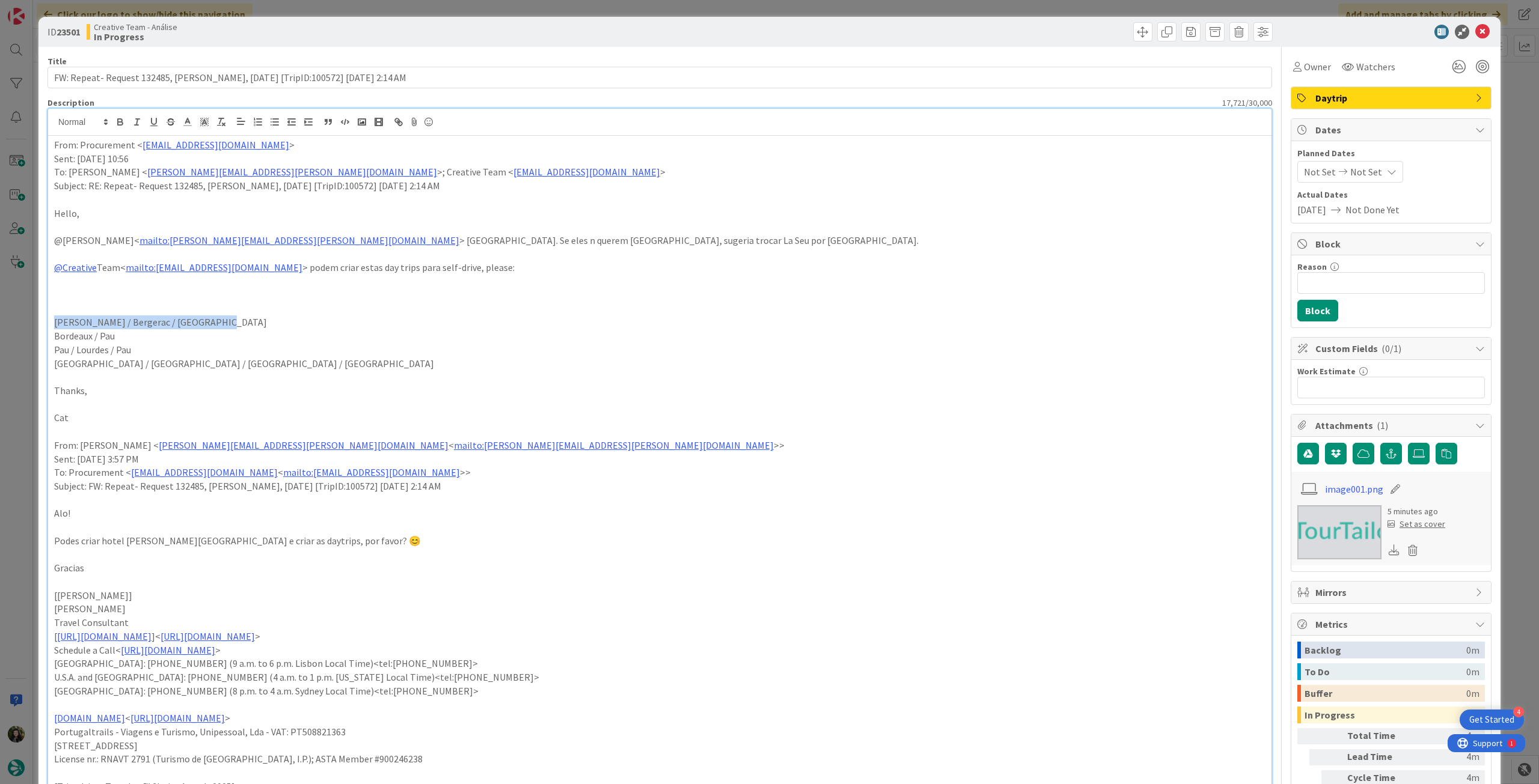
drag, startPoint x: 236, startPoint y: 322, endPoint x: 115, endPoint y: 322, distance: 121.0
click at [27, 322] on div "ID 23501 Creative Team - Análise In Progress Title 89 / 128 FW: Repeat- Request…" at bounding box center [770, 392] width 1539 height 784
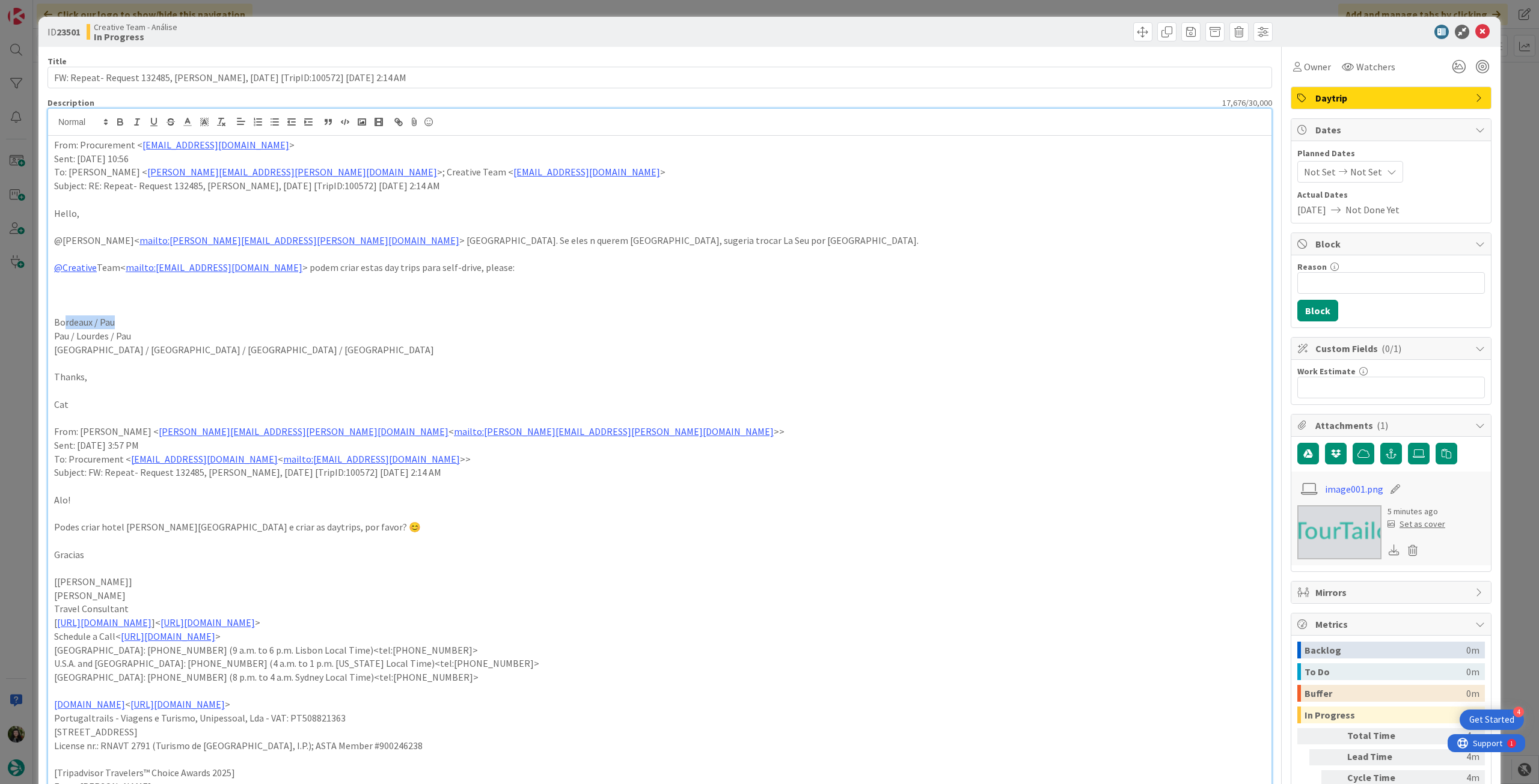
drag, startPoint x: 124, startPoint y: 321, endPoint x: 35, endPoint y: 310, distance: 89.7
click at [33, 322] on div "ID 23501 Creative Team - Análise In Progress Title 89 / 128 FW: Repeat- Request…" at bounding box center [770, 392] width 1539 height 784
copy p "Bordeaux / Pau"
click at [1475, 30] on icon at bounding box center [1483, 32] width 15 height 15
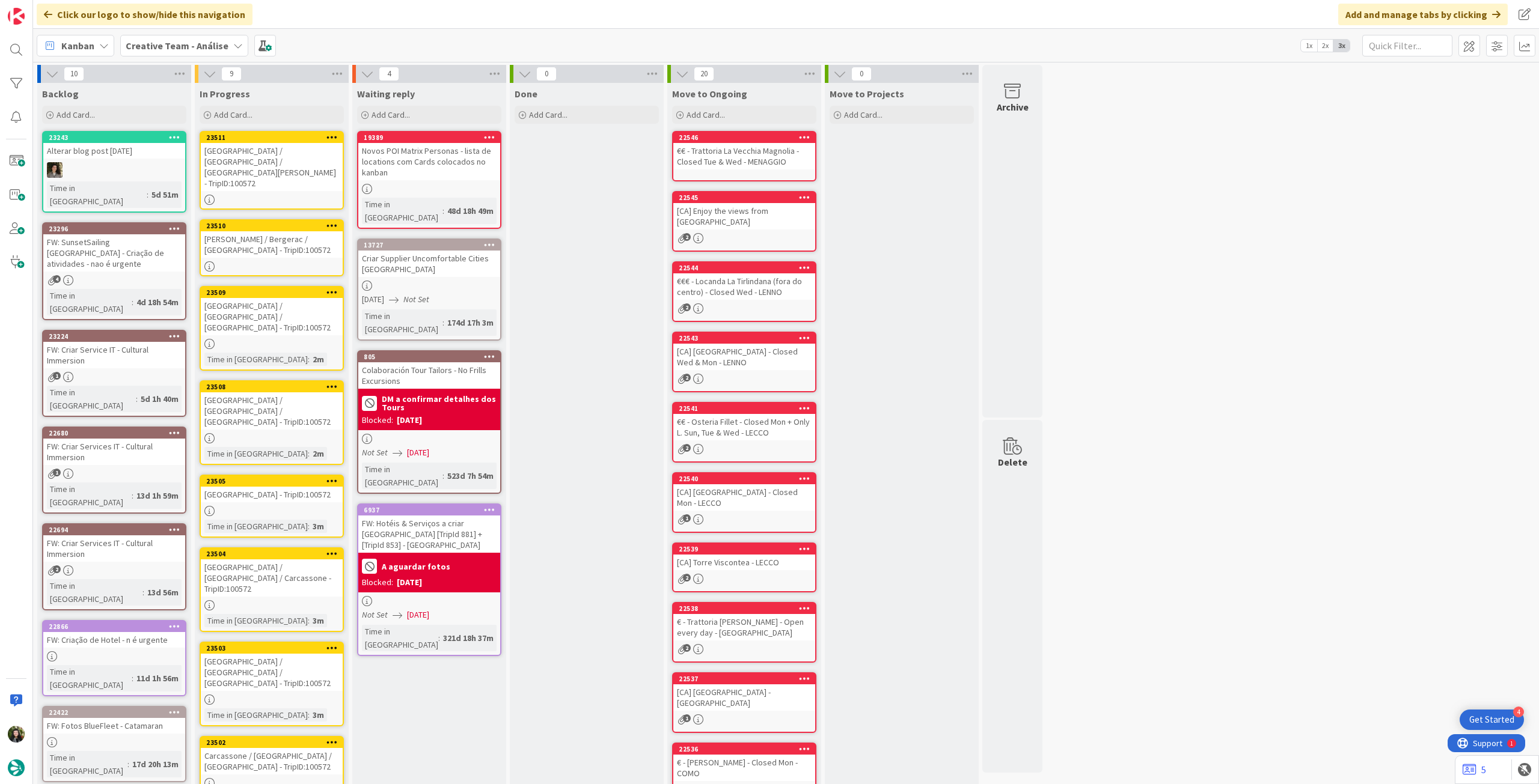
drag, startPoint x: 329, startPoint y: 136, endPoint x: 324, endPoint y: 142, distance: 7.8
click at [329, 136] on icon at bounding box center [332, 137] width 11 height 8
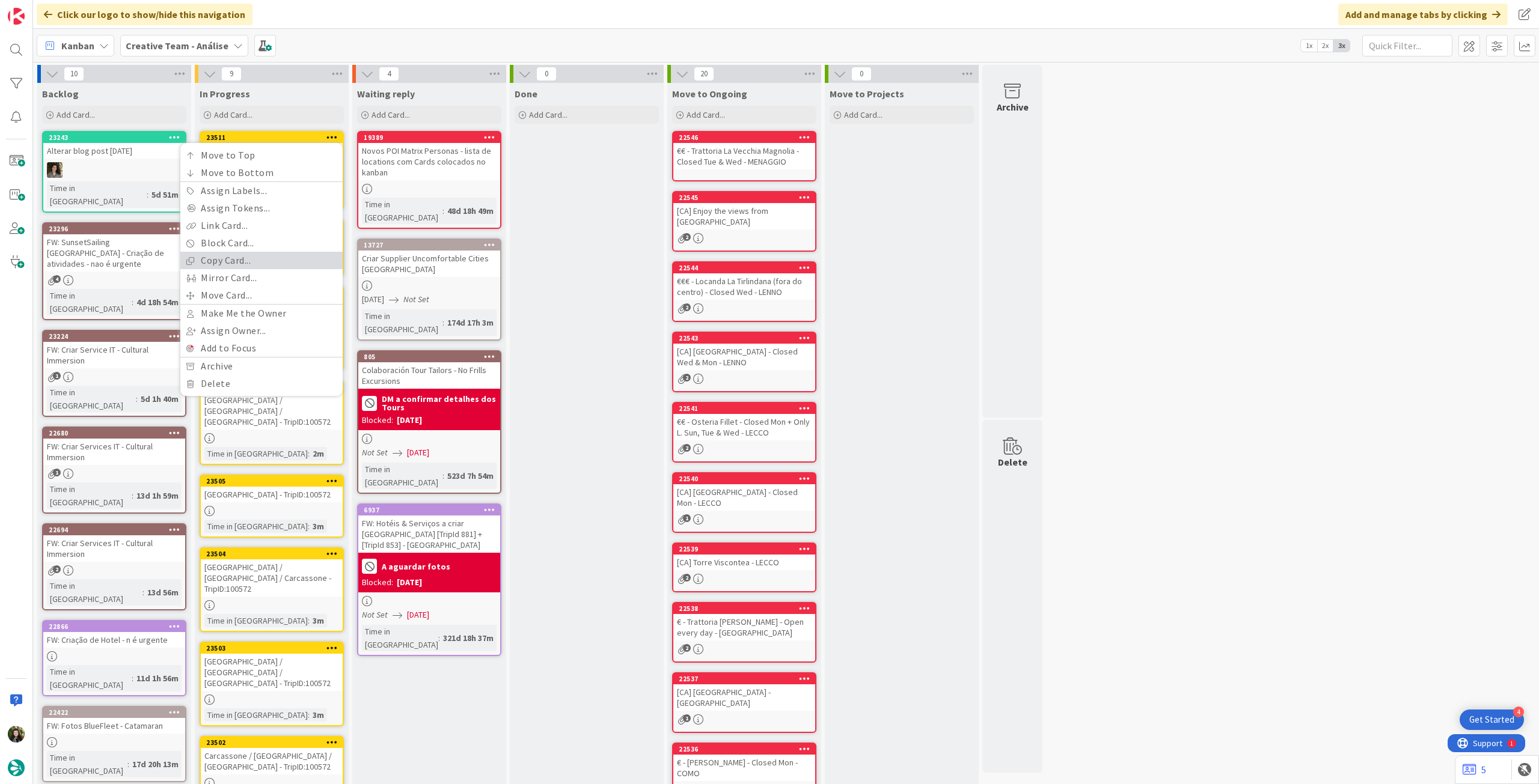
click at [247, 264] on link "Copy Card..." at bounding box center [261, 260] width 162 height 18
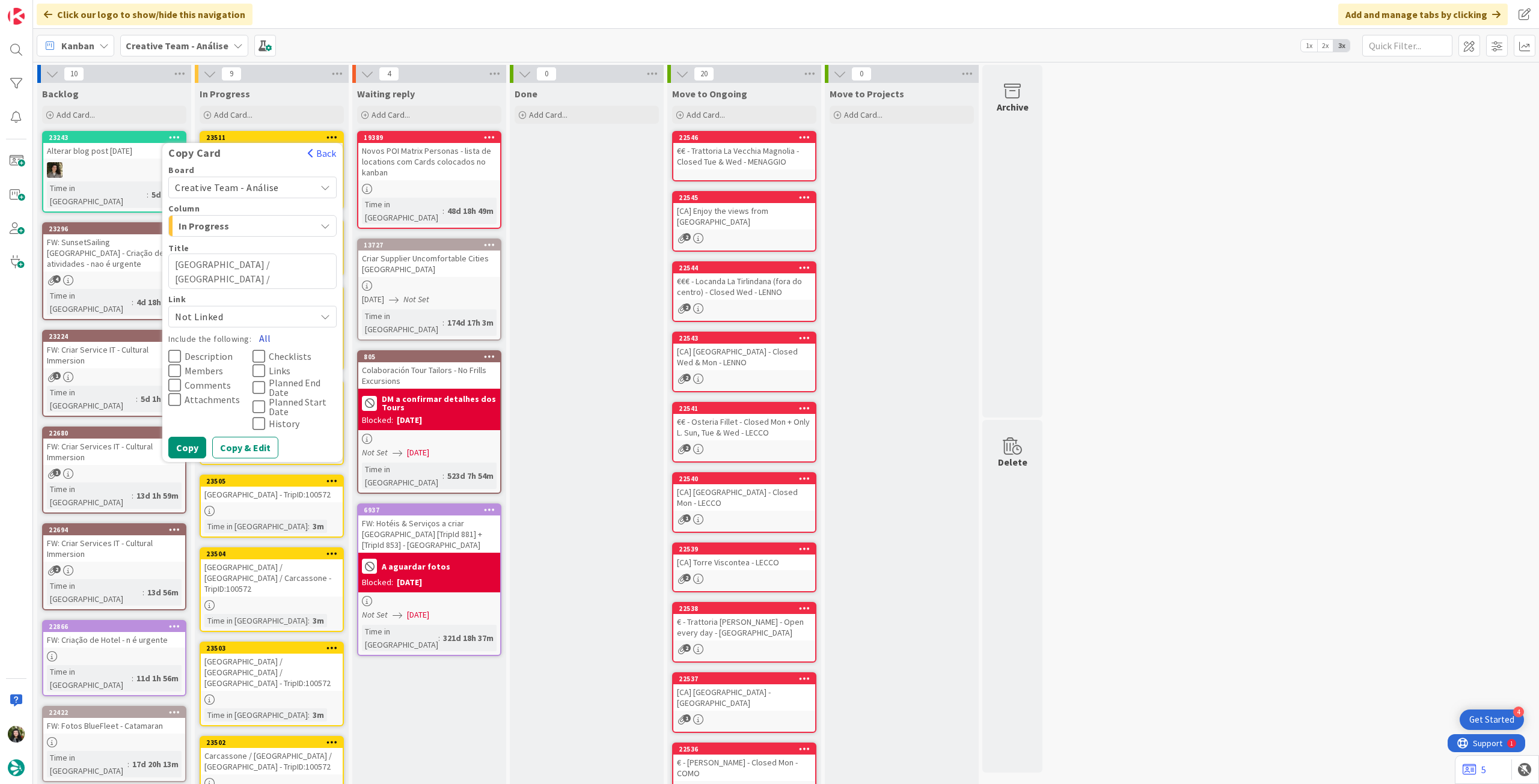
click at [260, 334] on button "All" at bounding box center [265, 337] width 27 height 21
click at [187, 447] on button "Copy" at bounding box center [187, 447] width 38 height 21
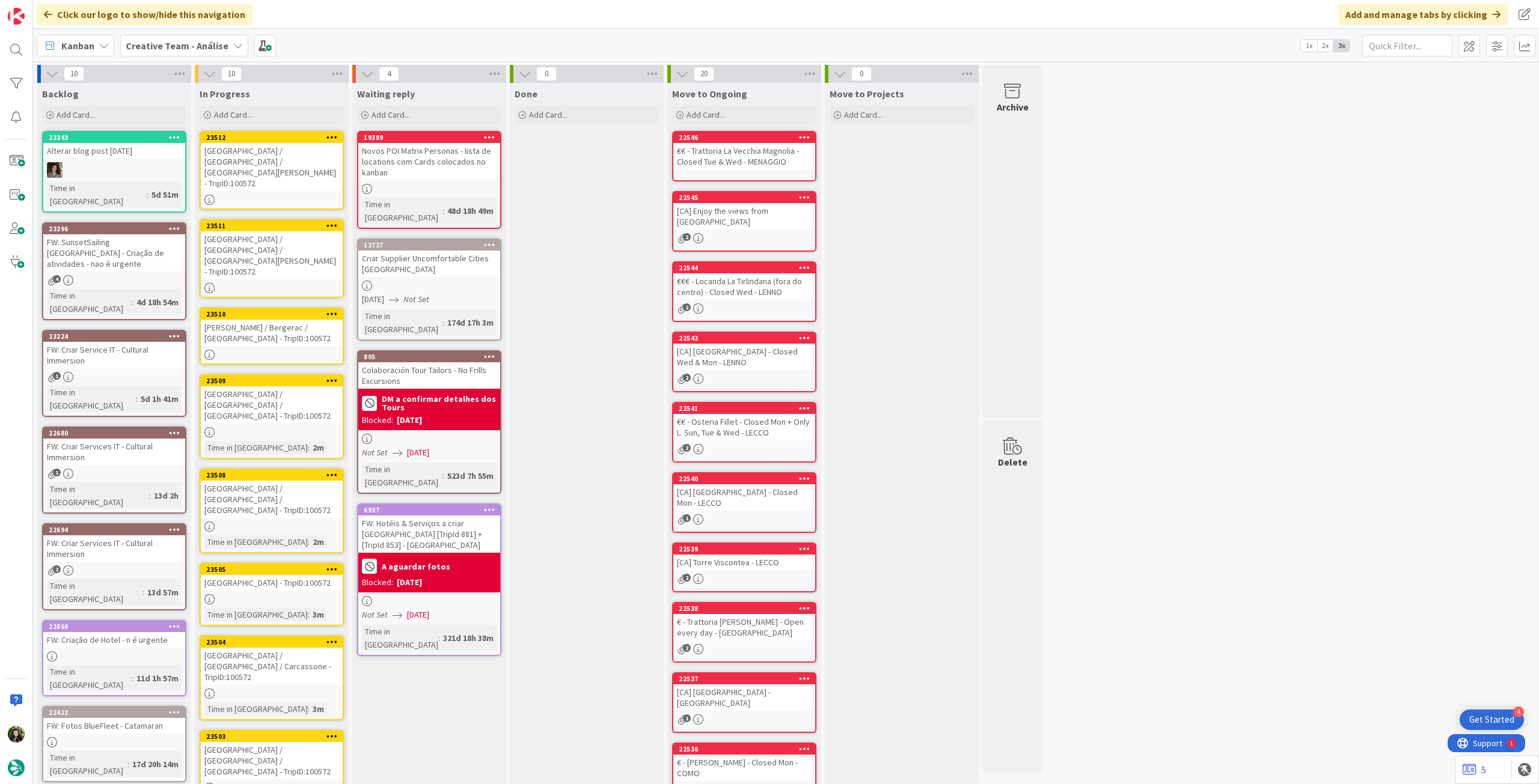
click at [289, 231] on div "[GEOGRAPHIC_DATA] / [GEOGRAPHIC_DATA] / [GEOGRAPHIC_DATA][PERSON_NAME] - TripID…" at bounding box center [271, 255] width 142 height 48
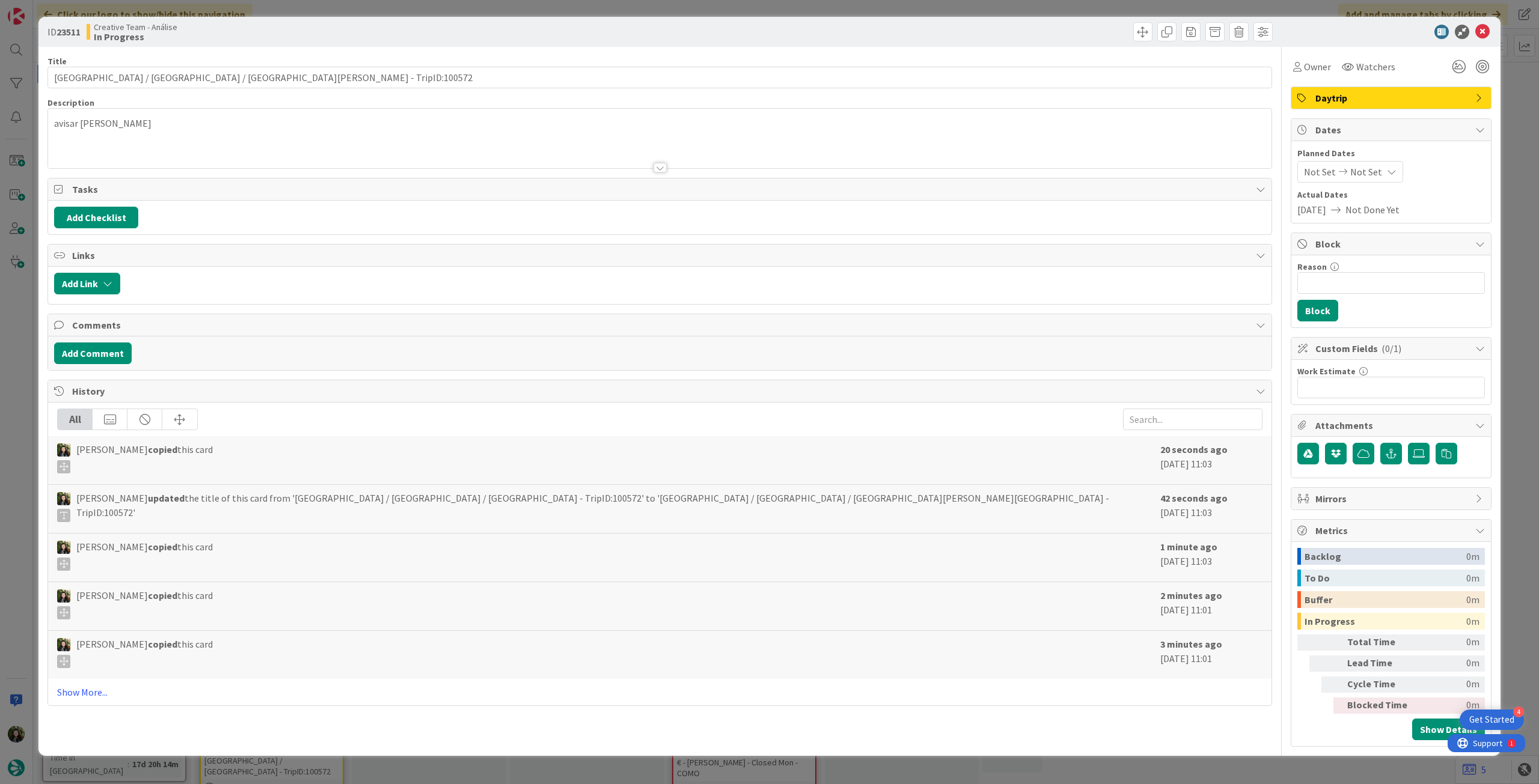
type textarea "x"
drag, startPoint x: 210, startPoint y: 78, endPoint x: 0, endPoint y: 78, distance: 210.0
click at [0, 78] on div "ID 23511 Creative Team - Análise In Progress Title 54 / 128 Limoges / Montignac…" at bounding box center [770, 392] width 1539 height 784
paste input "Bordeaux / Pau"
type input "Bordeaux / Pau - TripID:100572"
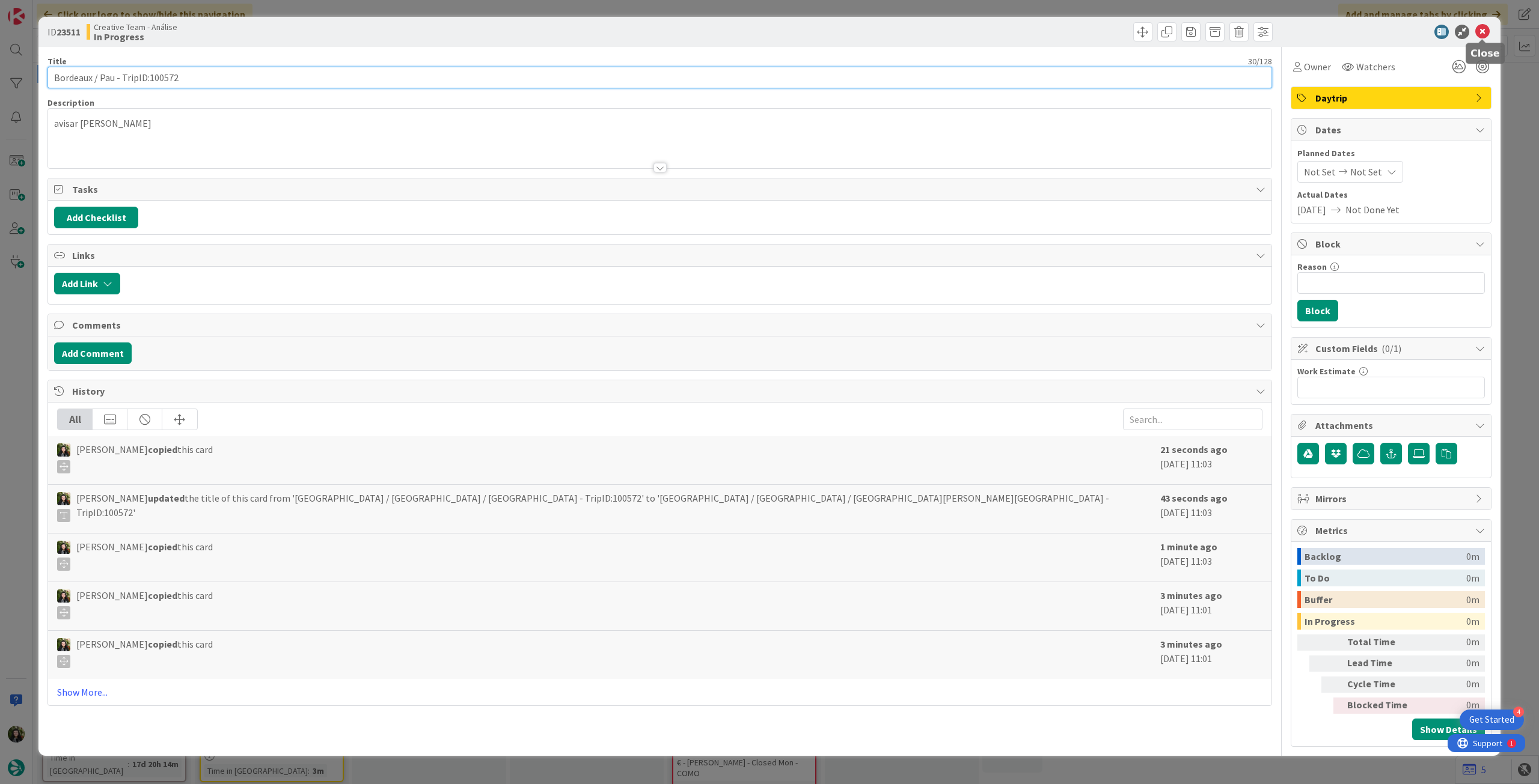
type textarea "x"
type input "Bordeaux / Pau - TripID:100572"
click at [1484, 31] on icon at bounding box center [1483, 32] width 15 height 15
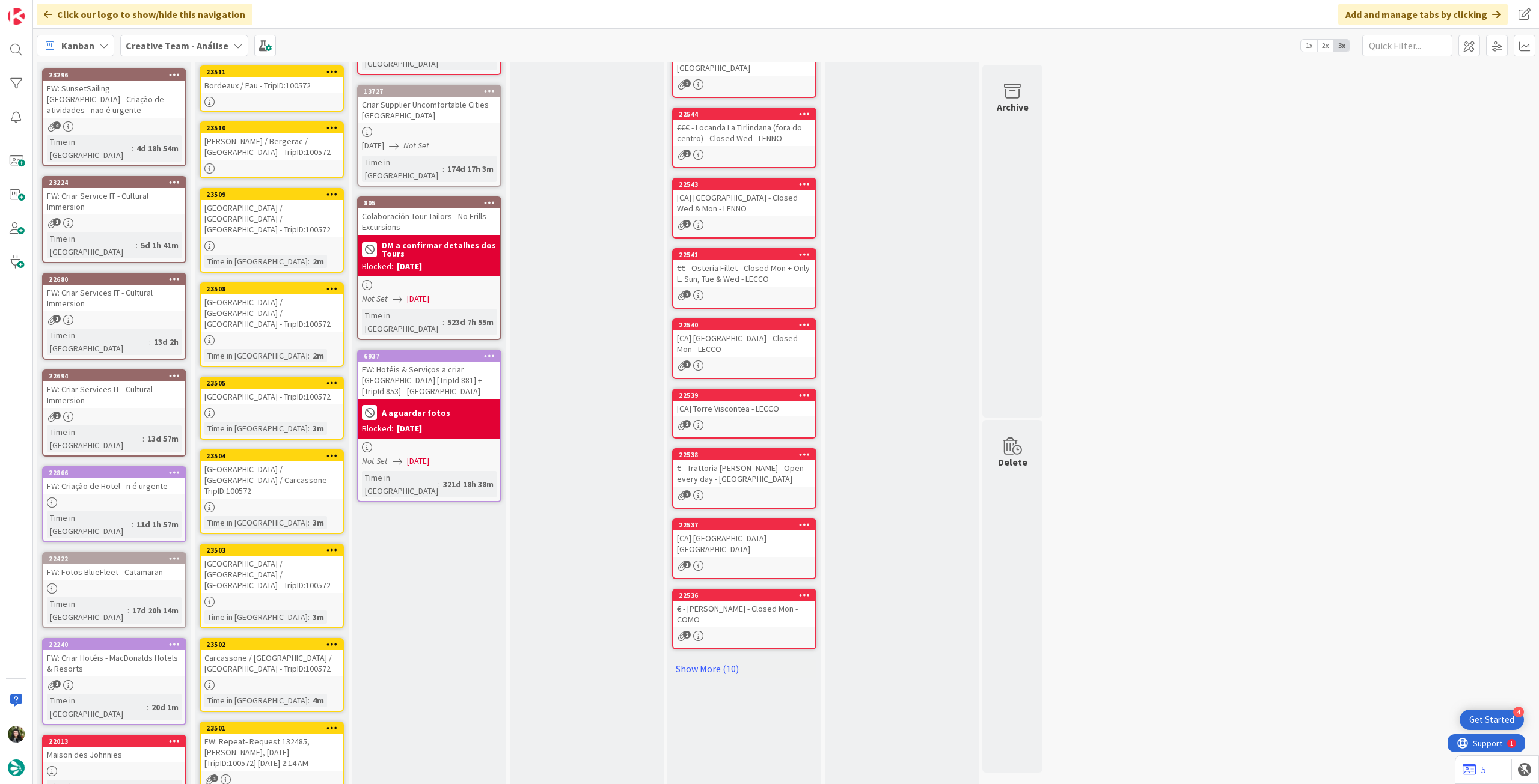
click at [303, 733] on div "FW: Repeat- Request 132485, [PERSON_NAME], [DATE] [TripID:100572] [DATE] 2:14 AM" at bounding box center [271, 752] width 142 height 37
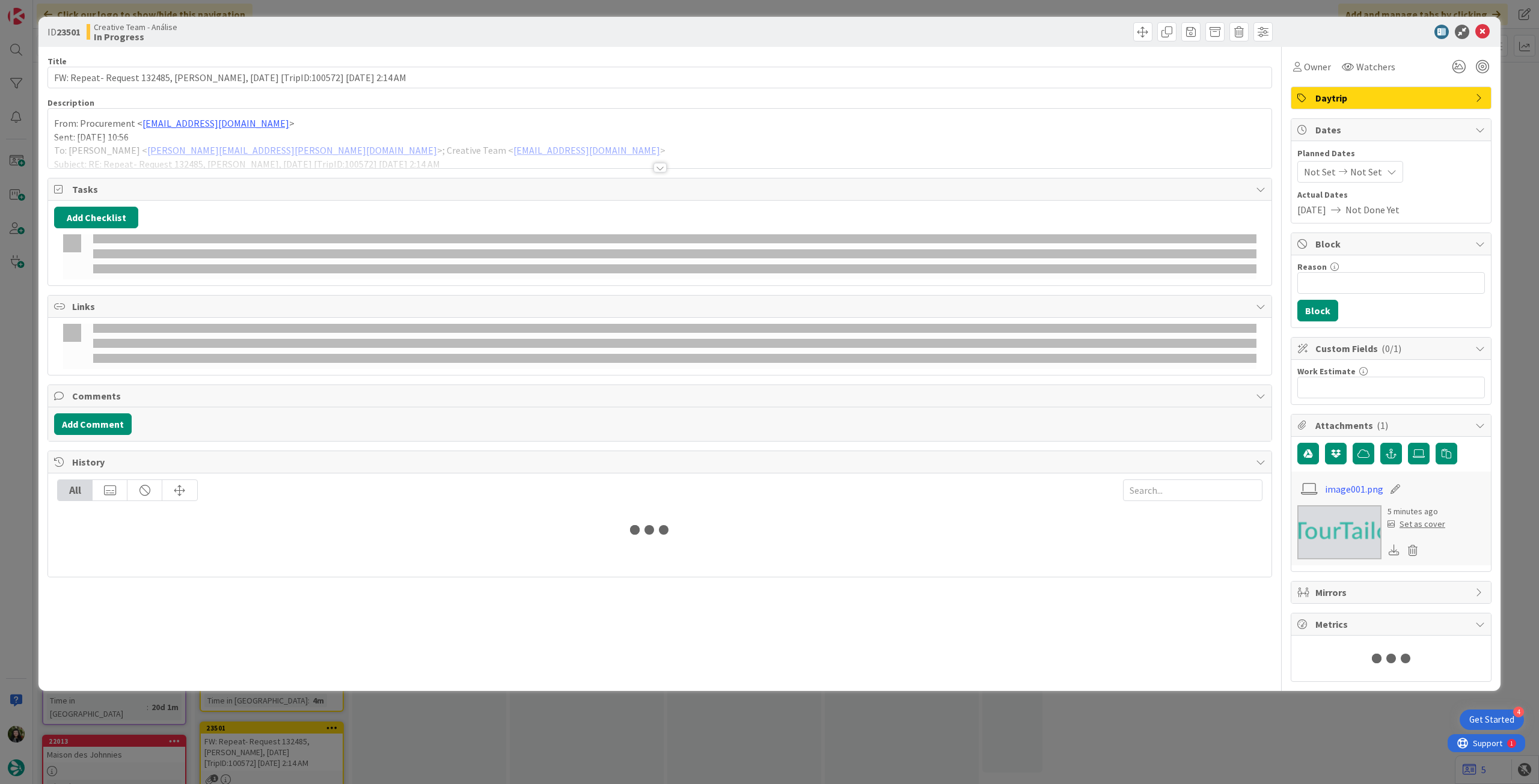
click at [240, 157] on div at bounding box center [659, 153] width 1223 height 31
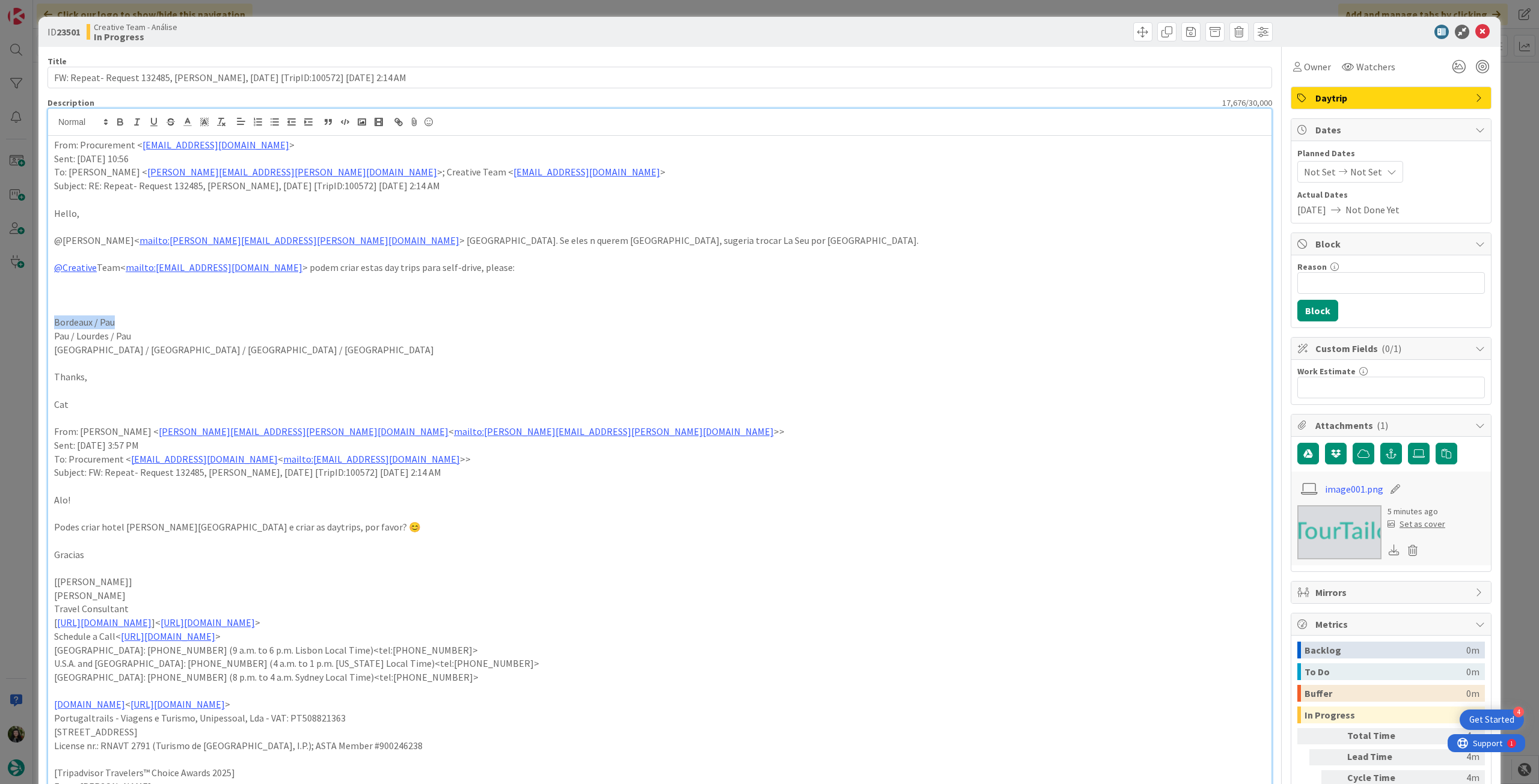
drag, startPoint x: 132, startPoint y: 325, endPoint x: 35, endPoint y: 320, distance: 97.1
click at [1, 323] on div "ID 23501 Creative Team - Análise In Progress Title 89 / 128 FW: Repeat- Request…" at bounding box center [770, 392] width 1539 height 784
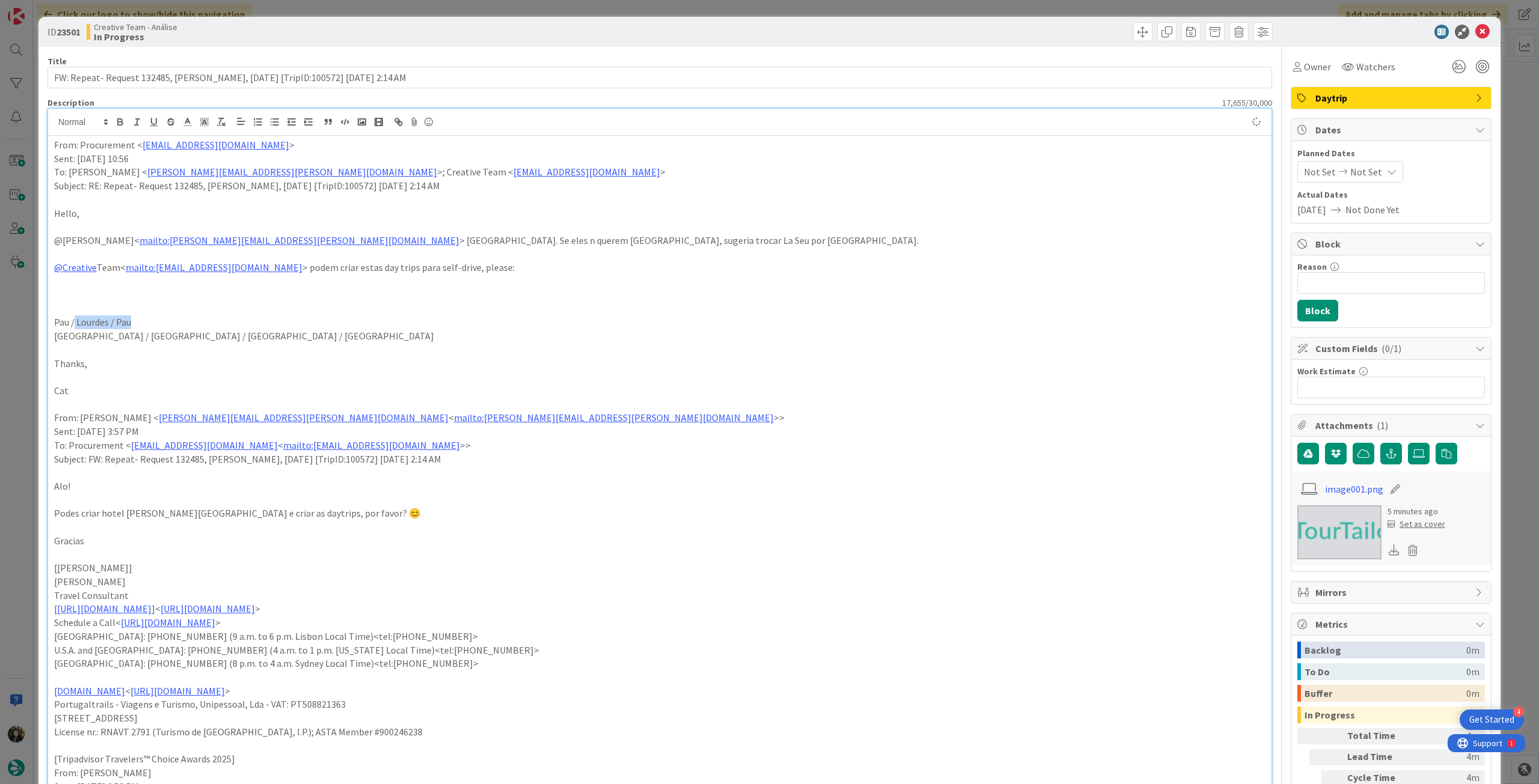
drag, startPoint x: 136, startPoint y: 321, endPoint x: 99, endPoint y: 173, distance: 152.6
click at [0, 316] on div "ID 23501 Creative Team - Análise In Progress Title 89 / 128 FW: Repeat- Request…" at bounding box center [770, 392] width 1539 height 784
copy p "Pau / Lourdes / Pau"
click at [1475, 35] on icon at bounding box center [1483, 32] width 15 height 15
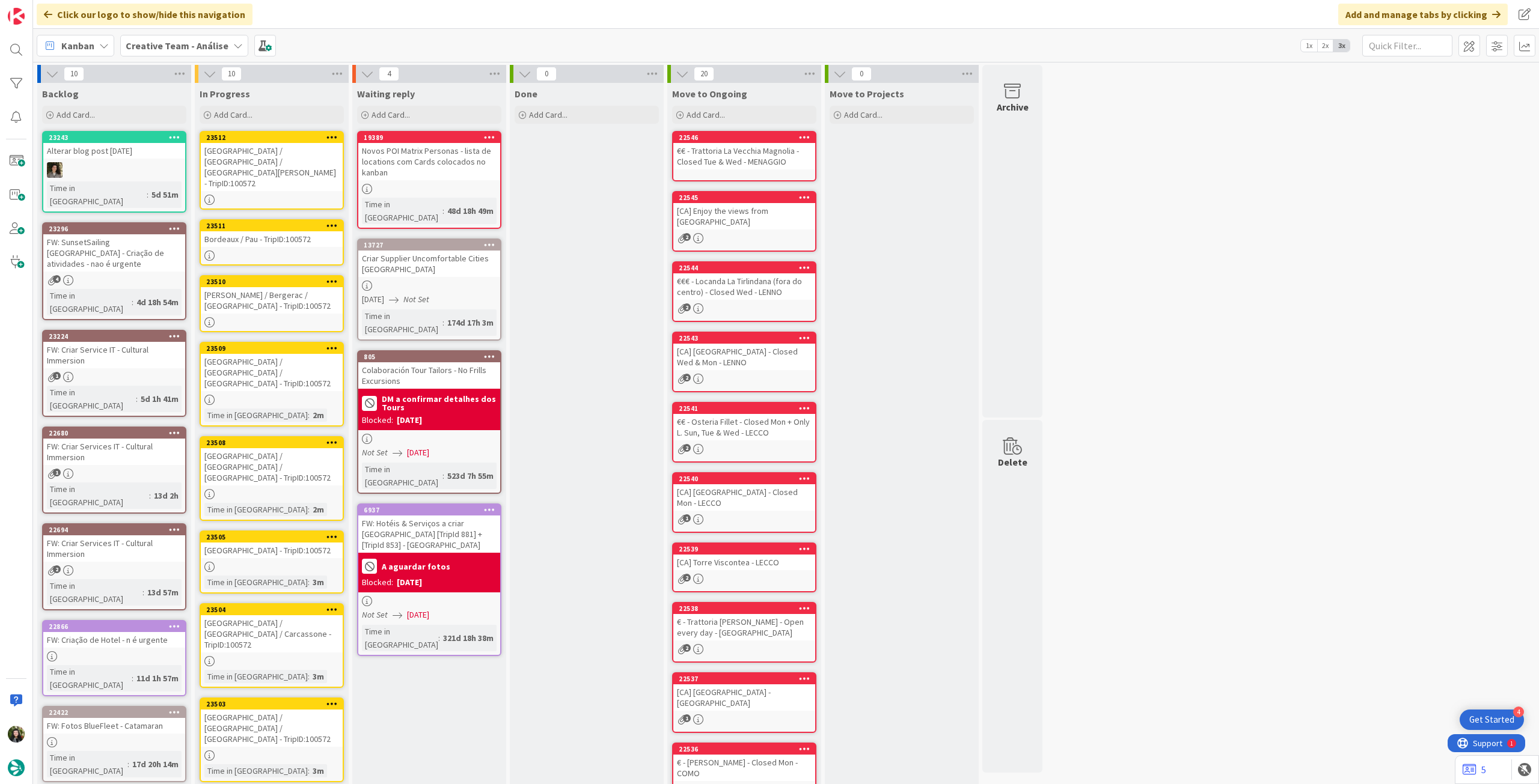
drag, startPoint x: 331, startPoint y: 134, endPoint x: 326, endPoint y: 139, distance: 7.1
click at [331, 134] on icon at bounding box center [332, 137] width 11 height 8
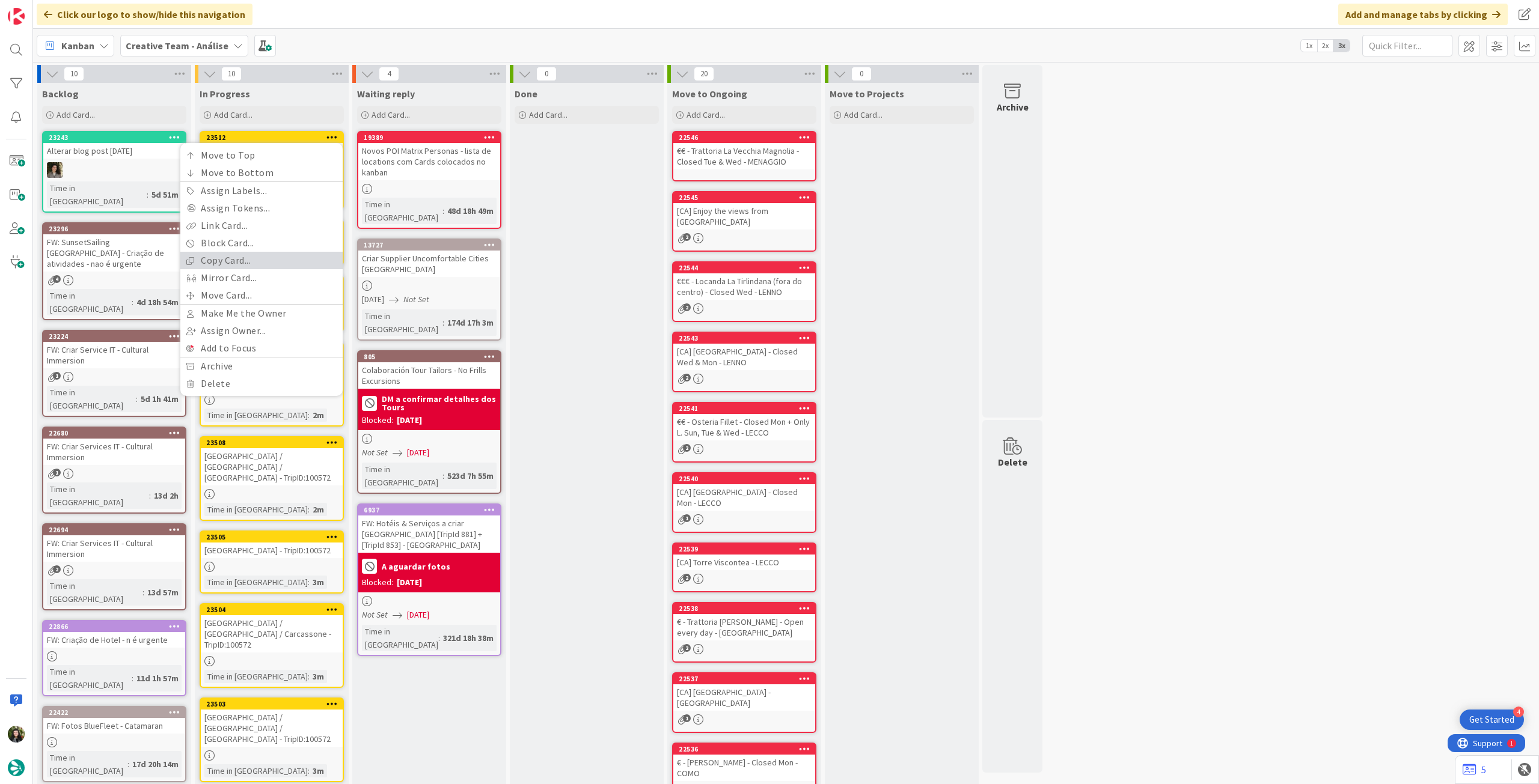
click at [243, 265] on link "Copy Card..." at bounding box center [261, 260] width 162 height 18
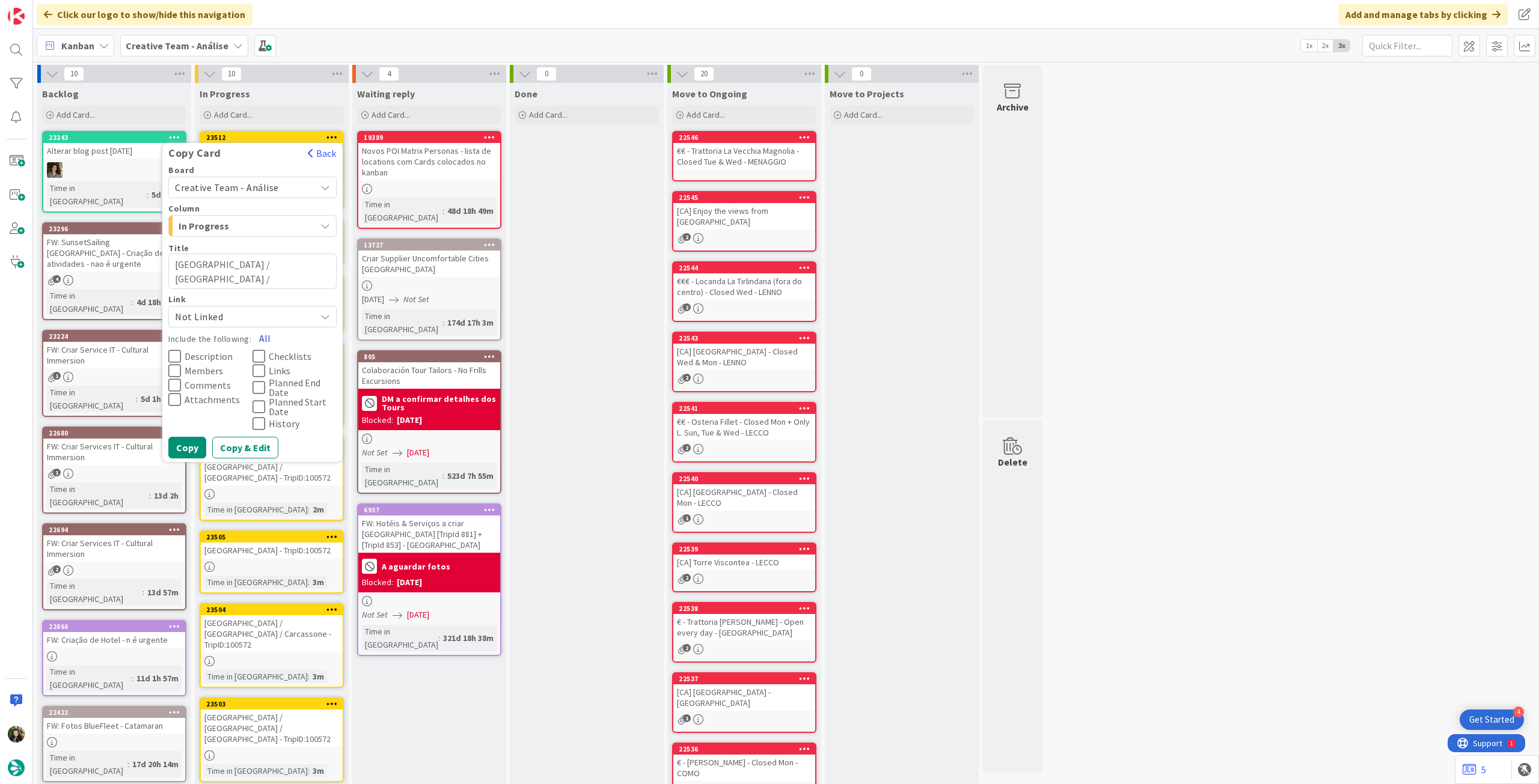
click at [259, 334] on button "All" at bounding box center [265, 337] width 27 height 21
click at [190, 442] on button "Copy" at bounding box center [187, 447] width 38 height 21
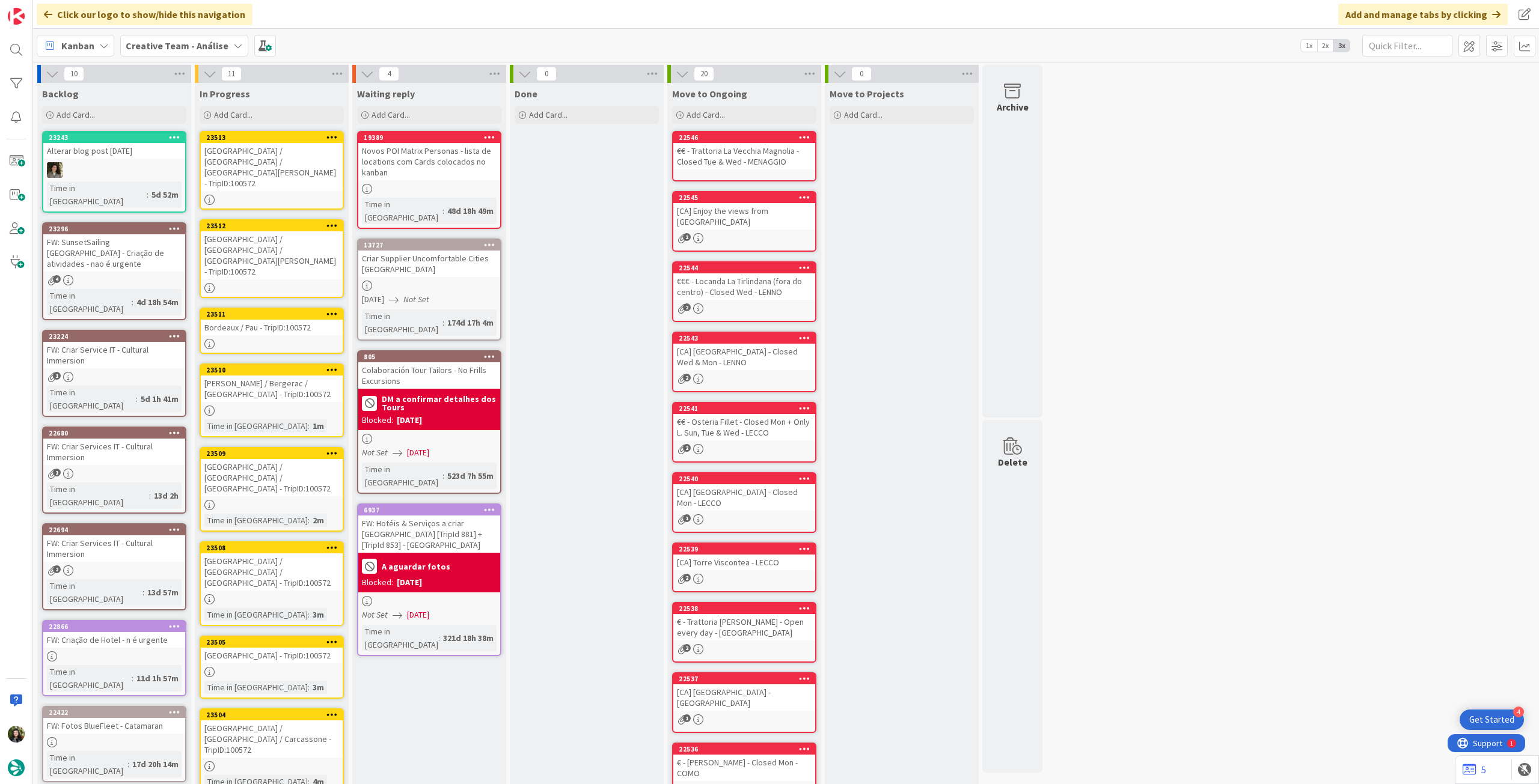
click at [289, 170] on link "23513 Limoges / Montignac / Sarlat-la-Canéda - TripID:100572" at bounding box center [272, 170] width 144 height 79
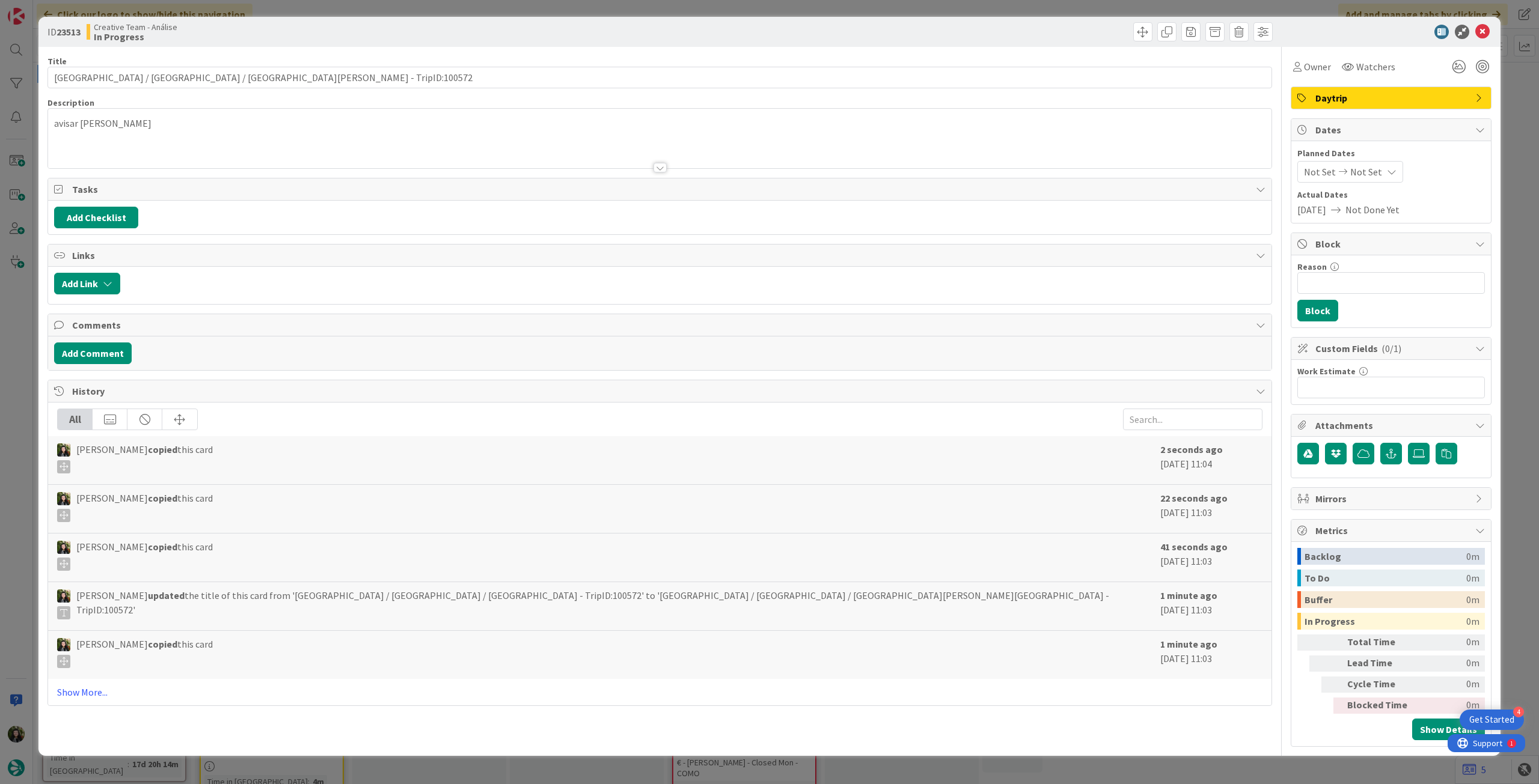
type textarea "x"
drag, startPoint x: 212, startPoint y: 81, endPoint x: 288, endPoint y: 80, distance: 76.0
click at [3, 80] on div "ID 23513 Creative Team - Análise In Progress Title 54 / 128 Limoges / Montignac…" at bounding box center [770, 392] width 1539 height 784
paste input "Pau / Lourdes / Pau"
type input "Pau / Lourdes / Pau - TripID:100572"
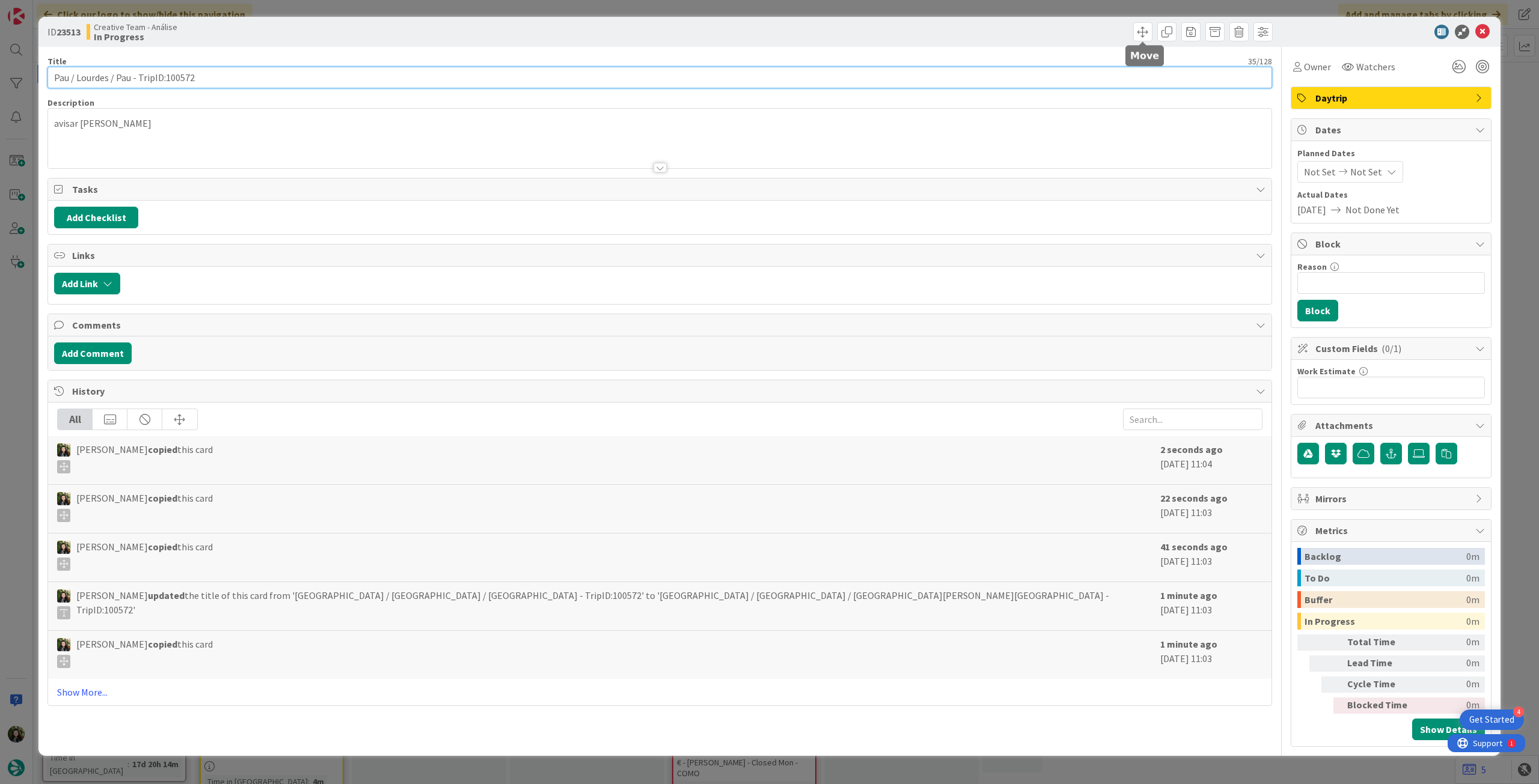
type textarea "x"
type input "Pau / Lourdes / Pau - TripID:100572"
click at [1485, 31] on icon at bounding box center [1483, 32] width 15 height 15
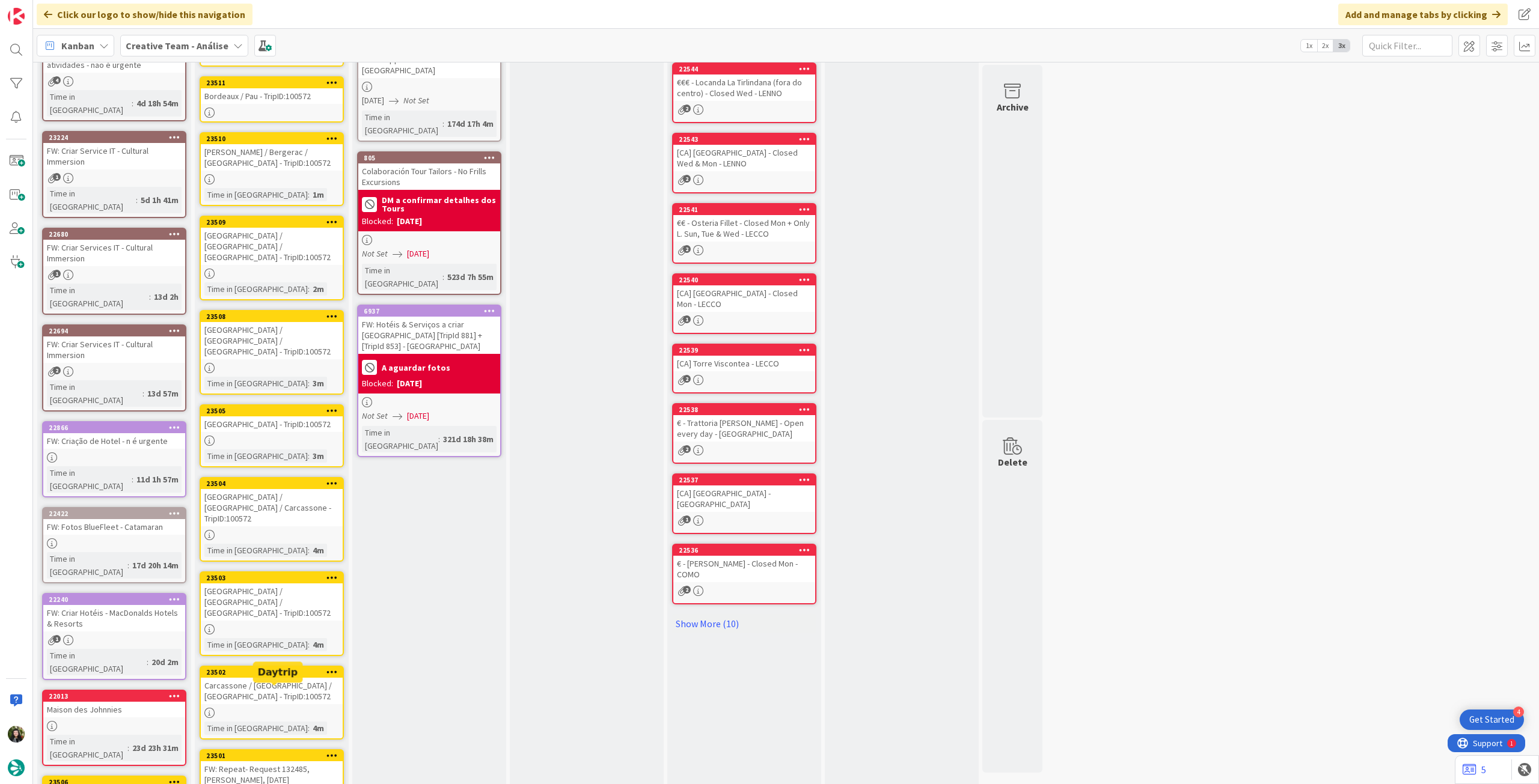
click at [288, 761] on div "FW: Repeat- Request 132485, [PERSON_NAME], [DATE] [TripID:100572] [DATE] 2:14 AM" at bounding box center [271, 779] width 142 height 37
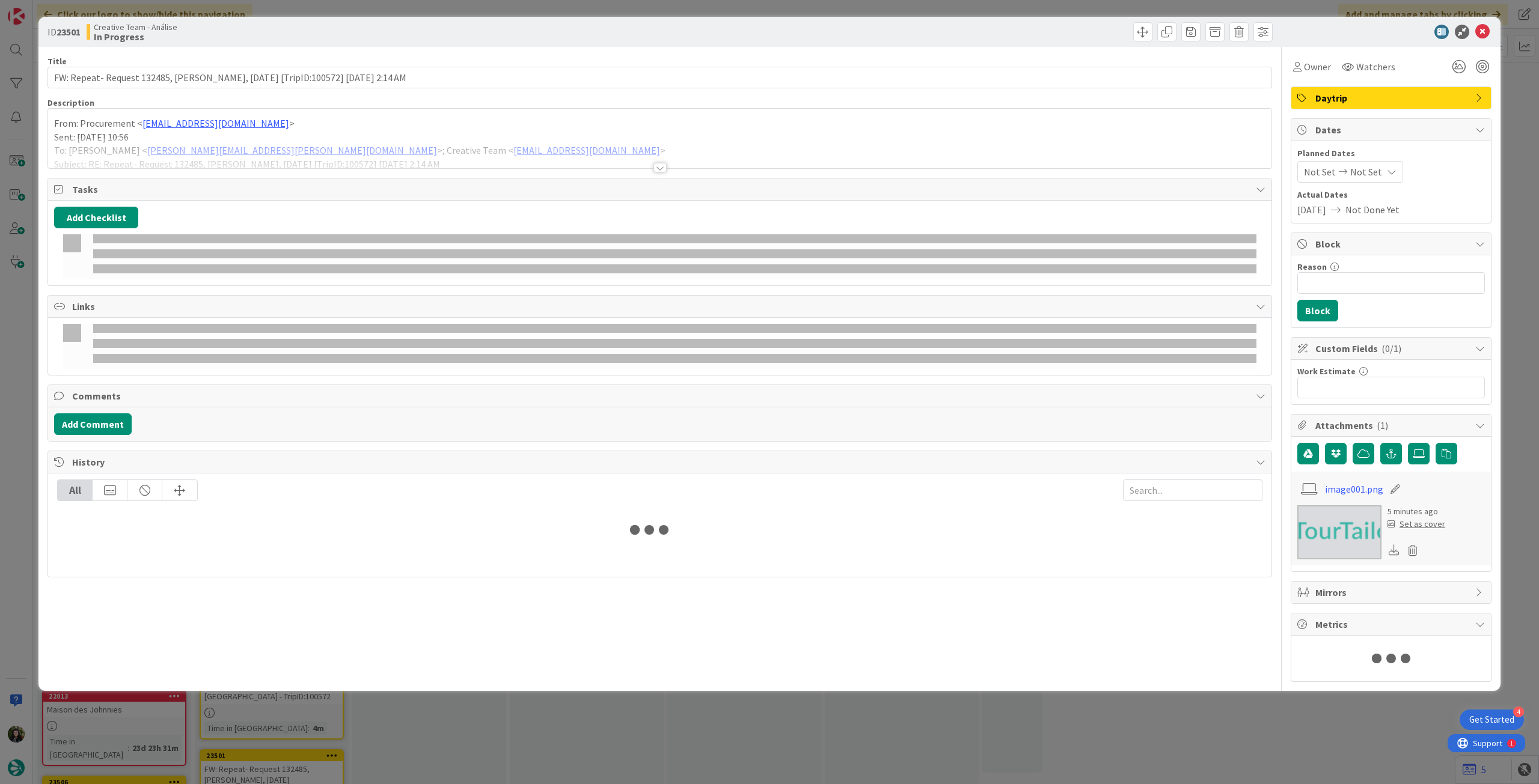
click at [143, 169] on div "Title 89 / 128 FW: Repeat- Request 132485, Terence Warnock, 24/03/2026 [TripID:…" at bounding box center [659, 364] width 1225 height 635
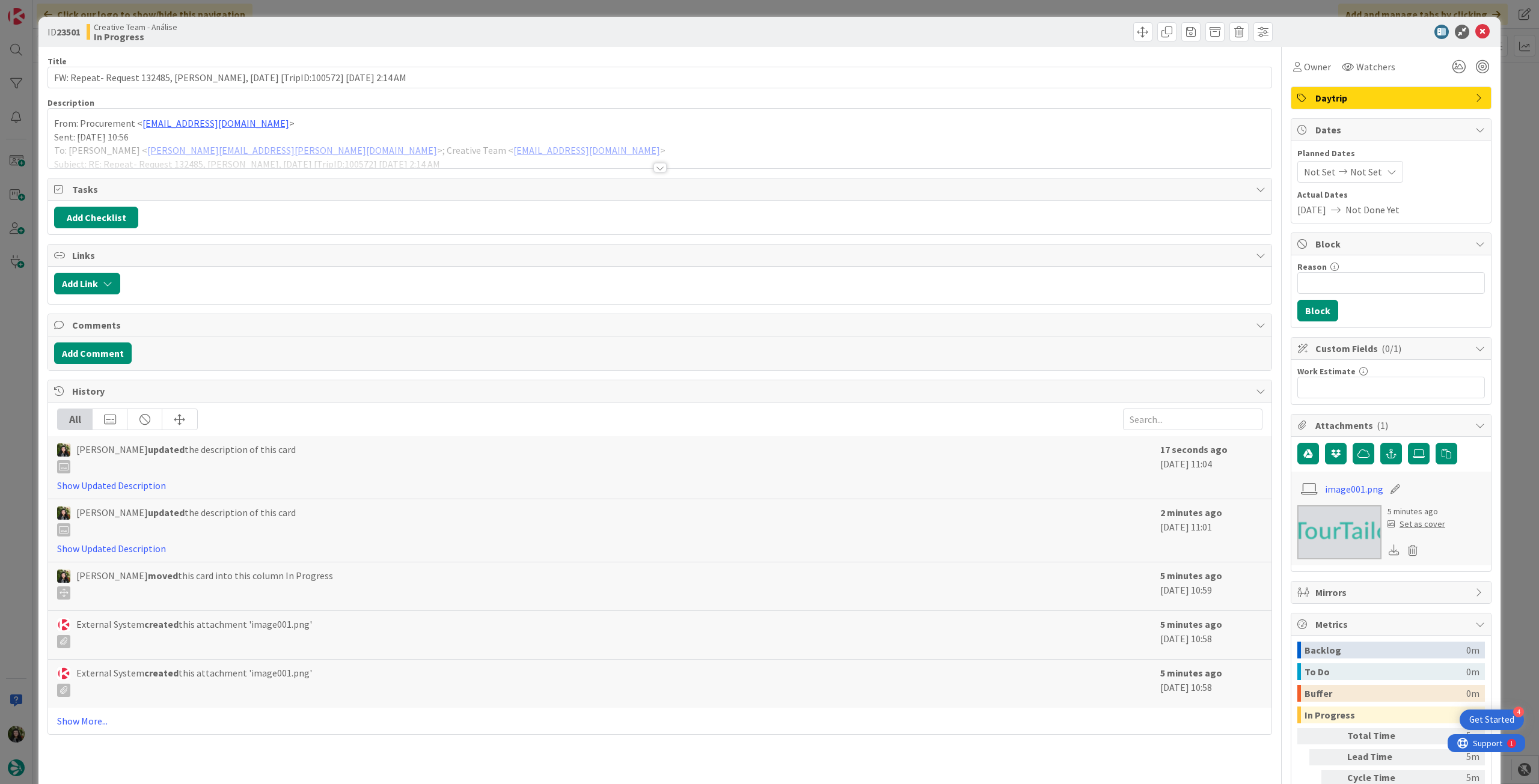
click at [147, 147] on div at bounding box center [659, 153] width 1223 height 31
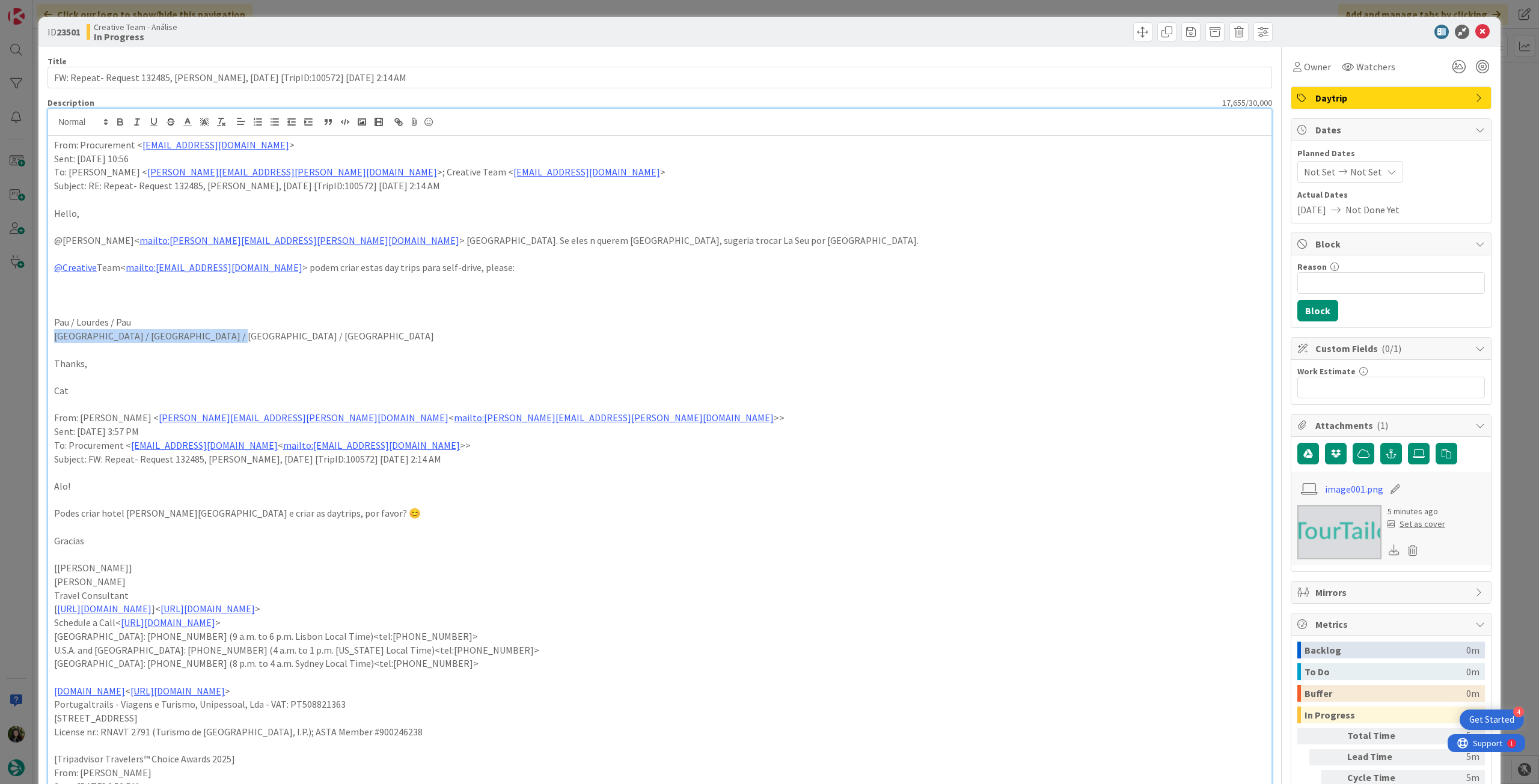
drag, startPoint x: 155, startPoint y: 334, endPoint x: 17, endPoint y: 332, distance: 138.0
click at [17, 332] on div "ID 23501 Creative Team - Análise In Progress Title 89 / 128 FW: Repeat- Request…" at bounding box center [770, 392] width 1539 height 784
copy p "[GEOGRAPHIC_DATA] / [GEOGRAPHIC_DATA] / [GEOGRAPHIC_DATA] / [GEOGRAPHIC_DATA]"
click at [1475, 33] on icon at bounding box center [1483, 32] width 15 height 15
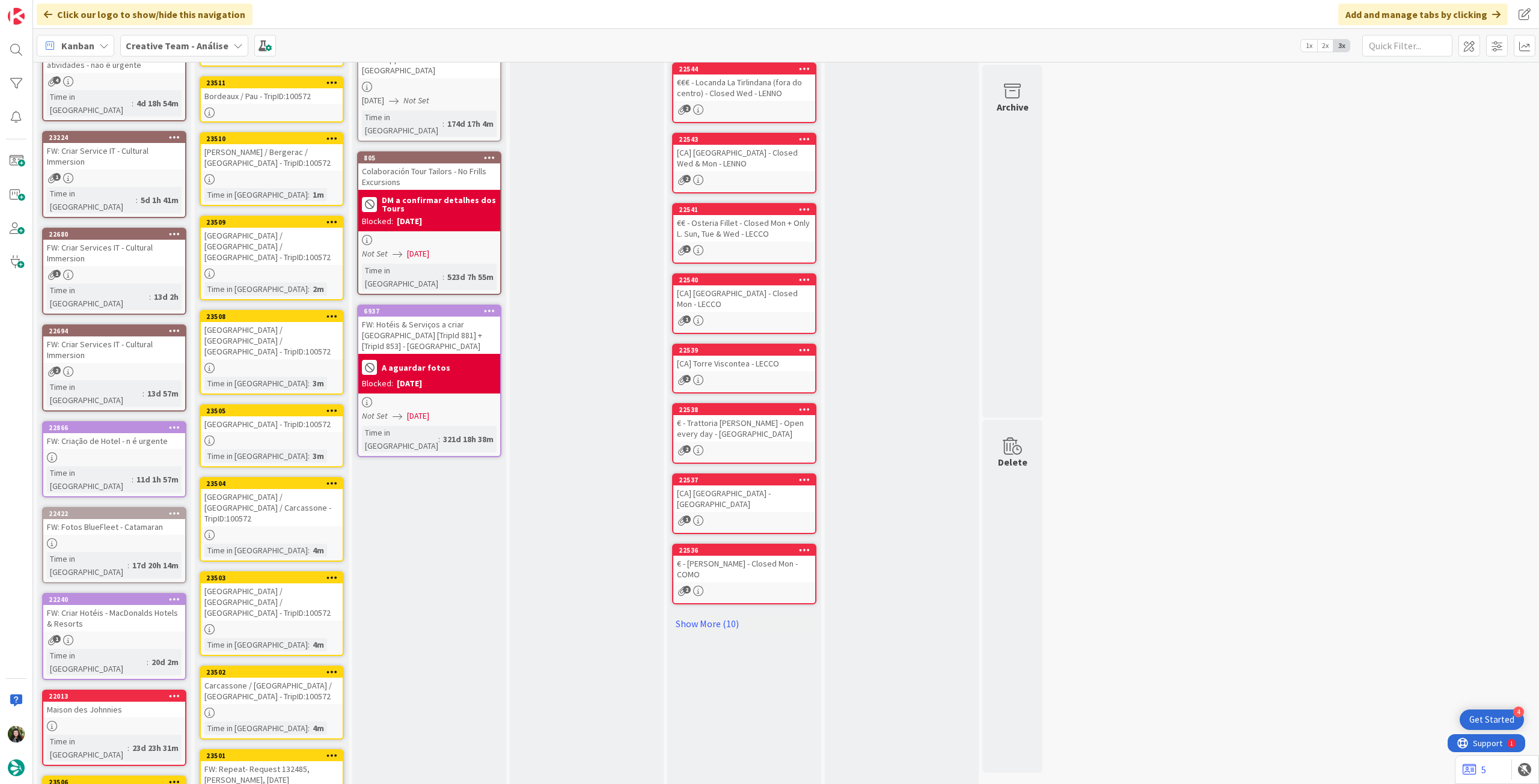
click at [332, 751] on icon at bounding box center [332, 754] width 11 height 8
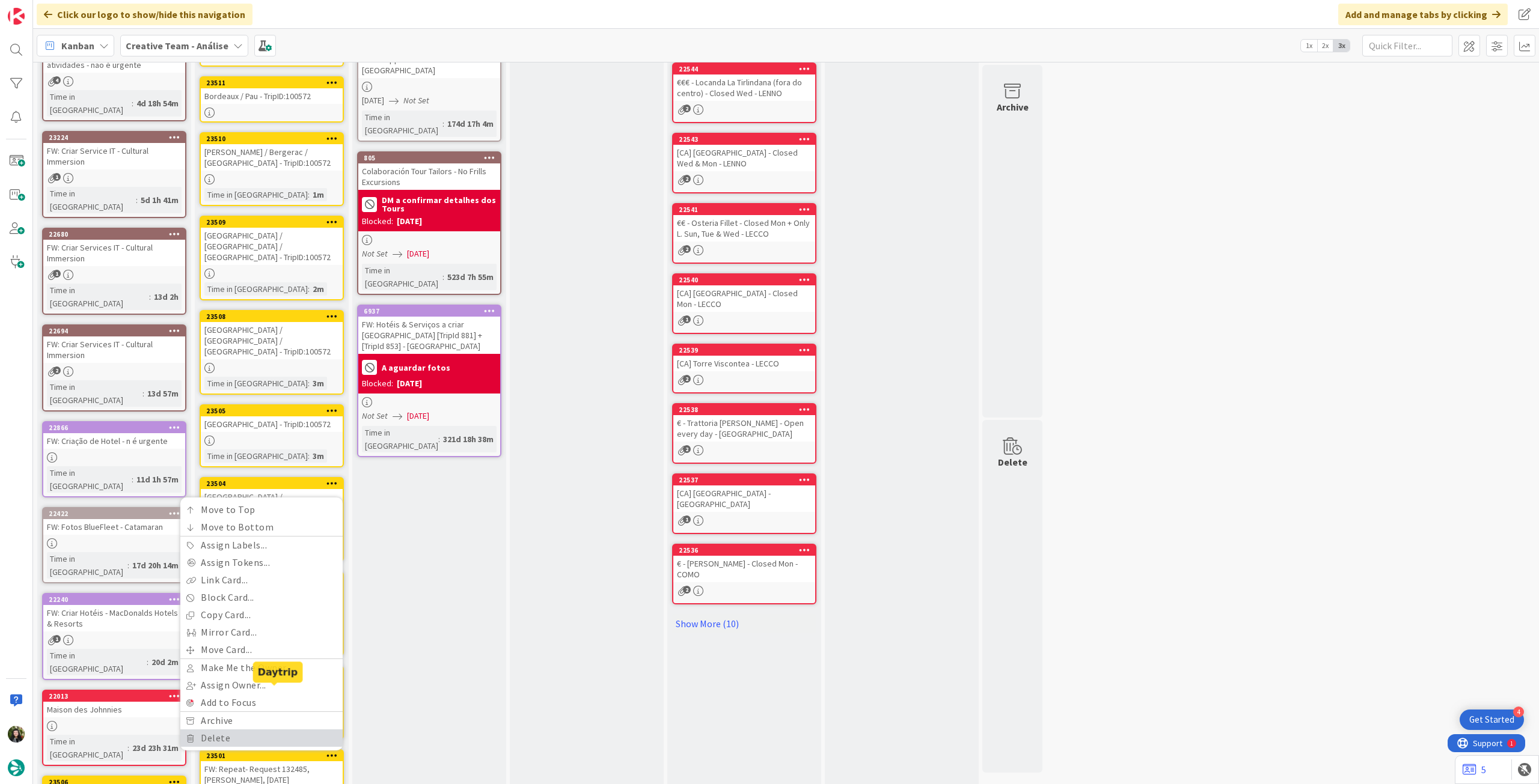
click at [281, 729] on link "Delete" at bounding box center [261, 738] width 162 height 18
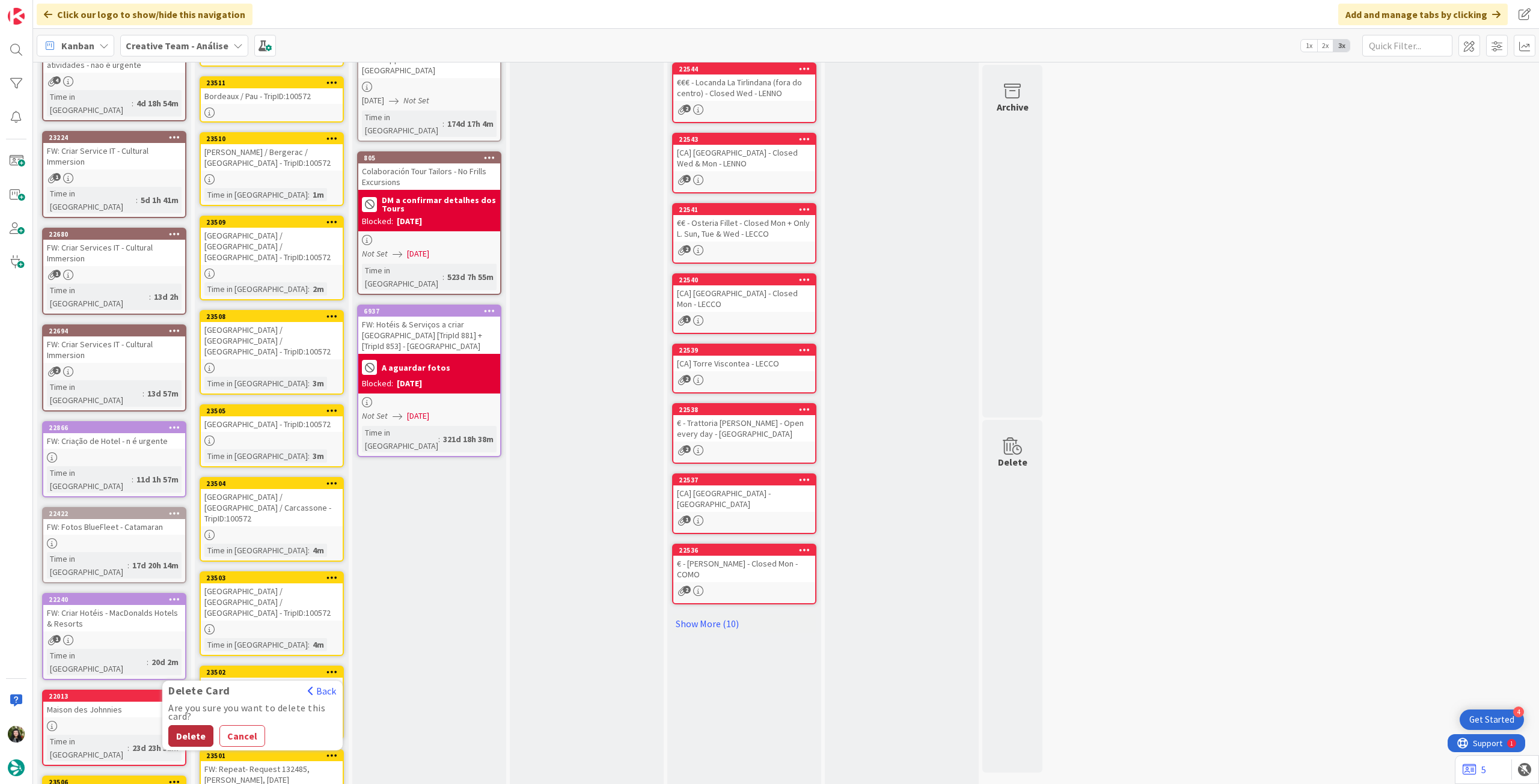
click at [183, 725] on button "Delete" at bounding box center [191, 735] width 45 height 21
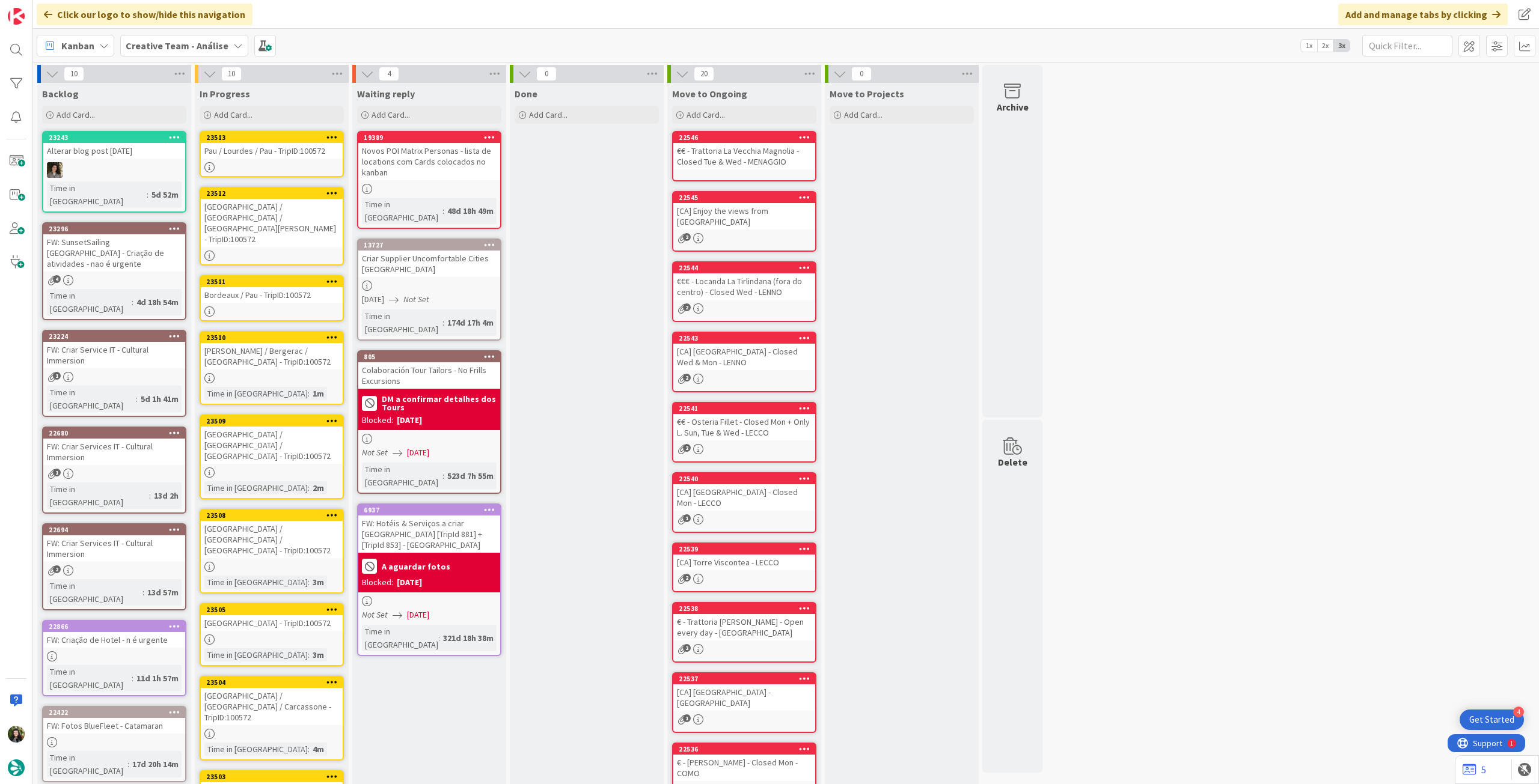
click at [335, 133] on icon at bounding box center [332, 137] width 11 height 8
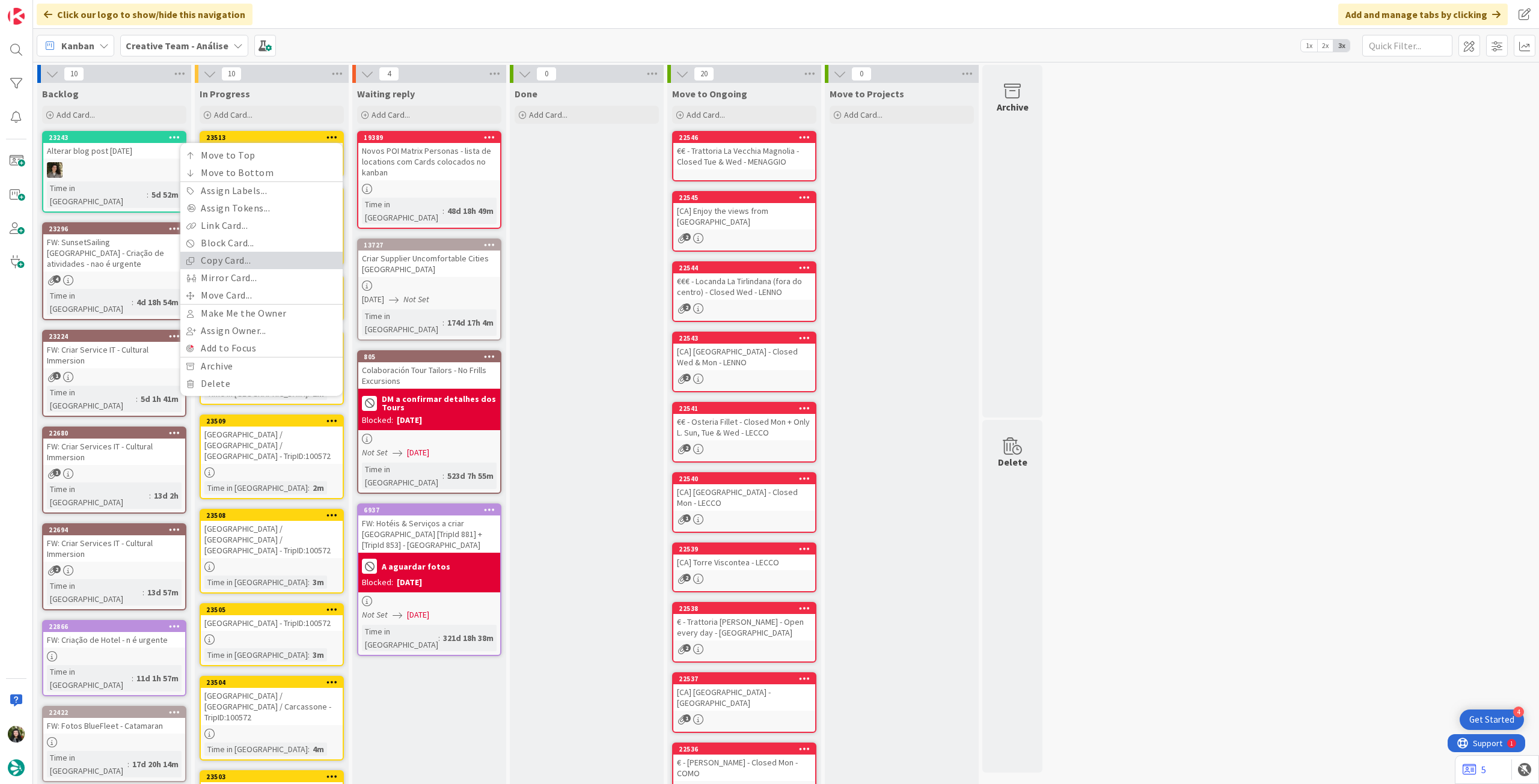
click at [260, 266] on link "Copy Card..." at bounding box center [261, 260] width 162 height 18
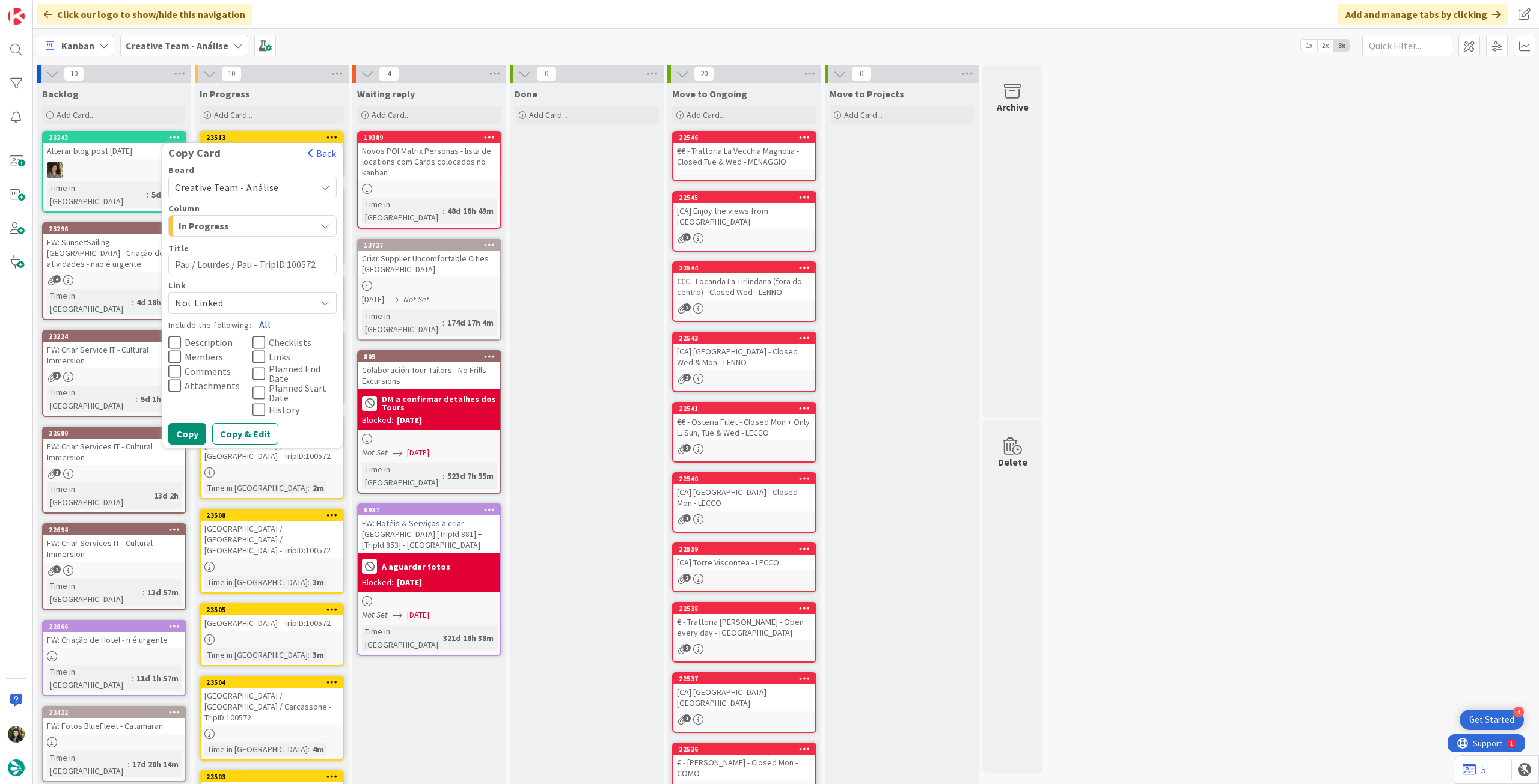
click at [264, 317] on button "All" at bounding box center [265, 324] width 27 height 21
click at [184, 436] on button "Copy" at bounding box center [187, 433] width 38 height 21
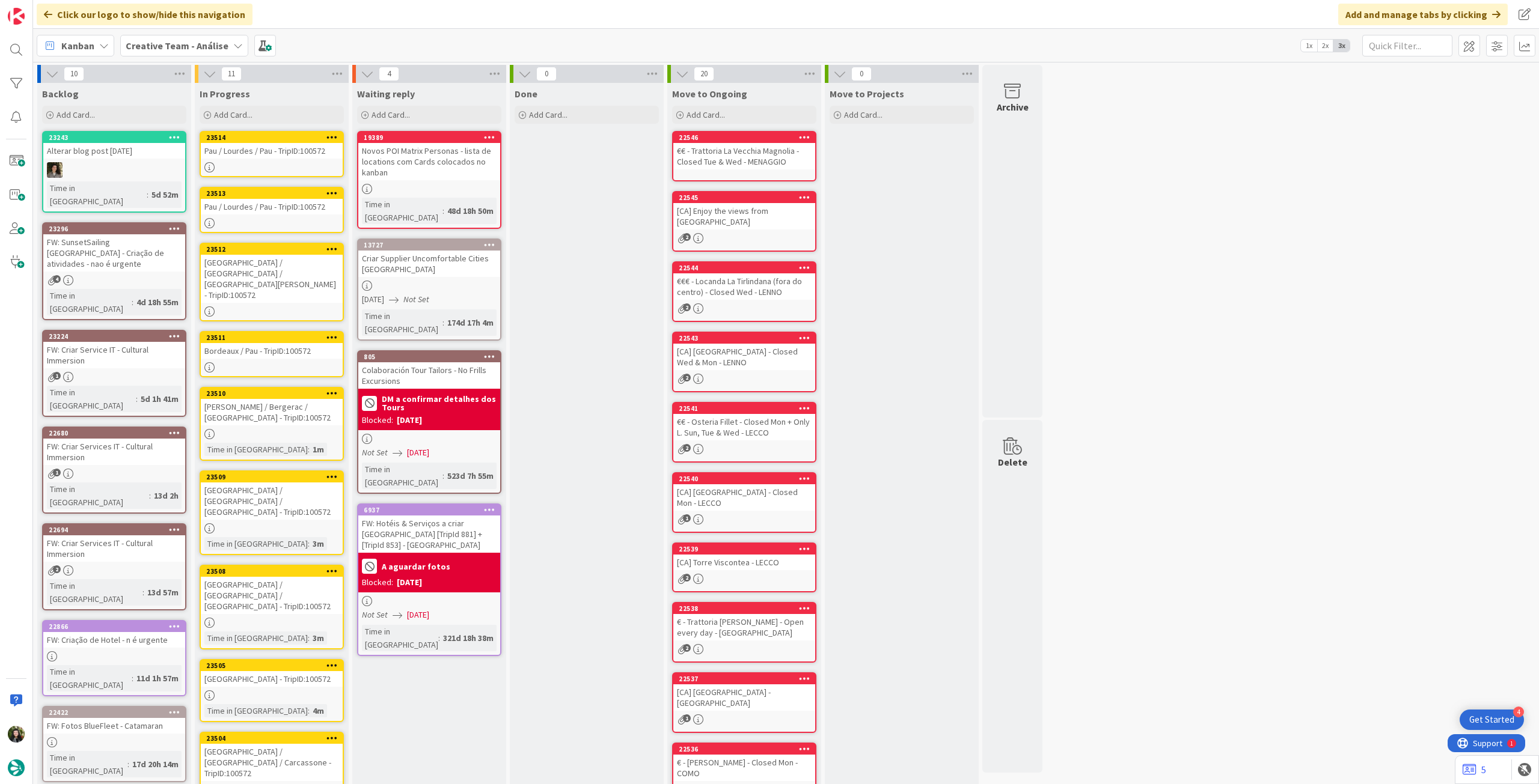
click at [280, 203] on div "Pau / Lourdes / Pau - TripID:100572" at bounding box center [271, 206] width 142 height 16
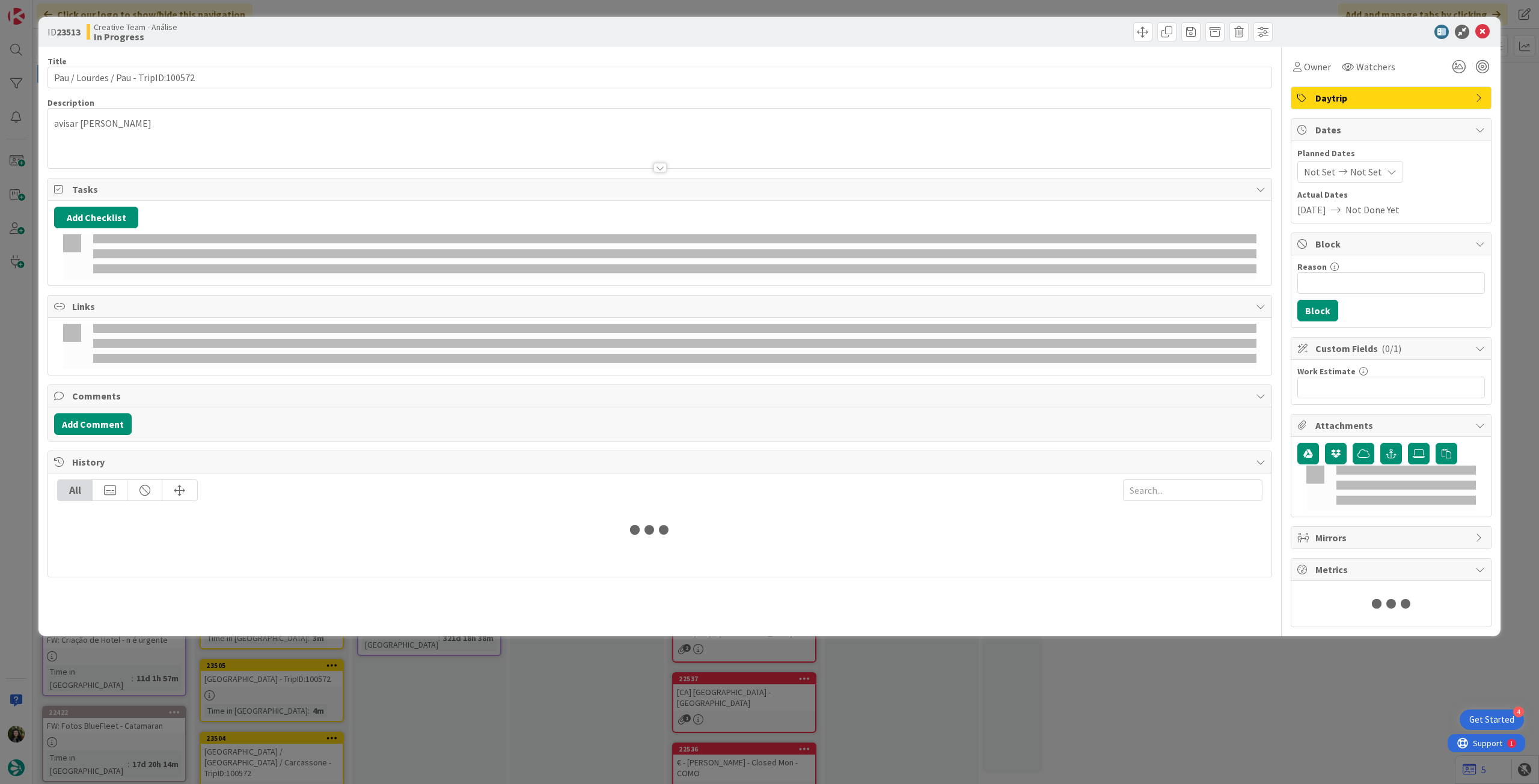
type textarea "x"
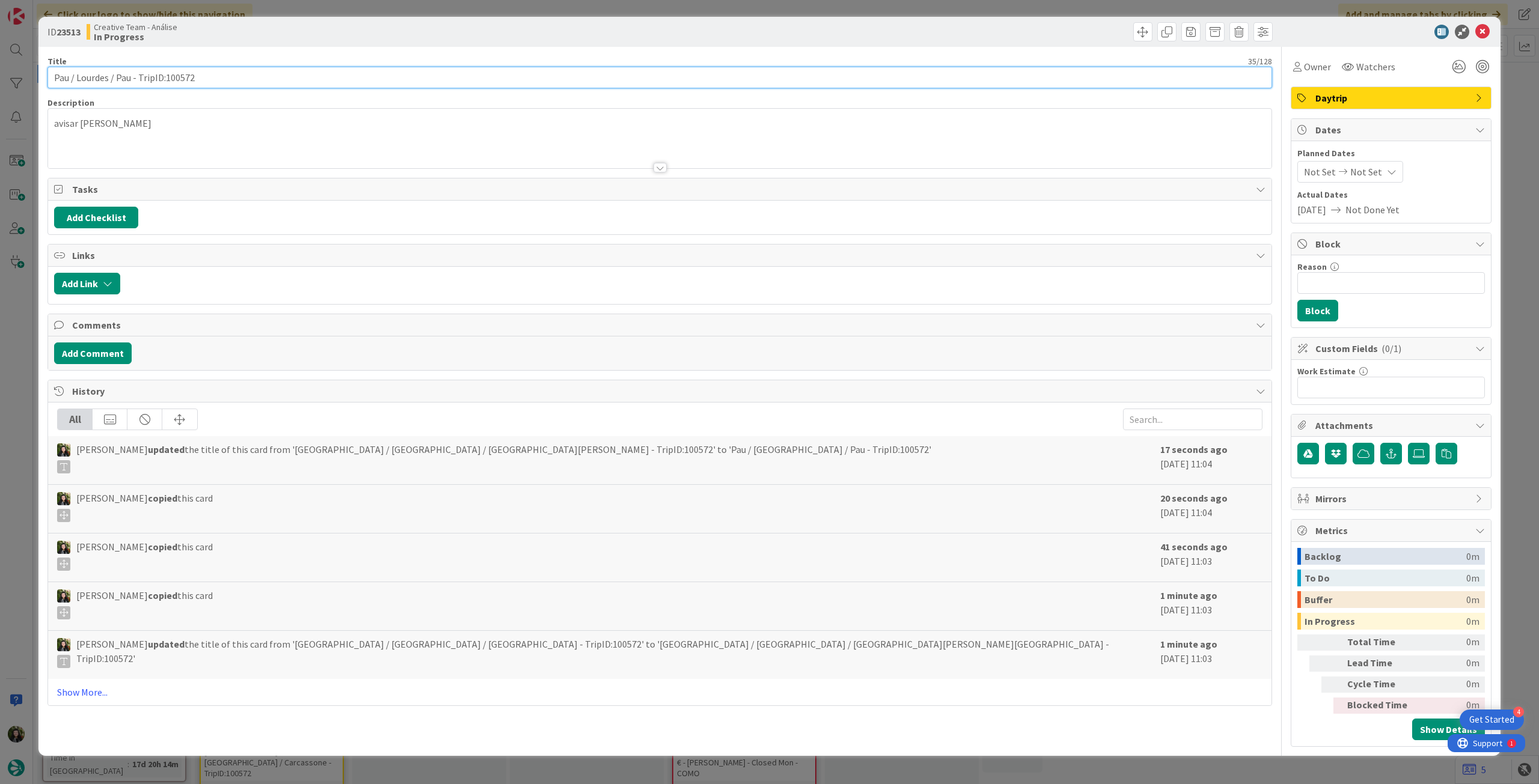
drag, startPoint x: 131, startPoint y: 77, endPoint x: 0, endPoint y: 75, distance: 131.0
click at [0, 75] on div "ID 23513 Creative Team - Análise In Progress Title 35 / 128 Pau / Lourdes / Pau…" at bounding box center [770, 392] width 1539 height 784
paste input "Bayonne / Biarritz / San Sebastian"
type input "Pau / Bayonne / Biarritz / San Sebastian - TripID:100572"
type textarea "x"
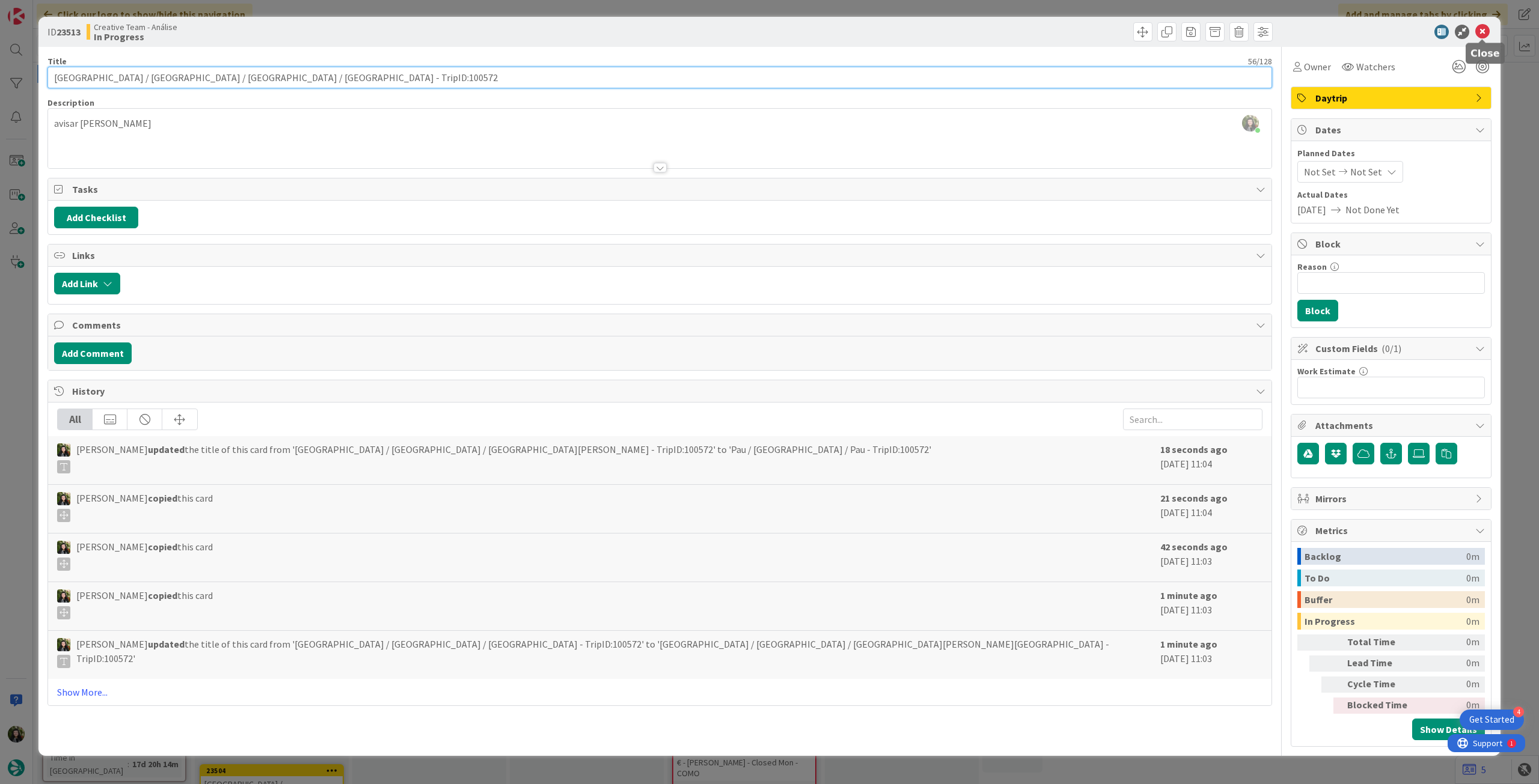
type input "Pau / Bayonne / Biarritz / San Sebastian - TripID:100572"
click at [1475, 30] on icon at bounding box center [1483, 32] width 15 height 15
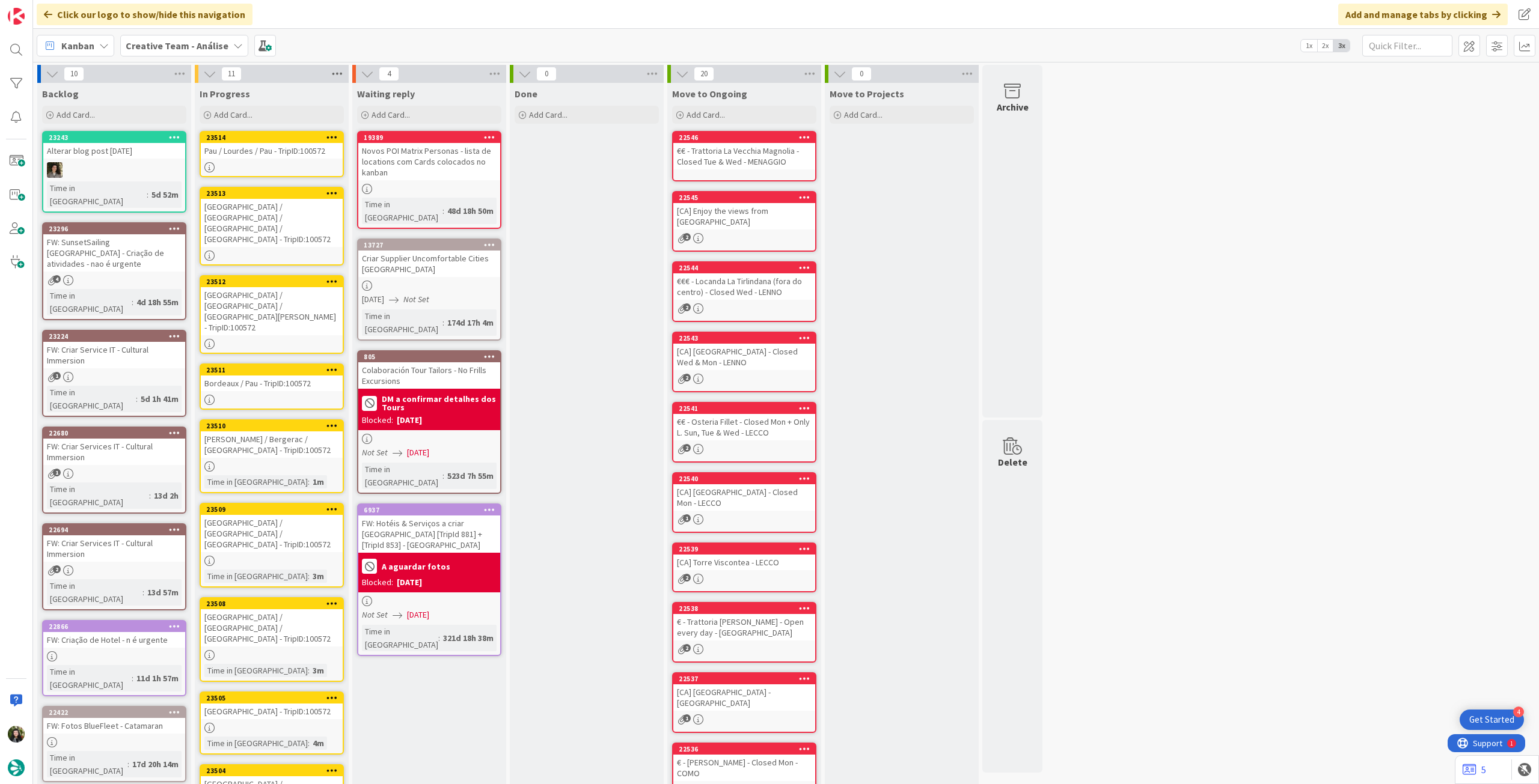
click at [341, 80] on icon at bounding box center [337, 73] width 16 height 18
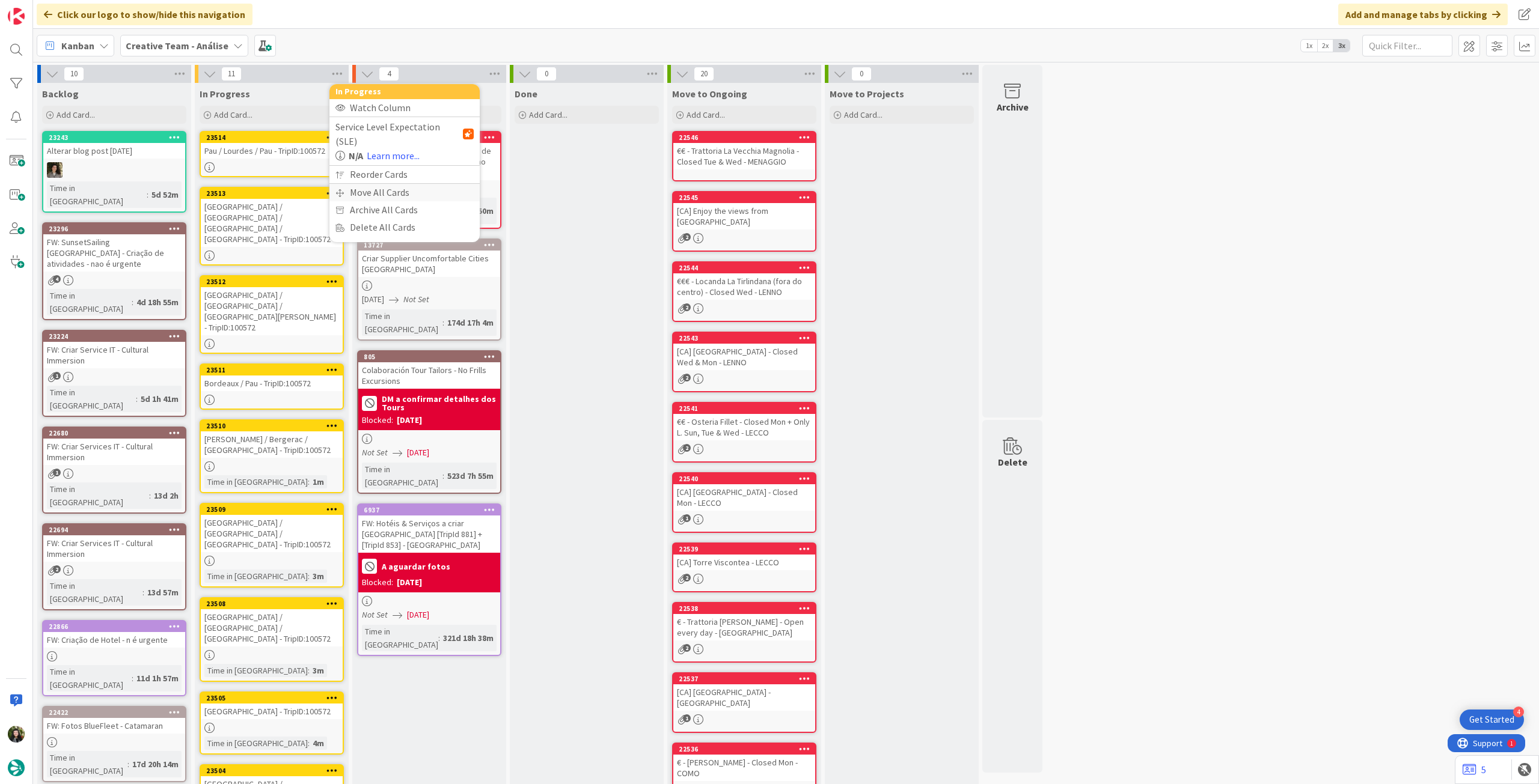
click at [364, 184] on div "Move All Cards" at bounding box center [404, 192] width 150 height 18
click at [388, 136] on span "Creative Team - Análise" at bounding box center [390, 130] width 97 height 12
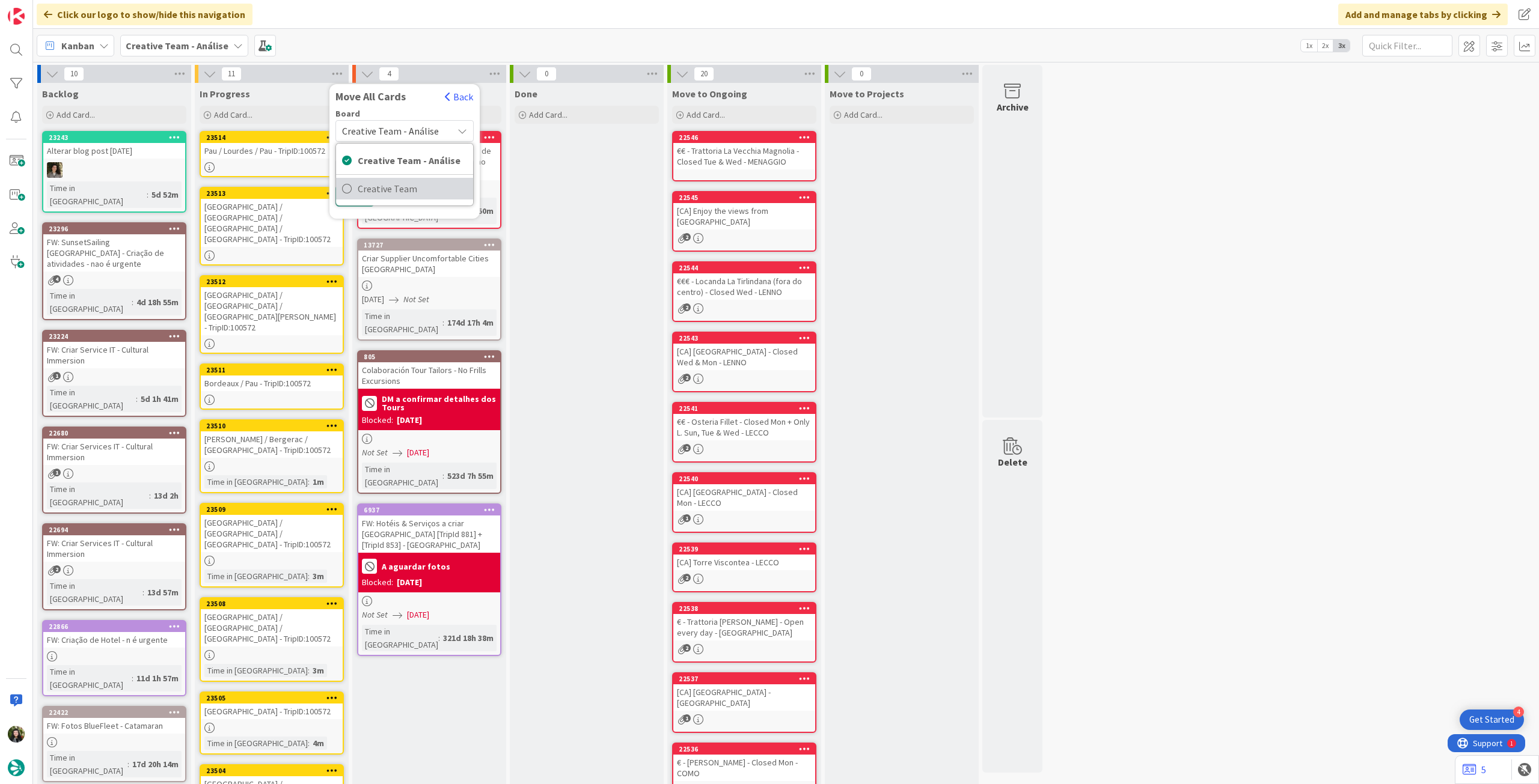
click at [390, 181] on span "Creative Team" at bounding box center [412, 188] width 109 height 18
click at [398, 171] on div "E - To Do" at bounding box center [397, 169] width 110 height 19
type textarea "x"
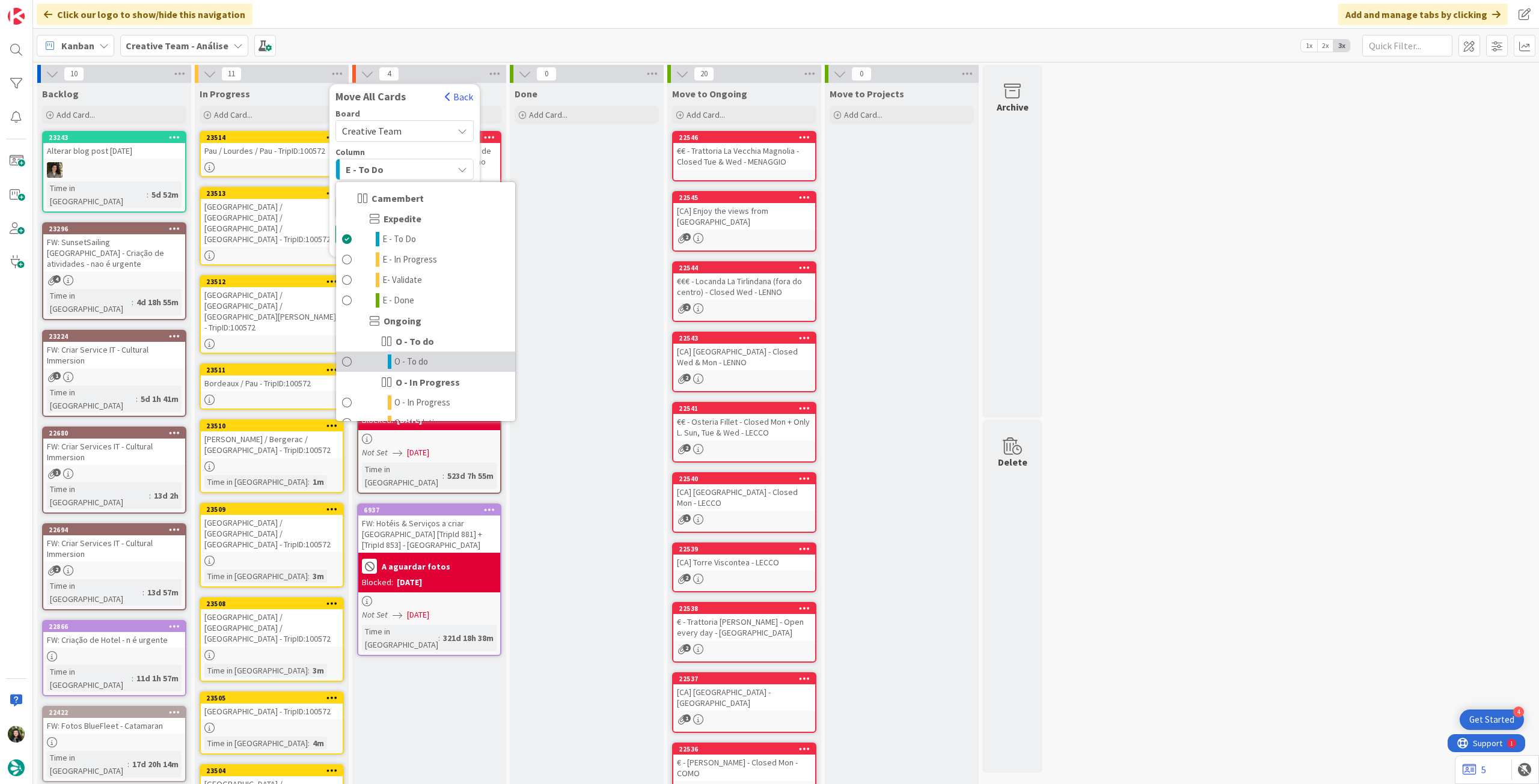
click at [444, 367] on link "O - To do" at bounding box center [425, 361] width 179 height 20
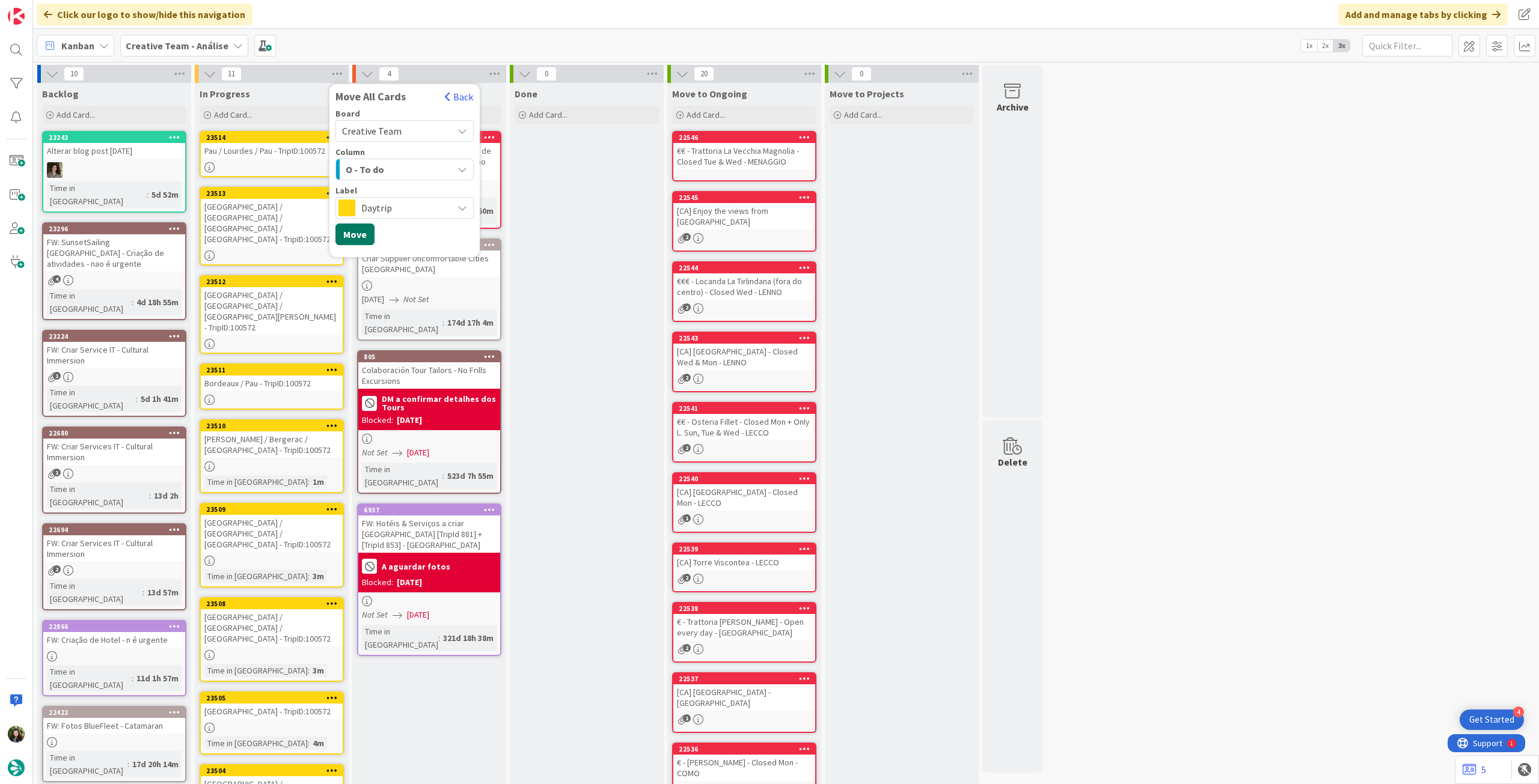
click at [366, 236] on button "Move" at bounding box center [355, 234] width 39 height 21
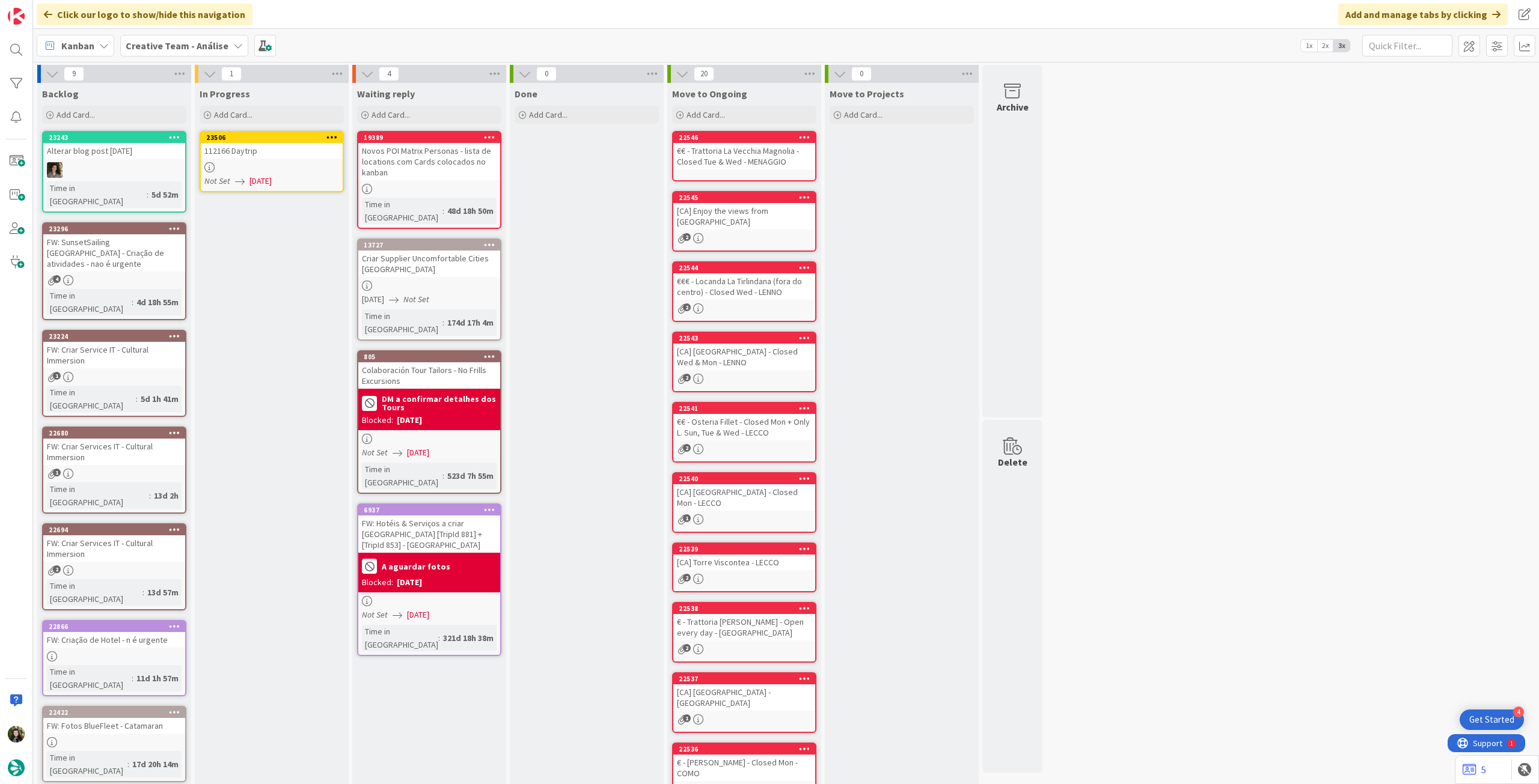
click at [289, 175] on div "Not Set 22/09/2025" at bounding box center [273, 181] width 138 height 13
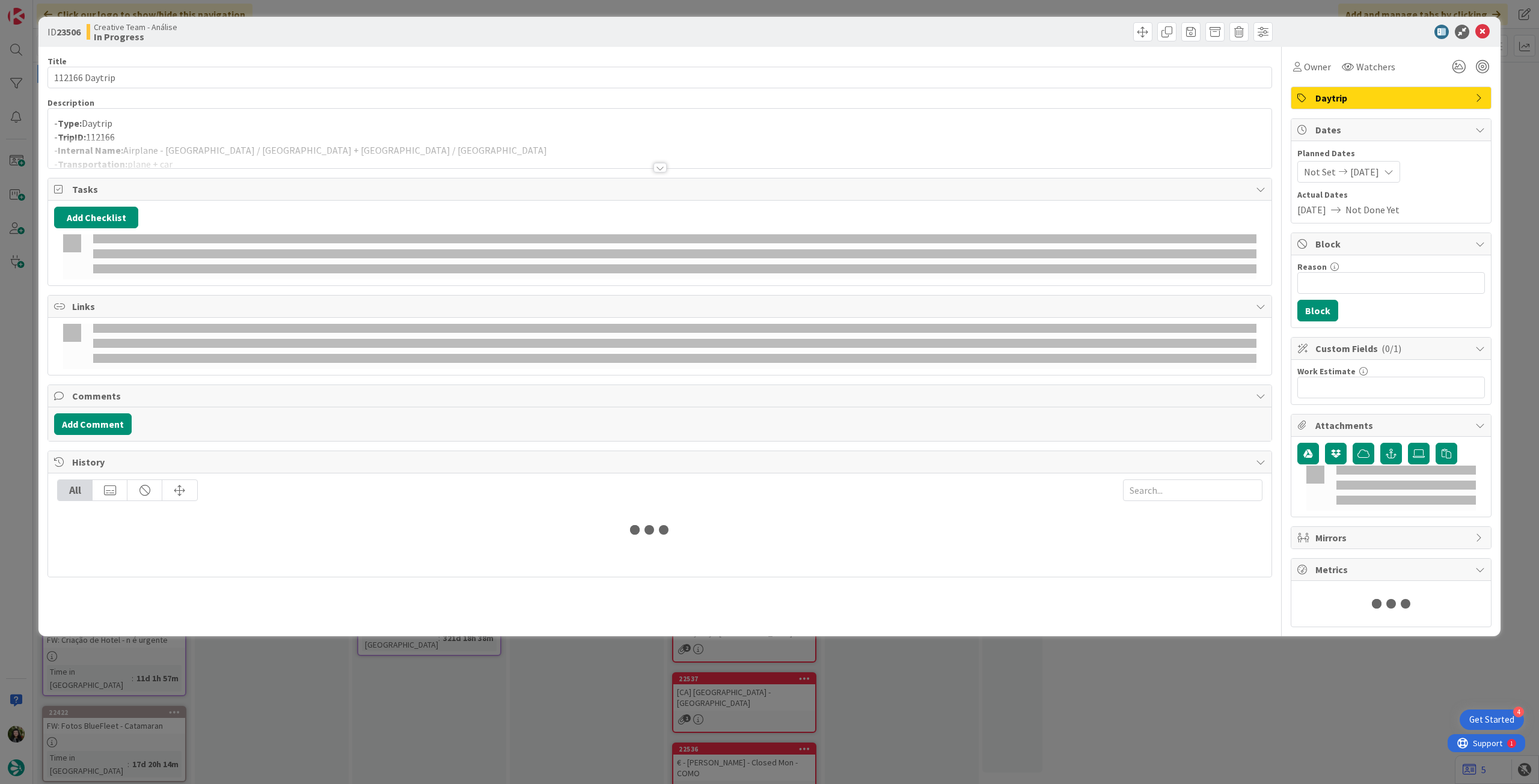
click at [257, 143] on div at bounding box center [659, 153] width 1223 height 31
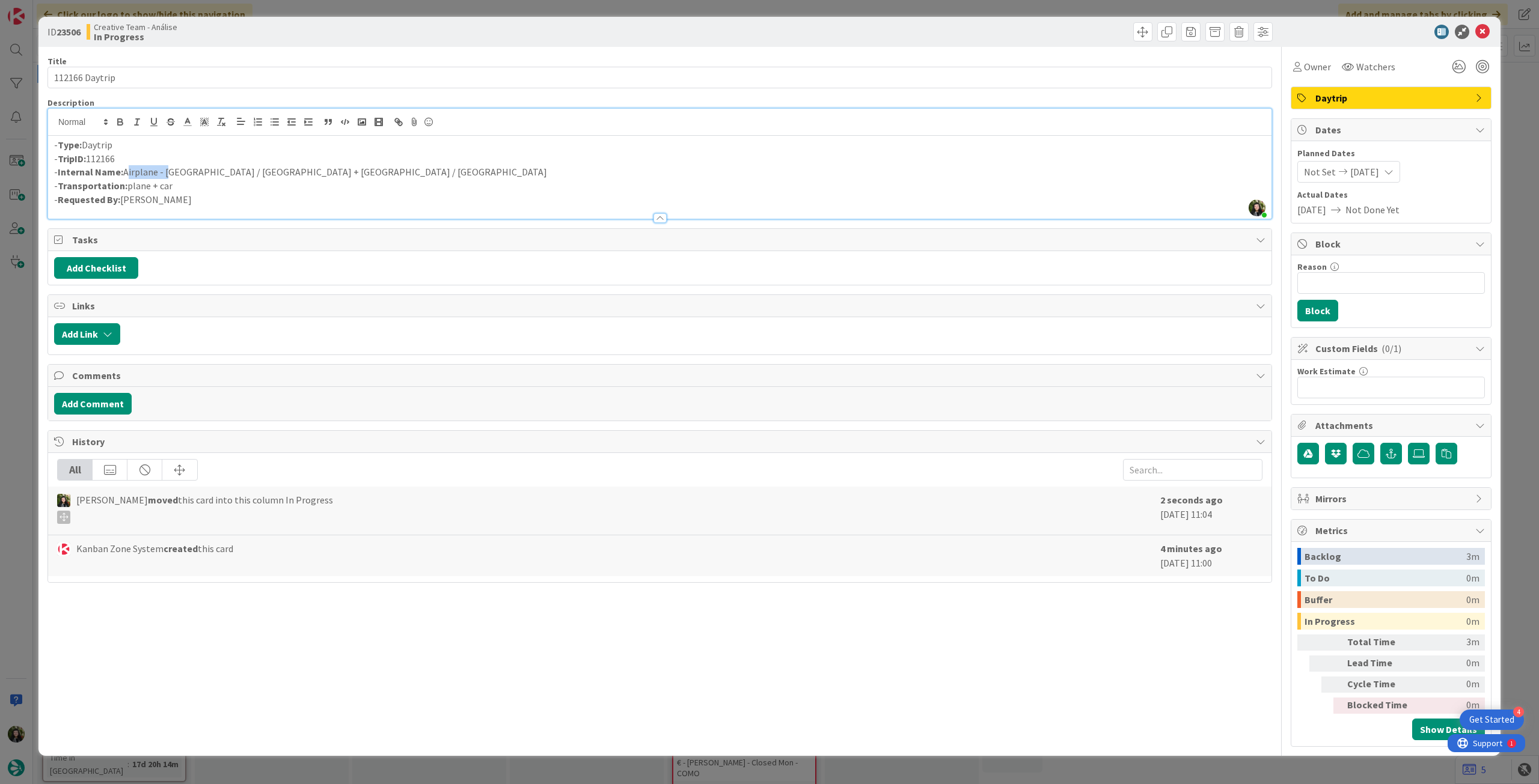
drag, startPoint x: 167, startPoint y: 171, endPoint x: 125, endPoint y: 173, distance: 42.0
click at [125, 173] on p "- Internal Name: Airplane - Morocco / Faro + Faro / Lagos" at bounding box center [659, 172] width 1211 height 14
click at [163, 167] on p "- Internal Name: Morocco / Faro + Faro / Lagos" at bounding box center [659, 172] width 1211 height 14
drag, startPoint x: 256, startPoint y: 170, endPoint x: 296, endPoint y: 157, distance: 42.1
click at [231, 170] on p "- Internal Name: Morocco + Airplane to Faro + Faro / Lagos" at bounding box center [659, 172] width 1211 height 14
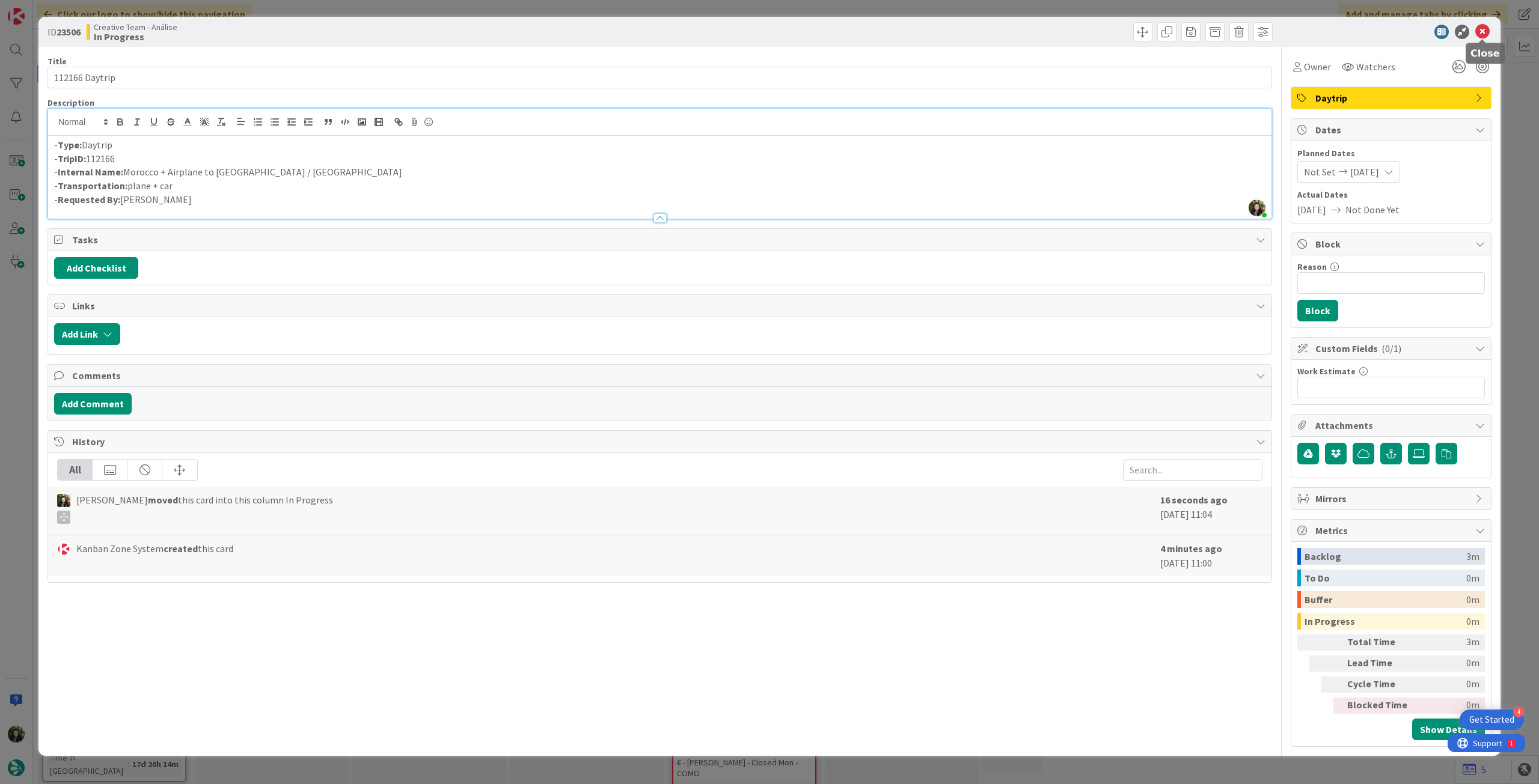
click at [1482, 31] on icon at bounding box center [1483, 32] width 15 height 15
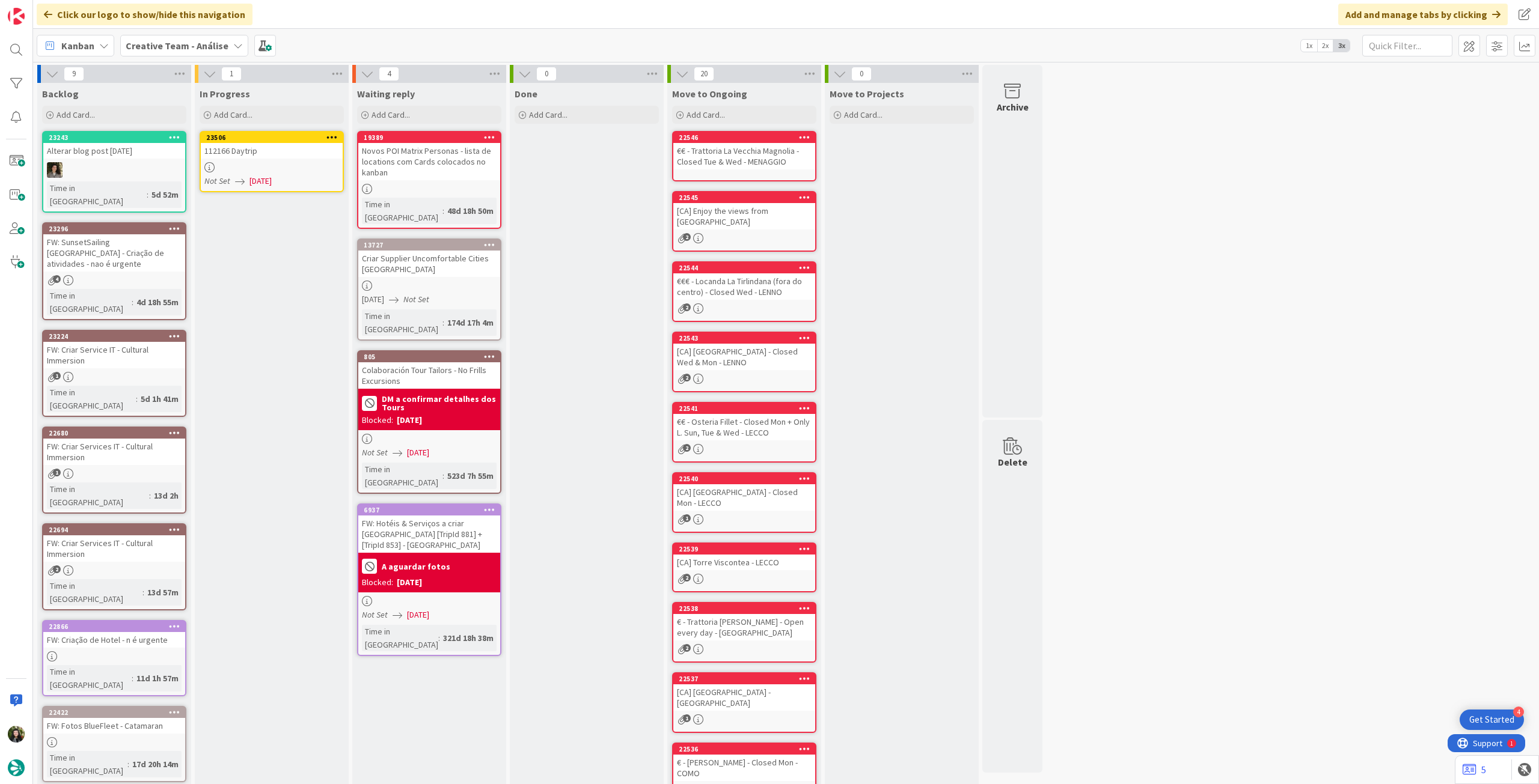
click at [332, 134] on icon at bounding box center [332, 137] width 11 height 8
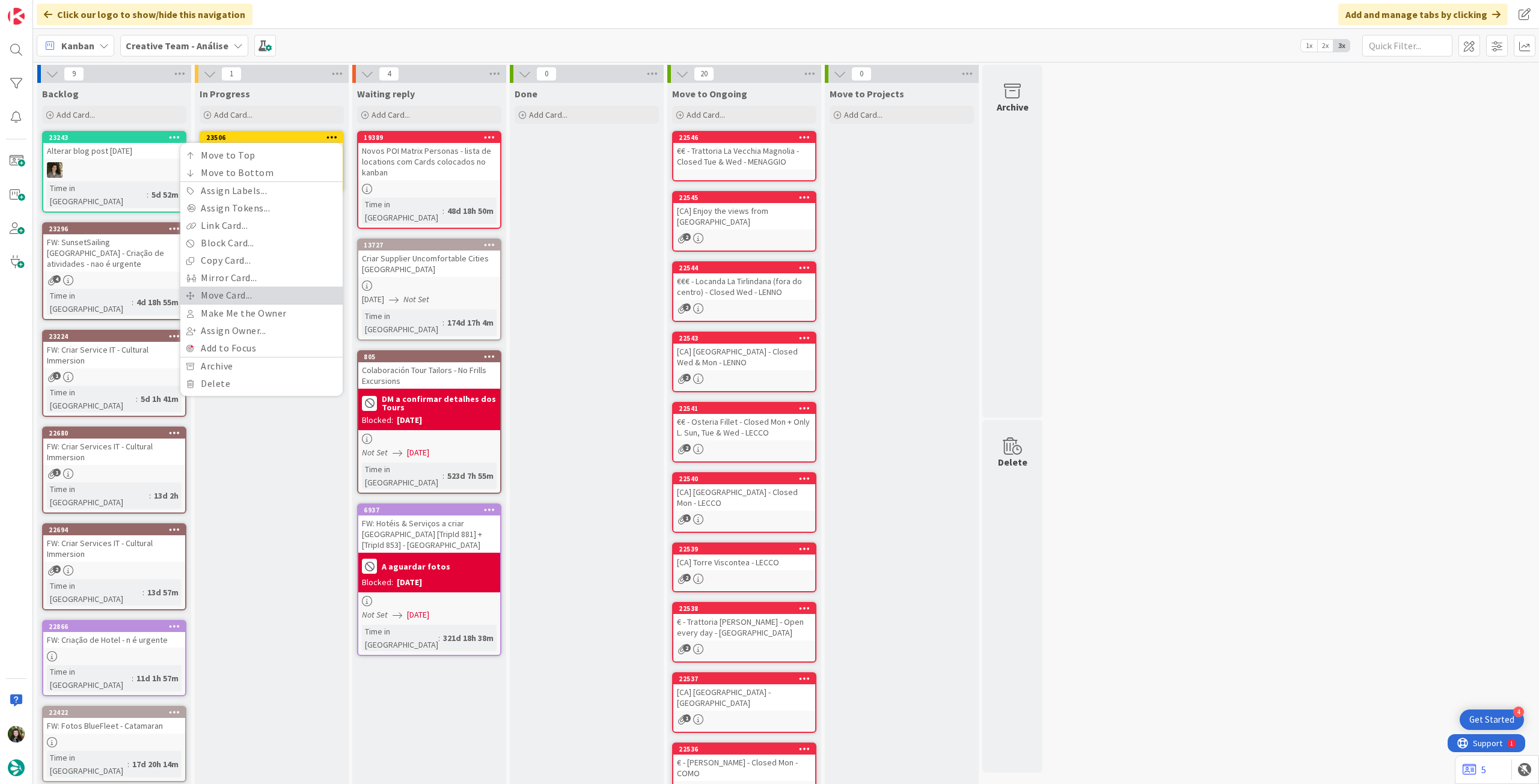
click at [255, 299] on link "Move Card..." at bounding box center [261, 295] width 162 height 18
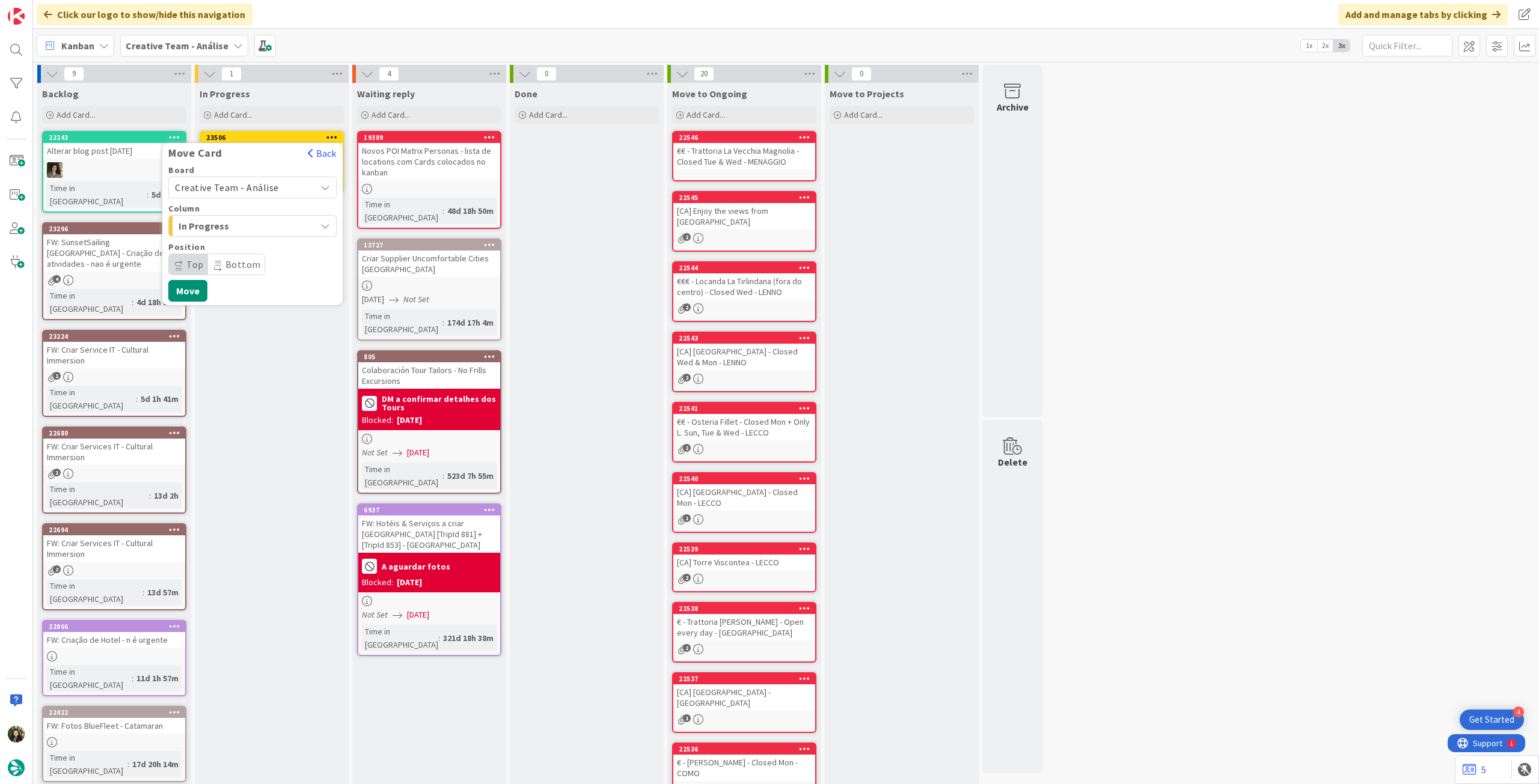
click at [242, 190] on span "Creative Team - Análise" at bounding box center [227, 187] width 104 height 12
click at [240, 239] on span "Creative Team" at bounding box center [260, 243] width 140 height 18
click at [242, 222] on span "Select a Column..." at bounding box center [219, 226] width 90 height 16
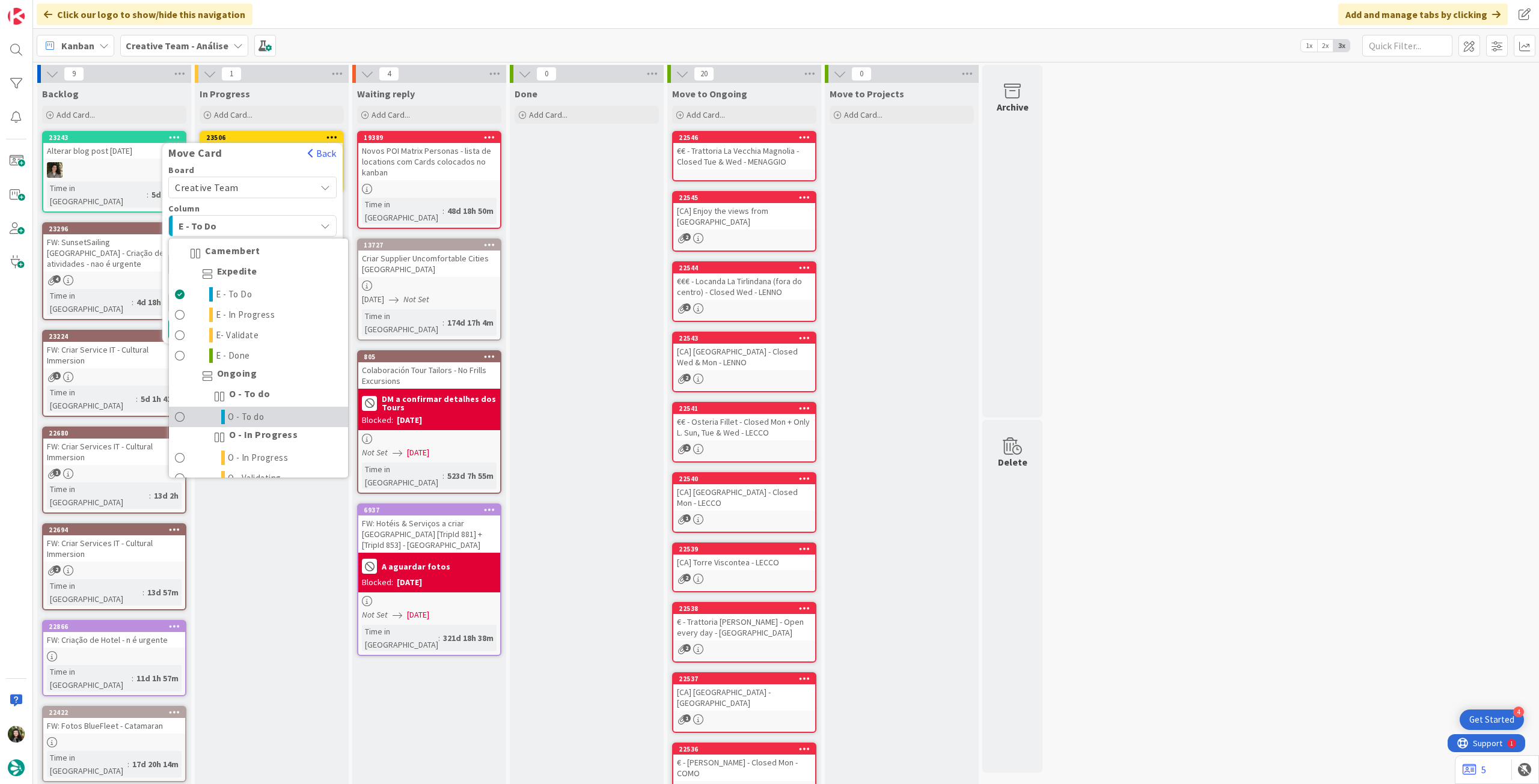
click at [253, 417] on span "O - To do" at bounding box center [246, 417] width 37 height 15
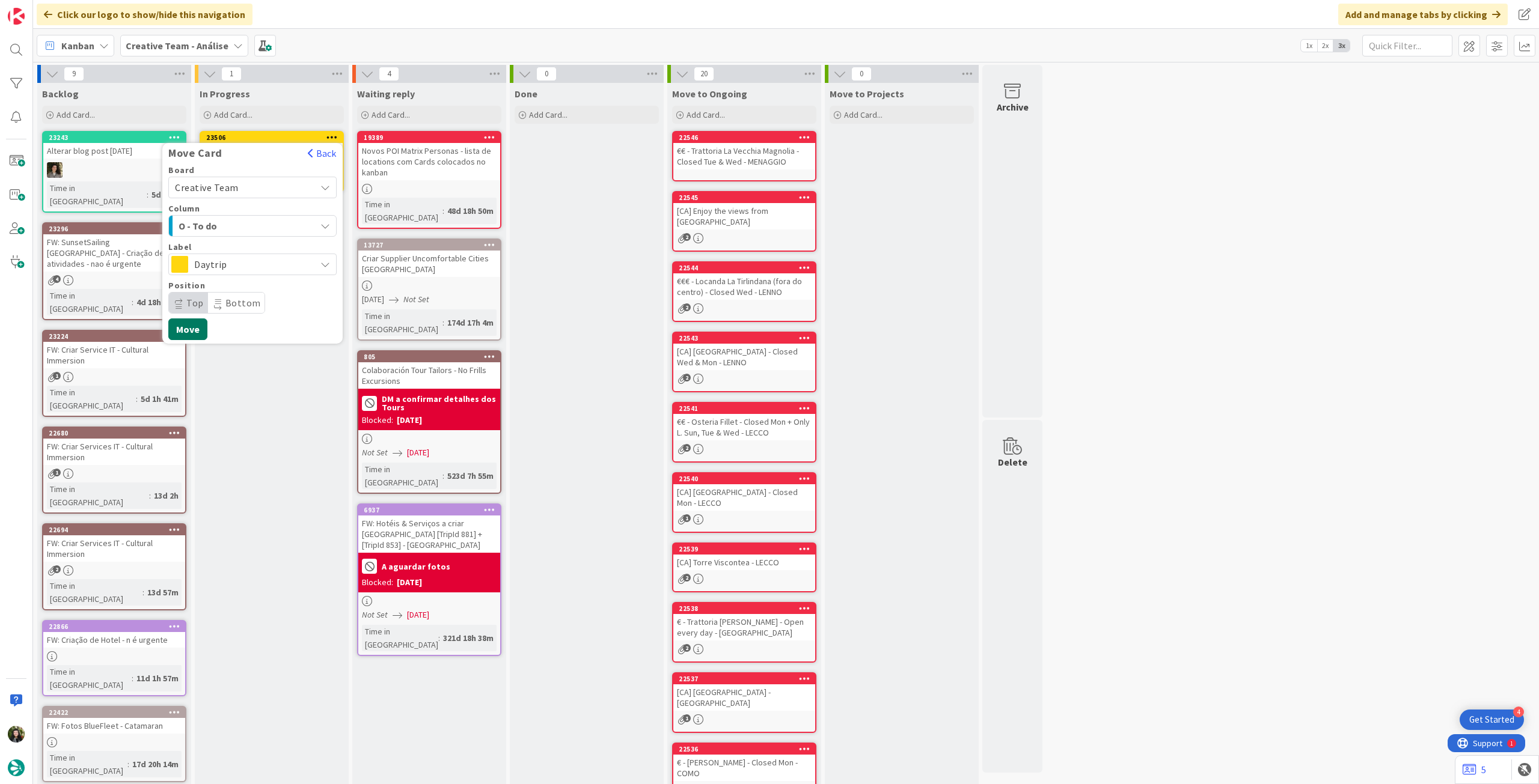
click at [186, 324] on button "Move" at bounding box center [188, 328] width 39 height 21
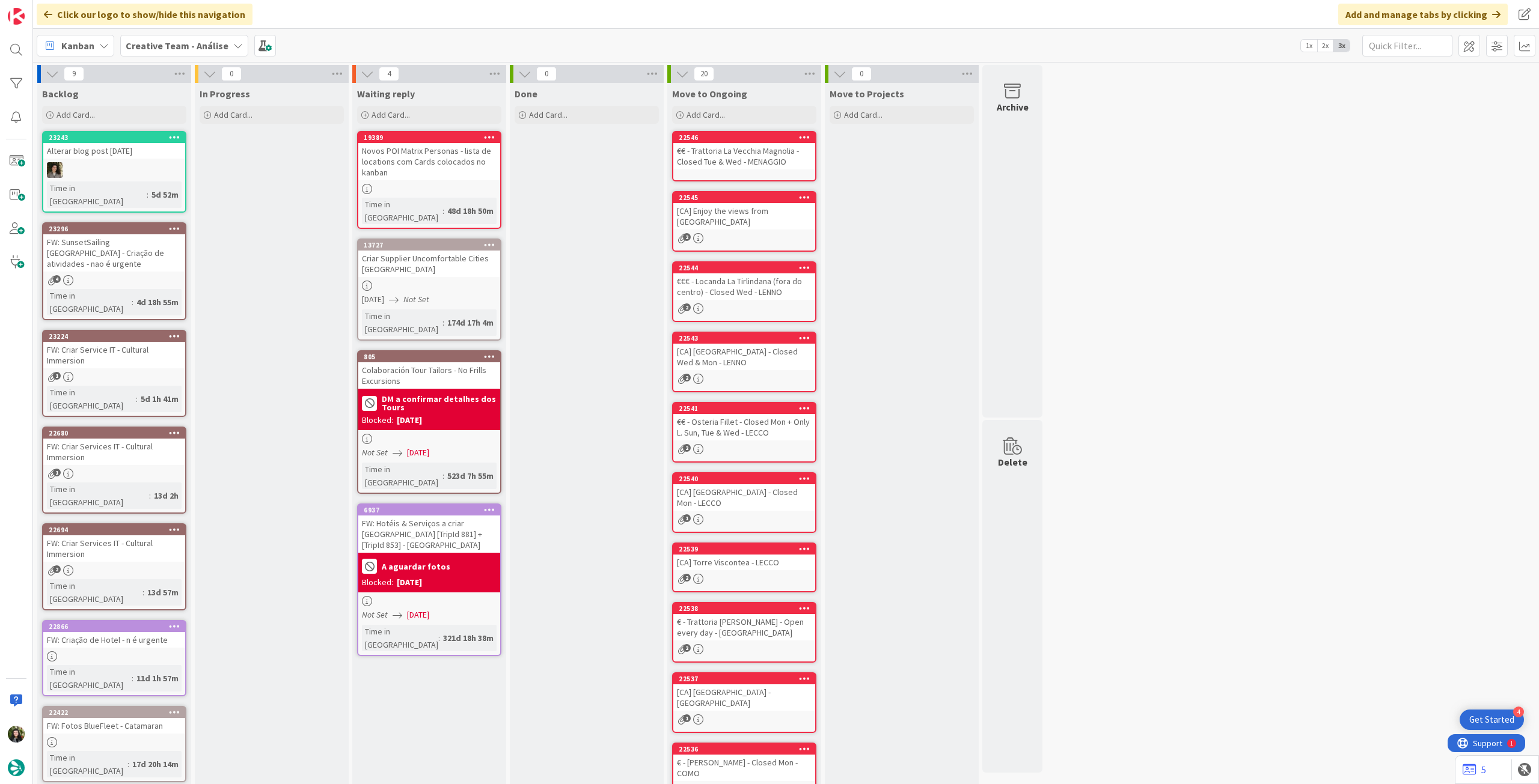
click at [169, 55] on div "Creative Team - Análise" at bounding box center [184, 45] width 128 height 21
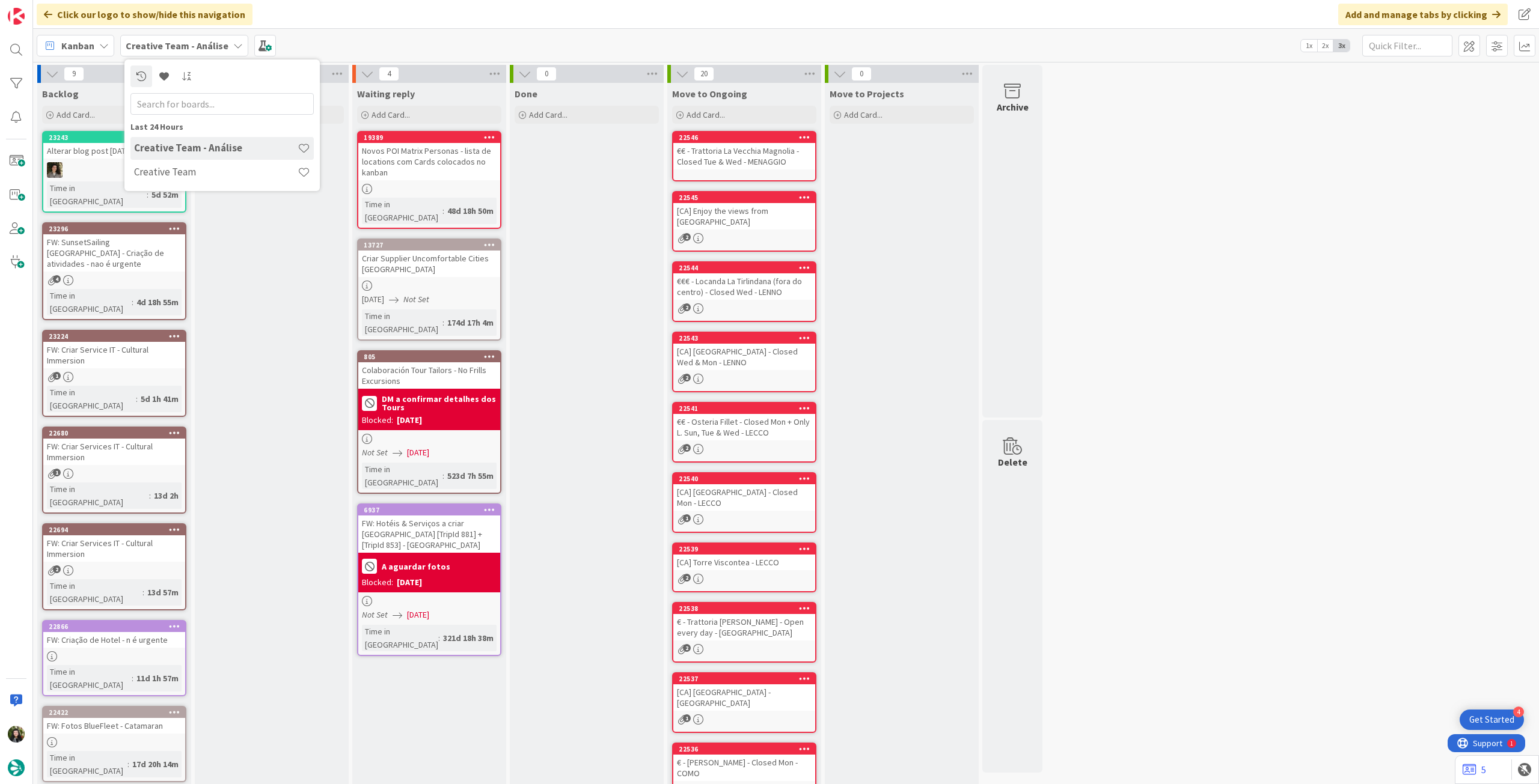
click at [294, 272] on div "In Progress Add Card... Template Not Set Title 0 / 128 Label Daytrip Show More.…" at bounding box center [272, 529] width 154 height 891
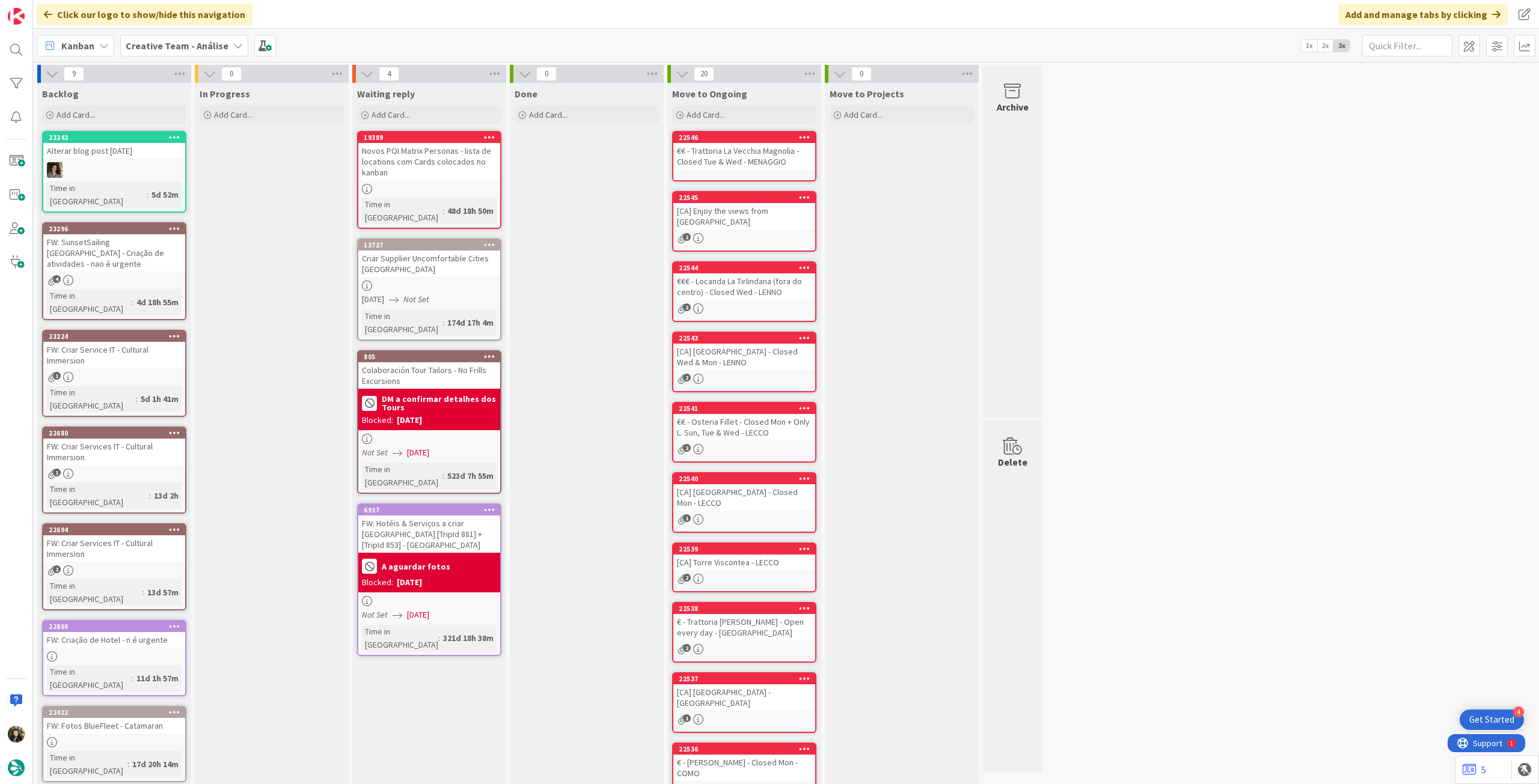
click at [172, 135] on icon at bounding box center [175, 137] width 11 height 8
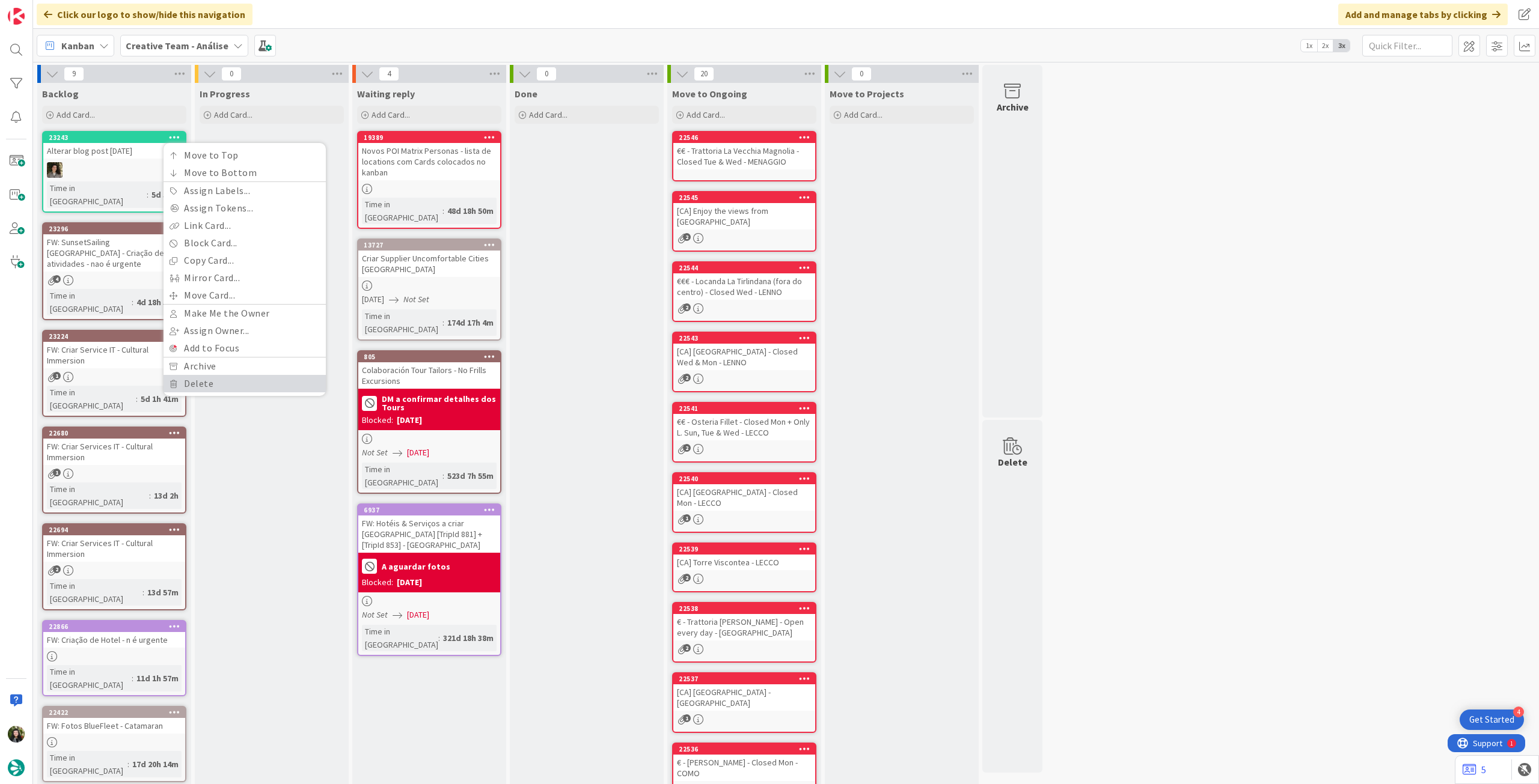
click at [246, 386] on link "Delete" at bounding box center [244, 383] width 162 height 18
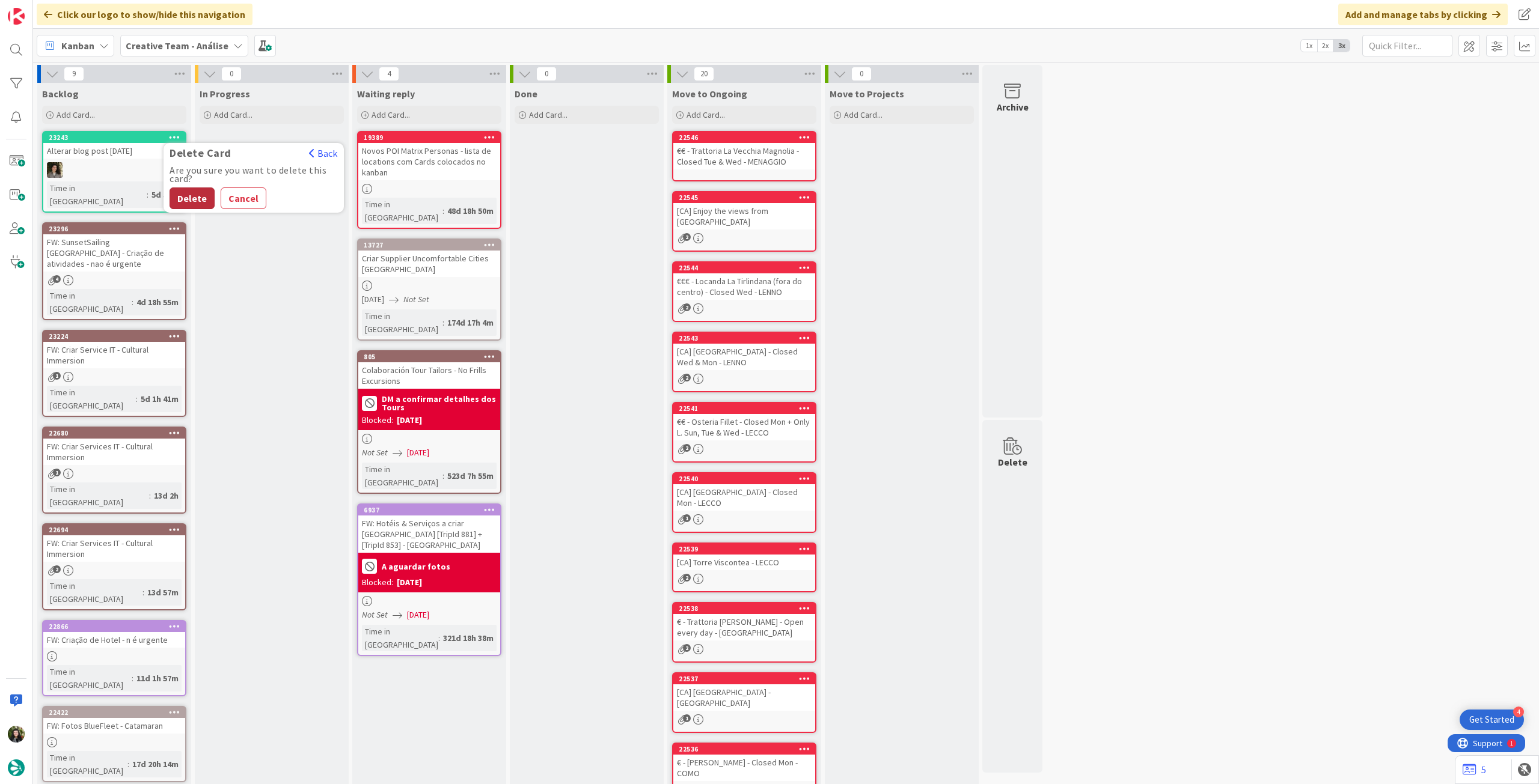
click at [203, 191] on button "Delete" at bounding box center [191, 198] width 45 height 21
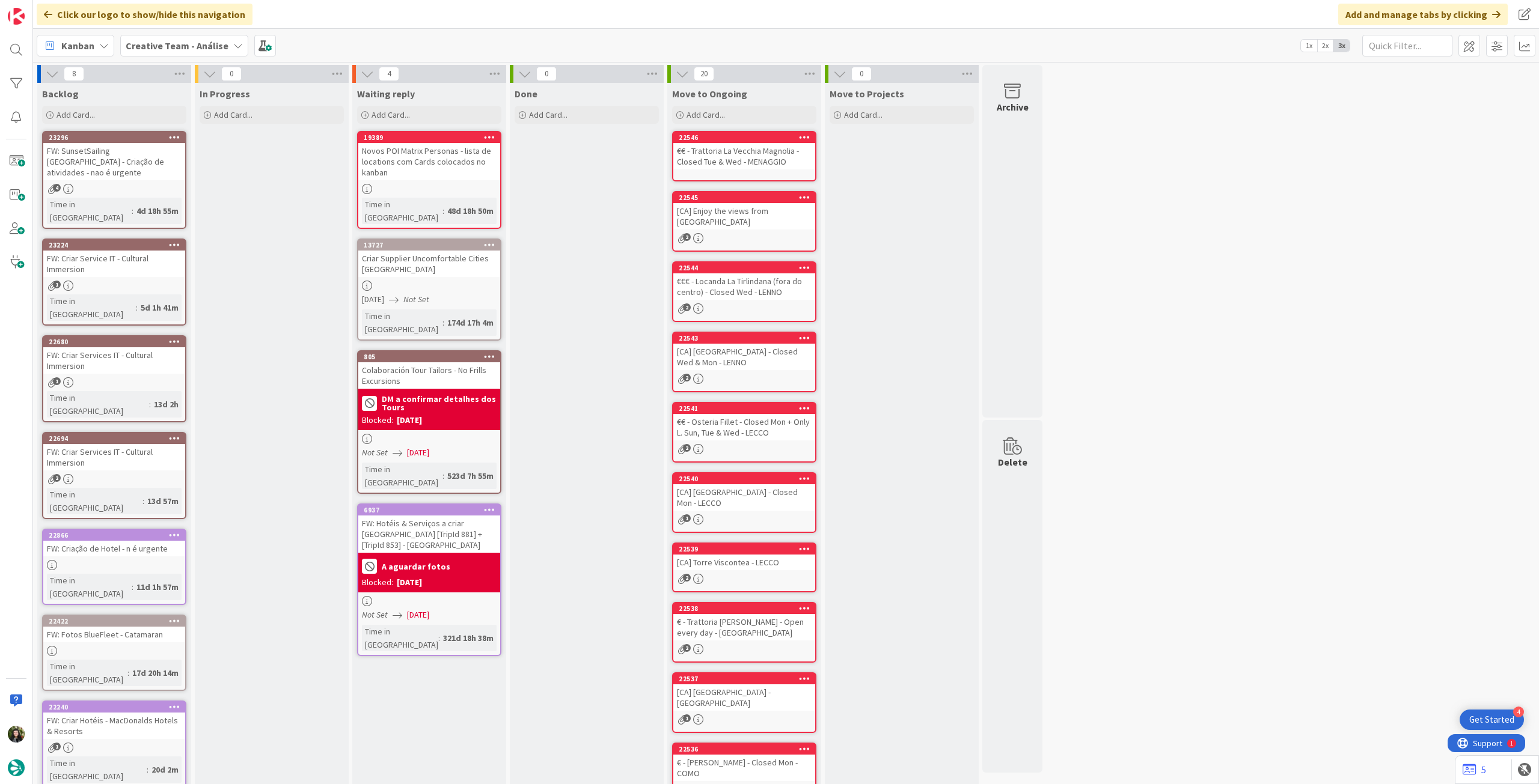
click at [159, 40] on b "Creative Team - Análise" at bounding box center [177, 45] width 103 height 12
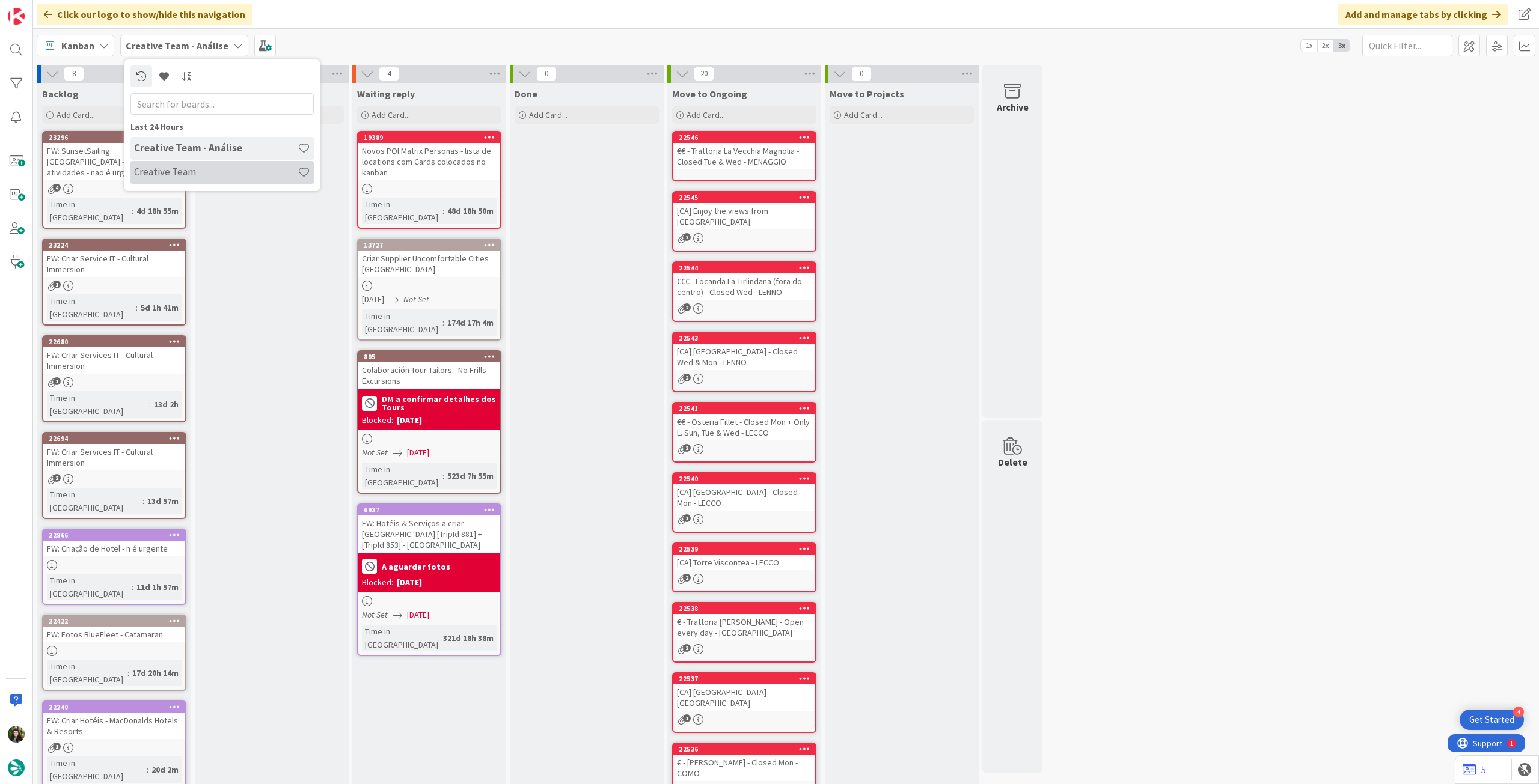
click at [189, 173] on h4 "Creative Team" at bounding box center [215, 171] width 164 height 12
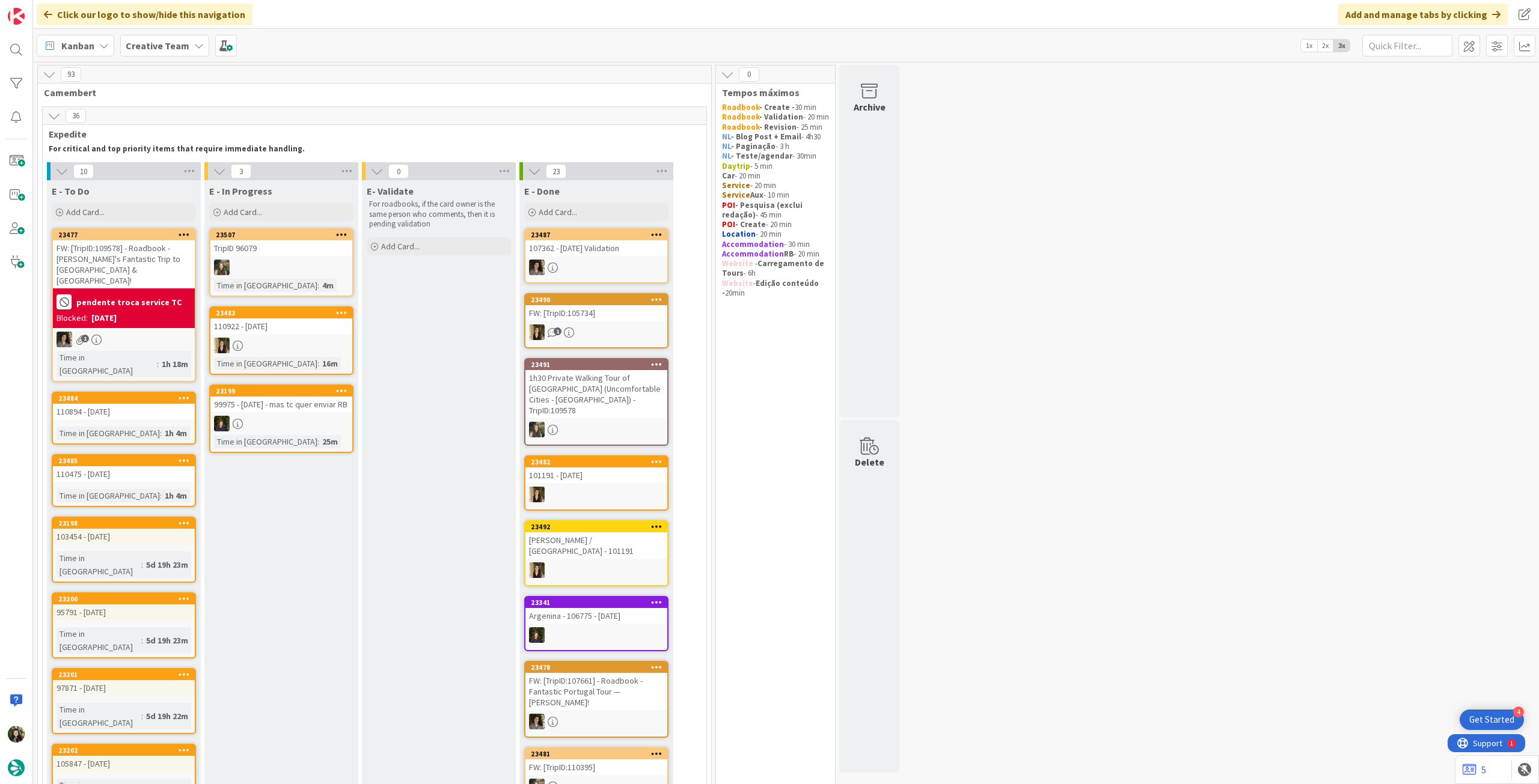
click at [162, 40] on b "Creative Team" at bounding box center [157, 45] width 64 height 12
click at [193, 161] on div "Creative Team - Análise" at bounding box center [222, 172] width 183 height 23
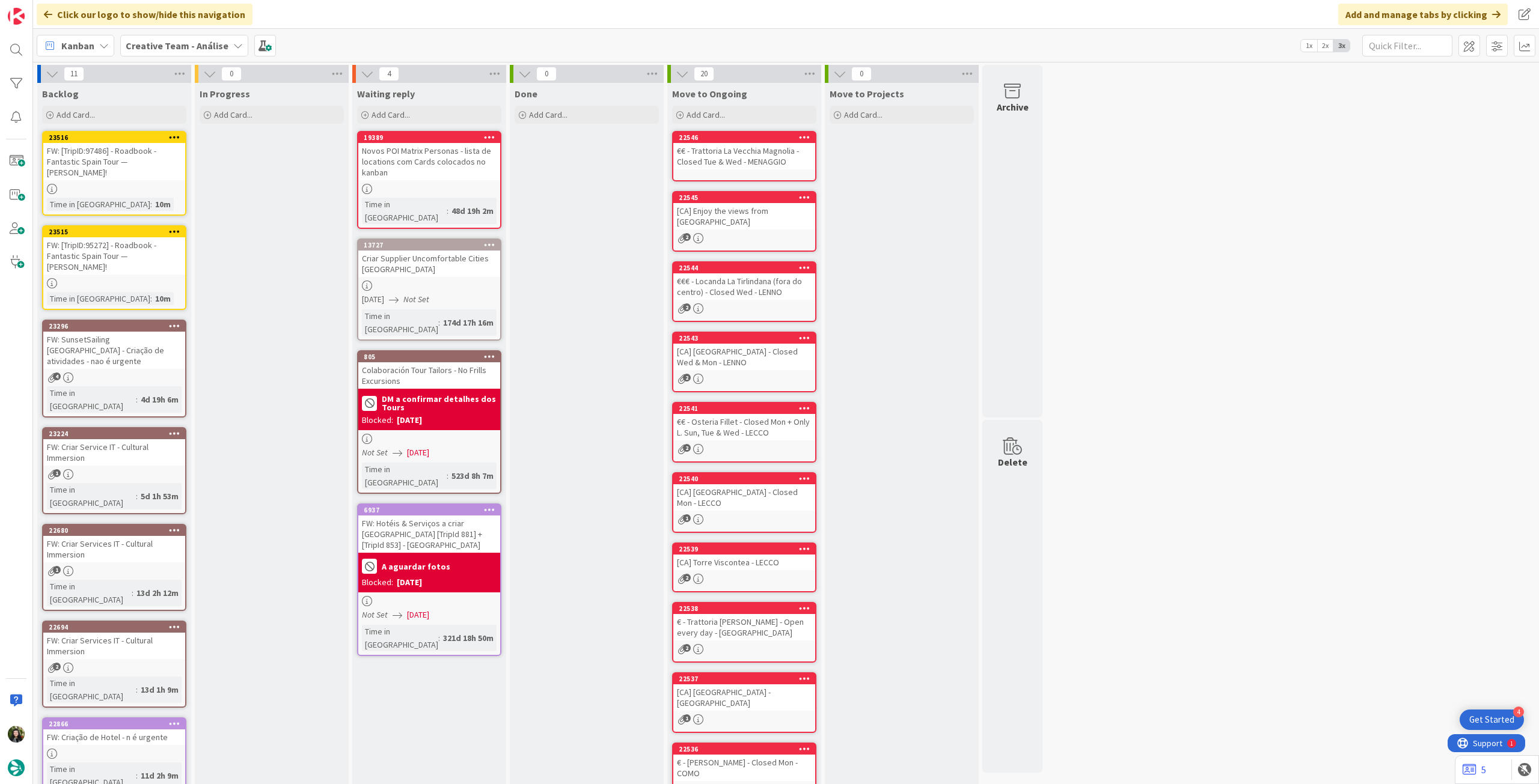
click at [181, 37] on div "Creative Team - Análise" at bounding box center [184, 45] width 128 height 21
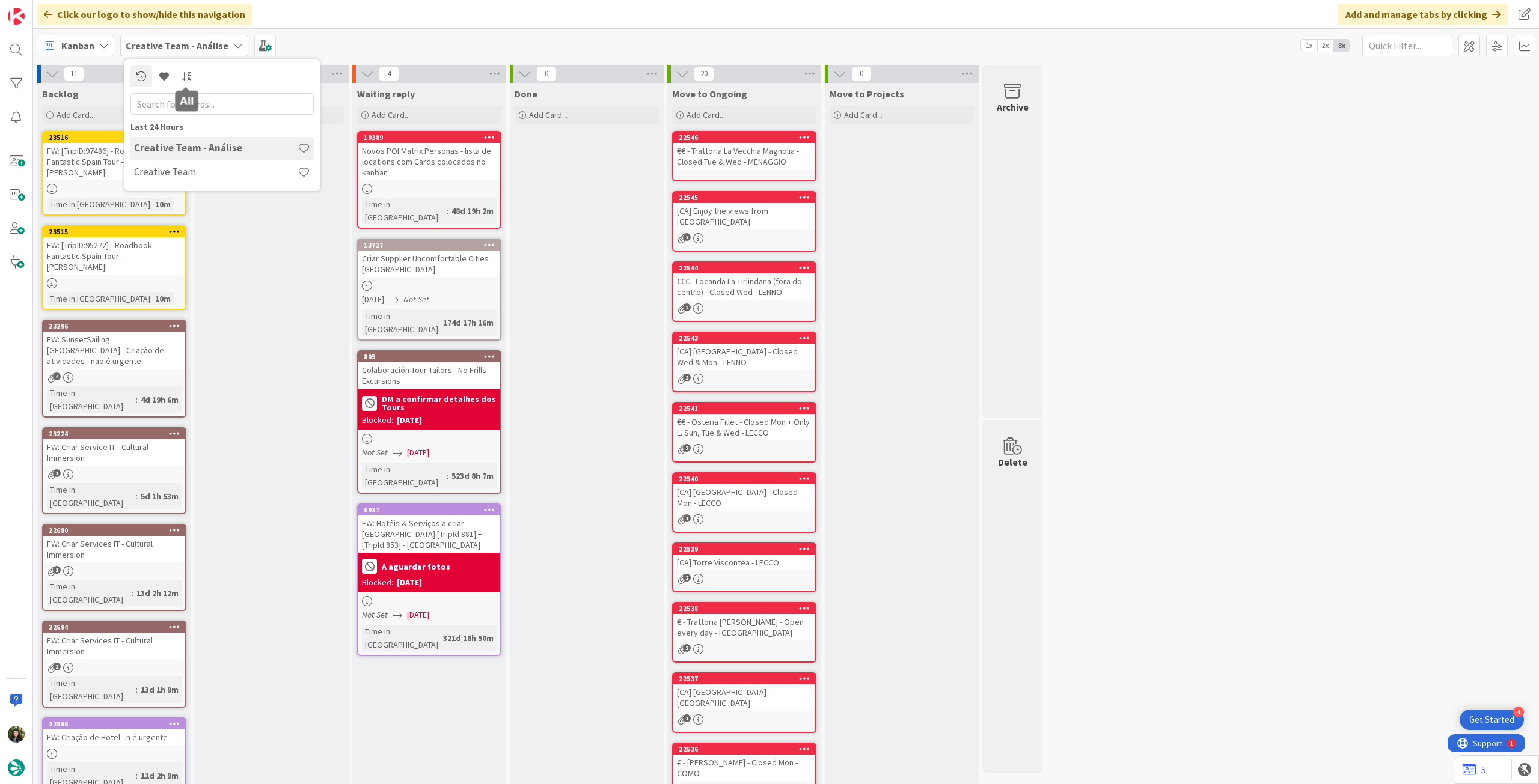
click at [203, 155] on div "Creative Team - Análise" at bounding box center [222, 148] width 183 height 23
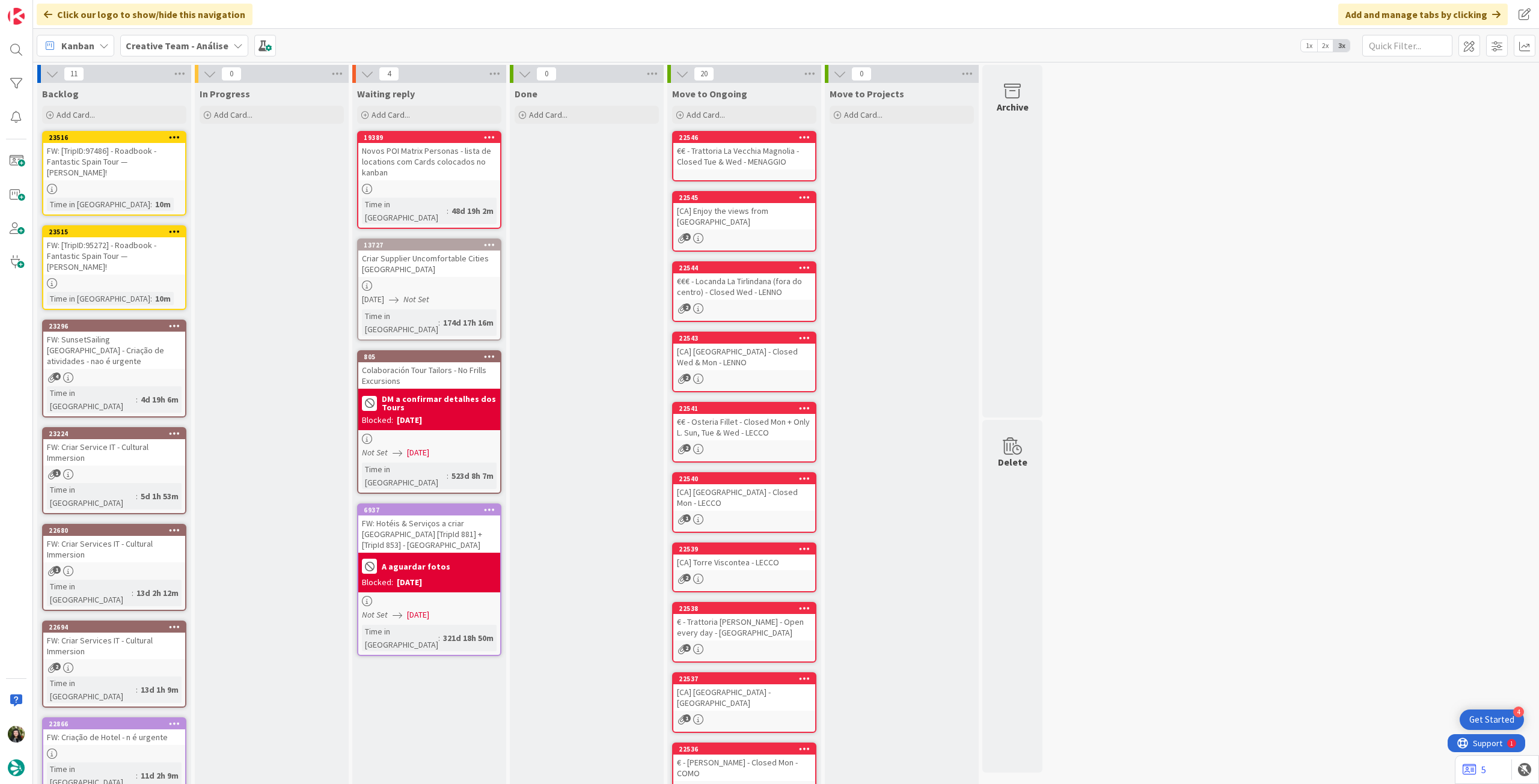
click at [166, 39] on span "Creative Team - Análise" at bounding box center [177, 46] width 103 height 15
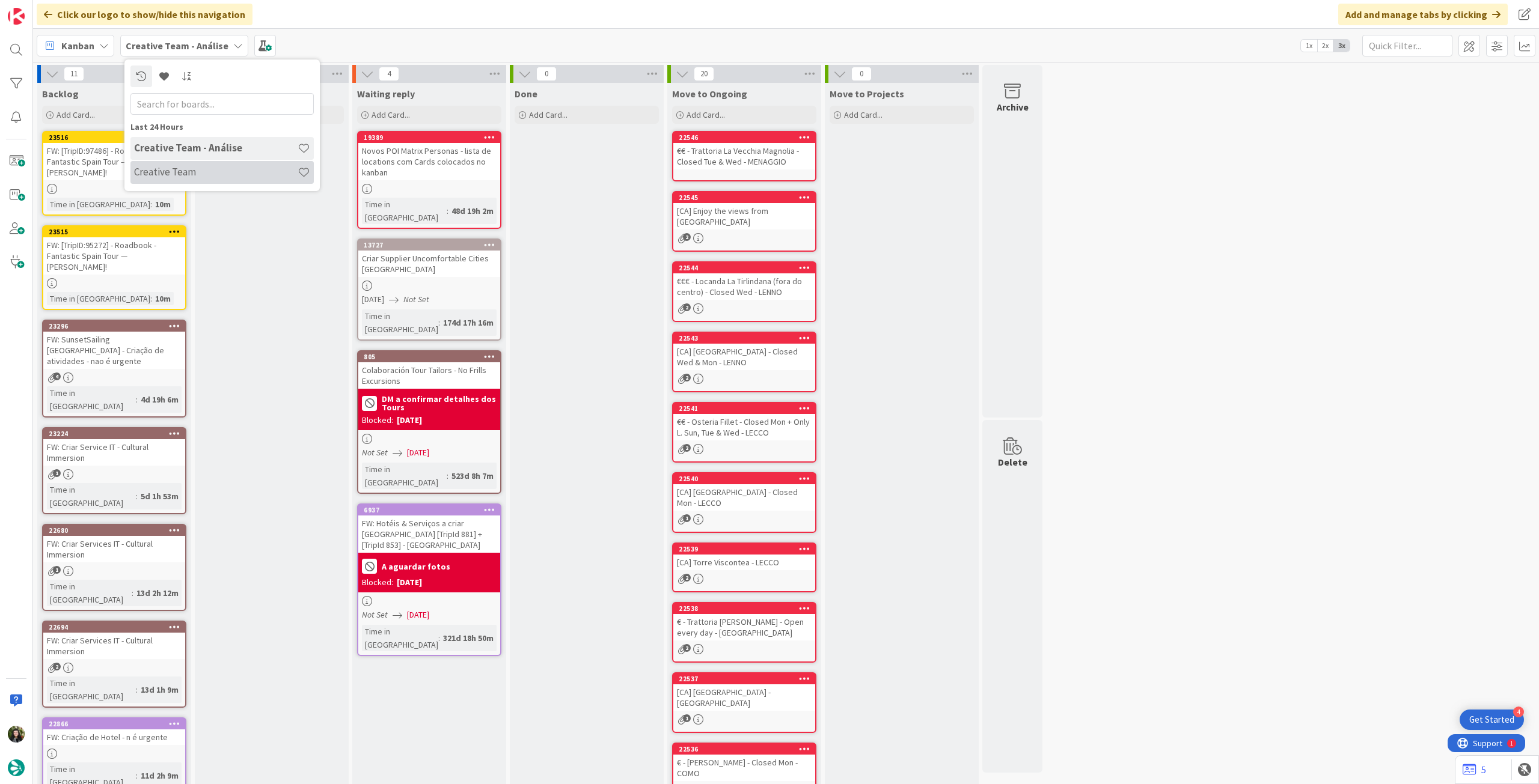
click at [198, 166] on h4 "Creative Team" at bounding box center [215, 171] width 164 height 12
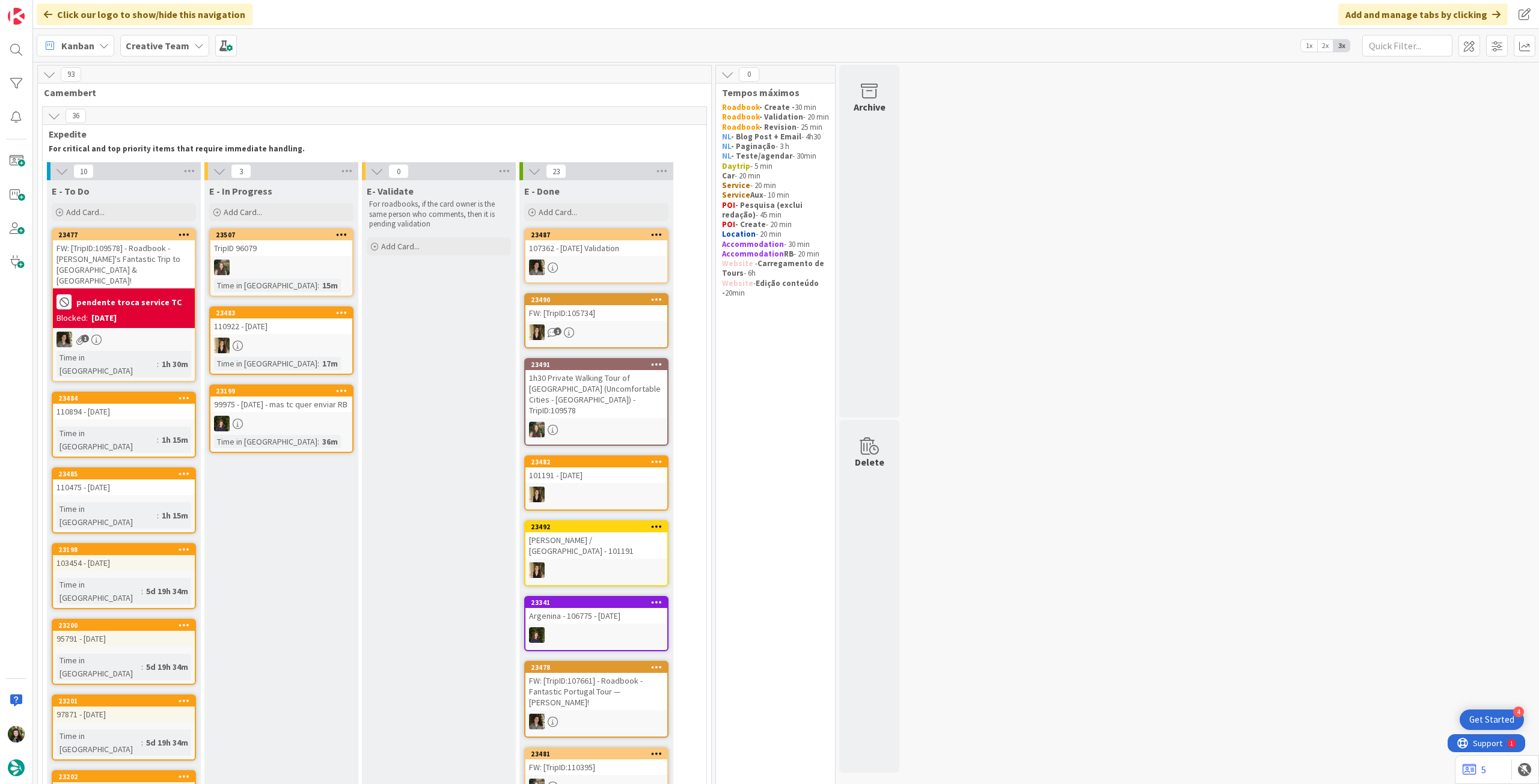
click at [117, 292] on div "pendente troca service TC" at bounding box center [124, 301] width 135 height 19
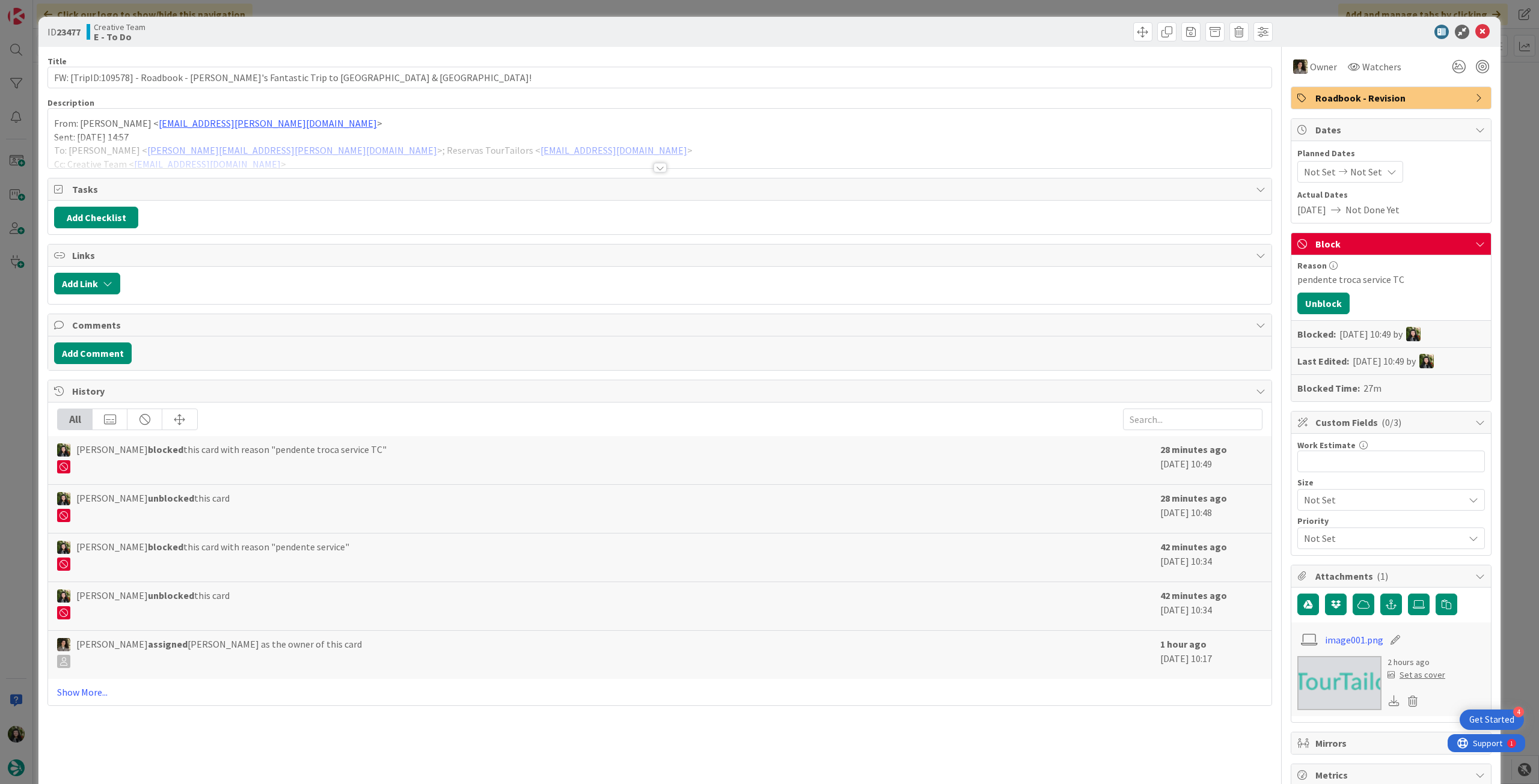
click at [1291, 312] on div "Reason pendente troca service TC Unblock Blocked: 22/Sep/2025 10:49 by Last Edi…" at bounding box center [1391, 328] width 200 height 146
click at [1297, 308] on button "Unblock" at bounding box center [1323, 302] width 53 height 21
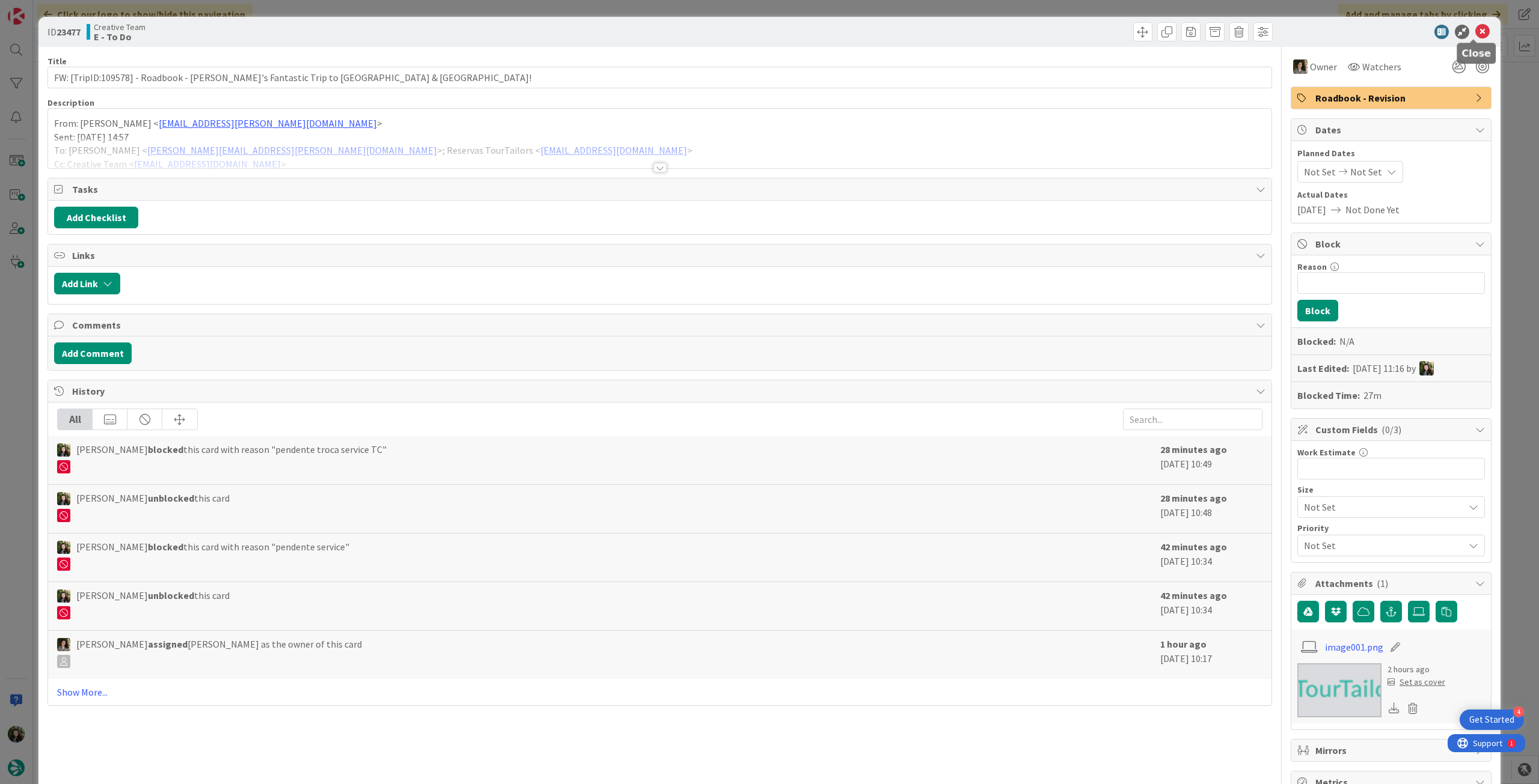
click at [1475, 31] on icon at bounding box center [1483, 32] width 15 height 15
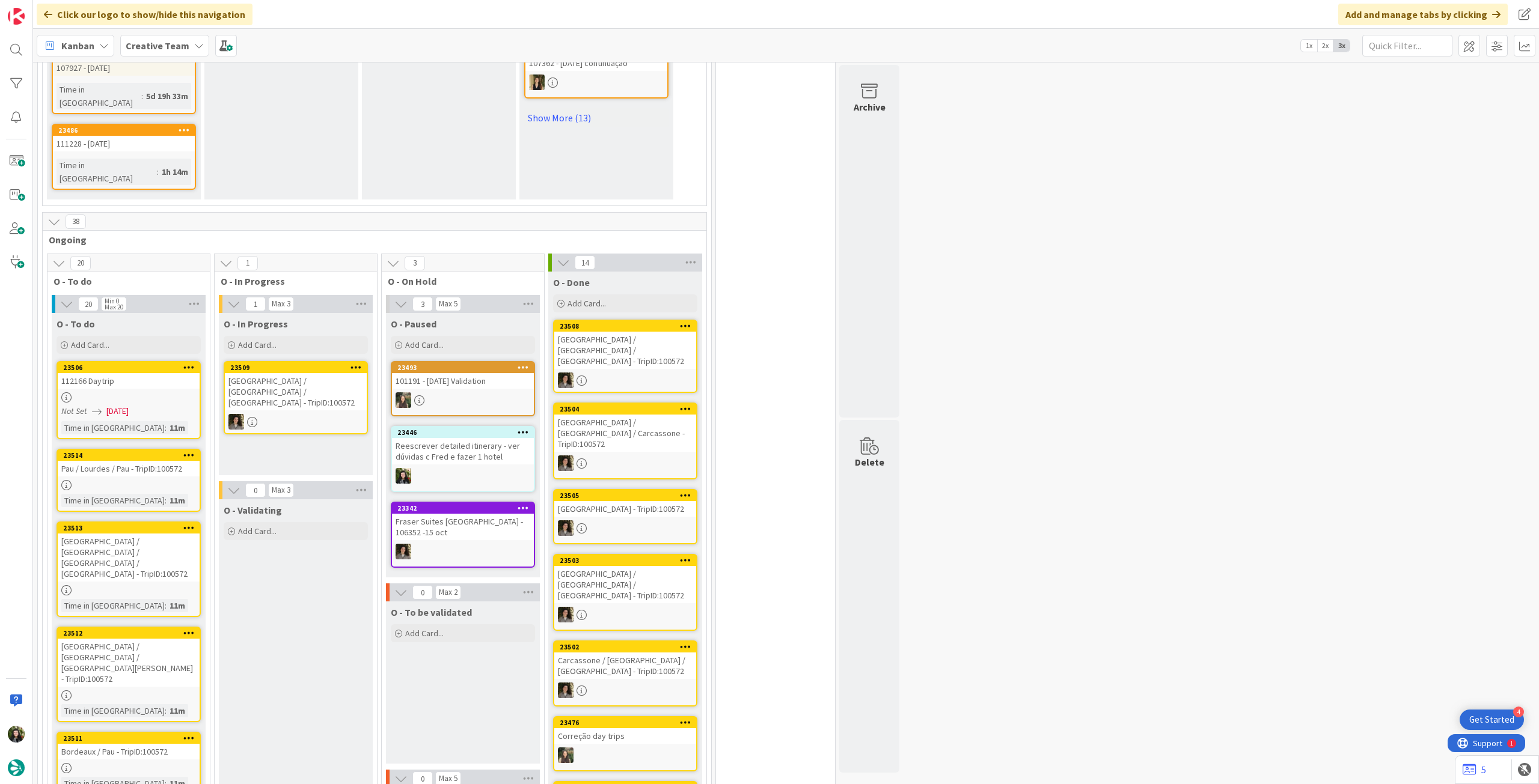
scroll to position [881, 0]
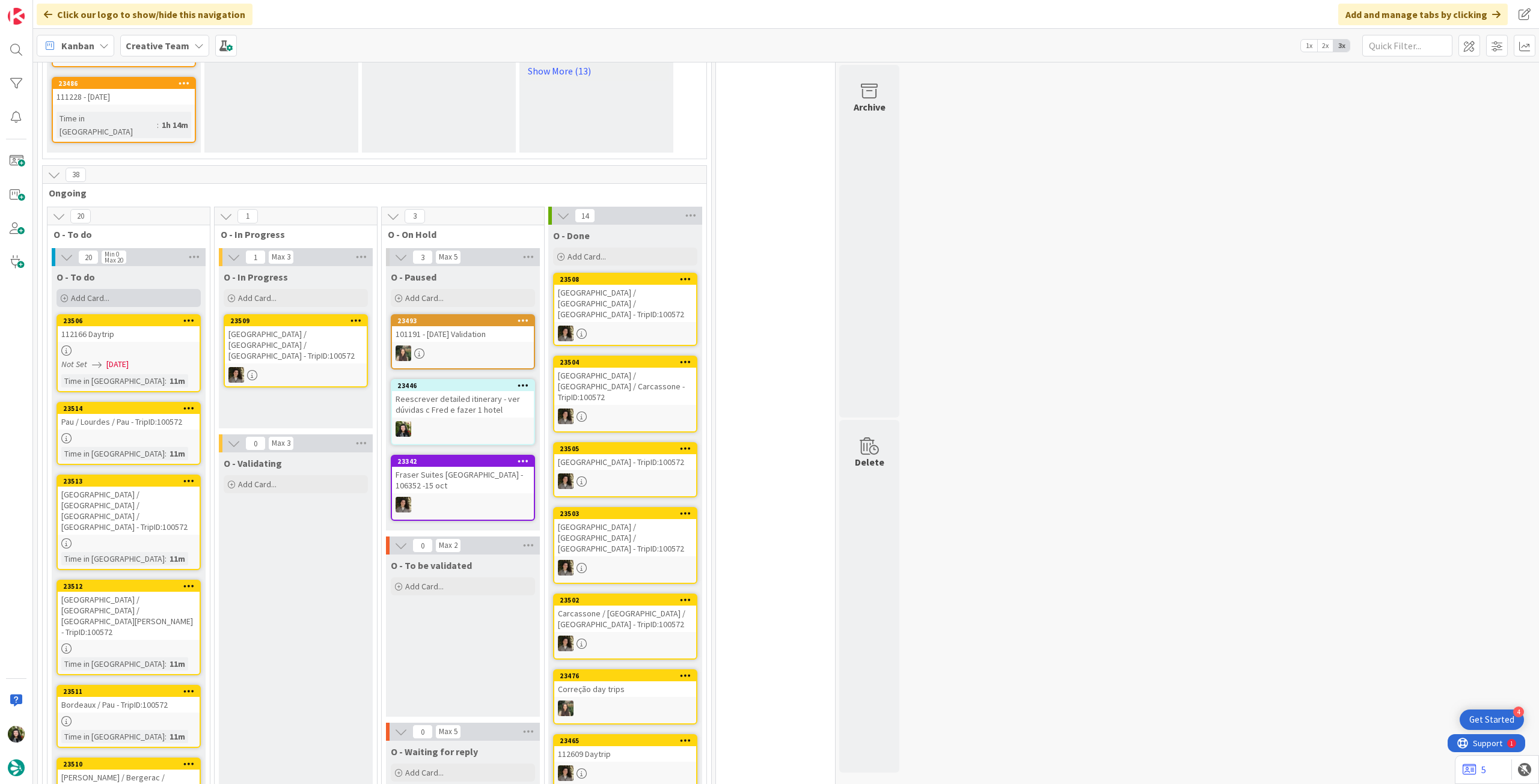
click at [129, 289] on div "Add Card..." at bounding box center [129, 298] width 144 height 18
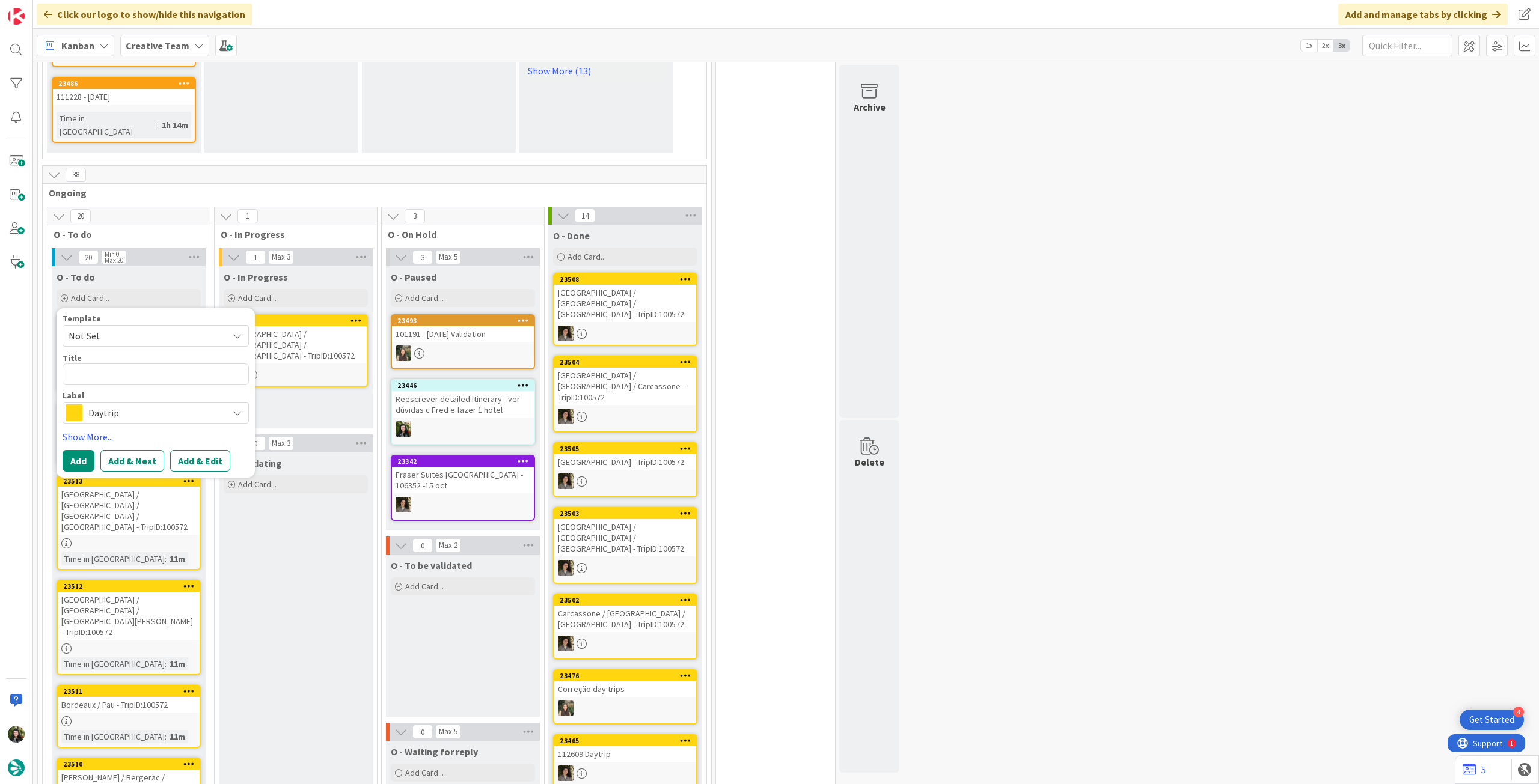
type textarea "x"
type textarea "s"
type textarea "x"
type textarea "su"
type textarea "x"
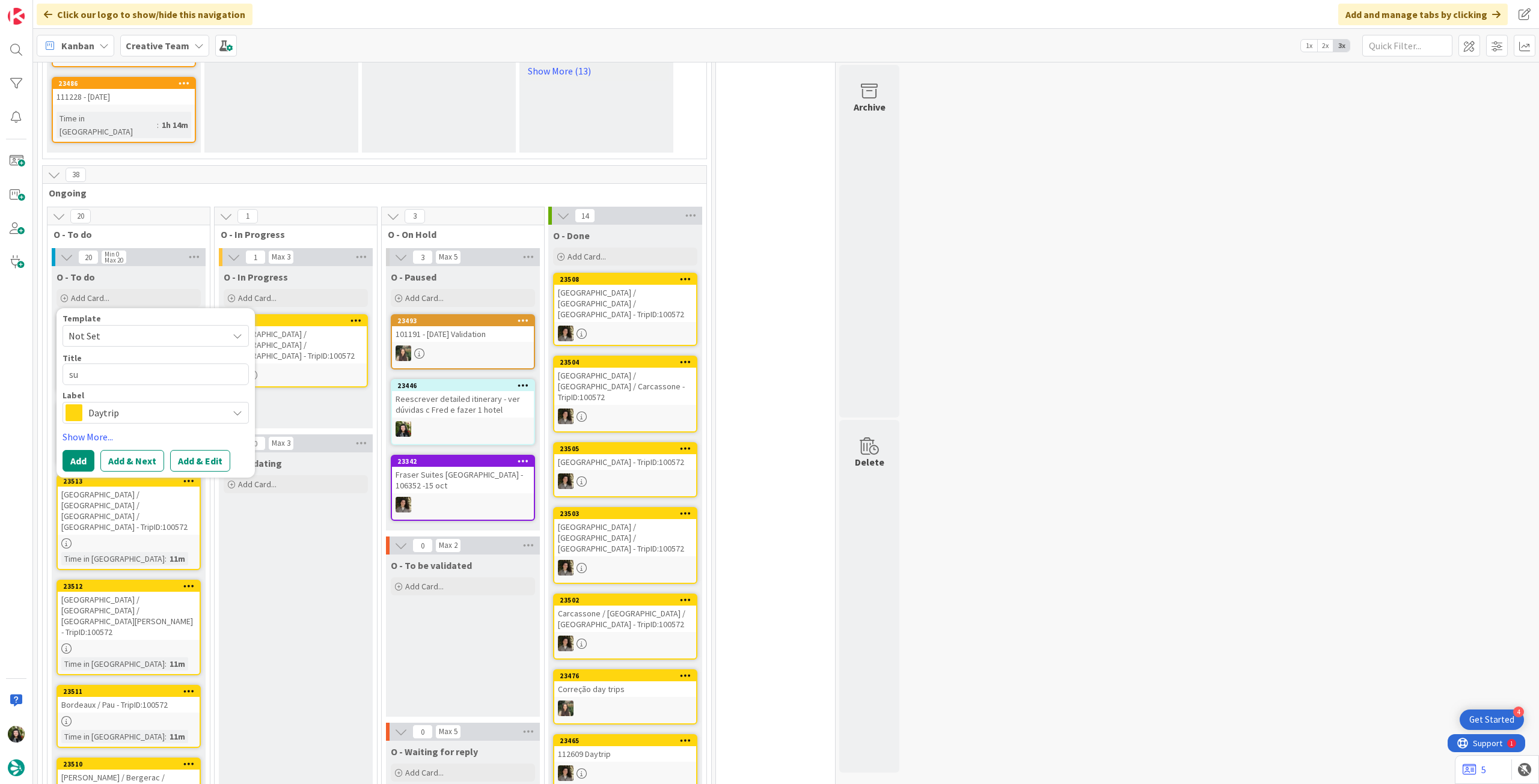
type textarea "sup"
type textarea "x"
type textarea "sup"
click at [142, 404] on span "Daytrip" at bounding box center [155, 412] width 133 height 17
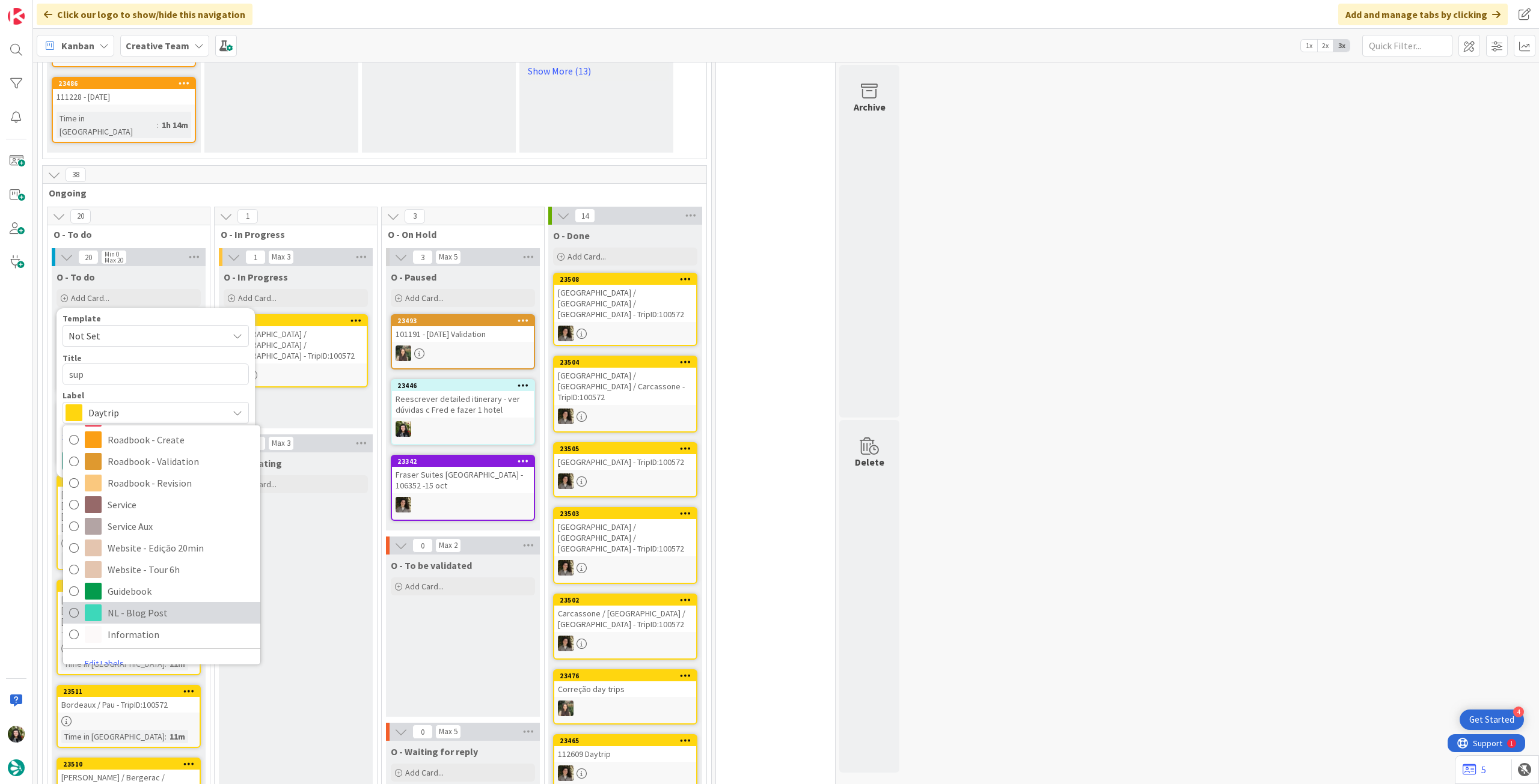
scroll to position [240, 0]
click at [161, 516] on span "Service Aux" at bounding box center [180, 524] width 147 height 18
click at [161, 538] on div at bounding box center [128, 543] width 142 height 10
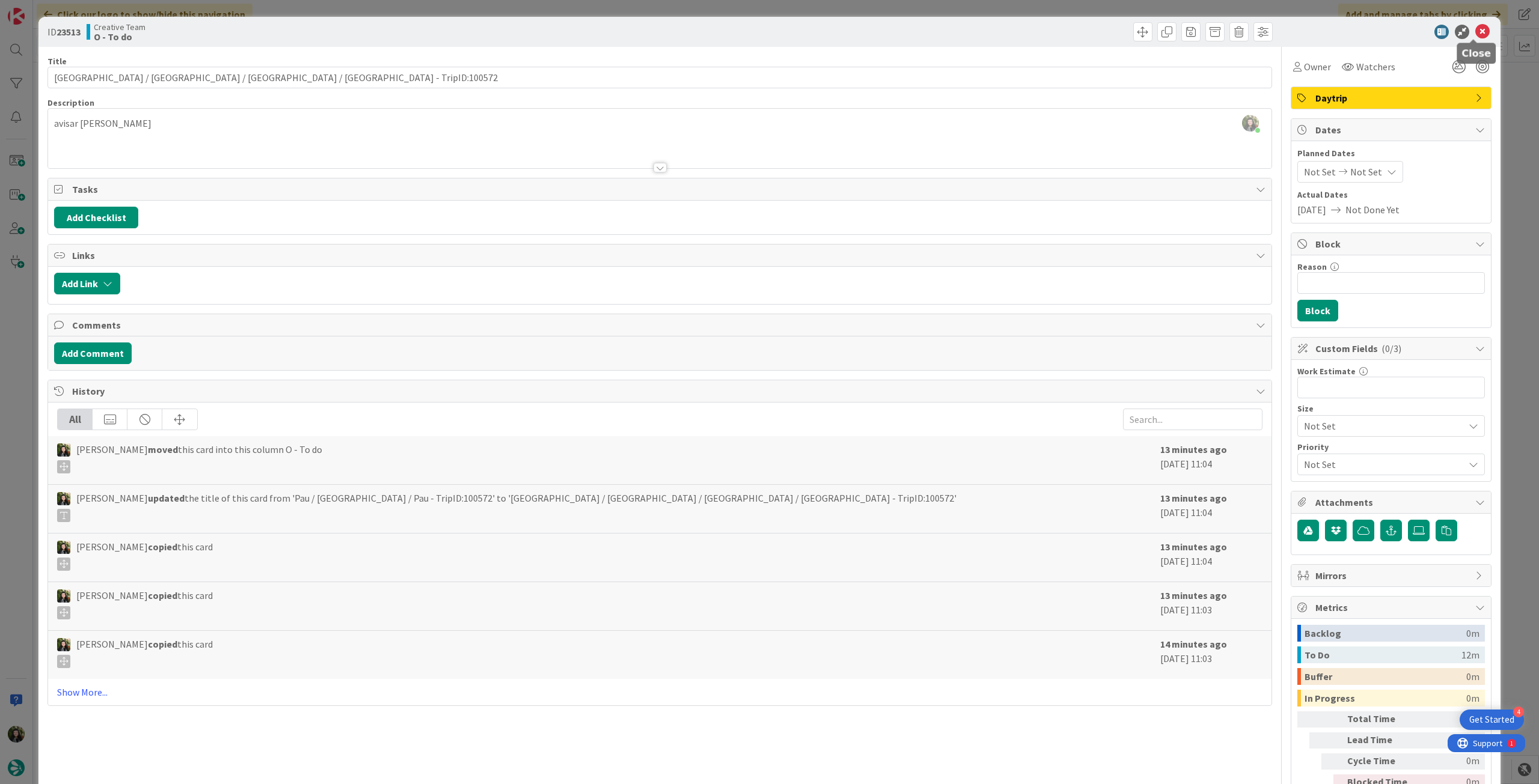
click at [1475, 29] on icon at bounding box center [1483, 32] width 15 height 15
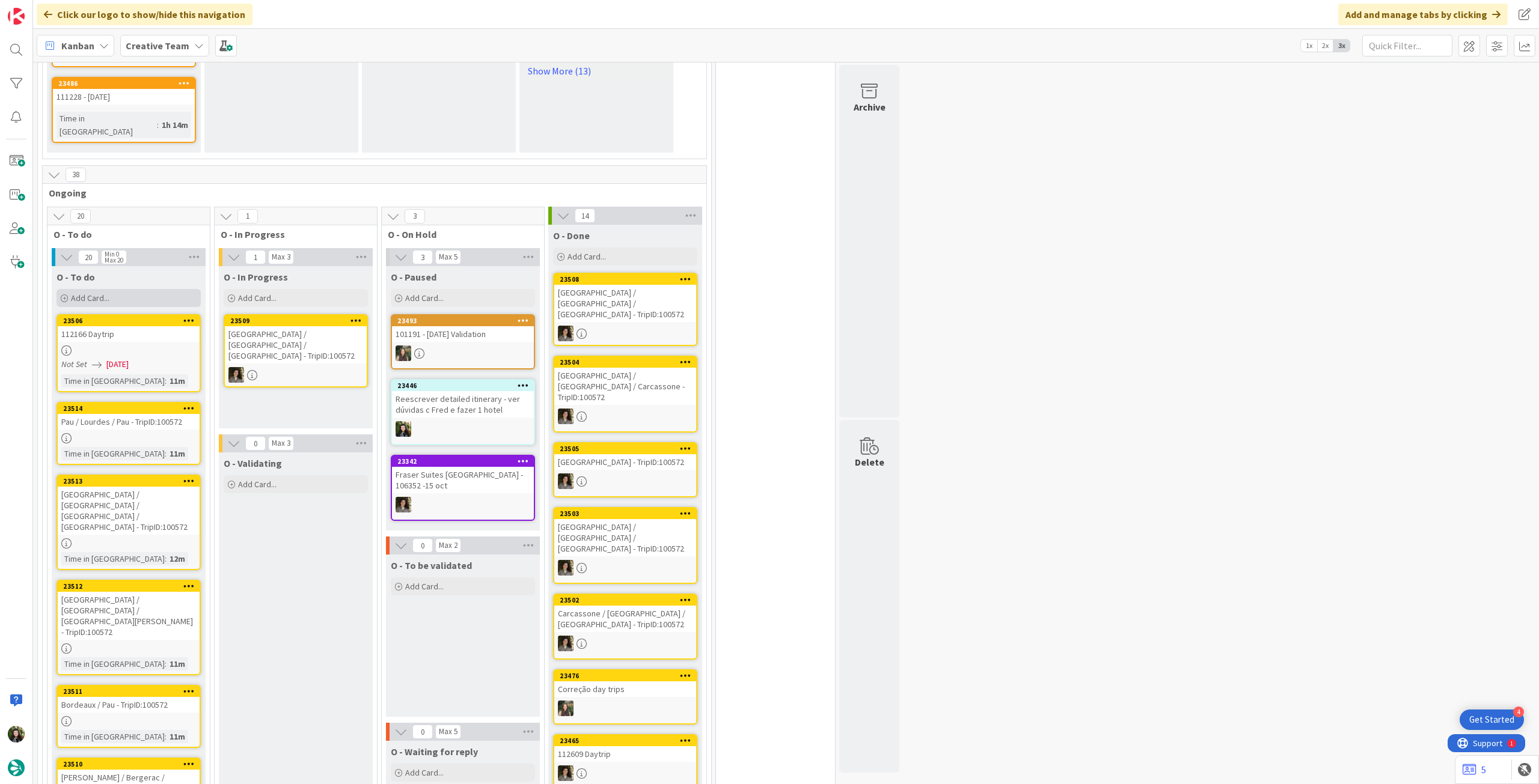
click at [133, 289] on div "Add Card..." at bounding box center [129, 298] width 144 height 18
click at [111, 289] on div "Add Card..." at bounding box center [129, 298] width 144 height 18
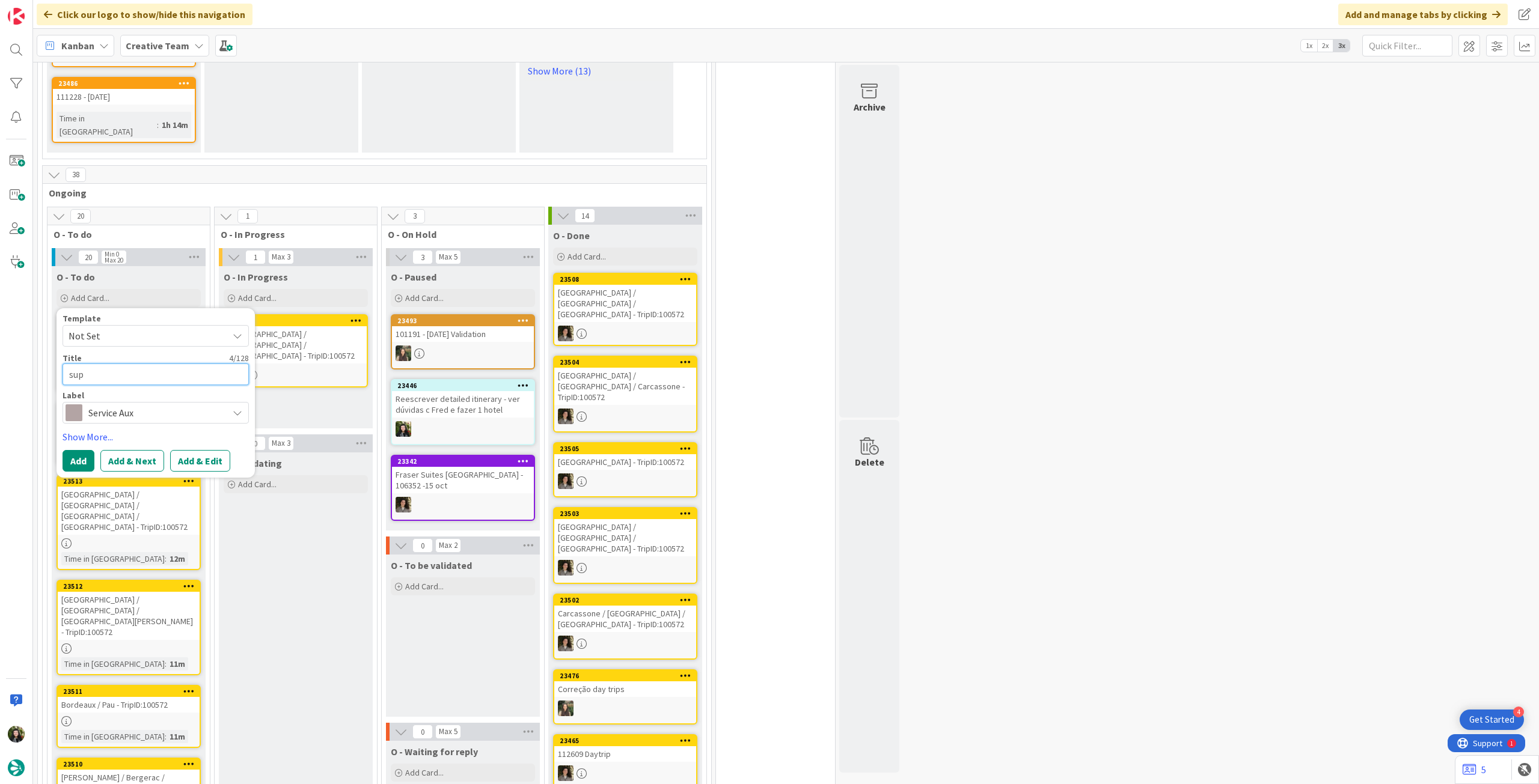
paste textarea "Anna Mayoral"
type textarea "x"
type textarea "sup Anna Mayoral"
click at [78, 450] on button "Add" at bounding box center [79, 460] width 31 height 21
type textarea "x"
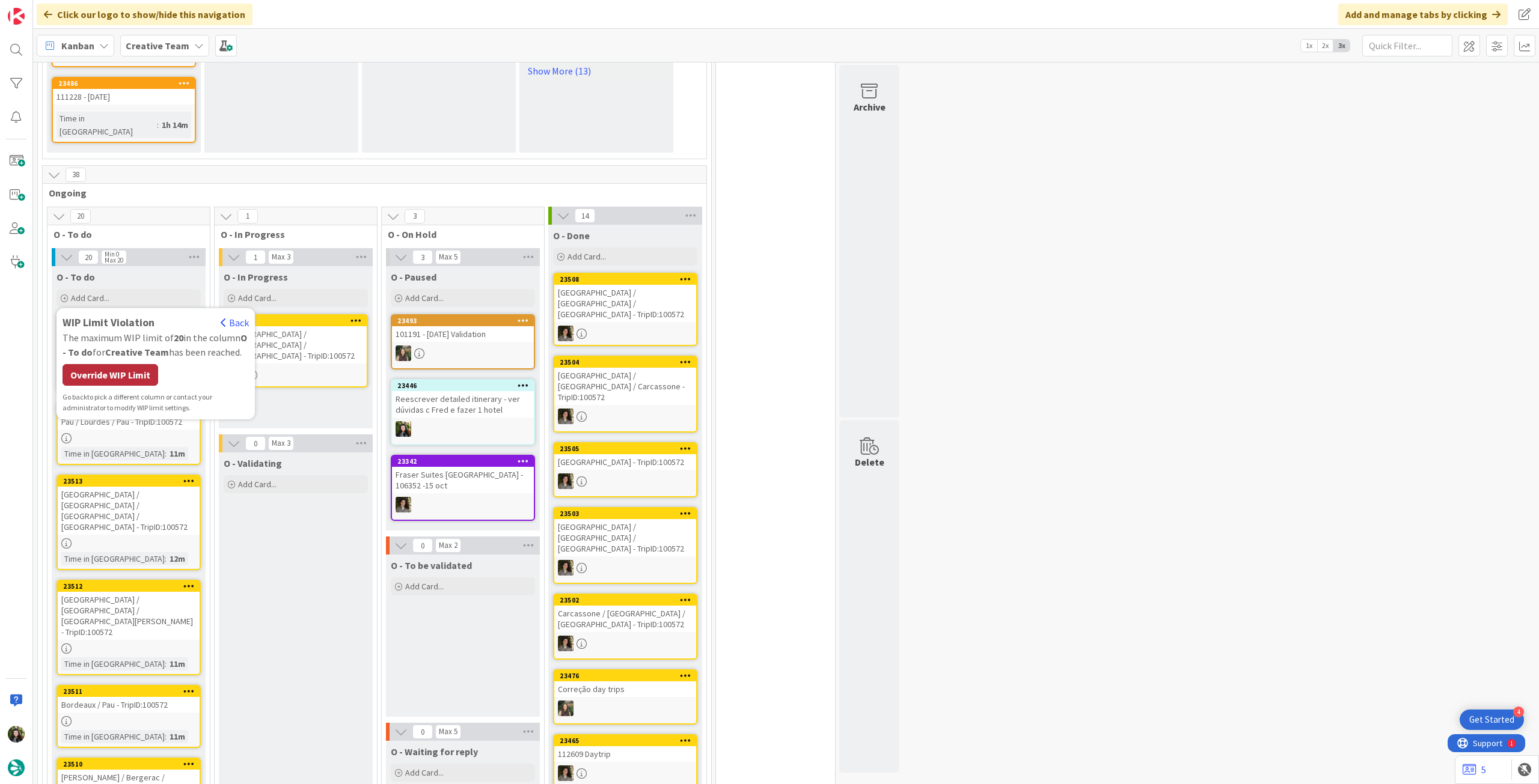
click at [126, 364] on div "Override WIP Limit" at bounding box center [110, 374] width 95 height 21
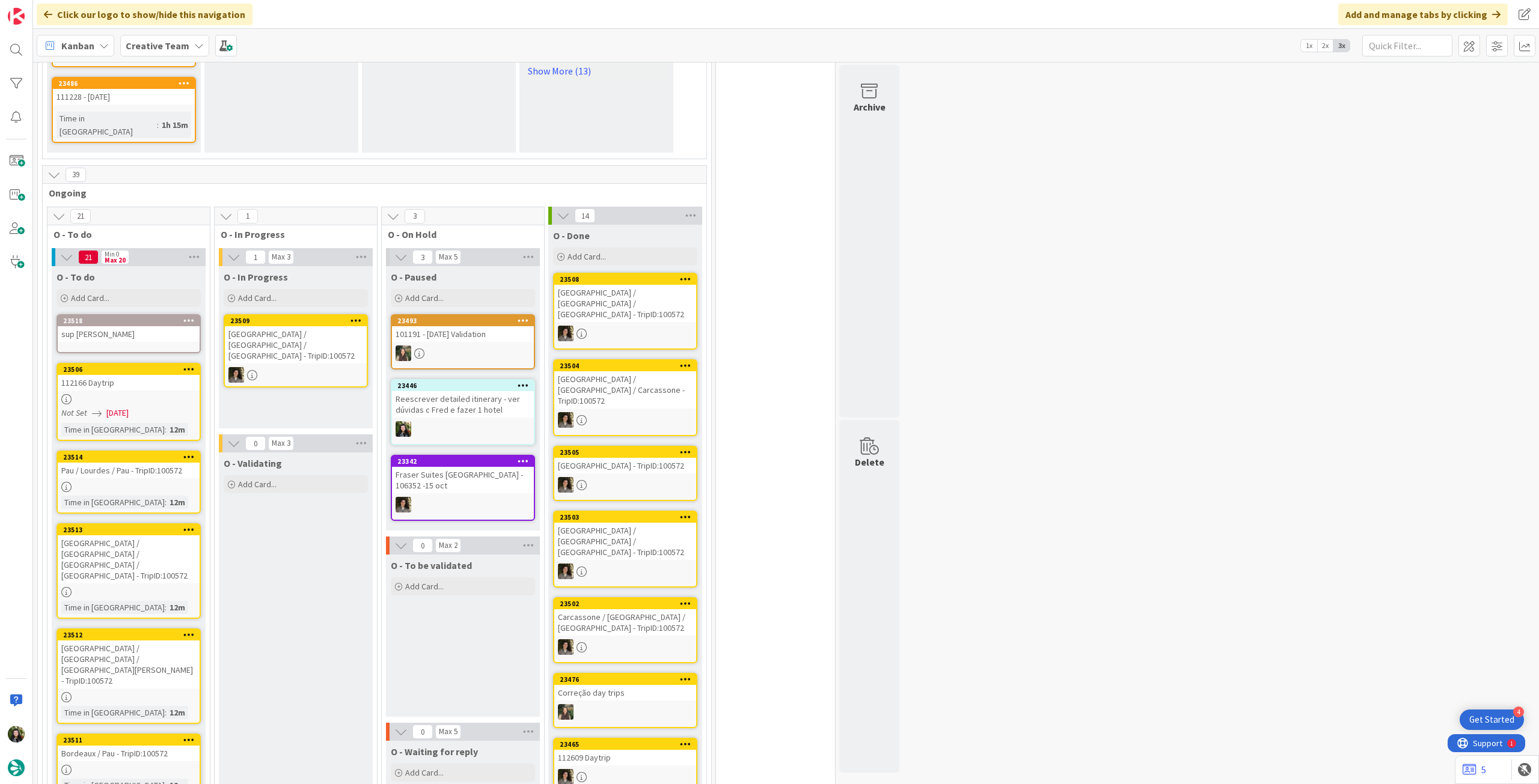
click at [145, 314] on link "23518 sup Anna Mayoral" at bounding box center [129, 334] width 144 height 39
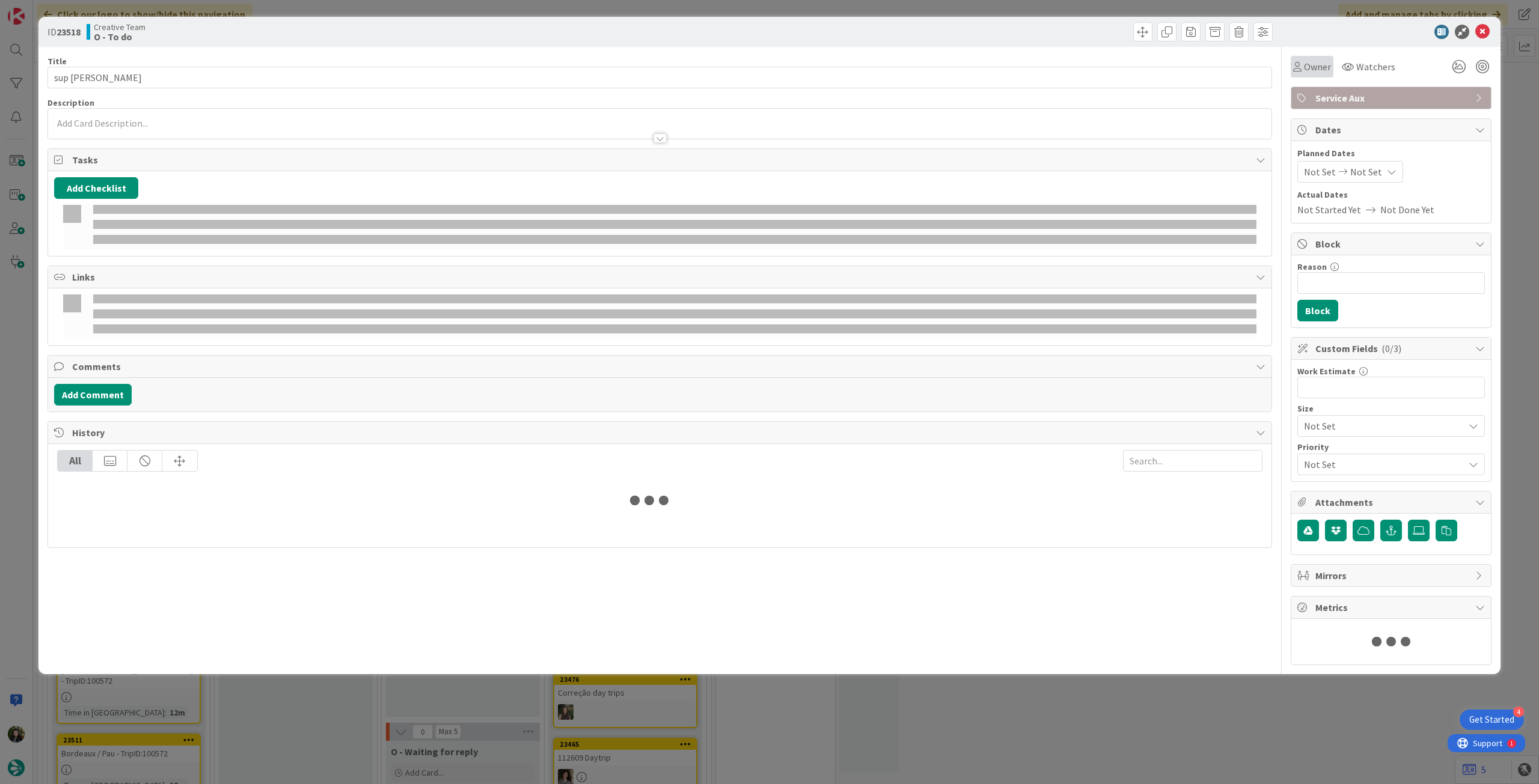
click at [1303, 71] on span "Owner" at bounding box center [1316, 67] width 27 height 15
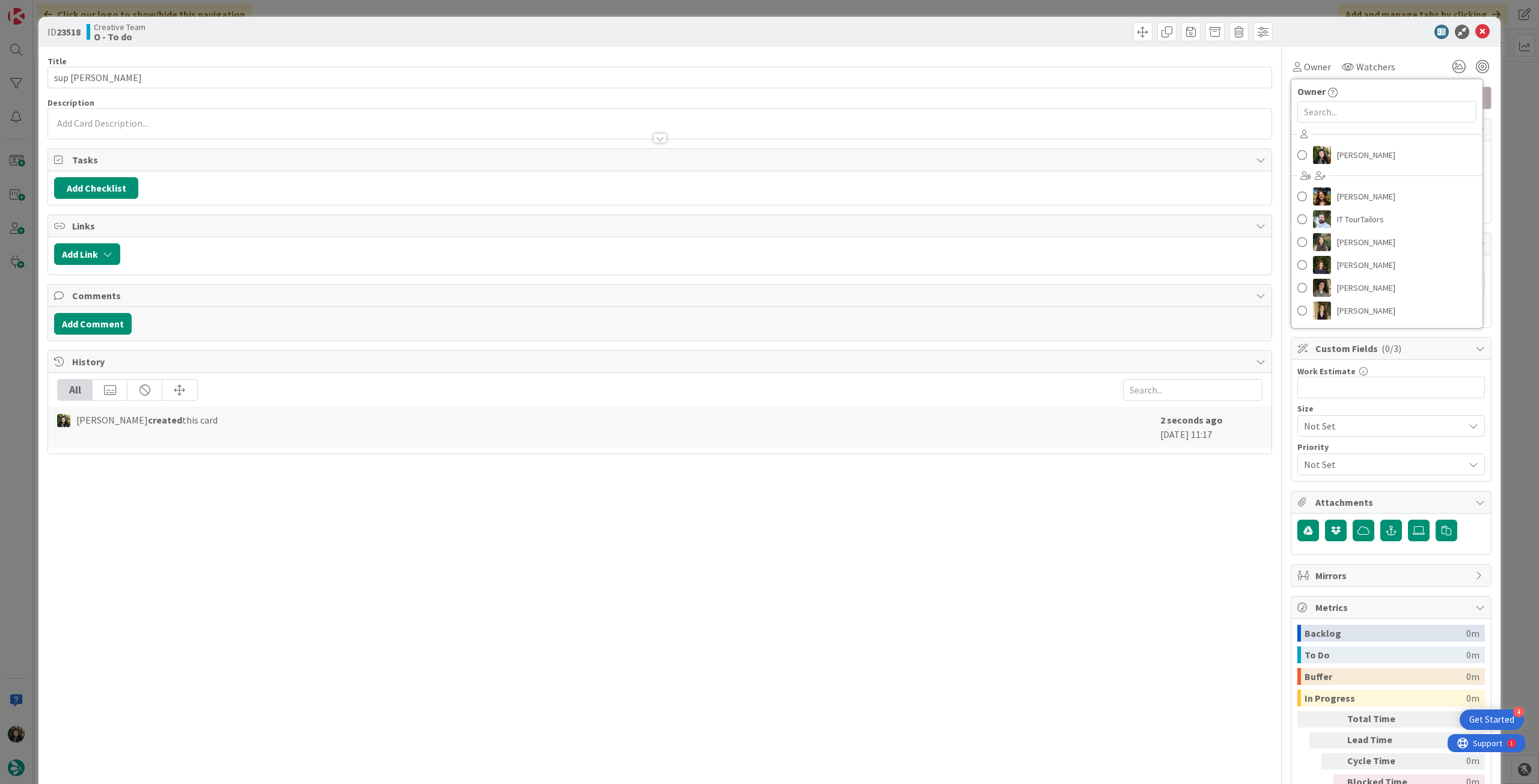
click at [1343, 169] on div "Beatriz Cassona Diana Ramos IT TourTailors Inês Gonçalves Margarida Carvalho Me…" at bounding box center [1386, 224] width 191 height 198
click at [1352, 153] on span "[PERSON_NAME]" at bounding box center [1365, 154] width 58 height 18
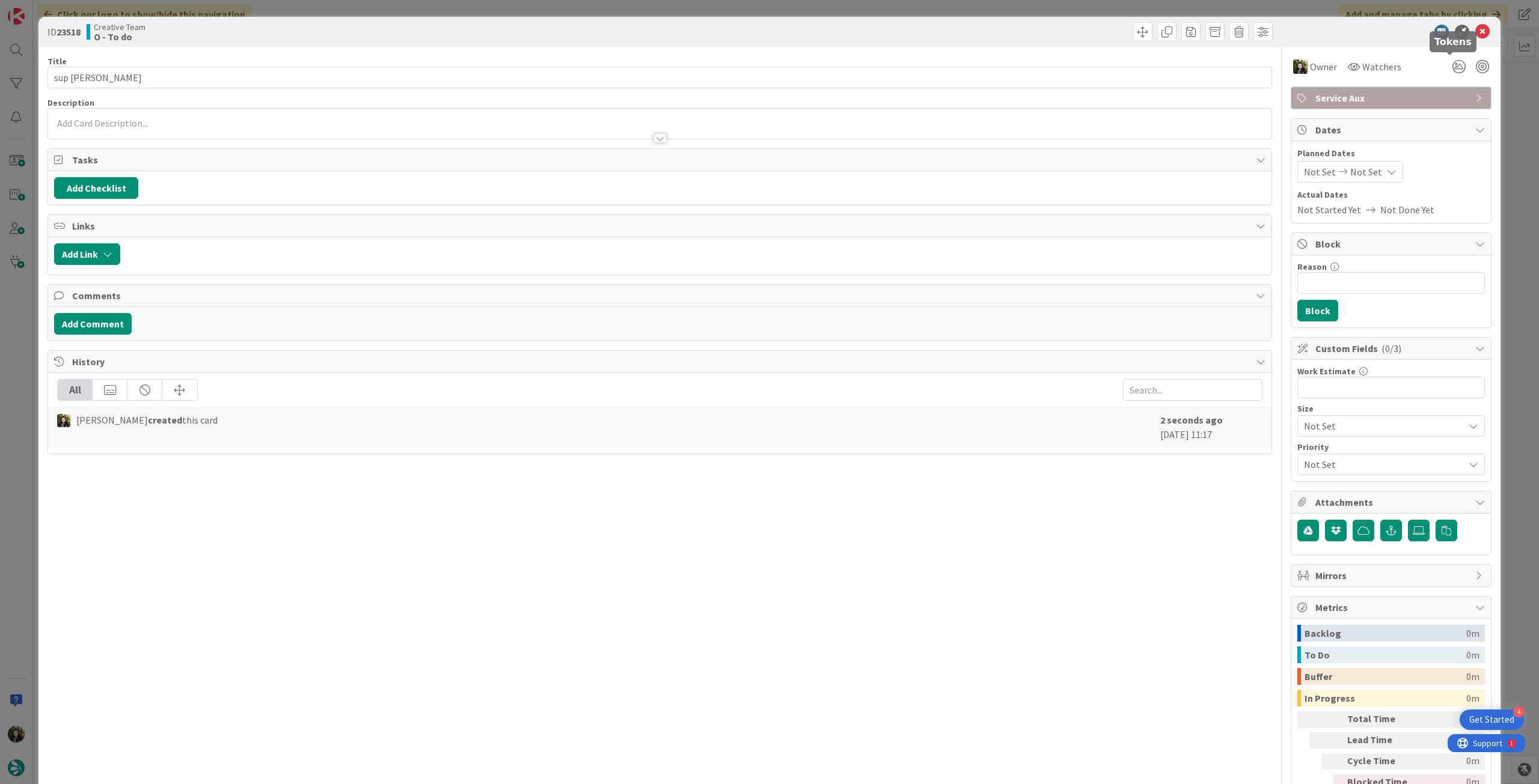
click at [1475, 35] on icon at bounding box center [1483, 32] width 15 height 15
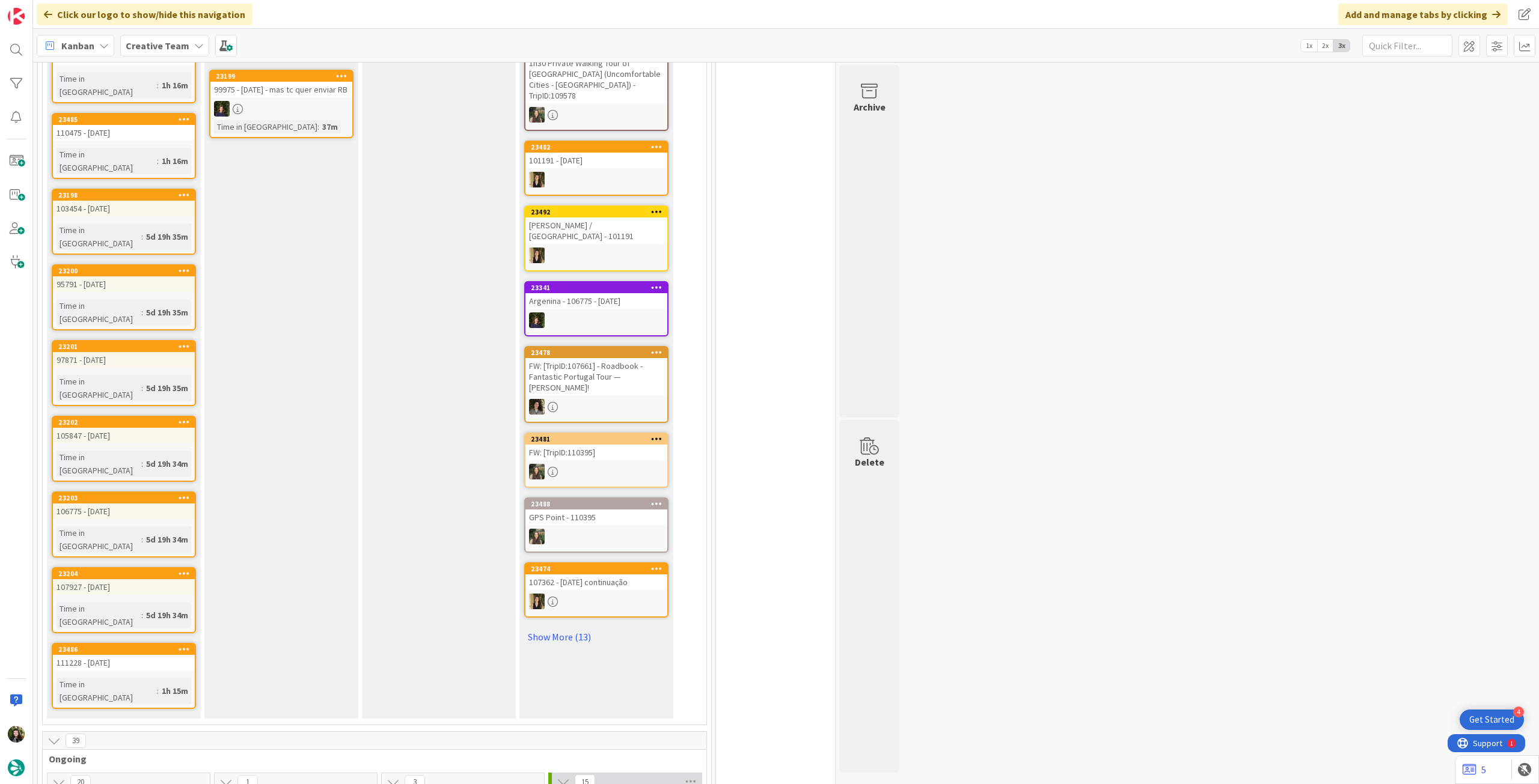
scroll to position [240, 0]
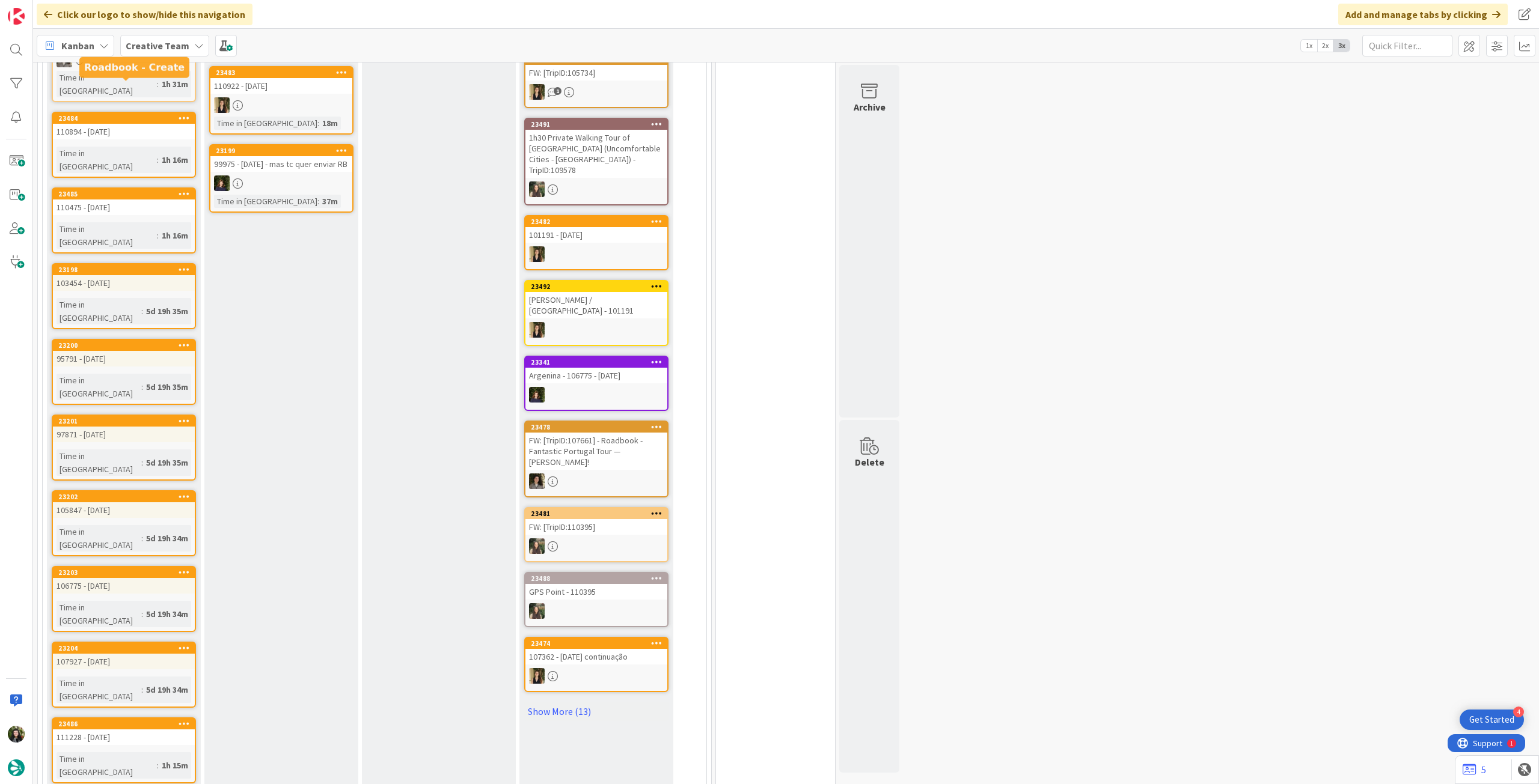
click at [143, 43] on b "Creative Team" at bounding box center [157, 45] width 64 height 12
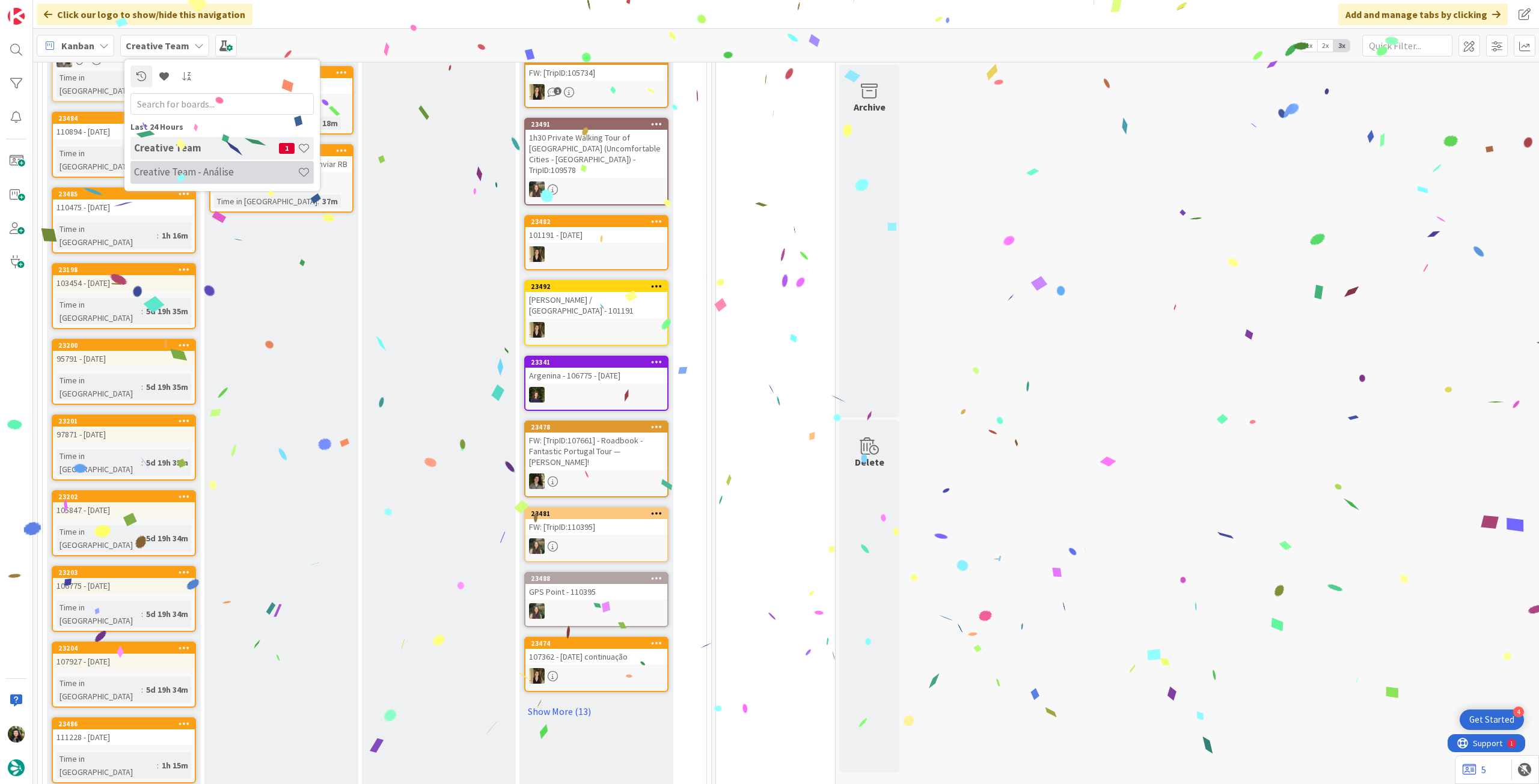
click at [184, 166] on h4 "Creative Team - Análise" at bounding box center [215, 171] width 164 height 12
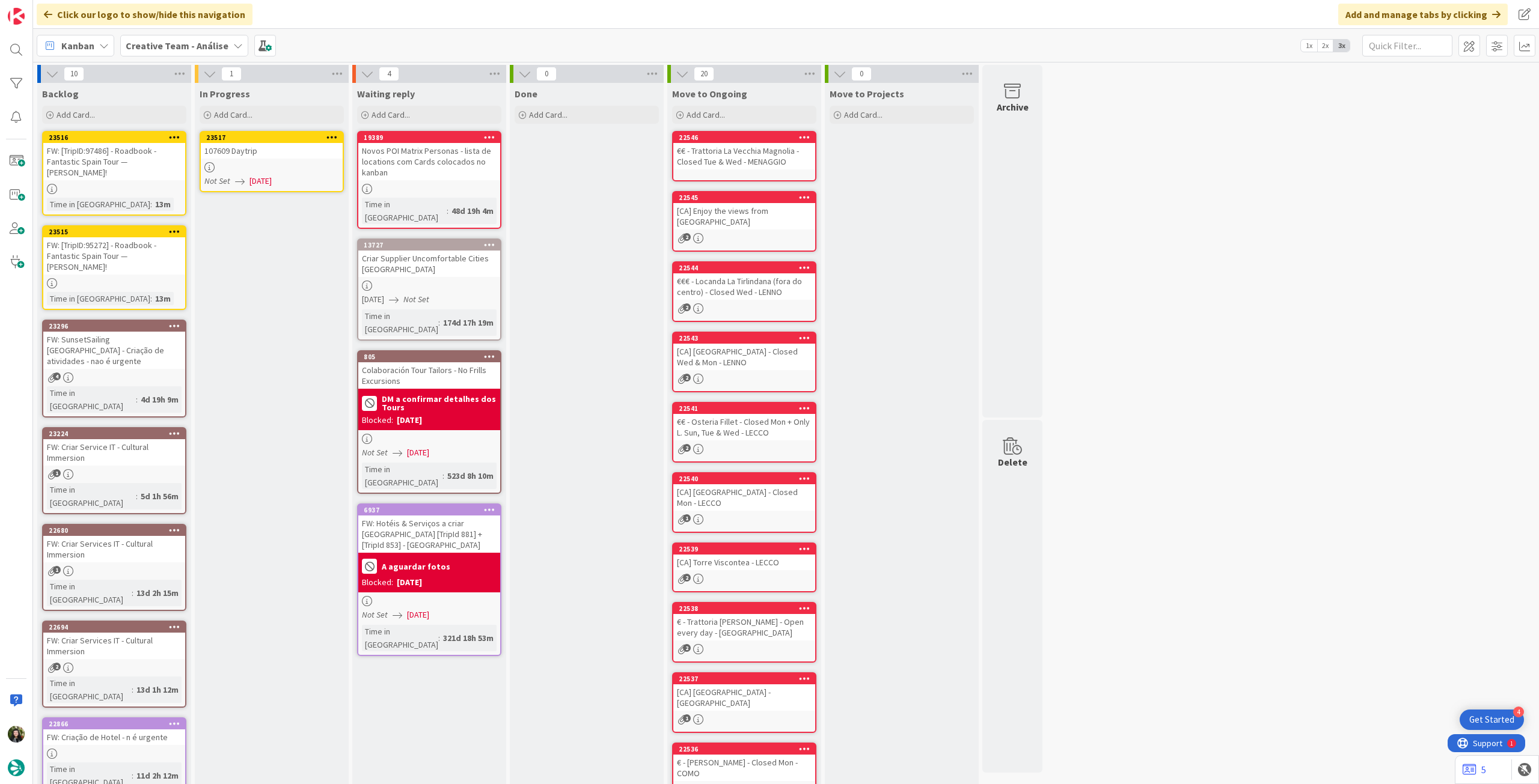
click at [270, 155] on div "107609 Daytrip" at bounding box center [271, 151] width 142 height 16
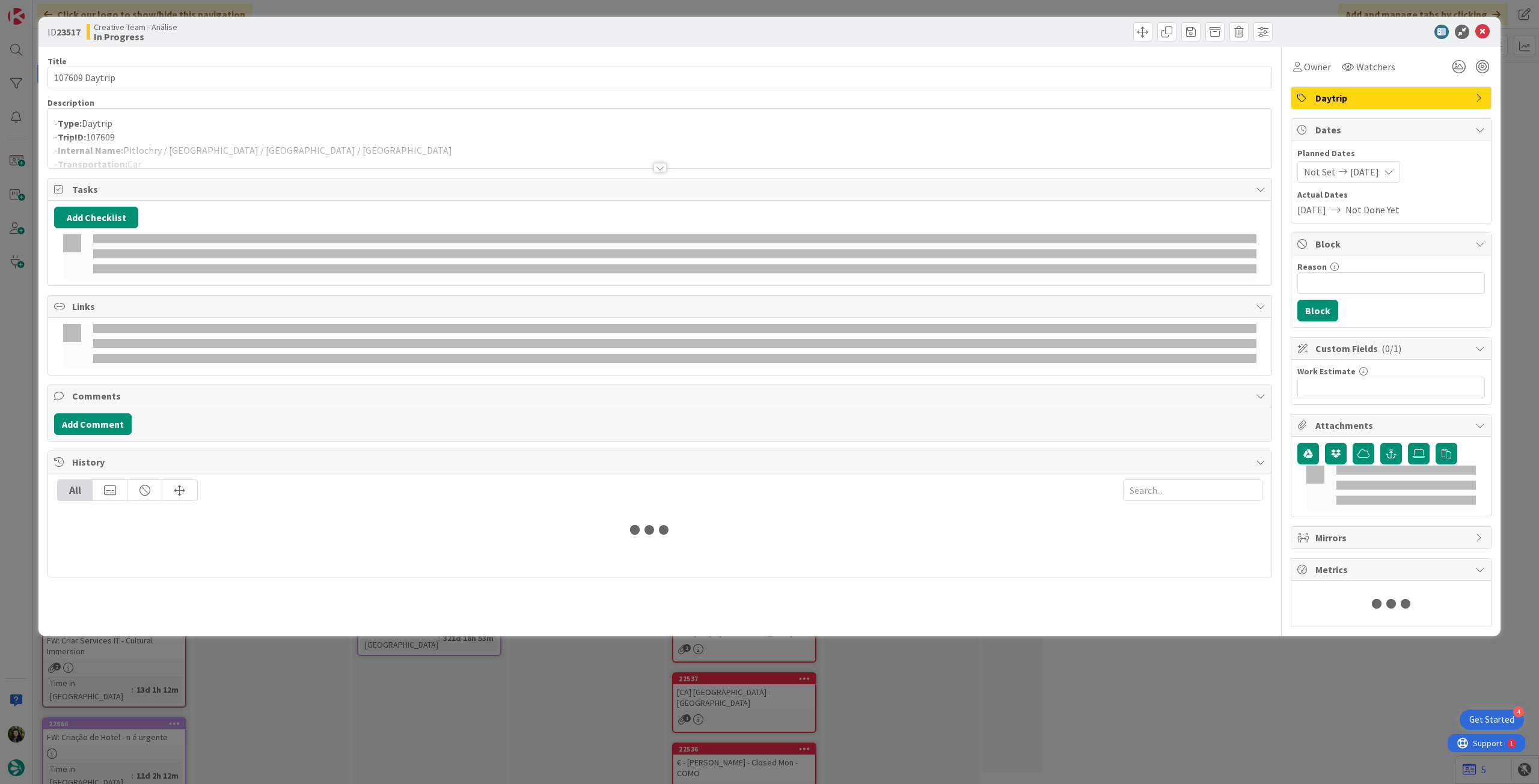
click at [280, 143] on div at bounding box center [659, 153] width 1223 height 31
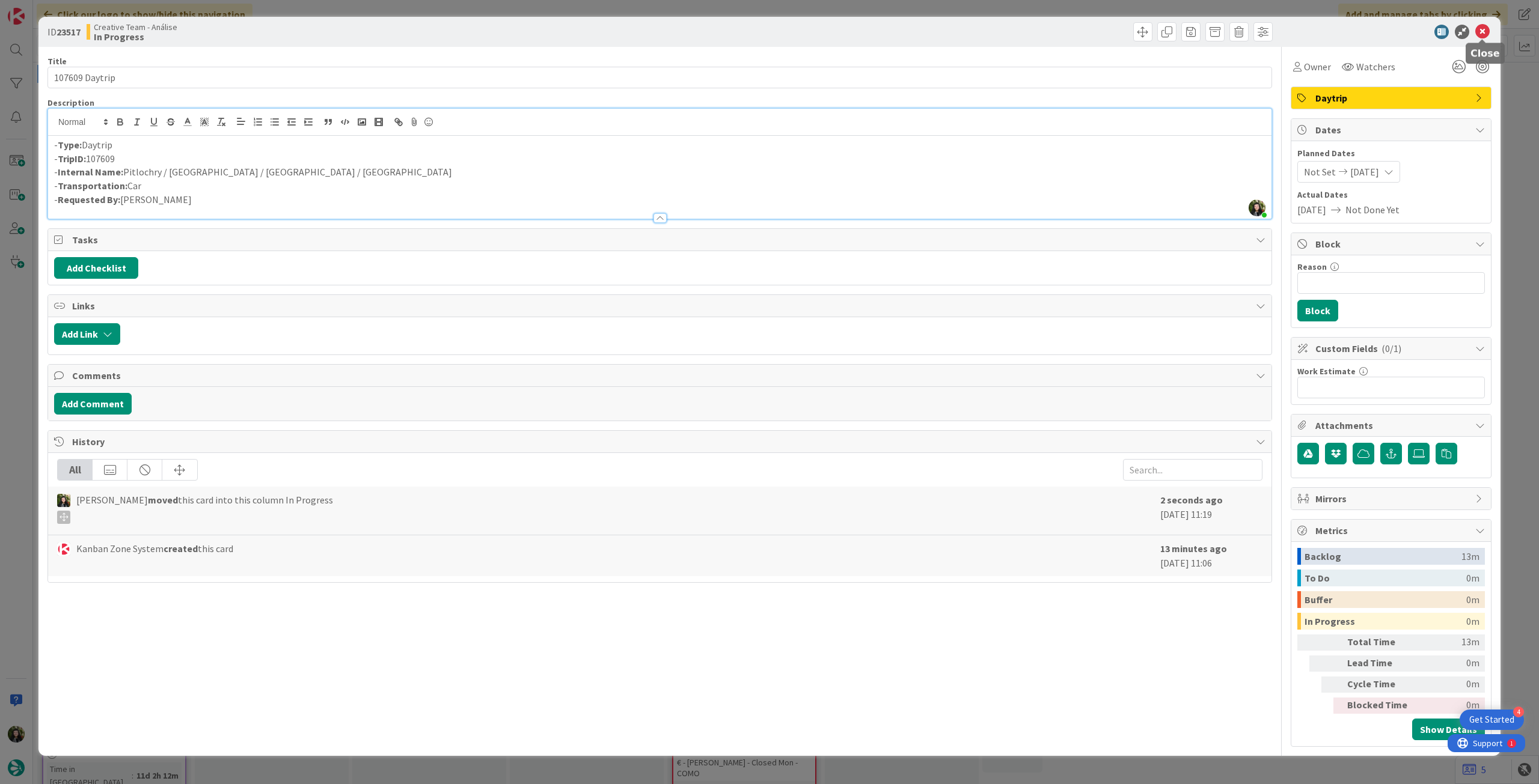
click at [1479, 37] on icon at bounding box center [1483, 32] width 15 height 15
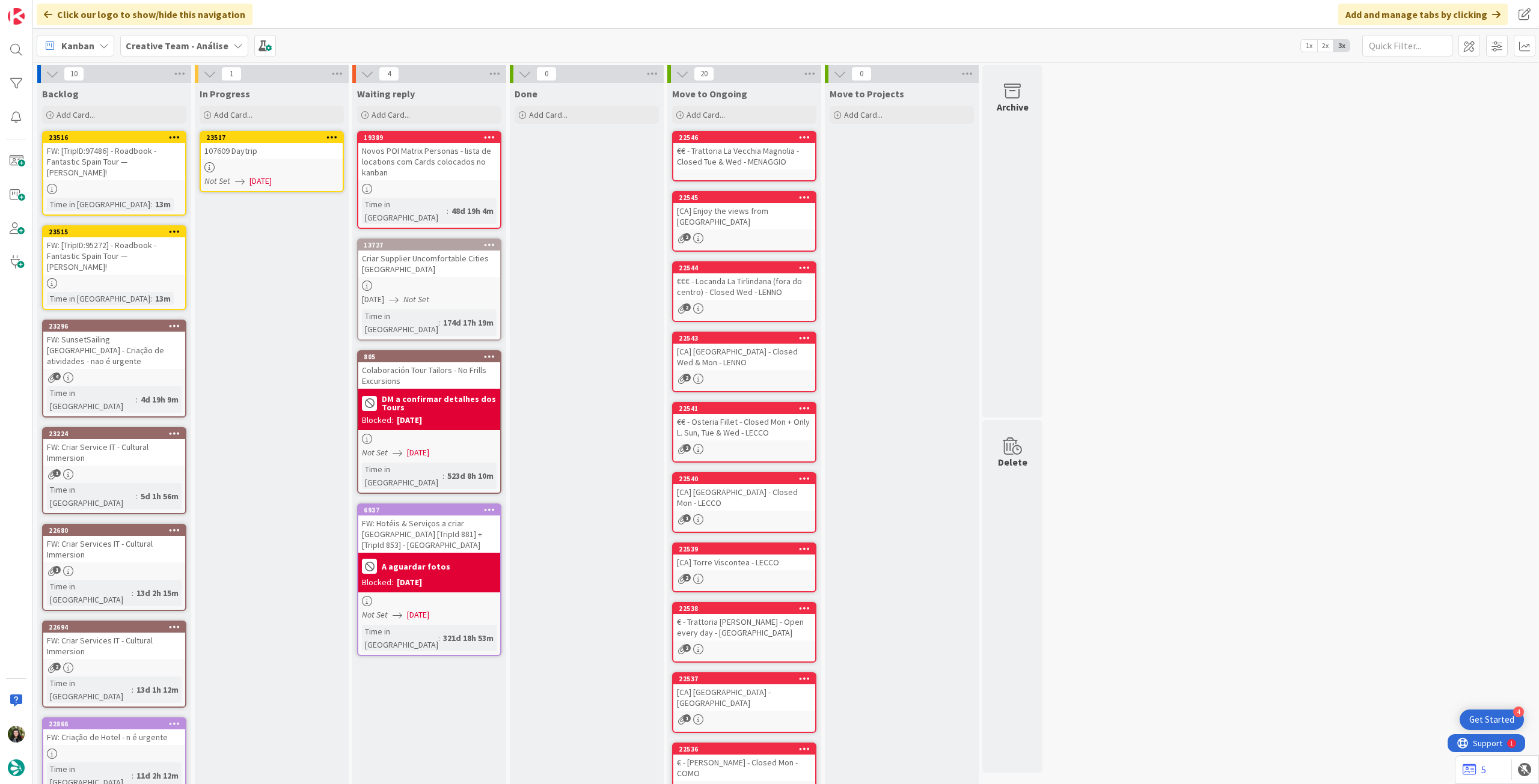
click at [336, 138] on icon at bounding box center [332, 137] width 11 height 8
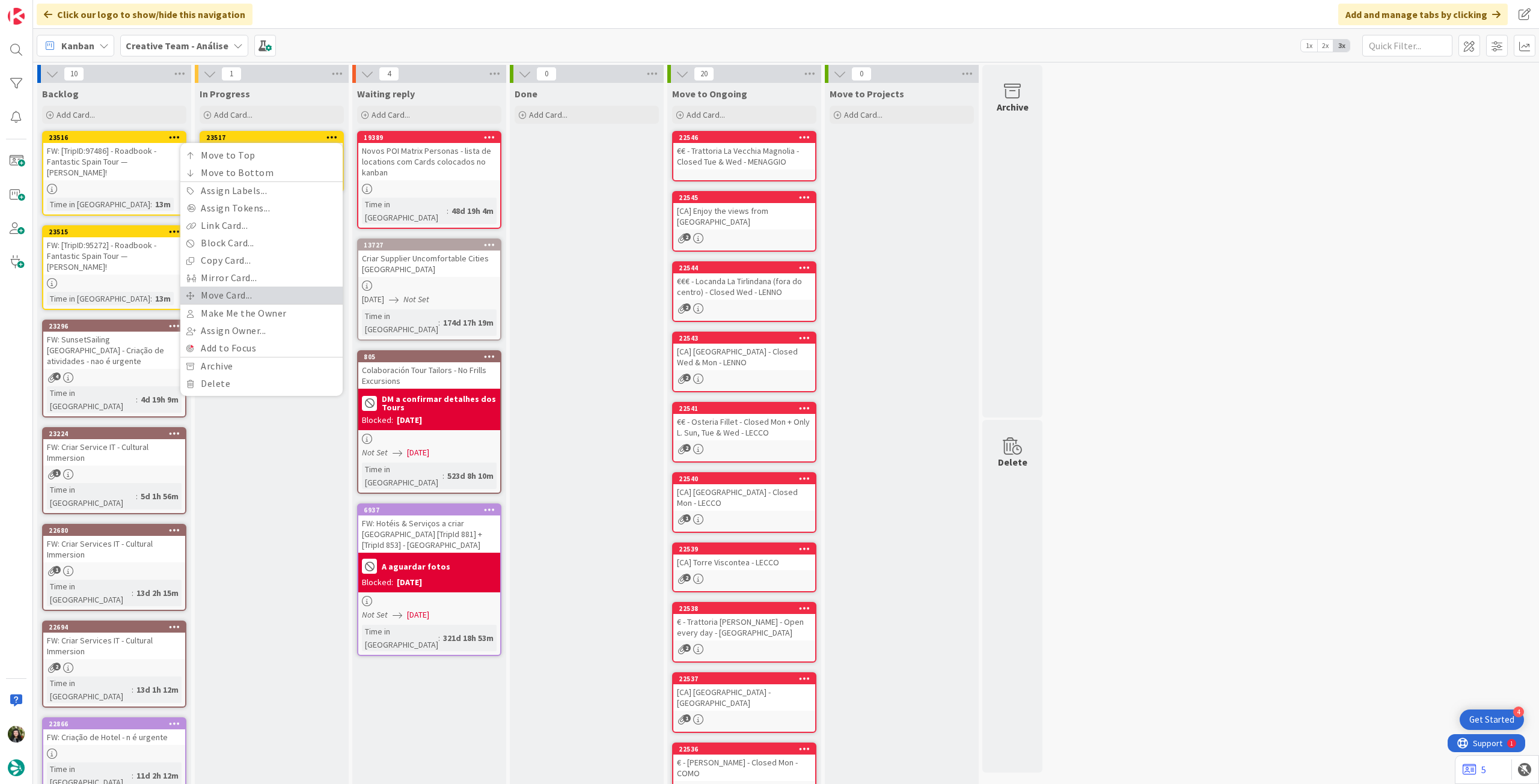
click at [271, 302] on link "Move Card..." at bounding box center [261, 295] width 162 height 18
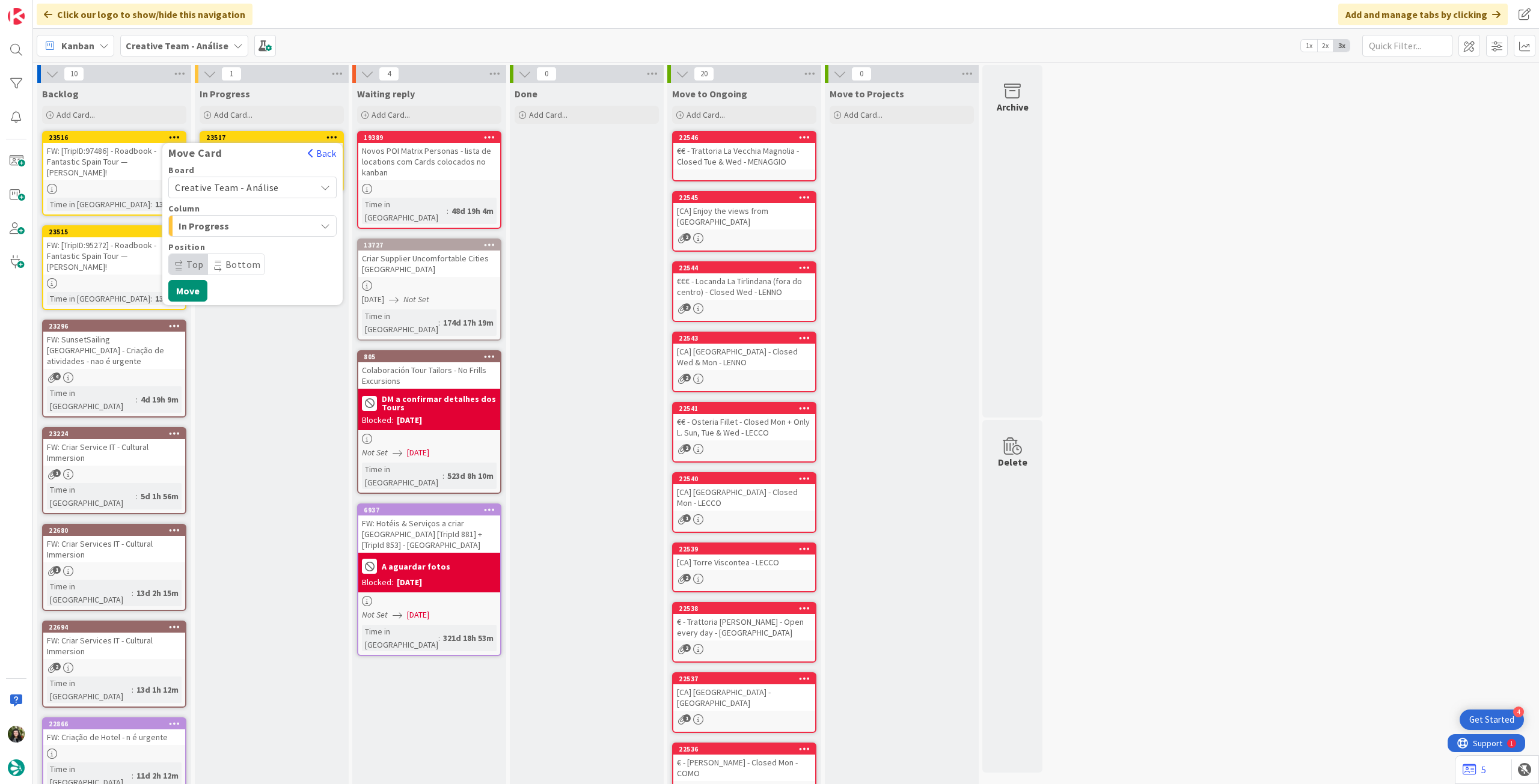
click at [253, 183] on span "Creative Team - Análise" at bounding box center [227, 187] width 104 height 12
click at [251, 248] on span "Creative Team" at bounding box center [260, 243] width 140 height 18
click at [246, 232] on span "E - To Do" at bounding box center [223, 226] width 90 height 16
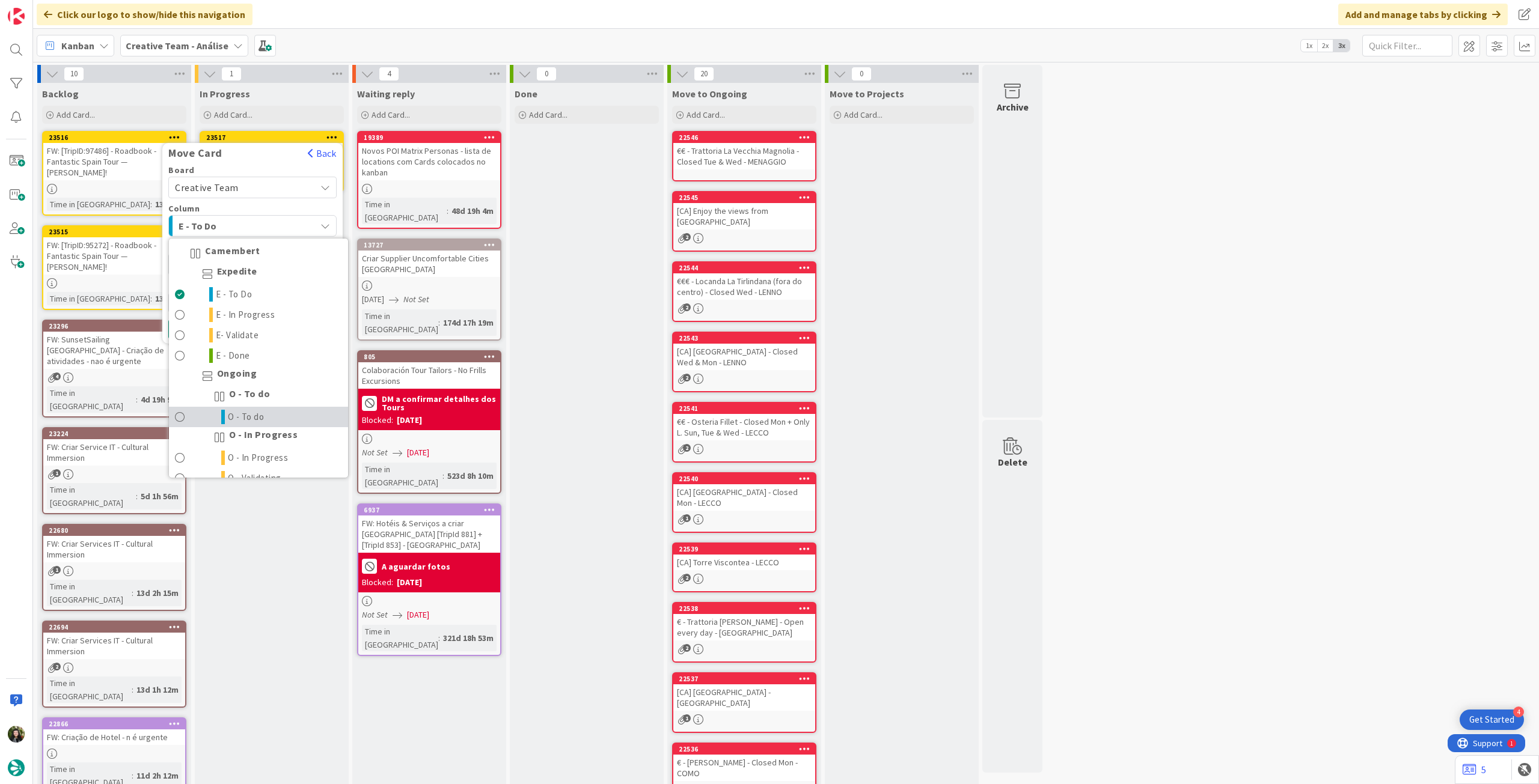
click at [297, 415] on link "O - To do" at bounding box center [259, 417] width 179 height 20
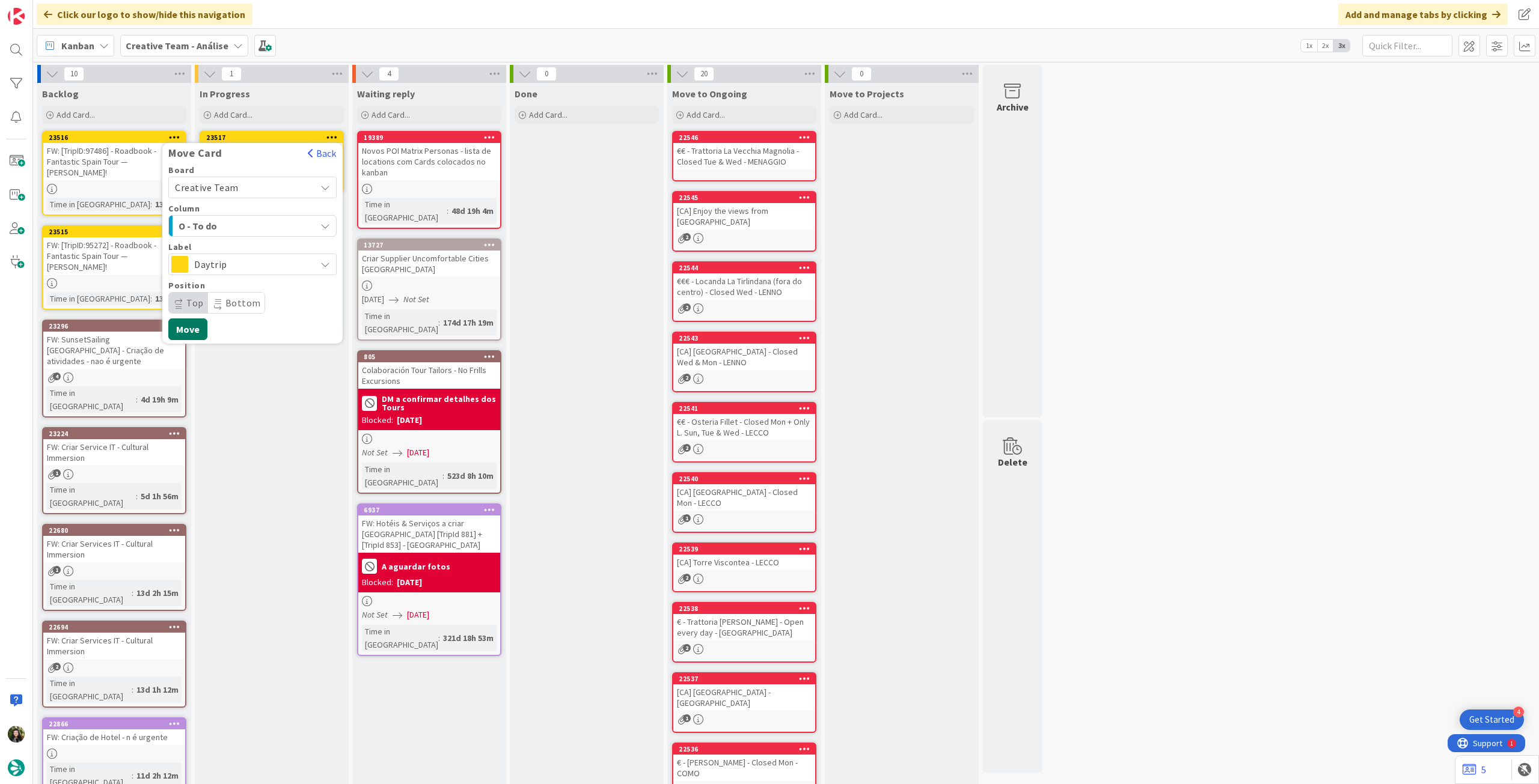
click at [191, 326] on button "Move" at bounding box center [188, 328] width 39 height 21
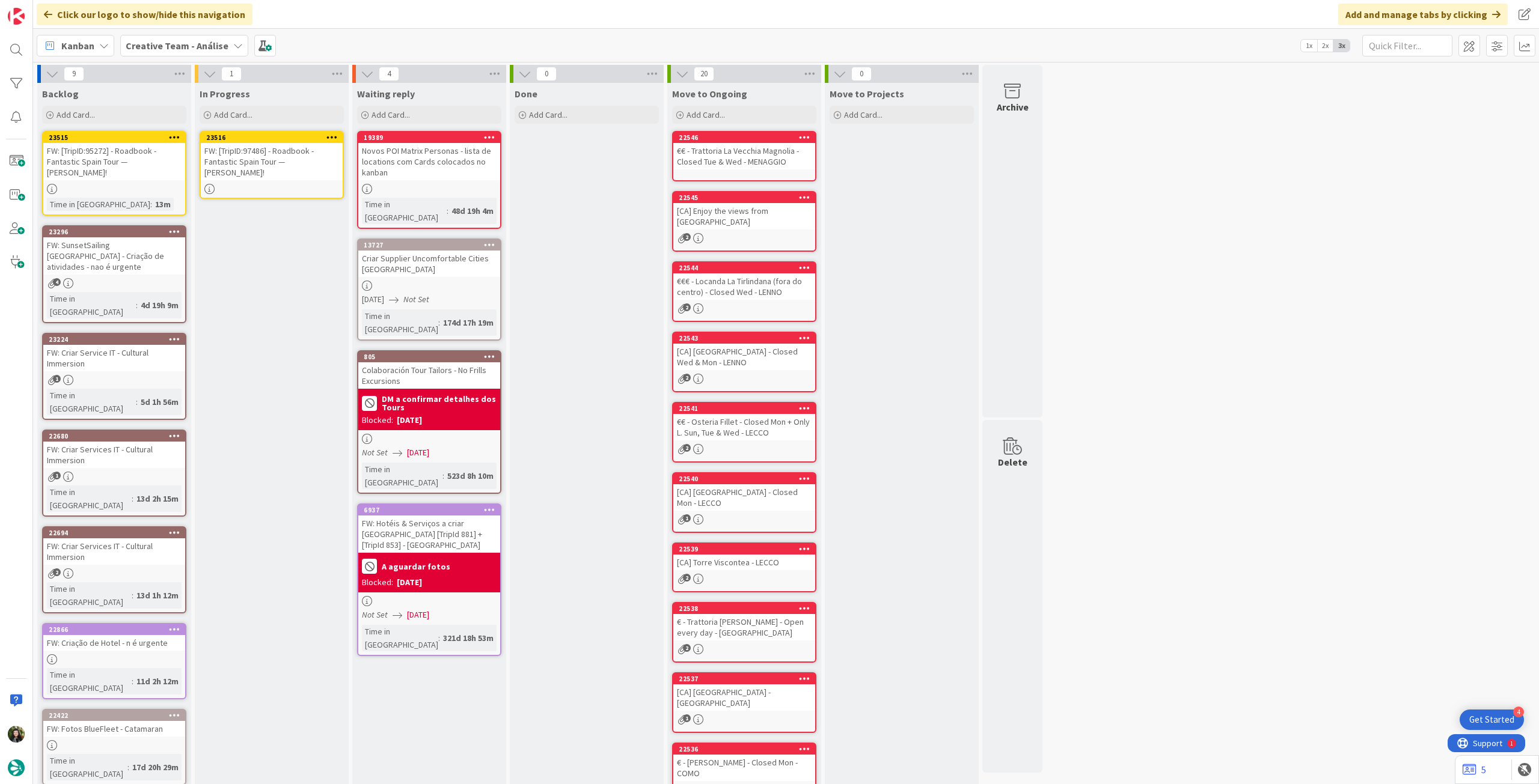
click at [272, 163] on div "FW: [TripID:97486] - Roadbook - Fantastic Spain Tour — Sue Hartman!" at bounding box center [271, 162] width 142 height 37
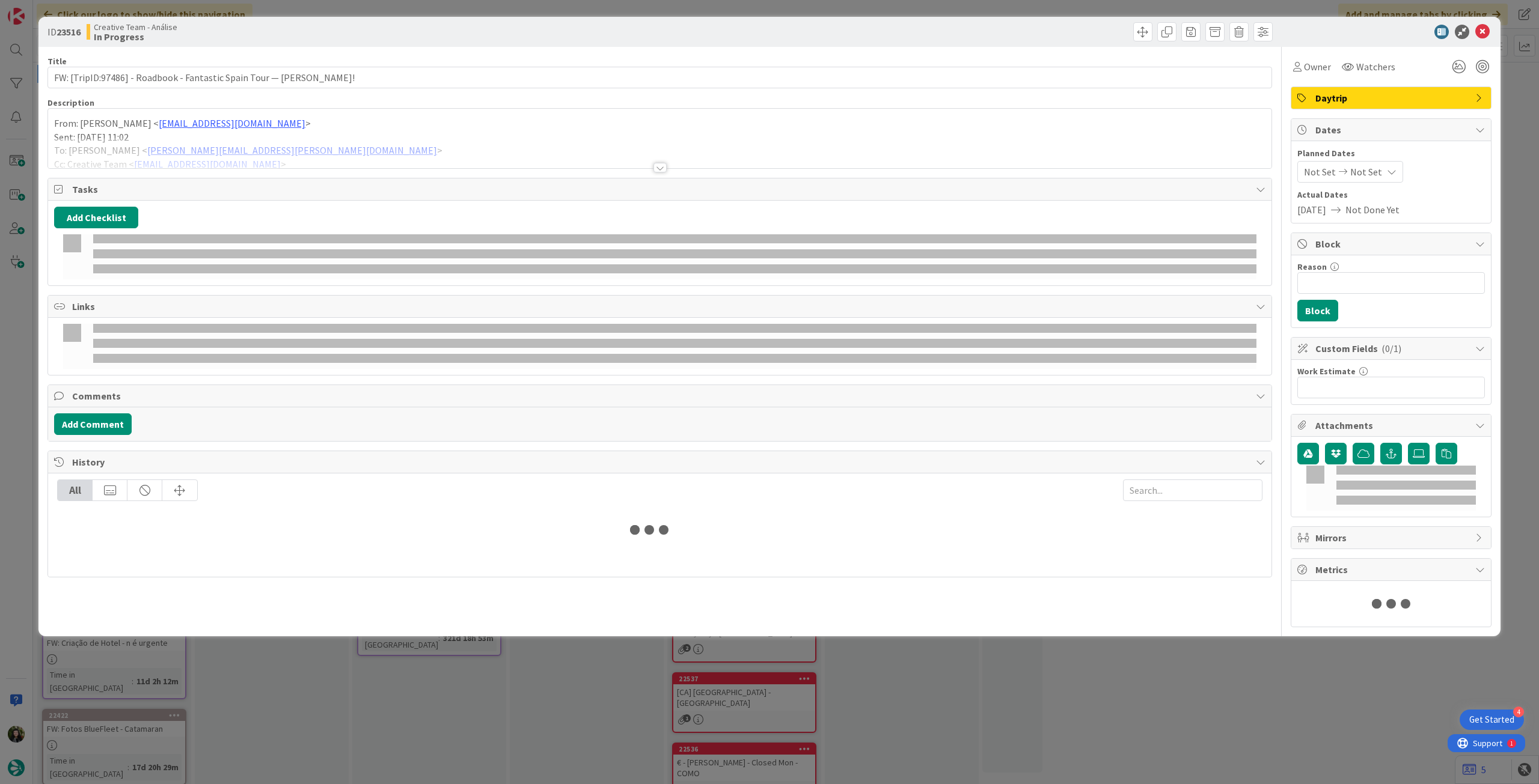
click at [280, 153] on div at bounding box center [659, 153] width 1223 height 31
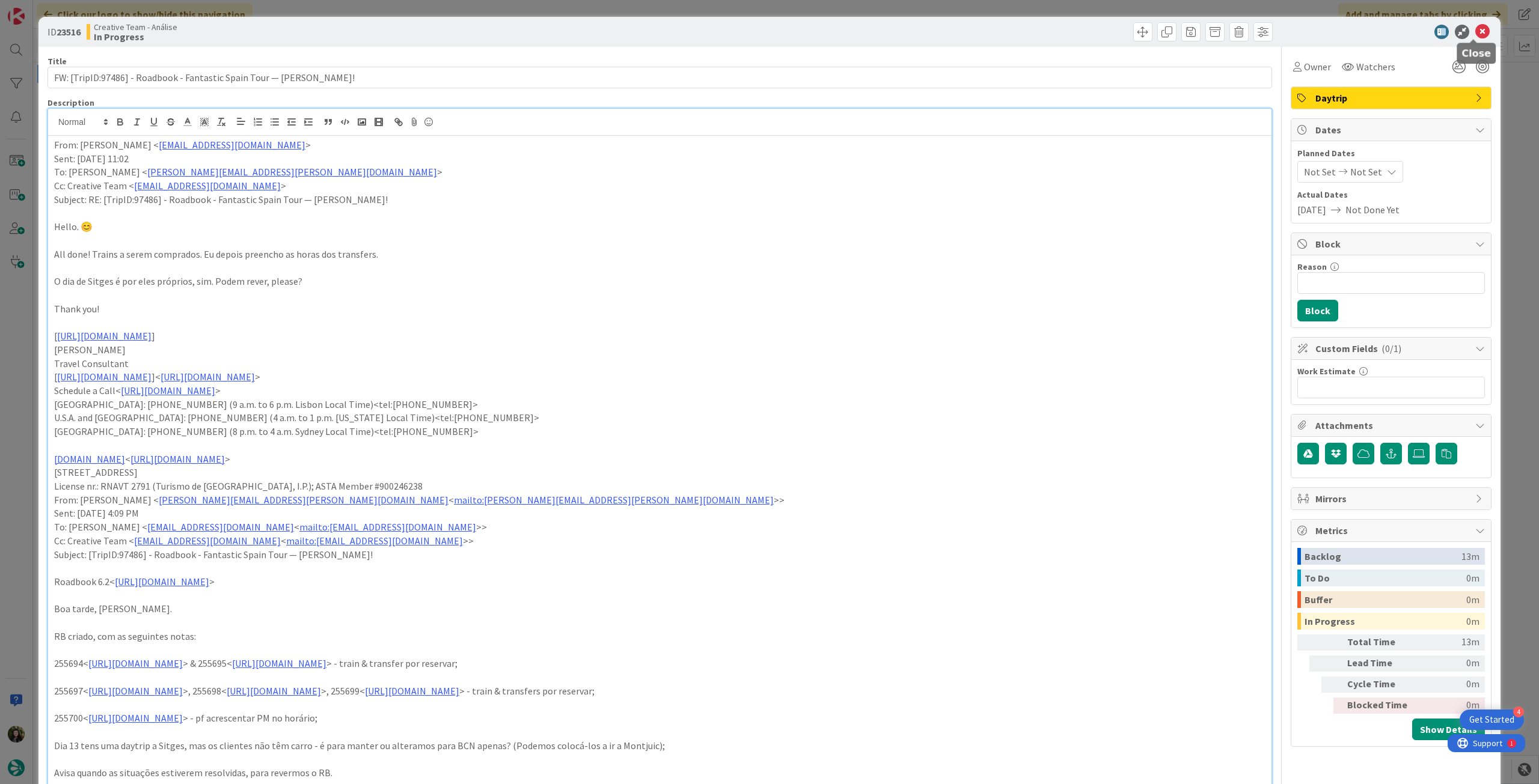
click at [1465, 29] on div at bounding box center [1385, 32] width 213 height 15
click at [1475, 29] on icon at bounding box center [1483, 32] width 15 height 15
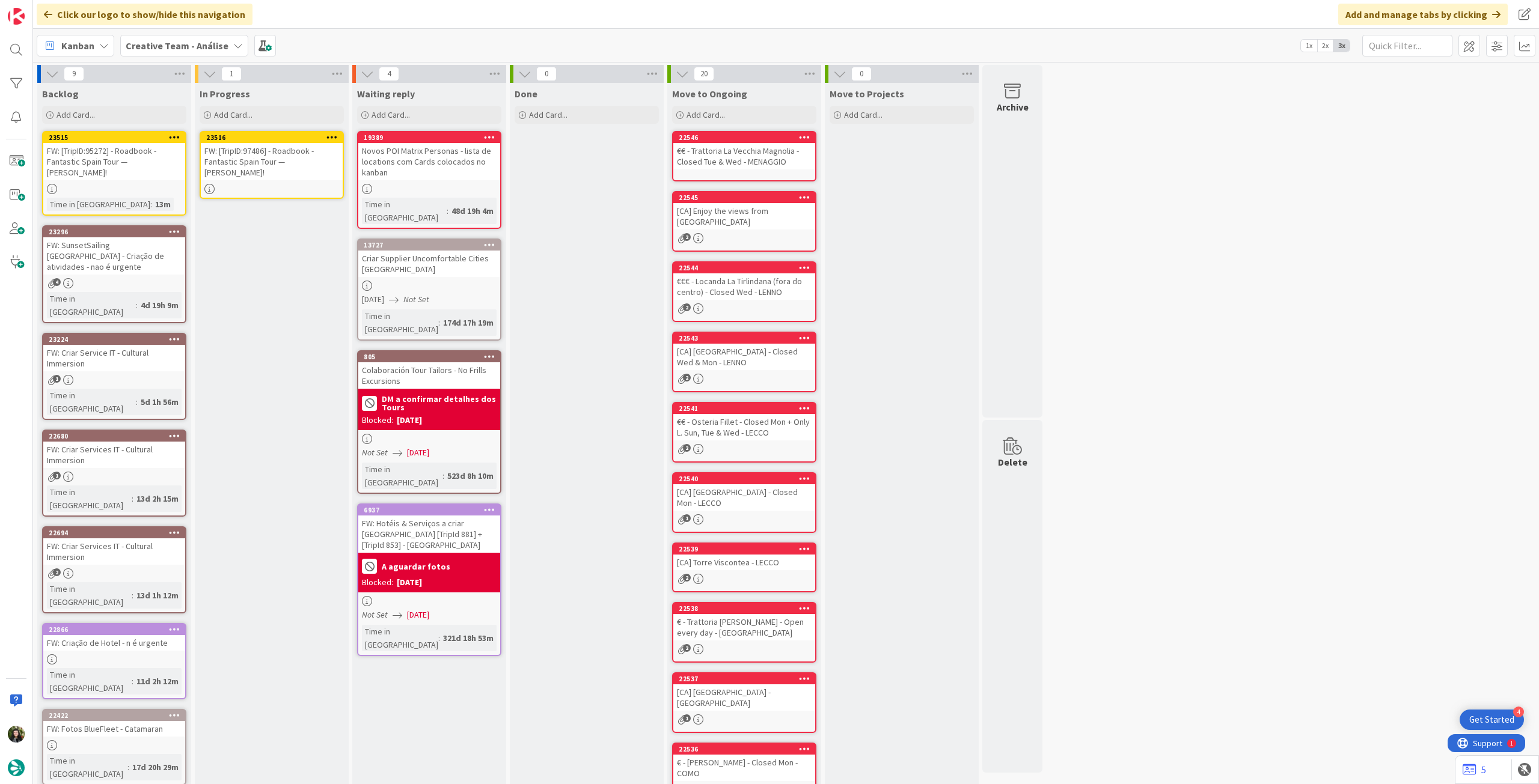
click at [334, 137] on icon at bounding box center [332, 137] width 11 height 8
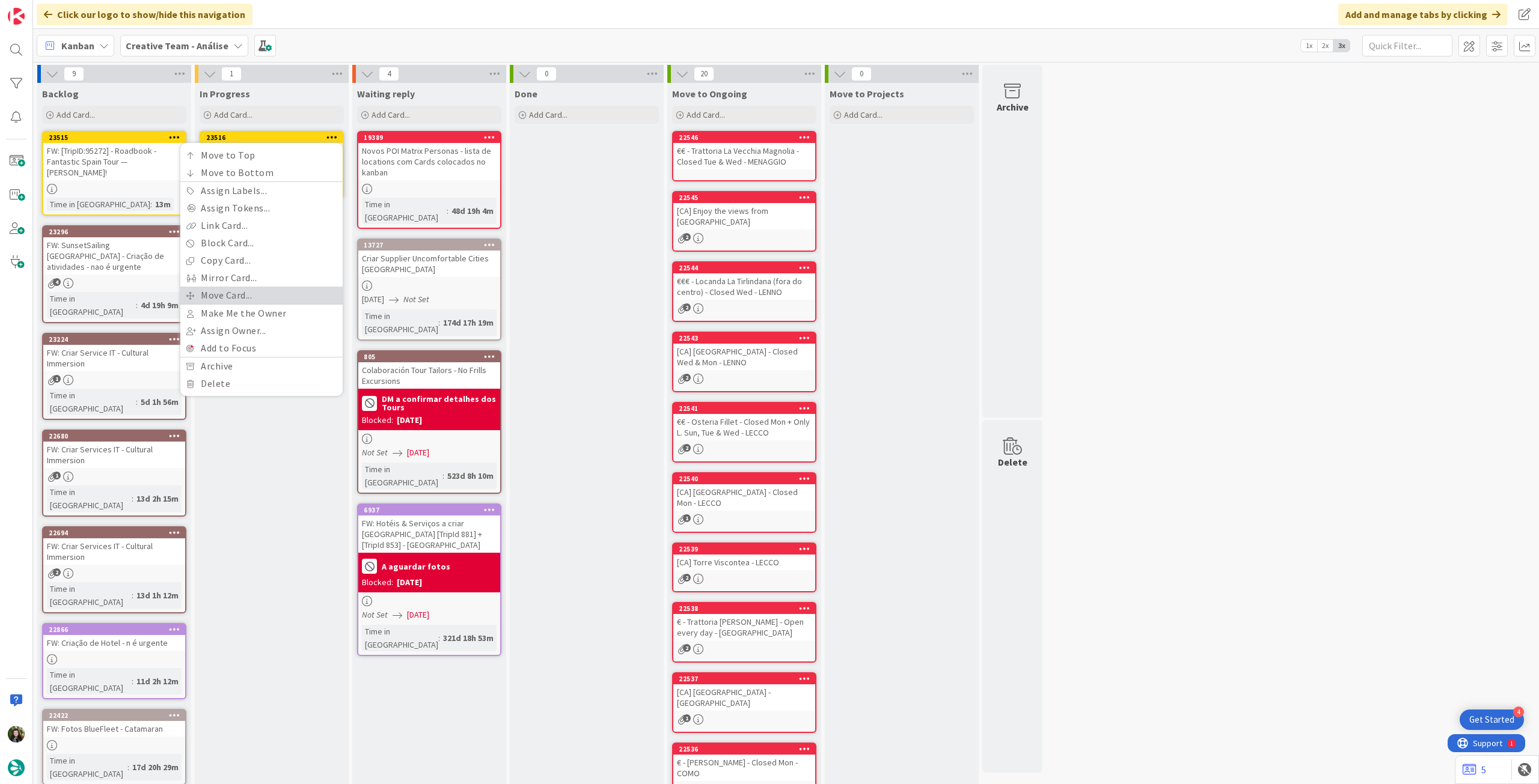
click at [268, 298] on link "Move Card..." at bounding box center [261, 295] width 162 height 18
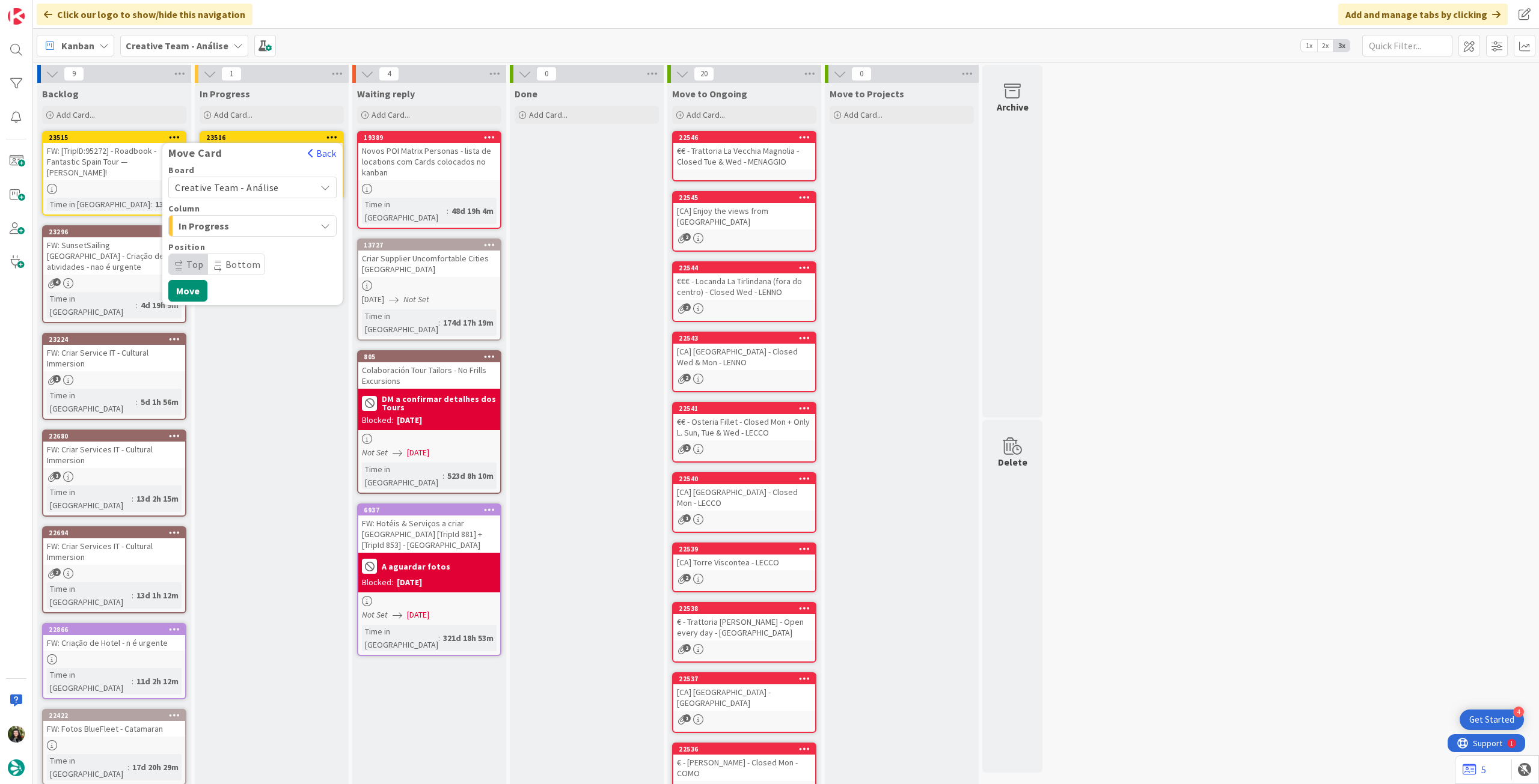
click at [242, 190] on span "Creative Team - Análise" at bounding box center [227, 187] width 104 height 12
click at [236, 239] on span "Creative Team" at bounding box center [260, 243] width 140 height 18
click at [248, 267] on span "Daytrip" at bounding box center [252, 264] width 116 height 17
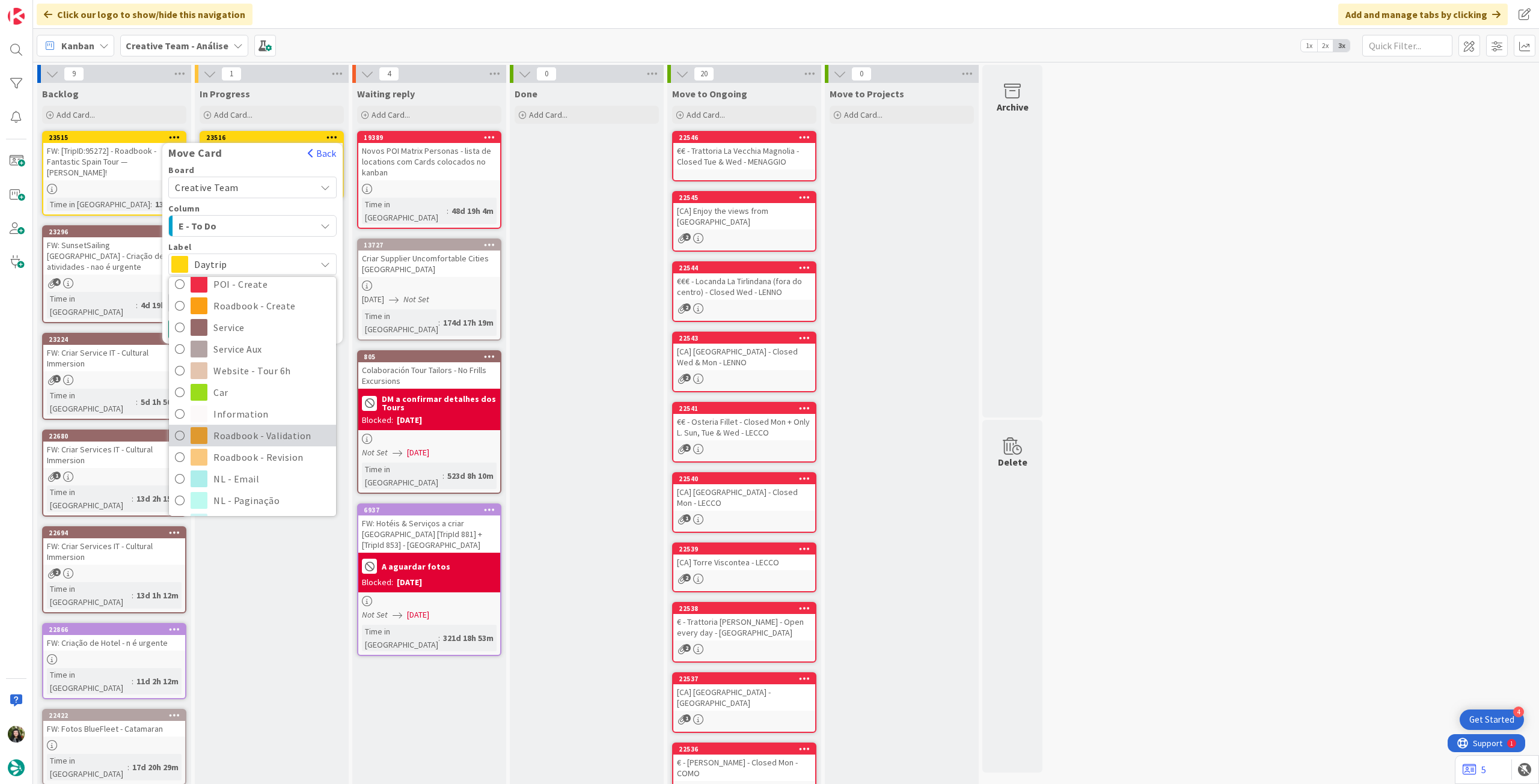
scroll to position [160, 0]
click at [265, 431] on span "Roadbook - Revision" at bounding box center [272, 435] width 117 height 18
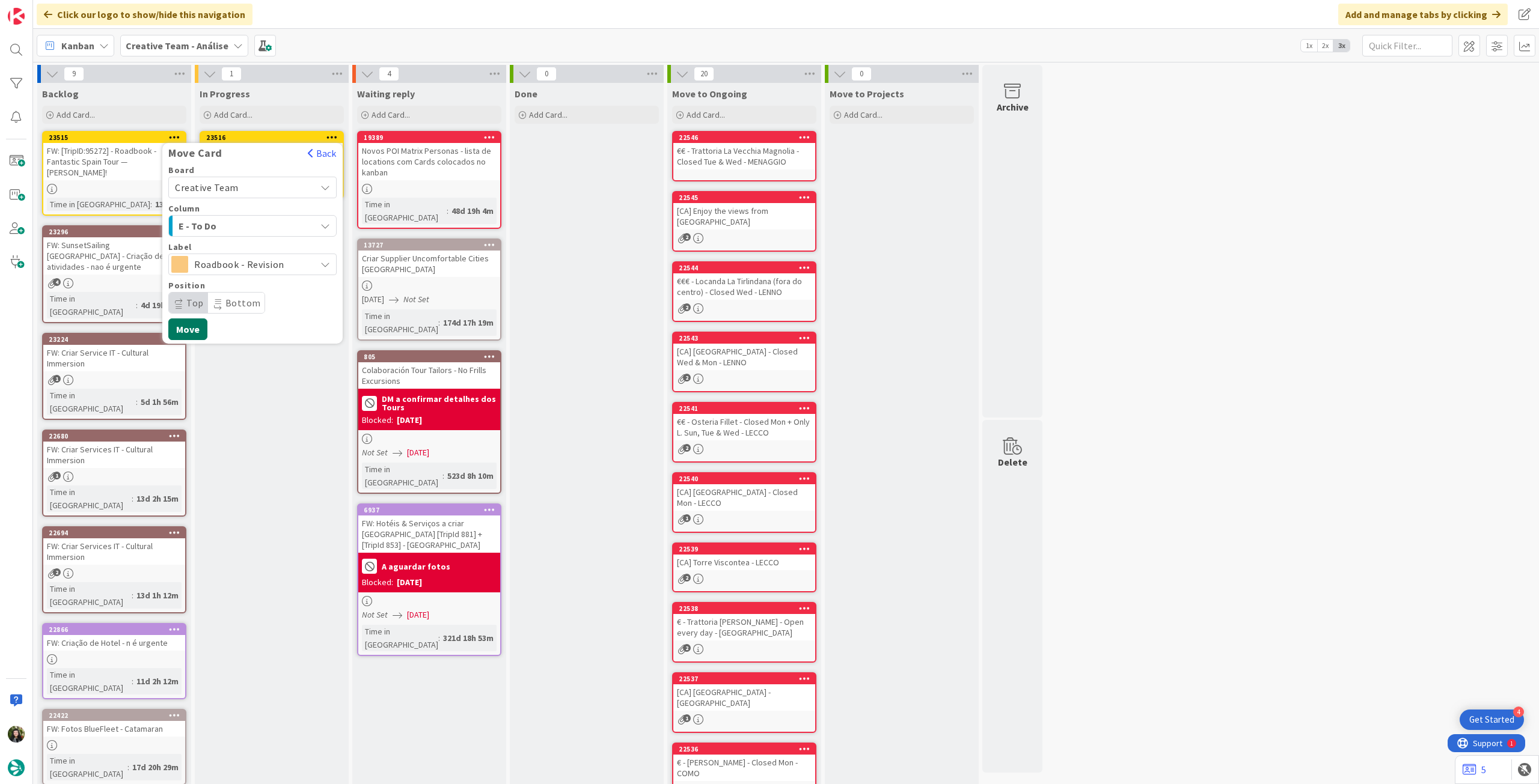
click at [186, 327] on button "Move" at bounding box center [188, 328] width 39 height 21
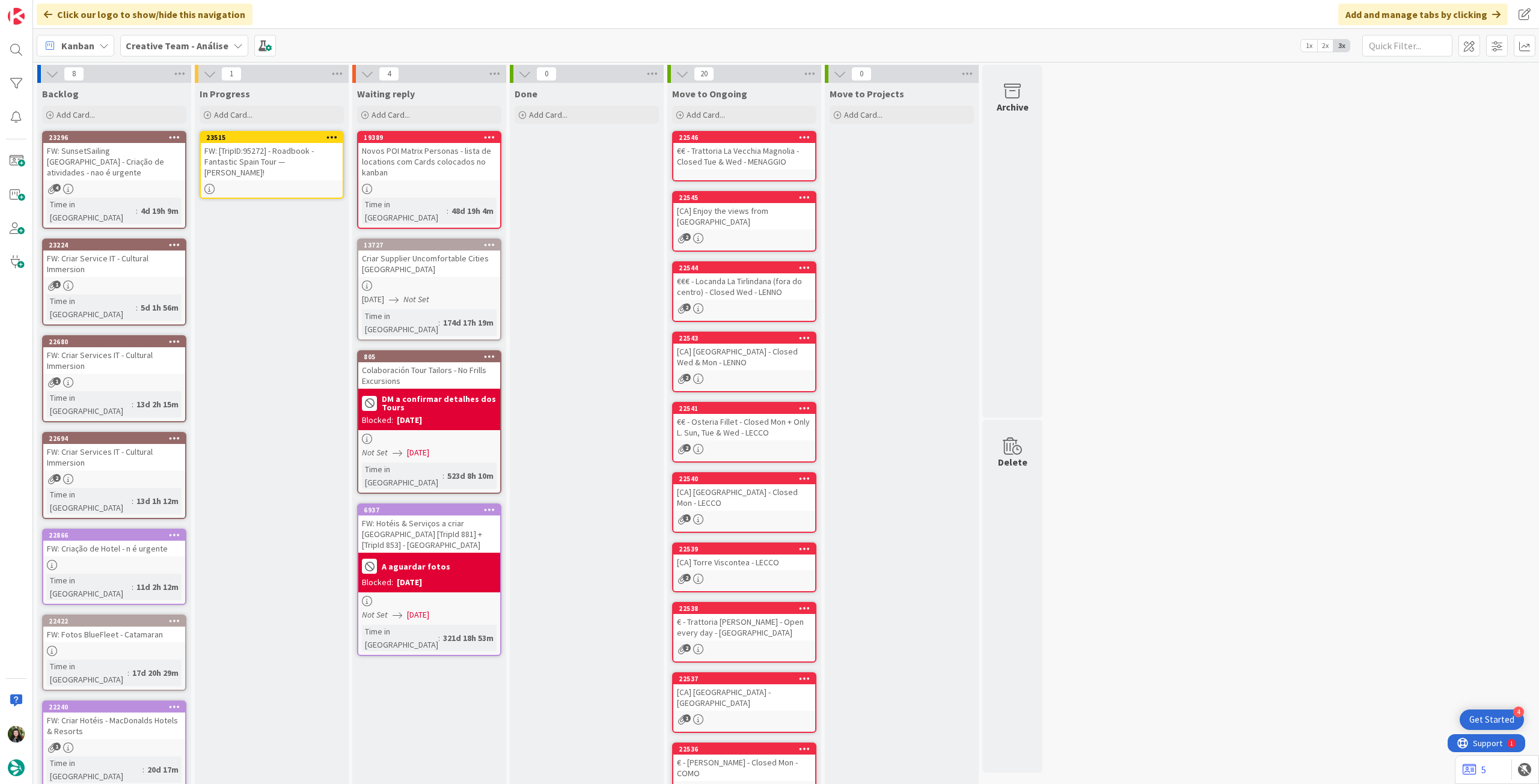
click at [293, 184] on div at bounding box center [271, 189] width 142 height 10
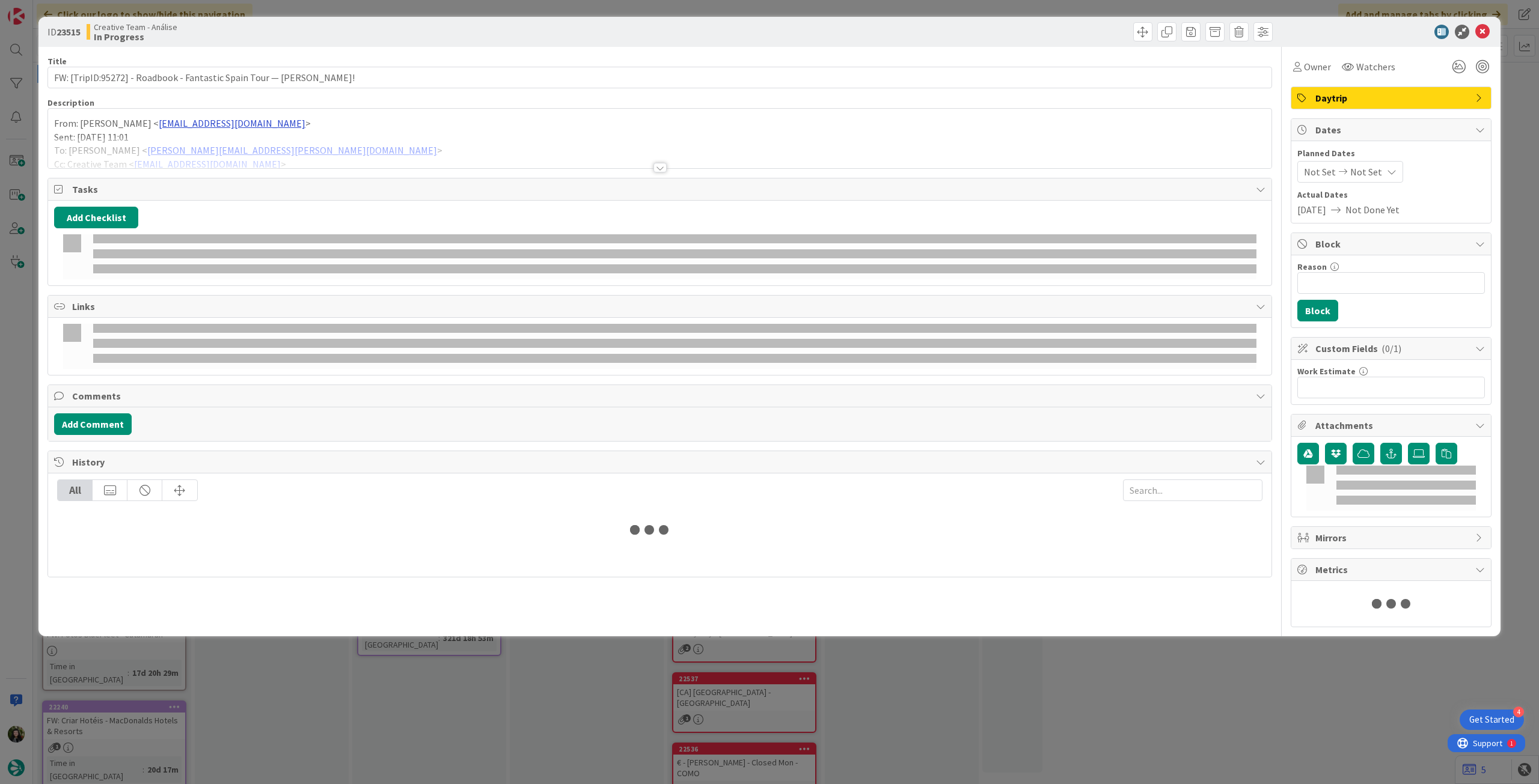
click at [294, 149] on div at bounding box center [659, 153] width 1223 height 31
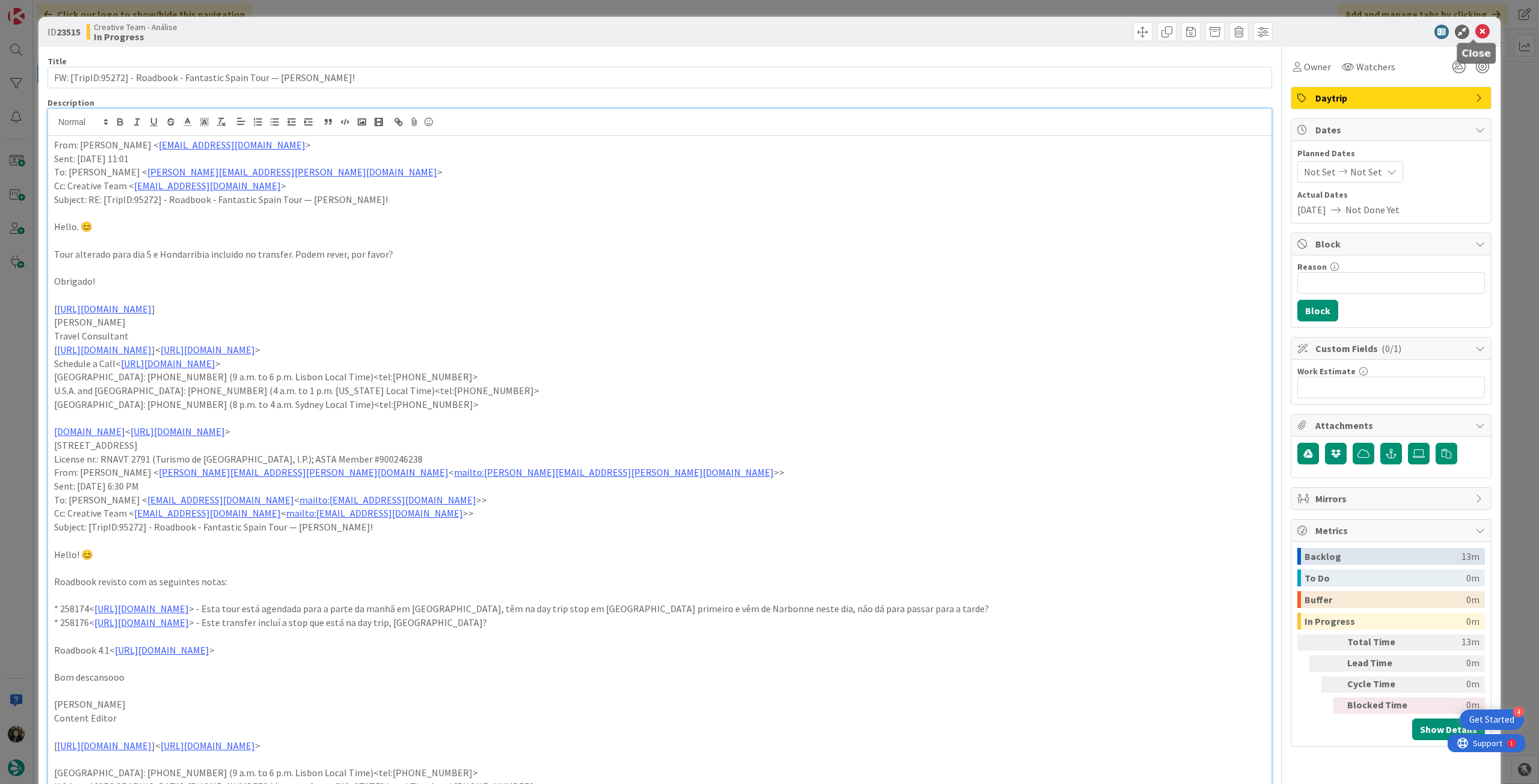
click at [1475, 31] on icon at bounding box center [1483, 32] width 15 height 15
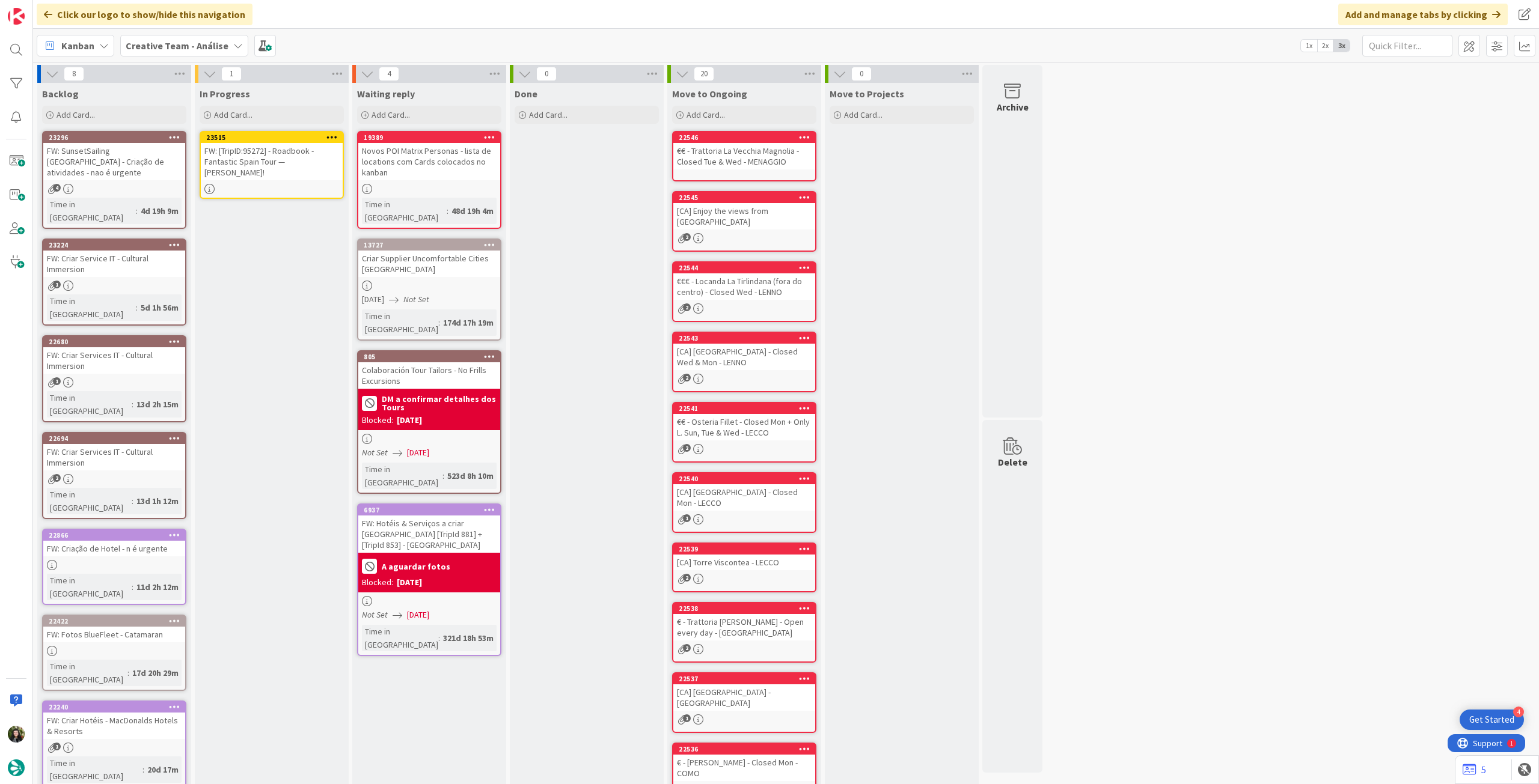
click at [335, 136] on icon at bounding box center [332, 137] width 11 height 8
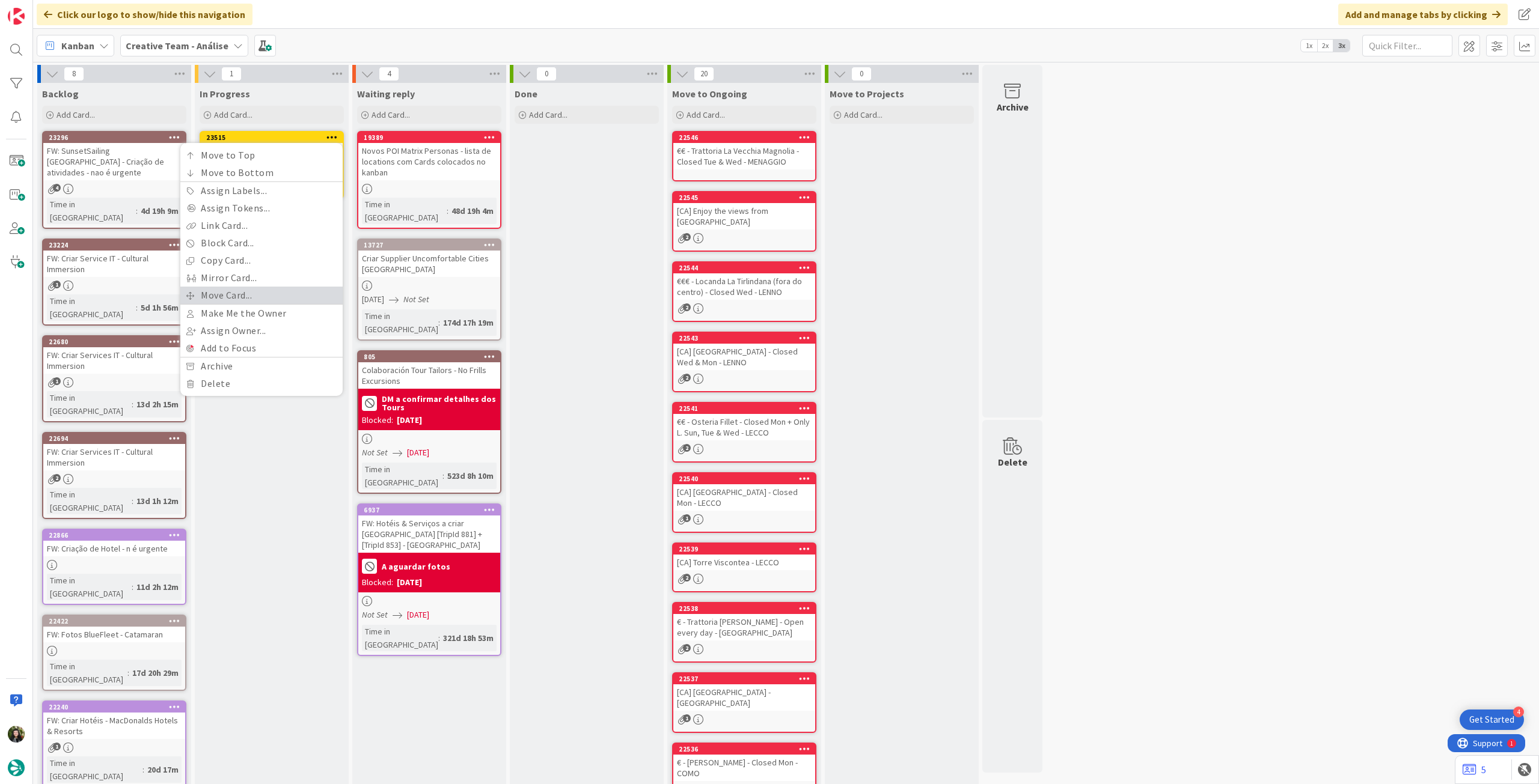
click at [270, 292] on link "Move Card..." at bounding box center [261, 295] width 162 height 18
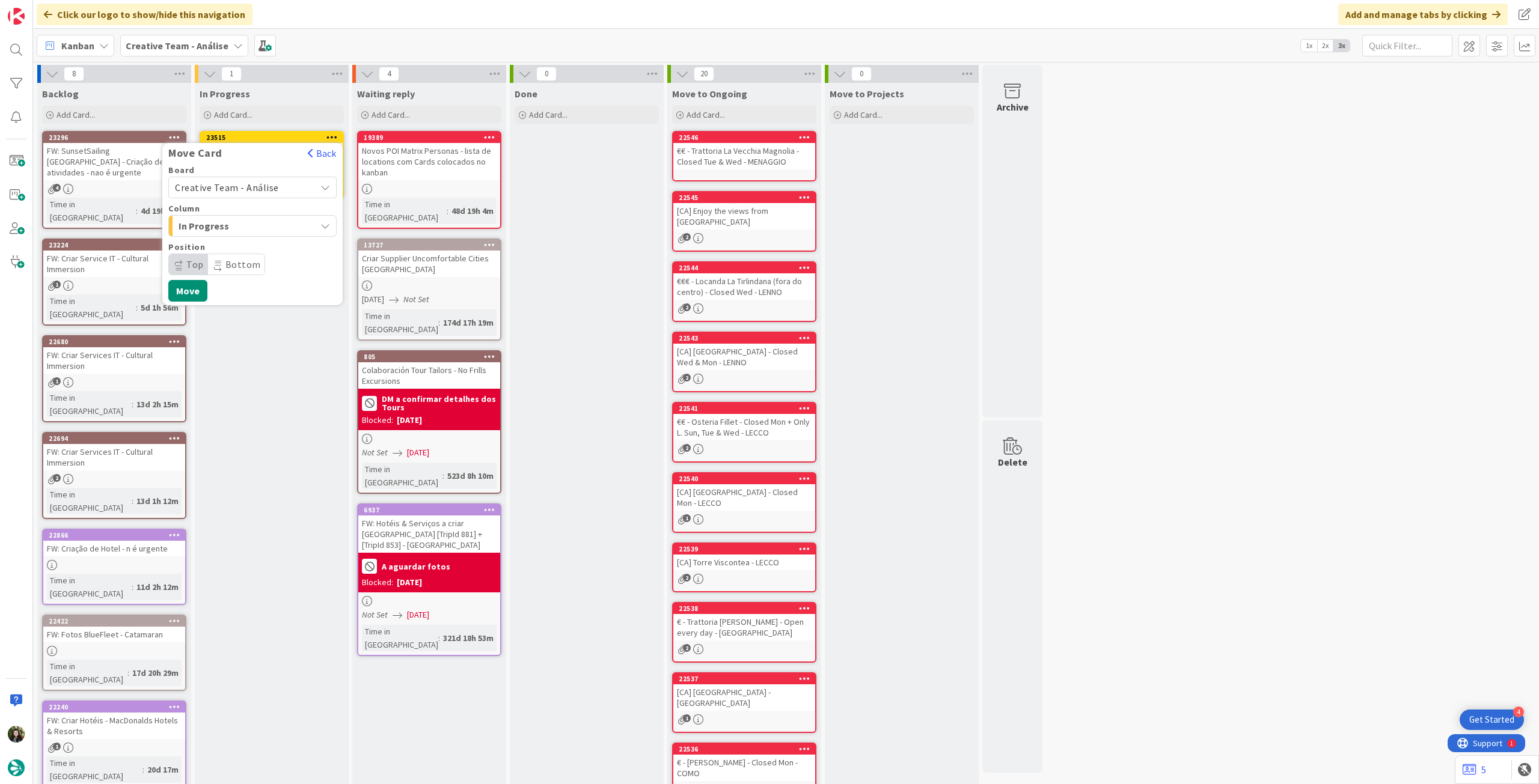
click at [246, 178] on div "Creative Team - Análise" at bounding box center [252, 187] width 168 height 21
click at [234, 239] on span "Creative Team" at bounding box center [260, 243] width 140 height 18
click at [232, 262] on span "Daytrip" at bounding box center [252, 264] width 116 height 17
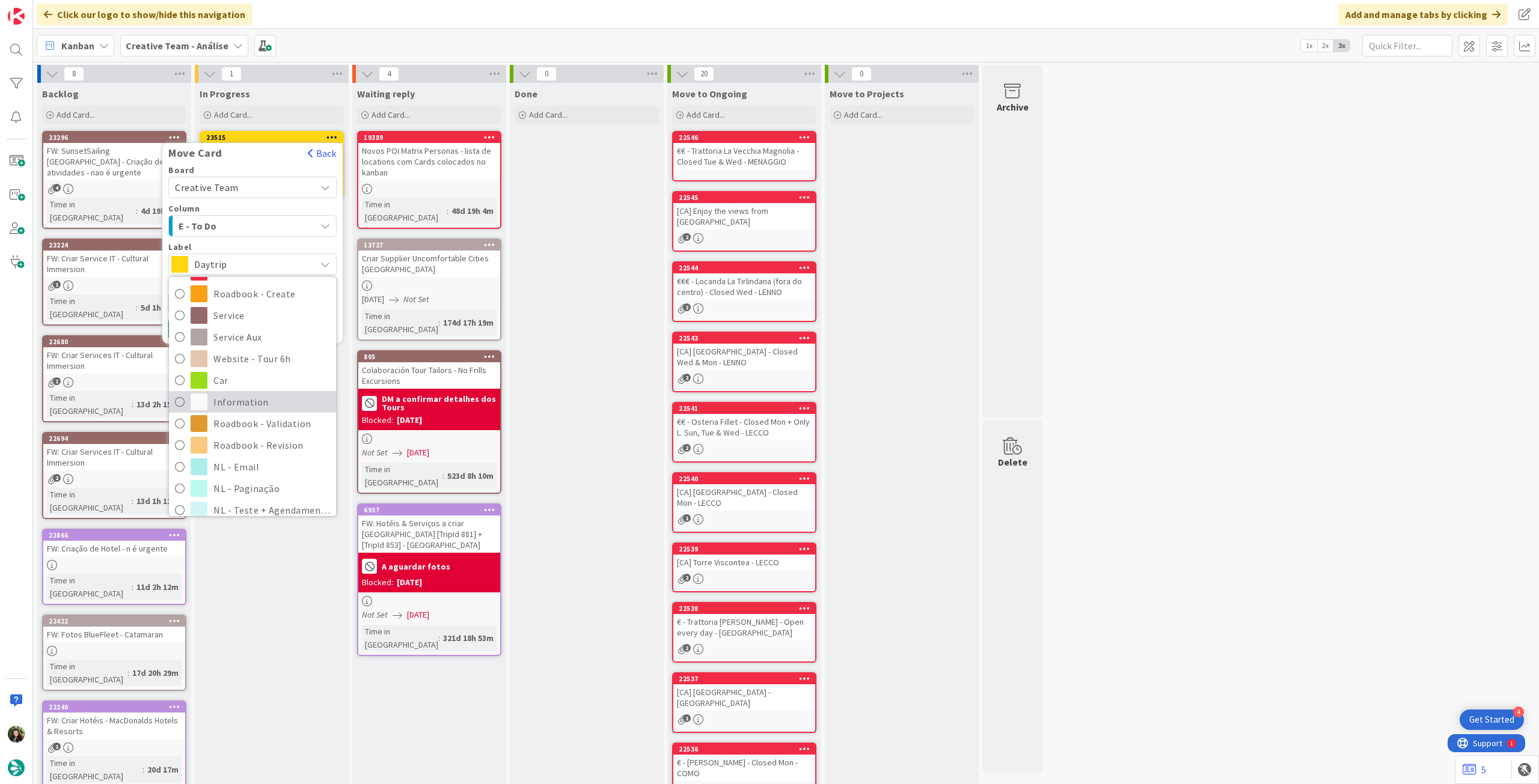
scroll to position [160, 0]
click at [264, 428] on span "Roadbook - Revision" at bounding box center [272, 435] width 117 height 18
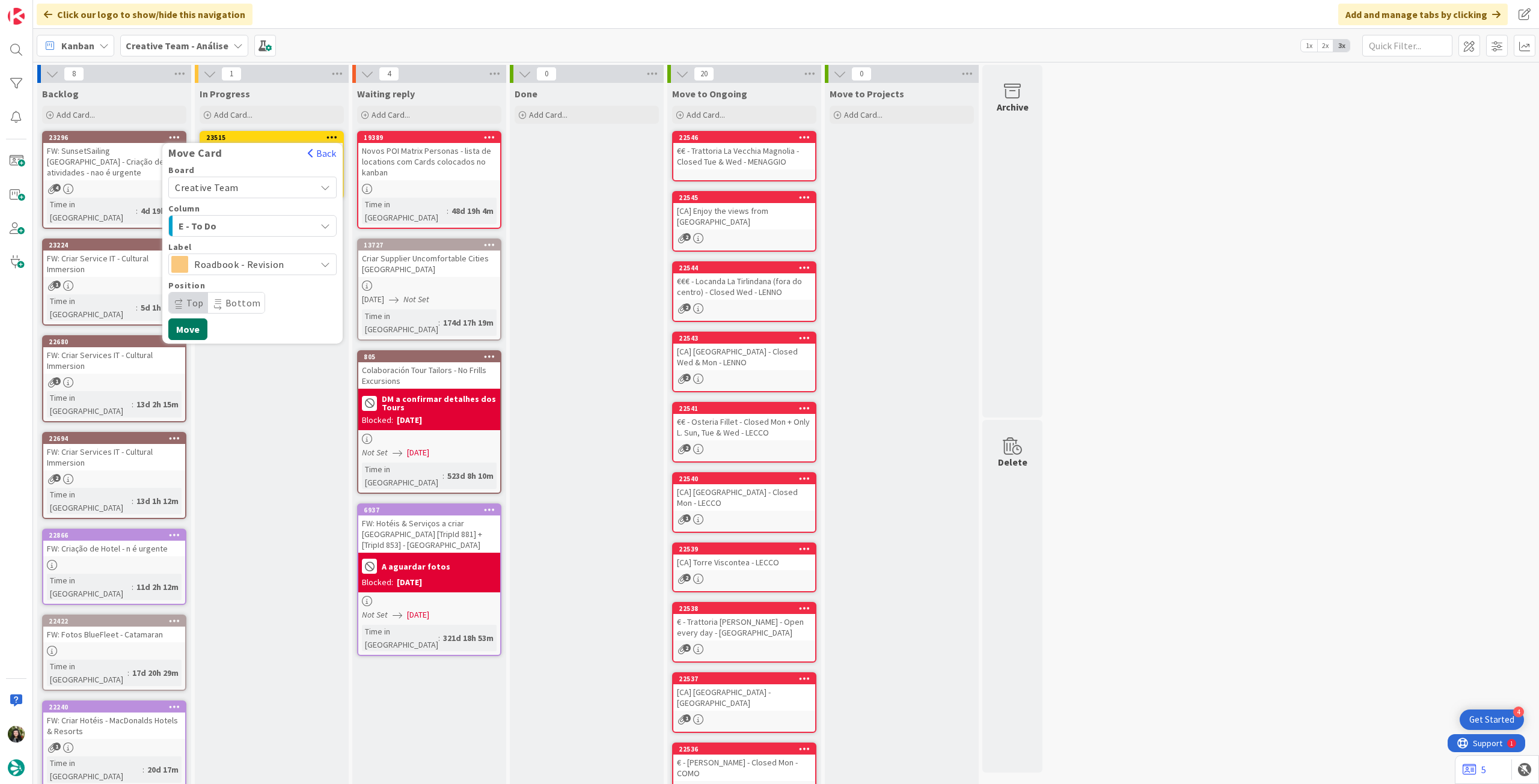
click at [197, 332] on button "Move" at bounding box center [188, 328] width 39 height 21
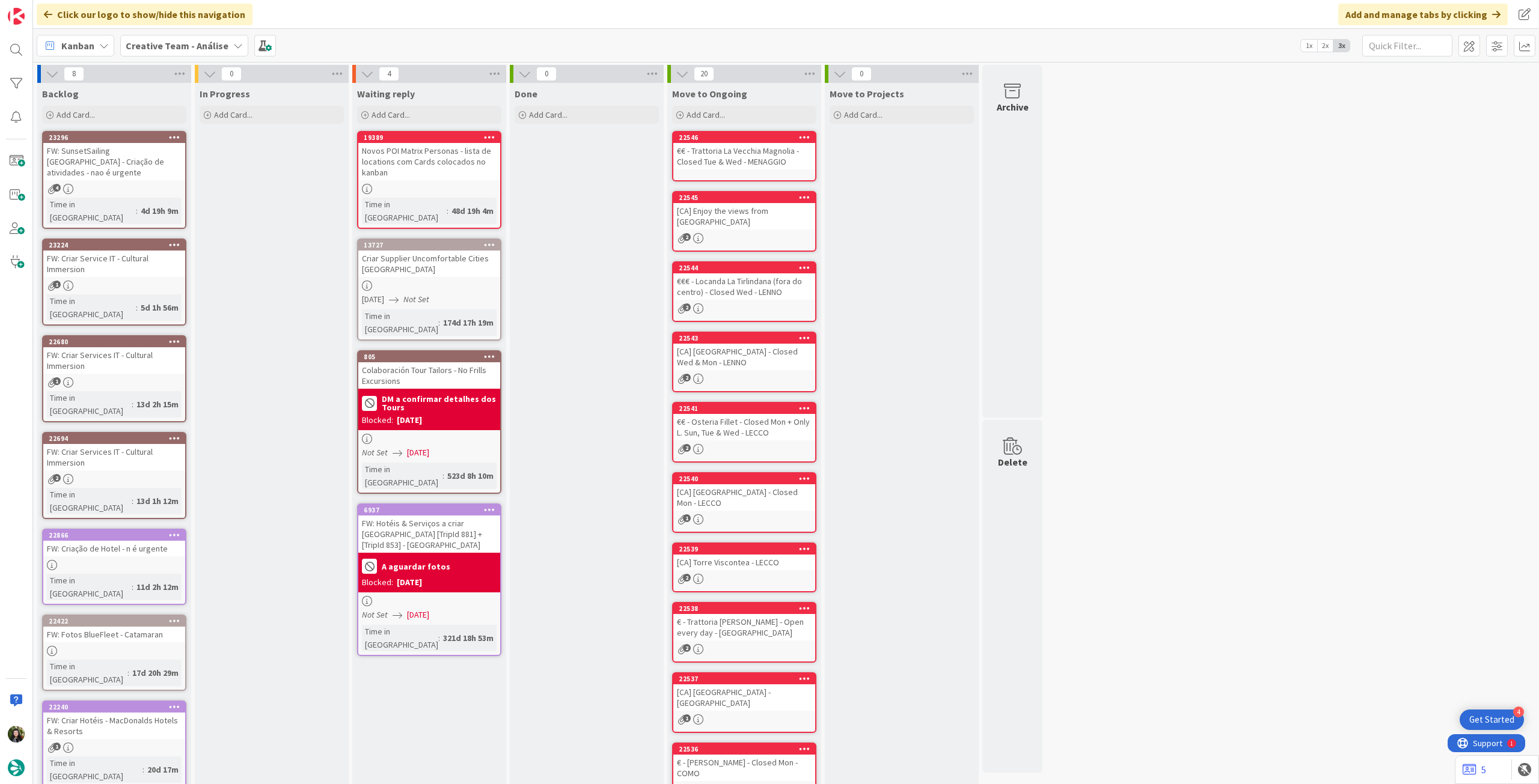
click at [158, 35] on div "Creative Team - Análise" at bounding box center [184, 45] width 128 height 21
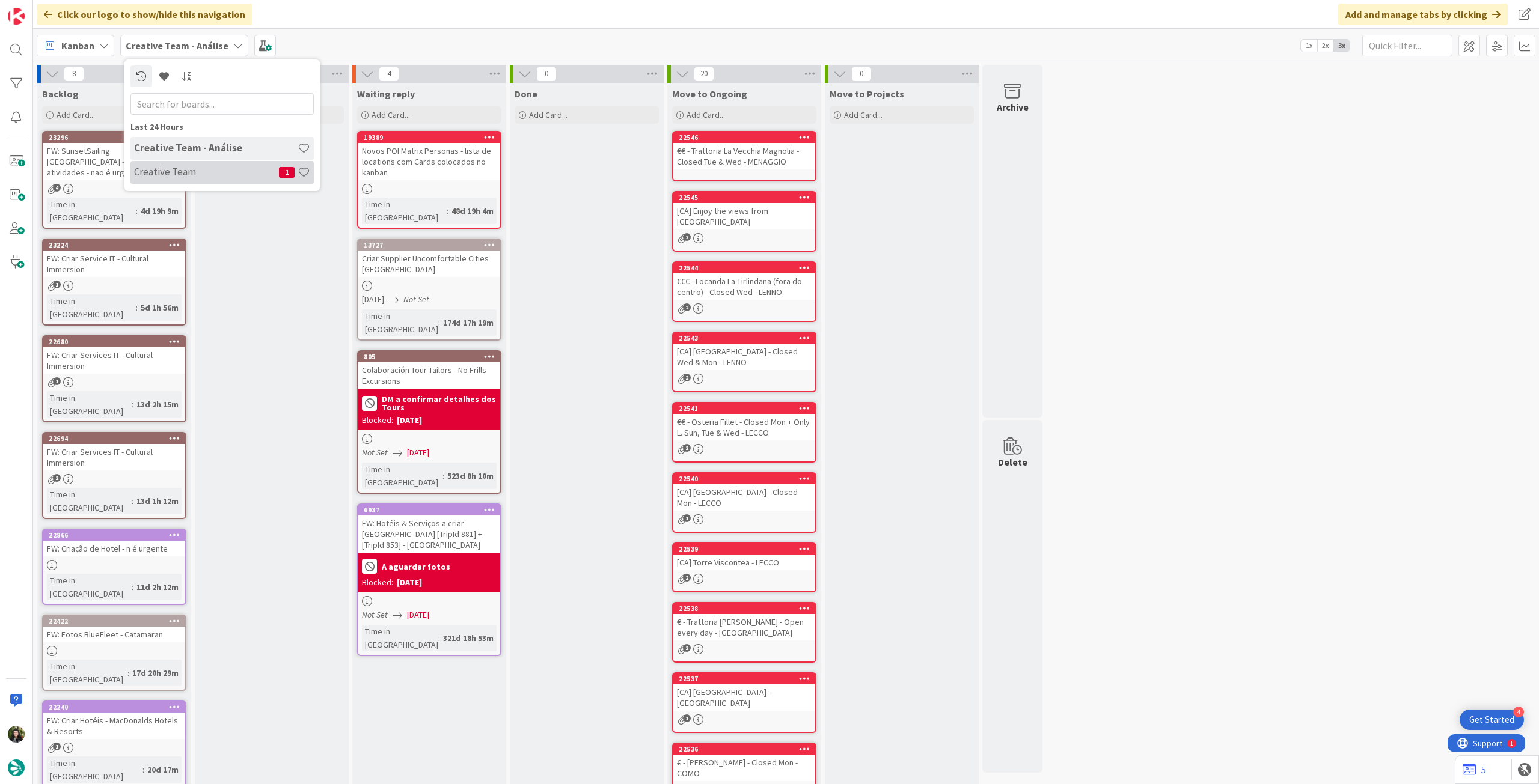
click at [180, 171] on h4 "Creative Team" at bounding box center [206, 171] width 145 height 12
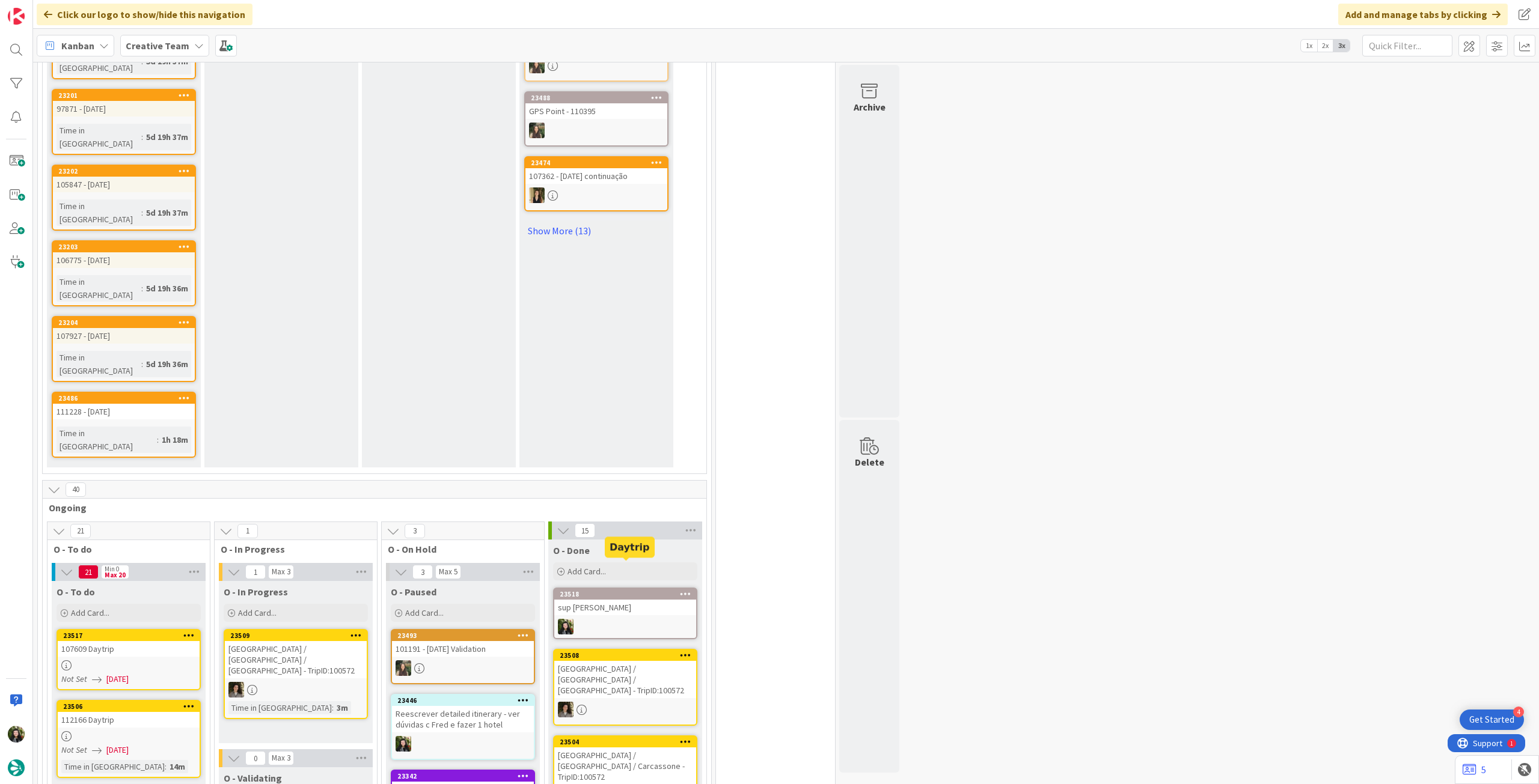
scroll to position [962, 0]
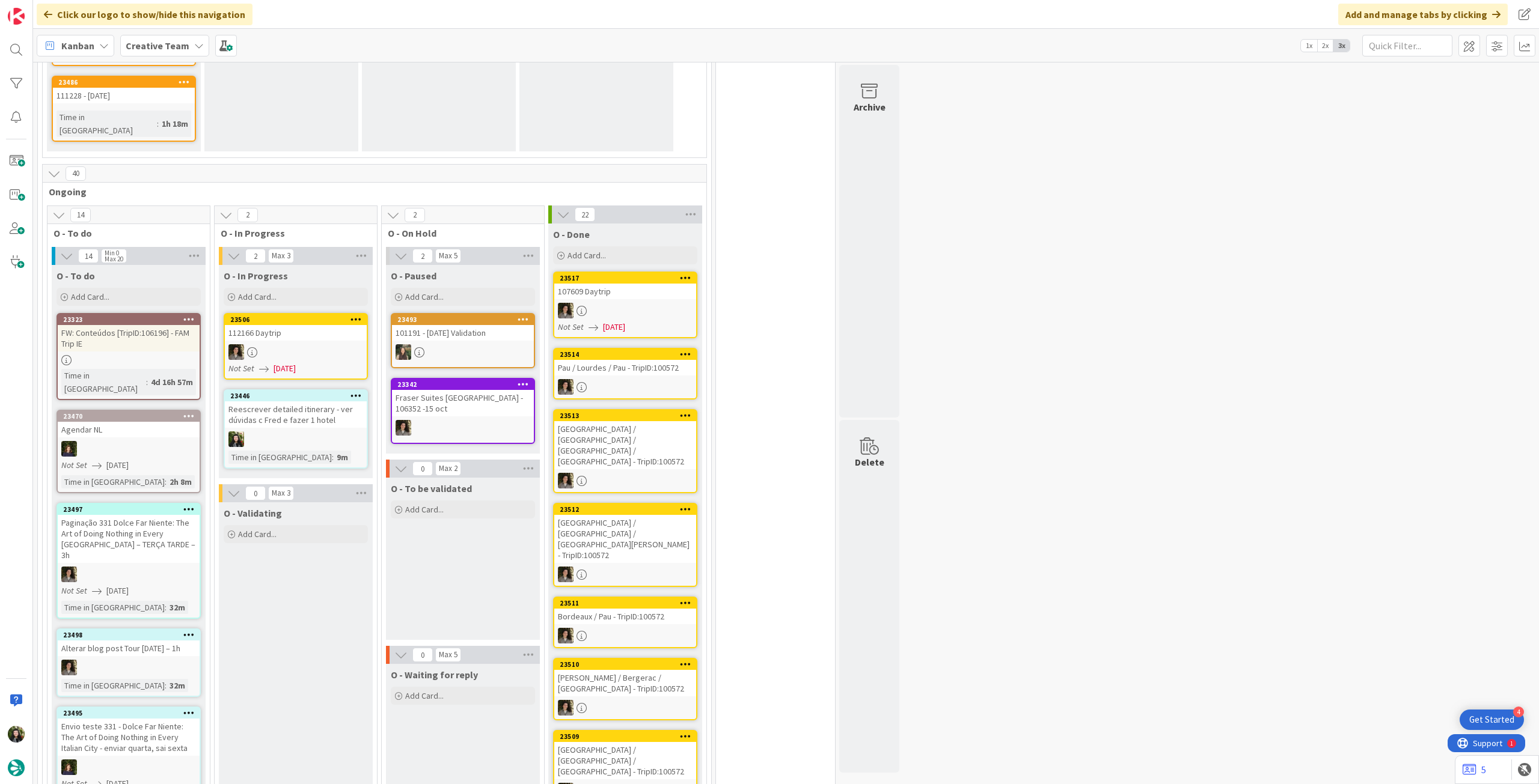
click at [152, 50] on b "Creative Team" at bounding box center [157, 45] width 64 height 12
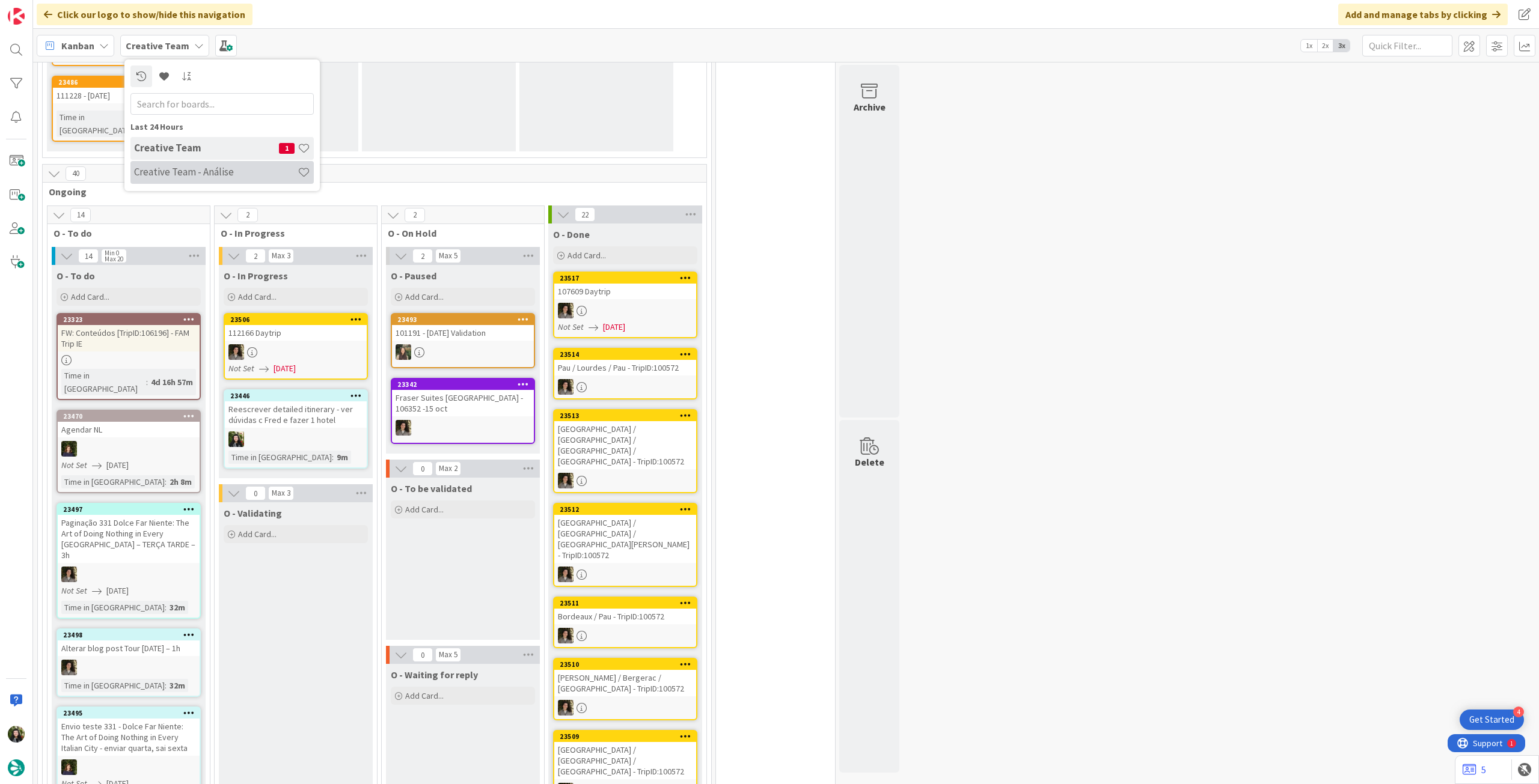
click at [173, 170] on h4 "Creative Team - Análise" at bounding box center [215, 171] width 164 height 12
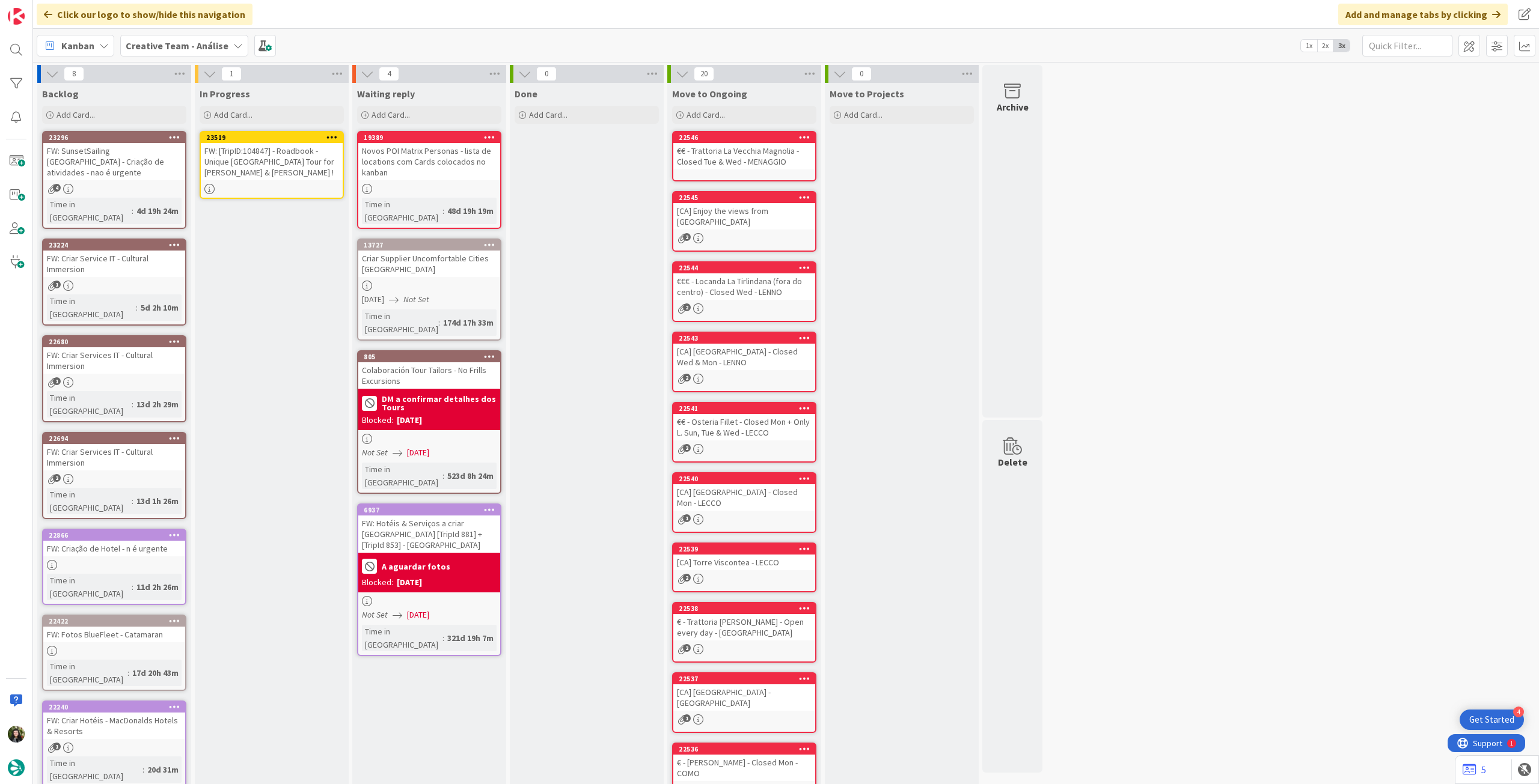
click at [270, 165] on div "FW: [TripID:104847] - Roadbook - Unique Spain Tour for Lynn & Larry !" at bounding box center [271, 162] width 142 height 37
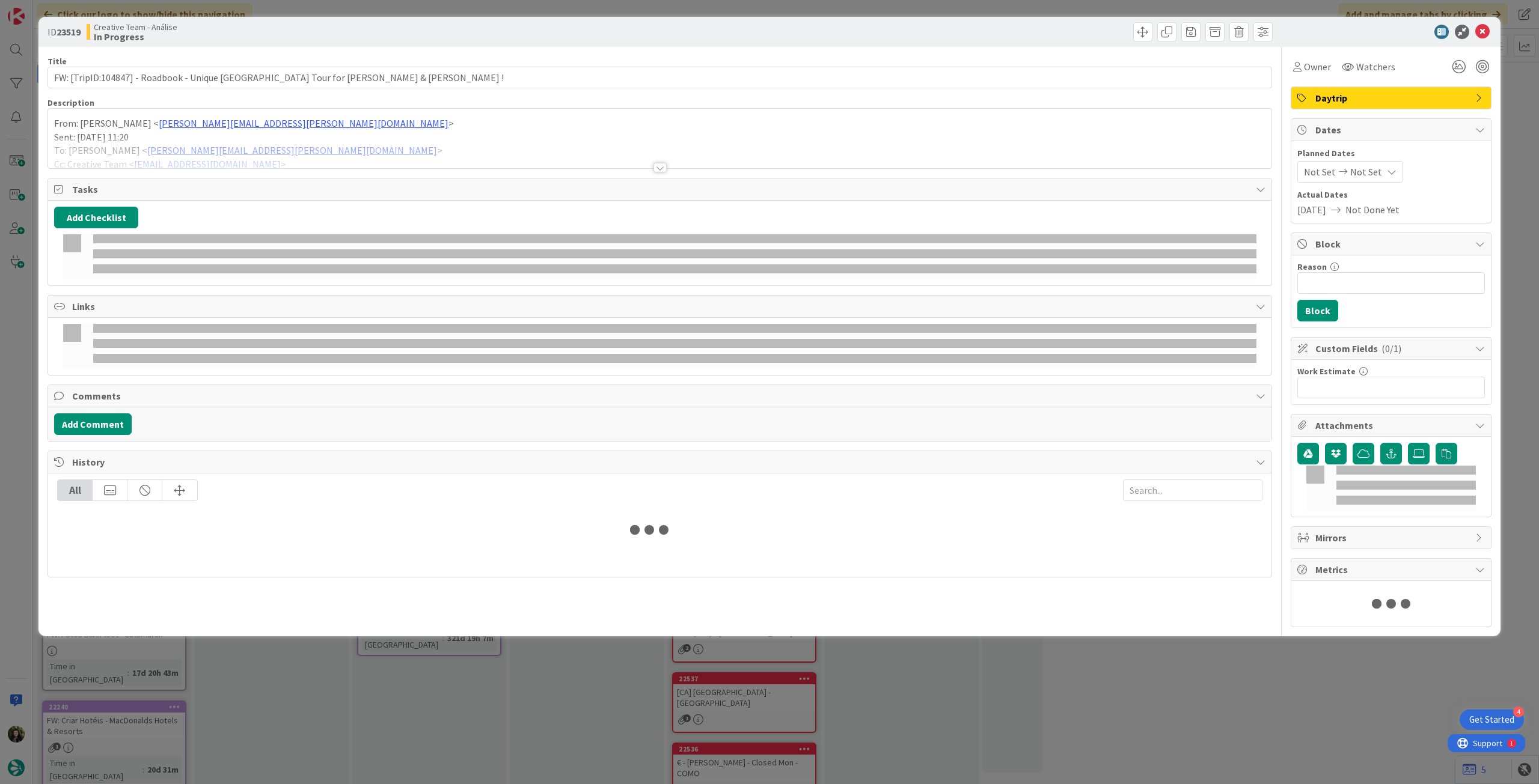
click at [277, 142] on div at bounding box center [659, 153] width 1223 height 31
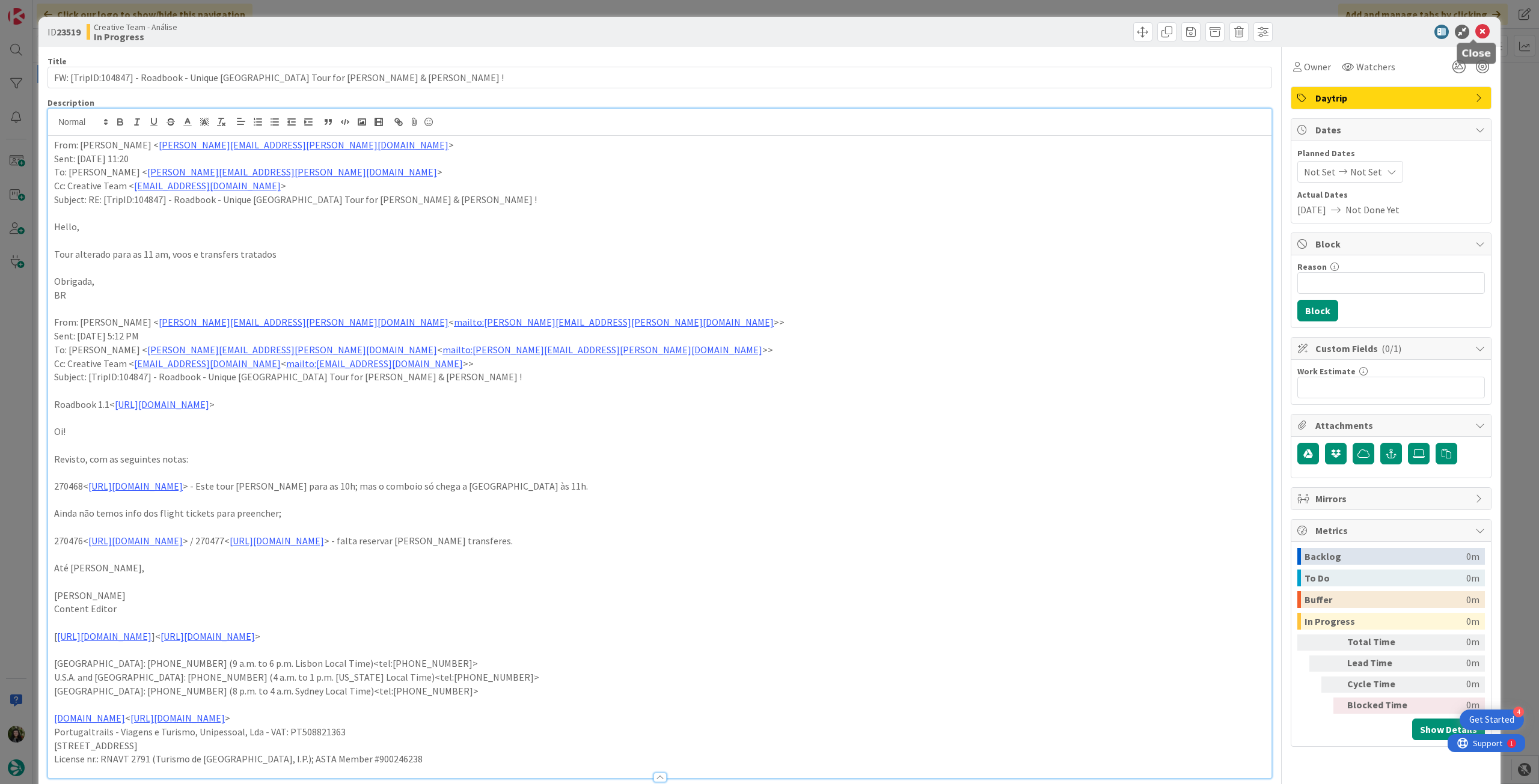
click at [1478, 33] on icon at bounding box center [1483, 32] width 15 height 15
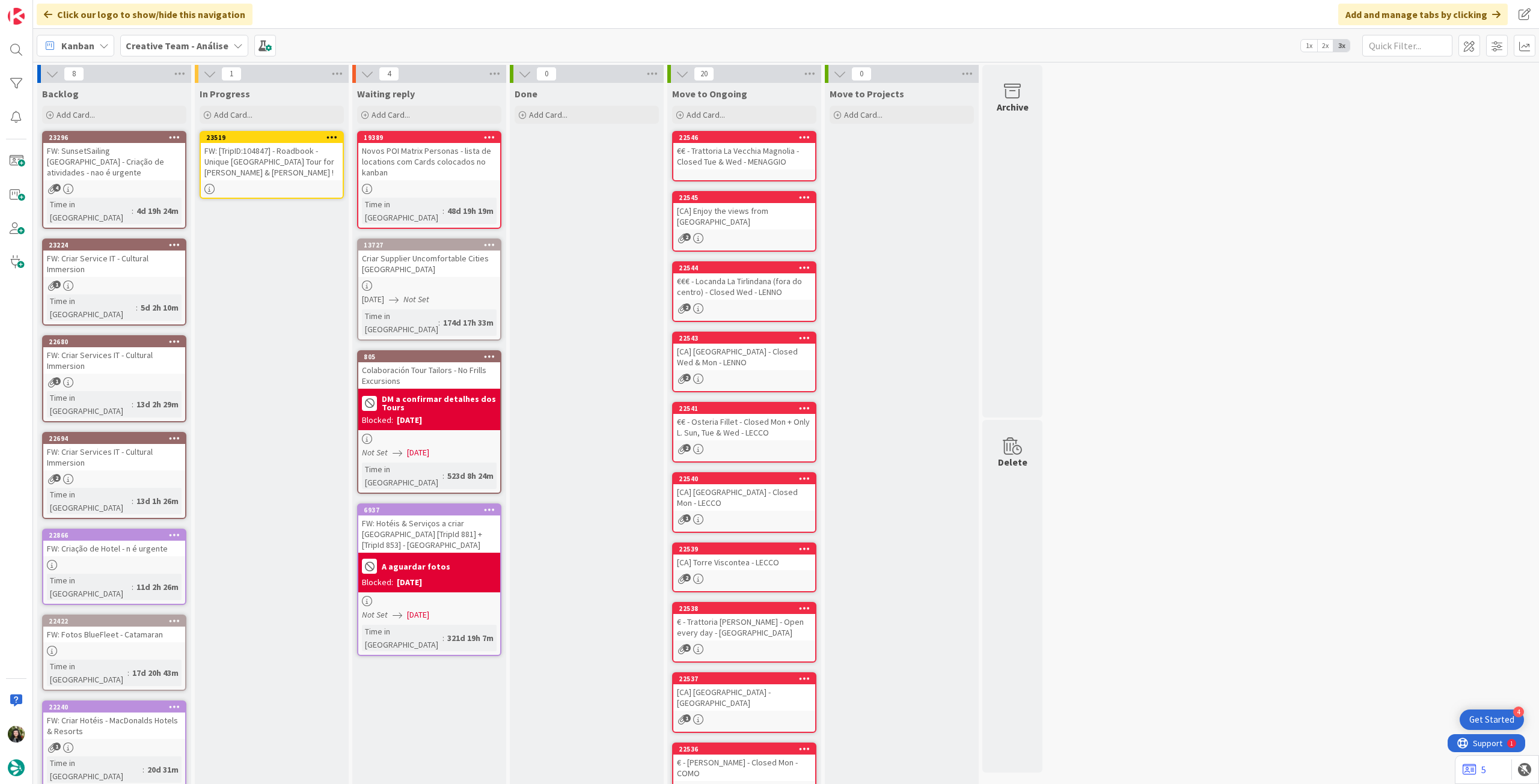
click at [337, 134] on div at bounding box center [331, 137] width 21 height 8
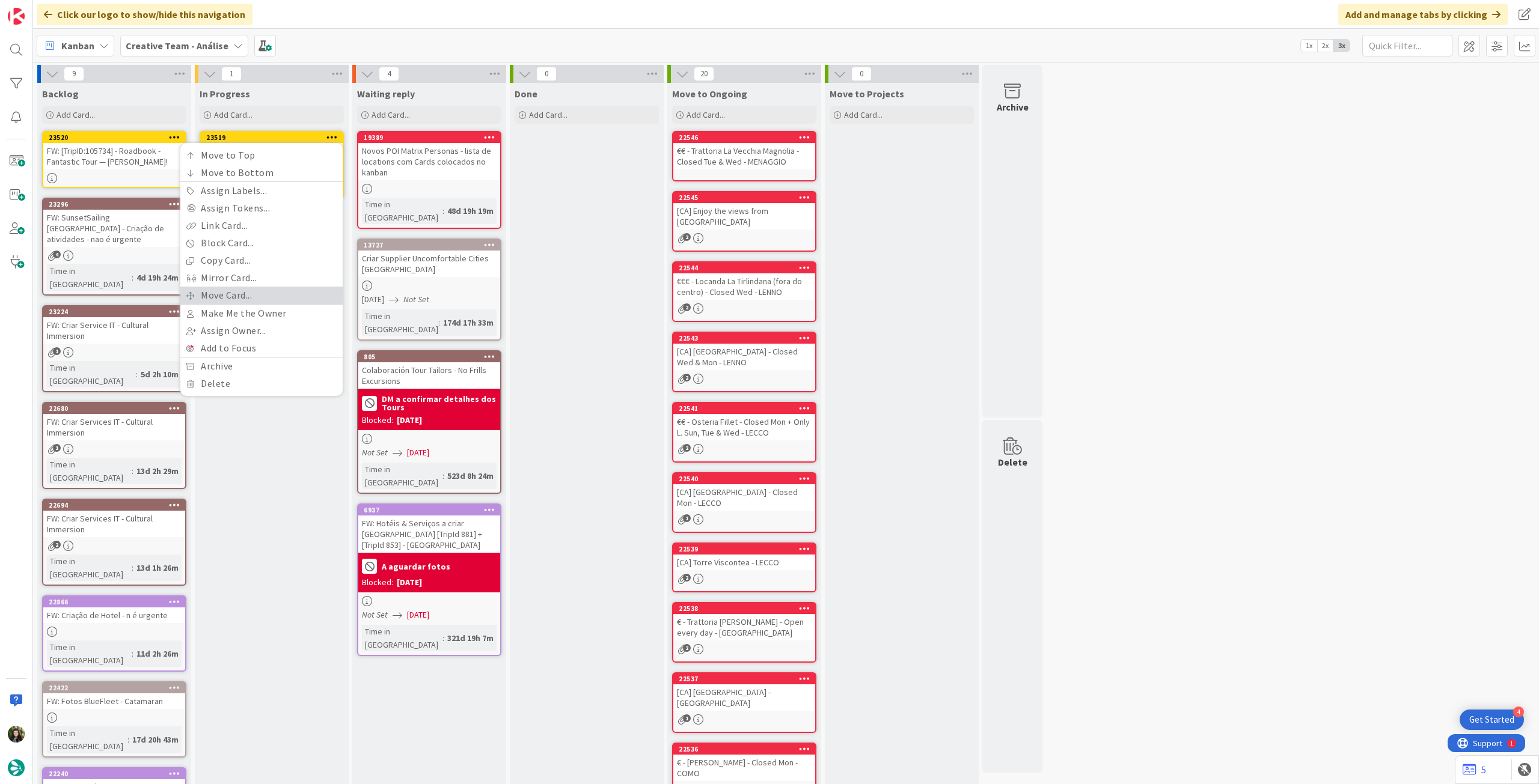
click at [272, 290] on link "Move Card..." at bounding box center [261, 295] width 162 height 18
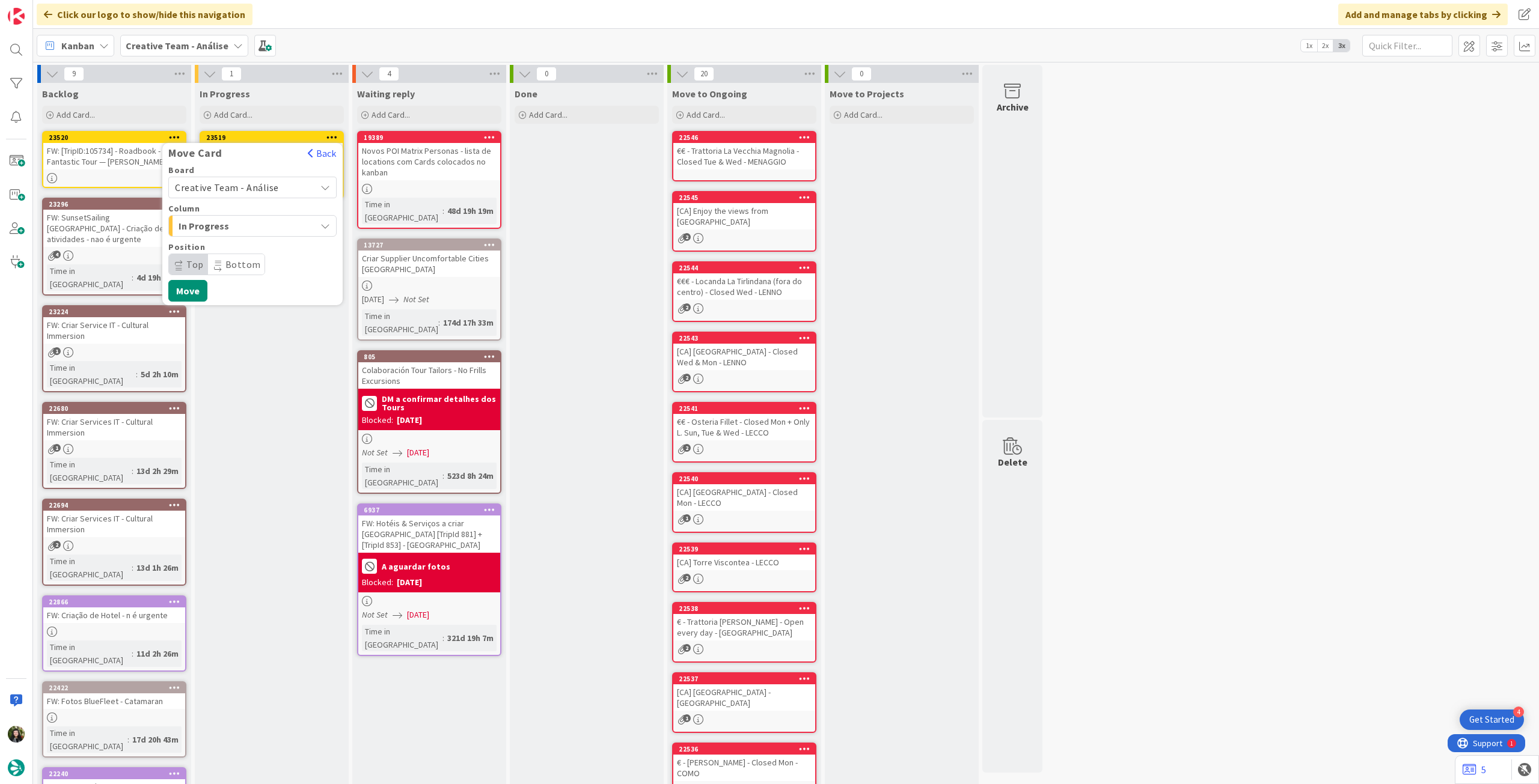
click at [237, 183] on span "Creative Team - Análise" at bounding box center [227, 187] width 104 height 12
click at [243, 239] on span "Creative Team" at bounding box center [260, 243] width 140 height 18
click at [240, 259] on span "Daytrip" at bounding box center [252, 264] width 116 height 17
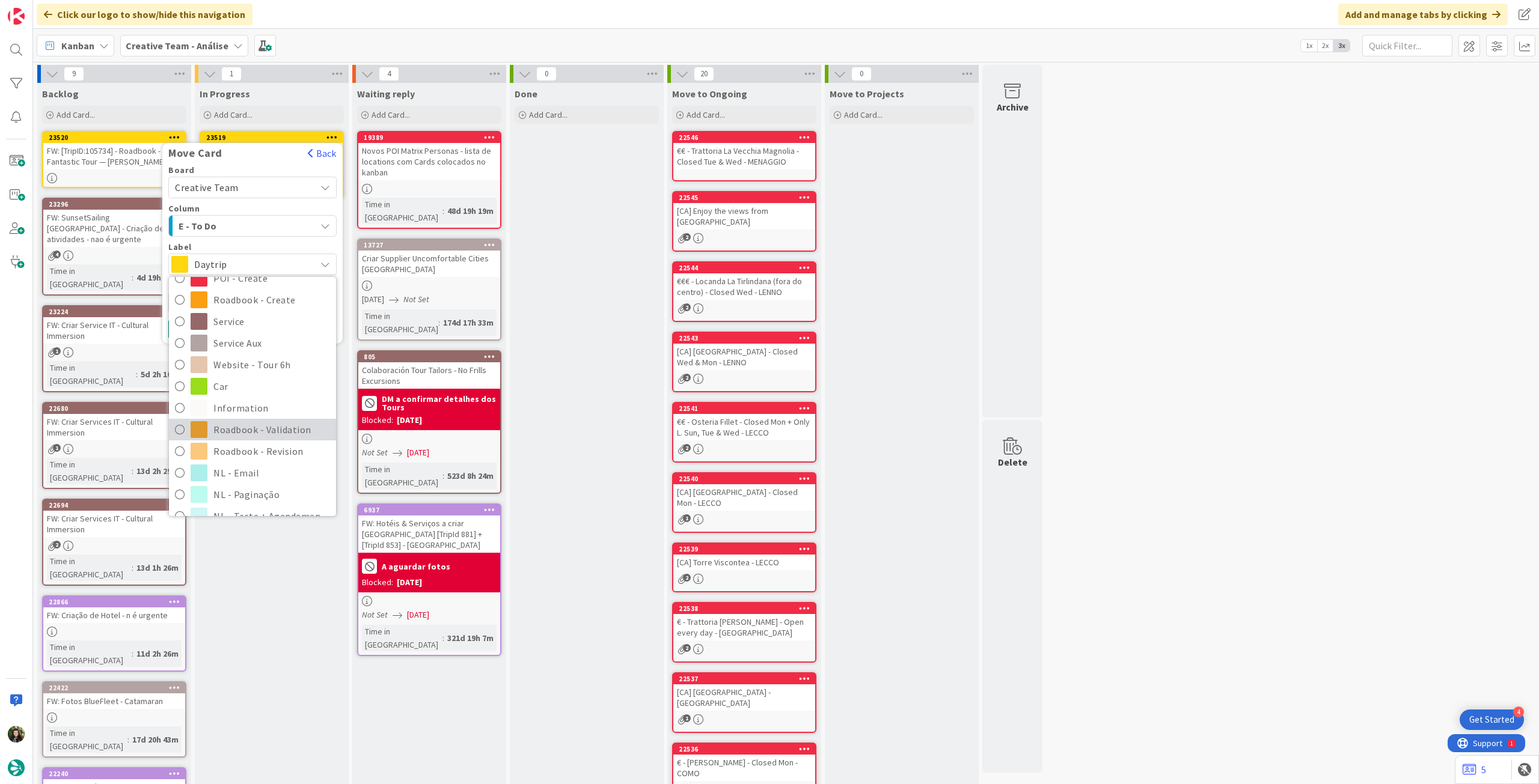
scroll to position [160, 0]
click at [270, 434] on span "Roadbook - Revision" at bounding box center [272, 435] width 117 height 18
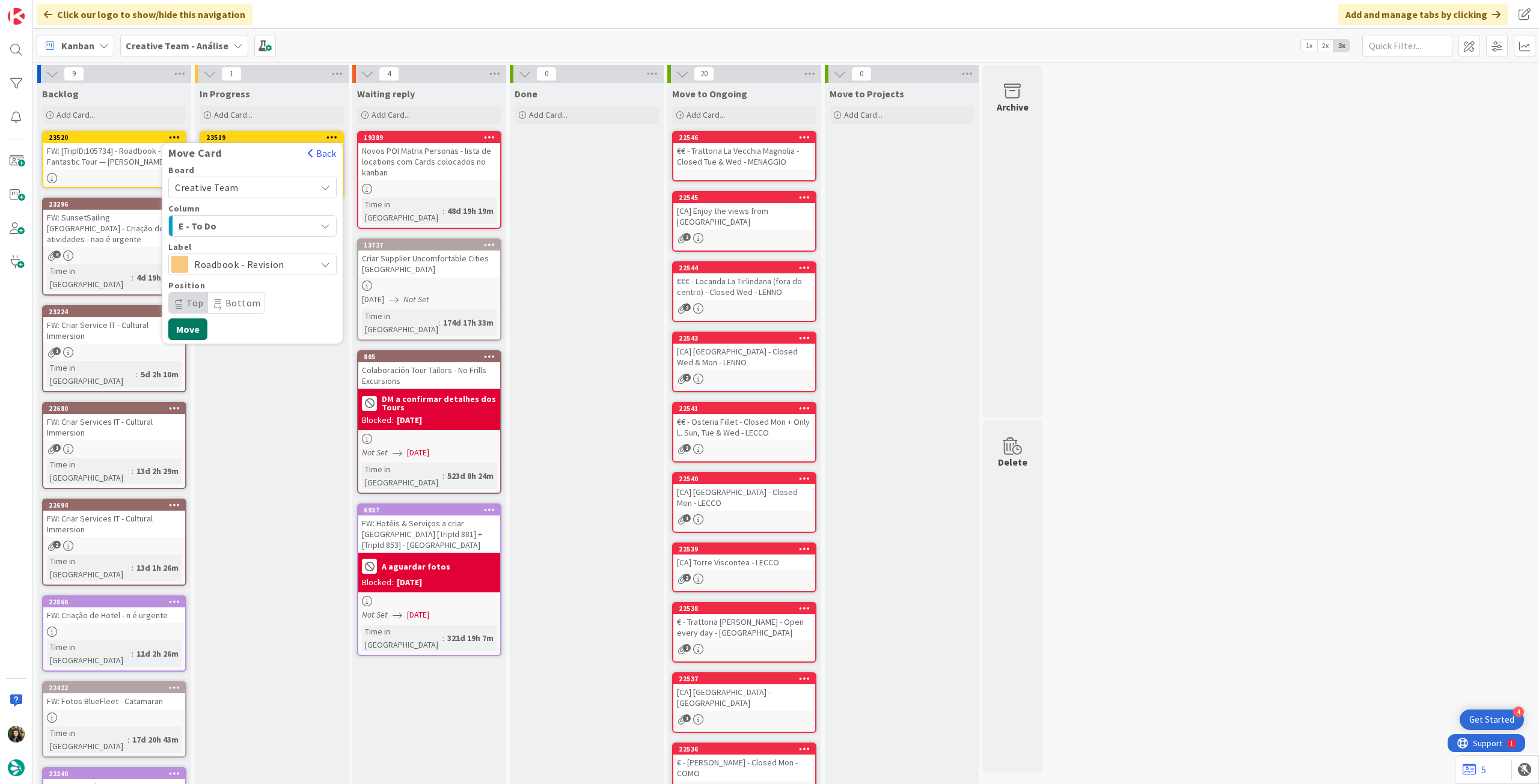
click at [191, 333] on button "Move" at bounding box center [188, 328] width 39 height 21
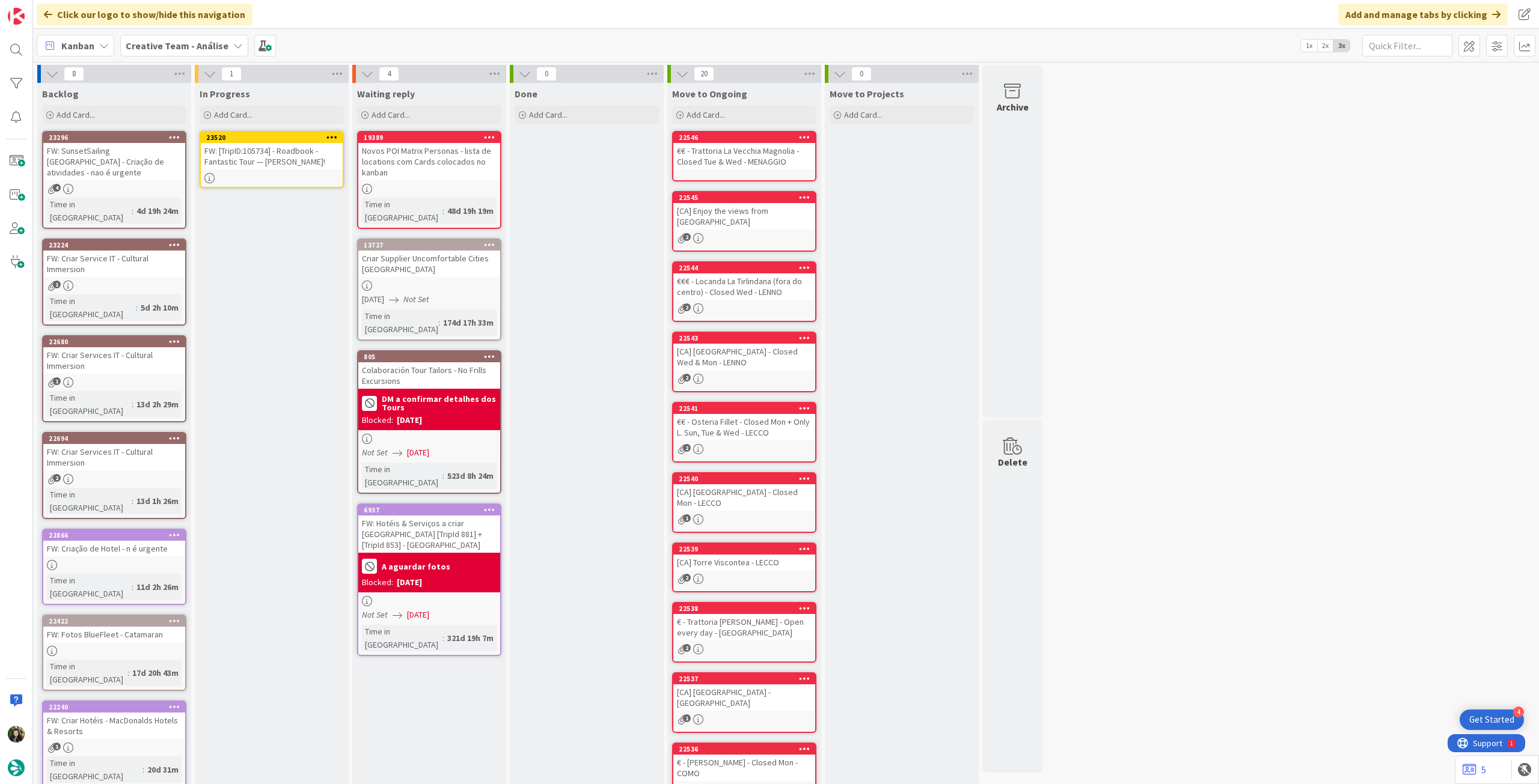
click at [289, 174] on div at bounding box center [271, 178] width 142 height 10
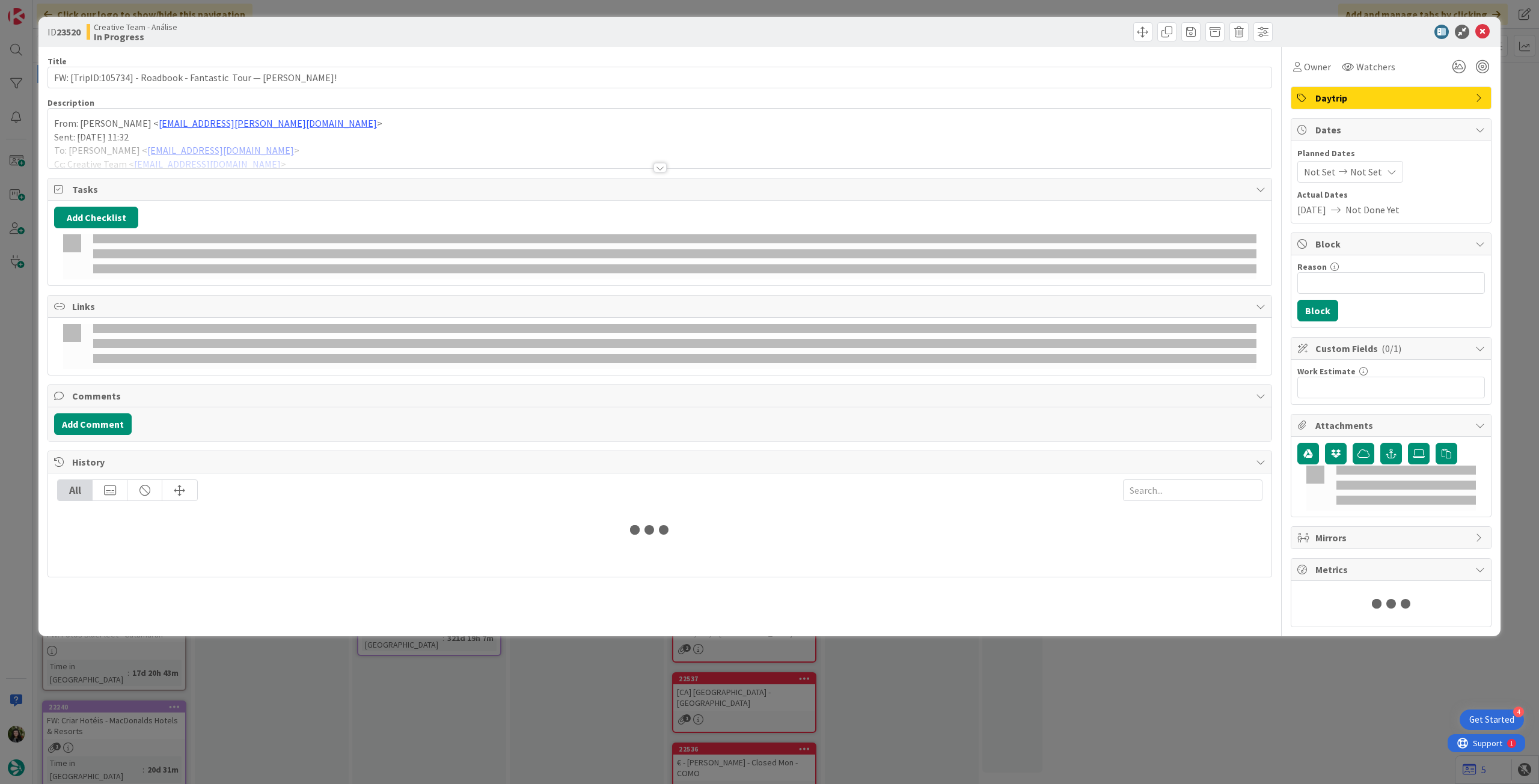
click at [65, 138] on div at bounding box center [659, 153] width 1223 height 31
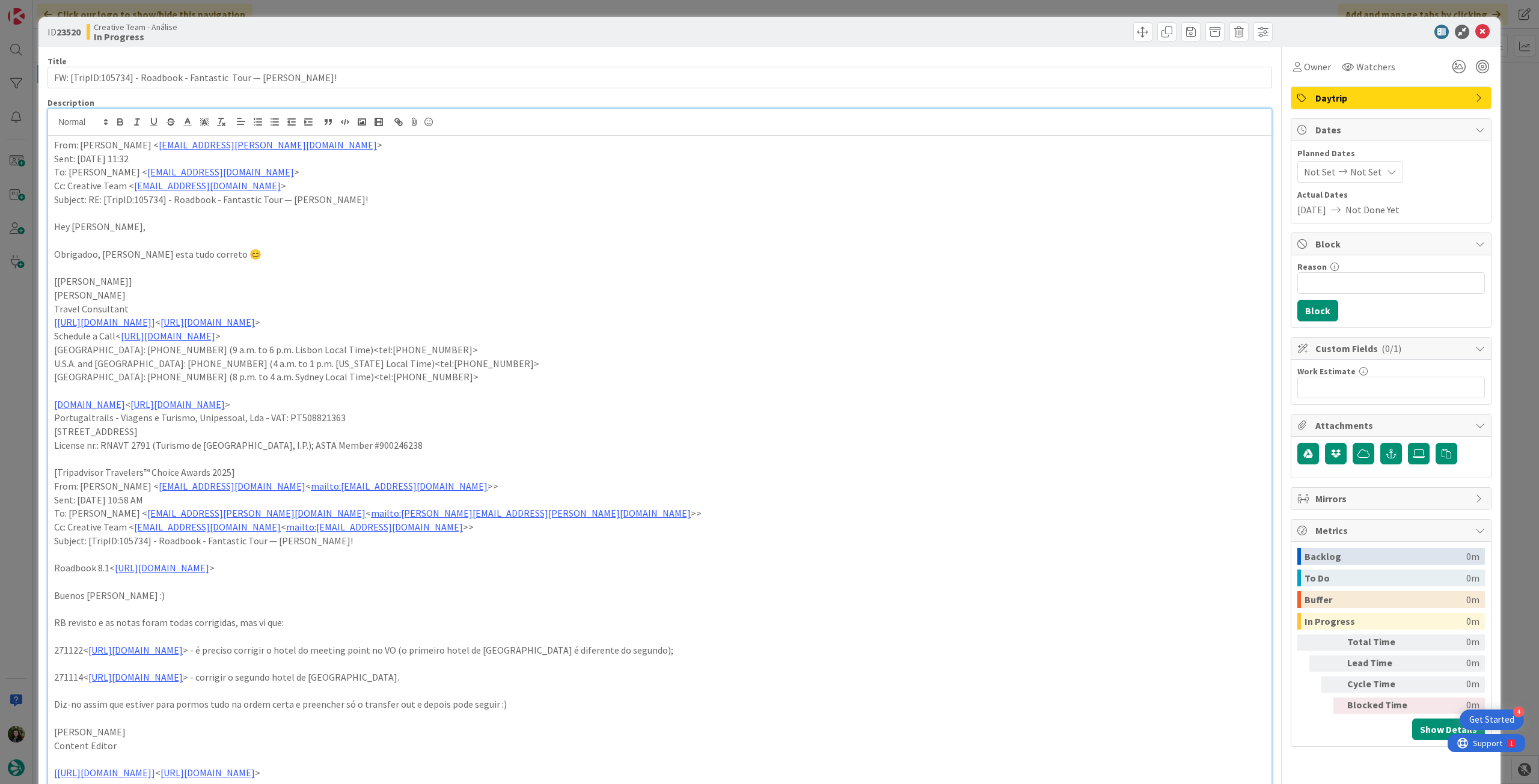
click at [53, 141] on div "From: Sebastião Oliveira < sebastiao.oliveira@tourtailors.com > Sent: Monday, S…" at bounding box center [659, 525] width 1223 height 778
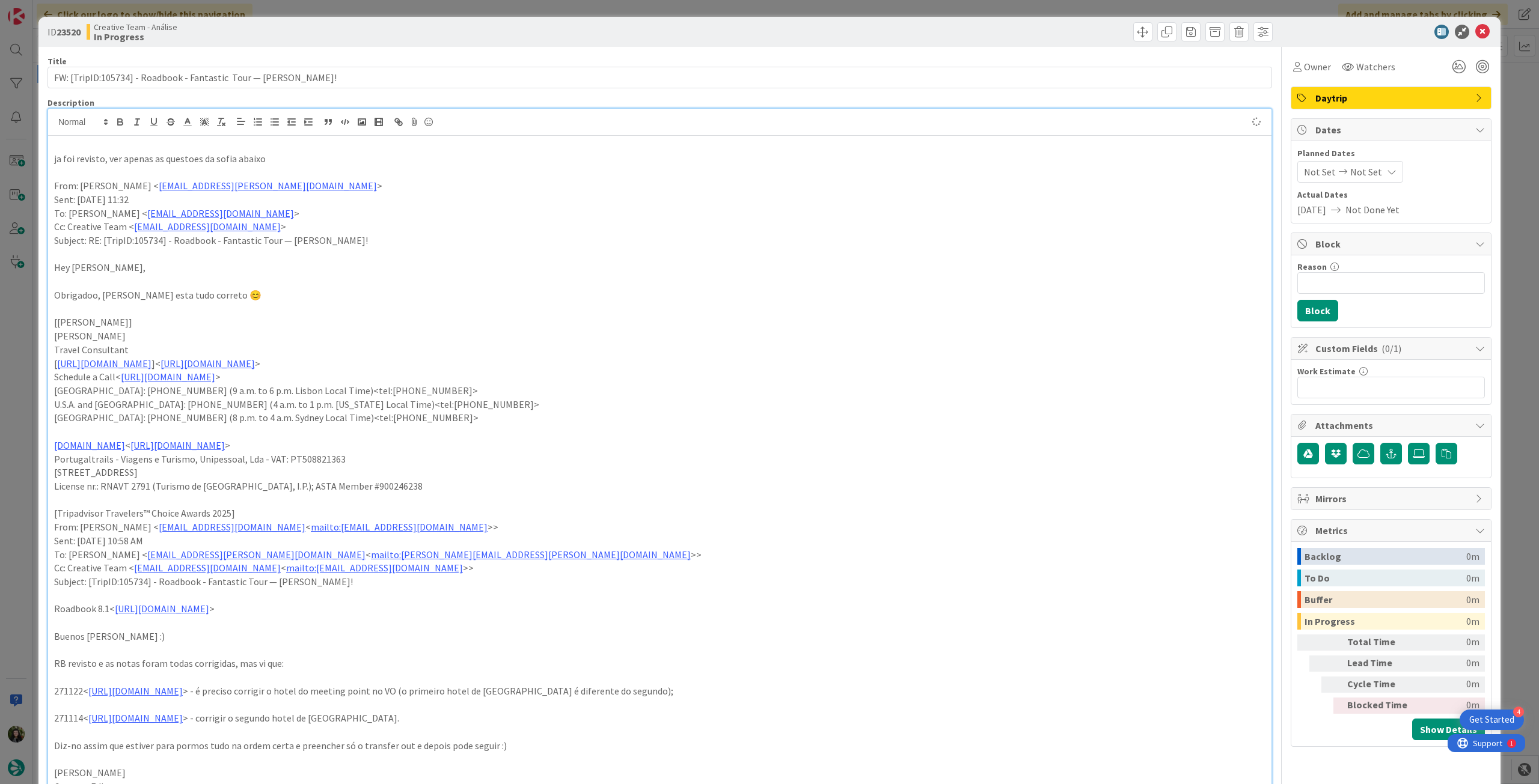
click at [202, 155] on p "ja foi revisto, ver apenas as questoes da sofia abaixo" at bounding box center [659, 158] width 1211 height 14
click at [117, 122] on icon "button" at bounding box center [119, 123] width 5 height 3
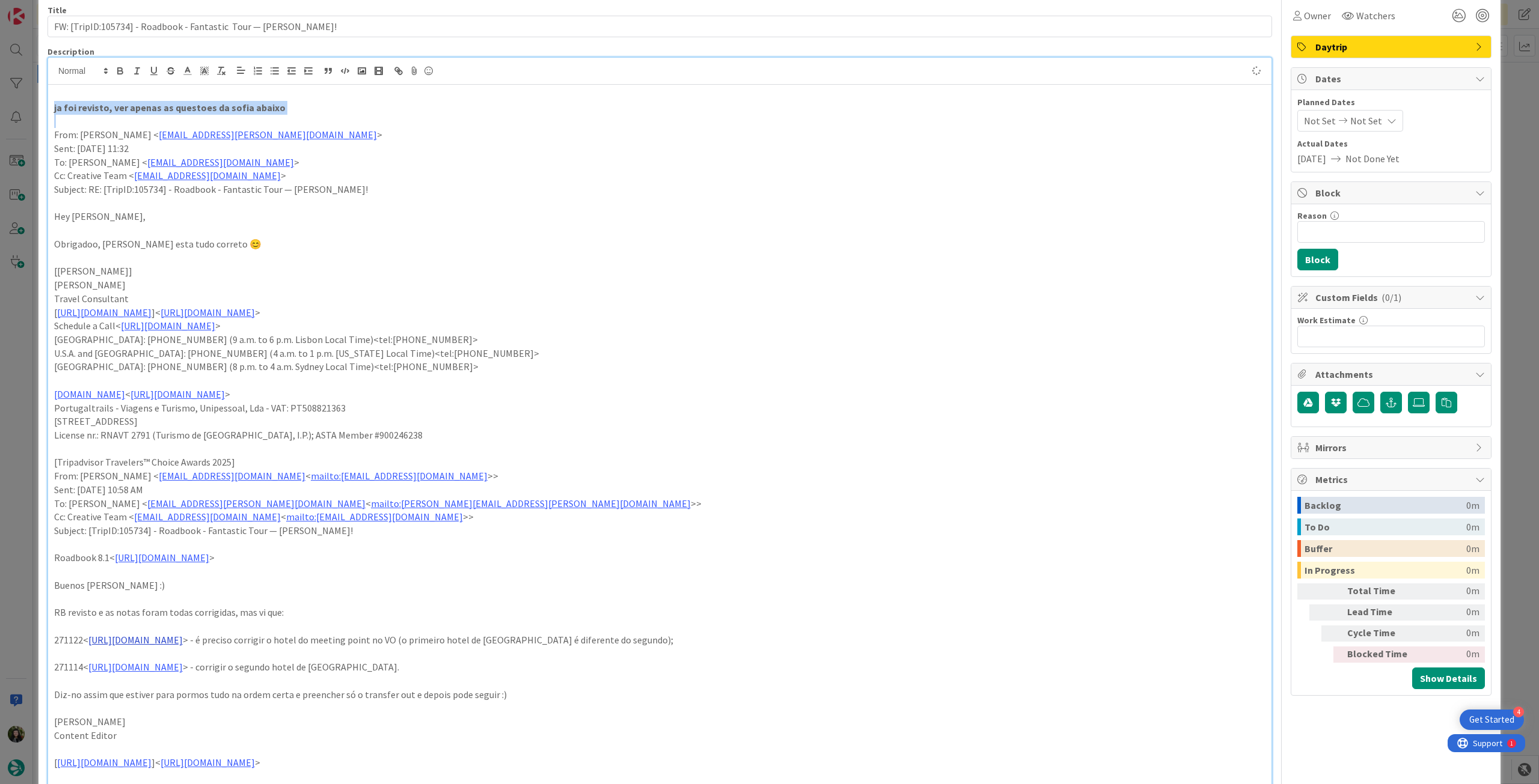
scroll to position [80, 0]
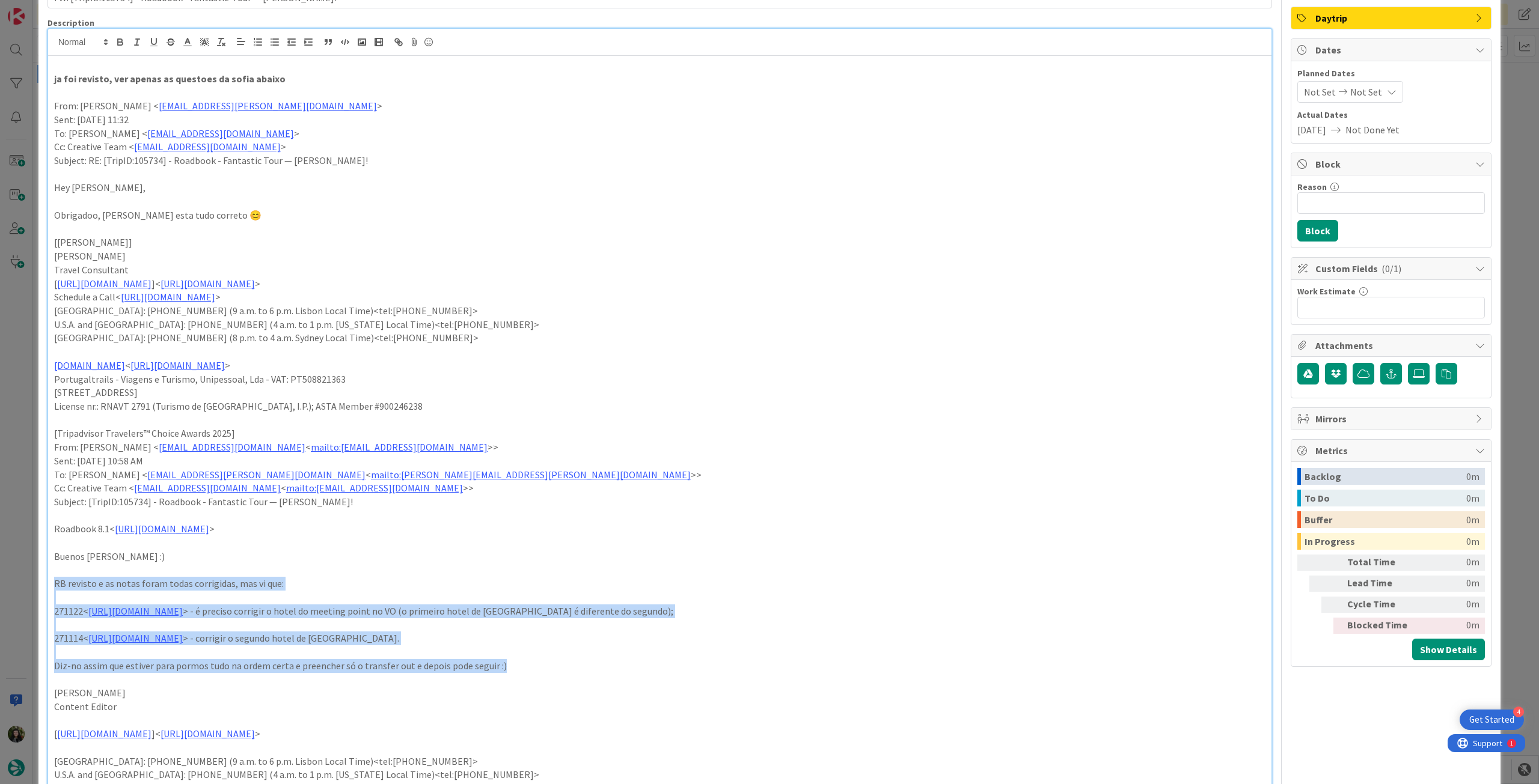
drag, startPoint x: 52, startPoint y: 588, endPoint x: 509, endPoint y: 664, distance: 463.3
click at [509, 664] on div "ja foi revisto, ver apenas as questoes da sofia abaixo From: Sebastião Oliveira…" at bounding box center [659, 465] width 1223 height 819
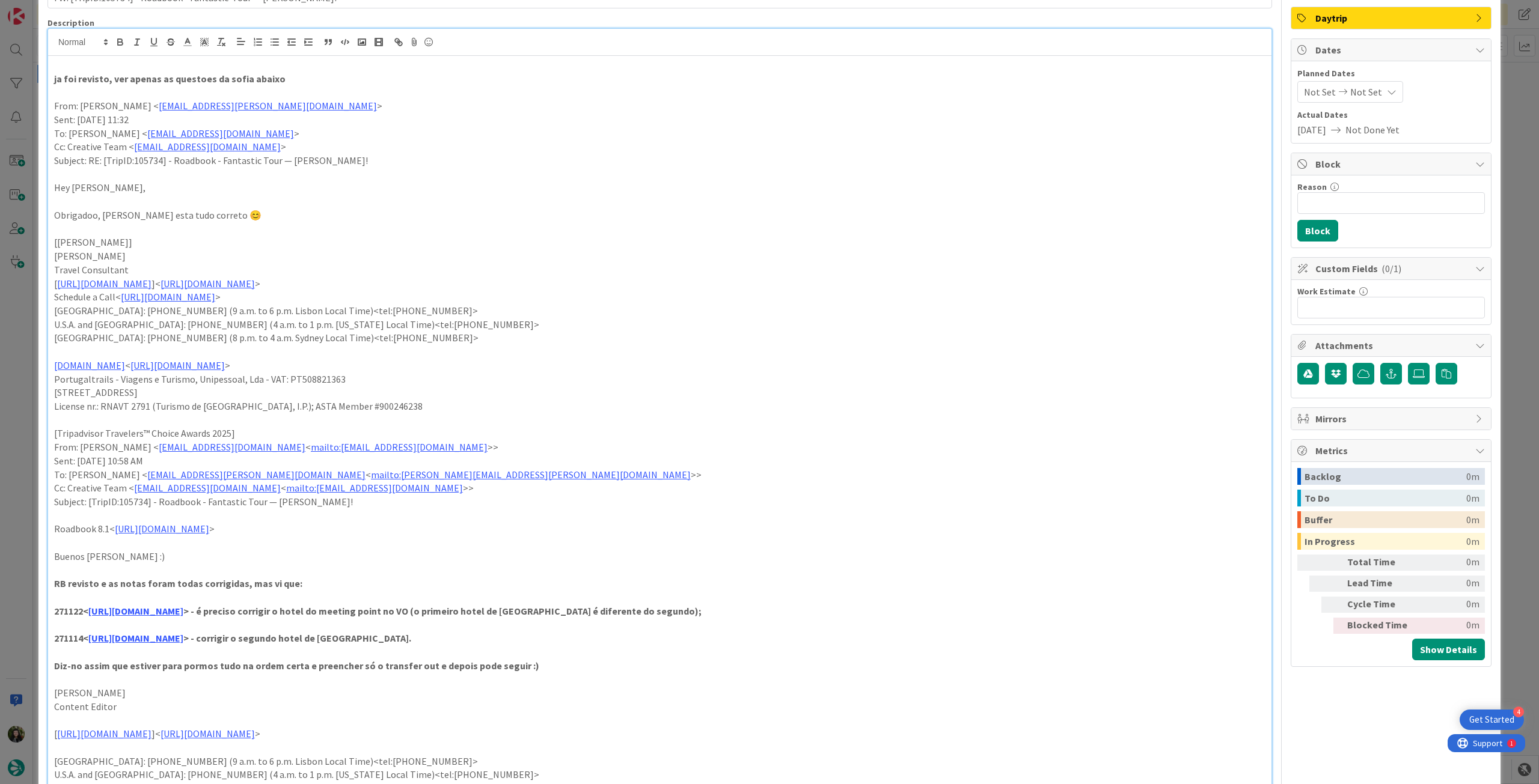
click at [500, 571] on p at bounding box center [659, 570] width 1211 height 14
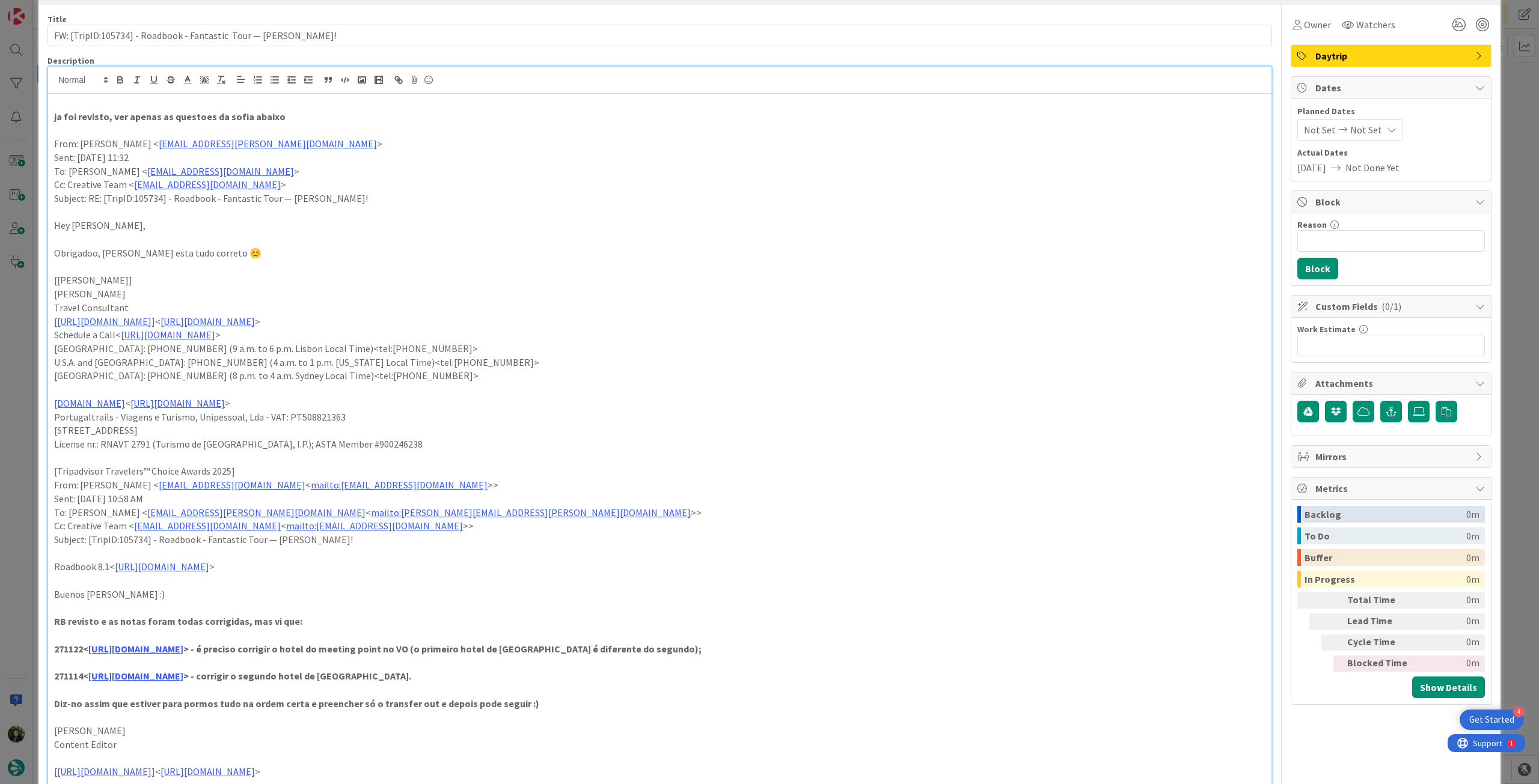
scroll to position [0, 0]
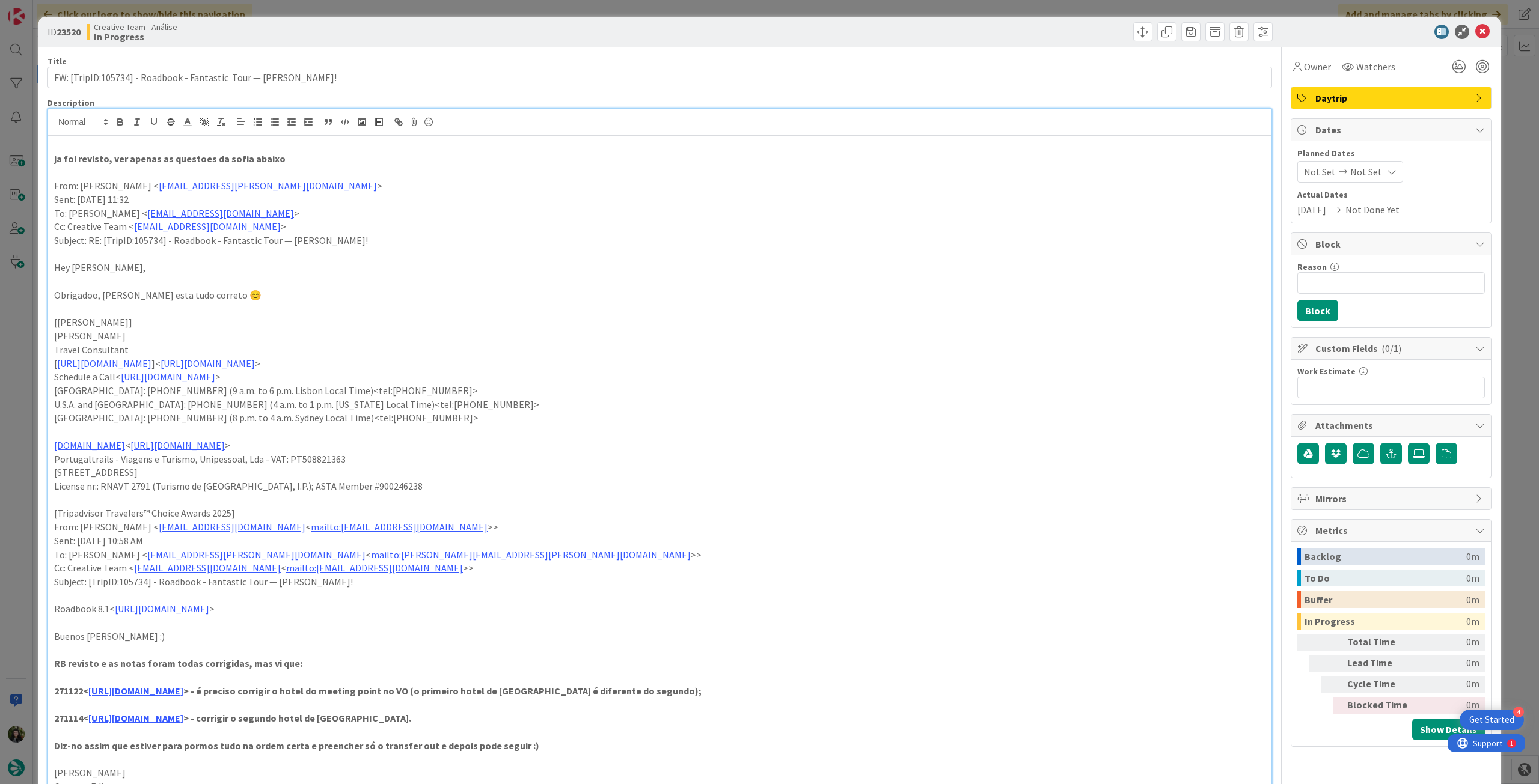
click at [1481, 31] on div at bounding box center [1385, 32] width 213 height 15
click at [1479, 31] on icon at bounding box center [1483, 32] width 15 height 15
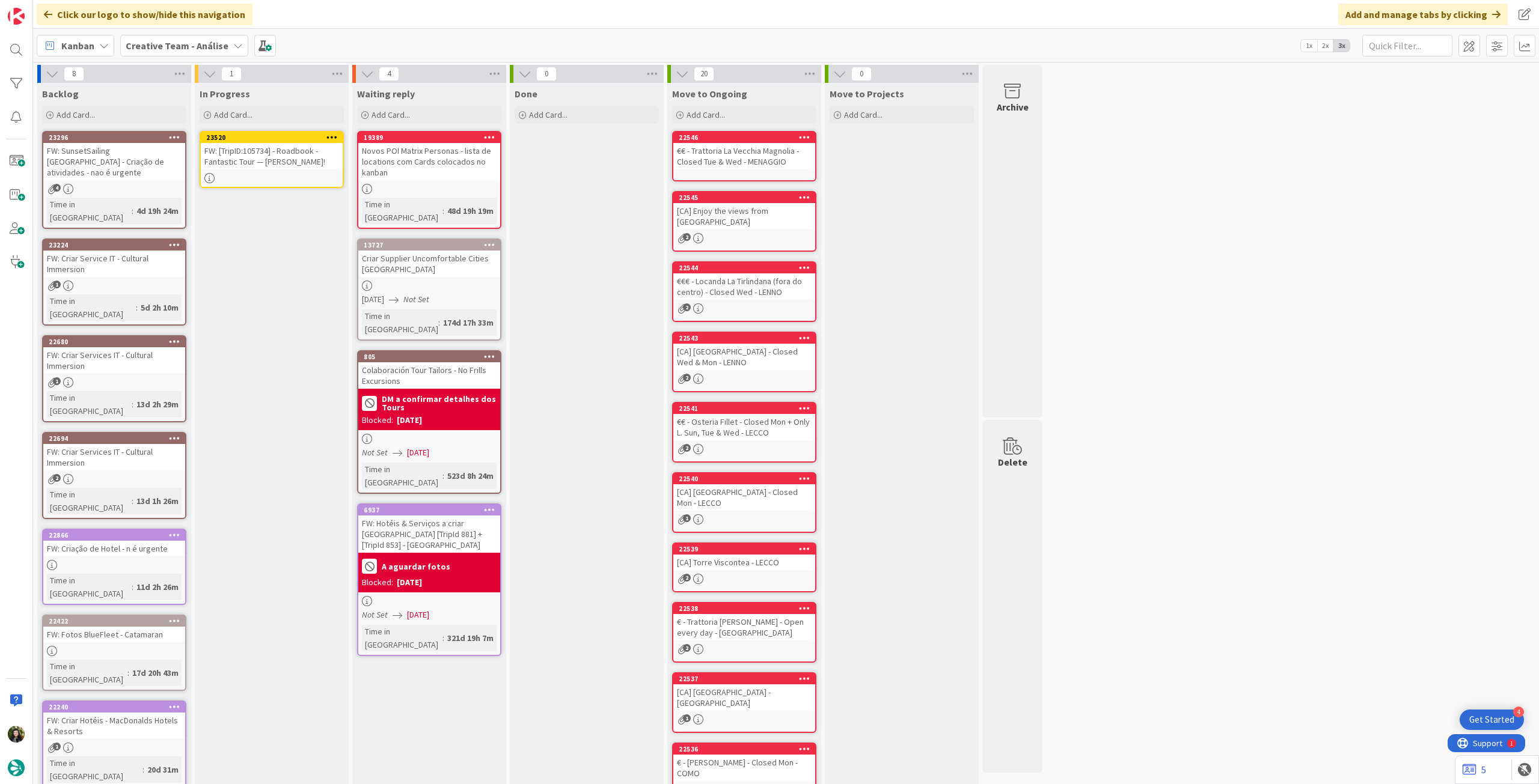
click at [330, 139] on icon at bounding box center [332, 137] width 11 height 8
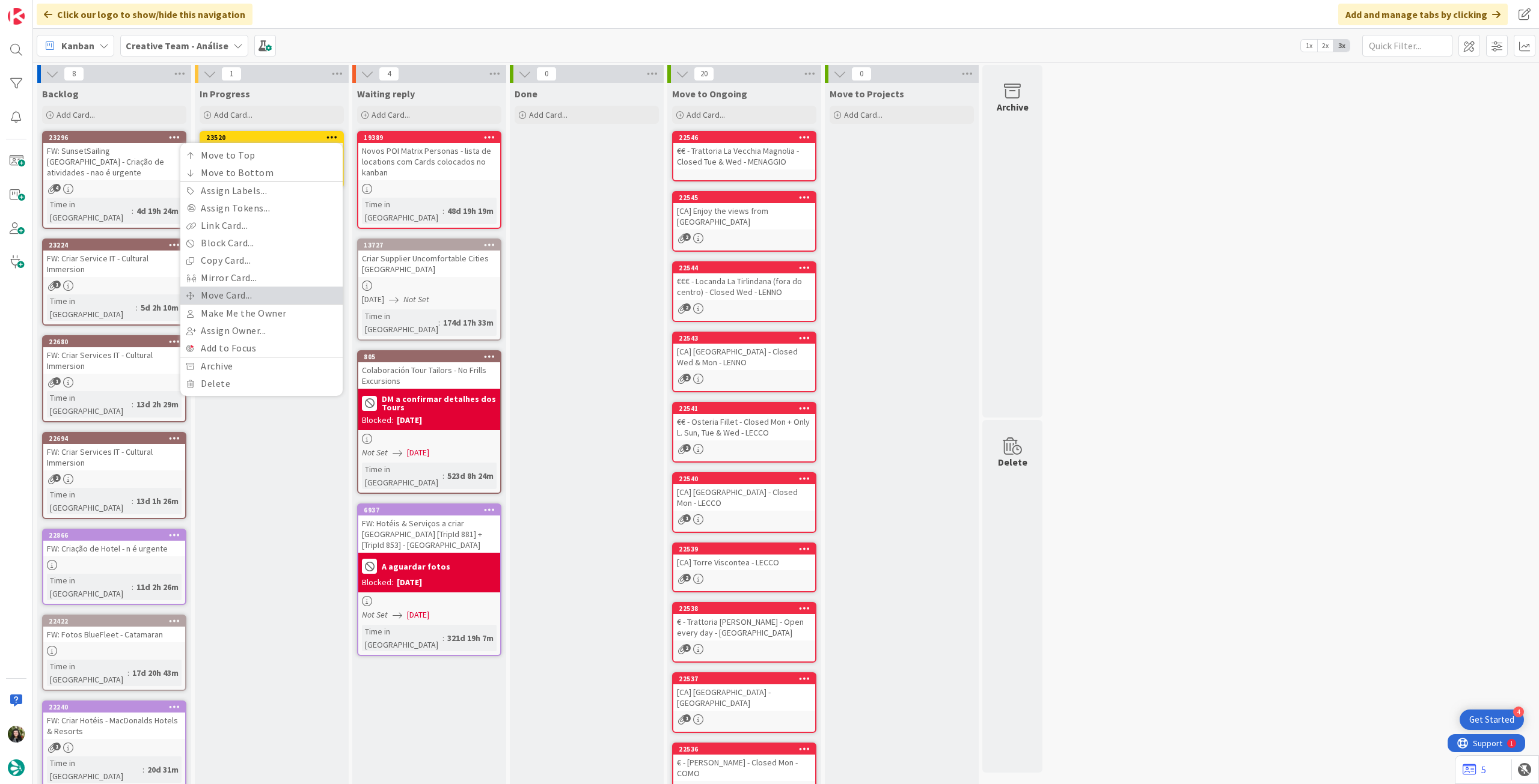
click at [270, 294] on link "Move Card..." at bounding box center [261, 295] width 162 height 18
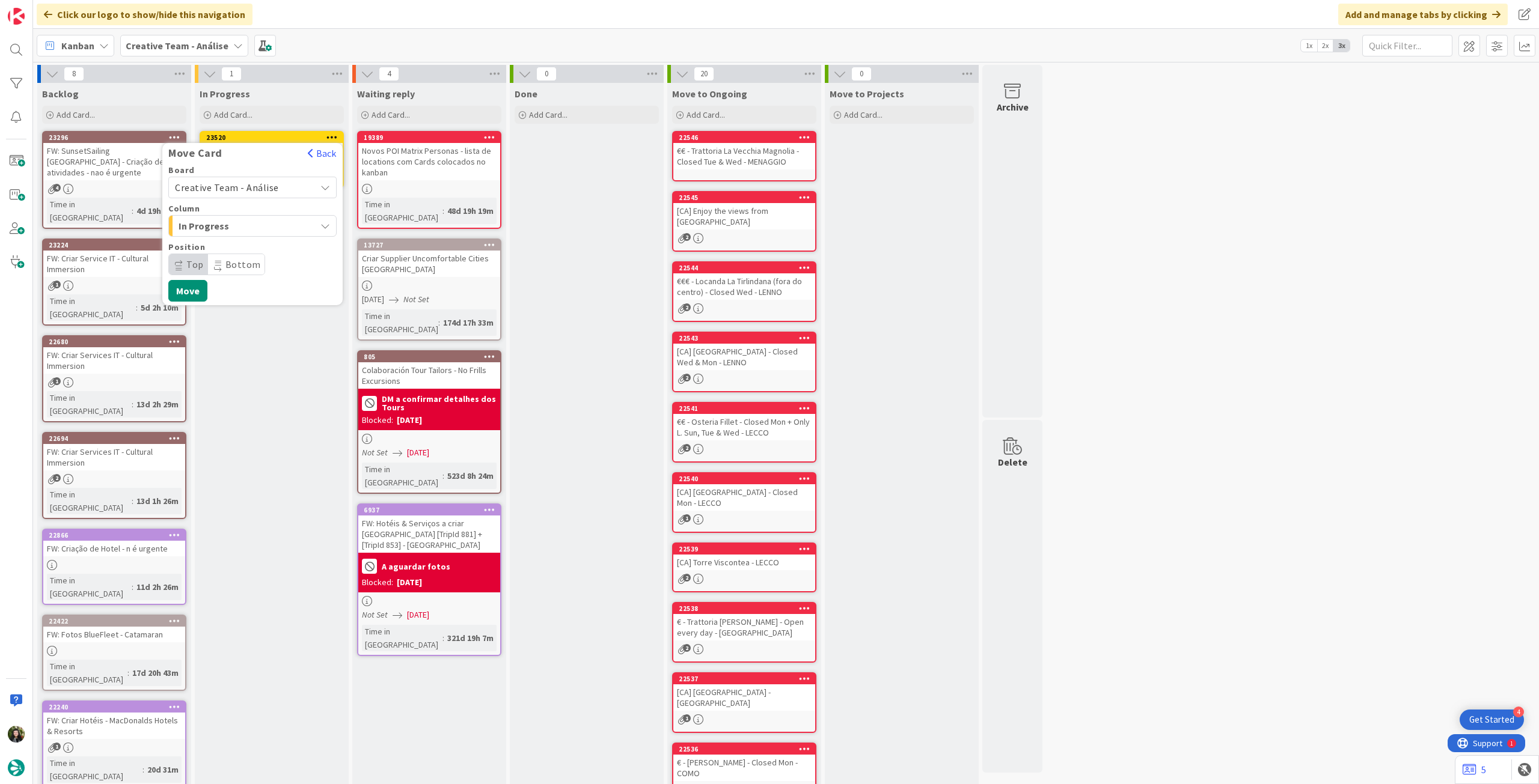
click at [252, 190] on span "Creative Team - Análise" at bounding box center [227, 187] width 104 height 12
click at [246, 238] on span "Creative Team" at bounding box center [260, 243] width 140 height 18
click at [244, 258] on span "Daytrip" at bounding box center [252, 264] width 116 height 17
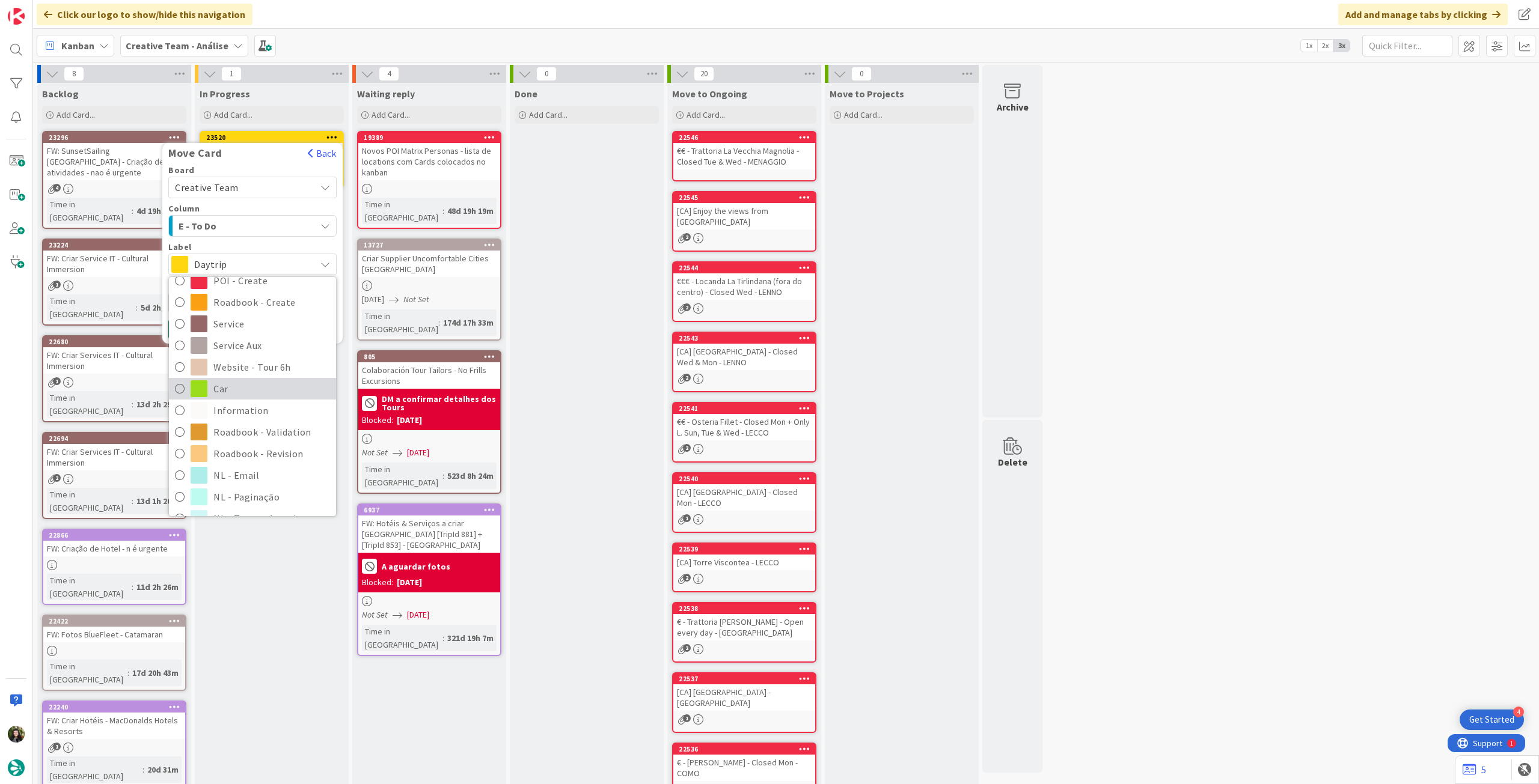
scroll to position [160, 0]
click at [265, 328] on span "Service Aux" at bounding box center [272, 326] width 117 height 18
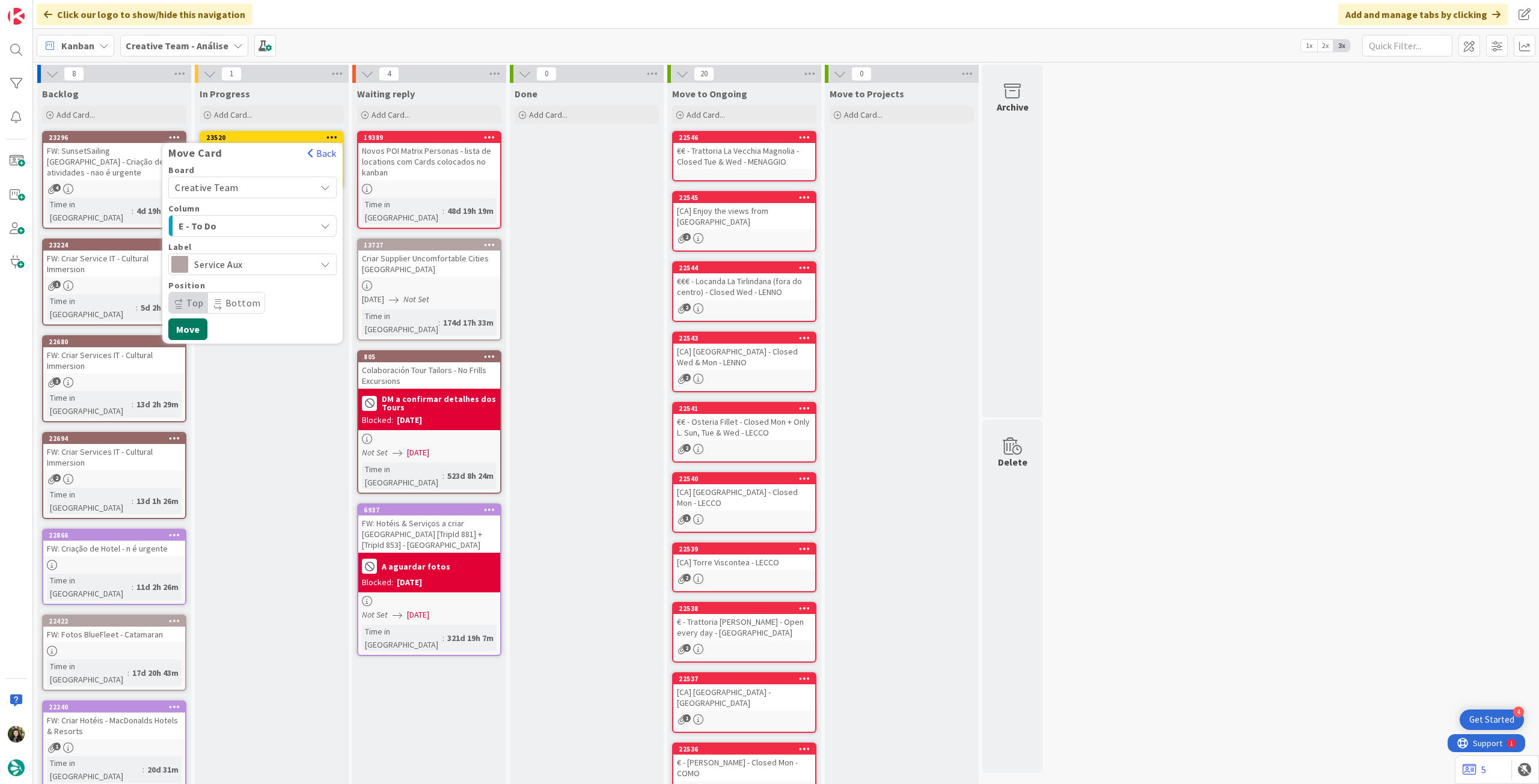
click at [190, 326] on button "Move" at bounding box center [188, 328] width 39 height 21
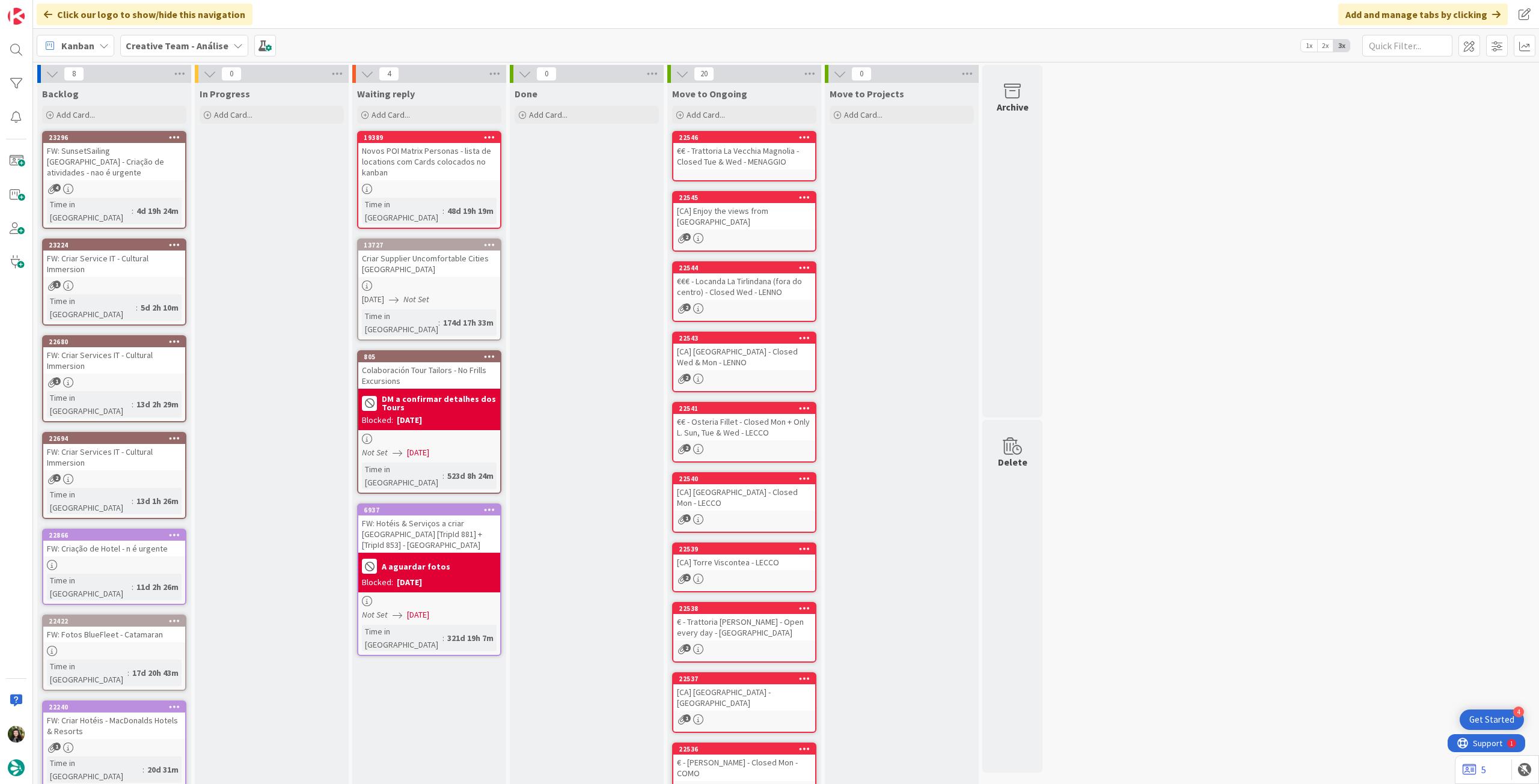
click at [176, 43] on b "Creative Team - Análise" at bounding box center [177, 45] width 103 height 12
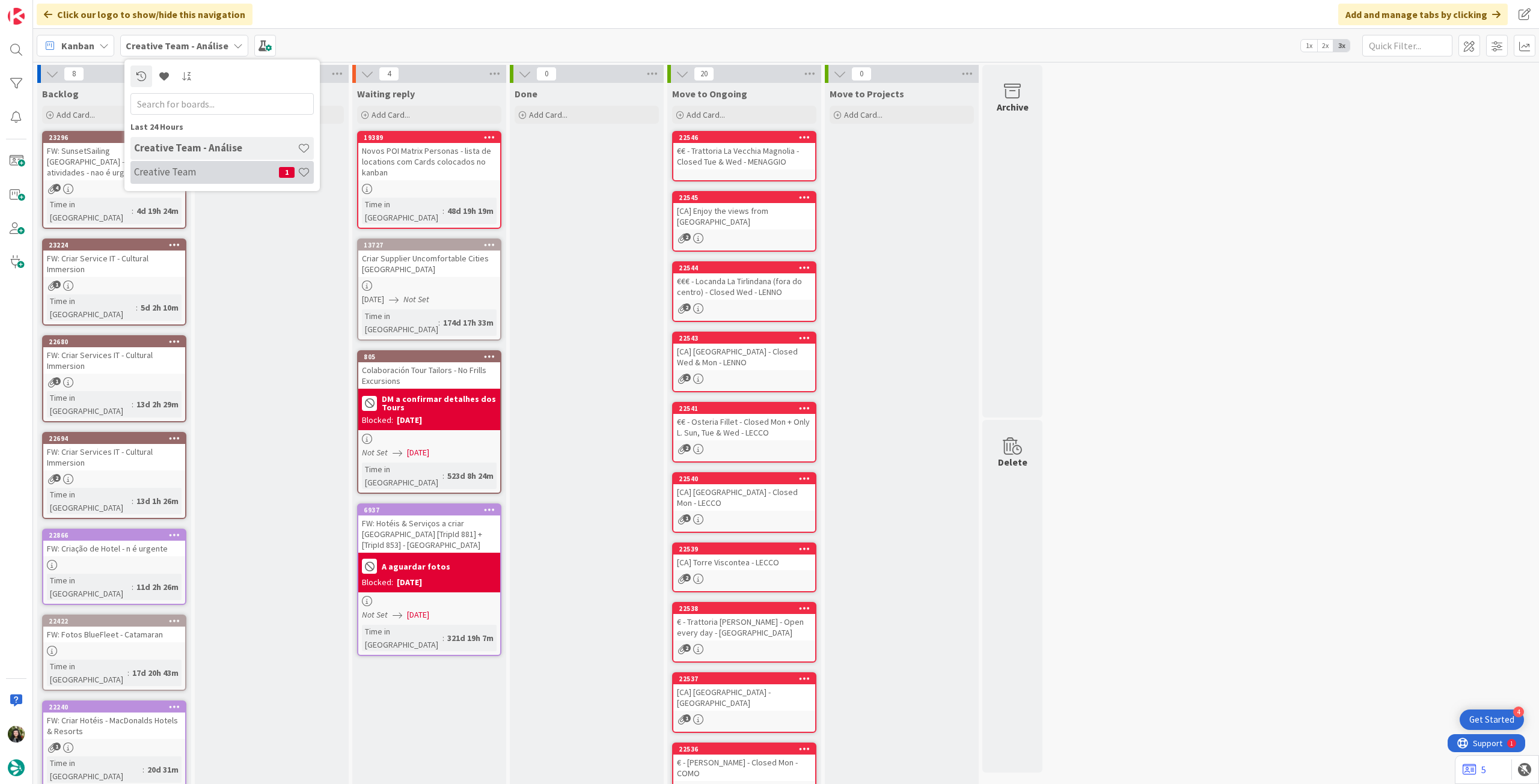
click at [193, 165] on h4 "Creative Team" at bounding box center [206, 171] width 145 height 12
